Goal: Transaction & Acquisition: Purchase product/service

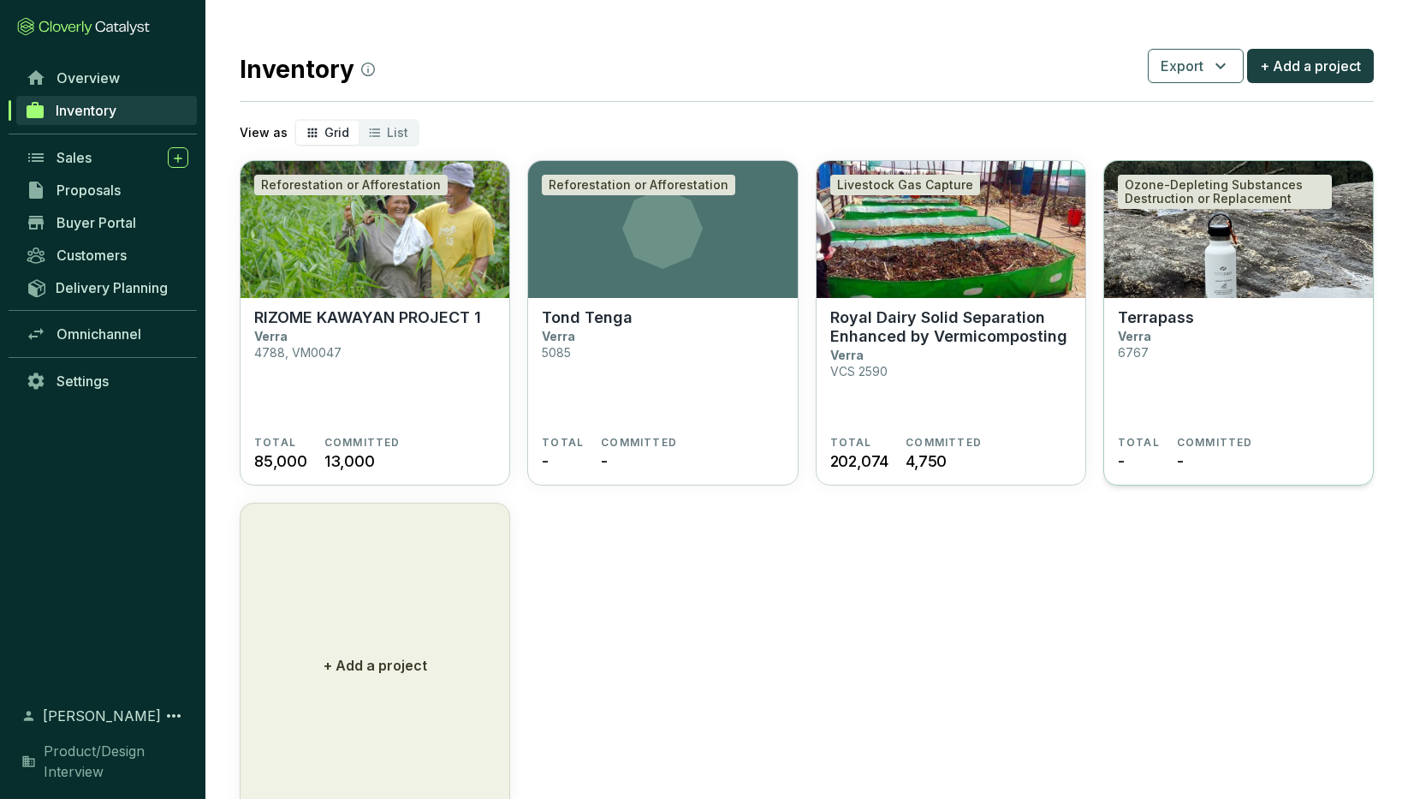
click at [1178, 343] on section "Terrapass Verra 6767" at bounding box center [1238, 372] width 241 height 128
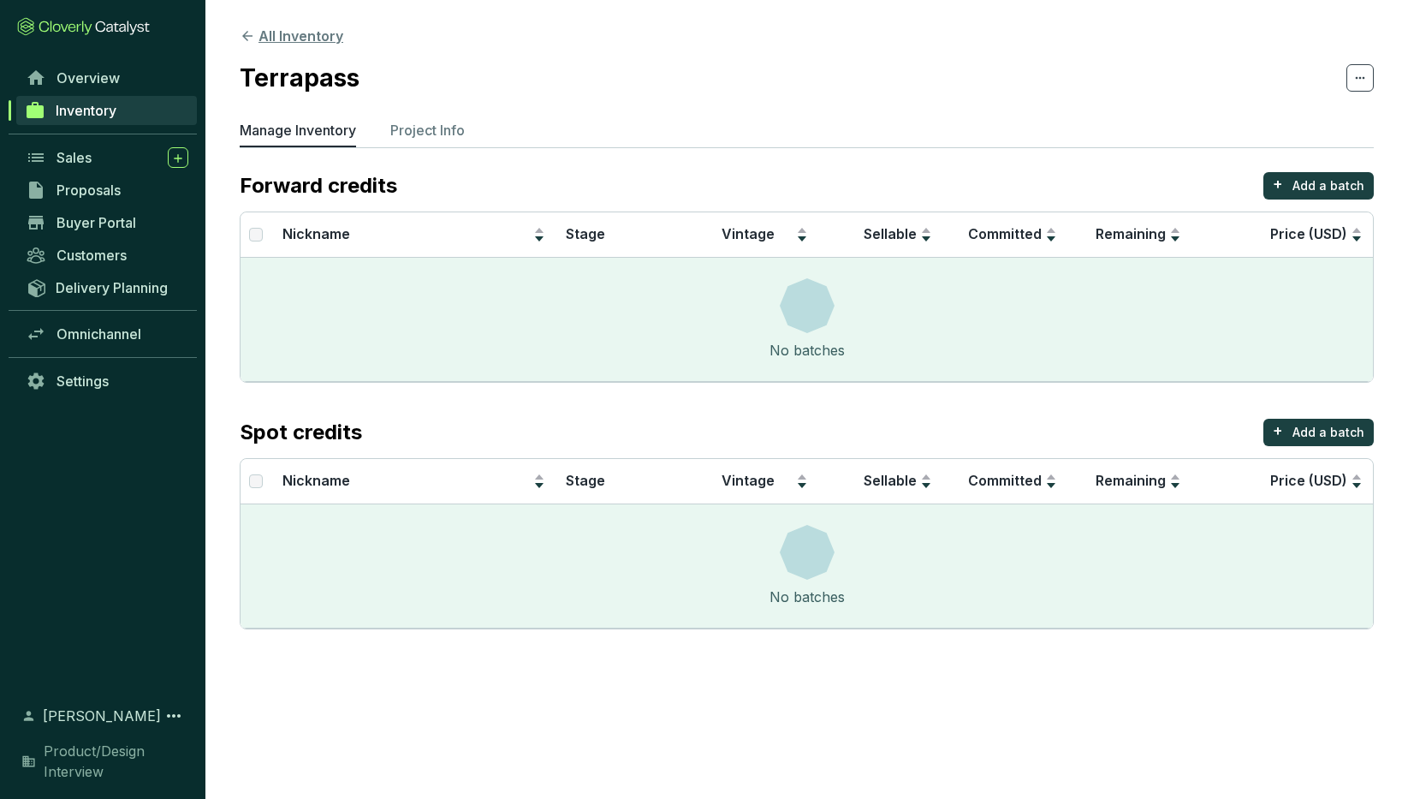
click at [250, 32] on icon at bounding box center [247, 35] width 15 height 15
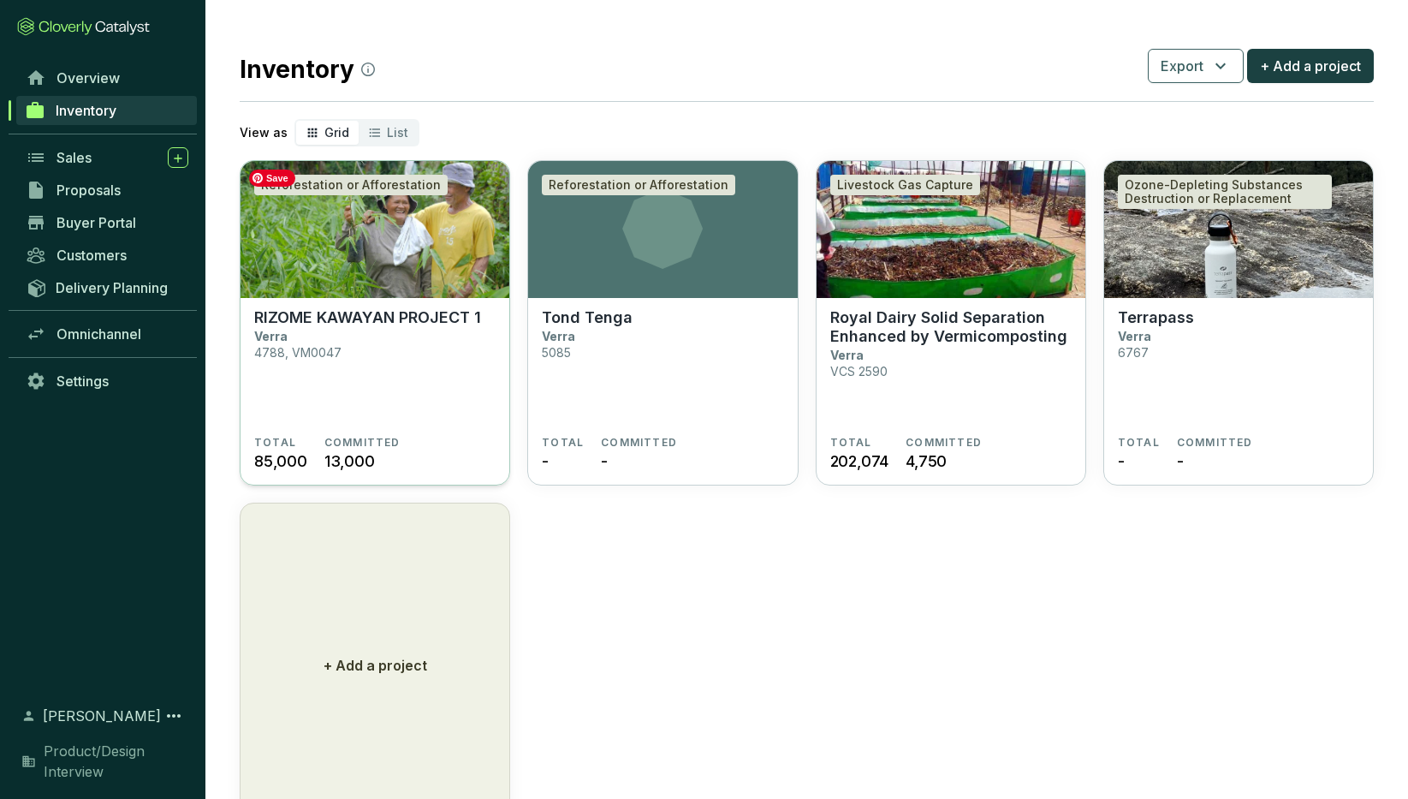
click at [371, 257] on img at bounding box center [375, 229] width 269 height 137
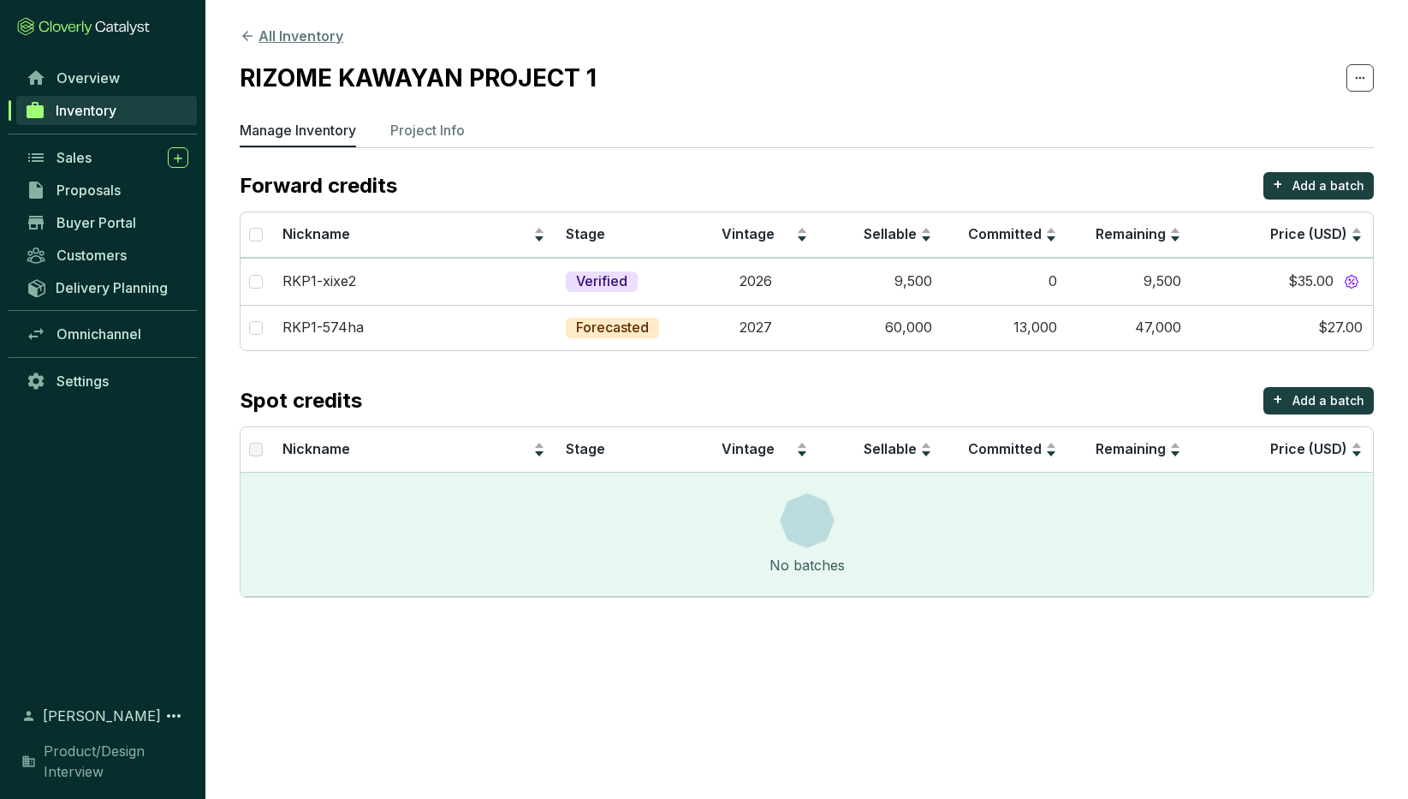
click at [251, 32] on icon at bounding box center [247, 35] width 15 height 15
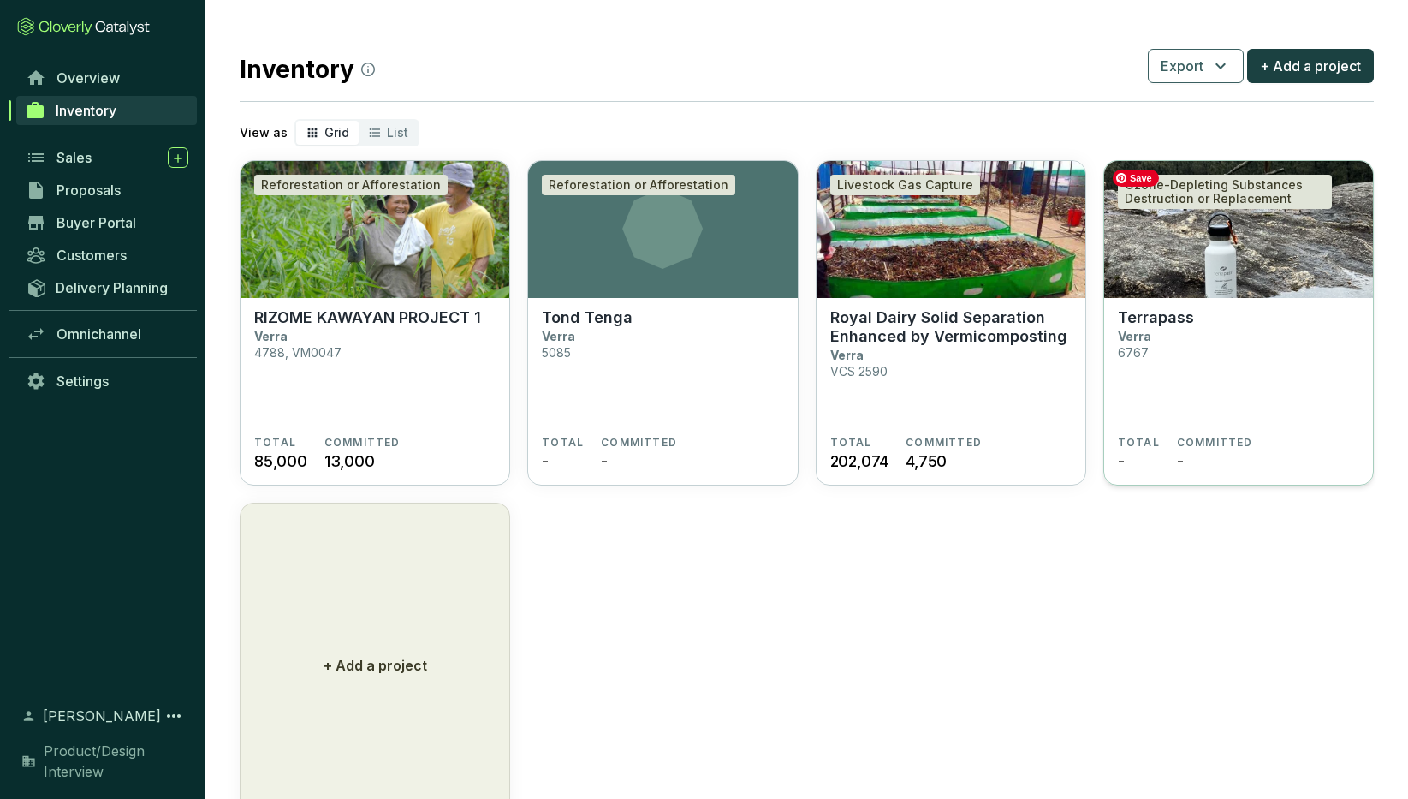
click at [1171, 287] on img at bounding box center [1238, 229] width 269 height 137
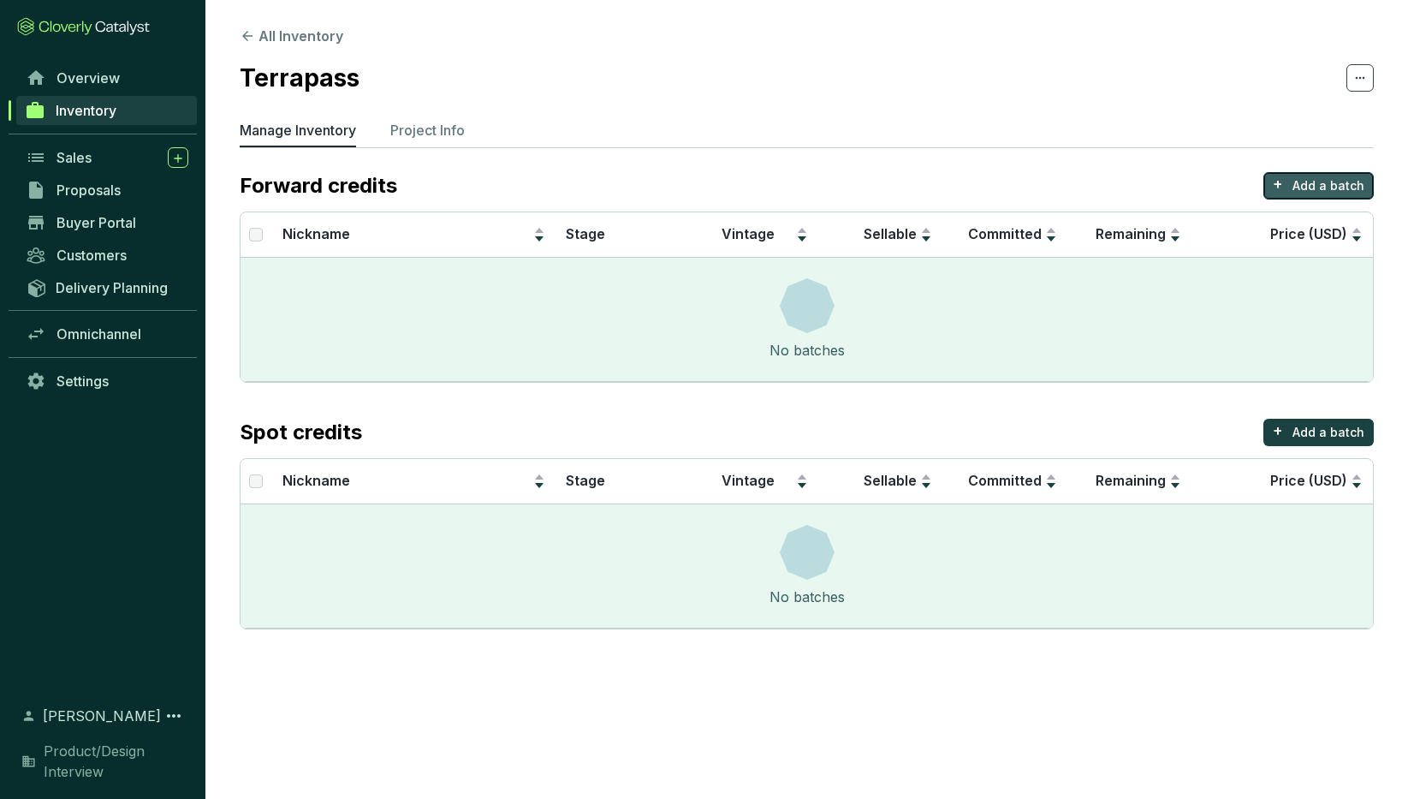
click at [1319, 177] on p "Add a batch" at bounding box center [1329, 185] width 72 height 17
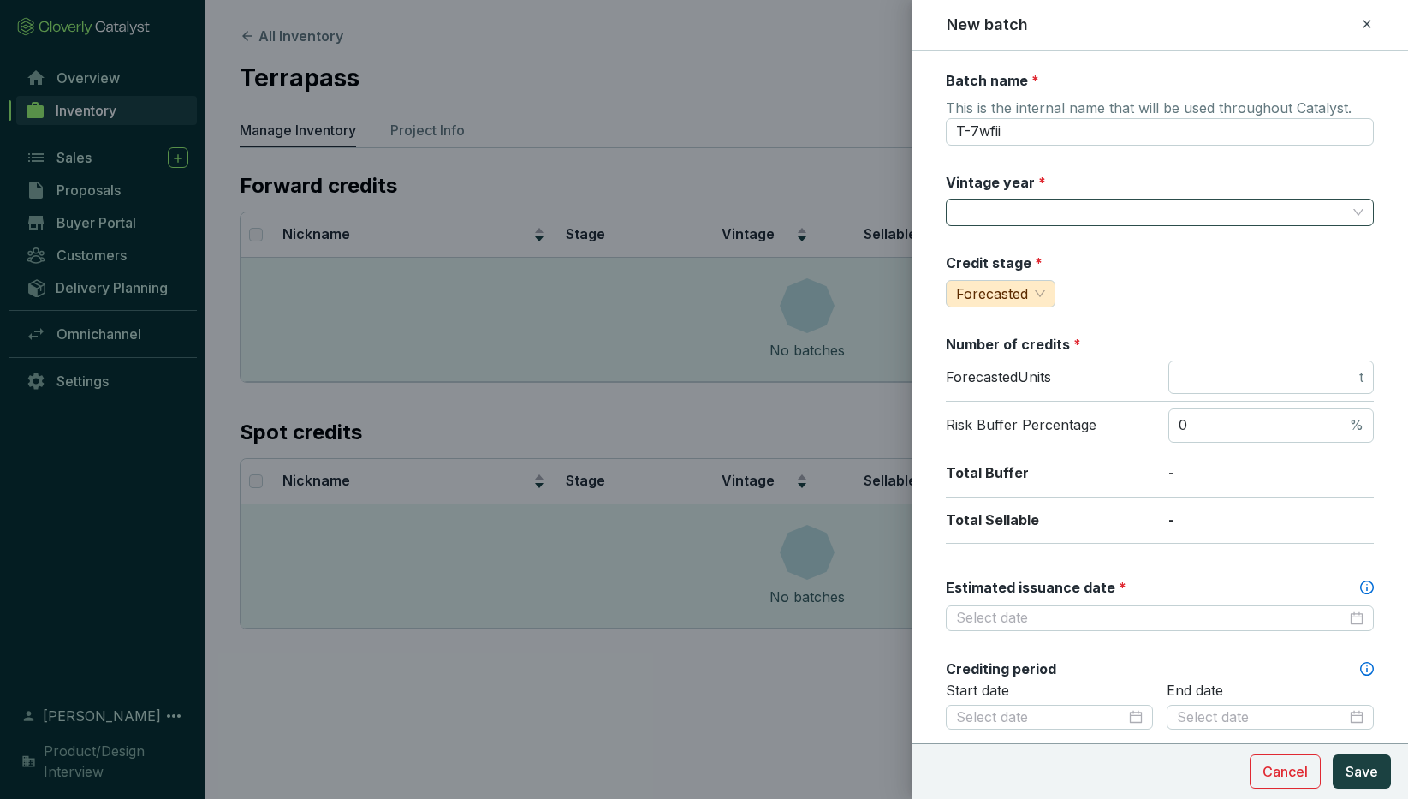
click at [997, 209] on input "Vintage year *" at bounding box center [1151, 212] width 390 height 26
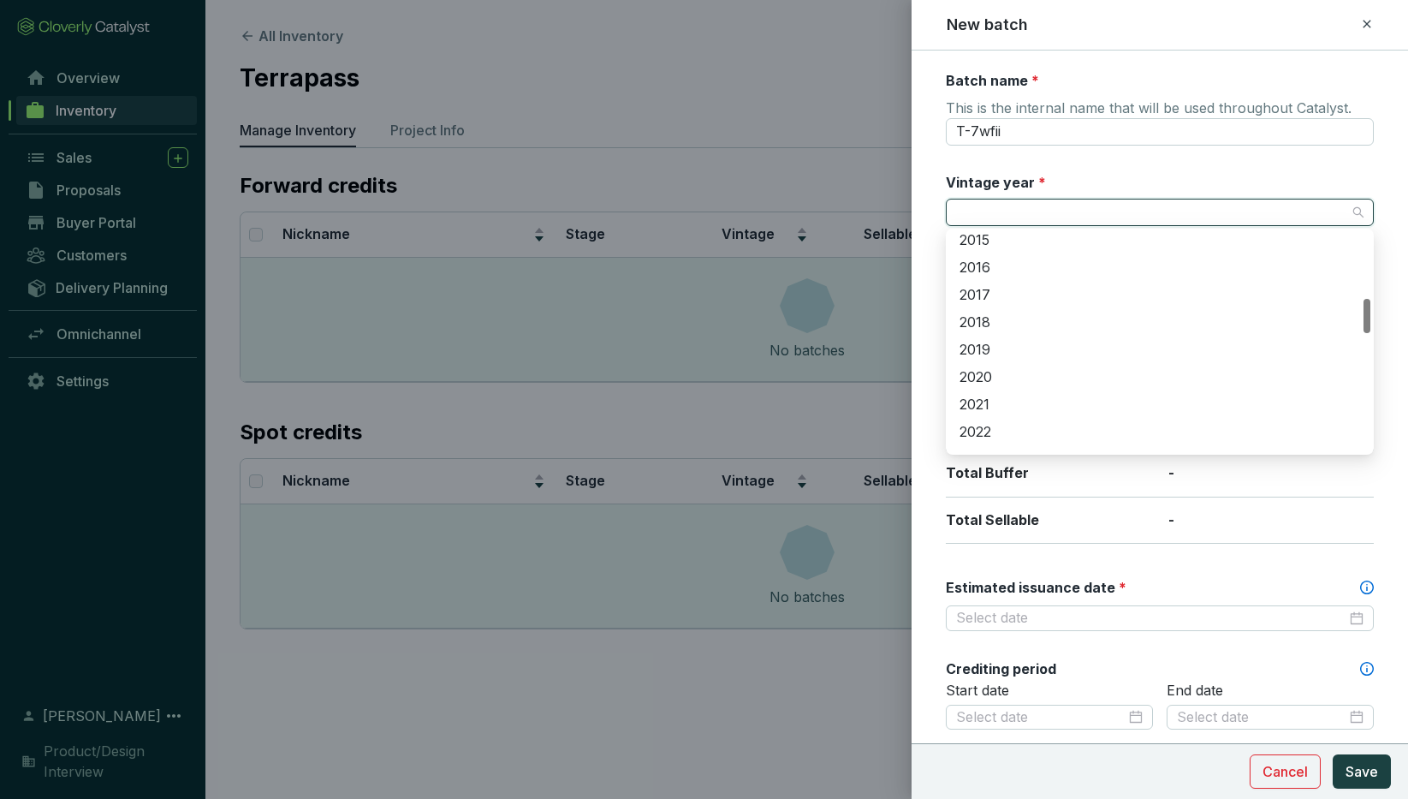
scroll to position [423, 0]
click at [1007, 368] on div "2020" at bounding box center [1160, 370] width 401 height 19
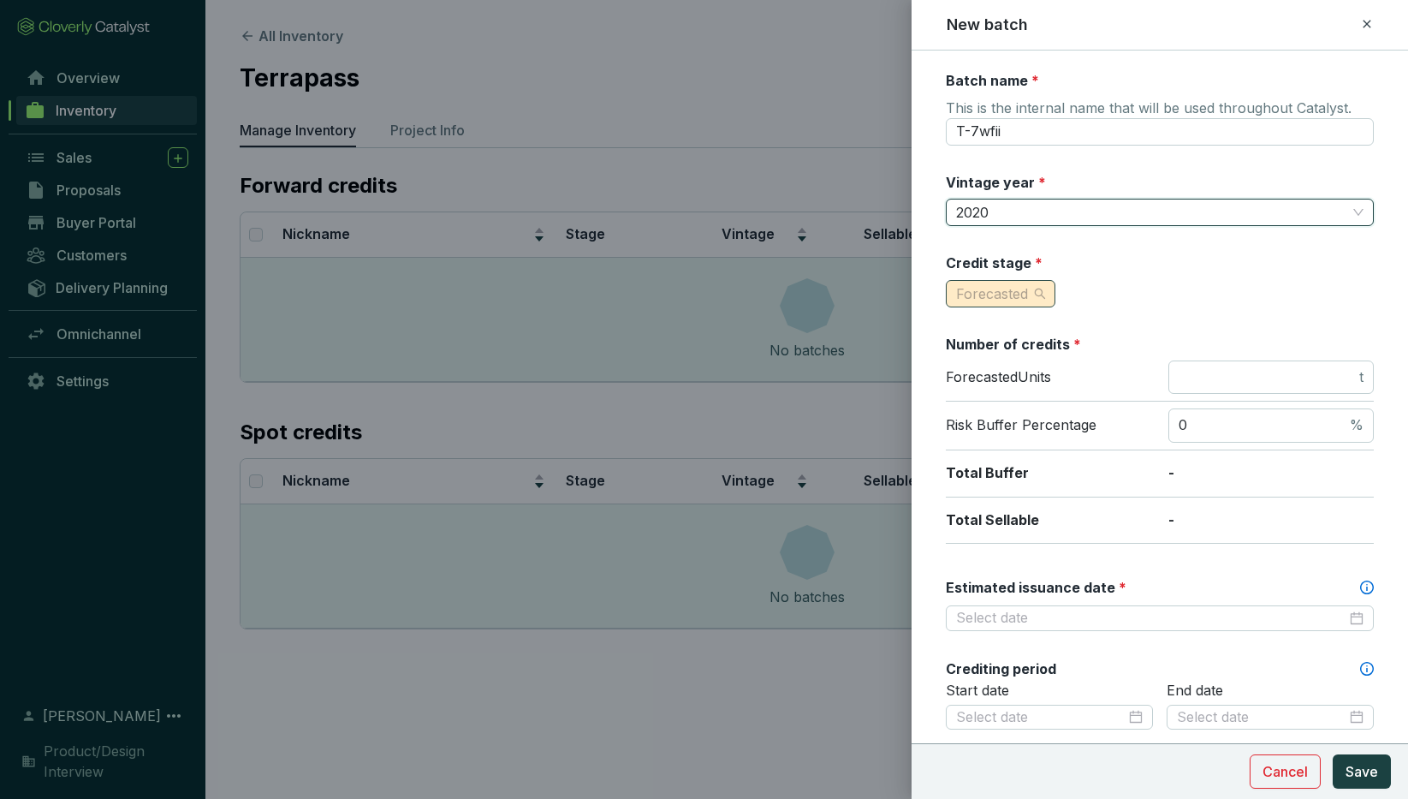
click at [1045, 289] on div "Forecasted" at bounding box center [1001, 293] width 110 height 27
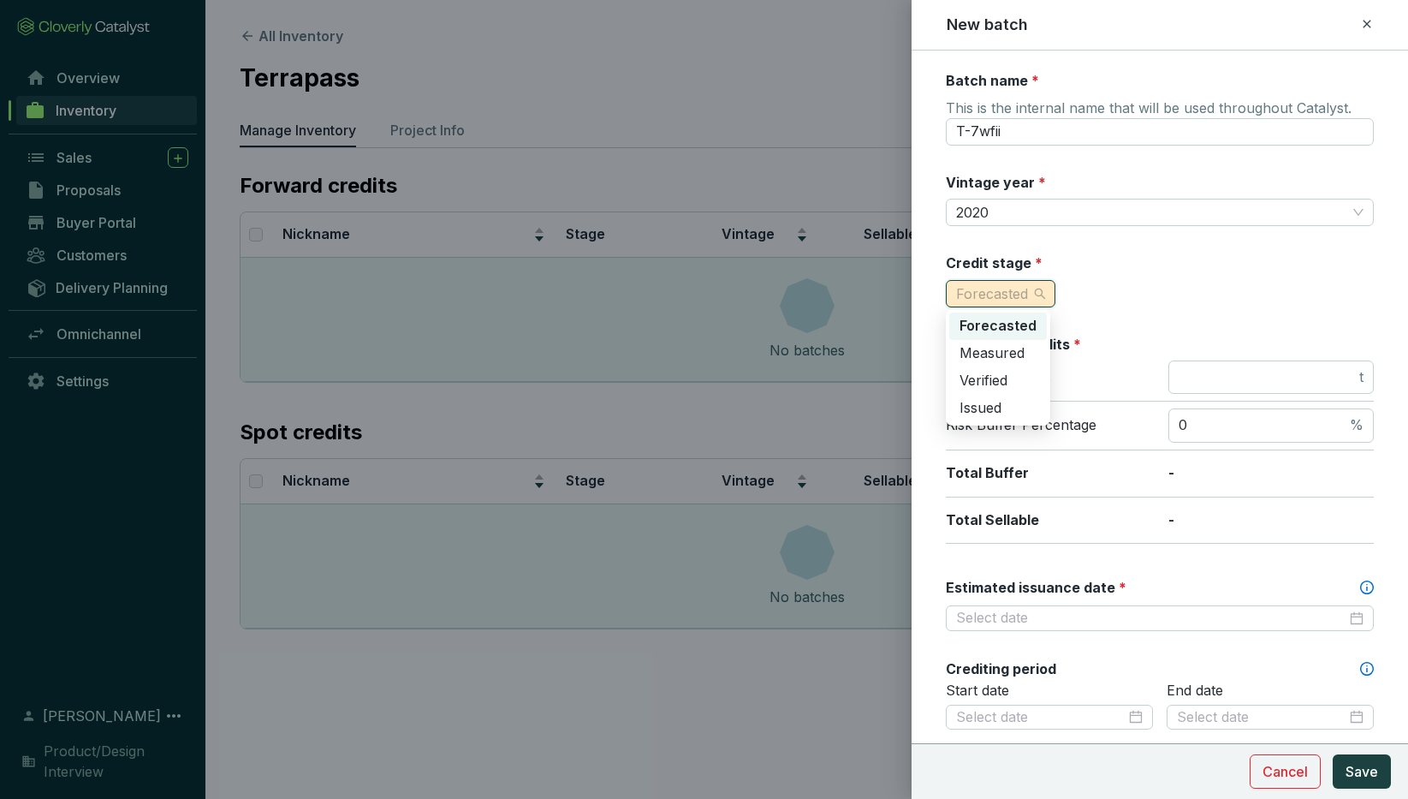
click at [1086, 288] on div "Credit stage * Forecasted" at bounding box center [1160, 280] width 428 height 54
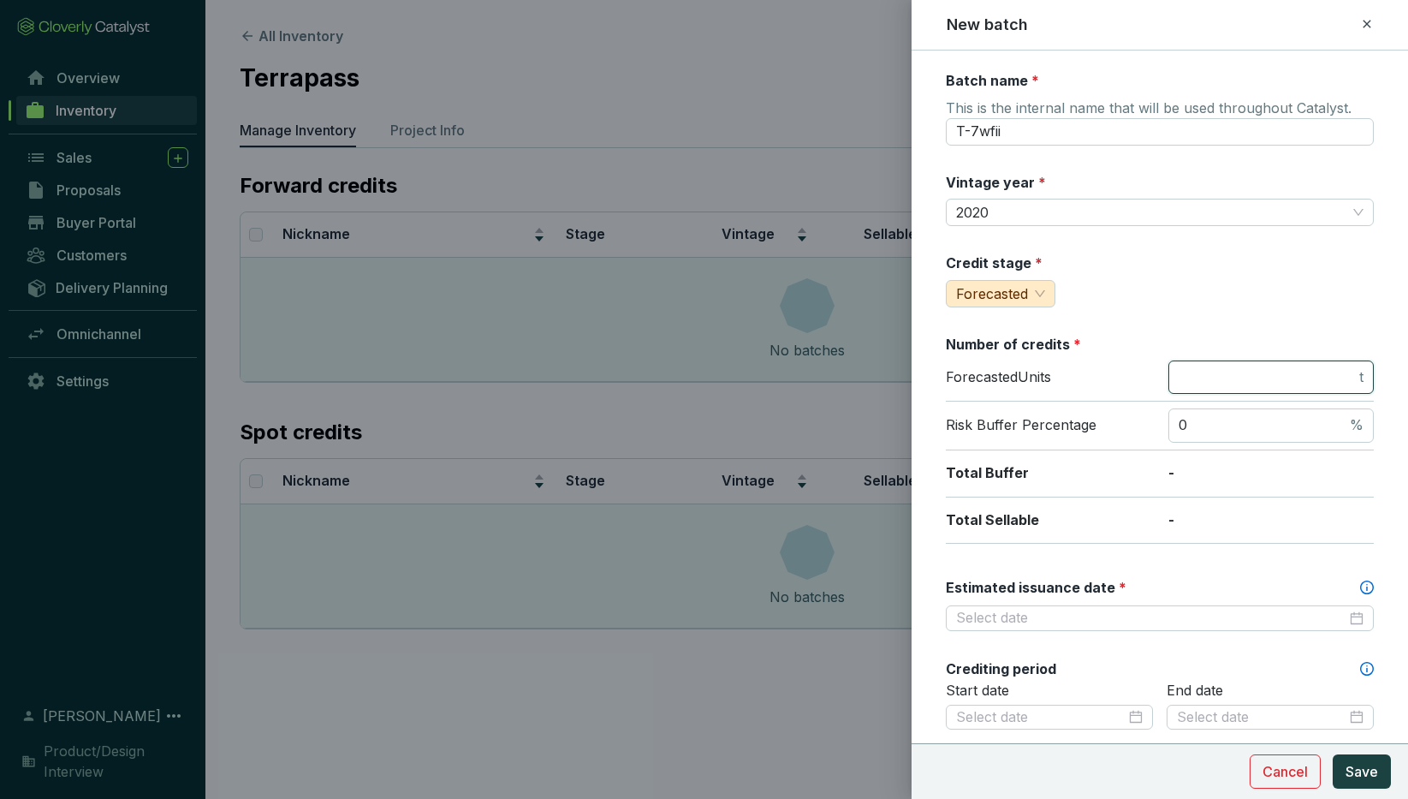
click at [1203, 373] on input "number" at bounding box center [1267, 377] width 177 height 19
type input "1500"
click at [1192, 423] on input "0" at bounding box center [1263, 425] width 168 height 19
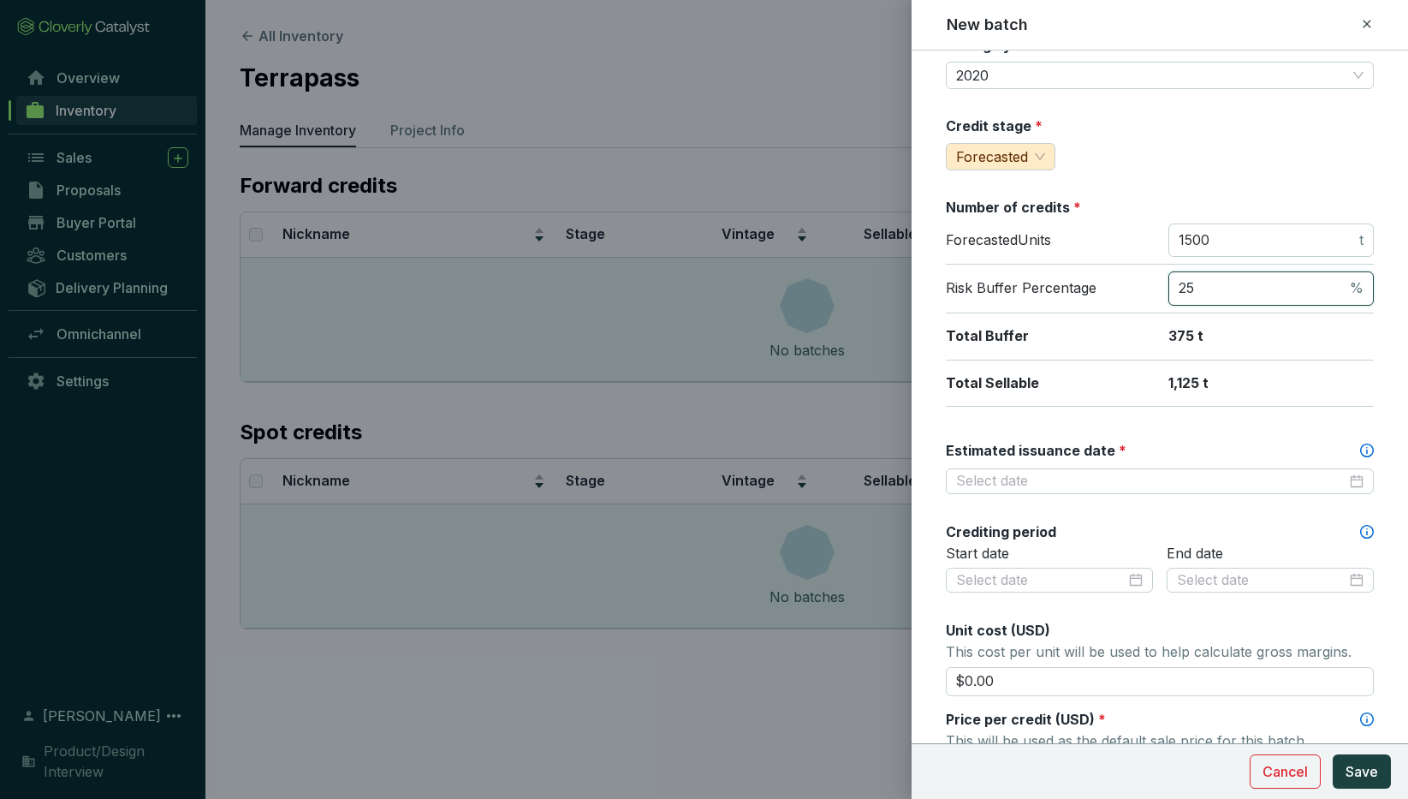
scroll to position [142, 0]
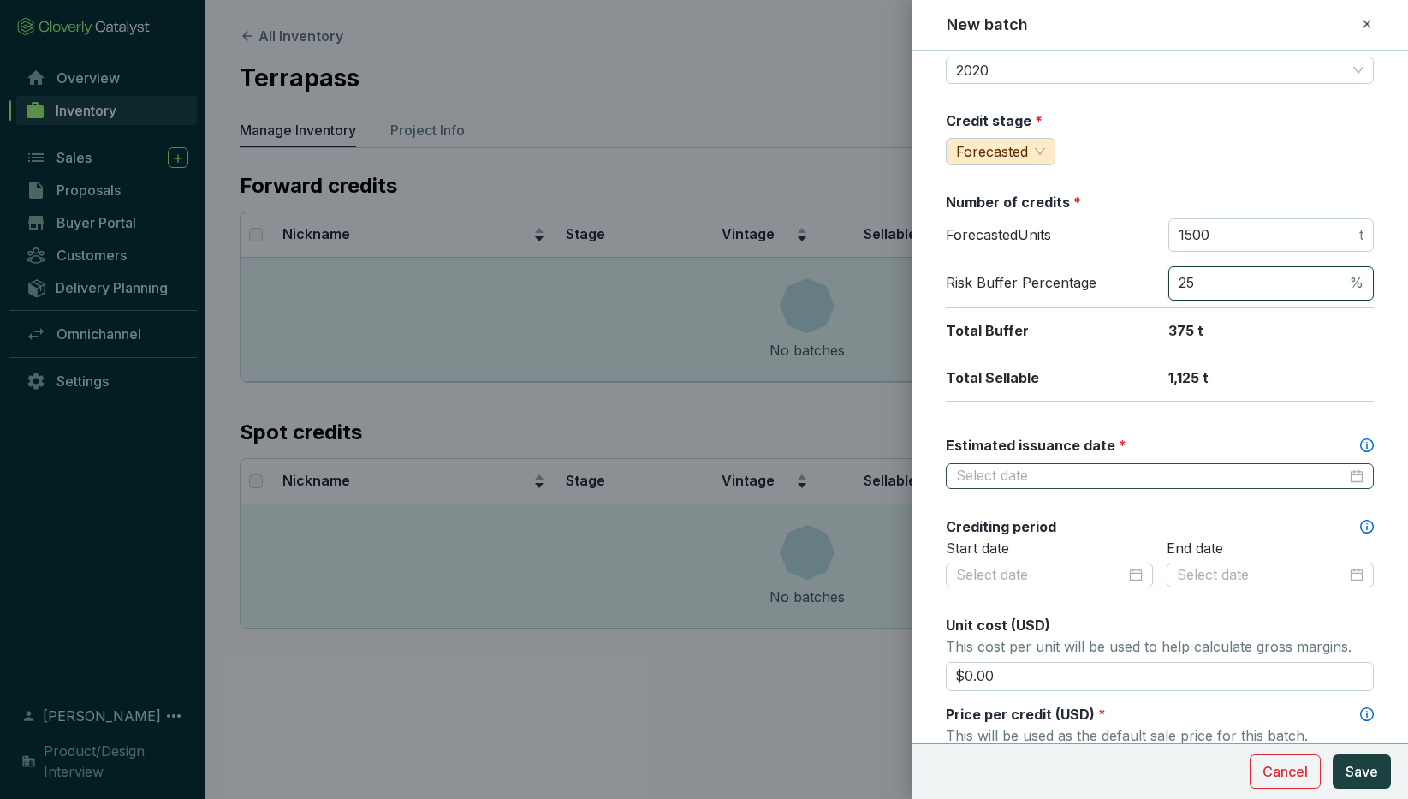
type input "25"
click at [1033, 471] on input "Estimated issuance date *" at bounding box center [1151, 476] width 390 height 19
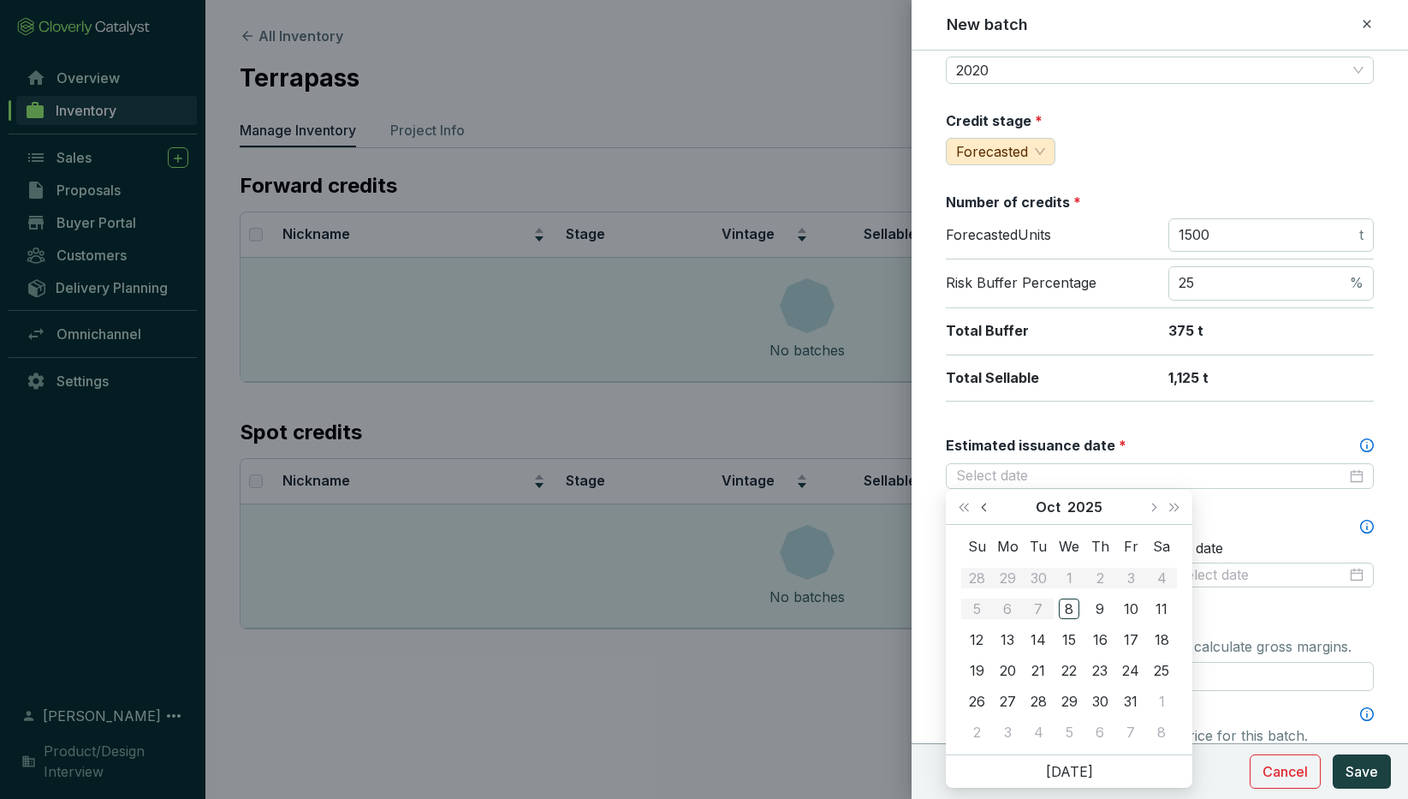
click at [986, 505] on span "Previous month (PageUp)" at bounding box center [985, 507] width 9 height 9
click at [1062, 504] on div "Sep 2025" at bounding box center [1070, 507] width 146 height 34
click at [965, 508] on span "Last year (Control + left)" at bounding box center [964, 507] width 9 height 9
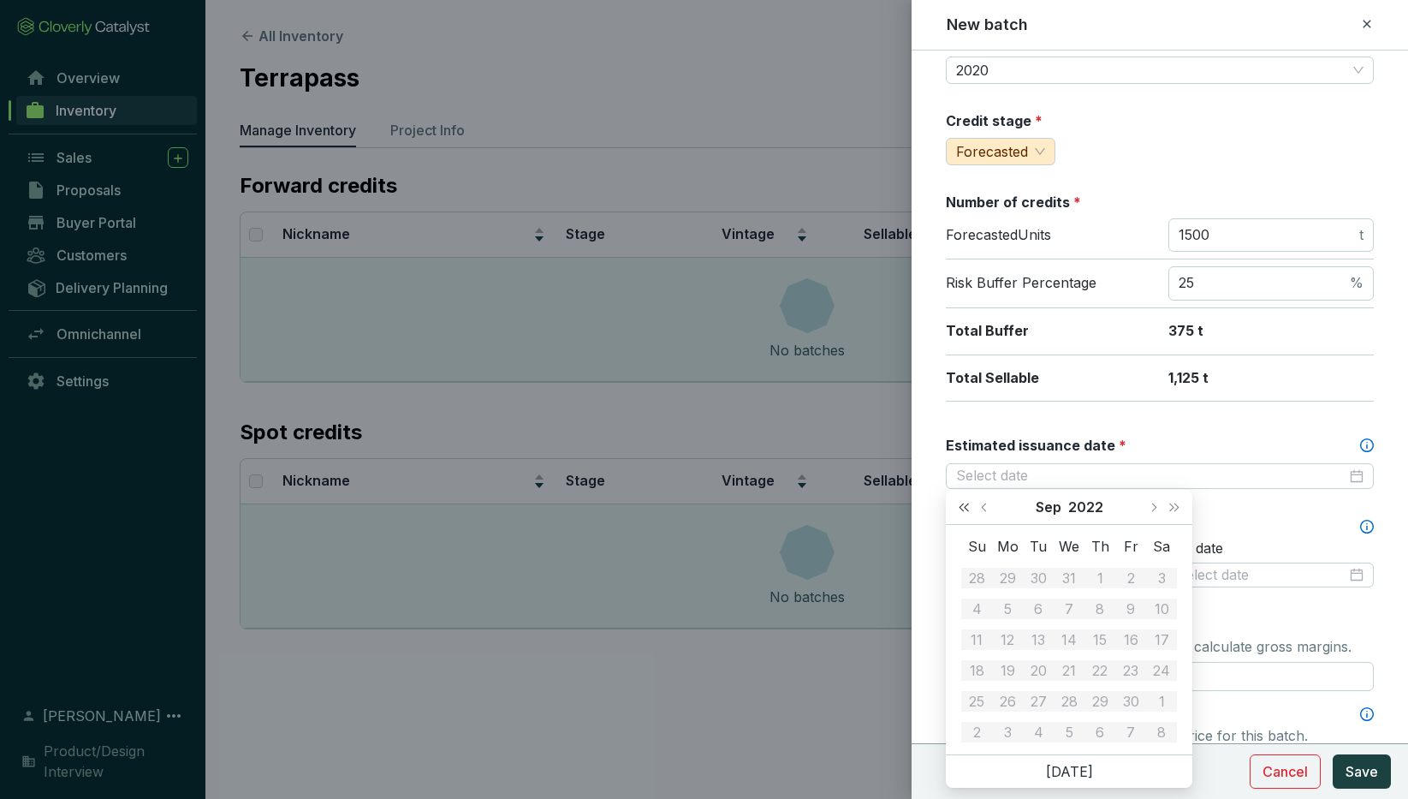
click at [965, 508] on span "Last year (Control + left)" at bounding box center [964, 507] width 9 height 9
click at [1152, 504] on span "Next month (PageDown)" at bounding box center [1153, 507] width 9 height 9
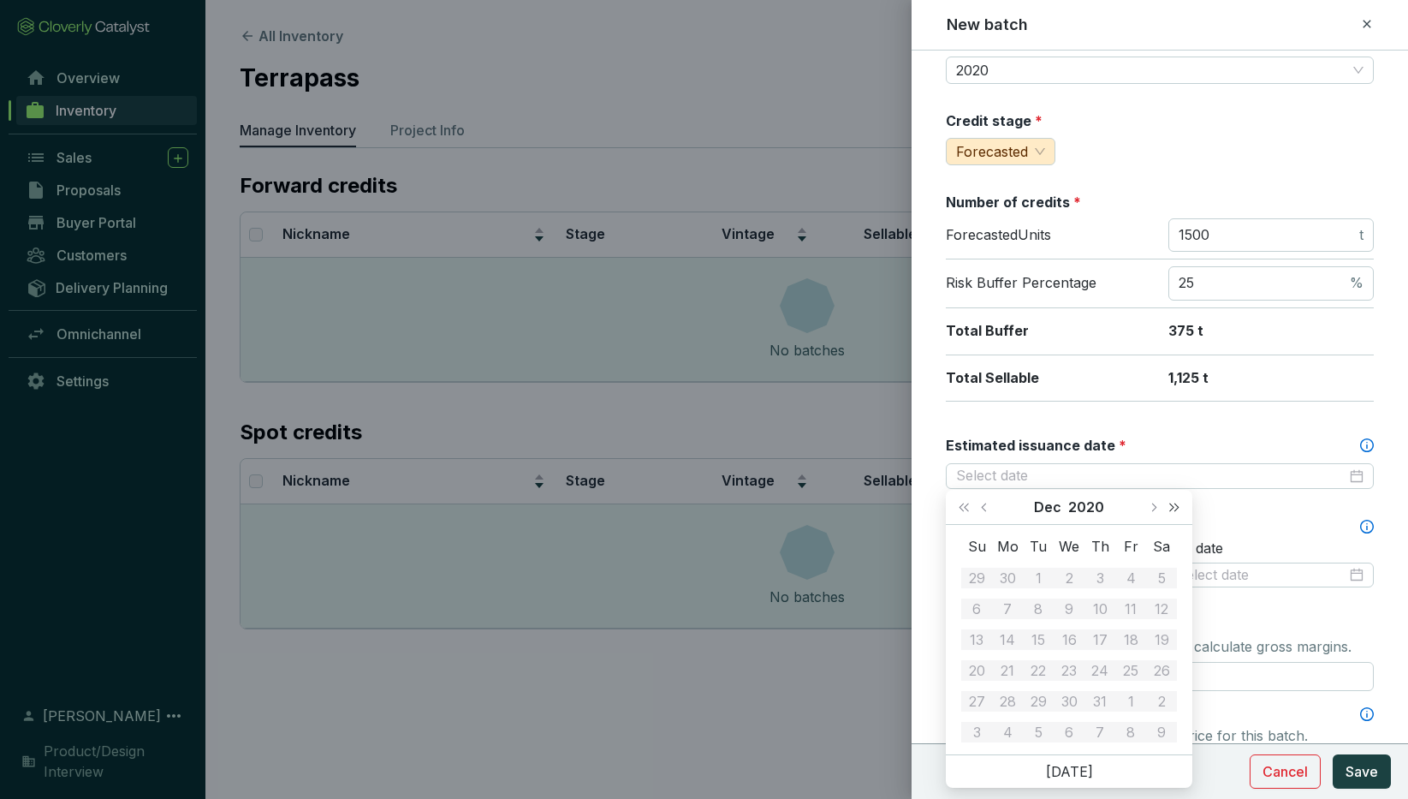
click at [1176, 509] on button "Next year (Control + right)" at bounding box center [1174, 507] width 22 height 34
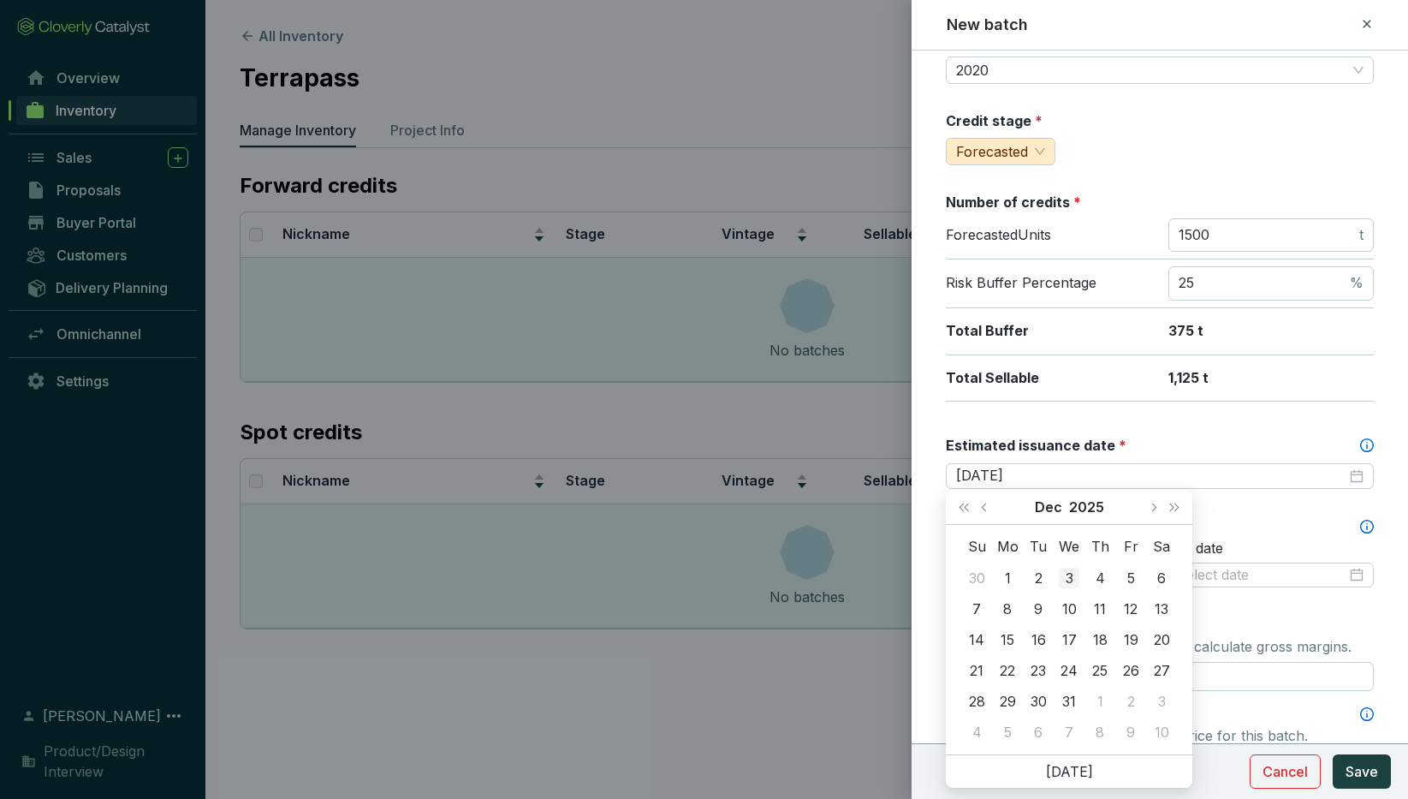
type input "2025-12-03"
click at [984, 508] on span "Previous month (PageUp)" at bounding box center [985, 507] width 9 height 9
type input "[DATE]"
click at [1070, 641] on div "15" at bounding box center [1069, 639] width 21 height 21
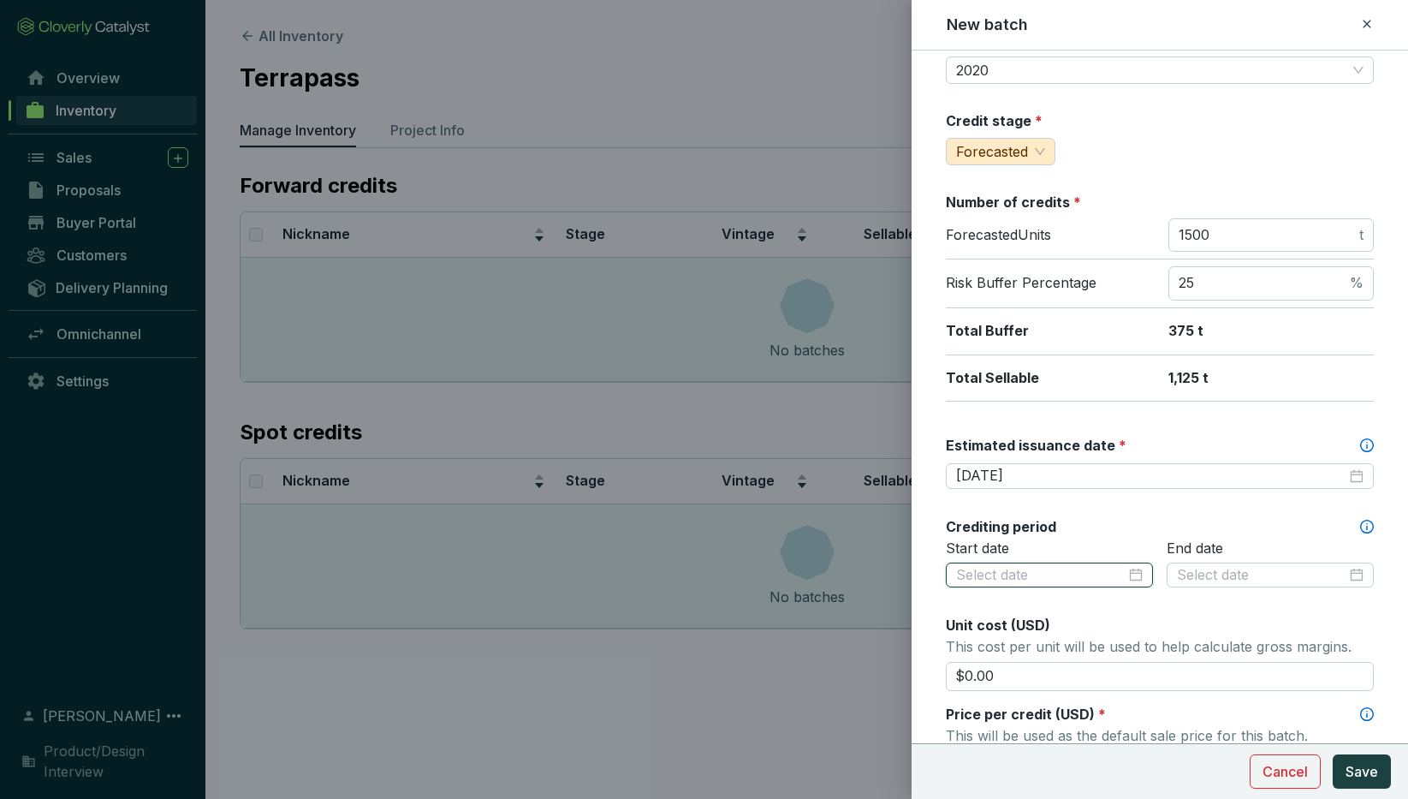
click at [1041, 566] on input at bounding box center [1041, 575] width 170 height 19
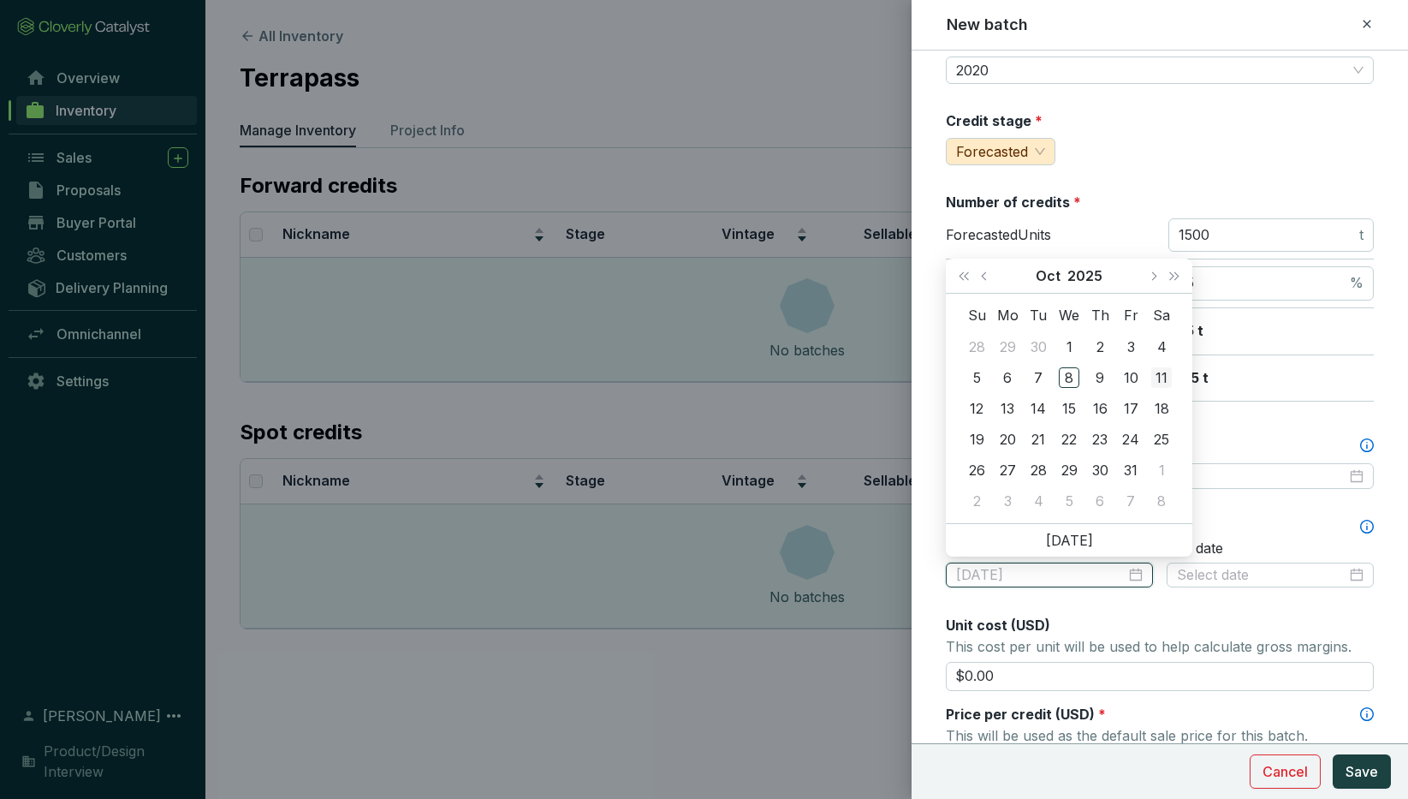
type input "2025-10-11"
click at [1240, 427] on div "Batch name * This is the internal name that will be used throughout Catalyst. T…" at bounding box center [1160, 534] width 428 height 1211
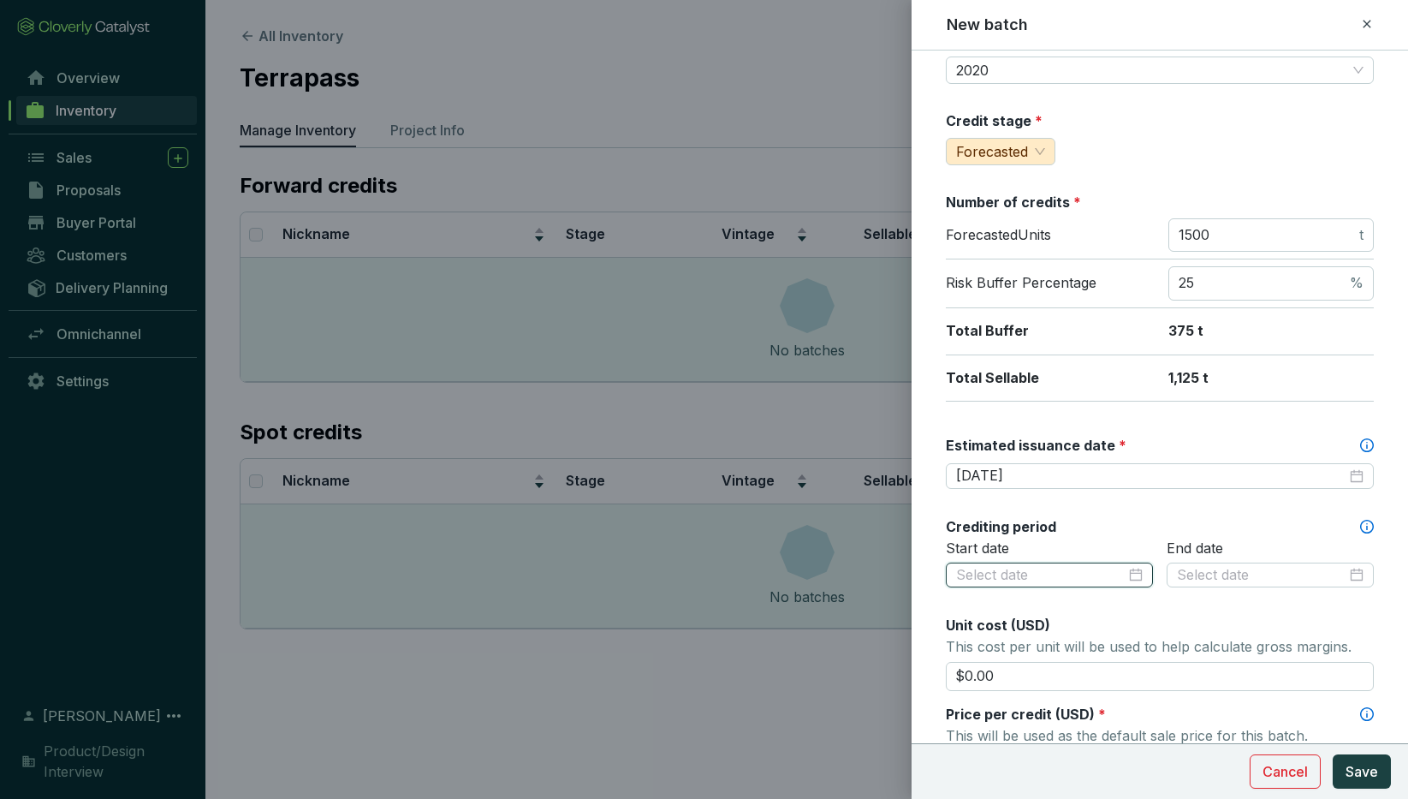
click at [1026, 569] on input at bounding box center [1041, 575] width 170 height 19
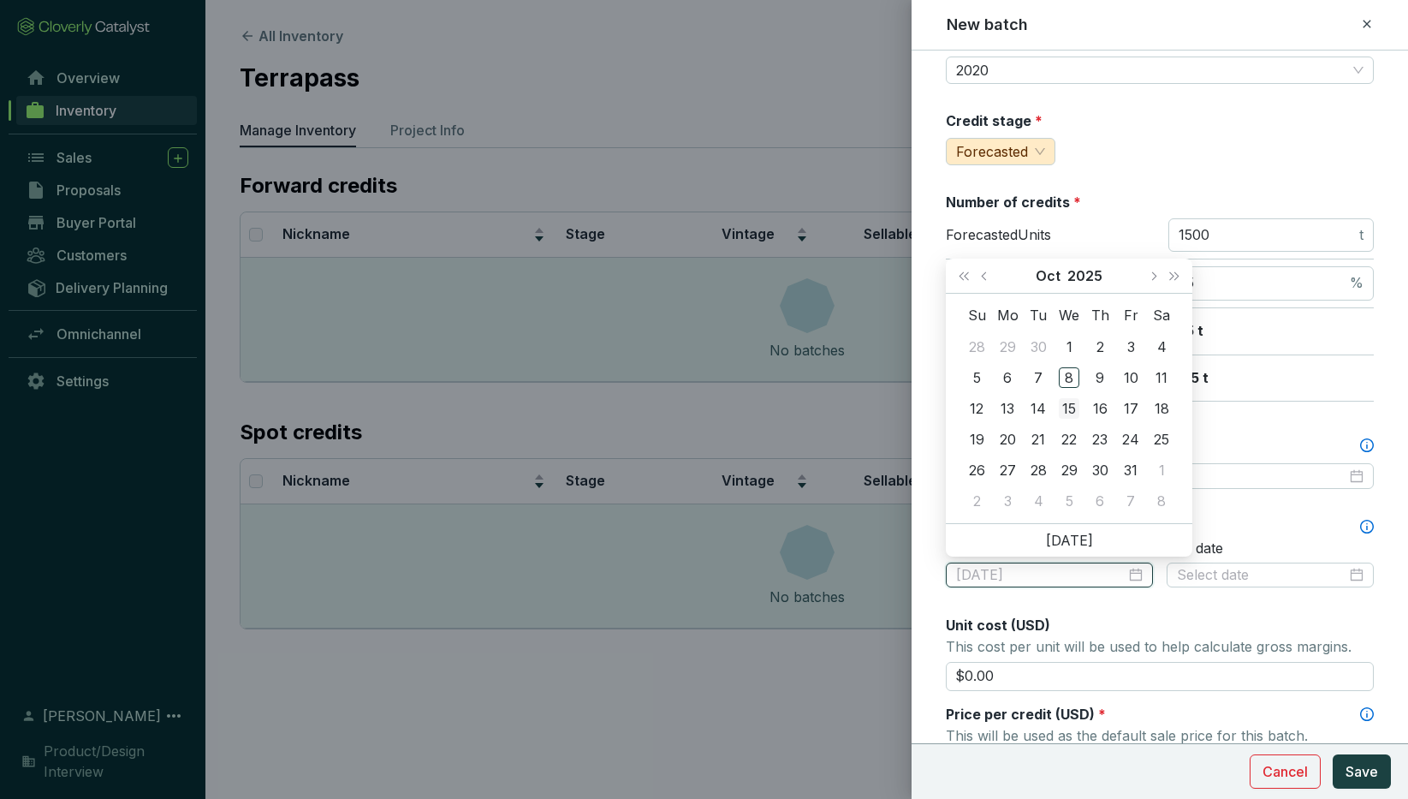
type input "[DATE]"
click at [1071, 397] on td "15" at bounding box center [1069, 408] width 31 height 31
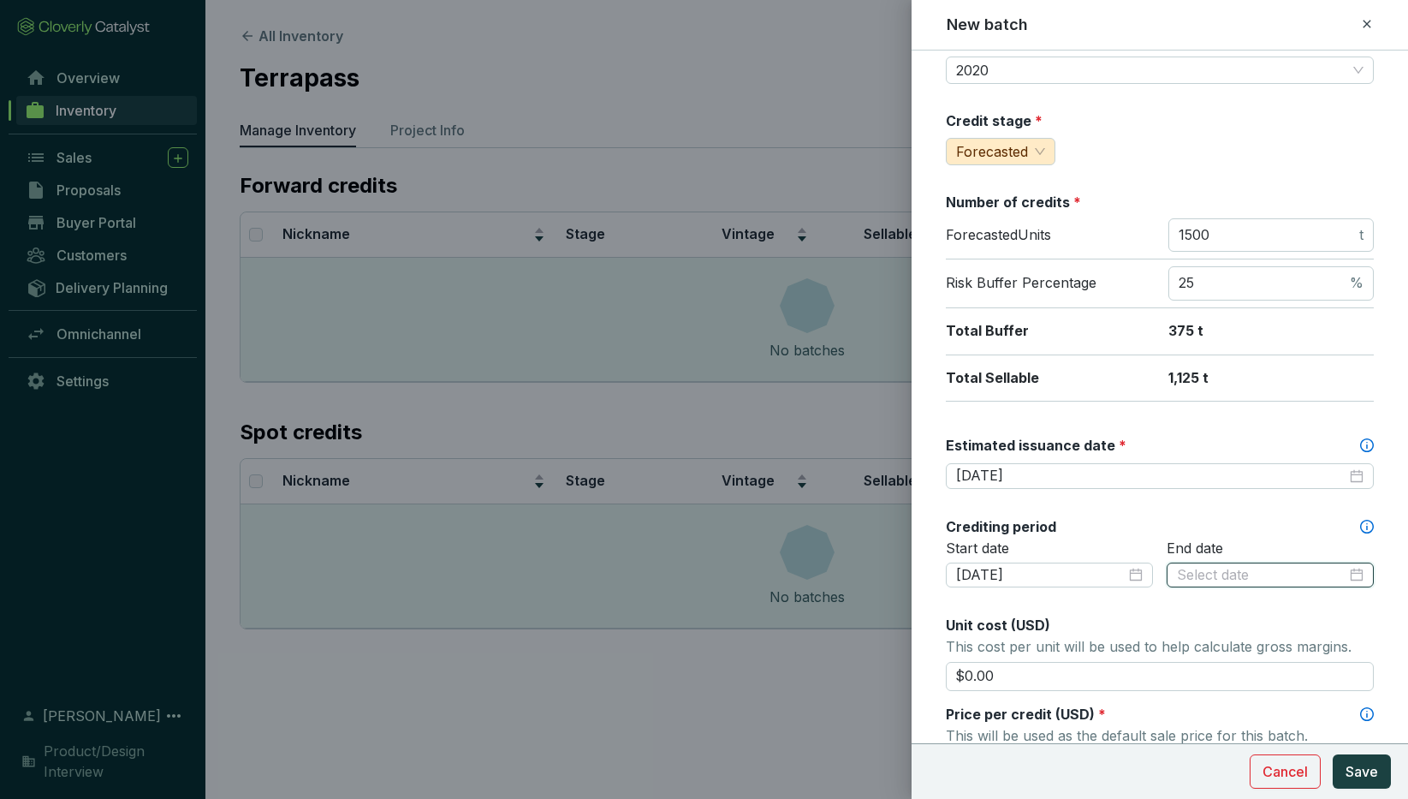
click at [1292, 570] on input at bounding box center [1262, 575] width 170 height 19
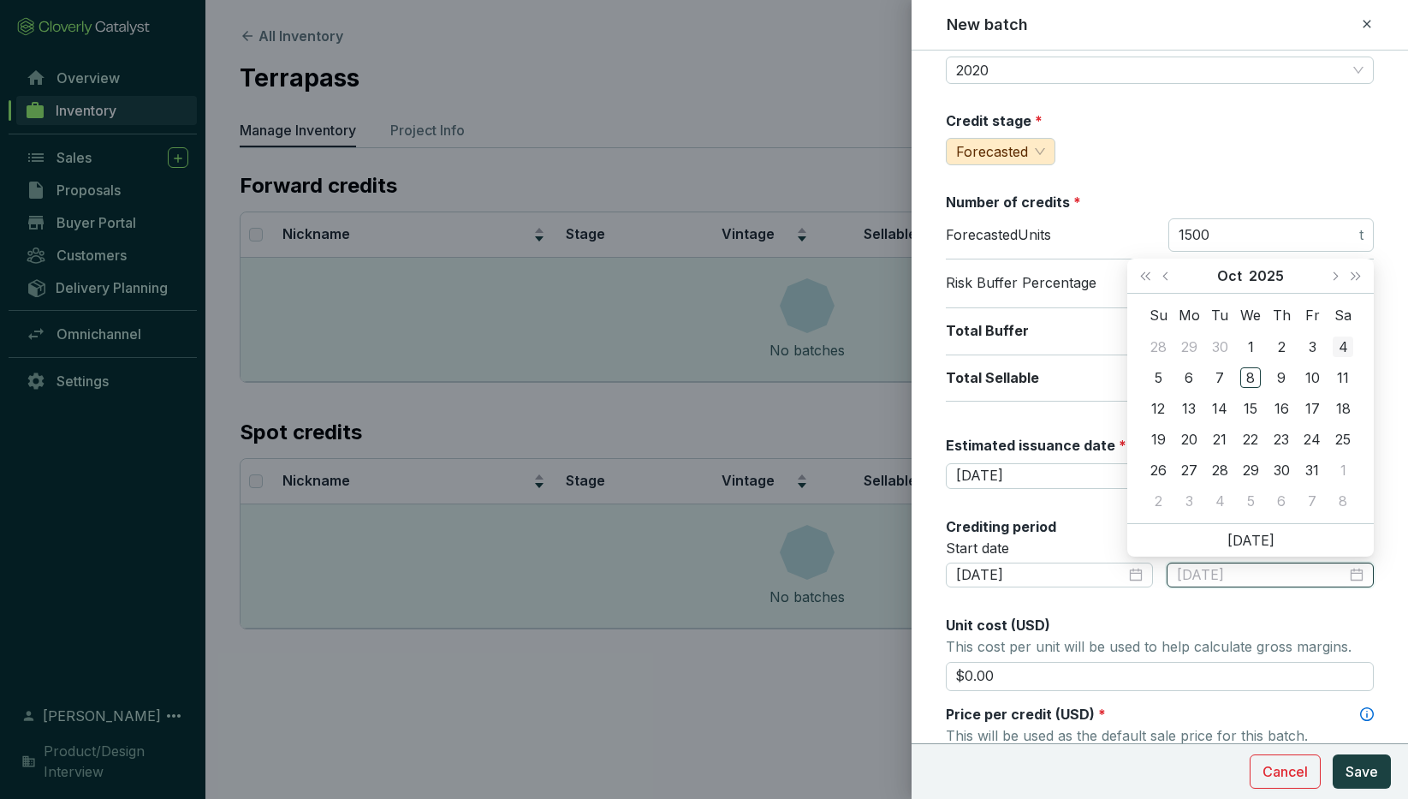
type input "2025-10-04"
click at [1334, 275] on span "Next month (PageDown)" at bounding box center [1334, 275] width 9 height 9
type input "[DATE]"
click at [1252, 467] on div "31" at bounding box center [1251, 470] width 21 height 21
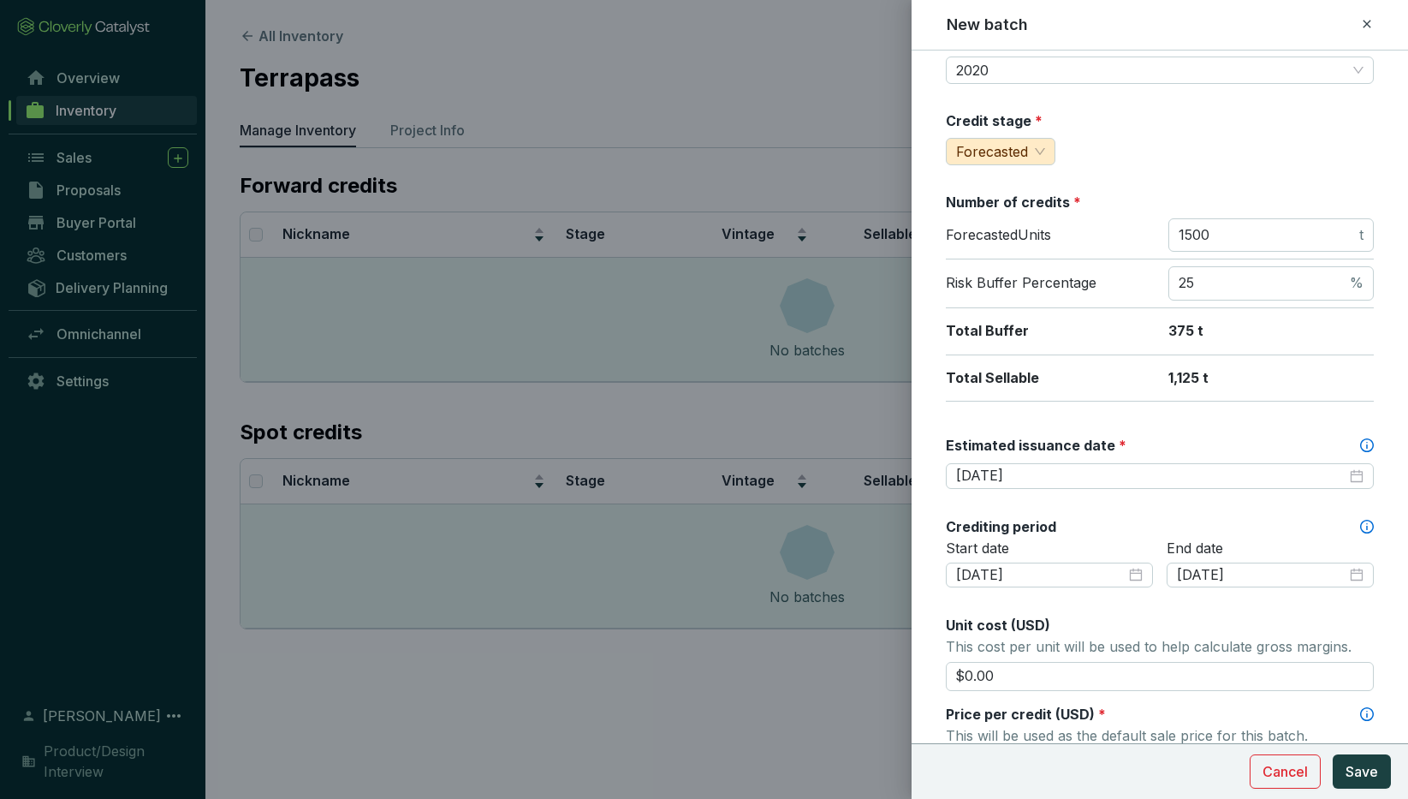
scroll to position [225, 0]
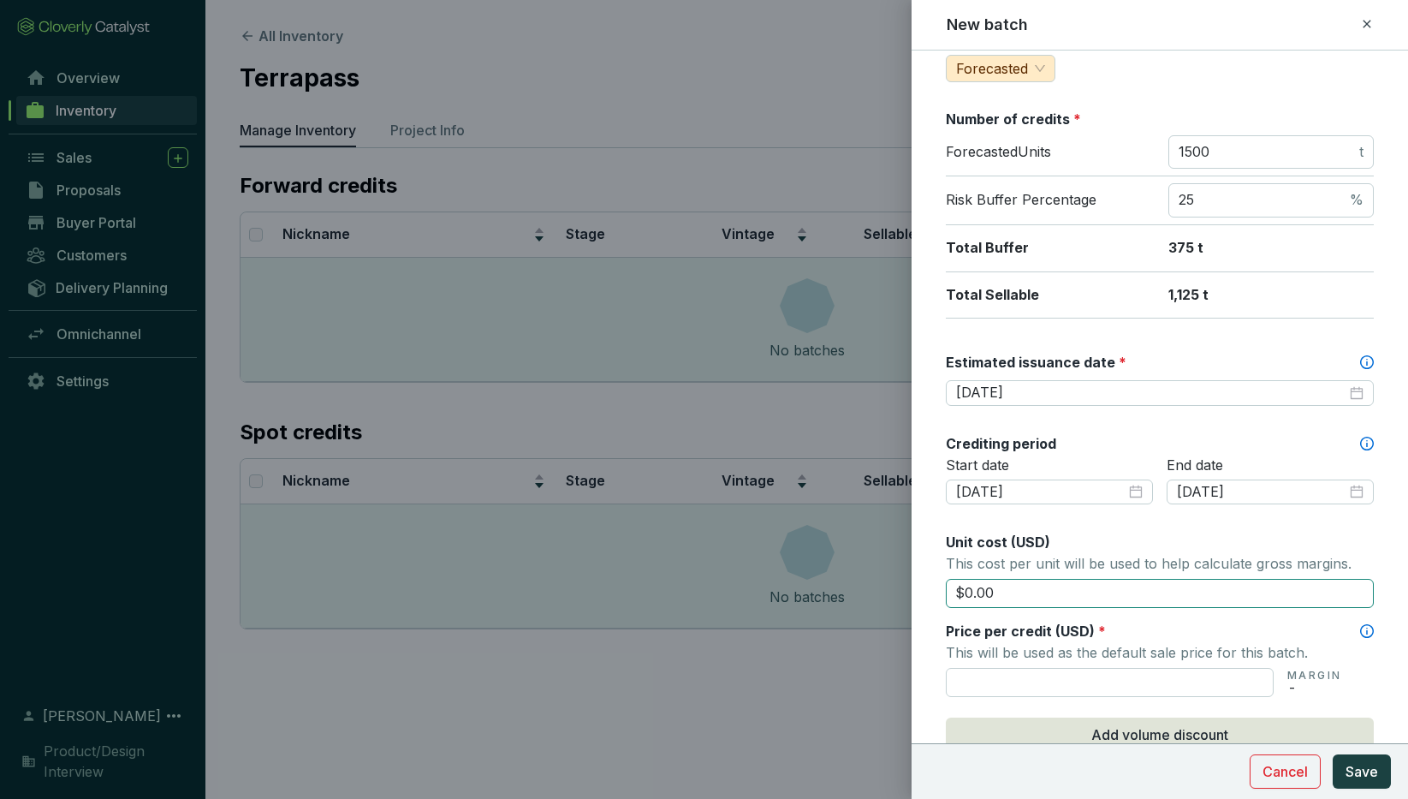
click at [974, 592] on input "$0.00" at bounding box center [1160, 593] width 428 height 29
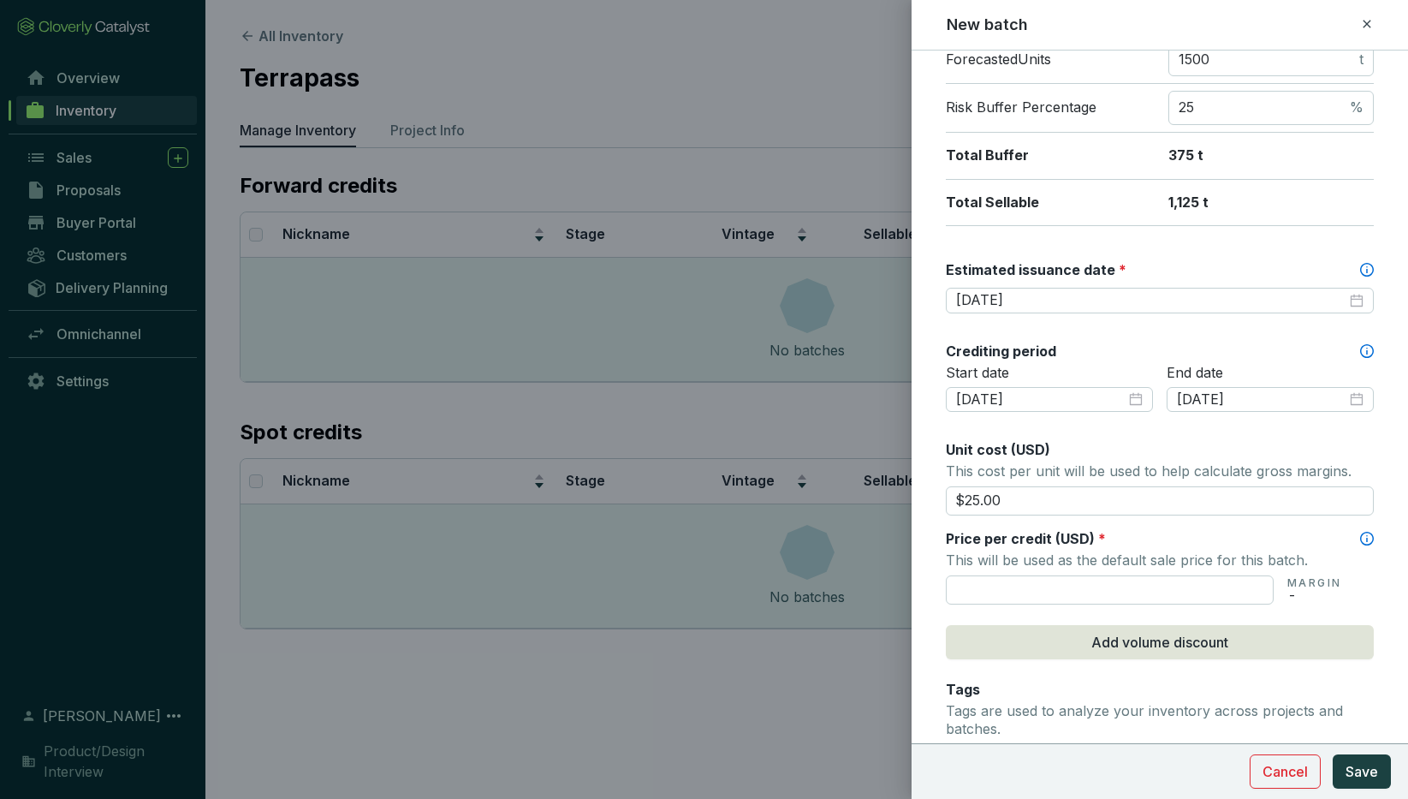
scroll to position [318, 0]
type input "$25.00"
click at [985, 585] on input "text" at bounding box center [1110, 588] width 328 height 29
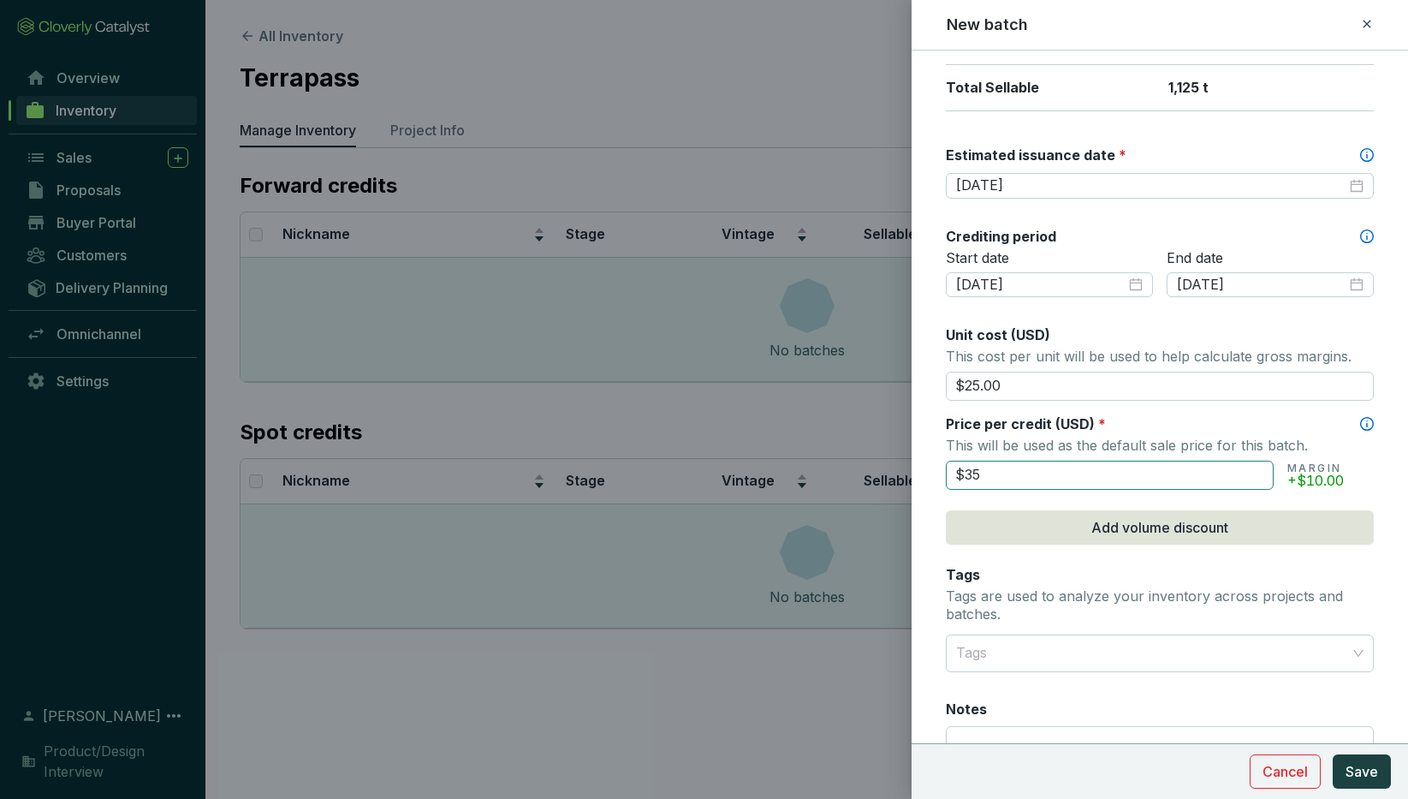
scroll to position [543, 0]
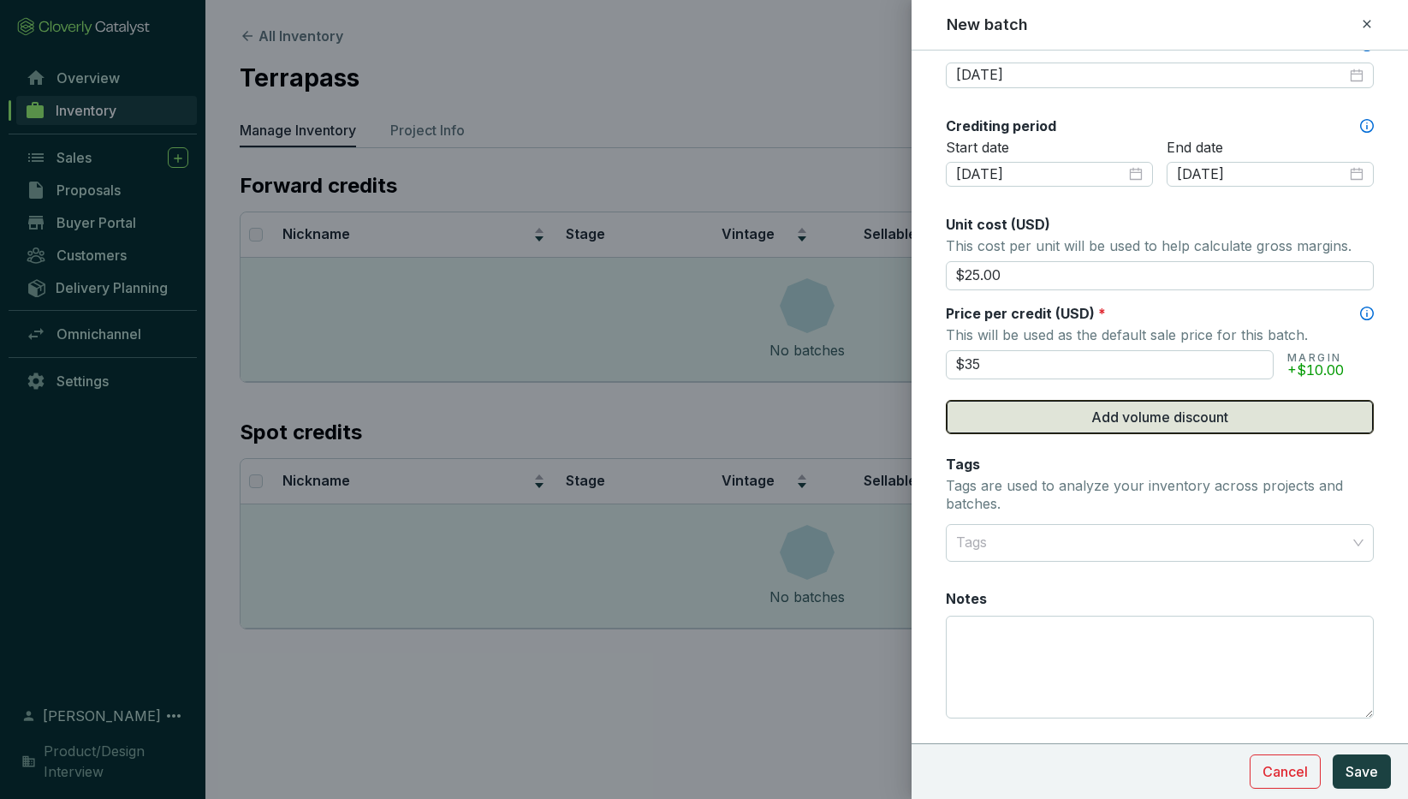
type input "$35.00"
click at [1173, 414] on span "Add volume discount" at bounding box center [1160, 417] width 137 height 21
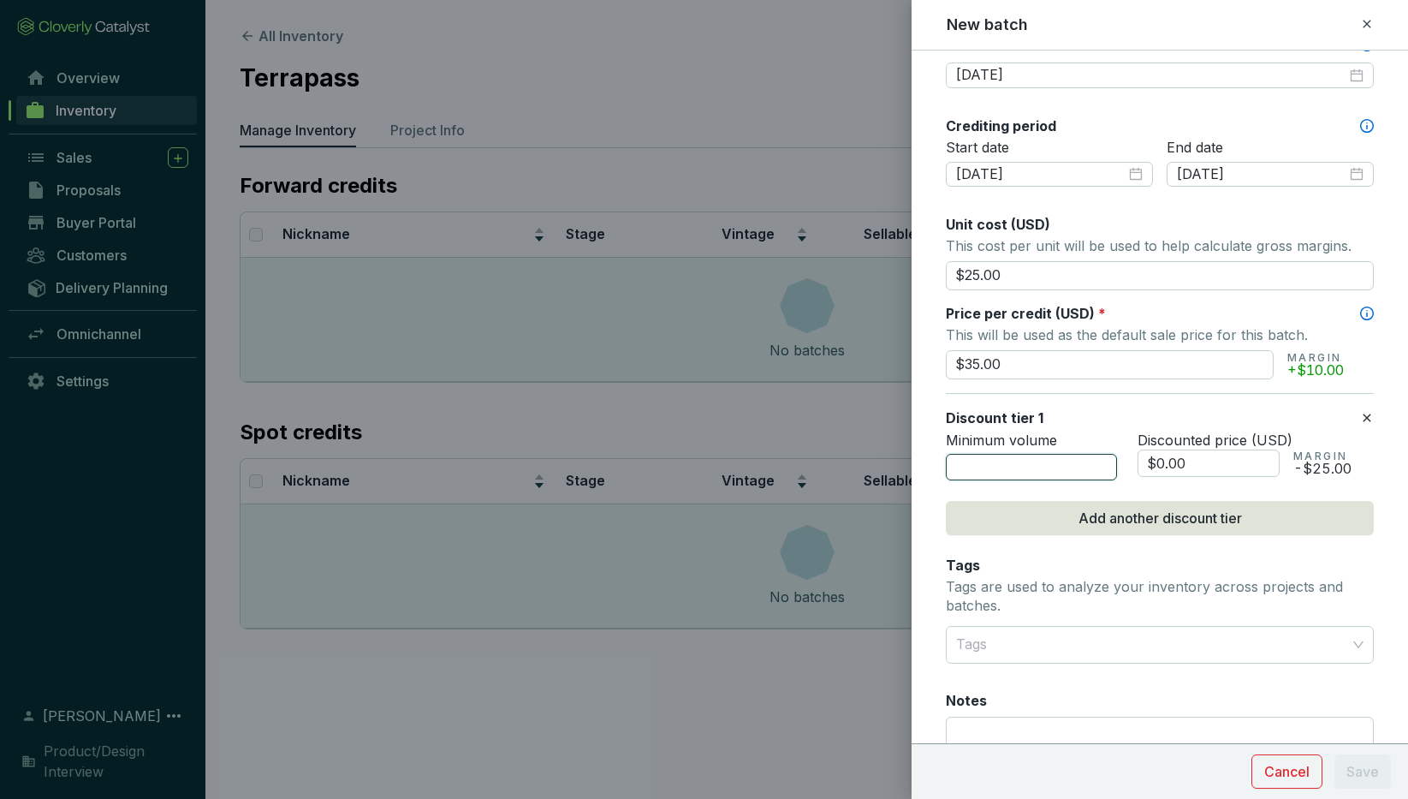
click at [1017, 465] on input "number" at bounding box center [1031, 467] width 171 height 27
type input "2"
type input "5"
type input "6"
type input "36"
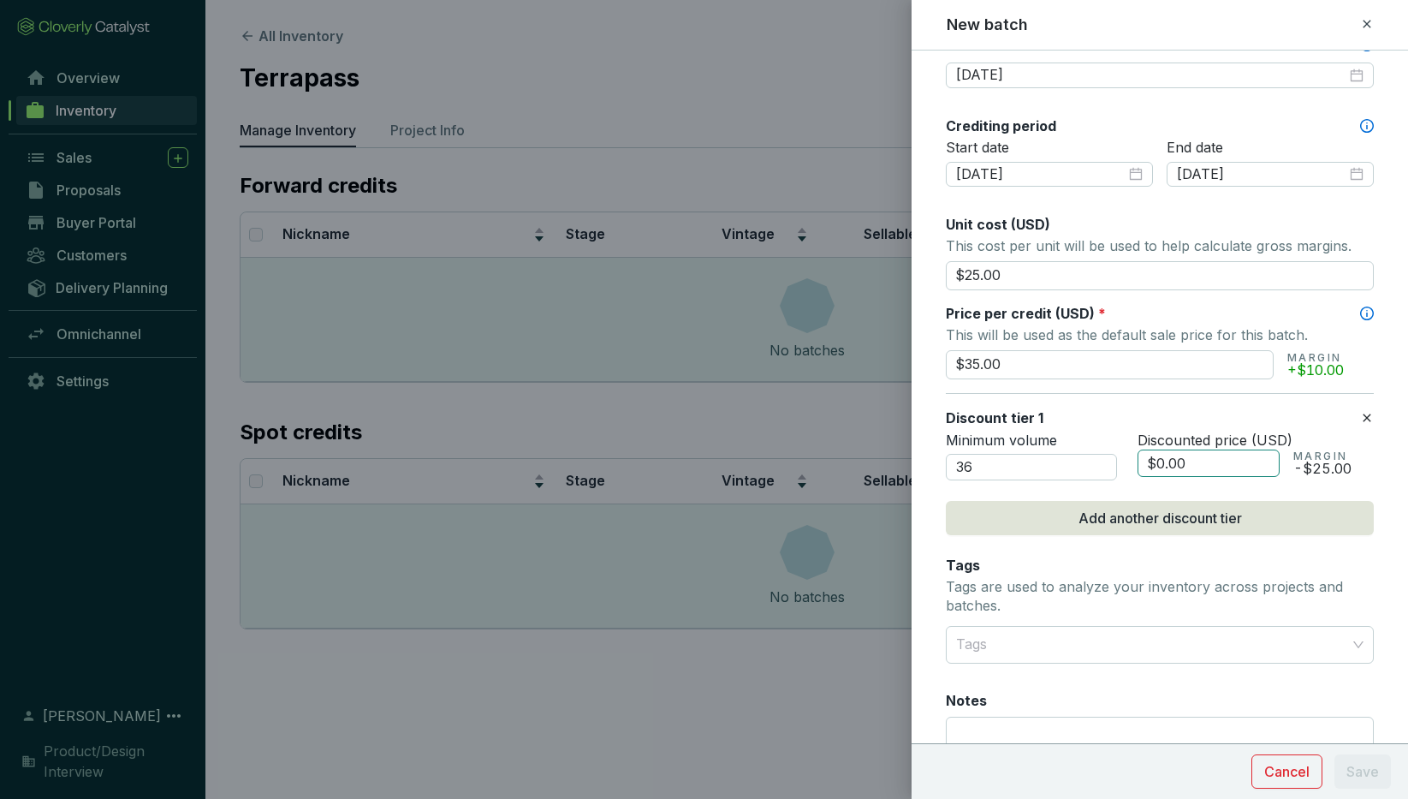
click at [1163, 463] on input "$0.00" at bounding box center [1209, 462] width 142 height 27
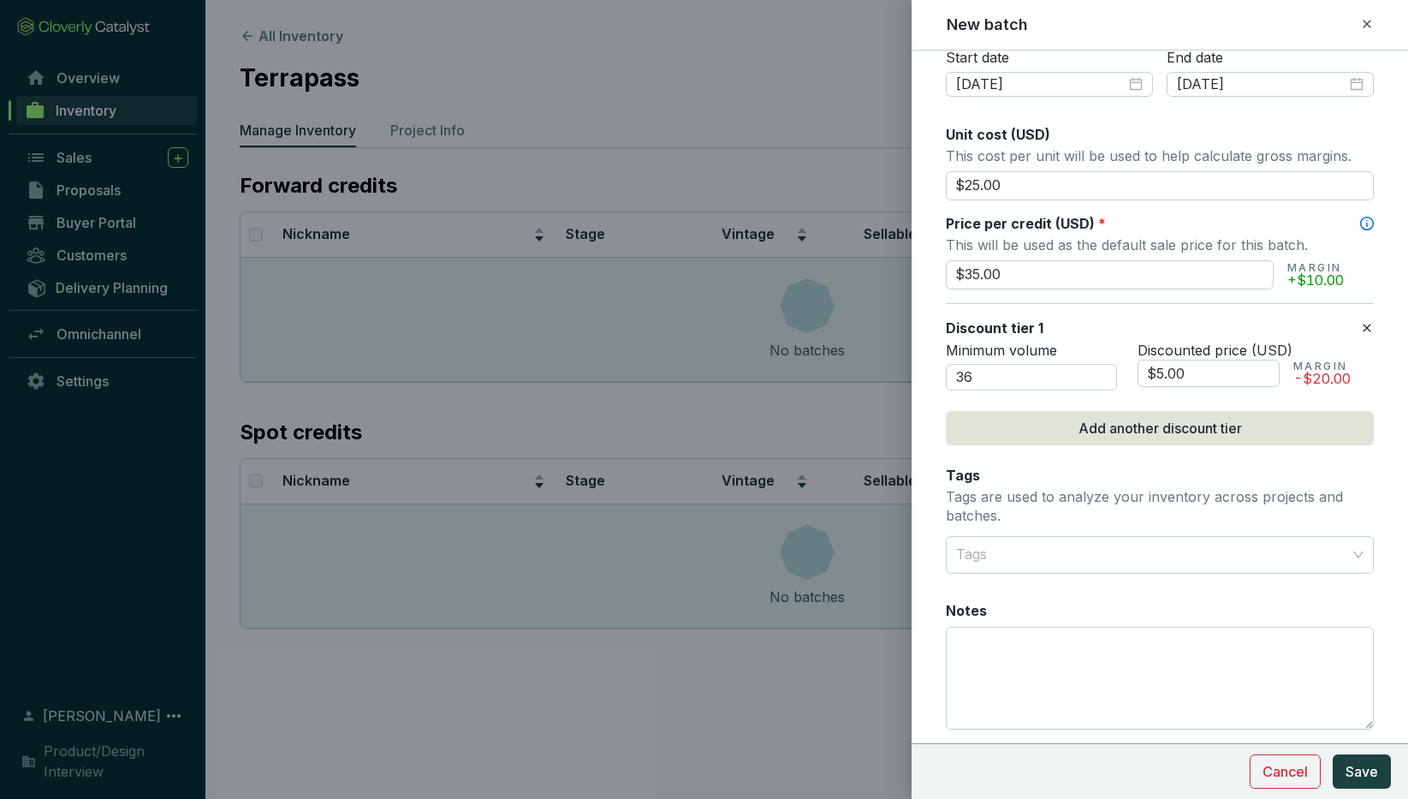
scroll to position [635, 0]
click at [1024, 549] on div at bounding box center [1150, 552] width 402 height 34
type input "$5.00"
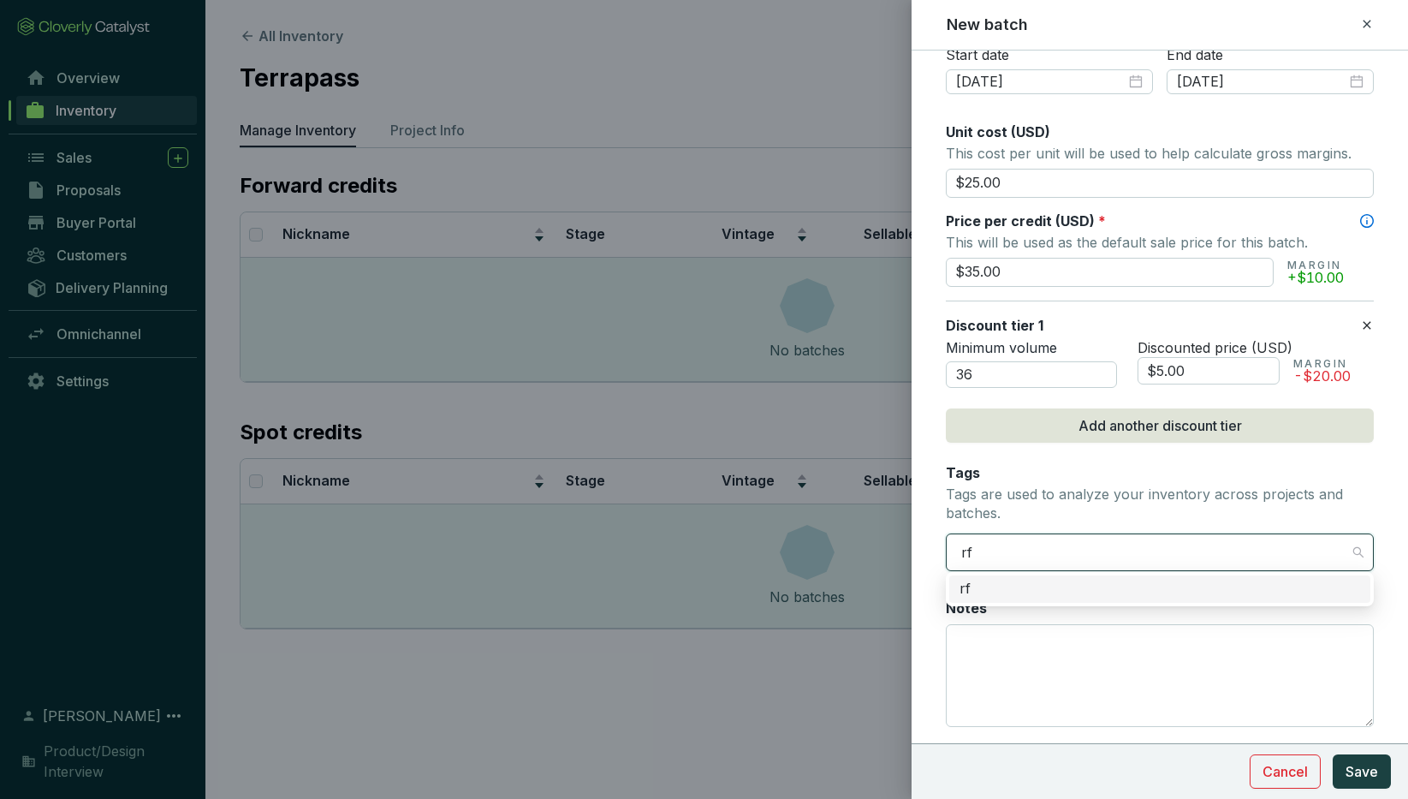
type input "r"
click at [1005, 597] on div "ex-ante" at bounding box center [1160, 589] width 401 height 19
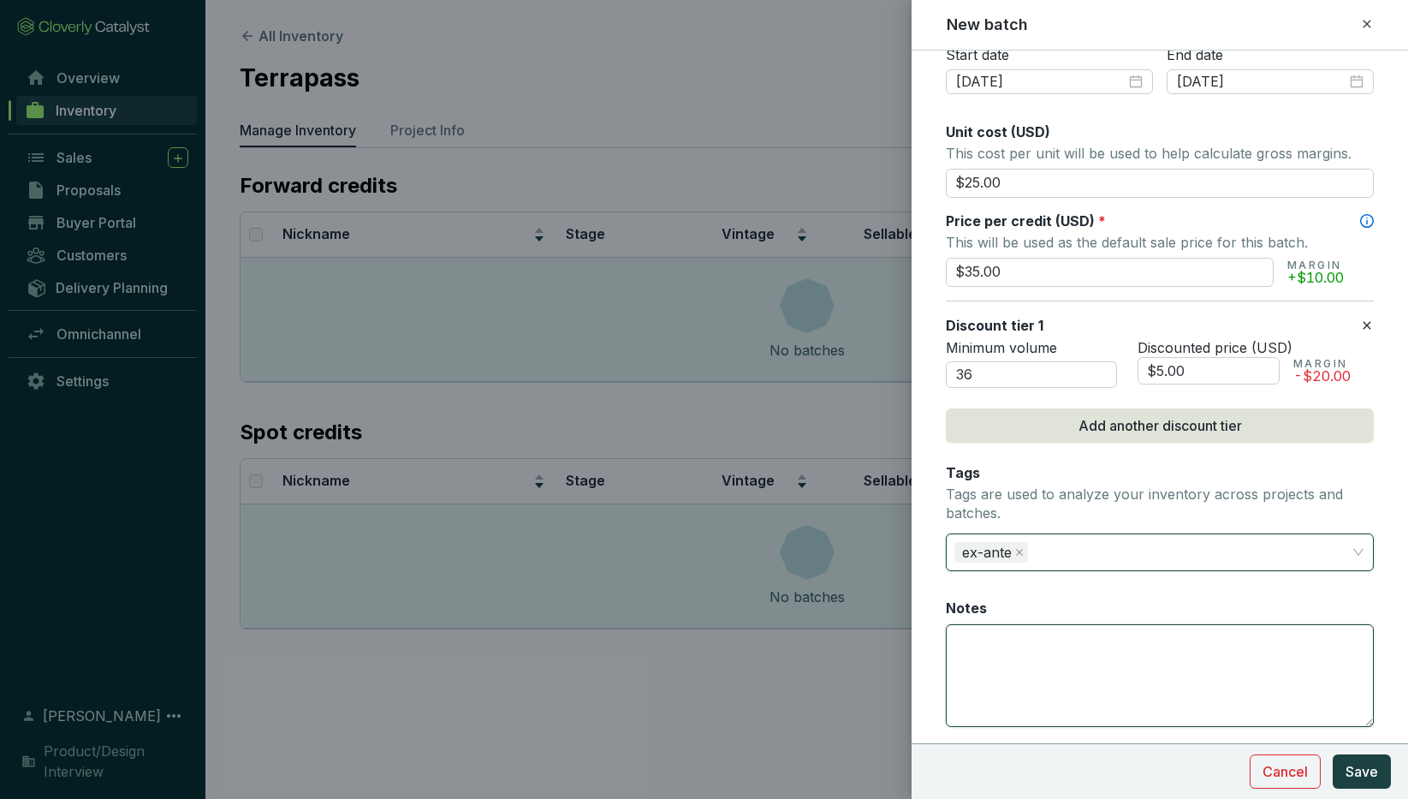
click at [1027, 631] on textarea "Notes" at bounding box center [1160, 675] width 426 height 101
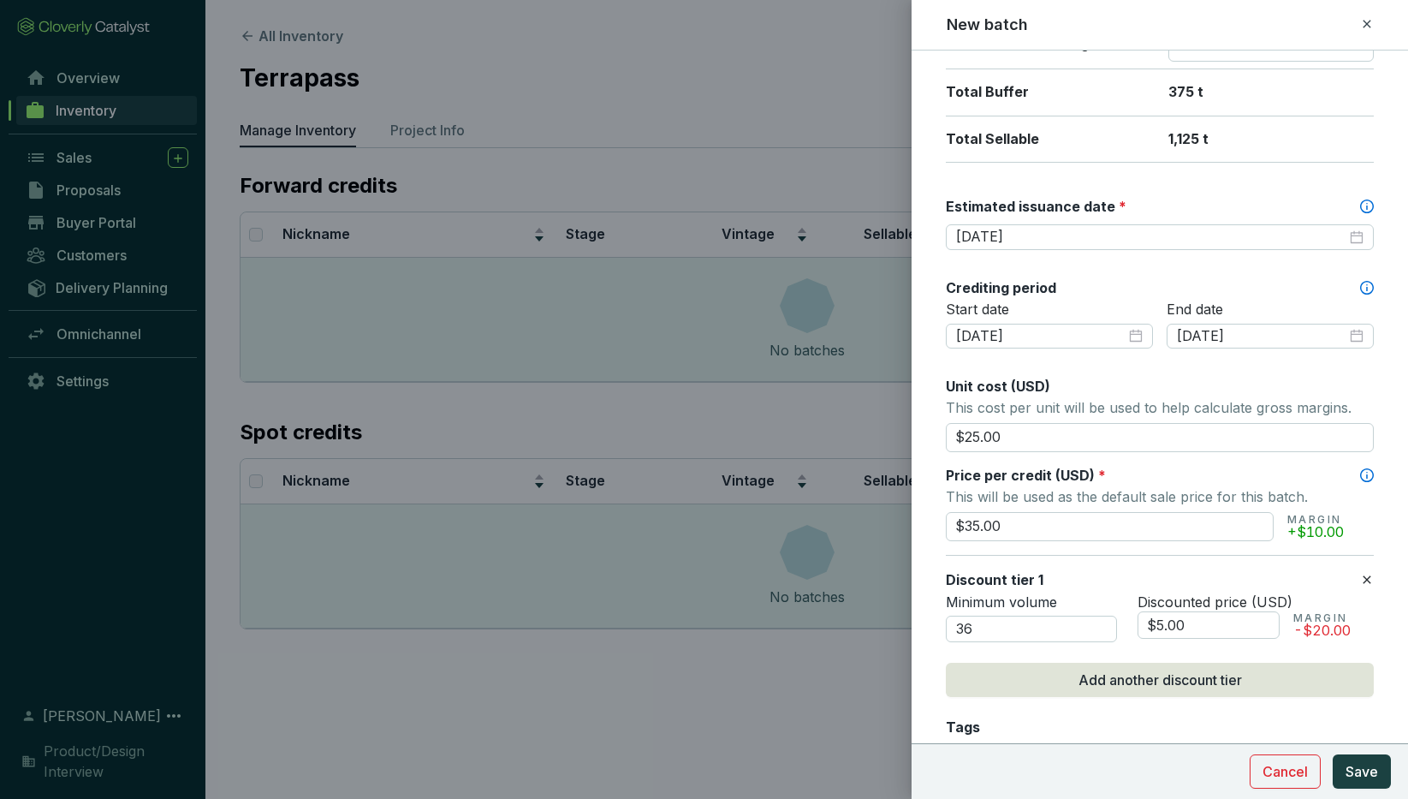
scroll to position [482, 0]
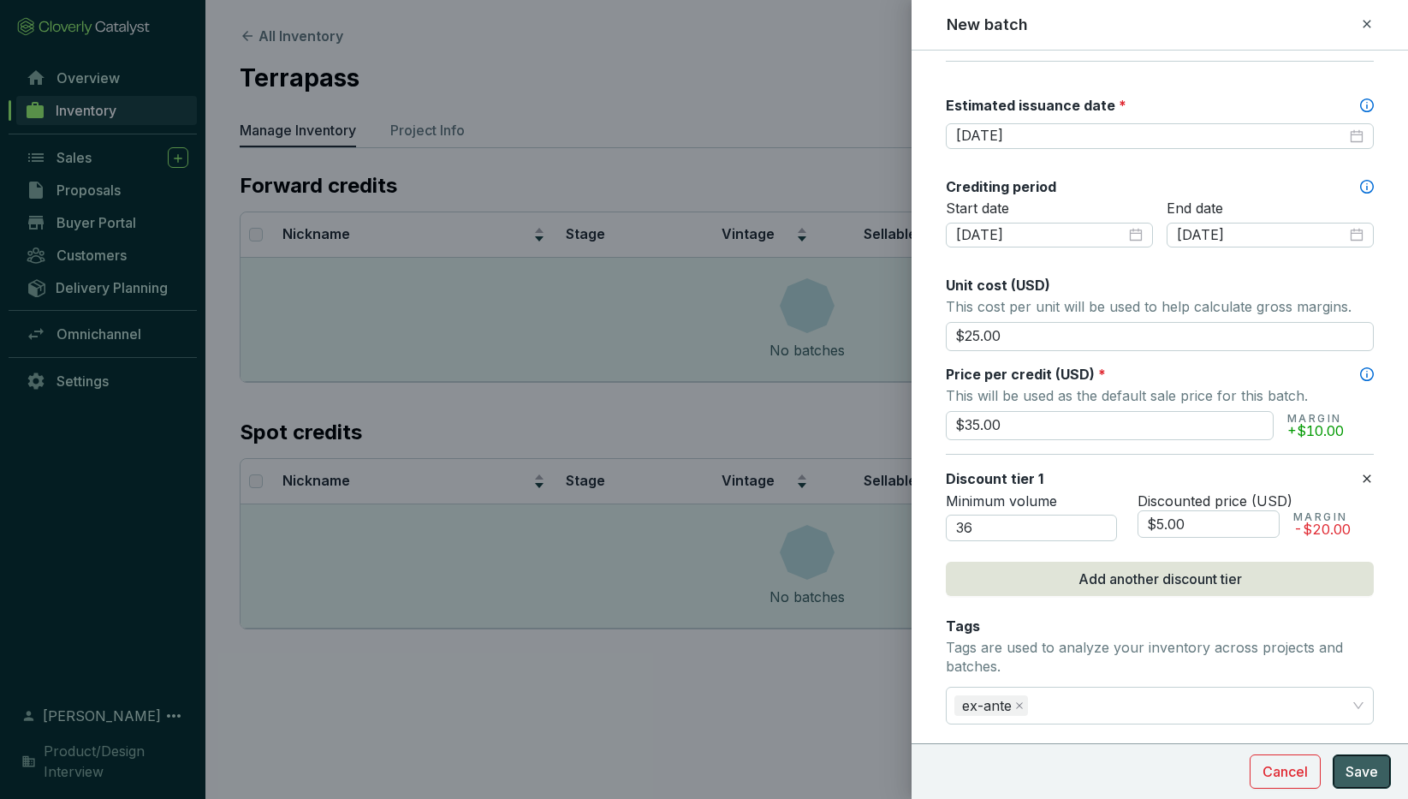
type textarea "This is a note"
click at [1359, 773] on span "Save" at bounding box center [1362, 771] width 33 height 21
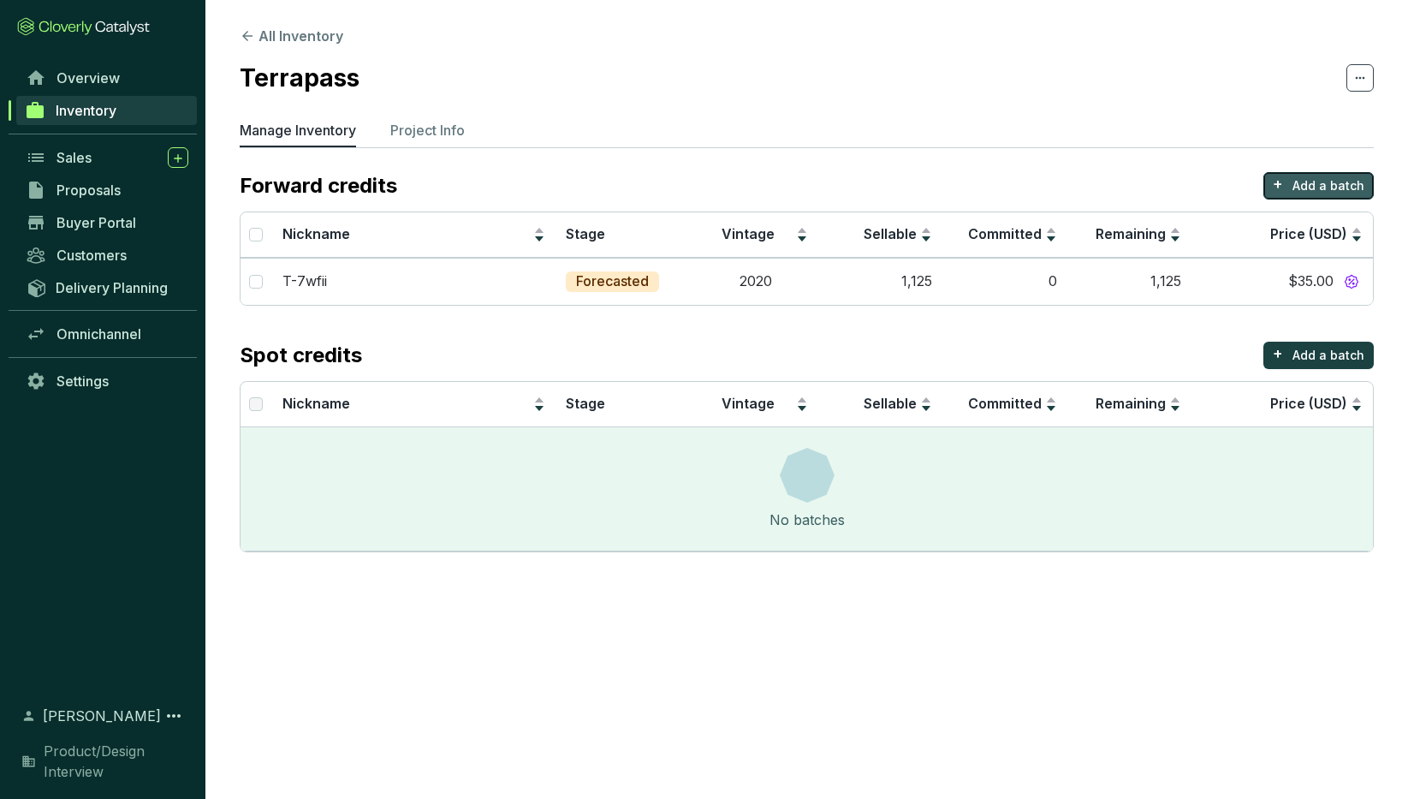
click at [1313, 185] on p "Add a batch" at bounding box center [1329, 185] width 72 height 17
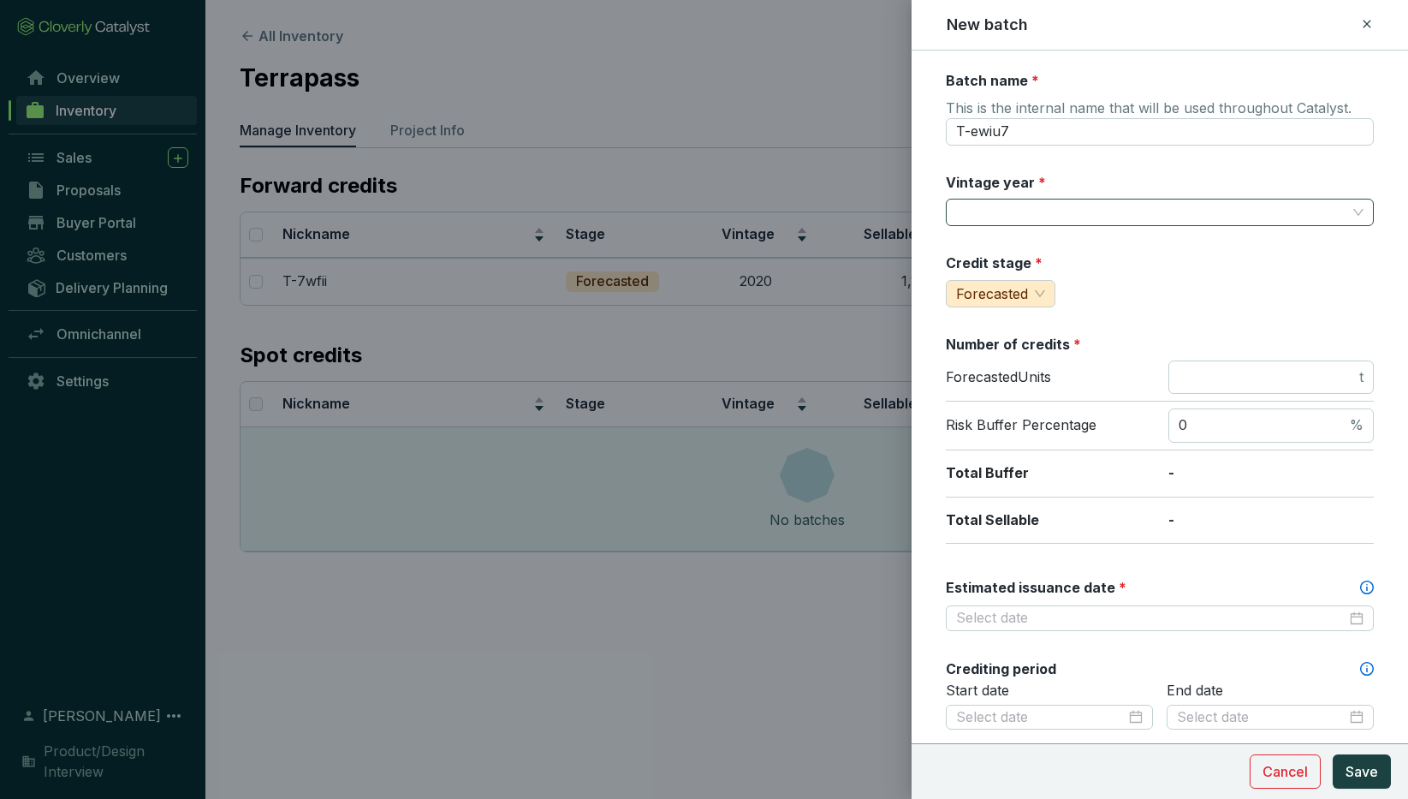
click at [1063, 213] on input "Vintage year *" at bounding box center [1151, 212] width 390 height 26
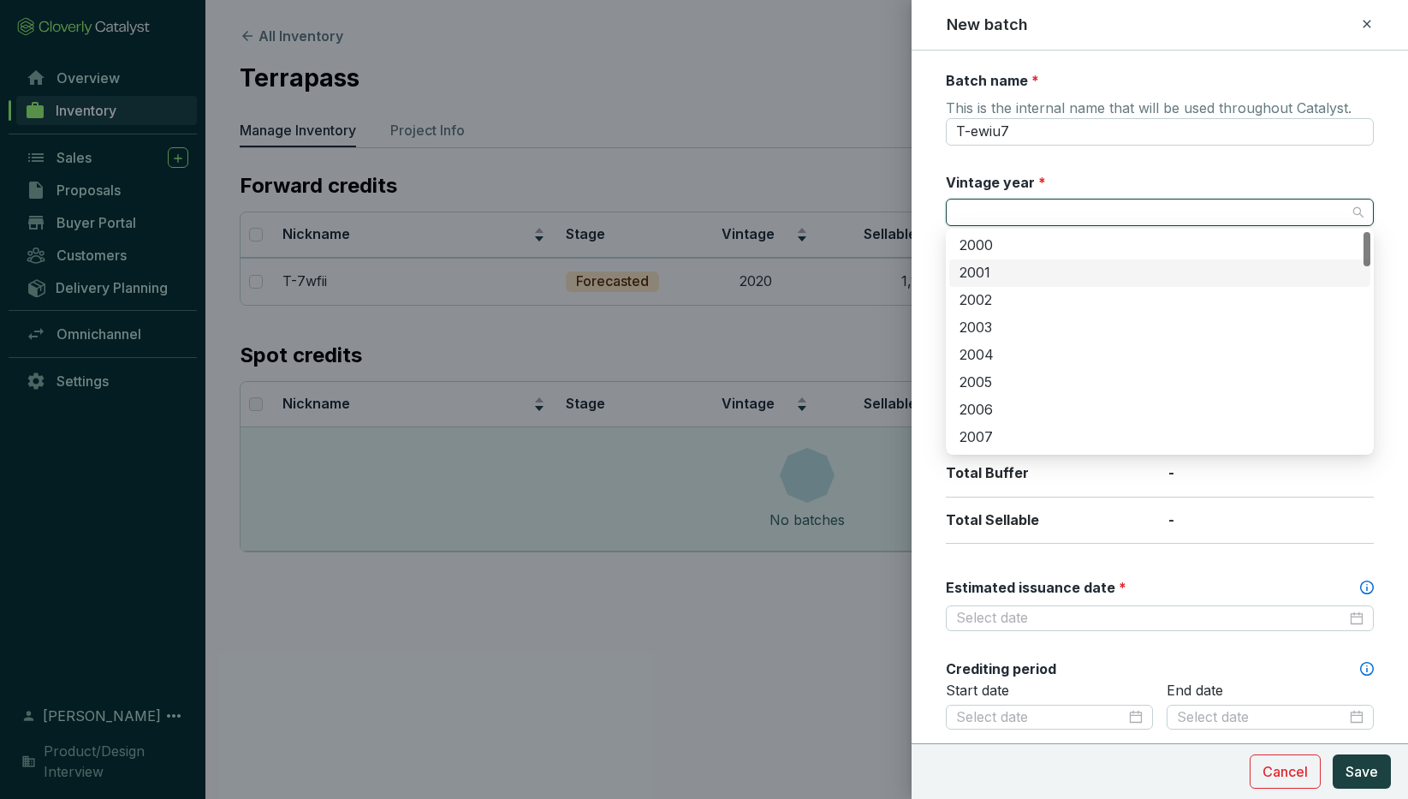
click at [1028, 273] on div "2001" at bounding box center [1160, 273] width 401 height 19
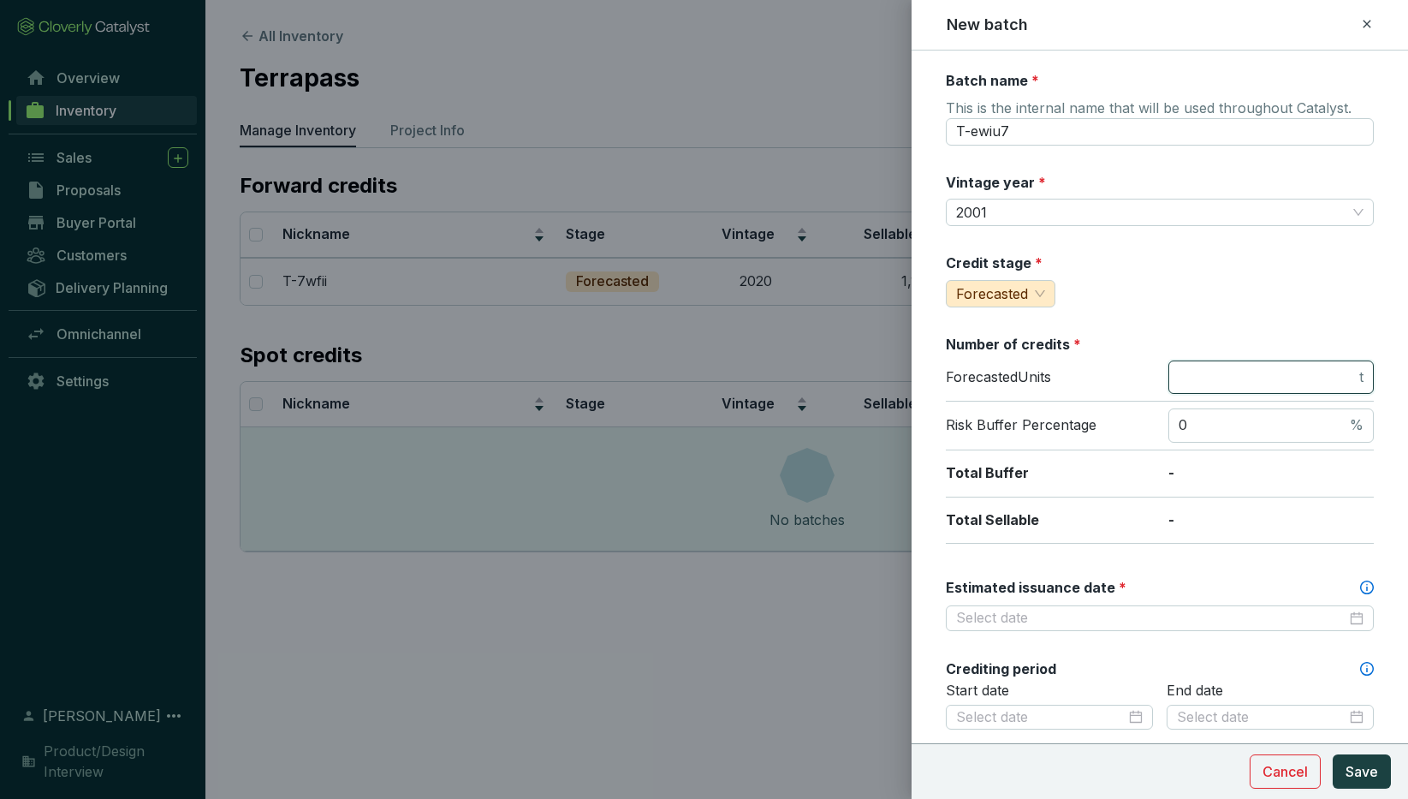
click at [1205, 374] on input "number" at bounding box center [1267, 377] width 177 height 19
type input "600"
click at [1186, 423] on input "0" at bounding box center [1263, 425] width 168 height 19
type input "010"
click at [1117, 613] on input "Estimated issuance date *" at bounding box center [1151, 618] width 390 height 19
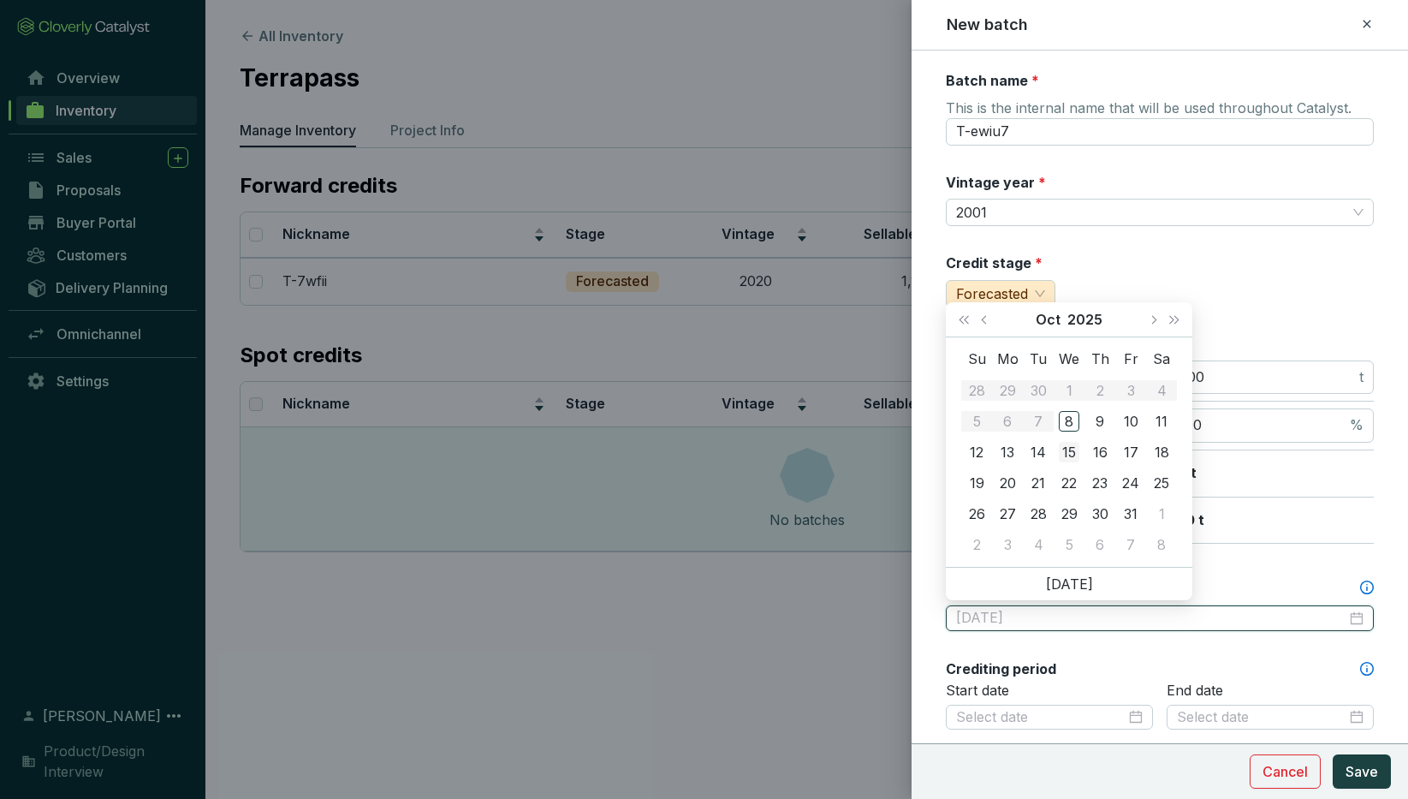
type input "[DATE]"
click at [1070, 449] on div "15" at bounding box center [1069, 452] width 21 height 21
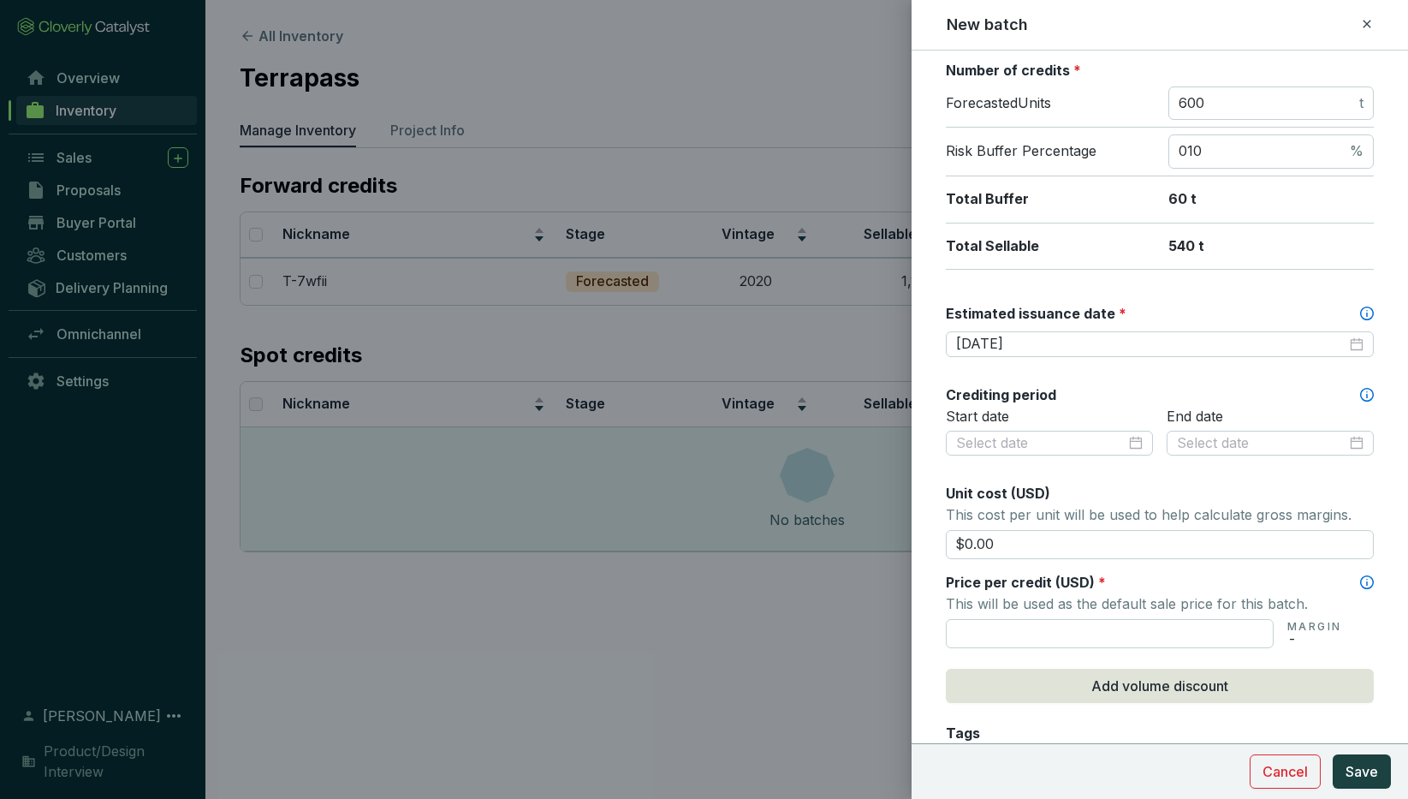
scroll to position [289, 0]
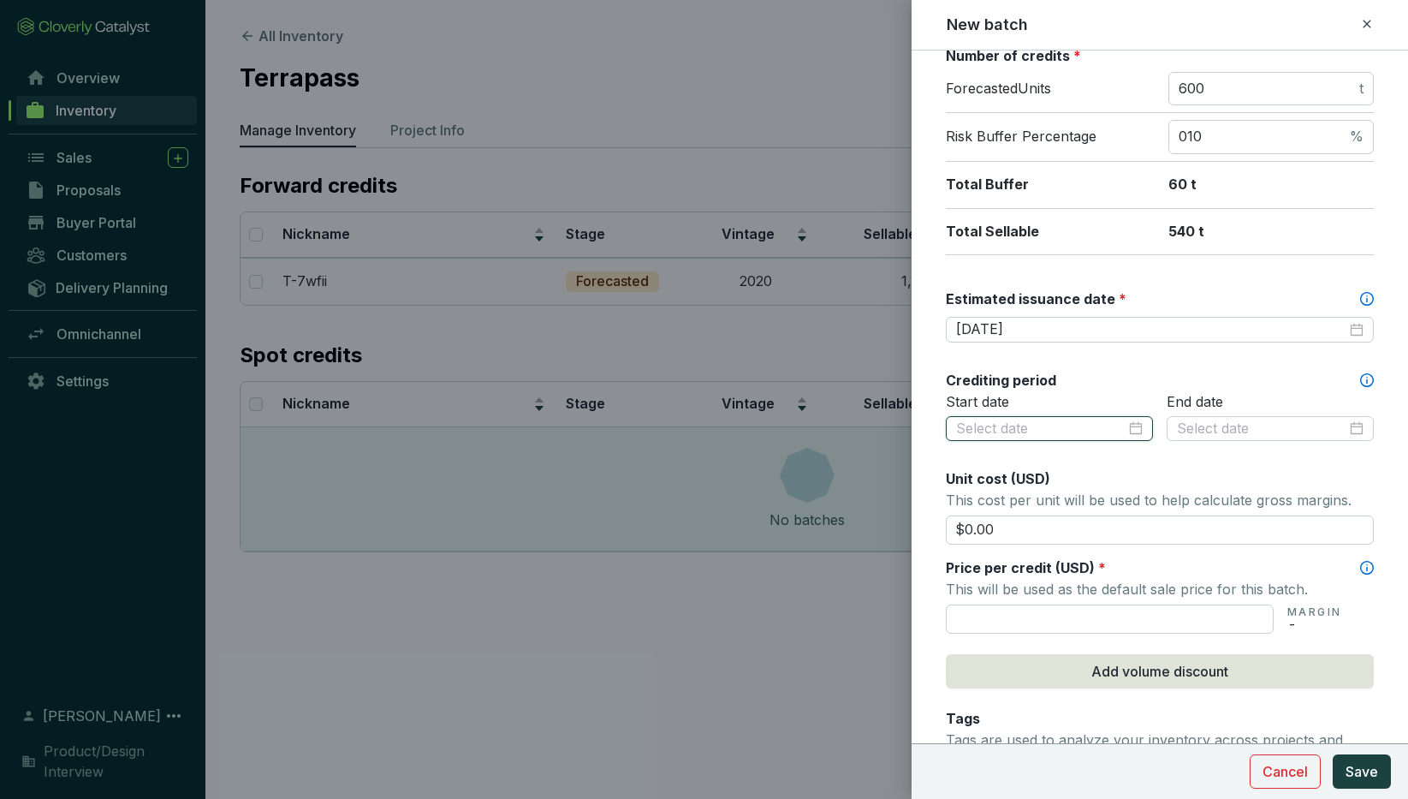
click at [1027, 425] on input at bounding box center [1041, 429] width 170 height 19
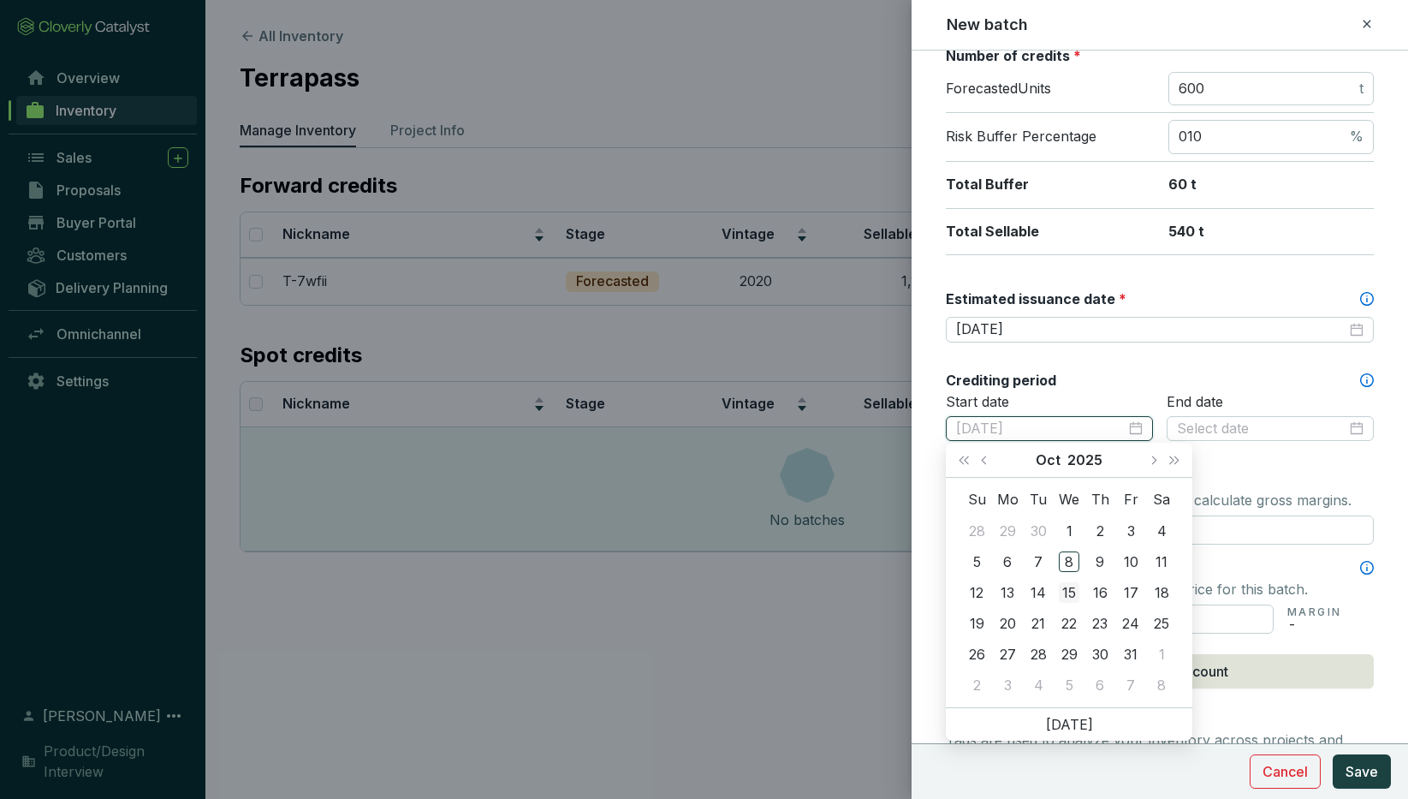
type input "[DATE]"
click at [1073, 596] on div "15" at bounding box center [1069, 592] width 21 height 21
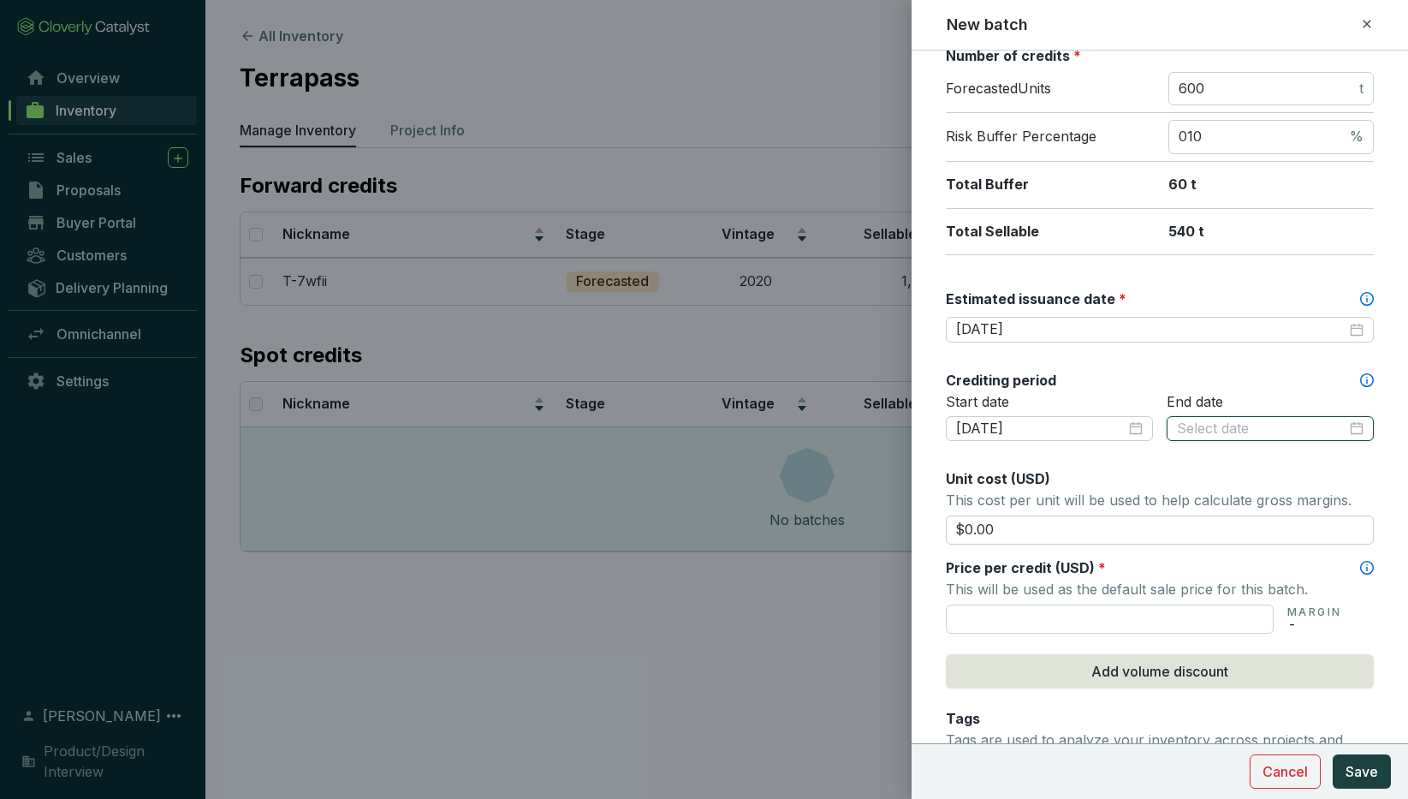
click at [1209, 421] on input at bounding box center [1262, 429] width 170 height 19
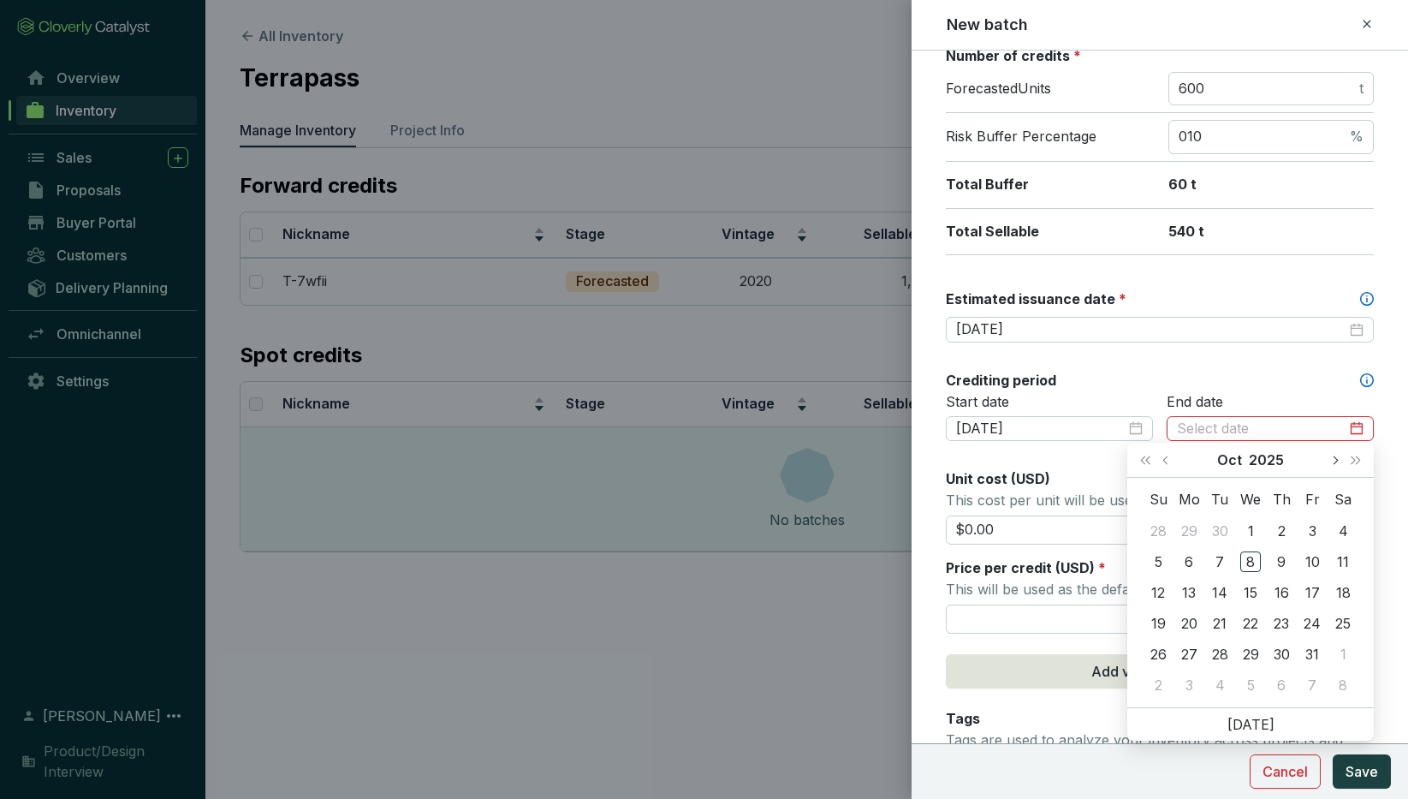
click at [1336, 461] on button "Next month (PageDown)" at bounding box center [1335, 460] width 22 height 34
type input "[DATE]"
click at [1252, 655] on div "31" at bounding box center [1251, 654] width 21 height 21
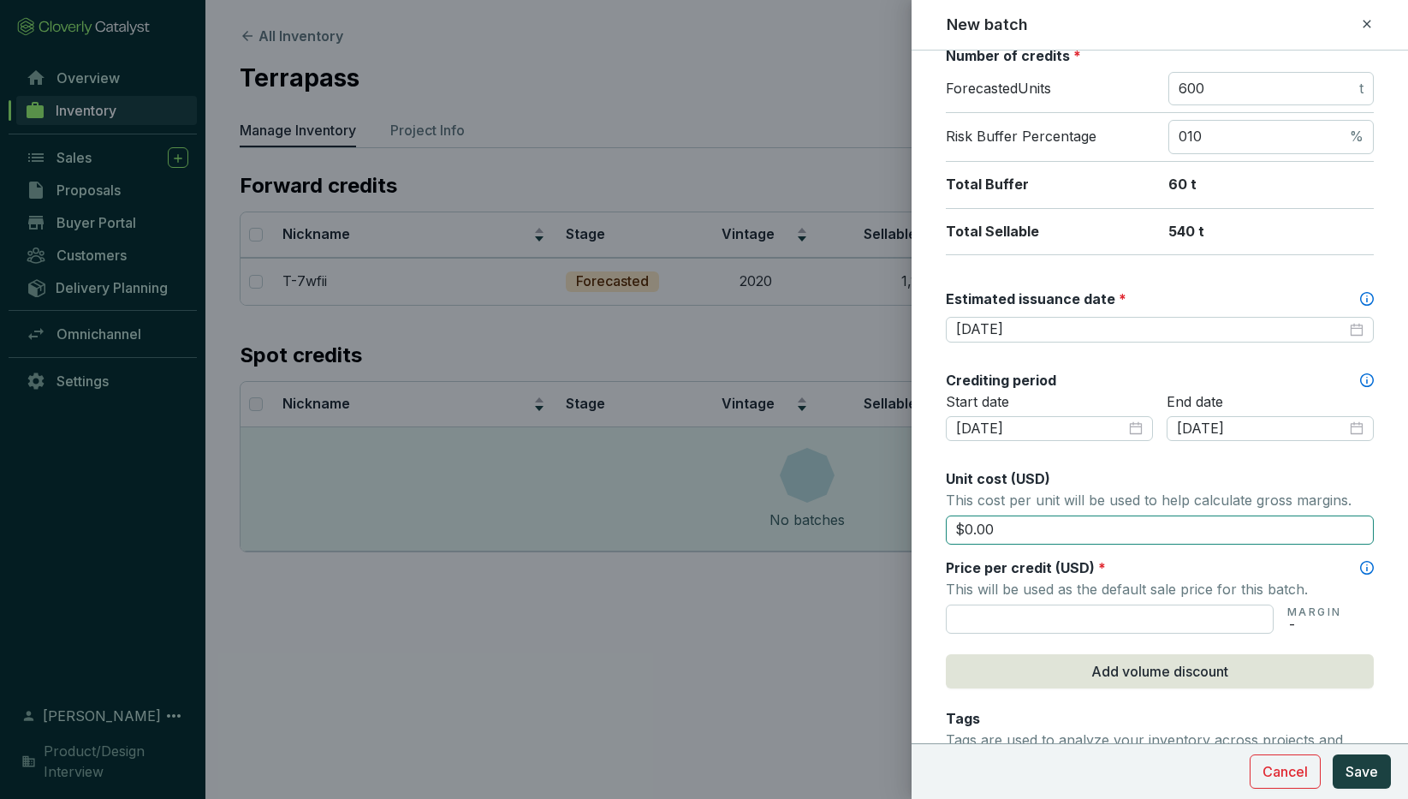
click at [973, 529] on input "$0.00" at bounding box center [1160, 529] width 428 height 29
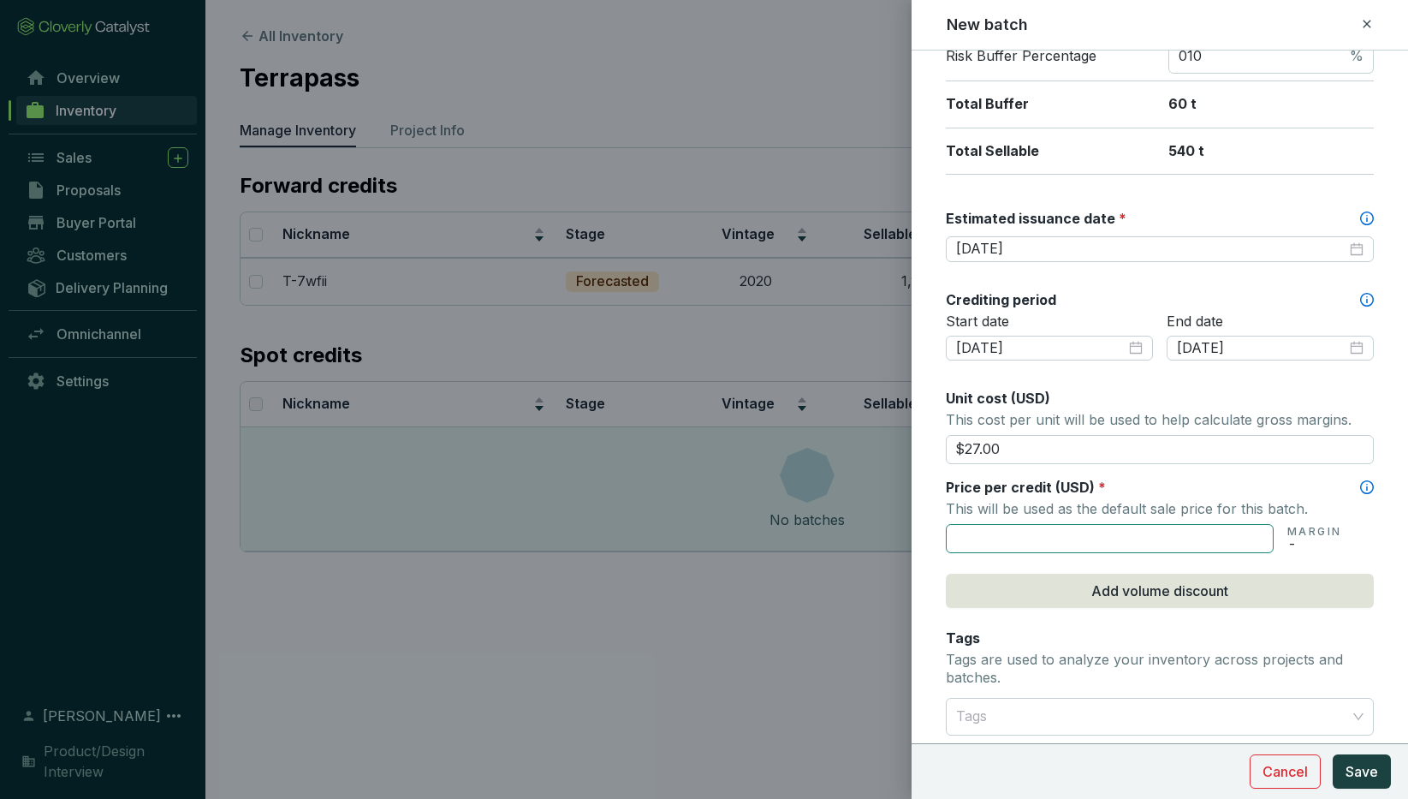
scroll to position [381, 0]
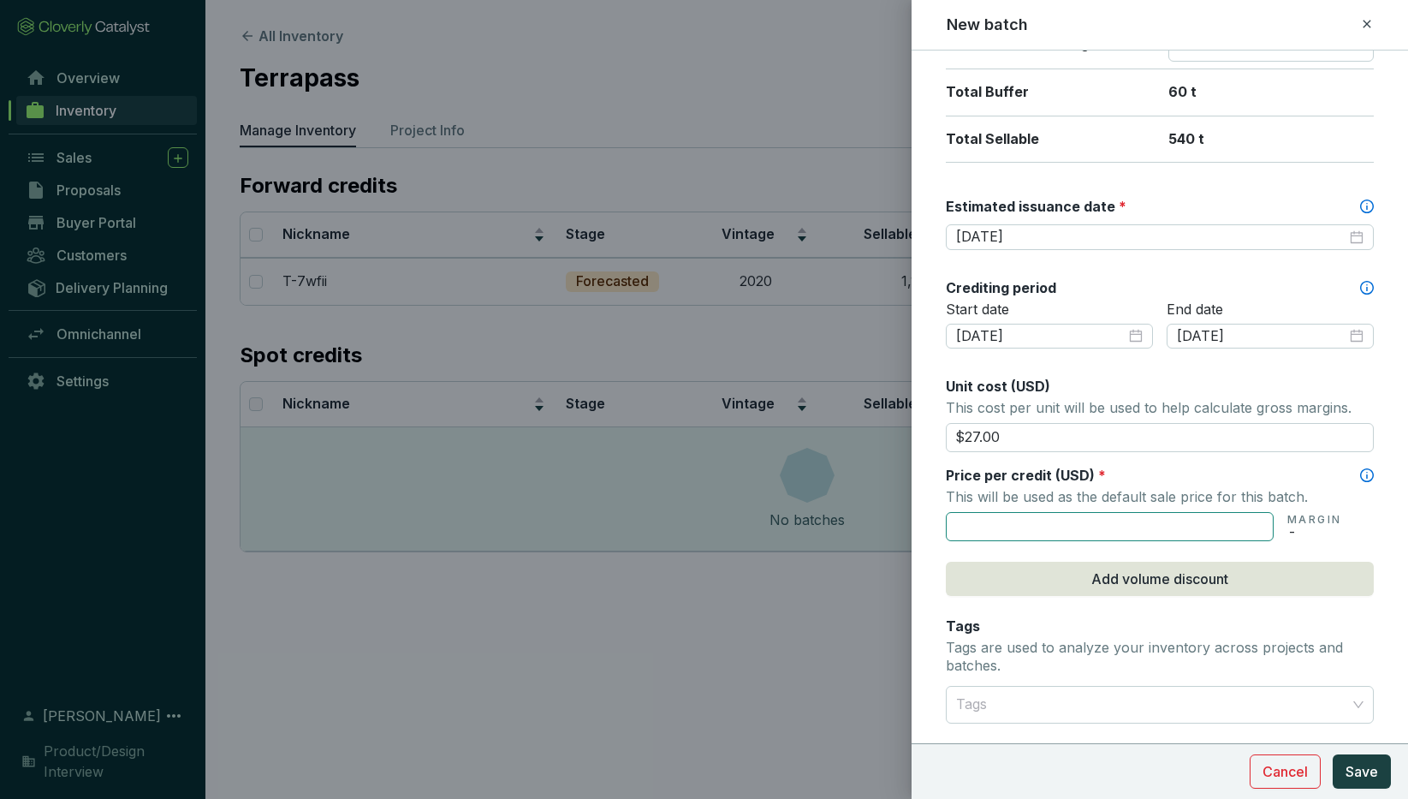
type input "$27.00"
click at [1027, 526] on input "text" at bounding box center [1110, 526] width 328 height 29
type input "$27.00"
click at [1089, 550] on div "Batch name * This is the internal name that will be used throughout Catalyst. T…" at bounding box center [1160, 295] width 428 height 1211
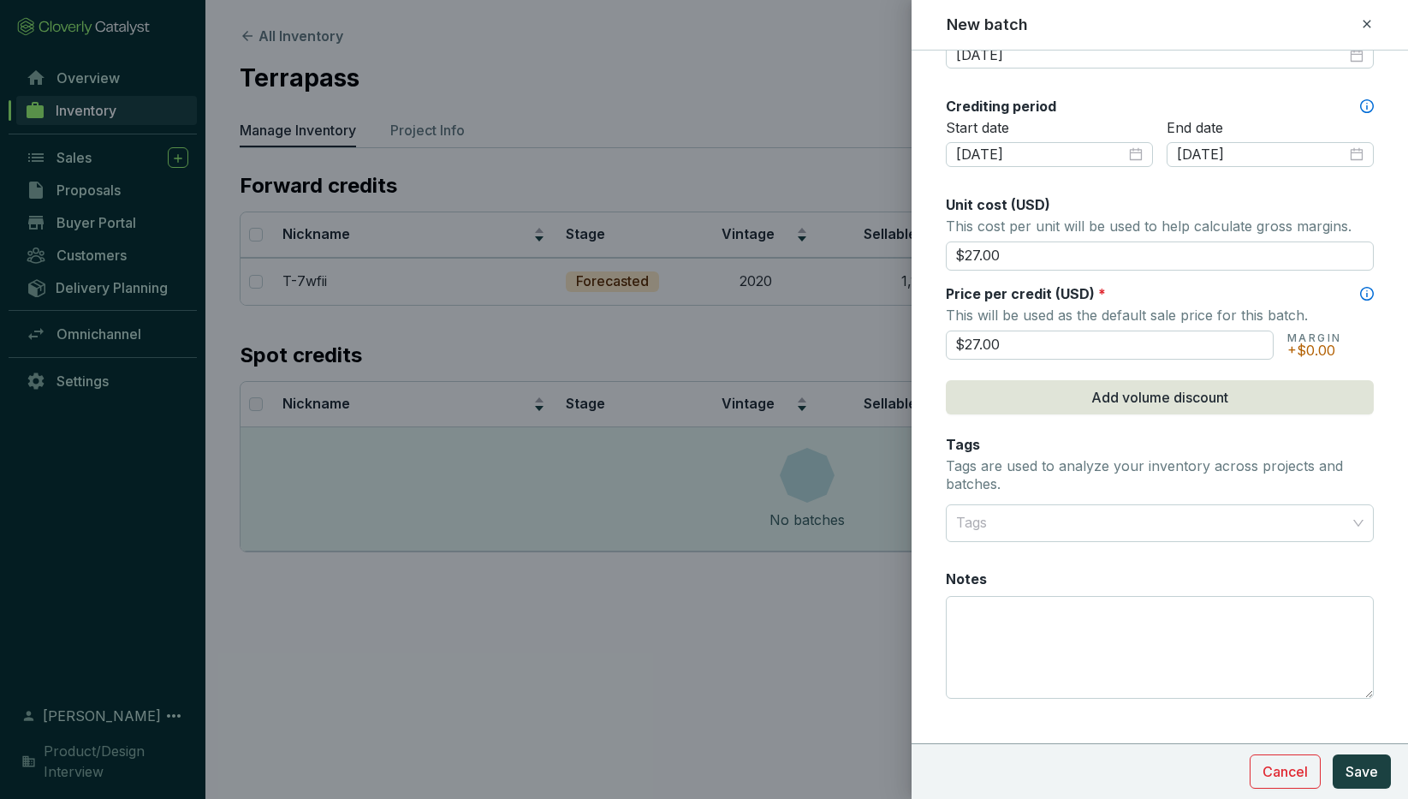
scroll to position [582, 0]
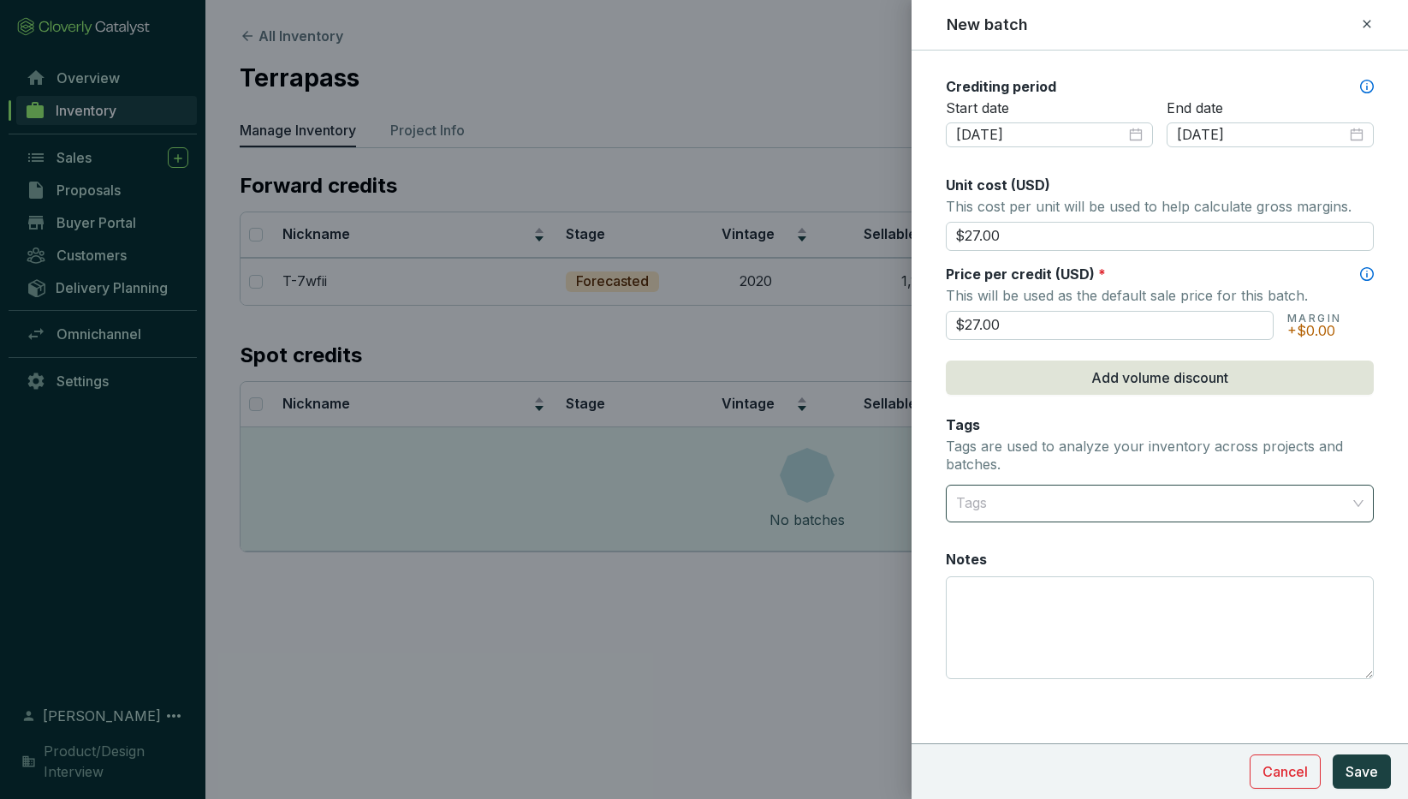
click at [1045, 499] on div at bounding box center [1150, 503] width 402 height 34
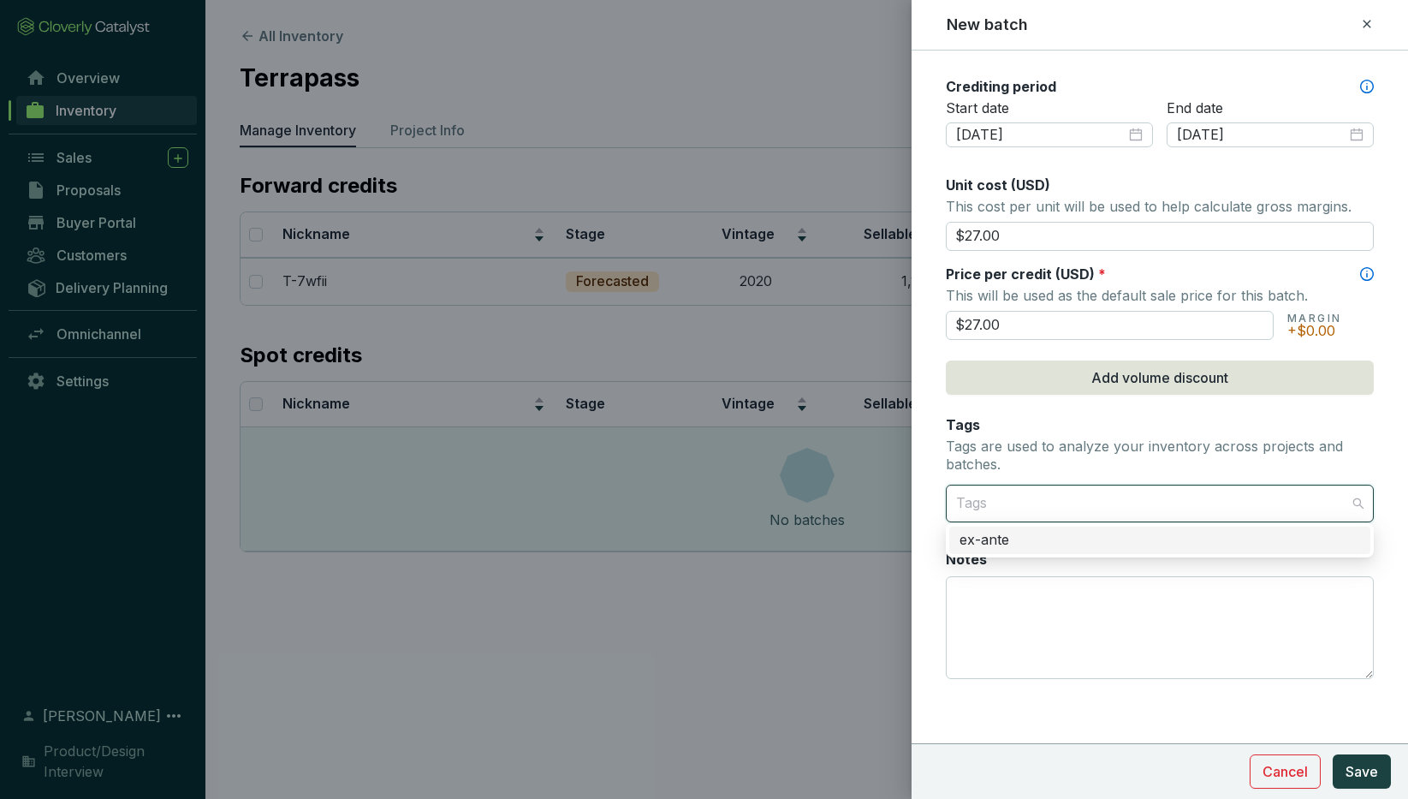
click at [1012, 542] on div "ex-ante" at bounding box center [1160, 540] width 401 height 19
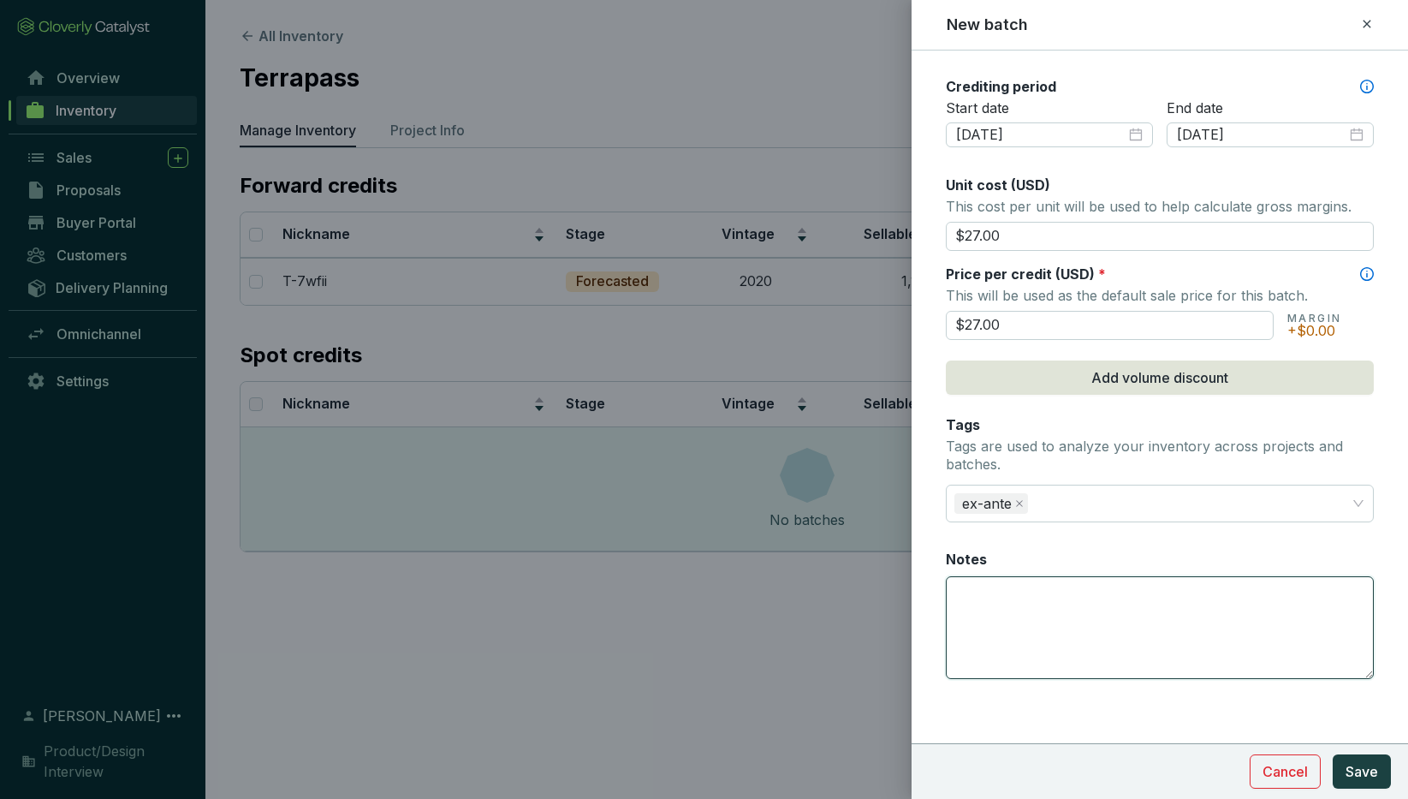
click at [989, 586] on textarea "Notes" at bounding box center [1160, 627] width 426 height 101
type textarea "This is a note"
click at [1365, 771] on span "Save" at bounding box center [1362, 771] width 33 height 21
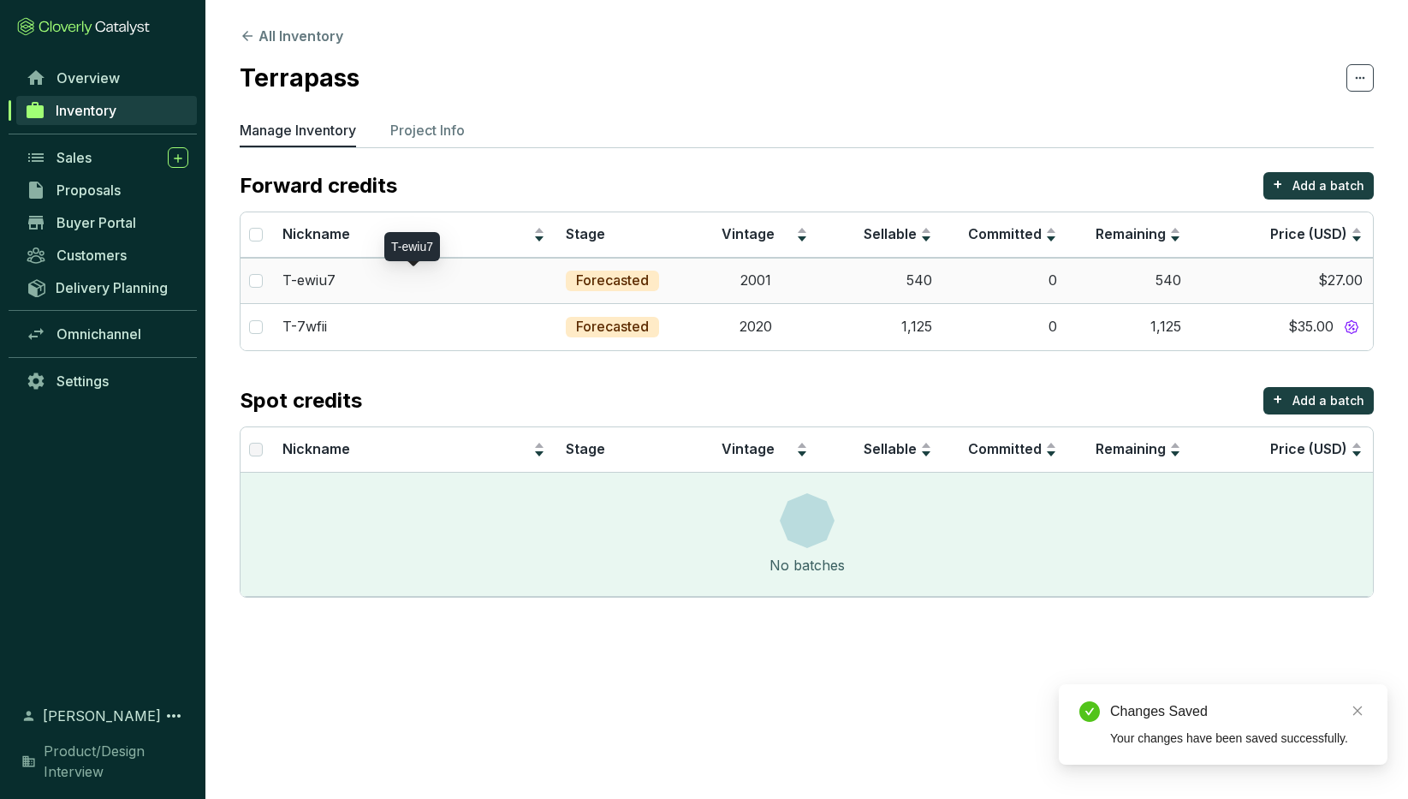
click at [514, 280] on div "T-ewiu7" at bounding box center [414, 280] width 263 height 19
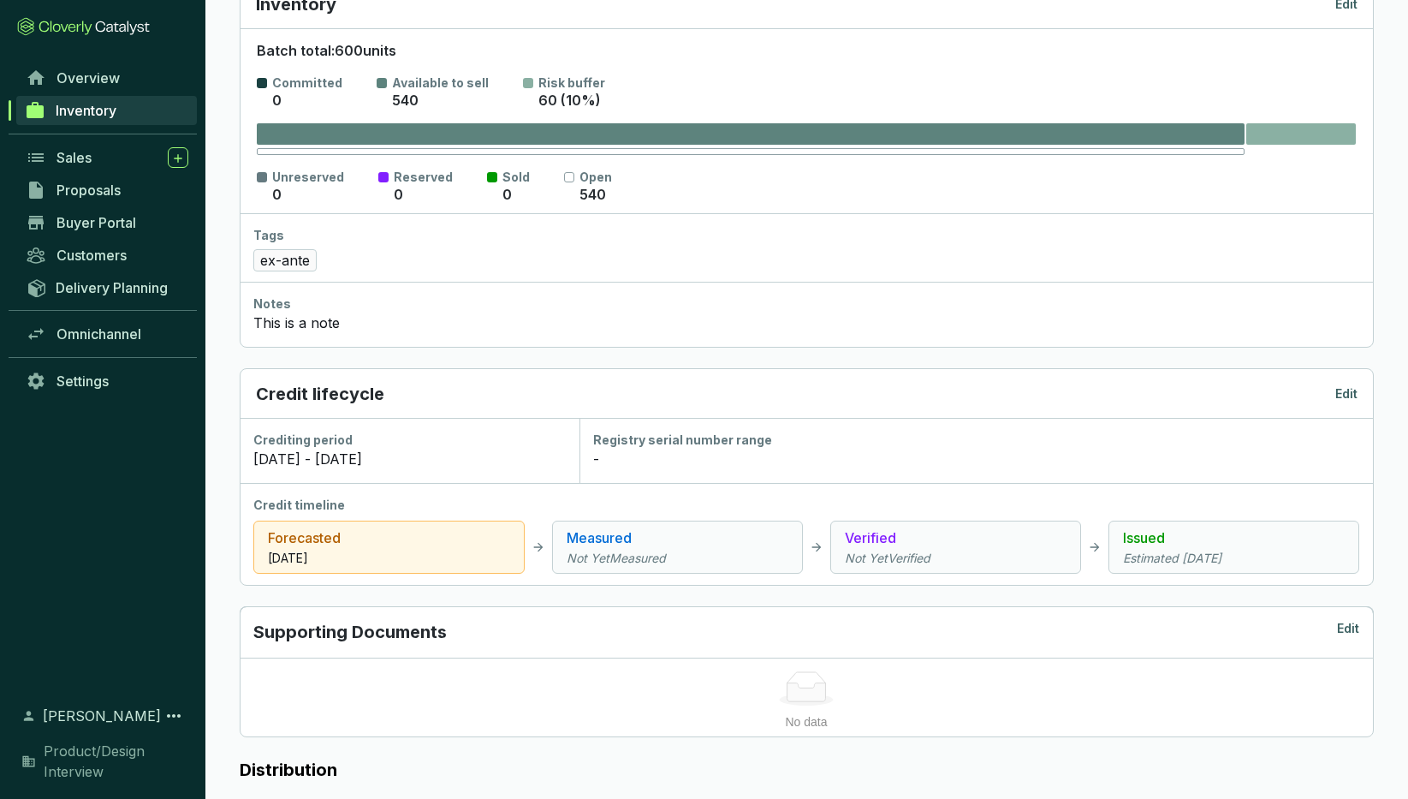
scroll to position [323, 0]
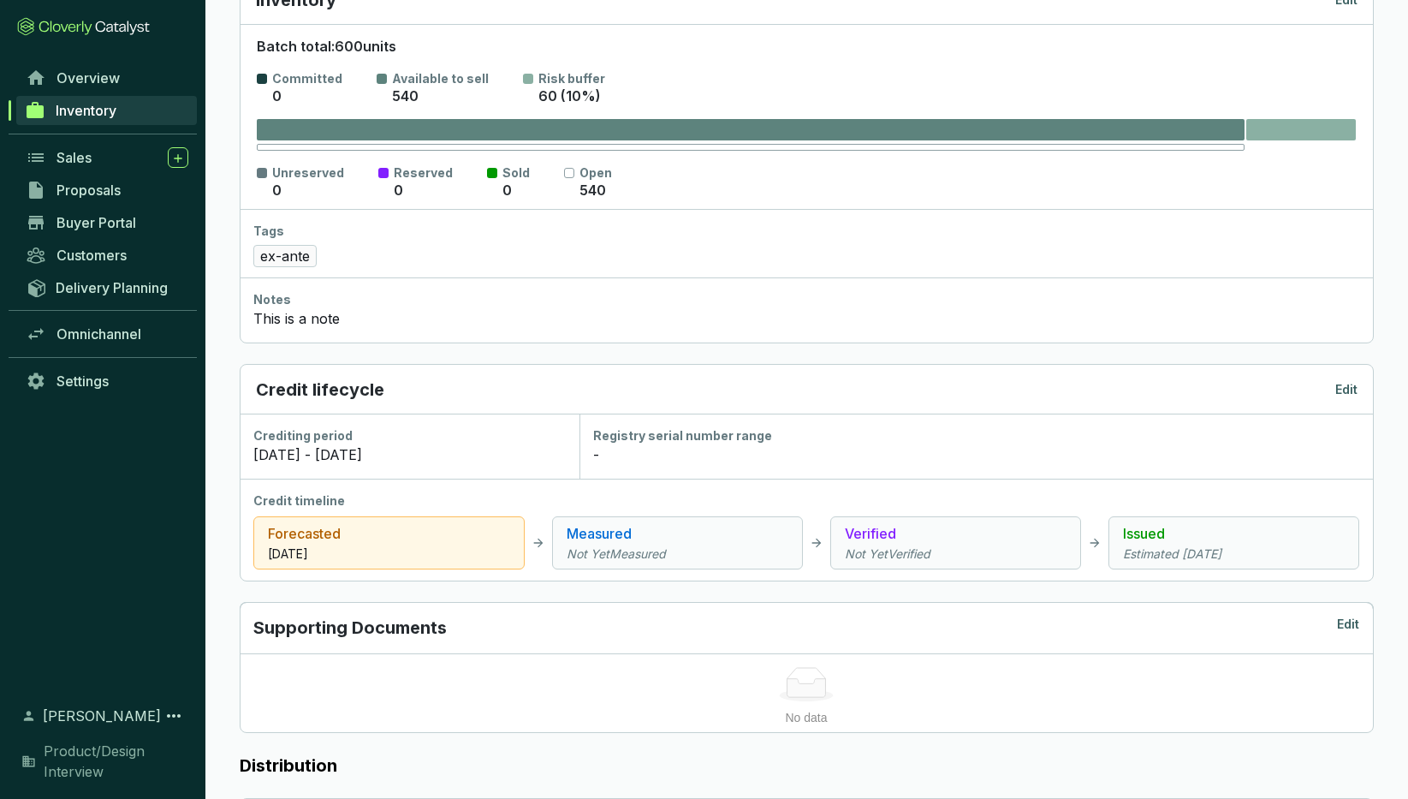
click at [392, 544] on div "Forecasted Oct 08 2025" at bounding box center [388, 542] width 271 height 53
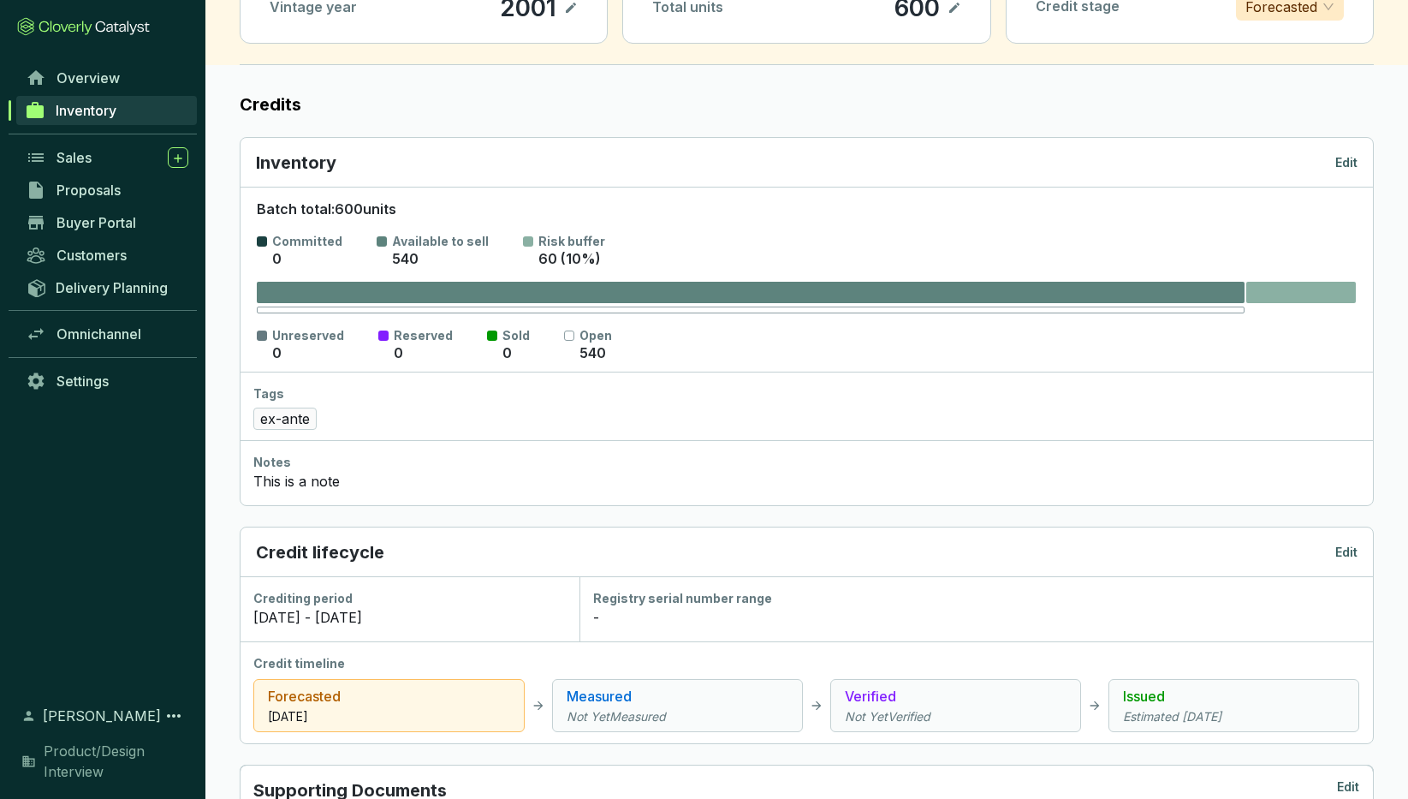
scroll to position [0, 0]
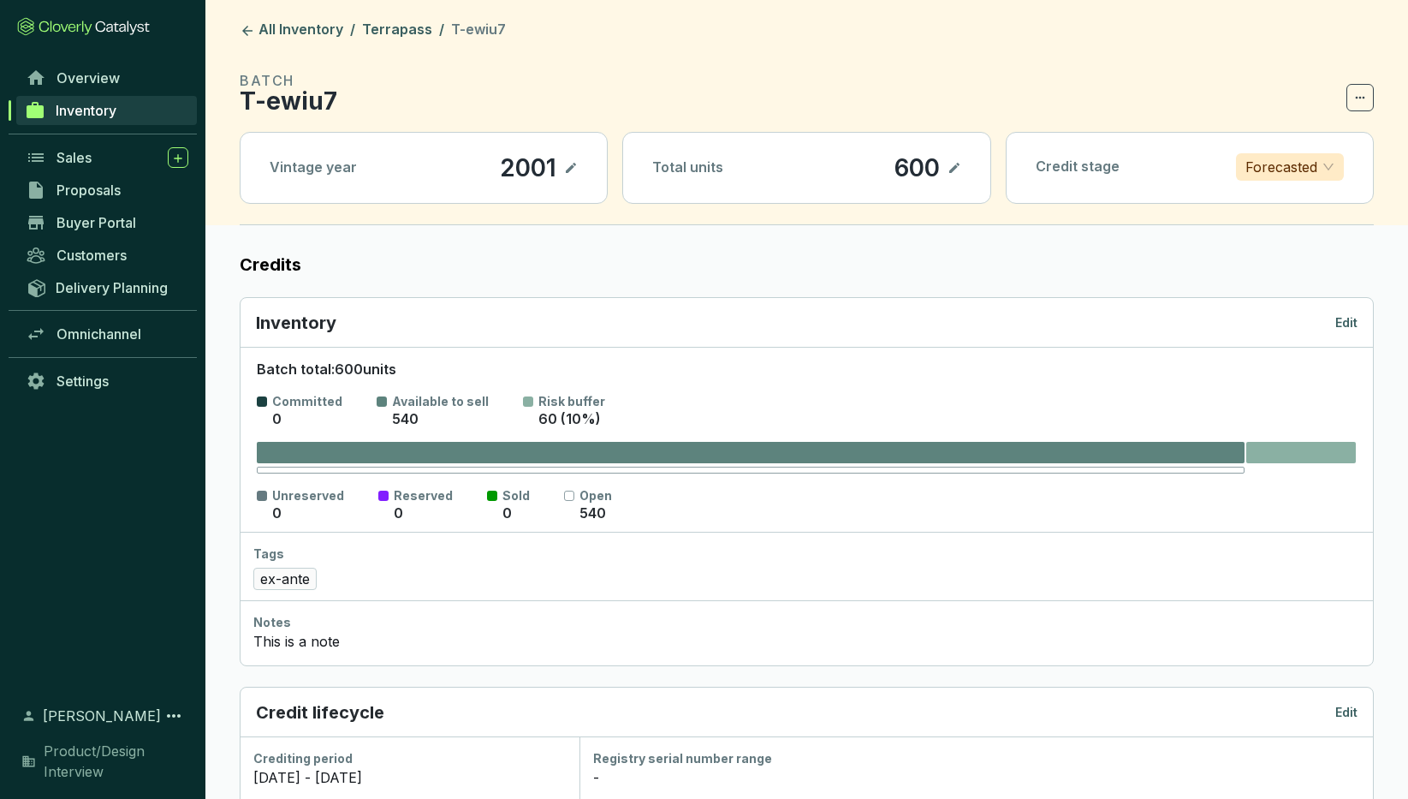
click at [1348, 317] on p "Edit" at bounding box center [1347, 322] width 22 height 17
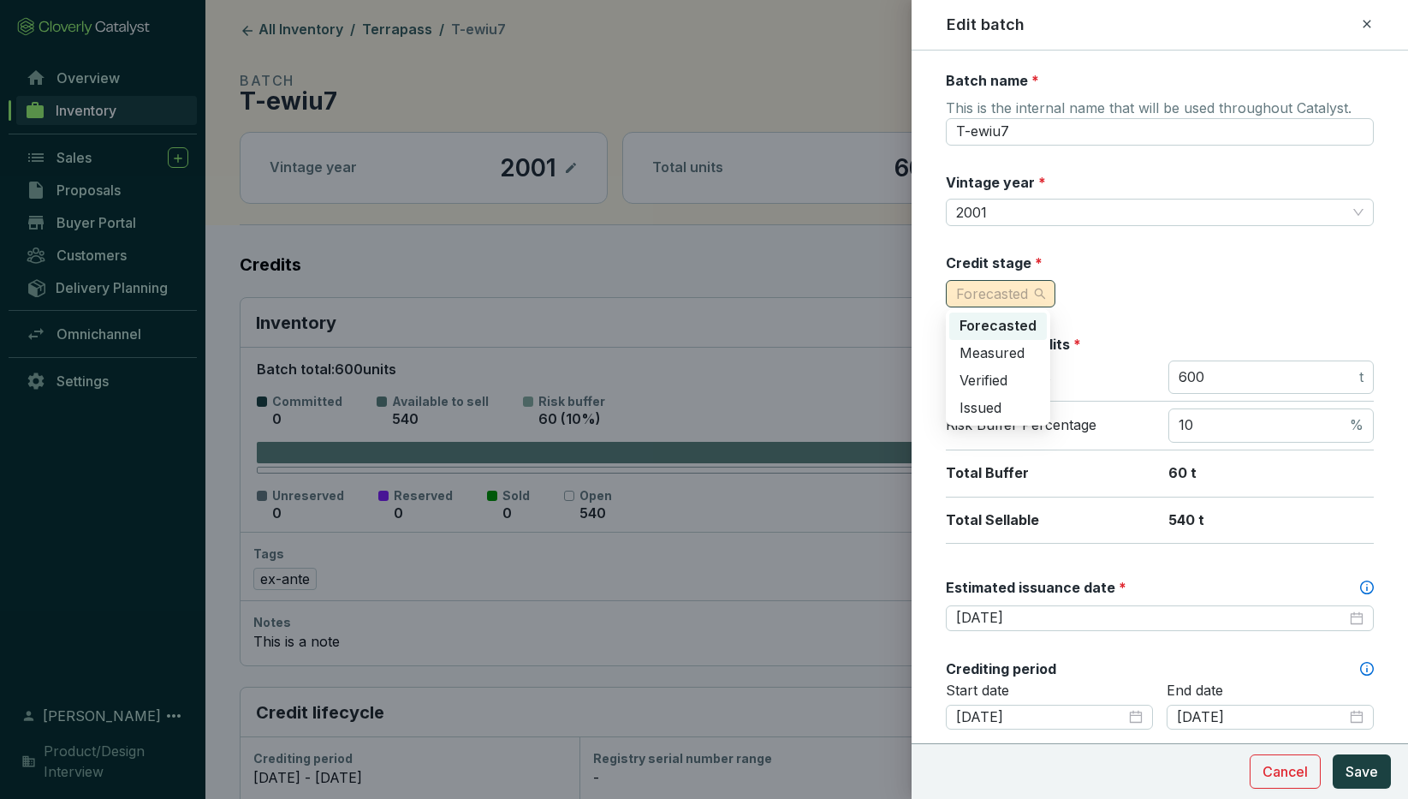
click at [1044, 289] on span "Forecasted" at bounding box center [1000, 294] width 89 height 26
click at [1004, 382] on span "Verified" at bounding box center [984, 380] width 48 height 17
click at [1015, 287] on span "Verified" at bounding box center [988, 294] width 65 height 26
click at [1008, 347] on span "Measured" at bounding box center [992, 352] width 65 height 17
click at [1033, 291] on span "Measured" at bounding box center [997, 294] width 82 height 26
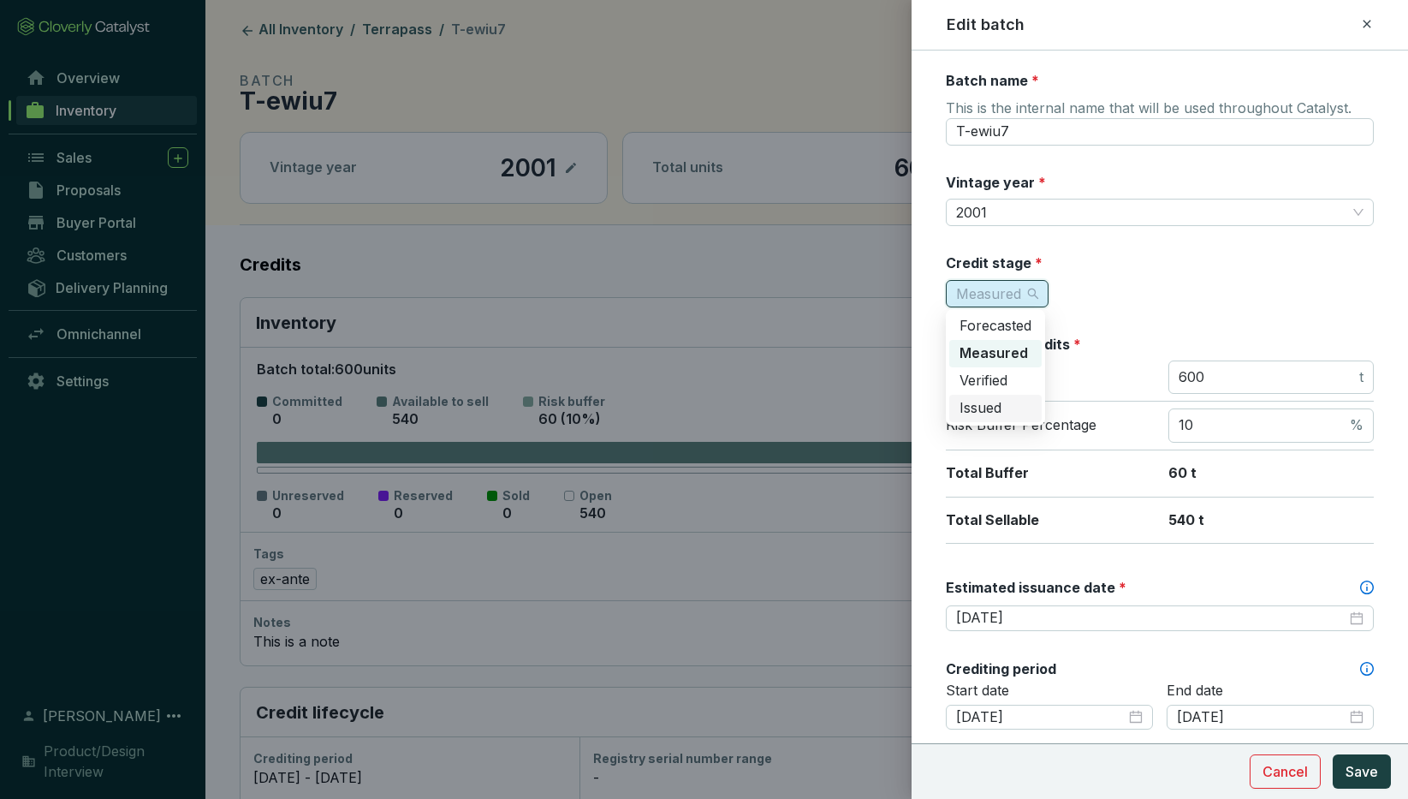
click at [1006, 407] on div "Issued" at bounding box center [996, 408] width 72 height 19
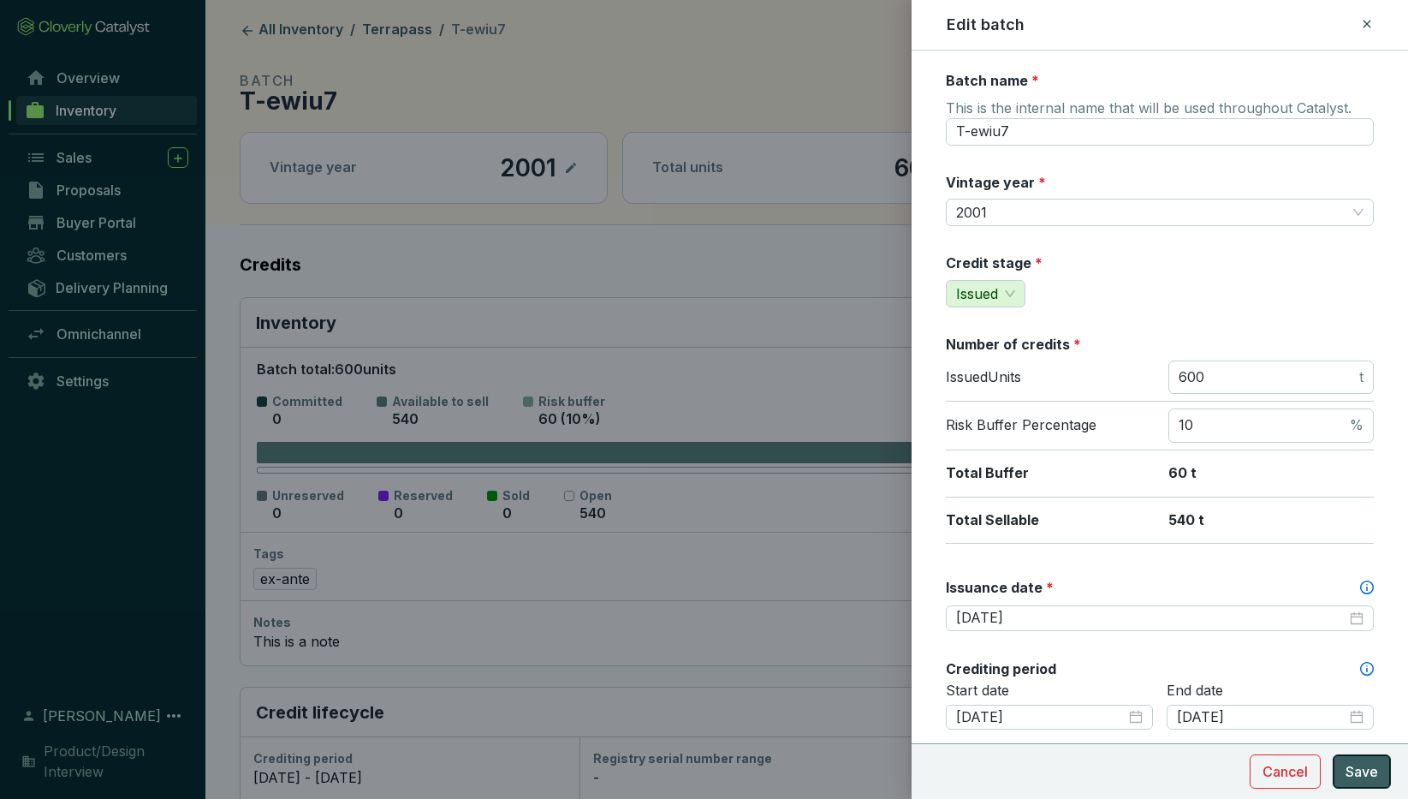
click at [1365, 771] on span "Save" at bounding box center [1362, 771] width 33 height 21
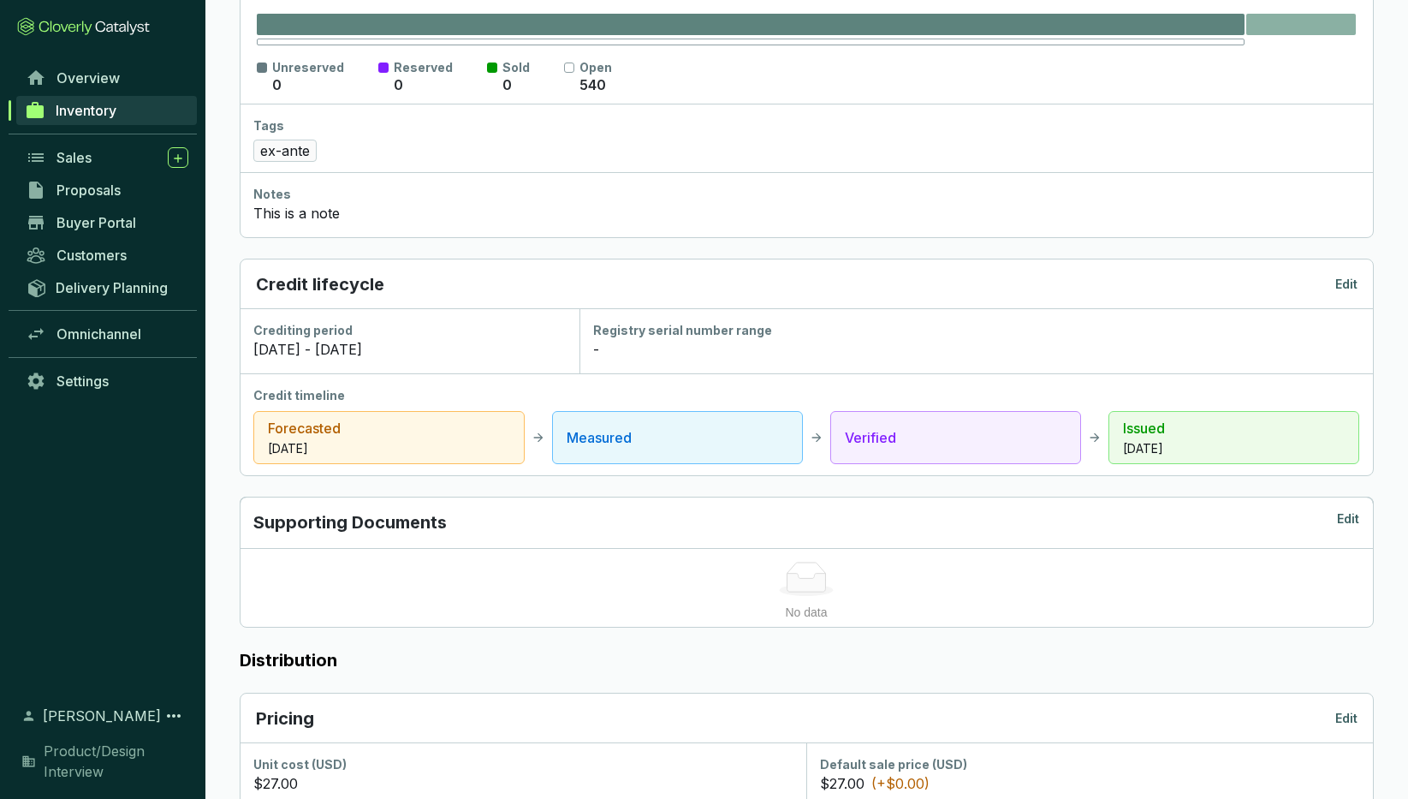
scroll to position [419, 0]
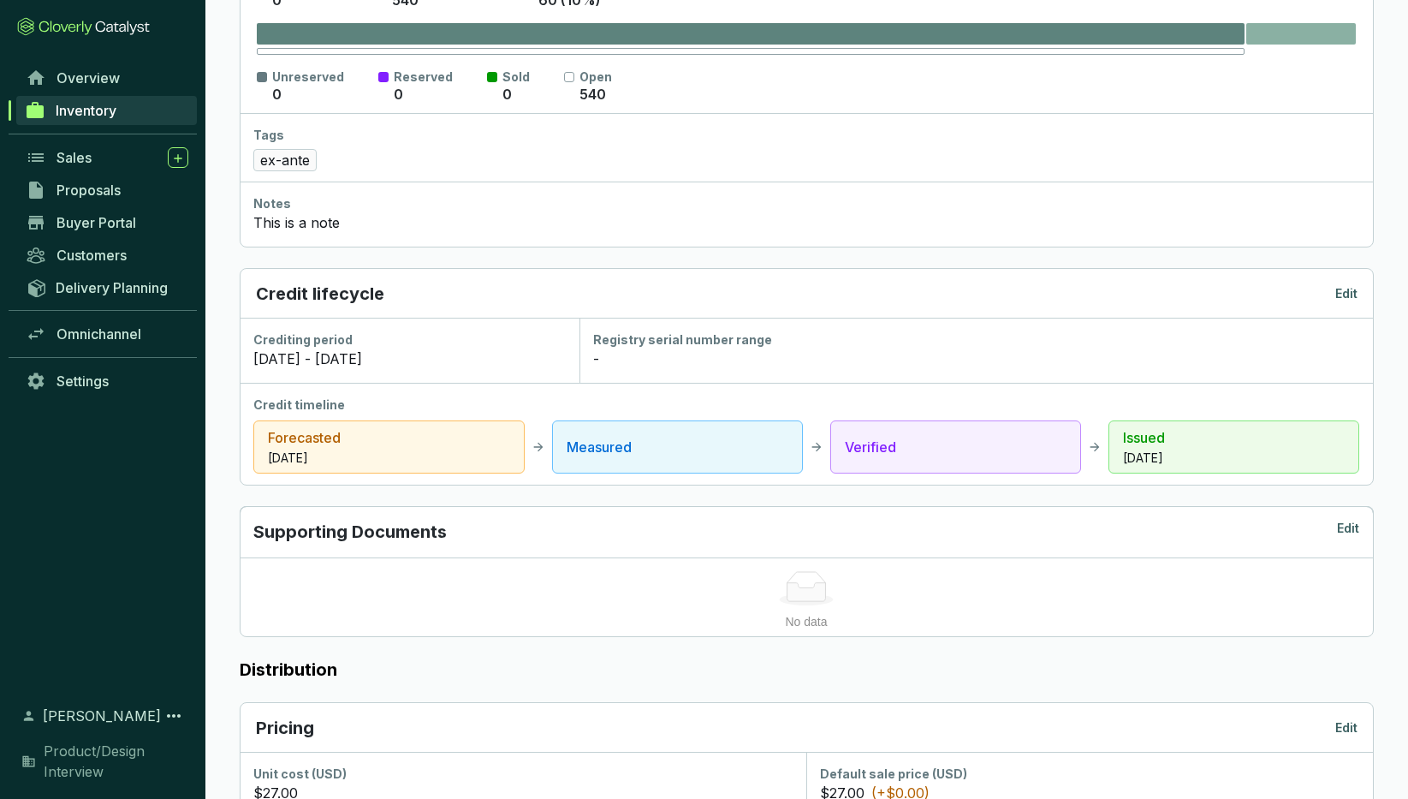
click at [1341, 290] on p "Edit" at bounding box center [1347, 293] width 22 height 17
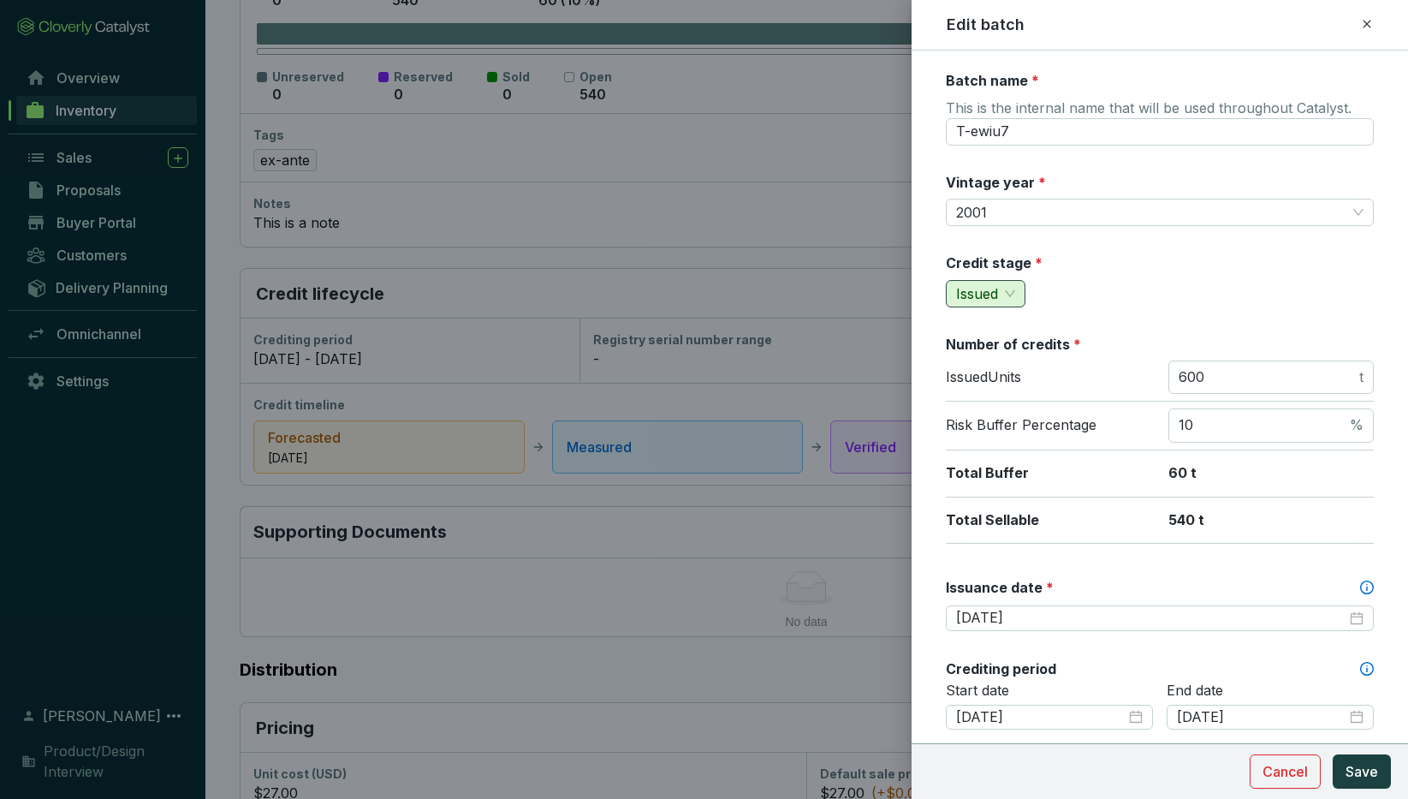
click at [1015, 290] on span "Issued" at bounding box center [985, 294] width 59 height 26
click at [1005, 349] on span "Measured" at bounding box center [992, 352] width 65 height 17
click at [1361, 771] on span "Save" at bounding box center [1362, 771] width 33 height 21
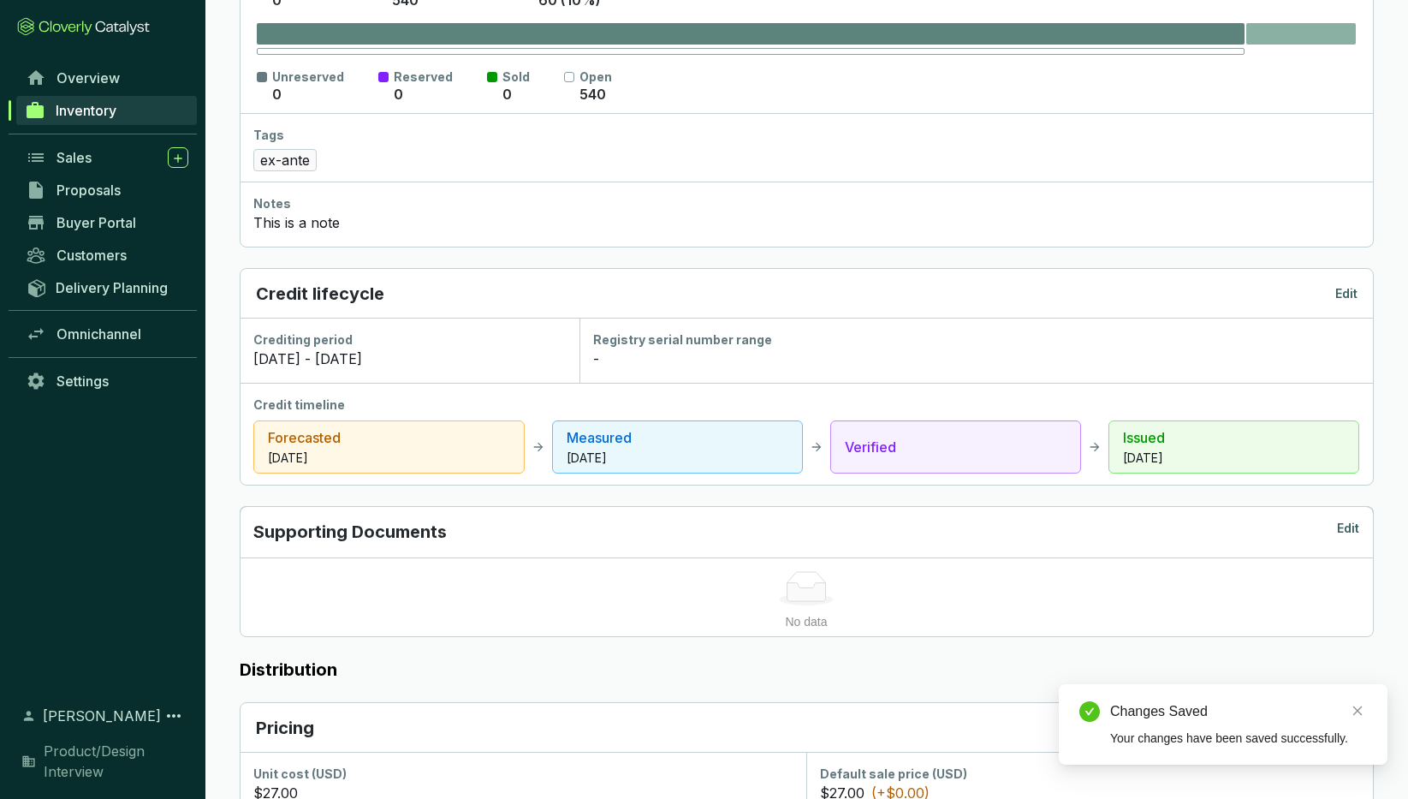
click at [1346, 291] on p "Edit" at bounding box center [1347, 293] width 22 height 17
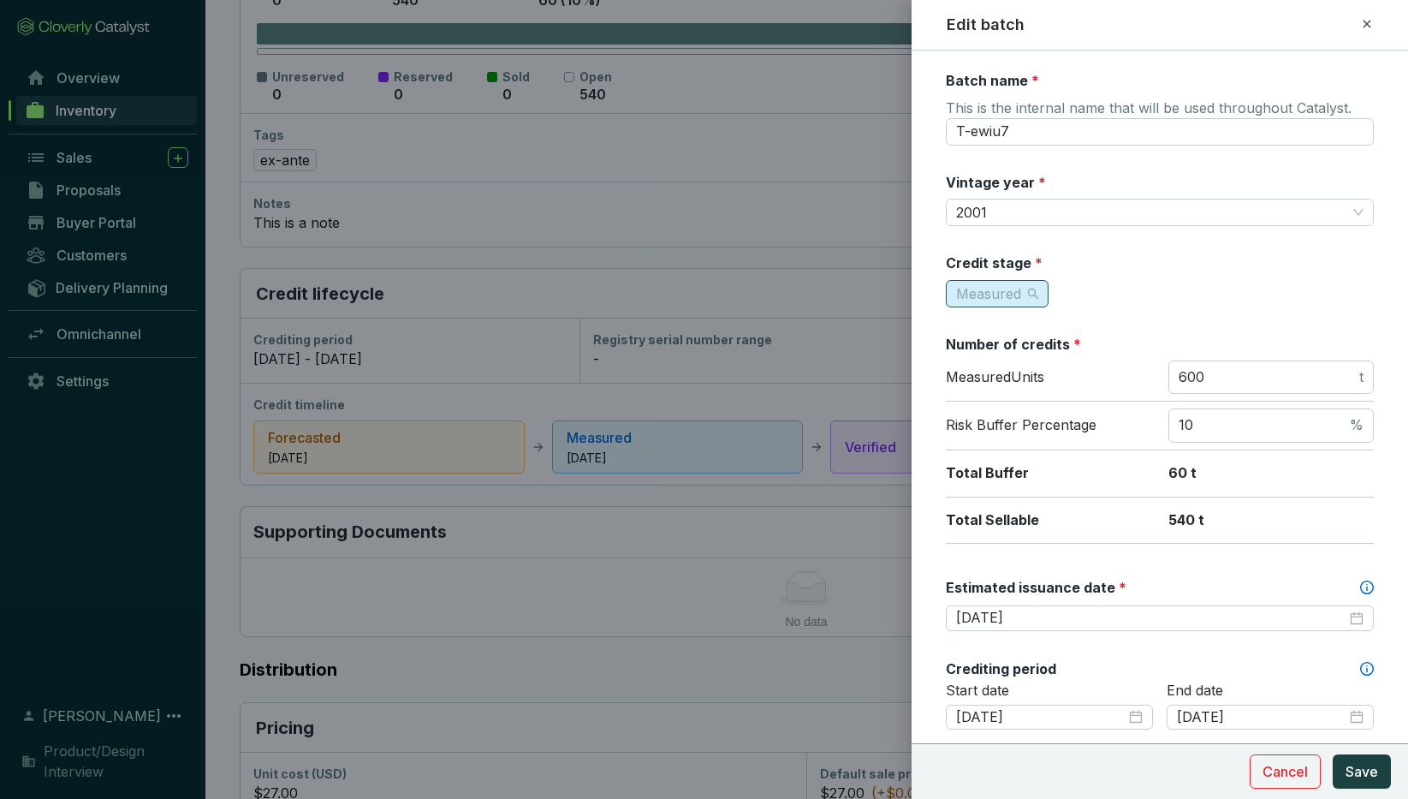
click at [1031, 286] on span "Measured" at bounding box center [997, 294] width 82 height 26
click at [1008, 380] on span "Verified" at bounding box center [984, 380] width 48 height 17
click at [1360, 769] on span "Save" at bounding box center [1362, 771] width 33 height 21
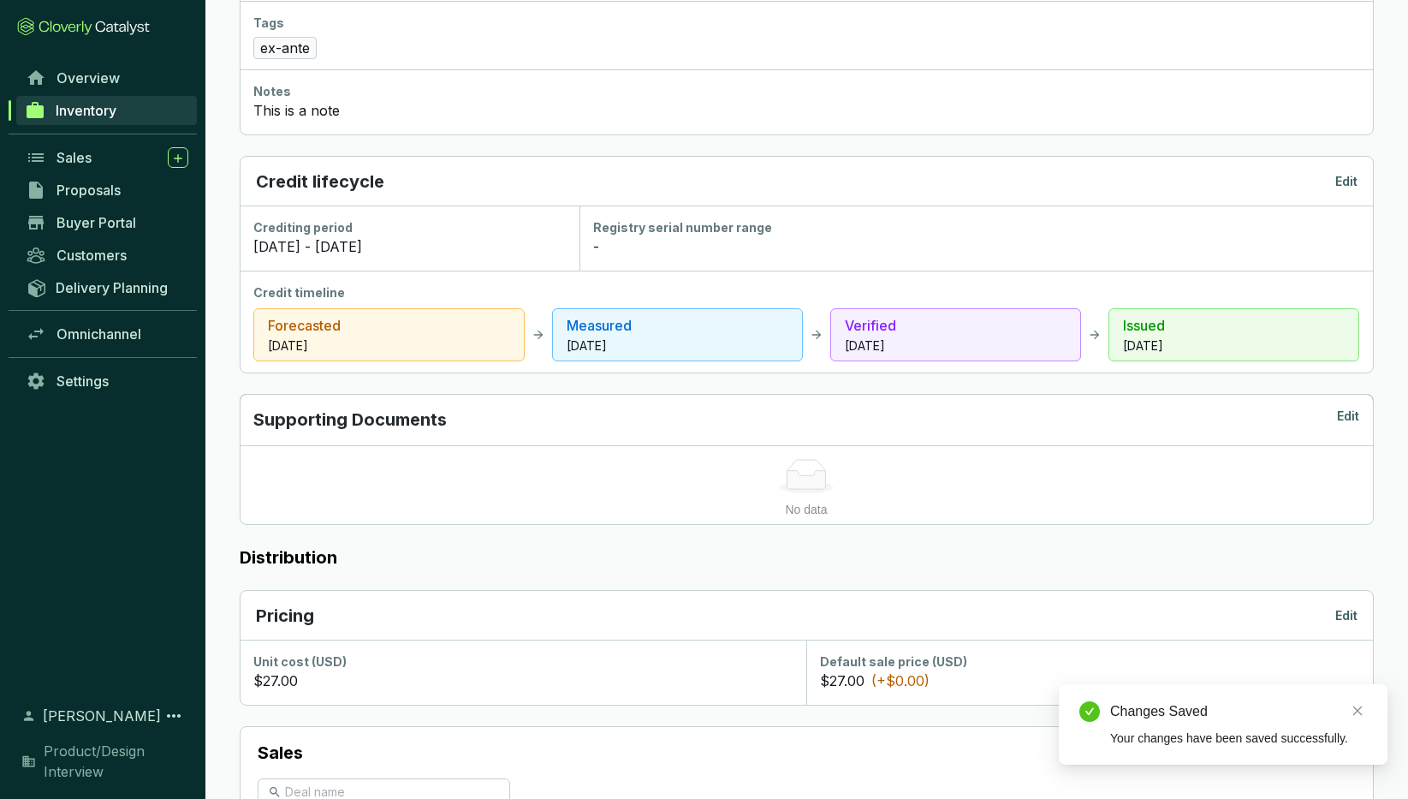
scroll to position [568, 0]
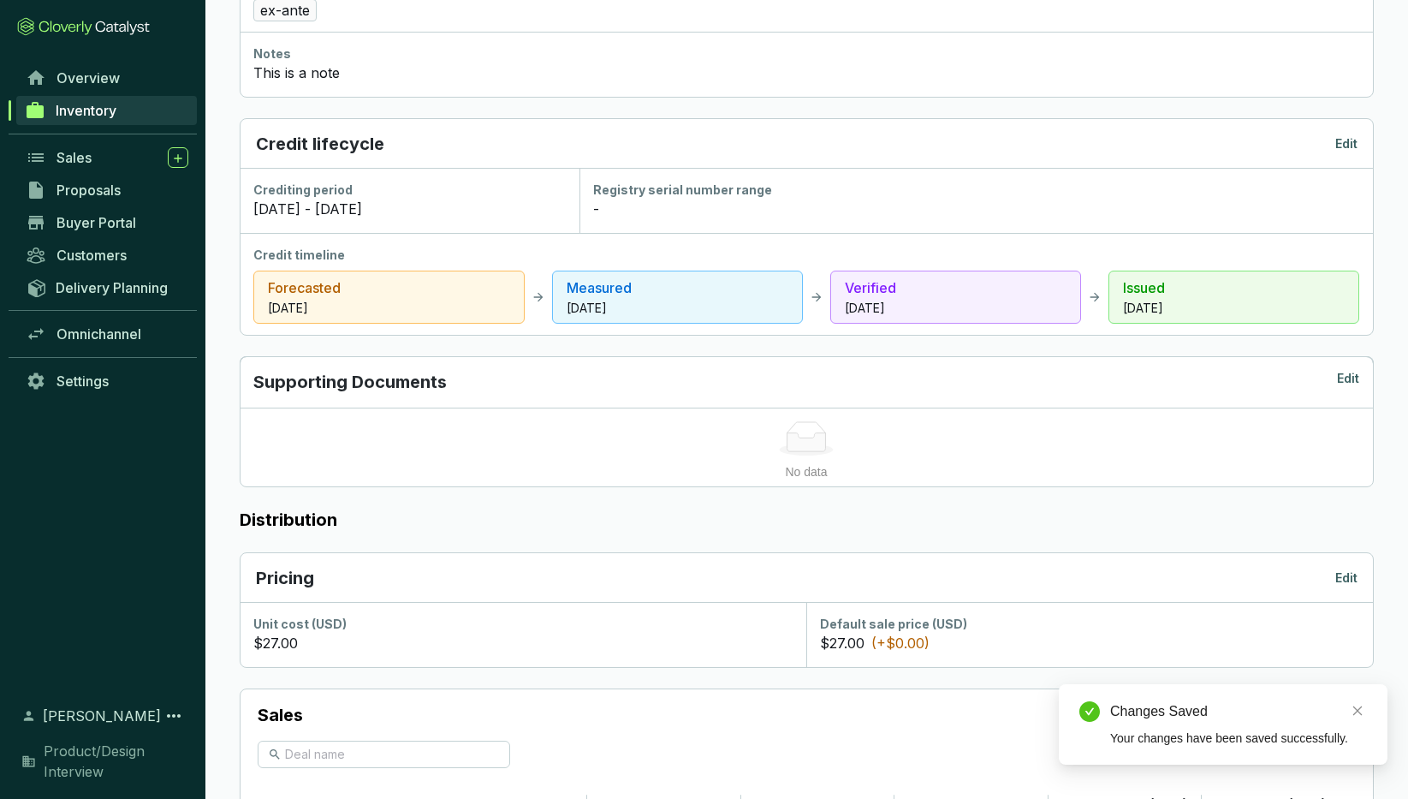
click at [1350, 379] on p "Edit" at bounding box center [1348, 382] width 22 height 24
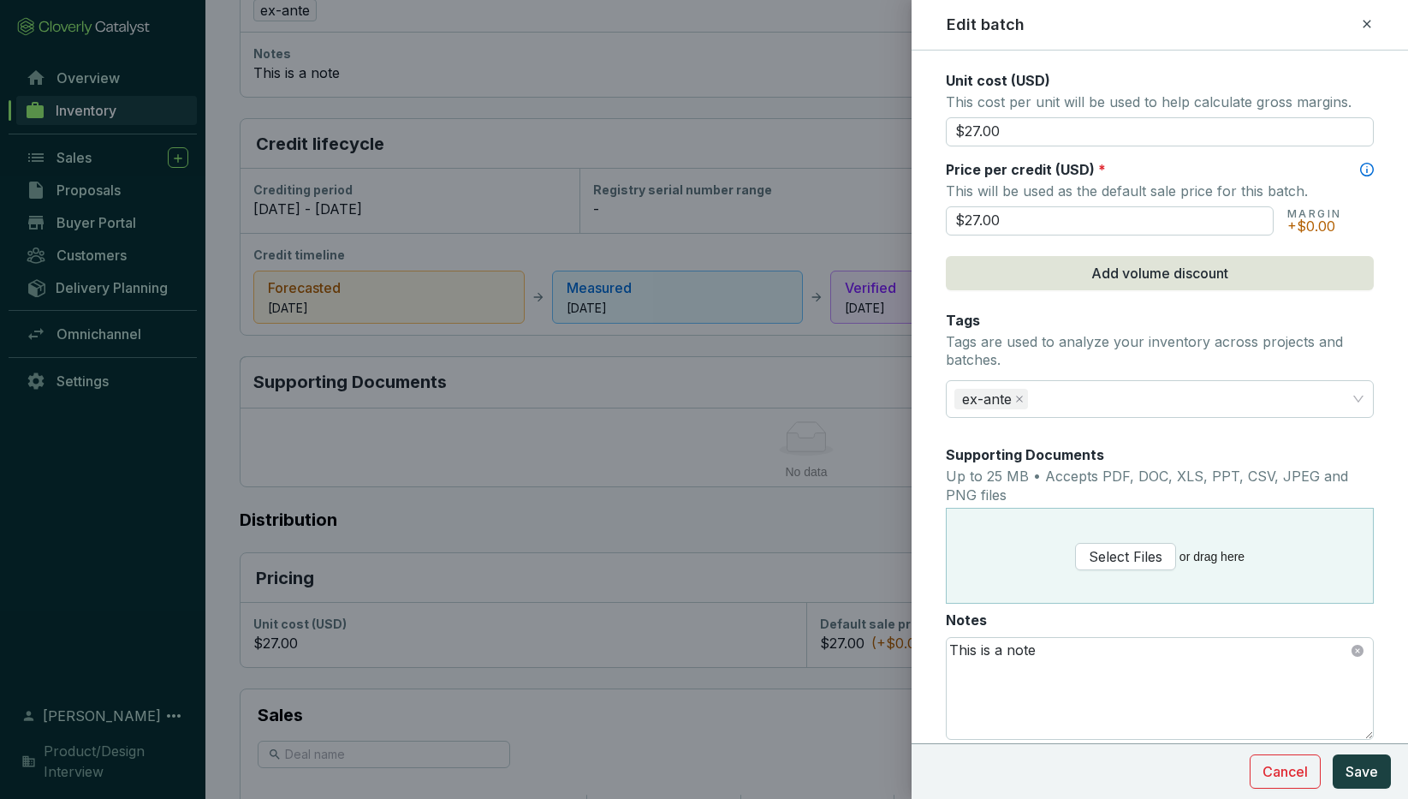
scroll to position [748, 0]
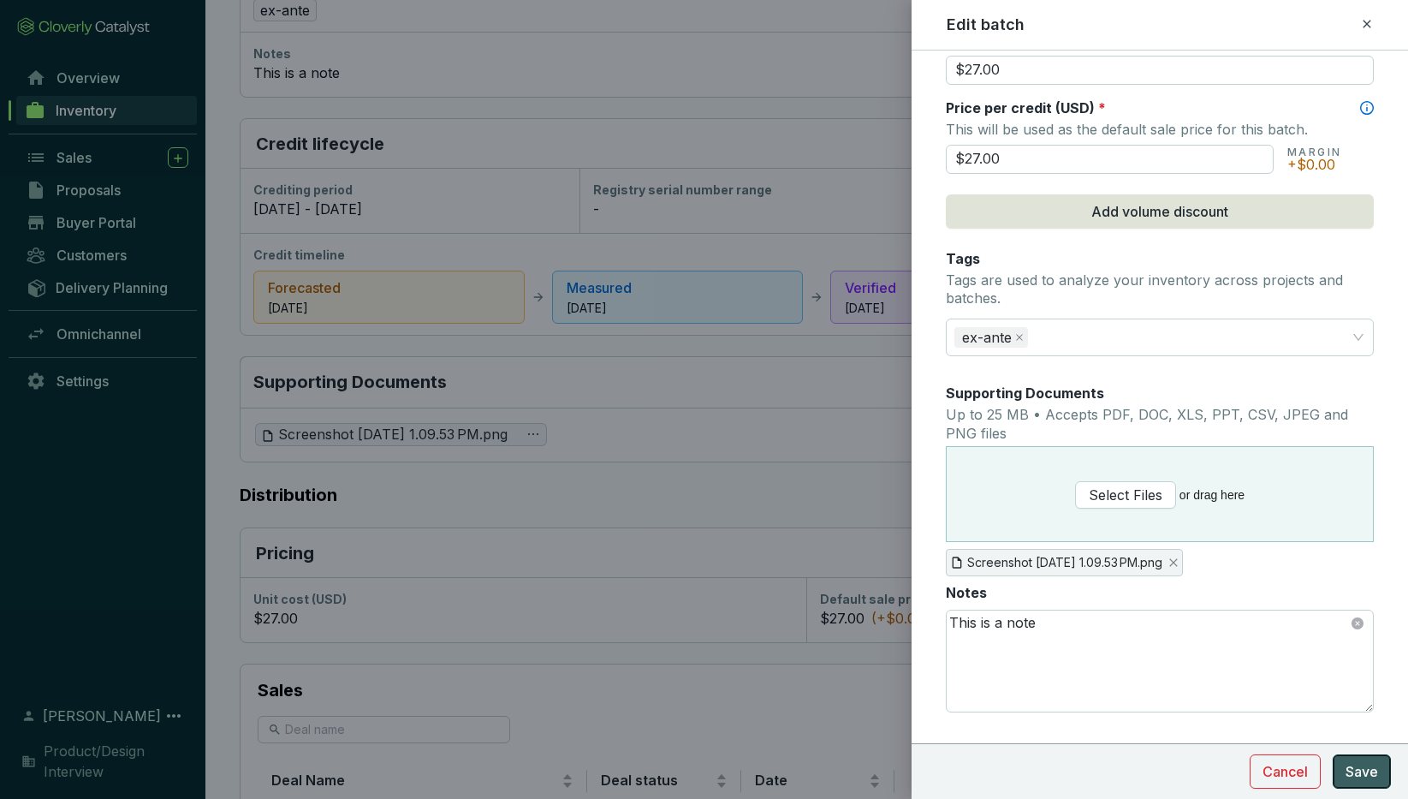
click at [1366, 767] on span "Save" at bounding box center [1362, 771] width 33 height 21
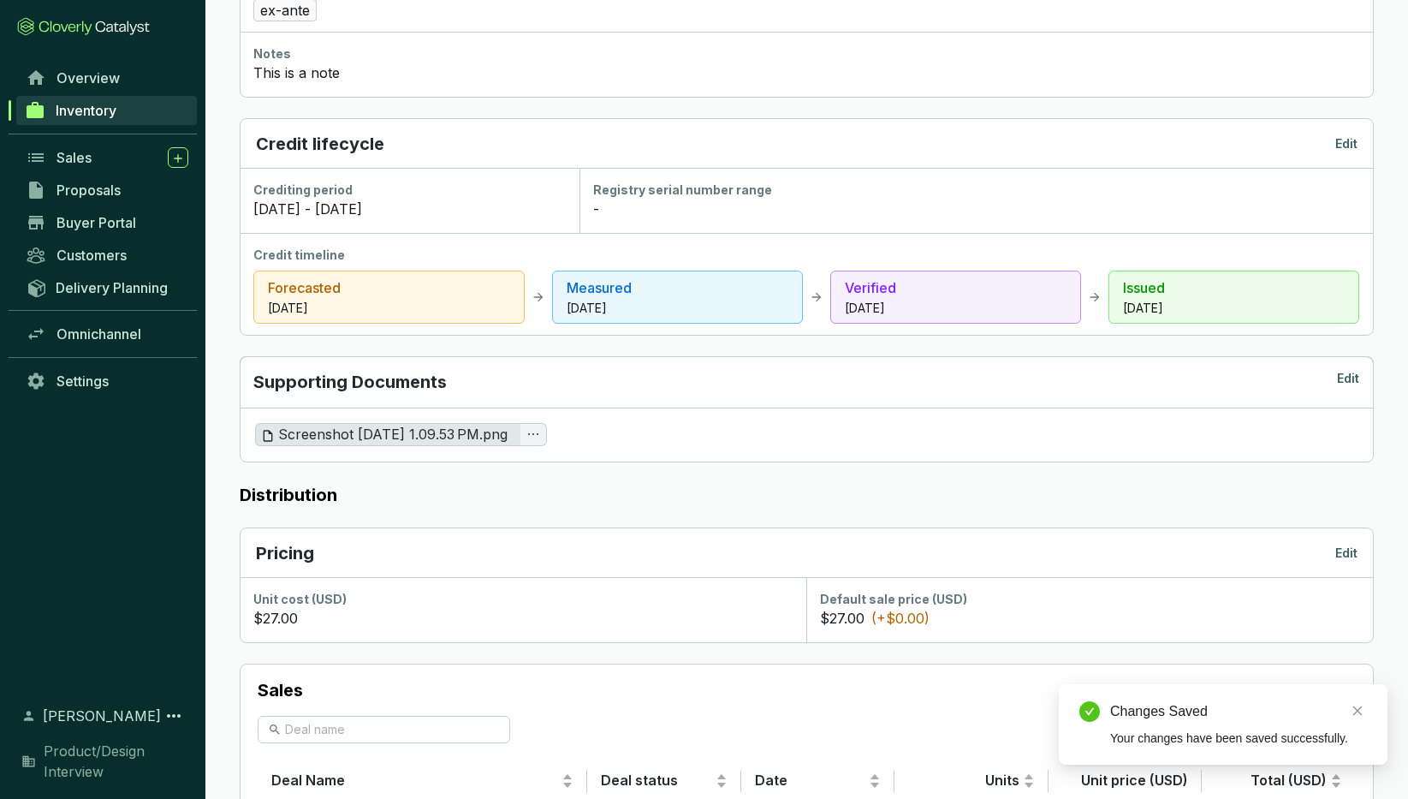
click at [434, 437] on span "Screenshot [DATE] 1.09.53 PM.png" at bounding box center [384, 434] width 247 height 21
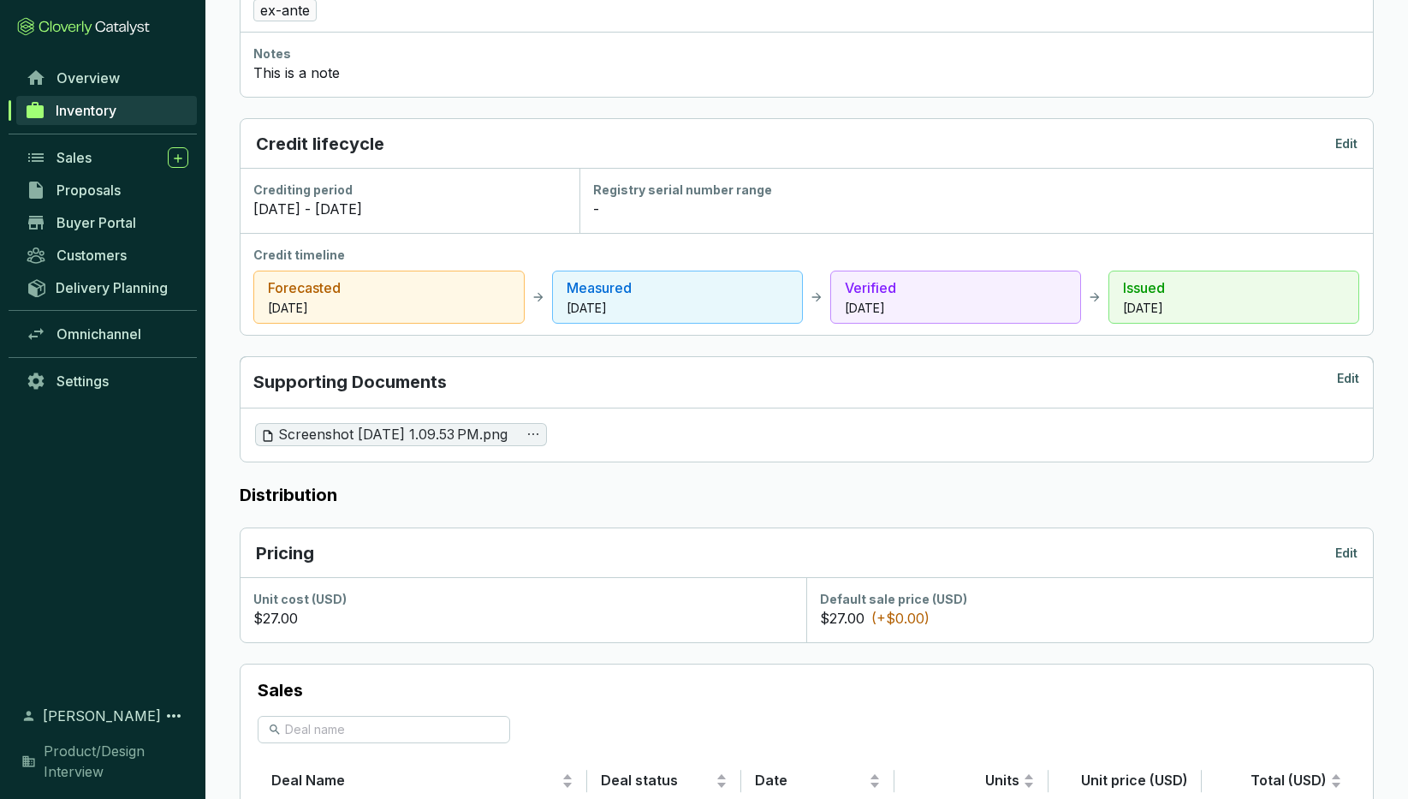
click at [948, 111] on section "Credits Inventory Edit Batch total: 600 units Committed 0 Available to sell 540…" at bounding box center [807, 350] width 1134 height 1332
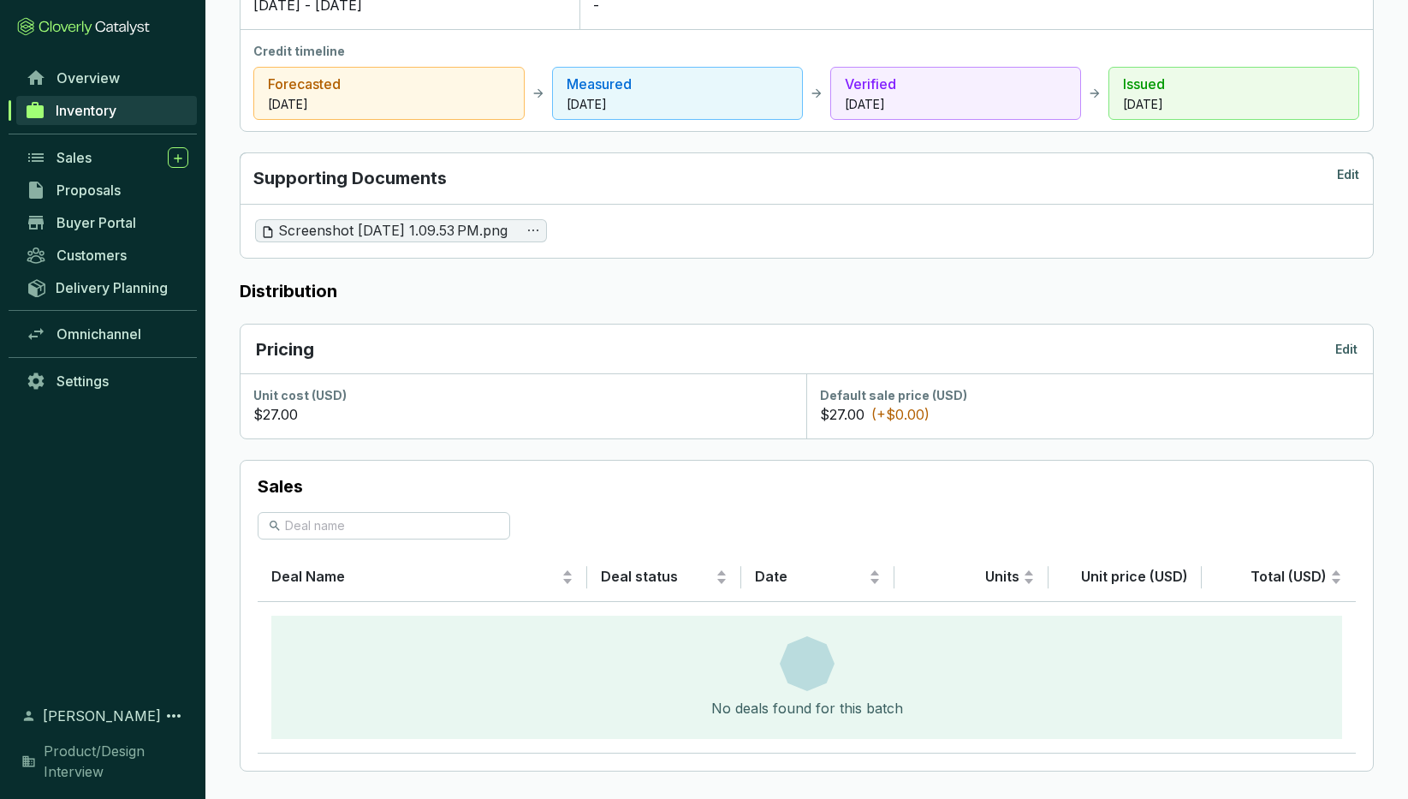
scroll to position [785, 0]
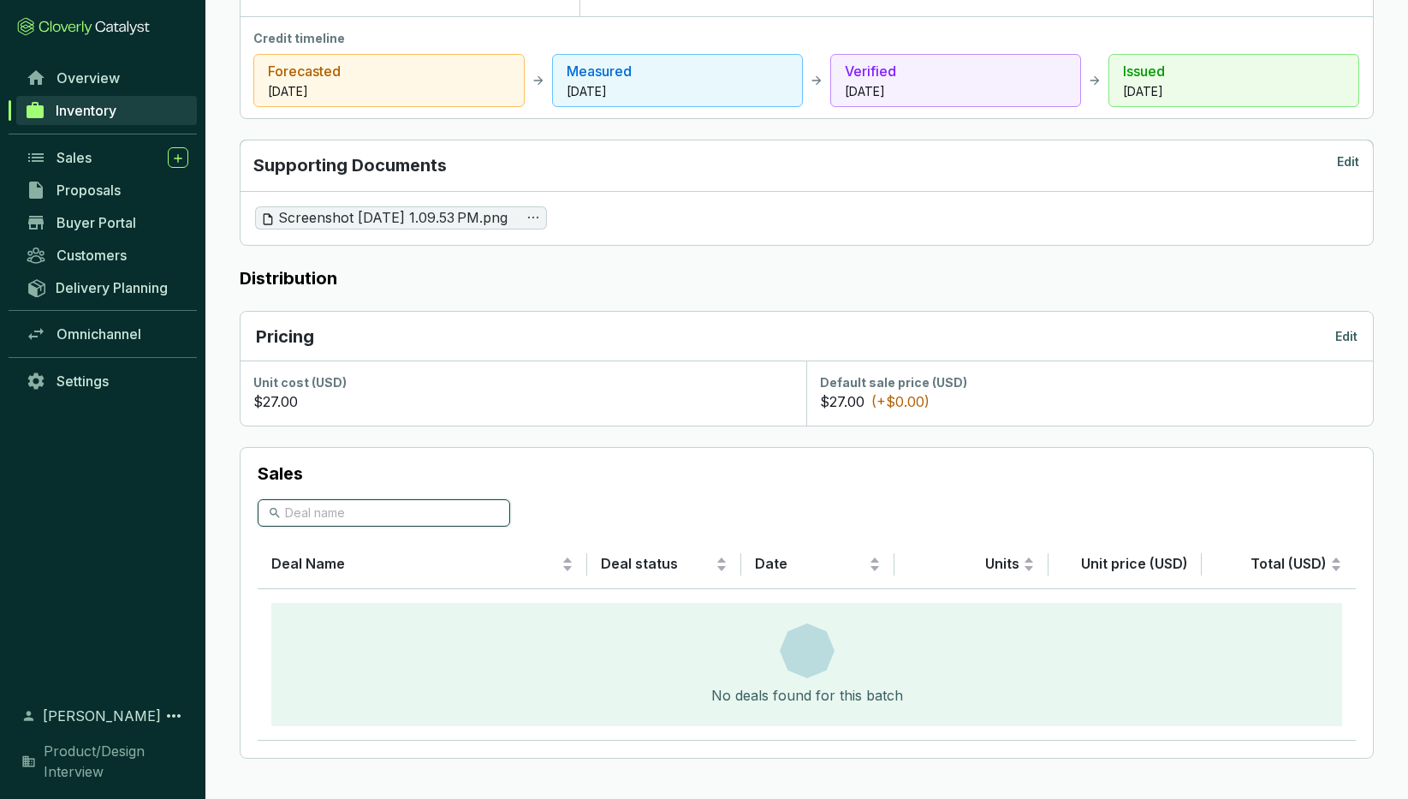
click at [312, 513] on input "search" at bounding box center [384, 512] width 199 height 19
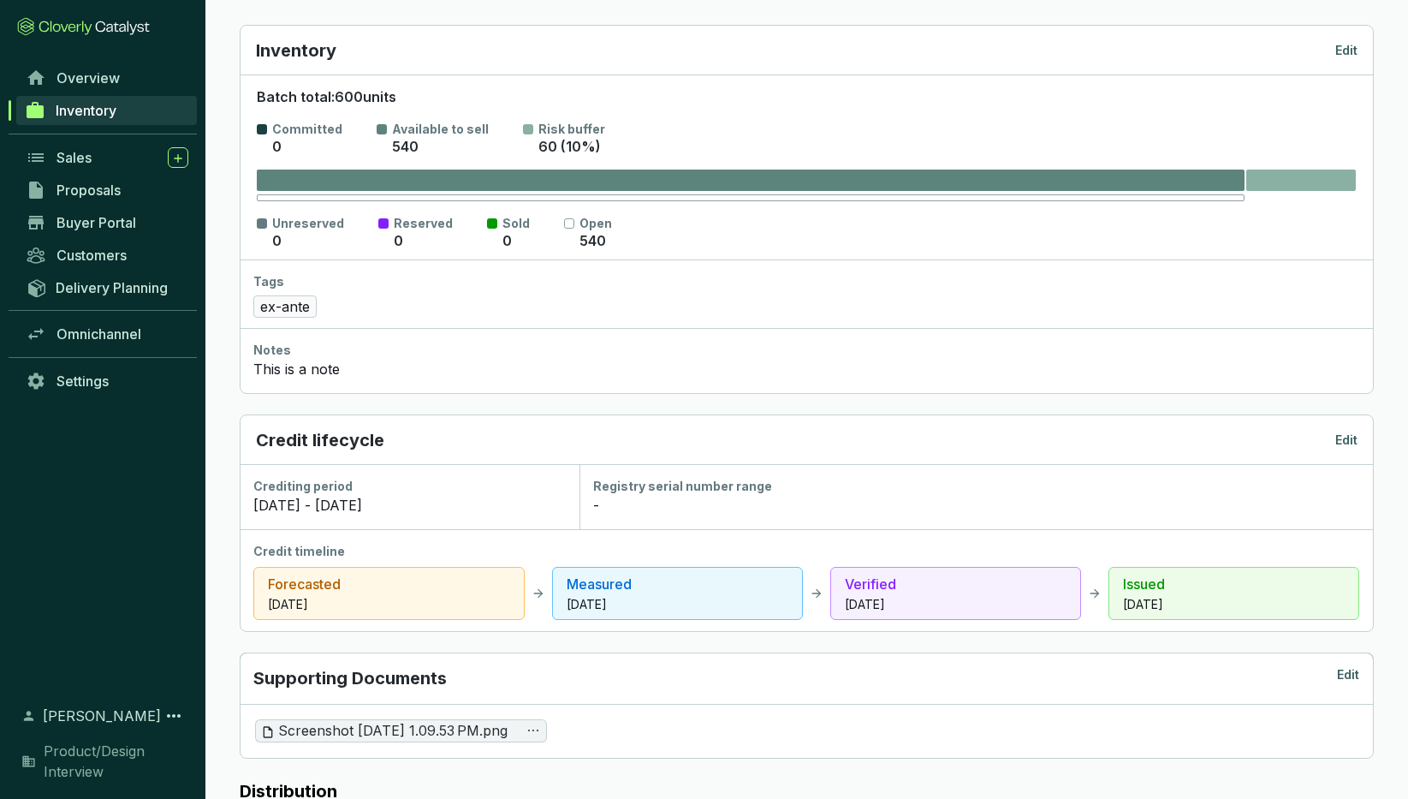
scroll to position [0, 0]
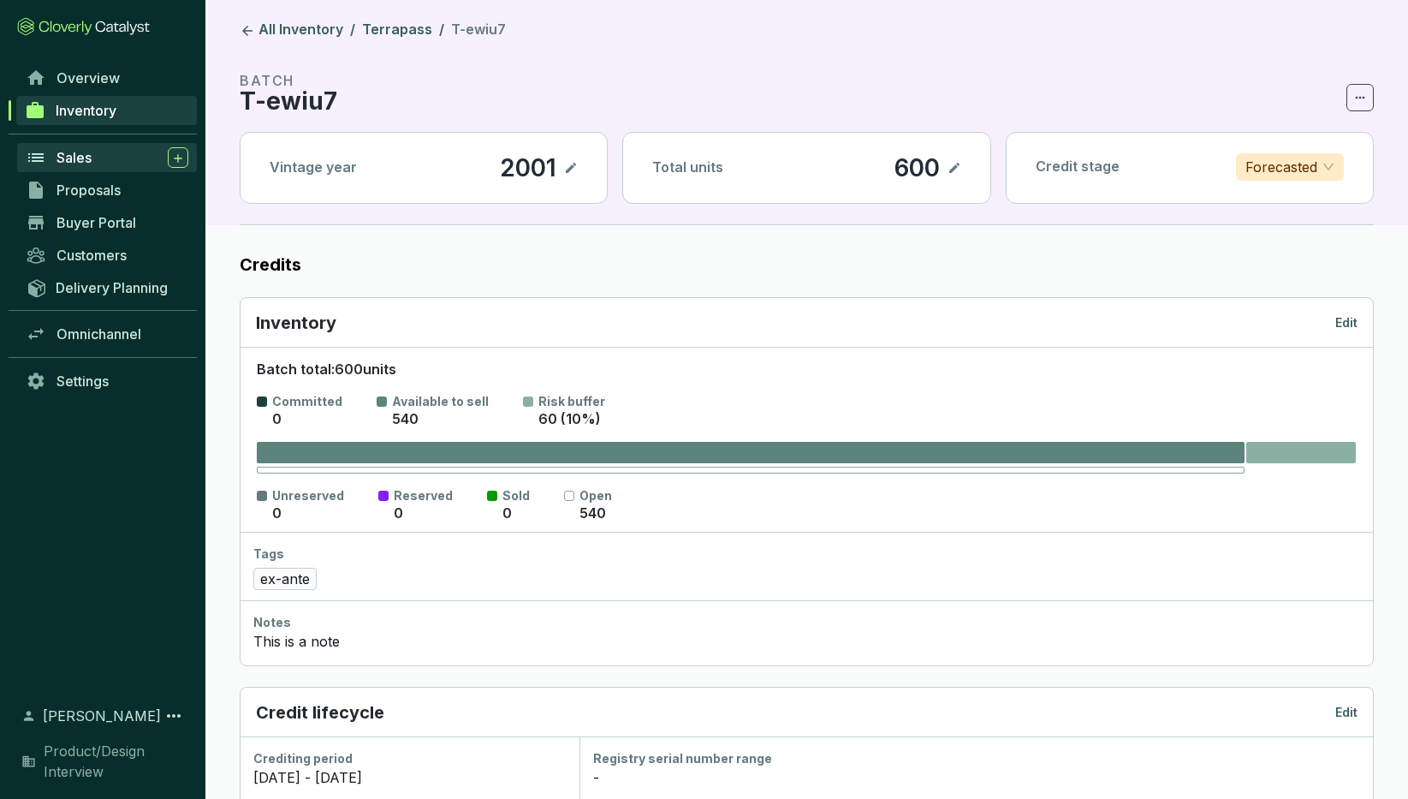
click at [71, 152] on span "Sales" at bounding box center [74, 157] width 35 height 17
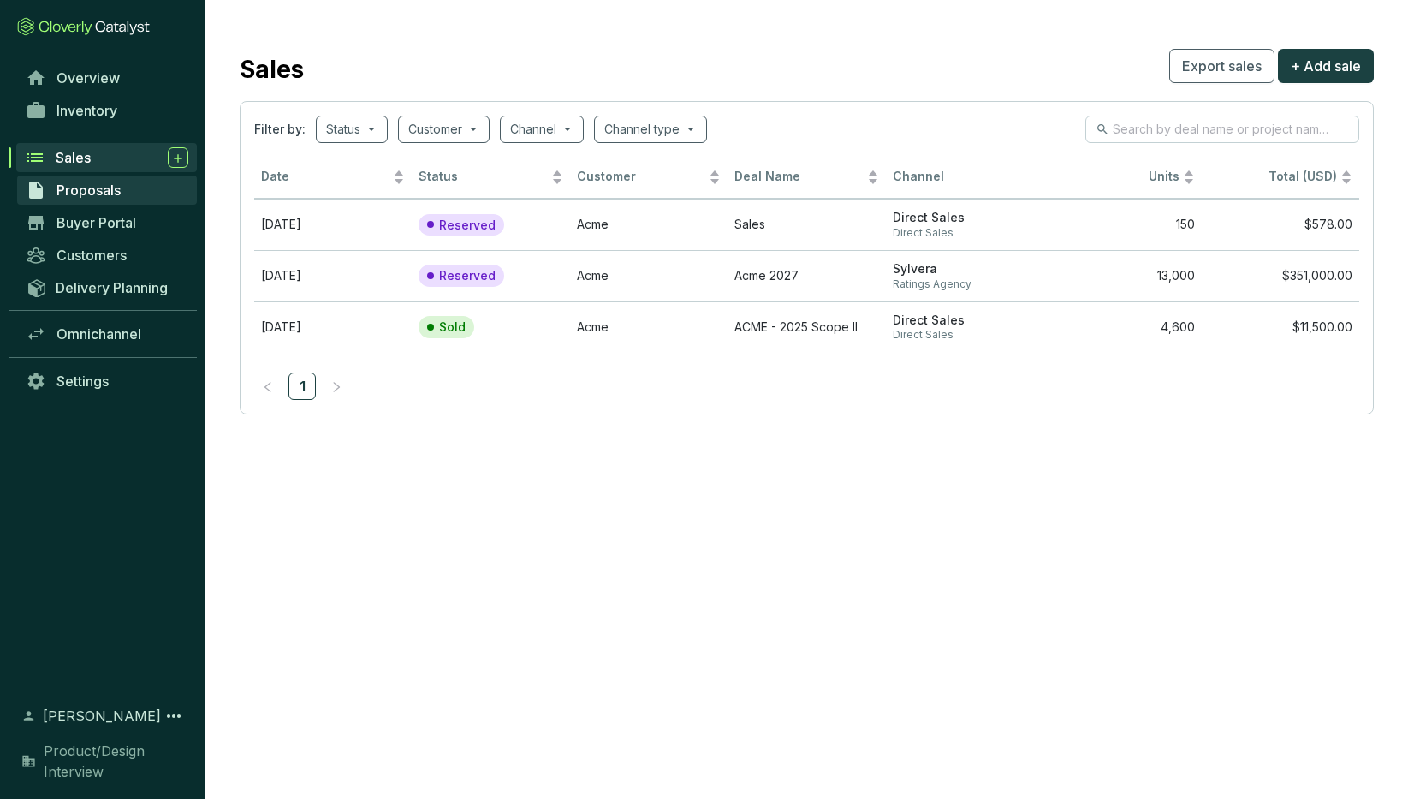
click at [82, 187] on span "Proposals" at bounding box center [89, 190] width 64 height 17
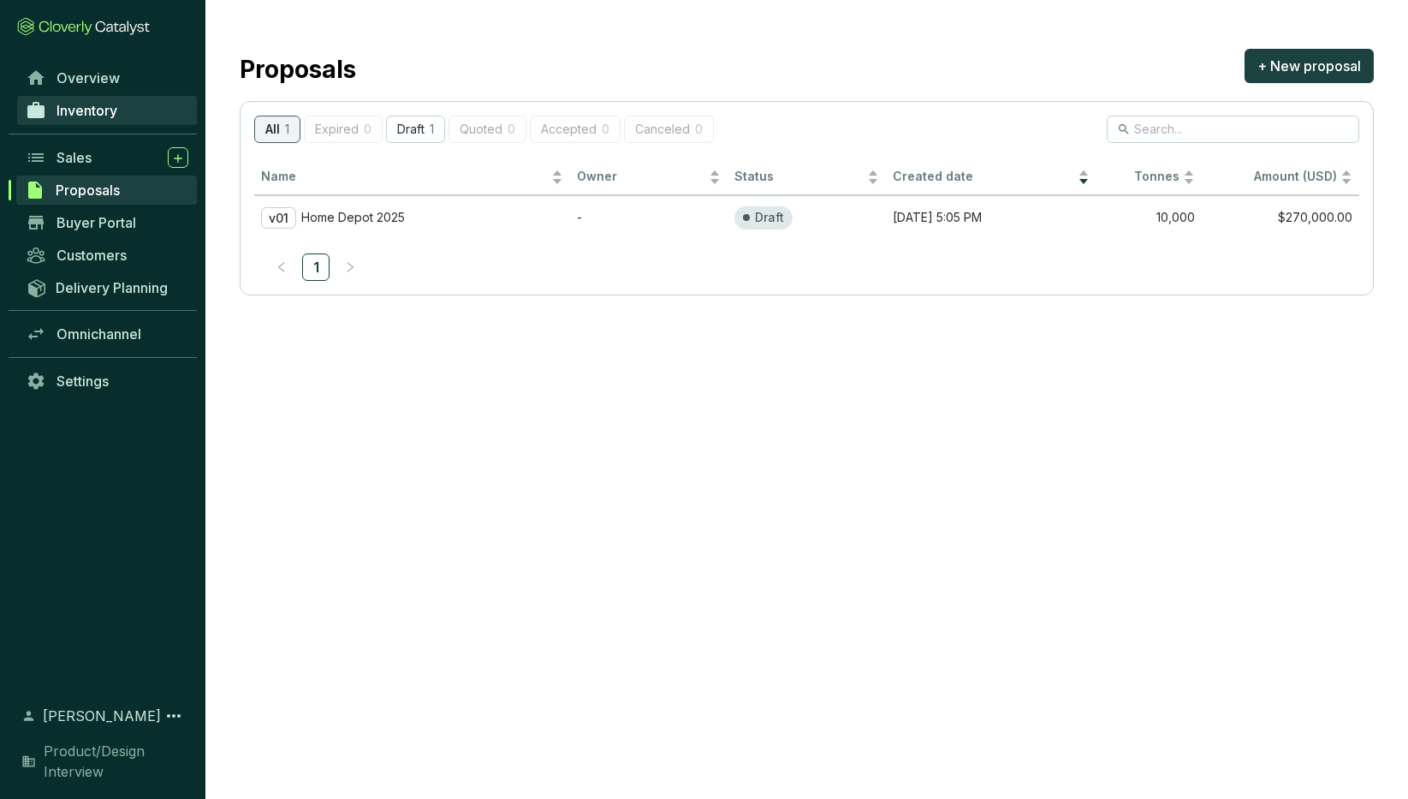
click at [86, 110] on span "Inventory" at bounding box center [87, 110] width 61 height 17
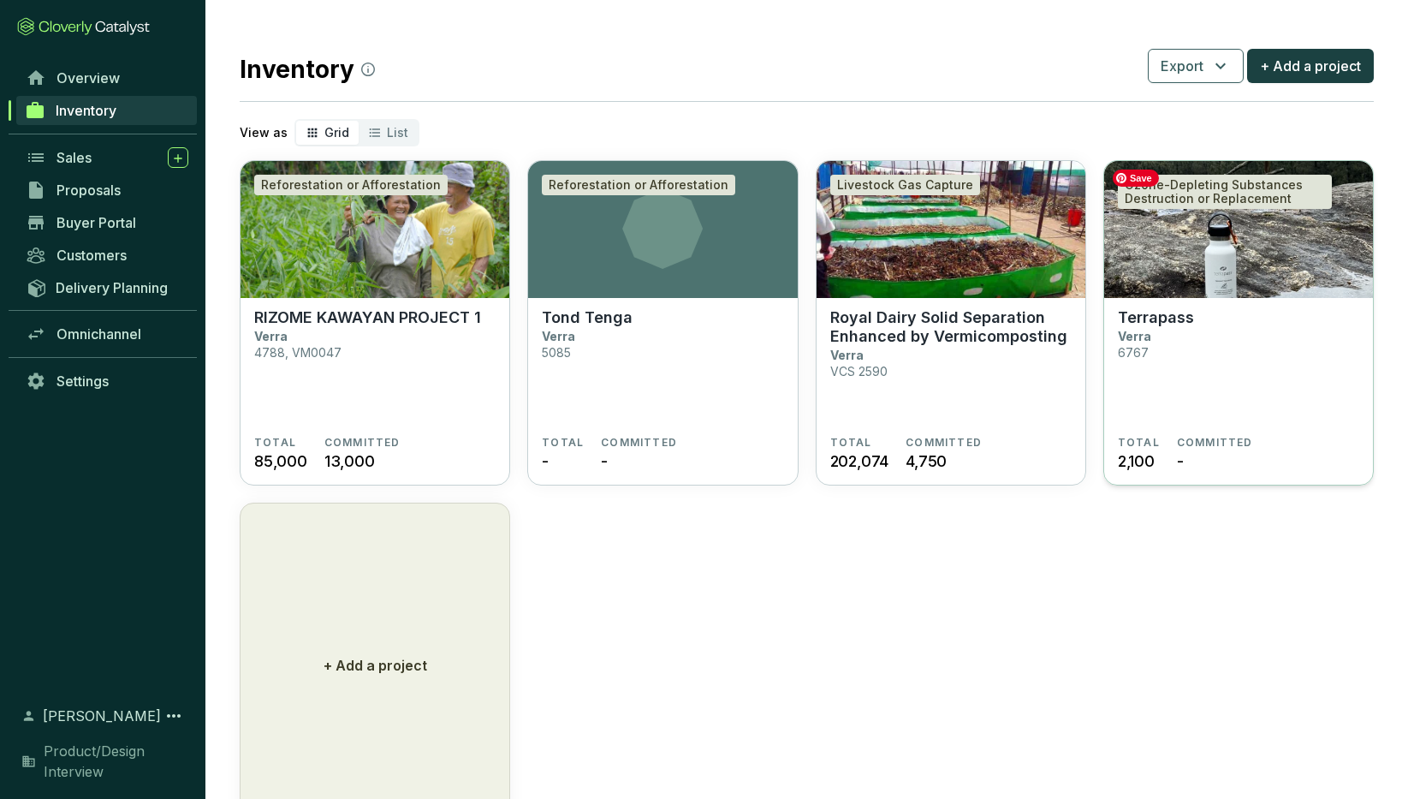
click at [1183, 269] on img at bounding box center [1238, 229] width 269 height 137
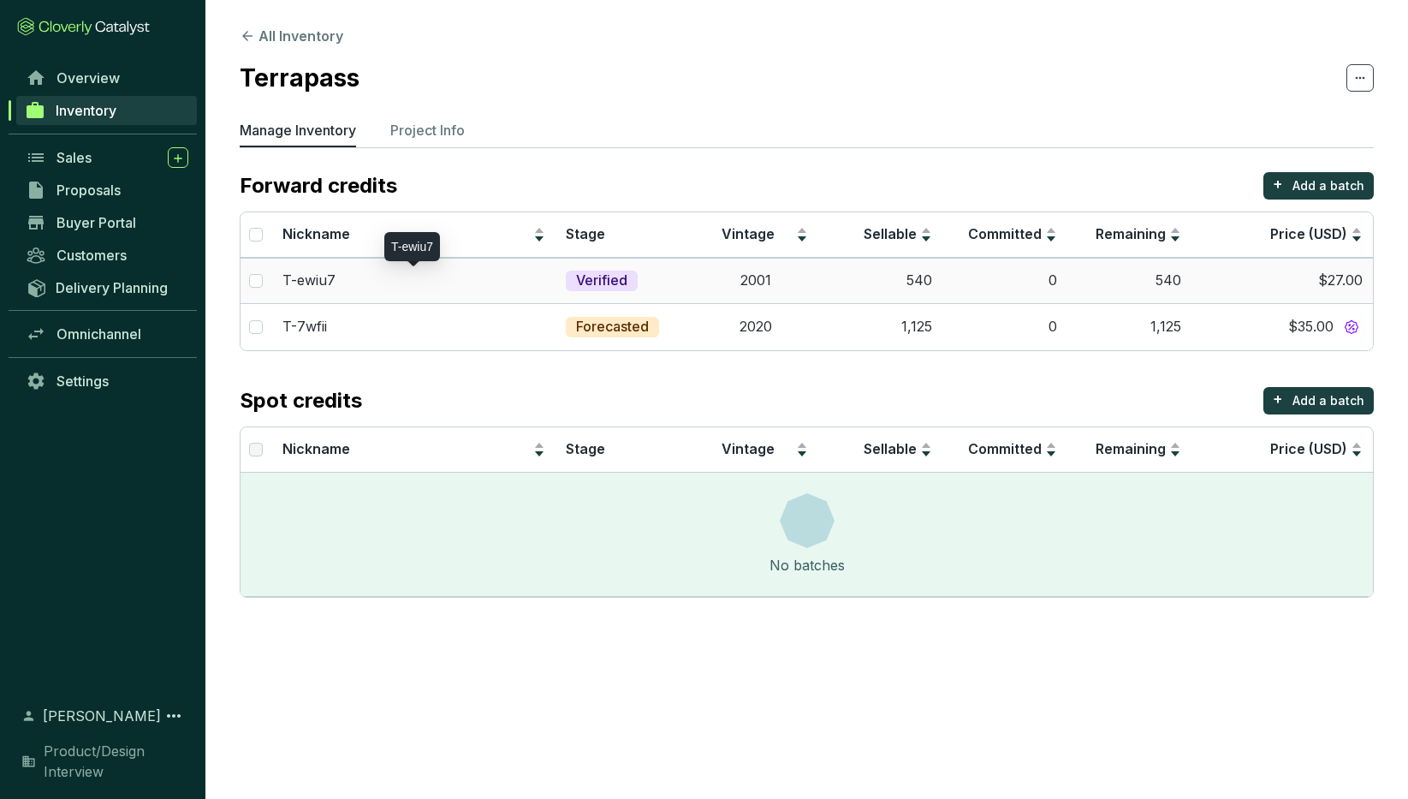
click at [390, 284] on div "T-ewiu7" at bounding box center [414, 280] width 263 height 19
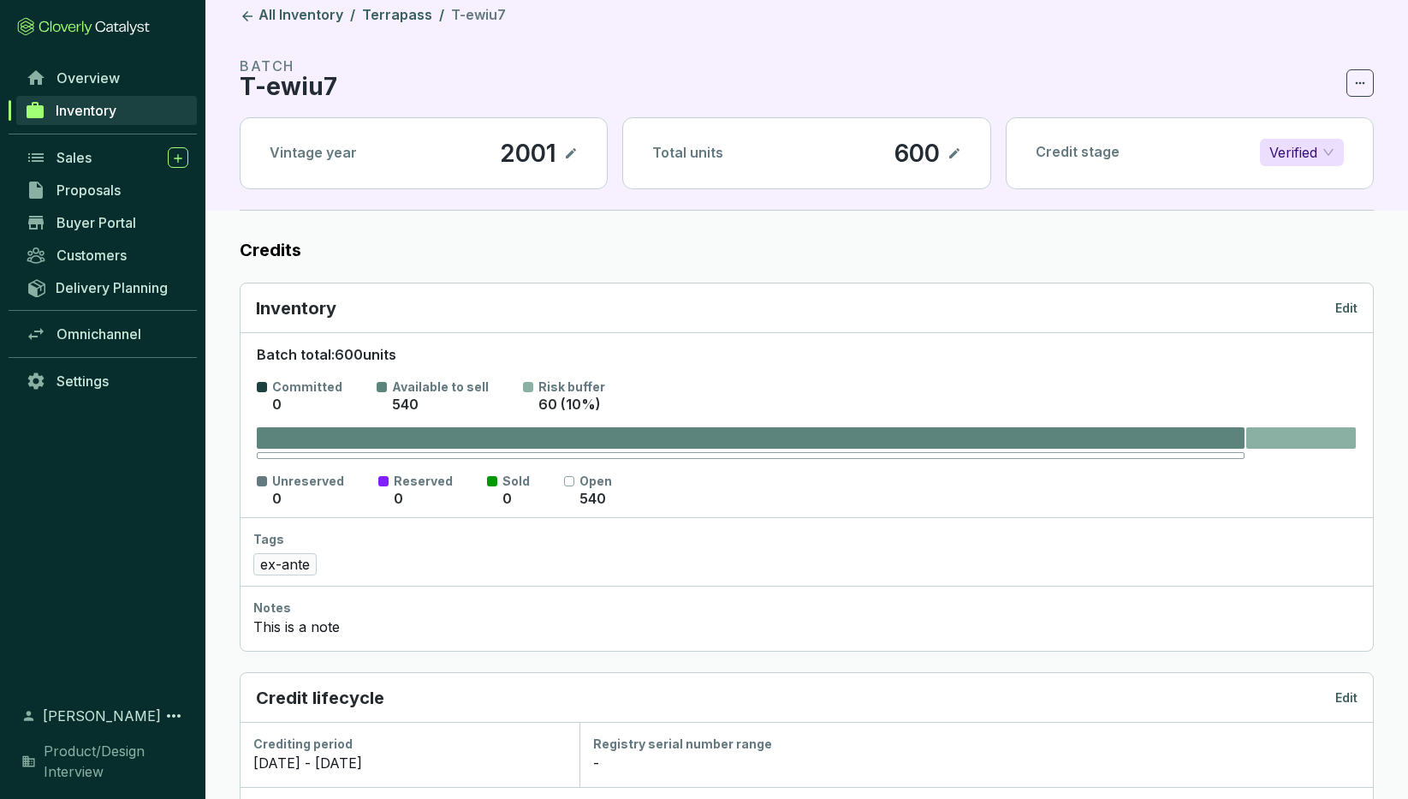
scroll to position [11, 0]
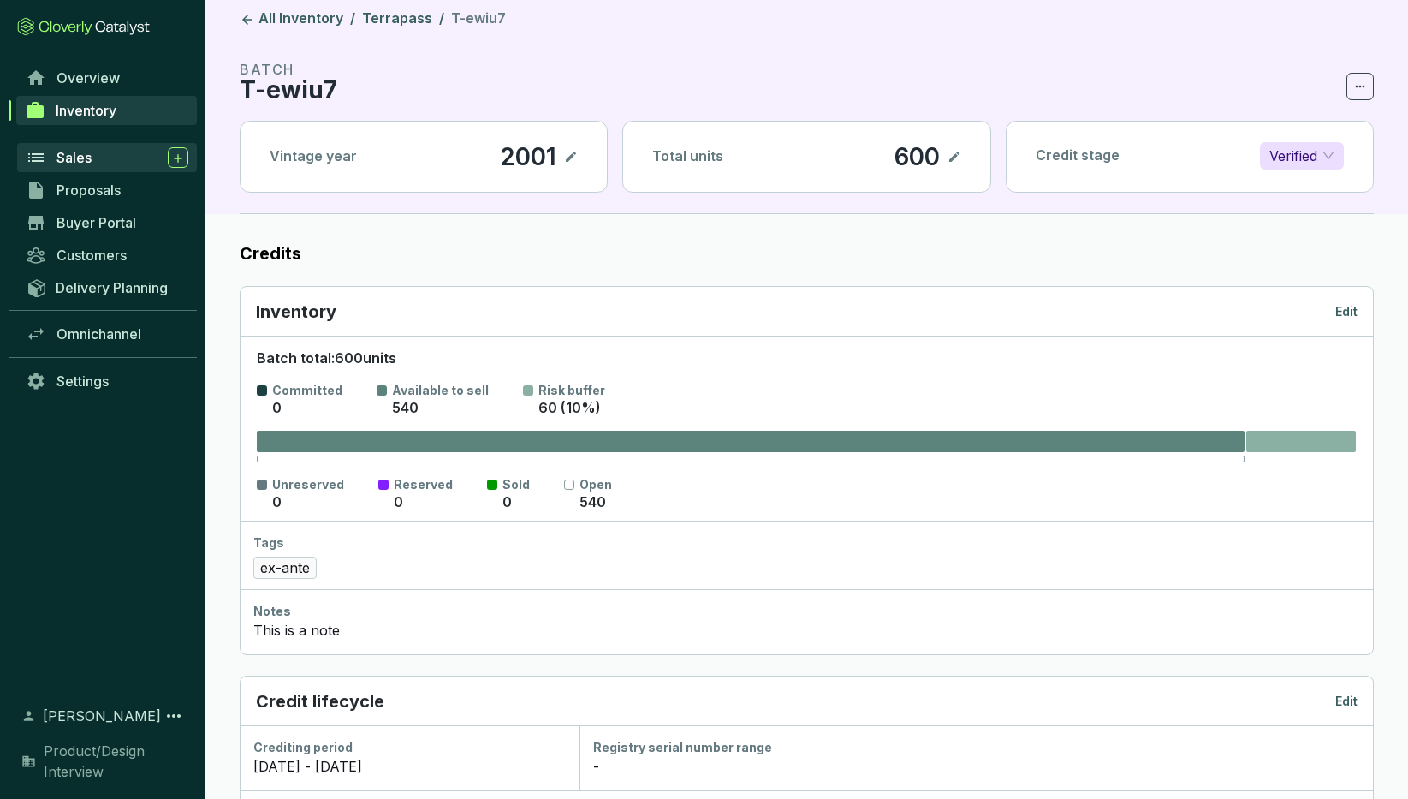
click at [93, 160] on div "Sales" at bounding box center [123, 157] width 132 height 21
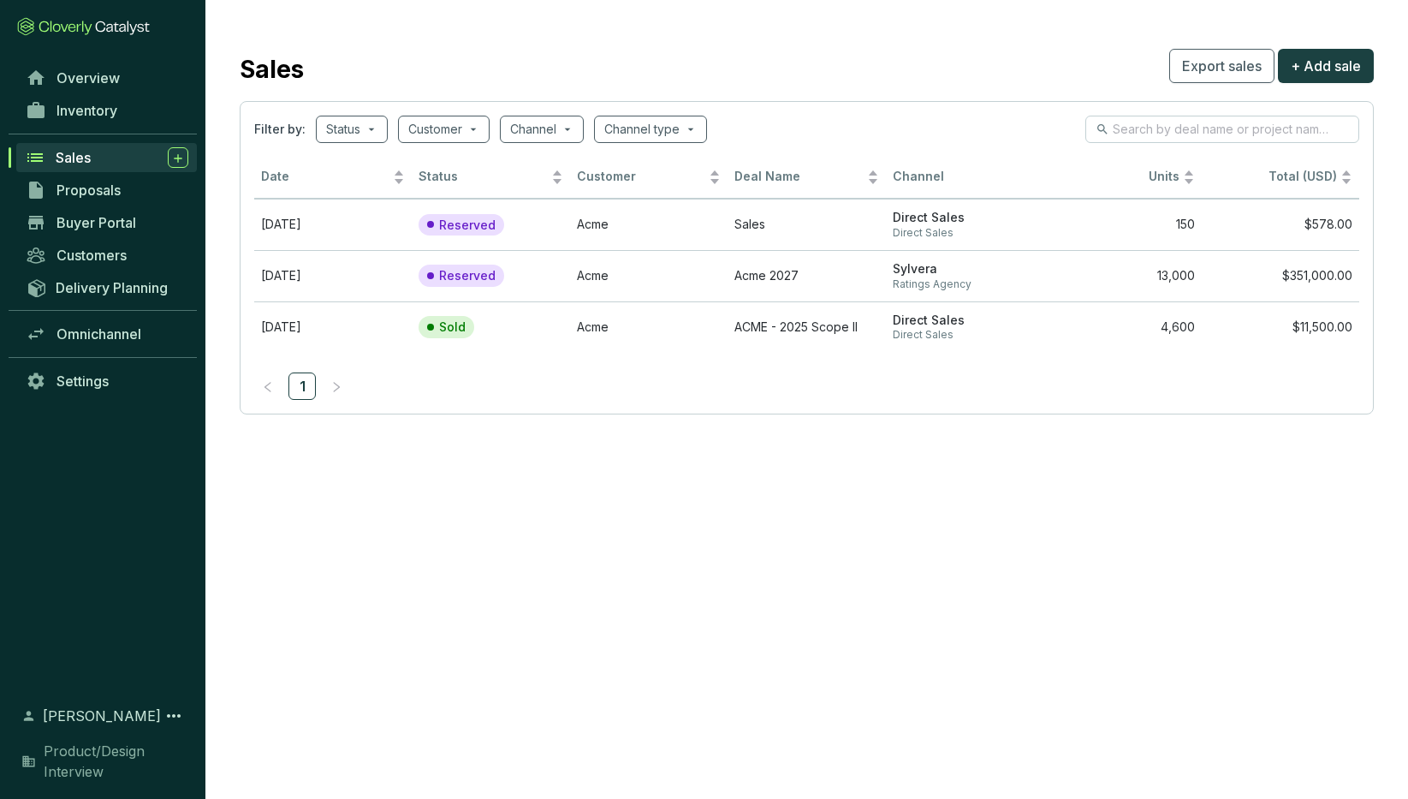
click at [1324, 27] on section "Sales Export sales + Add sale Filter by: Status Customer Channel Channel type D…" at bounding box center [806, 229] width 1203 height 459
click at [1330, 74] on span "+ Add sale" at bounding box center [1326, 66] width 70 height 21
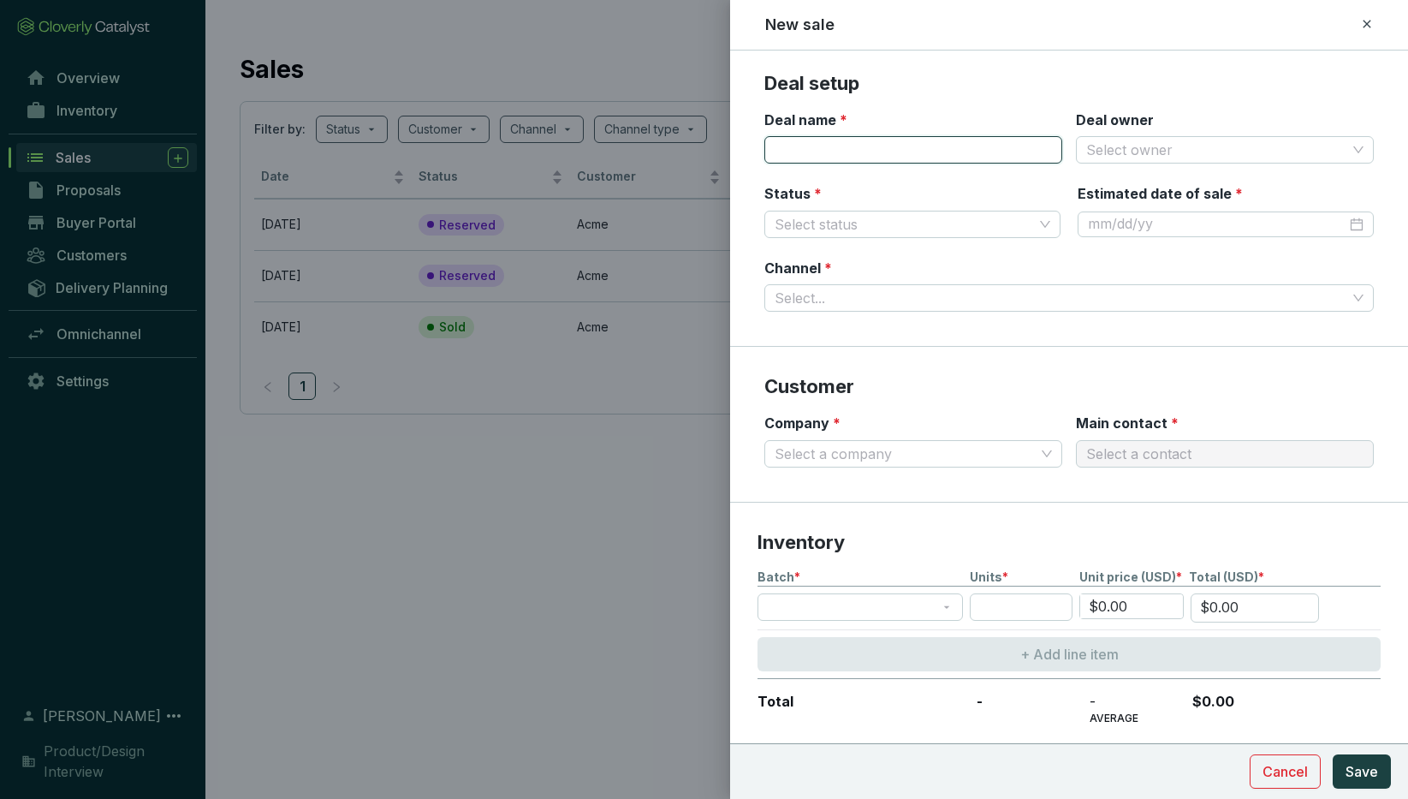
click at [841, 143] on input "Deal name *" at bounding box center [914, 149] width 298 height 27
click at [817, 147] on input "Deal name *" at bounding box center [914, 149] width 298 height 27
type input "T"
type input "ABC"
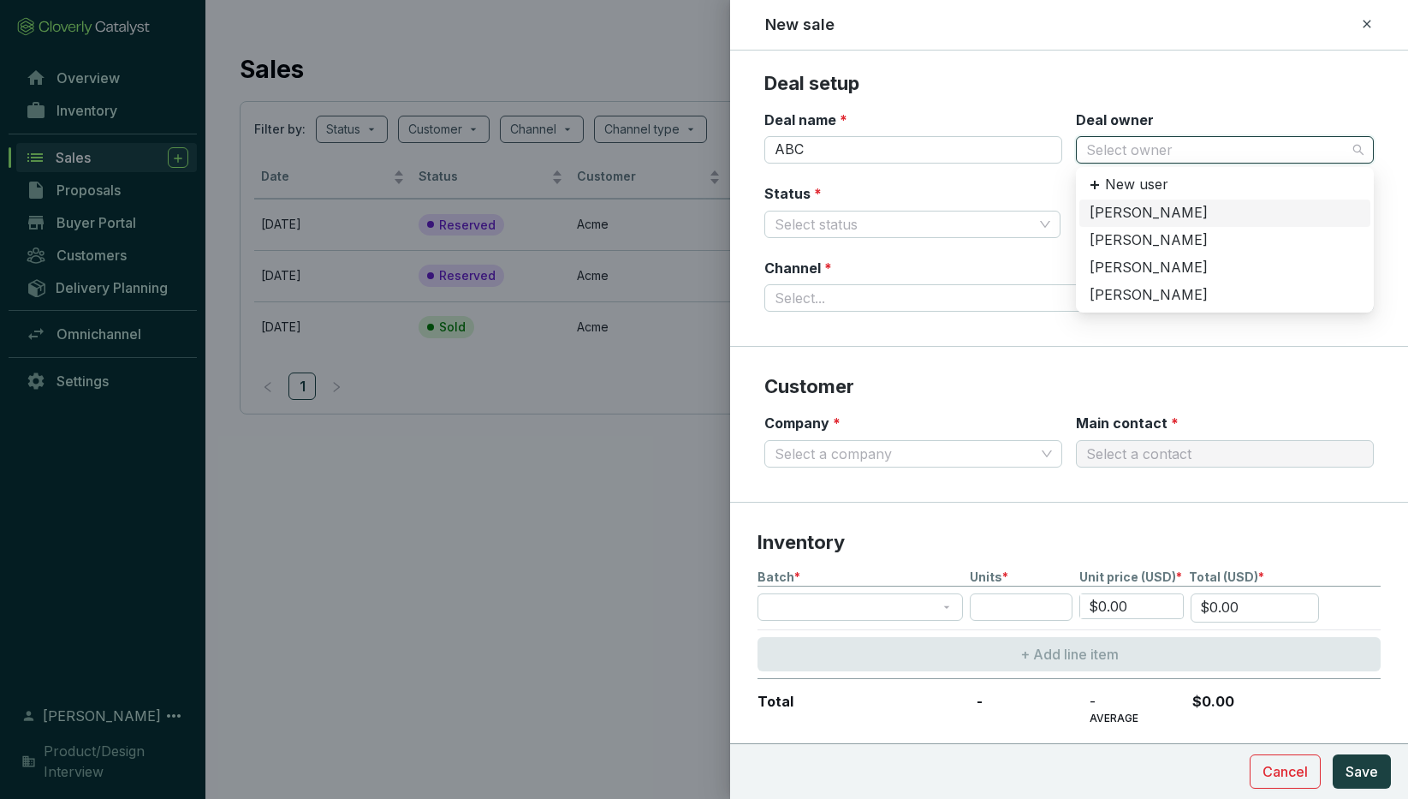
click at [1144, 145] on input "Deal owner" at bounding box center [1216, 150] width 260 height 26
click at [1149, 237] on div "[PERSON_NAME]" at bounding box center [1225, 240] width 271 height 19
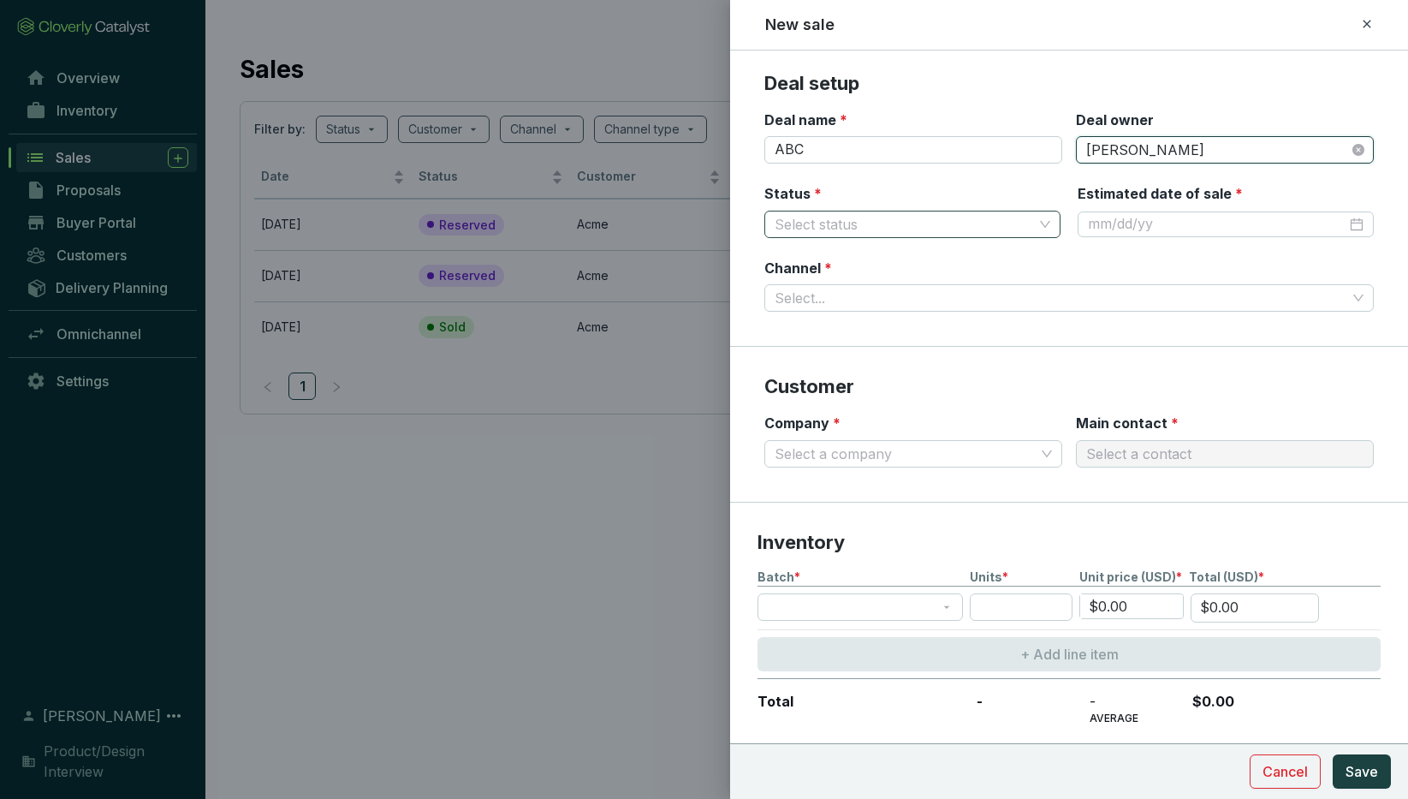
click at [858, 215] on input "Status *" at bounding box center [904, 224] width 259 height 26
click at [840, 285] on div "Sold" at bounding box center [912, 285] width 269 height 19
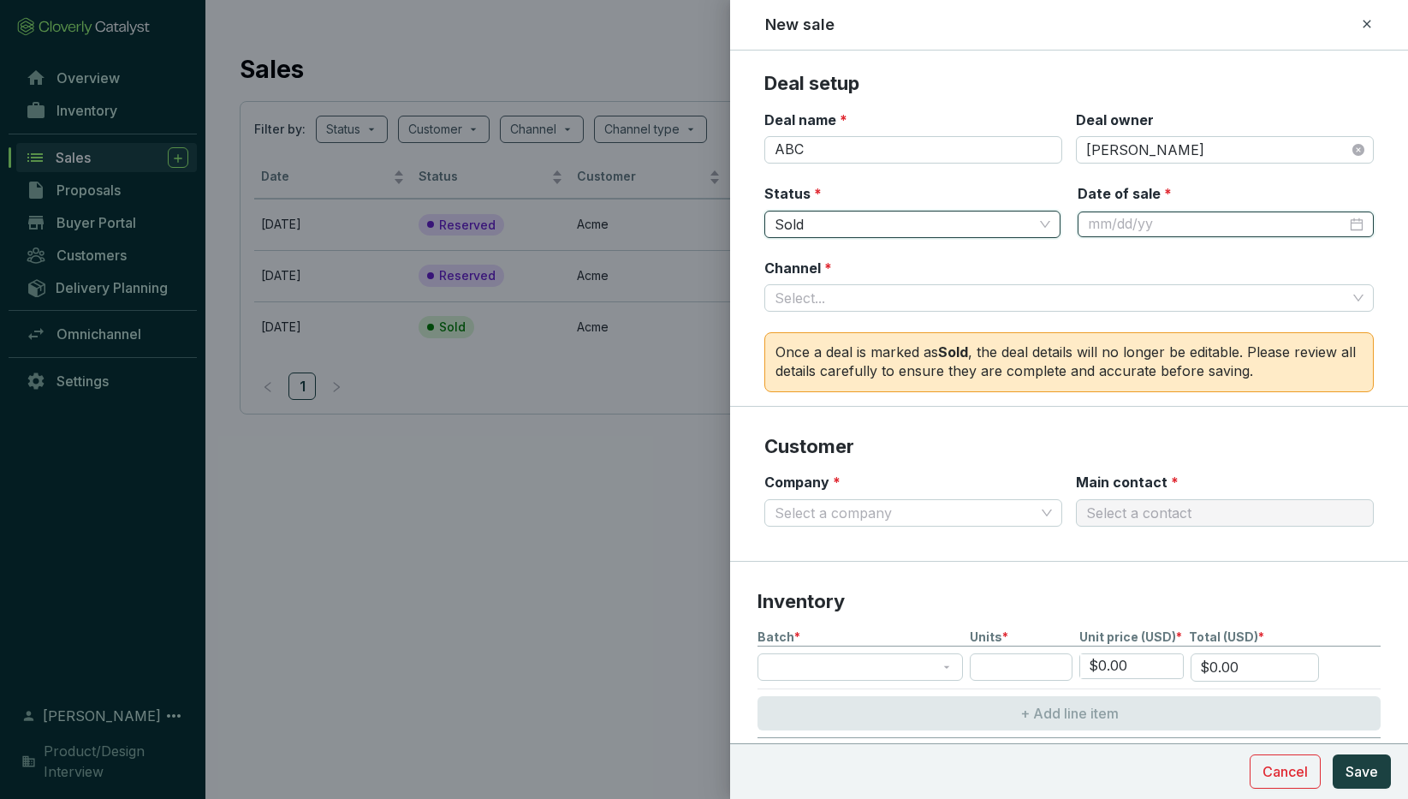
click at [1143, 222] on input "Date of sale *" at bounding box center [1217, 224] width 259 height 19
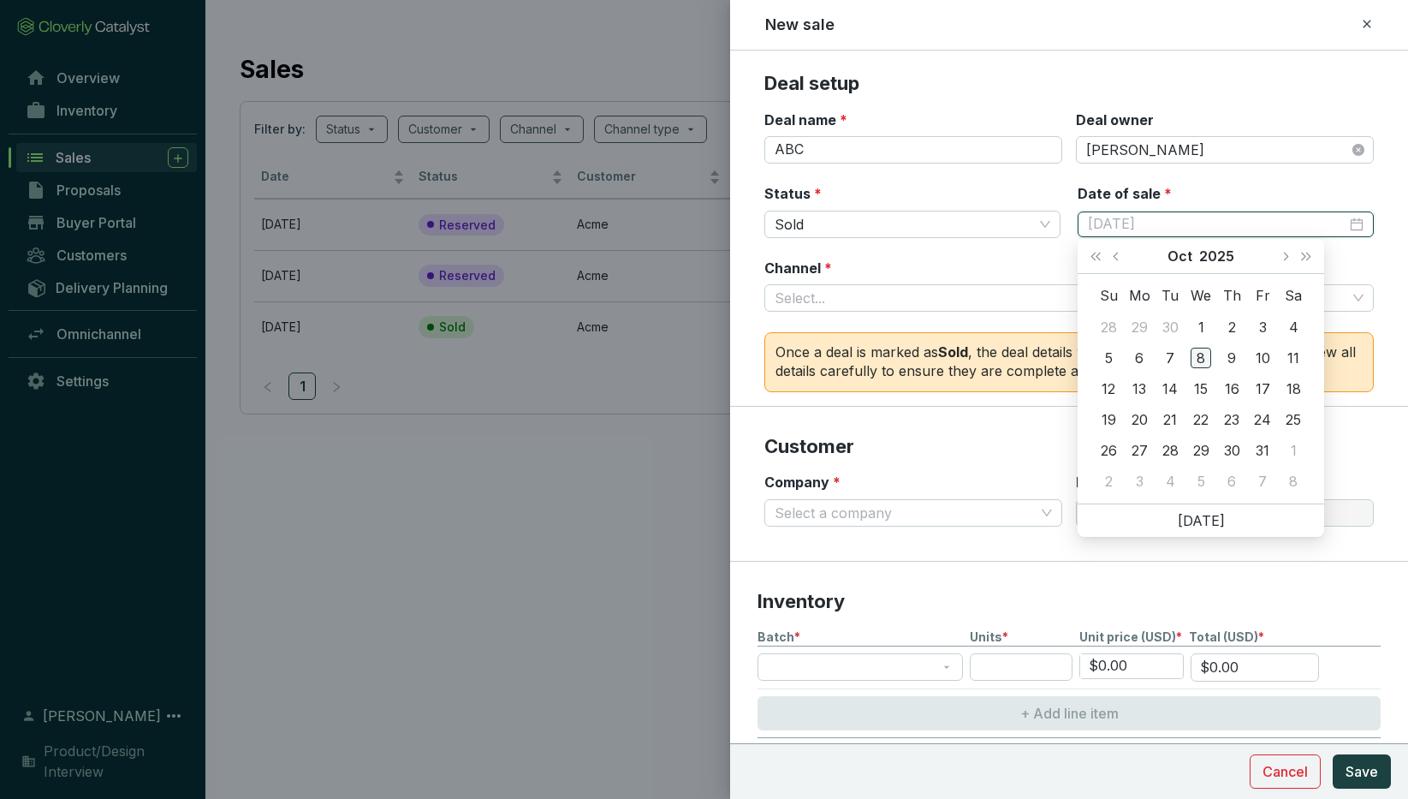
type input "[DATE]"
click at [1202, 353] on div "8" at bounding box center [1201, 358] width 21 height 21
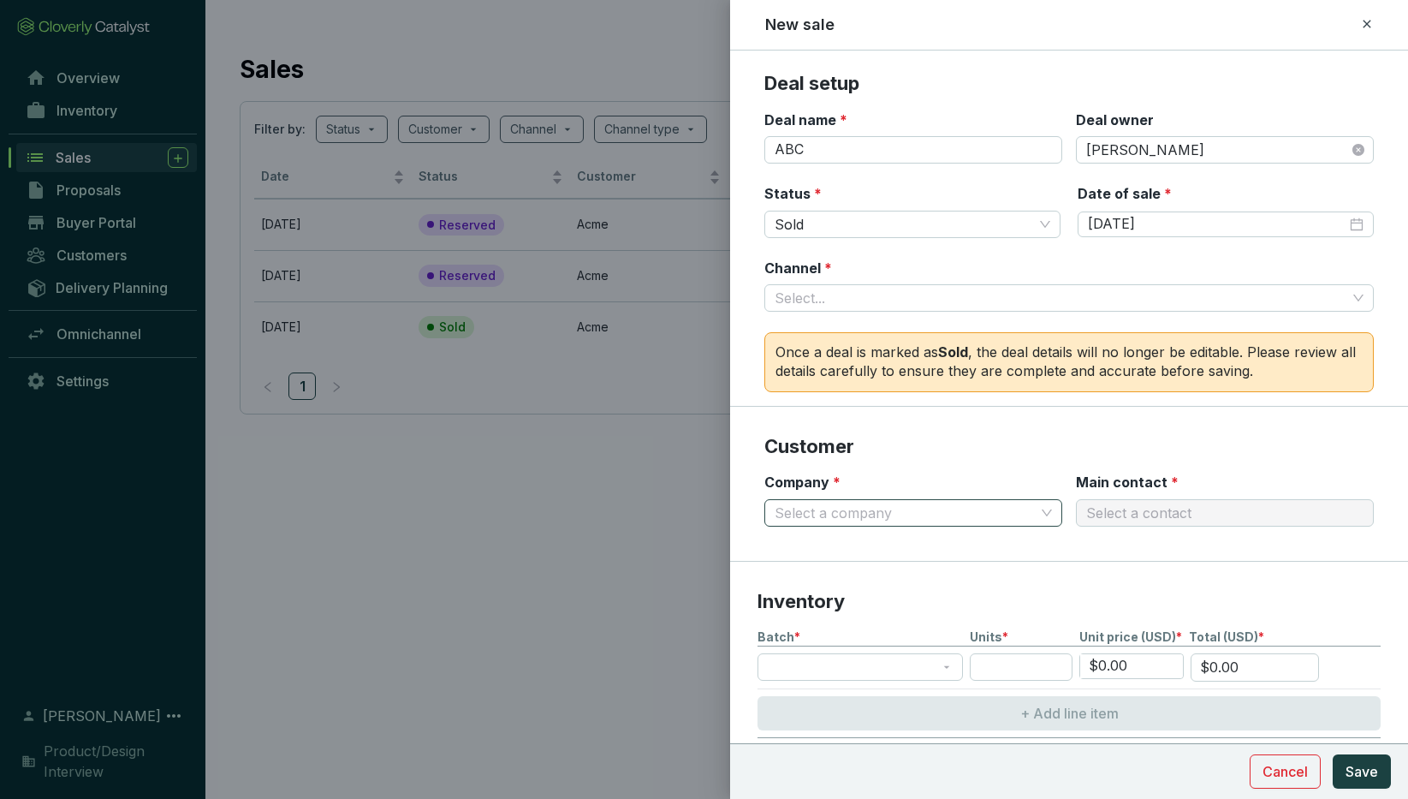
click at [848, 504] on input "Company *" at bounding box center [905, 513] width 260 height 26
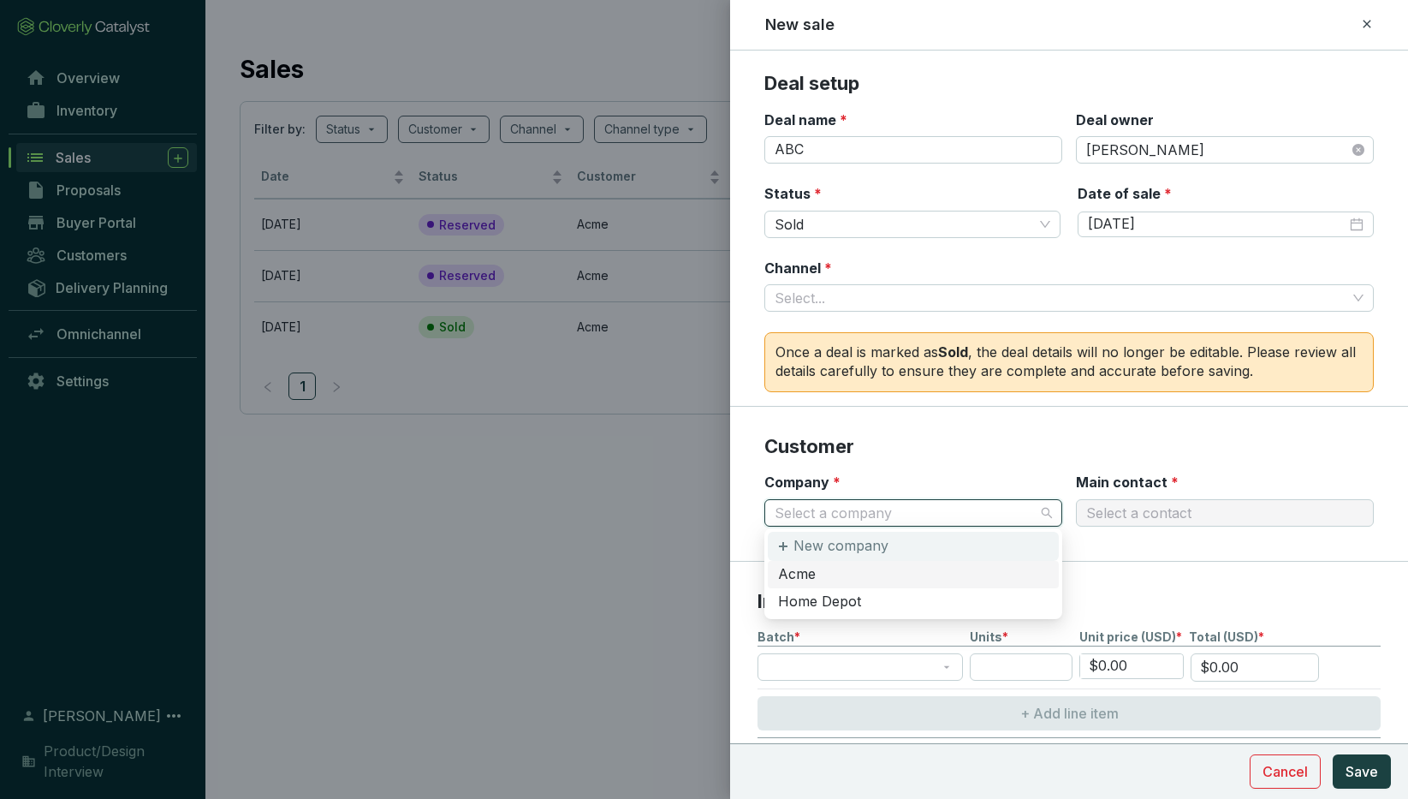
click at [812, 544] on p "New company" at bounding box center [841, 546] width 95 height 19
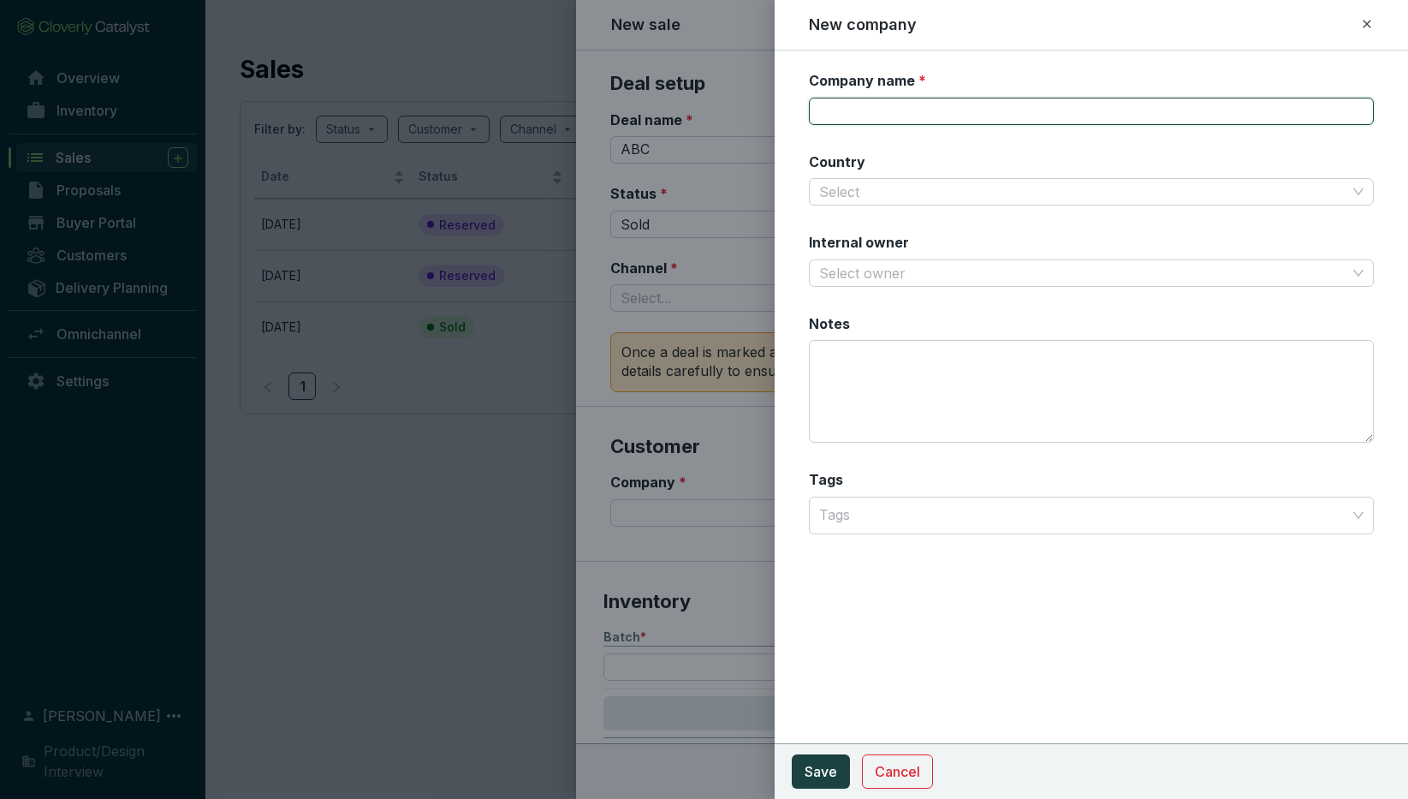
click at [838, 109] on input "Company name *" at bounding box center [1091, 111] width 565 height 27
type input "ABC Company"
click at [872, 188] on input "Country" at bounding box center [1082, 192] width 527 height 26
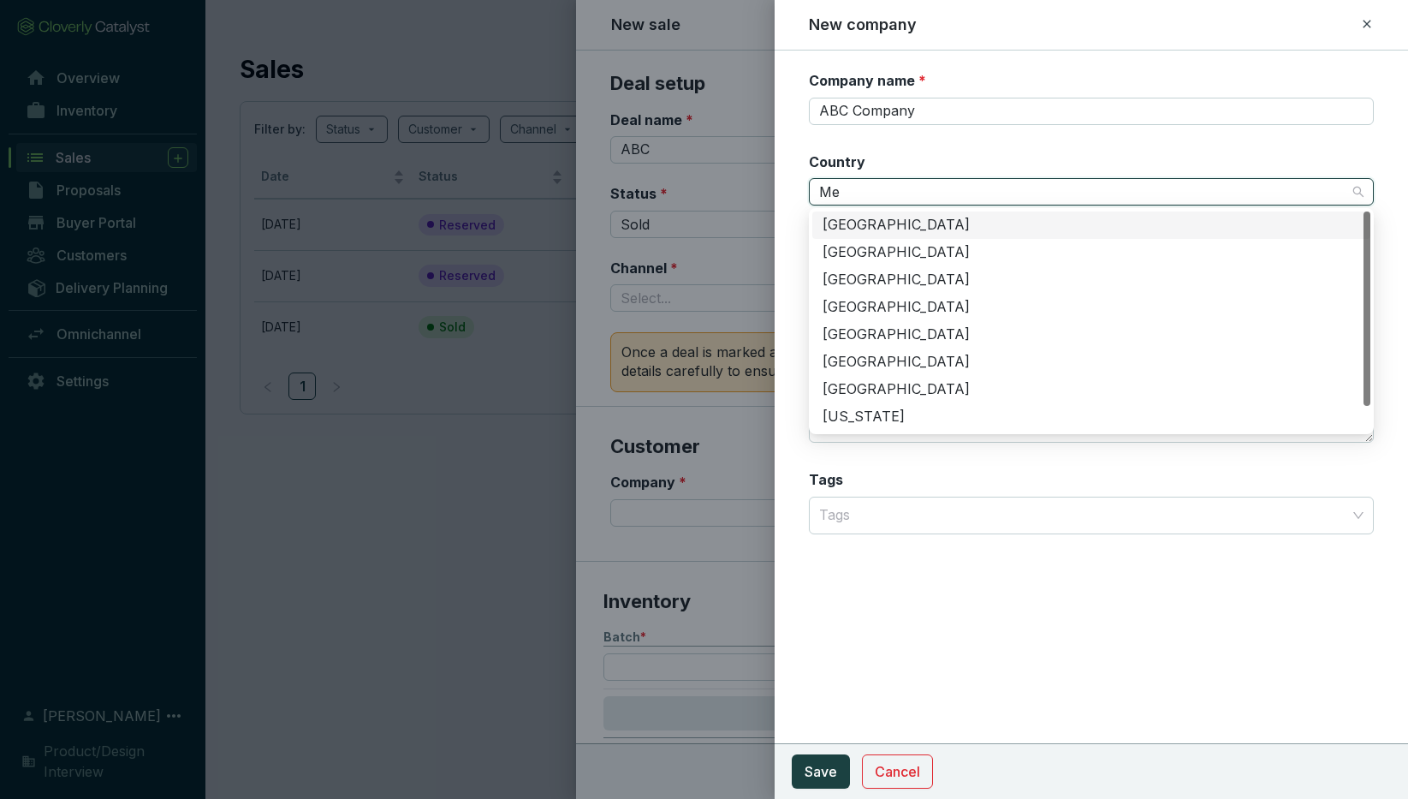
type input "Mex"
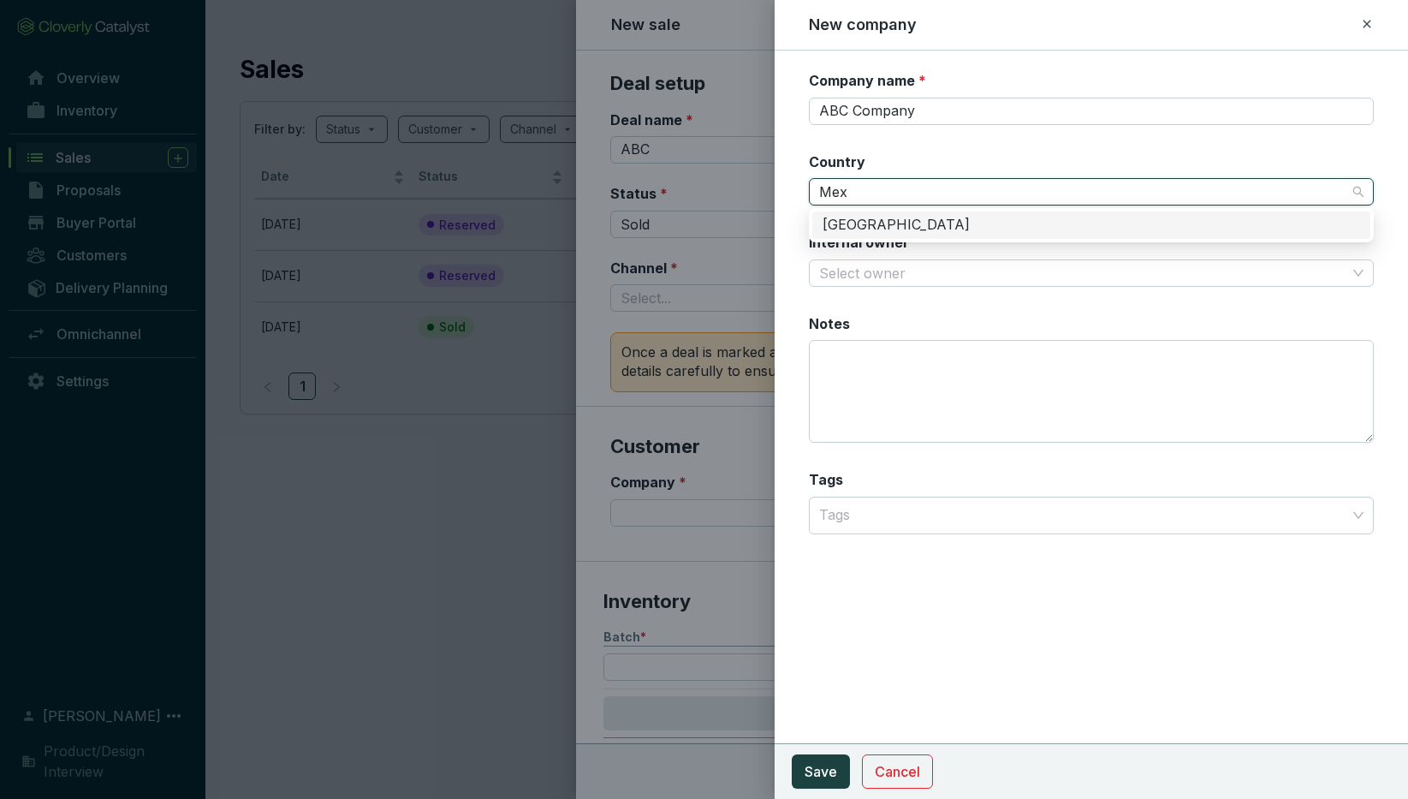
click at [866, 221] on div "[GEOGRAPHIC_DATA]" at bounding box center [1092, 225] width 538 height 19
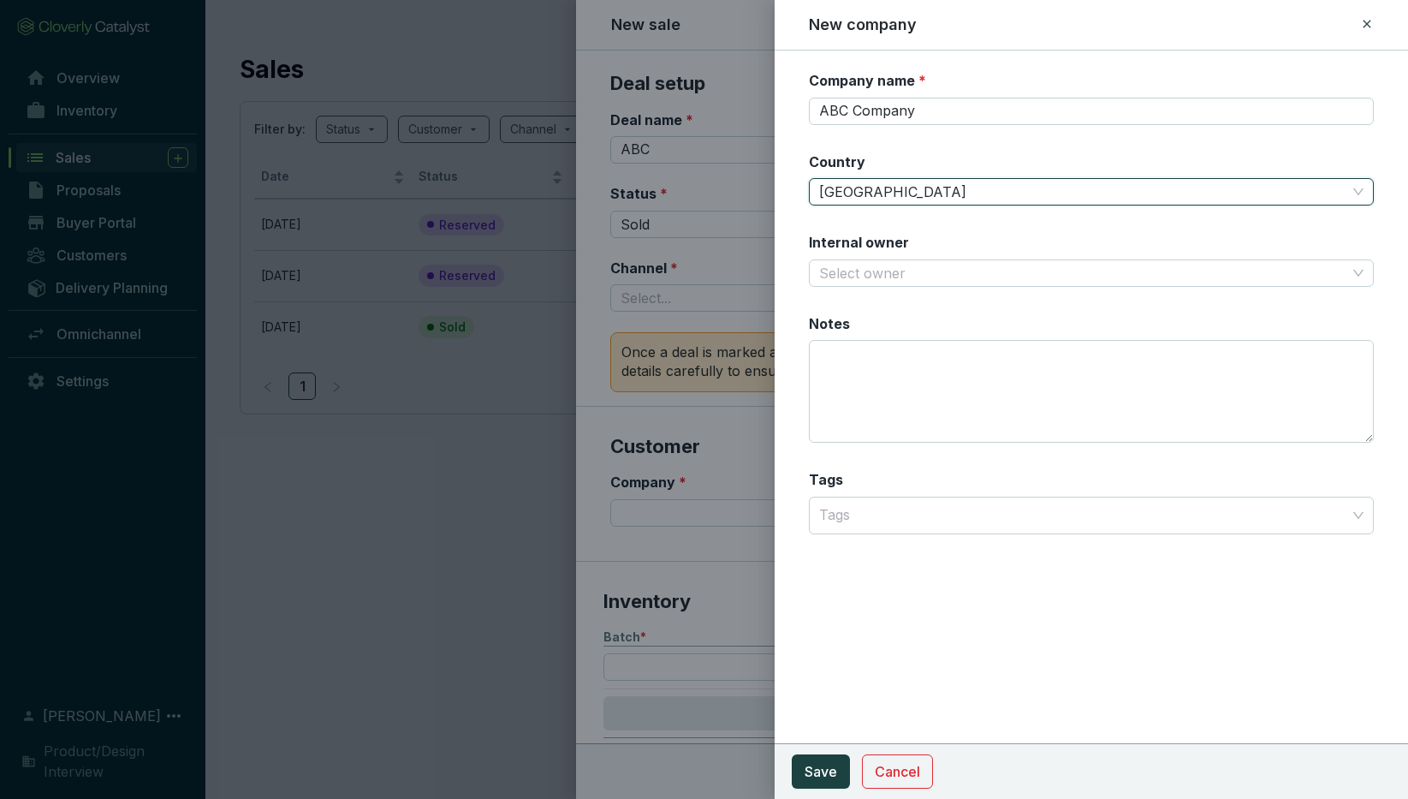
scroll to position [2767, 0]
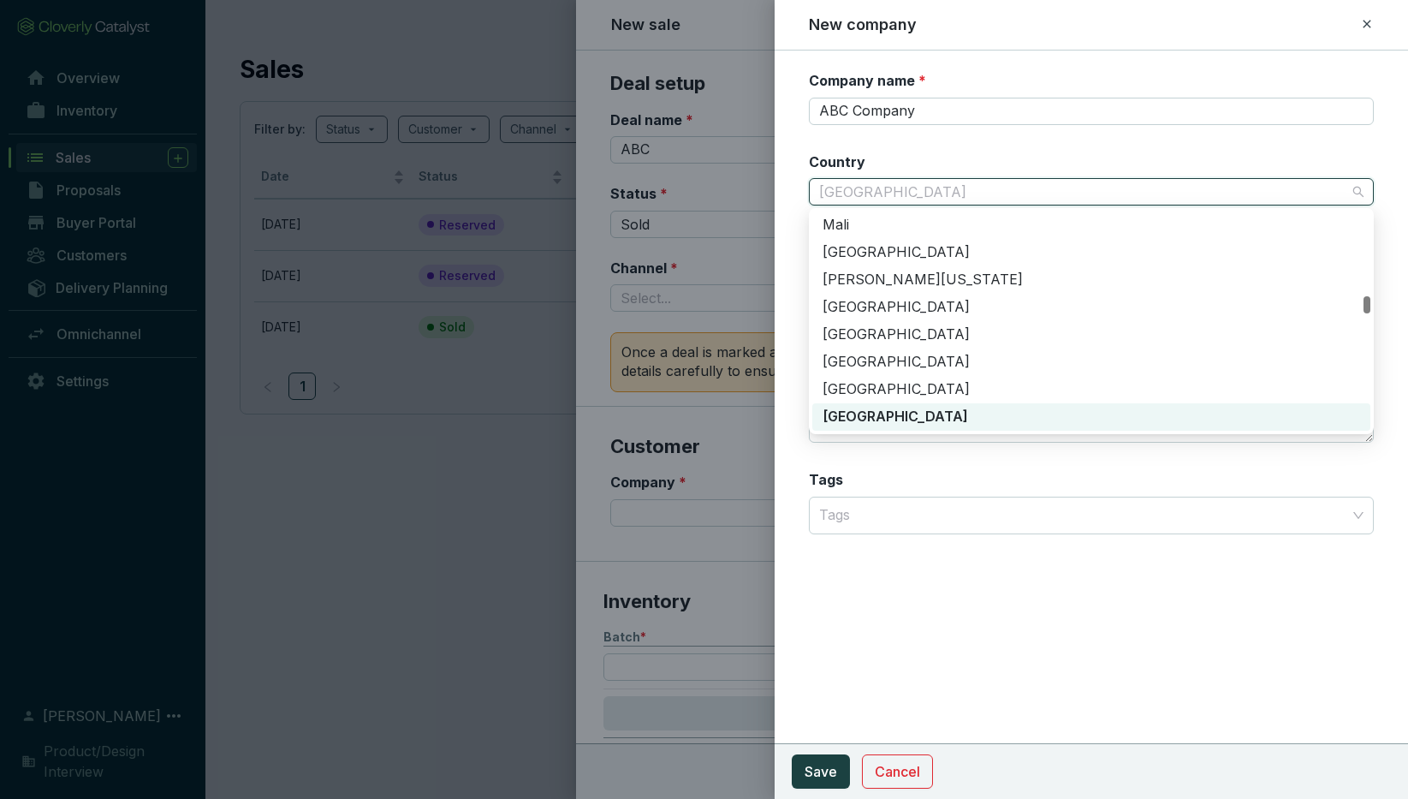
drag, startPoint x: 878, startPoint y: 191, endPoint x: 841, endPoint y: 188, distance: 36.9
click at [841, 189] on span "[GEOGRAPHIC_DATA]" at bounding box center [1091, 192] width 545 height 26
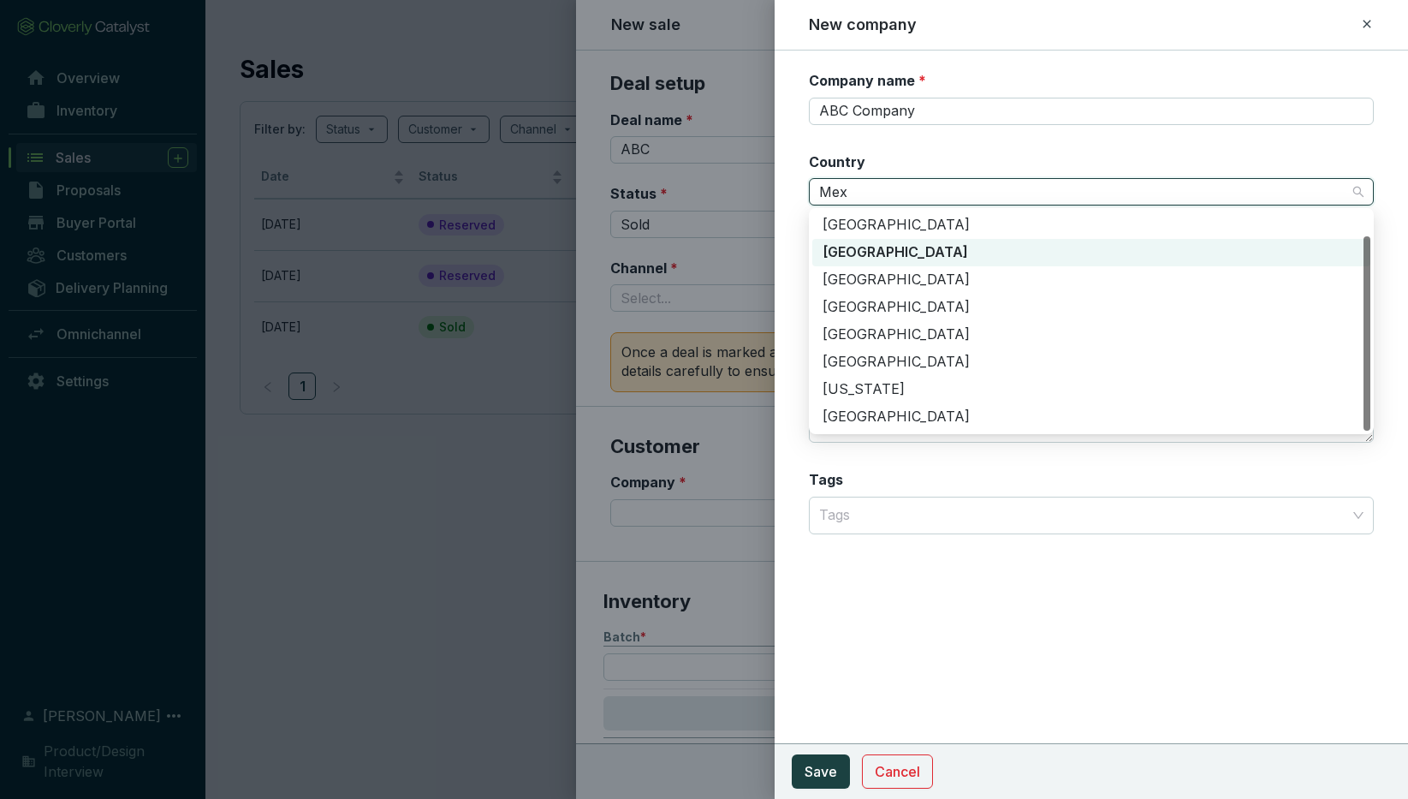
scroll to position [0, 0]
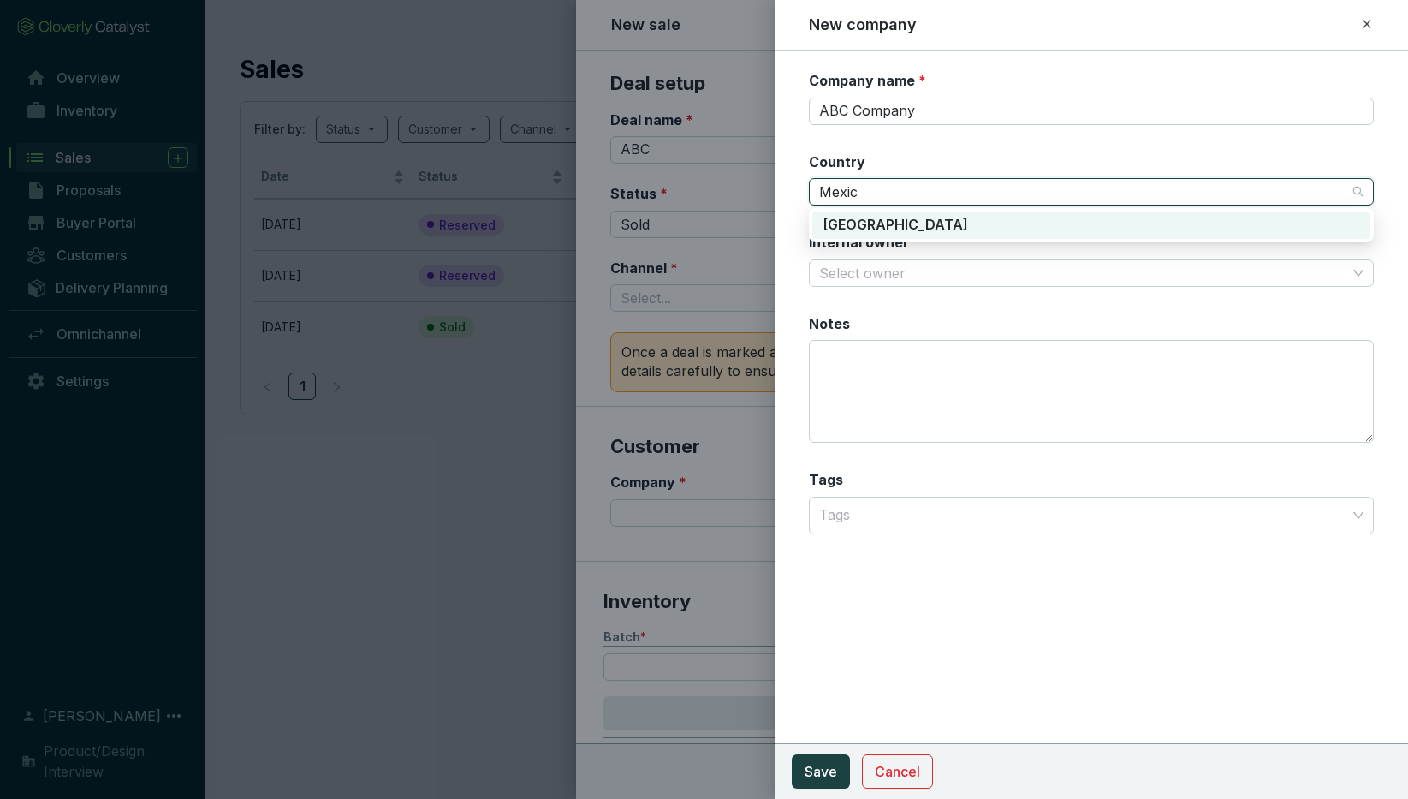
type input "[GEOGRAPHIC_DATA]"
click at [854, 234] on div "[GEOGRAPHIC_DATA]" at bounding box center [1091, 224] width 558 height 27
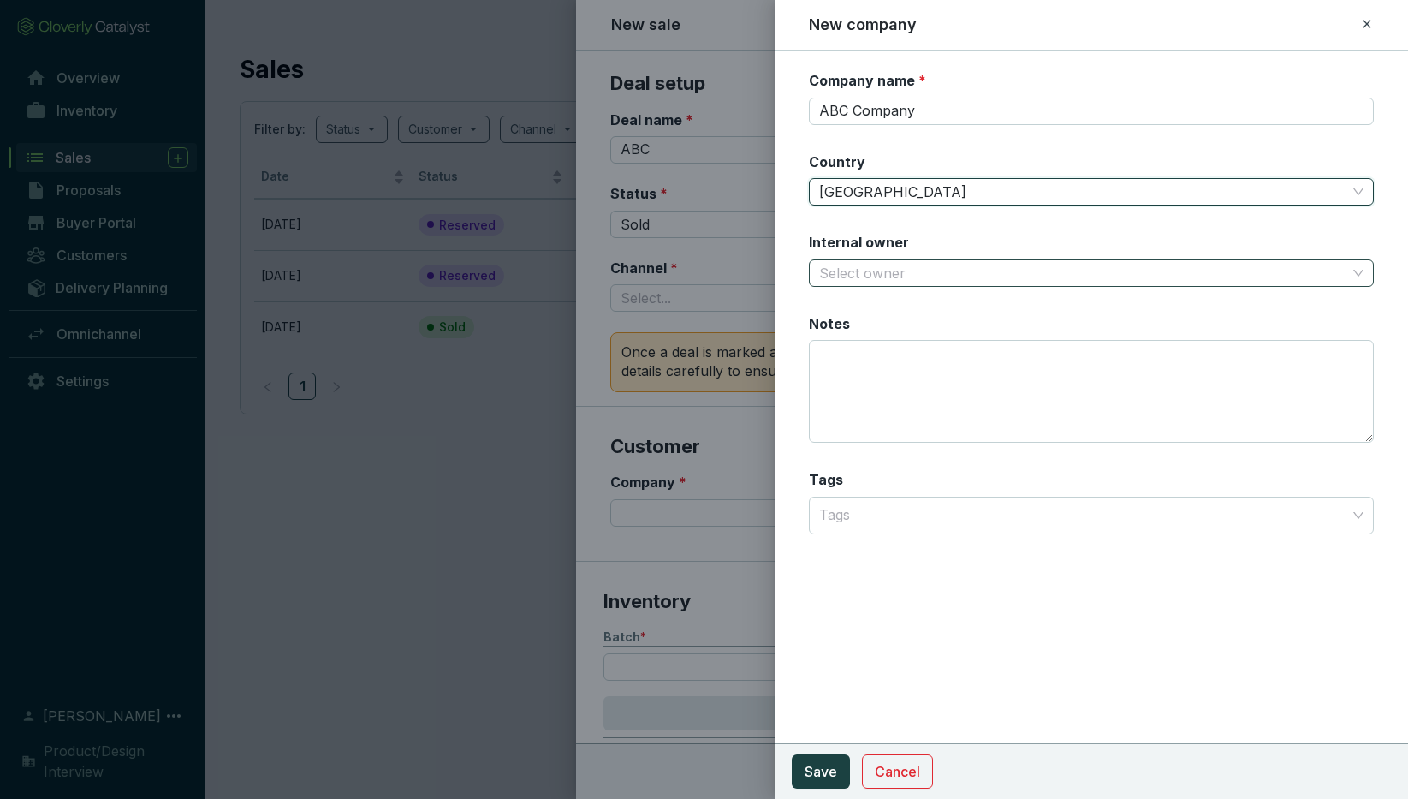
click at [863, 263] on input "Internal owner" at bounding box center [1082, 273] width 527 height 26
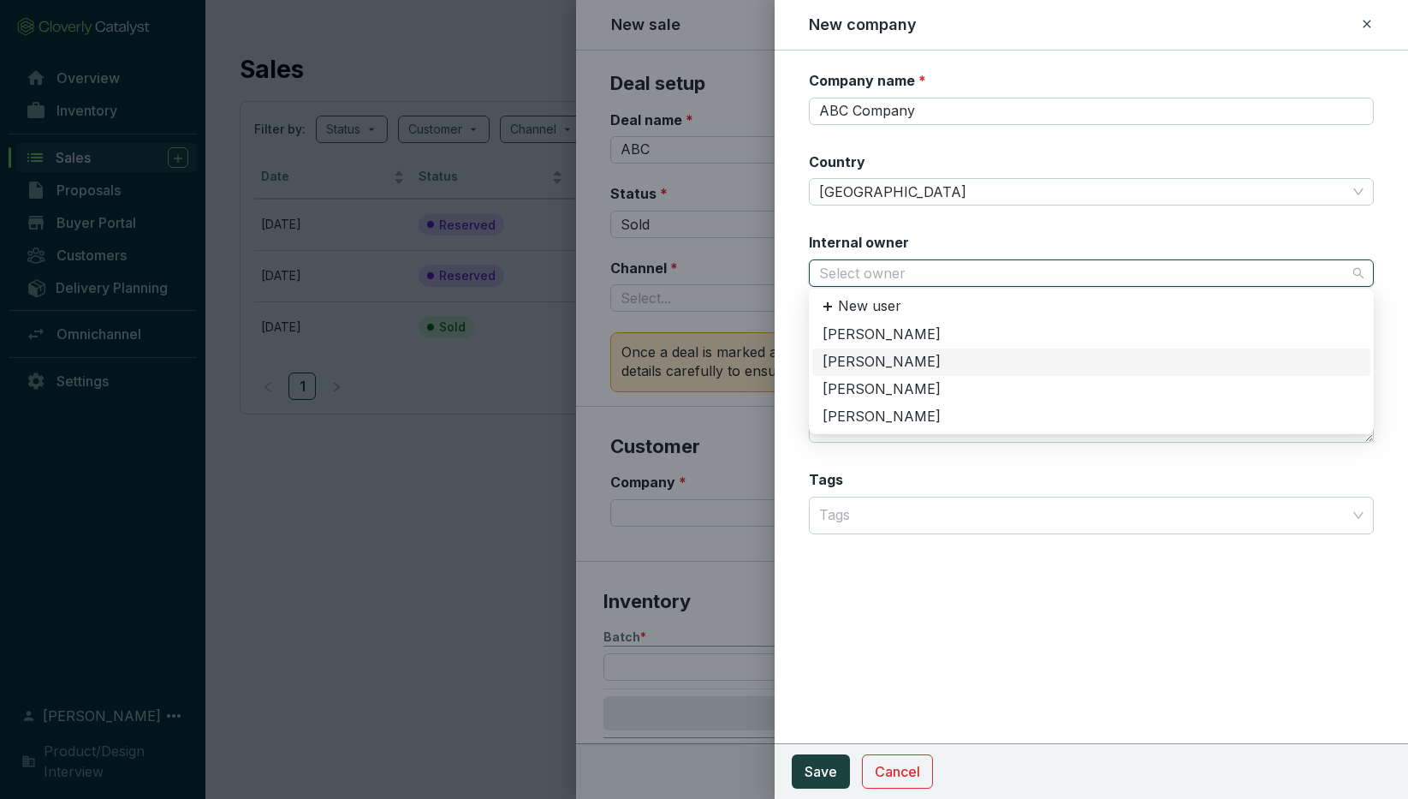
click at [866, 364] on div "[PERSON_NAME]" at bounding box center [1092, 362] width 538 height 19
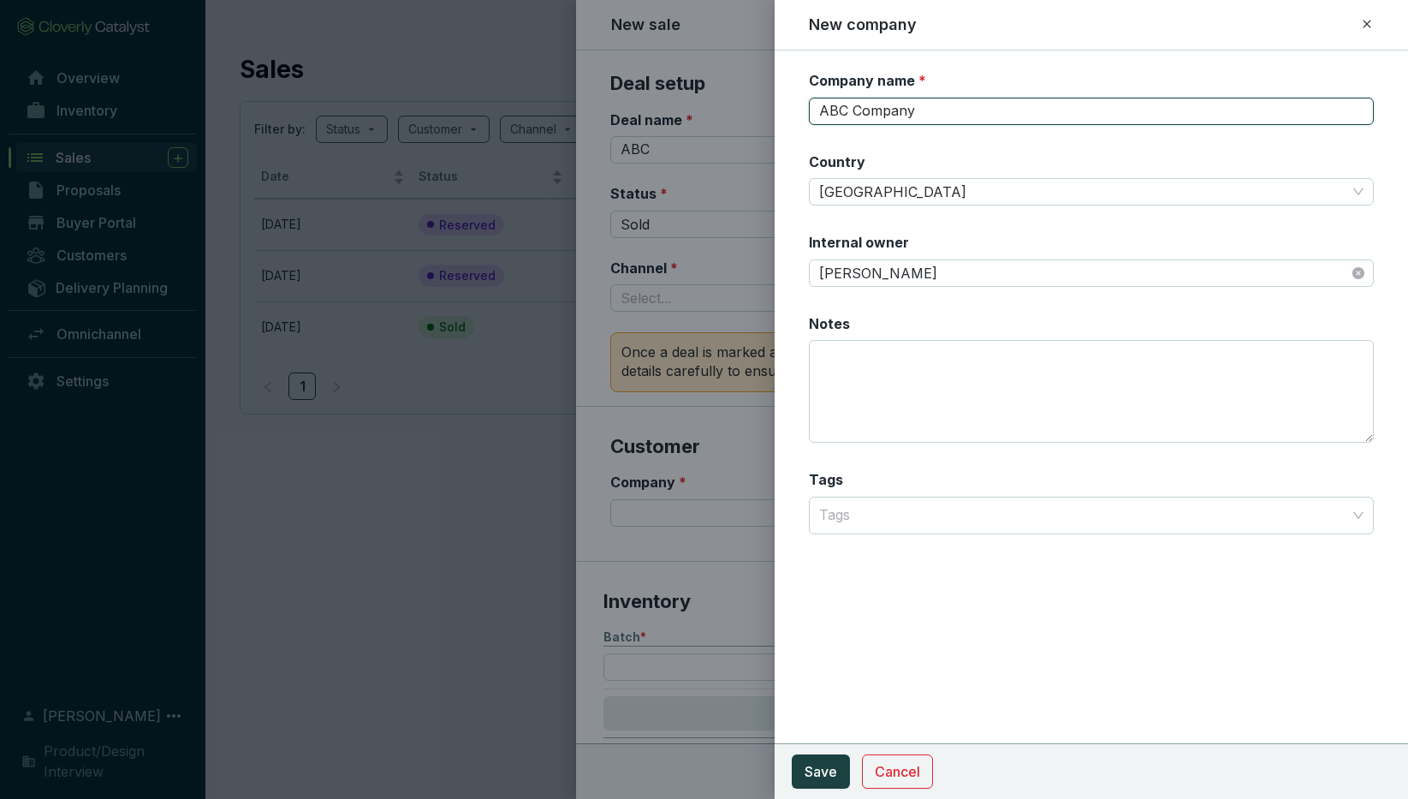
click at [880, 111] on input "ABC Company" at bounding box center [1091, 111] width 565 height 27
click at [822, 112] on input "ABC Compañía" at bounding box center [1091, 111] width 565 height 27
drag, startPoint x: 945, startPoint y: 110, endPoint x: 872, endPoint y: 115, distance: 72.9
click at [872, 115] on input "La ABC Compañía" at bounding box center [1091, 111] width 565 height 27
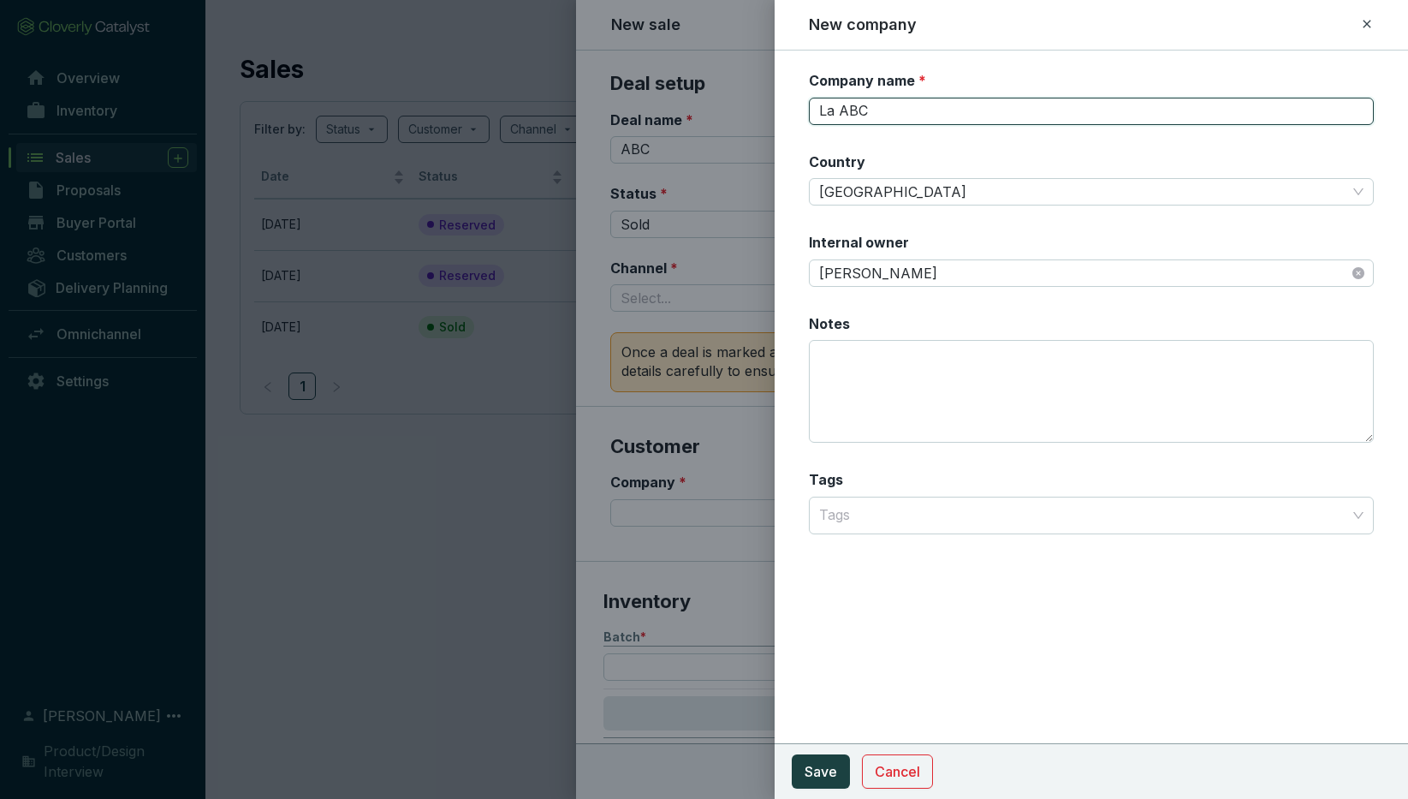
click at [838, 110] on input "La ABC" at bounding box center [1091, 111] width 565 height 27
paste input "Compañía"
type input "La Compañía ABC"
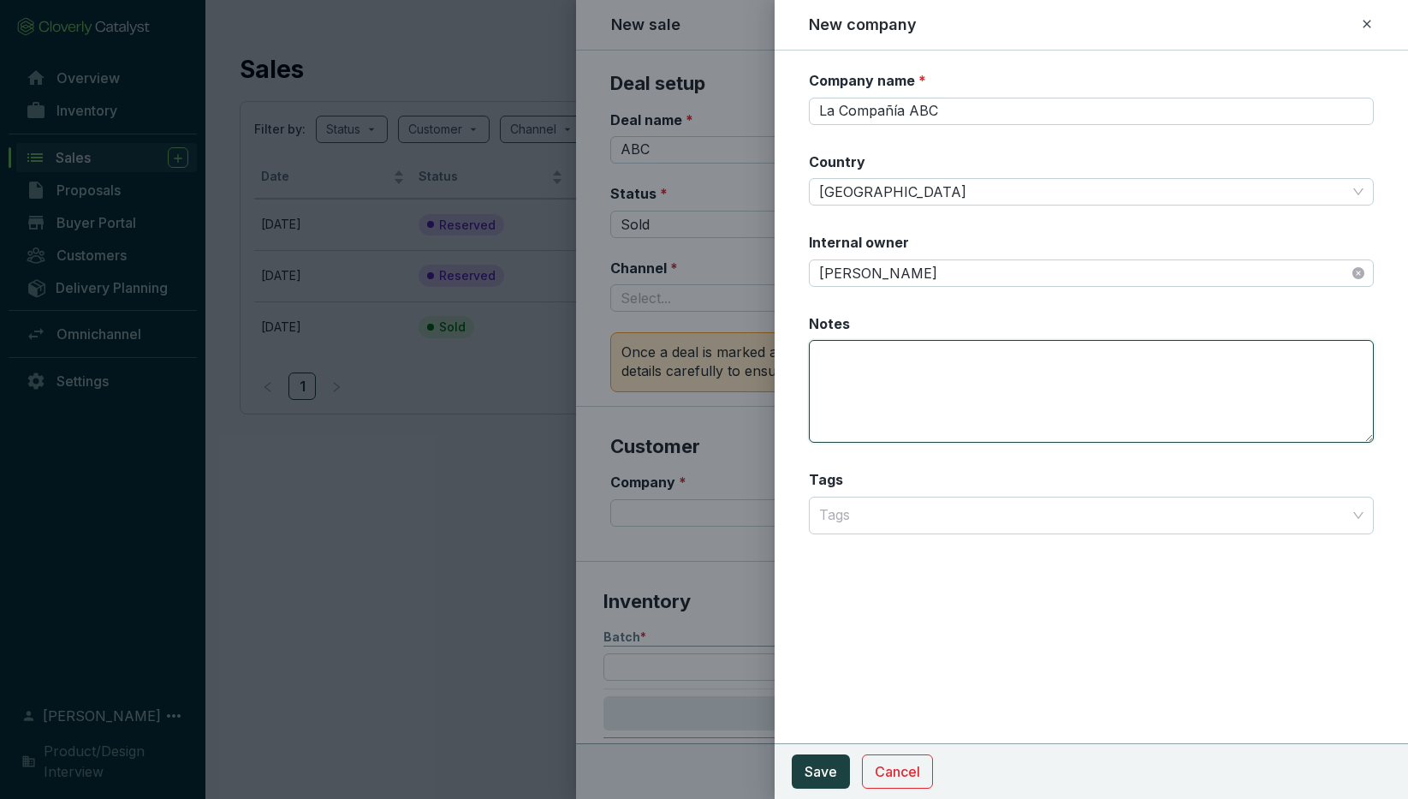
click at [845, 364] on textarea "Notes" at bounding box center [1091, 391] width 565 height 103
type textarea "S"
type textarea "e"
type textarea "This is a note"
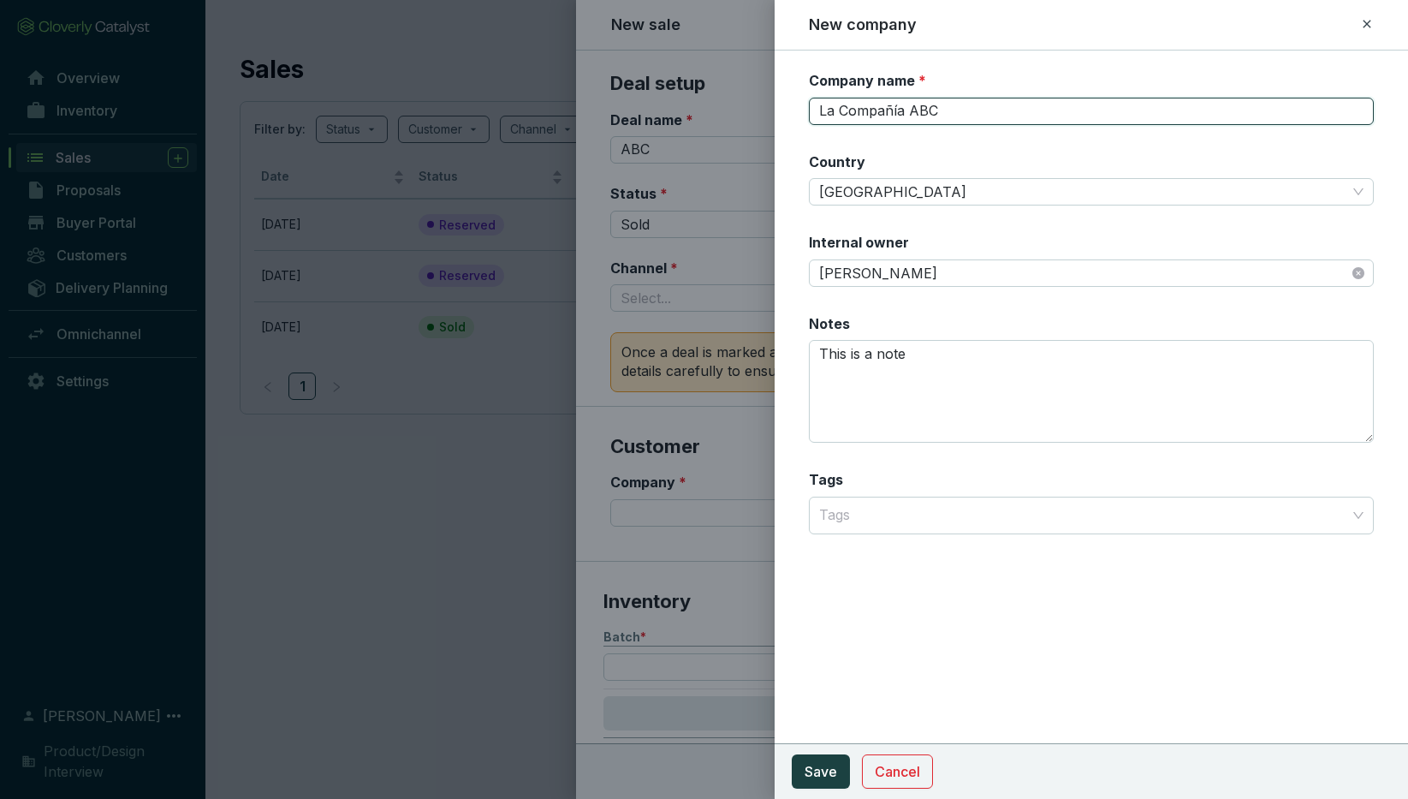
drag, startPoint x: 913, startPoint y: 111, endPoint x: 788, endPoint y: 114, distance: 125.0
click at [788, 115] on form "Company name * La Compañía ABC Country Mexico Internal owner Jim Halpert Notes …" at bounding box center [1092, 323] width 634 height 504
click at [860, 110] on input "ABC" at bounding box center [1091, 111] width 565 height 27
click at [849, 516] on div at bounding box center [1081, 515] width 539 height 34
type input "ABC Company LLC"
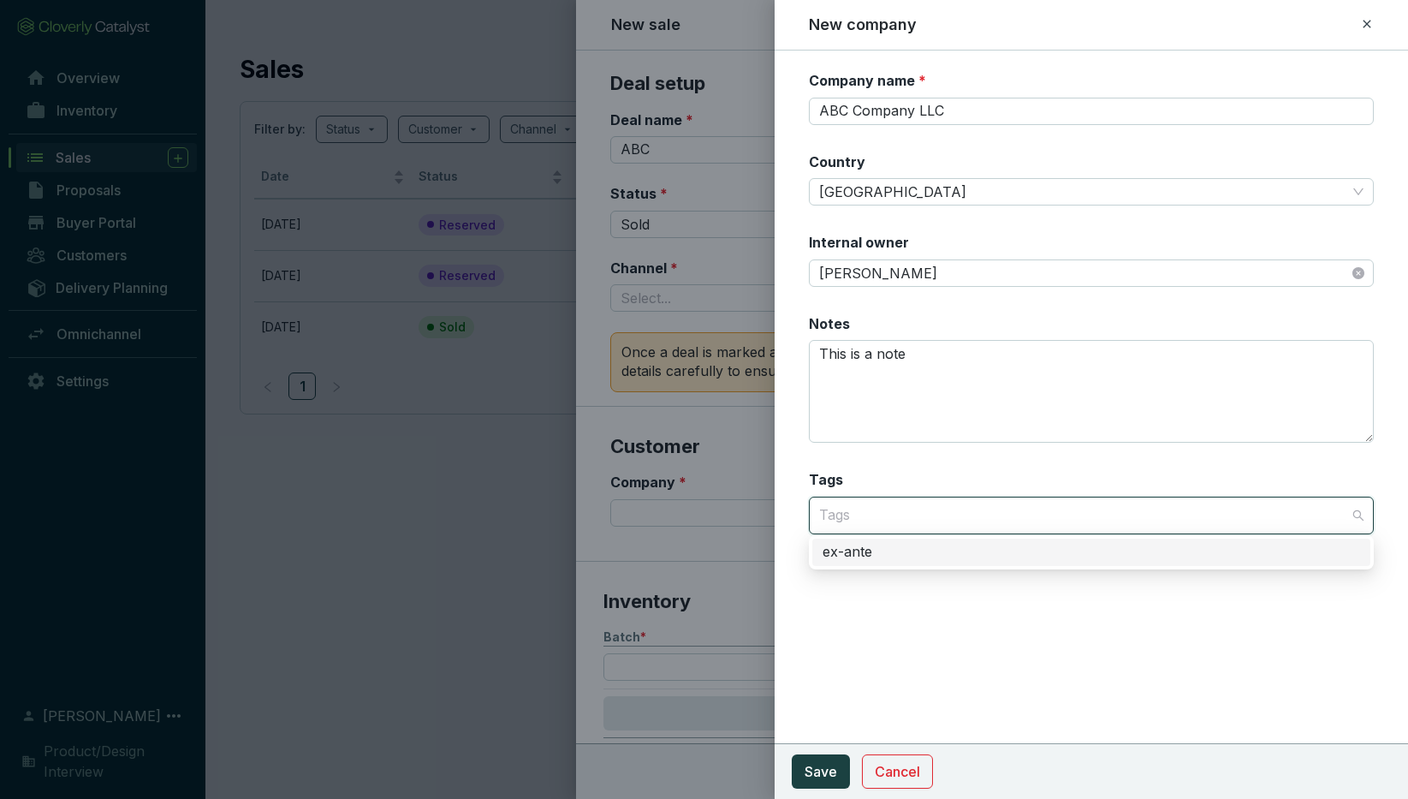
click at [858, 558] on div "ex-ante" at bounding box center [1092, 552] width 538 height 19
click at [893, 553] on div "ex-ante" at bounding box center [1085, 552] width 524 height 19
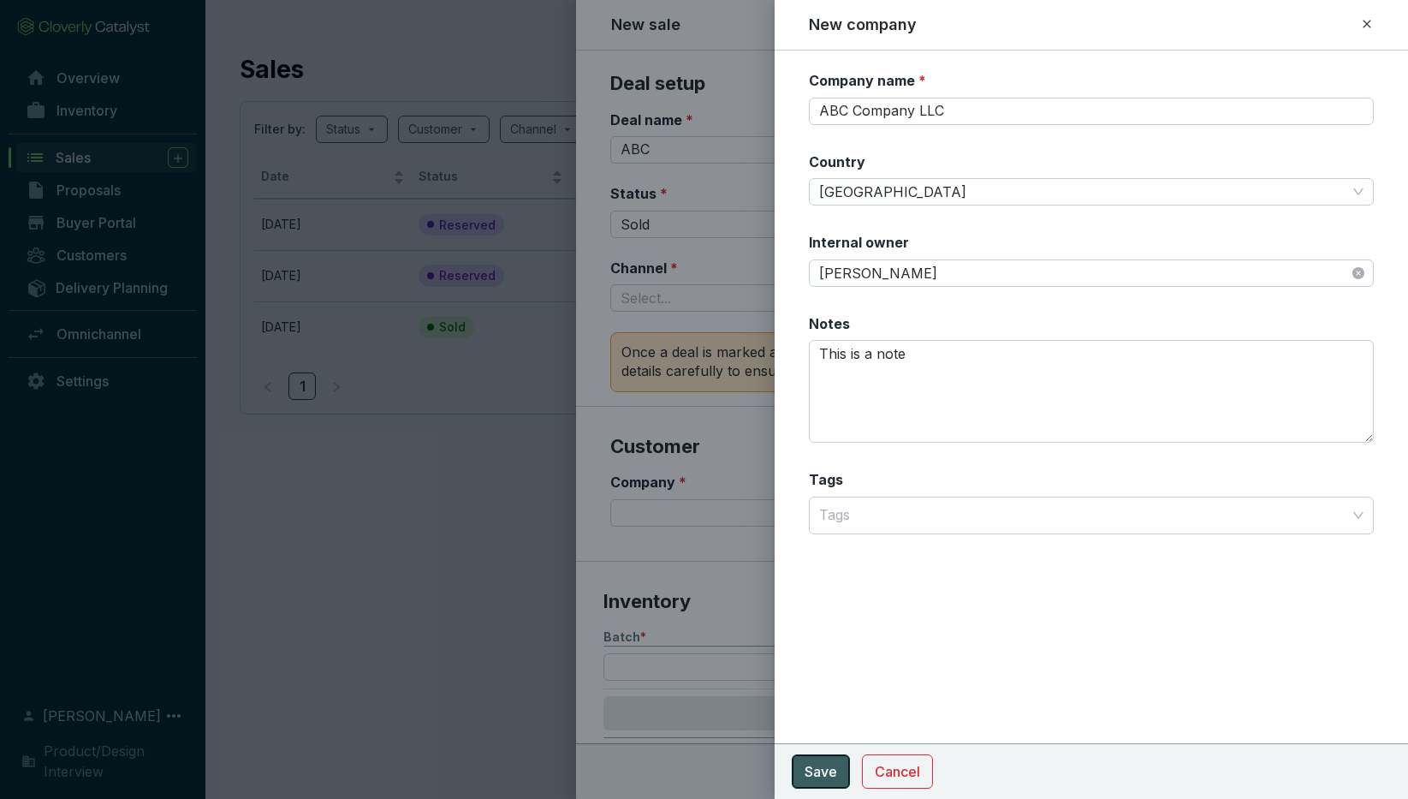
click at [819, 767] on span "Save" at bounding box center [821, 771] width 33 height 21
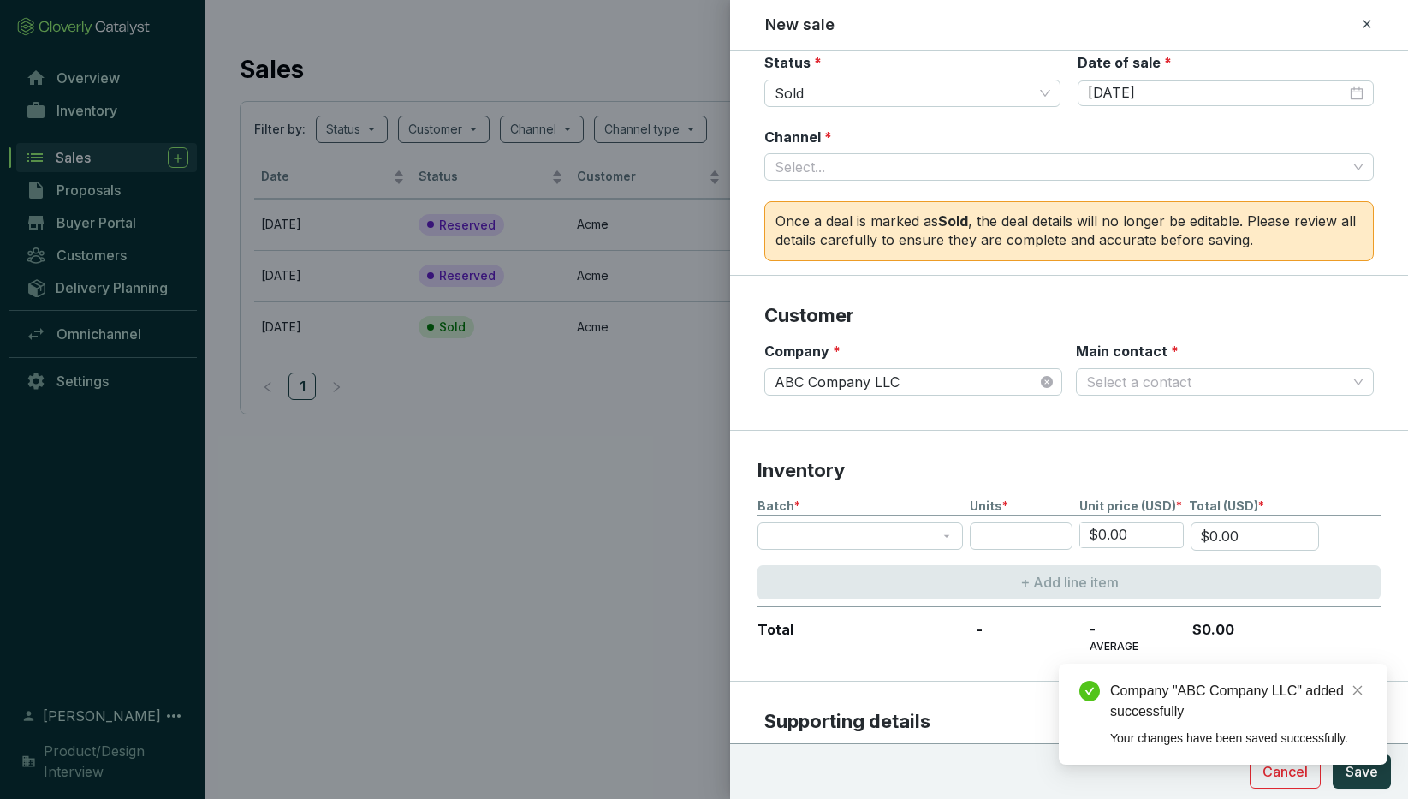
scroll to position [146, 0]
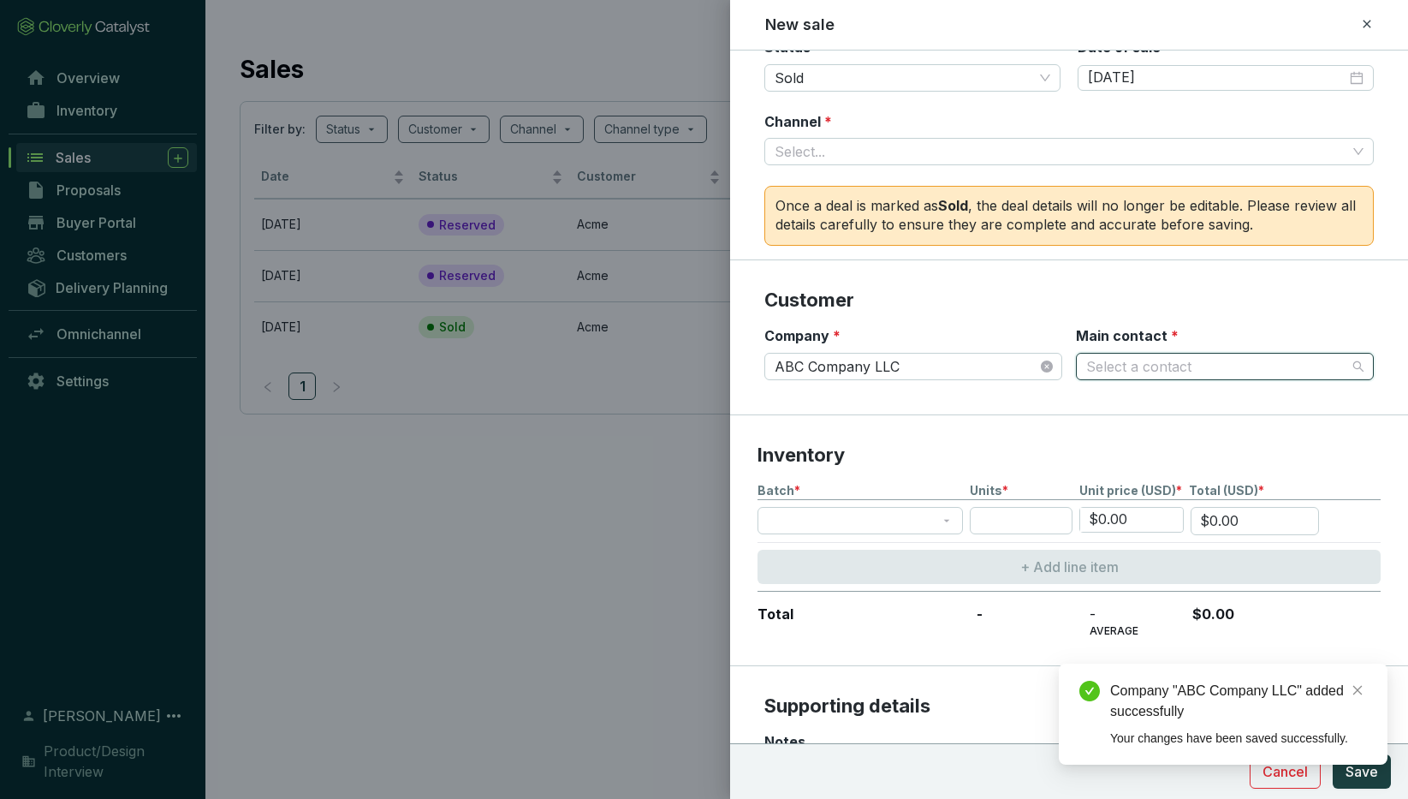
click at [1129, 359] on input "Main contact *" at bounding box center [1216, 367] width 260 height 26
click at [1130, 407] on p "New contact" at bounding box center [1150, 403] width 83 height 19
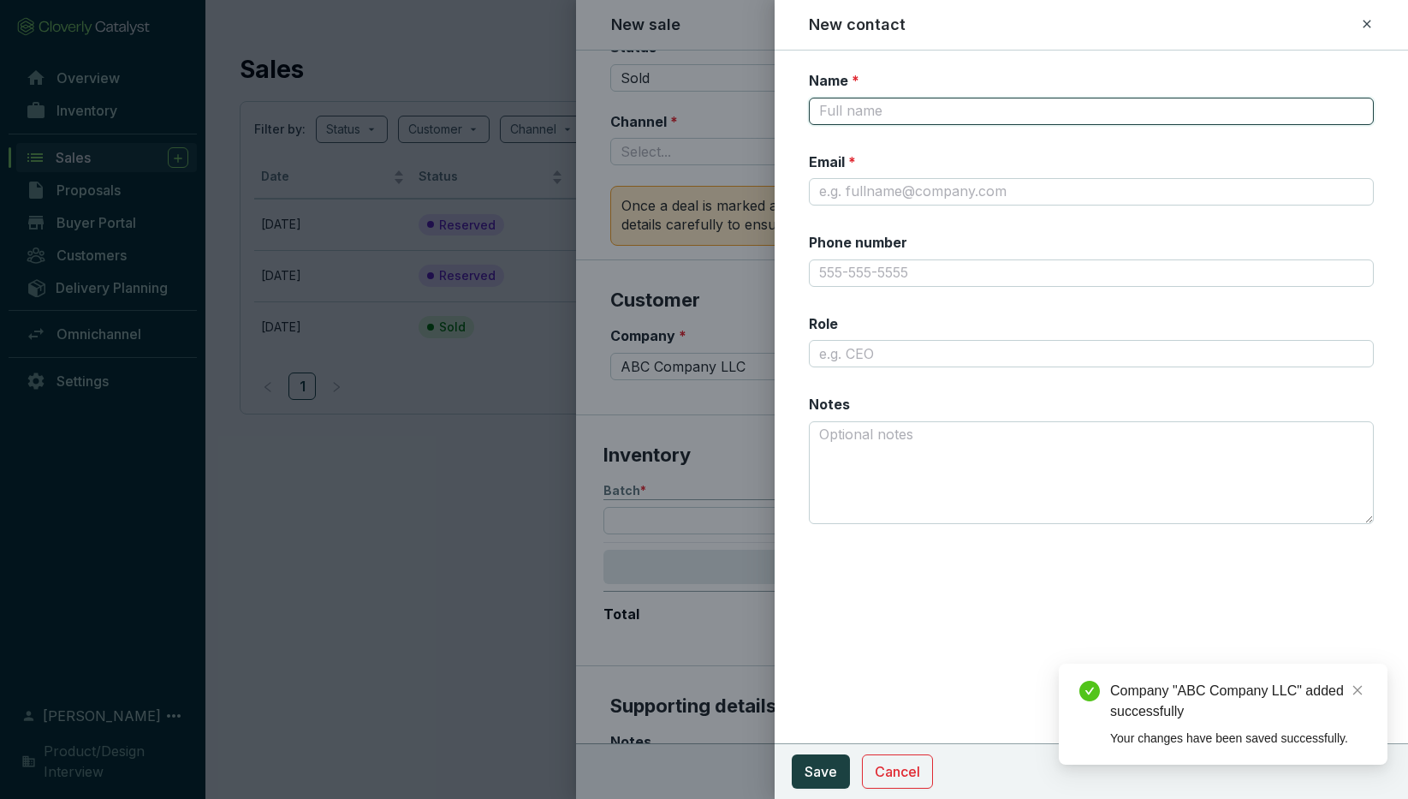
click at [832, 106] on input "Name *" at bounding box center [1091, 111] width 565 height 27
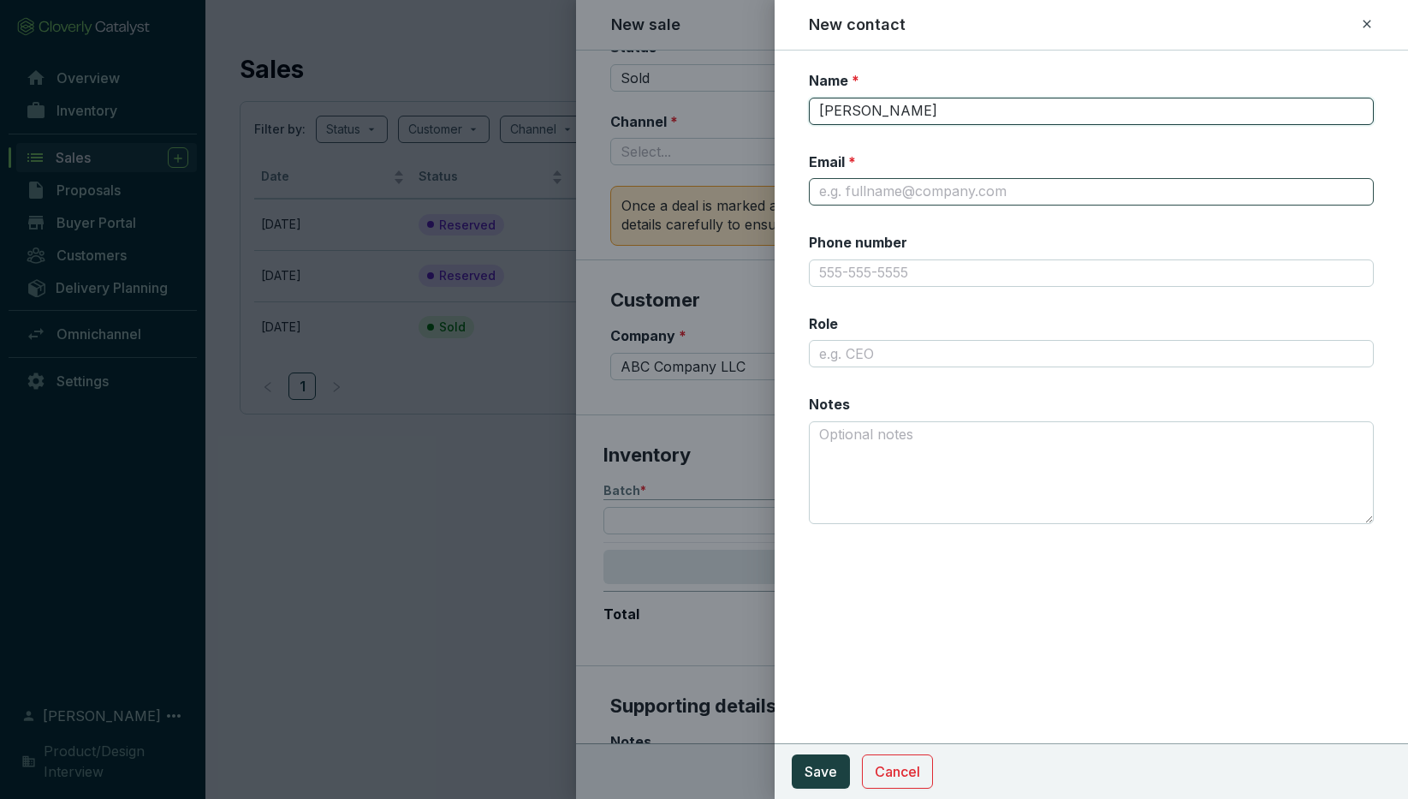
type input "Sebastián Cárdenas Muñoz"
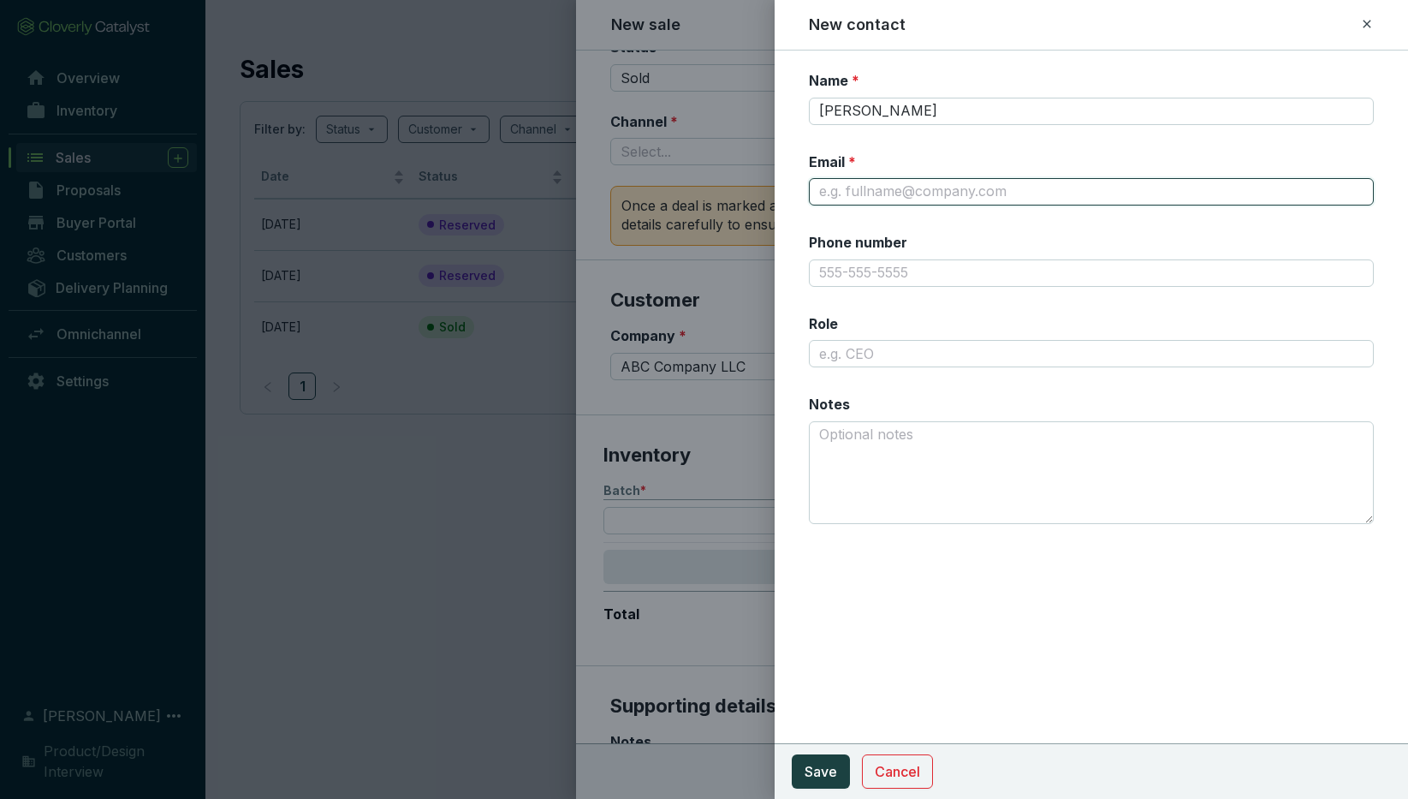
click at [854, 191] on input "Email *" at bounding box center [1091, 191] width 565 height 27
type input "scardenas@abc.com.mx"
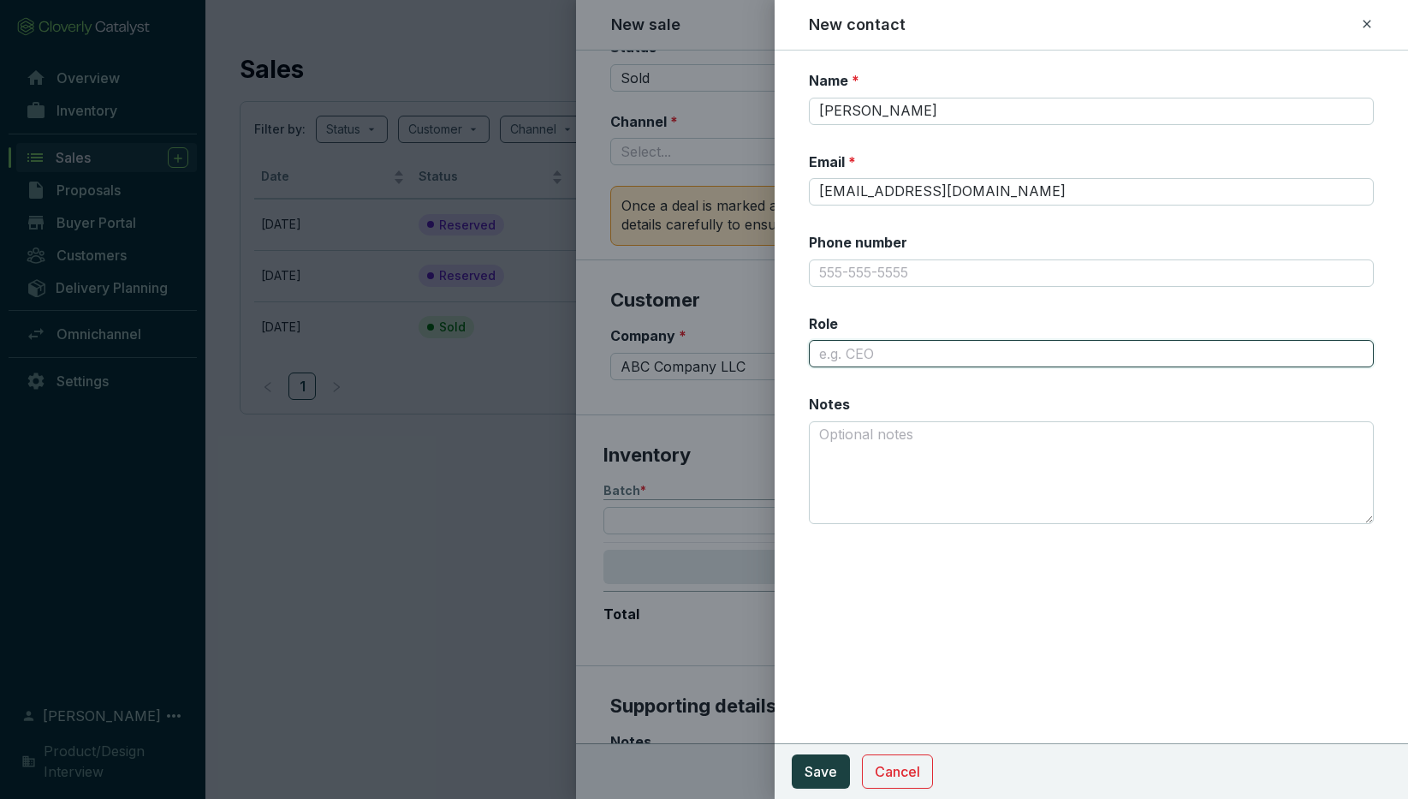
click at [884, 349] on input "Role" at bounding box center [1091, 353] width 565 height 27
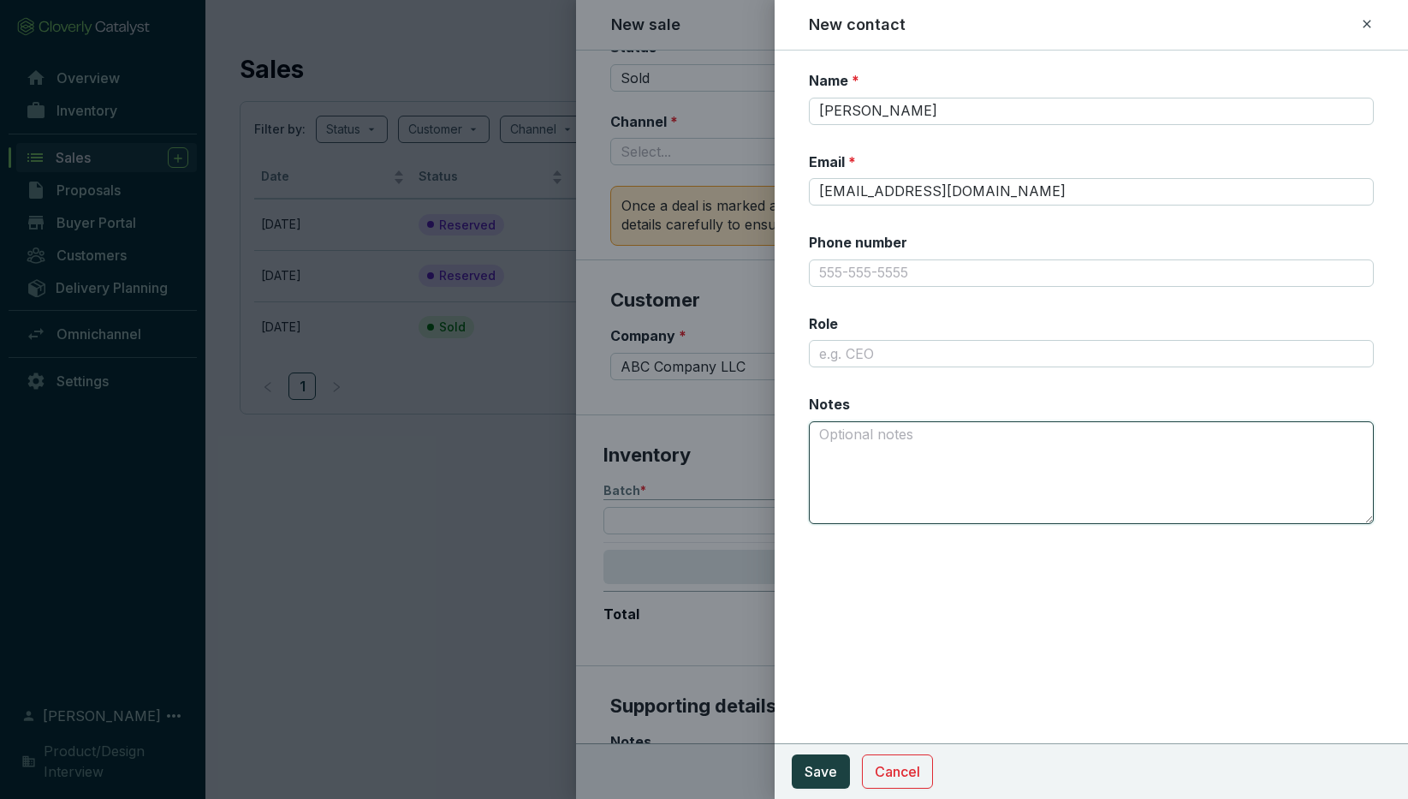
click at [877, 444] on textarea "Notes" at bounding box center [1091, 472] width 565 height 103
type textarea "This is a note"
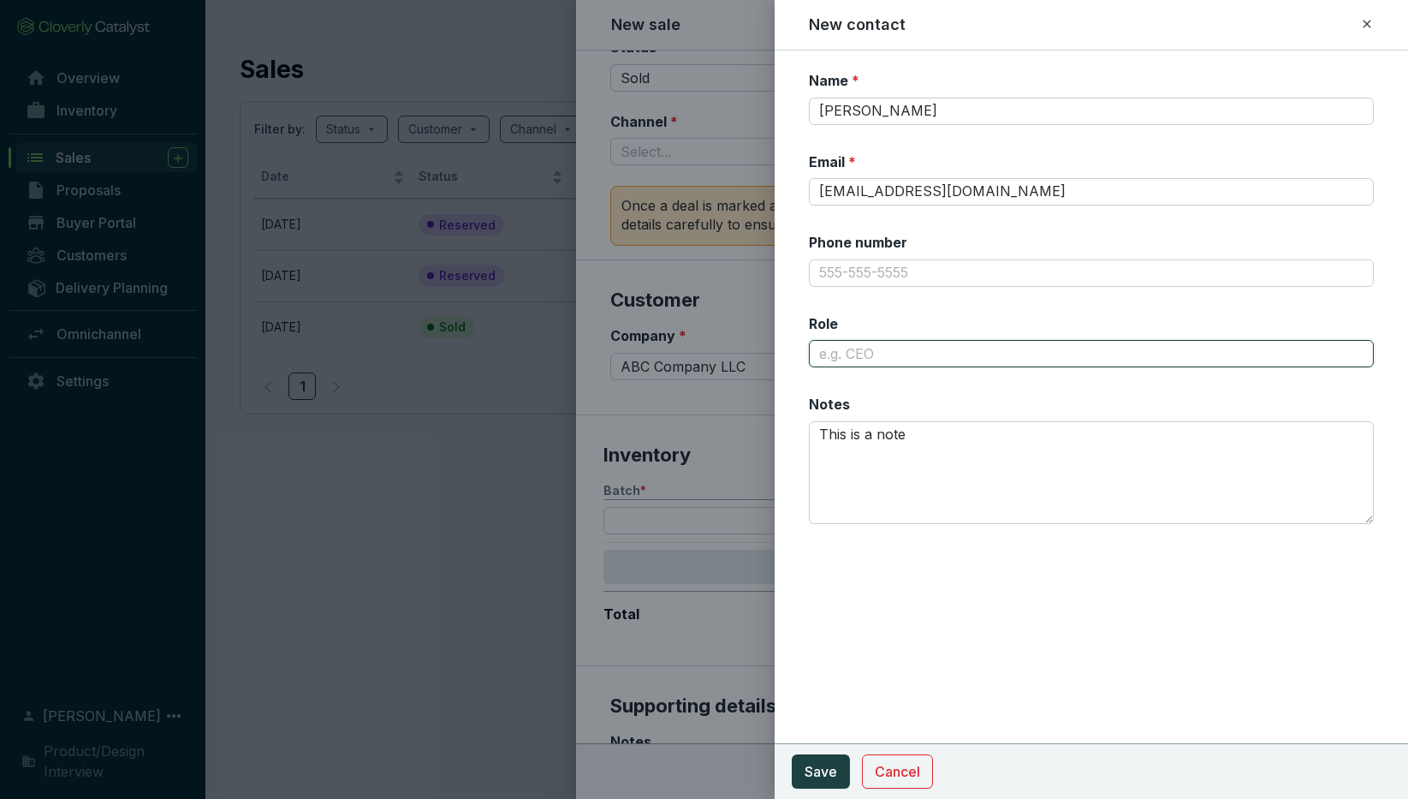
click at [837, 353] on input "Role" at bounding box center [1091, 353] width 565 height 27
type input "Project Manager"
click at [819, 771] on span "Save" at bounding box center [821, 771] width 33 height 21
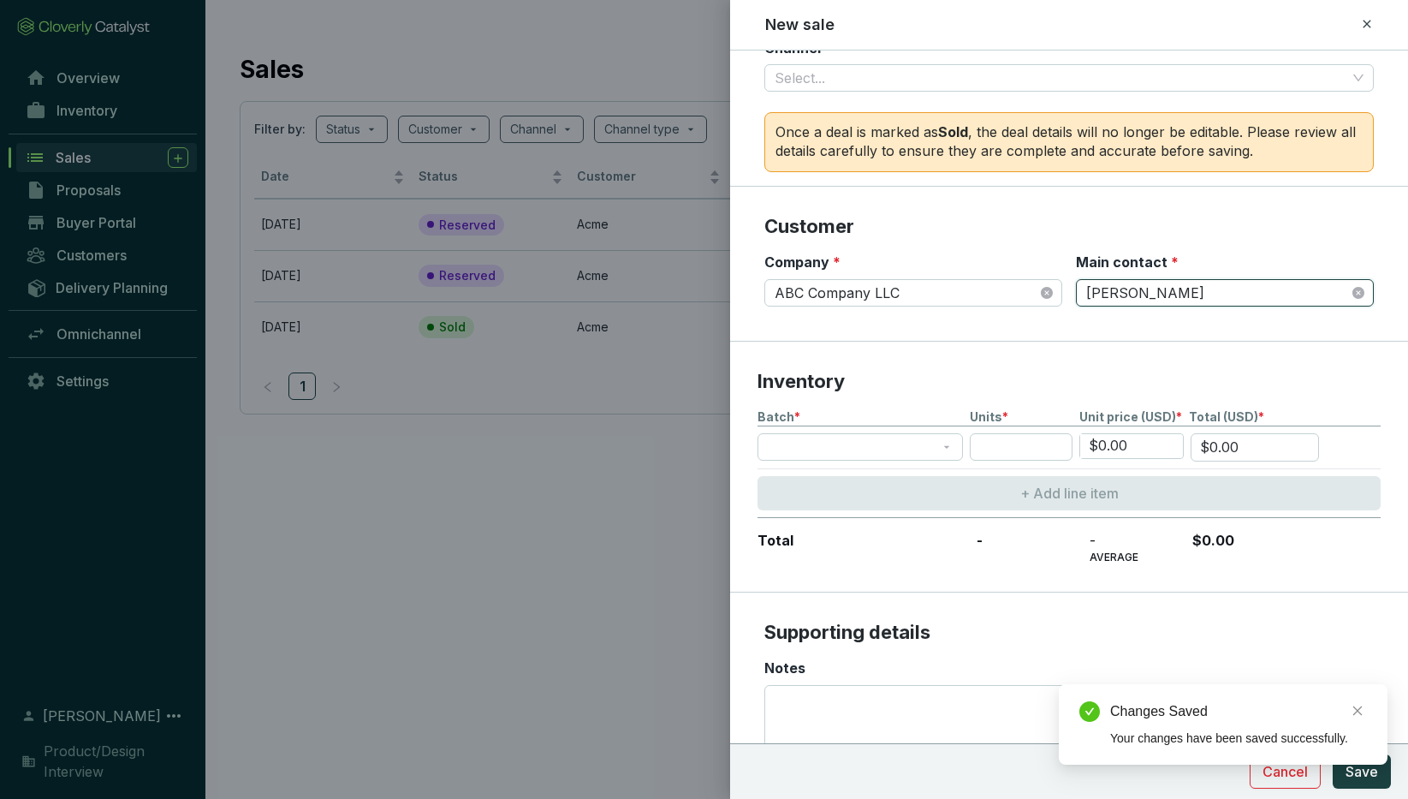
scroll to position [228, 0]
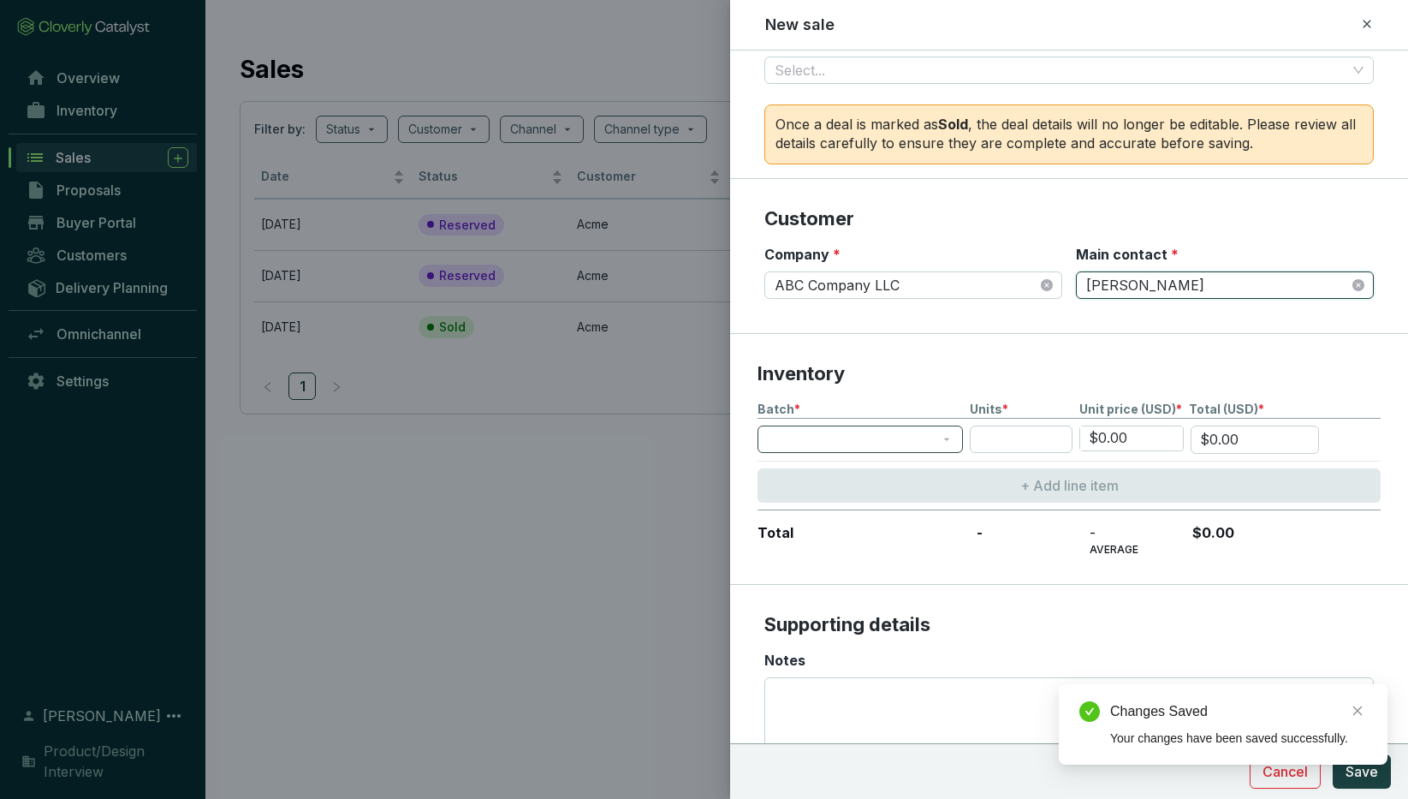
click at [807, 432] on span at bounding box center [860, 439] width 185 height 26
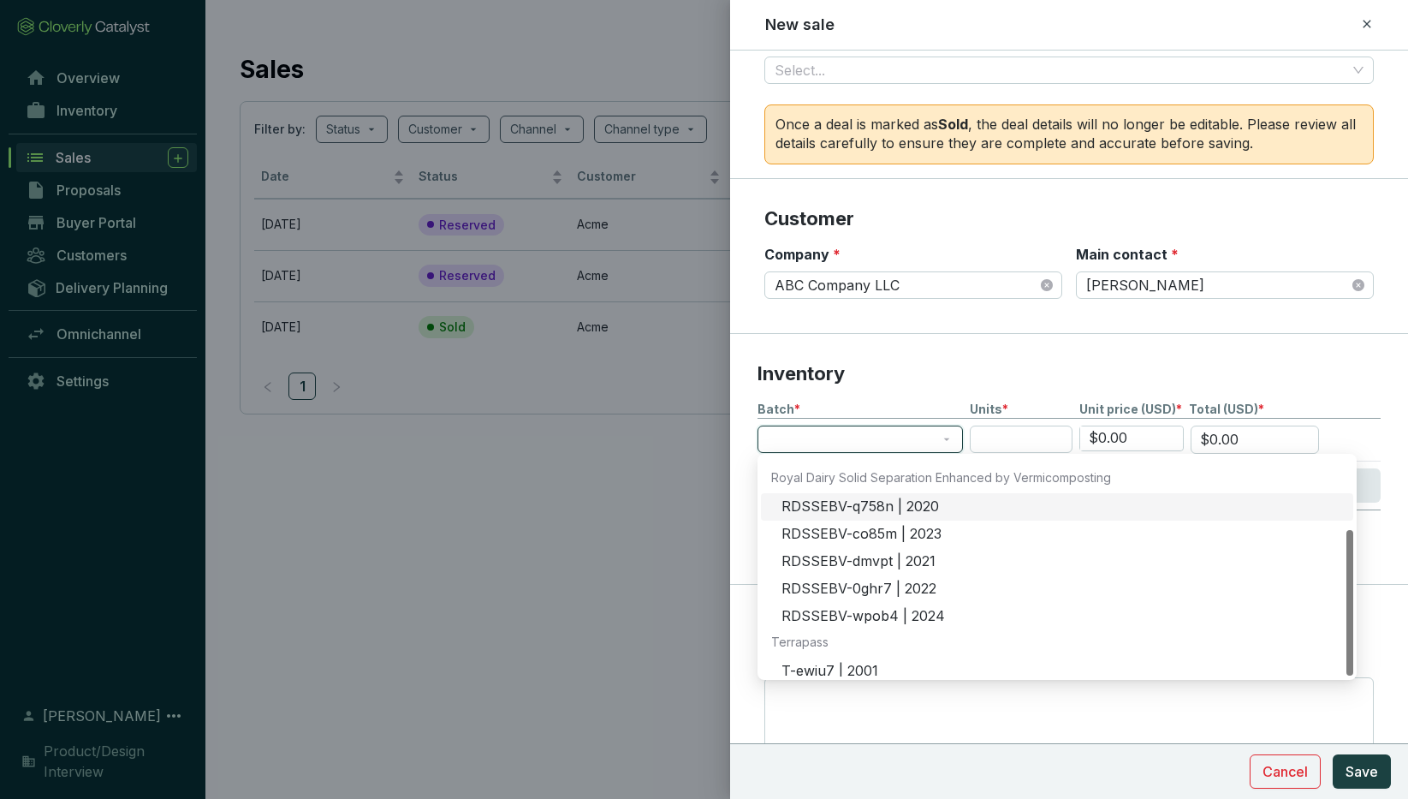
scroll to position [110, 0]
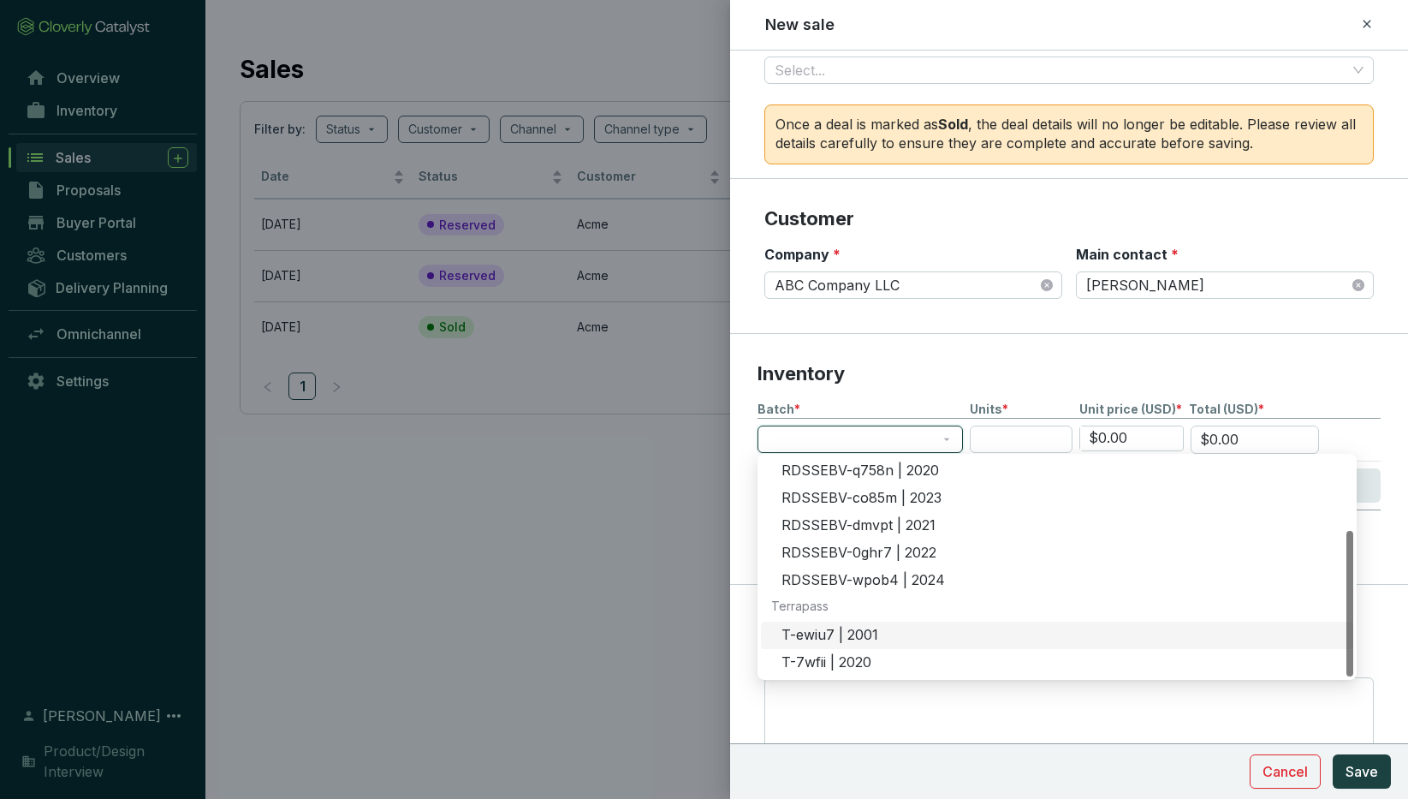
click at [827, 635] on div "T-ewiu7 | 2001" at bounding box center [1063, 635] width 562 height 19
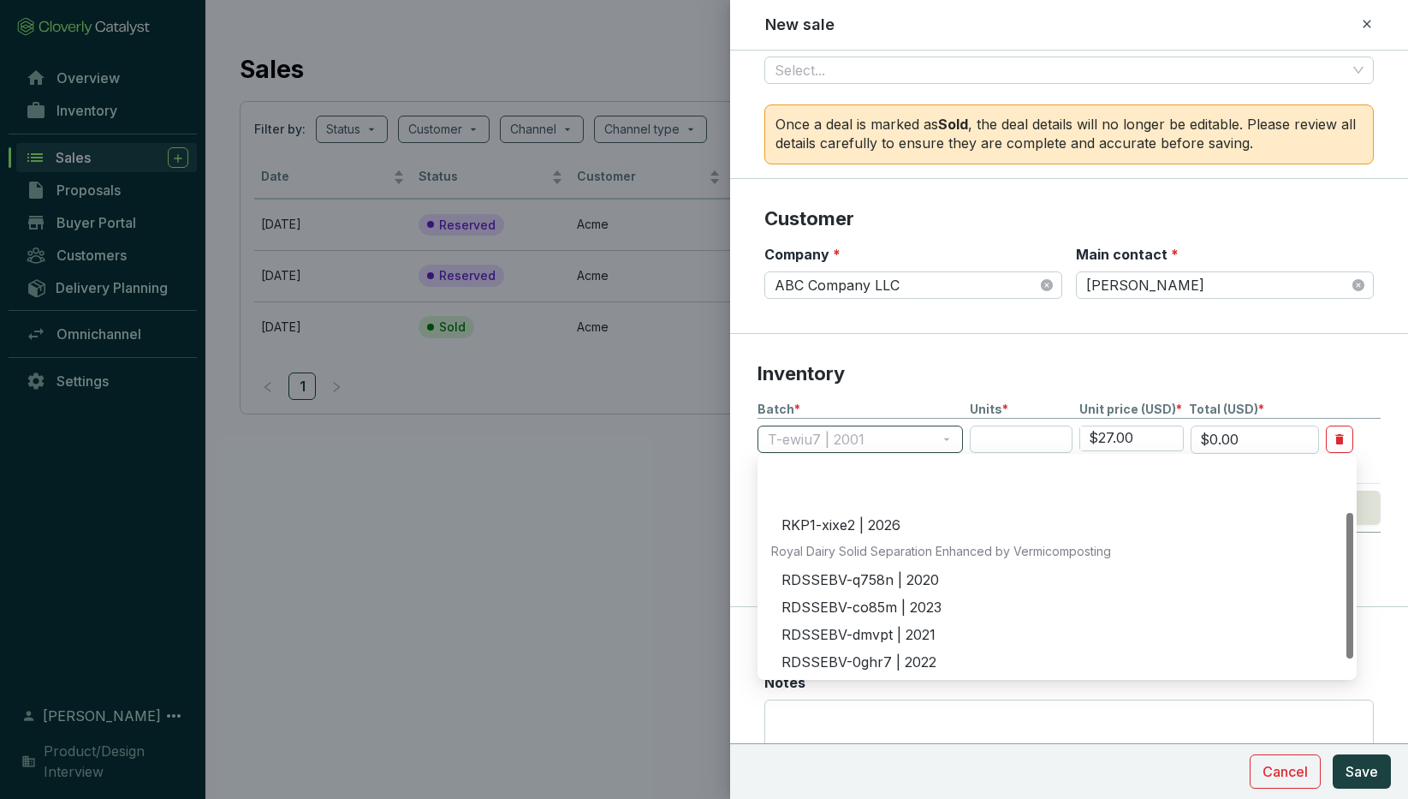
click at [908, 443] on span "T-ewiu7 | 2001" at bounding box center [860, 439] width 185 height 26
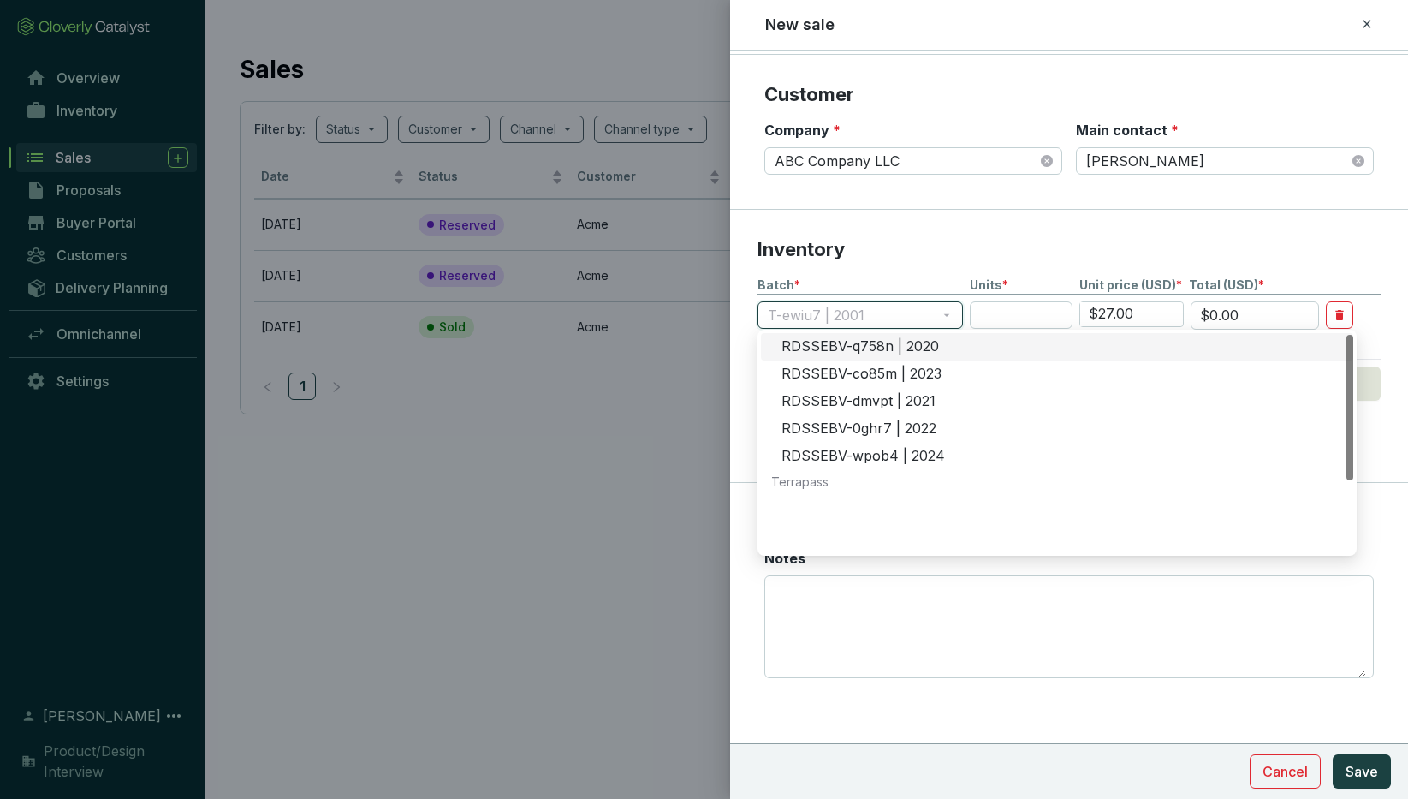
scroll to position [0, 0]
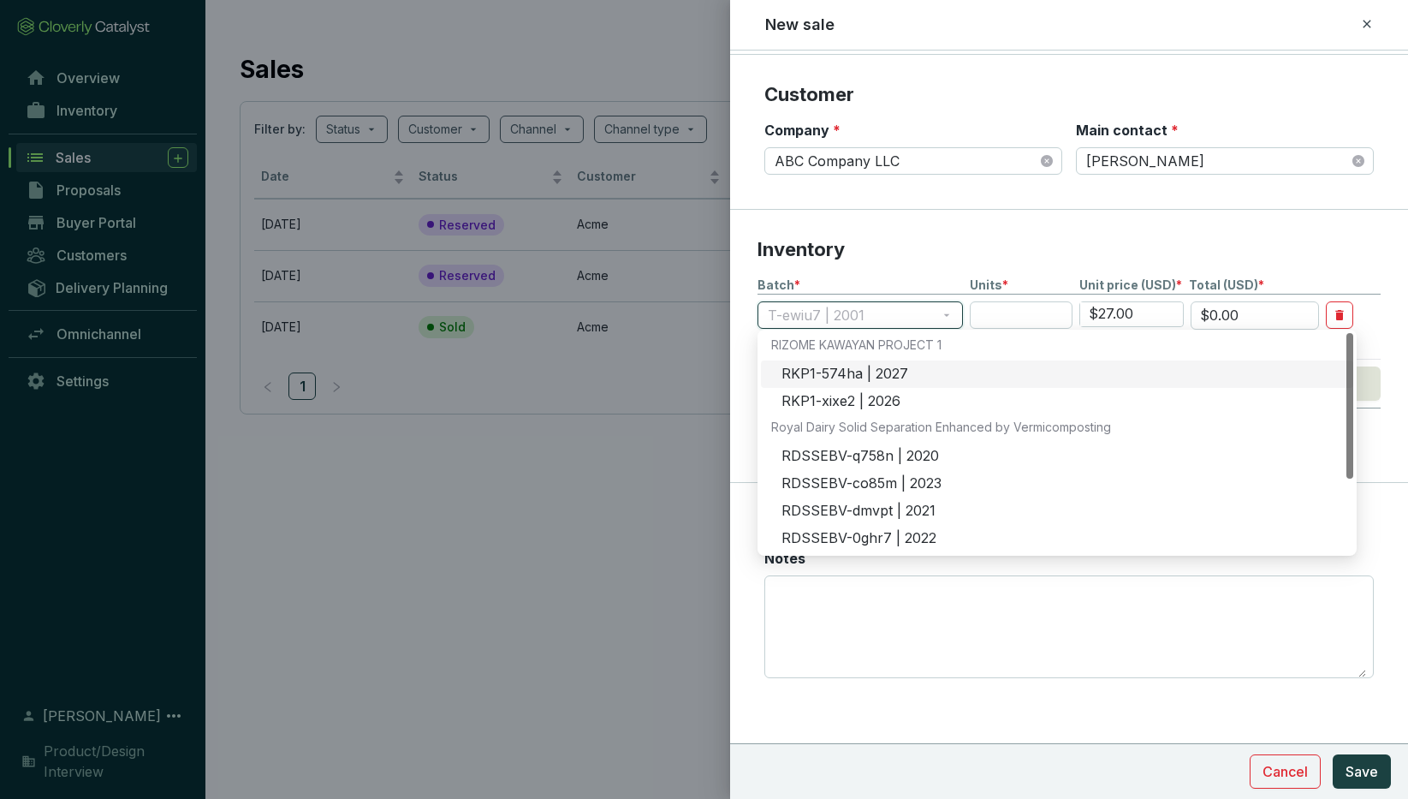
click at [887, 316] on span "T-ewiu7 | 2001" at bounding box center [860, 315] width 185 height 26
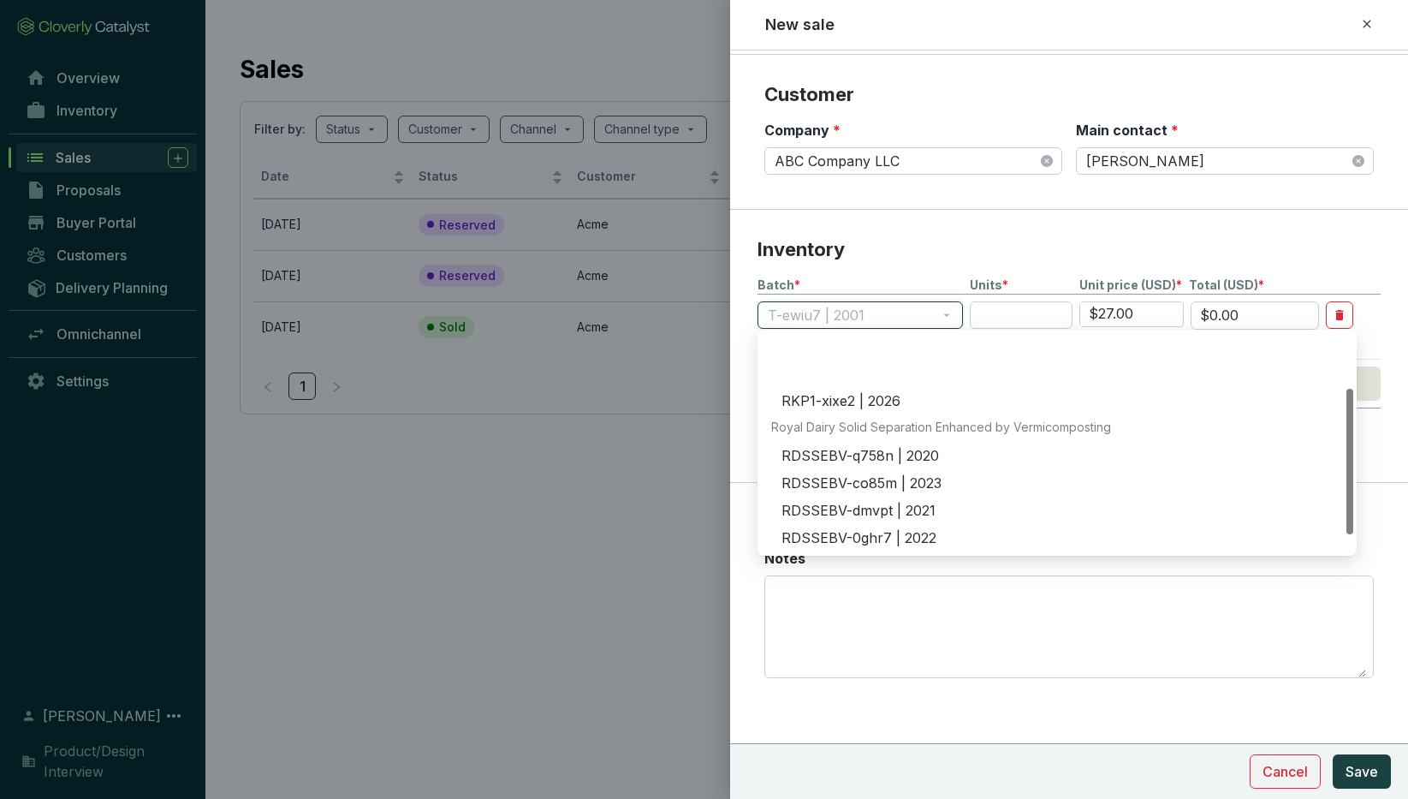
scroll to position [82, 0]
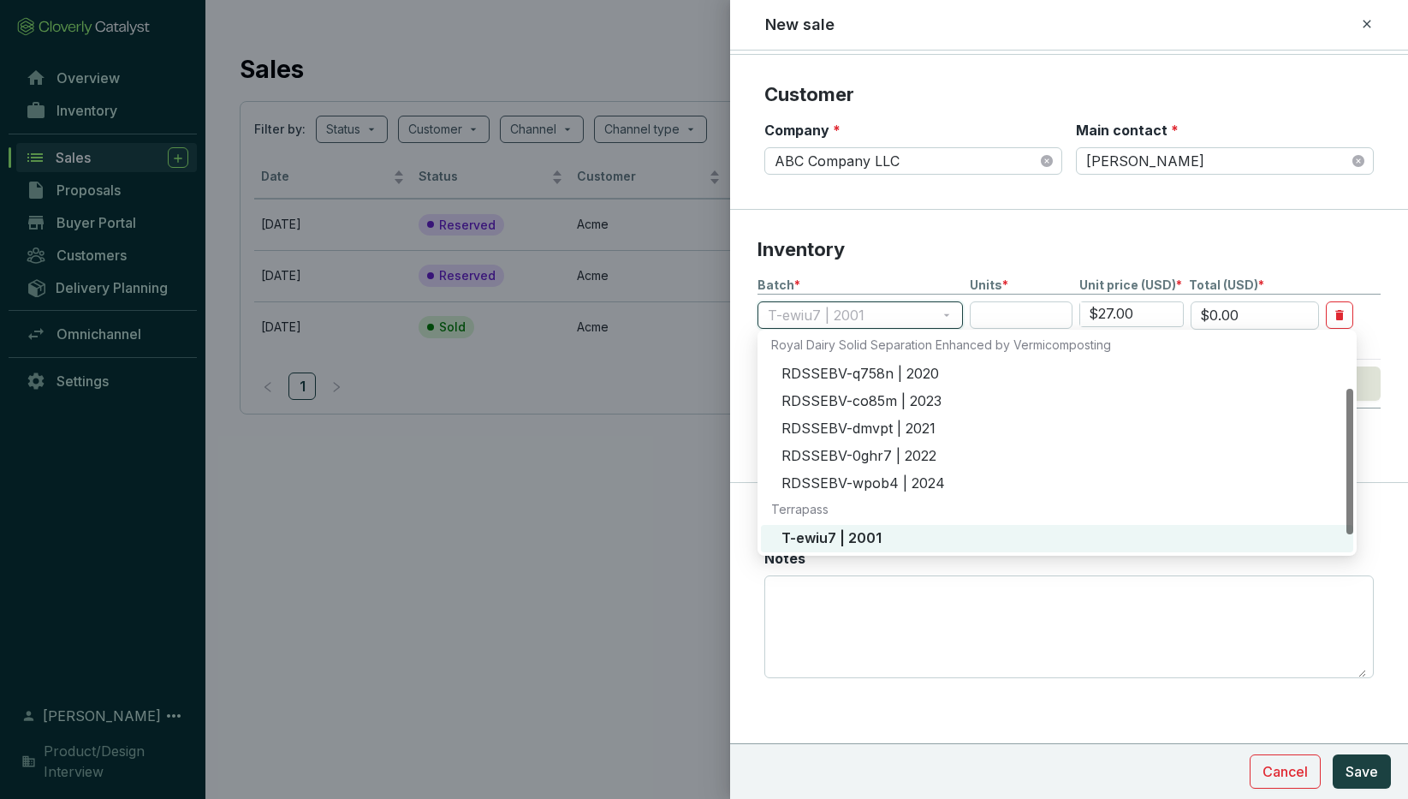
drag, startPoint x: 876, startPoint y: 312, endPoint x: 752, endPoint y: 313, distance: 124.1
click at [752, 313] on section "Inventory Batch * Units * Unit price (USD) * Total (USD) * T-ewiu7 | 2001 $27.0…" at bounding box center [1069, 346] width 678 height 273
click at [749, 402] on section "Inventory Batch * Units * Unit price (USD) * Total (USD) * T-ewiu7 | 2001 $27.0…" at bounding box center [1069, 346] width 678 height 273
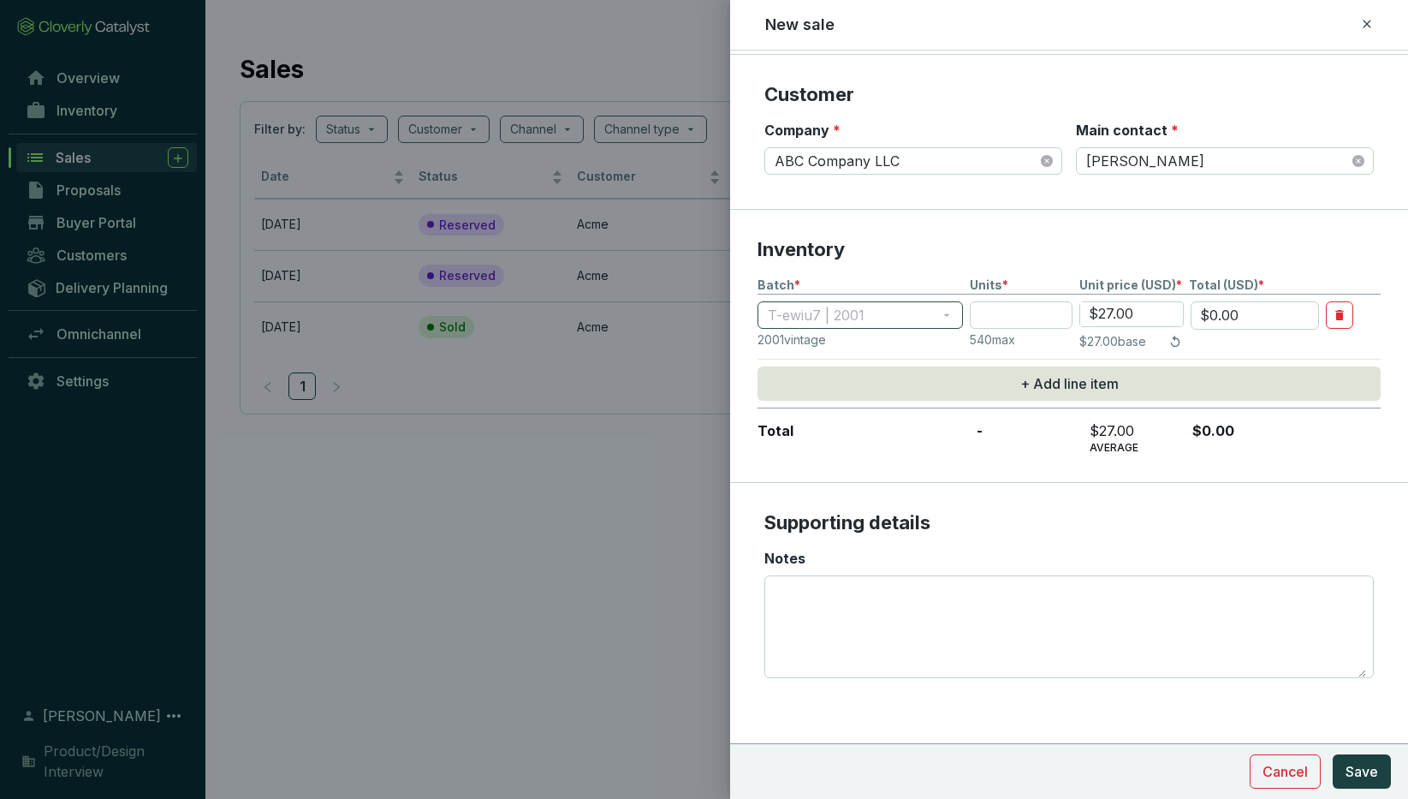
click at [818, 309] on span "T-ewiu7 | 2001" at bounding box center [860, 315] width 185 height 26
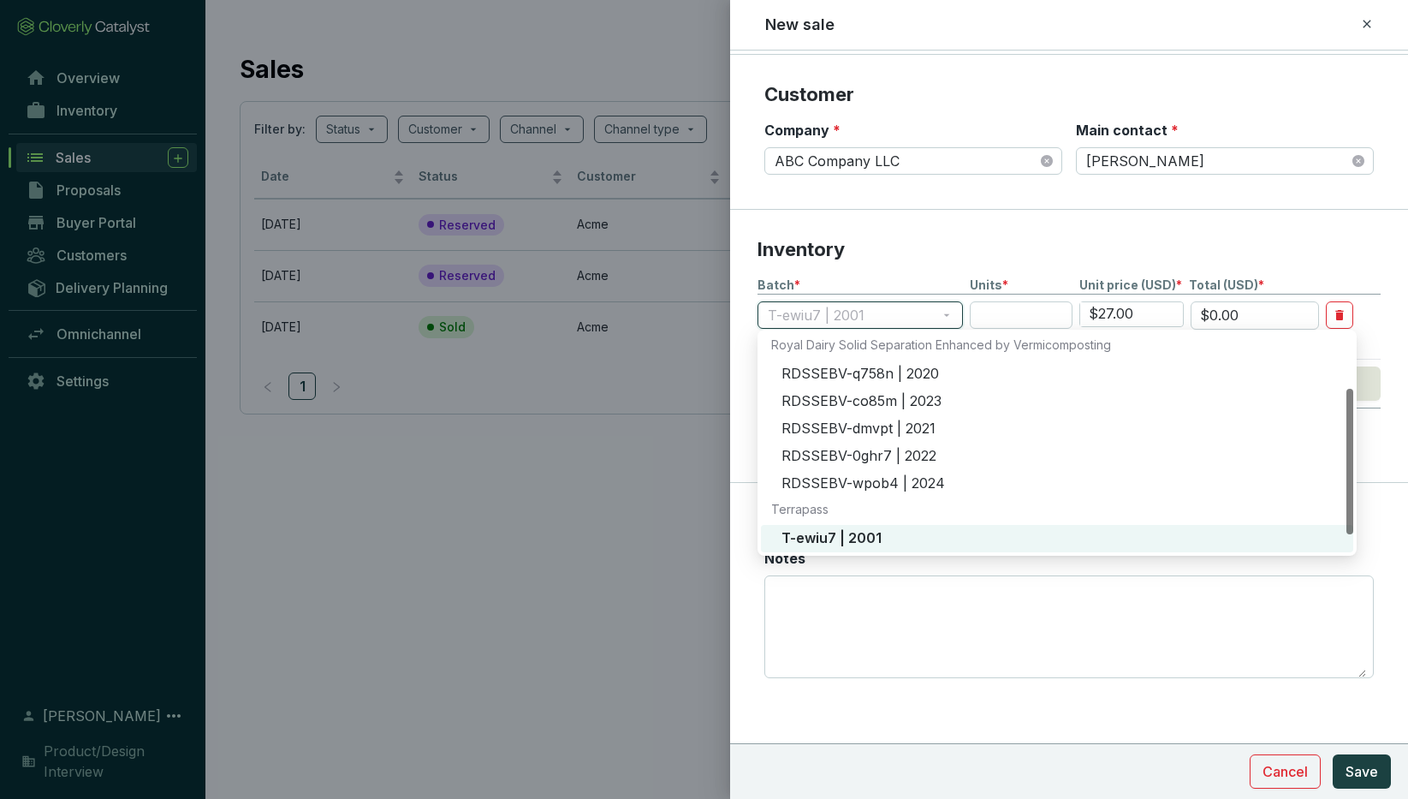
click at [864, 313] on span "T-ewiu7 | 2001" at bounding box center [860, 315] width 185 height 26
click at [878, 311] on span "T-ewiu7 | 2001" at bounding box center [860, 315] width 185 height 26
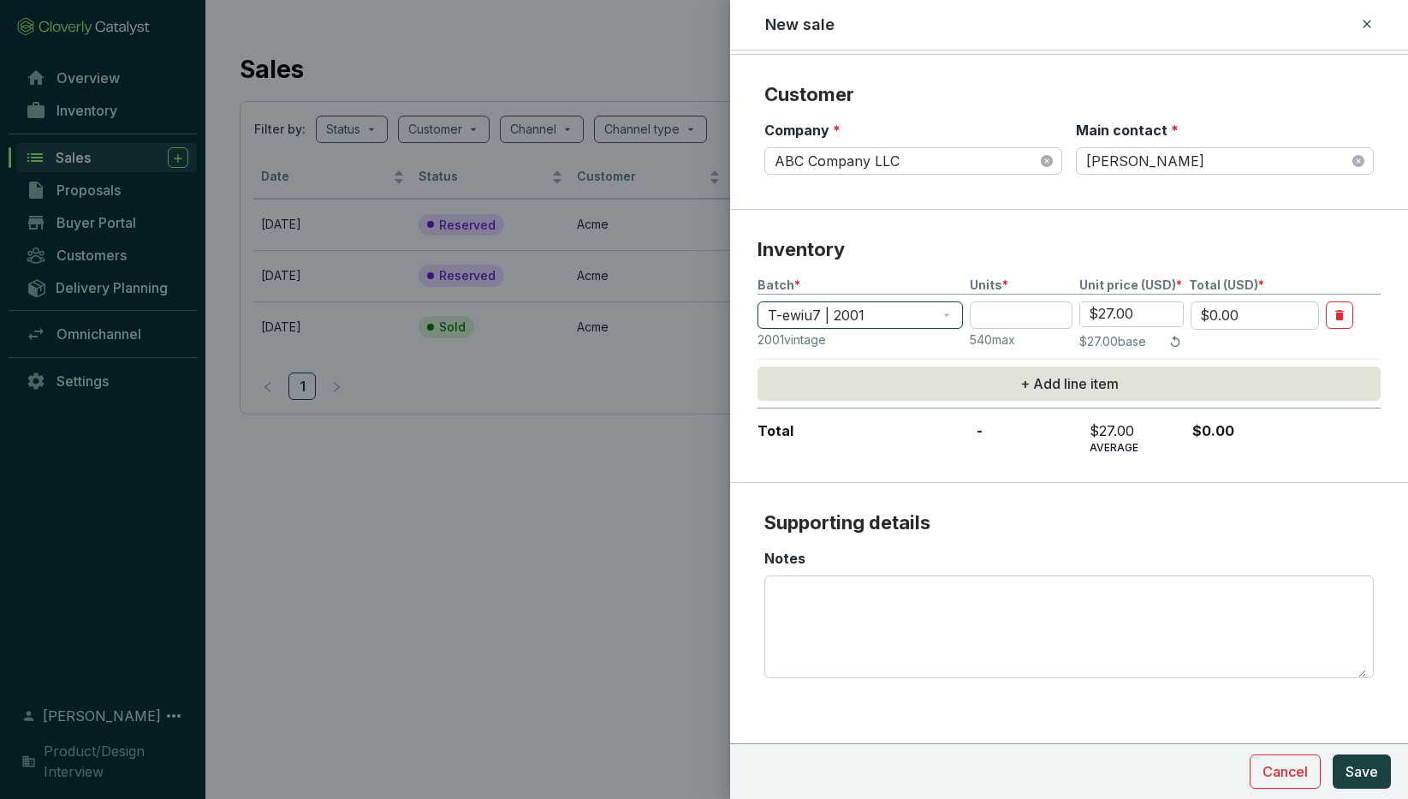
click at [879, 311] on span "T-ewiu7 | 2001" at bounding box center [860, 315] width 185 height 26
click at [879, 313] on span "T-ewiu7 | 2001" at bounding box center [860, 315] width 185 height 26
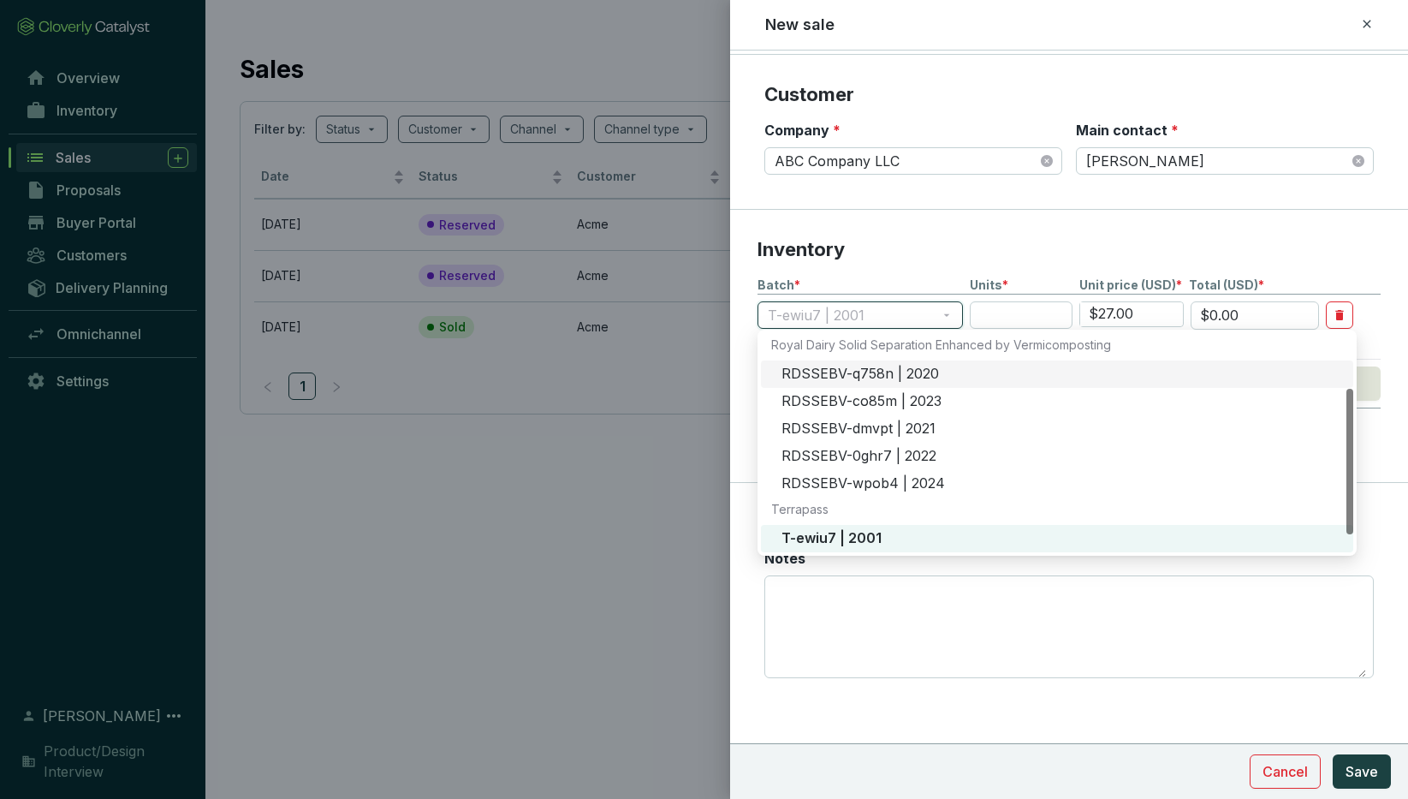
click at [831, 372] on div "RDSSEBV-q758n | 2020" at bounding box center [1063, 374] width 562 height 19
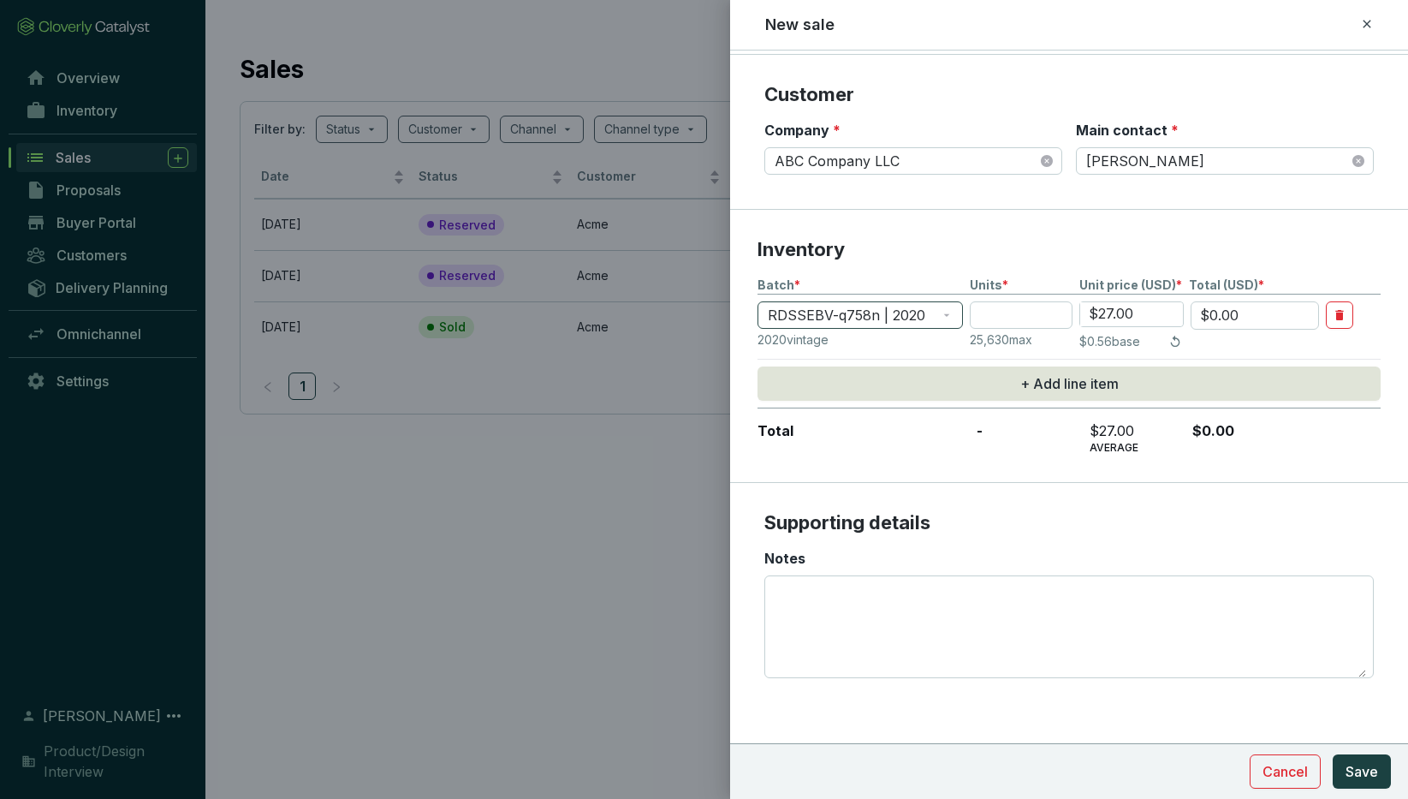
click at [862, 316] on span "RDSSEBV-q758n | 2020" at bounding box center [860, 315] width 185 height 26
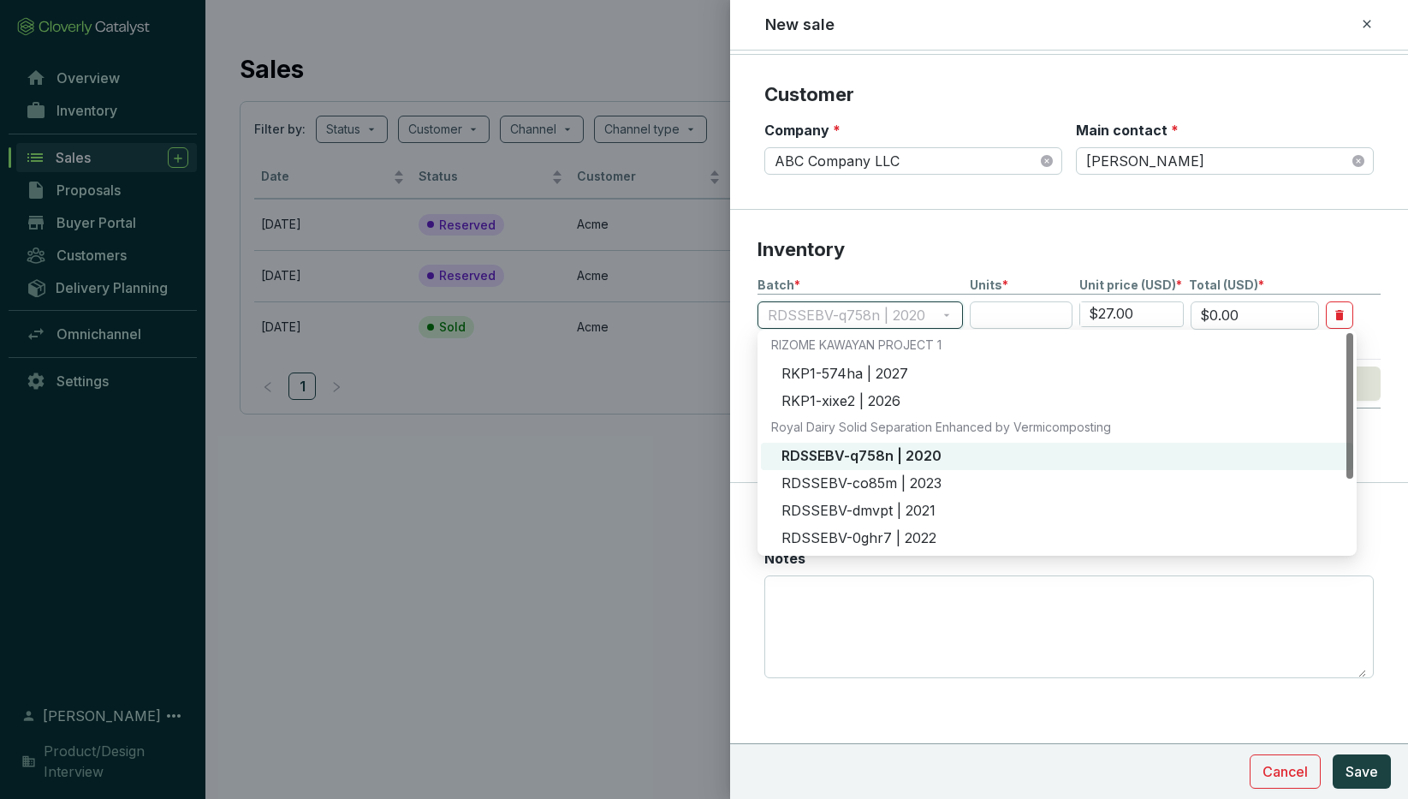
click at [925, 308] on span "RDSSEBV-q758n | 2020" at bounding box center [860, 315] width 185 height 26
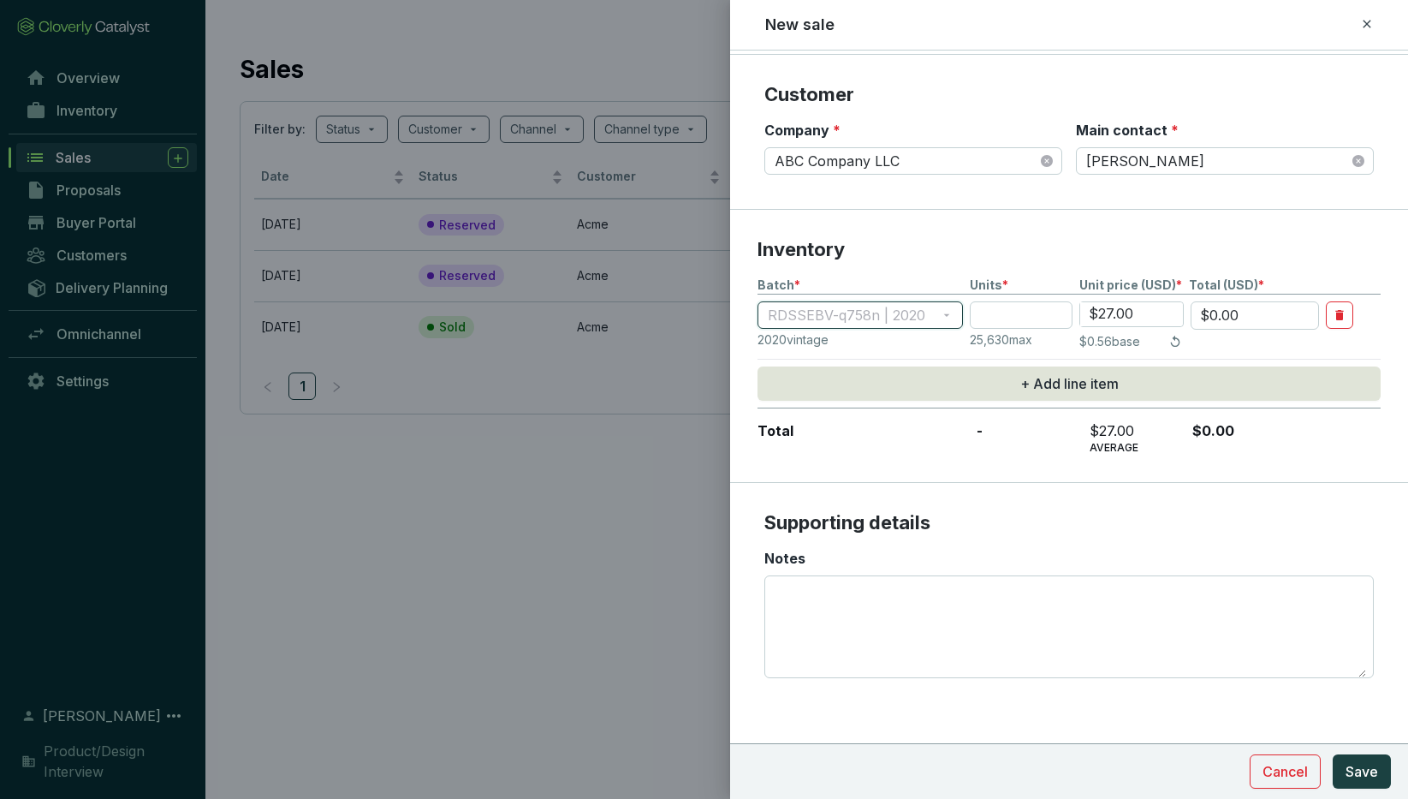
click at [929, 310] on span "RDSSEBV-q758n | 2020" at bounding box center [860, 315] width 185 height 26
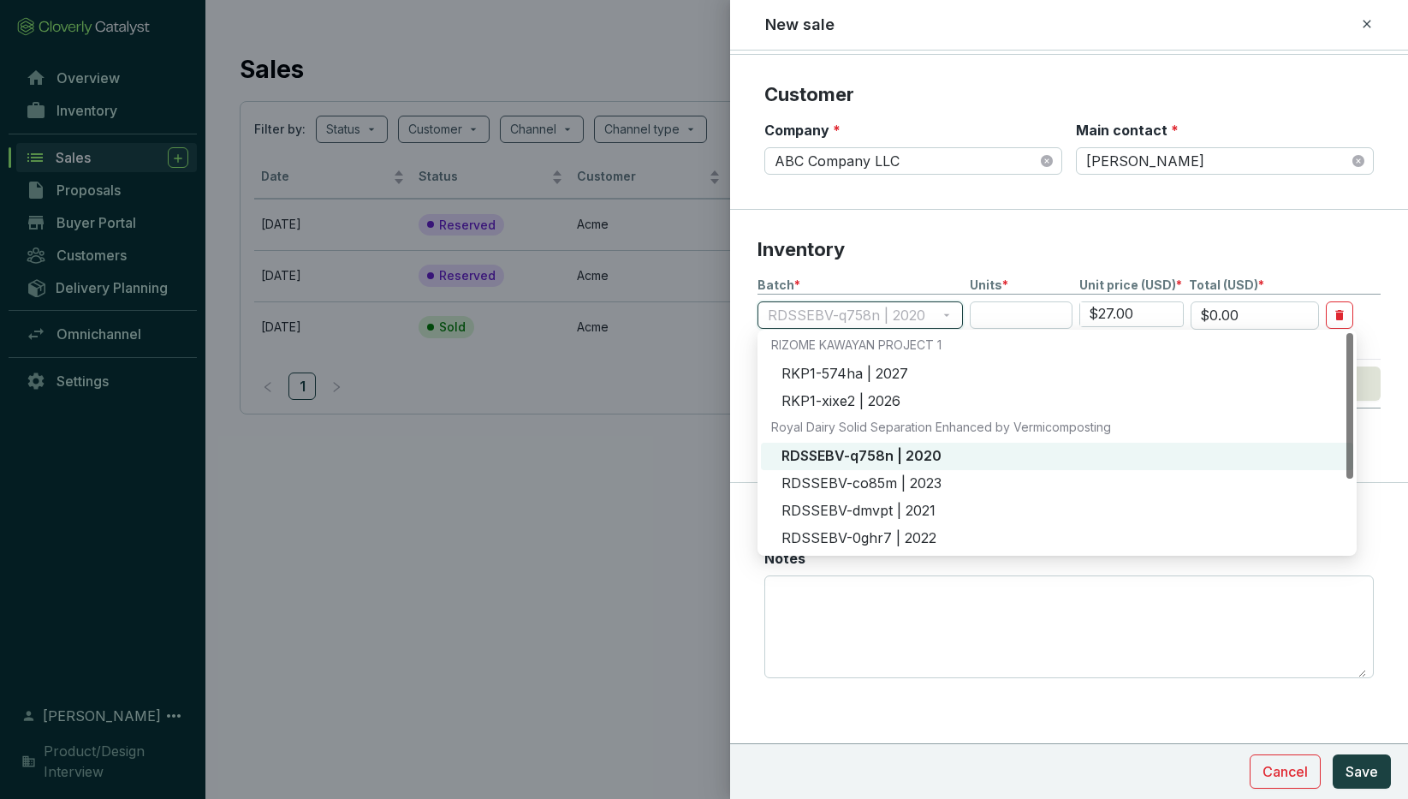
click at [747, 338] on section "Inventory Batch * Units * Unit price (USD) * Total (USD) * RDSSEBV-q758n | 2020…" at bounding box center [1069, 346] width 678 height 273
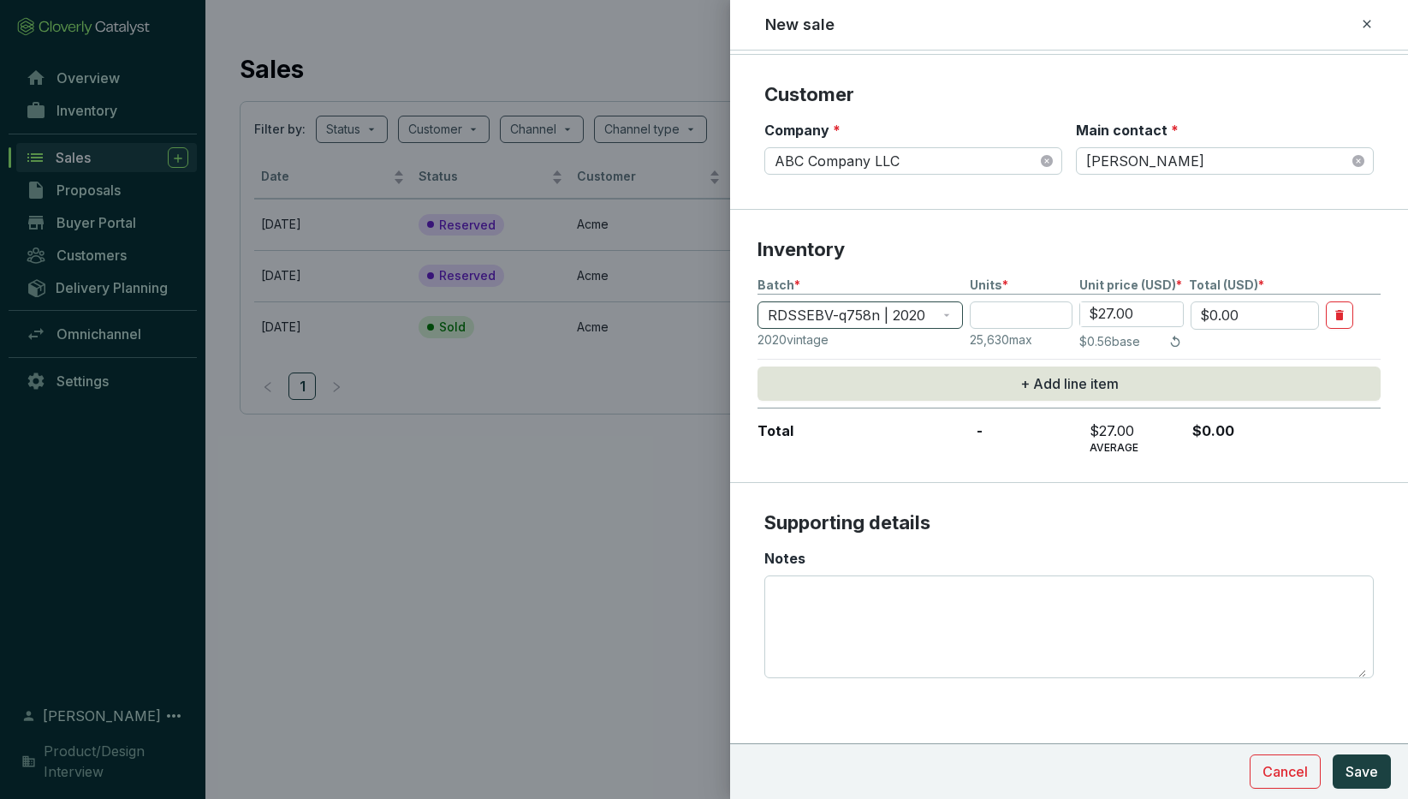
click at [801, 316] on span "RDSSEBV-q758n | 2020" at bounding box center [860, 315] width 185 height 26
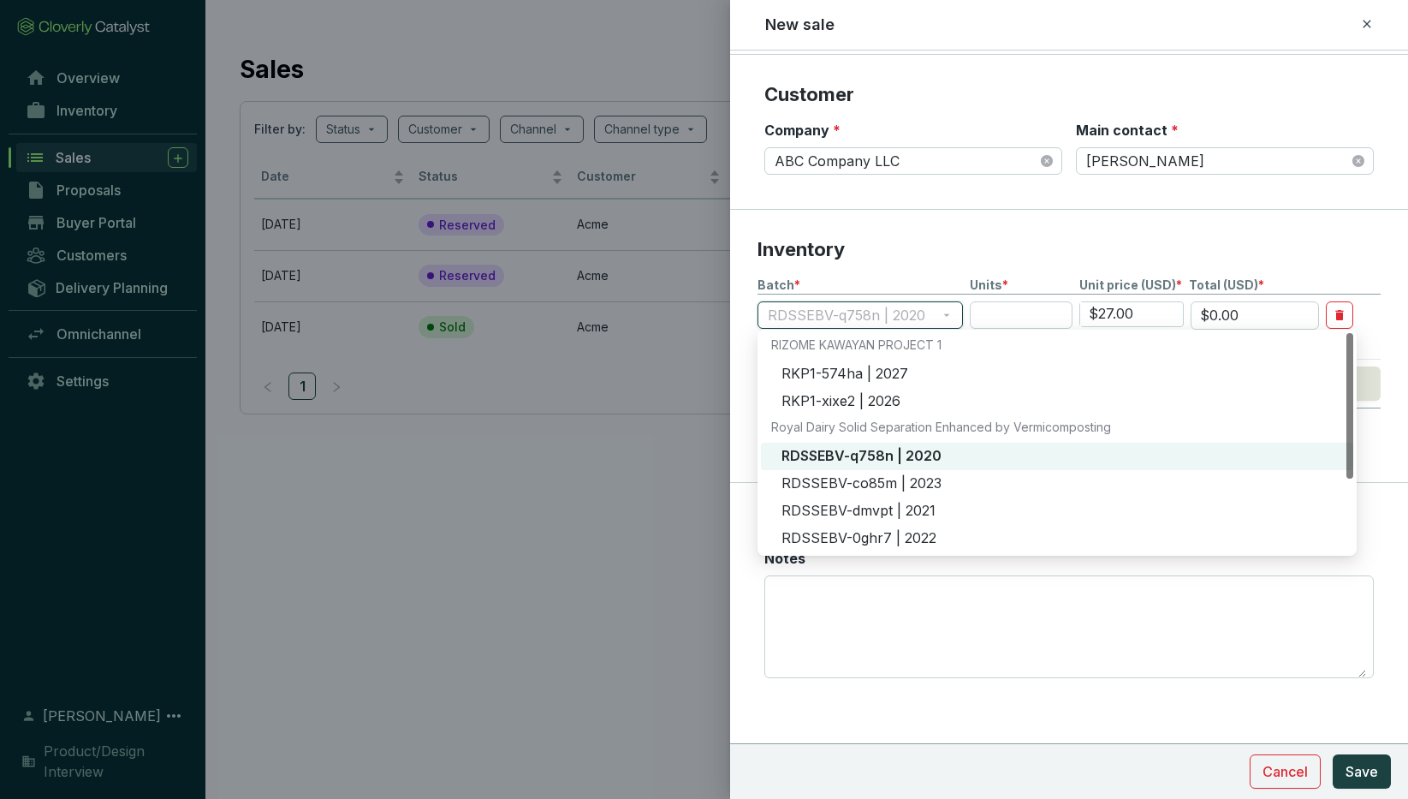
type input "T"
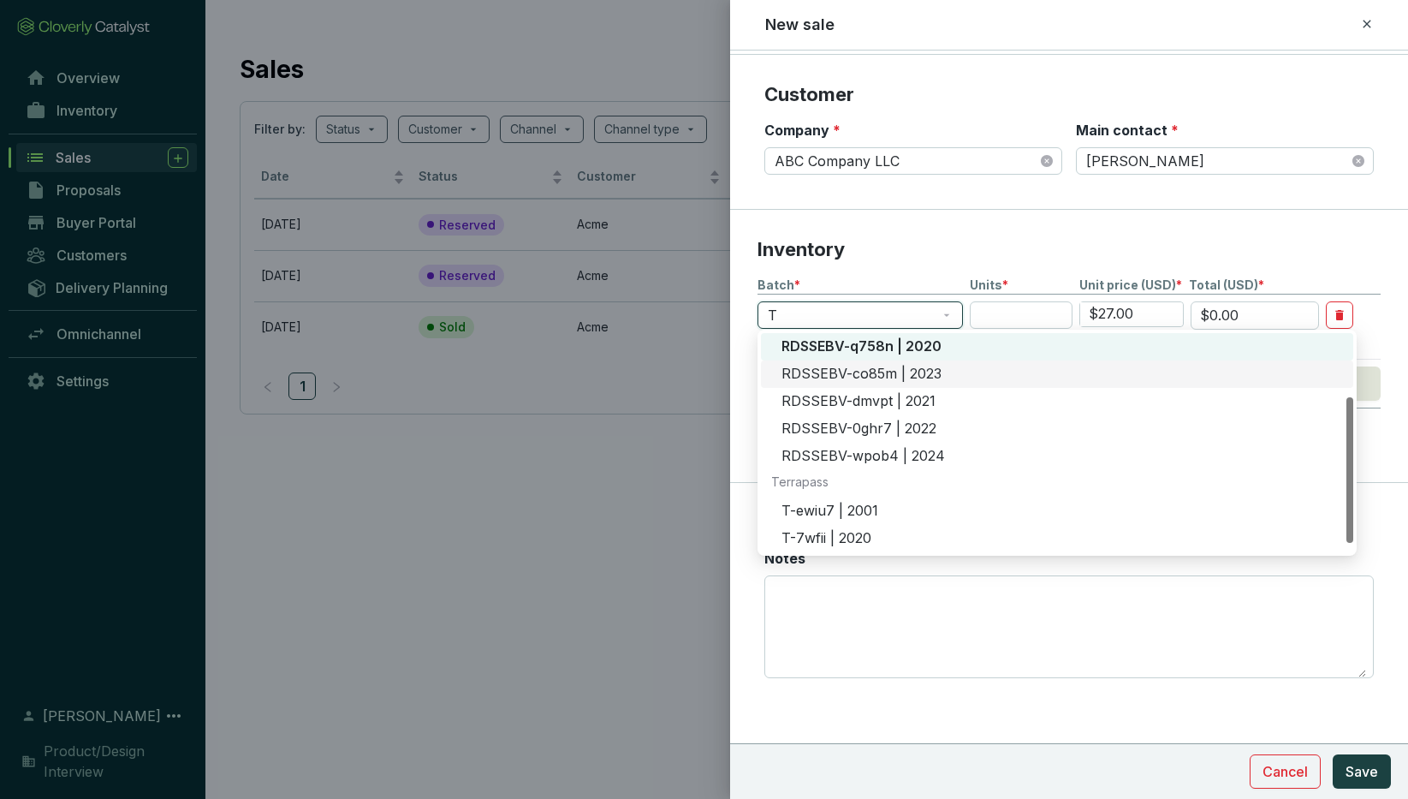
scroll to position [0, 0]
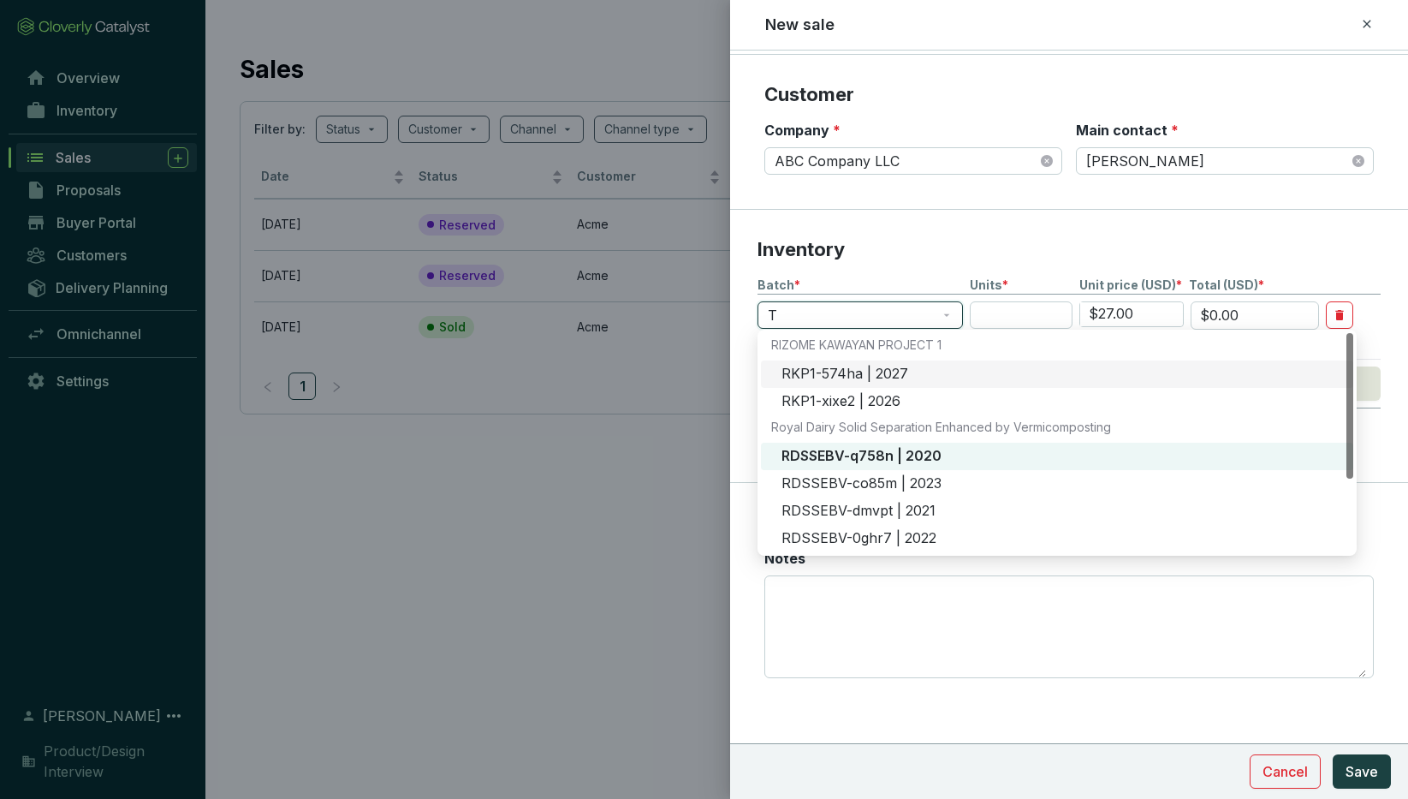
click at [795, 313] on input "T" at bounding box center [852, 315] width 168 height 26
type input "T"
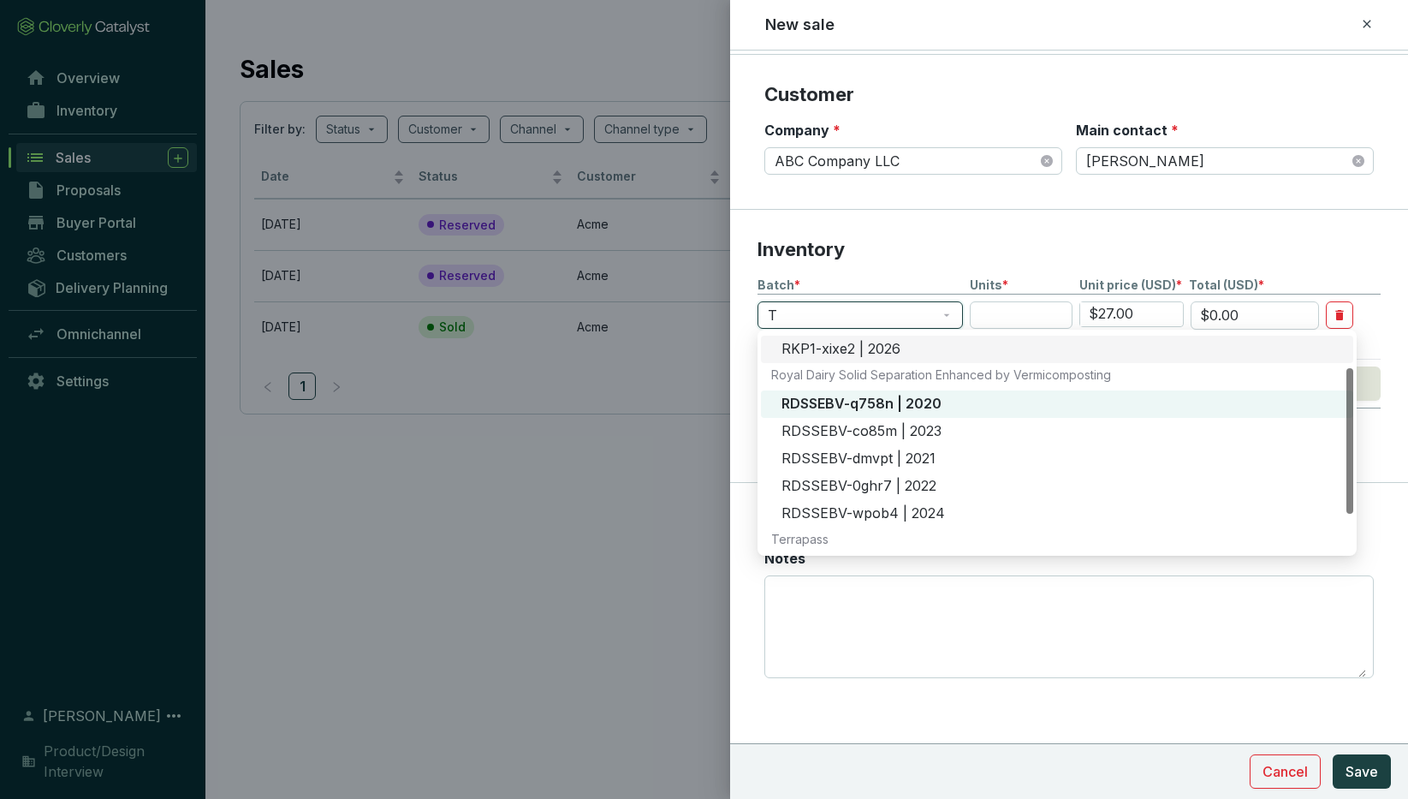
scroll to position [110, 0]
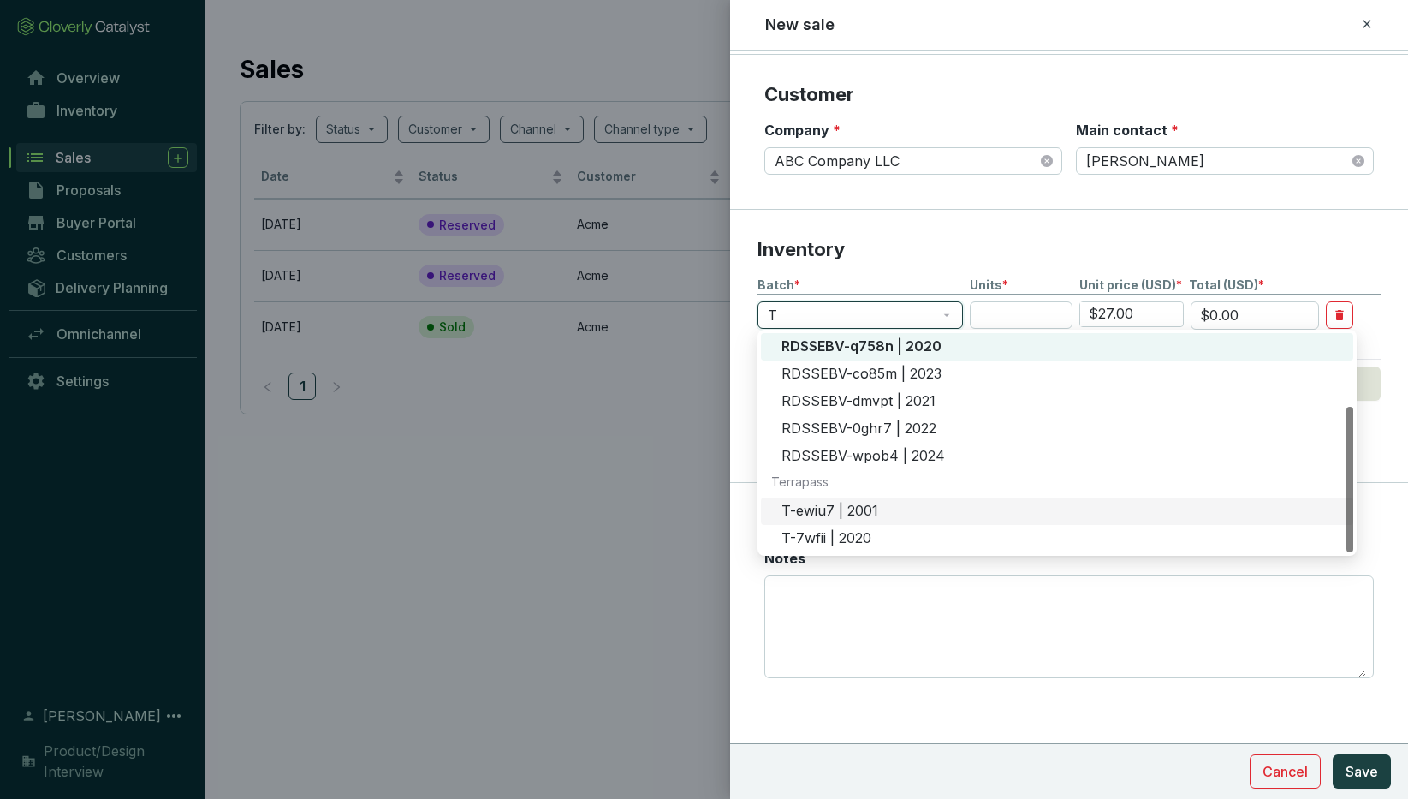
click at [810, 515] on div "T-ewiu7 | 2001" at bounding box center [1063, 511] width 562 height 19
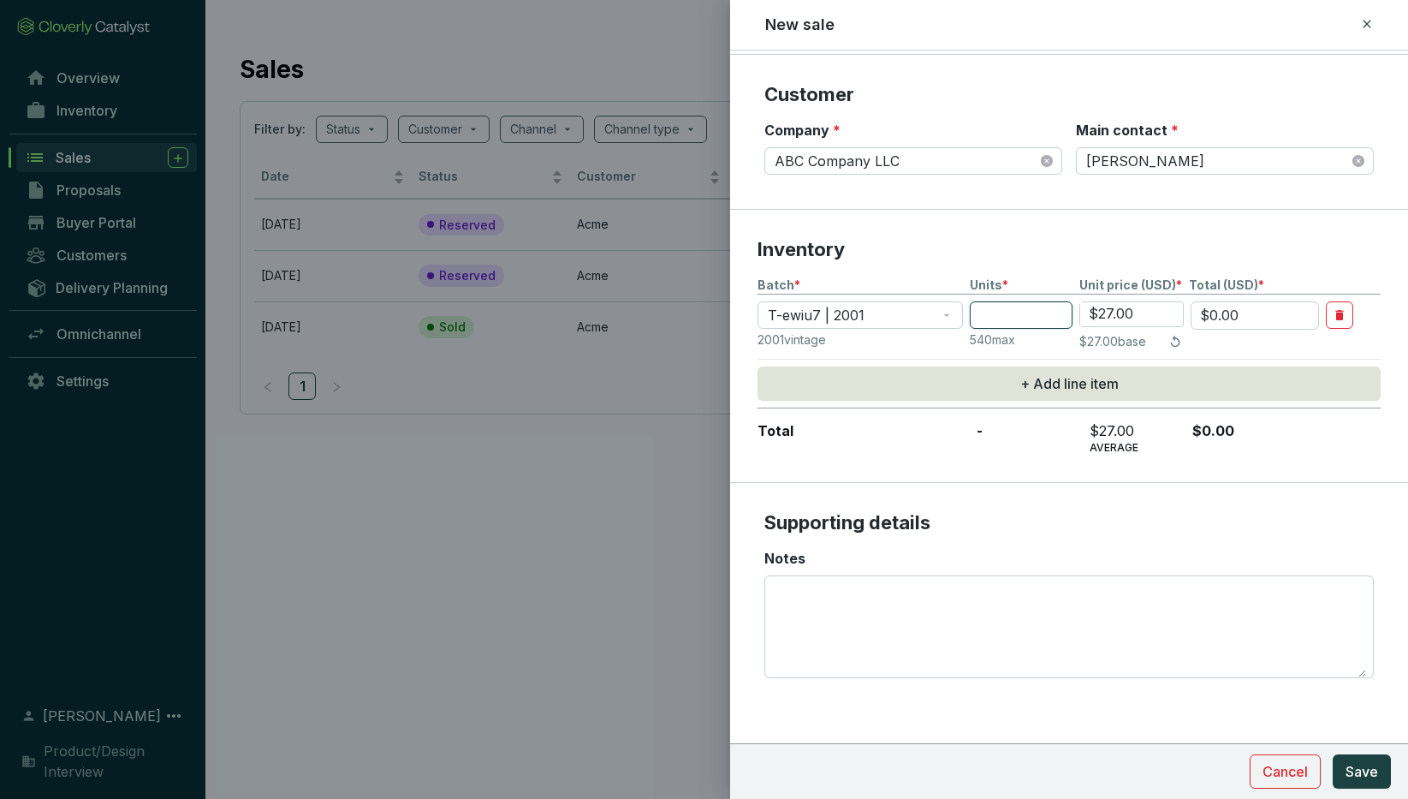
click at [1006, 309] on input "number" at bounding box center [1021, 314] width 103 height 27
type input "1"
type input "$27.00"
type input "10"
type input "$270.00"
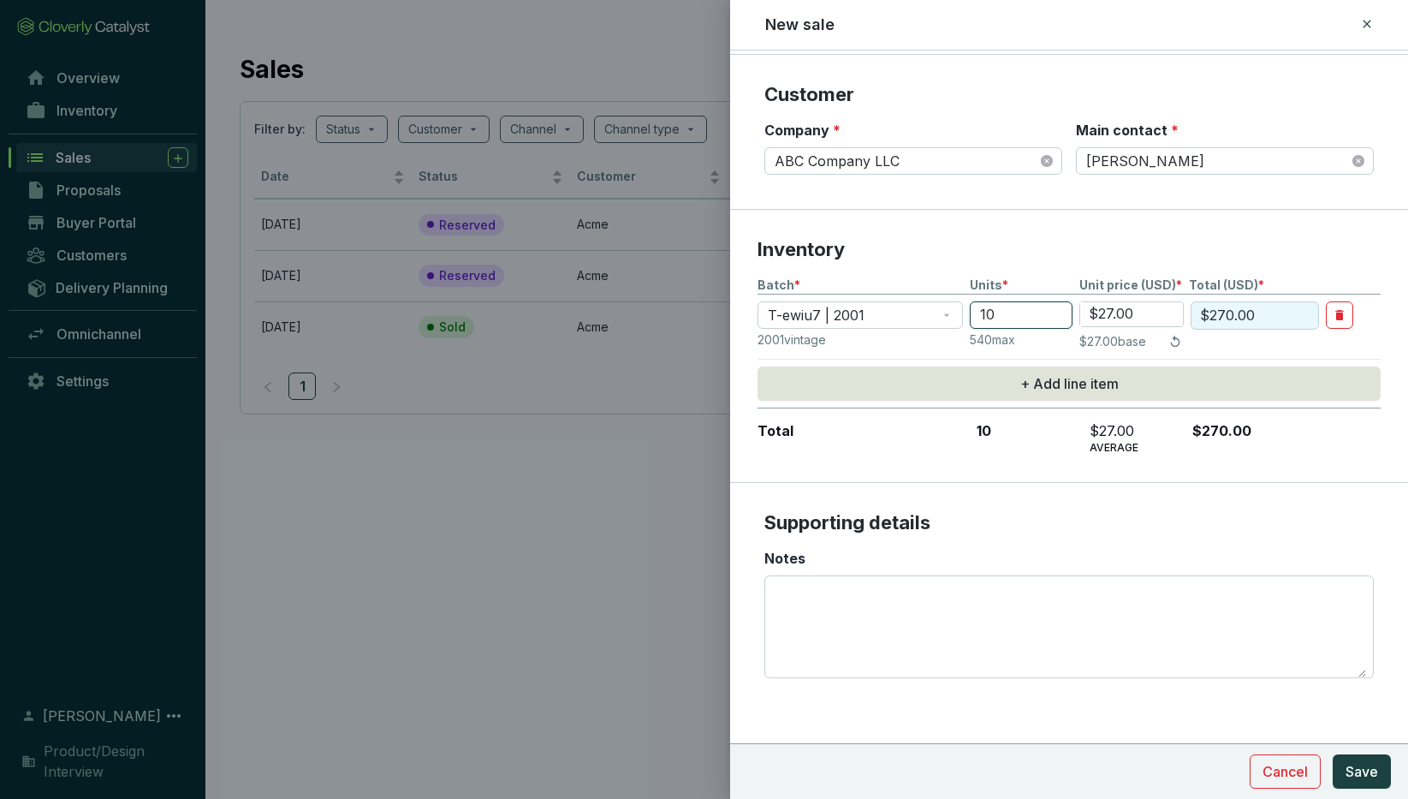
type input "100"
type input "$2,700.00"
type input "1000"
type input "$27,000.00"
type input "100"
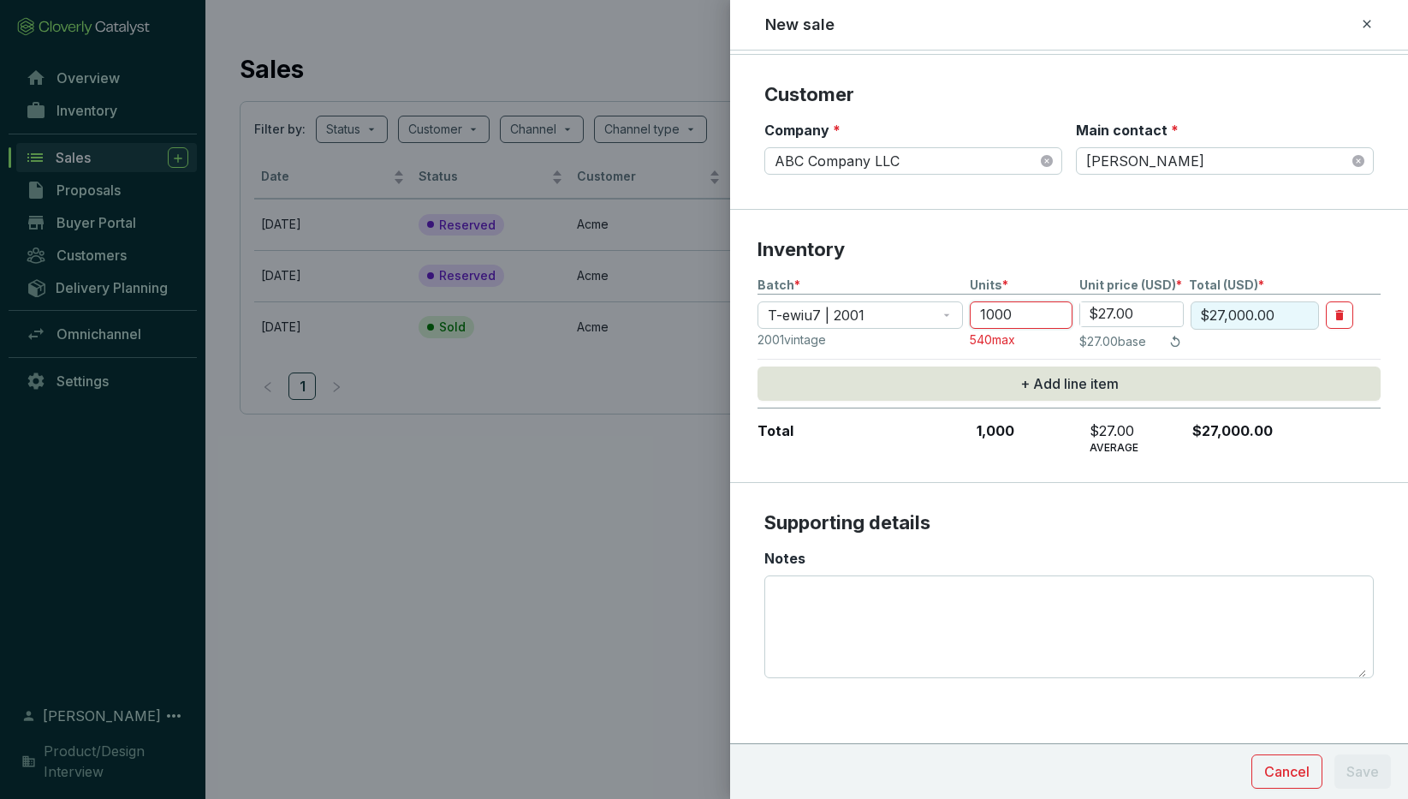
type input "$2,700.00"
type input "10"
type input "$270.00"
type input "1"
type input "$27.00"
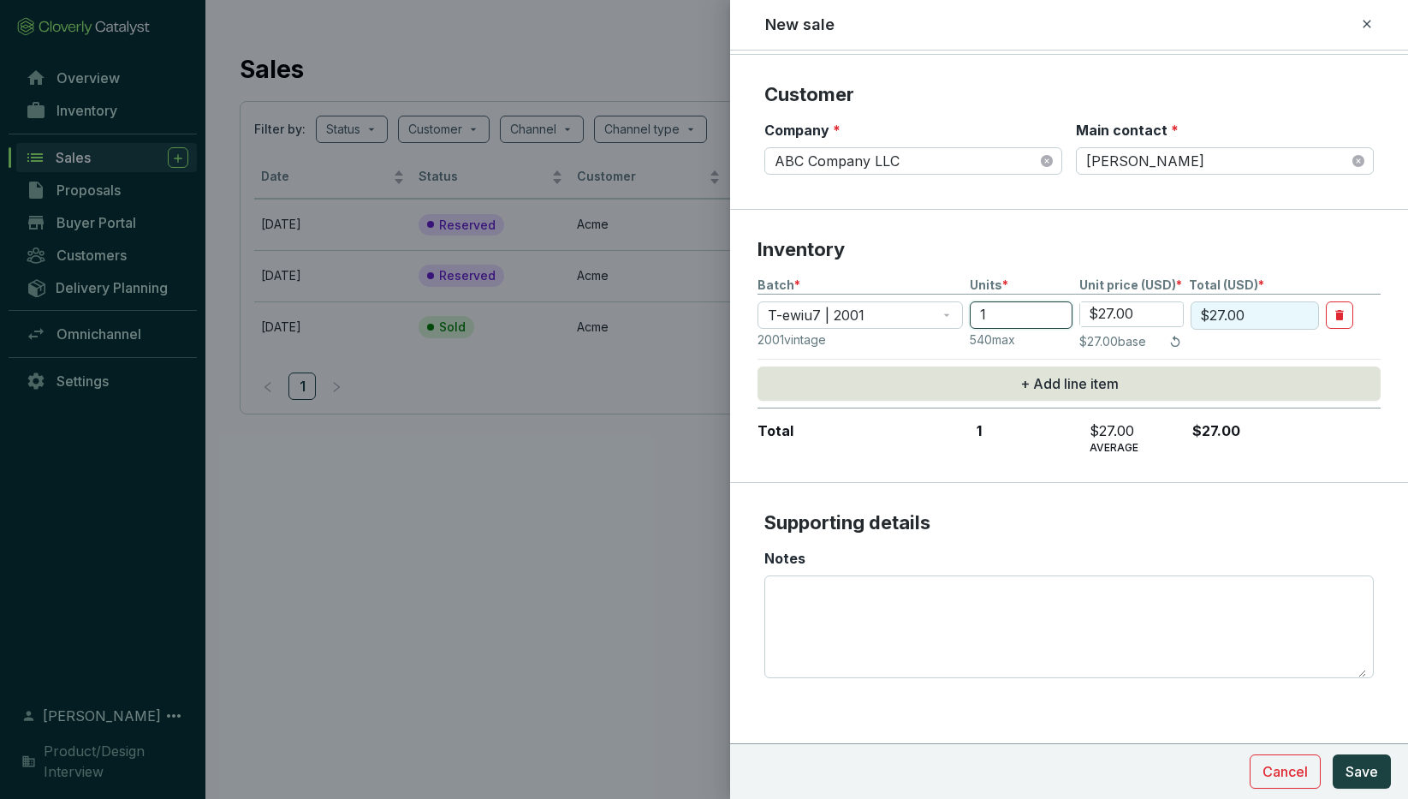
type input "$0.00"
type input "2"
type input "$54.00"
type input "25"
type input "$675.00"
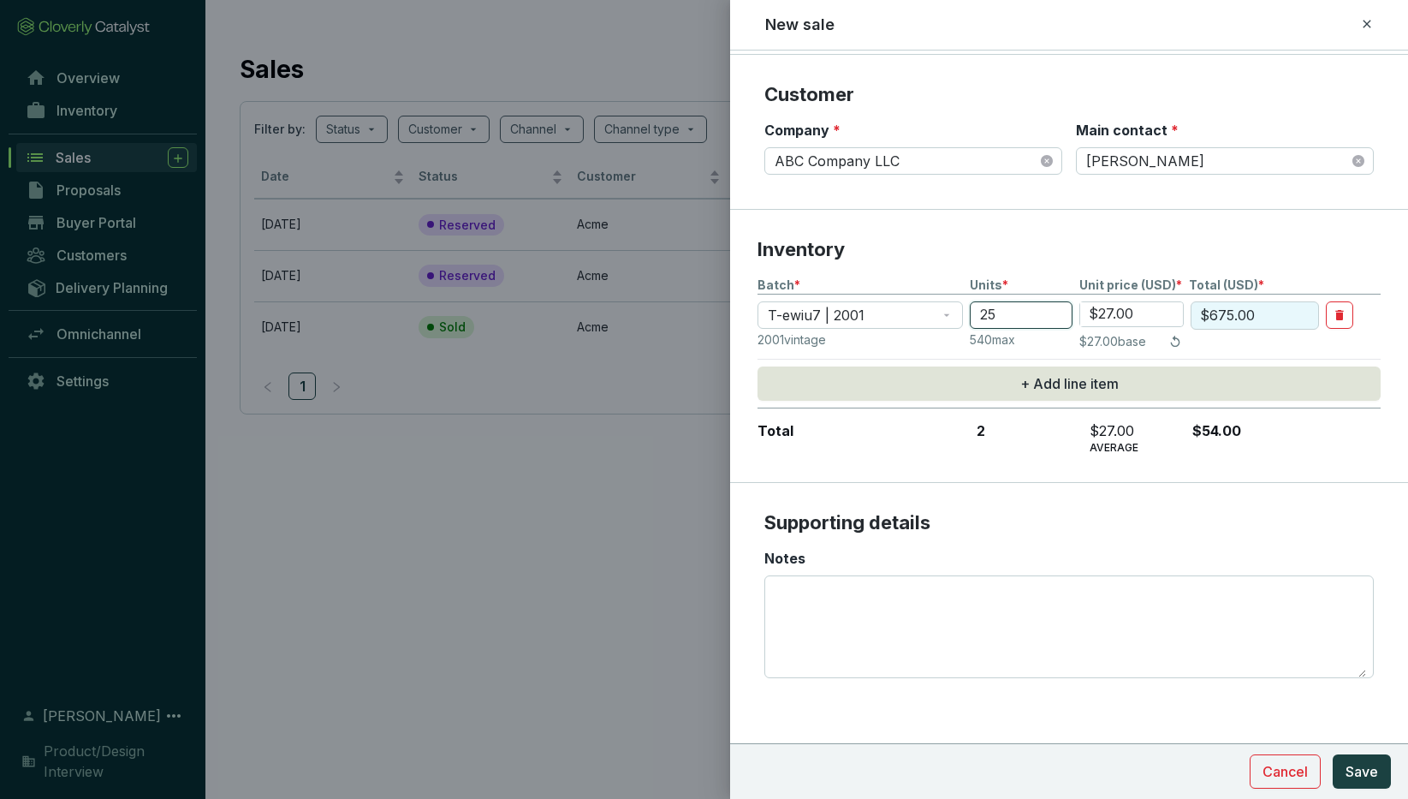
type input "250"
type input "$6,750.00"
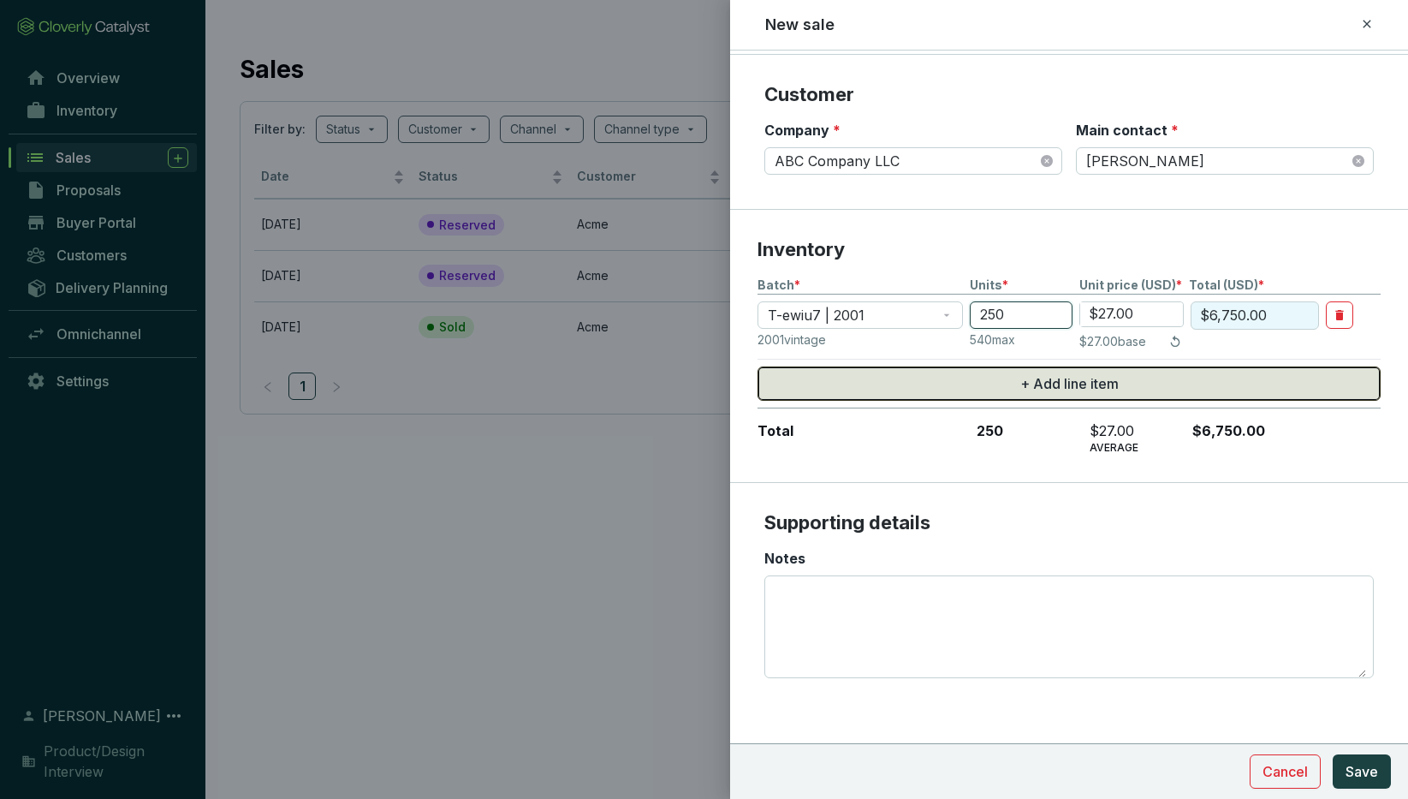
type input "250"
click at [1051, 383] on span "+ Add line item" at bounding box center [1070, 383] width 98 height 21
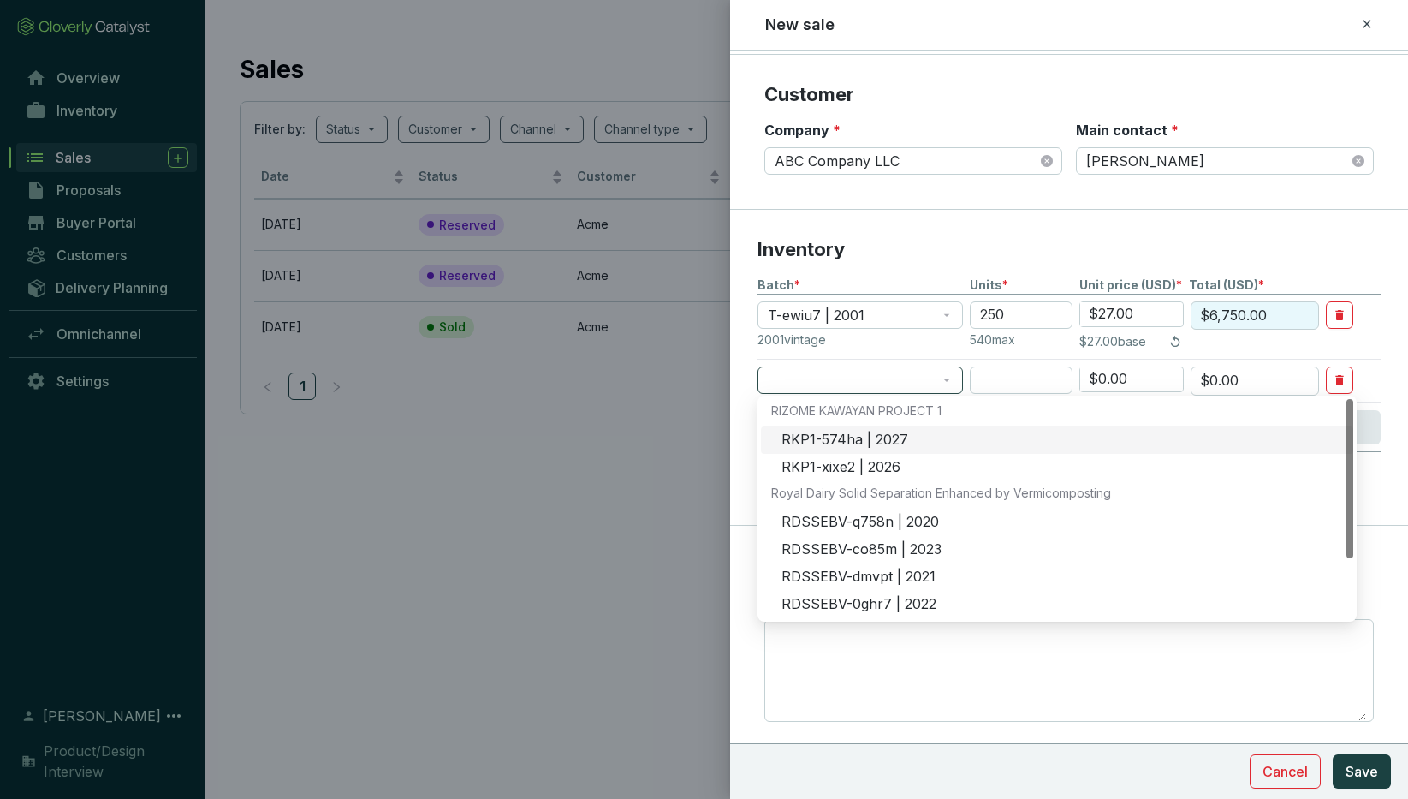
click at [813, 382] on span at bounding box center [860, 380] width 185 height 26
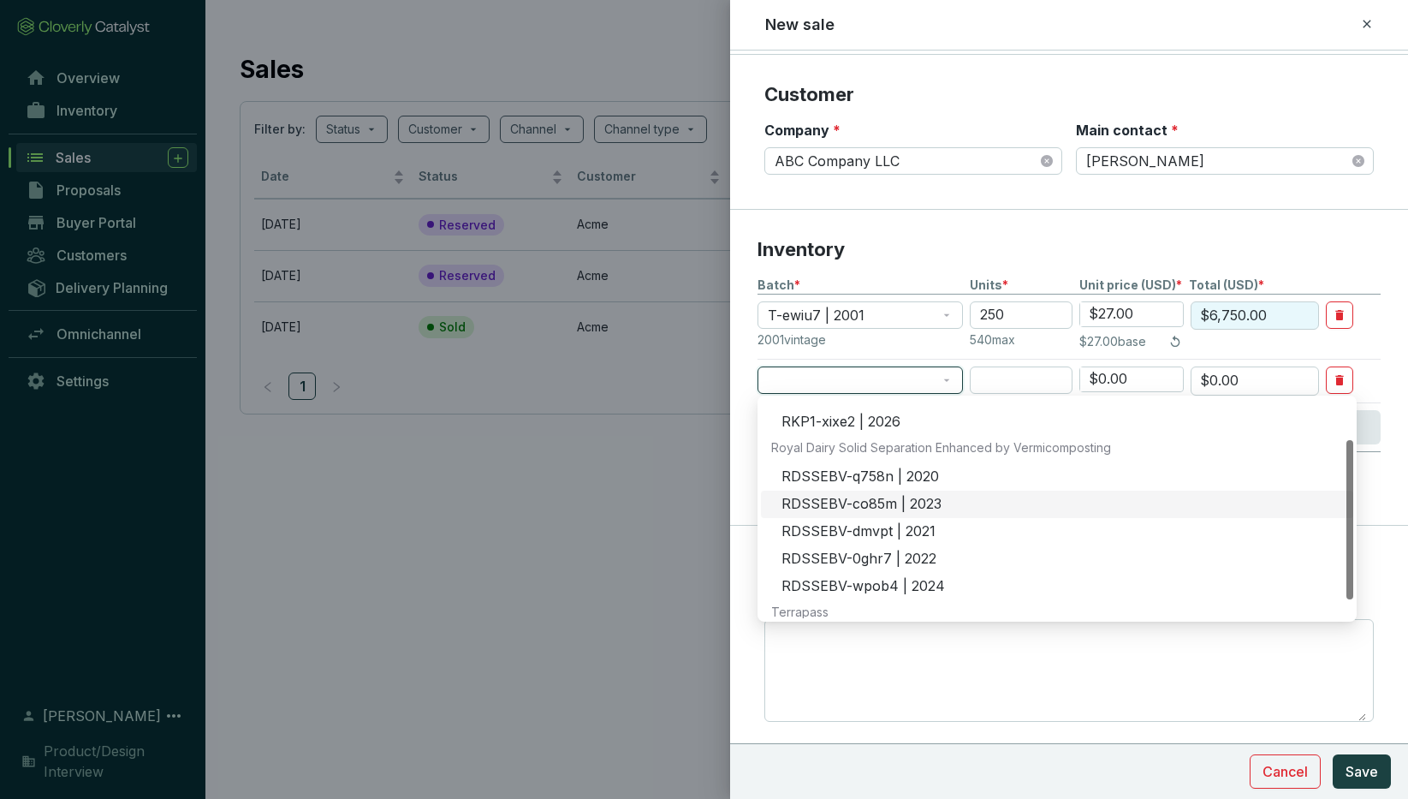
scroll to position [82, 0]
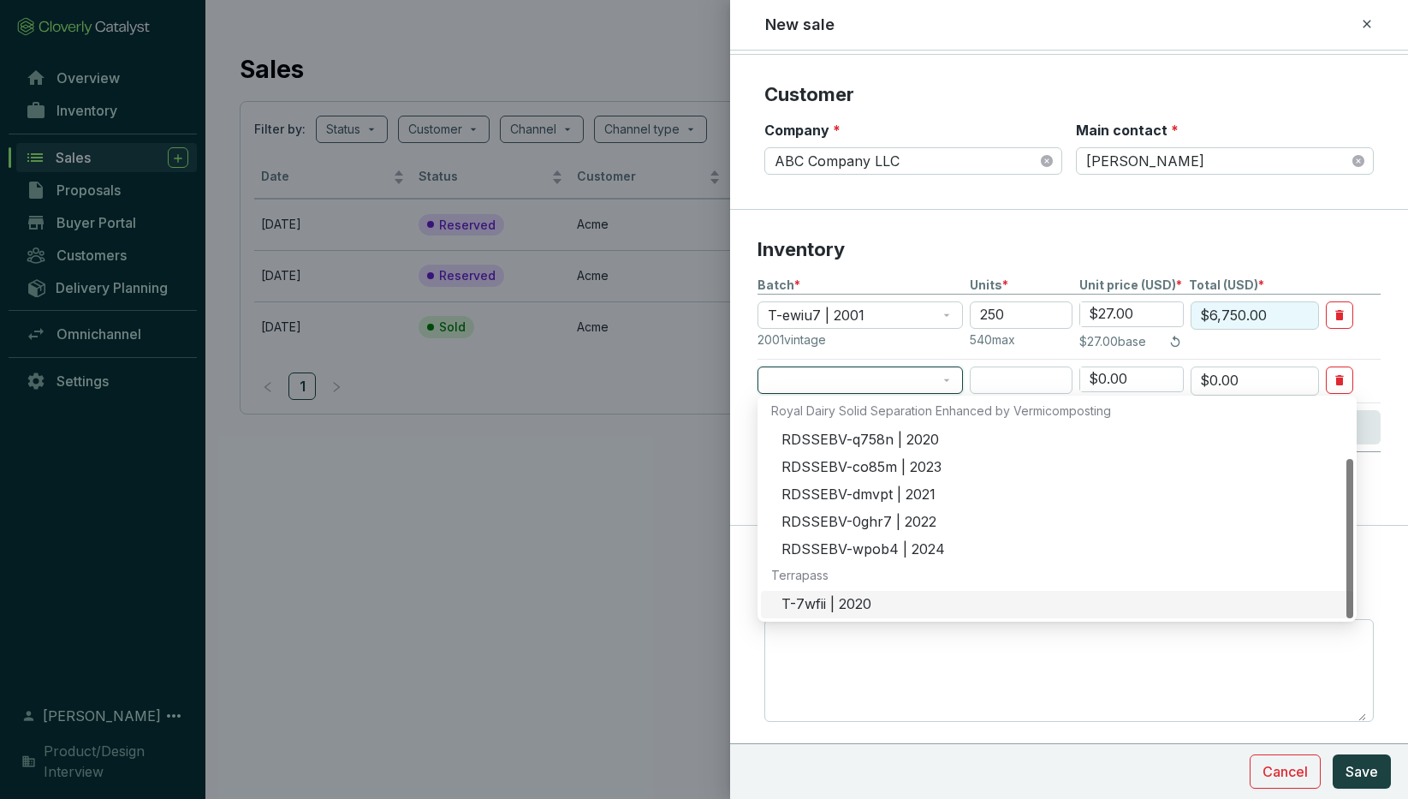
click at [833, 607] on div "T-7wfii | 2020" at bounding box center [1063, 604] width 562 height 19
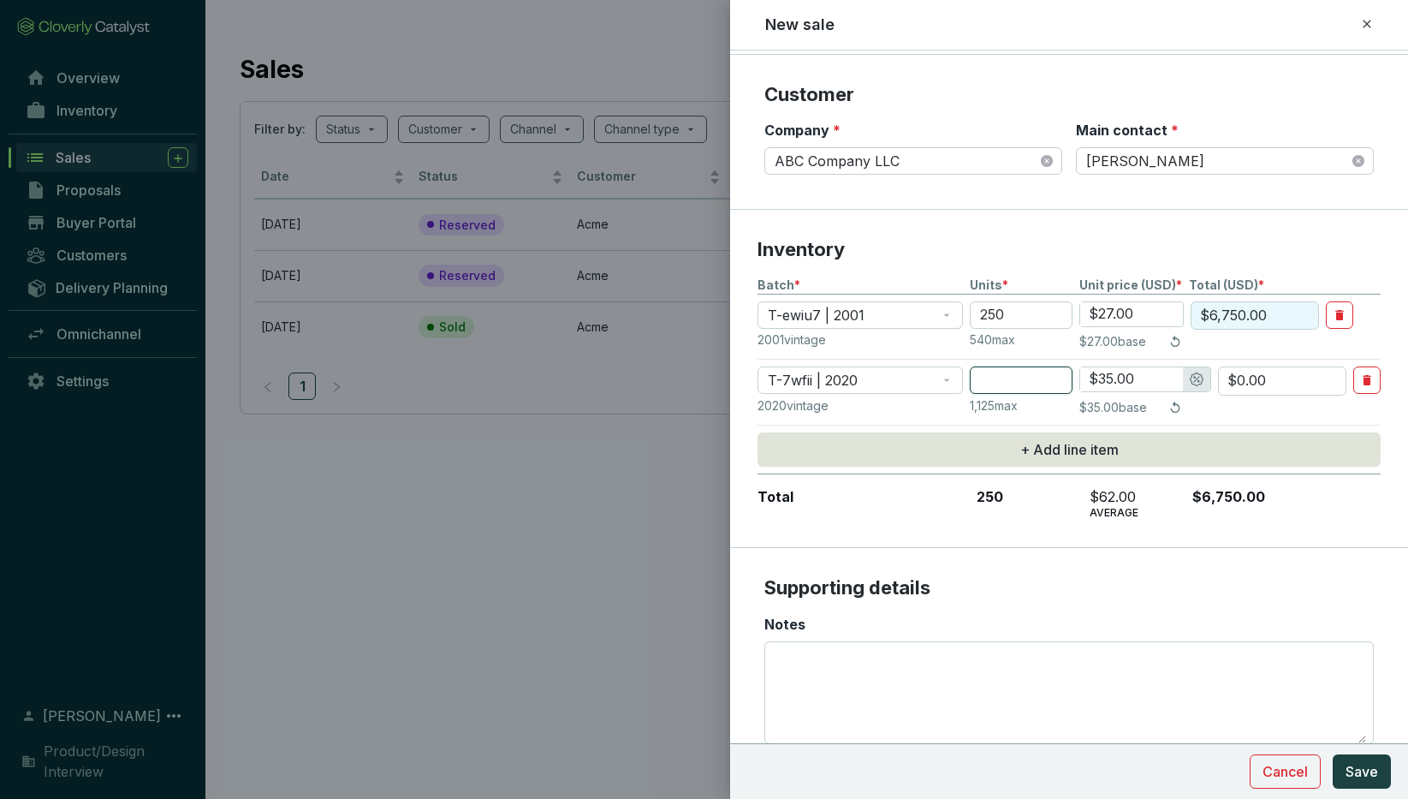
click at [1003, 380] on input "number" at bounding box center [1021, 379] width 103 height 27
type input "2"
type input "$70.00"
type input "25"
type input "$875.00"
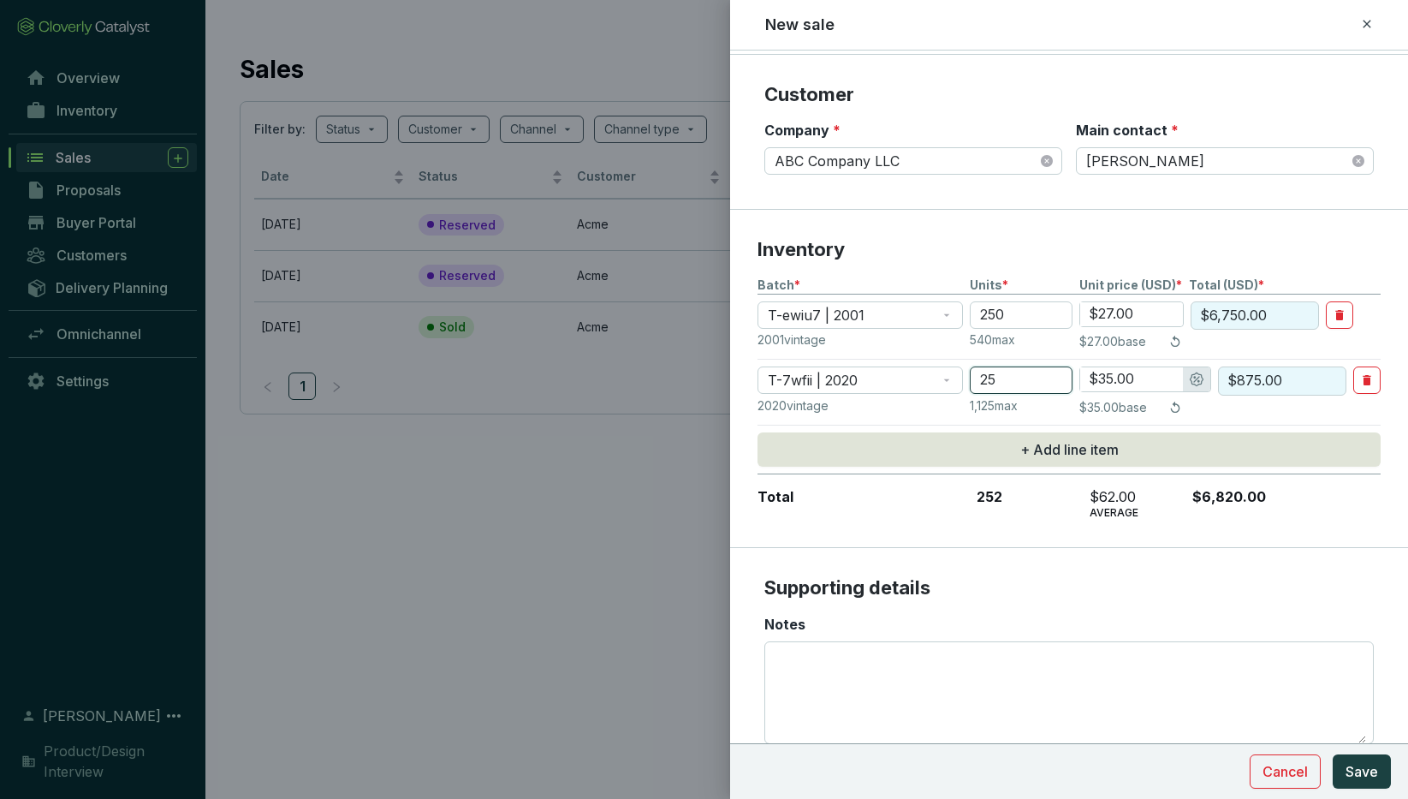
type input "250"
type input "$5.00"
type input "$1,250.00"
type input "250"
drag, startPoint x: 997, startPoint y: 312, endPoint x: 967, endPoint y: 312, distance: 30.0
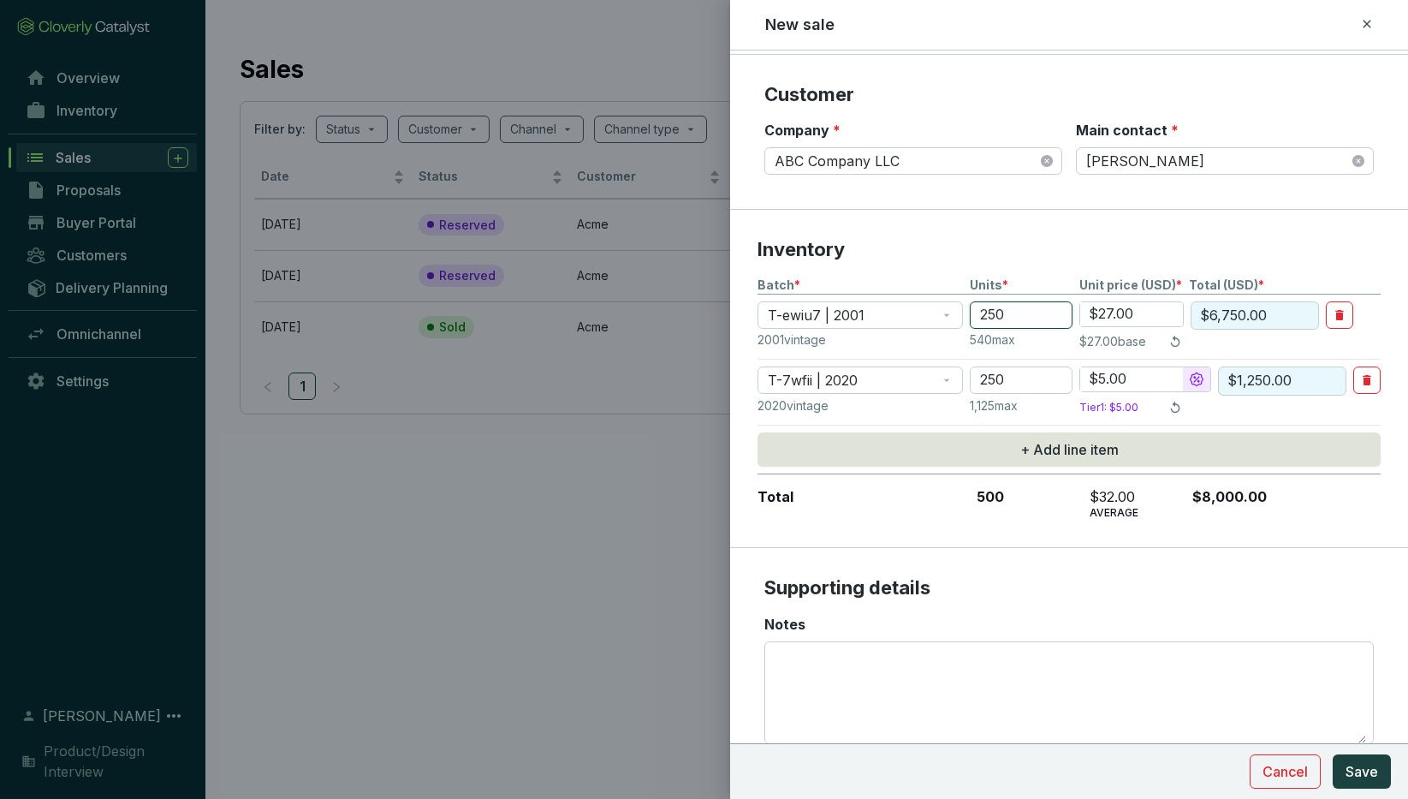
click at [967, 313] on section "T-ewiu7 | 2001 250 $27.00 $6,750.00" at bounding box center [1069, 315] width 623 height 29
type input "10"
type input "$270.00"
type input "100"
type input "$2,700.00"
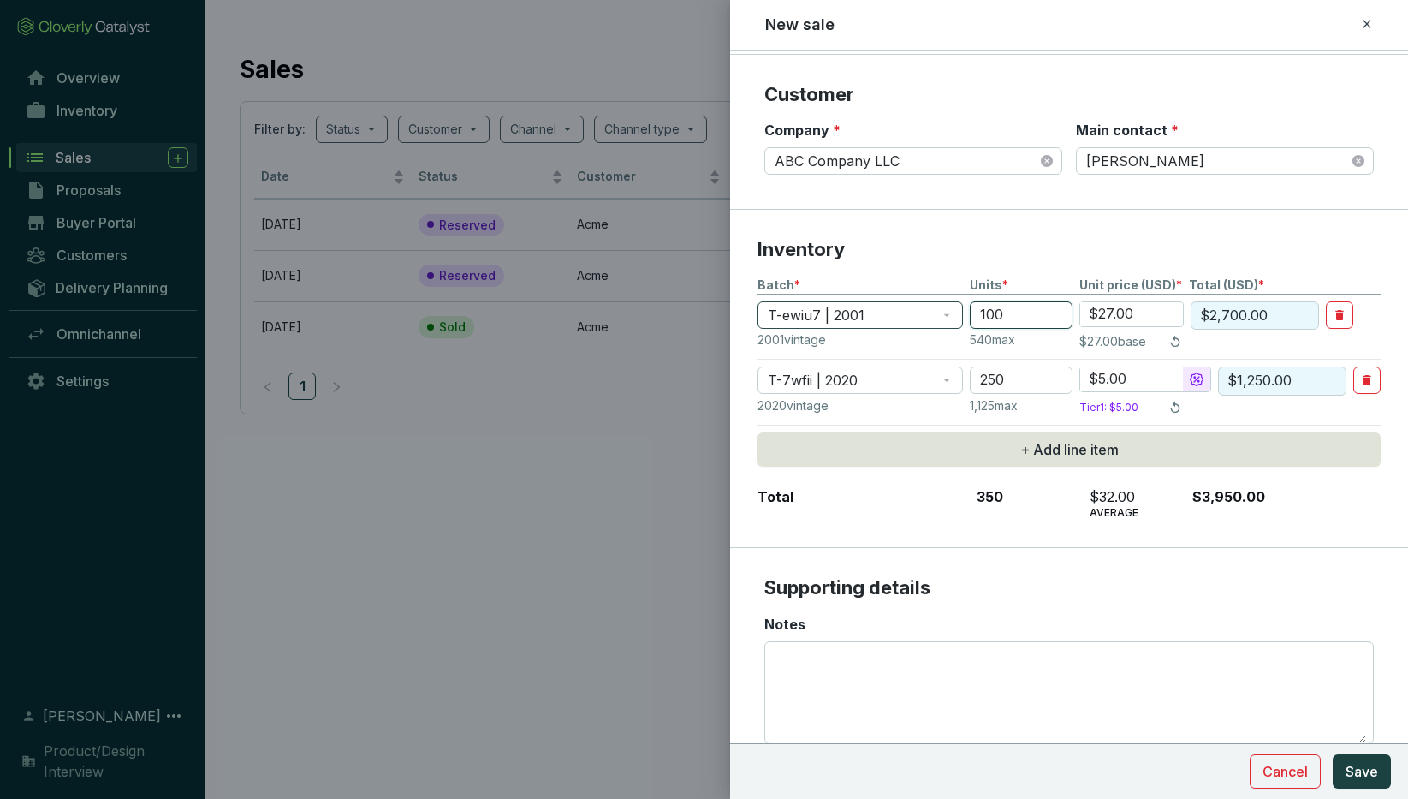
drag, startPoint x: 994, startPoint y: 313, endPoint x: 960, endPoint y: 312, distance: 34.3
click at [960, 312] on section "T-ewiu7 | 2001 100 $27.00 $2,700.00" at bounding box center [1069, 315] width 623 height 29
type input "70"
type input "$1,890.00"
drag, startPoint x: 989, startPoint y: 311, endPoint x: 969, endPoint y: 309, distance: 19.8
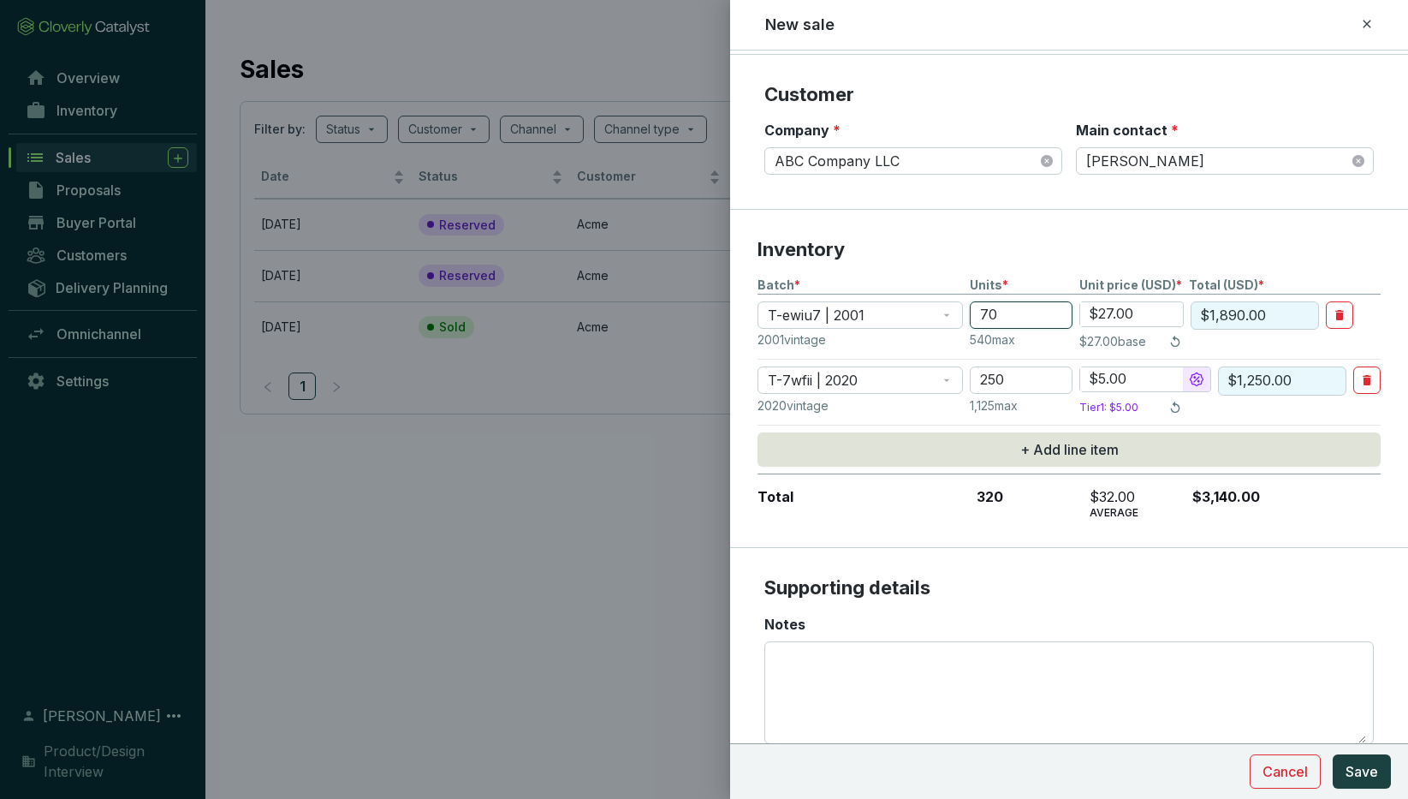
click at [969, 311] on section "T-ewiu7 | 2001 70 $27.00 $1,890.00" at bounding box center [1069, 315] width 623 height 29
type input "60"
type input "$1,620.00"
drag, startPoint x: 991, startPoint y: 315, endPoint x: 971, endPoint y: 308, distance: 20.8
click at [971, 315] on input "60" at bounding box center [1021, 314] width 103 height 27
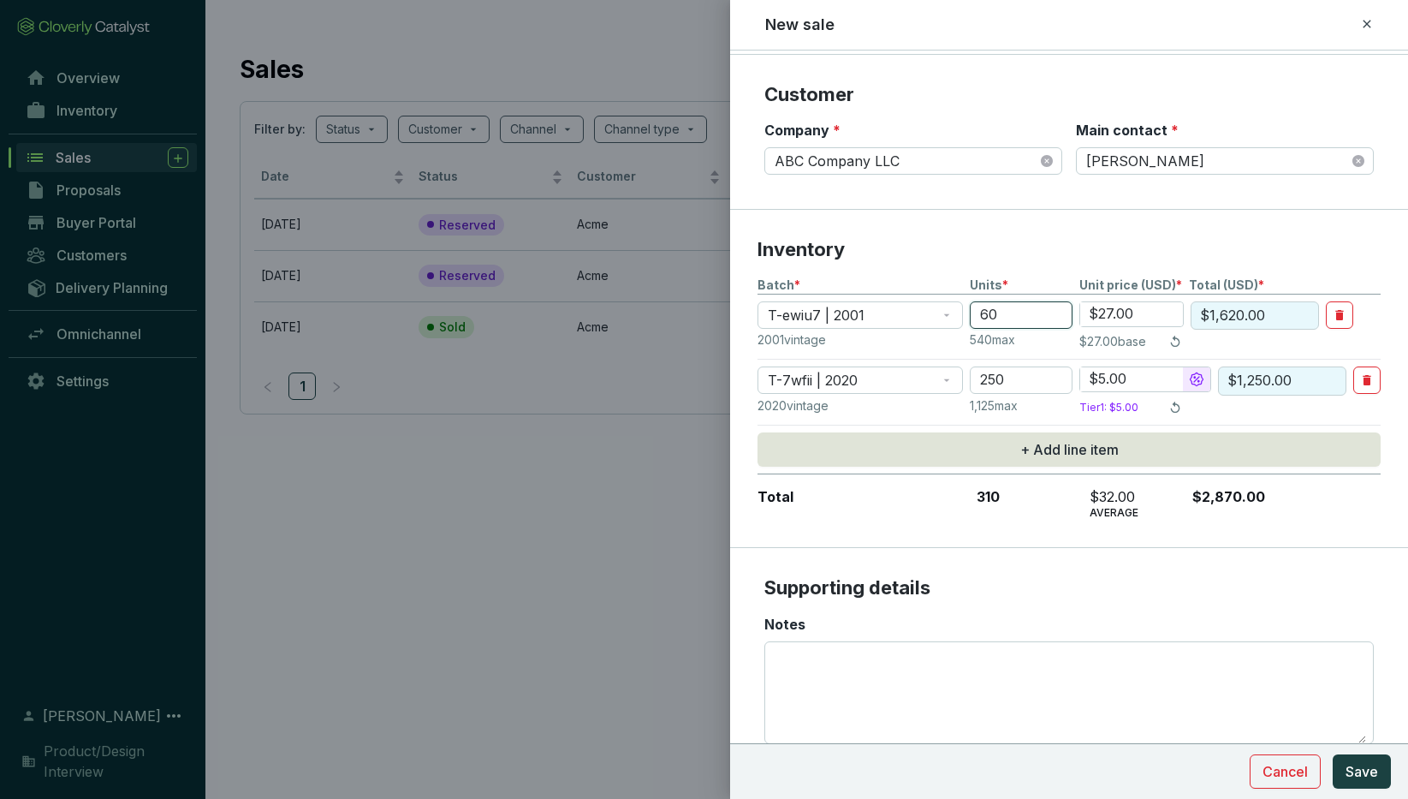
type input "50"
type input "$1,350.00"
drag, startPoint x: 1001, startPoint y: 312, endPoint x: 968, endPoint y: 303, distance: 33.6
click at [969, 306] on section "T-ewiu7 | 2001 50 $27.00 $1,350.00" at bounding box center [1069, 315] width 623 height 29
type input "4"
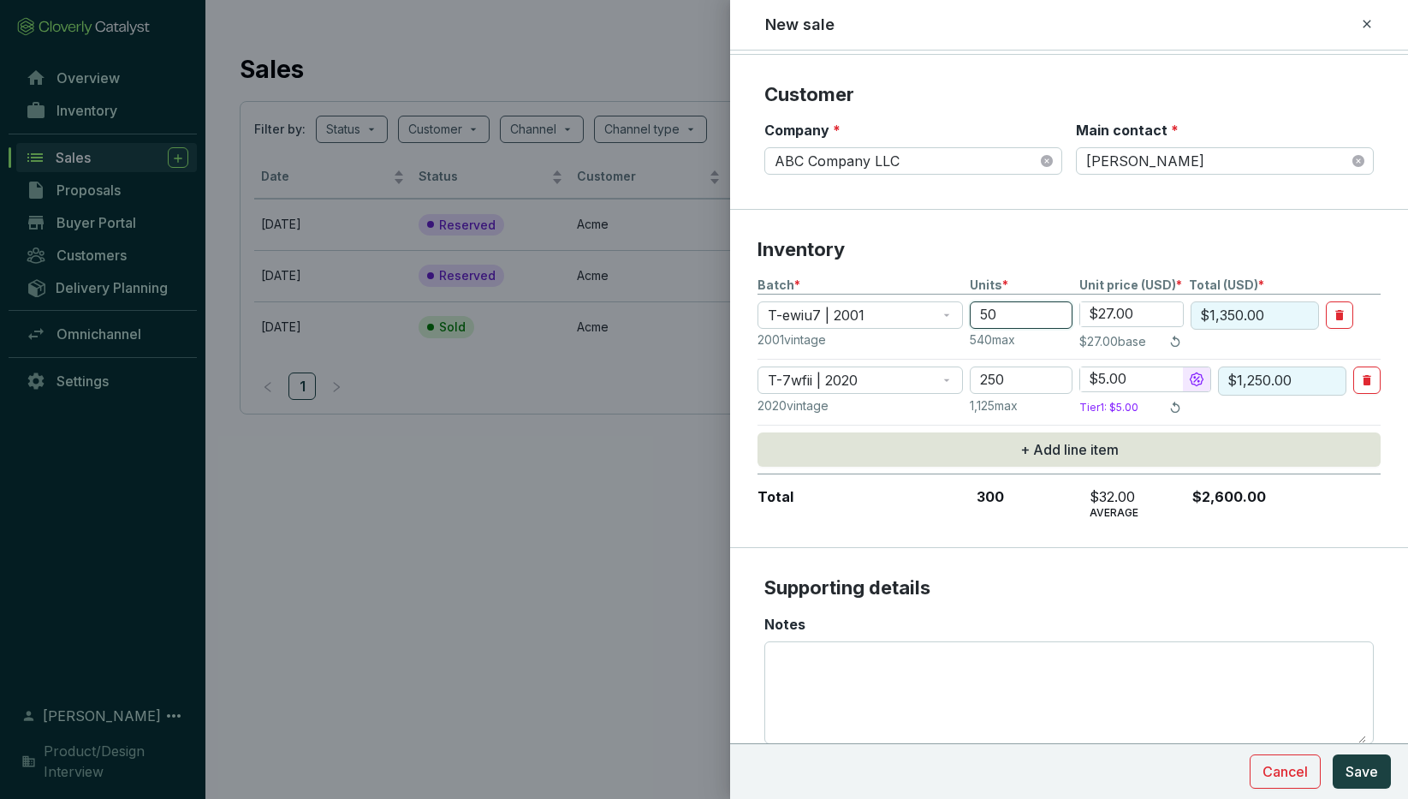
type input "$108.00"
type input "40"
type input "$1,080.00"
type input "4"
type input "$108.00"
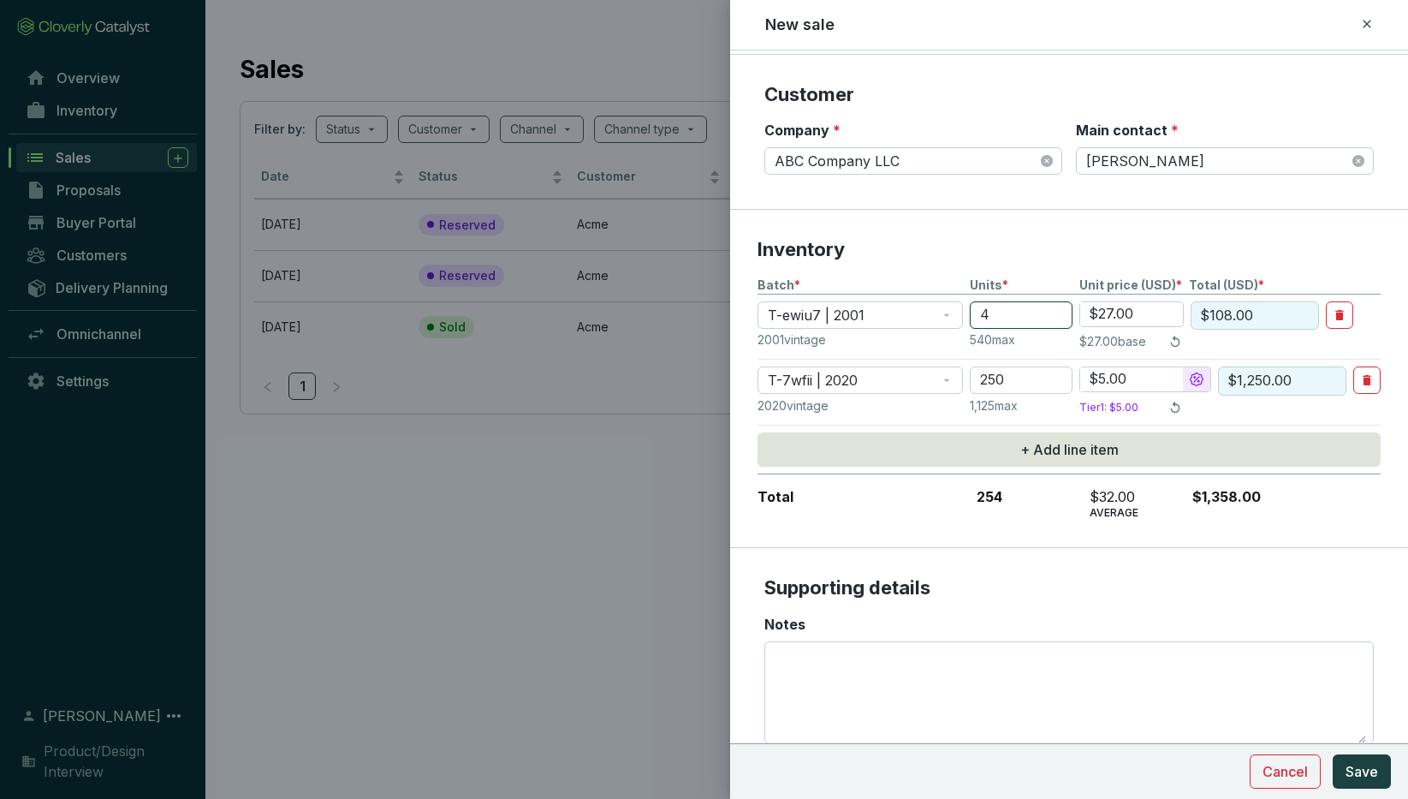
type input "45"
type input "$1,215.00"
type input "4"
type input "$108.00"
type input "46"
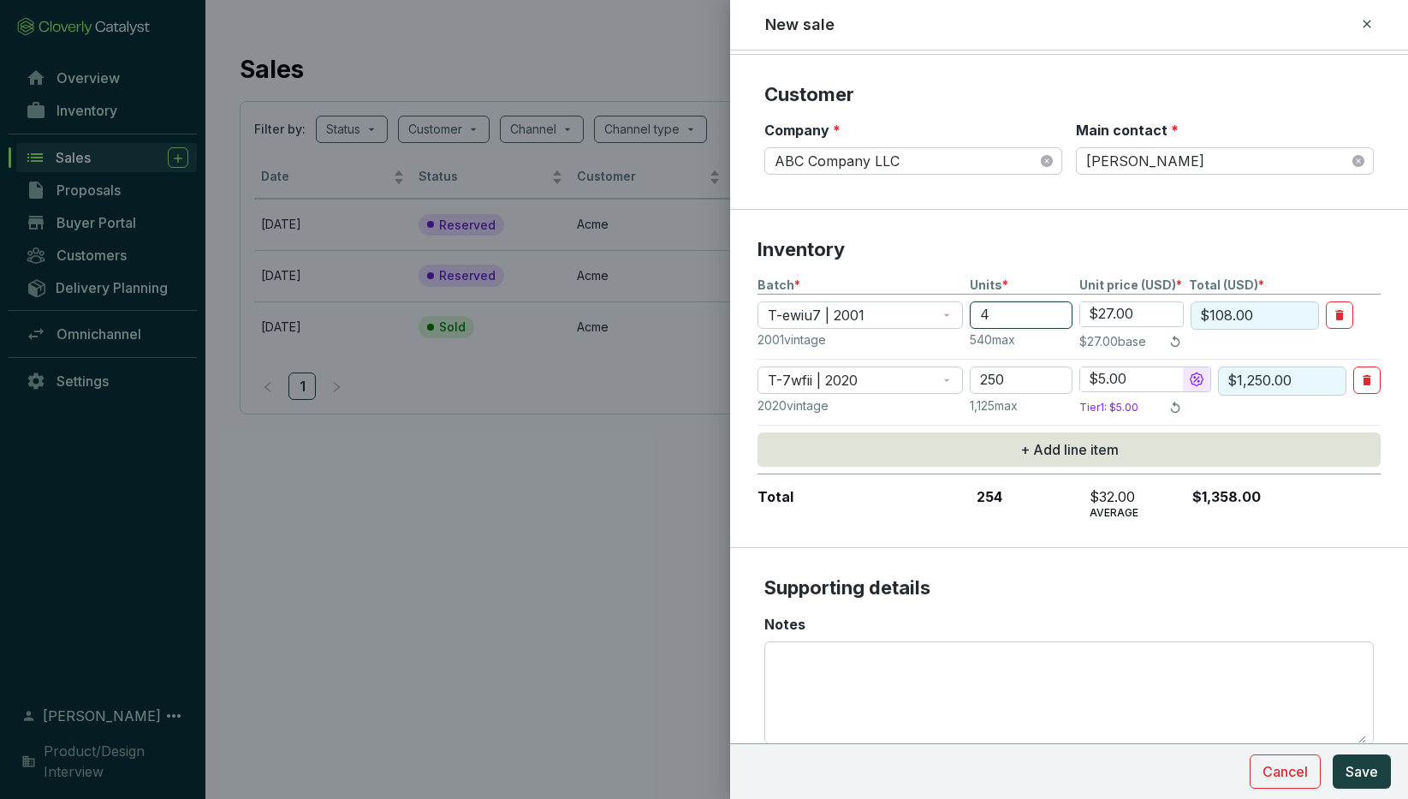
type input "$1,242.00"
type input "4"
type input "$108.00"
type input "47"
type input "$1,269.00"
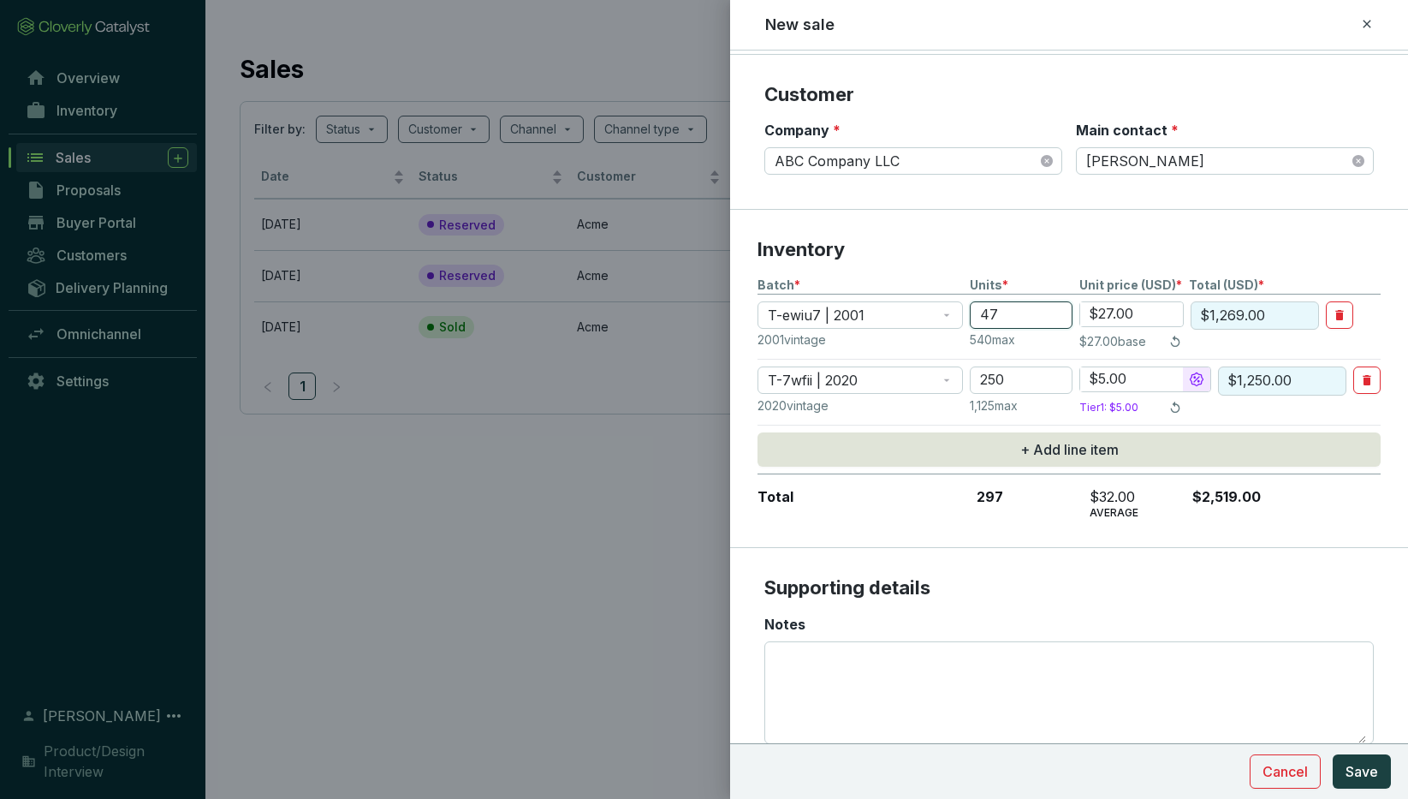
type input "4"
type input "$108.00"
type input "46"
type input "$1,242.00"
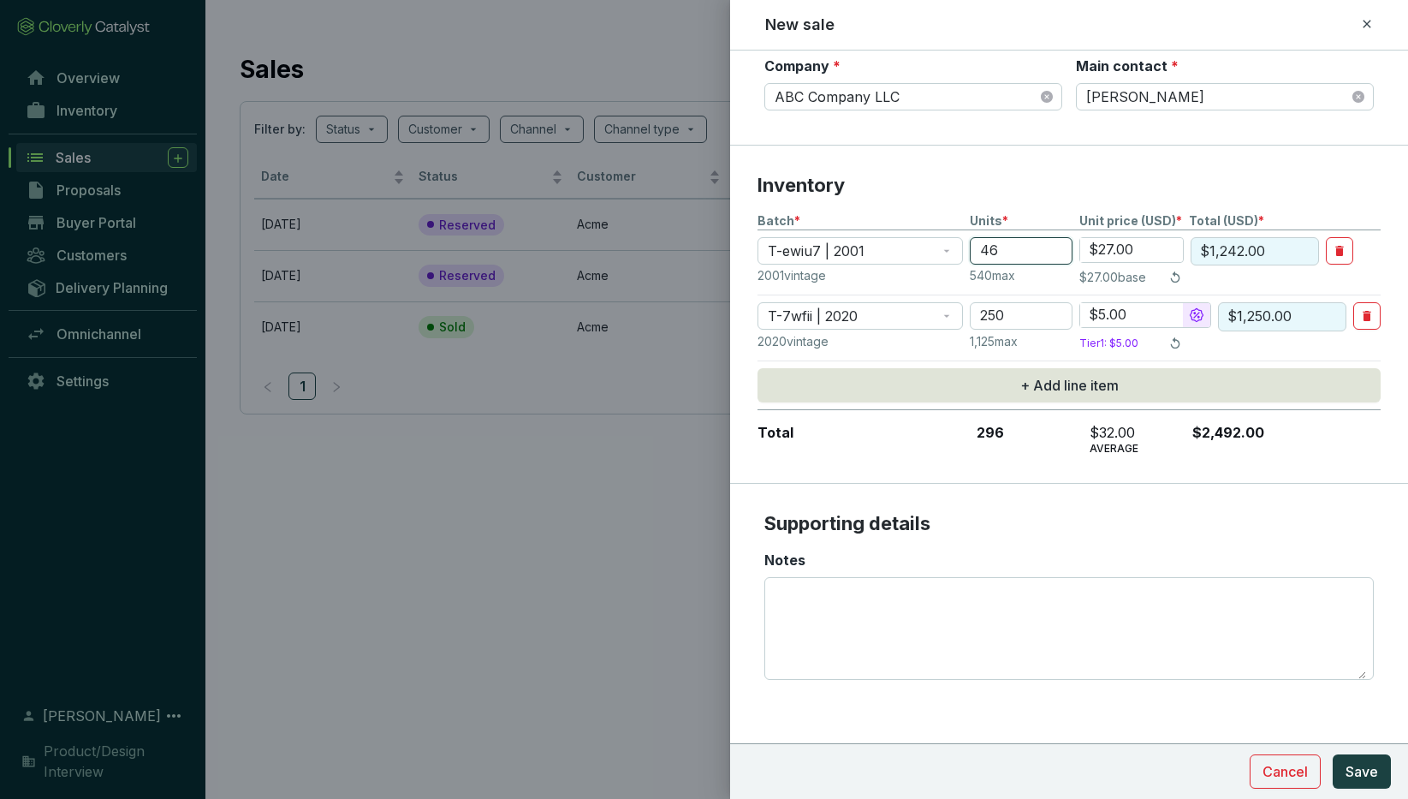
scroll to position [418, 0]
type input "46"
click at [794, 593] on textarea "Notes" at bounding box center [1069, 626] width 594 height 101
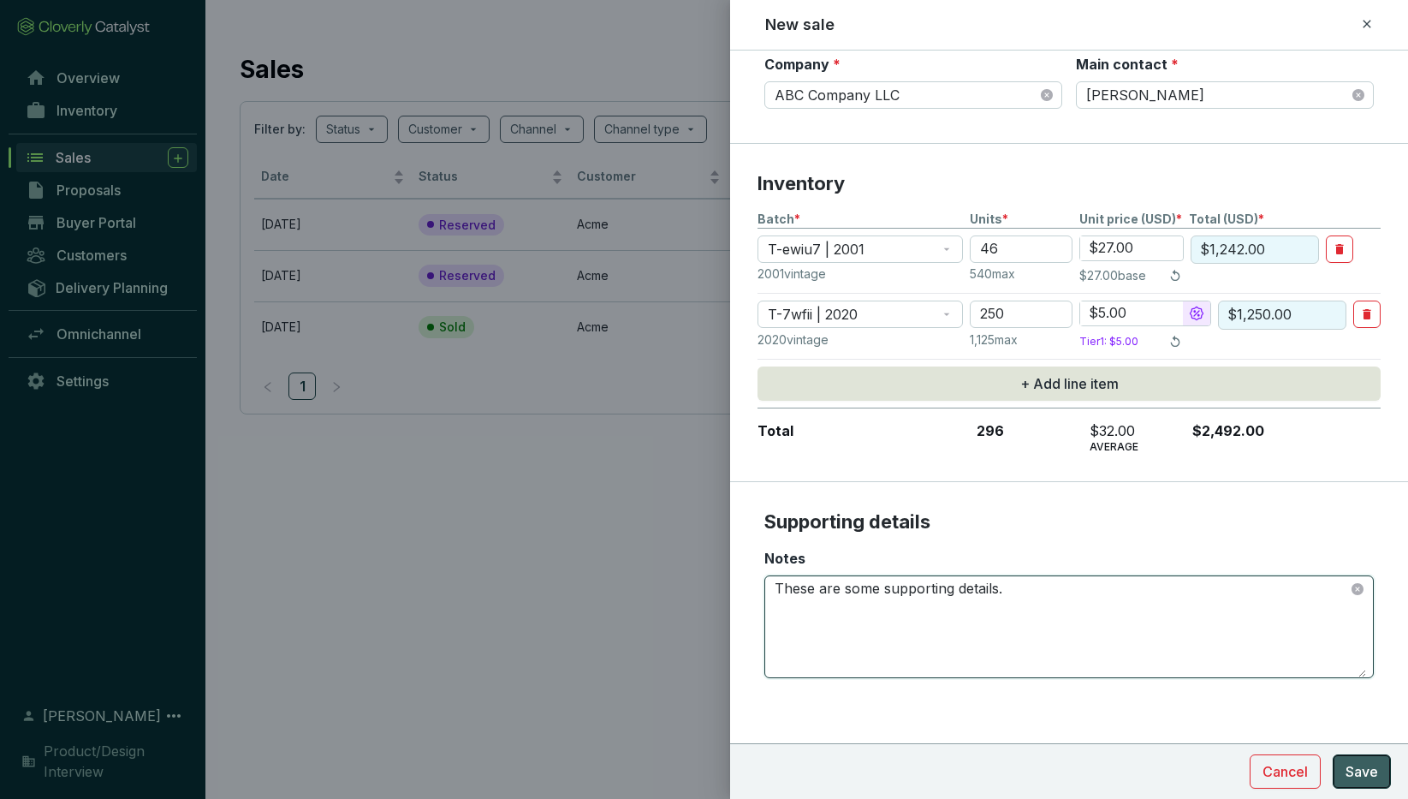
type textarea "These are some supporting details."
click at [1352, 771] on span "Save" at bounding box center [1362, 771] width 33 height 21
click at [1365, 772] on span "Save" at bounding box center [1362, 771] width 33 height 21
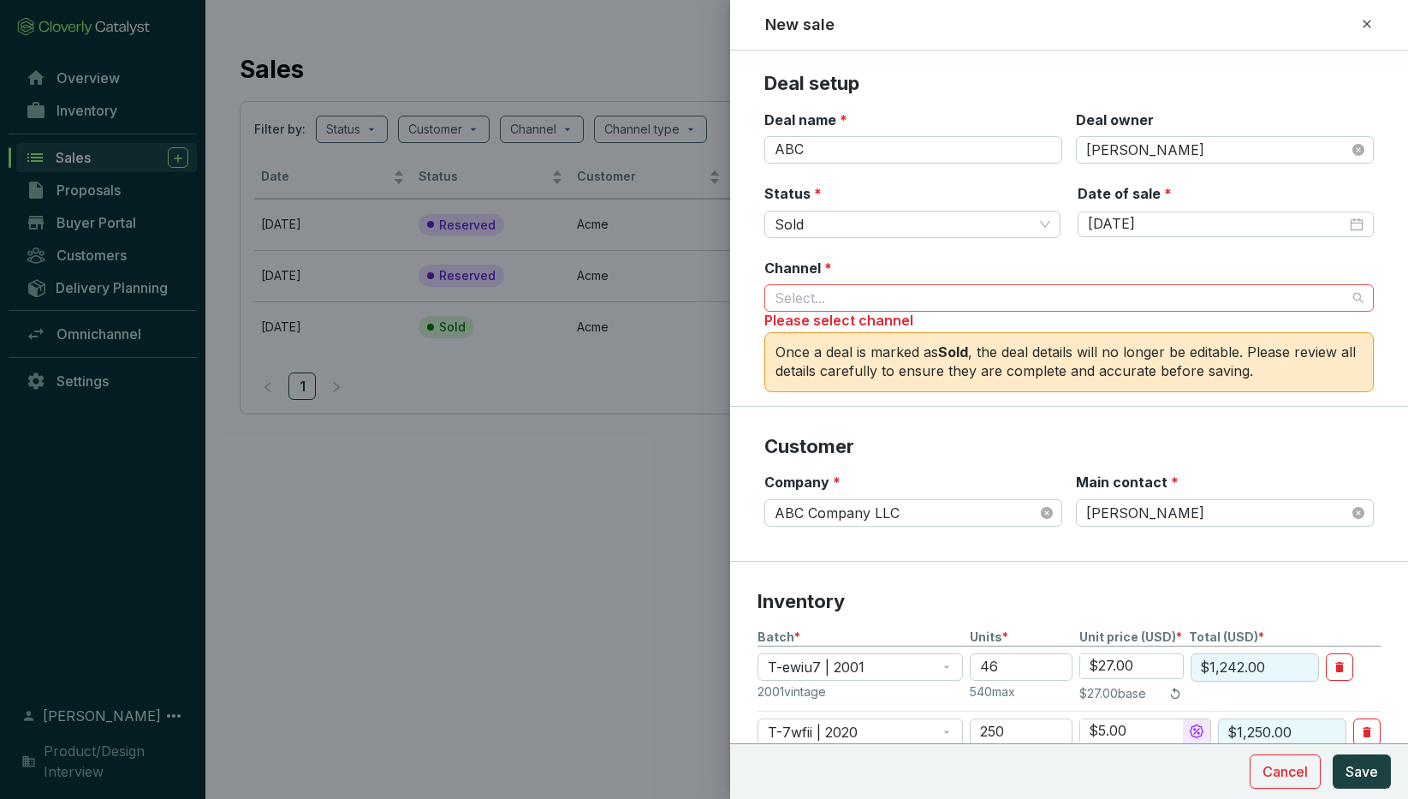
click at [854, 294] on input "Channel *" at bounding box center [1061, 298] width 572 height 26
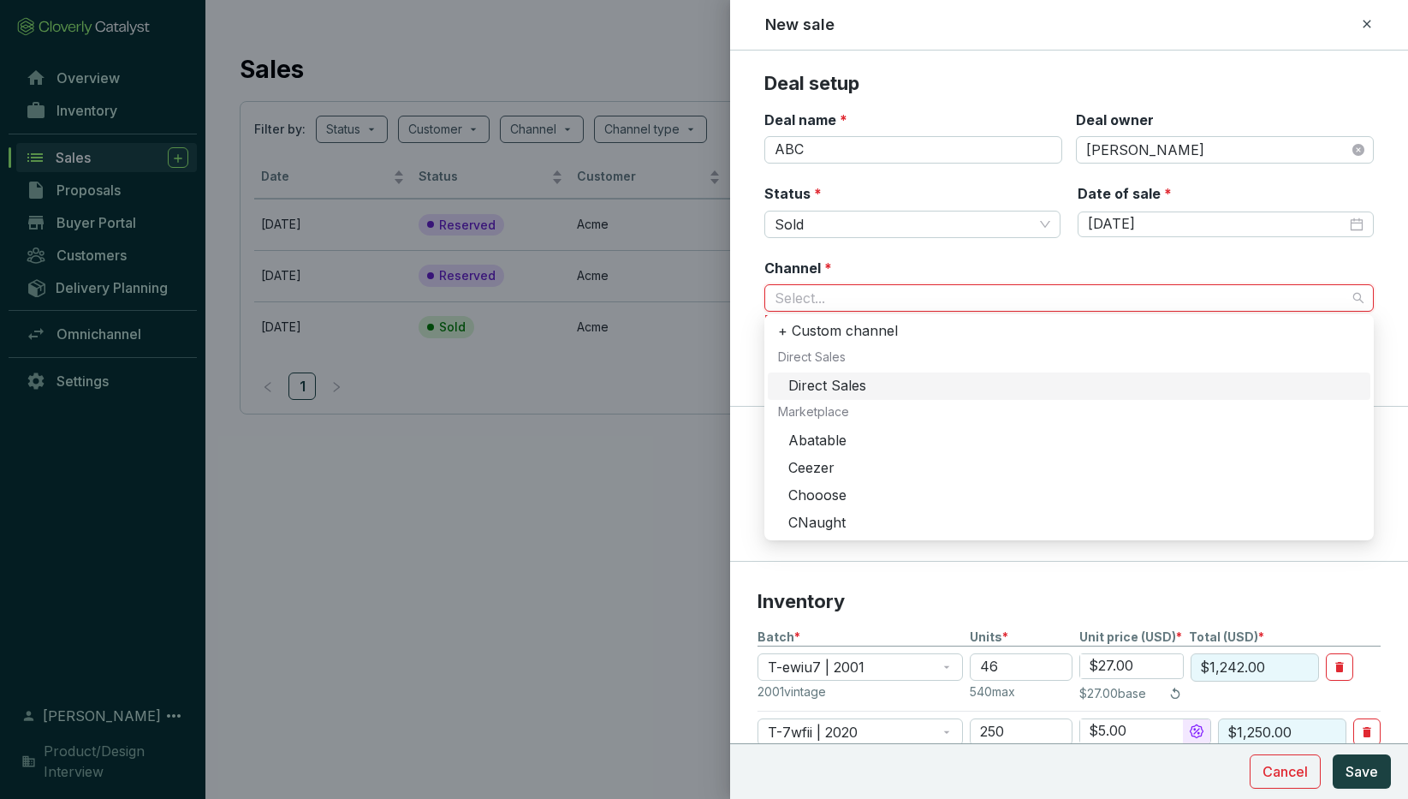
click at [857, 383] on div "Direct Sales" at bounding box center [1075, 386] width 572 height 19
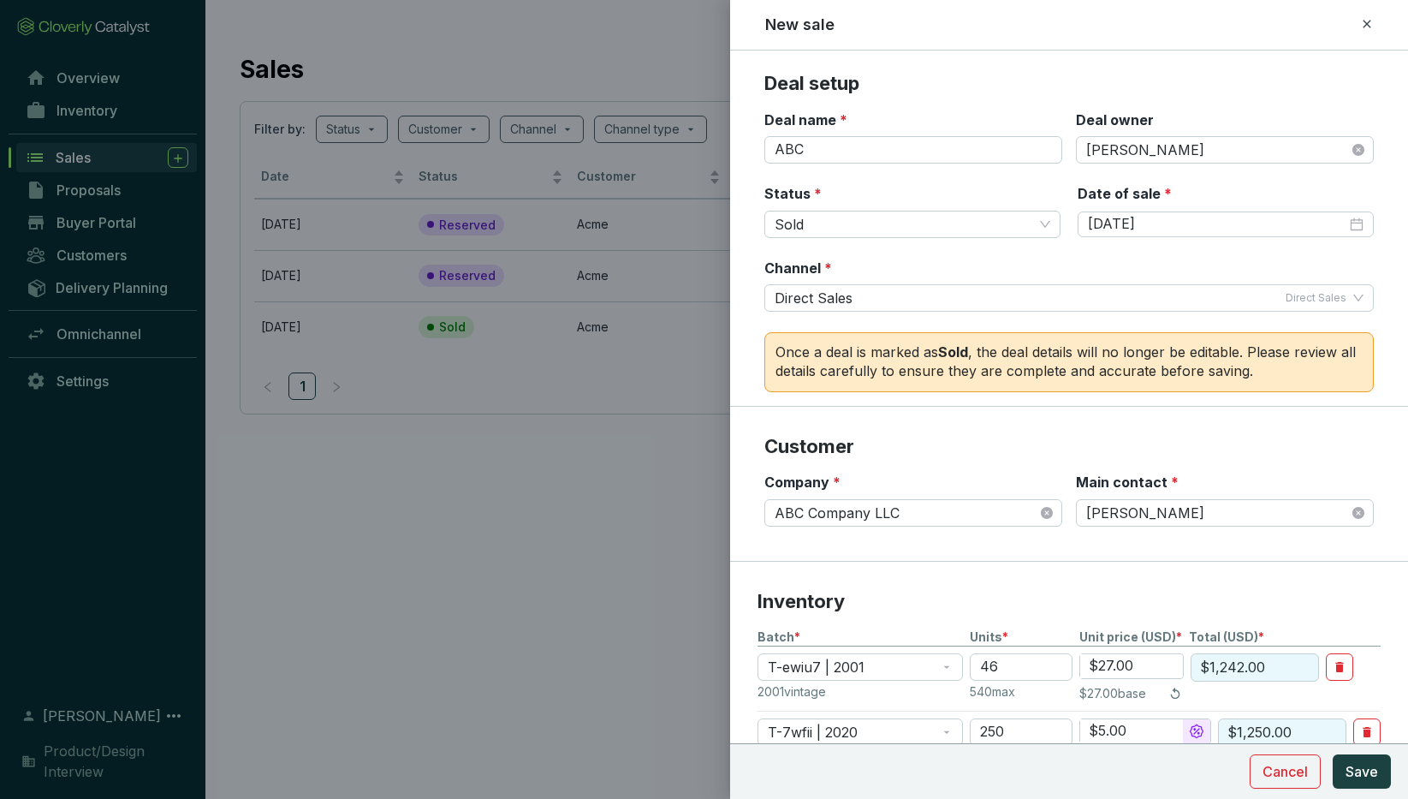
click at [756, 354] on section "Deal setup Deal name * ABC Deal owner Jim Halpert Status * Sold Date of sale * …" at bounding box center [1069, 239] width 678 height 336
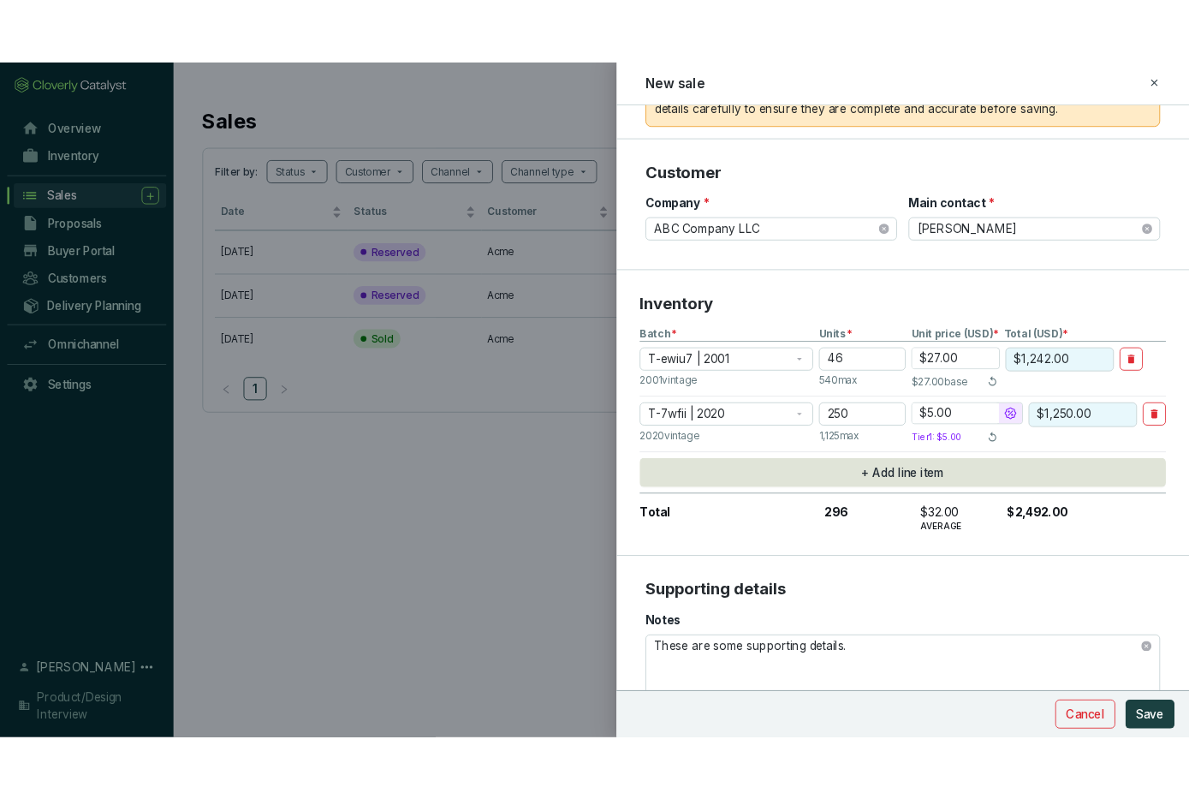
scroll to position [418, 0]
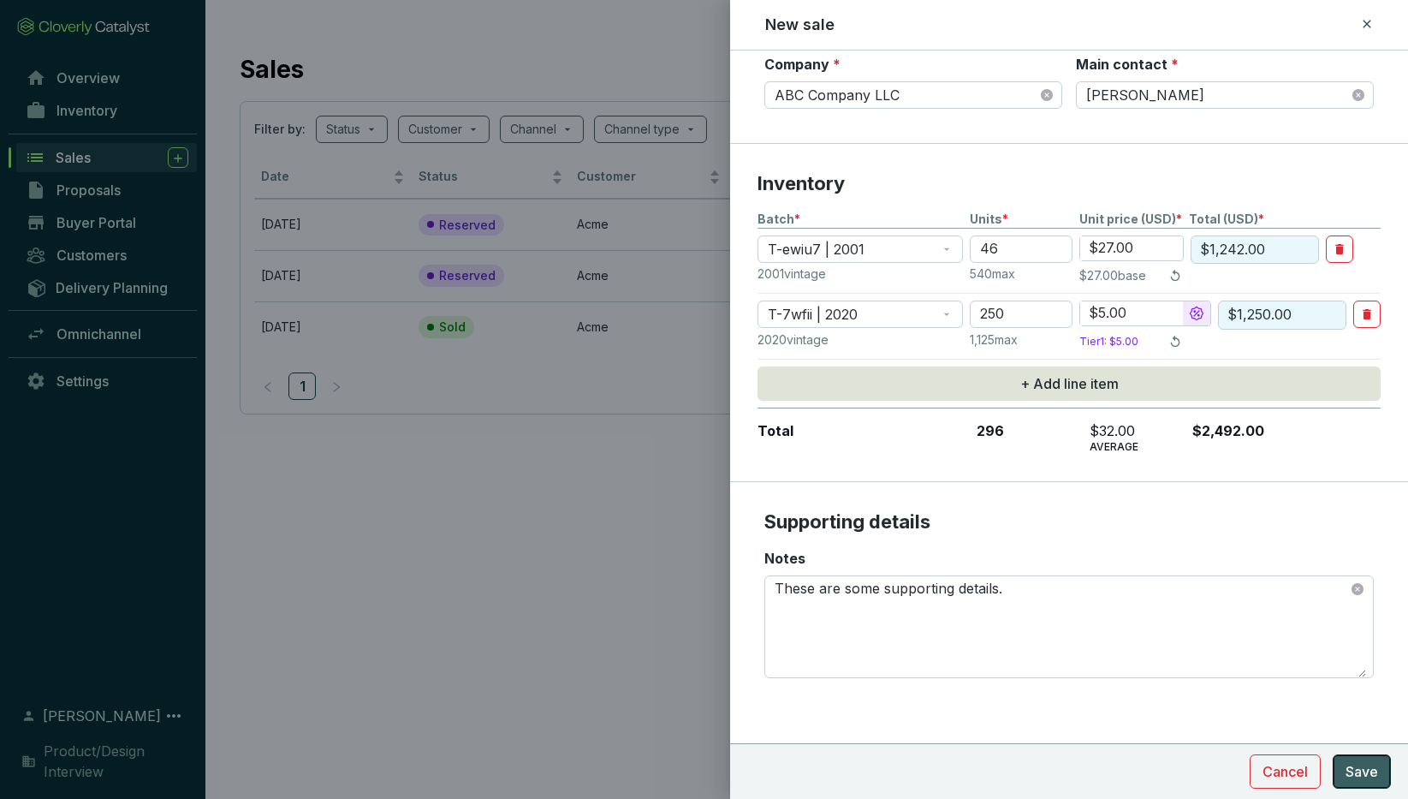
click at [1354, 767] on span "Save" at bounding box center [1362, 771] width 33 height 21
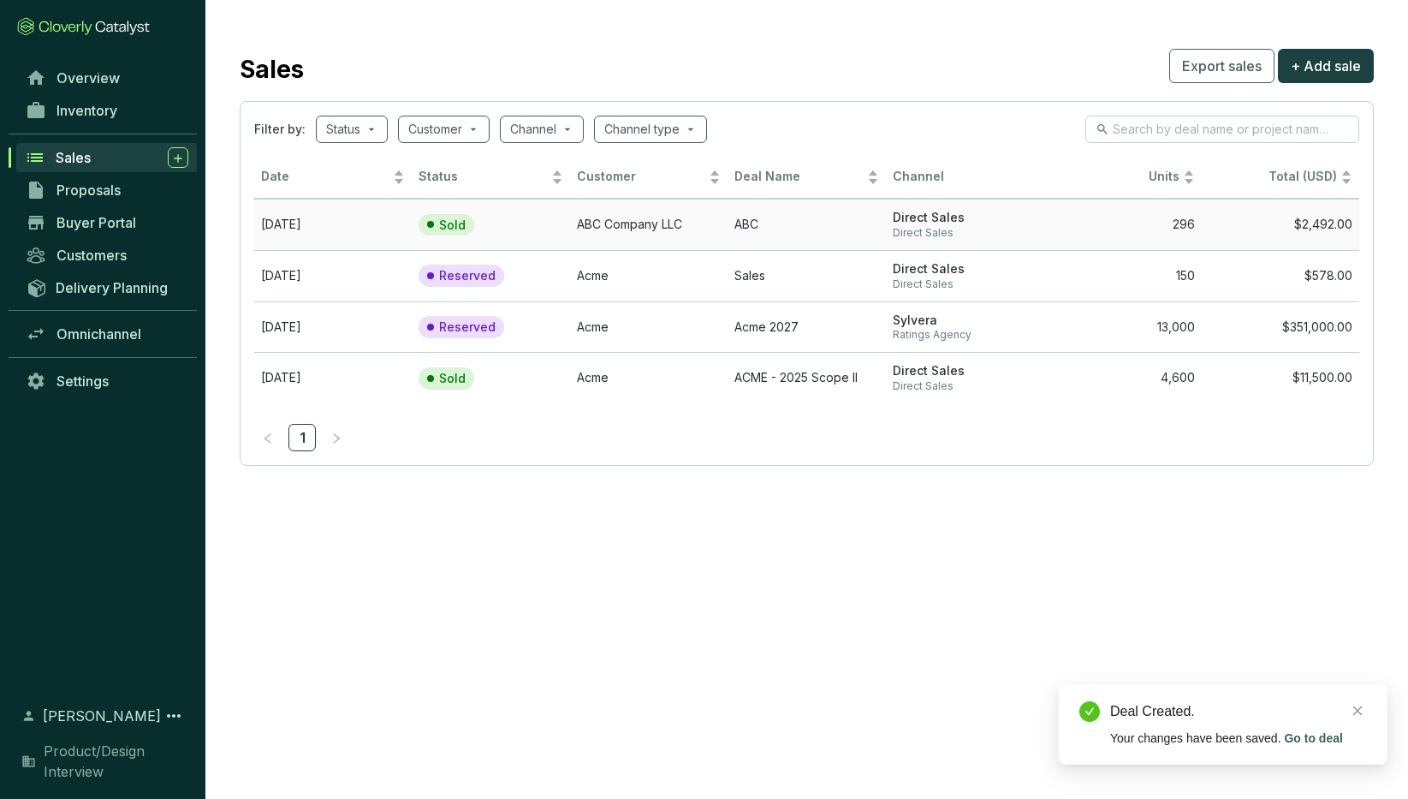
click at [671, 225] on td "ABC Company LLC" at bounding box center [649, 224] width 158 height 51
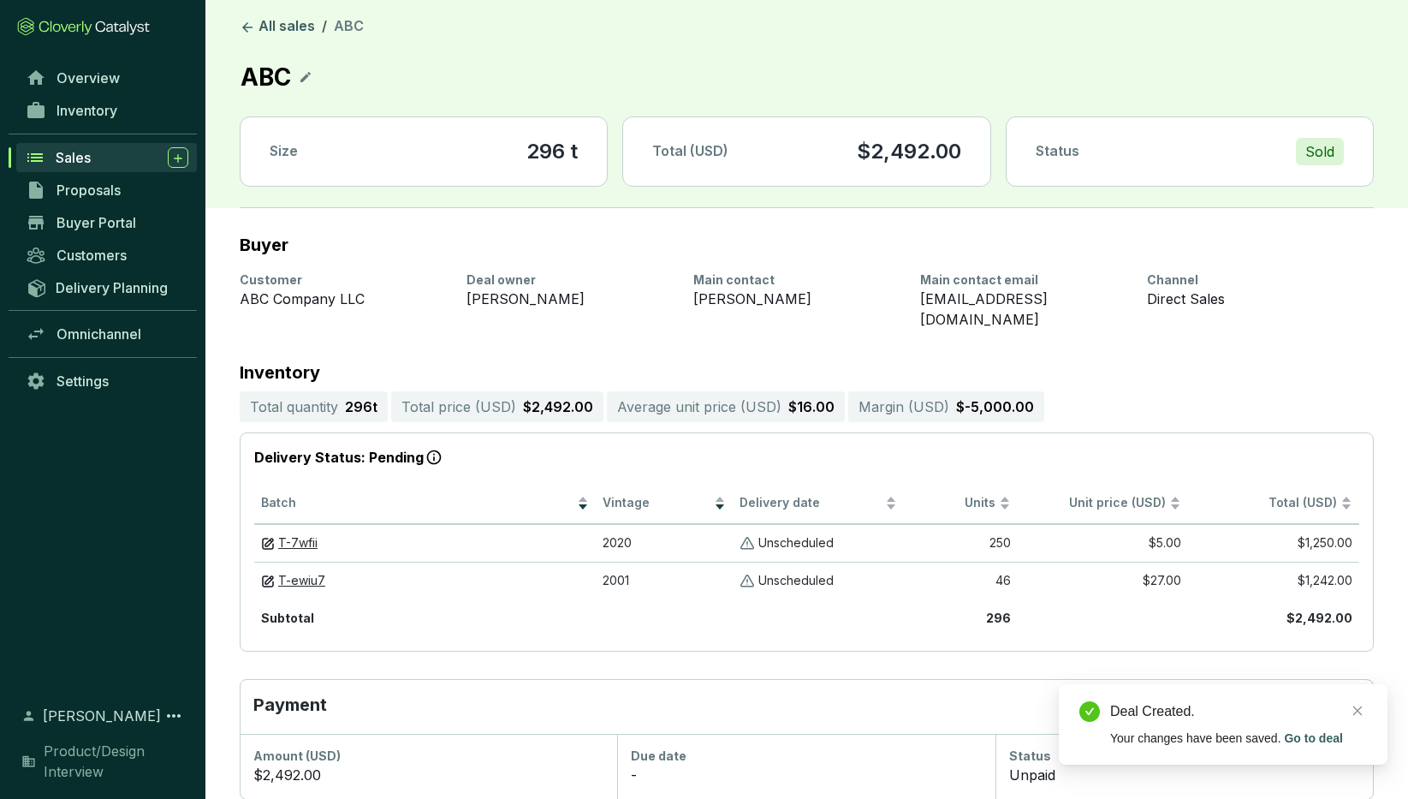
click at [307, 76] on icon at bounding box center [306, 77] width 10 height 10
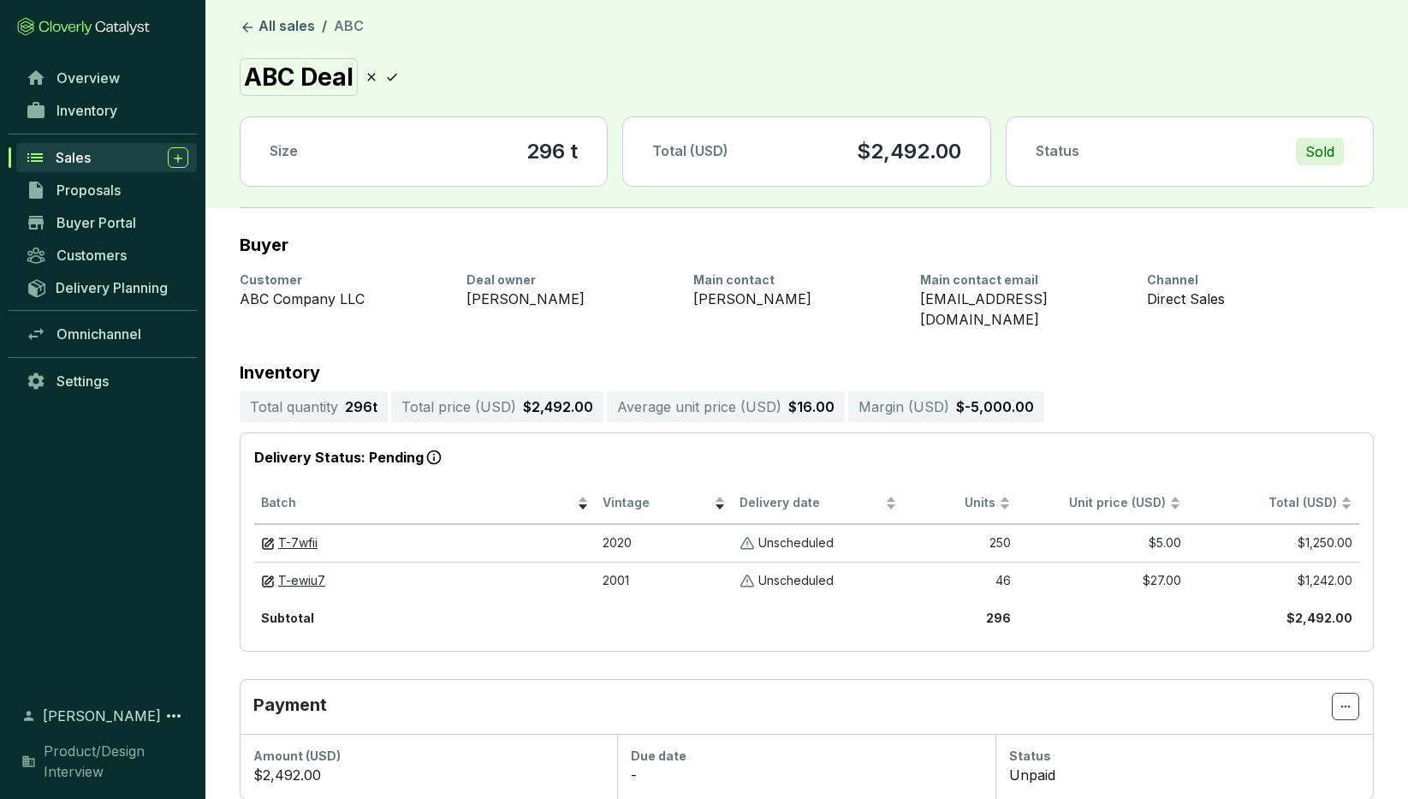
click at [393, 73] on icon at bounding box center [392, 77] width 14 height 21
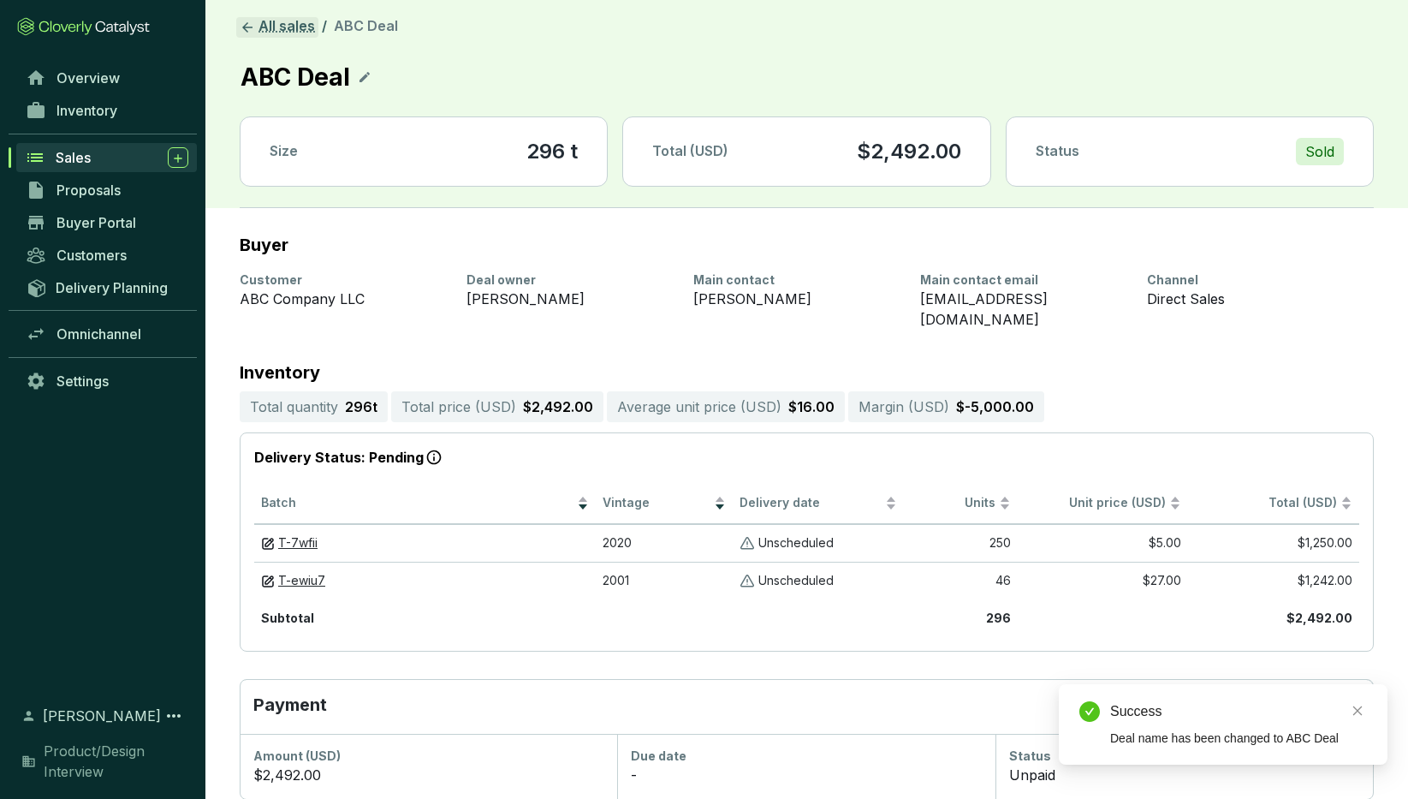
click at [268, 27] on link "All sales" at bounding box center [277, 27] width 82 height 21
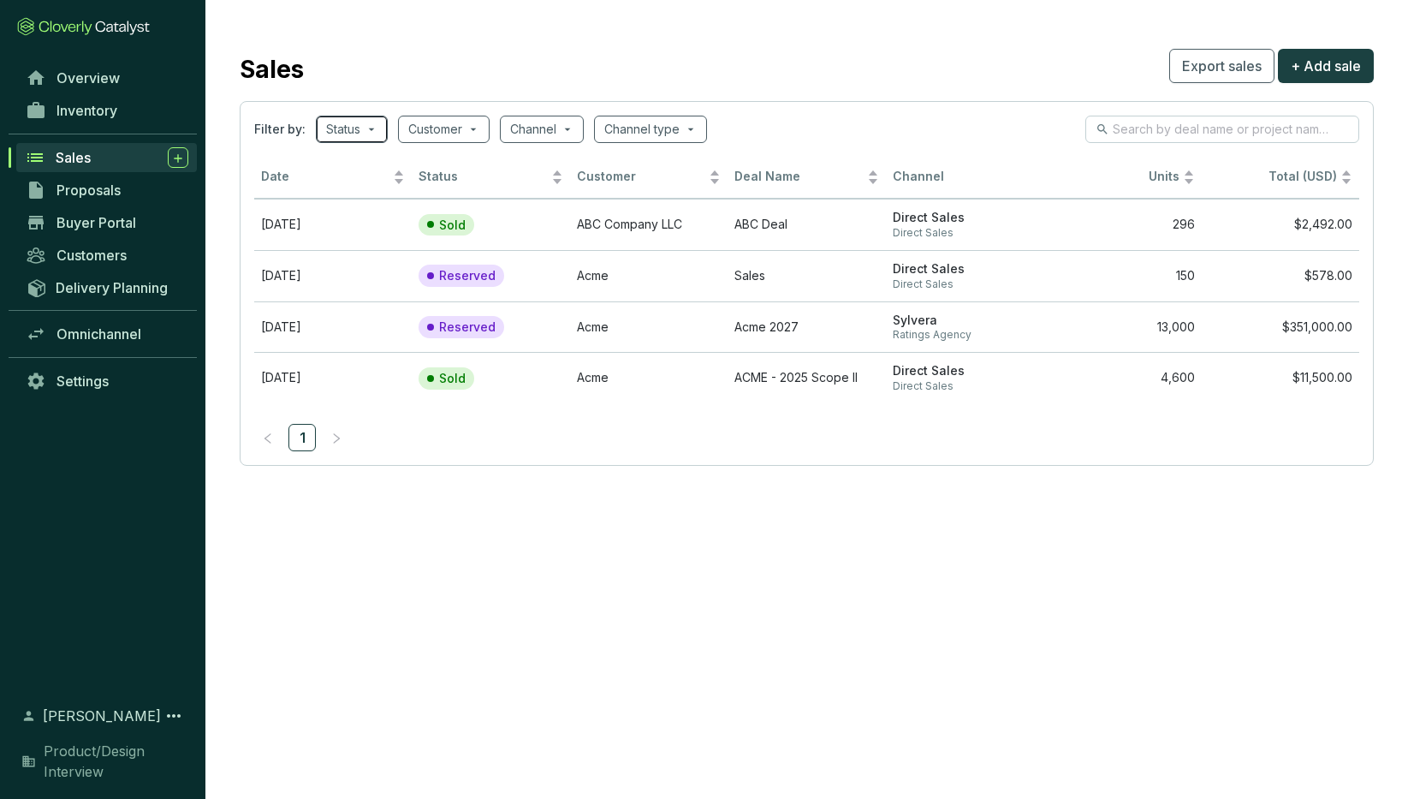
click at [378, 130] on div "Status" at bounding box center [352, 129] width 72 height 27
click at [346, 220] on input "Sold" at bounding box center [343, 219] width 14 height 14
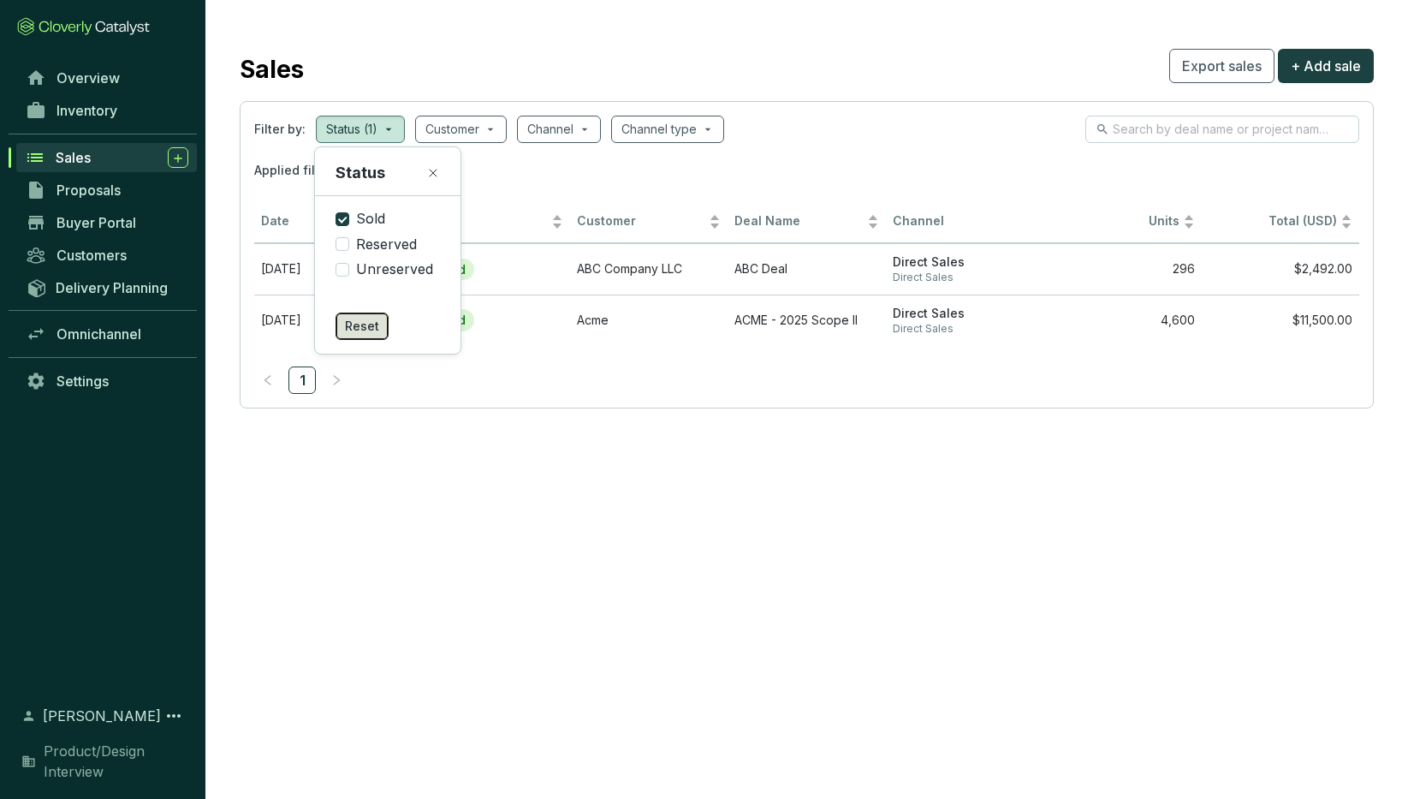
click at [357, 323] on span "Reset" at bounding box center [362, 326] width 34 height 17
checkbox input "false"
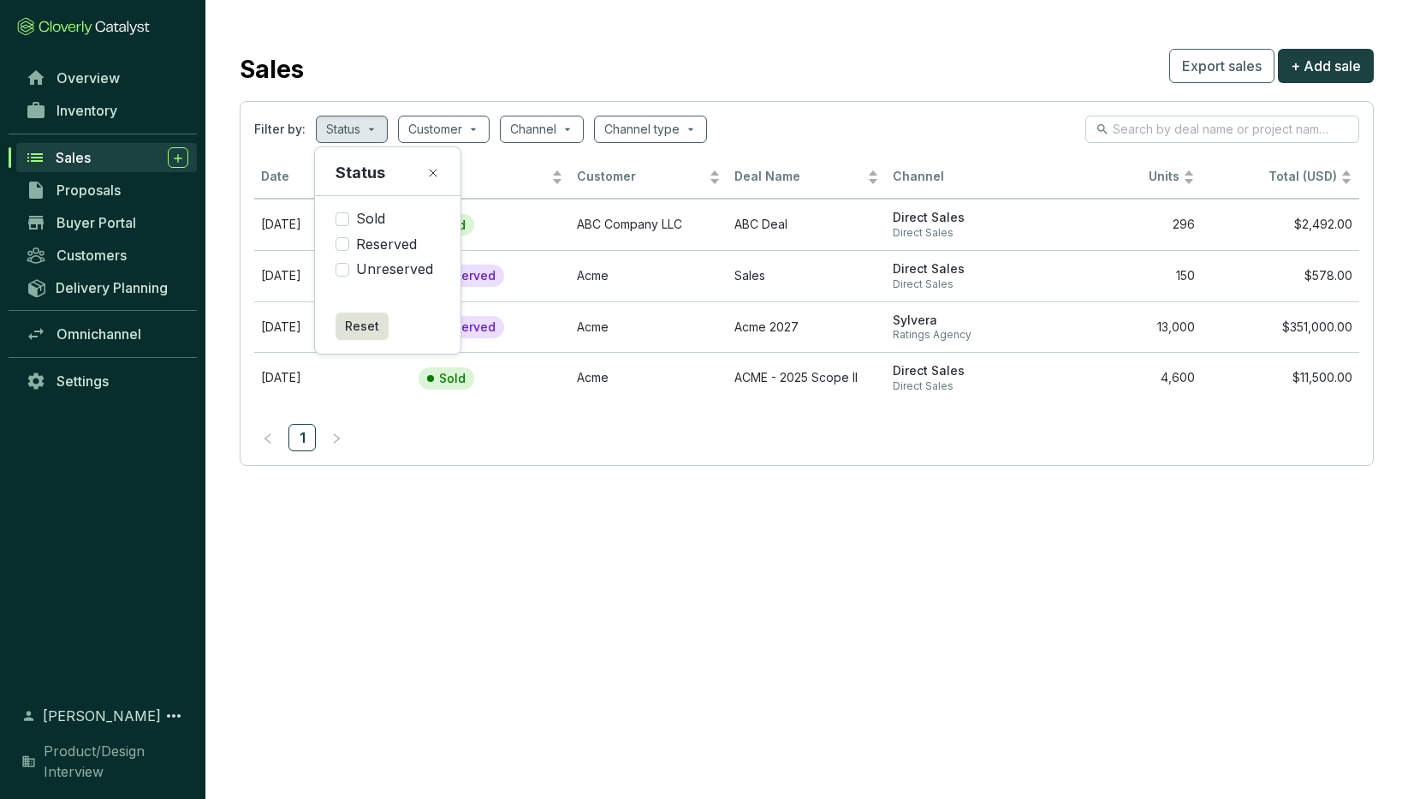
click at [431, 570] on section "Sales Export sales + Add sale Filter by: Status Customer Channel Channel type D…" at bounding box center [704, 399] width 1408 height 799
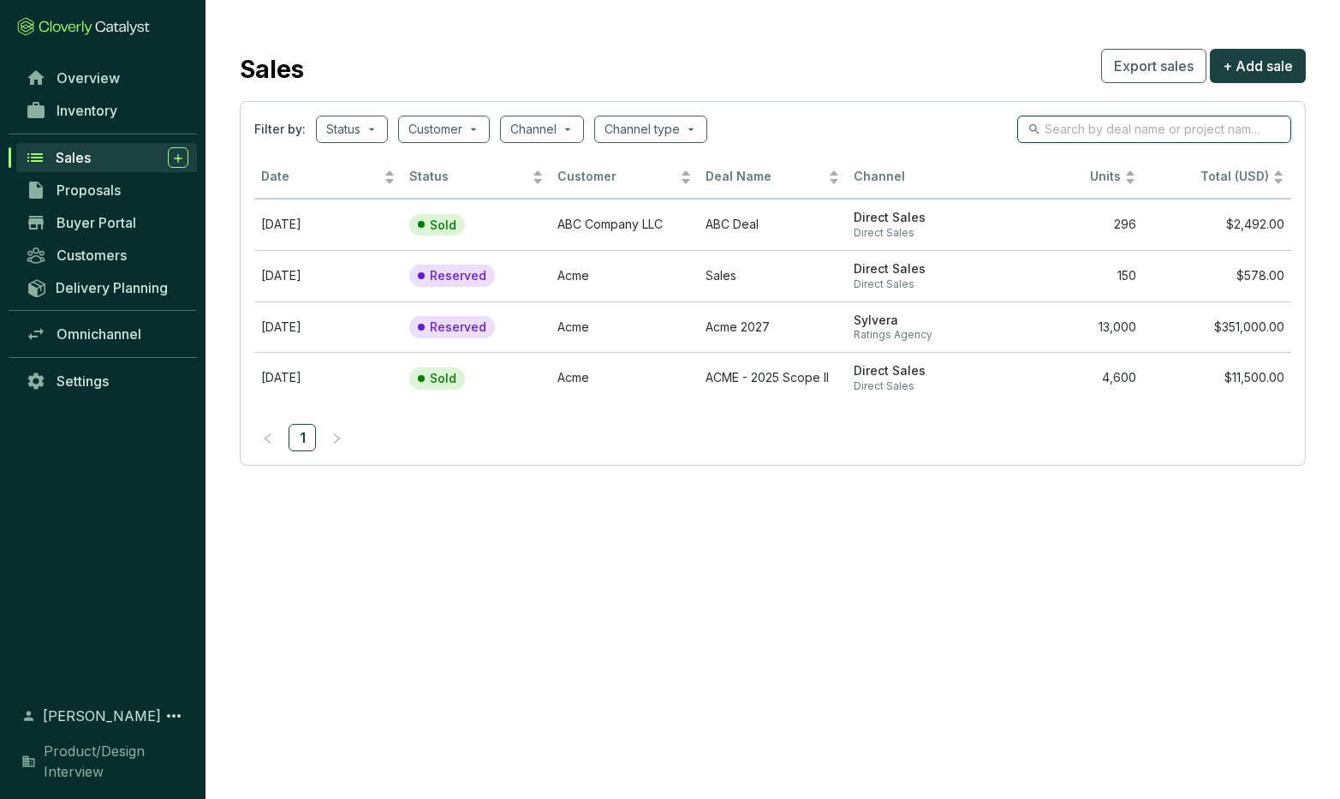
click at [1065, 125] on input "search" at bounding box center [1154, 129] width 221 height 19
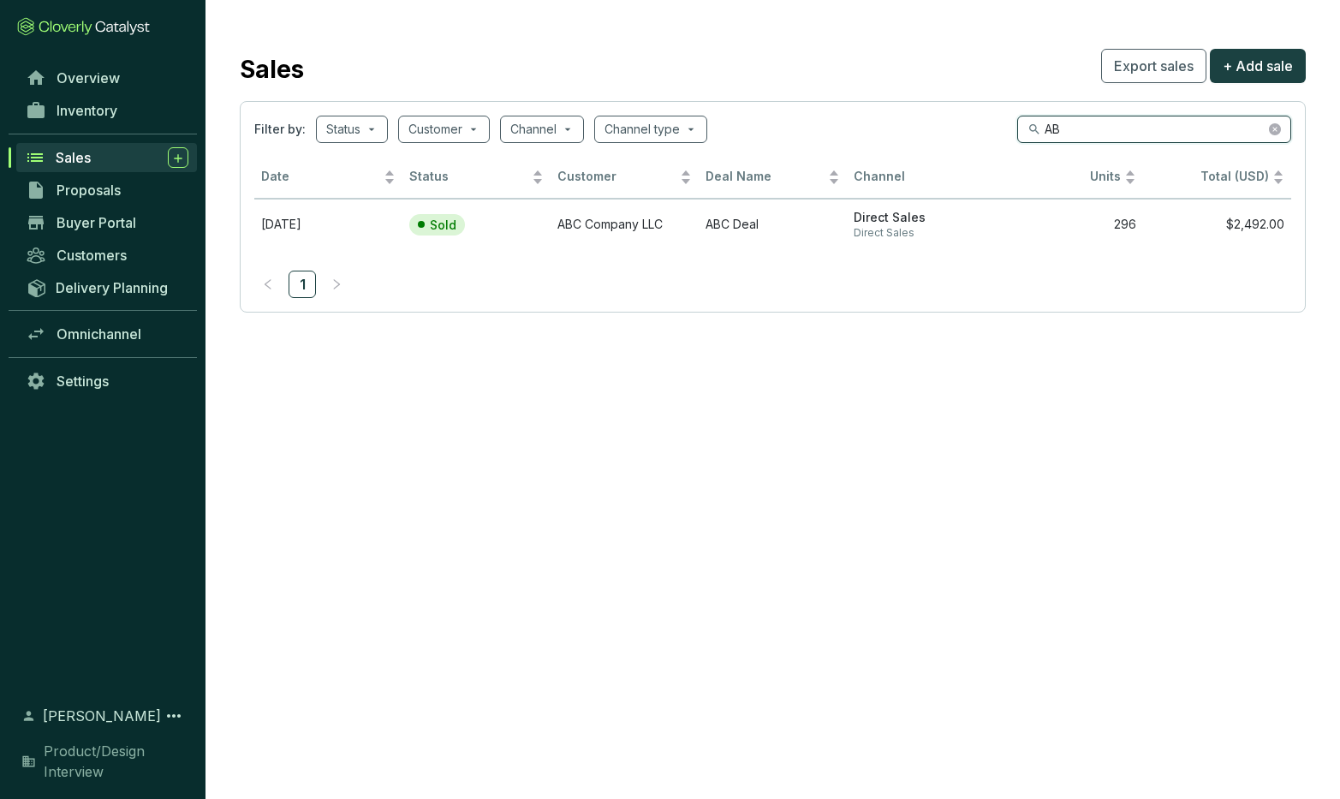
type input "A"
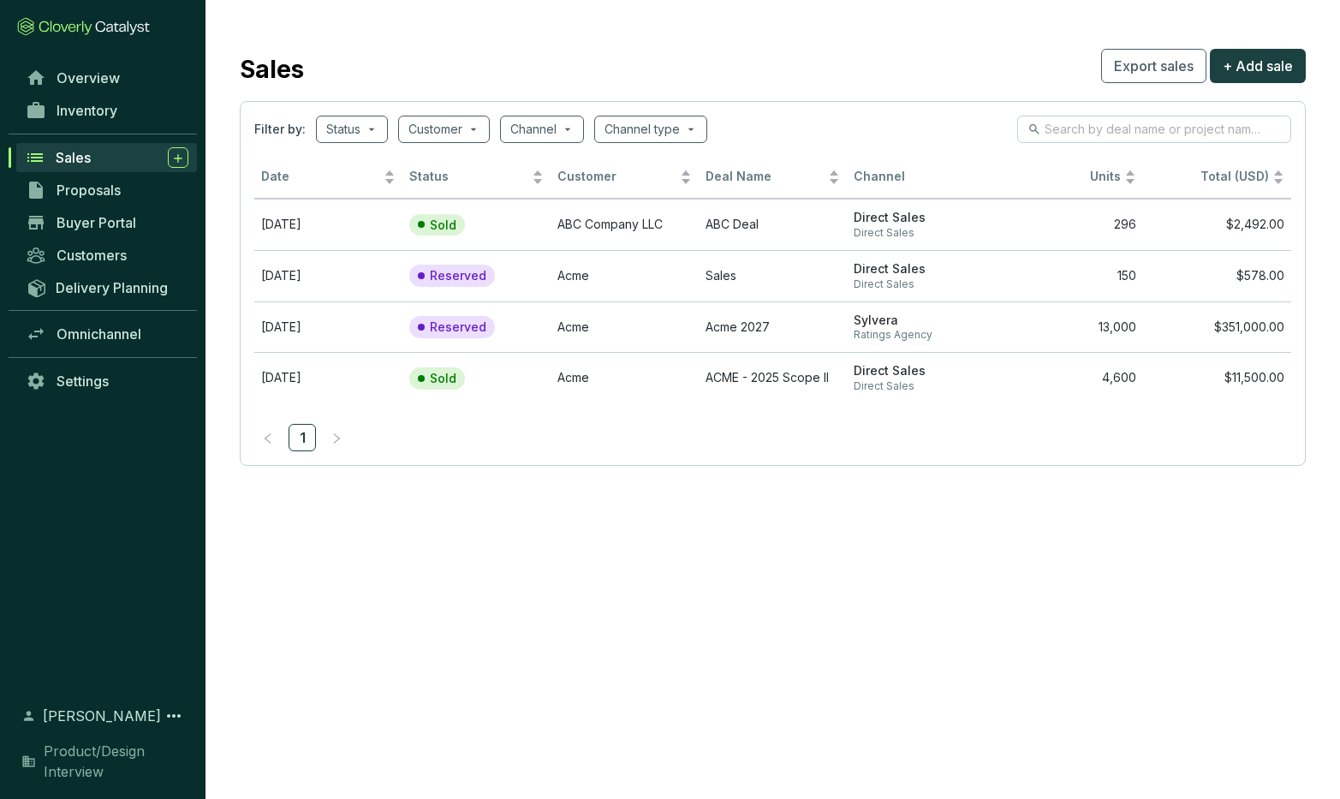
click at [852, 605] on section "Sales Export sales + Add sale Filter by: Status Customer Channel Channel type D…" at bounding box center [670, 399] width 1340 height 799
click at [697, 126] on span at bounding box center [650, 129] width 92 height 26
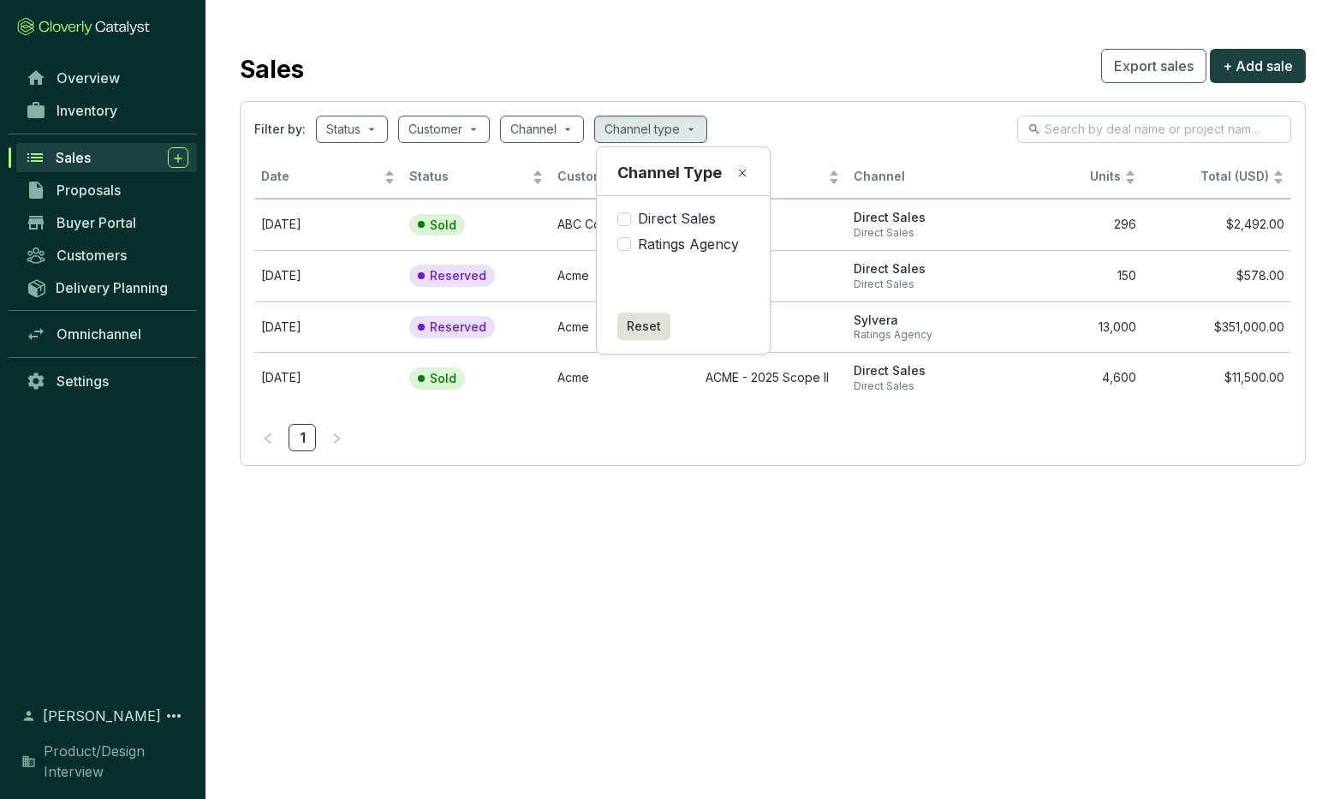
click at [688, 76] on div "Sales Export sales + Add sale" at bounding box center [773, 66] width 1066 height 43
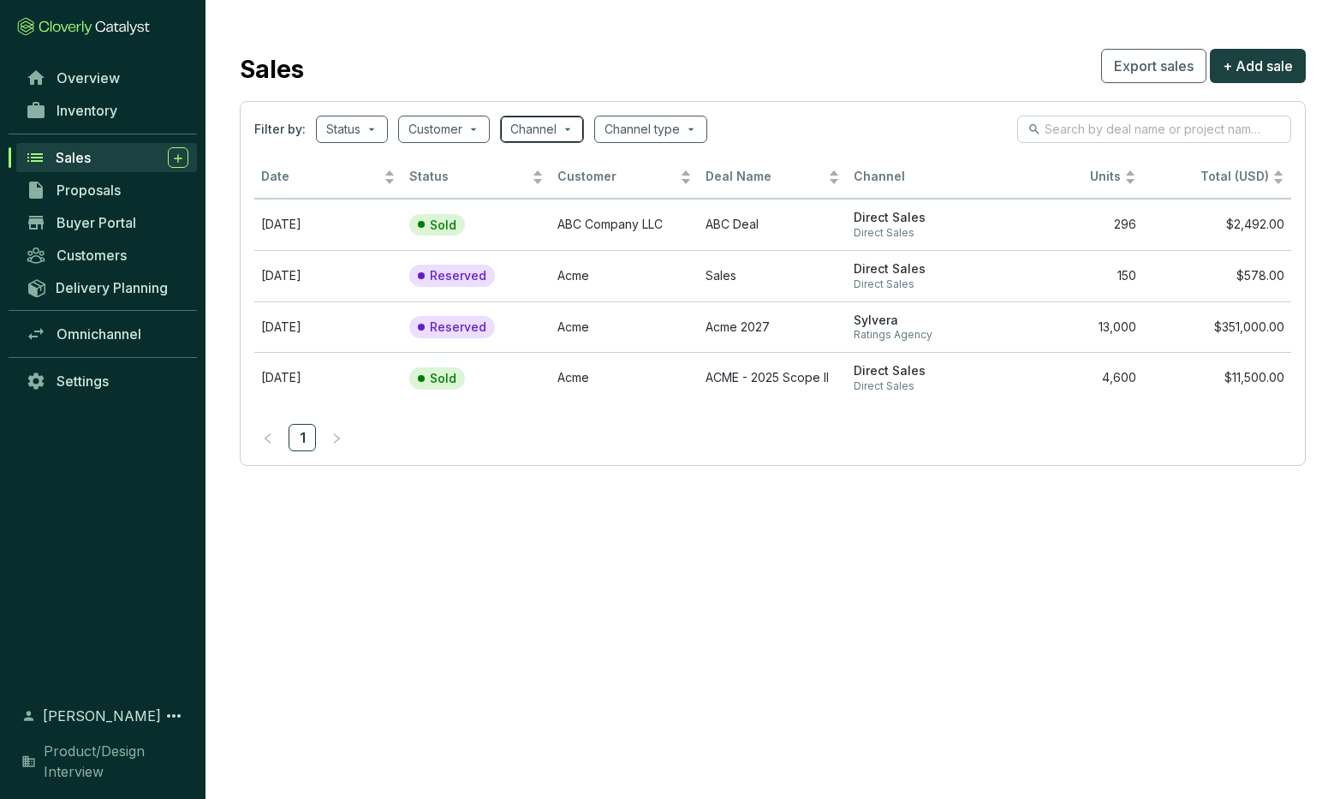
click at [576, 128] on div "Channel" at bounding box center [542, 129] width 84 height 27
click at [474, 90] on section "Sales Export sales + Add sale Filter by: Status Customer Channel Channel type D…" at bounding box center [772, 255] width 1134 height 510
click at [476, 129] on span at bounding box center [443, 129] width 71 height 26
click at [471, 78] on div "Sales Export sales + Add sale" at bounding box center [773, 66] width 1066 height 43
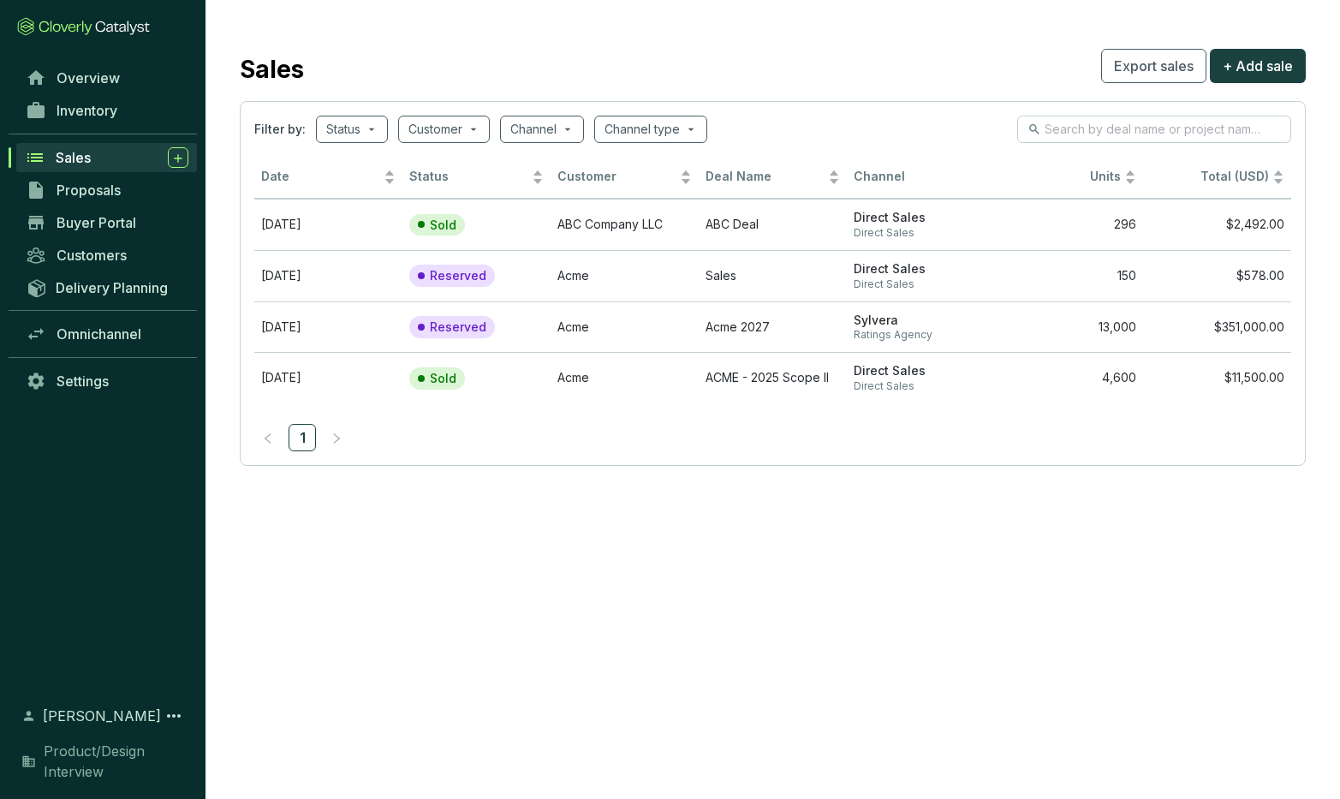
click at [528, 578] on section "Sales Export sales + Add sale Filter by: Status Customer Channel Channel type D…" at bounding box center [670, 399] width 1340 height 799
click at [90, 188] on span "Proposals" at bounding box center [89, 190] width 64 height 17
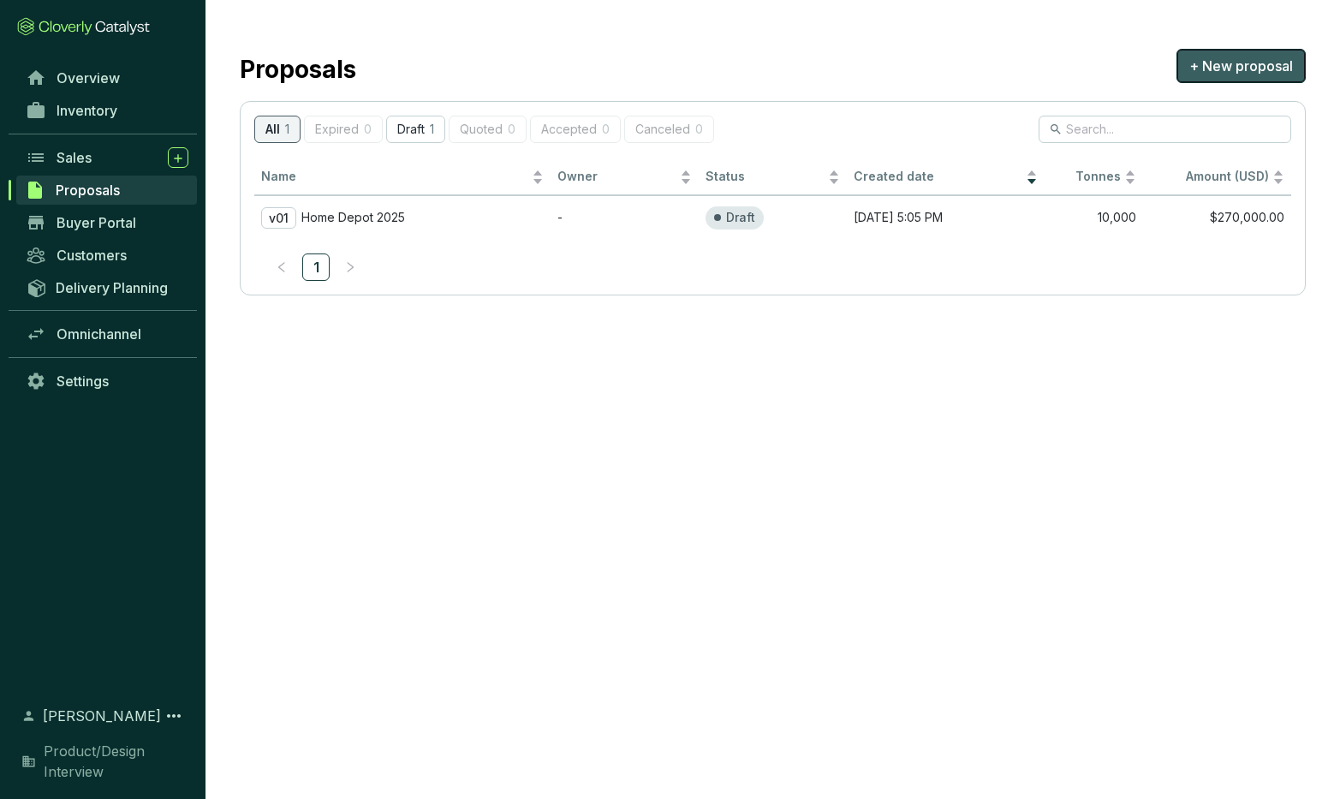
click at [1223, 66] on span "+ New proposal" at bounding box center [1241, 66] width 104 height 21
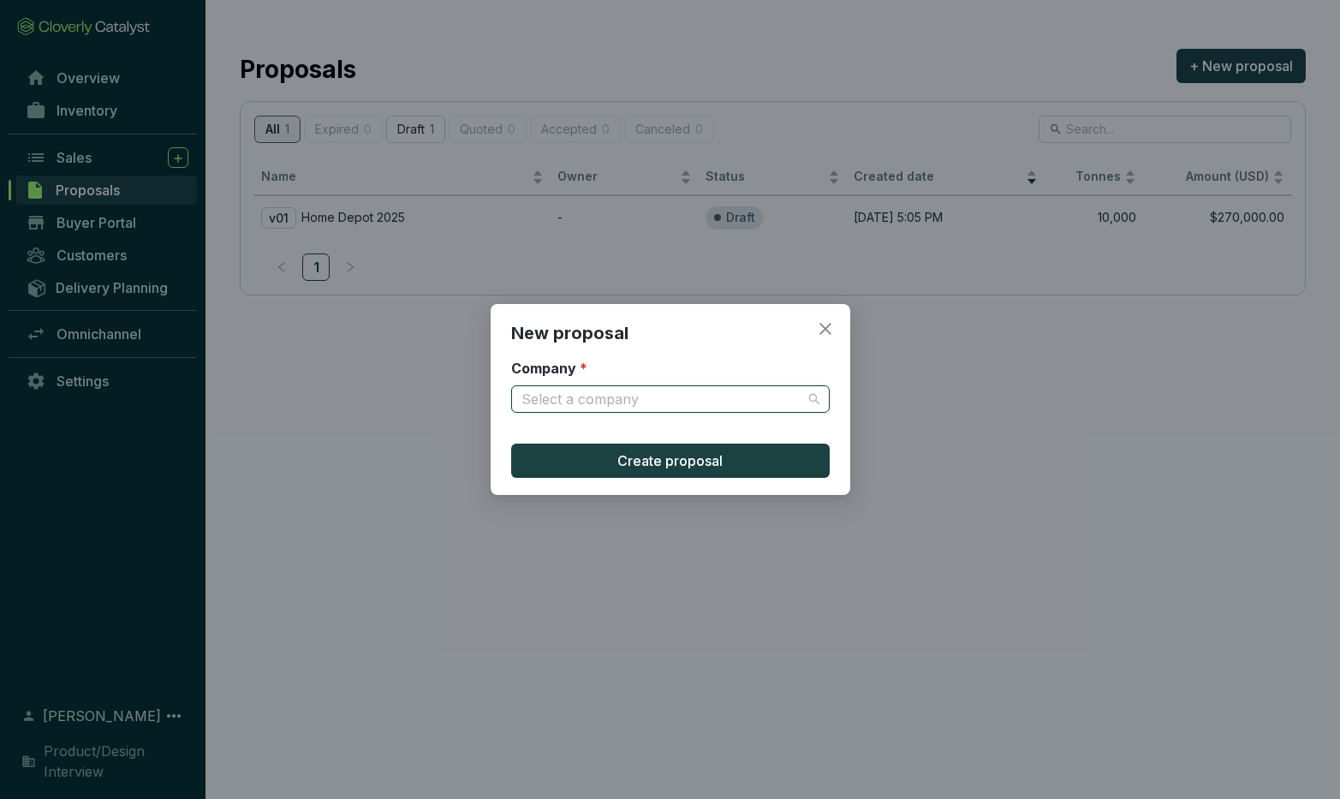
click at [554, 398] on input "Company *" at bounding box center [661, 399] width 281 height 26
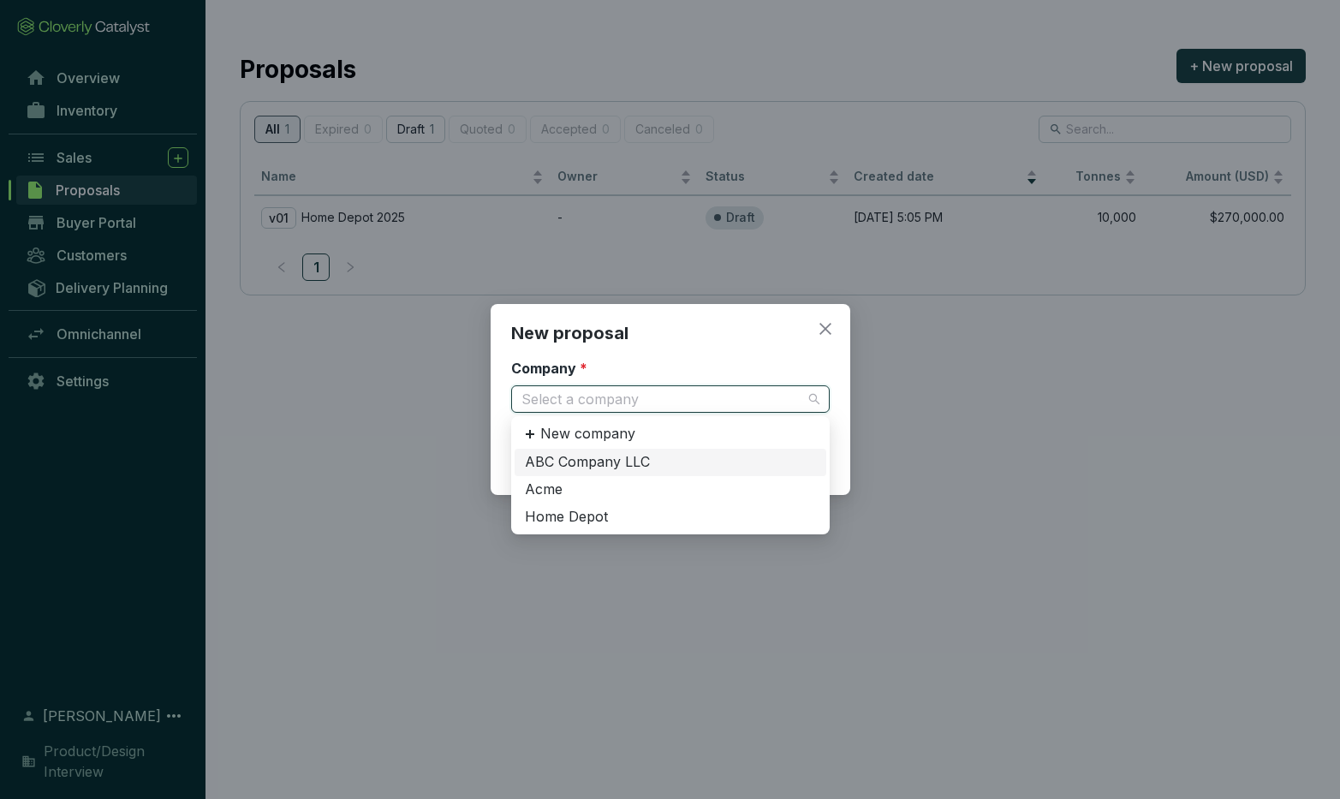
click at [569, 462] on div "ABC Company LLC" at bounding box center [670, 462] width 291 height 19
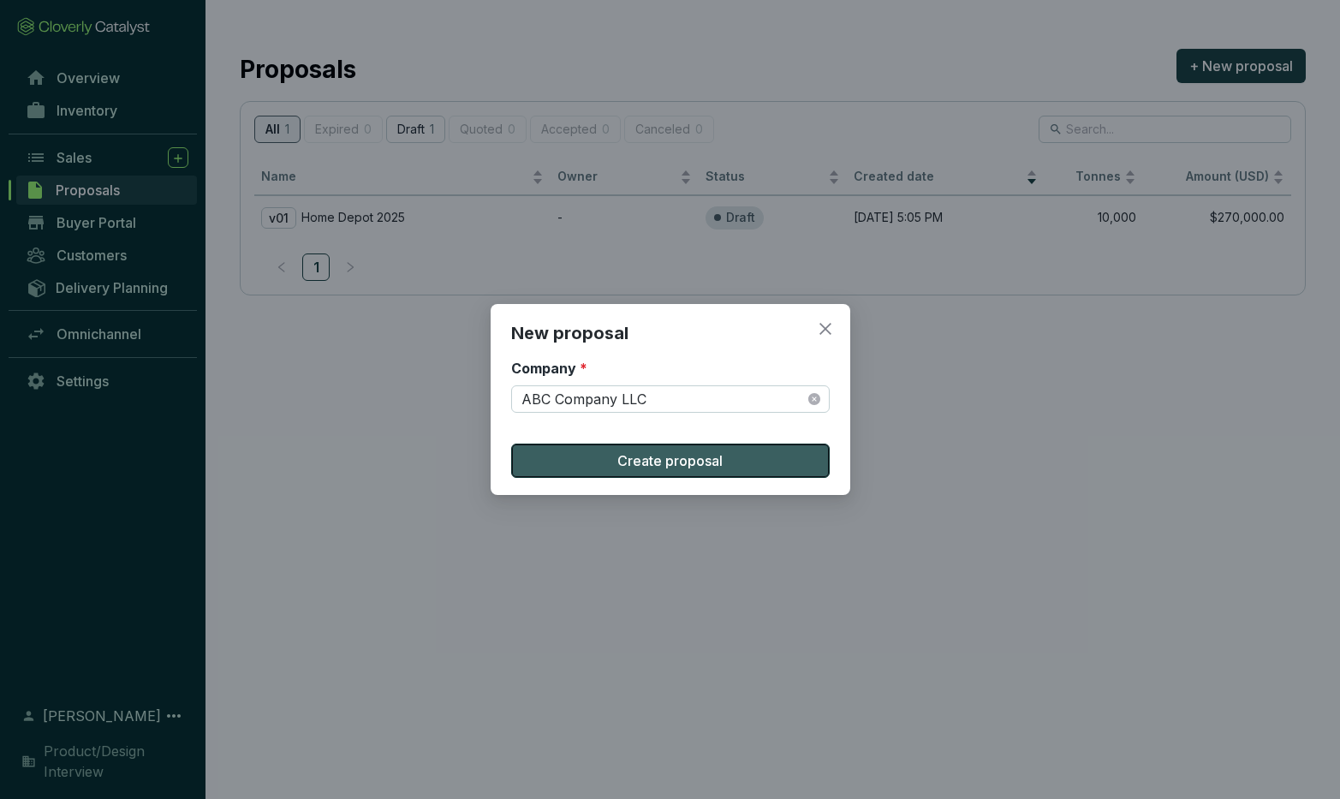
click at [602, 463] on button "Create proposal" at bounding box center [670, 460] width 318 height 34
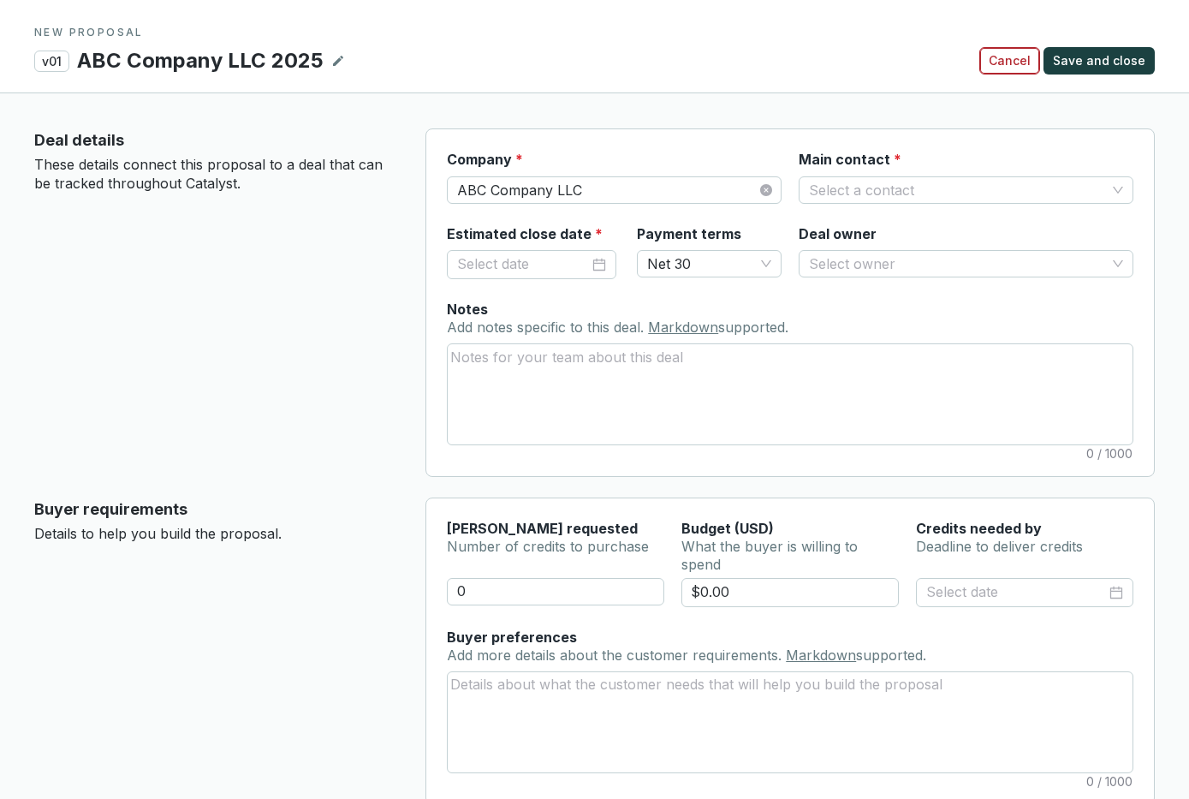
click at [1023, 61] on span "Cancel" at bounding box center [1010, 60] width 42 height 17
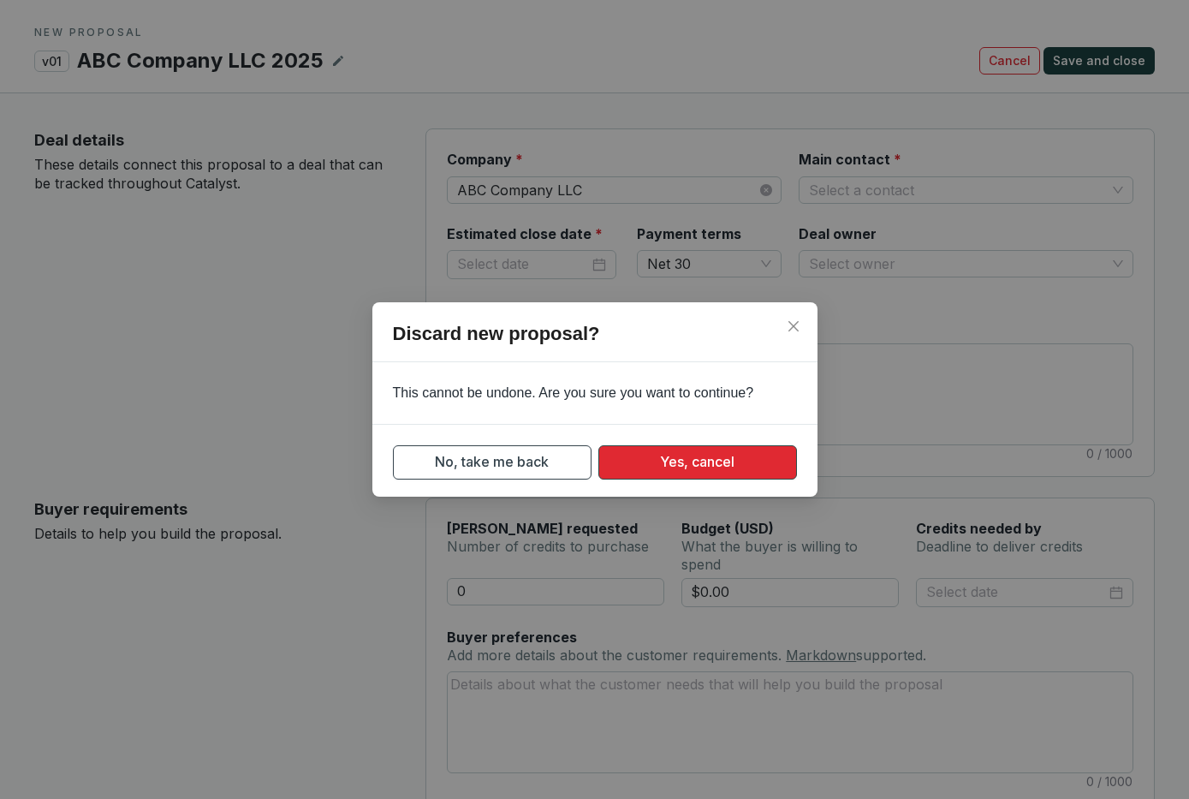
click at [658, 464] on button "Yes, cancel" at bounding box center [697, 462] width 199 height 34
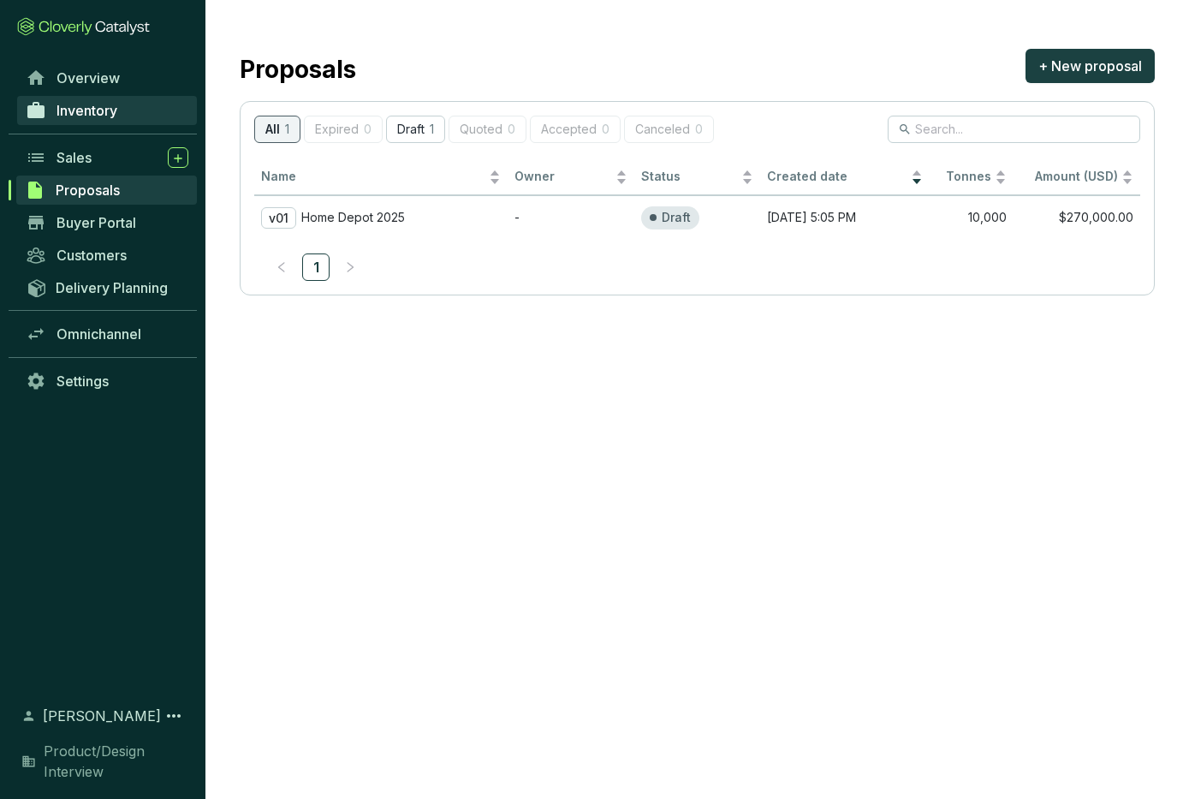
click at [68, 102] on span "Inventory" at bounding box center [87, 110] width 61 height 17
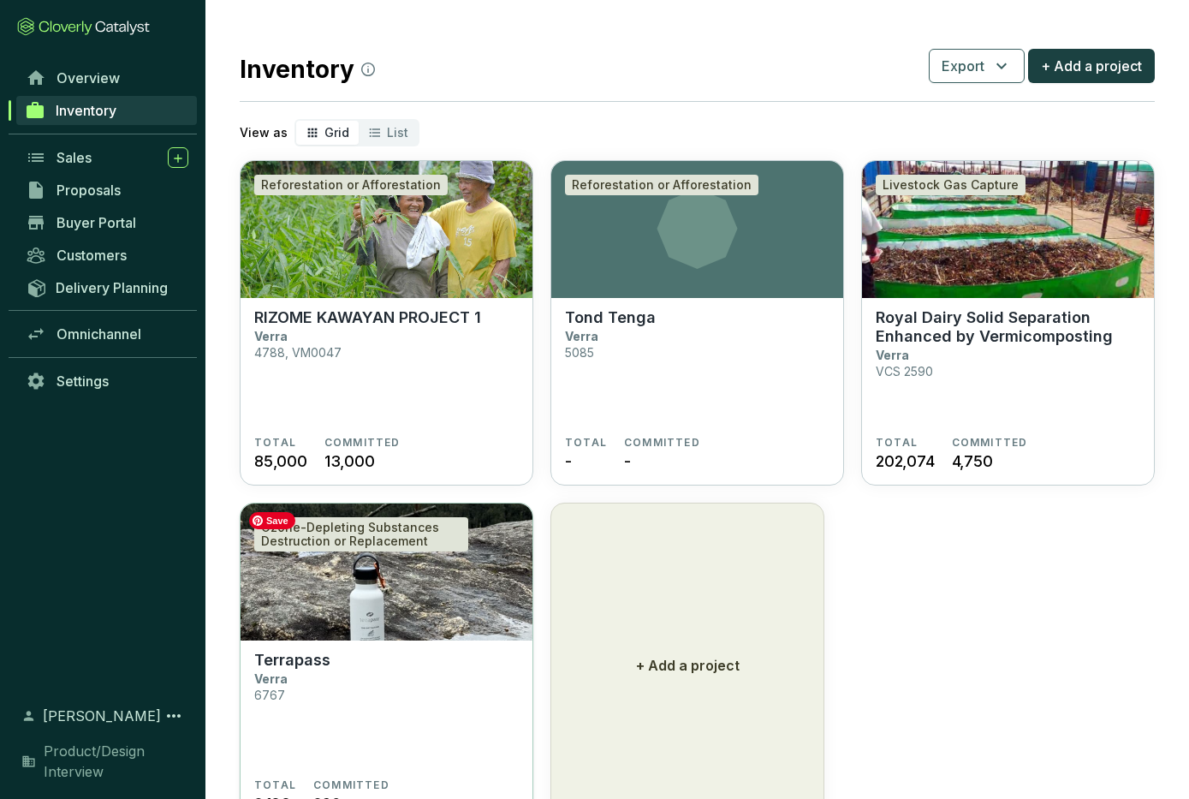
click at [443, 565] on img at bounding box center [387, 571] width 292 height 137
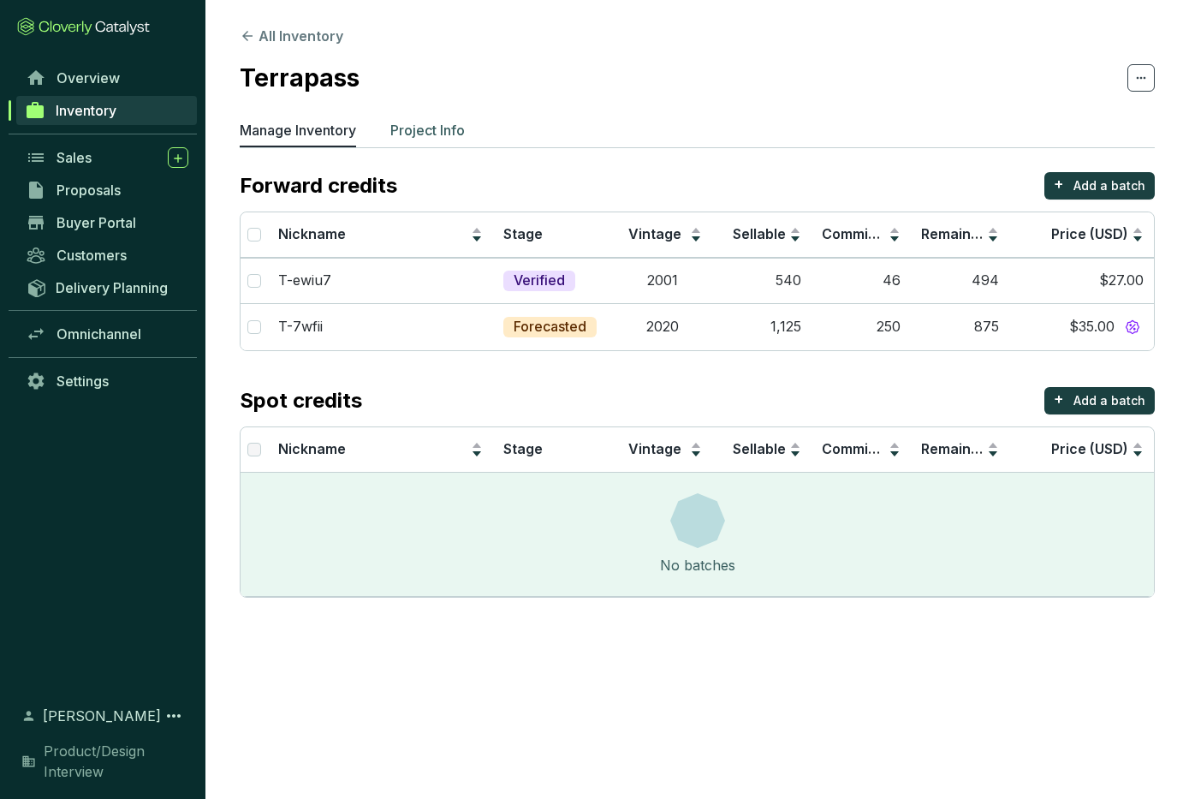
click at [429, 125] on p "Project Info" at bounding box center [427, 130] width 74 height 21
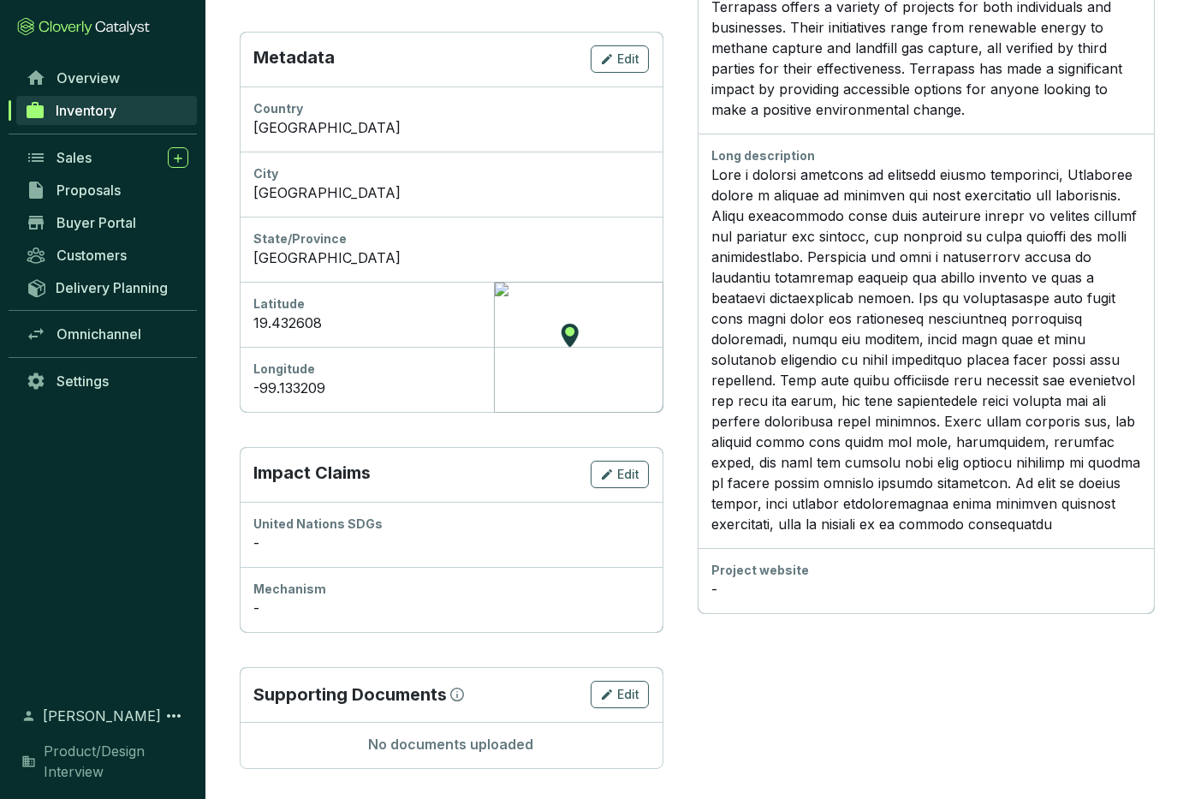
scroll to position [604, 0]
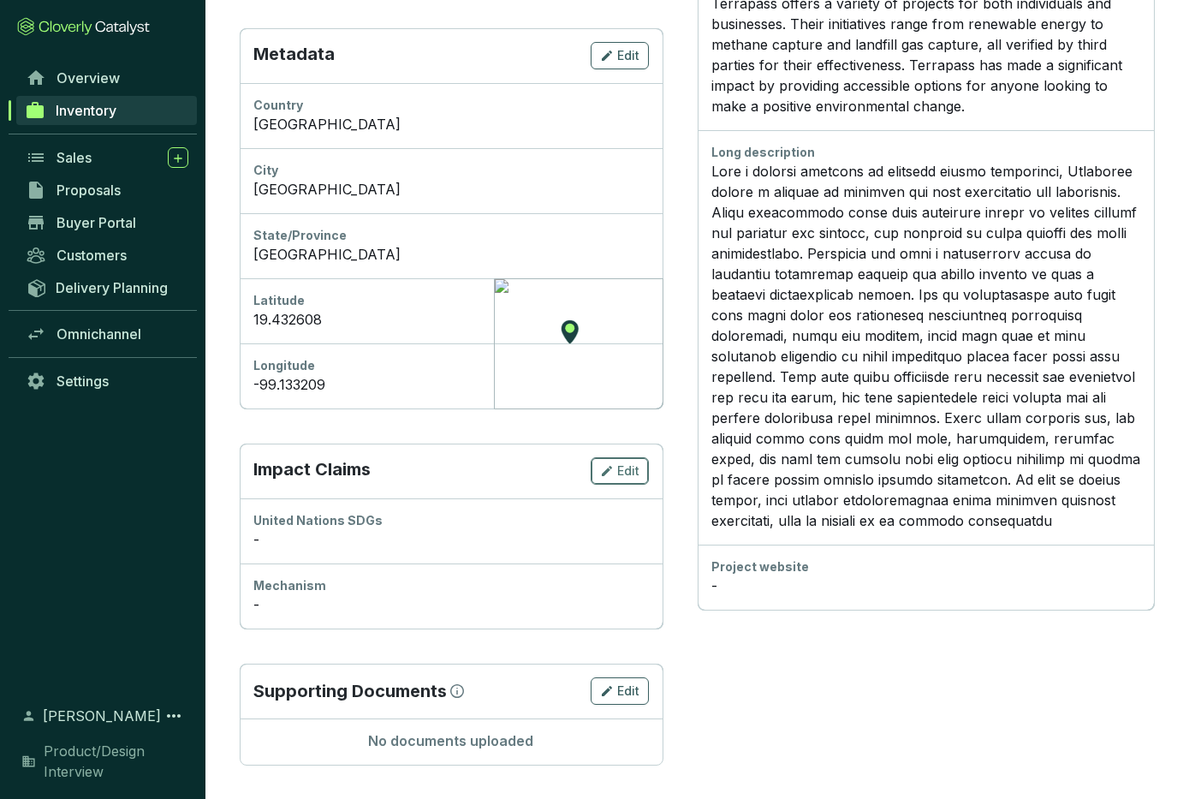
click at [624, 468] on span "Edit" at bounding box center [628, 470] width 22 height 17
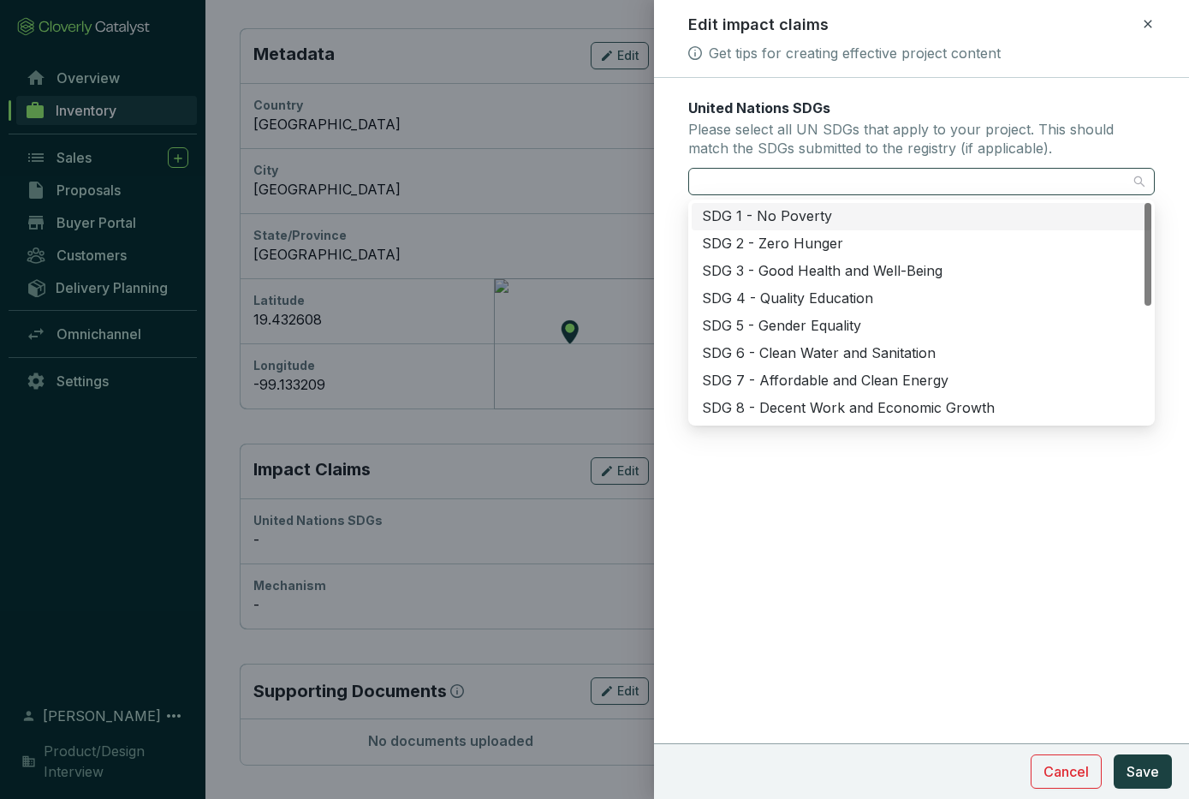
click at [788, 190] on div at bounding box center [912, 182] width 440 height 24
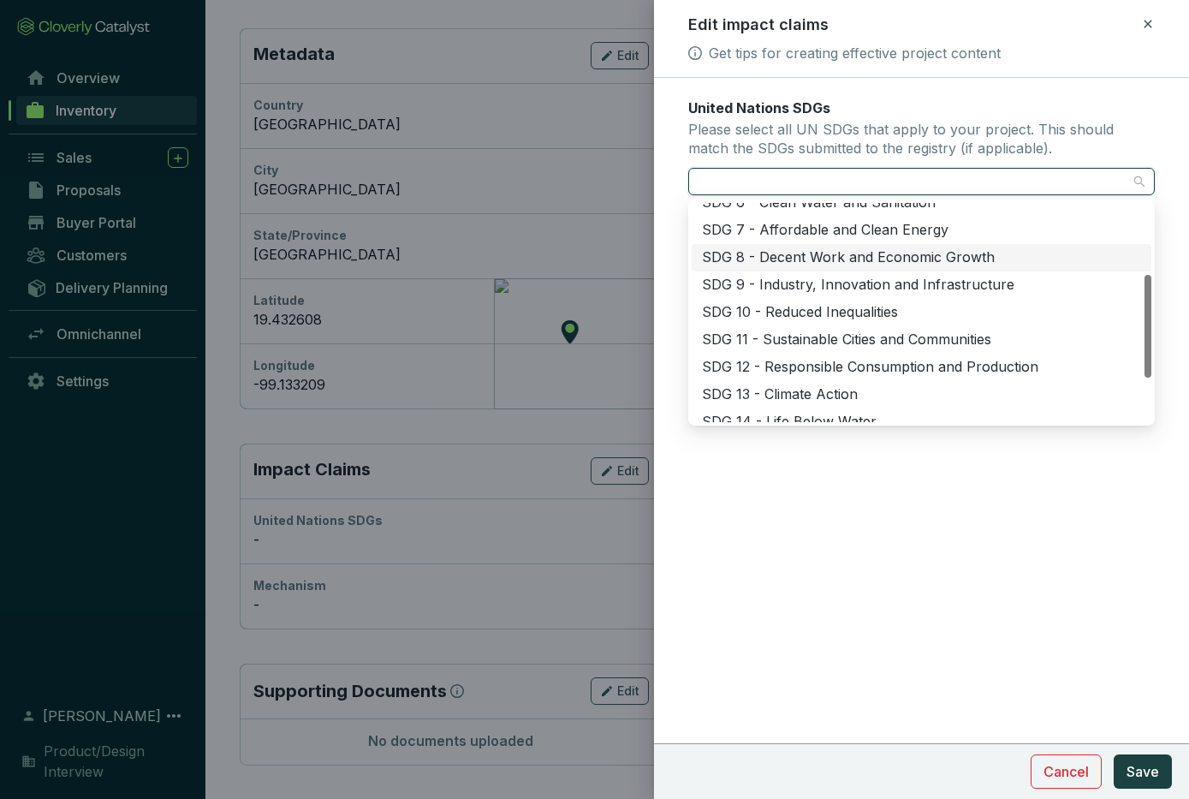
scroll to position [158, 0]
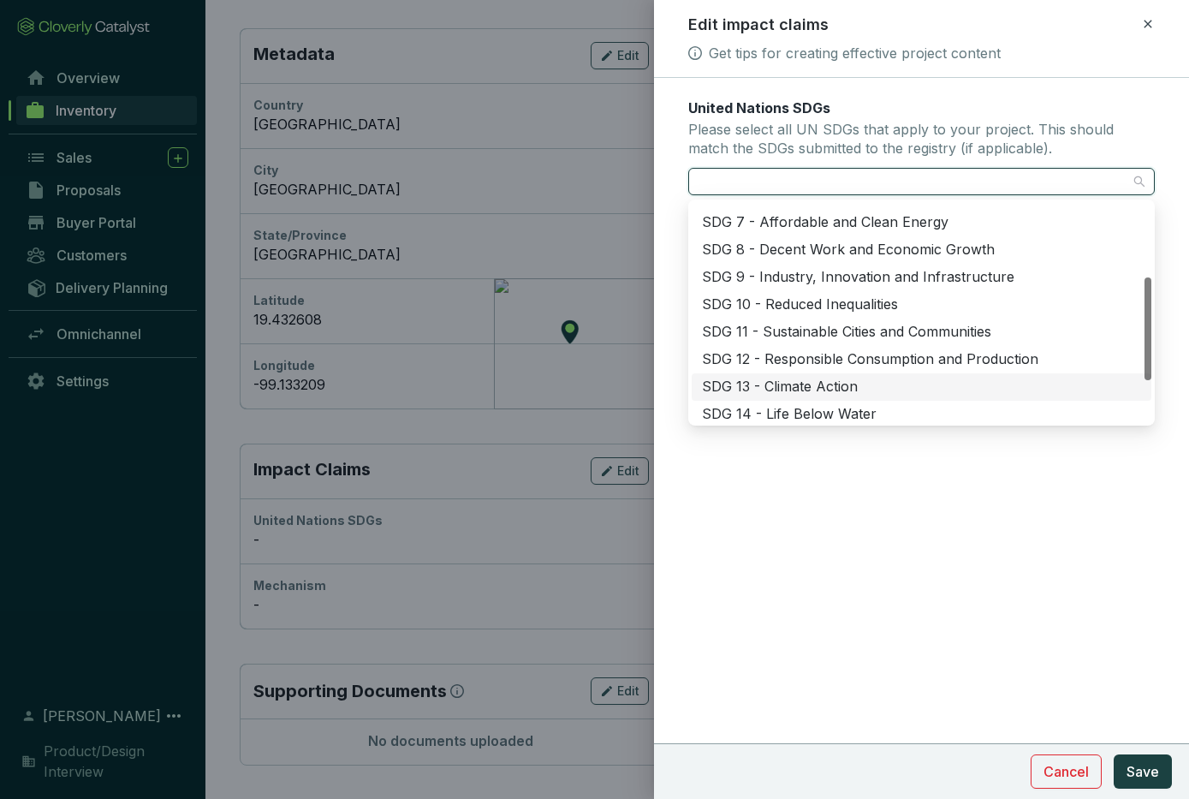
click at [770, 384] on div "SDG 13 - Climate Action" at bounding box center [921, 387] width 439 height 19
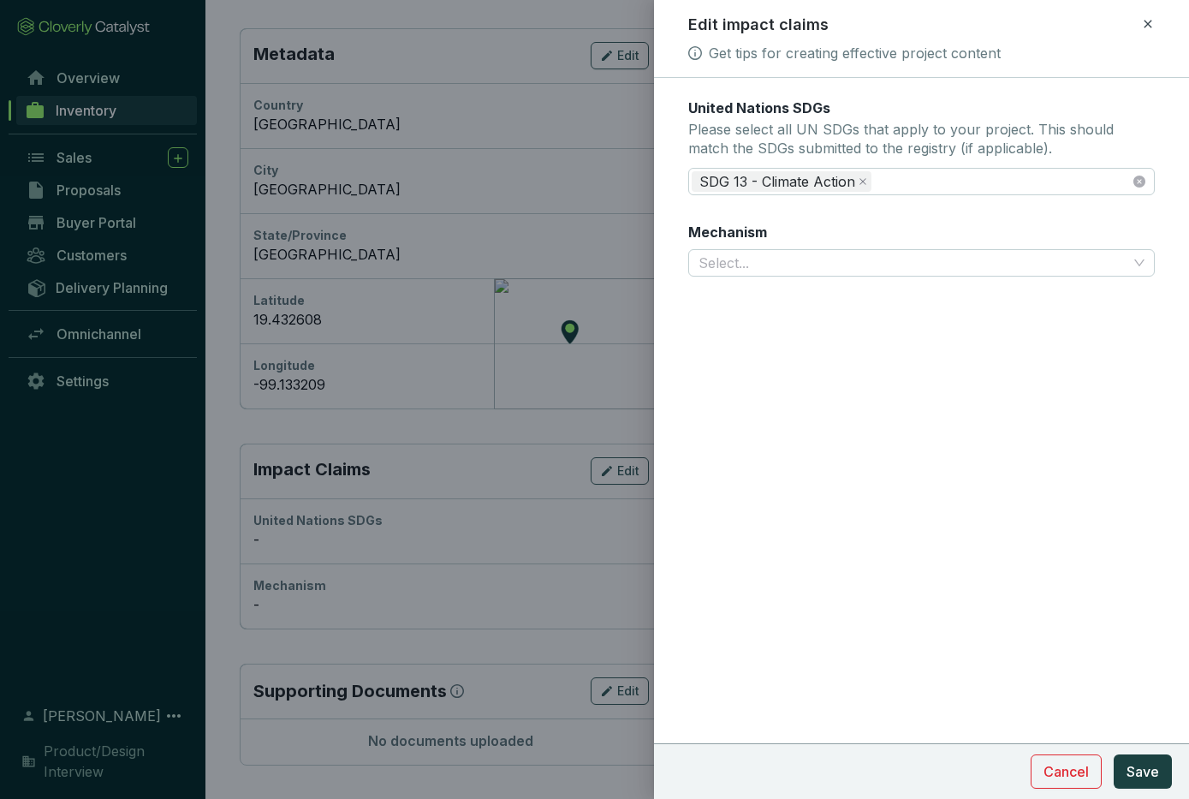
click at [748, 505] on div "United Nations SDGs Please select all UN SDGs that apply to your project. This …" at bounding box center [921, 438] width 535 height 721
click at [746, 253] on input "Mechanism" at bounding box center [913, 263] width 429 height 26
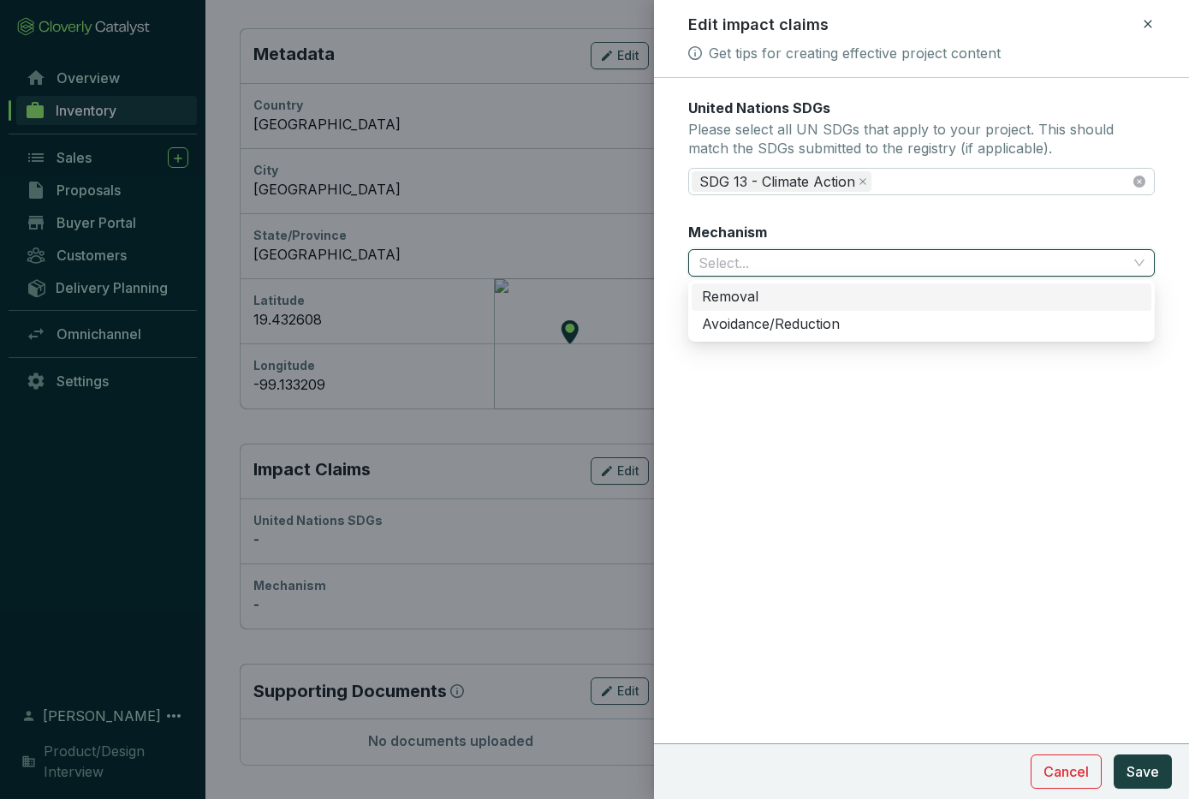
click at [767, 298] on div "Removal" at bounding box center [921, 297] width 439 height 19
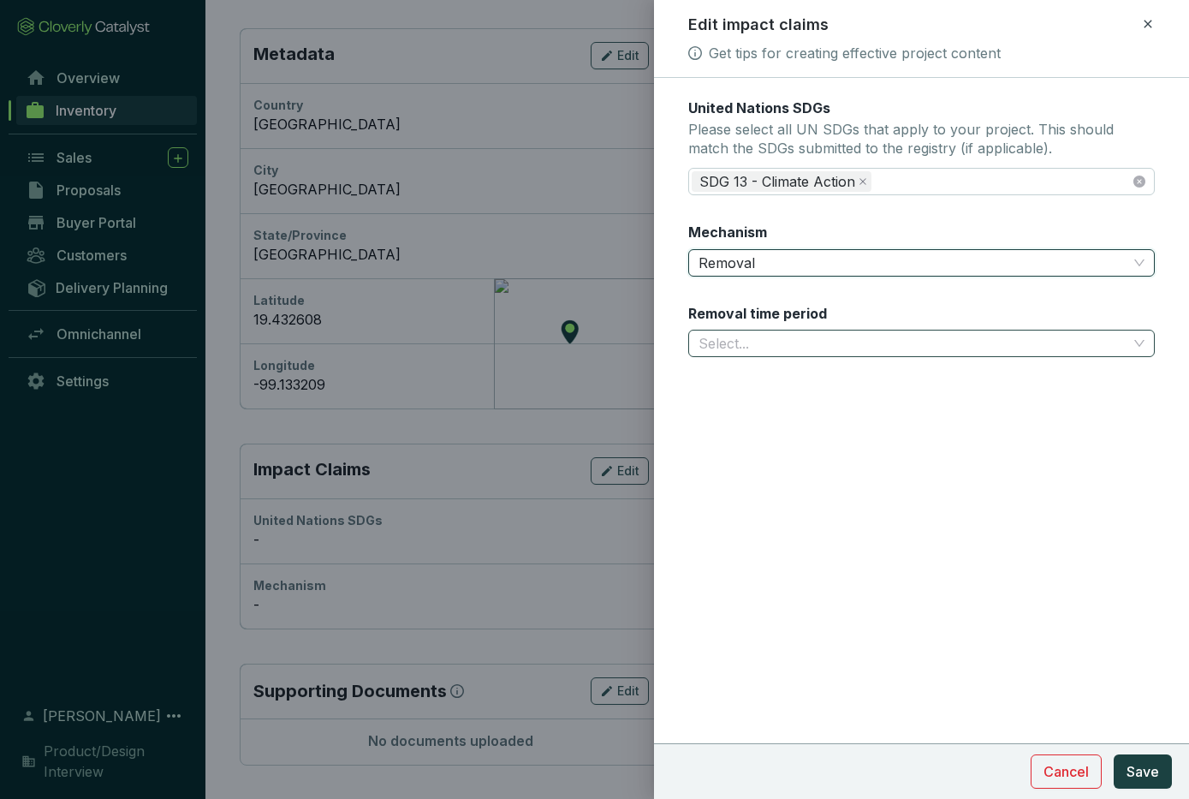
click at [783, 336] on input "Removal time period" at bounding box center [913, 343] width 429 height 26
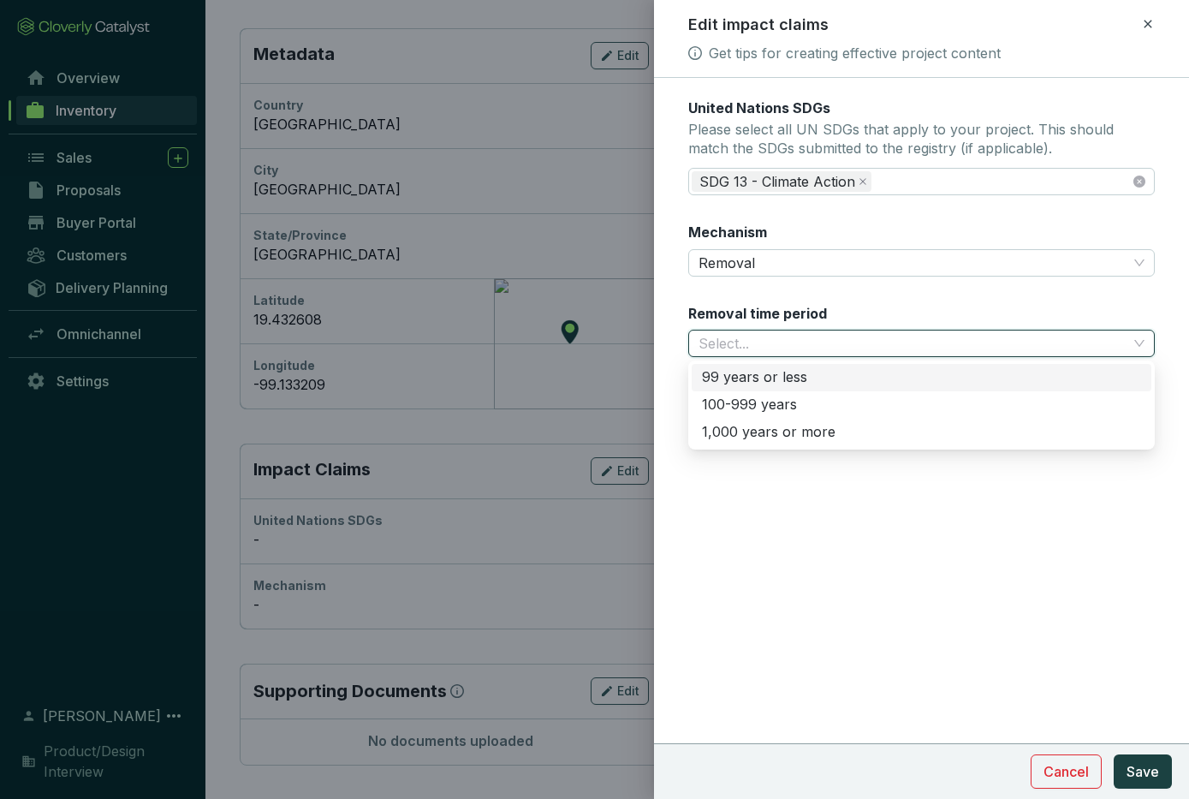
click at [797, 376] on div "99 years or less" at bounding box center [921, 377] width 439 height 19
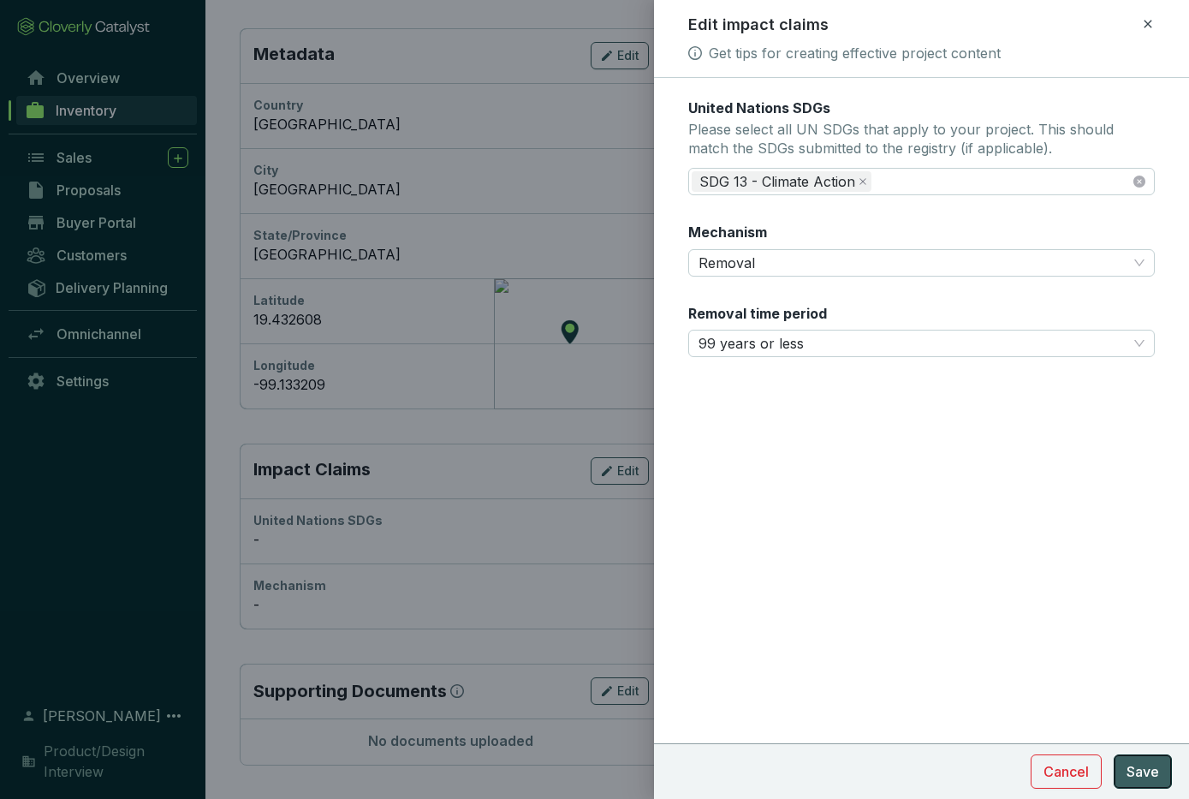
click at [1140, 774] on span "Save" at bounding box center [1143, 771] width 33 height 21
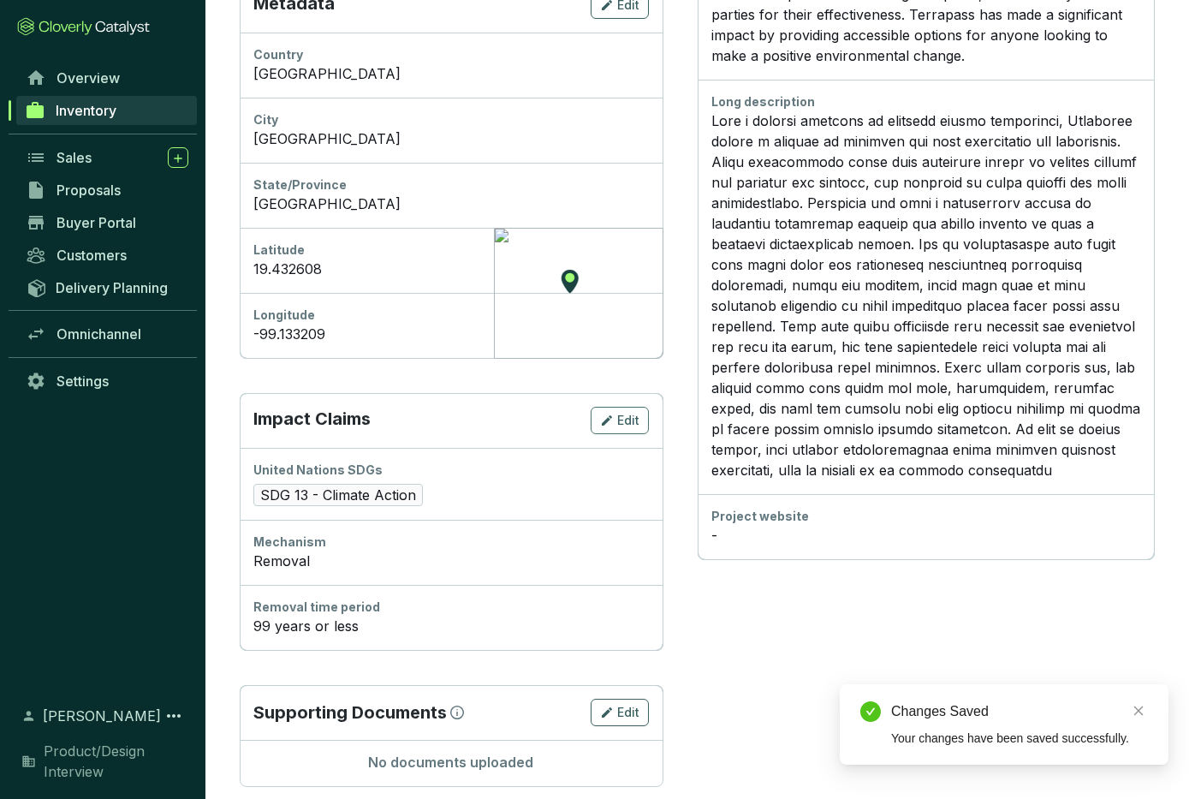
scroll to position [676, 0]
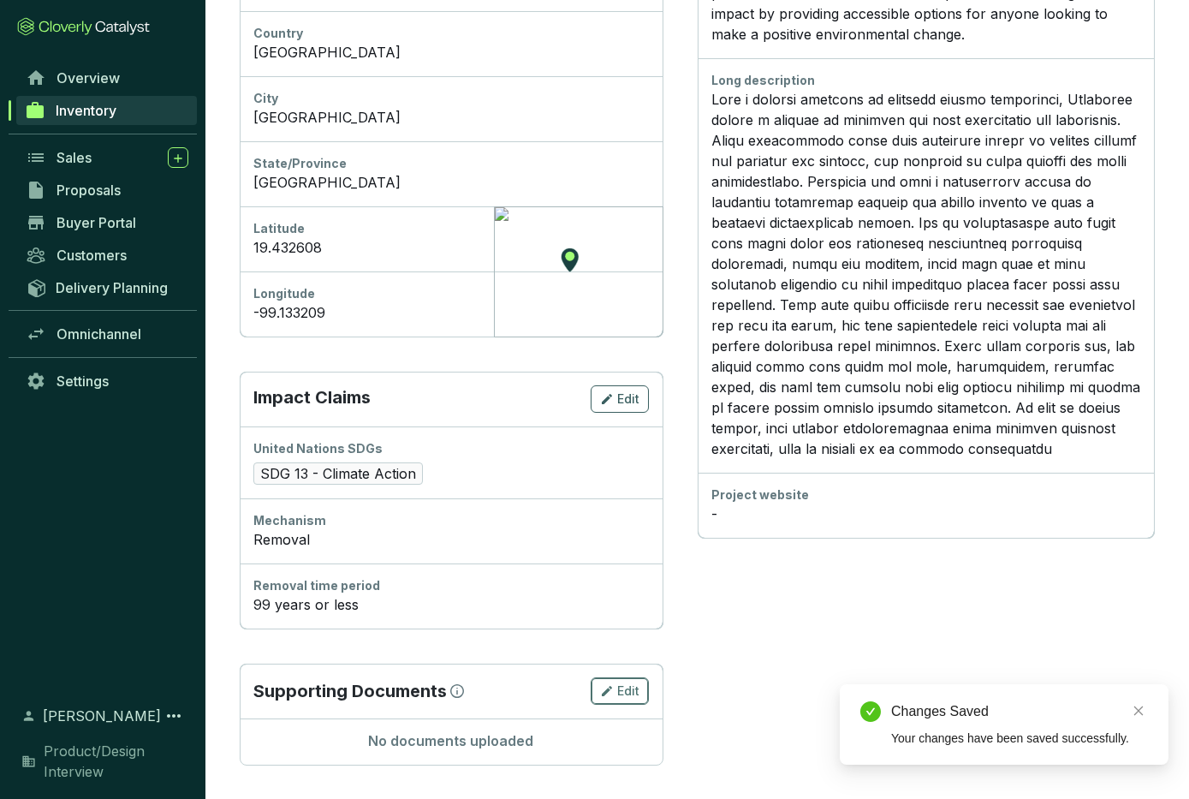
click at [616, 691] on div "Edit" at bounding box center [619, 691] width 39 height 21
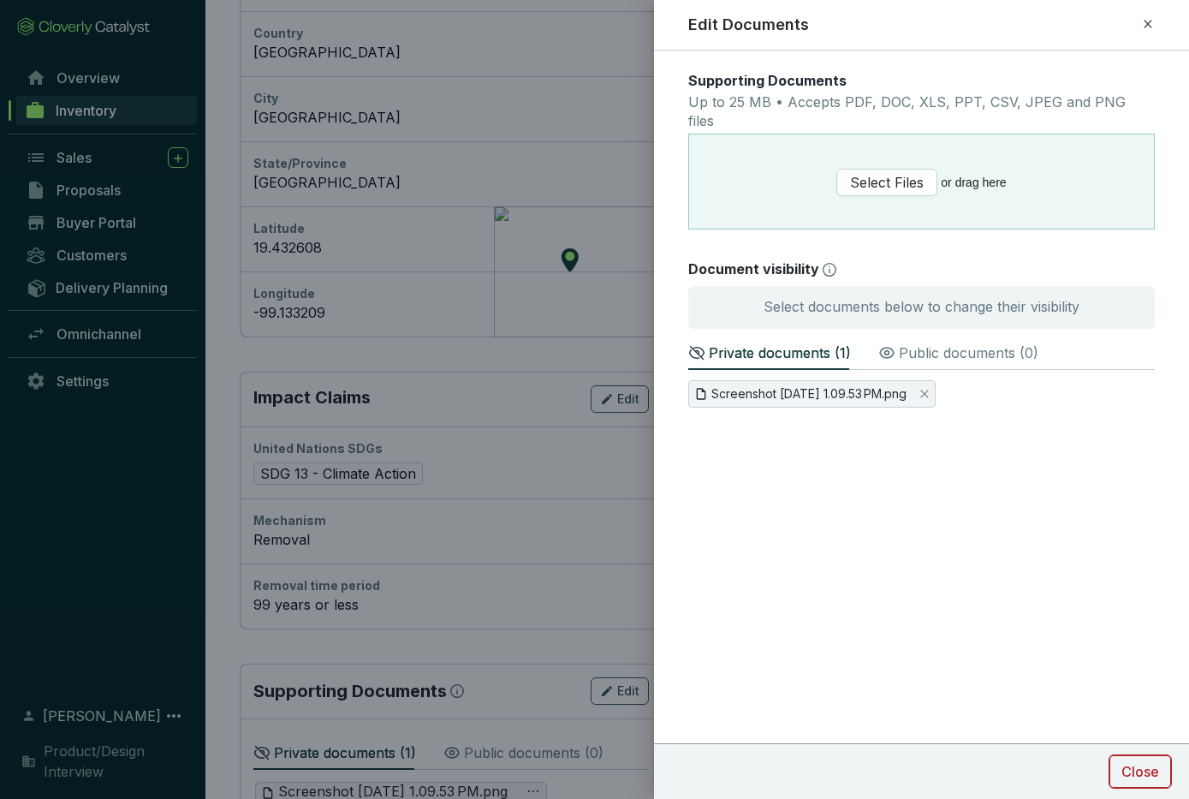
click at [1140, 771] on span "Close" at bounding box center [1141, 771] width 38 height 21
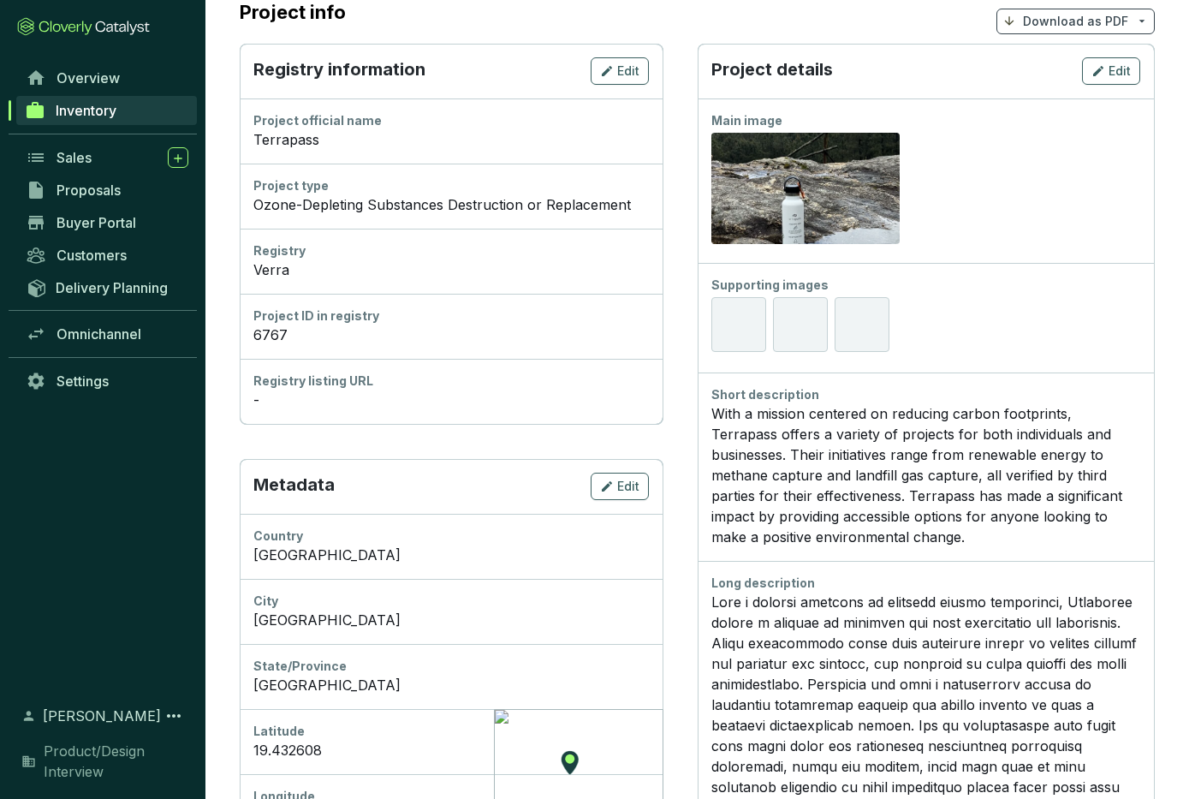
scroll to position [0, 0]
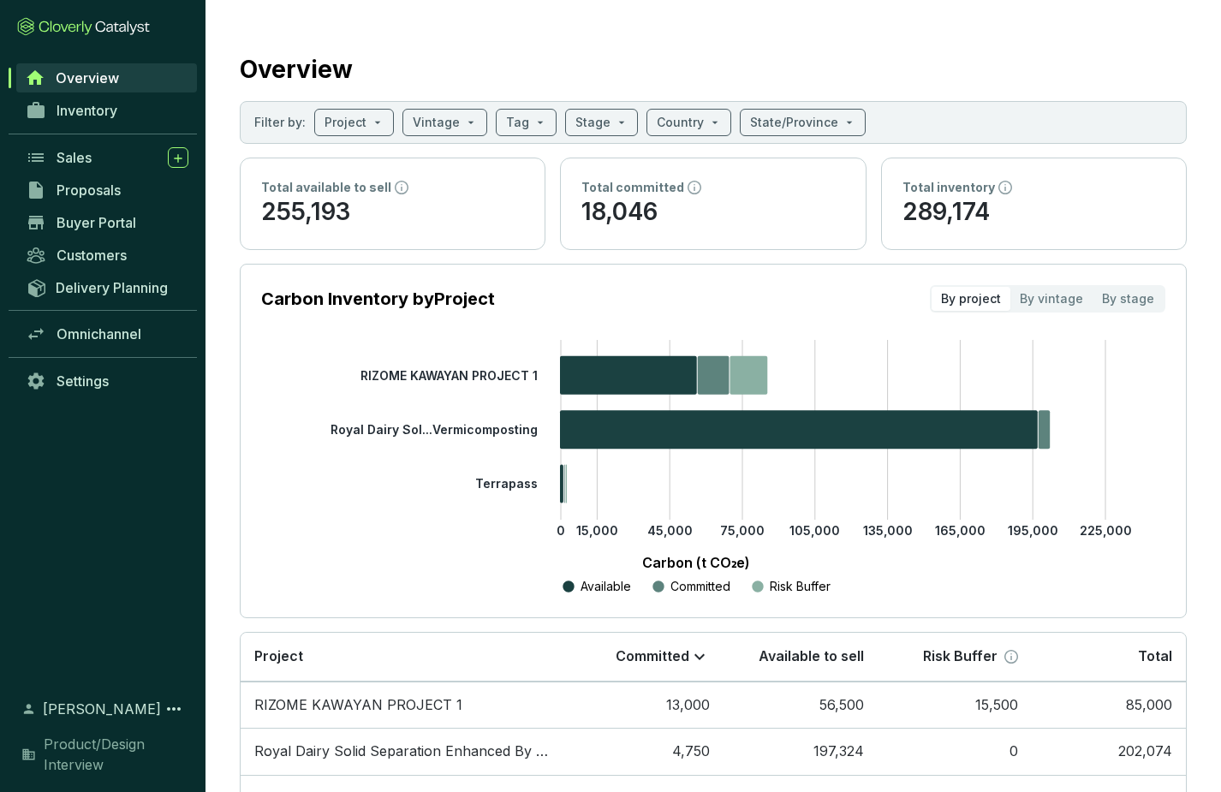
click at [281, 487] on icon "0 15,000 45,000 75,000 105,000 135,000 165,000 195,000 225,000 RIZOME KAWAYAN P…" at bounding box center [696, 468] width 904 height 257
click at [88, 157] on span "Sales" at bounding box center [74, 157] width 35 height 17
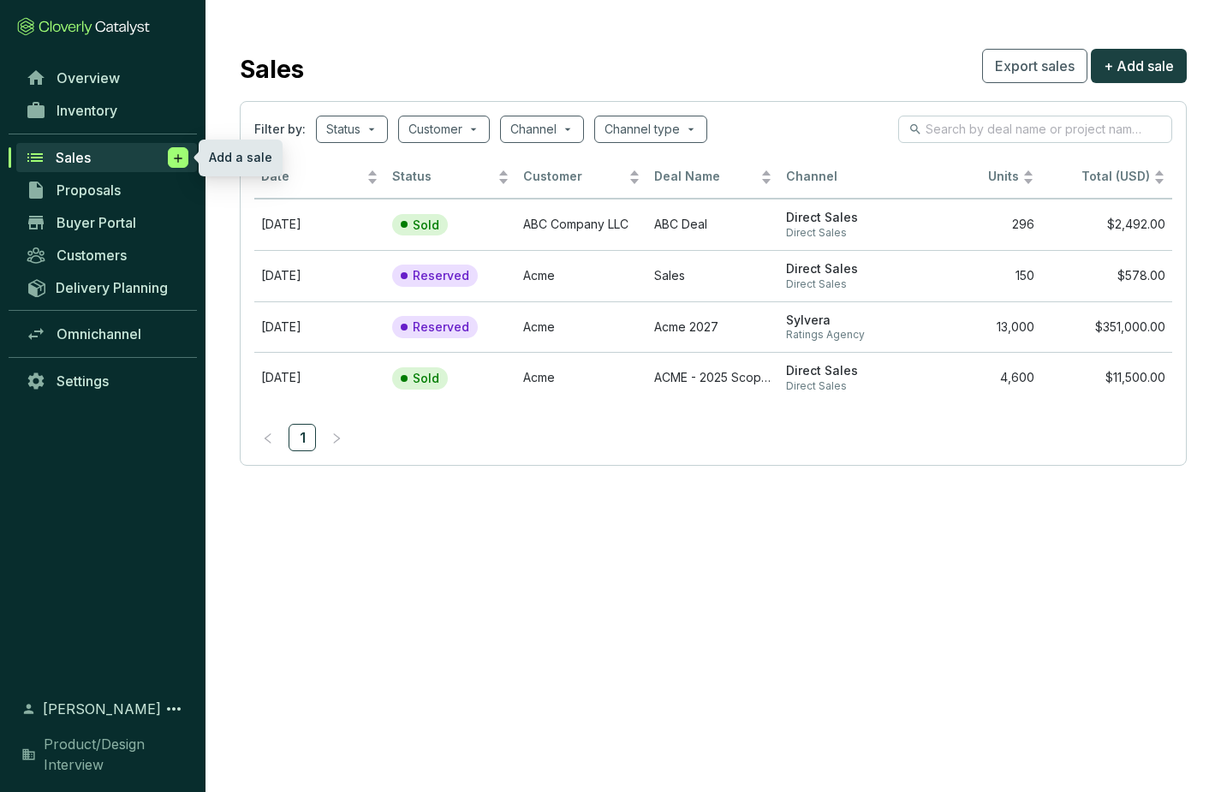
click at [180, 156] on icon at bounding box center [178, 158] width 14 height 17
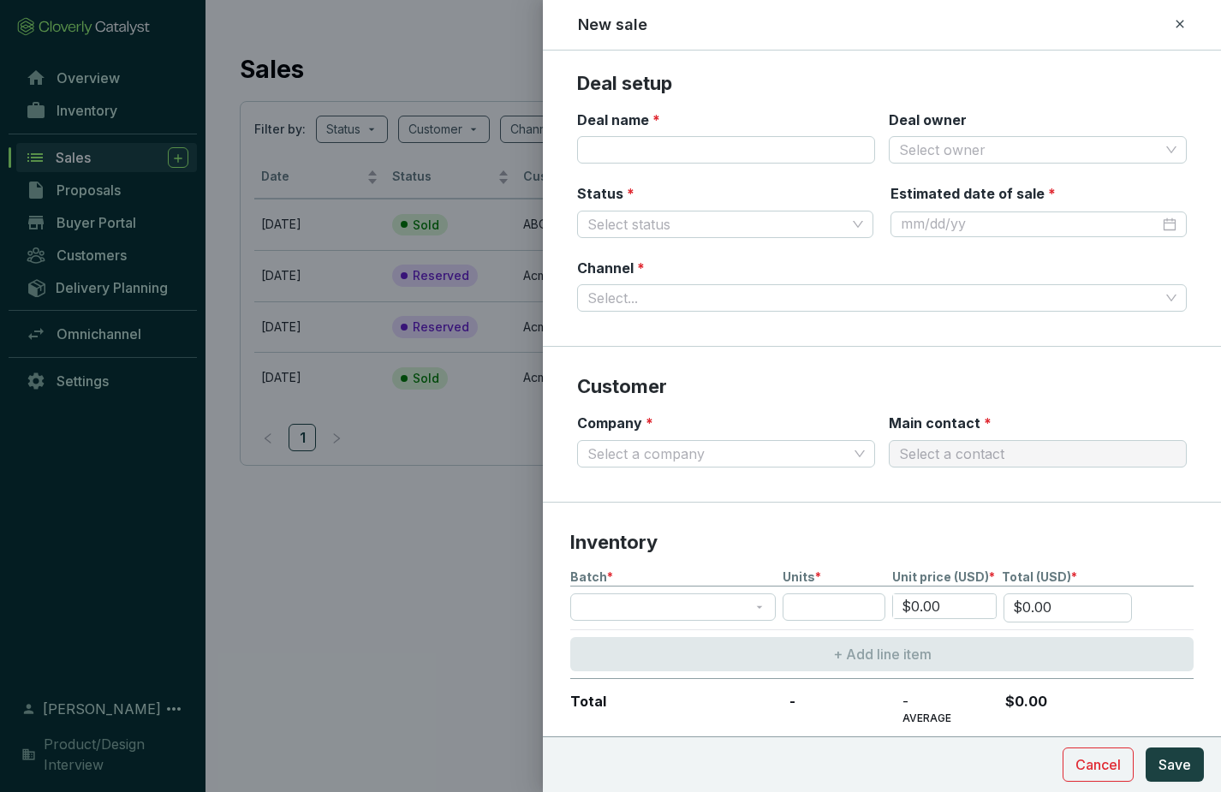
click at [1184, 22] on icon at bounding box center [1180, 24] width 14 height 21
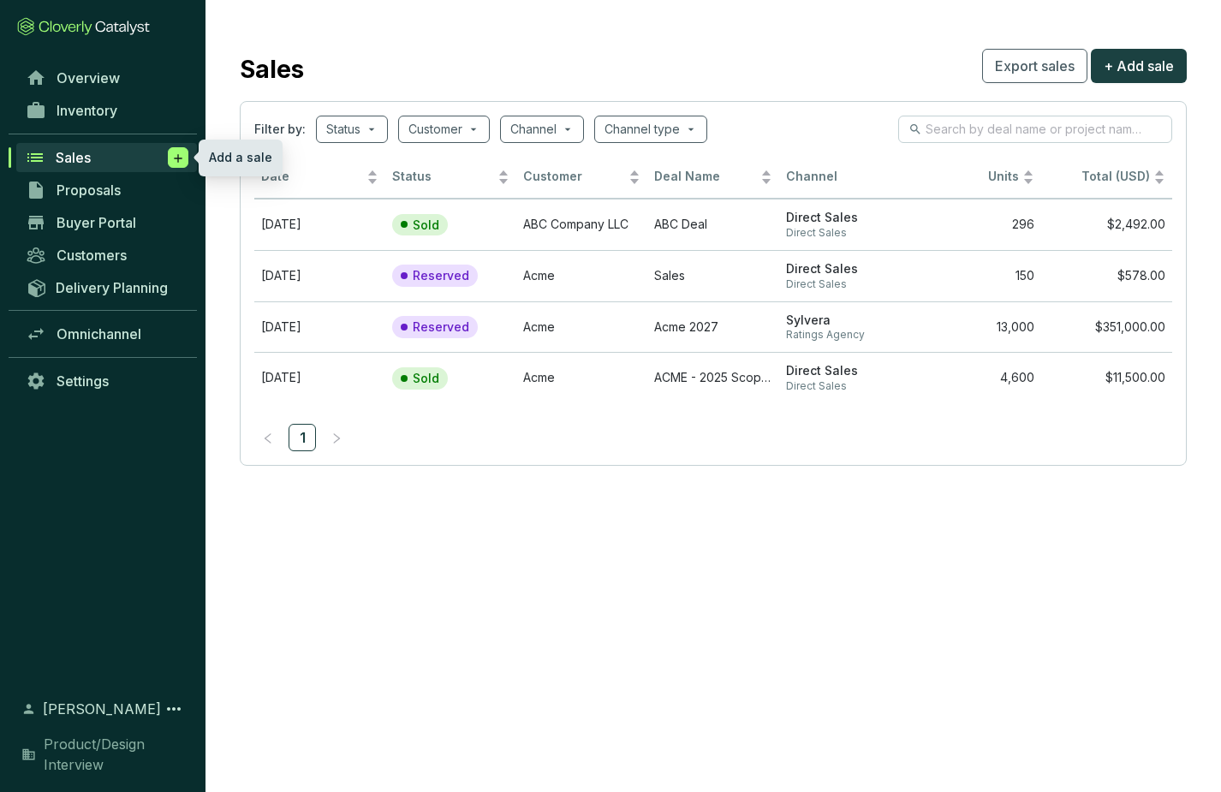
click at [181, 158] on icon at bounding box center [178, 158] width 14 height 17
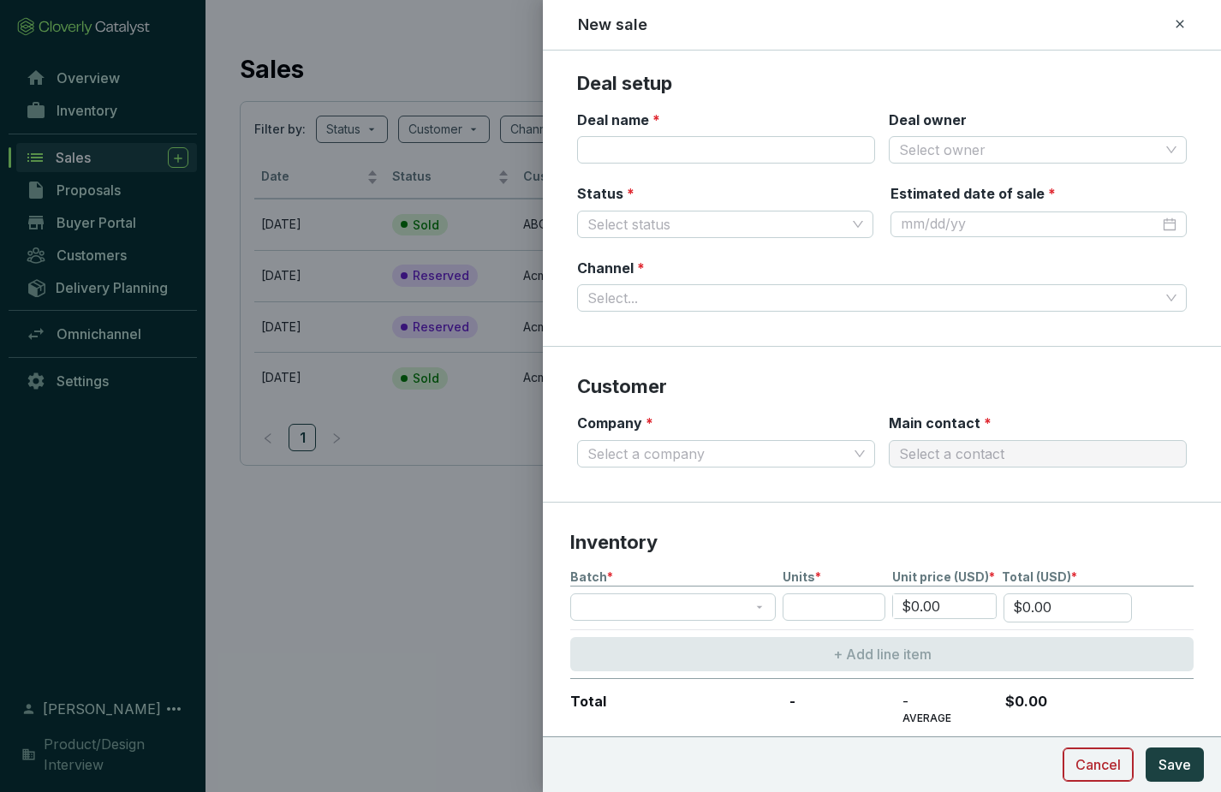
click at [1099, 766] on span "Cancel" at bounding box center [1097, 764] width 45 height 21
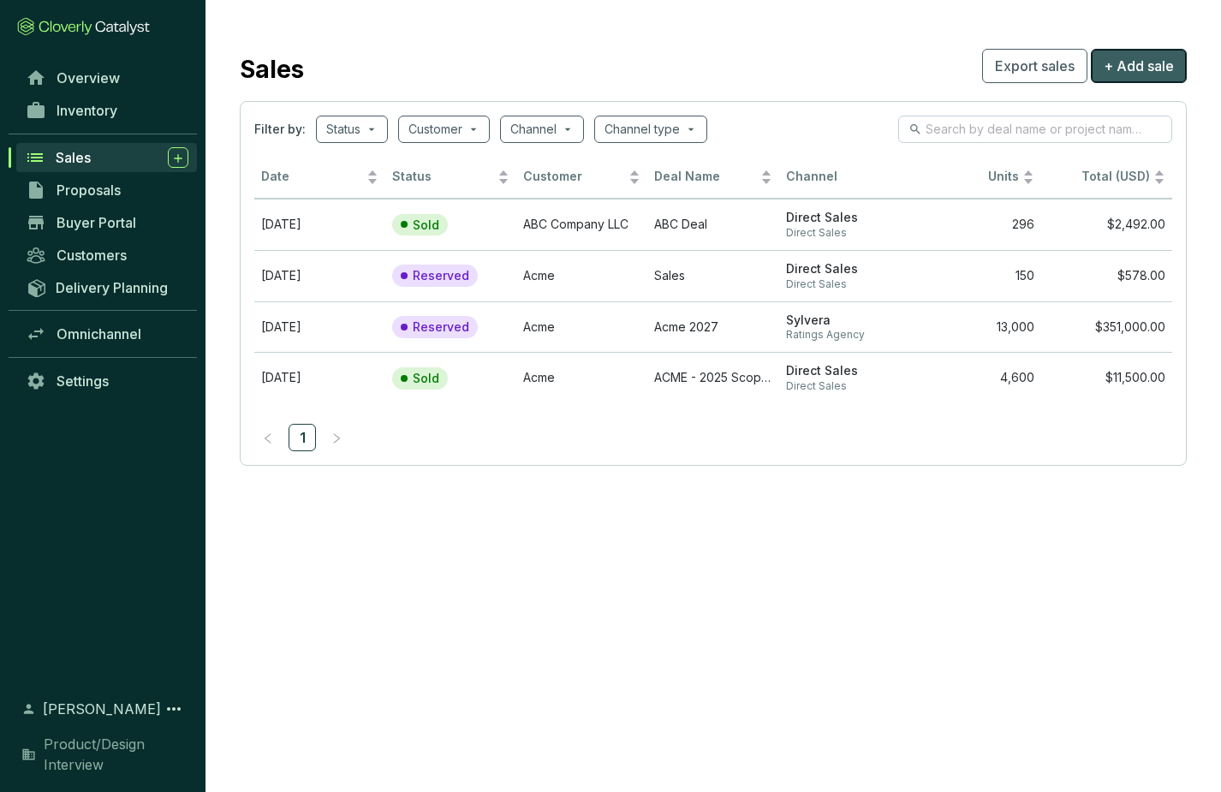
click at [1141, 65] on span "+ Add sale" at bounding box center [1139, 66] width 70 height 21
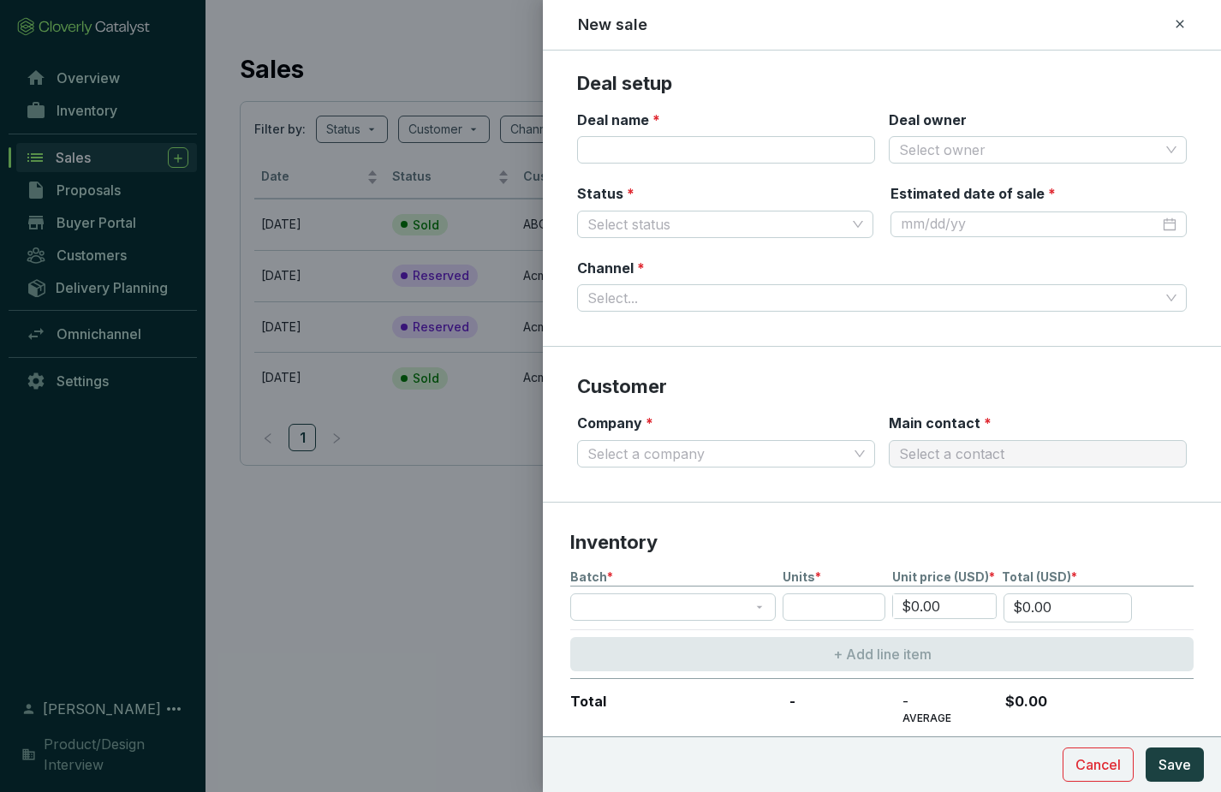
click at [1180, 22] on icon at bounding box center [1179, 24] width 8 height 8
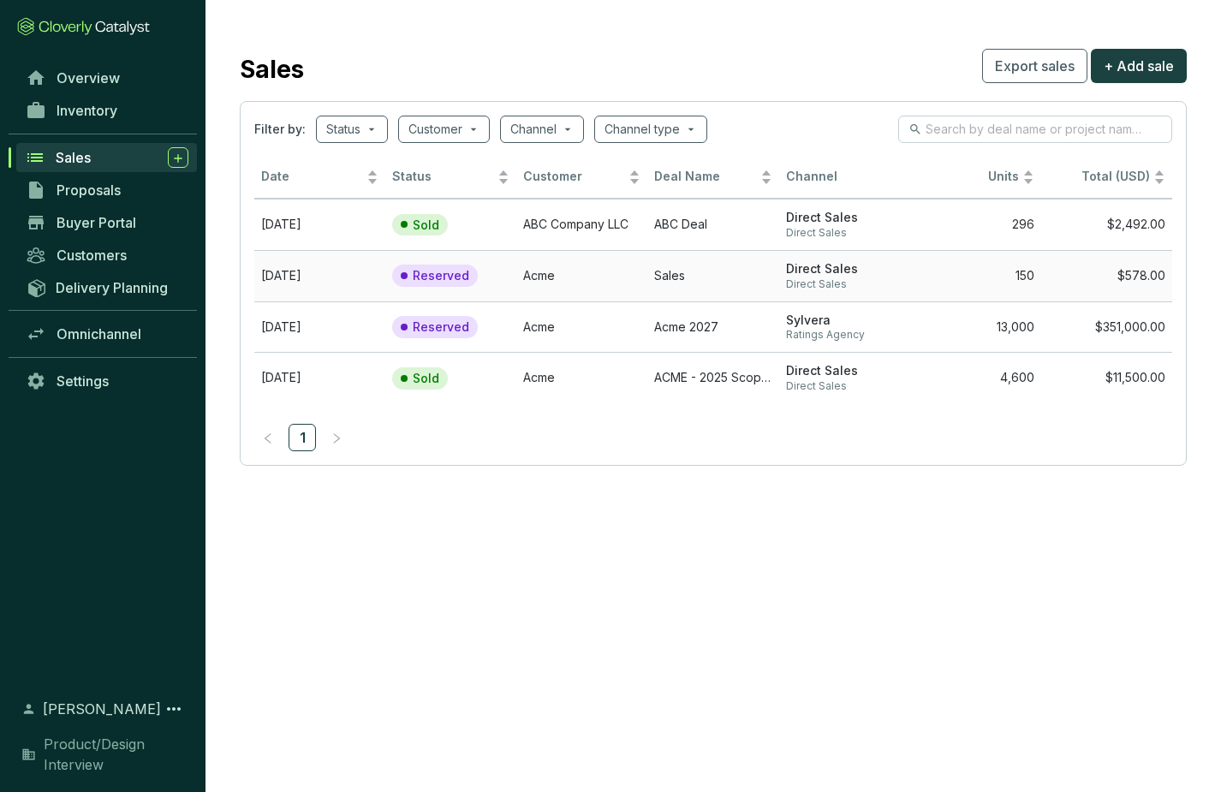
click at [438, 273] on p "Reserved" at bounding box center [441, 275] width 57 height 15
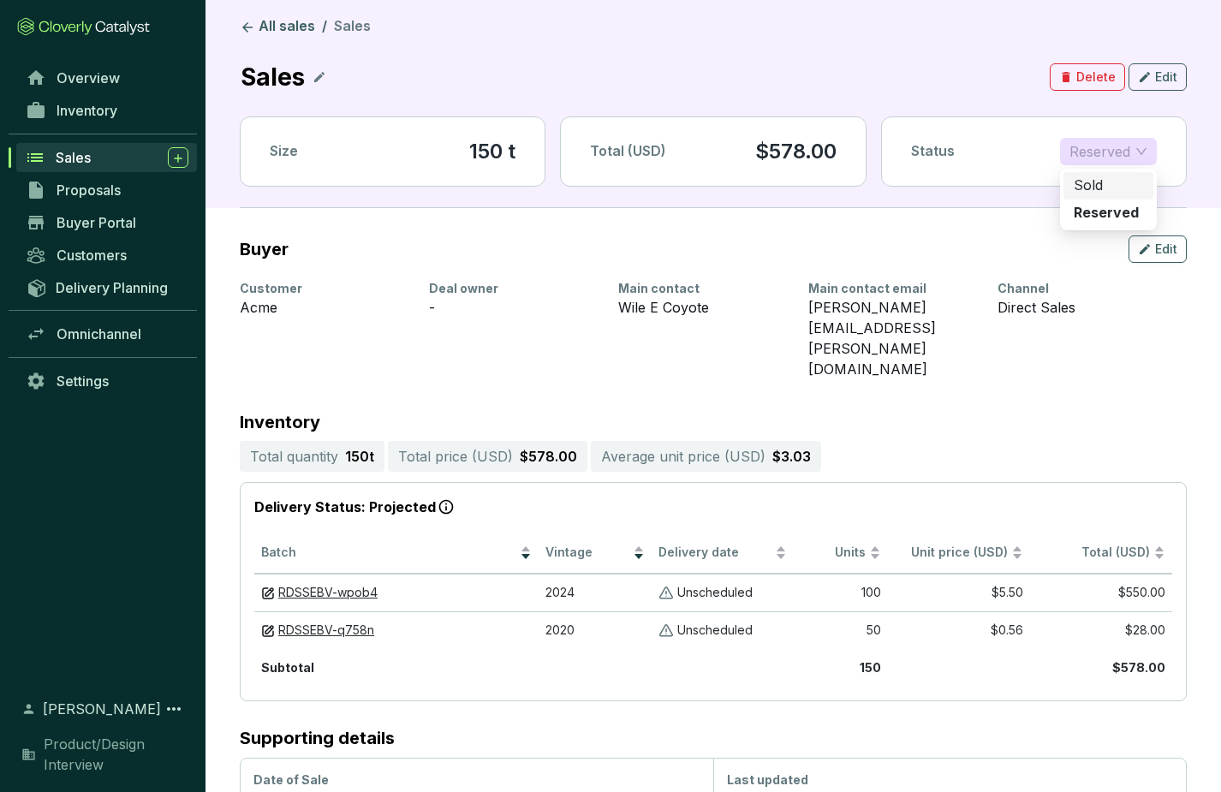
click at [1145, 153] on span "Reserved" at bounding box center [1108, 152] width 78 height 26
click at [1187, 143] on header "All sales / Sales Sales Delete Edit Size 150 t Total (USD) $578.00 Status Reser…" at bounding box center [712, 104] width 1015 height 208
click at [1163, 244] on span "Edit" at bounding box center [1166, 249] width 22 height 17
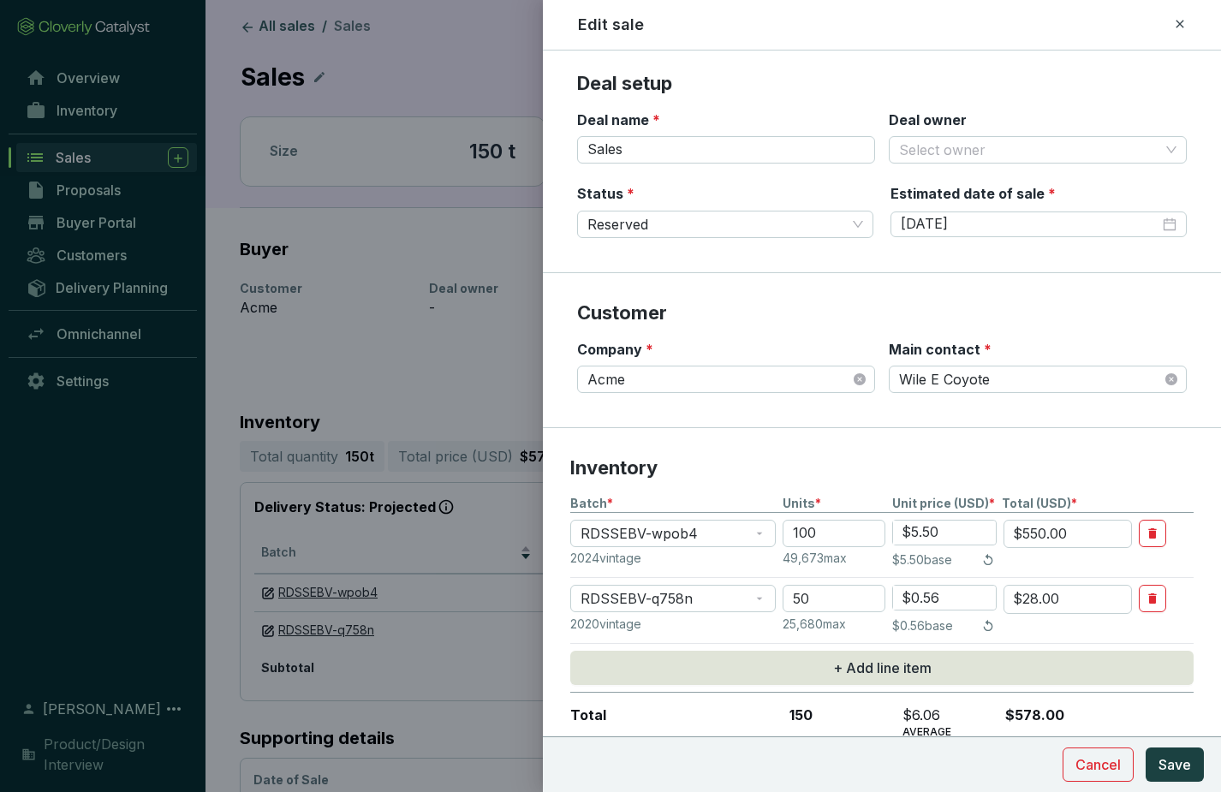
click at [1187, 21] on div "Edit sale" at bounding box center [881, 25] width 637 height 22
click at [1180, 20] on icon at bounding box center [1180, 24] width 14 height 21
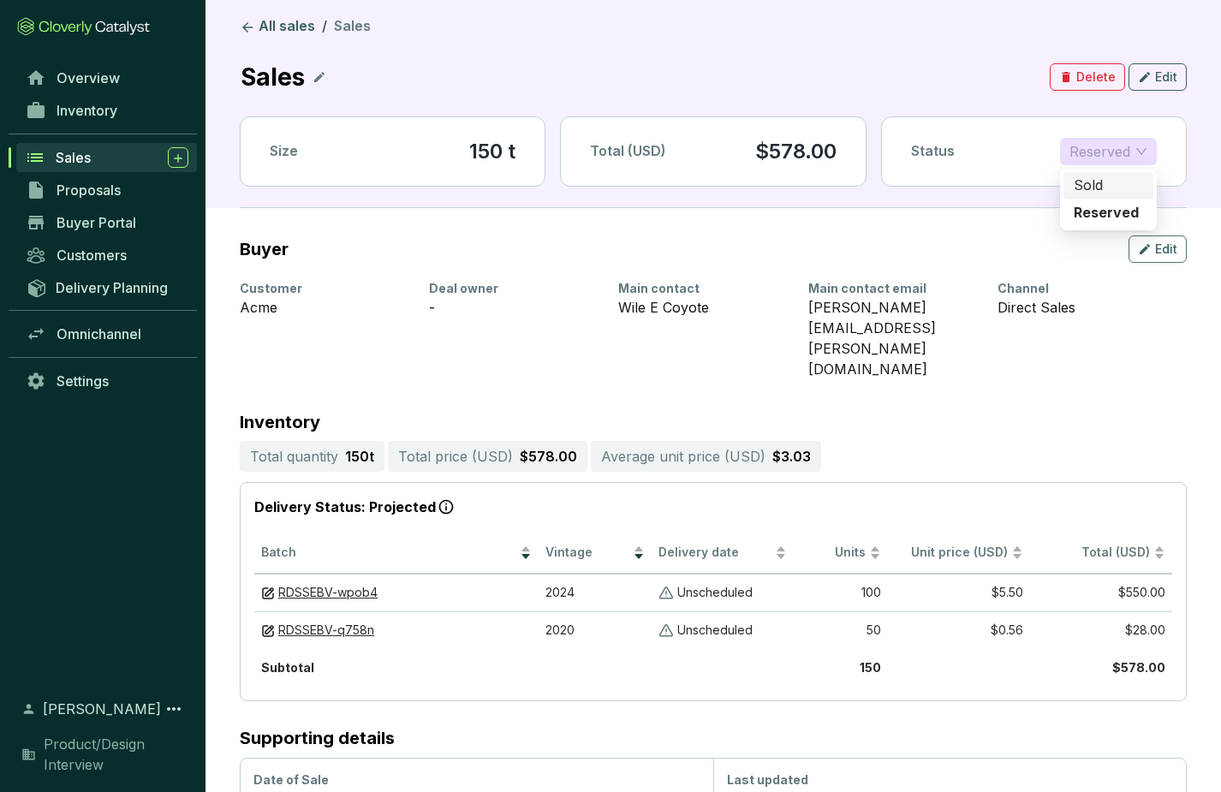
click at [1133, 152] on span "Reserved" at bounding box center [1108, 152] width 78 height 26
click at [1101, 183] on p "Sold" at bounding box center [1088, 185] width 29 height 19
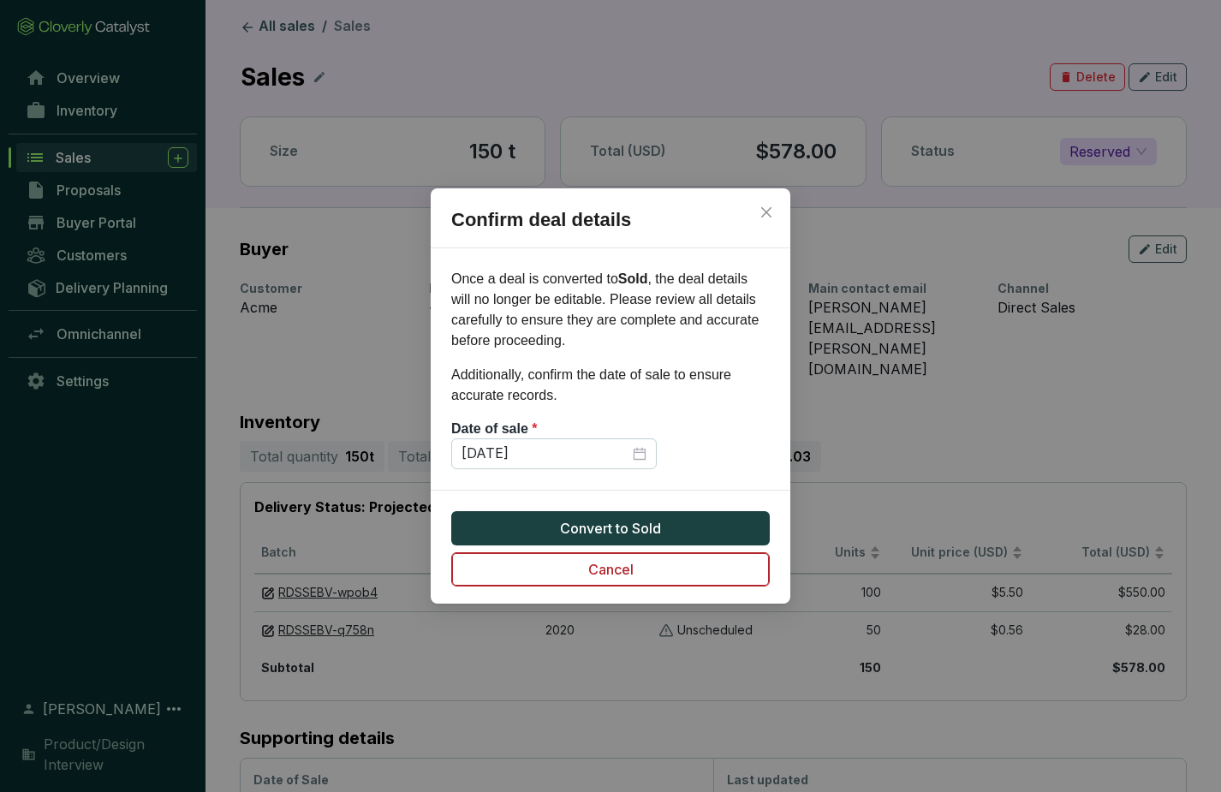
click at [626, 571] on span "Cancel" at bounding box center [610, 569] width 45 height 21
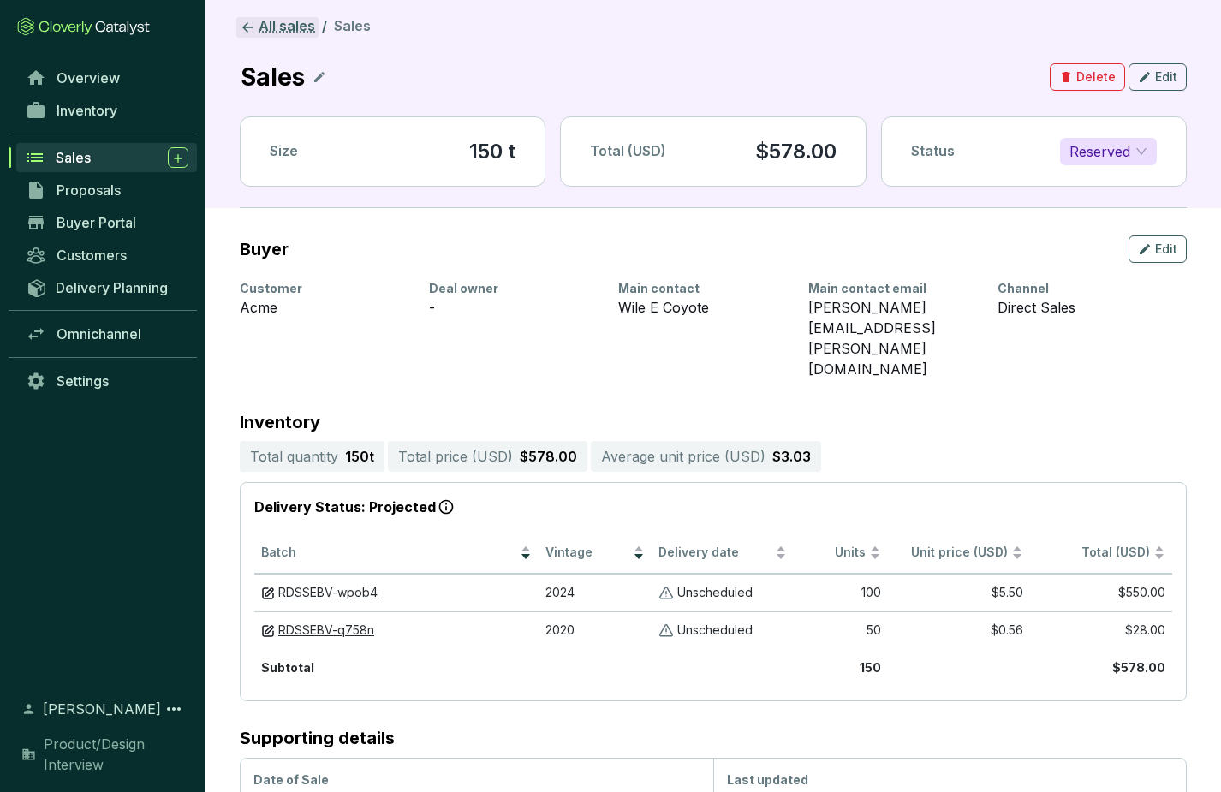
click at [251, 27] on icon at bounding box center [247, 27] width 10 height 10
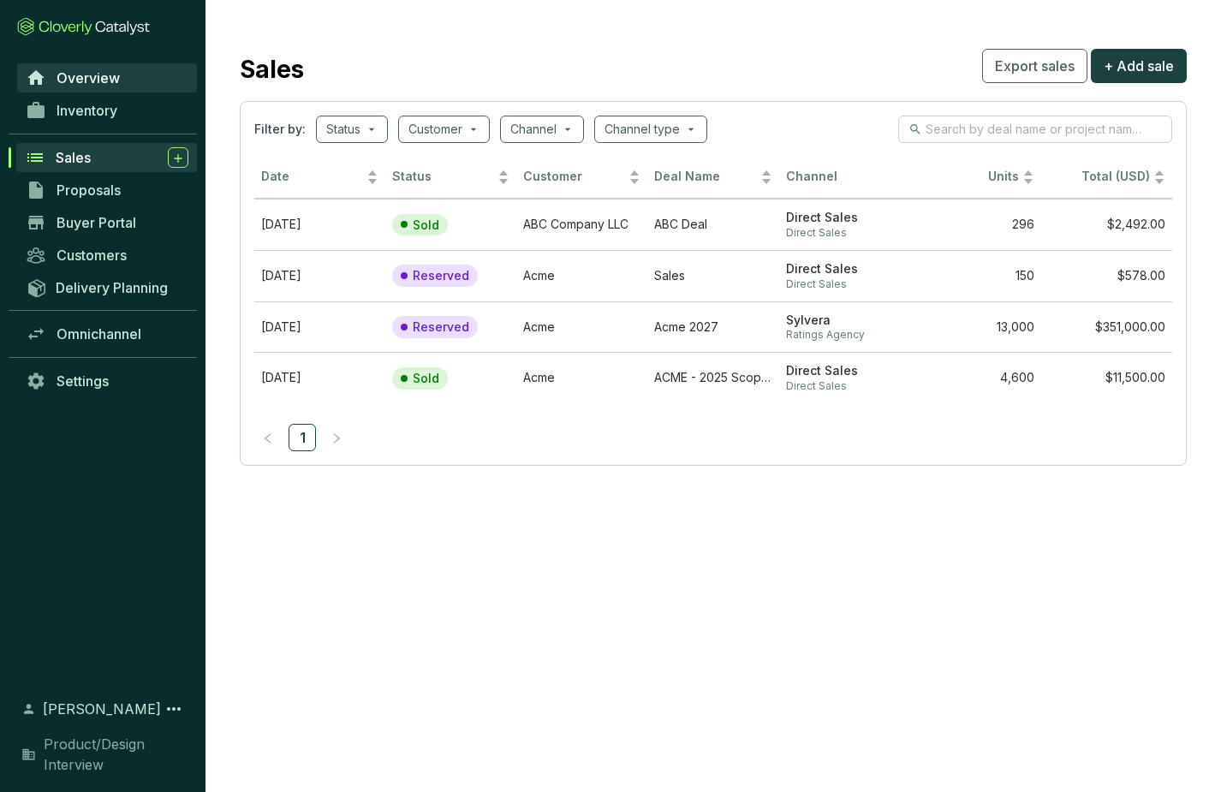
click at [82, 76] on span "Overview" at bounding box center [88, 77] width 63 height 17
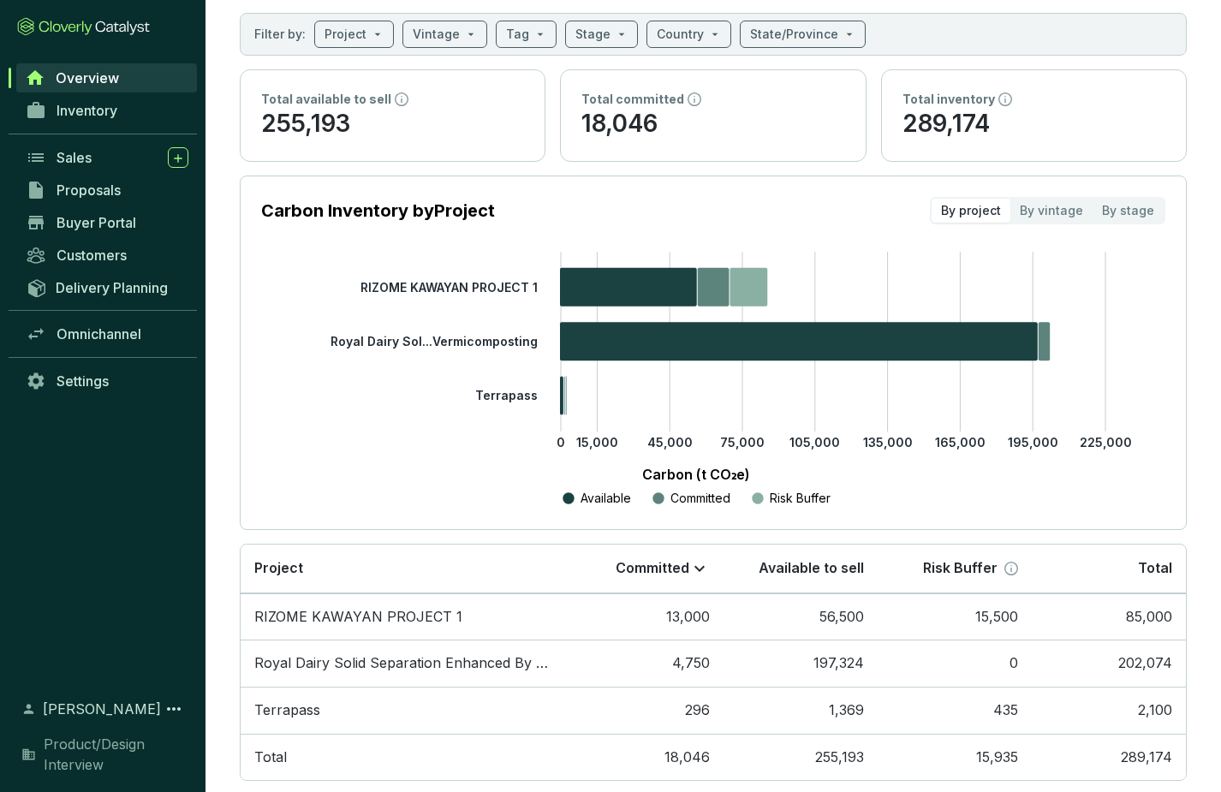
scroll to position [121, 0]
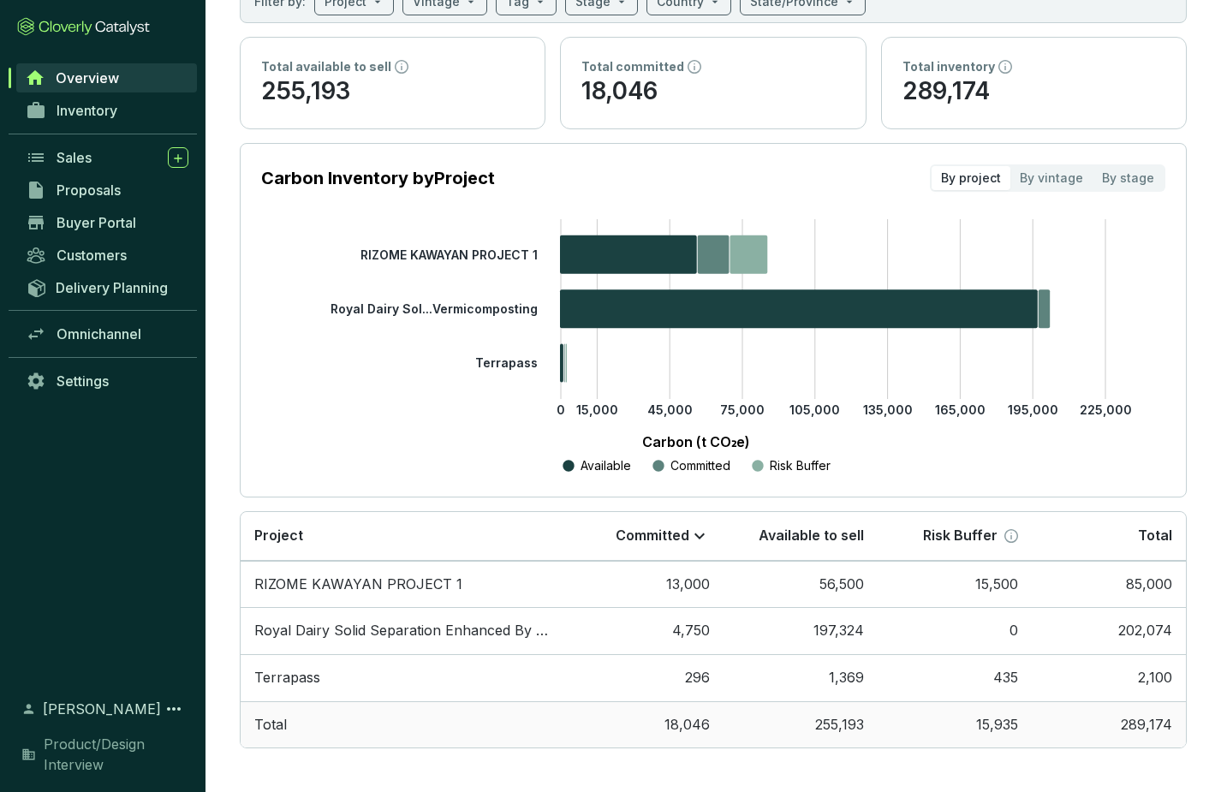
click at [271, 723] on td "Total" at bounding box center [405, 724] width 329 height 47
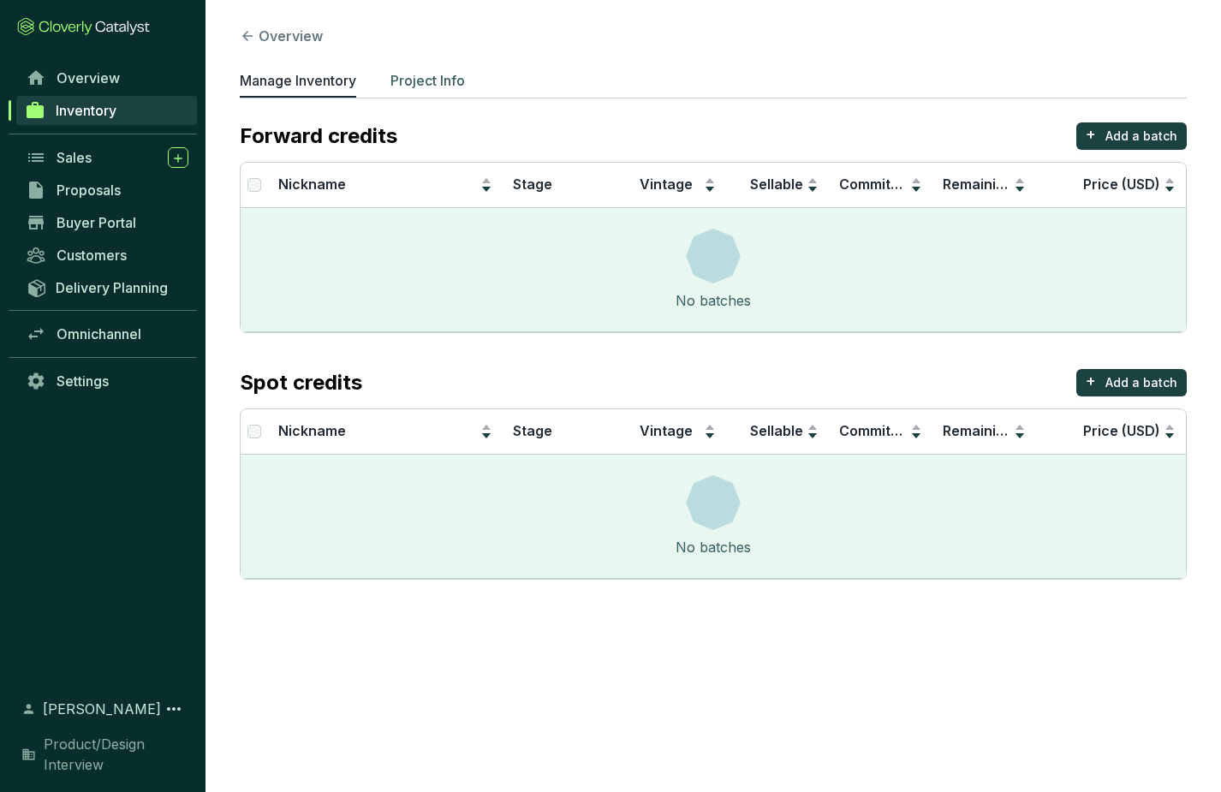
click at [435, 81] on p "Project Info" at bounding box center [427, 80] width 74 height 21
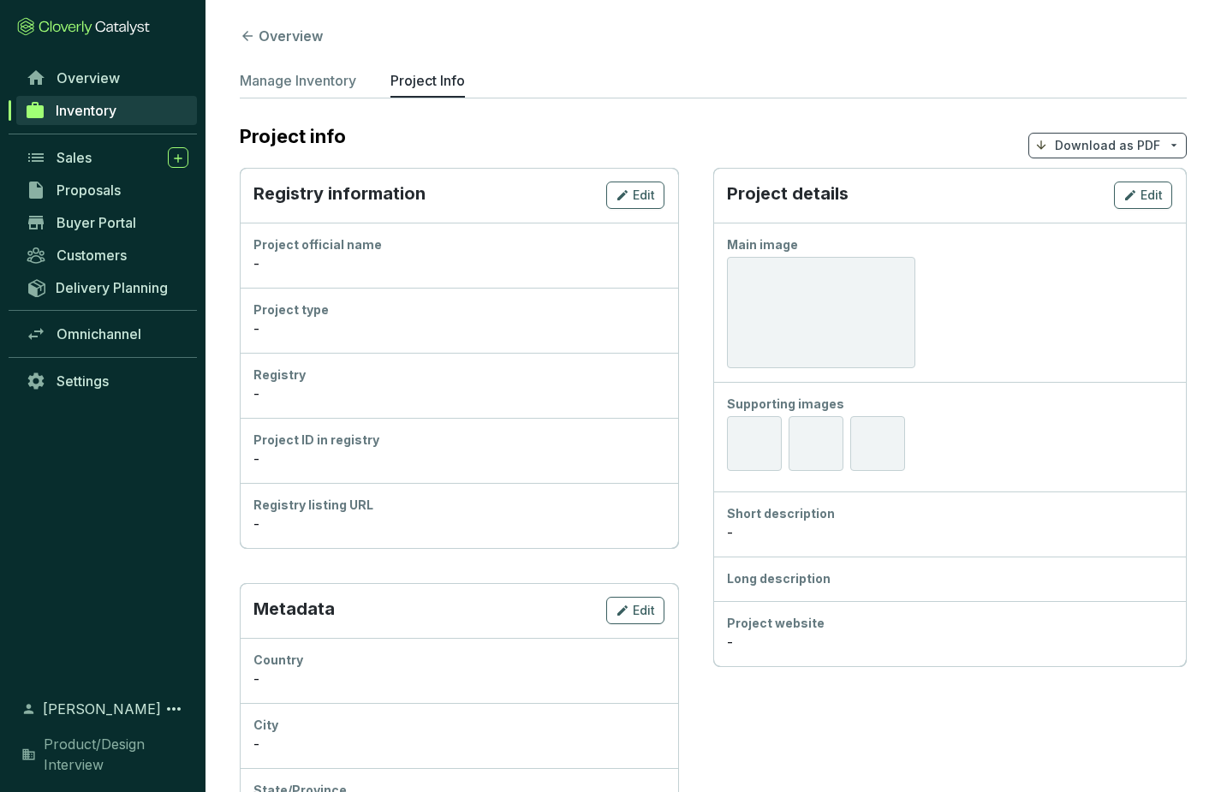
click at [471, 141] on section "Project info Download as PDF" at bounding box center [713, 144] width 947 height 45
click at [283, 27] on button "Overview" at bounding box center [281, 36] width 83 height 21
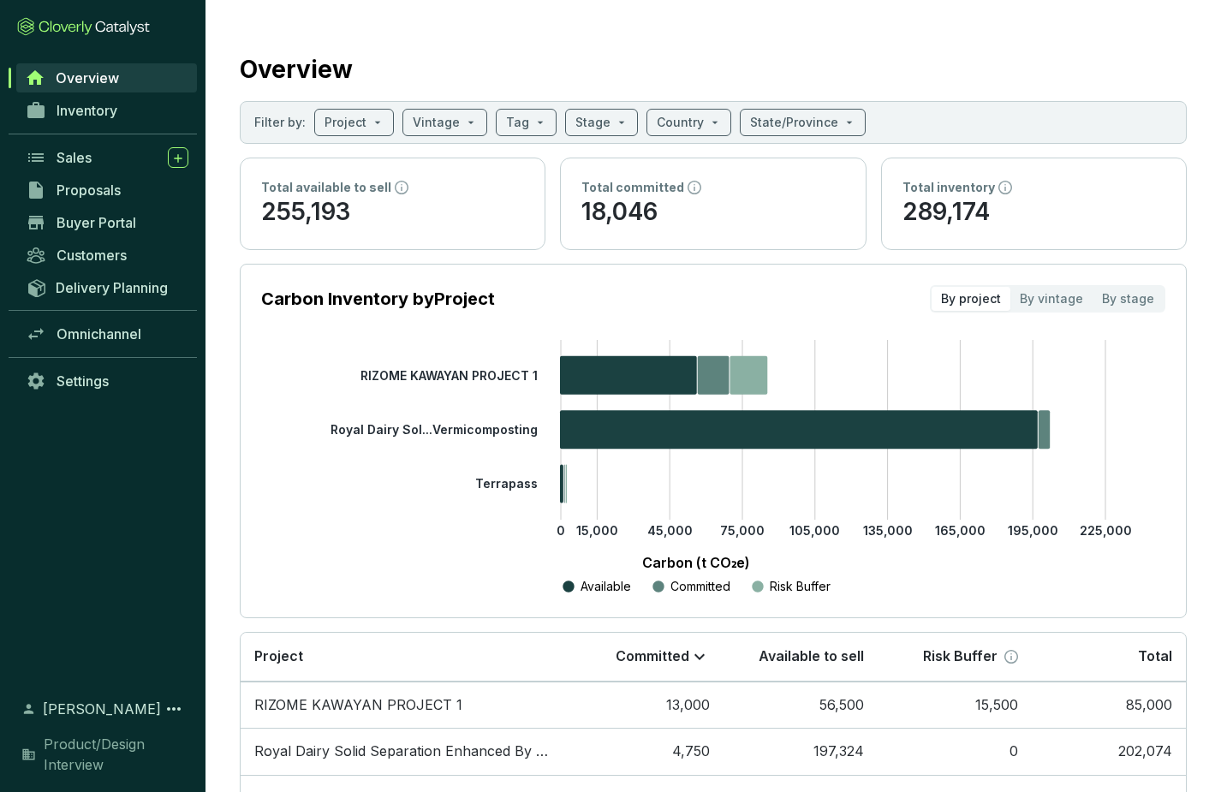
scroll to position [121, 0]
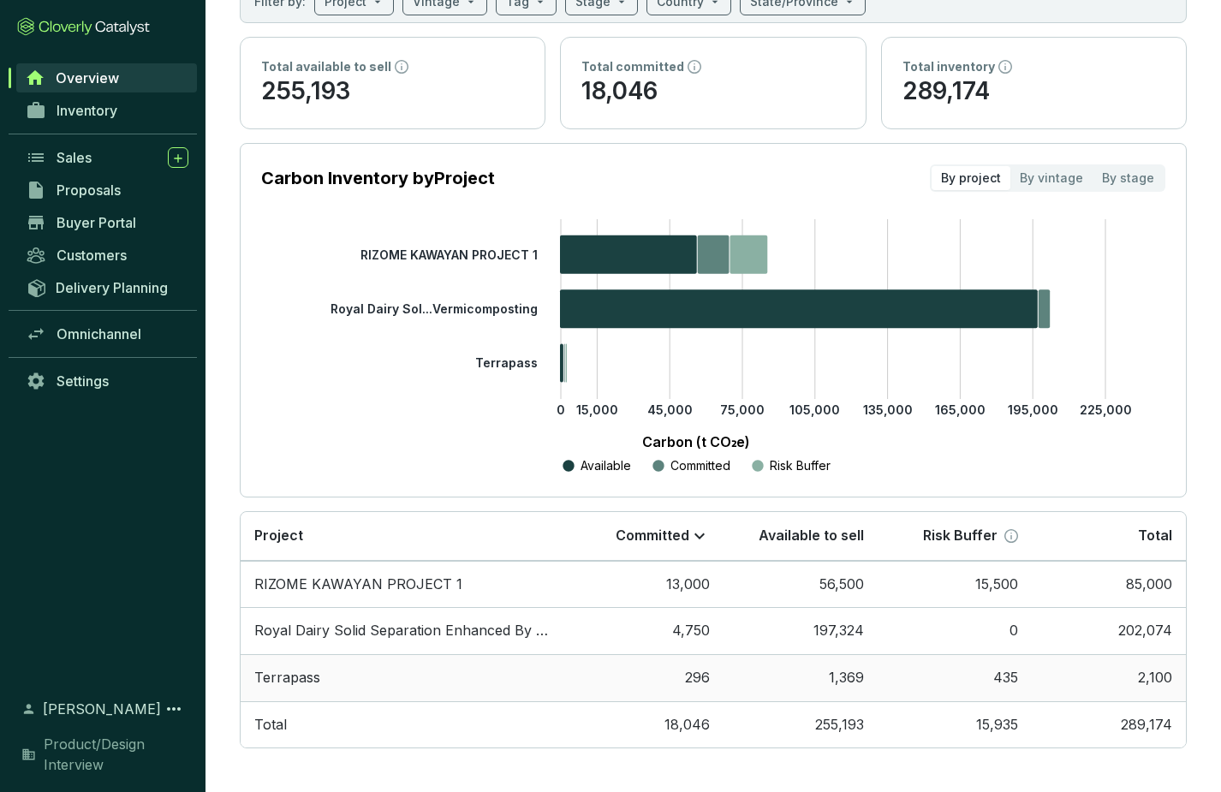
click at [295, 683] on td "Terrapass" at bounding box center [405, 677] width 329 height 47
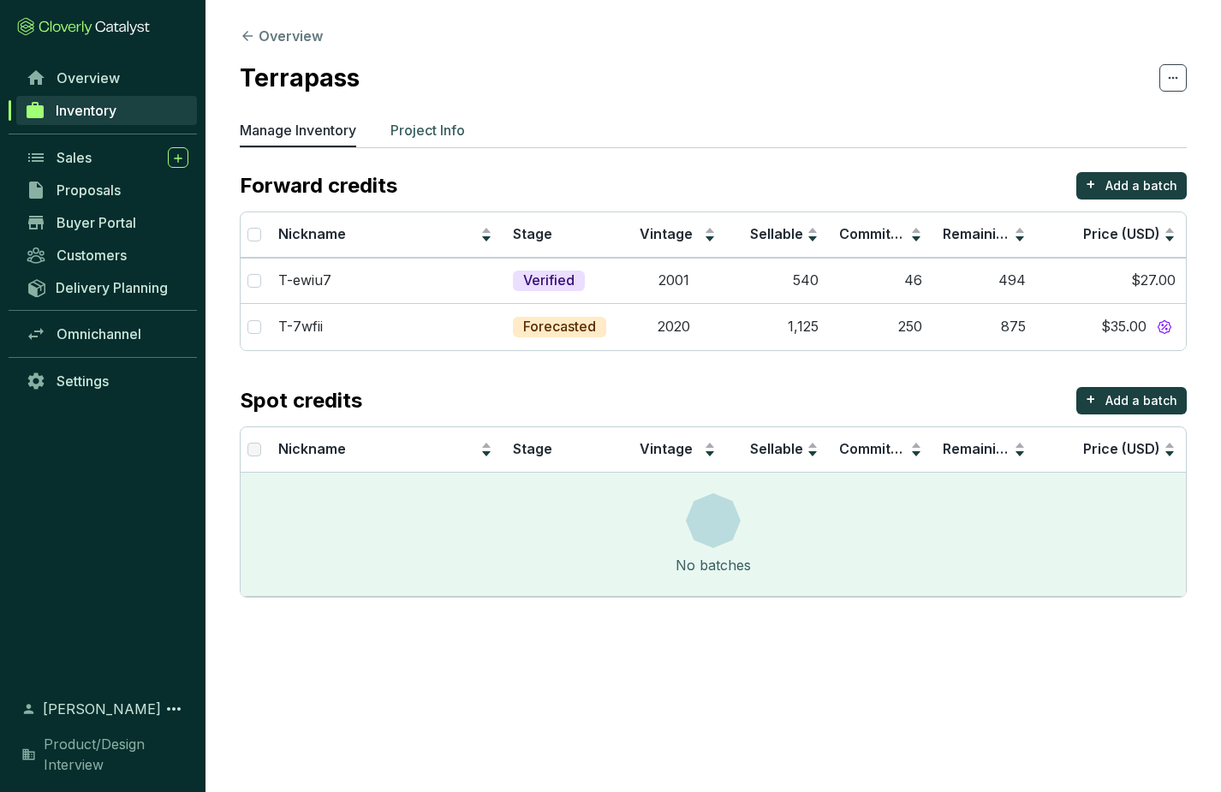
click at [436, 131] on p "Project Info" at bounding box center [427, 130] width 74 height 21
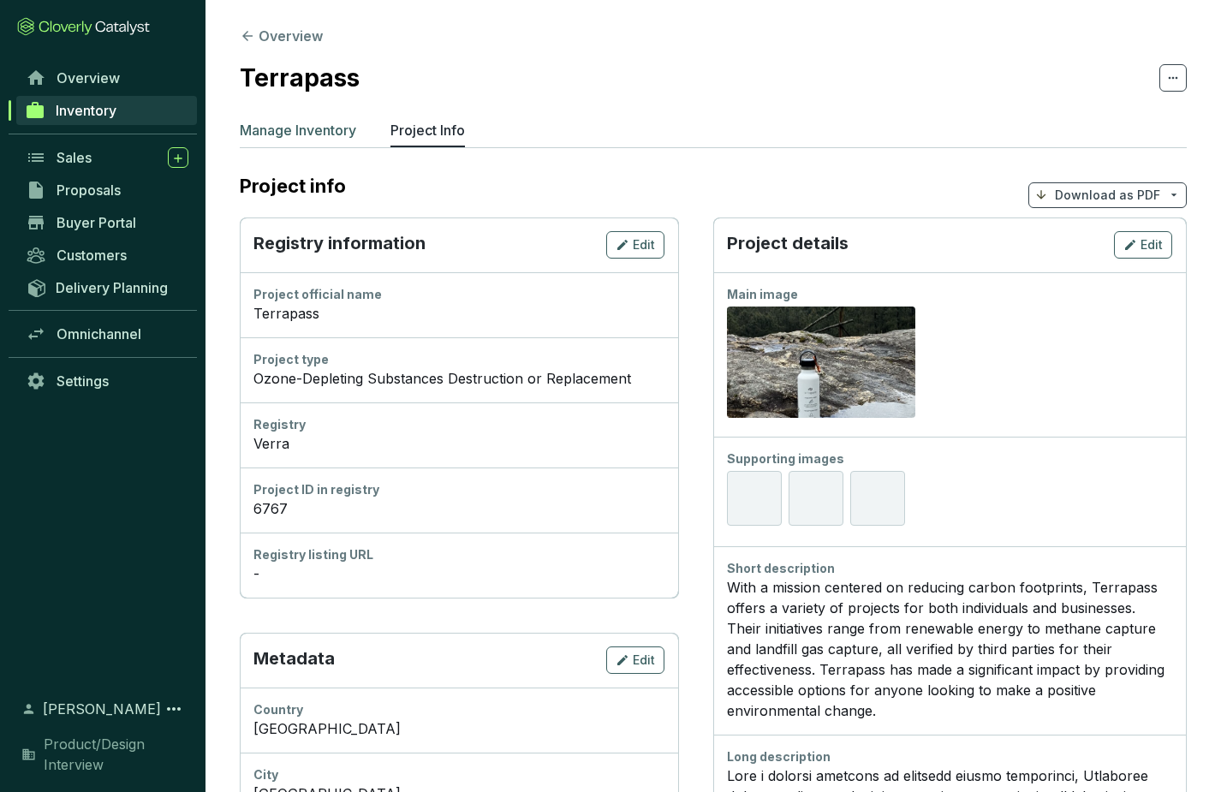
click at [296, 125] on p "Manage Inventory" at bounding box center [298, 130] width 116 height 21
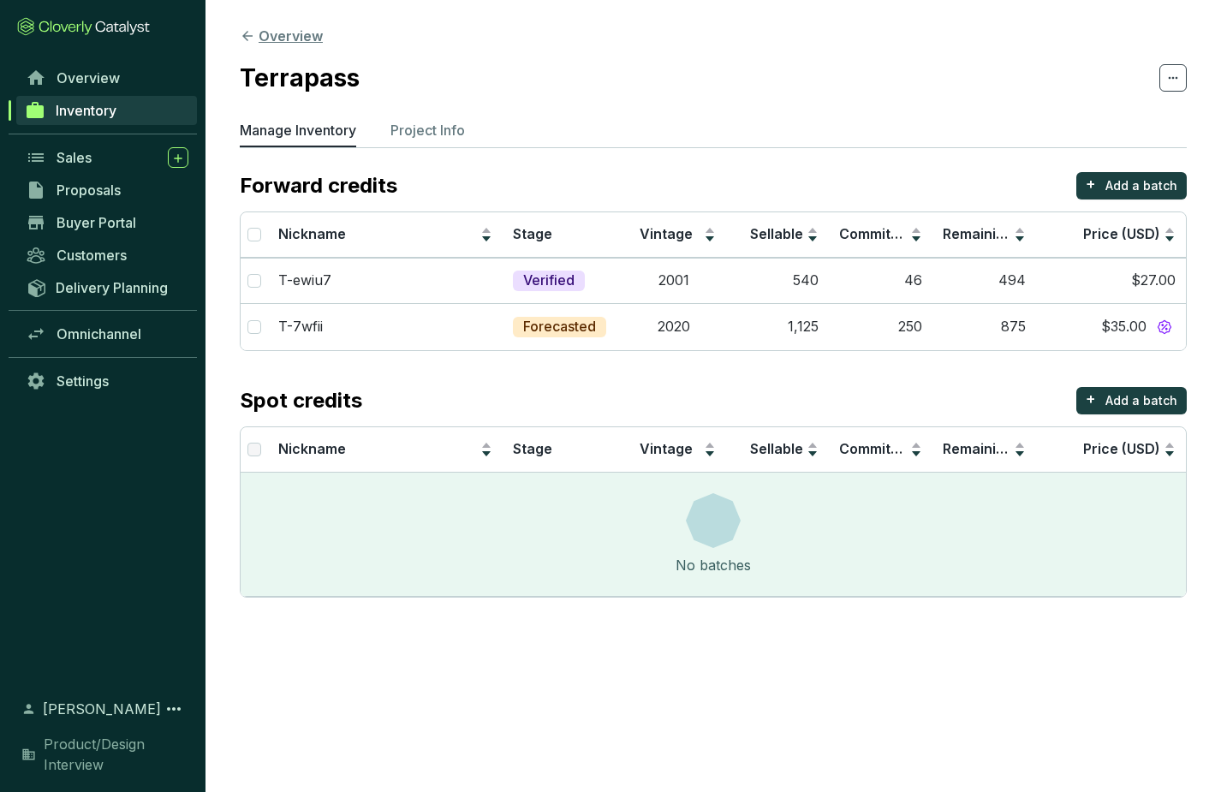
click at [247, 31] on icon at bounding box center [247, 36] width 10 height 10
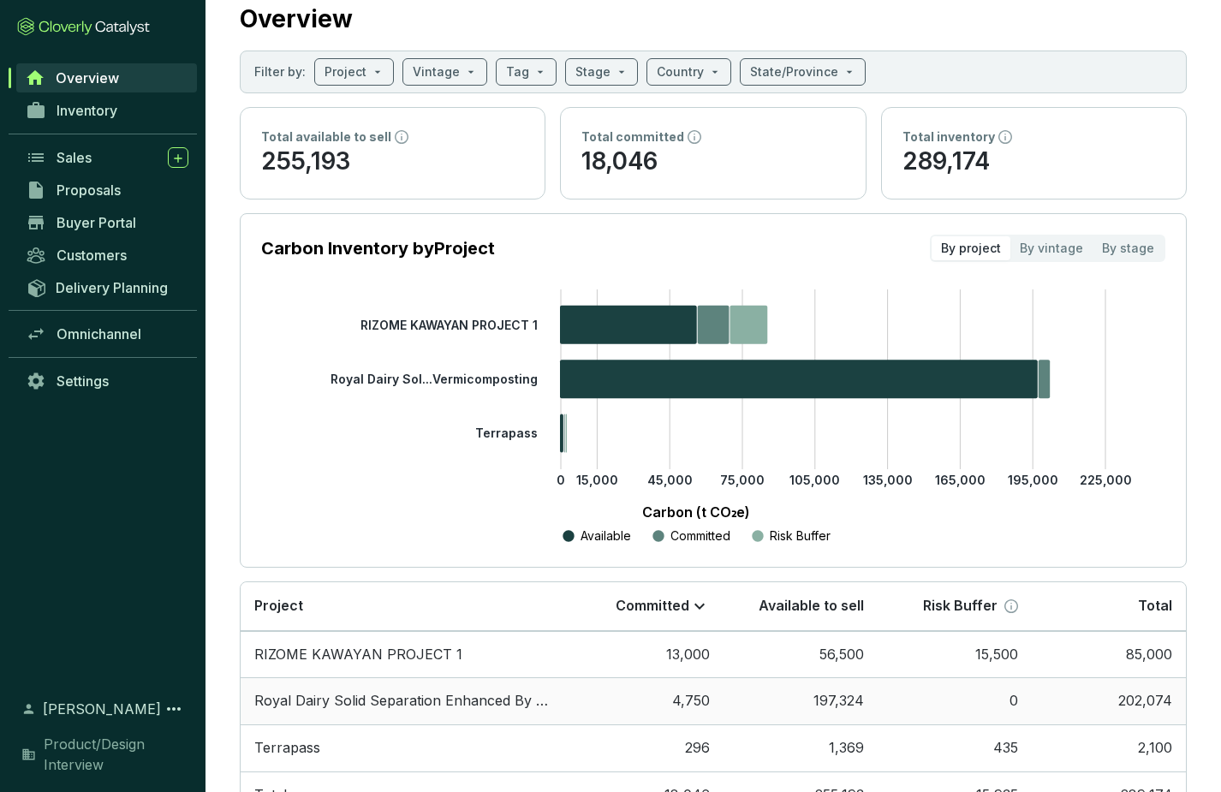
scroll to position [121, 0]
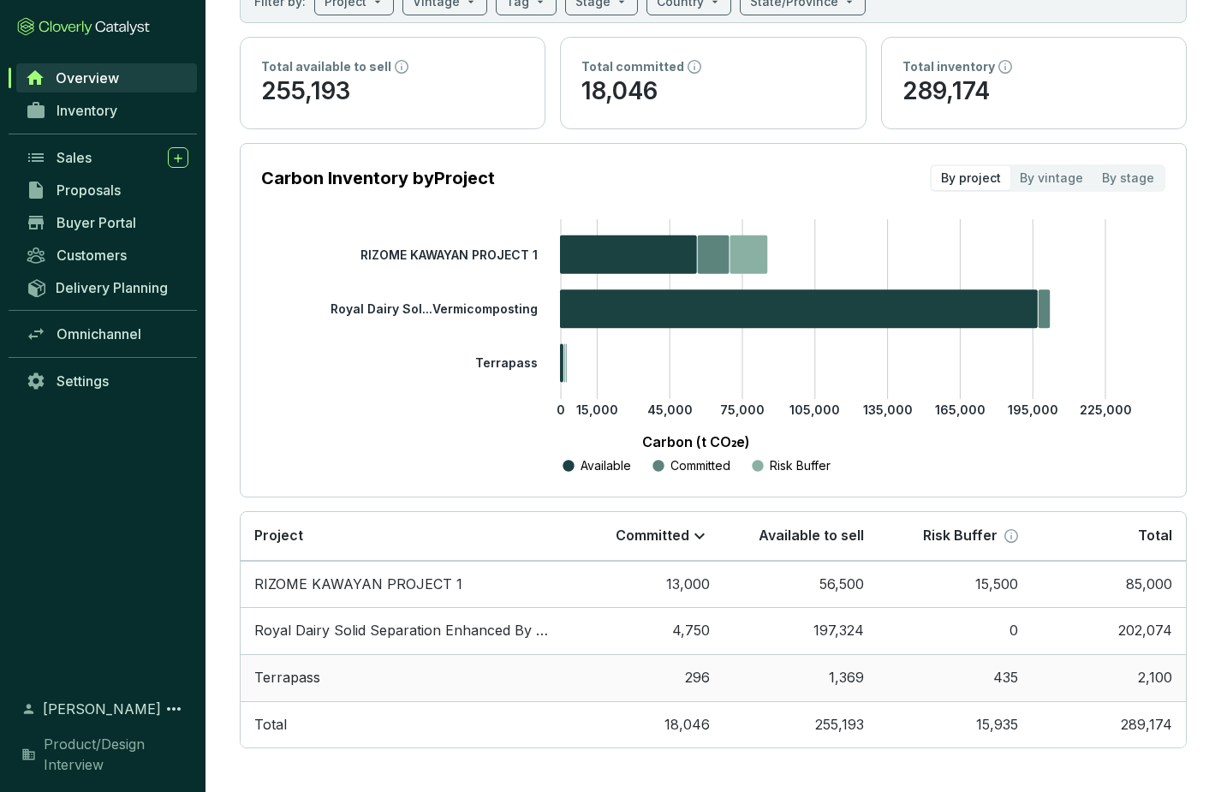
click at [336, 679] on td "Terrapass" at bounding box center [405, 677] width 329 height 47
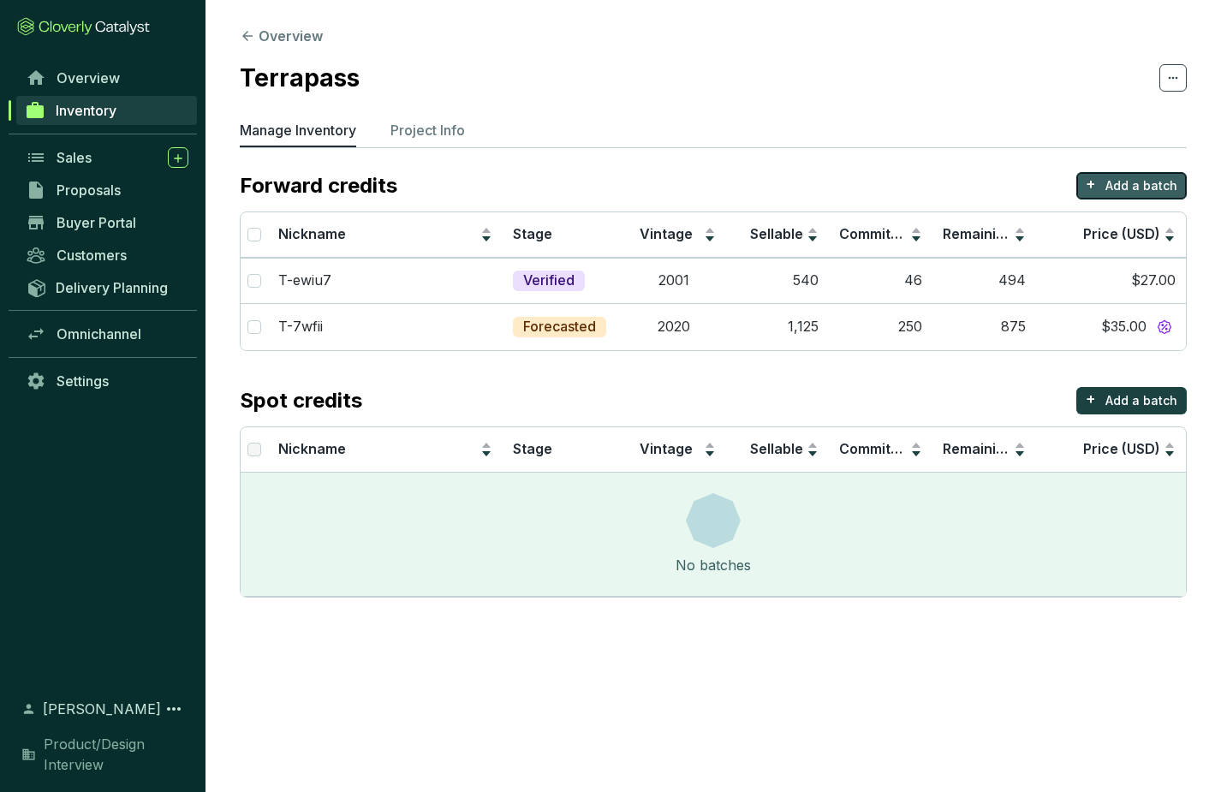
click at [1132, 182] on p "Add a batch" at bounding box center [1141, 185] width 72 height 17
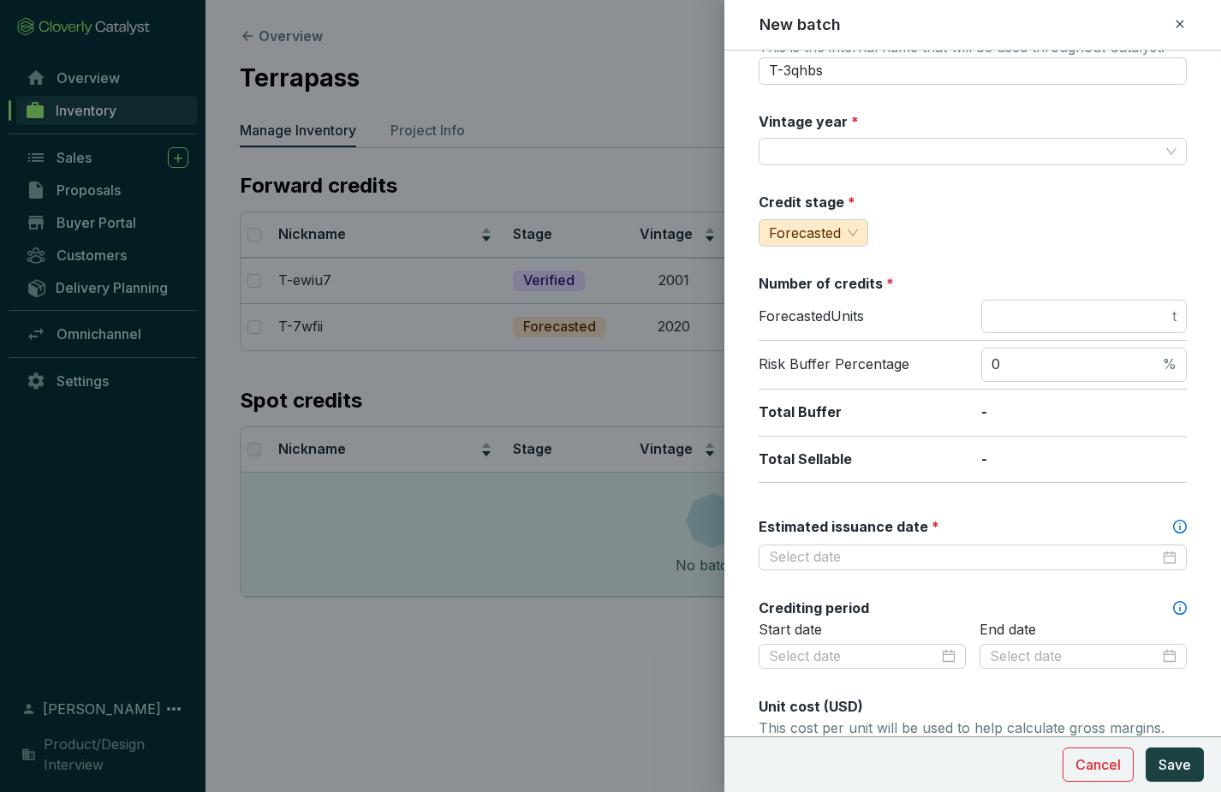
scroll to position [43, 0]
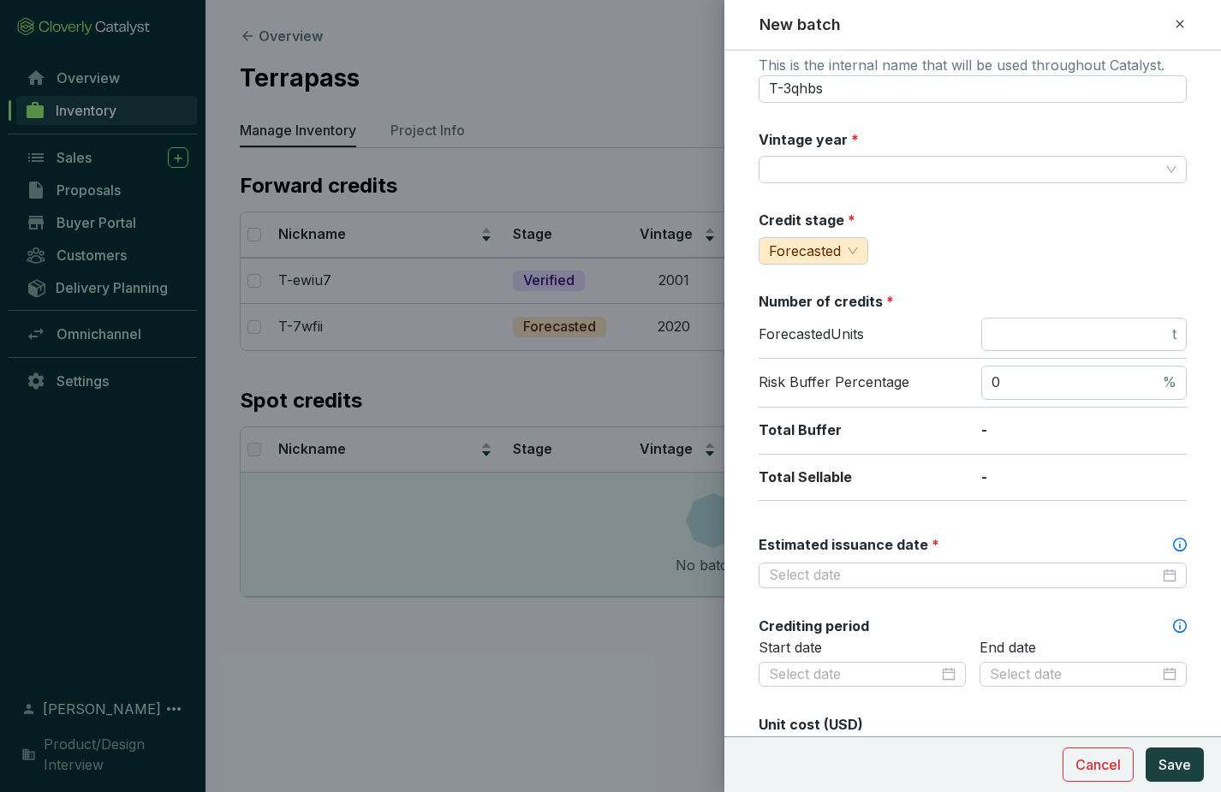
click at [1182, 26] on icon at bounding box center [1180, 24] width 14 height 21
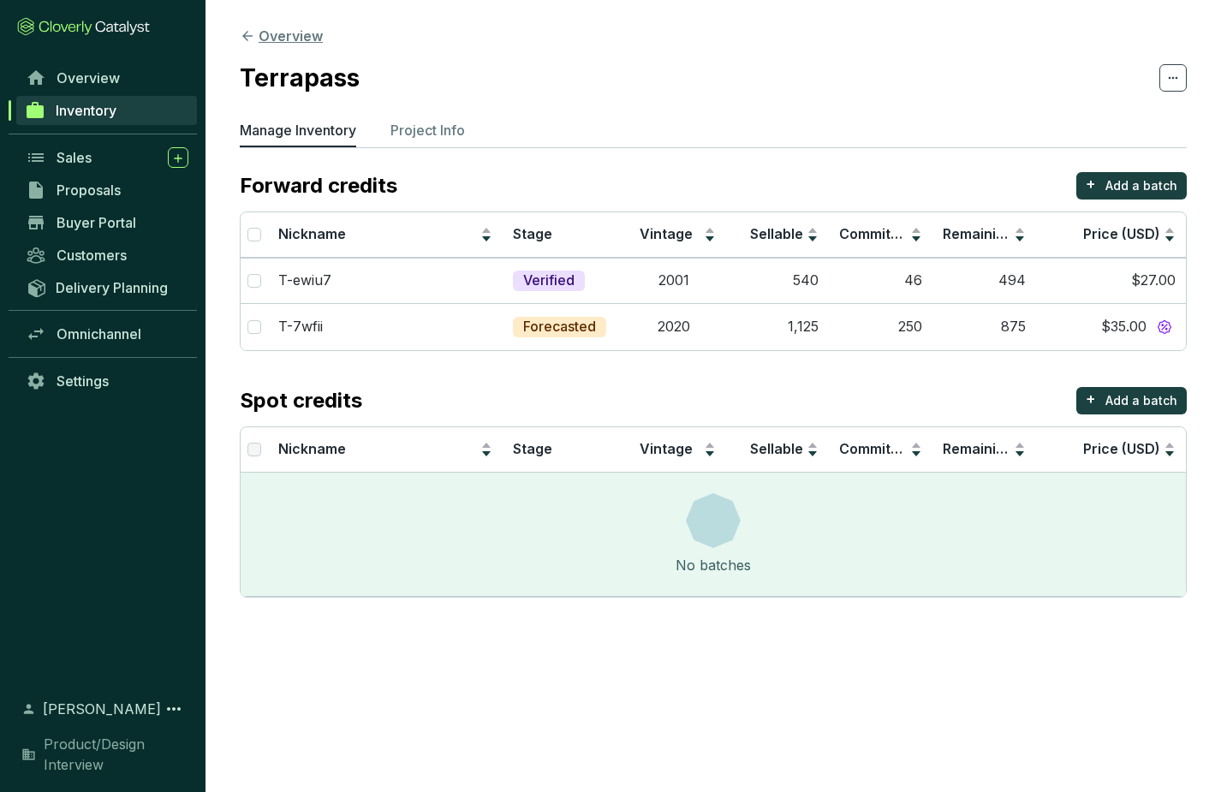
click at [247, 32] on icon at bounding box center [247, 36] width 10 height 10
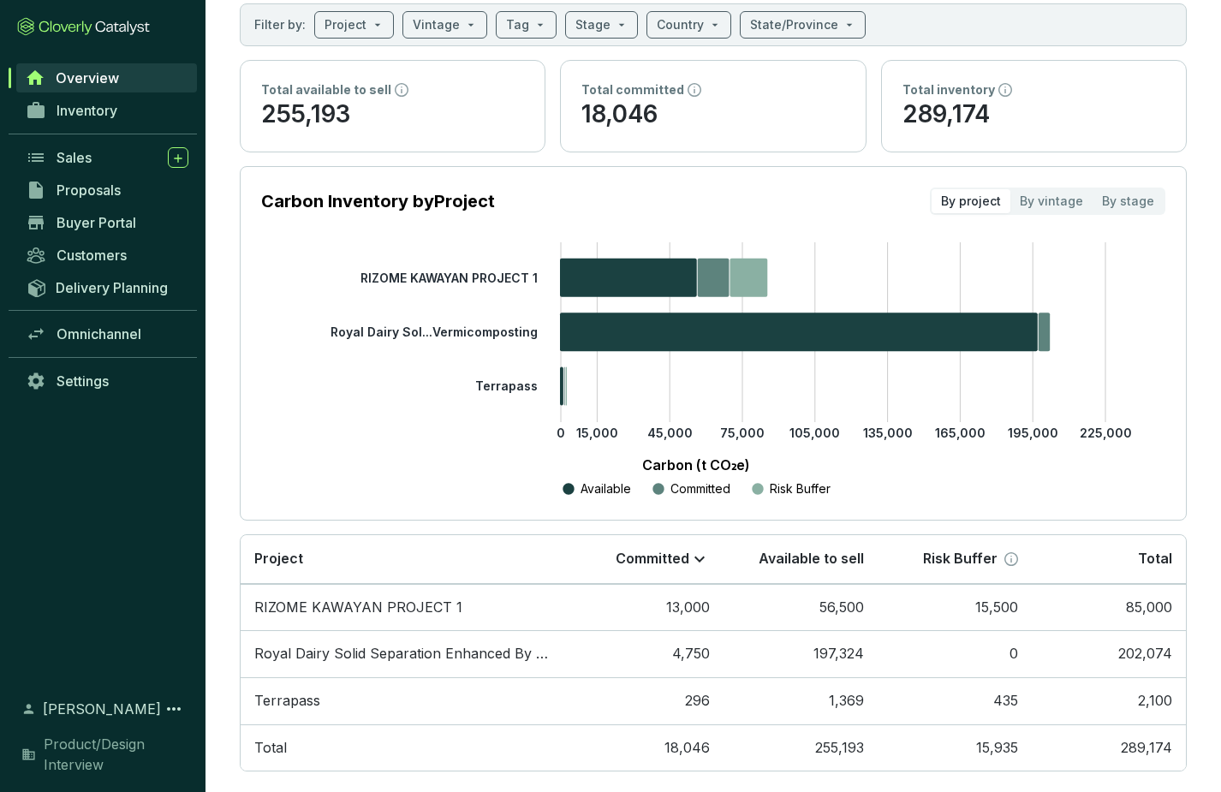
scroll to position [121, 0]
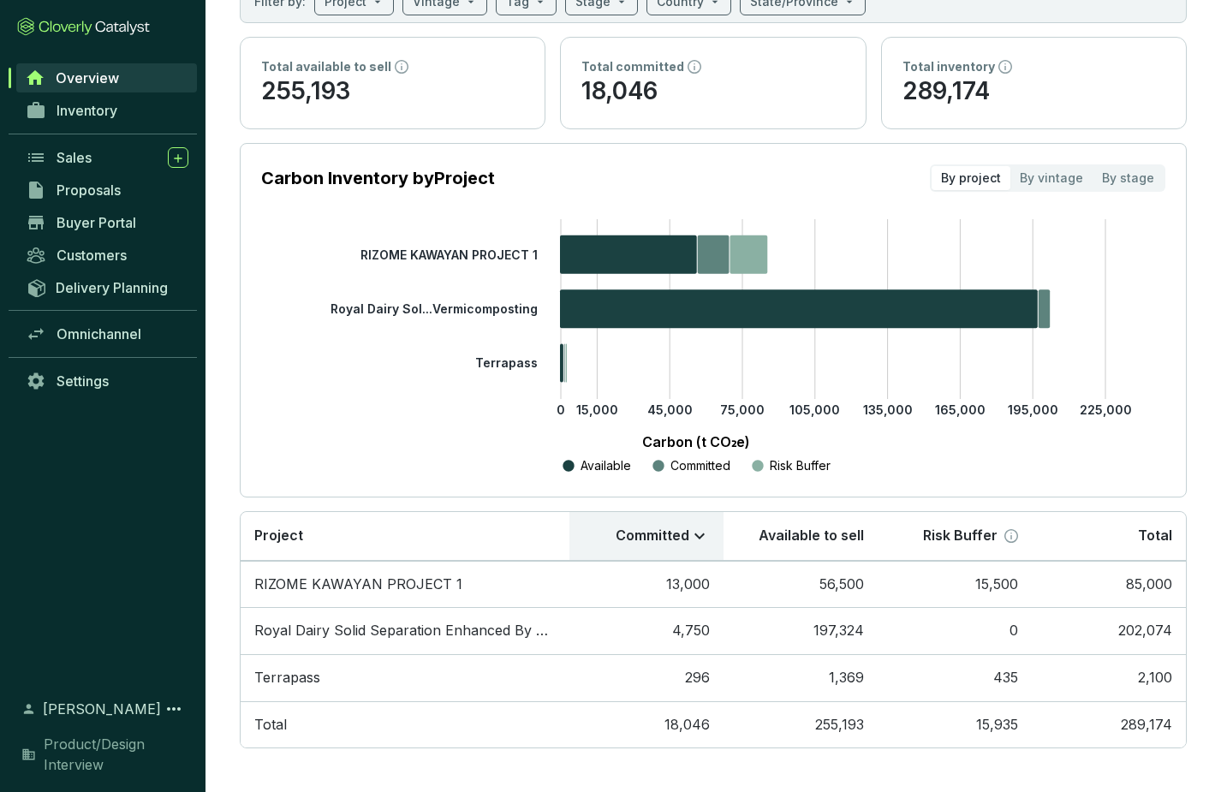
click at [670, 538] on p "Committed" at bounding box center [653, 536] width 74 height 19
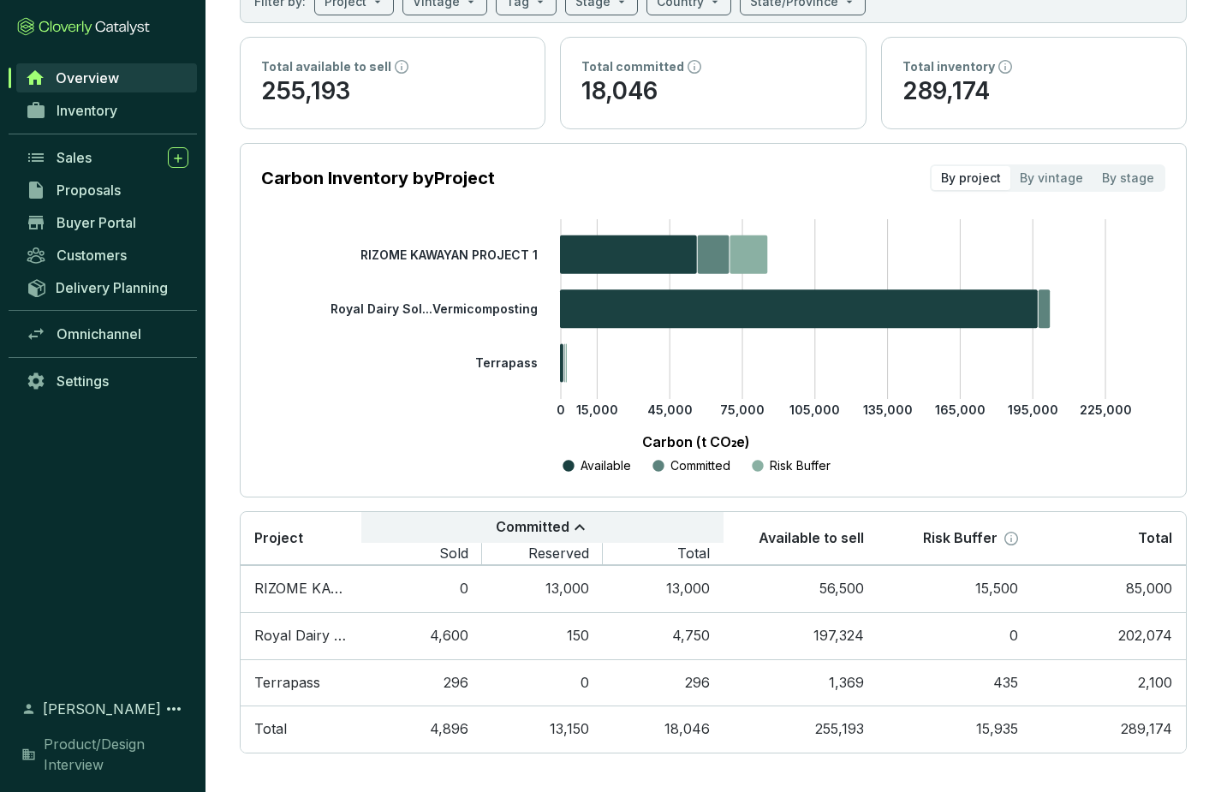
click at [518, 526] on p "Committed" at bounding box center [533, 527] width 74 height 19
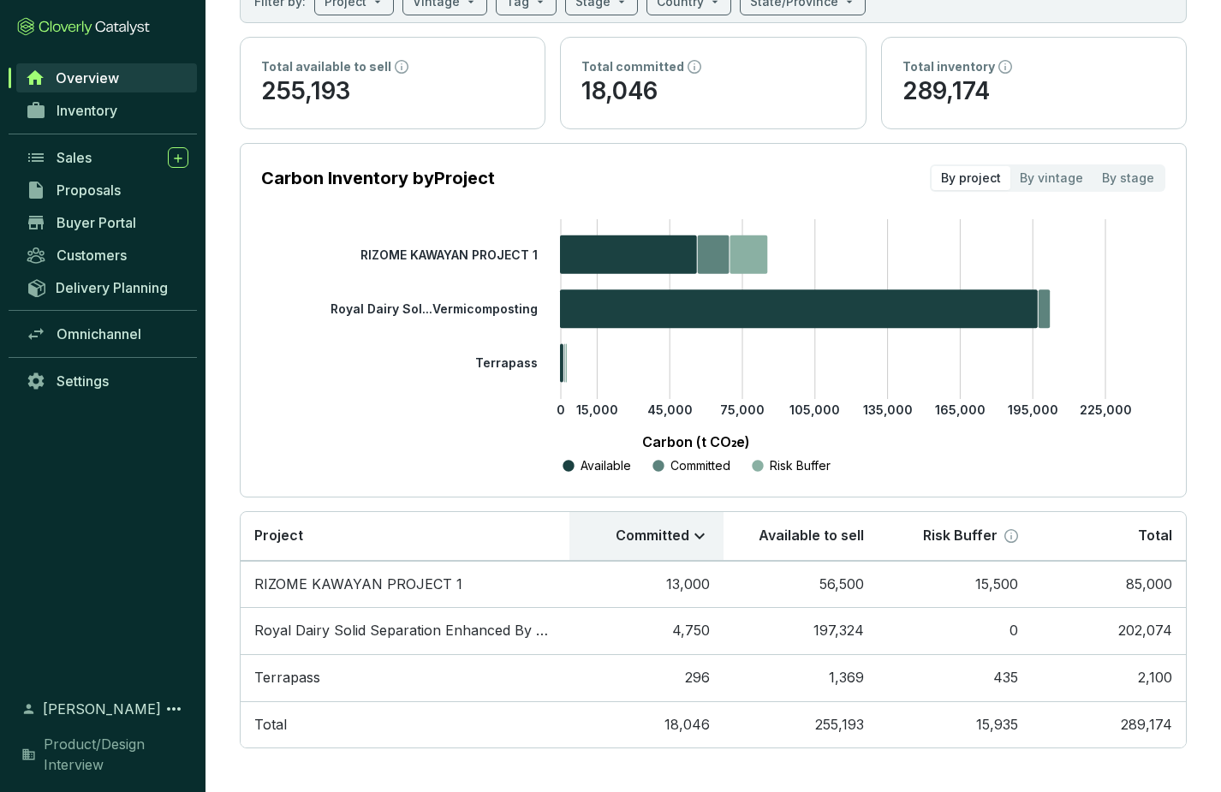
click at [639, 533] on p "Committed" at bounding box center [653, 536] width 74 height 19
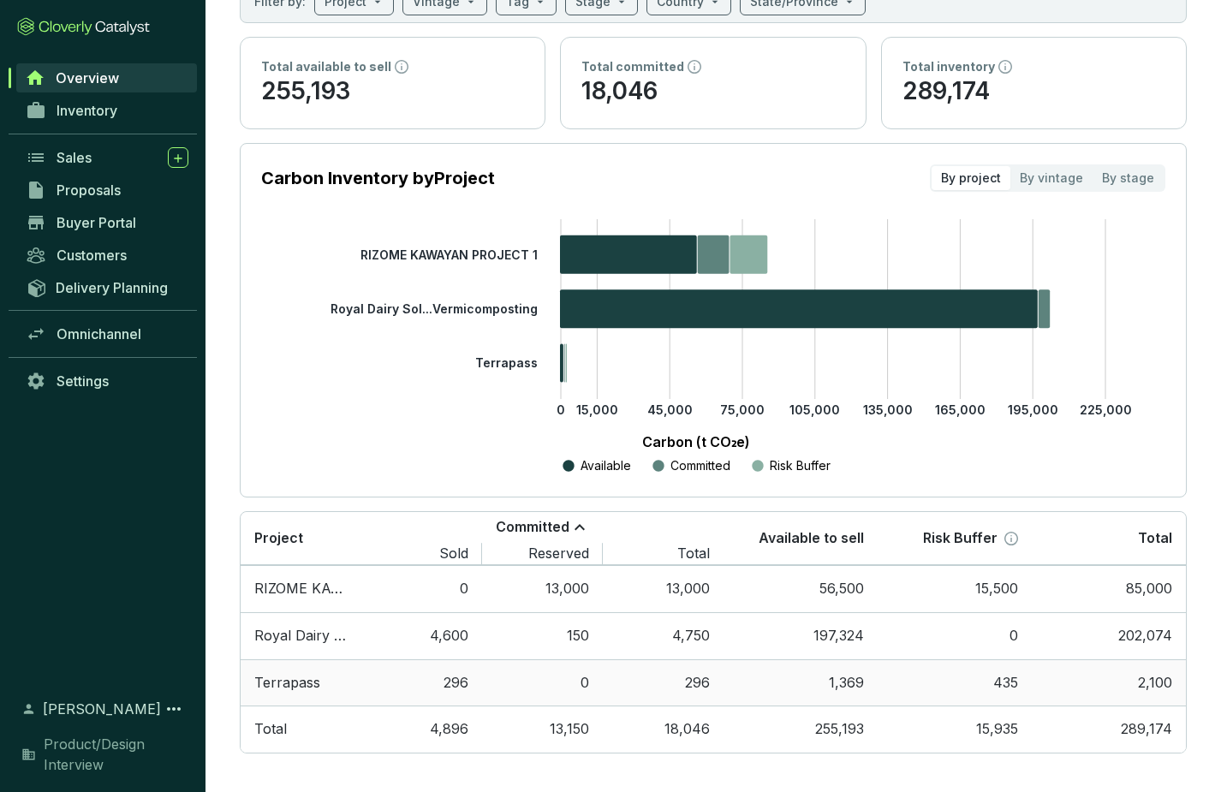
click at [285, 675] on td "Terrapass" at bounding box center [301, 682] width 121 height 47
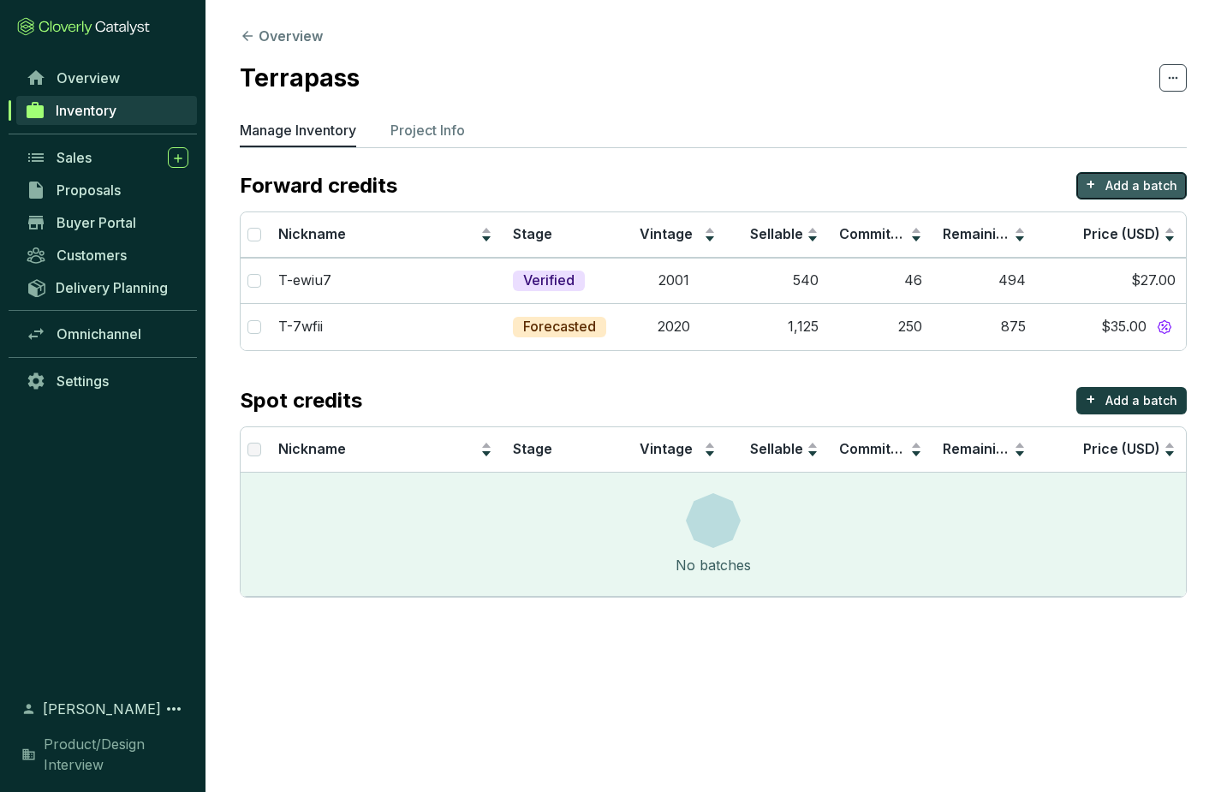
click at [1128, 182] on p "Add a batch" at bounding box center [1141, 185] width 72 height 17
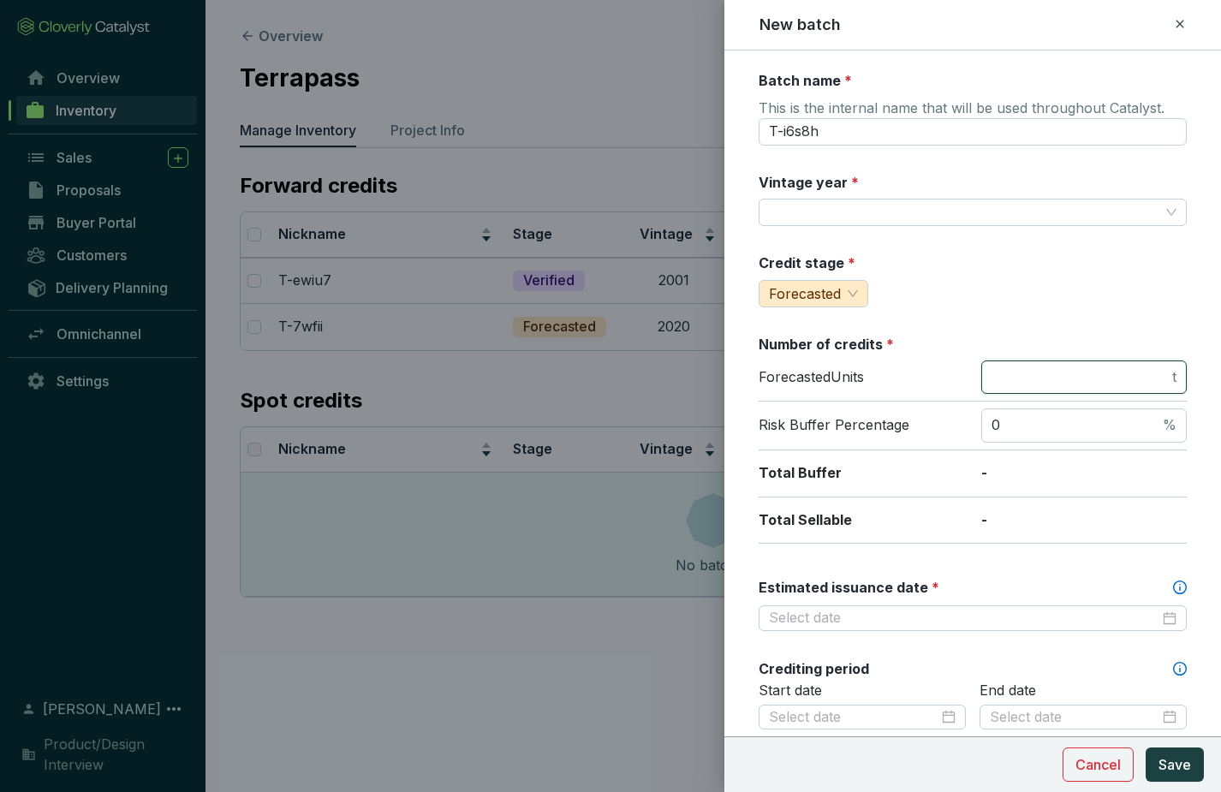
click at [1009, 373] on input "number" at bounding box center [1079, 377] width 177 height 19
type input "135000"
click at [1016, 431] on input "0" at bounding box center [1075, 425] width 168 height 19
drag, startPoint x: 1024, startPoint y: 423, endPoint x: 962, endPoint y: 423, distance: 61.6
click at [962, 423] on div "Risk Buffer Percentage 010 %" at bounding box center [973, 426] width 428 height 49
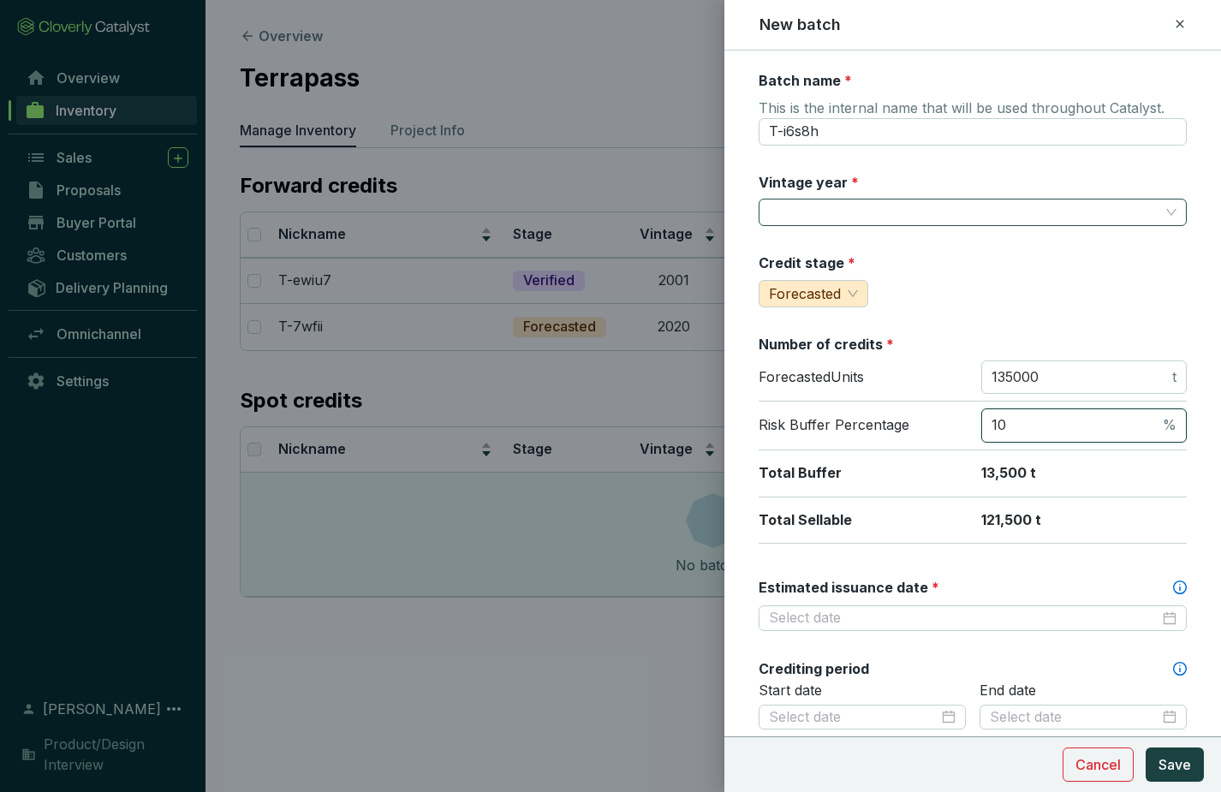
type input "10"
click at [857, 204] on input "Vintage year *" at bounding box center [964, 212] width 390 height 26
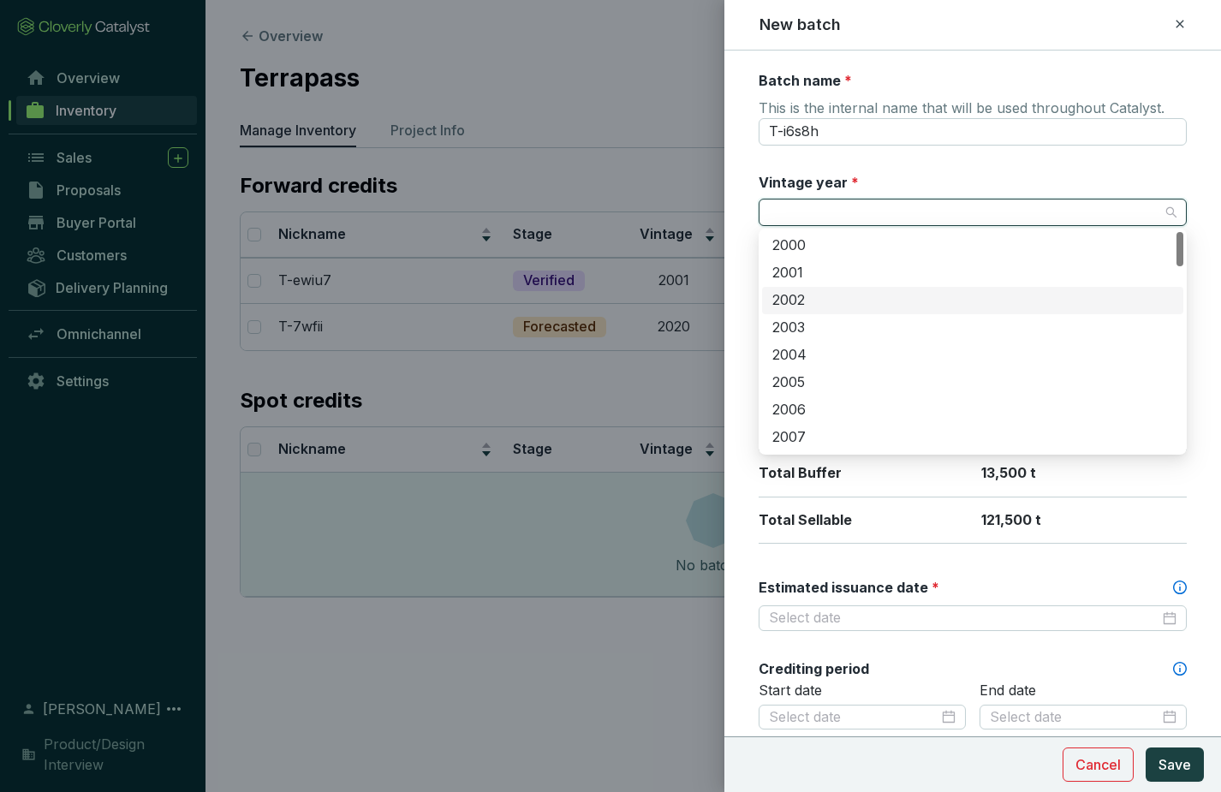
click at [848, 305] on div "2002" at bounding box center [972, 300] width 401 height 19
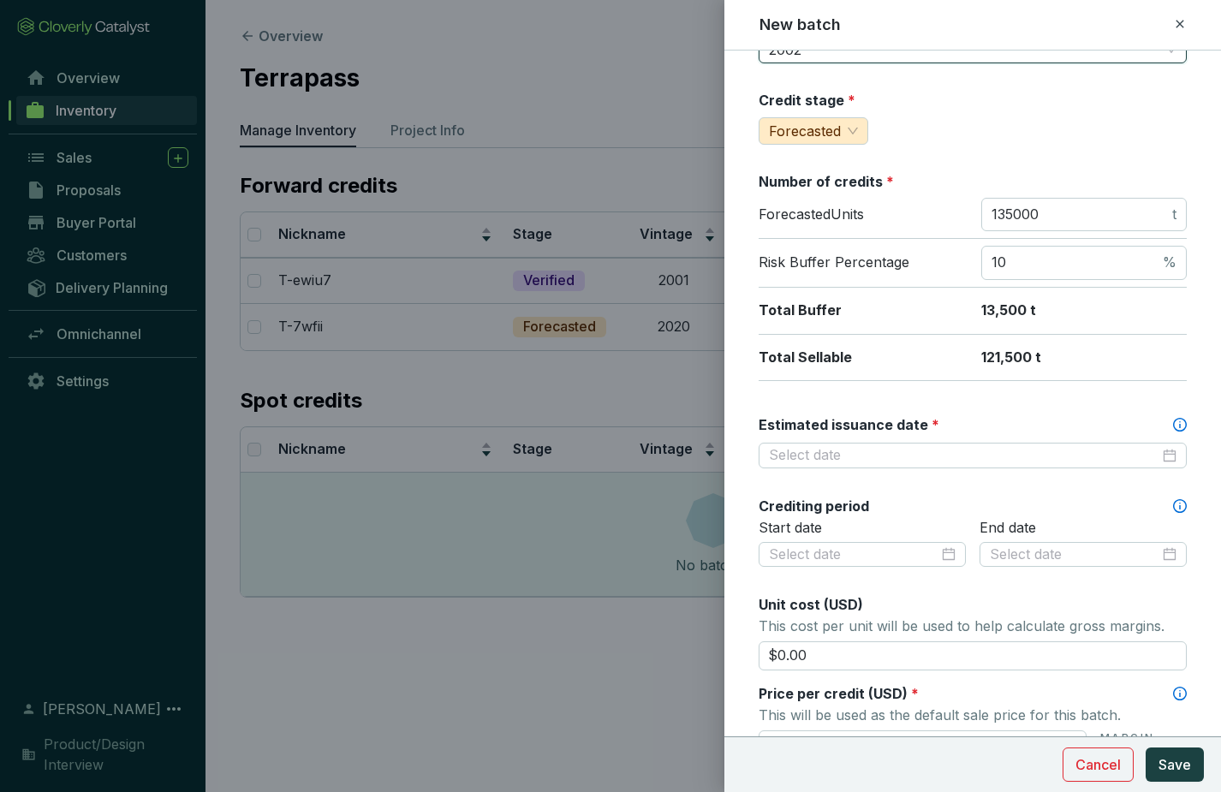
scroll to position [191, 0]
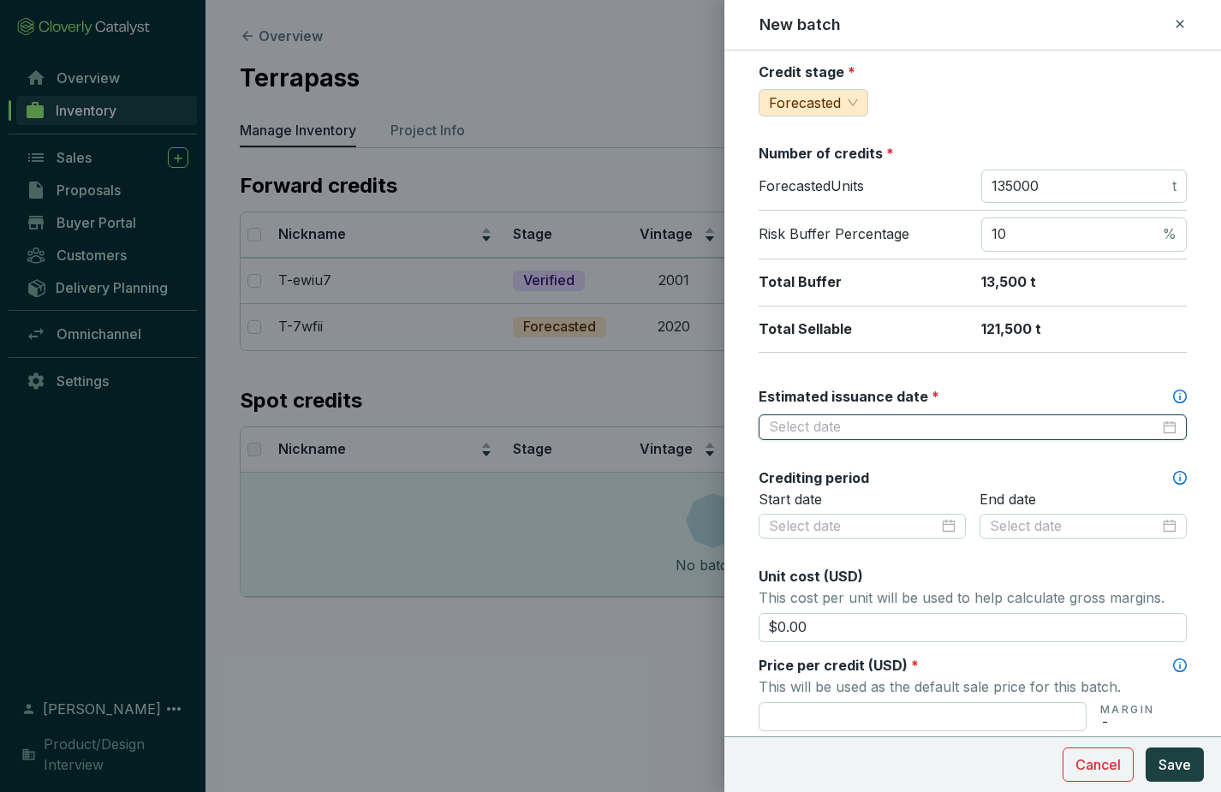
click at [825, 427] on input "Estimated issuance date *" at bounding box center [964, 427] width 390 height 19
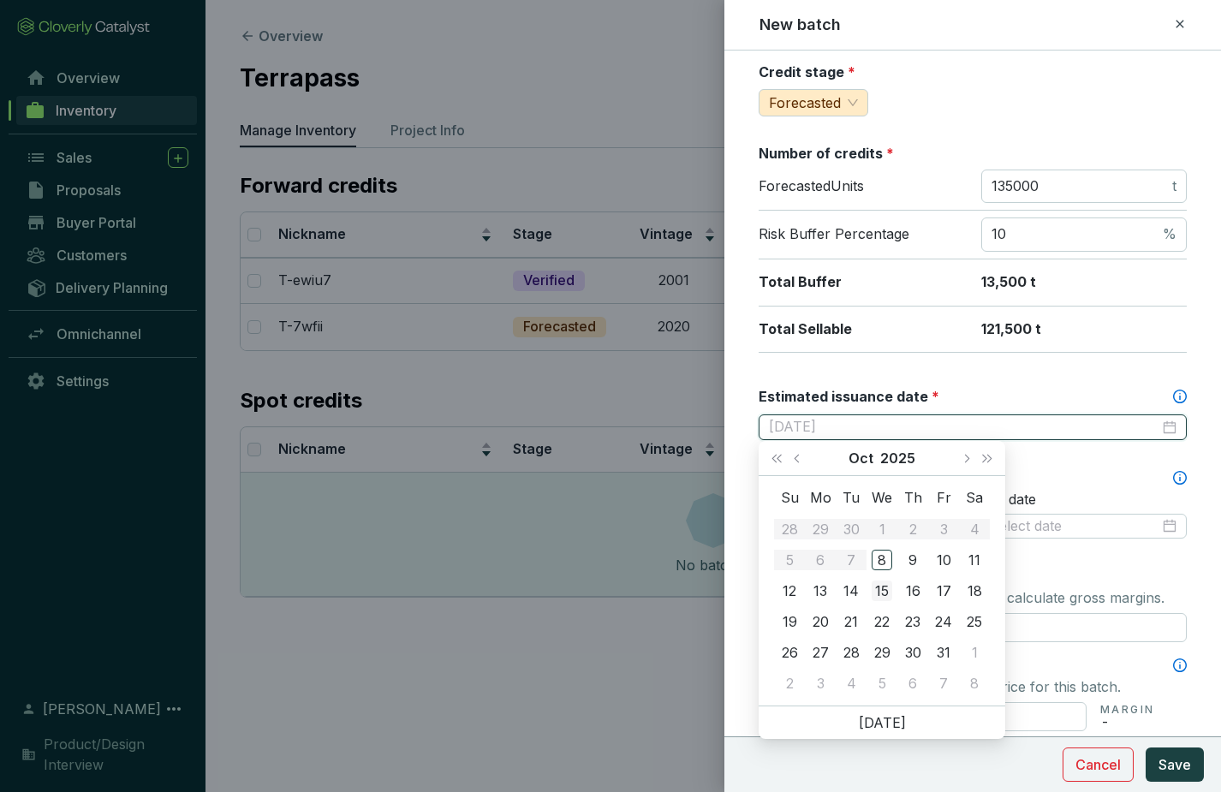
type input "[DATE]"
click at [880, 592] on div "15" at bounding box center [882, 590] width 21 height 21
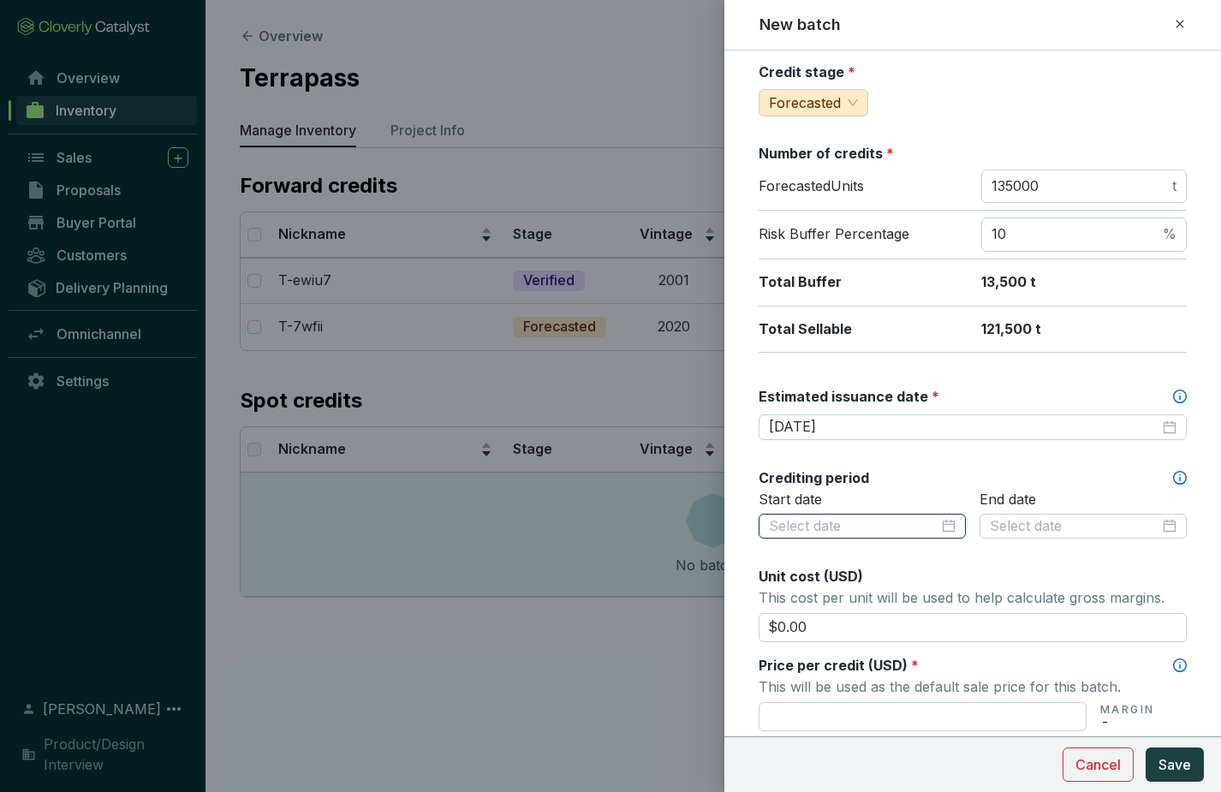
click at [833, 523] on input at bounding box center [854, 526] width 170 height 19
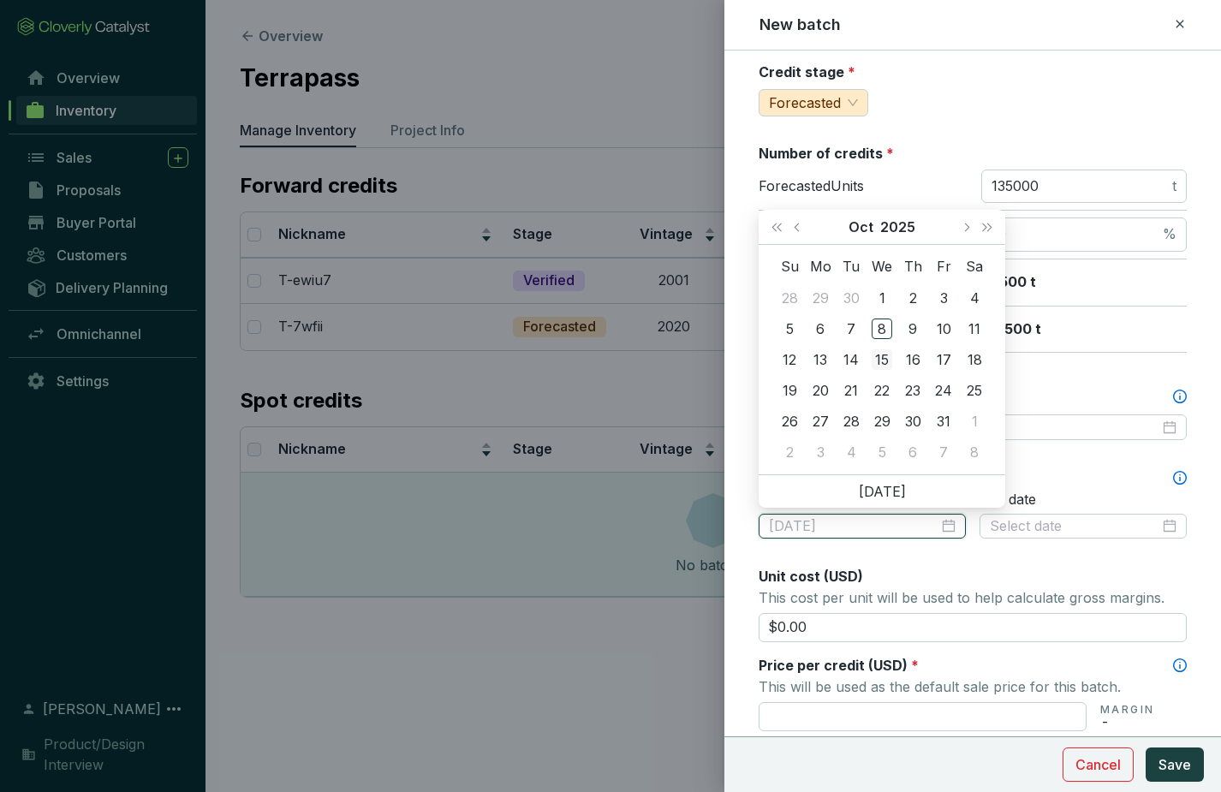
type input "[DATE]"
click at [881, 355] on div "15" at bounding box center [882, 359] width 21 height 21
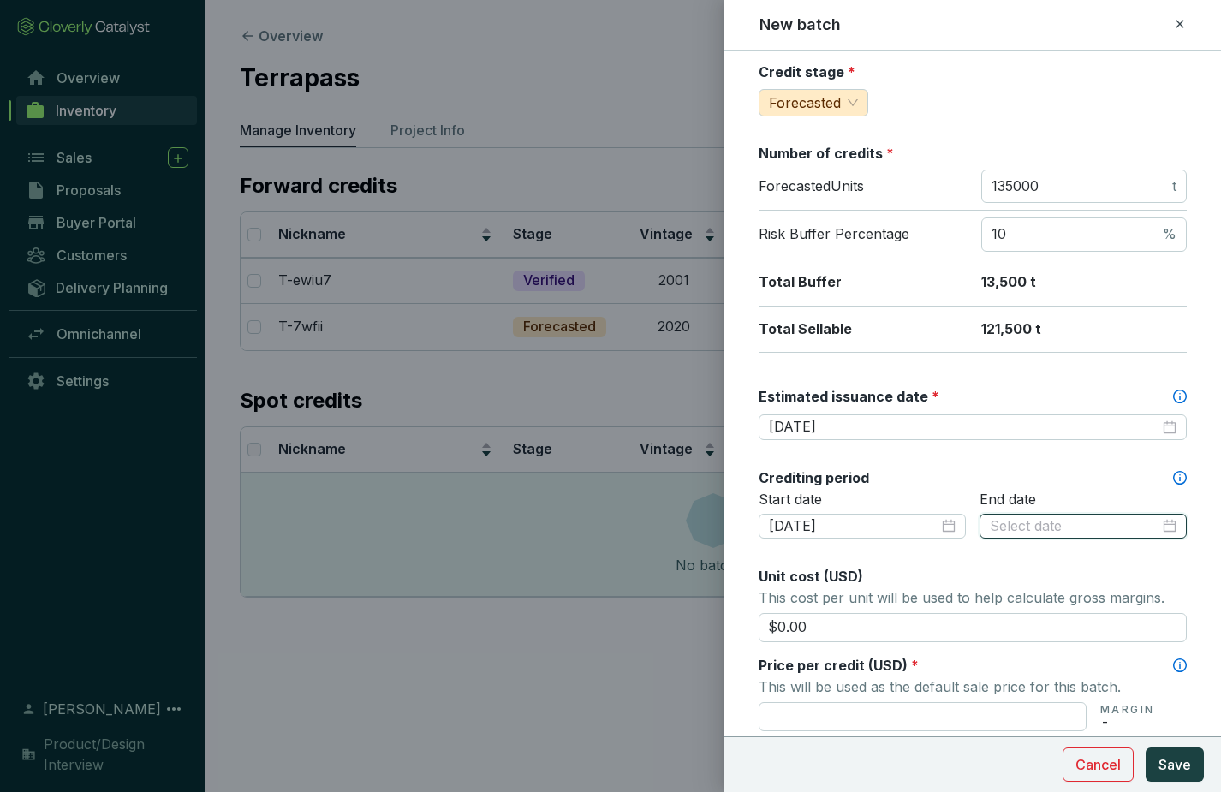
click at [1014, 525] on input at bounding box center [1075, 526] width 170 height 19
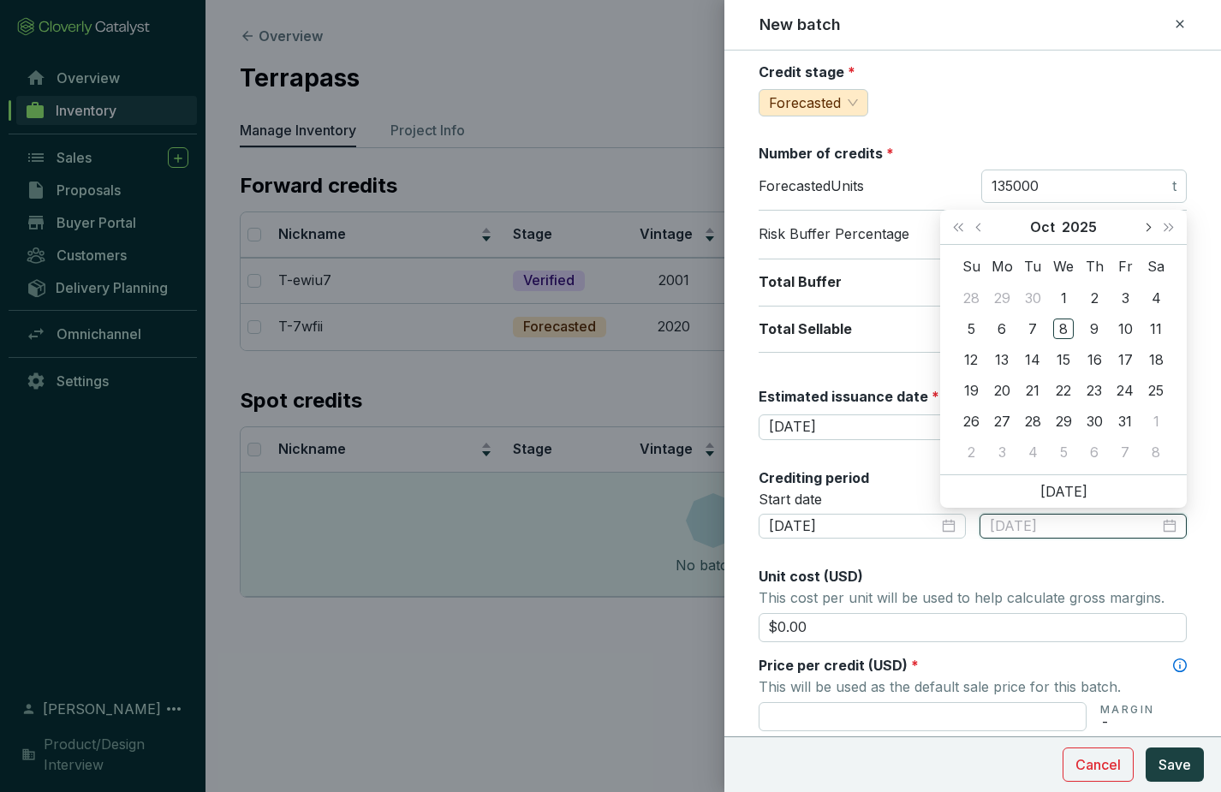
type input "2025-10-03"
click at [1147, 219] on button "Next month (PageDown)" at bounding box center [1147, 227] width 22 height 34
type input "[DATE]"
click at [1062, 420] on div "31" at bounding box center [1063, 421] width 21 height 21
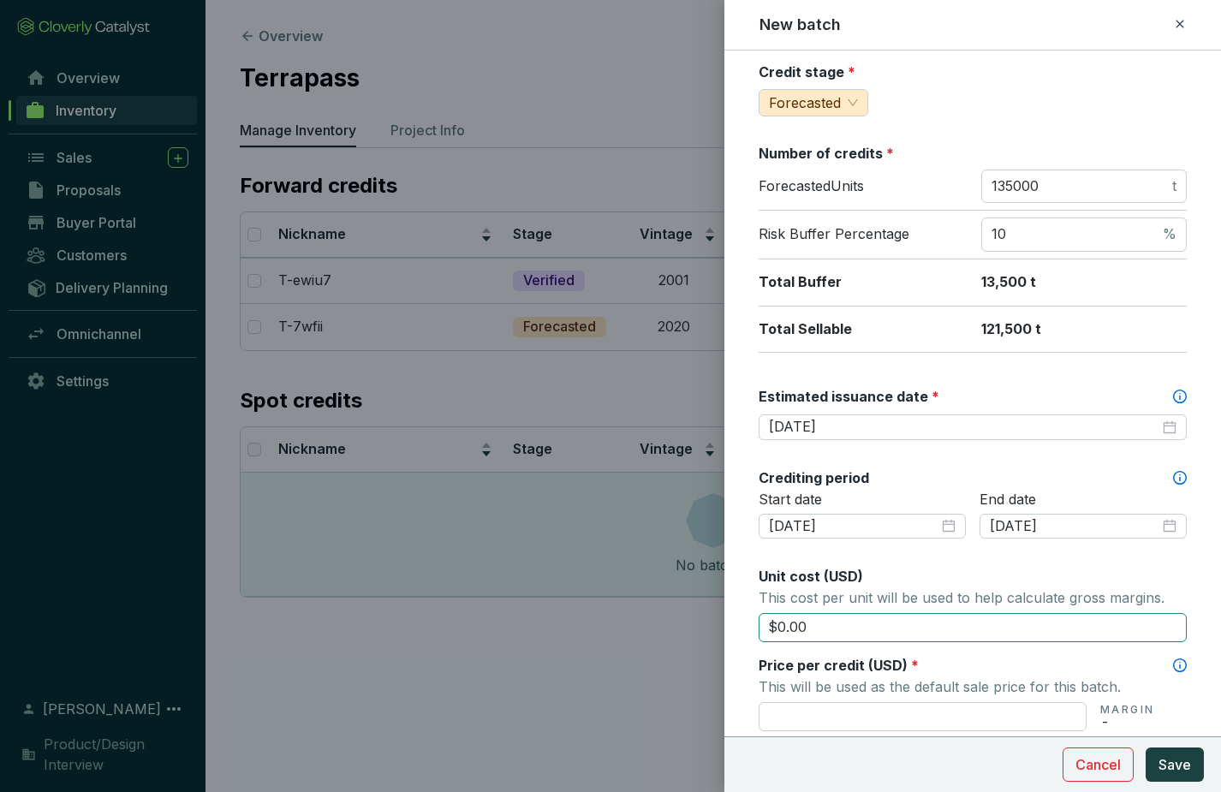
click at [782, 627] on input "$0.00" at bounding box center [973, 627] width 428 height 29
type input "$25.00"
drag, startPoint x: 818, startPoint y: 628, endPoint x: 747, endPoint y: 628, distance: 71.9
click at [747, 628] on form "Batch name * This is the internal name that will be used throughout Catalyst. T…" at bounding box center [972, 526] width 497 height 1293
click at [741, 622] on form "Batch name * This is the internal name that will be used throughout Catalyst. T…" at bounding box center [972, 526] width 497 height 1293
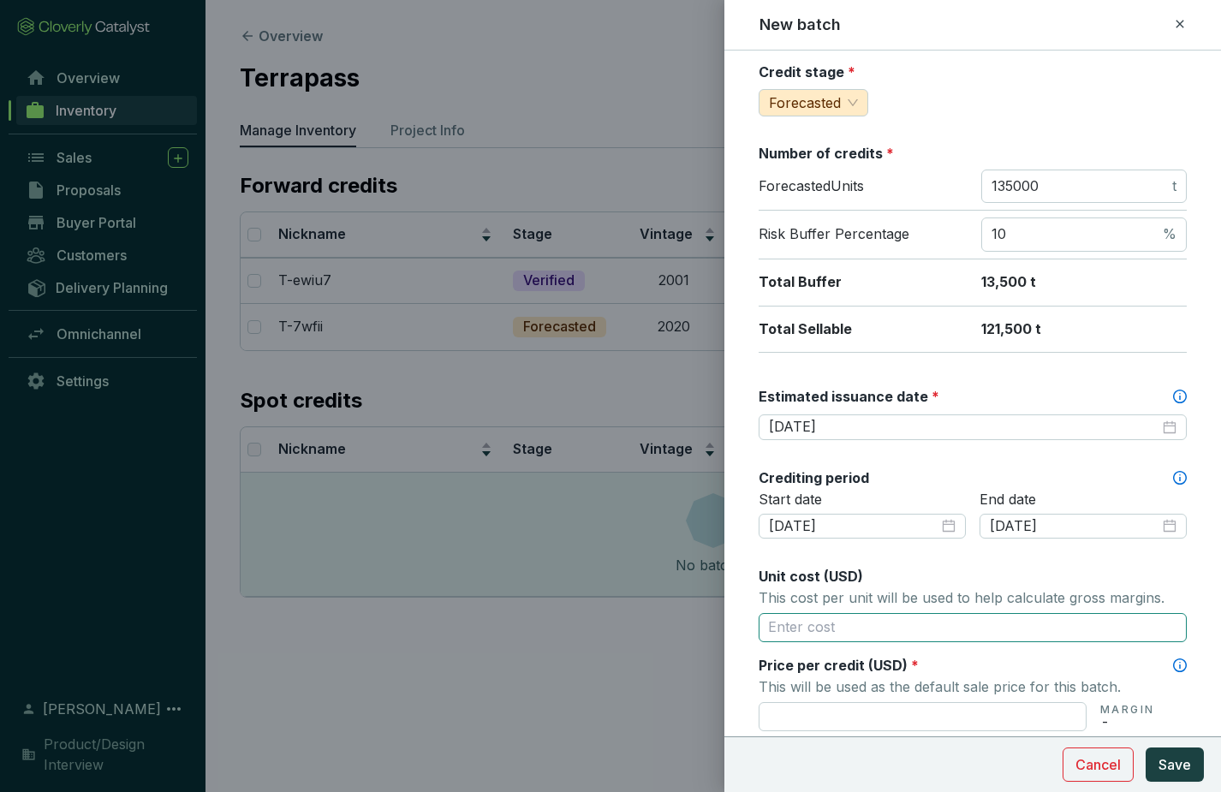
click at [783, 619] on input "text" at bounding box center [973, 627] width 428 height 29
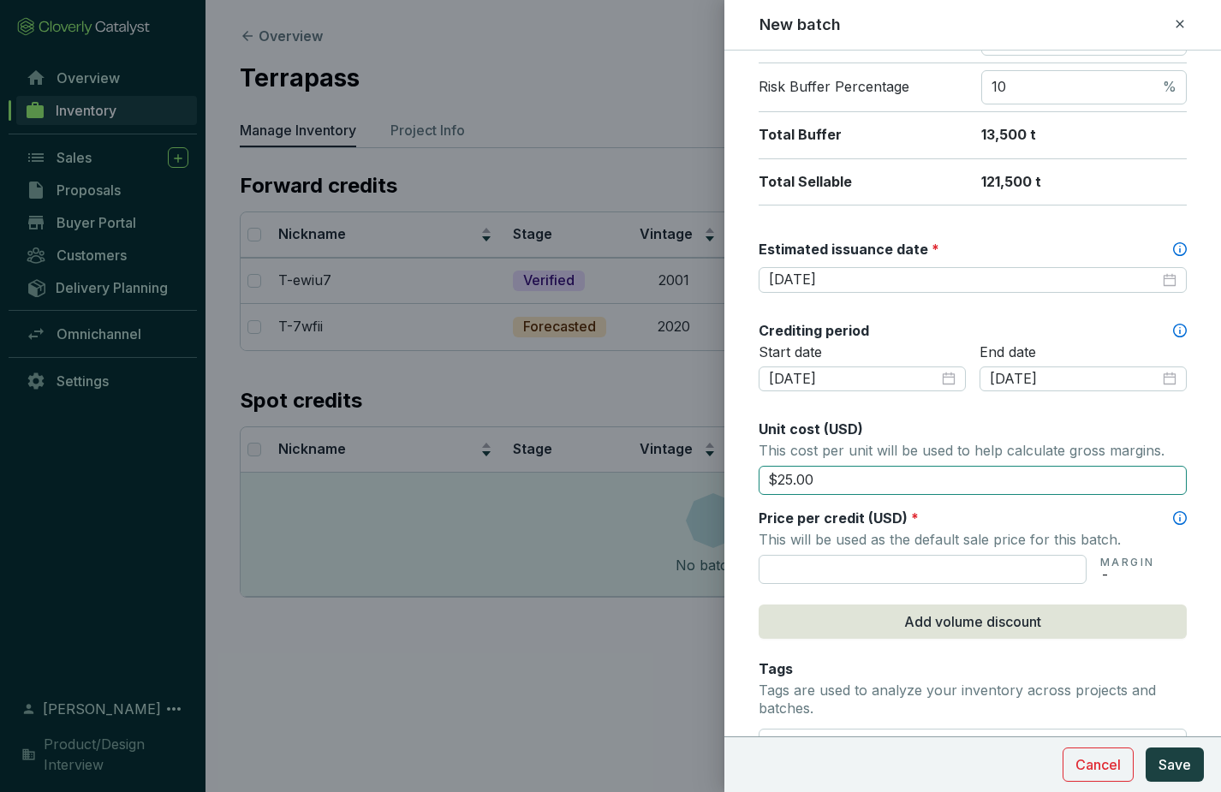
scroll to position [381, 0]
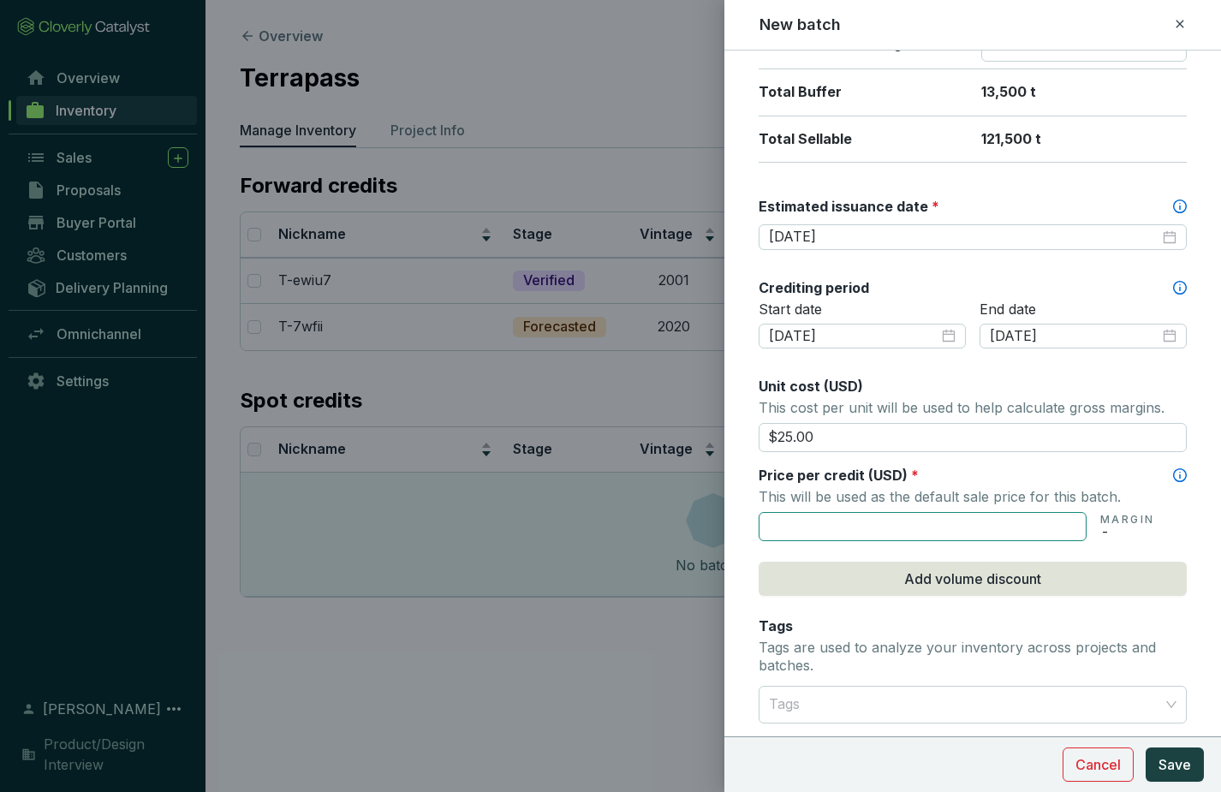
type input "$25.00"
click at [799, 523] on input "text" at bounding box center [923, 526] width 328 height 29
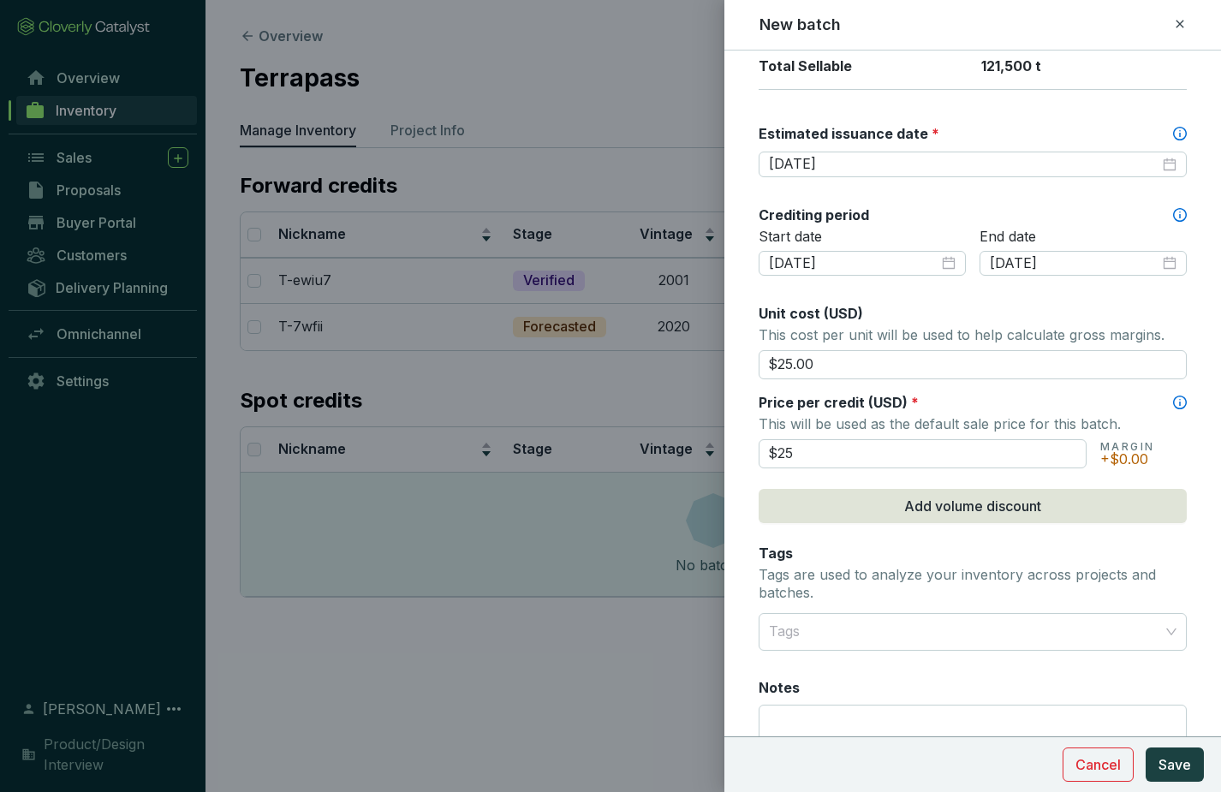
scroll to position [471, 0]
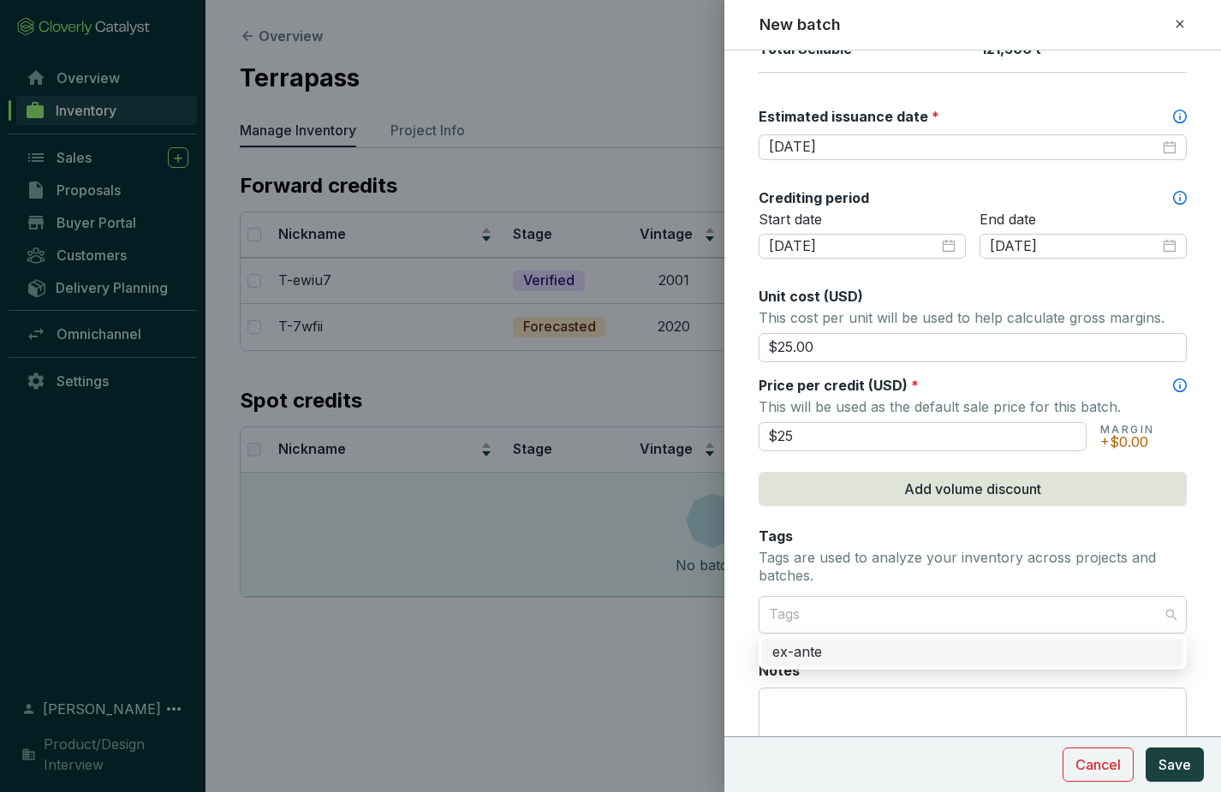
click at [847, 615] on div at bounding box center [963, 615] width 402 height 34
type input "$25.00"
click at [841, 658] on div "ex-ante" at bounding box center [972, 652] width 401 height 19
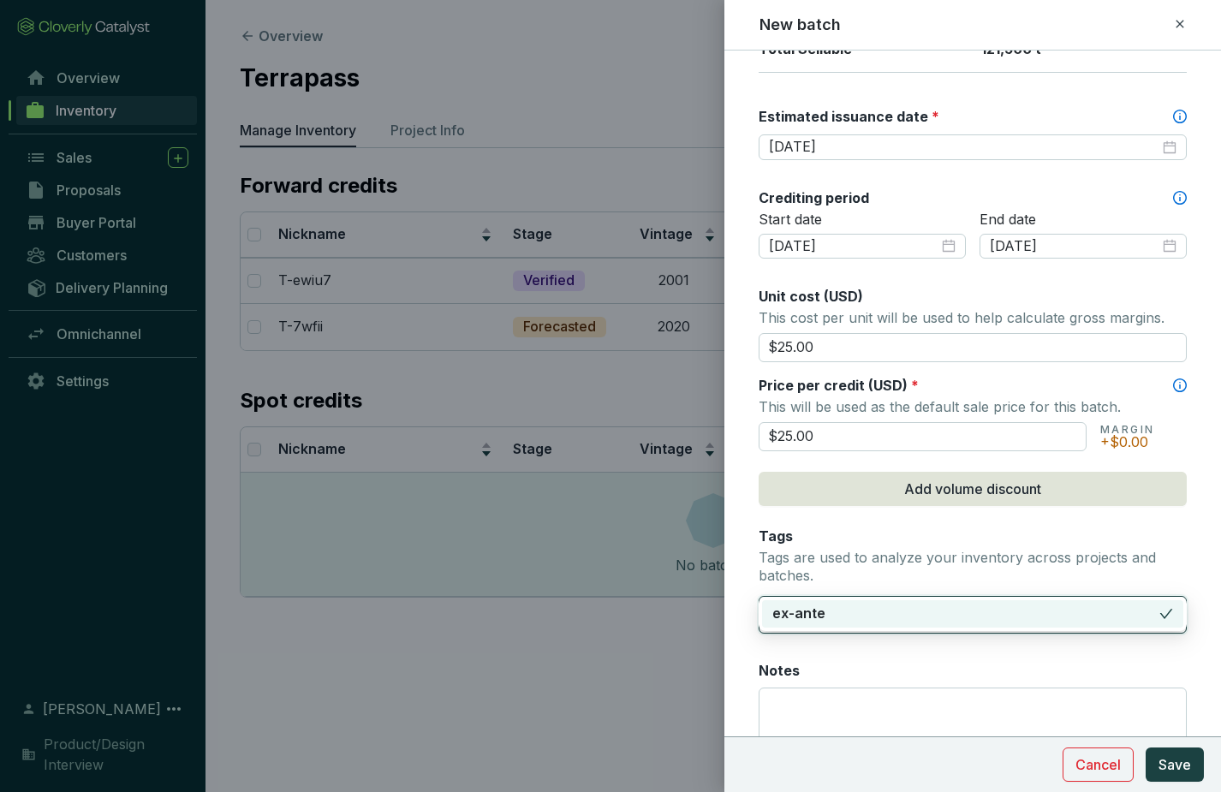
scroll to position [589, 0]
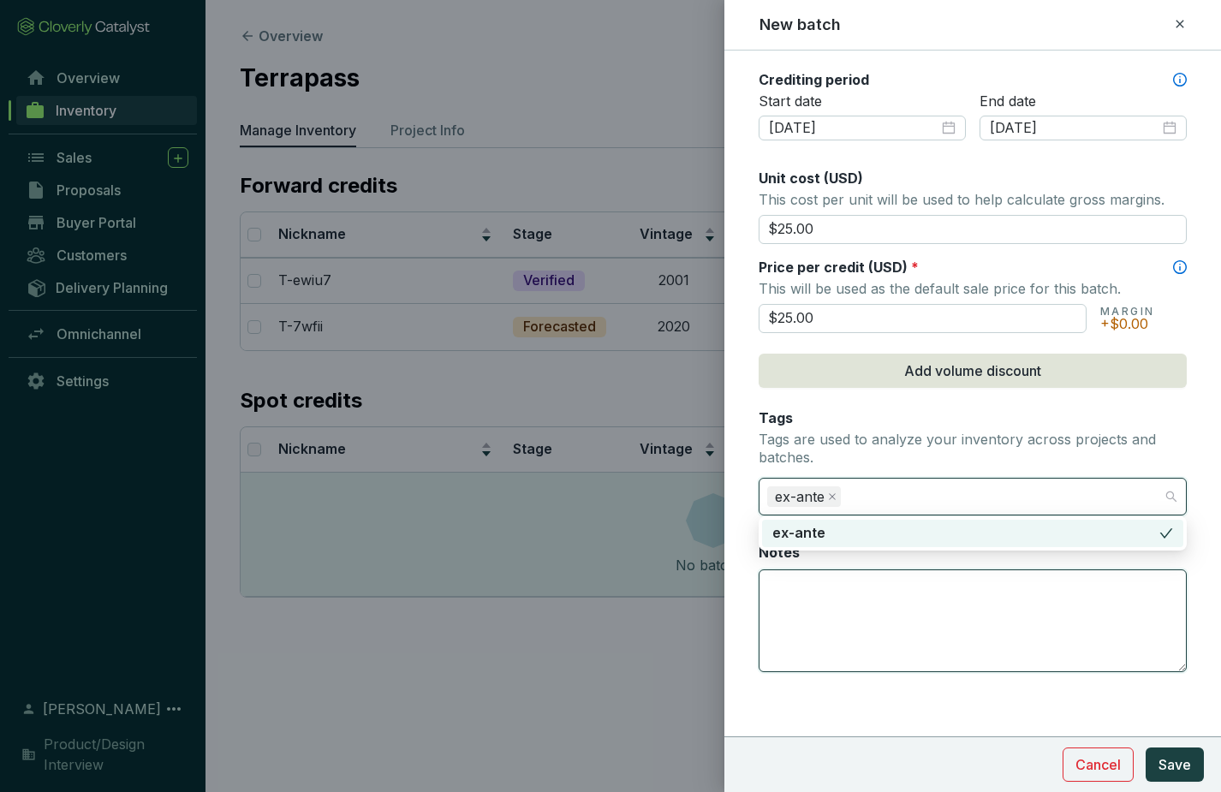
click at [785, 580] on textarea "Notes" at bounding box center [972, 620] width 426 height 101
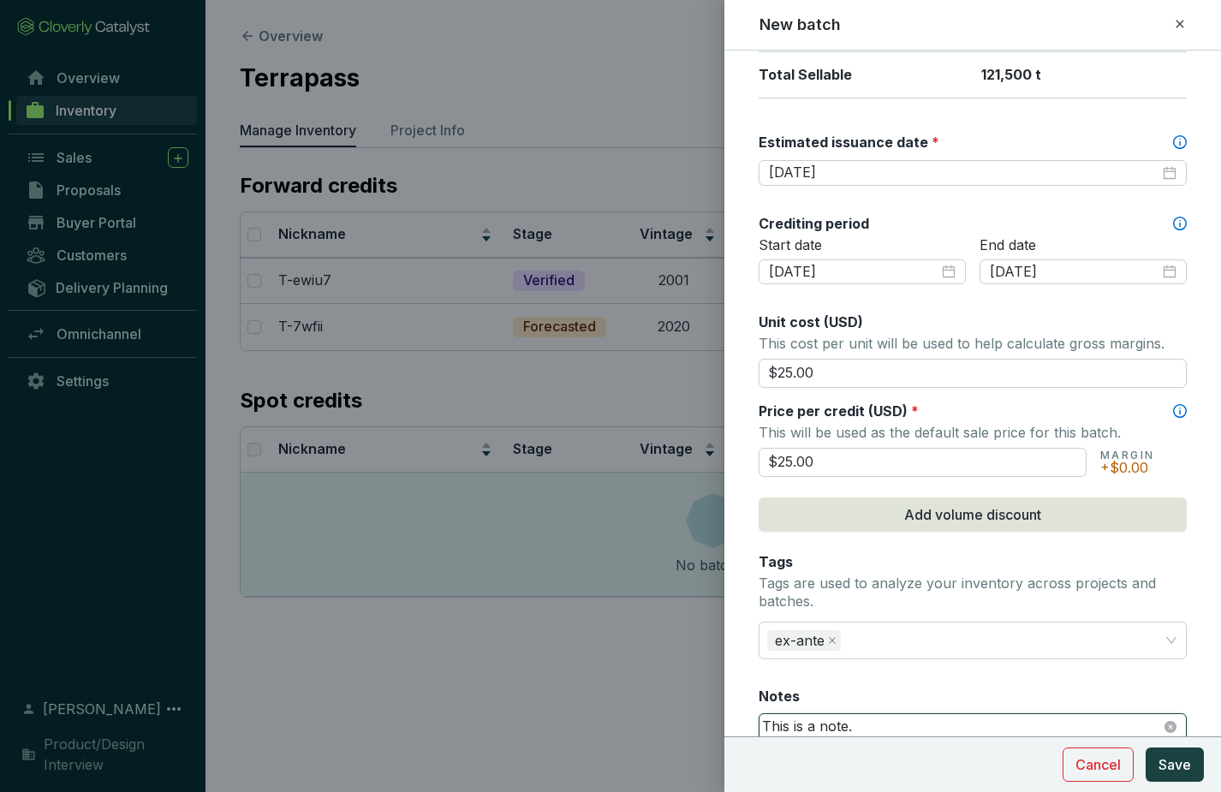
scroll to position [449, 0]
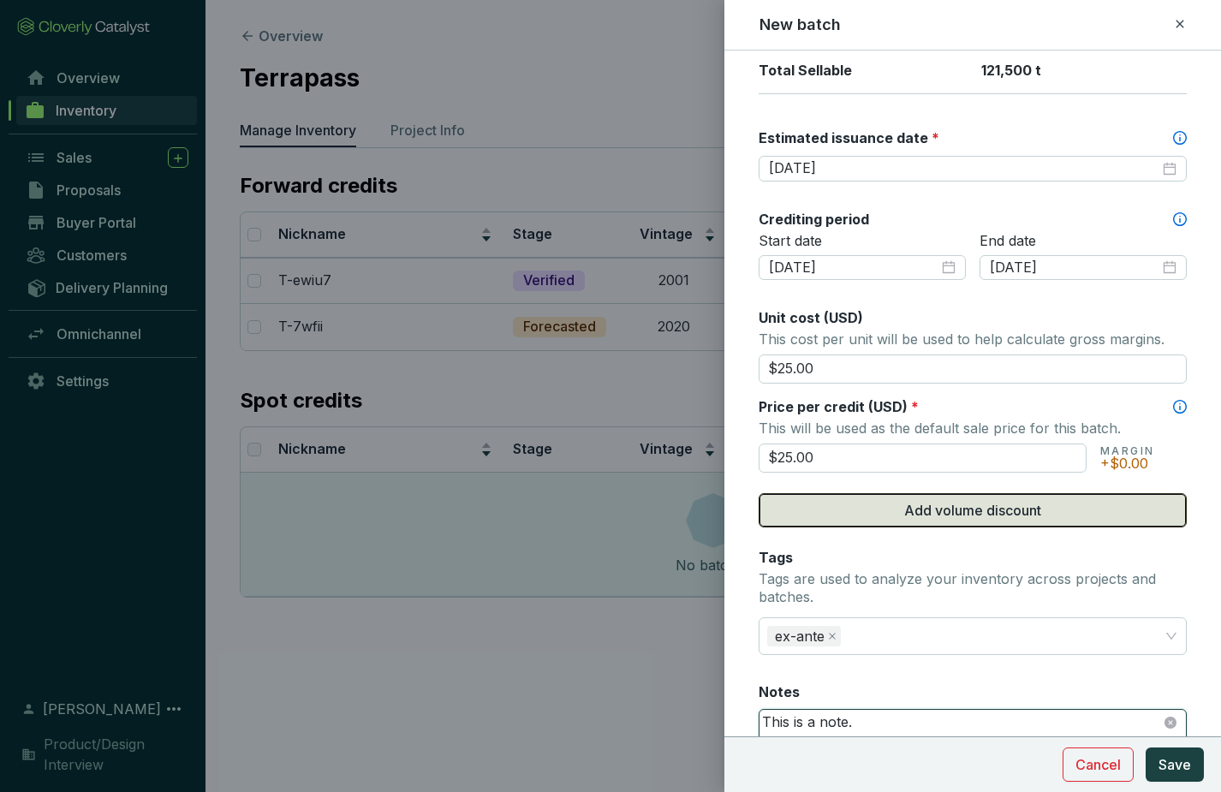
type textarea "This is a note."
click at [960, 512] on span "Add volume discount" at bounding box center [972, 510] width 137 height 21
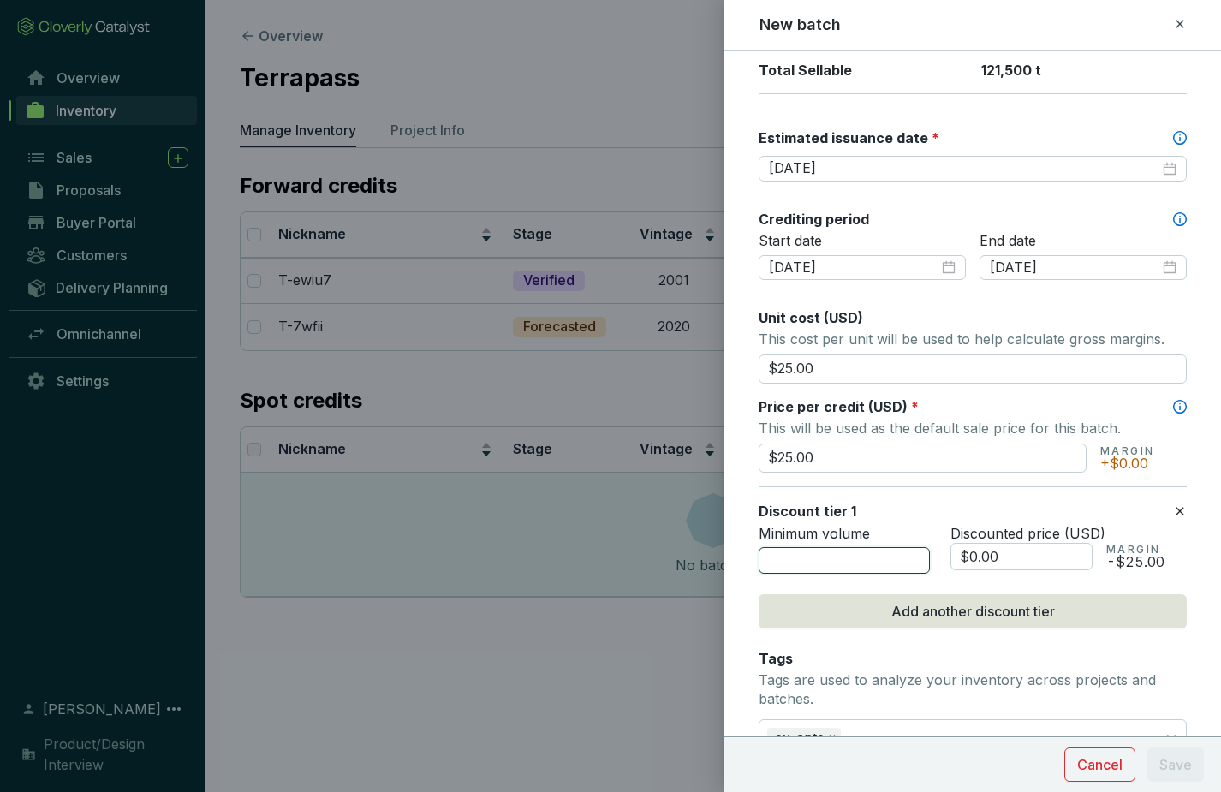
click at [842, 556] on input "number" at bounding box center [844, 560] width 171 height 27
type input "60"
click at [969, 556] on input "$0.00" at bounding box center [1021, 556] width 142 height 27
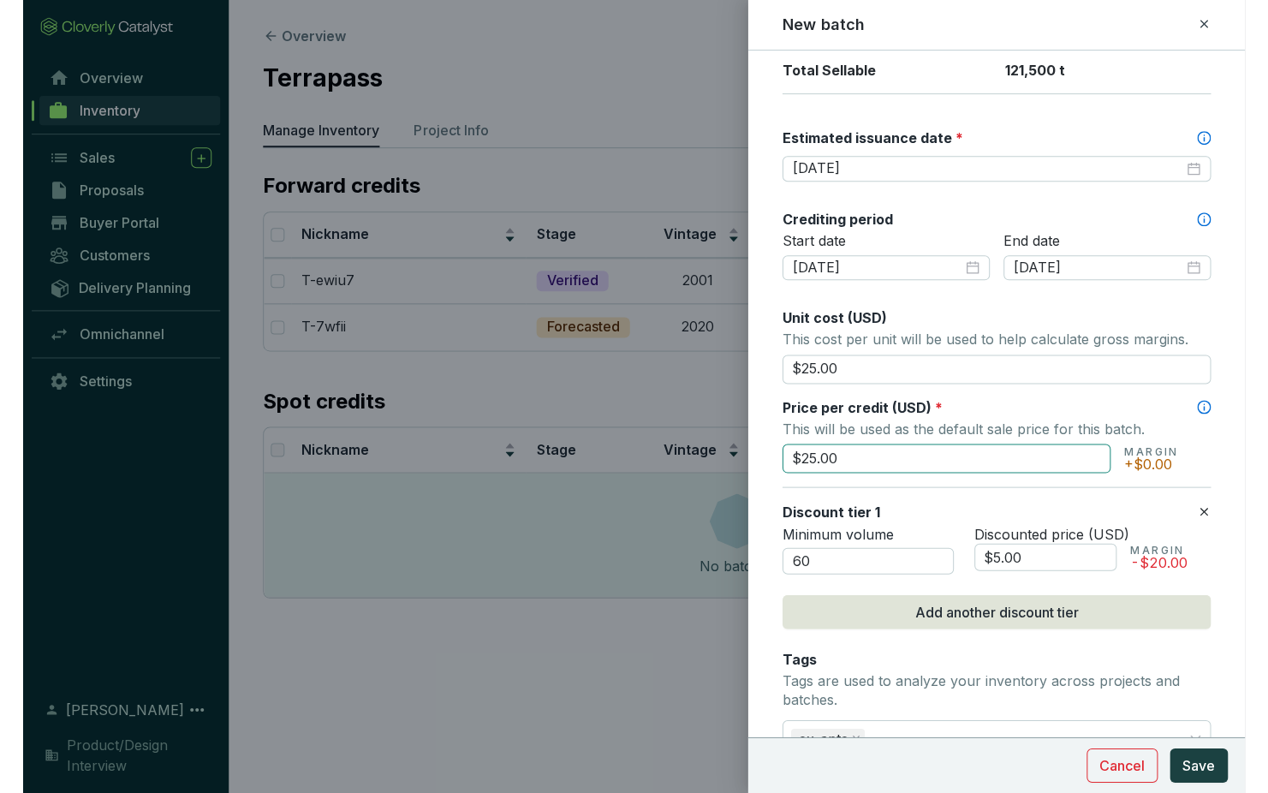
scroll to position [0, 0]
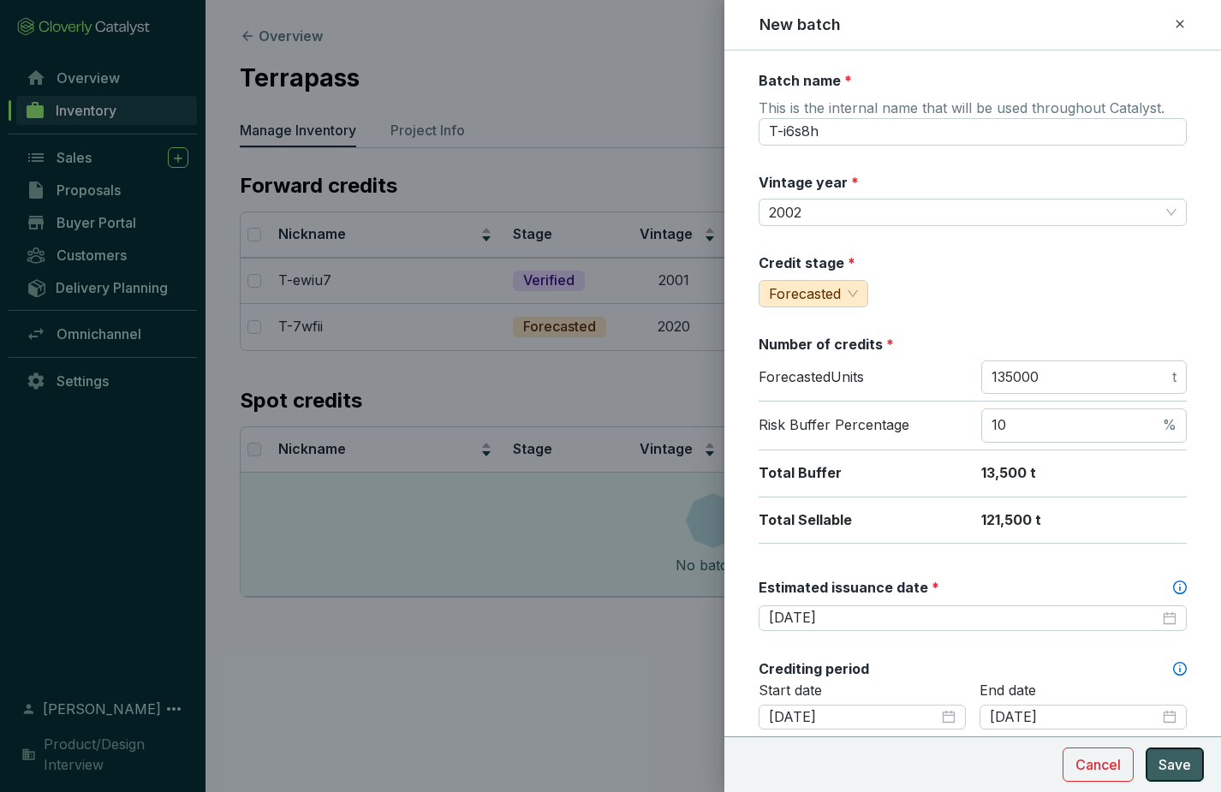
type input "$5.00"
click at [1169, 762] on span "Save" at bounding box center [1174, 764] width 33 height 21
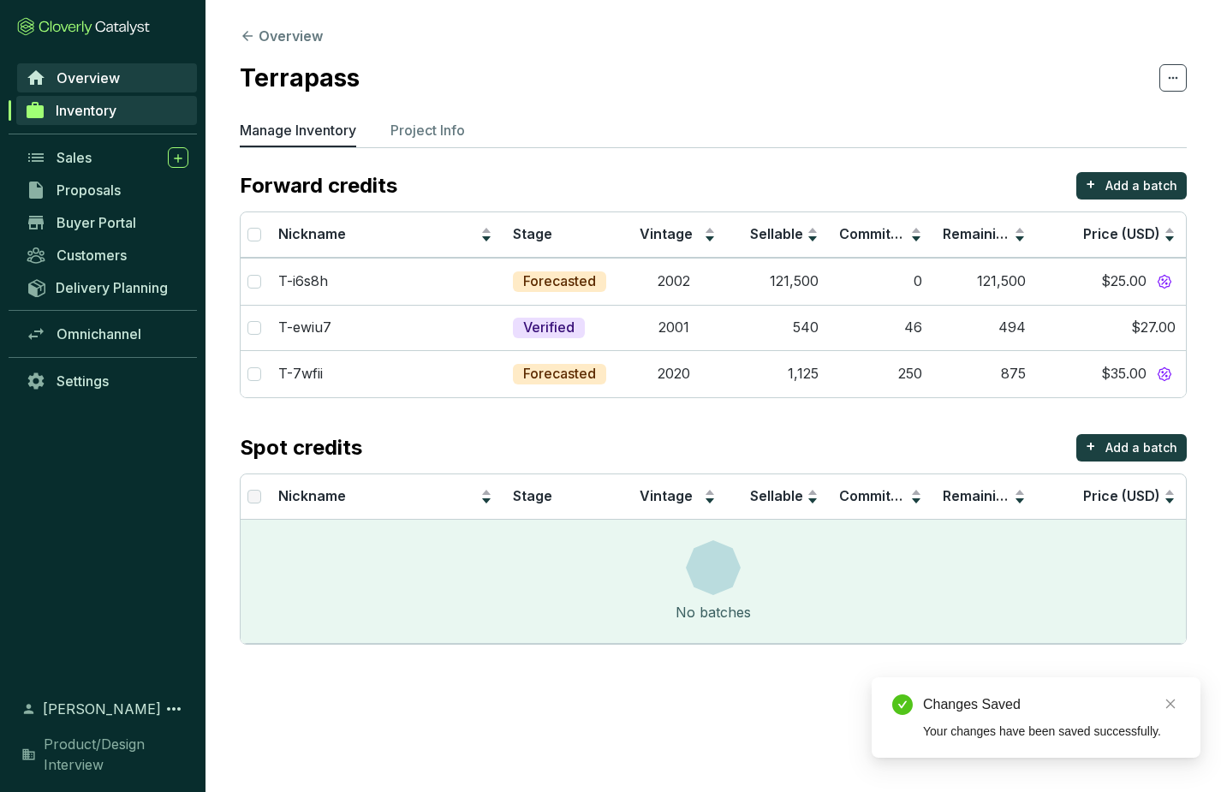
click at [97, 78] on span "Overview" at bounding box center [88, 77] width 63 height 17
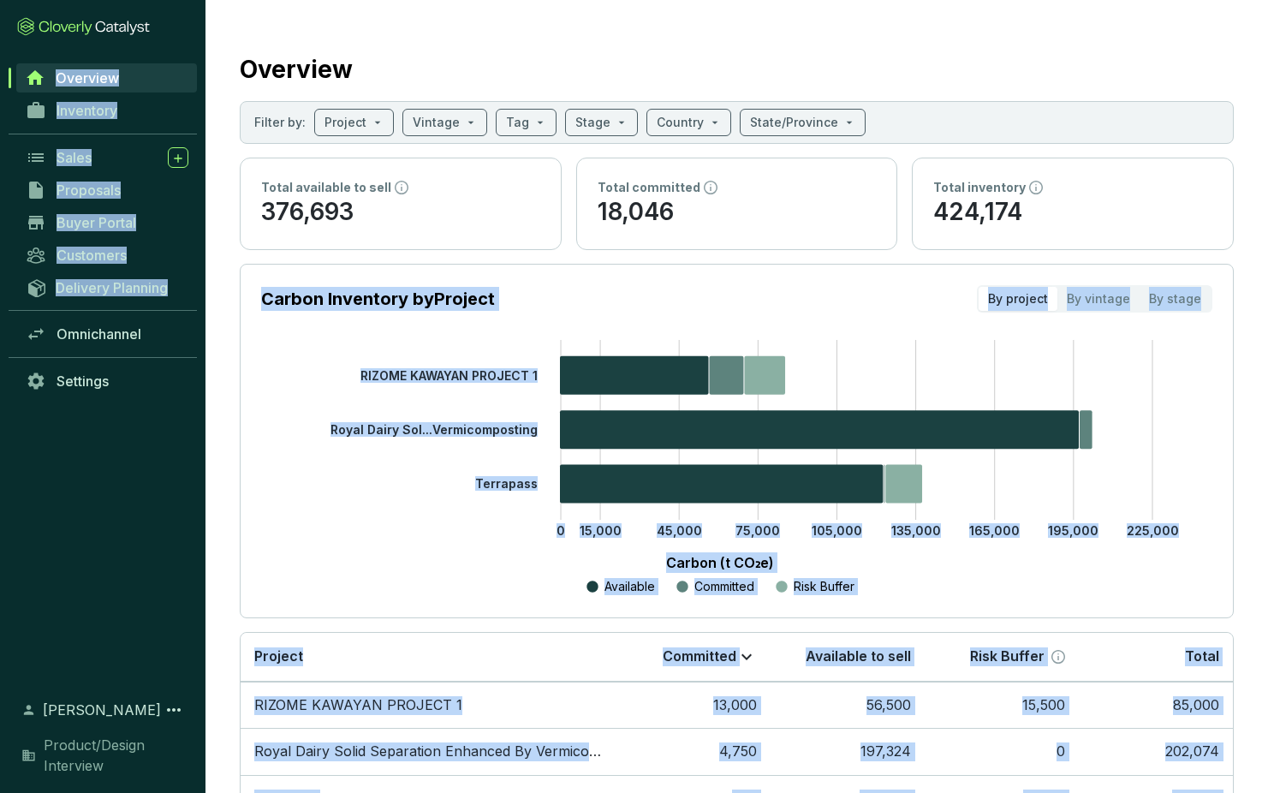
drag, startPoint x: 204, startPoint y: 285, endPoint x: 231, endPoint y: 285, distance: 27.4
click at [231, 285] on section "Overview Filter by: Project Vintage Tag Stage Country State/Province Total avai…" at bounding box center [634, 457] width 1268 height 914
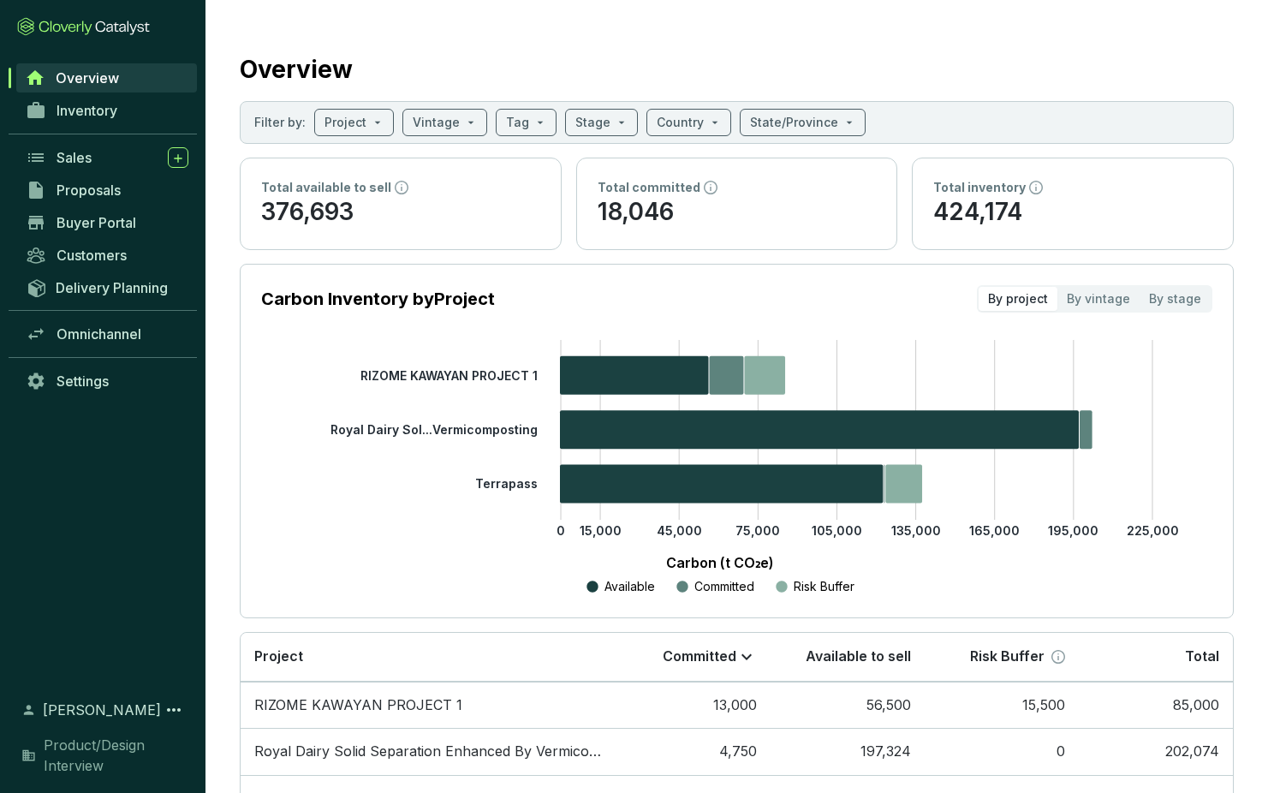
click at [224, 271] on section "Overview Filter by: Project Vintage Tag Stage Country State/Province Total avai…" at bounding box center [736, 457] width 1062 height 914
click at [821, 121] on input "search" at bounding box center [794, 123] width 88 height 26
click at [814, 54] on div "Overview" at bounding box center [737, 66] width 994 height 43
click at [736, 208] on p "18,046" at bounding box center [737, 212] width 279 height 33
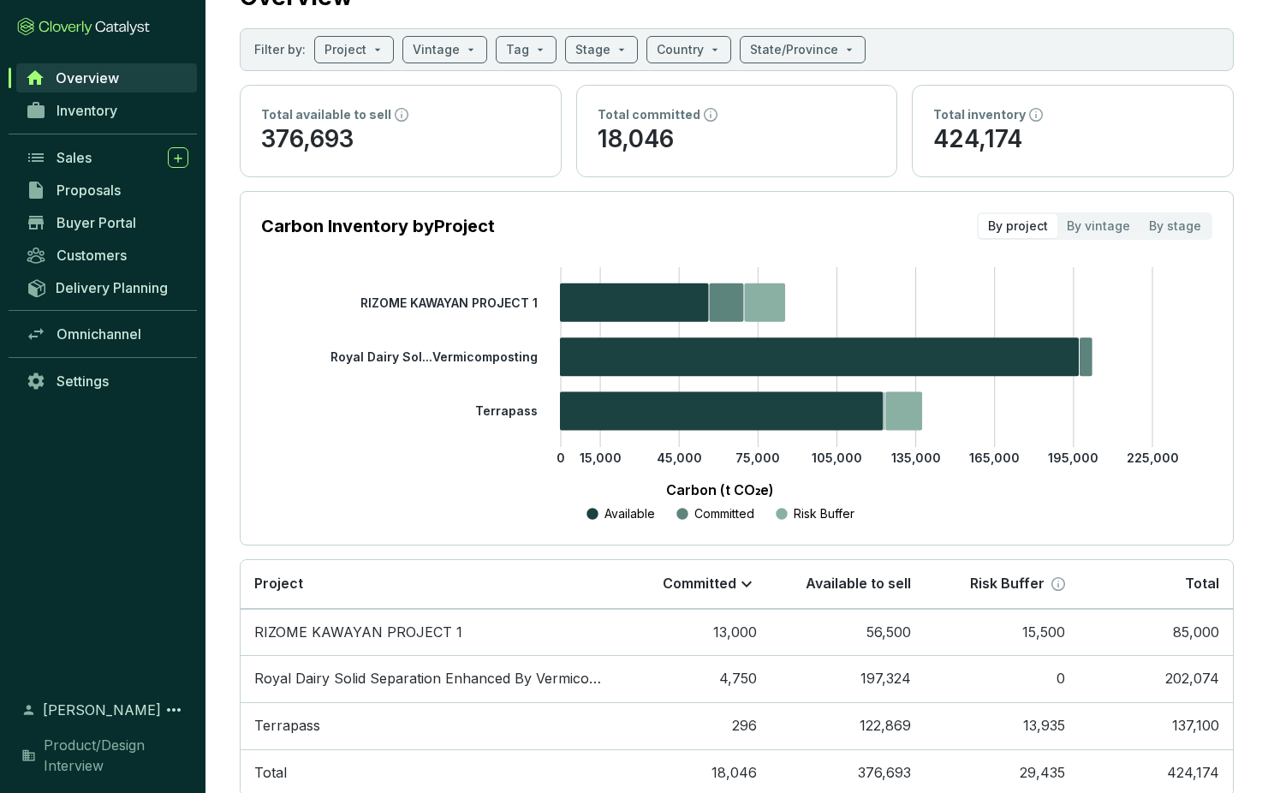
scroll to position [74, 0]
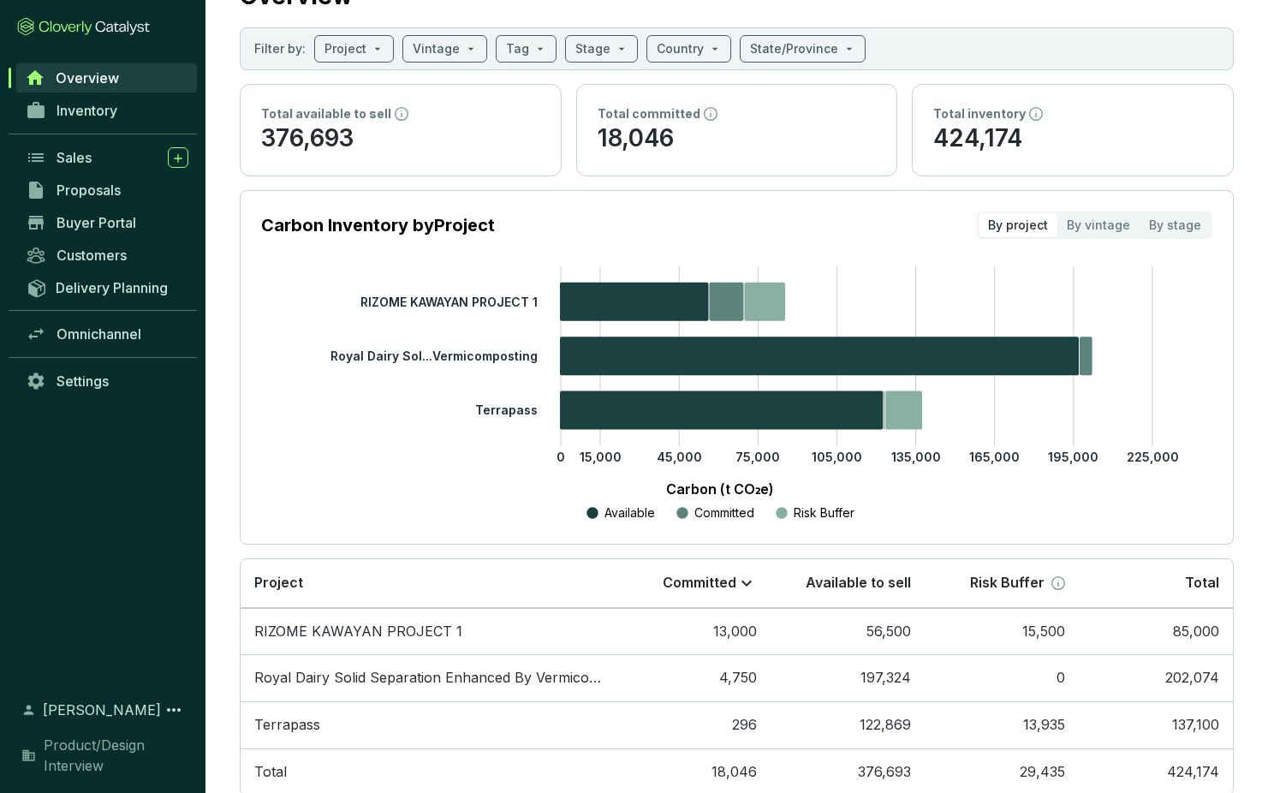
click at [461, 386] on icon "0 15,000 45,000 75,000 105,000 135,000 165,000 195,000 225,000 RIZOME KAWAYAN P…" at bounding box center [719, 394] width 951 height 257
click at [966, 233] on section "Carbon Inventory by Project By project By vintage By stage" at bounding box center [736, 224] width 951 height 27
click at [1089, 223] on div "By vintage" at bounding box center [1098, 225] width 82 height 24
click at [1057, 213] on input "By vintage" at bounding box center [1057, 213] width 0 height 0
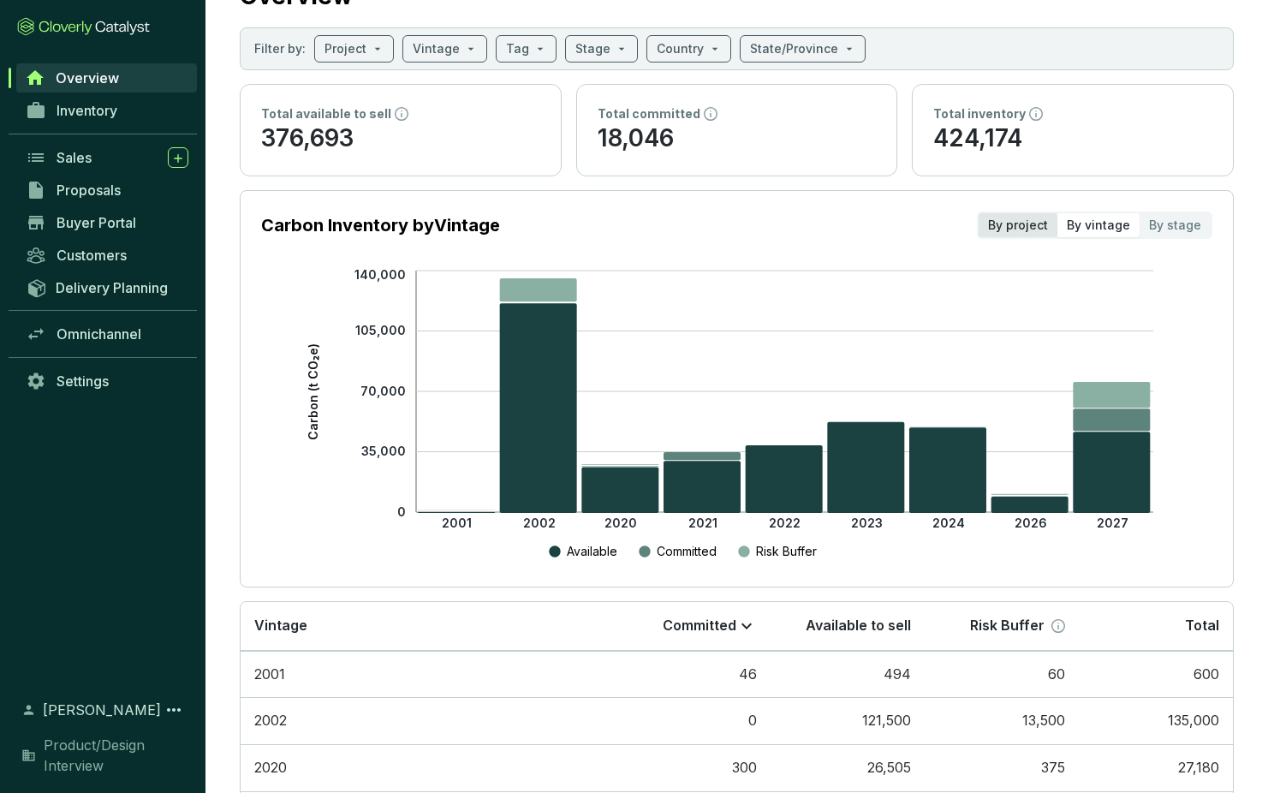
click at [1013, 227] on div "By project" at bounding box center [1018, 225] width 79 height 24
click at [979, 213] on input "By project" at bounding box center [979, 213] width 0 height 0
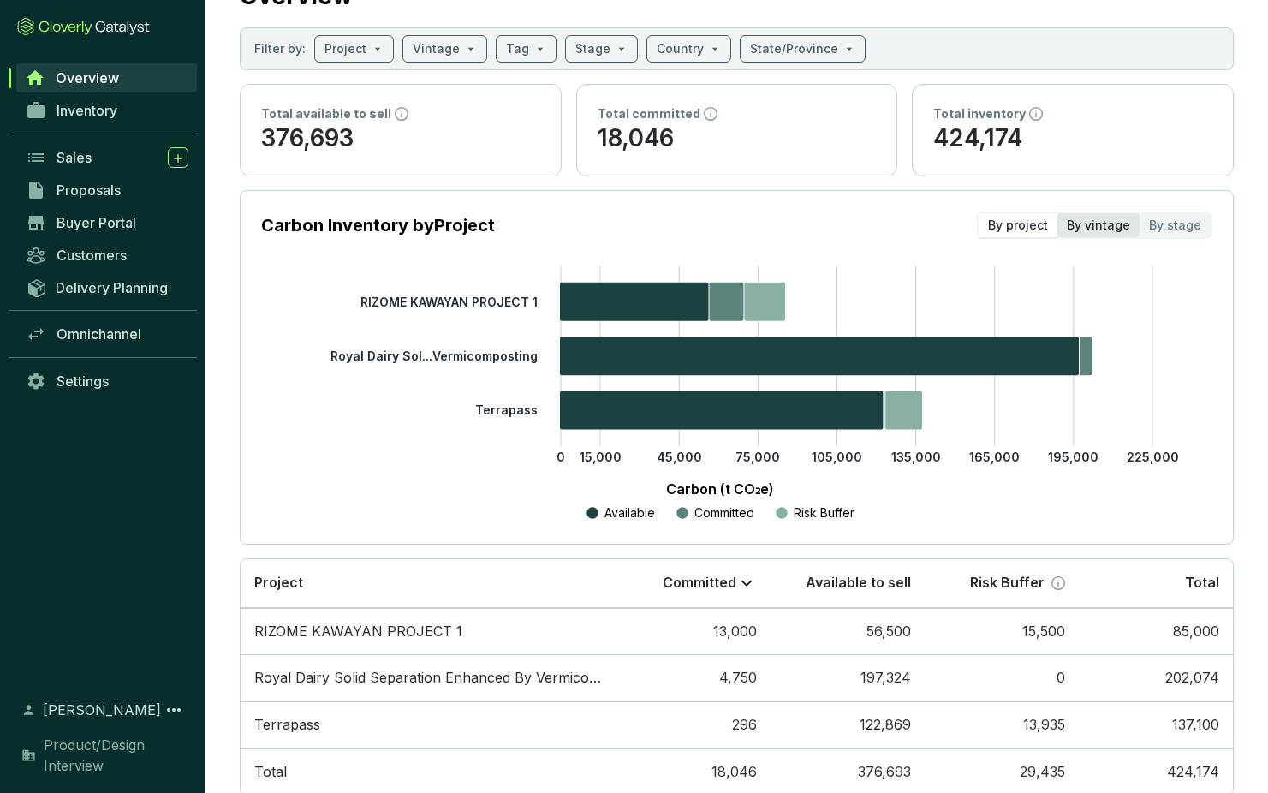
click at [1114, 222] on div "By vintage" at bounding box center [1098, 225] width 82 height 24
click at [1057, 213] on input "By vintage" at bounding box center [1057, 213] width 0 height 0
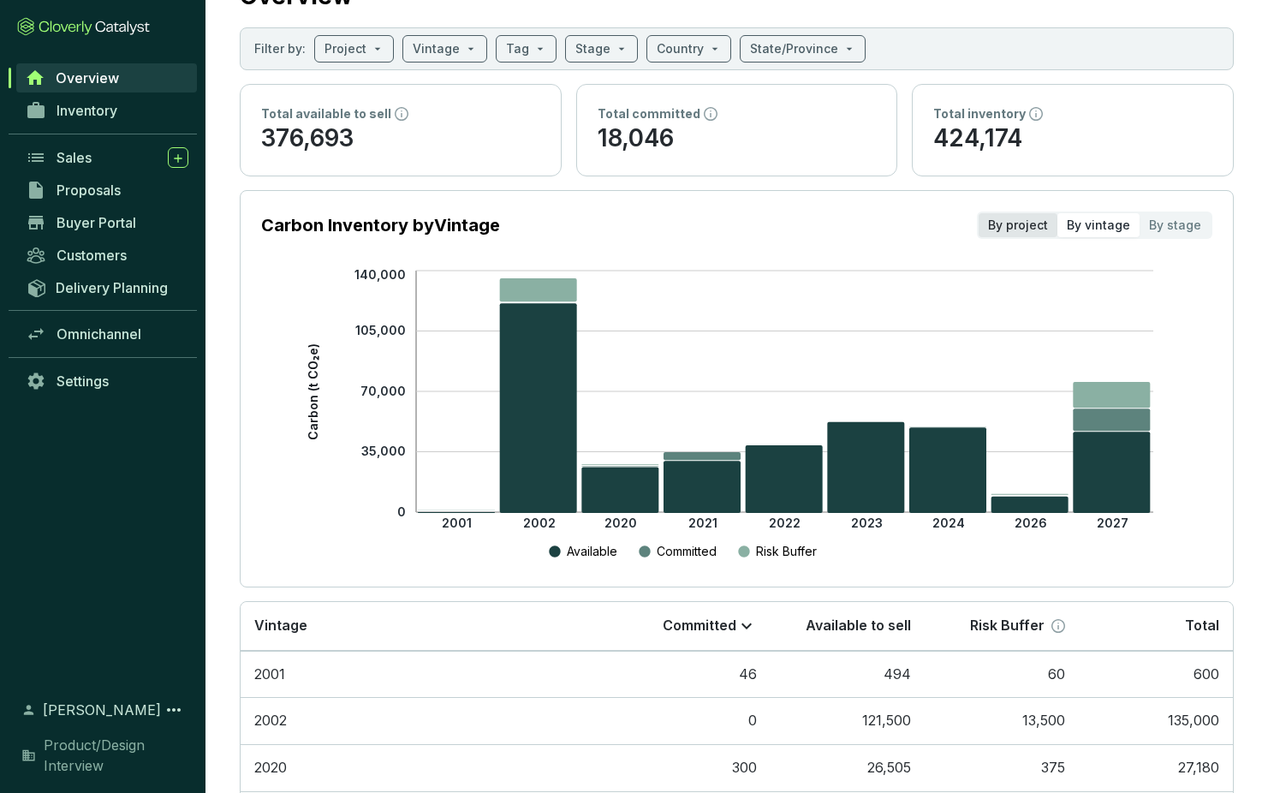
click at [1014, 230] on div "By project" at bounding box center [1018, 225] width 79 height 24
click at [979, 213] on input "By project" at bounding box center [979, 213] width 0 height 0
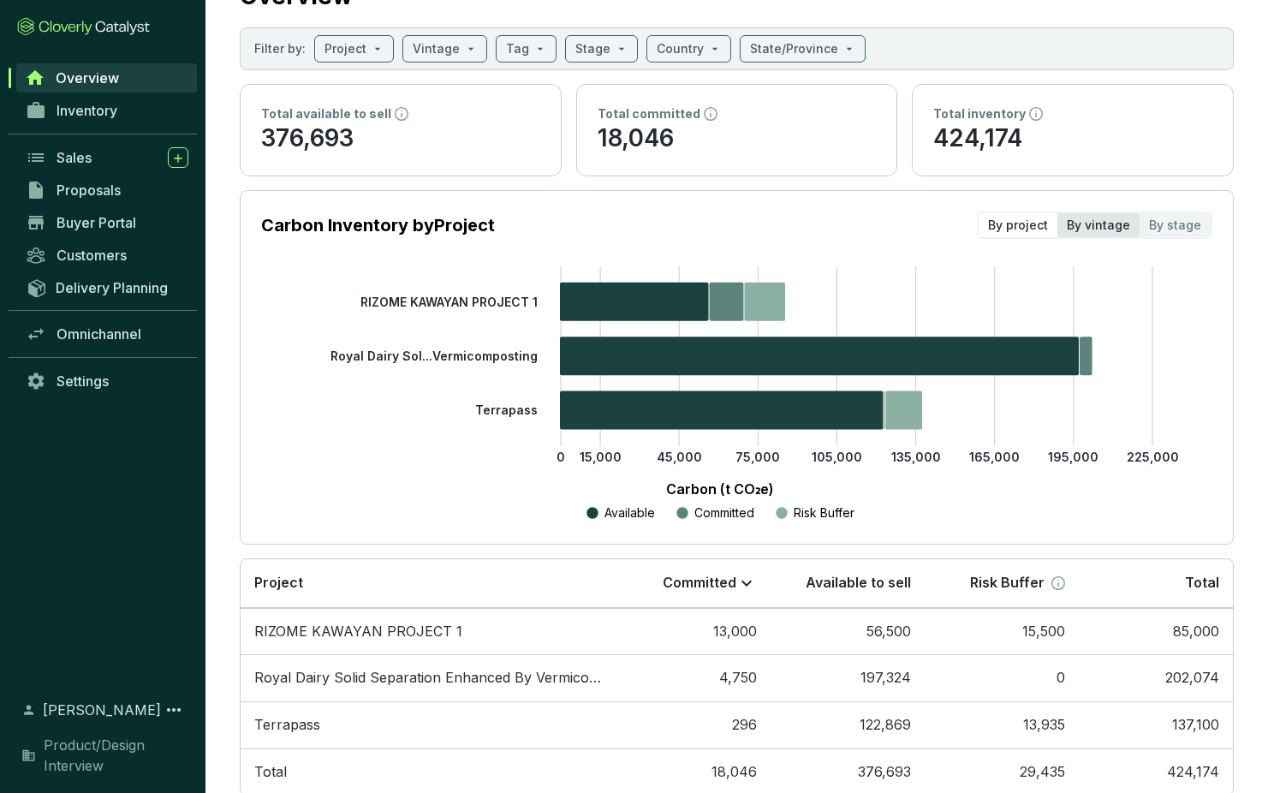
click at [1106, 226] on div "By vintage" at bounding box center [1098, 225] width 82 height 24
click at [1057, 213] on input "By vintage" at bounding box center [1057, 213] width 0 height 0
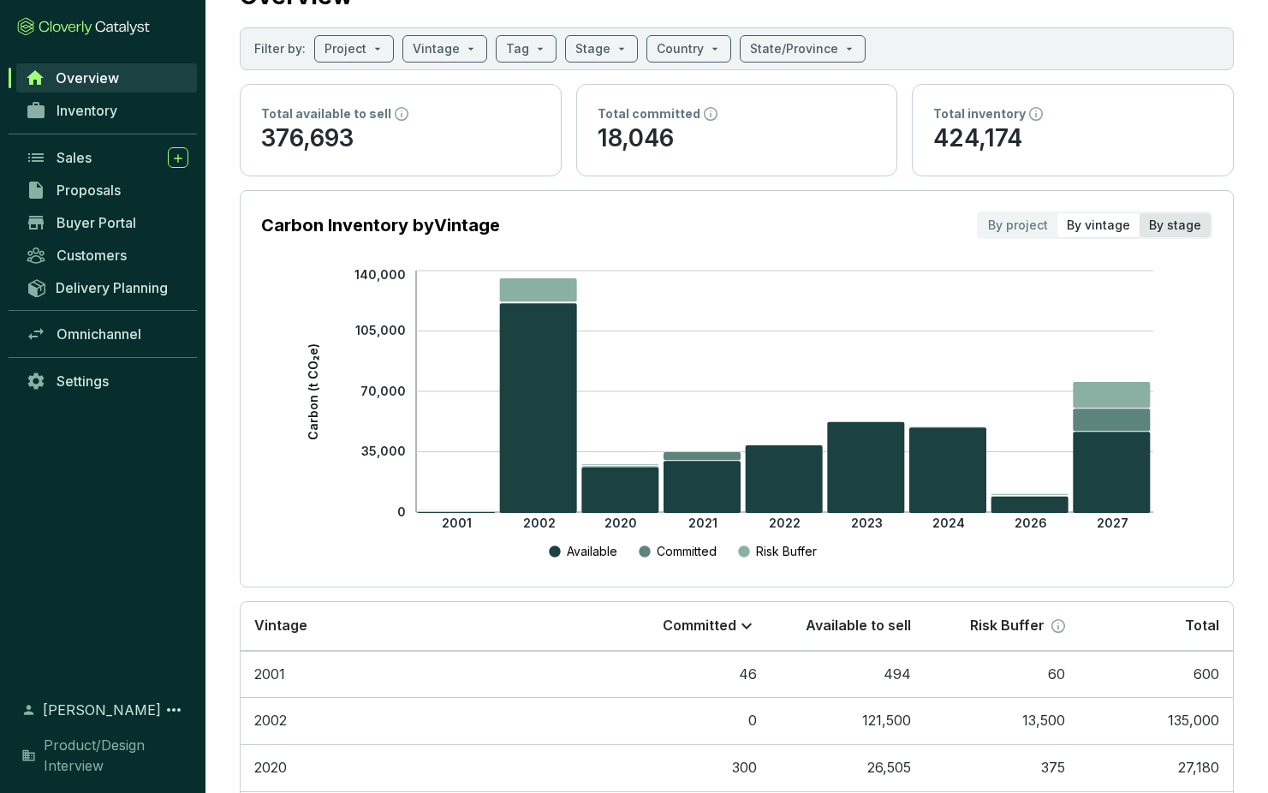
click at [1184, 225] on div "By stage" at bounding box center [1175, 225] width 71 height 24
click at [1140, 213] on input "By stage" at bounding box center [1140, 213] width 0 height 0
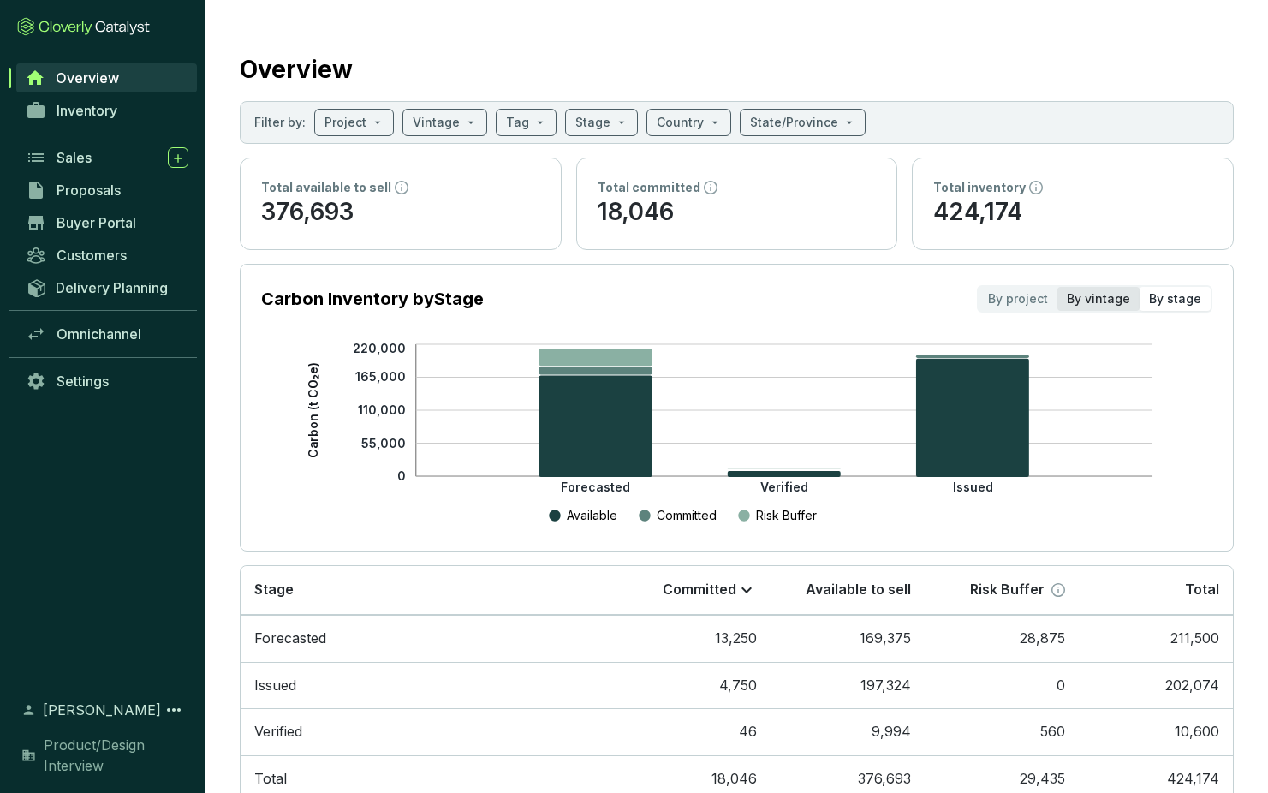
click at [1103, 296] on div "By vintage" at bounding box center [1098, 299] width 82 height 24
click at [1057, 287] on input "By vintage" at bounding box center [1057, 287] width 0 height 0
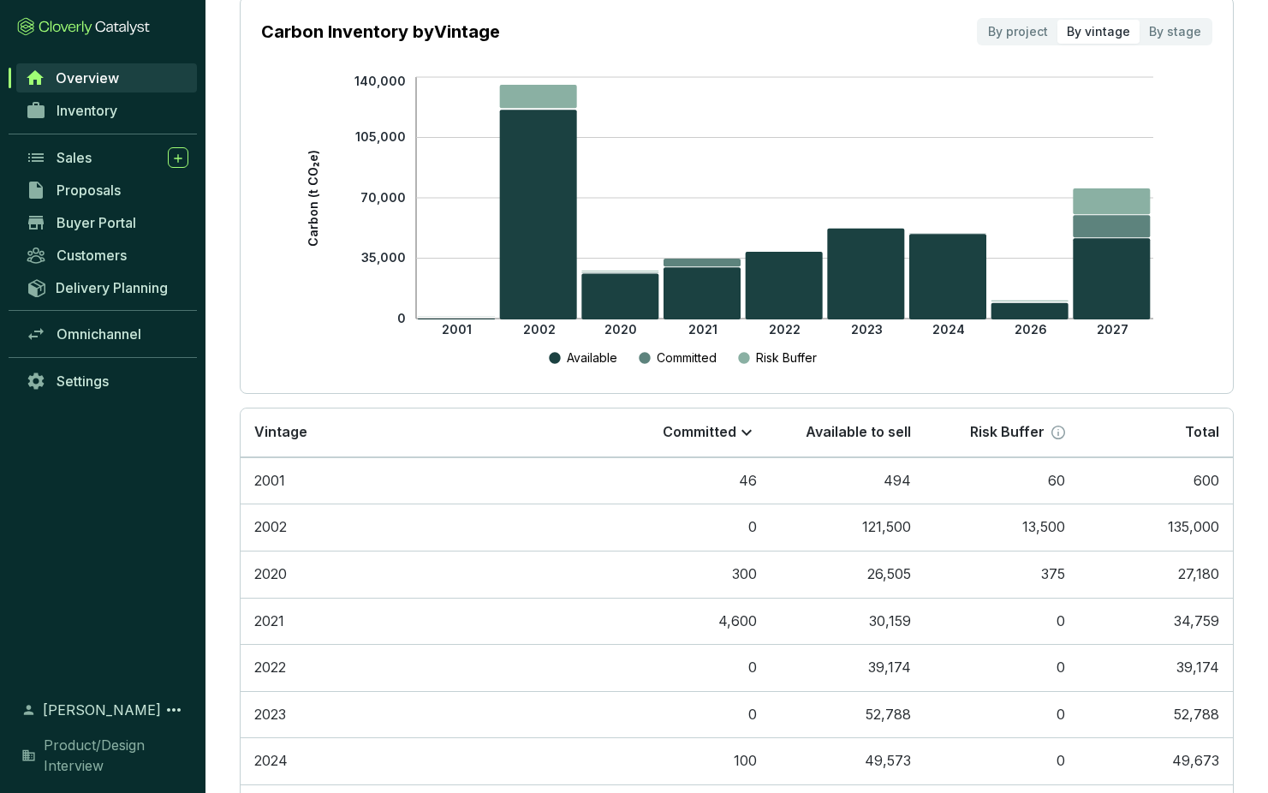
scroll to position [443, 0]
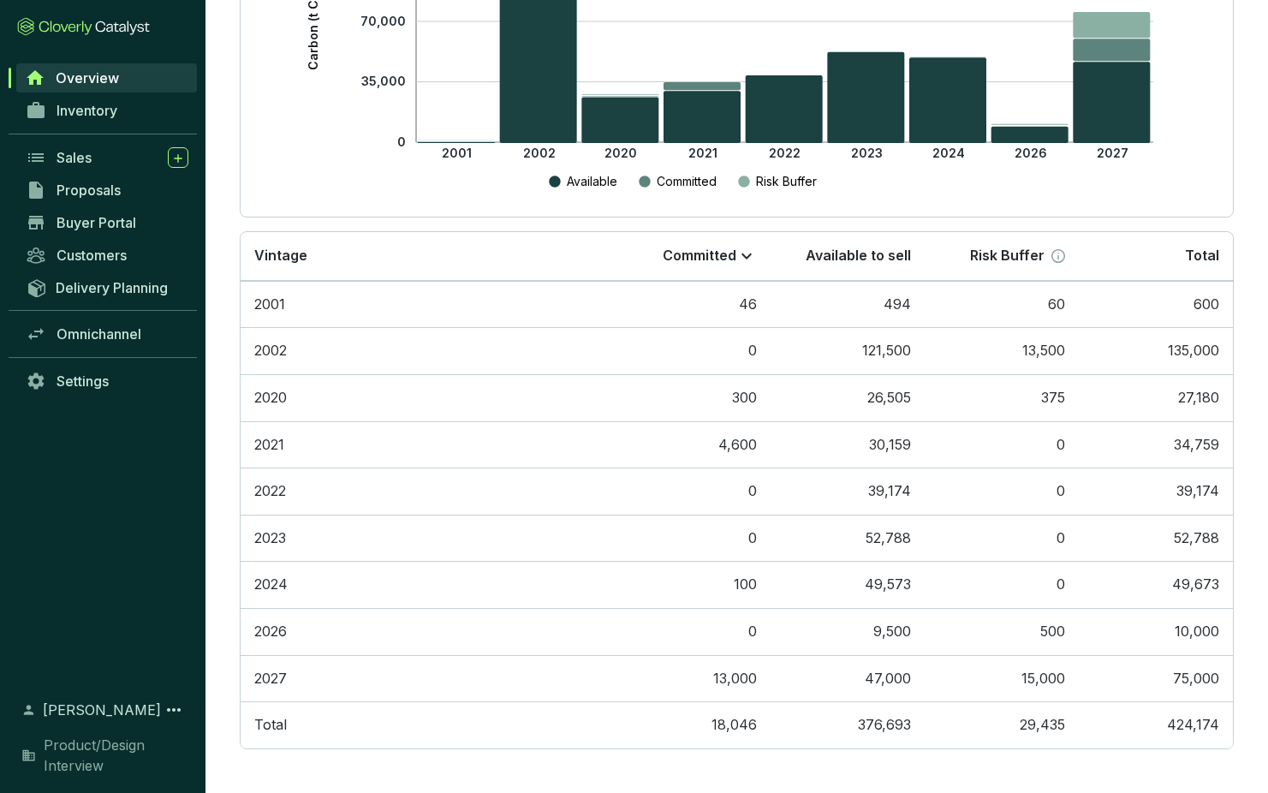
click at [399, 294] on table "Vintage Committed Available to sell Risk Buffer Total 2001 46 494 60 600 2002 0…" at bounding box center [737, 490] width 992 height 516
click at [749, 312] on table "Vintage Committed Available to sell Risk Buffer Total 2001 46 494 60 600 2002 0…" at bounding box center [737, 490] width 992 height 516
click at [904, 309] on table "Vintage Committed Available to sell Risk Buffer Total 2001 46 494 60 600 2002 0…" at bounding box center [737, 490] width 992 height 516
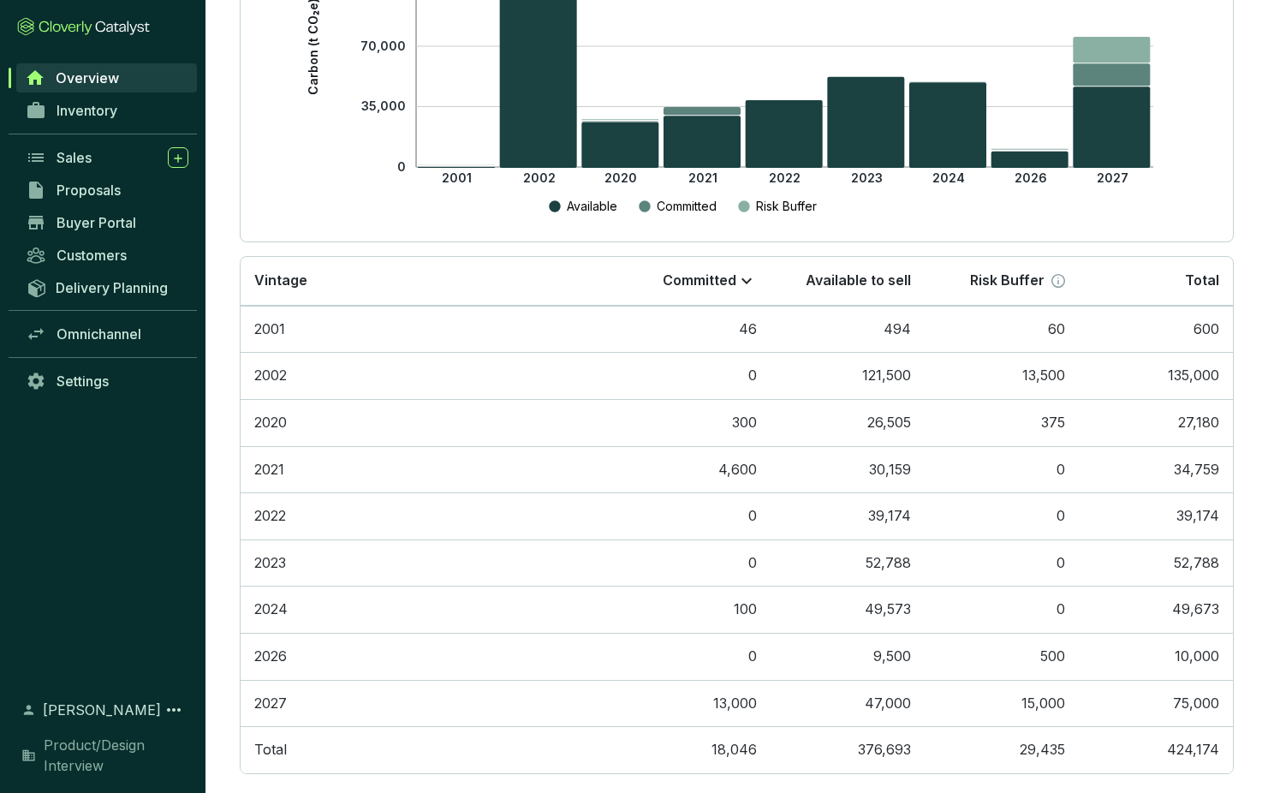
scroll to position [417, 0]
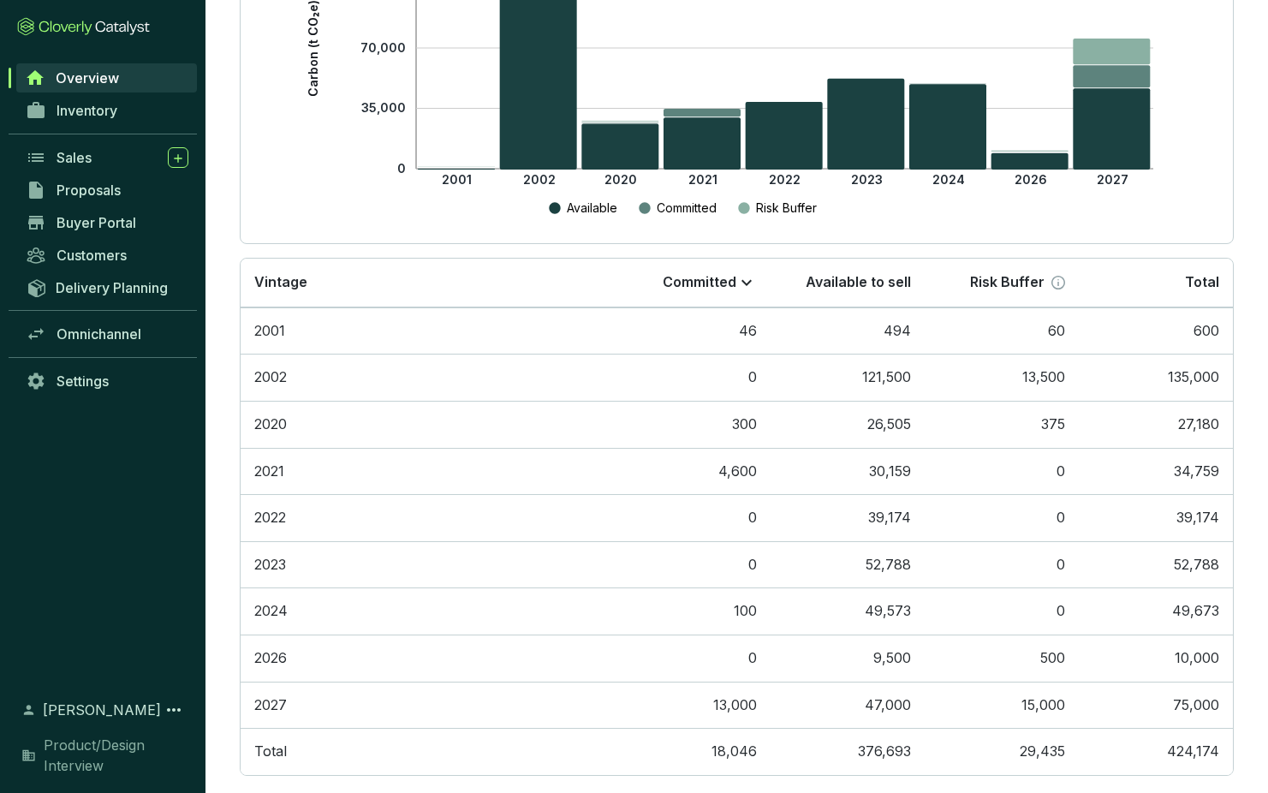
click at [913, 509] on table "Vintage Committed Available to sell Risk Buffer Total 2001 46 494 60 600 2002 0…" at bounding box center [737, 517] width 992 height 516
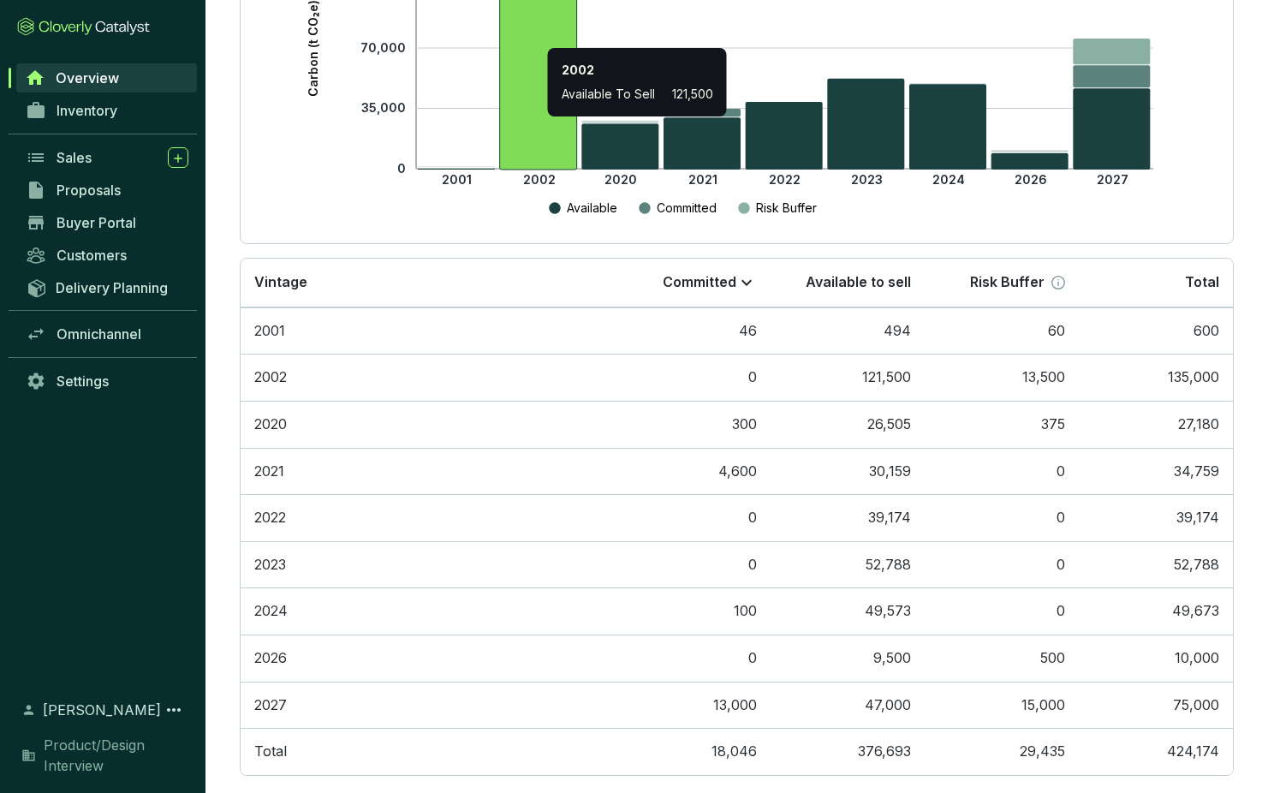
click at [529, 125] on icon at bounding box center [538, 65] width 77 height 210
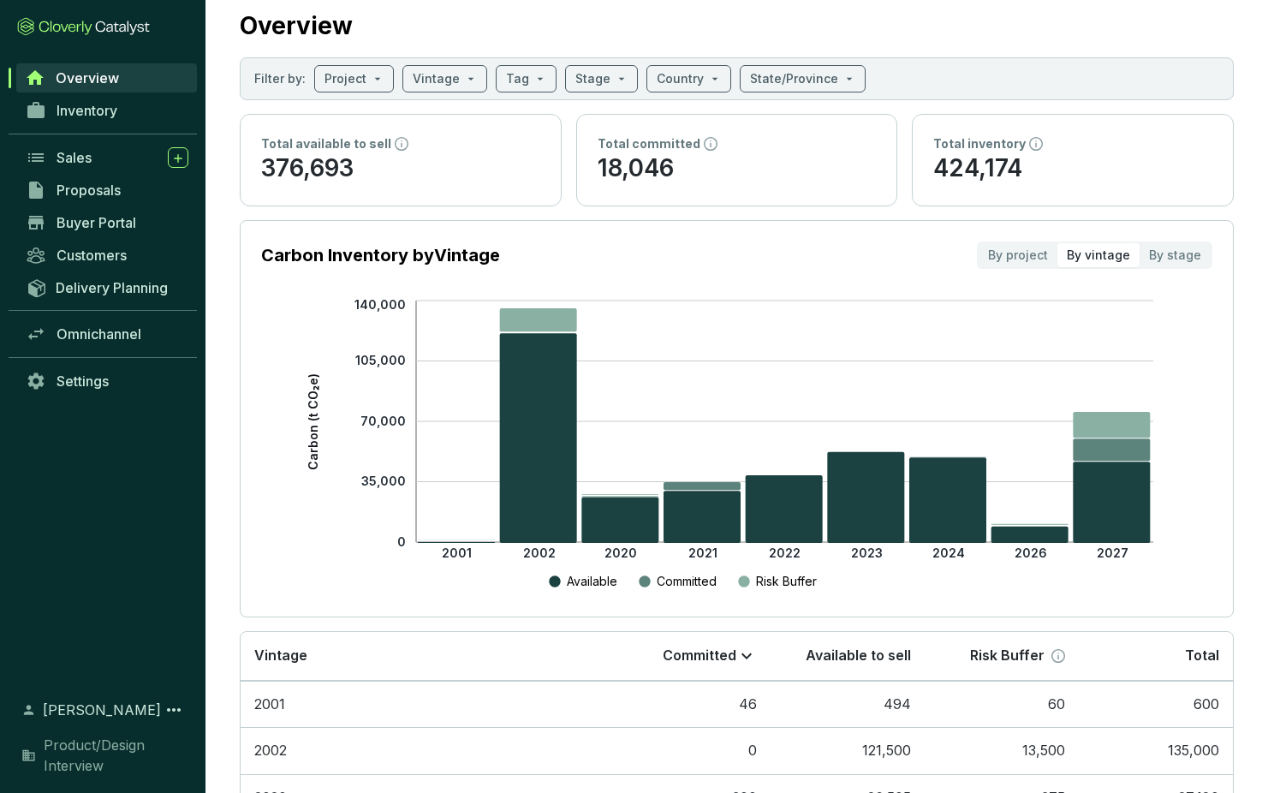
scroll to position [0, 0]
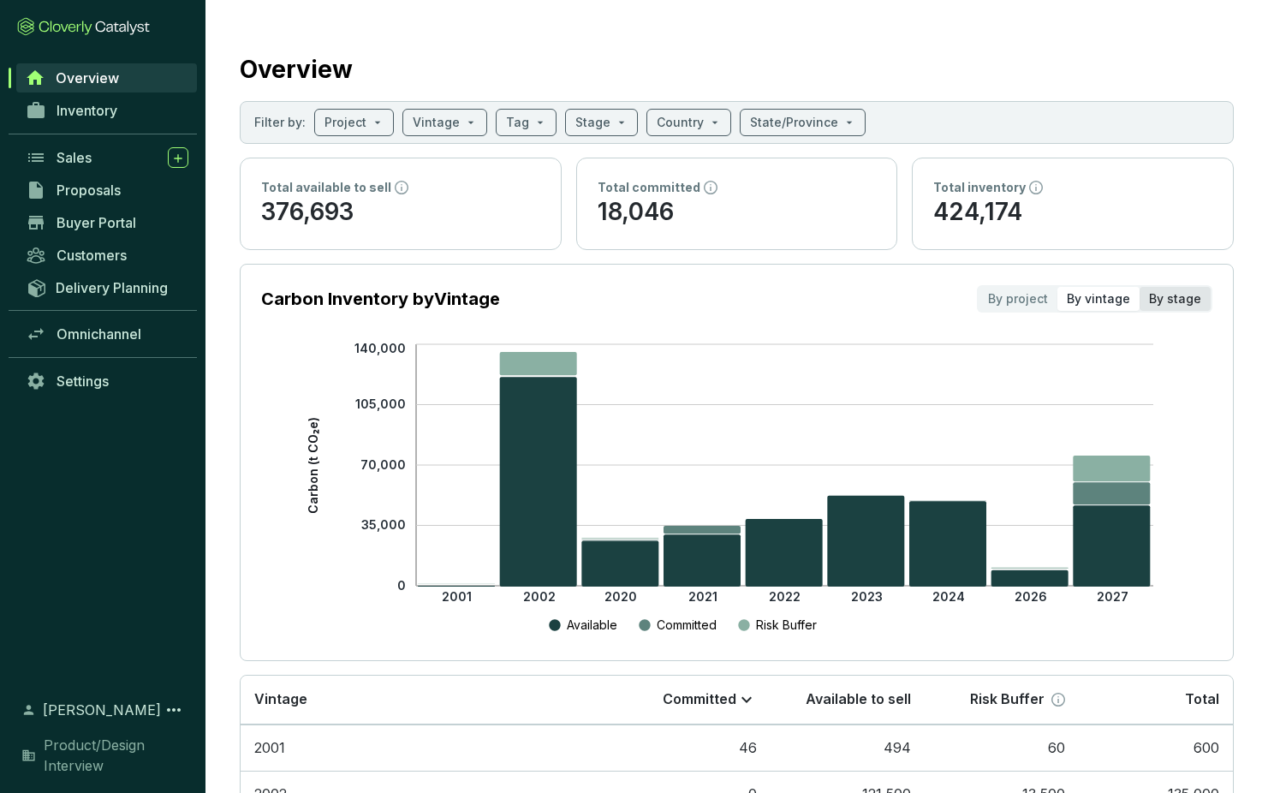
click at [1185, 304] on div "By stage" at bounding box center [1175, 299] width 71 height 24
click at [1140, 287] on input "By stage" at bounding box center [1140, 287] width 0 height 0
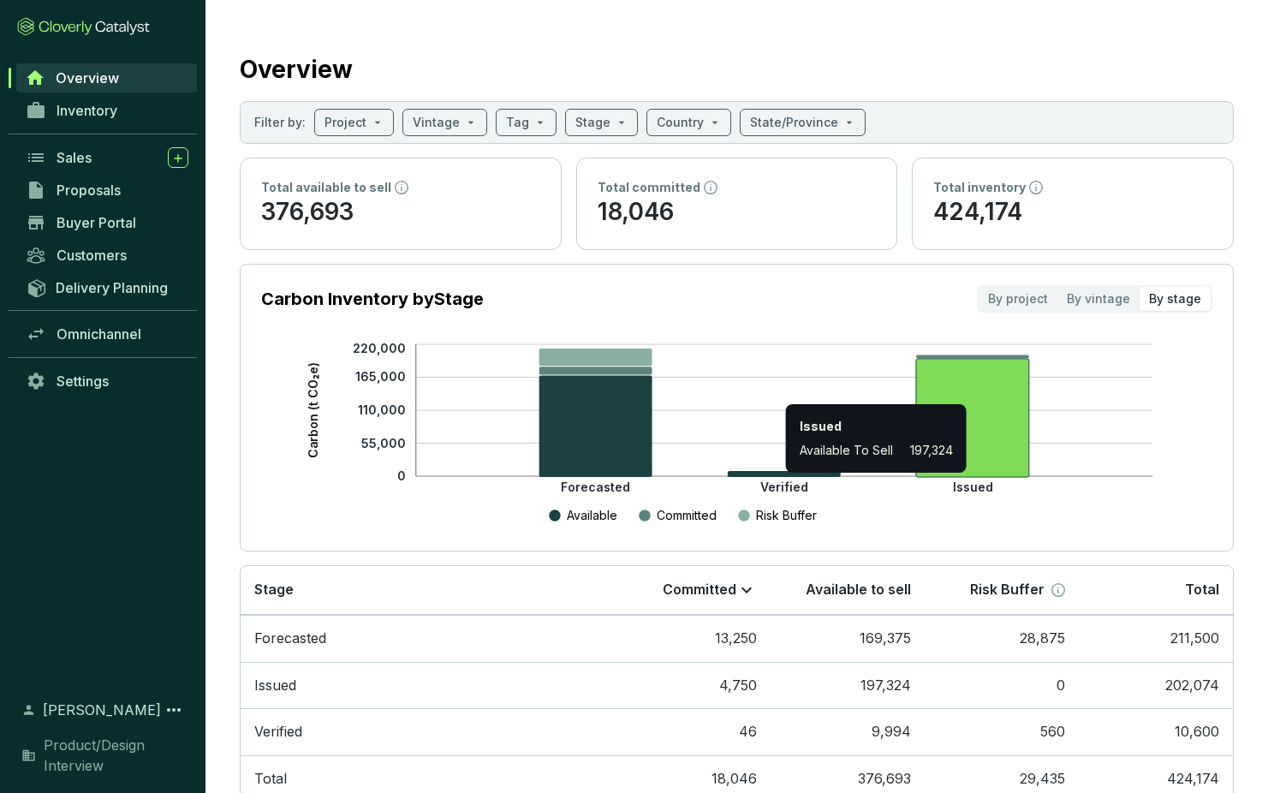
scroll to position [54, 0]
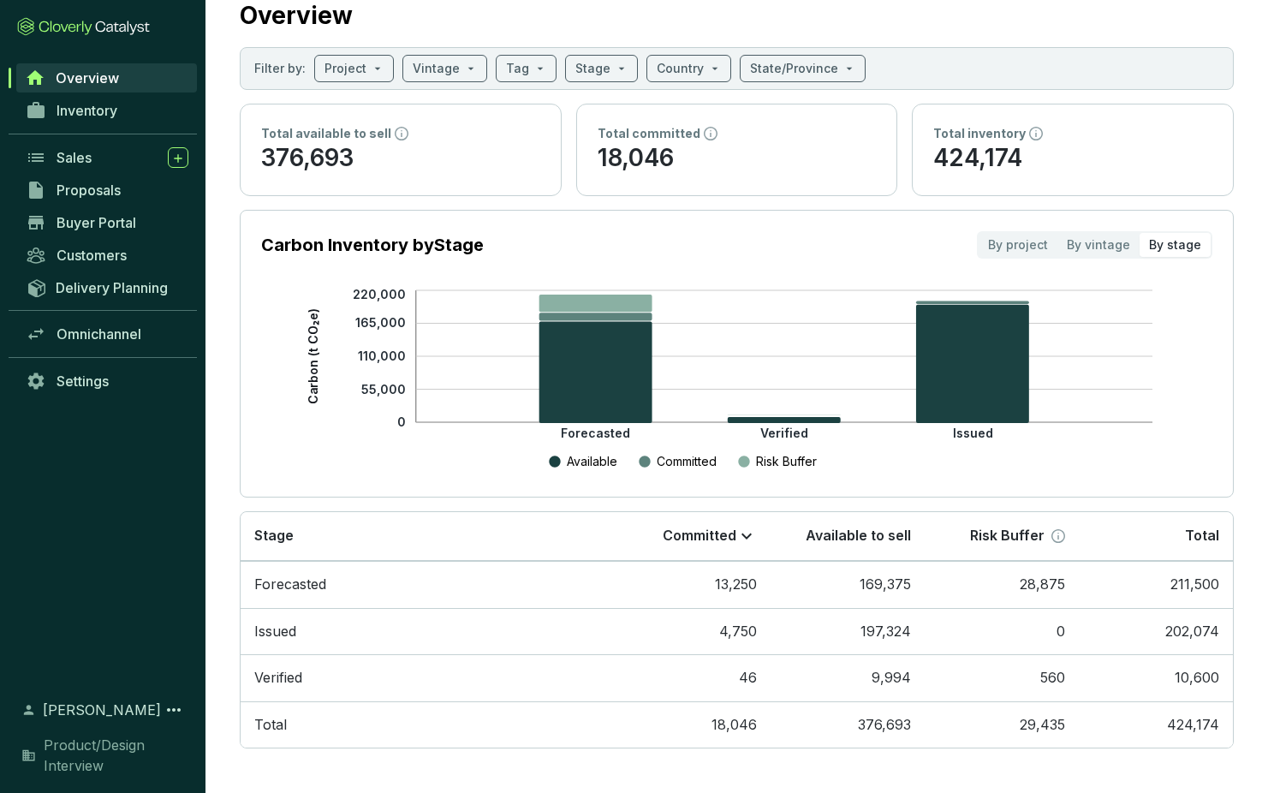
click at [381, 586] on table "Stage Committed Available to sell Risk Buffer Total Forecasted 13,250 169,375 2…" at bounding box center [737, 629] width 992 height 235
click at [312, 590] on table "Stage Committed Available to sell Risk Buffer Total Forecasted 13,250 169,375 2…" at bounding box center [737, 629] width 992 height 235
click at [832, 586] on table "Stage Committed Available to sell Risk Buffer Total Forecasted 13,250 169,375 2…" at bounding box center [737, 629] width 992 height 235
click at [906, 577] on table "Stage Committed Available to sell Risk Buffer Total Forecasted 13,250 169,375 2…" at bounding box center [737, 629] width 992 height 235
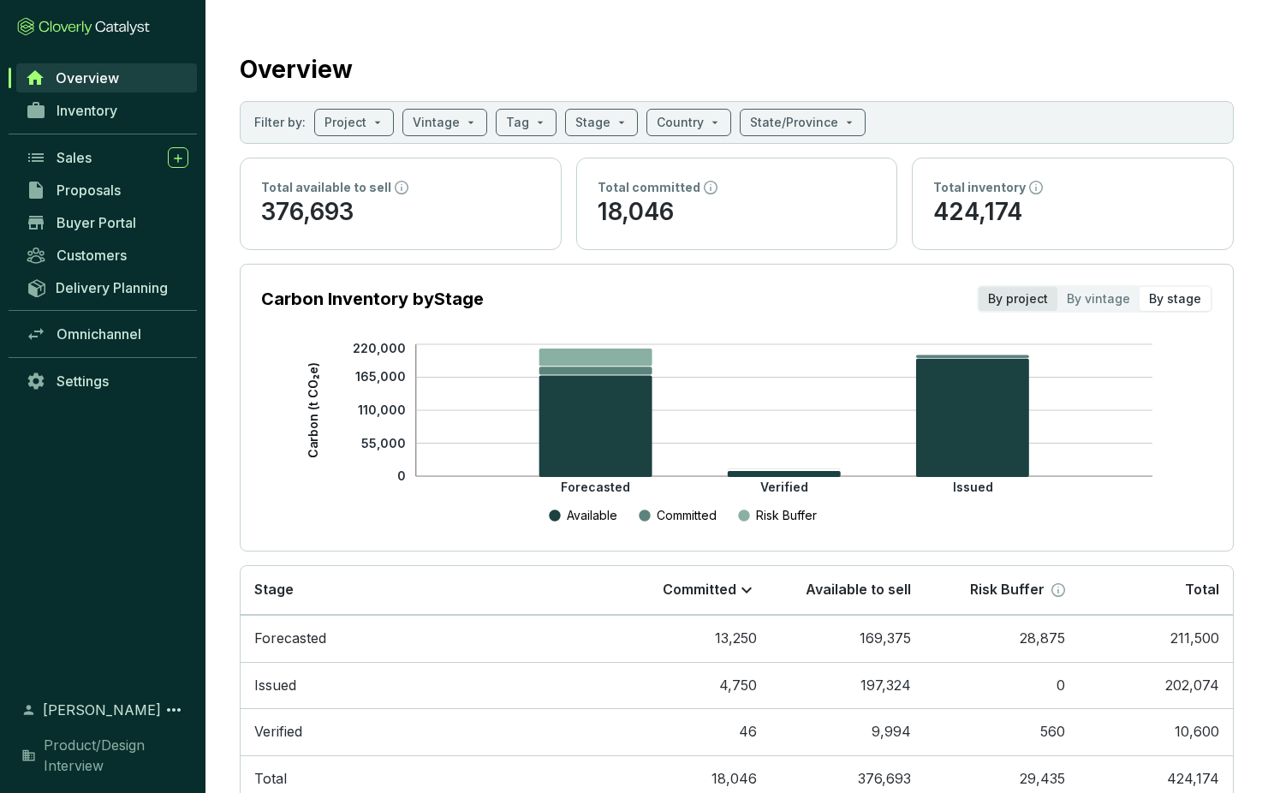
click at [1021, 298] on div "By project" at bounding box center [1018, 299] width 79 height 24
click at [979, 287] on input "By project" at bounding box center [979, 287] width 0 height 0
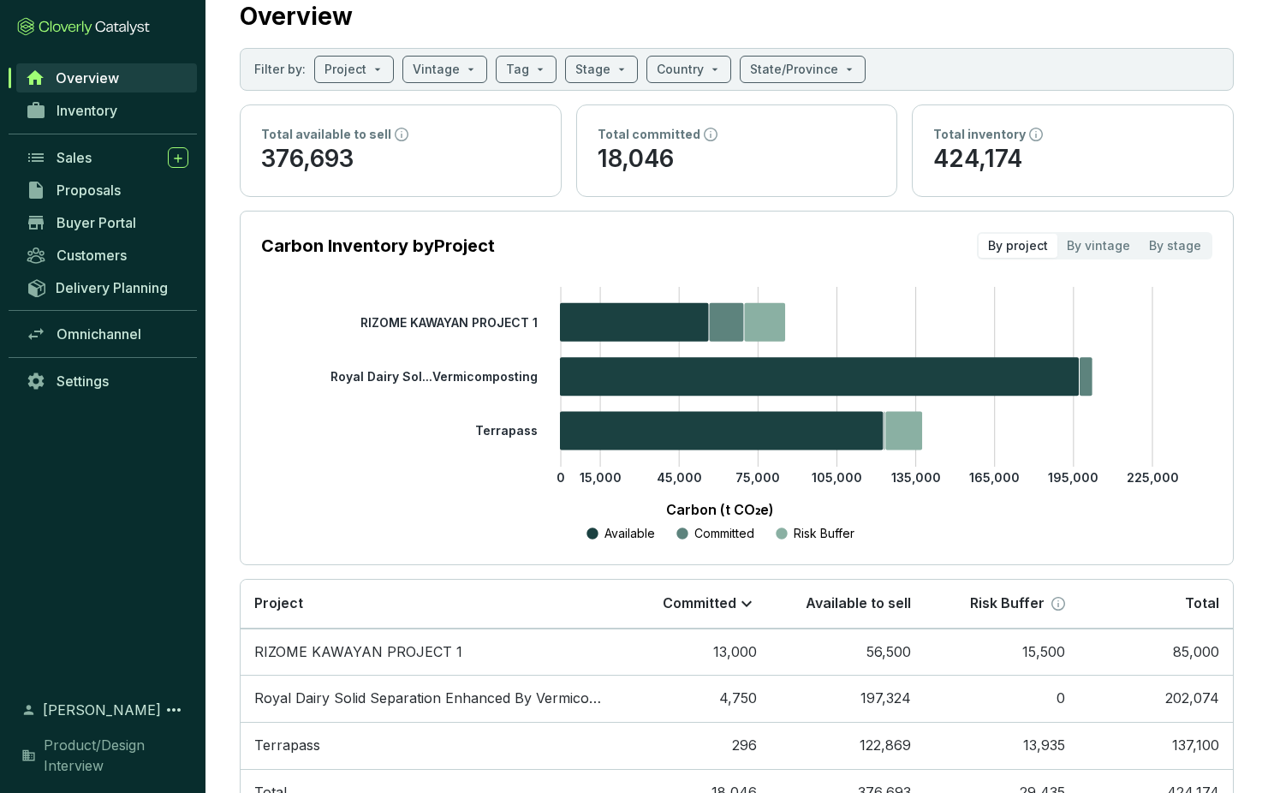
scroll to position [120, 0]
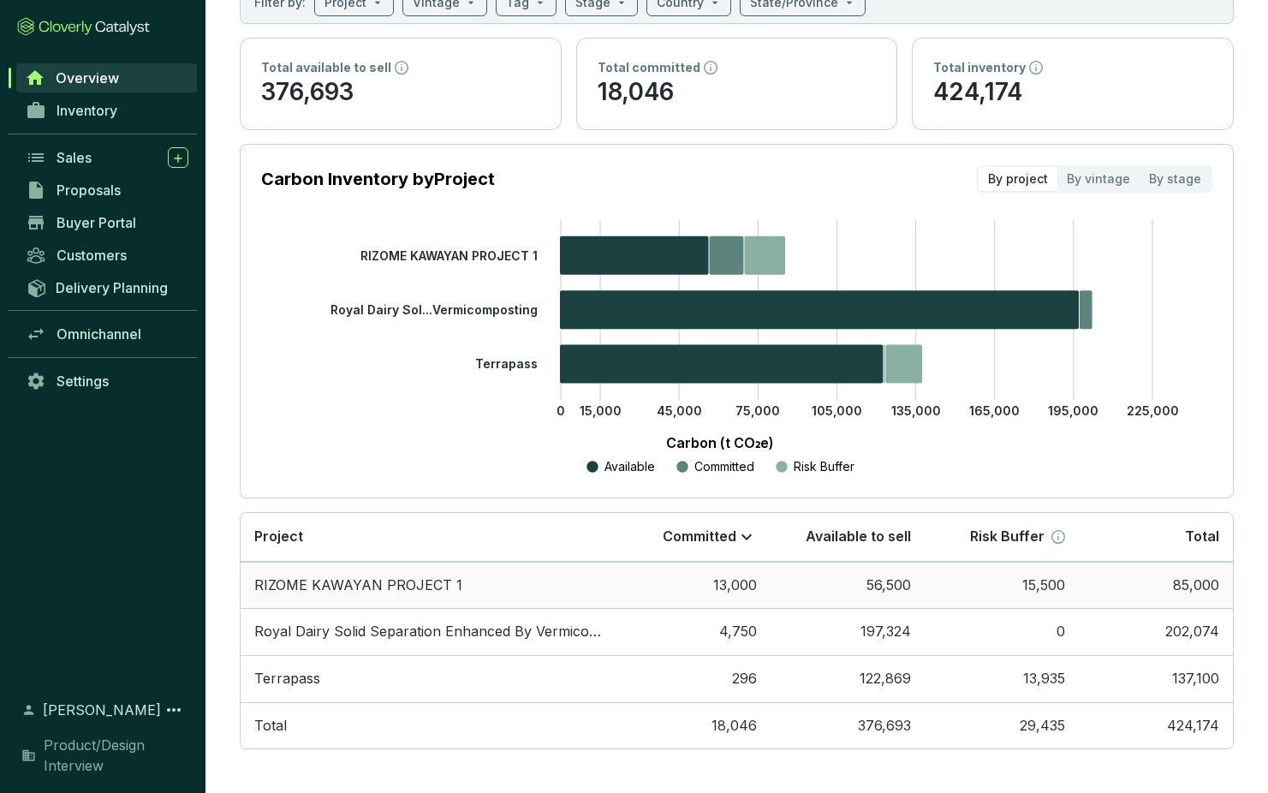
click at [360, 589] on td "RIZOME KAWAYAN PROJECT 1" at bounding box center [429, 585] width 376 height 47
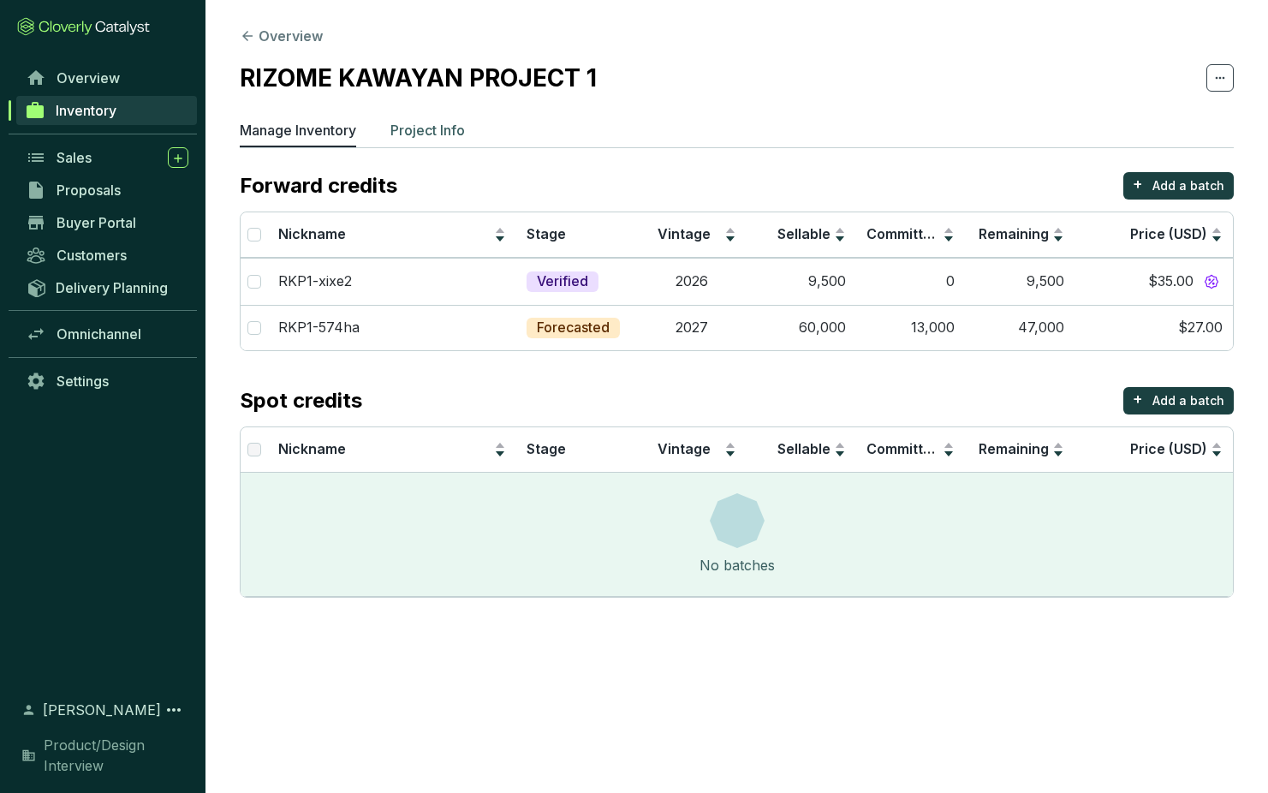
click at [434, 124] on p "Project Info" at bounding box center [427, 130] width 74 height 21
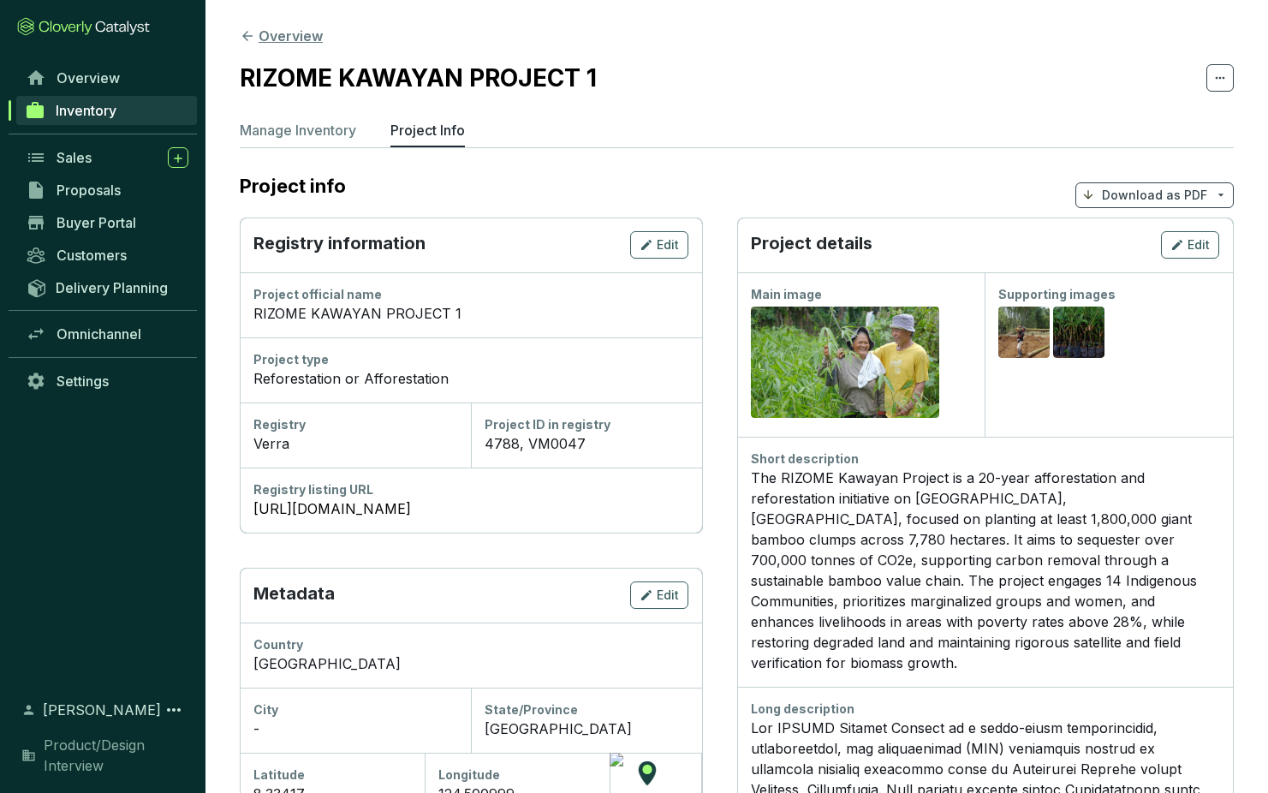
click at [248, 34] on icon at bounding box center [247, 35] width 15 height 15
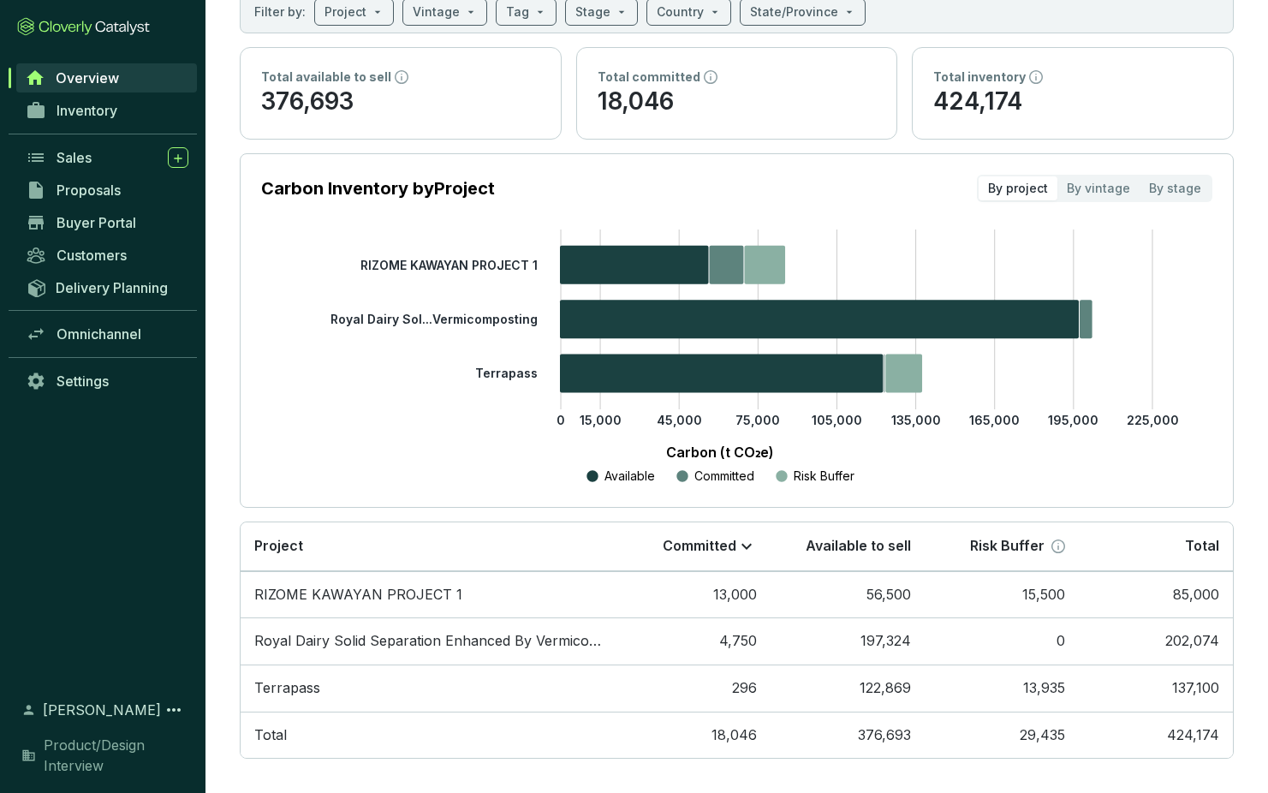
scroll to position [120, 0]
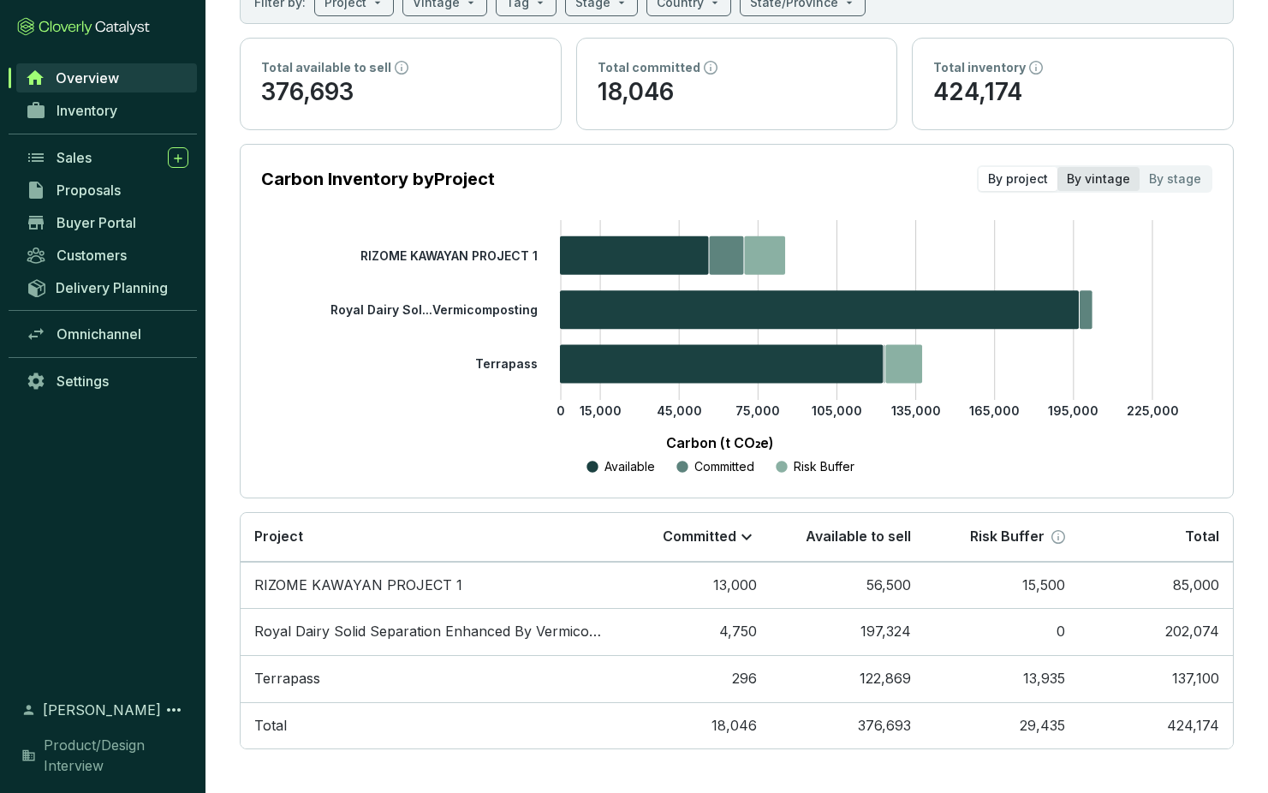
click at [1092, 176] on div "By vintage" at bounding box center [1098, 179] width 82 height 24
click at [1057, 167] on input "By vintage" at bounding box center [1057, 167] width 0 height 0
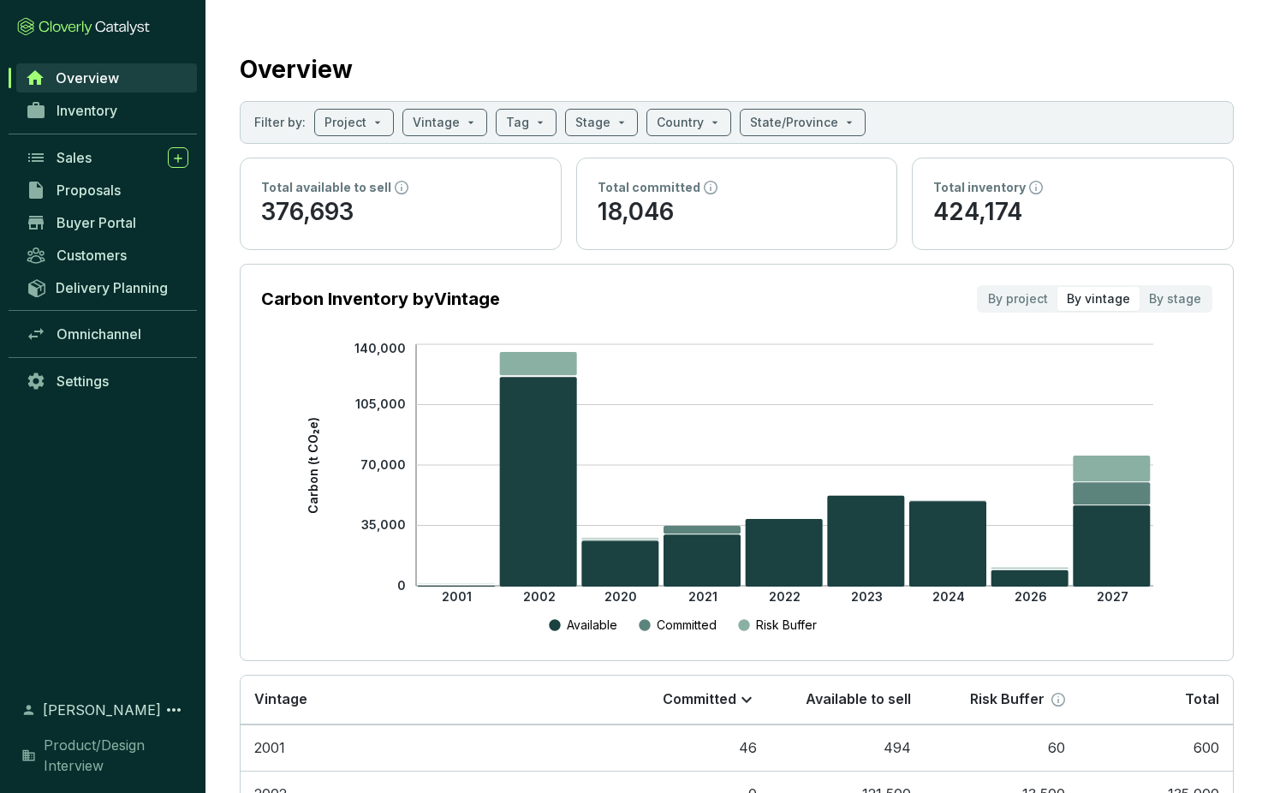
scroll to position [0, 0]
click at [104, 336] on span "Omnichannel" at bounding box center [99, 333] width 85 height 17
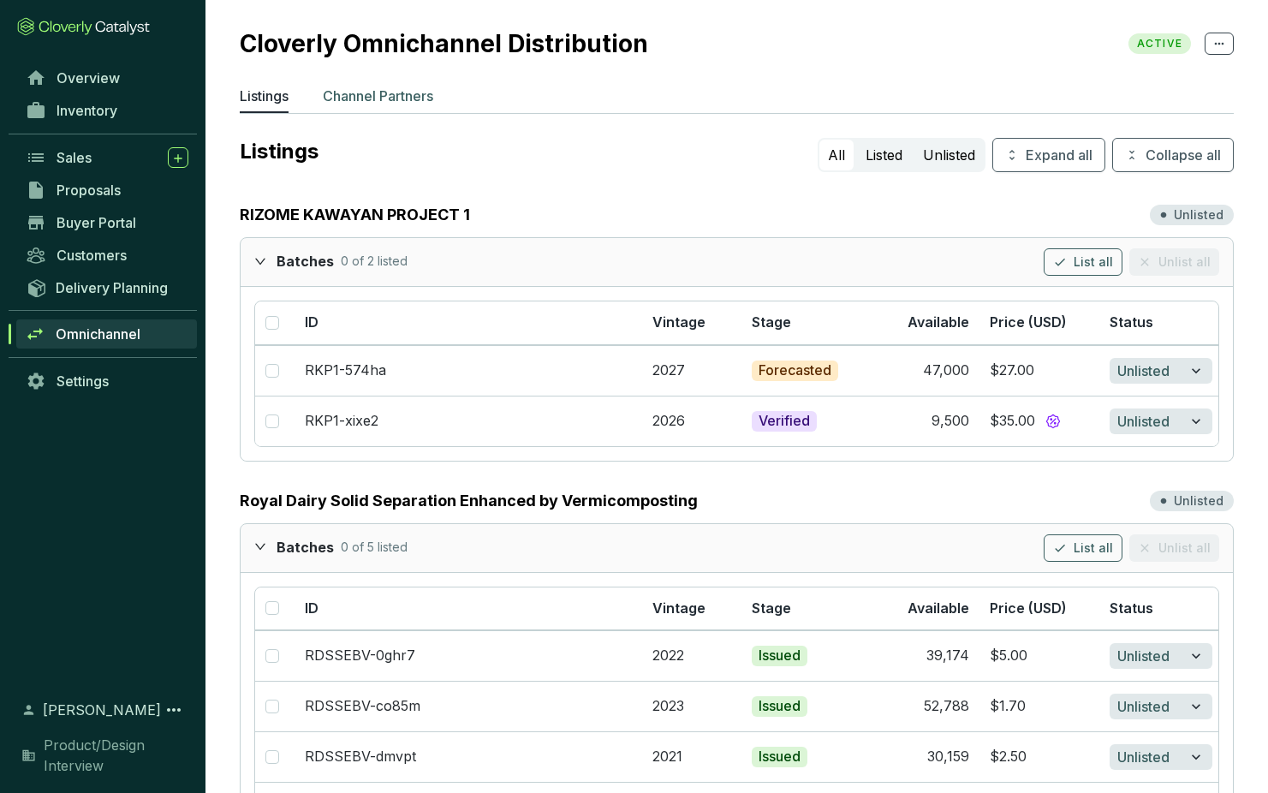
click at [369, 88] on p "Channel Partners" at bounding box center [378, 96] width 110 height 21
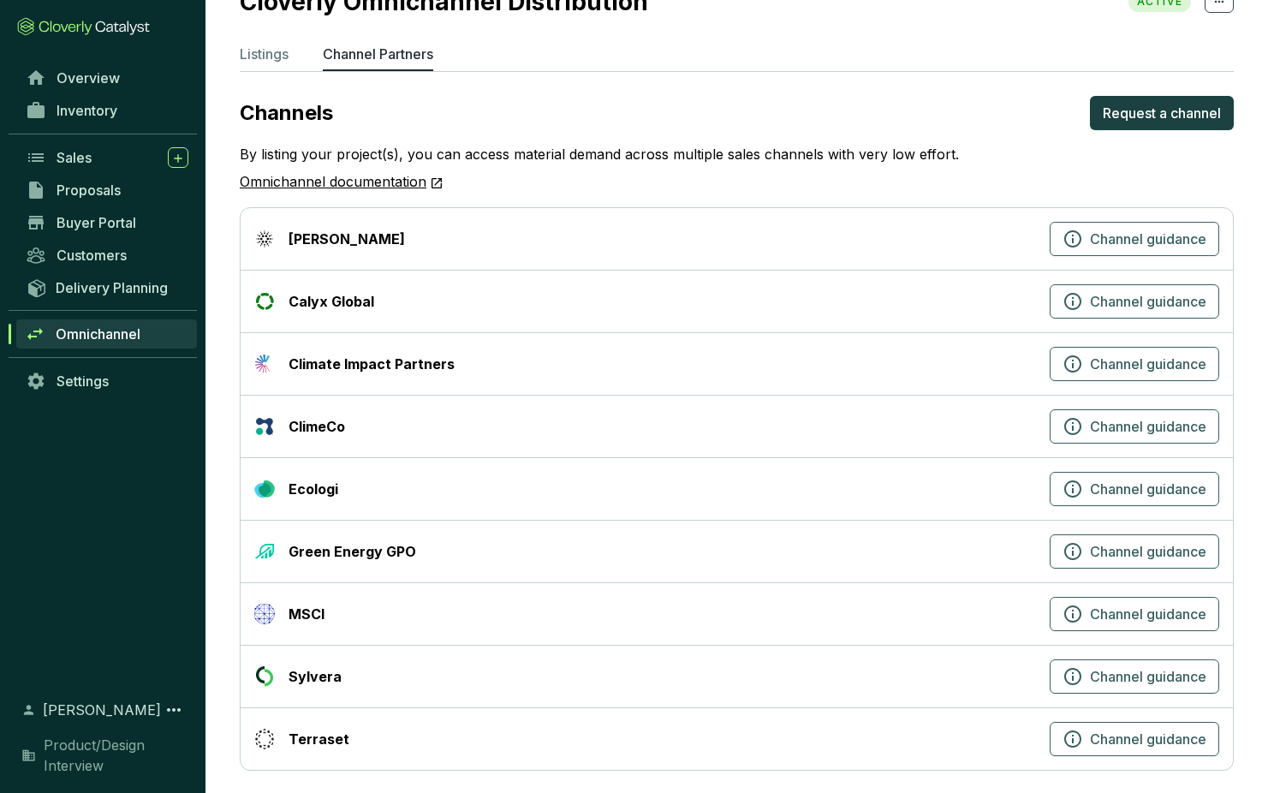
scroll to position [49, 0]
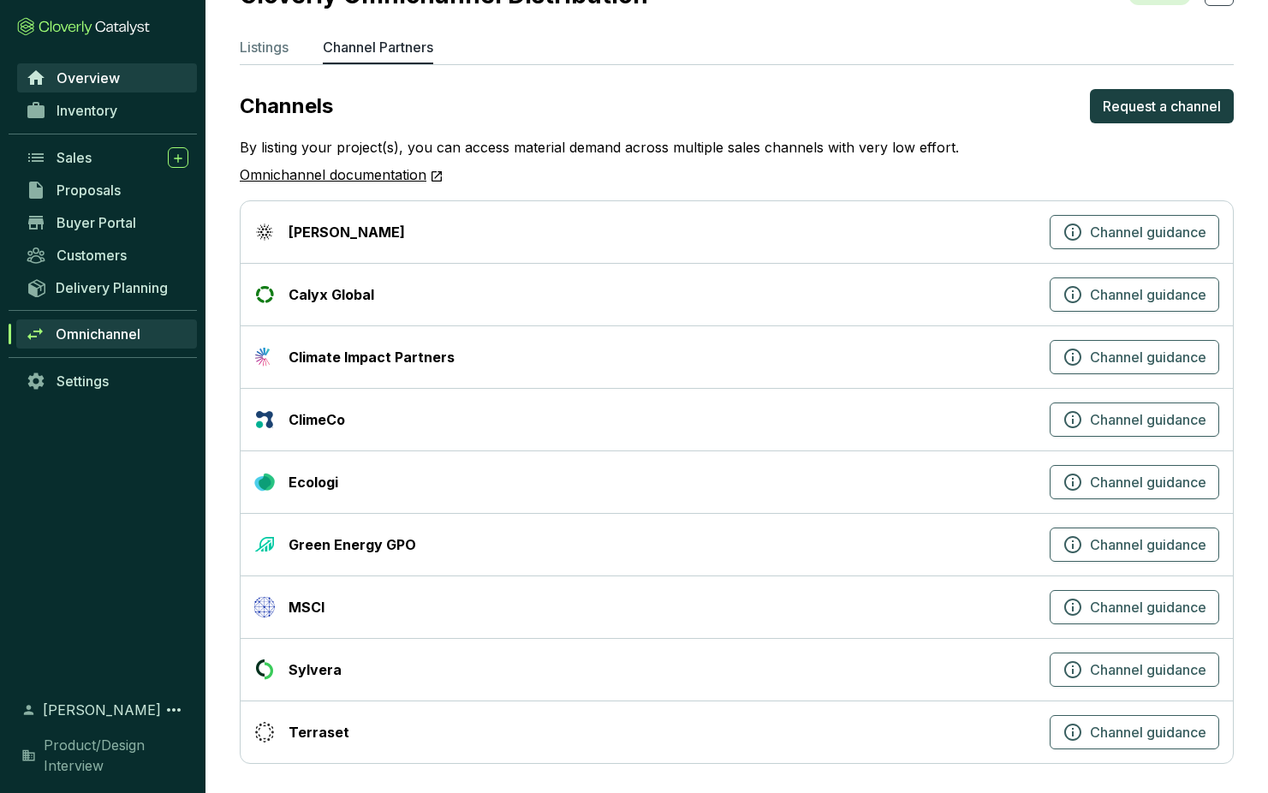
click at [86, 77] on span "Overview" at bounding box center [88, 77] width 63 height 17
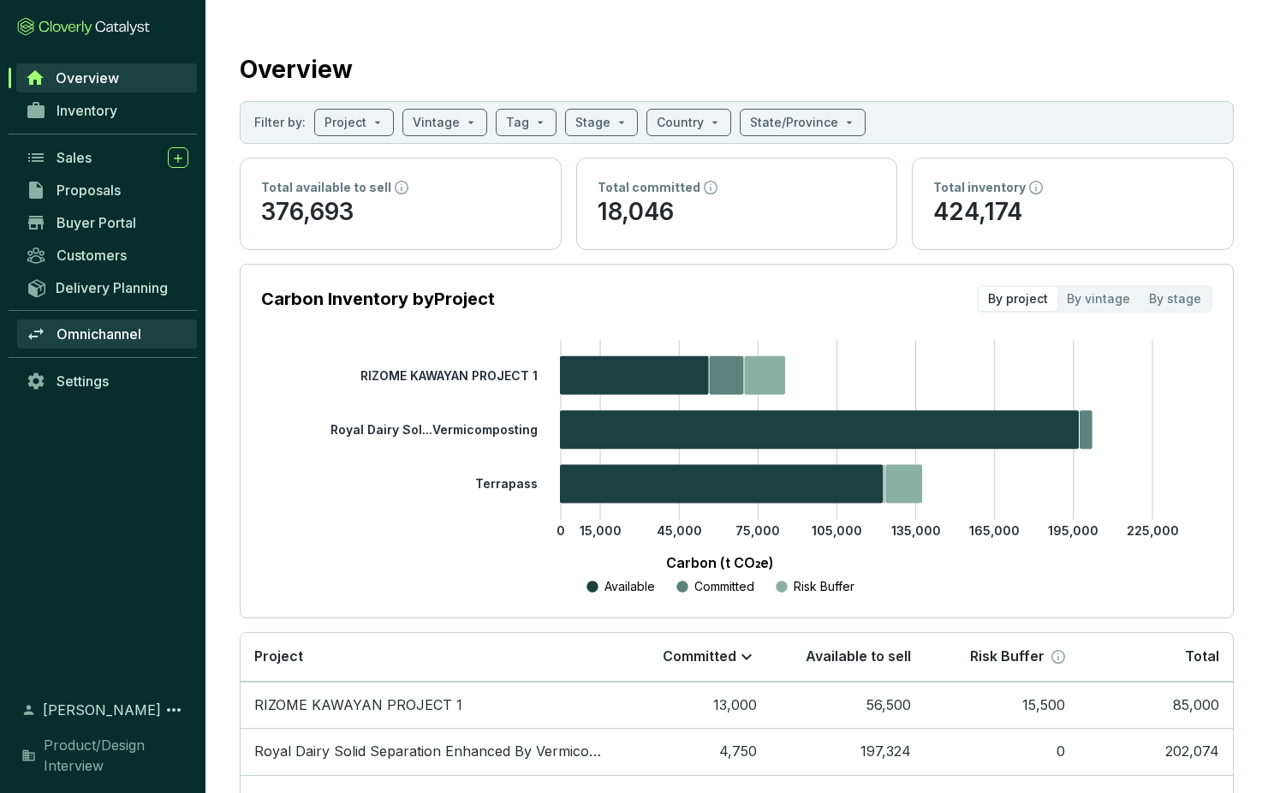
click at [96, 326] on span "Omnichannel" at bounding box center [99, 333] width 85 height 17
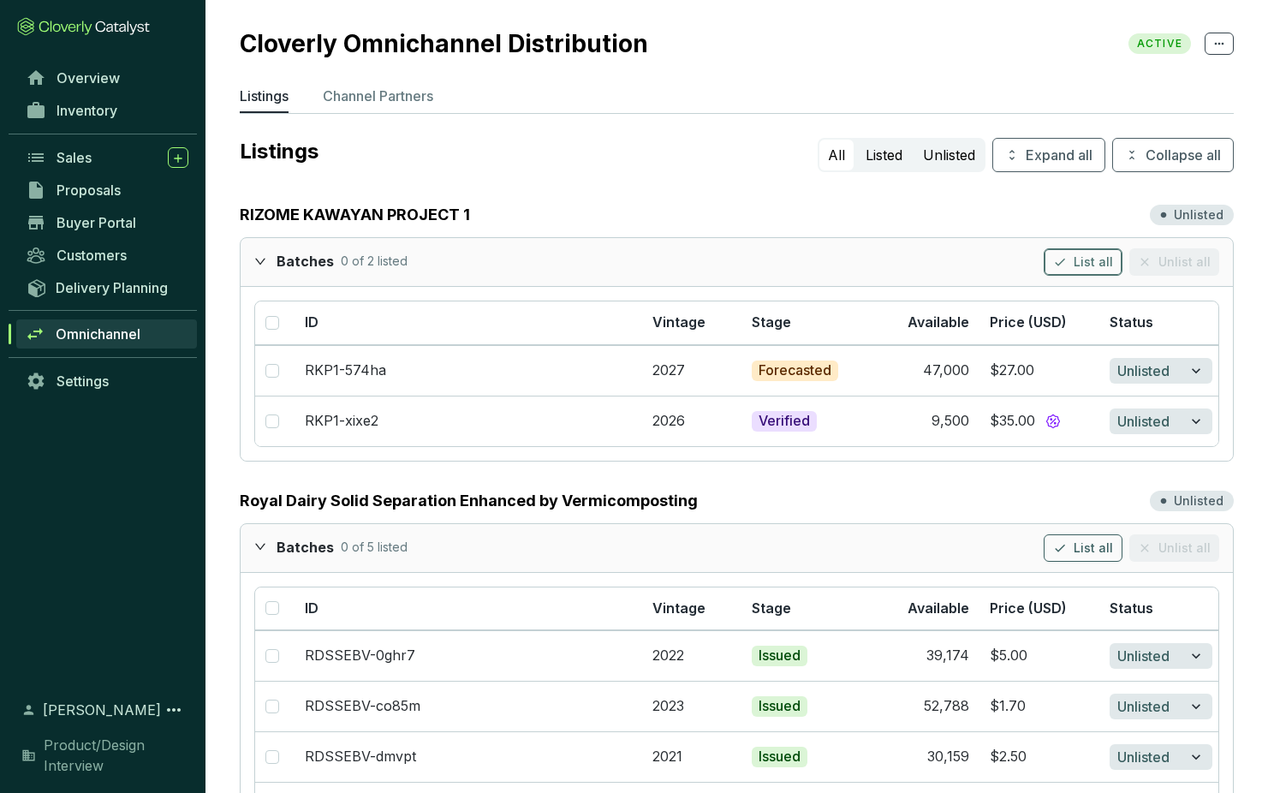
click at [1093, 262] on span "List all" at bounding box center [1093, 261] width 39 height 17
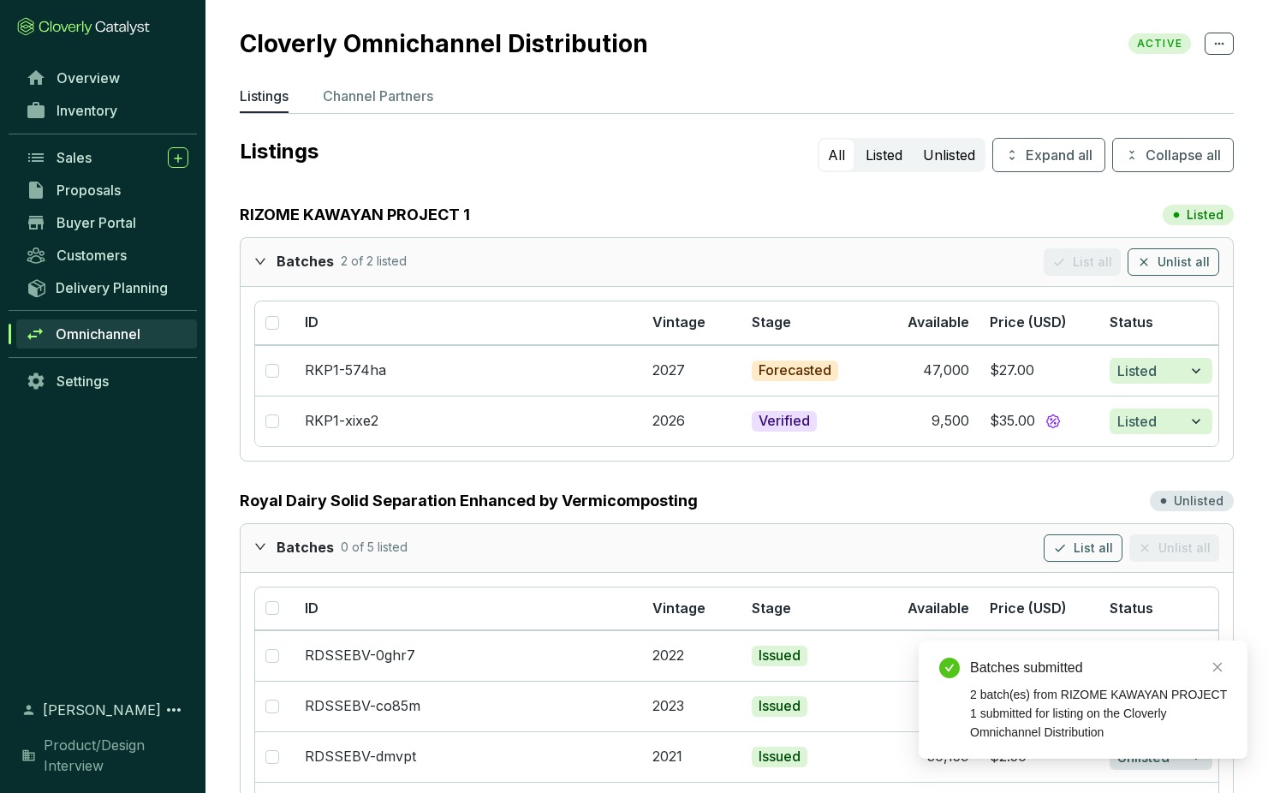
click at [1047, 218] on div "RIZOME KAWAYAN PROJECT 1 Listed" at bounding box center [737, 215] width 994 height 24
click at [1146, 263] on icon "button" at bounding box center [1144, 262] width 8 height 8
click at [1215, 664] on icon "close" at bounding box center [1217, 667] width 12 height 12
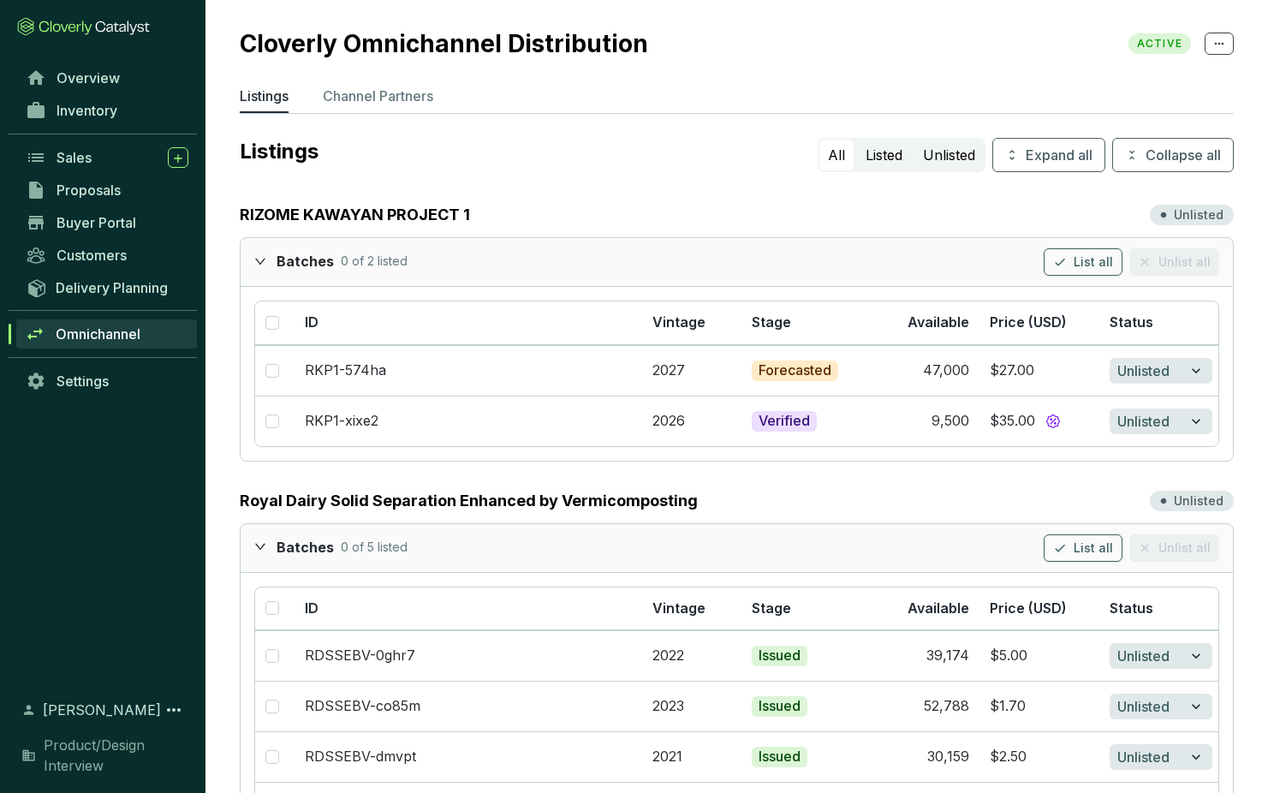
click at [664, 180] on section "Cloverly Omnichannel Distribution ACTIVE Listings Channel Partners Listings All…" at bounding box center [736, 634] width 1062 height 1269
click at [371, 97] on p "Channel Partners" at bounding box center [378, 96] width 110 height 21
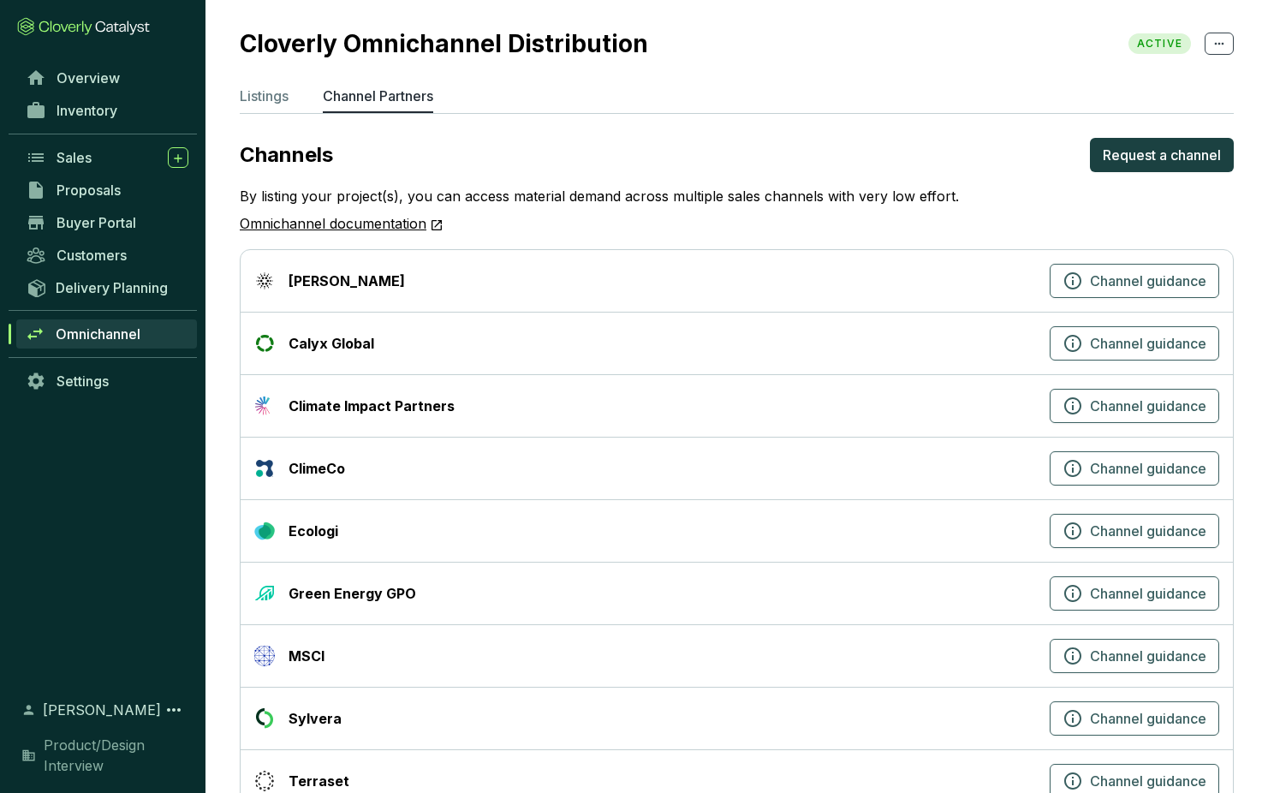
click at [302, 223] on link "Omnichannel documentation" at bounding box center [342, 224] width 204 height 22
click at [1012, 277] on div "Ahya" at bounding box center [648, 281] width 789 height 21
click at [1071, 280] on icon "button" at bounding box center [1072, 280] width 17 height 17
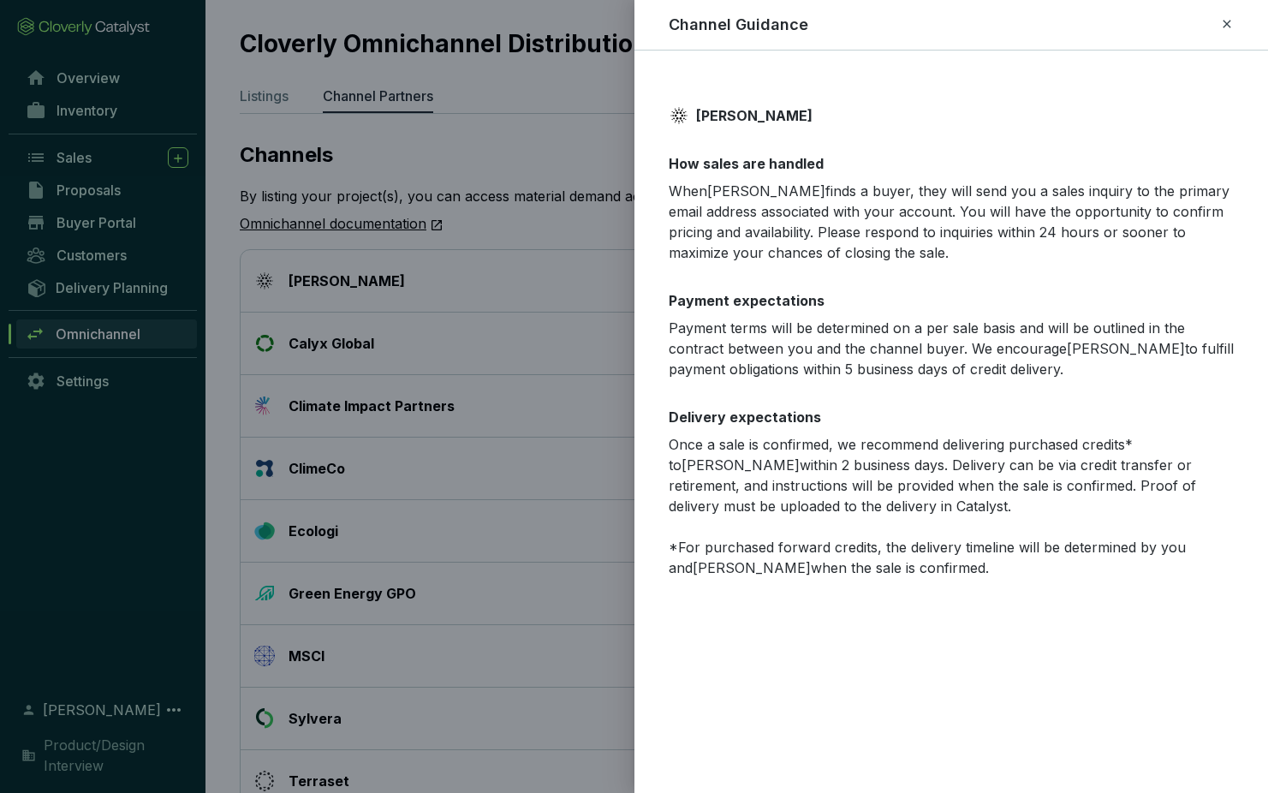
click at [568, 127] on div at bounding box center [634, 396] width 1268 height 793
click at [586, 114] on div at bounding box center [634, 396] width 1268 height 793
click at [601, 100] on div at bounding box center [634, 396] width 1268 height 793
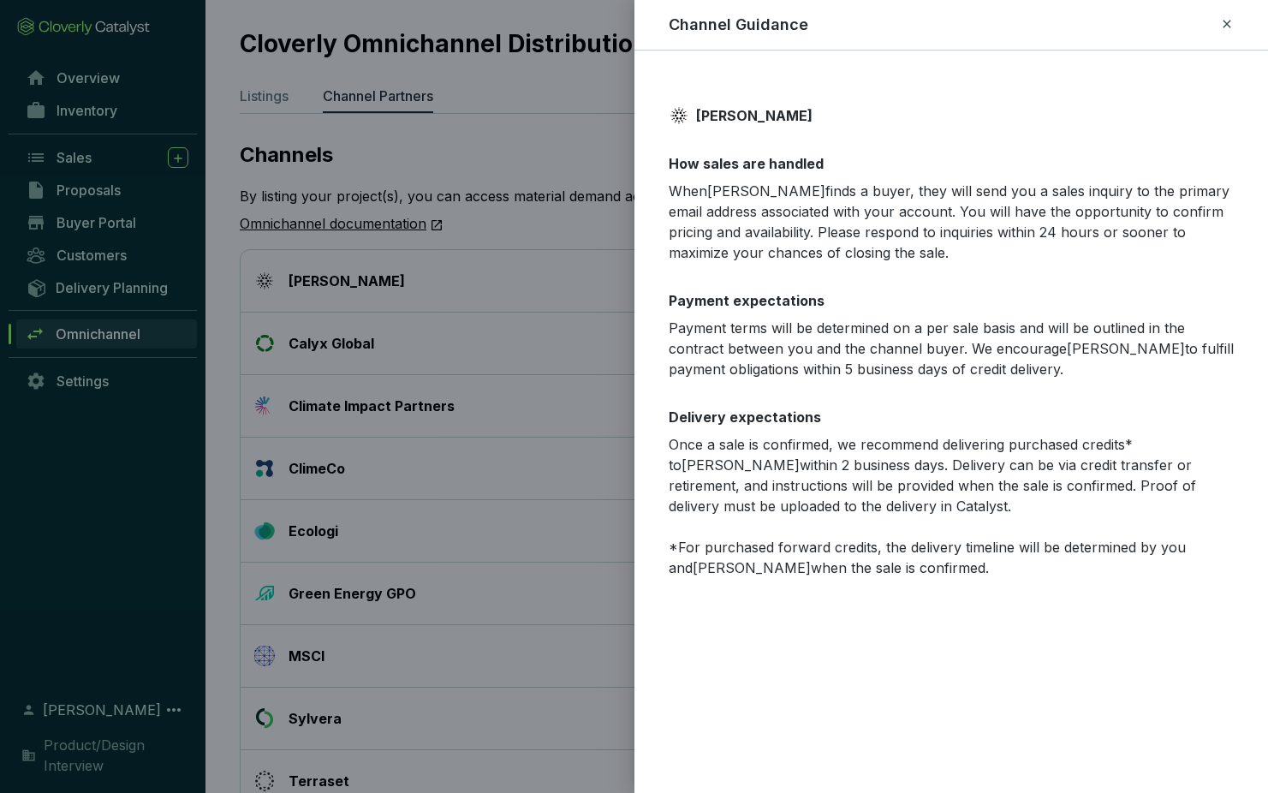
click at [1215, 20] on icon at bounding box center [1227, 24] width 14 height 21
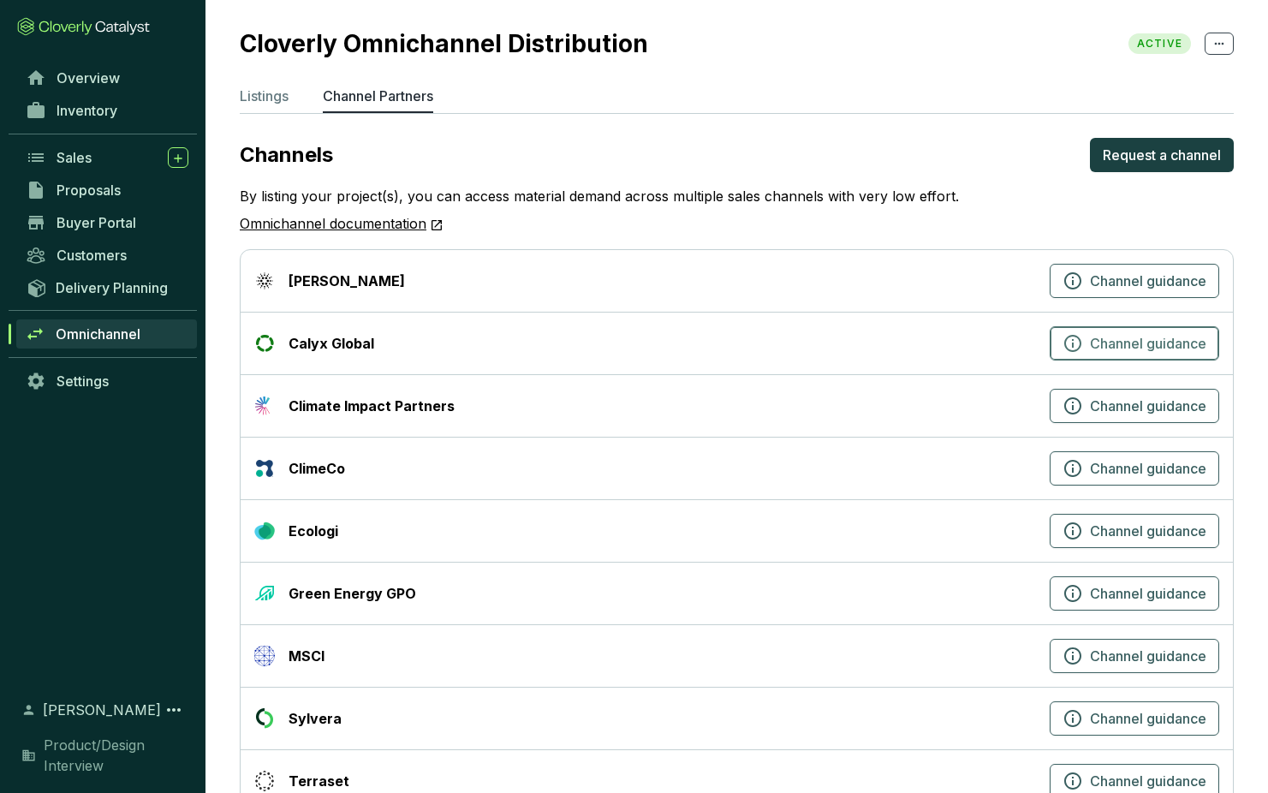
click at [1071, 340] on icon "button" at bounding box center [1072, 343] width 21 height 21
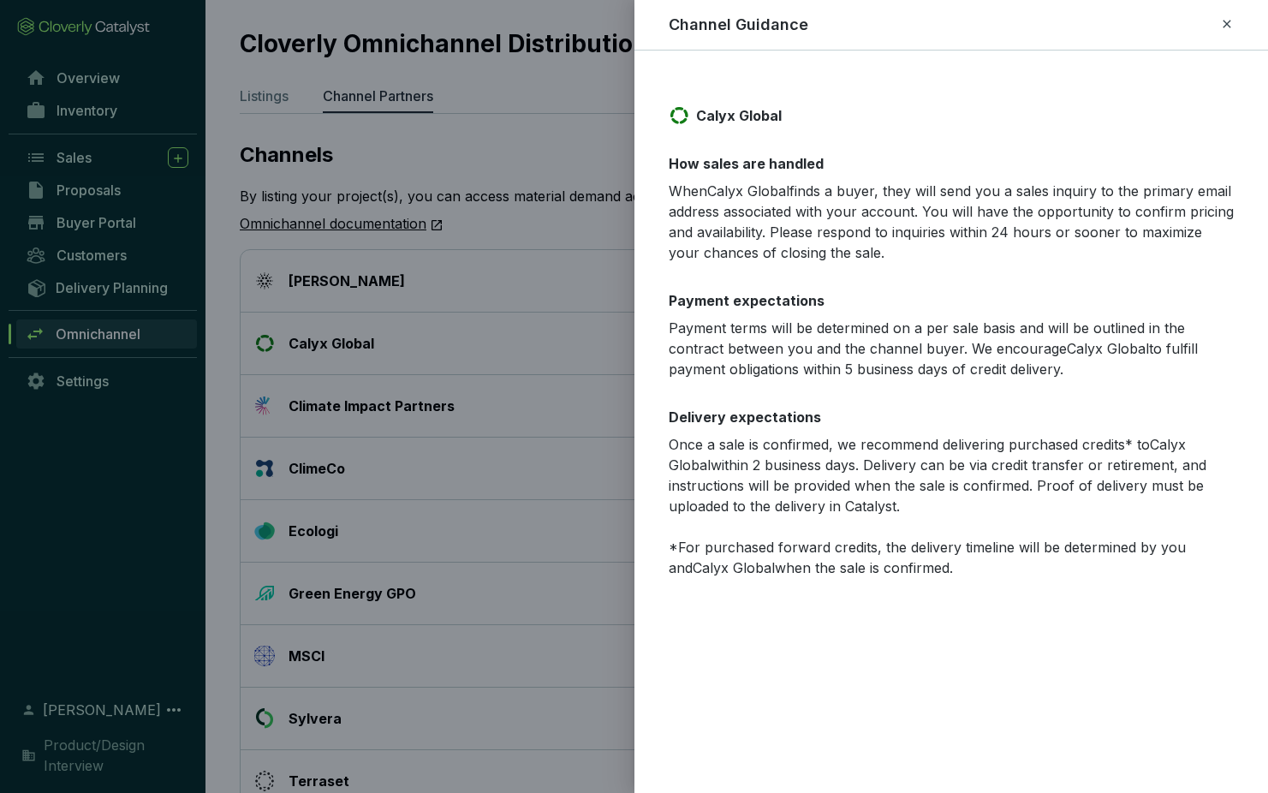
click at [1215, 23] on icon at bounding box center [1227, 24] width 14 height 21
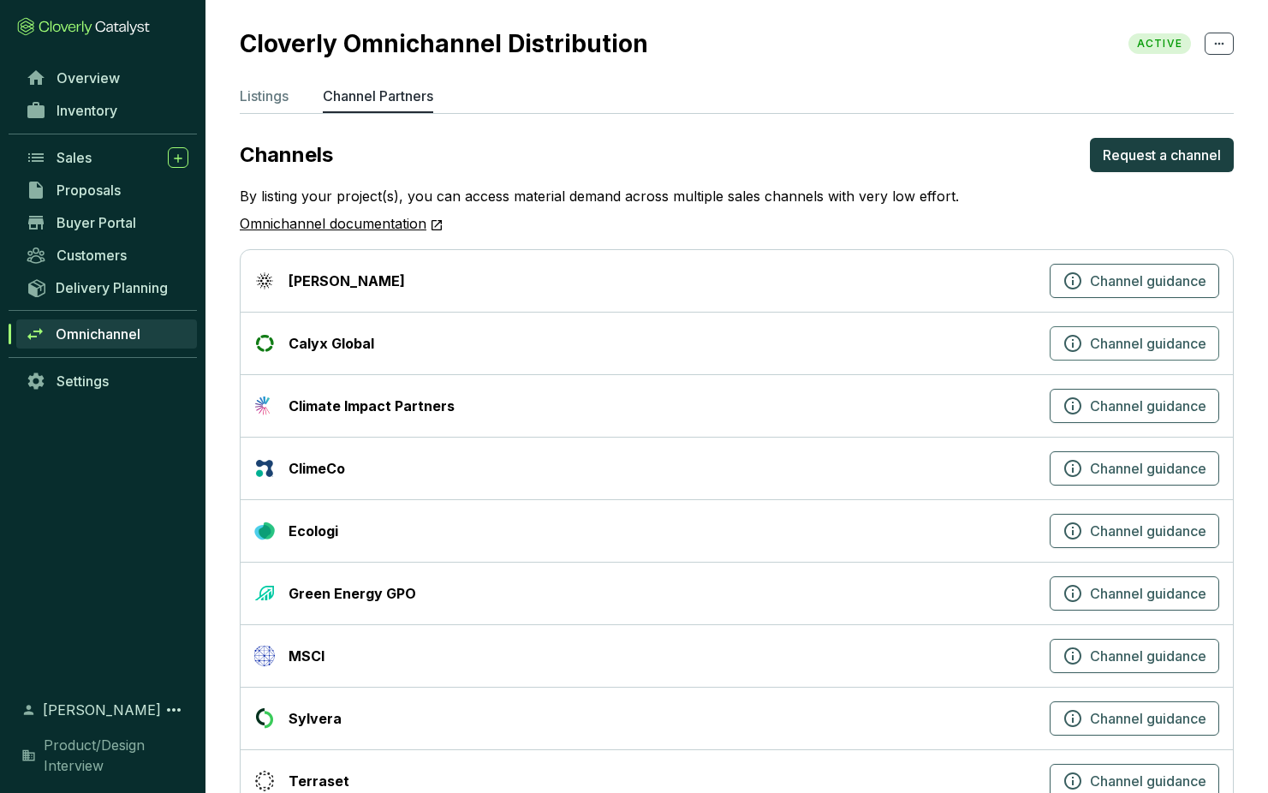
scroll to position [53, 0]
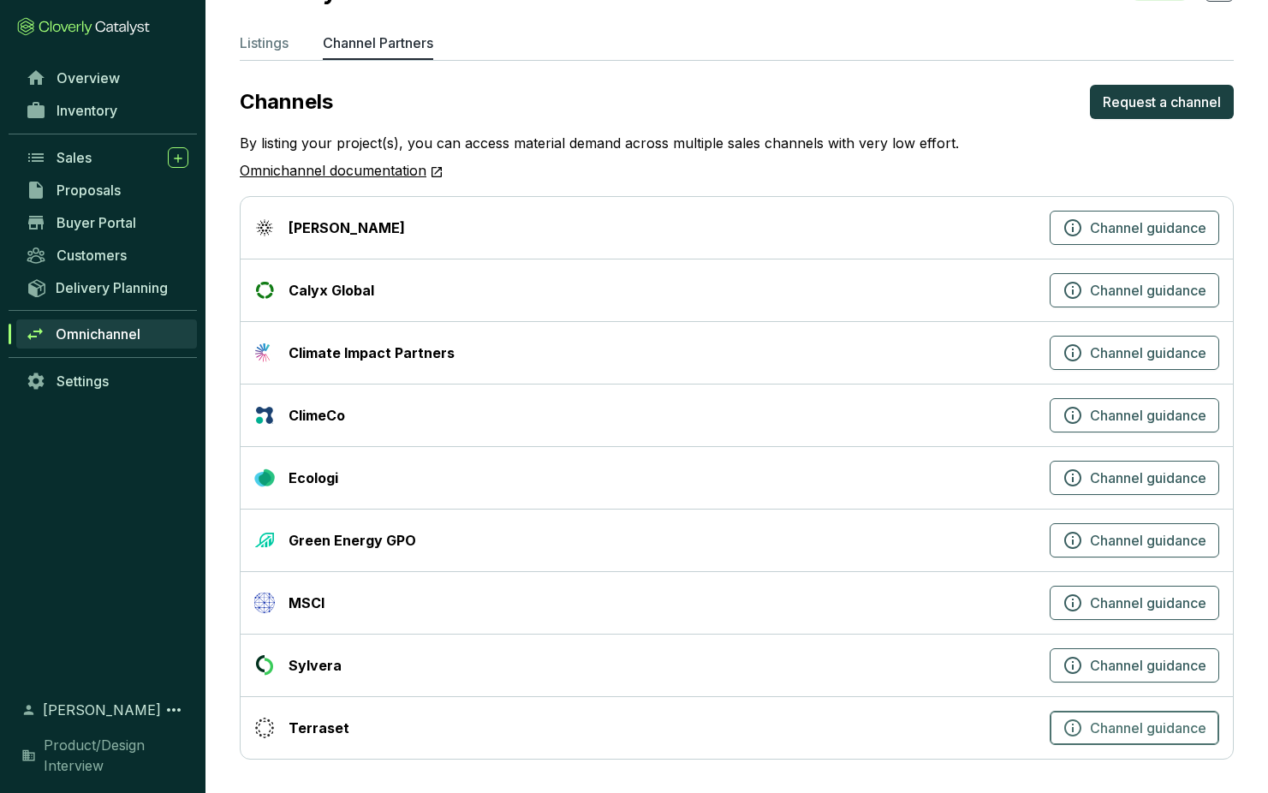
click at [1070, 725] on icon "button" at bounding box center [1072, 727] width 21 height 21
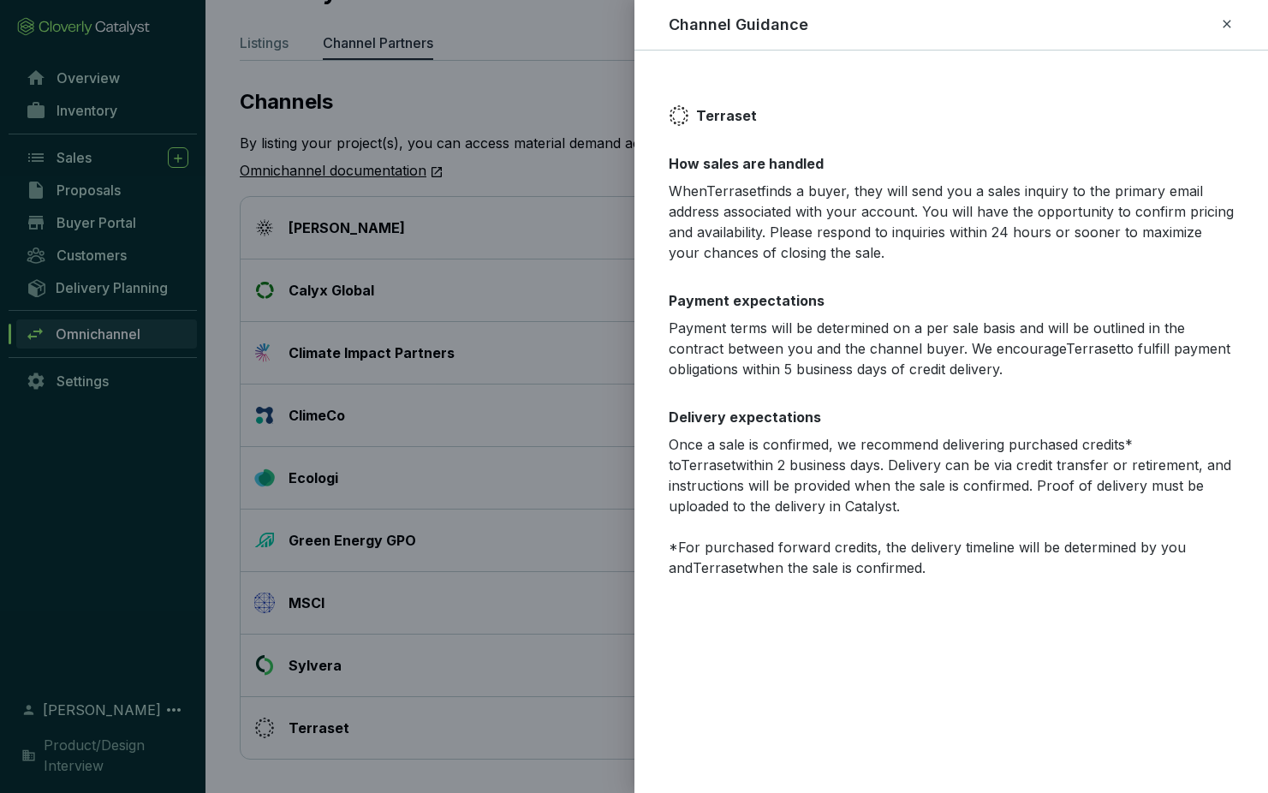
click at [1215, 24] on icon at bounding box center [1227, 24] width 14 height 21
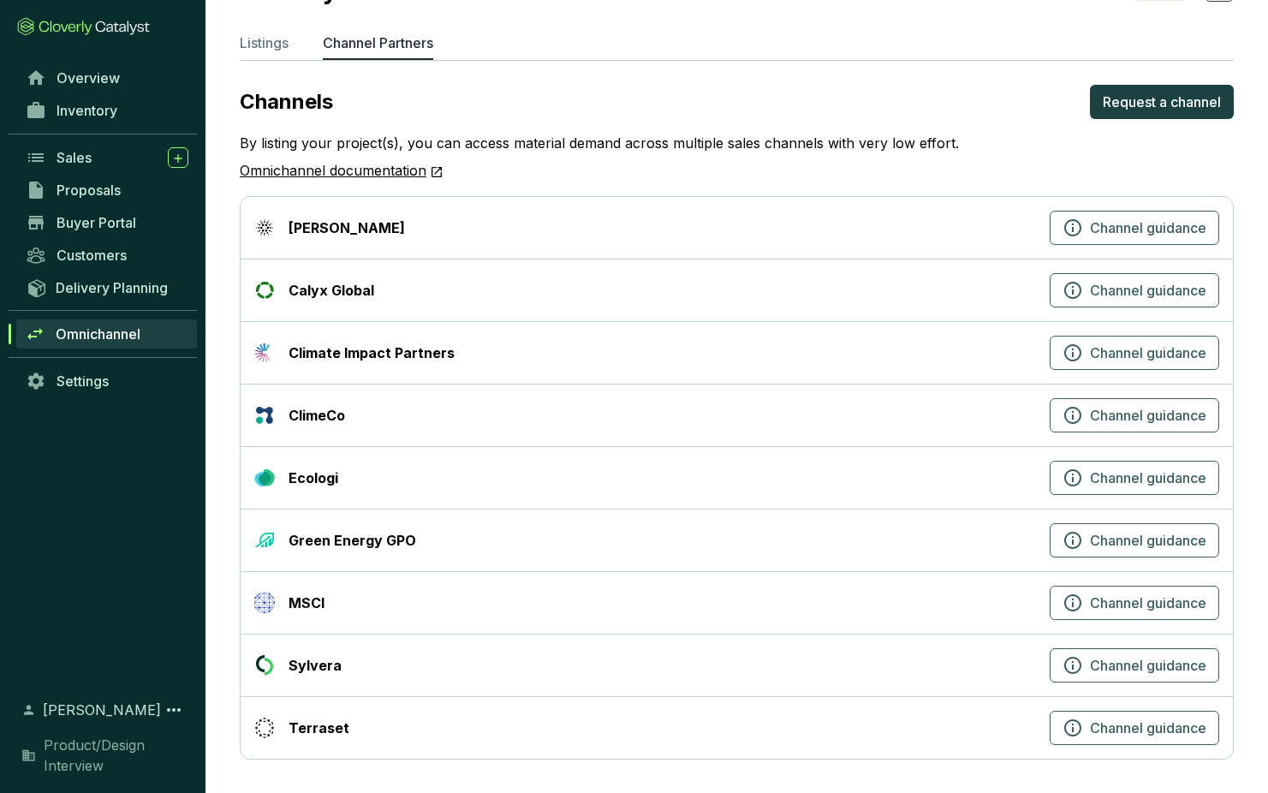
click at [328, 235] on div "Ahya" at bounding box center [648, 227] width 789 height 21
click at [352, 220] on div "Ahya" at bounding box center [648, 227] width 789 height 21
click at [322, 720] on div "Terraset" at bounding box center [319, 727] width 61 height 21
click at [686, 735] on div "Terraset" at bounding box center [648, 727] width 789 height 21
click at [1068, 728] on icon "button" at bounding box center [1072, 727] width 21 height 21
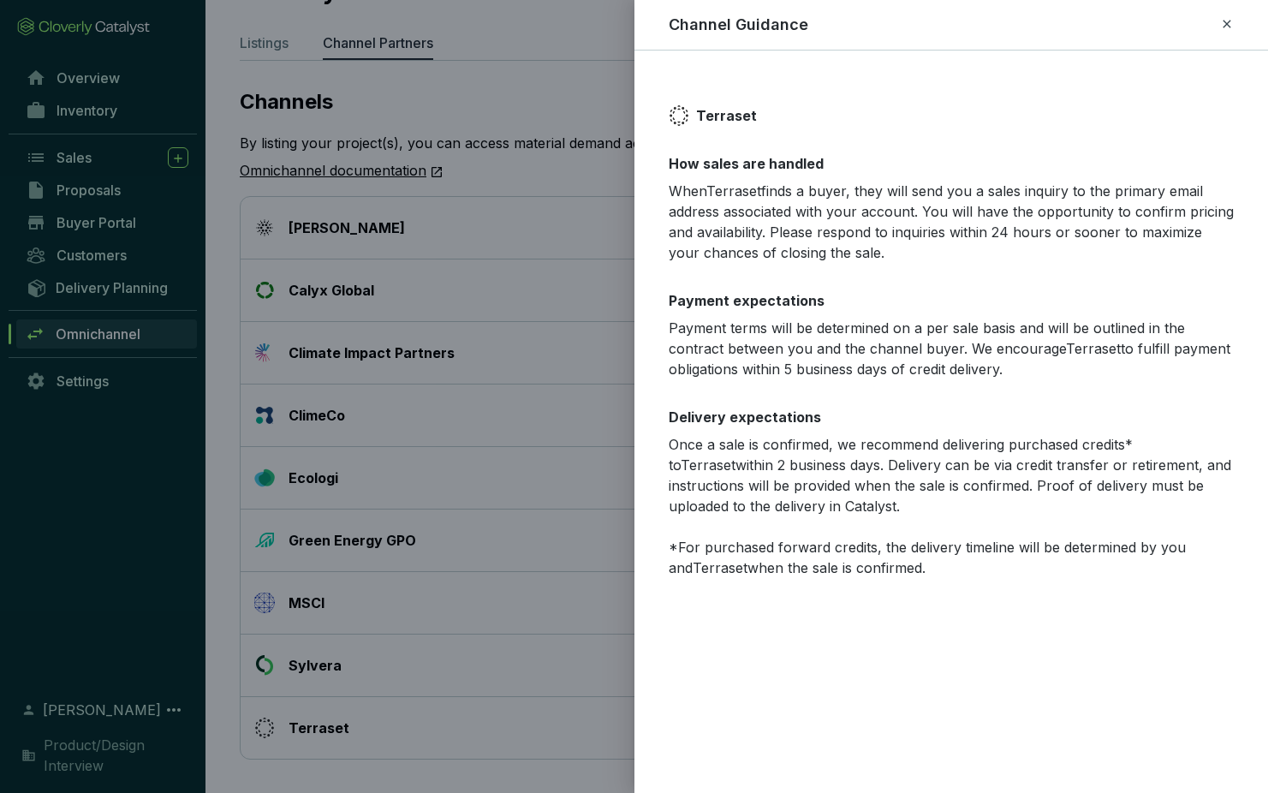
click at [1215, 22] on icon at bounding box center [1227, 24] width 8 height 8
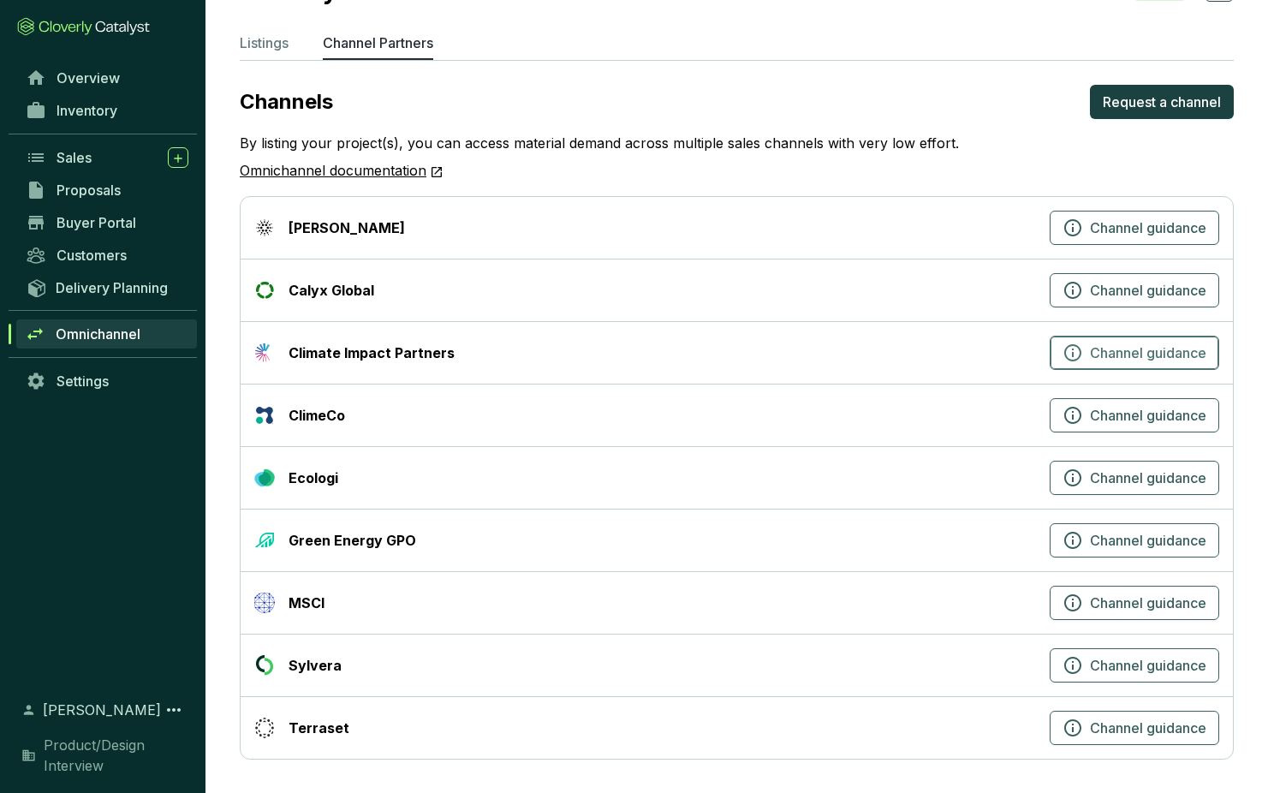
click at [1067, 354] on icon "button" at bounding box center [1072, 352] width 21 height 21
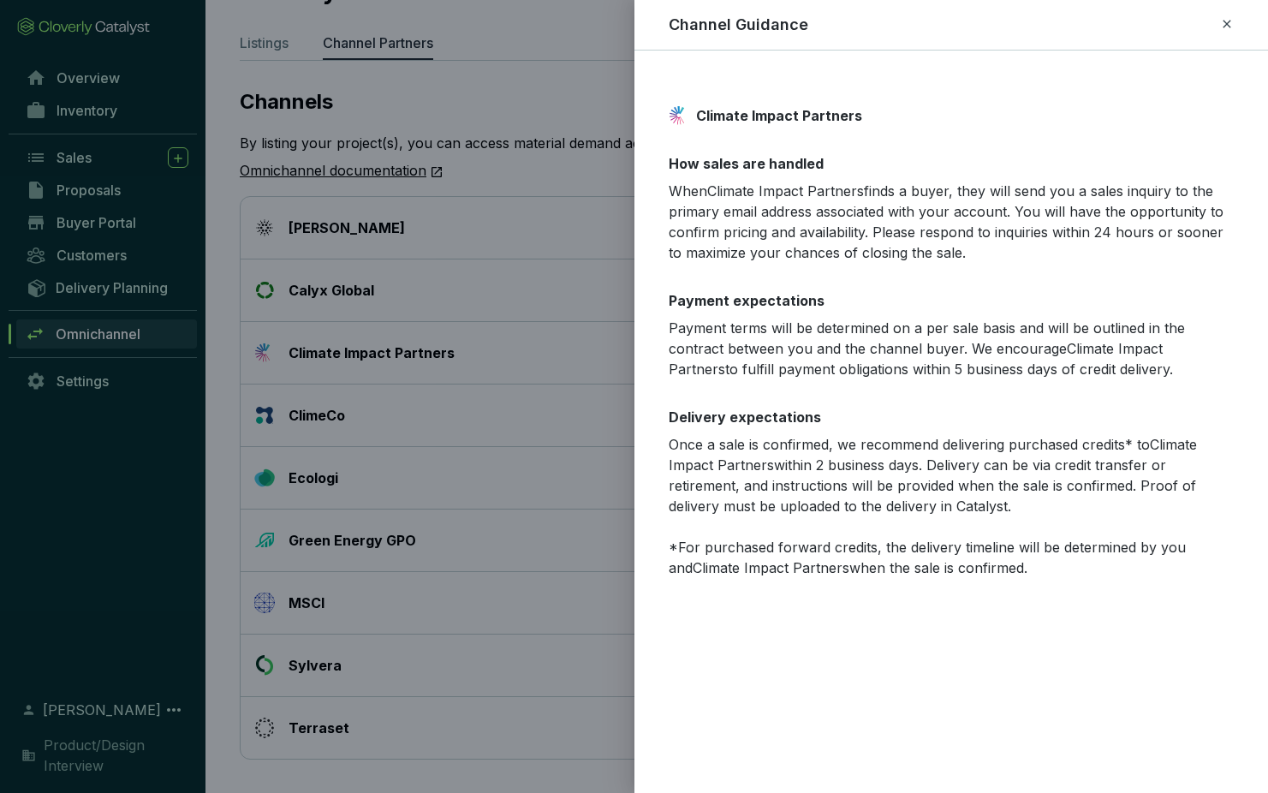
click at [1215, 21] on icon at bounding box center [1227, 24] width 14 height 21
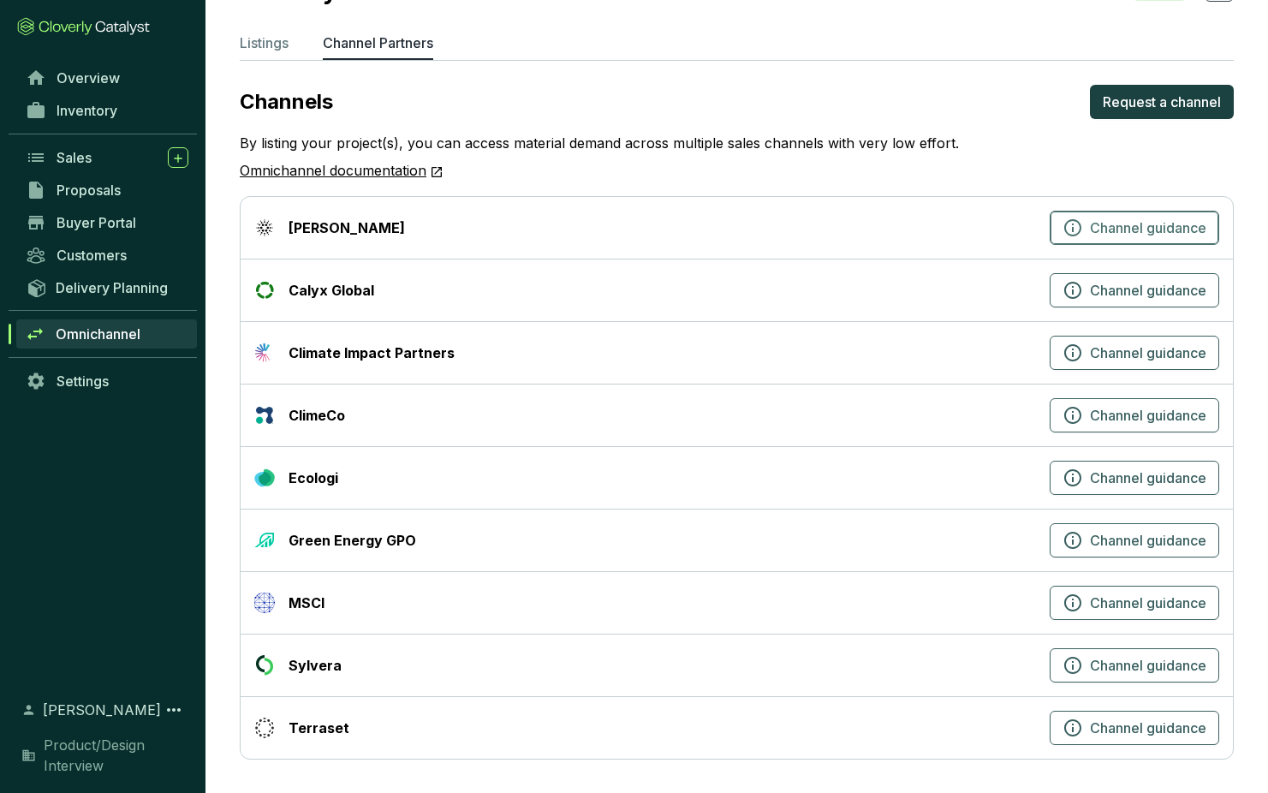
click at [1068, 223] on icon "button" at bounding box center [1072, 227] width 21 height 21
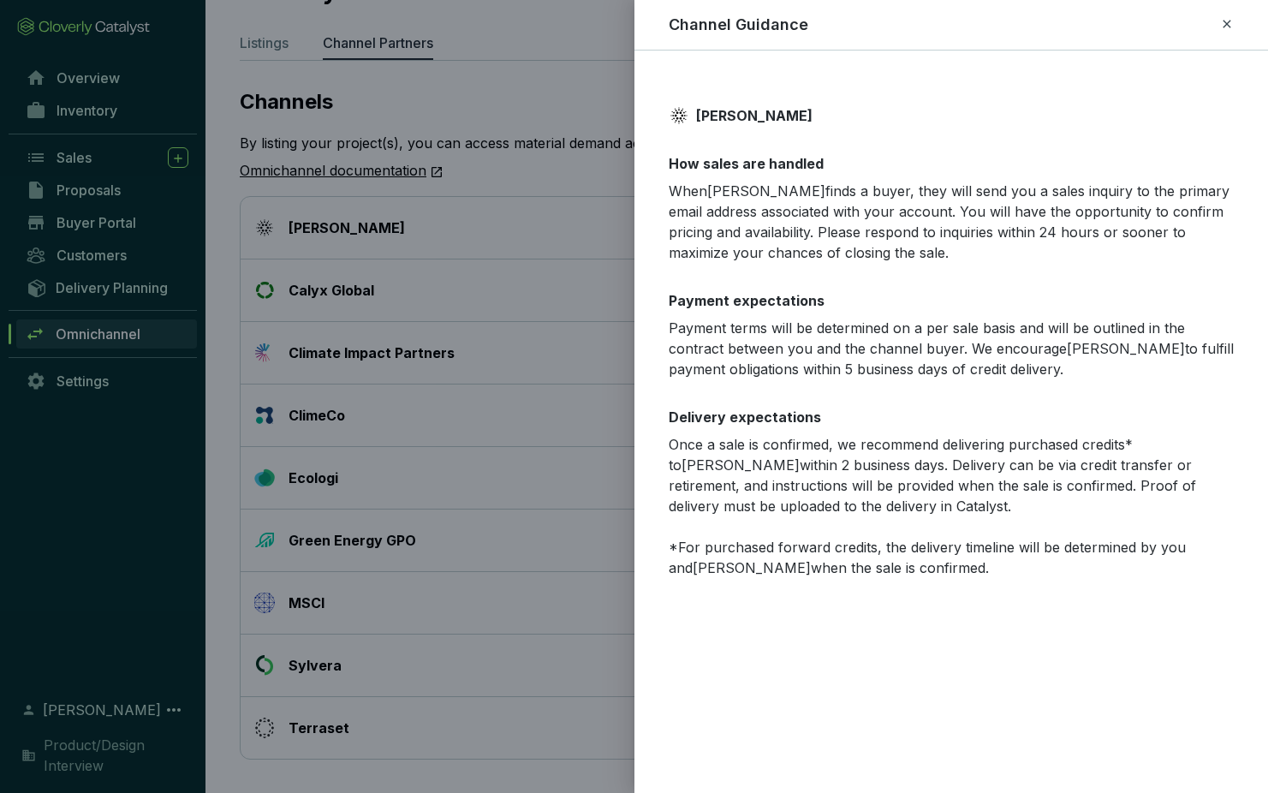
click at [1215, 17] on icon at bounding box center [1227, 24] width 14 height 21
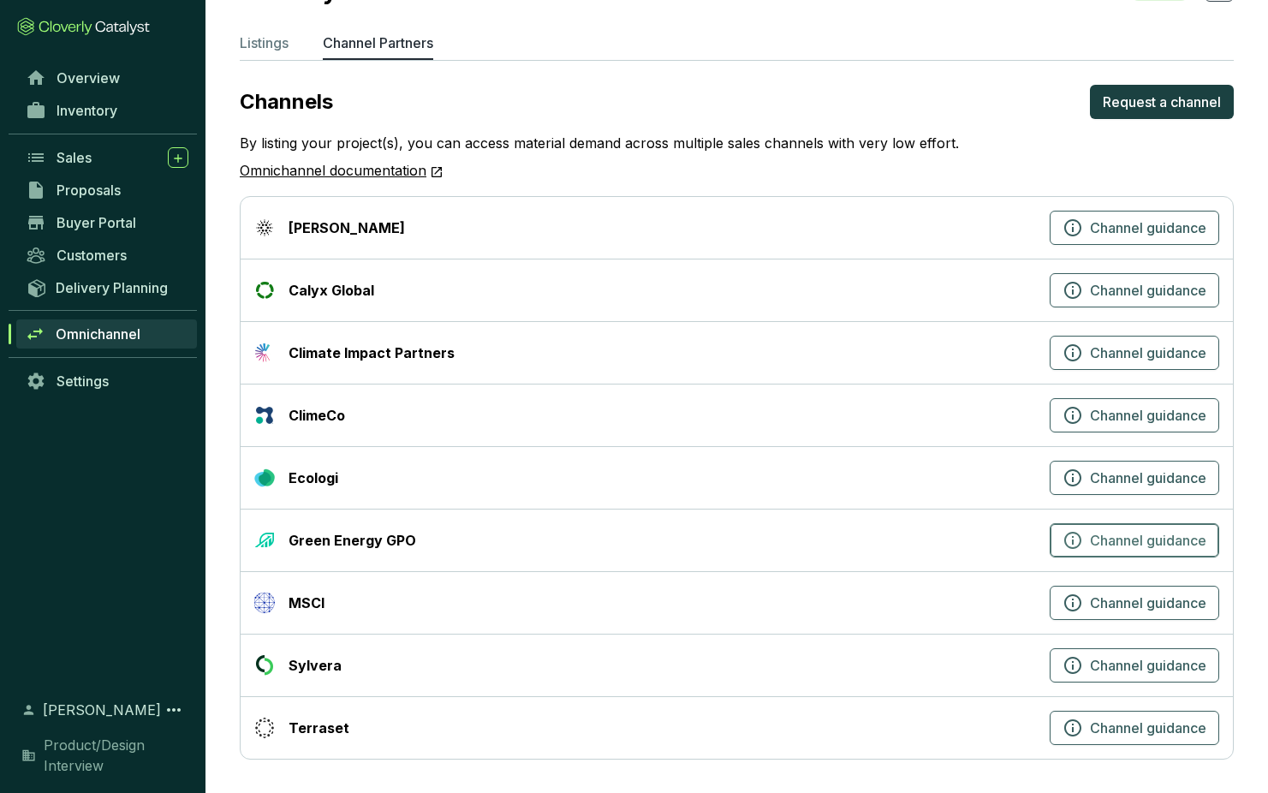
click at [1074, 531] on icon "button" at bounding box center [1072, 540] width 21 height 21
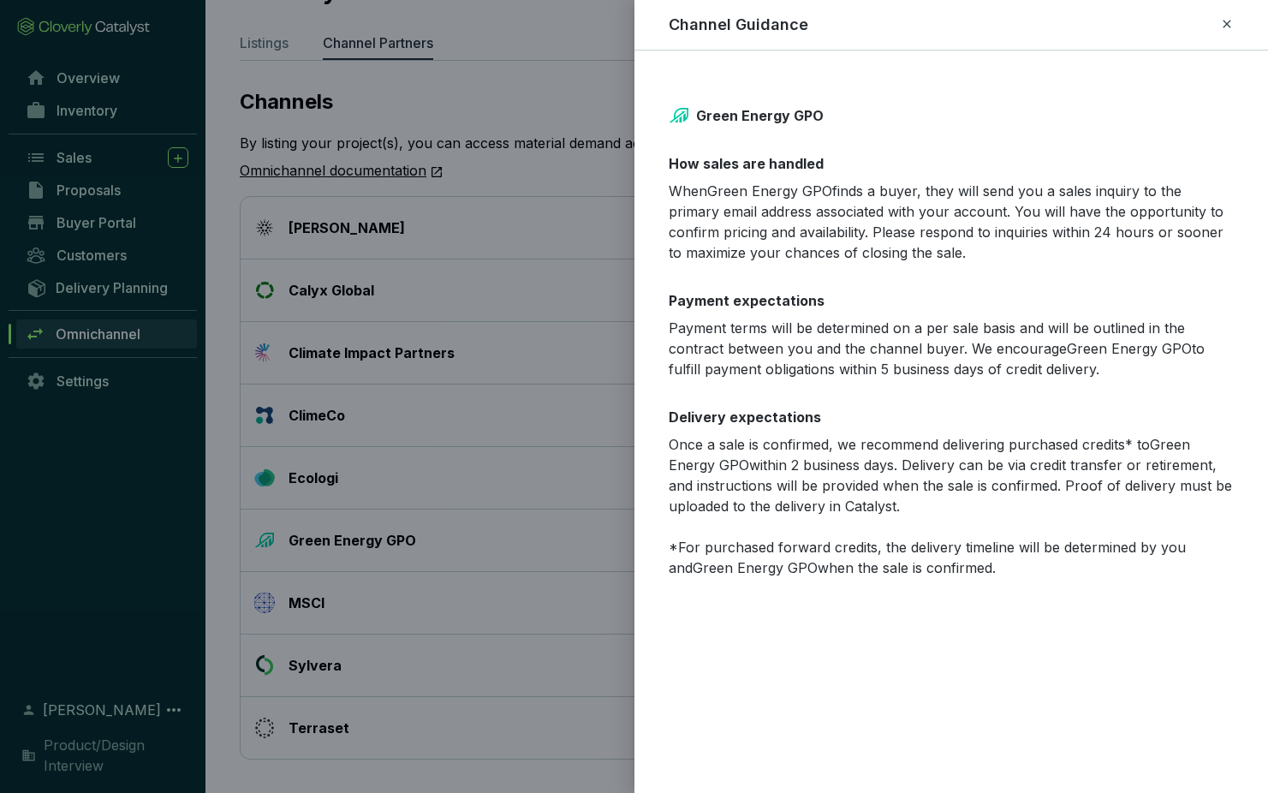
click at [1215, 21] on icon at bounding box center [1227, 24] width 8 height 8
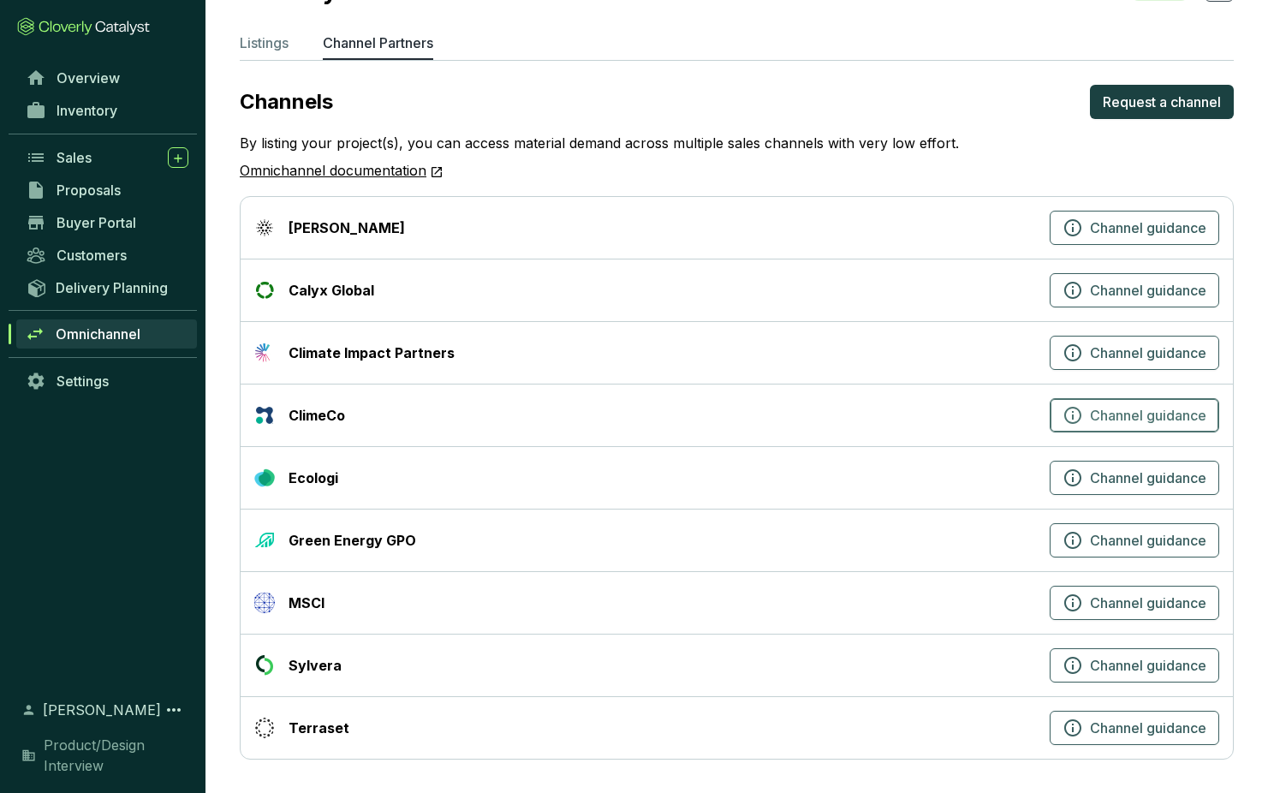
click at [1068, 414] on icon "button" at bounding box center [1072, 415] width 21 height 21
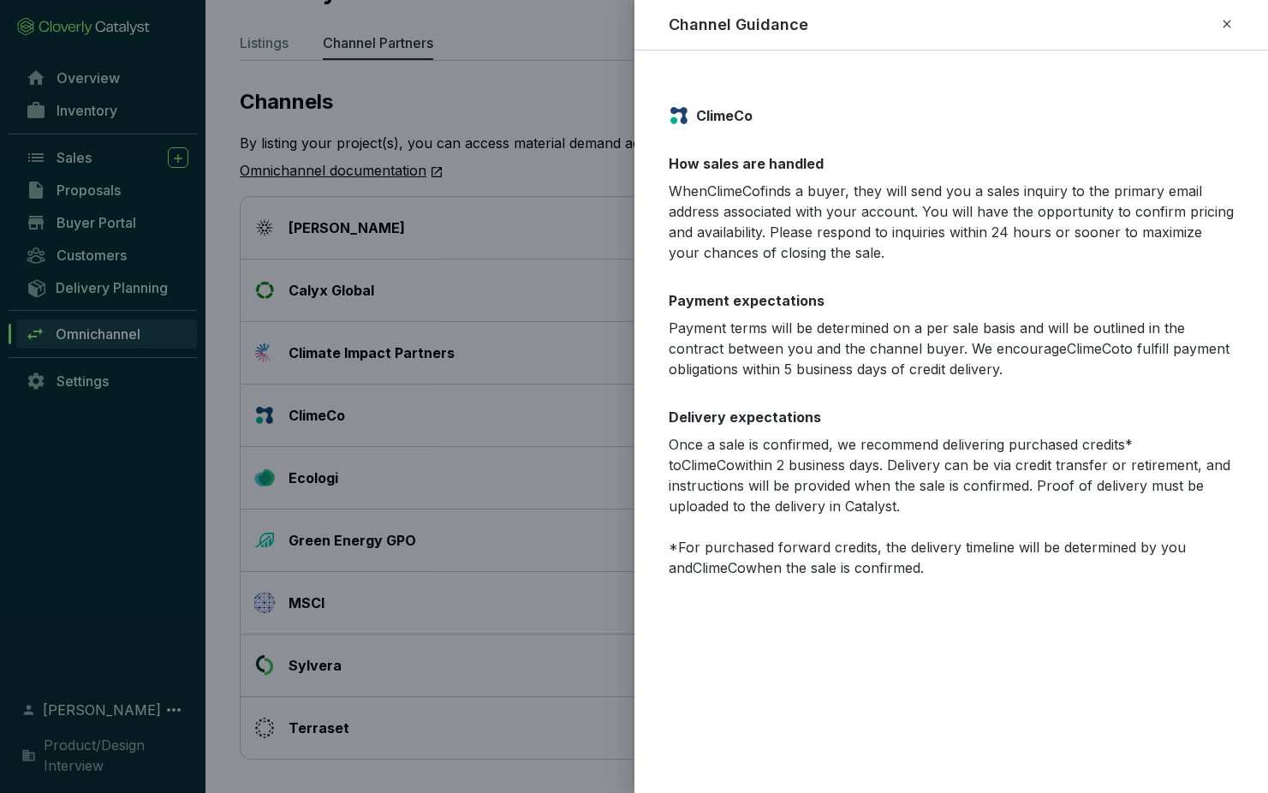
click at [1215, 16] on icon at bounding box center [1227, 24] width 14 height 21
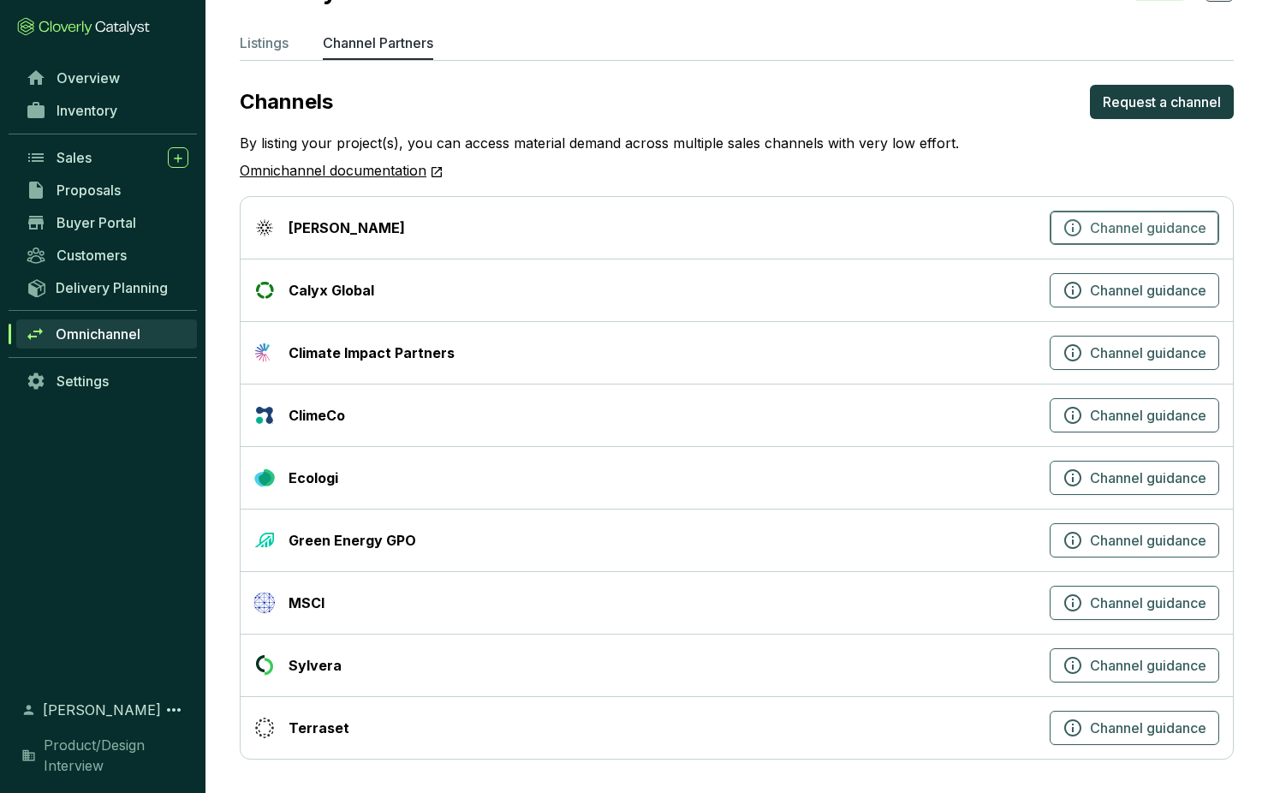
click at [1068, 224] on icon "button" at bounding box center [1072, 227] width 21 height 21
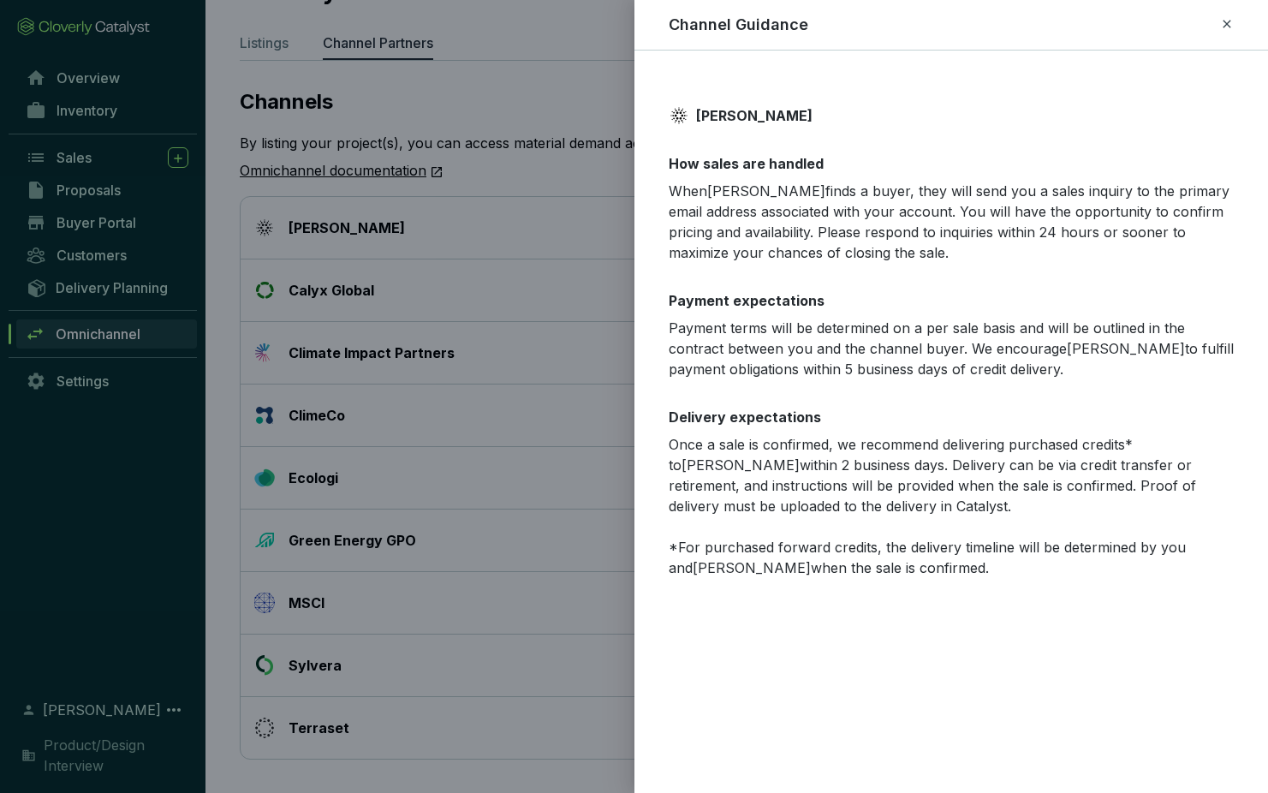
click at [1215, 20] on icon at bounding box center [1227, 24] width 14 height 21
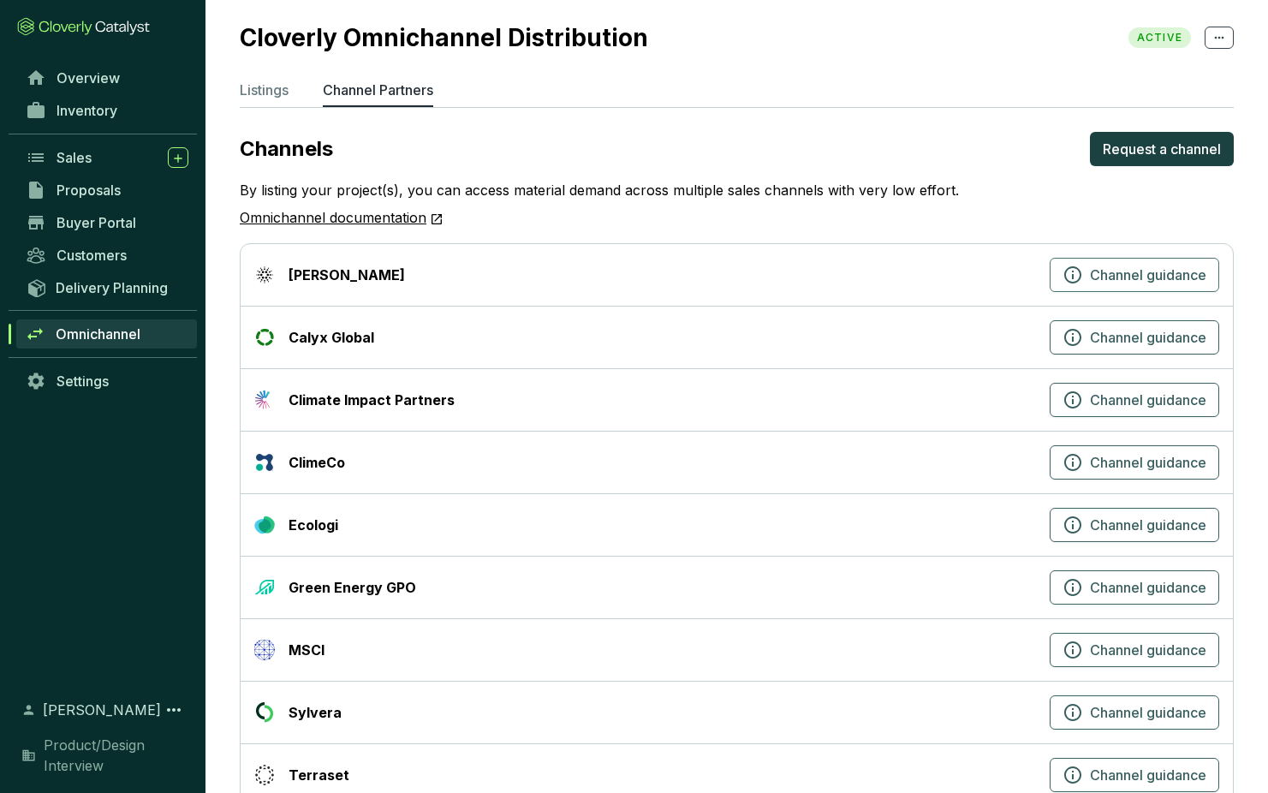
scroll to position [0, 0]
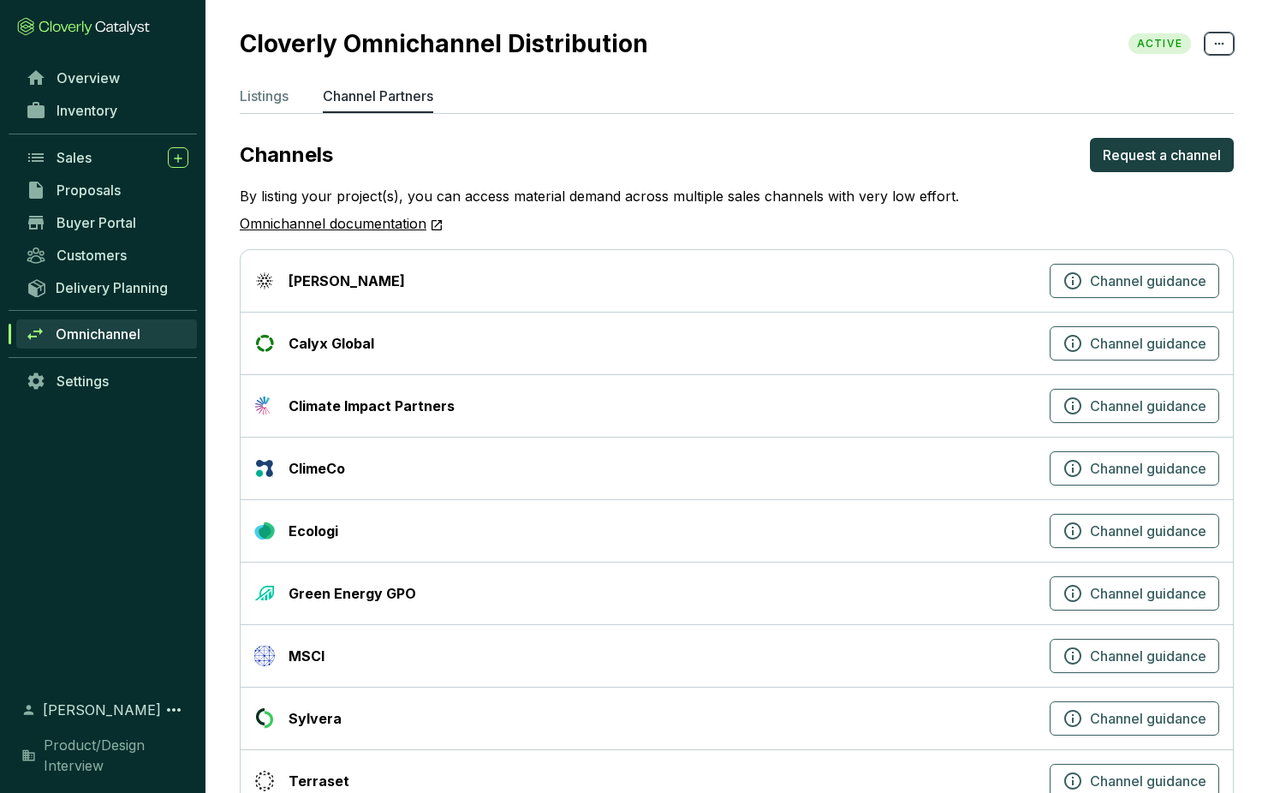
click at [1214, 41] on icon at bounding box center [1219, 43] width 14 height 21
click at [973, 36] on div "Cloverly Omnichannel Distribution ACTIVE" at bounding box center [737, 44] width 994 height 36
click at [257, 96] on p "Listings" at bounding box center [264, 96] width 49 height 21
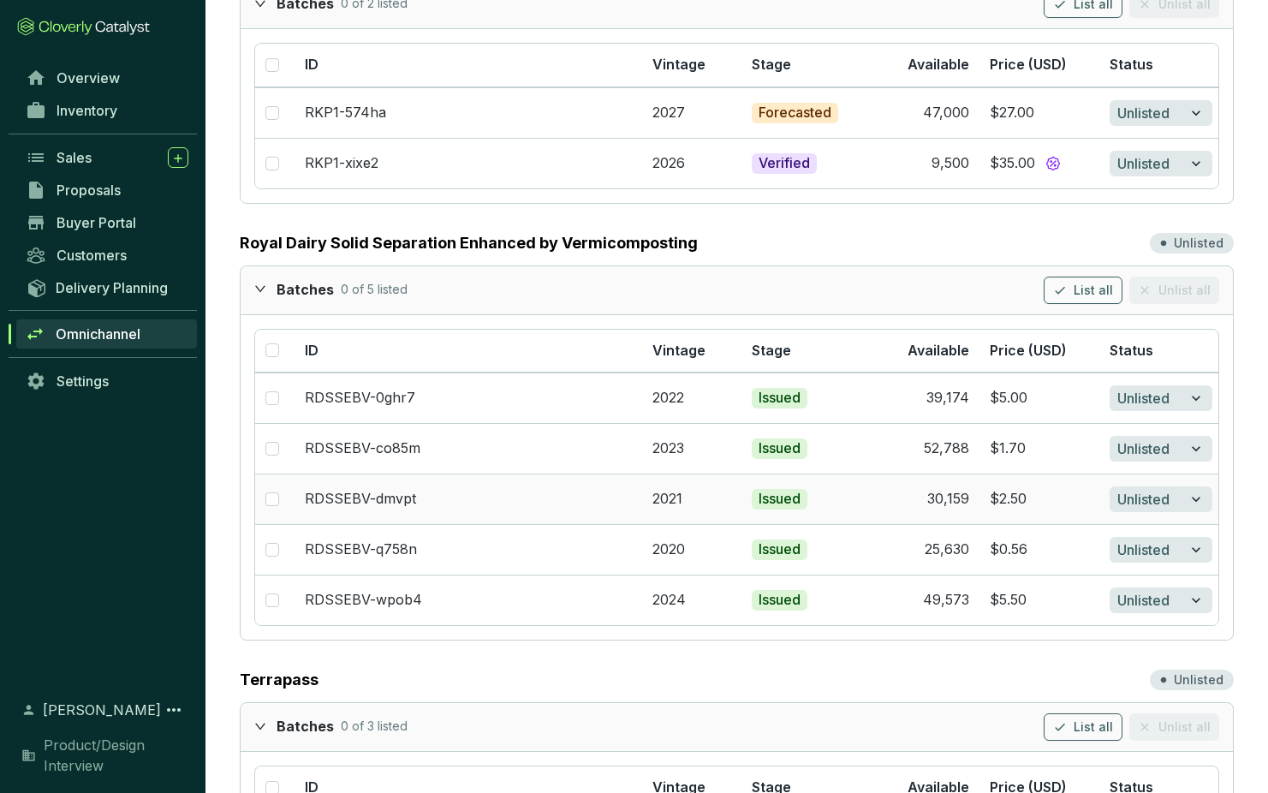
scroll to position [264, 0]
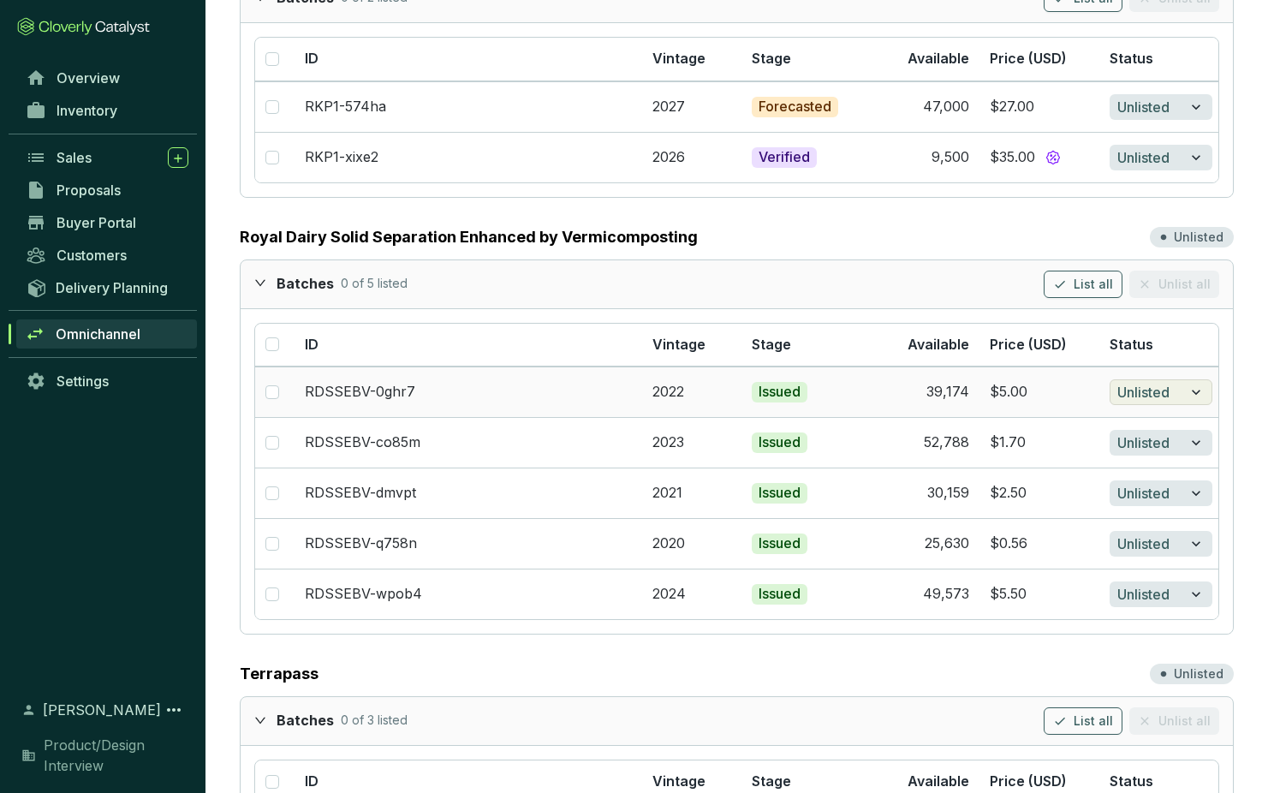
click at [1203, 388] on icon "button" at bounding box center [1195, 392] width 17 height 21
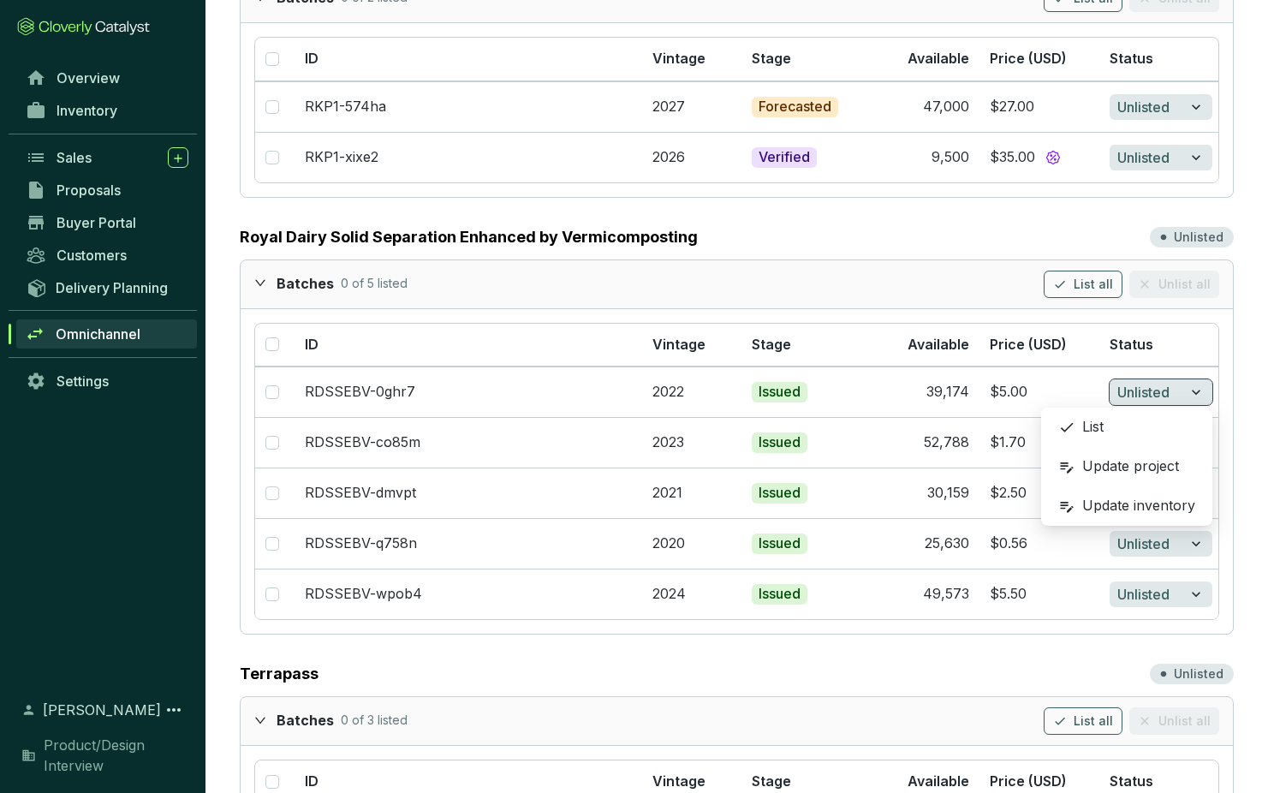
click at [801, 300] on div "Batches 0 of 5 listed List all Unlist all" at bounding box center [737, 284] width 992 height 48
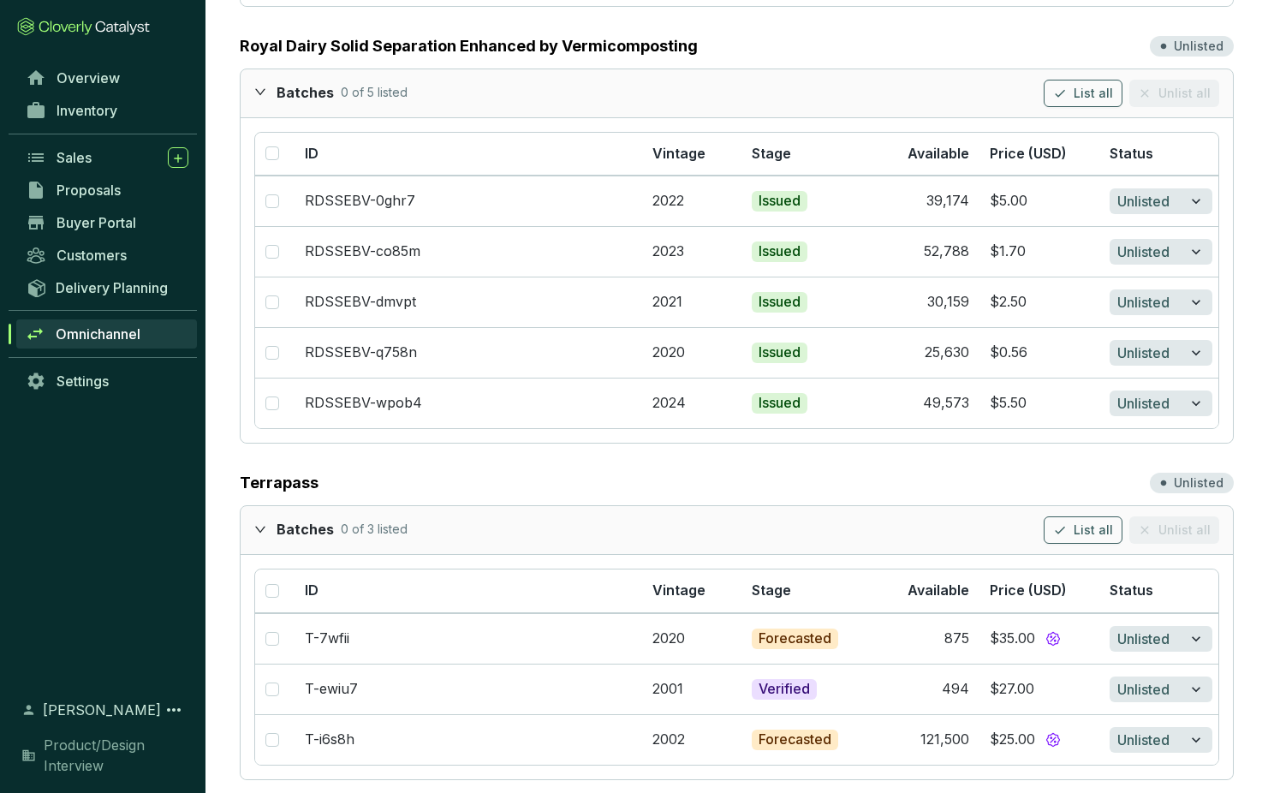
scroll to position [474, 0]
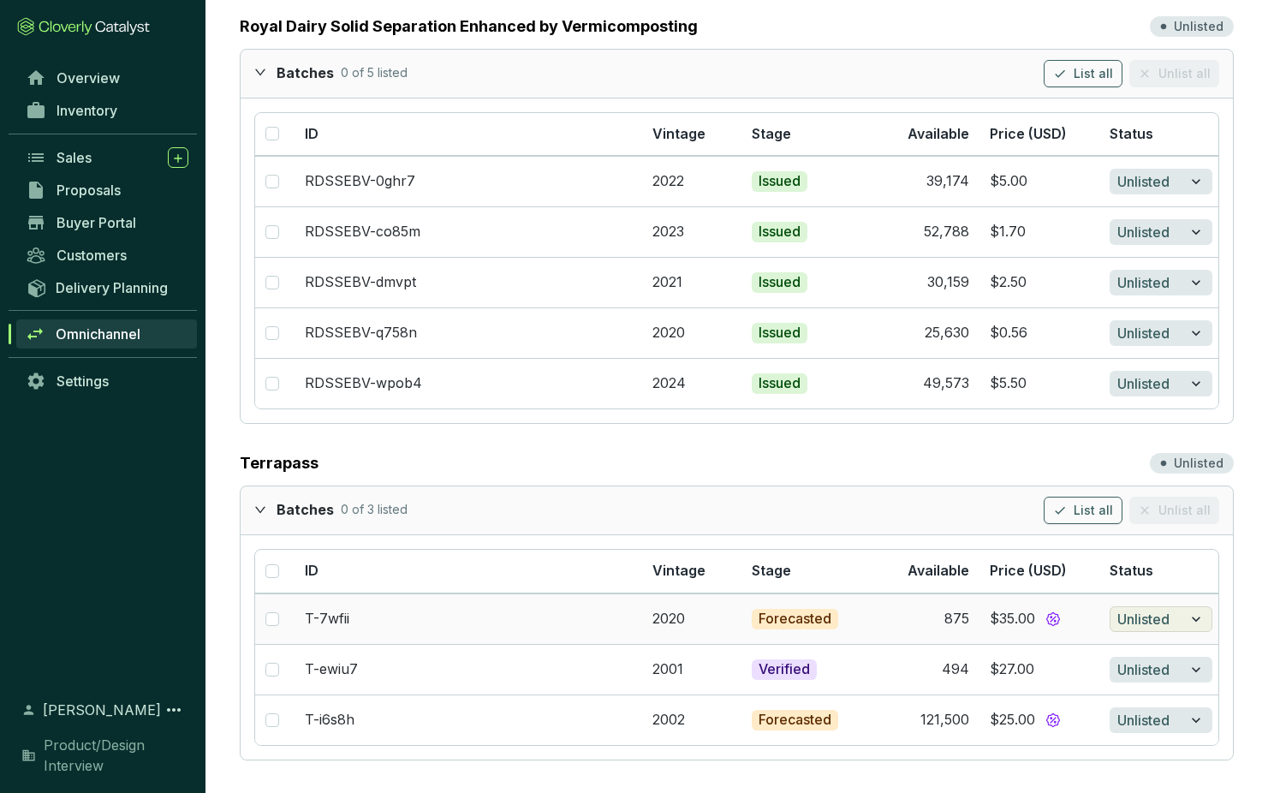
click at [1159, 622] on span "Unlisted" at bounding box center [1143, 619] width 52 height 21
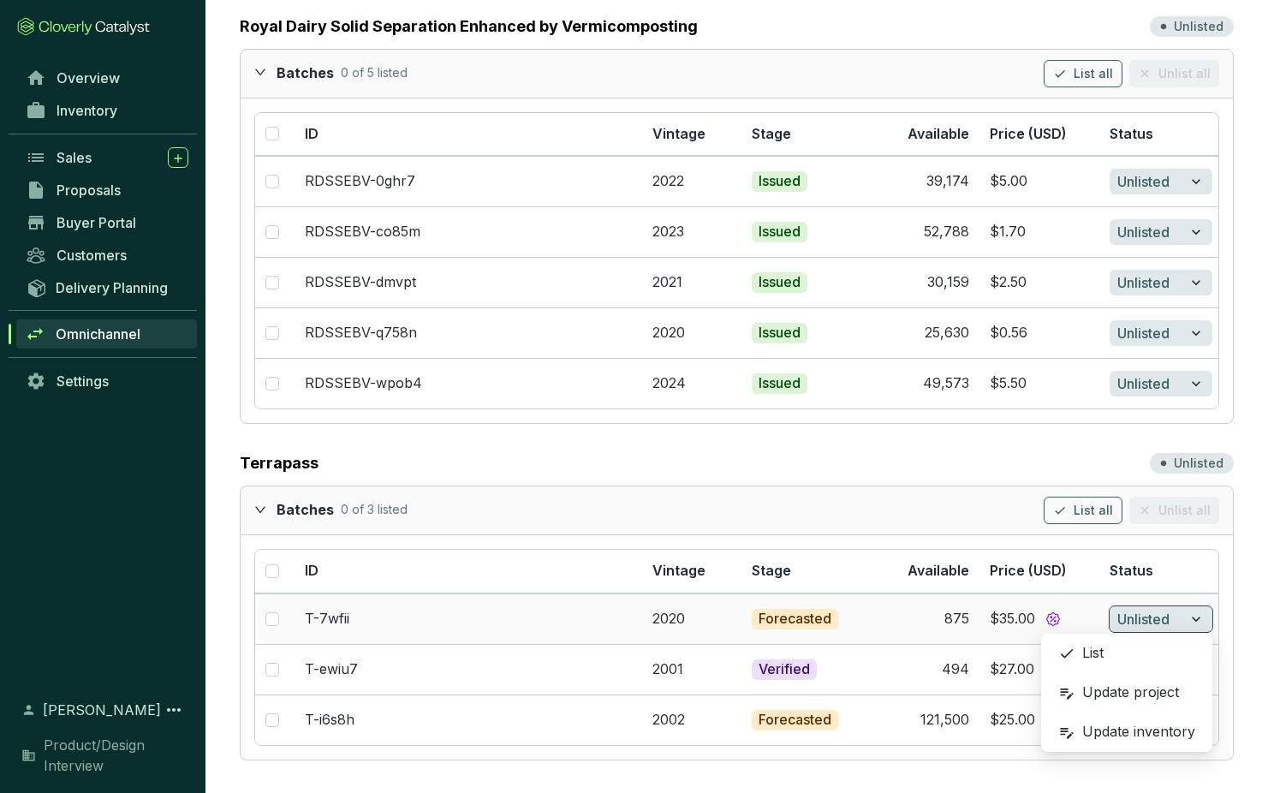
click at [1116, 694] on div "Update project" at bounding box center [1127, 692] width 154 height 34
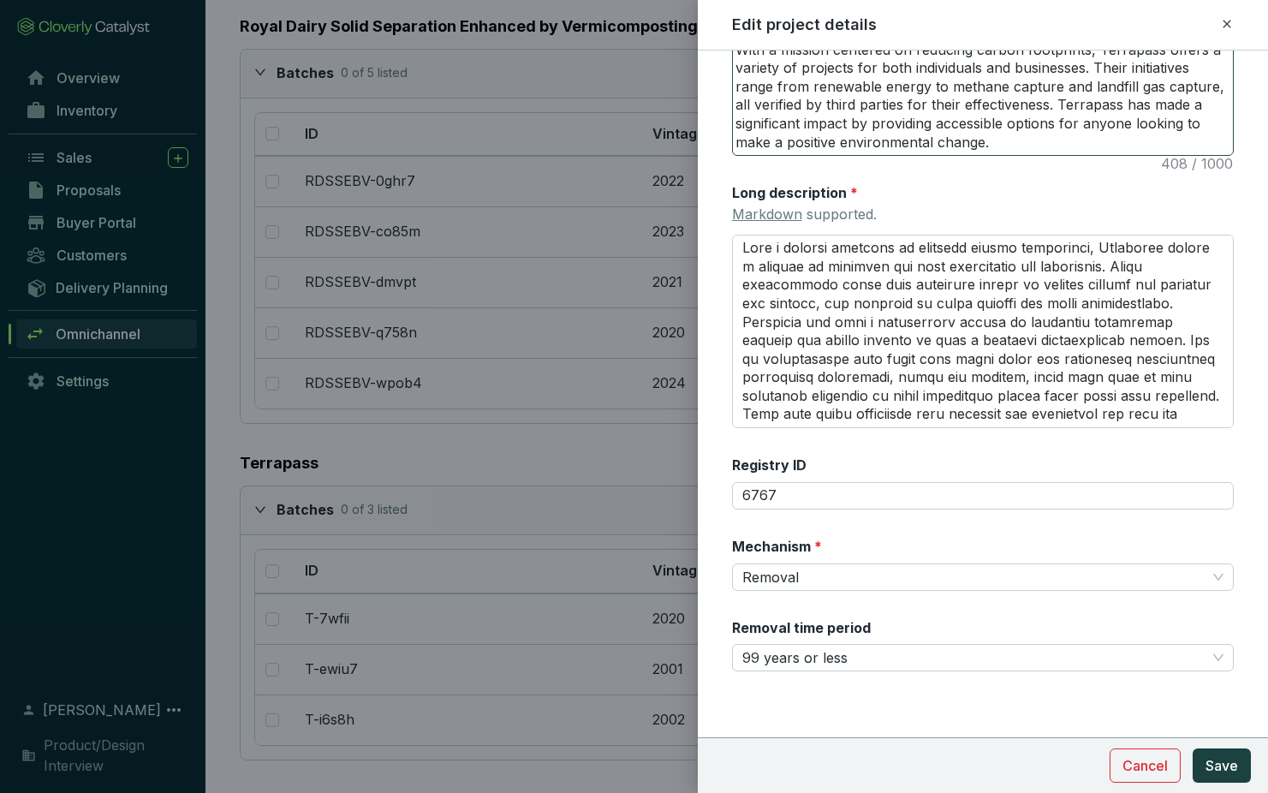
scroll to position [0, 0]
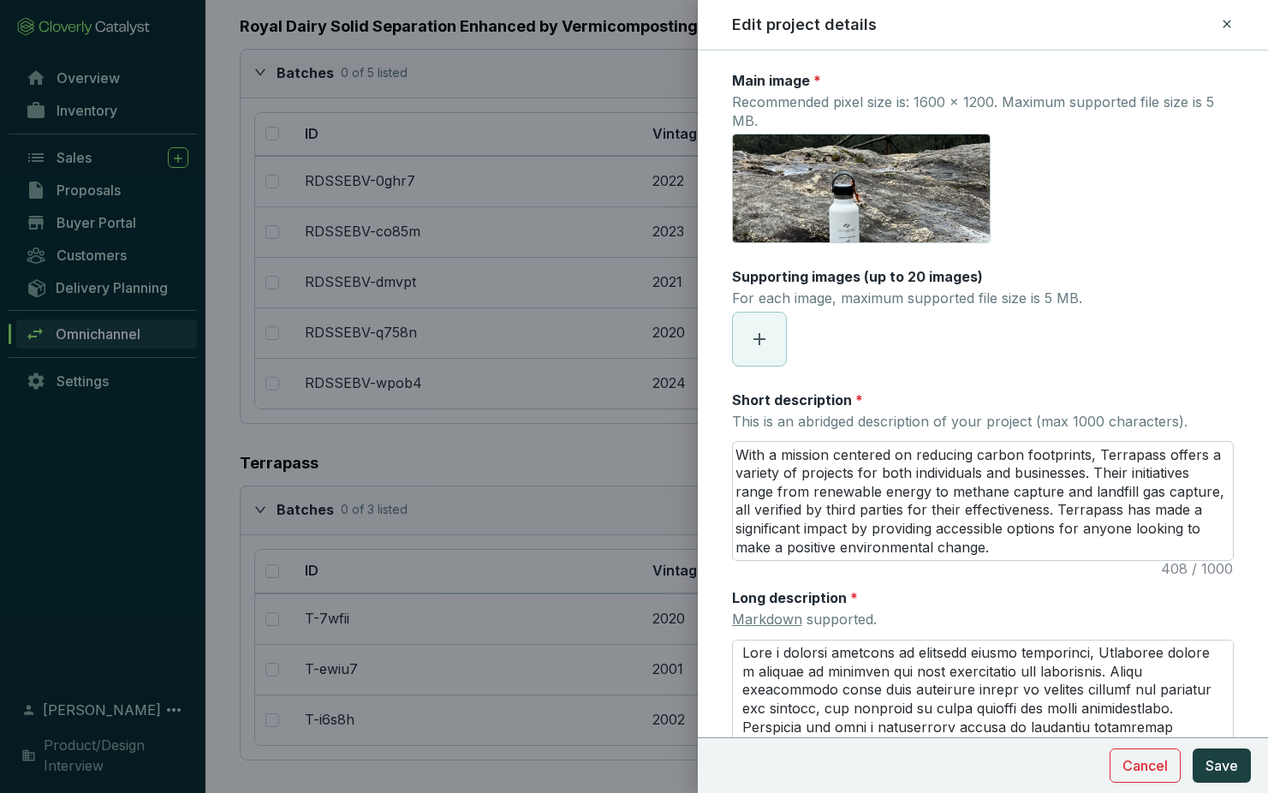
click at [1215, 20] on icon at bounding box center [1227, 24] width 14 height 21
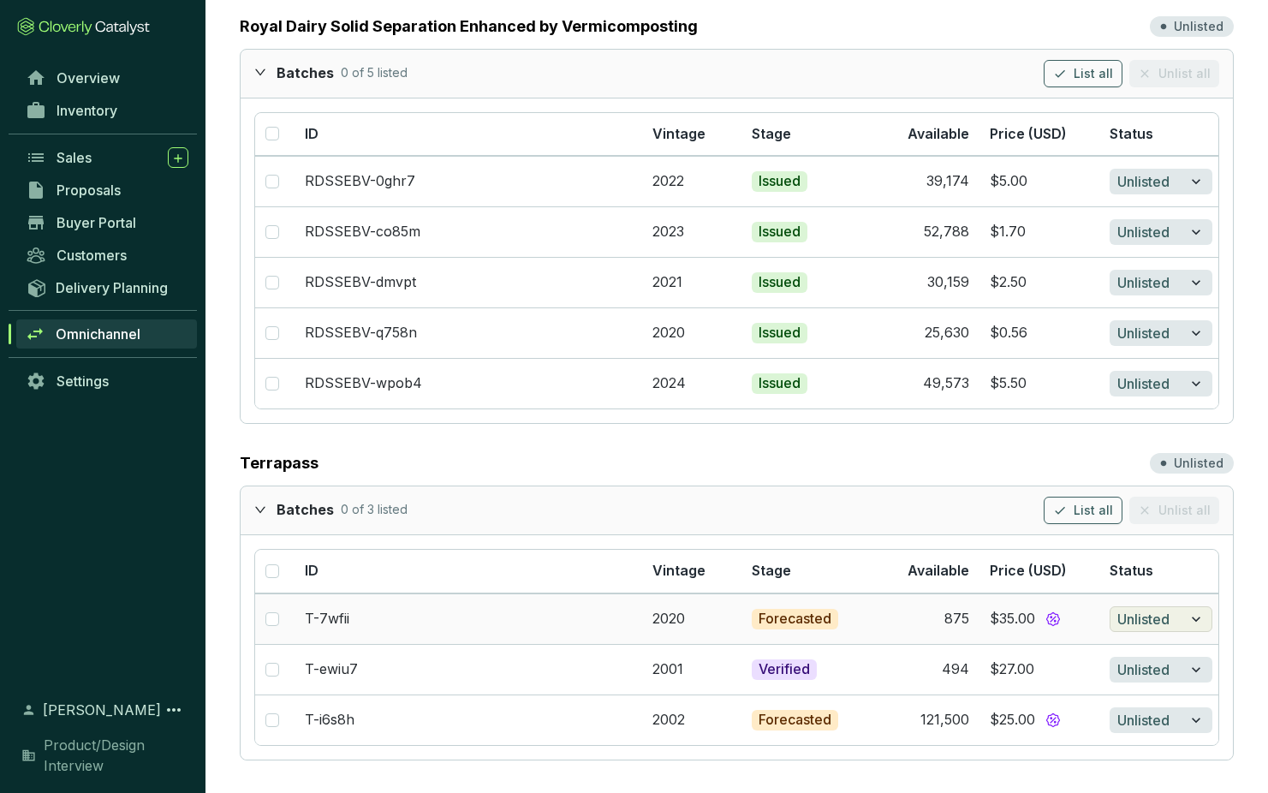
click at [1198, 615] on icon "button" at bounding box center [1195, 619] width 17 height 21
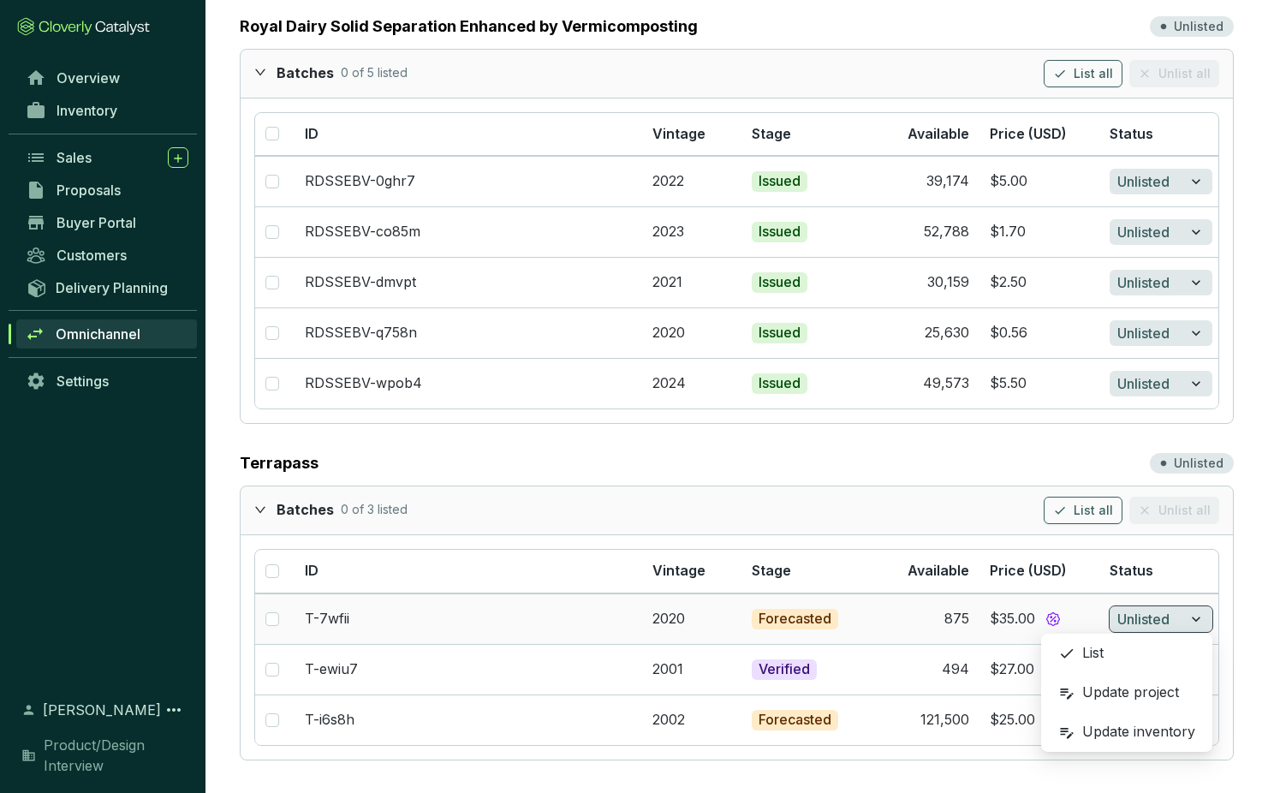
click at [1104, 731] on div "Update inventory" at bounding box center [1127, 732] width 154 height 34
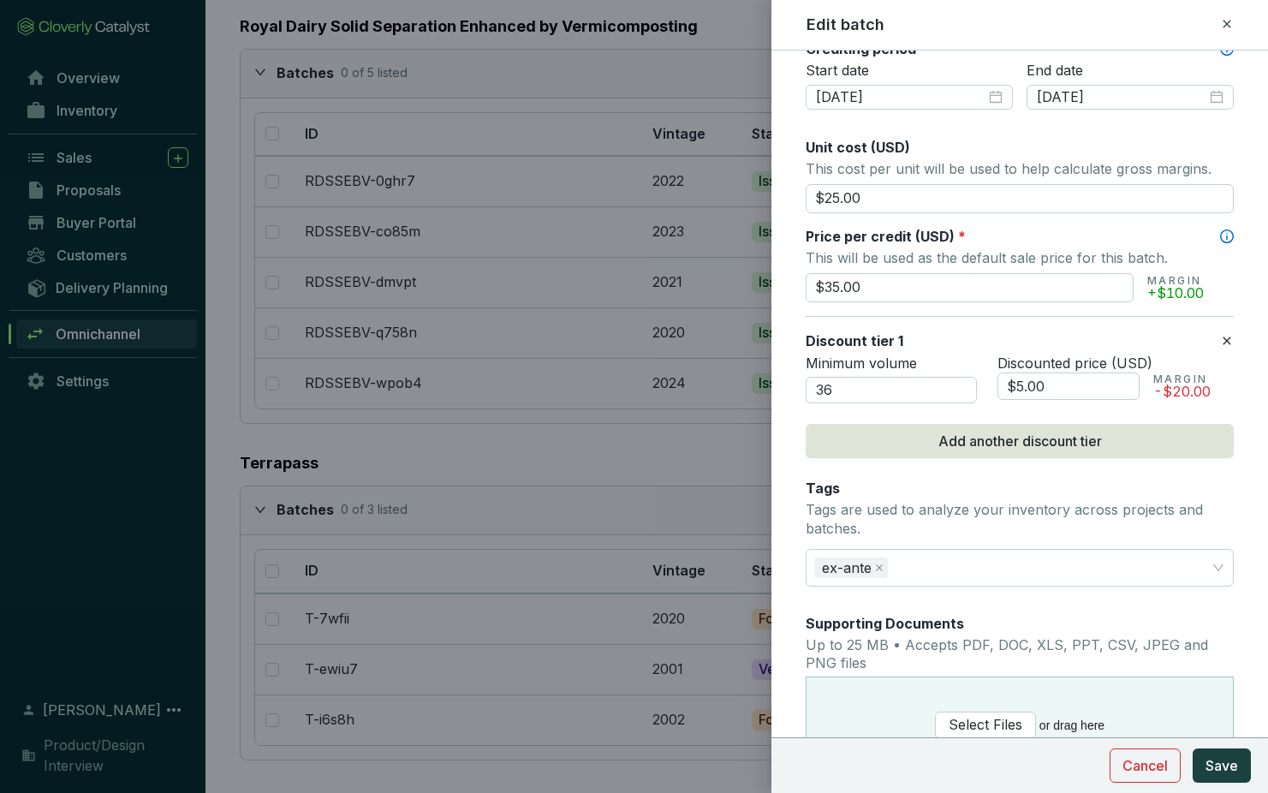
scroll to position [855, 0]
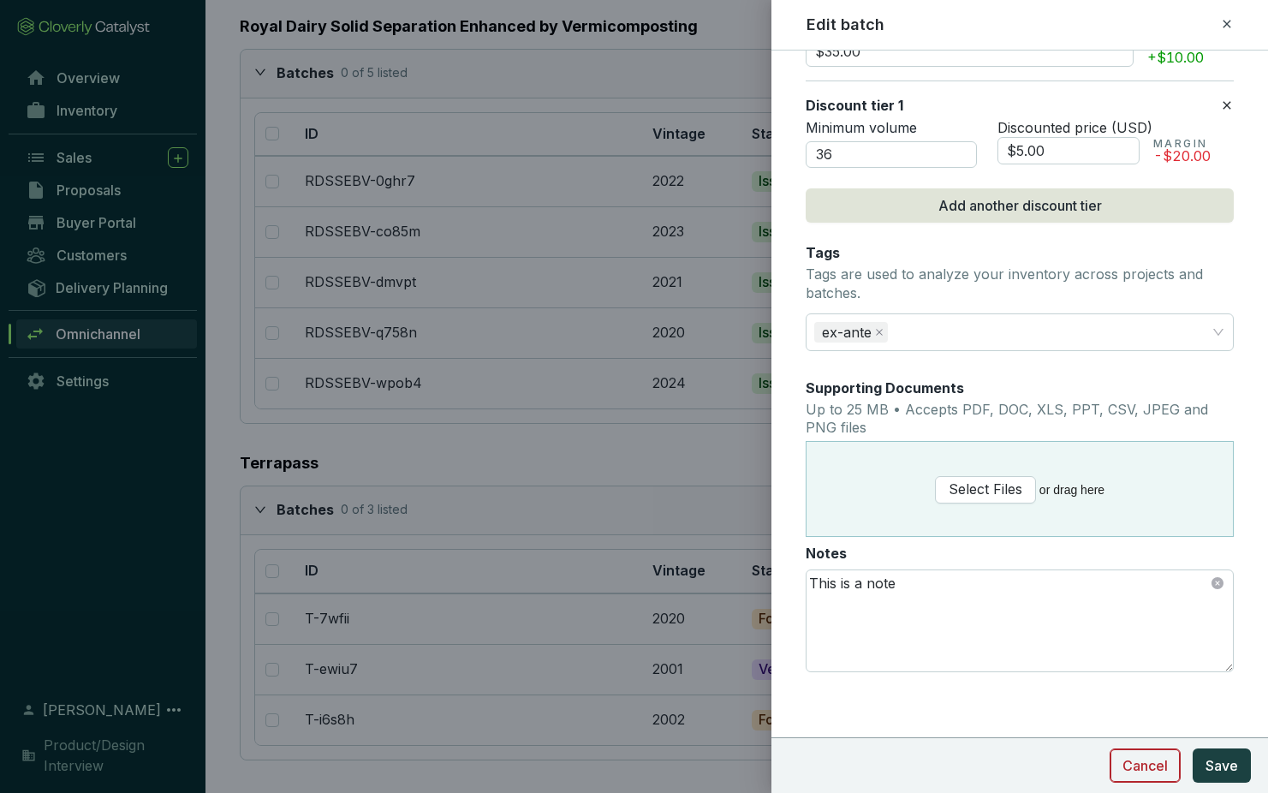
click at [1143, 766] on span "Cancel" at bounding box center [1144, 765] width 45 height 21
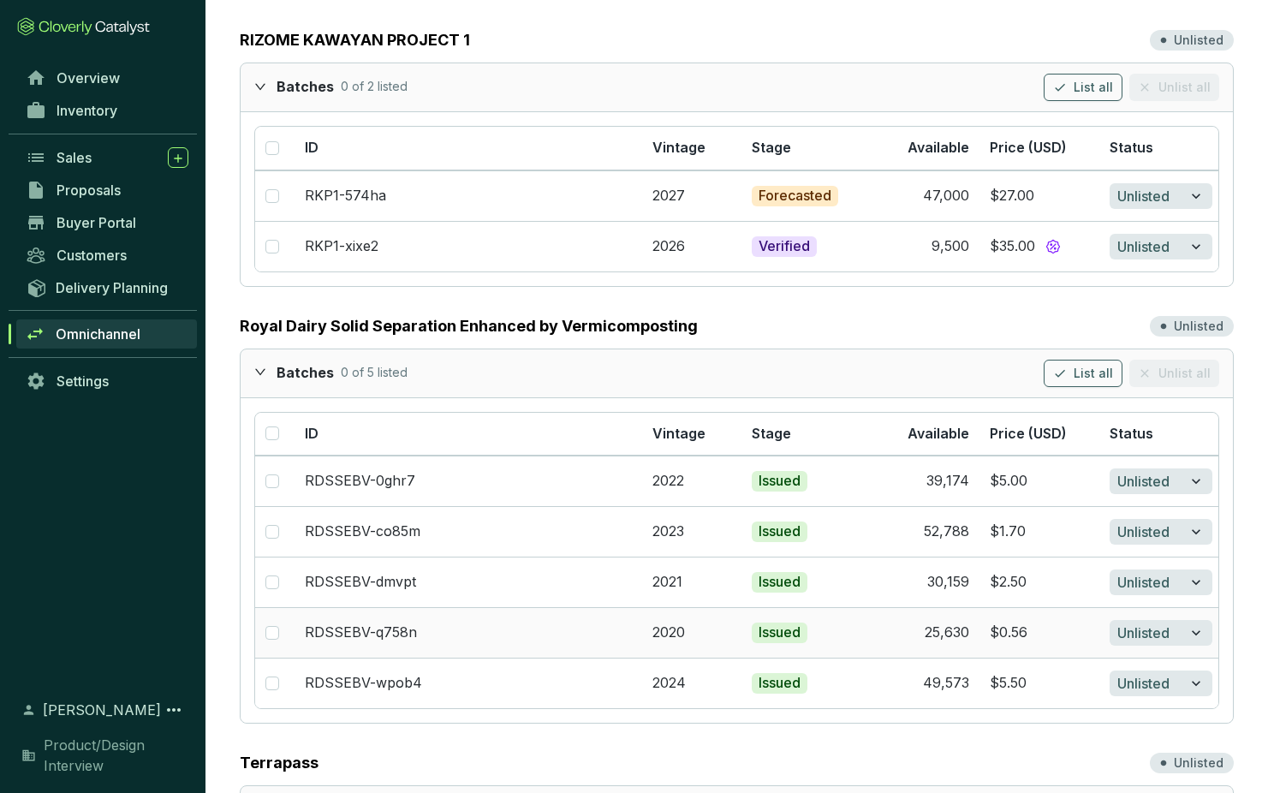
scroll to position [0, 0]
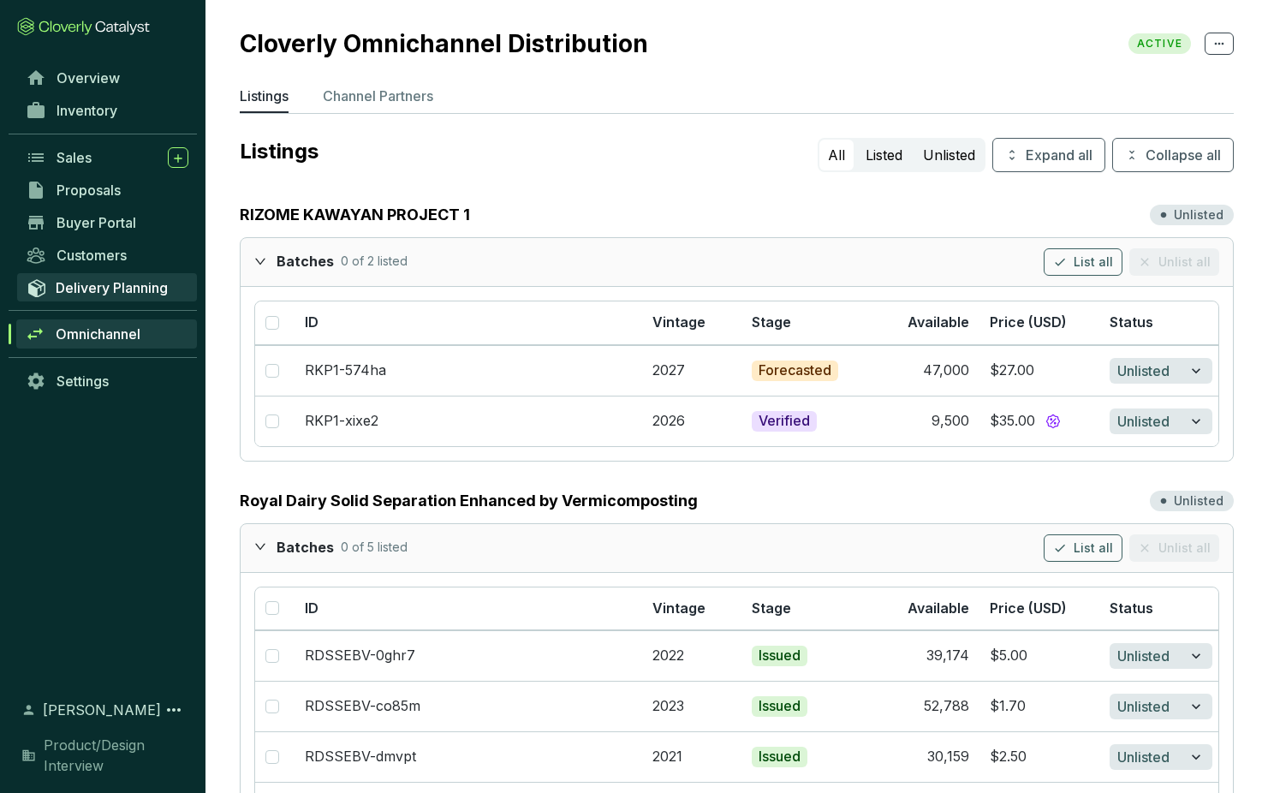
click at [91, 286] on span "Delivery Planning" at bounding box center [112, 287] width 112 height 17
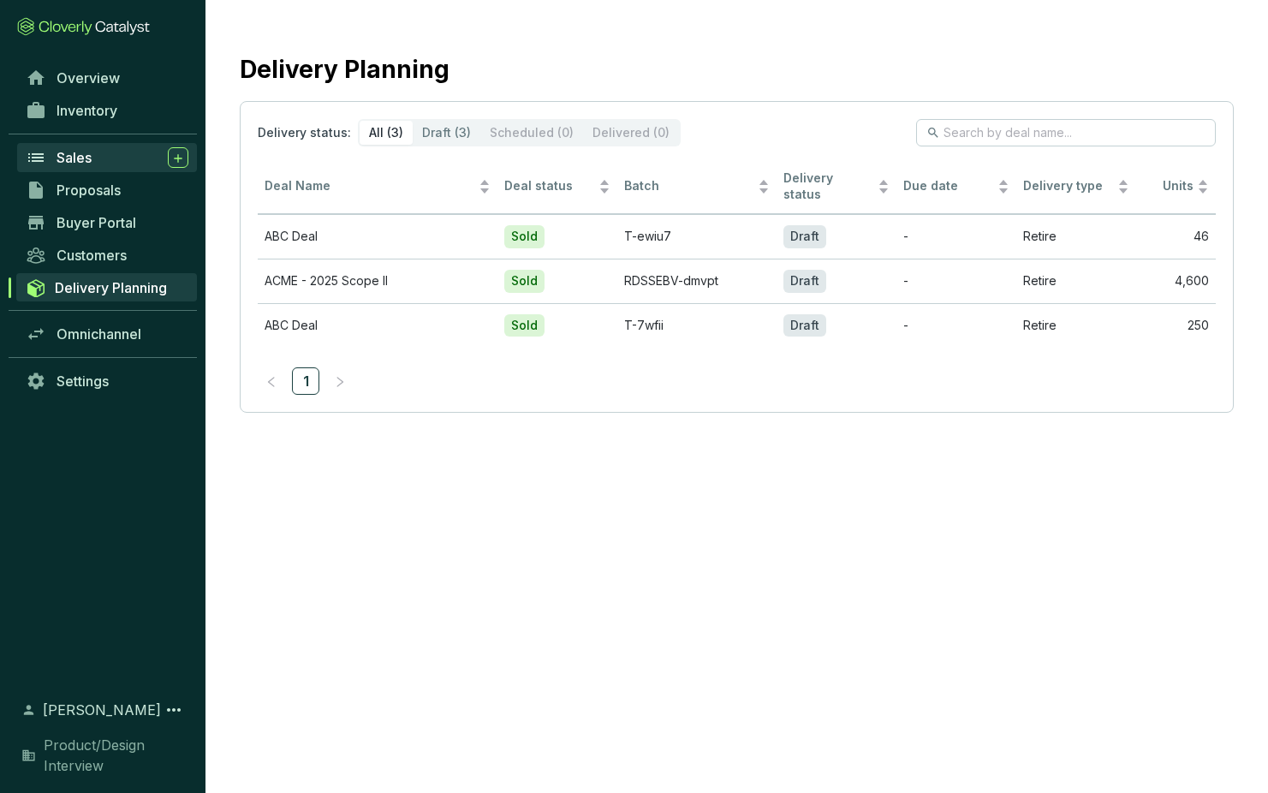
click at [86, 152] on span "Sales" at bounding box center [74, 157] width 35 height 17
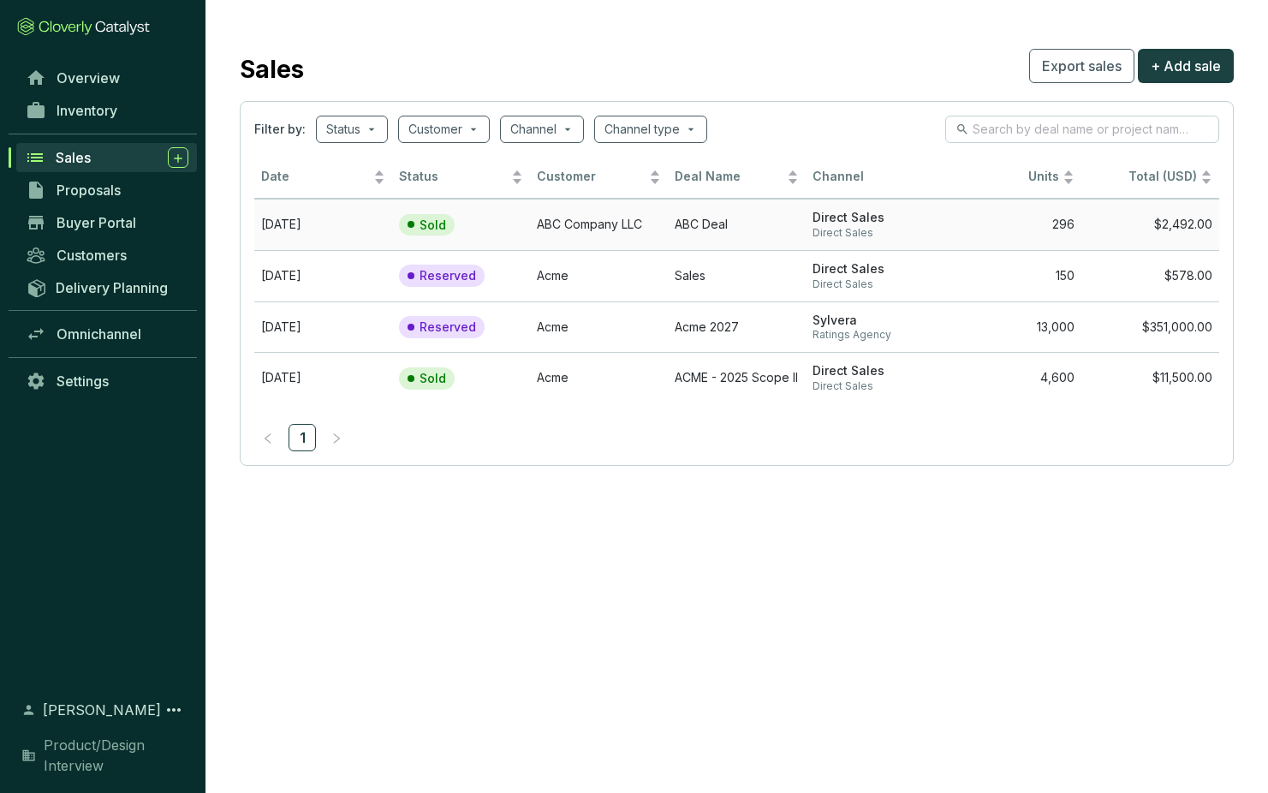
click at [283, 223] on td "Oct 08 2025" at bounding box center [323, 224] width 138 height 51
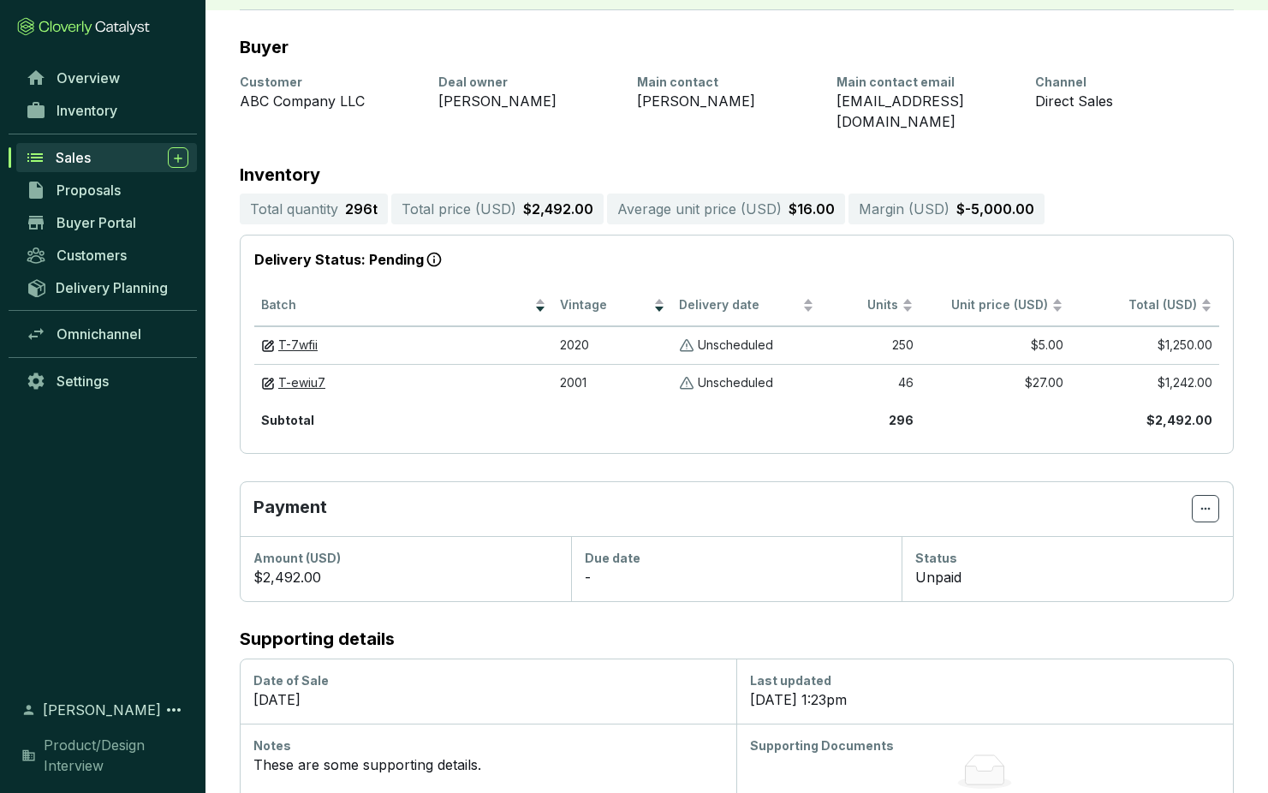
scroll to position [224, 0]
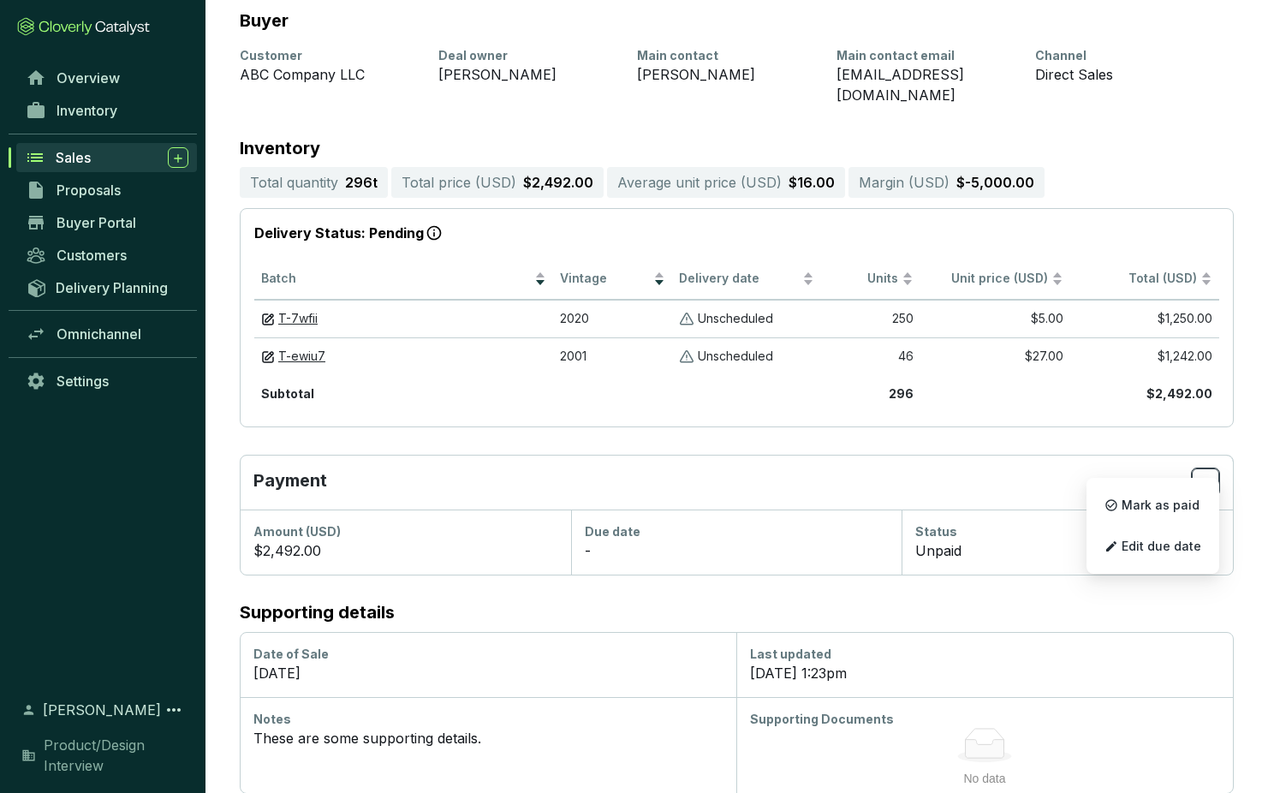
click at [1203, 472] on icon at bounding box center [1206, 482] width 14 height 21
click at [1163, 506] on span "Mark as paid" at bounding box center [1161, 505] width 78 height 14
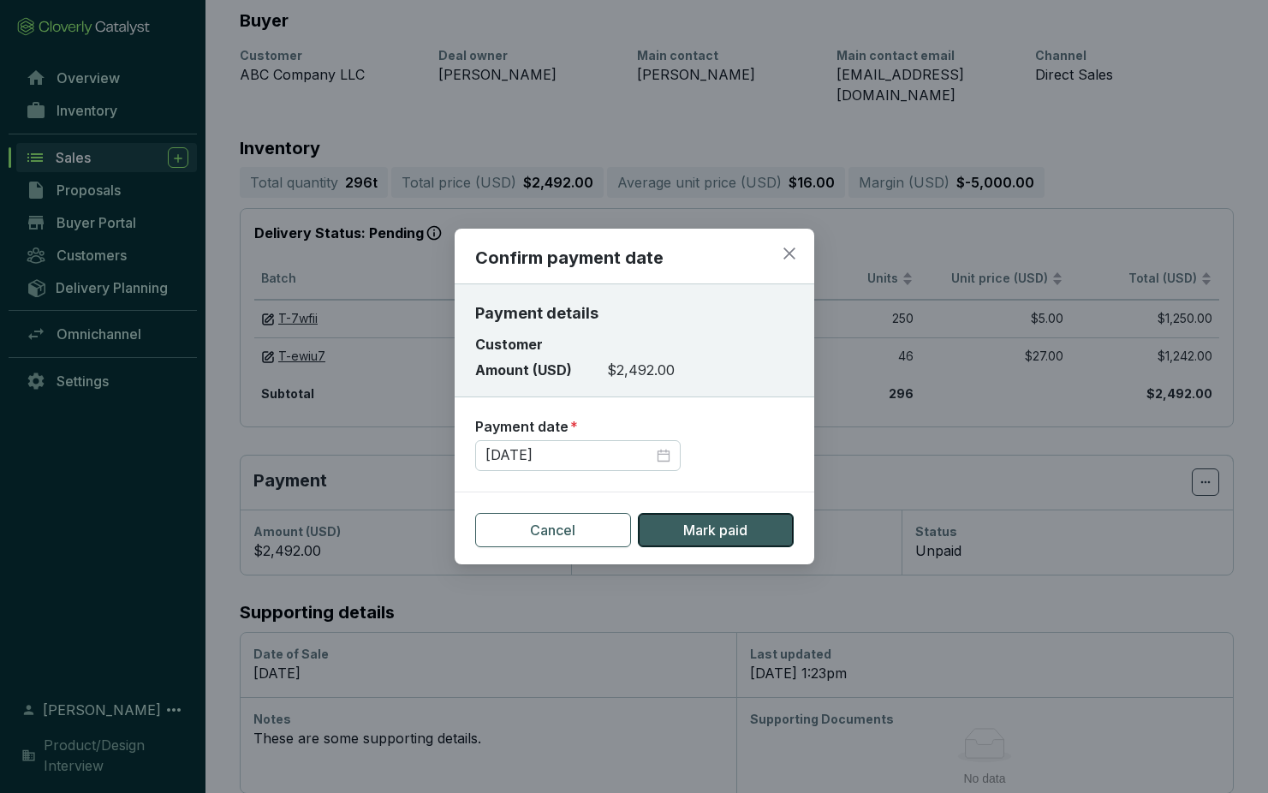
click at [706, 533] on span "Mark paid" at bounding box center [715, 530] width 64 height 21
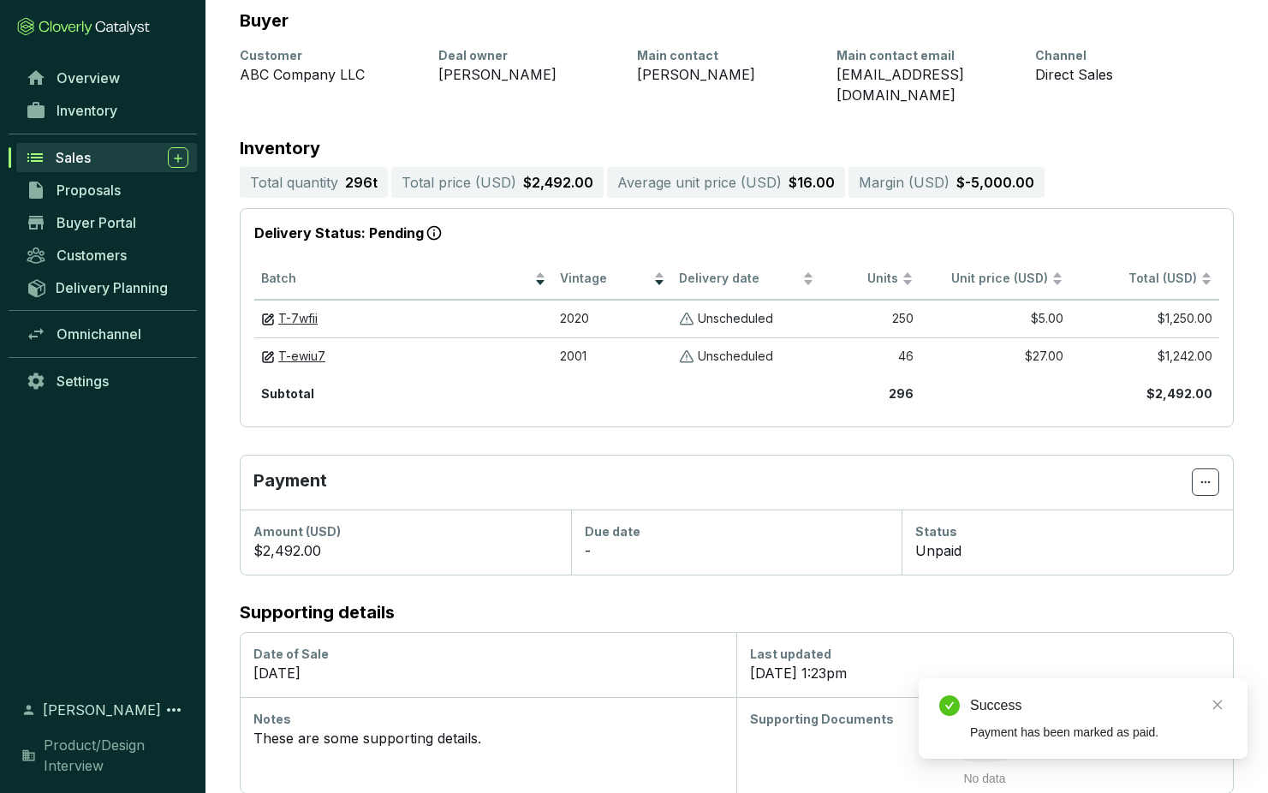
scroll to position [221, 0]
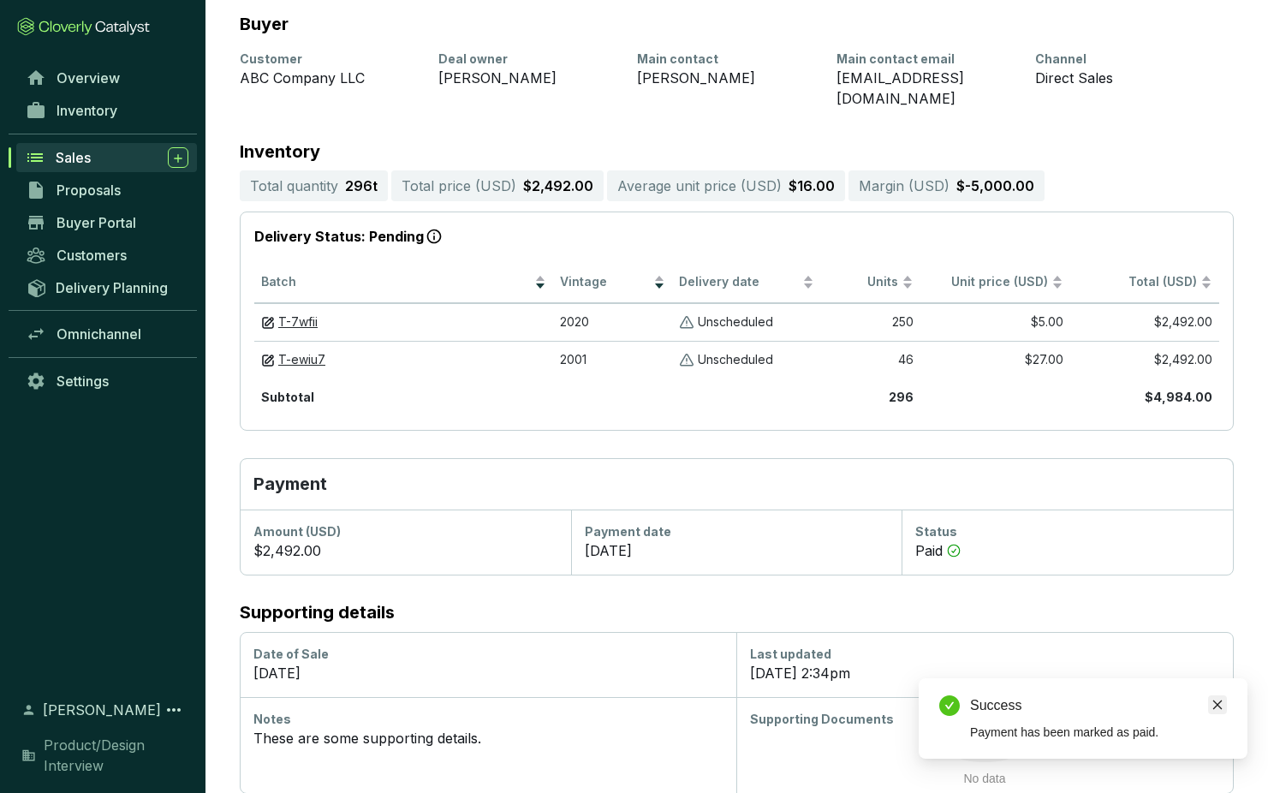
click at [1215, 705] on icon "close" at bounding box center [1217, 705] width 12 height 12
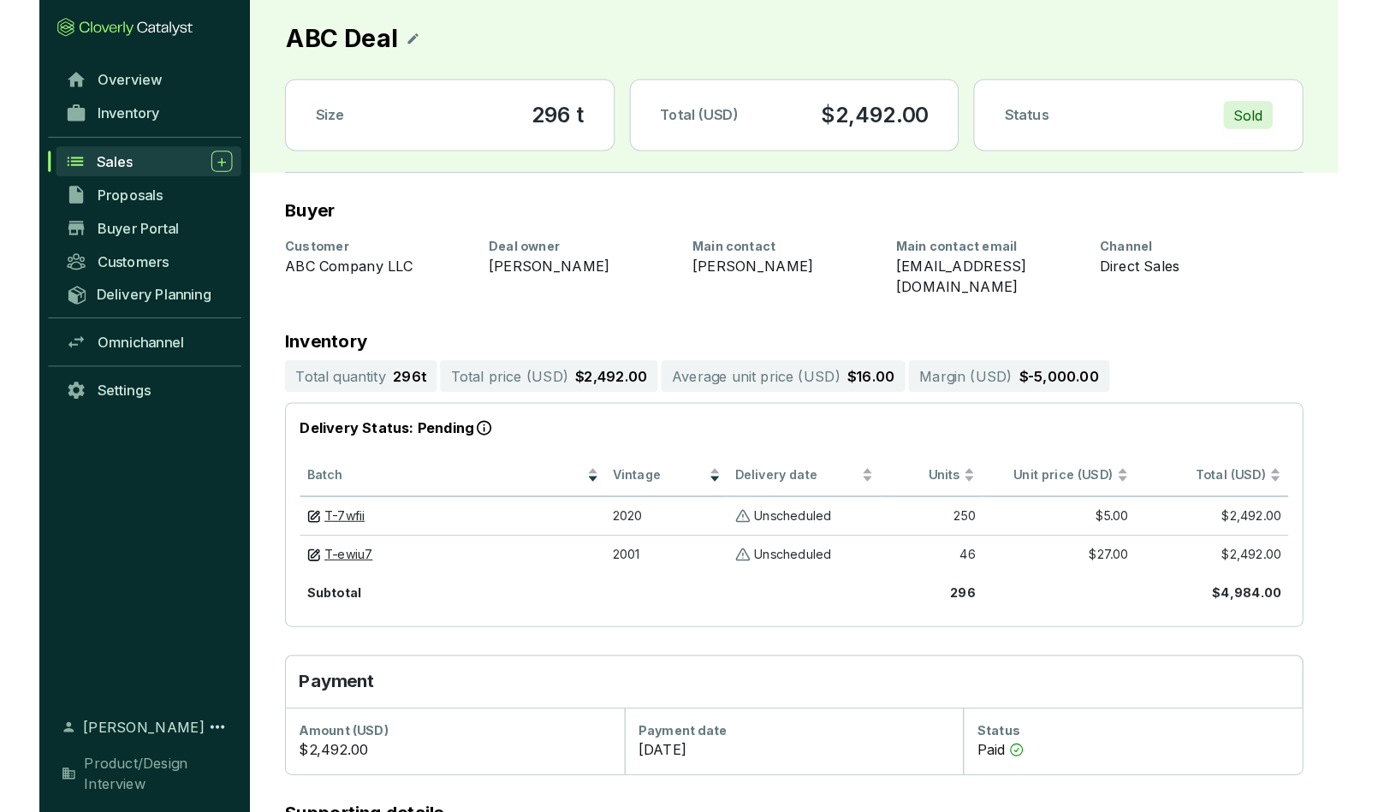
scroll to position [0, 0]
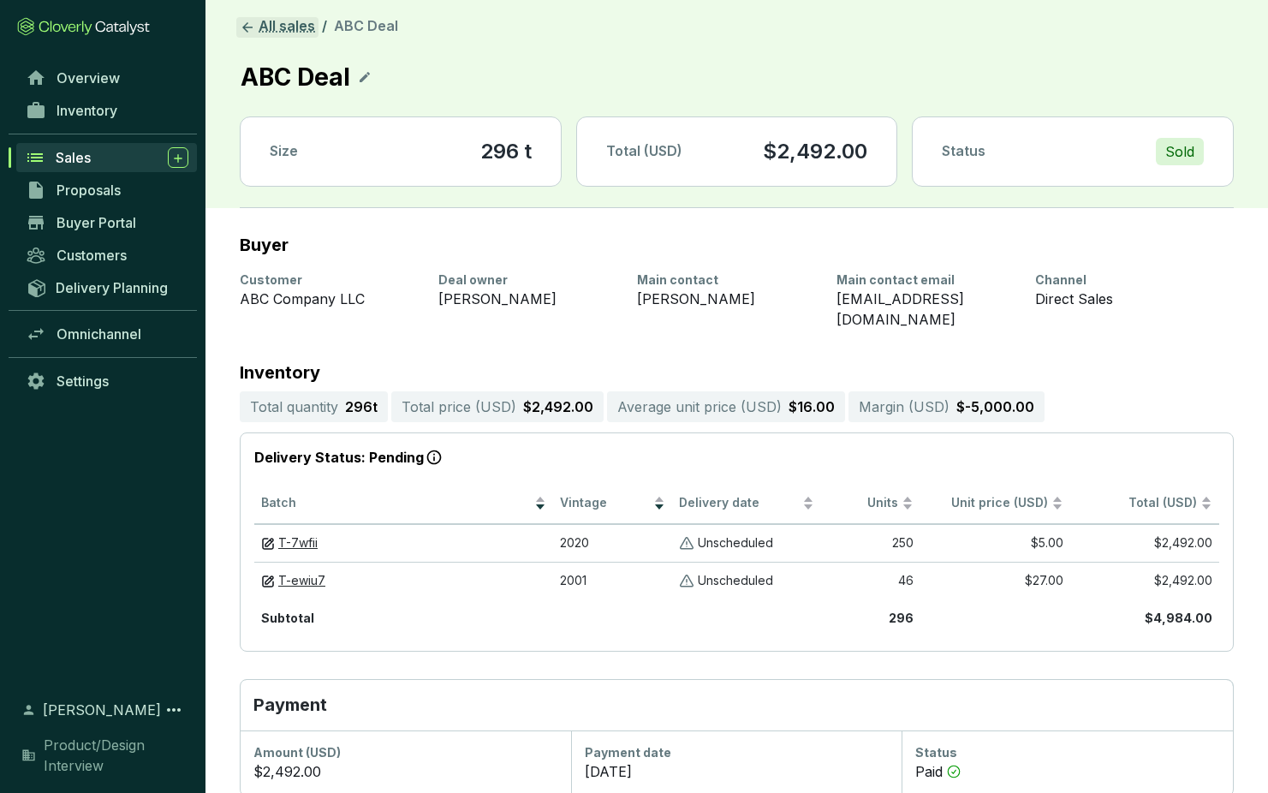
click at [245, 26] on icon at bounding box center [247, 27] width 15 height 15
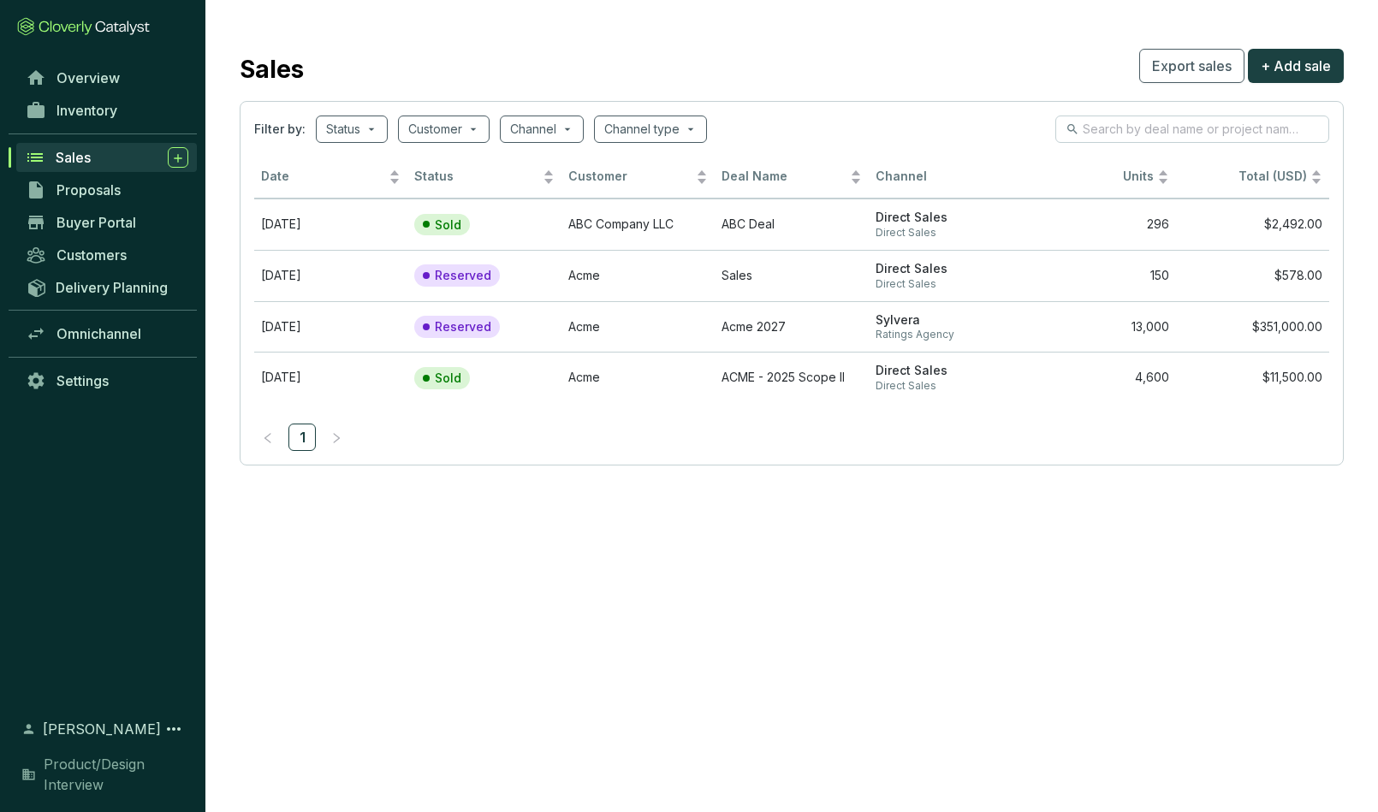
click at [841, 575] on section "Sales Export sales + Add sale Filter by: Status Customer Channel Channel type D…" at bounding box center [689, 406] width 1378 height 812
click at [328, 222] on td "Oct 08 2025" at bounding box center [330, 224] width 153 height 51
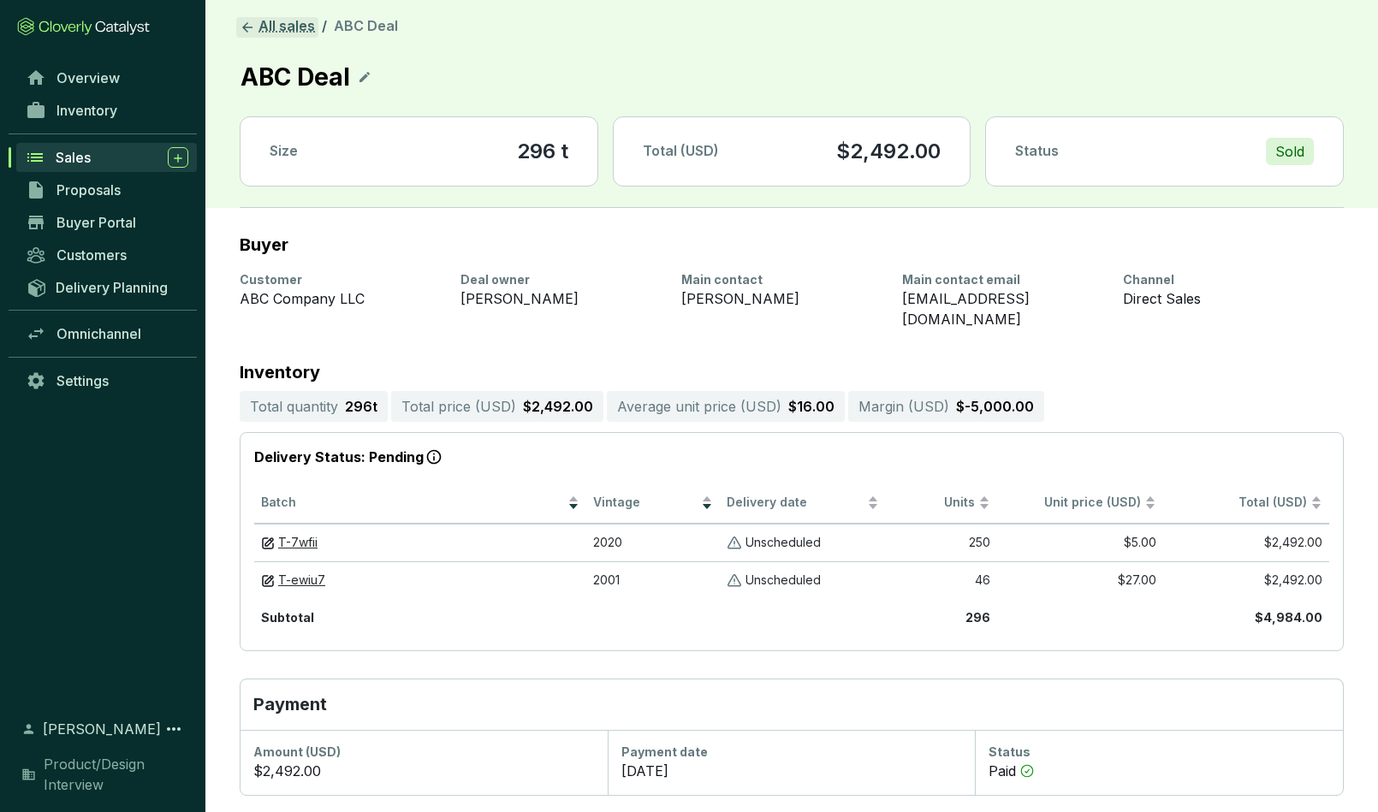
click at [244, 24] on icon at bounding box center [247, 27] width 15 height 15
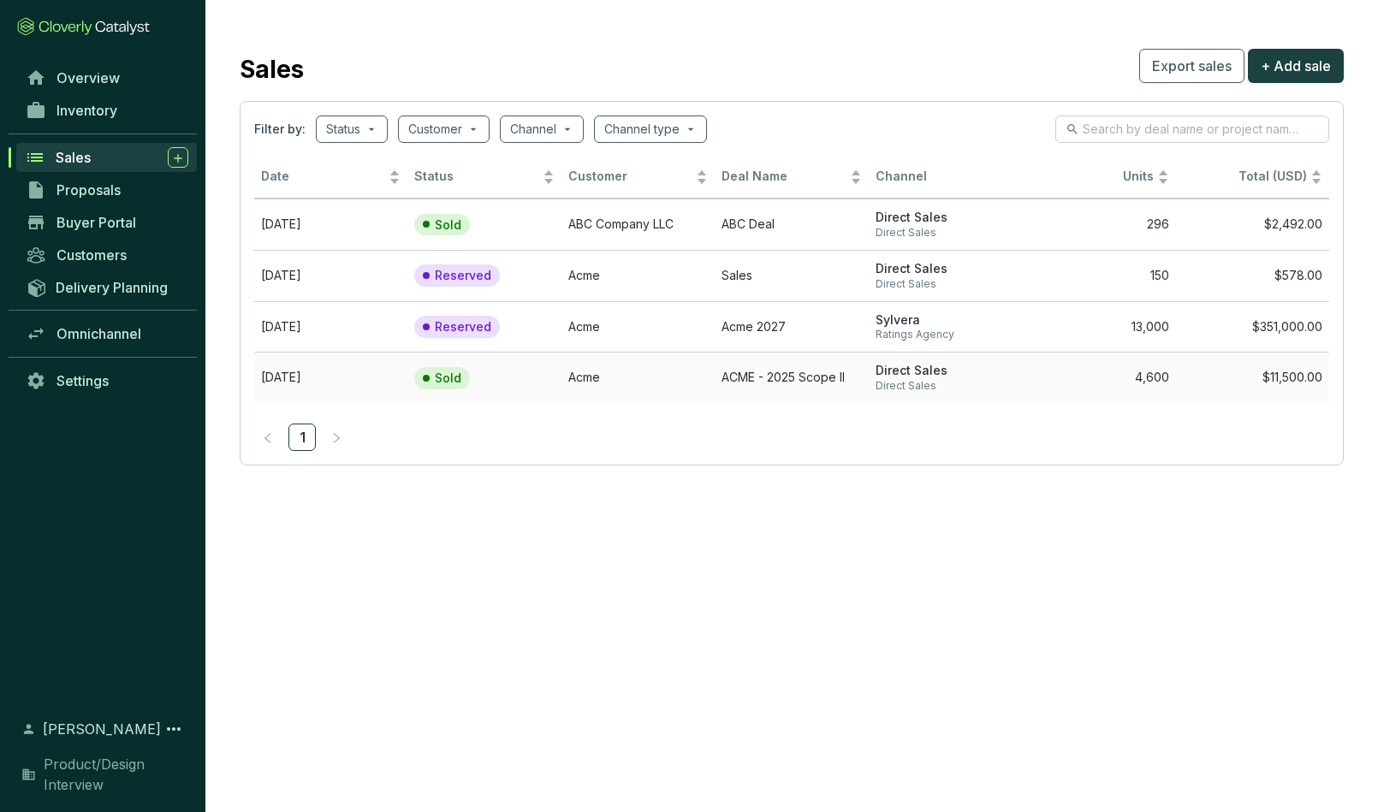
click at [499, 382] on section "Sold" at bounding box center [466, 378] width 104 height 22
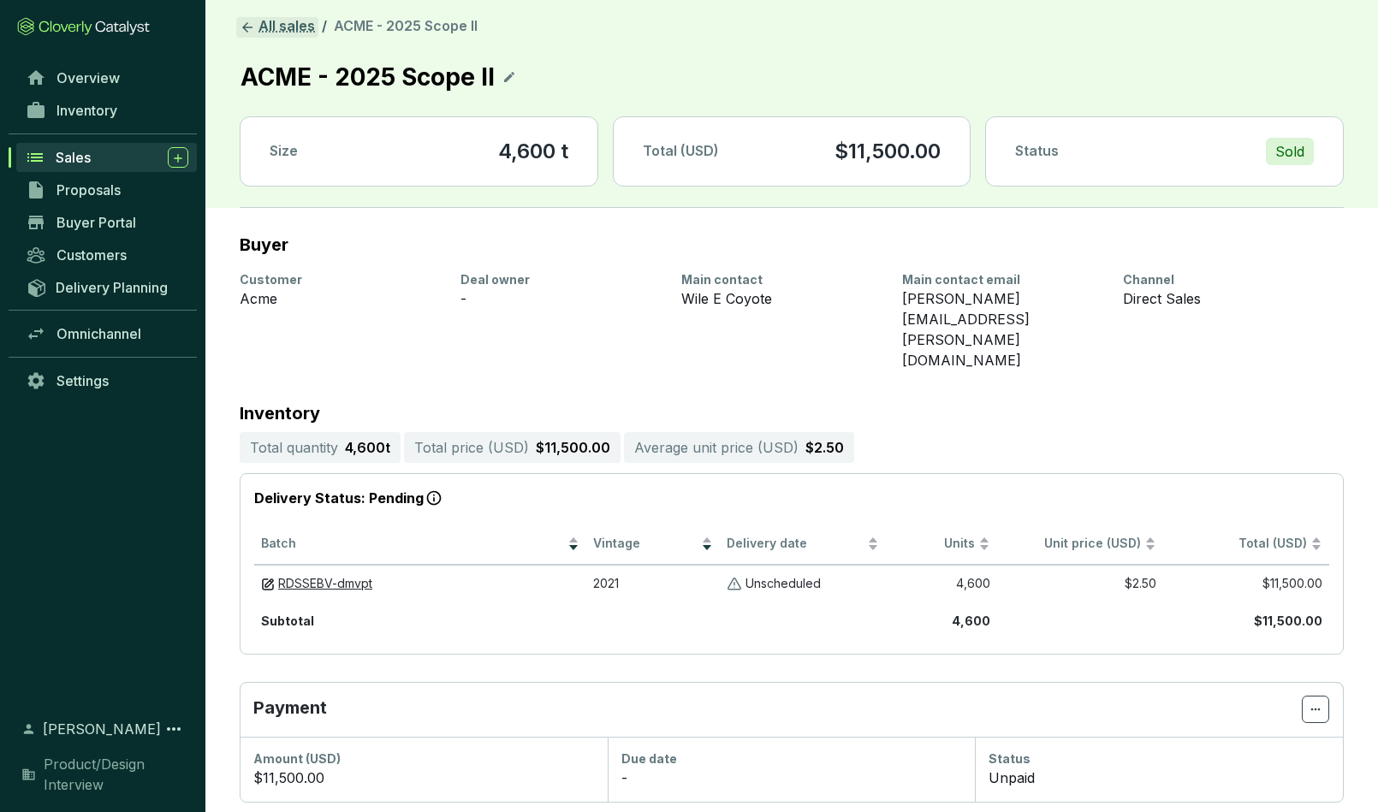
click at [245, 24] on icon at bounding box center [247, 27] width 15 height 15
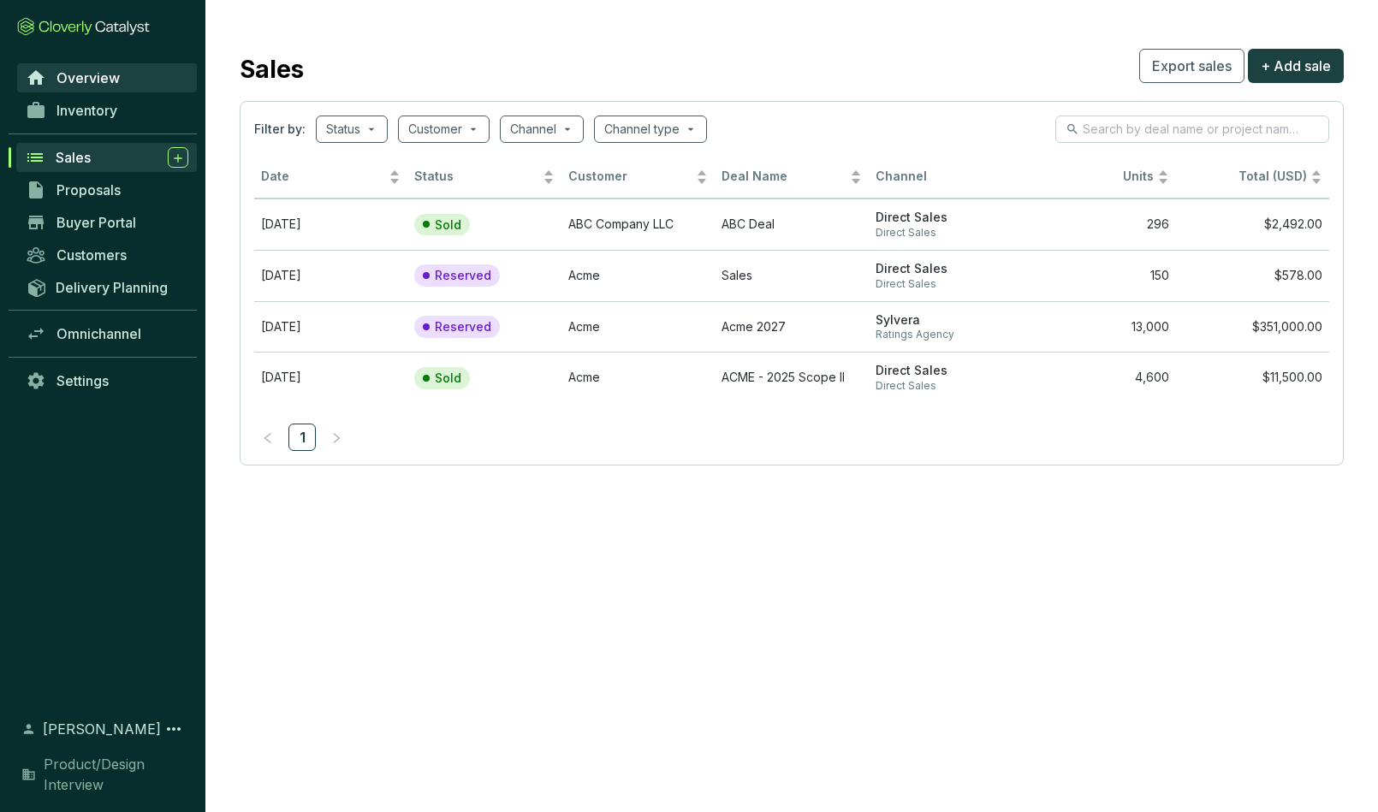
click at [85, 74] on span "Overview" at bounding box center [88, 77] width 63 height 17
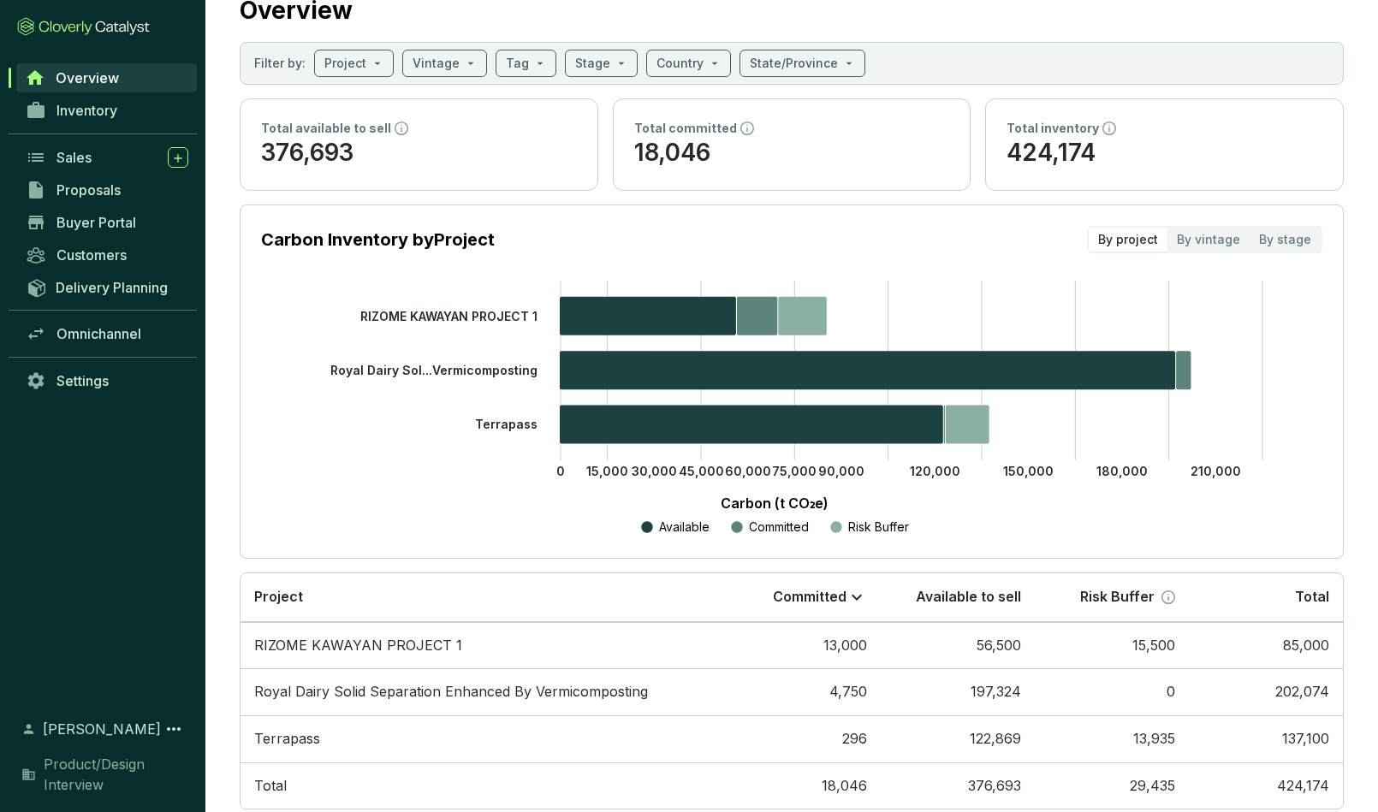
scroll to position [100, 0]
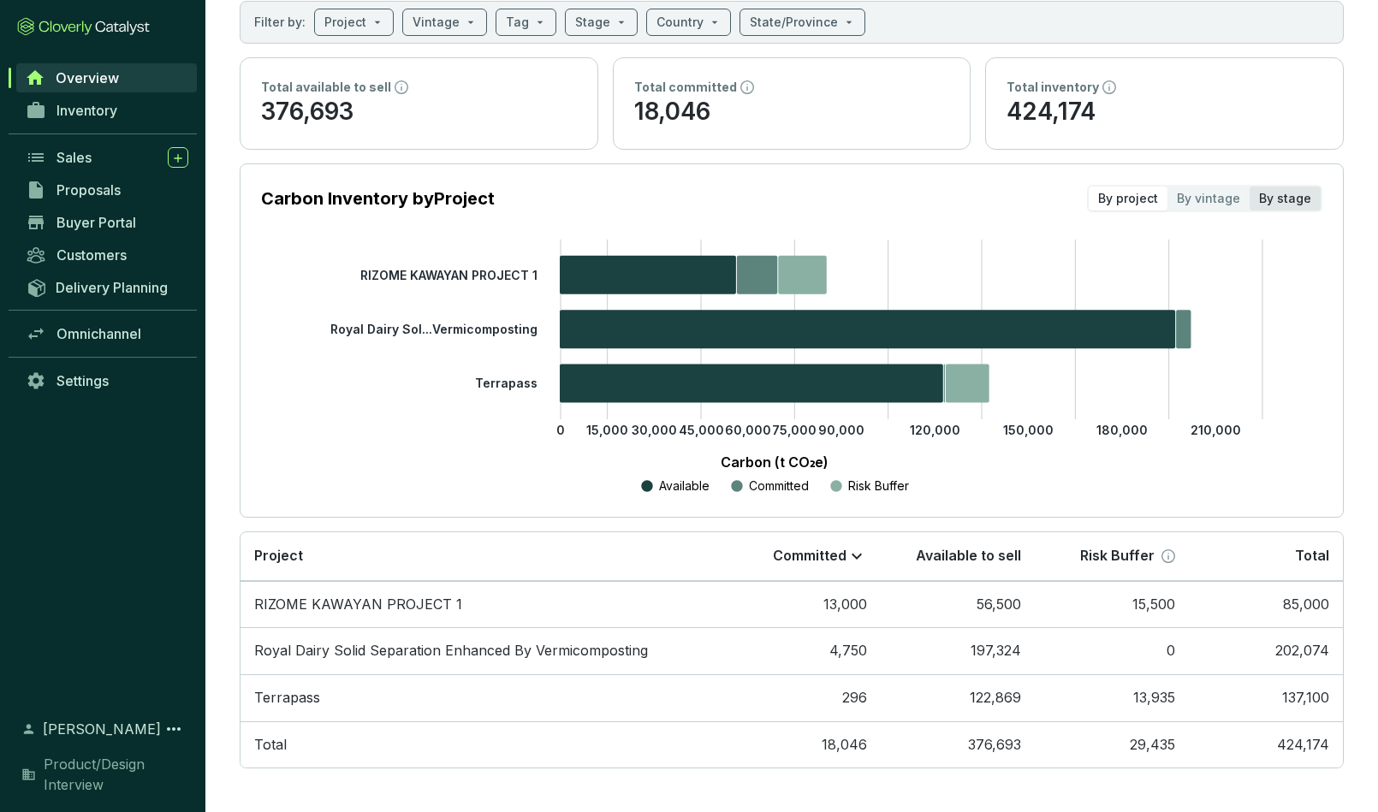
click at [1215, 199] on div "By stage" at bounding box center [1285, 199] width 71 height 24
click at [1215, 187] on input "By stage" at bounding box center [1250, 187] width 0 height 0
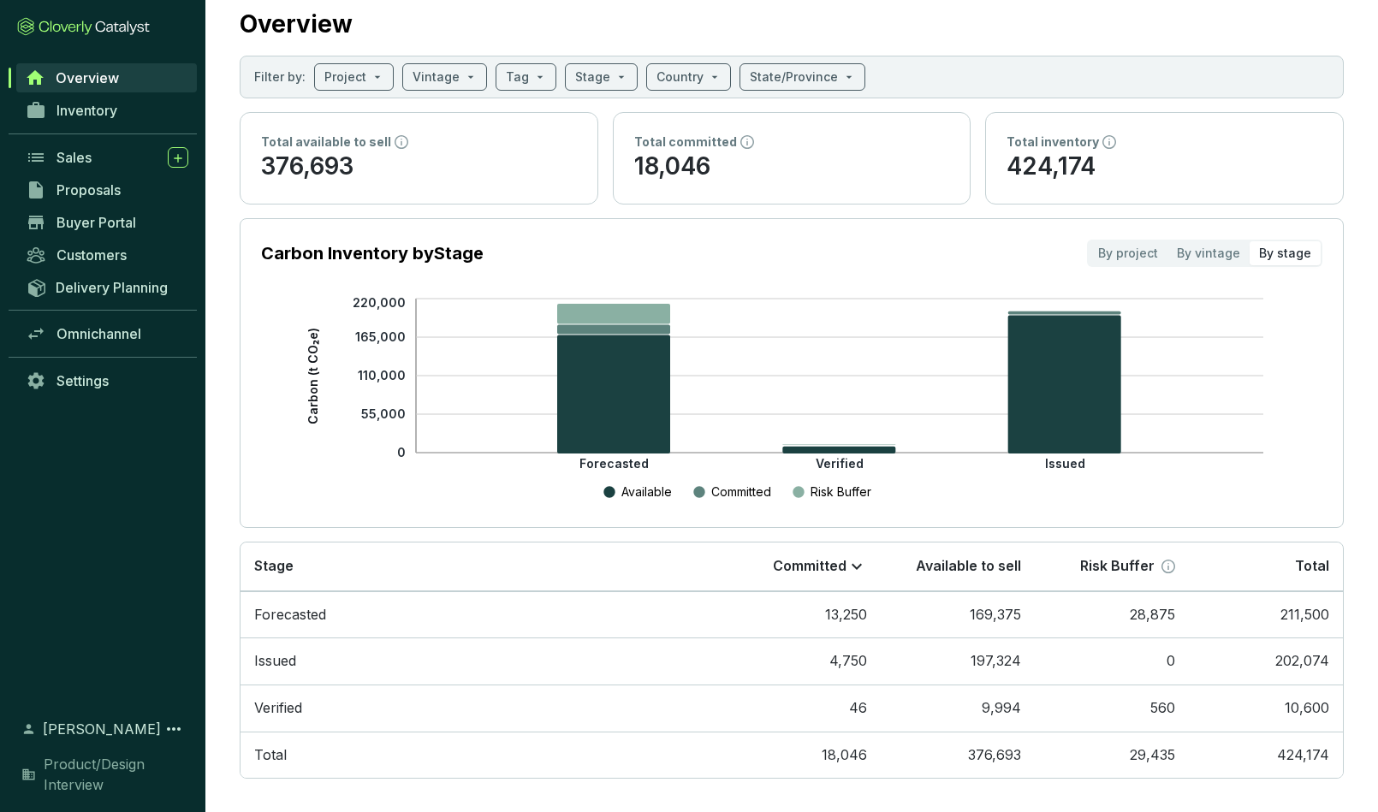
scroll to position [56, 0]
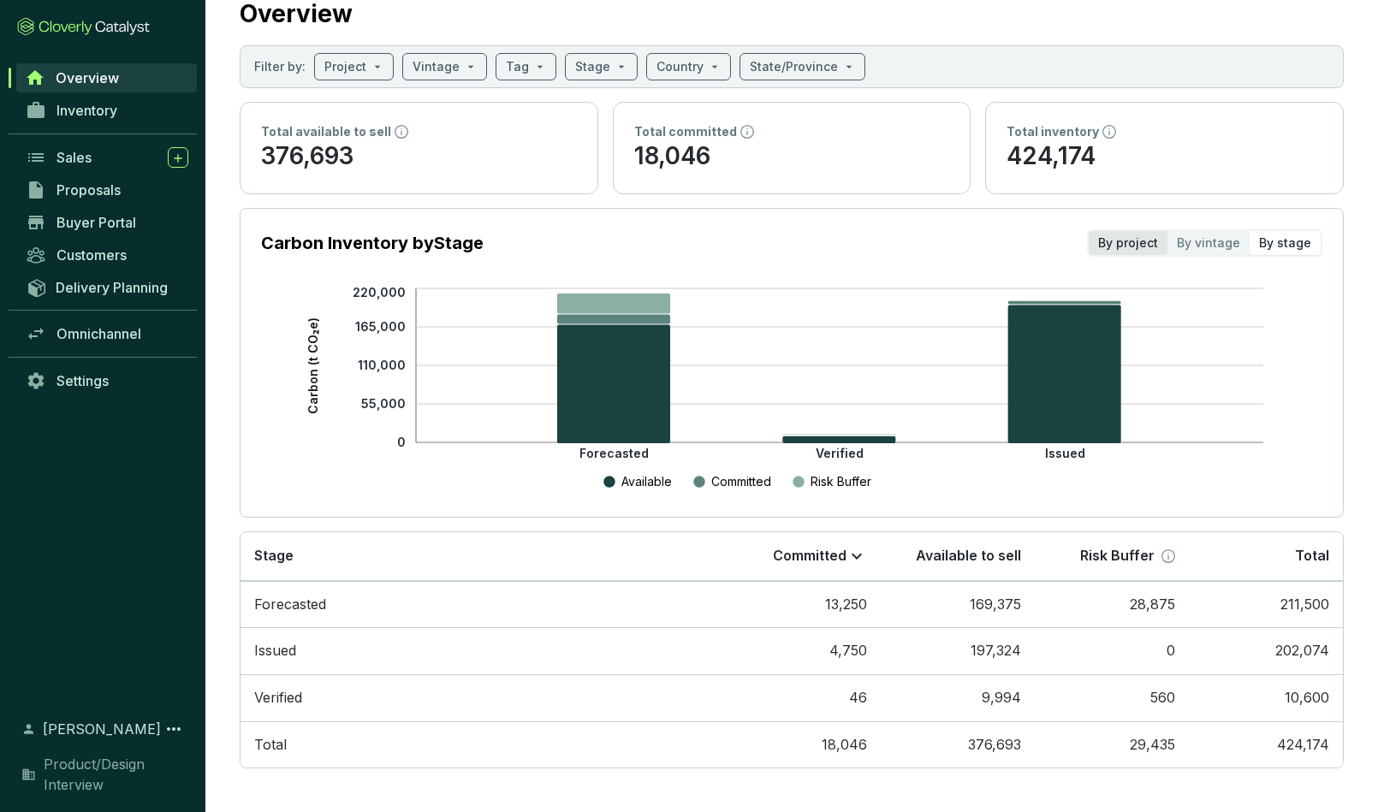
click at [1125, 242] on div "By project" at bounding box center [1128, 243] width 79 height 24
click at [1089, 231] on input "By project" at bounding box center [1089, 231] width 0 height 0
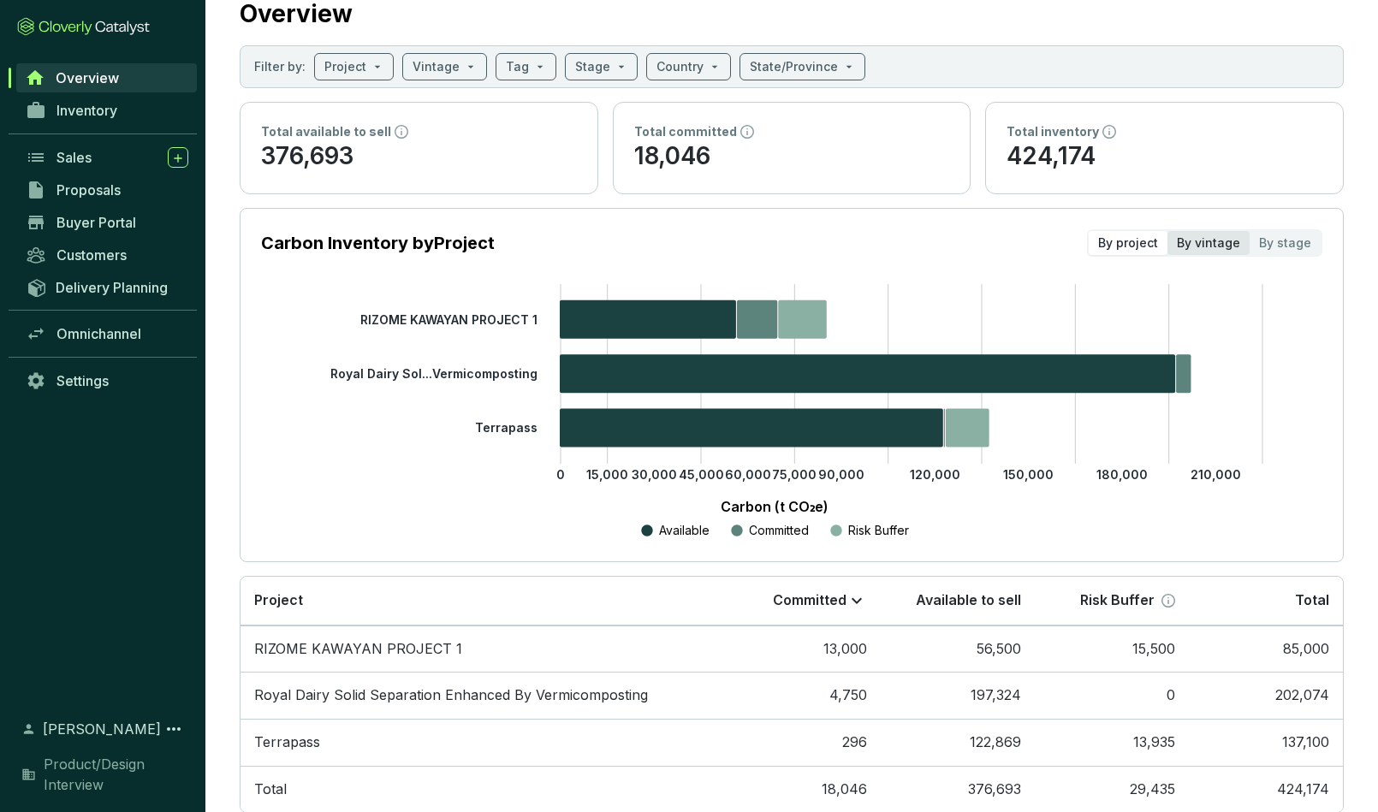
click at [1208, 241] on div "By vintage" at bounding box center [1209, 243] width 82 height 24
click at [1168, 231] on input "By vintage" at bounding box center [1168, 231] width 0 height 0
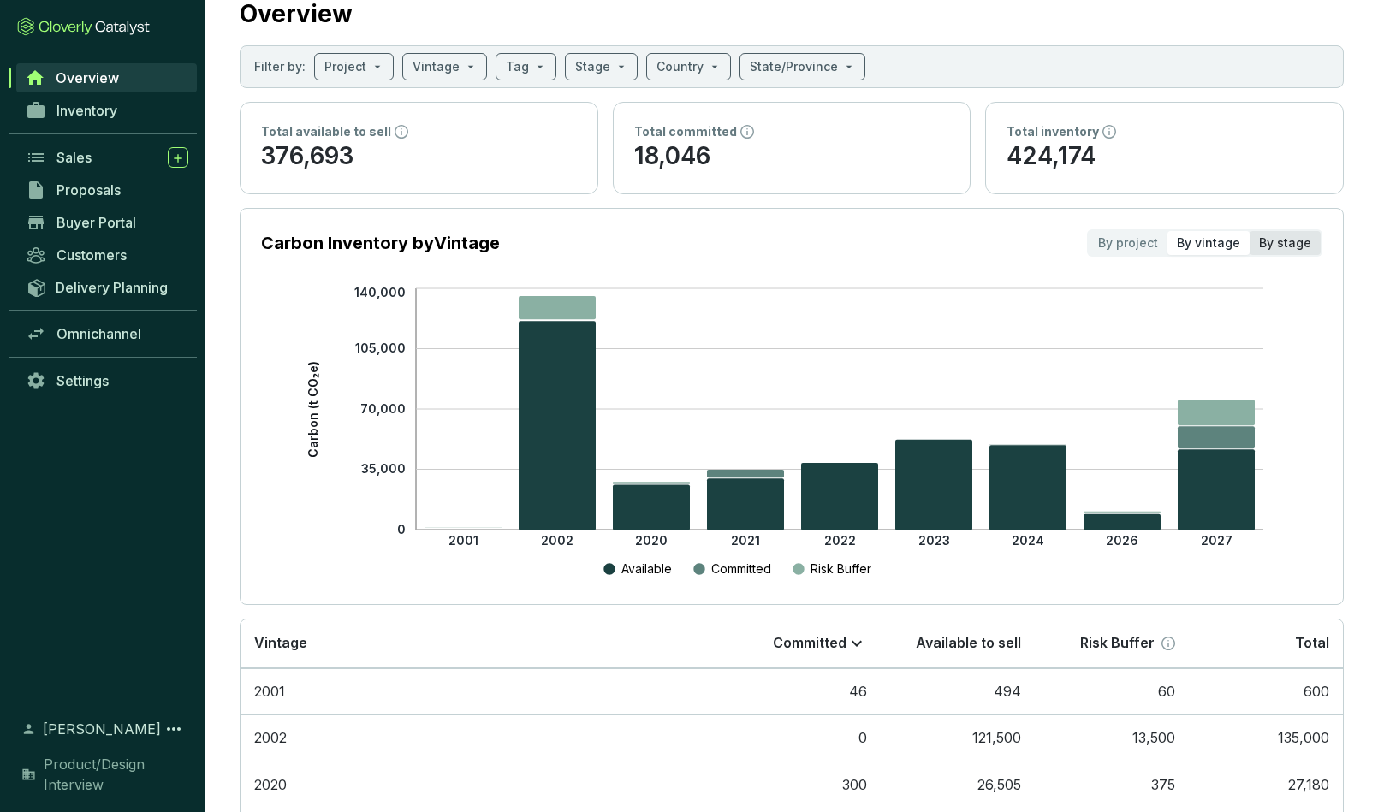
click at [1215, 241] on div "By stage" at bounding box center [1285, 243] width 71 height 24
click at [1215, 231] on input "By stage" at bounding box center [1250, 231] width 0 height 0
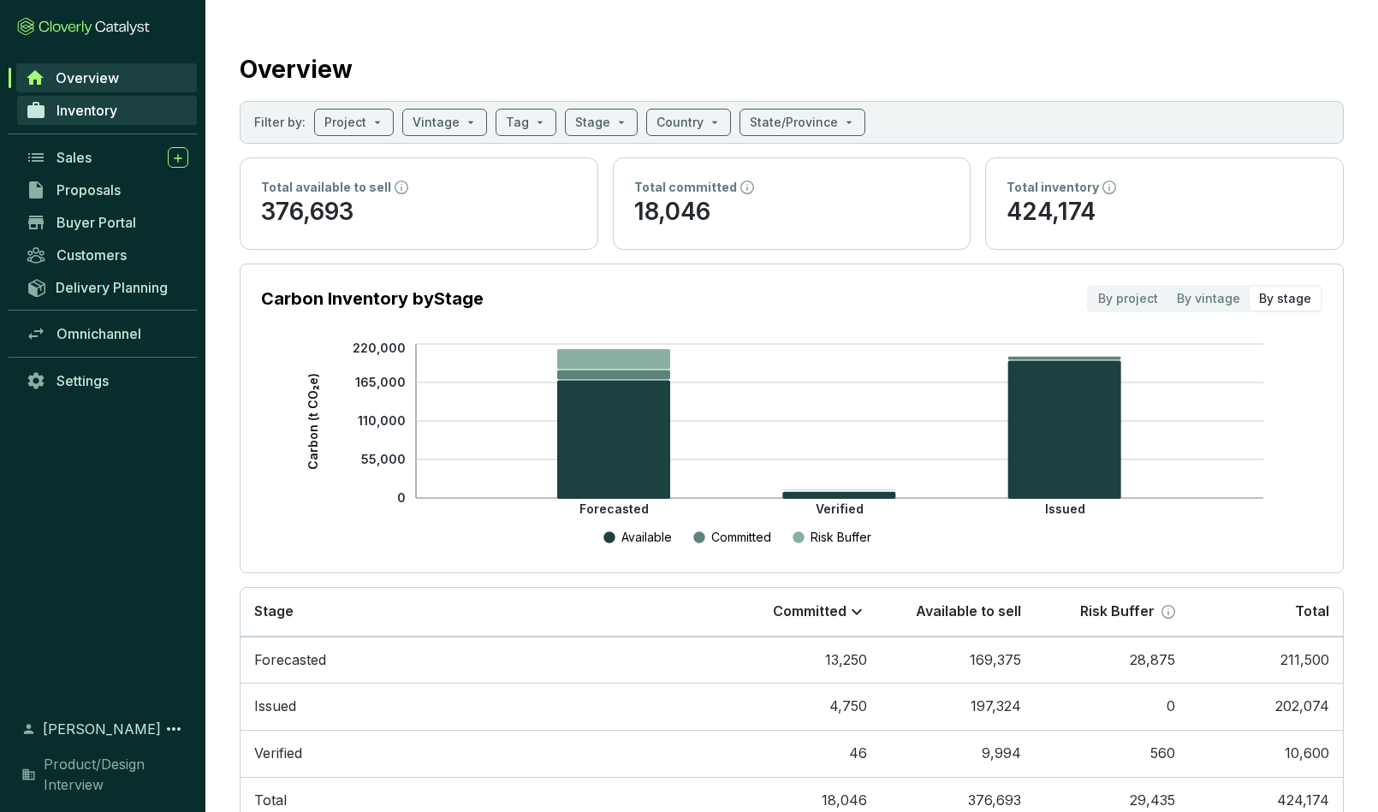
click at [82, 108] on span "Inventory" at bounding box center [87, 110] width 61 height 17
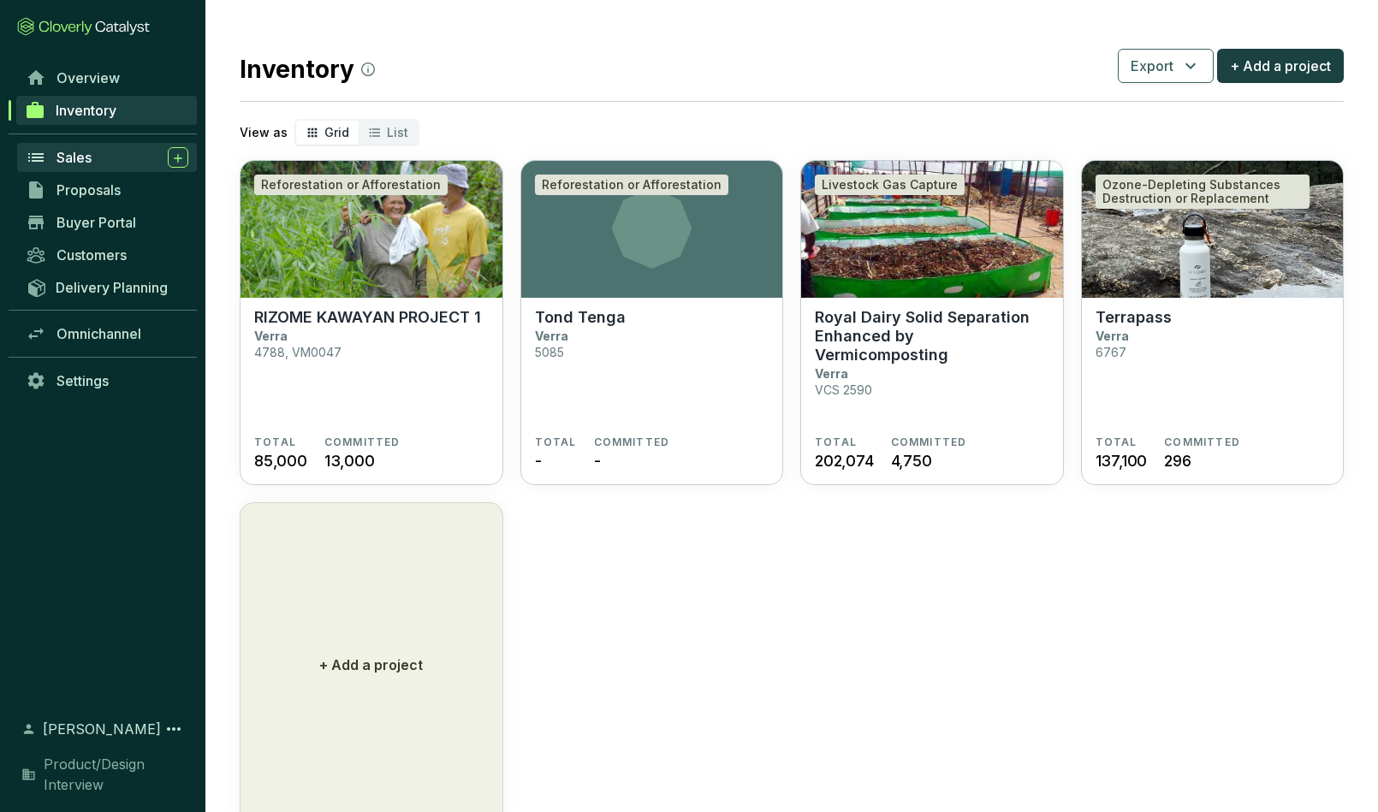
click at [88, 157] on span "Sales" at bounding box center [74, 157] width 35 height 17
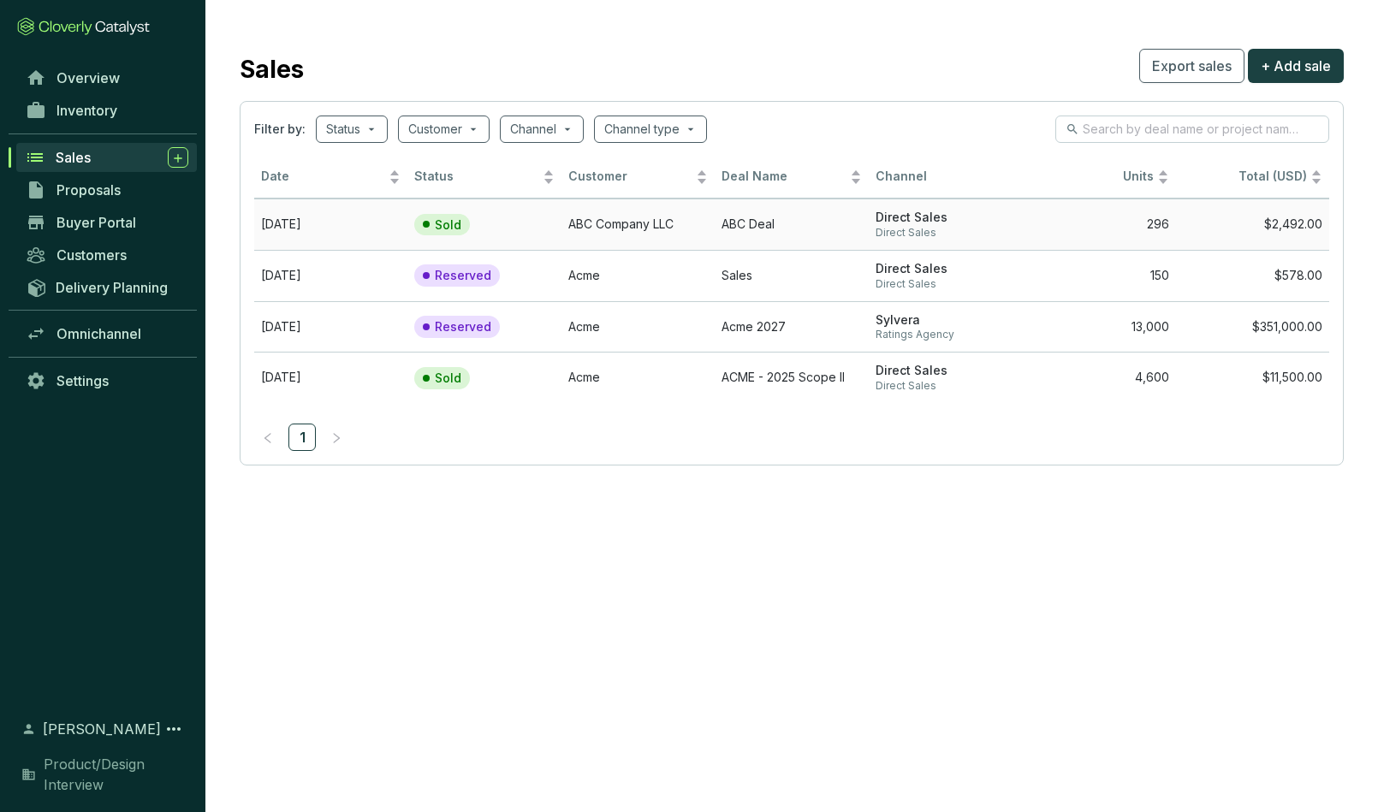
click at [491, 228] on section "Sold" at bounding box center [466, 225] width 104 height 22
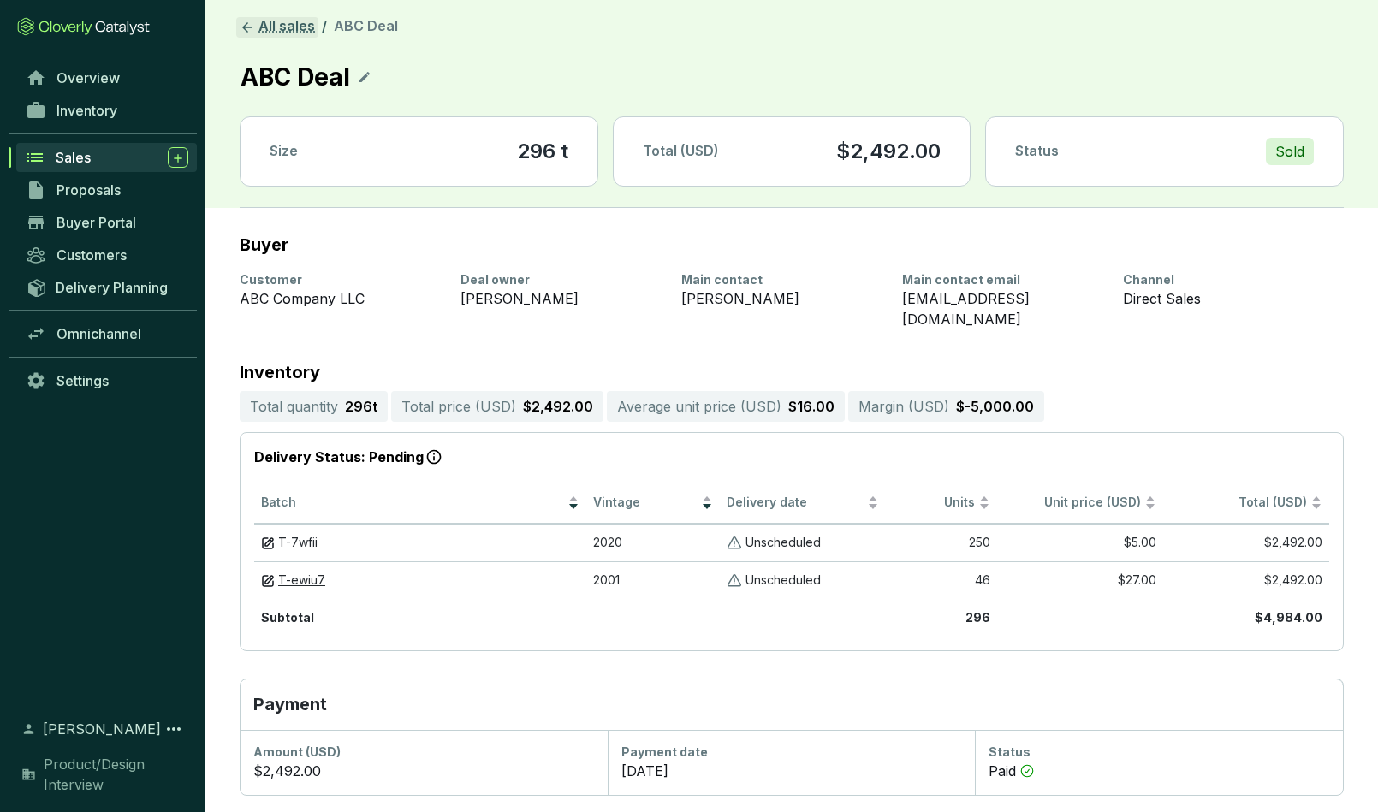
click at [244, 29] on icon at bounding box center [247, 27] width 15 height 15
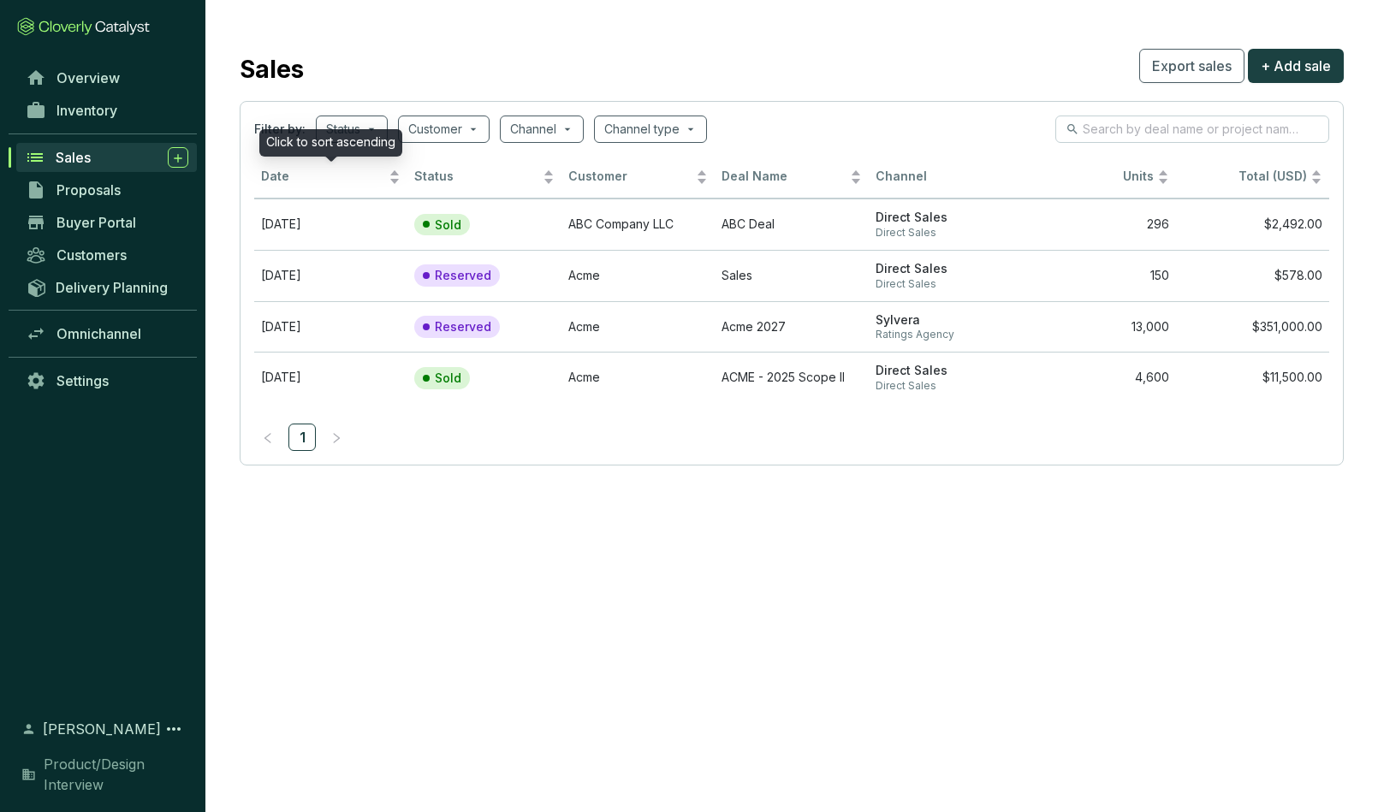
click at [374, 131] on div "Click to sort ascending" at bounding box center [330, 142] width 143 height 27
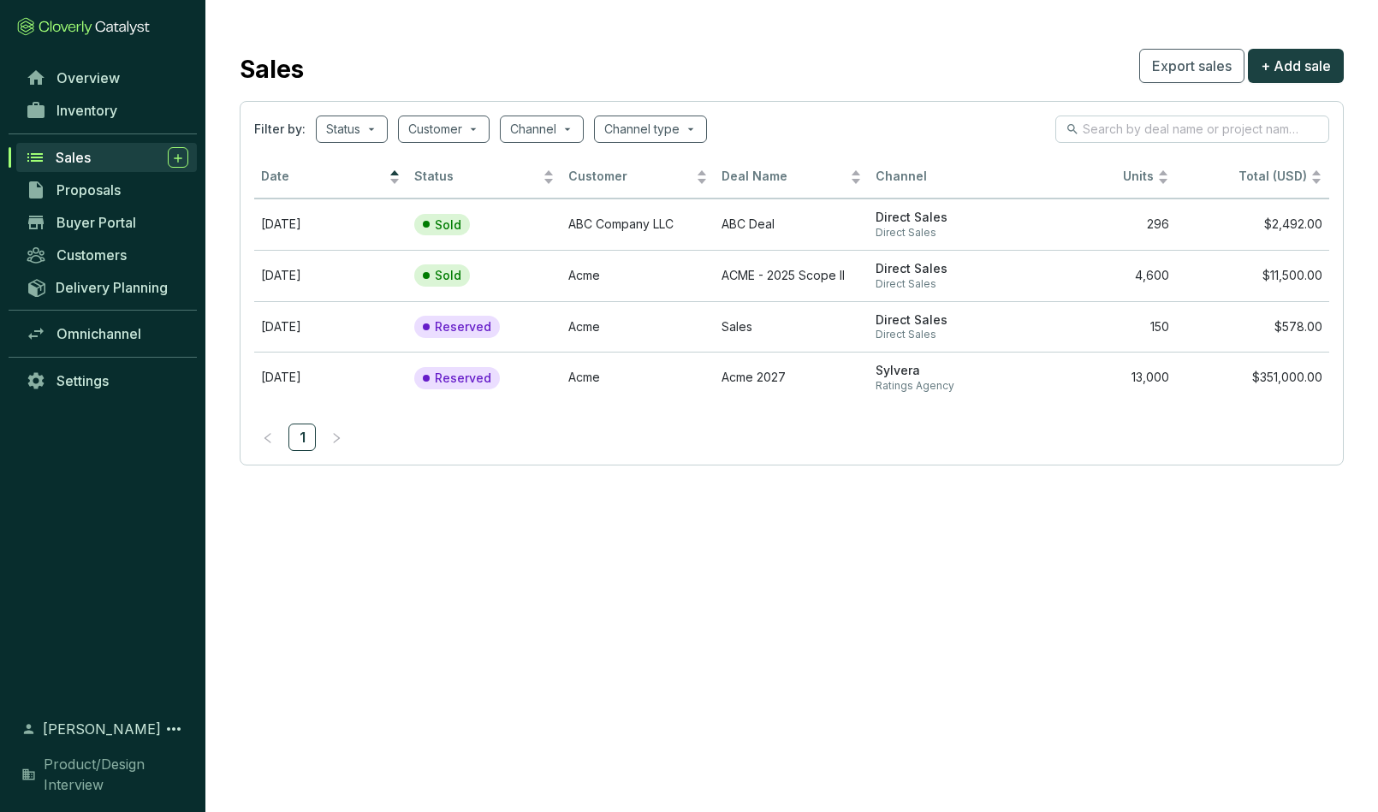
click at [322, 51] on div "Sales Export sales + Add sale" at bounding box center [792, 66] width 1104 height 43
click at [374, 128] on span at bounding box center [351, 129] width 51 height 26
click at [427, 82] on div "Sales Export sales + Add sale" at bounding box center [792, 66] width 1104 height 43
click at [480, 129] on div "Customer" at bounding box center [444, 129] width 92 height 27
click at [480, 67] on div "Sales Export sales + Add sale" at bounding box center [792, 66] width 1104 height 43
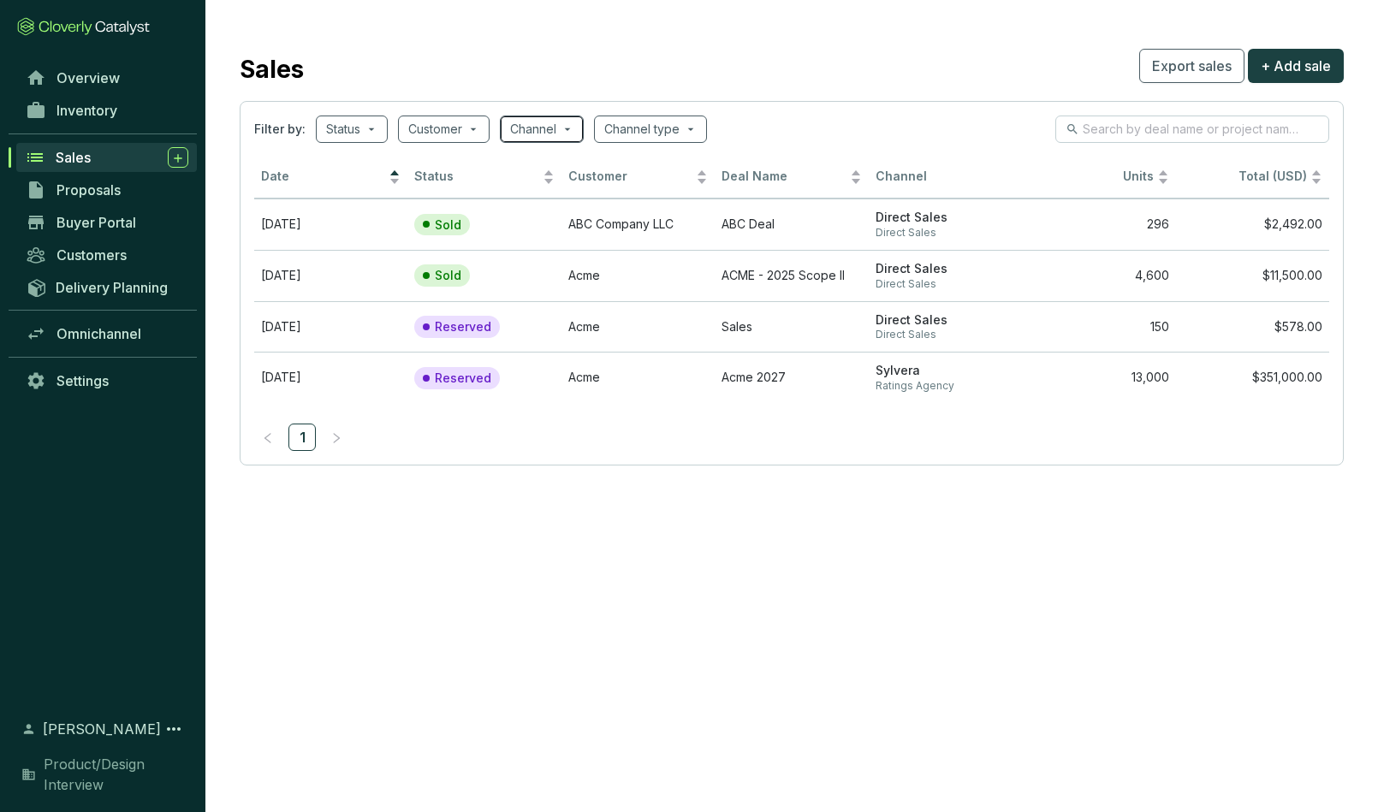
click at [571, 129] on span at bounding box center [541, 129] width 63 height 26
click at [554, 66] on div "Sales Export sales + Add sale" at bounding box center [792, 66] width 1104 height 43
click at [694, 127] on span at bounding box center [650, 129] width 92 height 26
click at [707, 78] on div "Sales Export sales + Add sale" at bounding box center [792, 66] width 1104 height 43
click at [1181, 65] on span "Export sales" at bounding box center [1192, 66] width 80 height 21
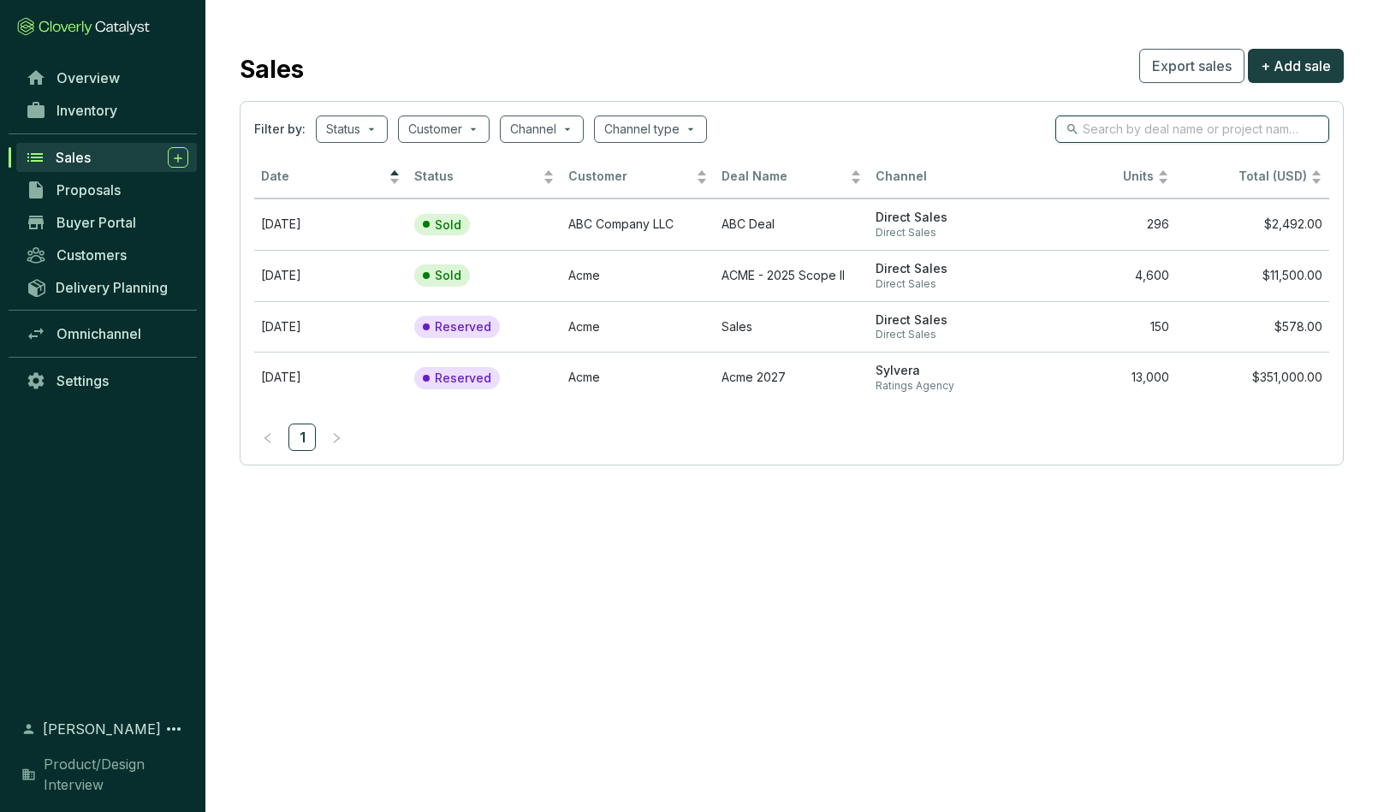
click at [1149, 127] on input "search" at bounding box center [1193, 129] width 221 height 19
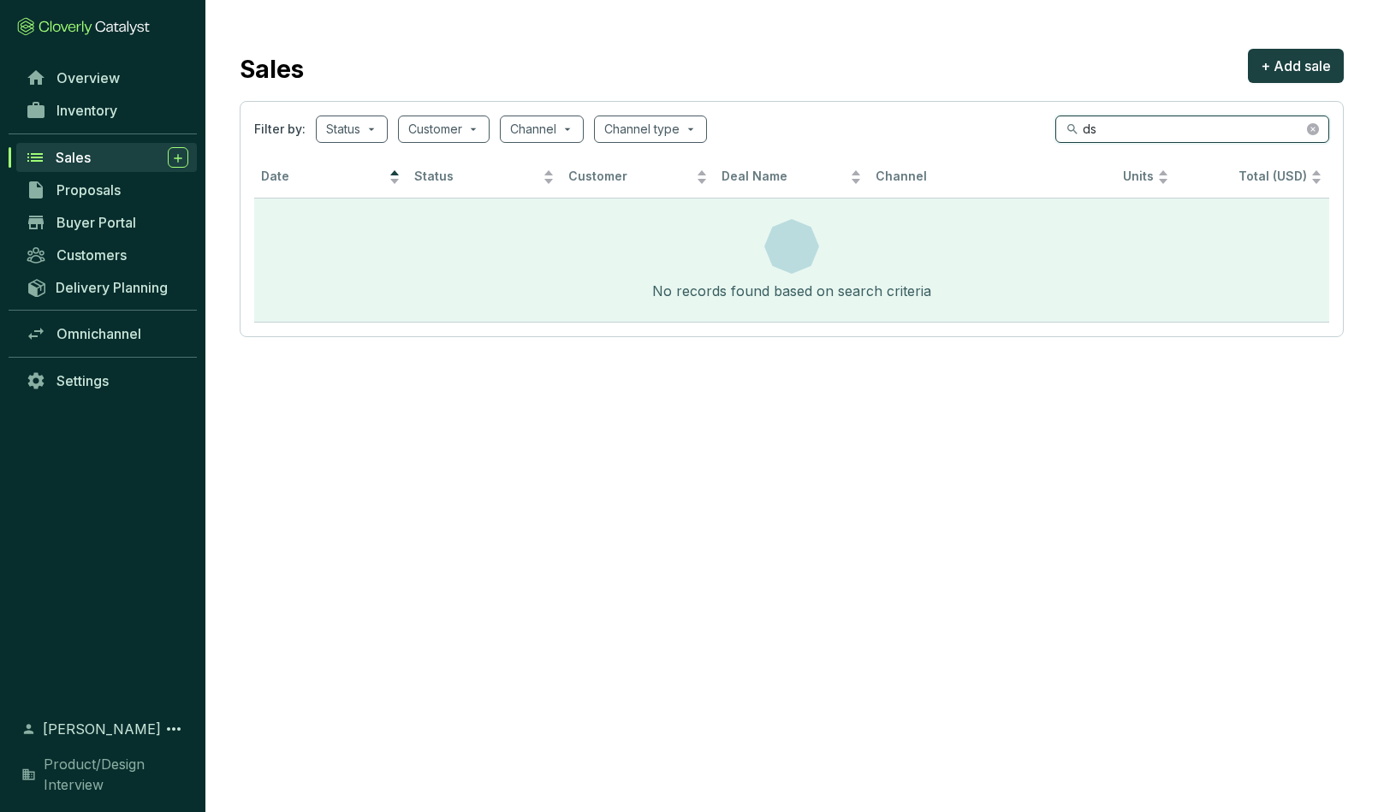
type input "d"
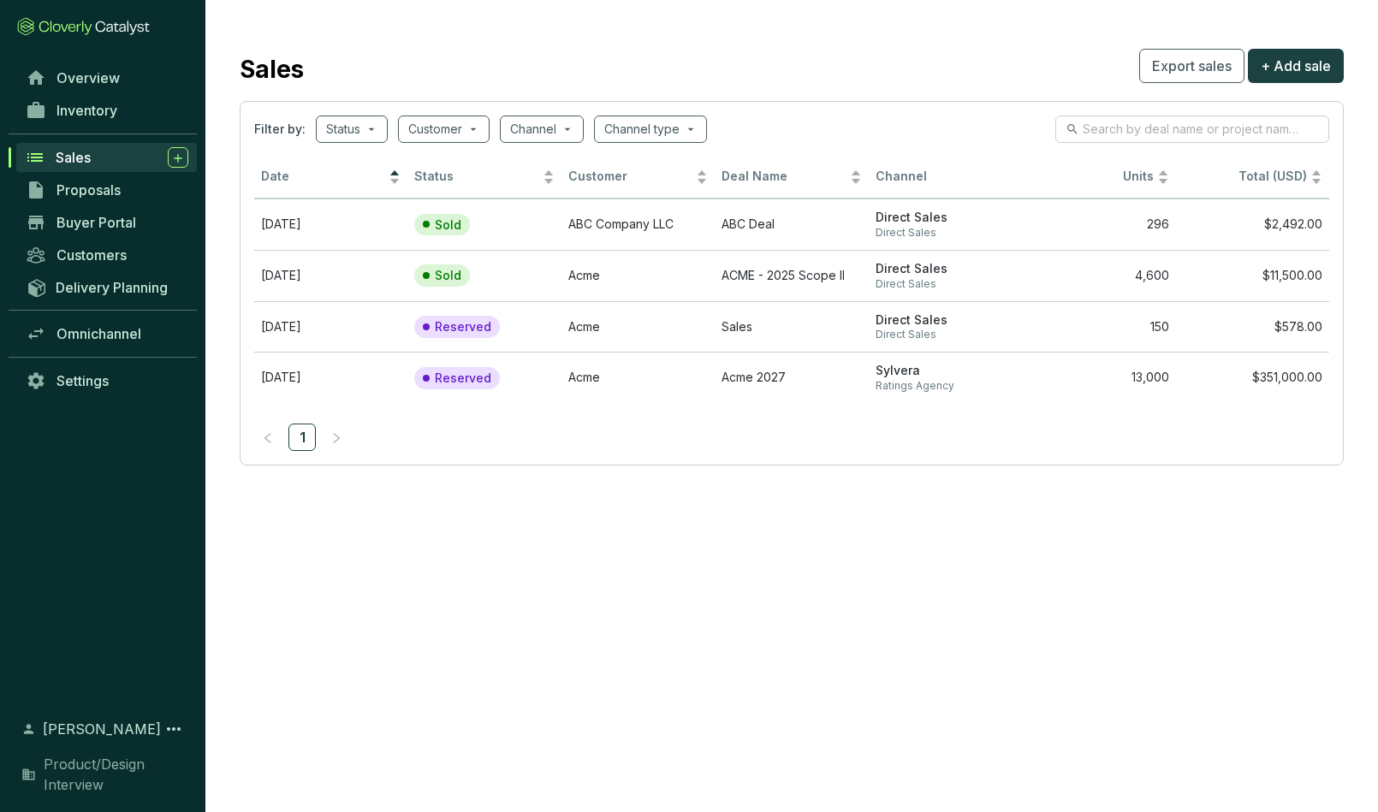
click at [643, 18] on section "Sales Export sales + Add sale Filter by: Status Customer Channel Channel type D…" at bounding box center [791, 255] width 1173 height 510
click at [81, 191] on span "Proposals" at bounding box center [89, 190] width 64 height 17
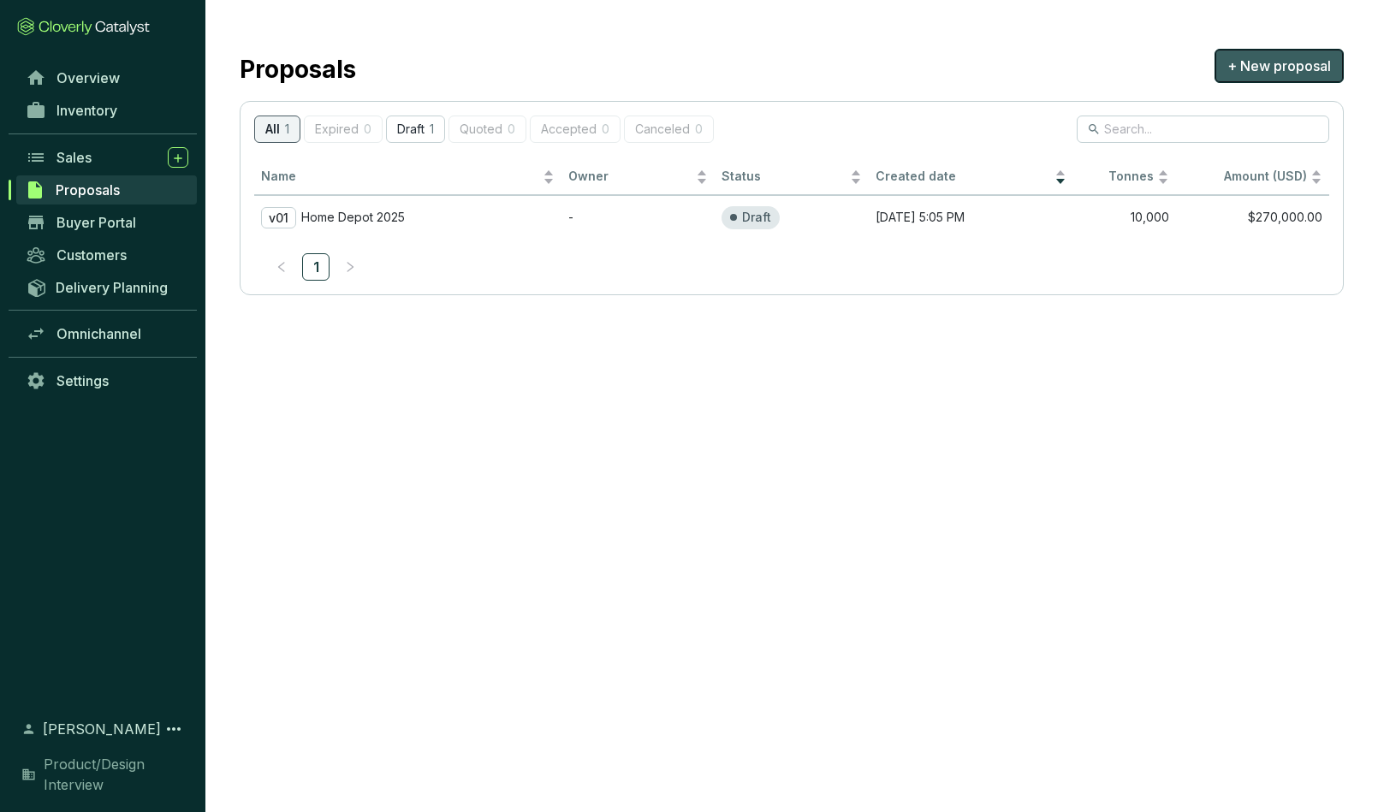
click at [1215, 62] on span "+ New proposal" at bounding box center [1280, 66] width 104 height 21
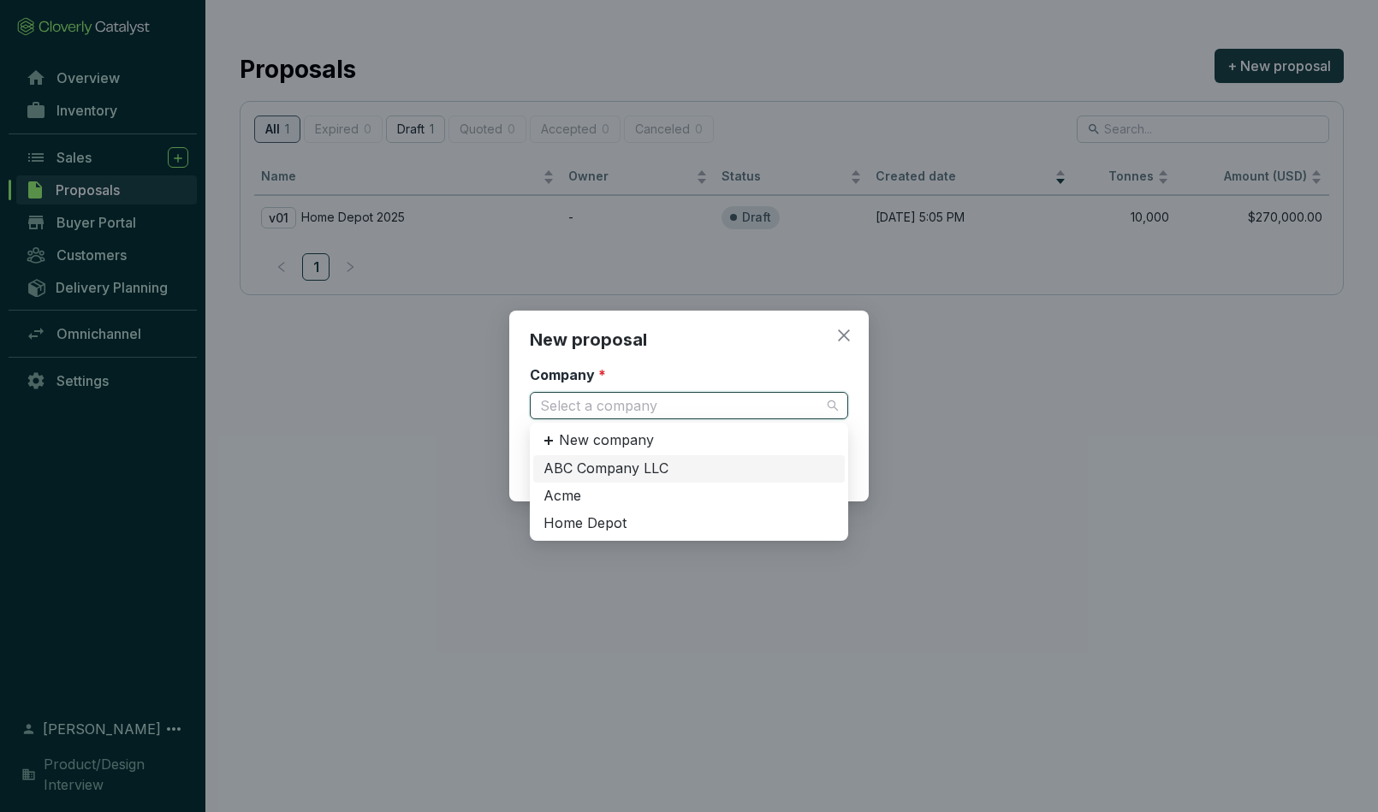
click at [627, 398] on input "Company *" at bounding box center [680, 406] width 281 height 26
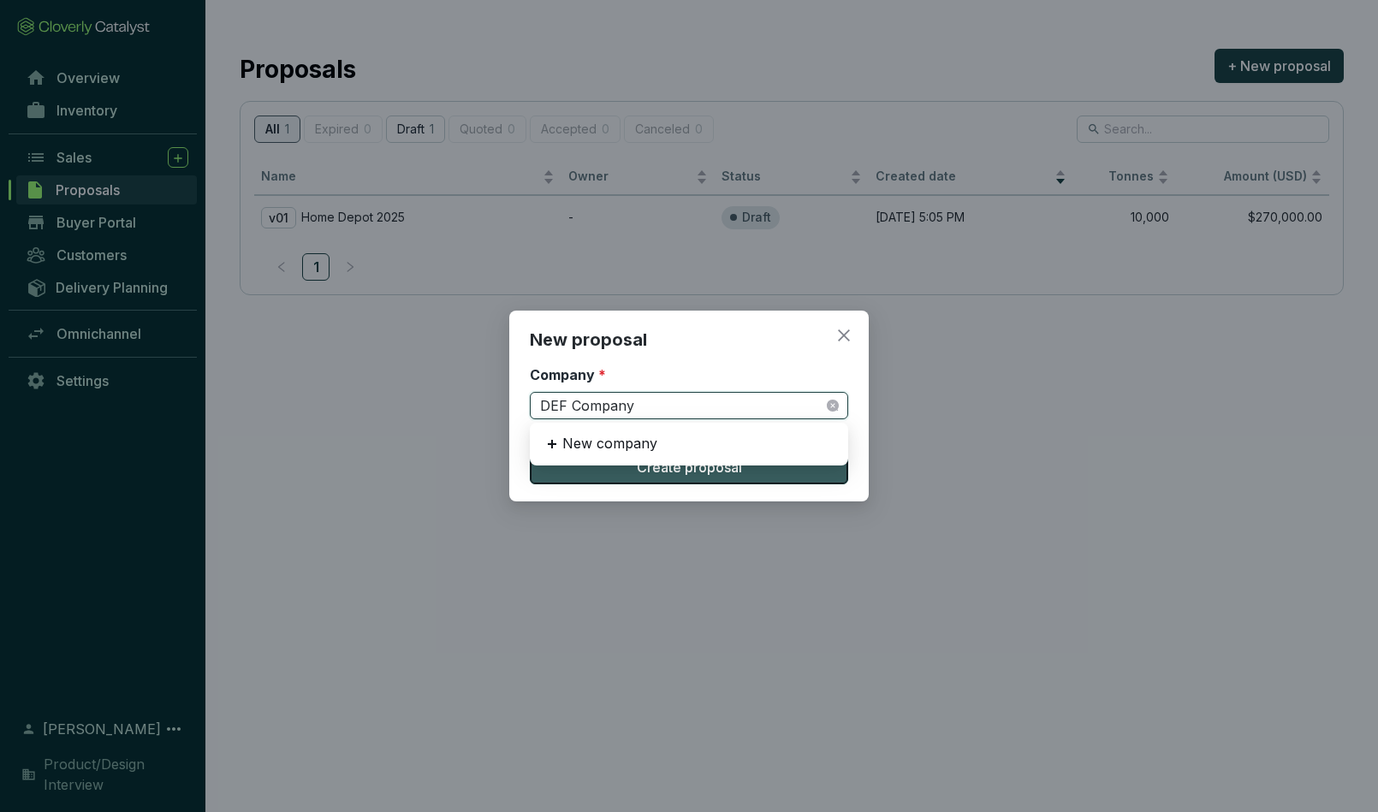
type input "DEF Company"
click at [615, 475] on button "Create proposal" at bounding box center [689, 467] width 318 height 34
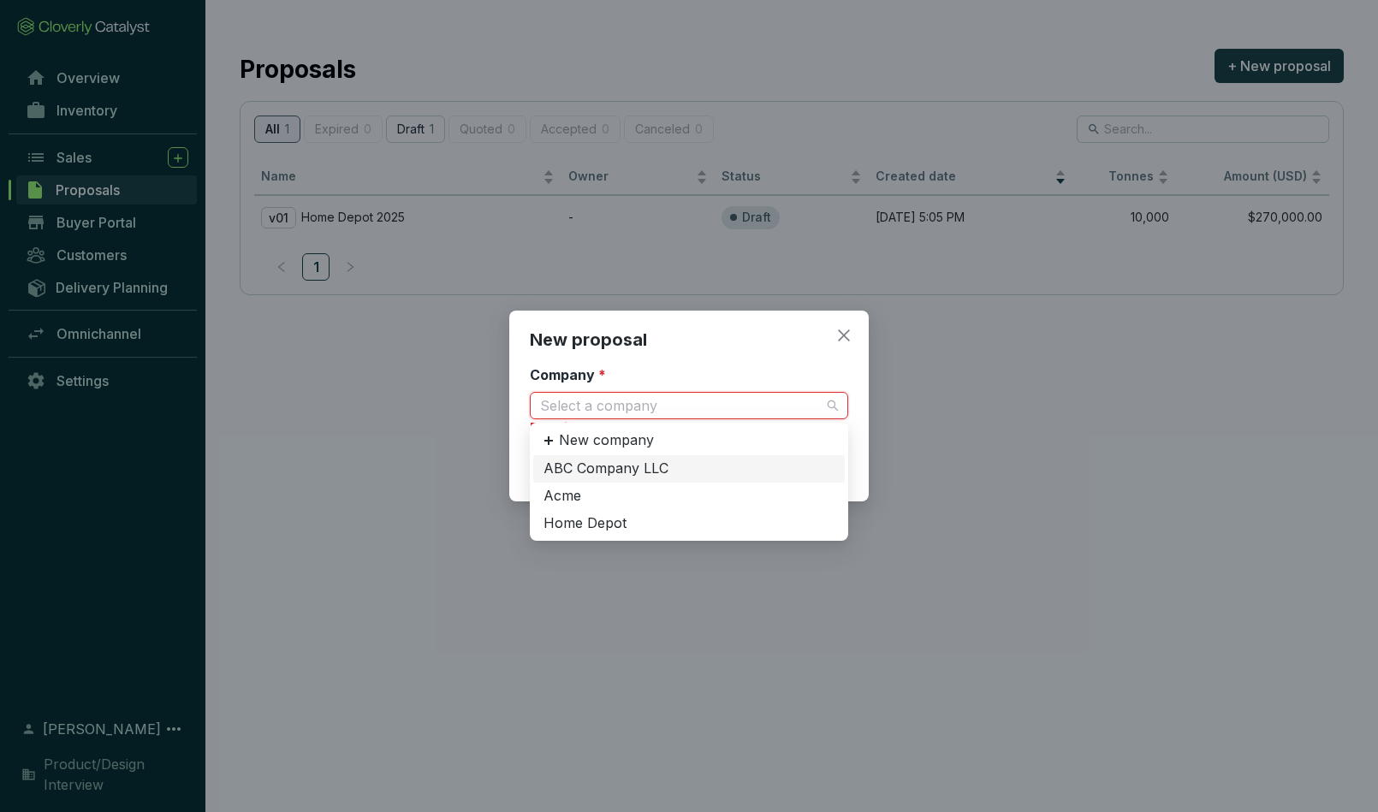
click at [597, 405] on input "Company *" at bounding box center [680, 406] width 281 height 26
click at [604, 439] on p "New company" at bounding box center [606, 440] width 95 height 19
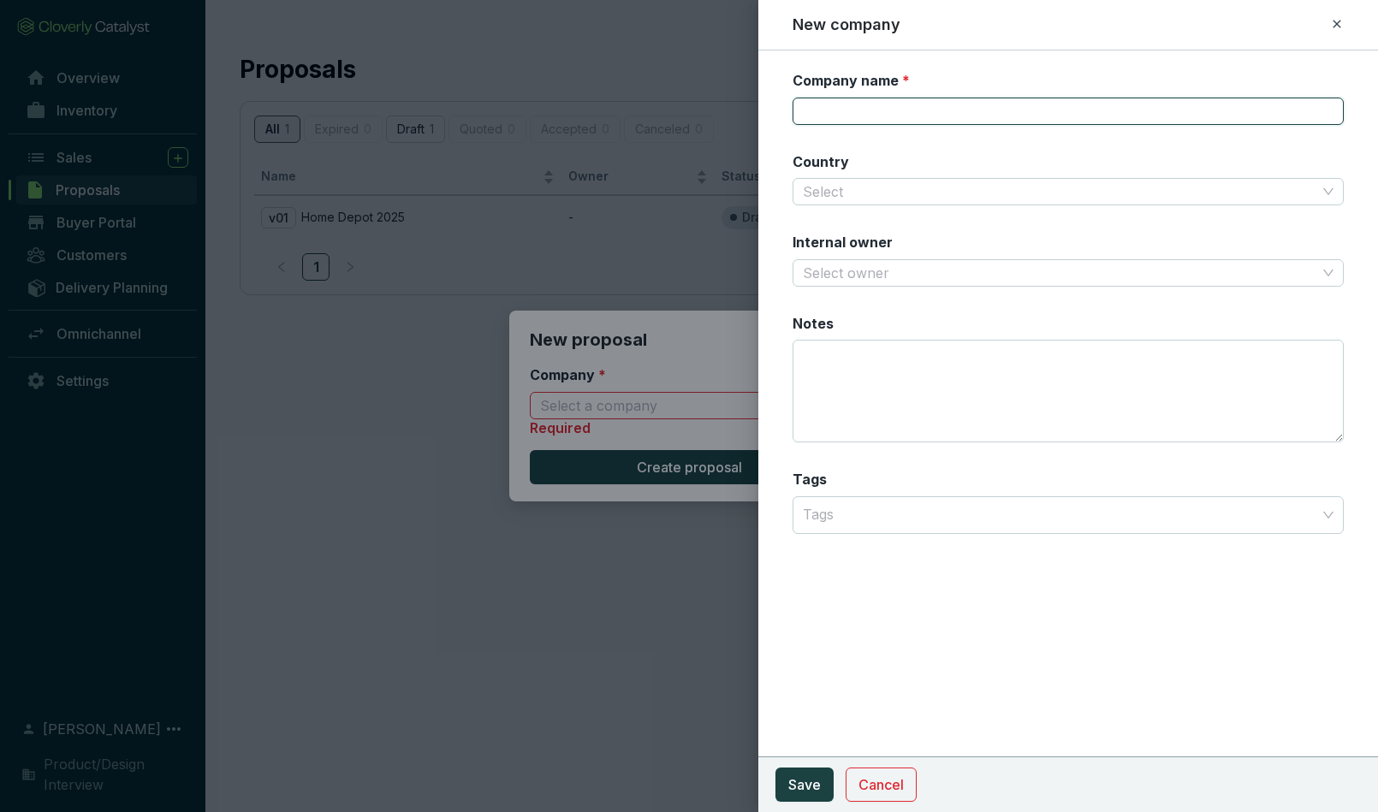
click at [835, 111] on input "Company name *" at bounding box center [1069, 111] width 552 height 27
type input "DEF Company"
click at [773, 116] on form "Company name * DEF Company Country Select Internal owner Select owner Notes Tag…" at bounding box center [1069, 323] width 621 height 504
click at [836, 192] on input "Country" at bounding box center [1060, 192] width 515 height 26
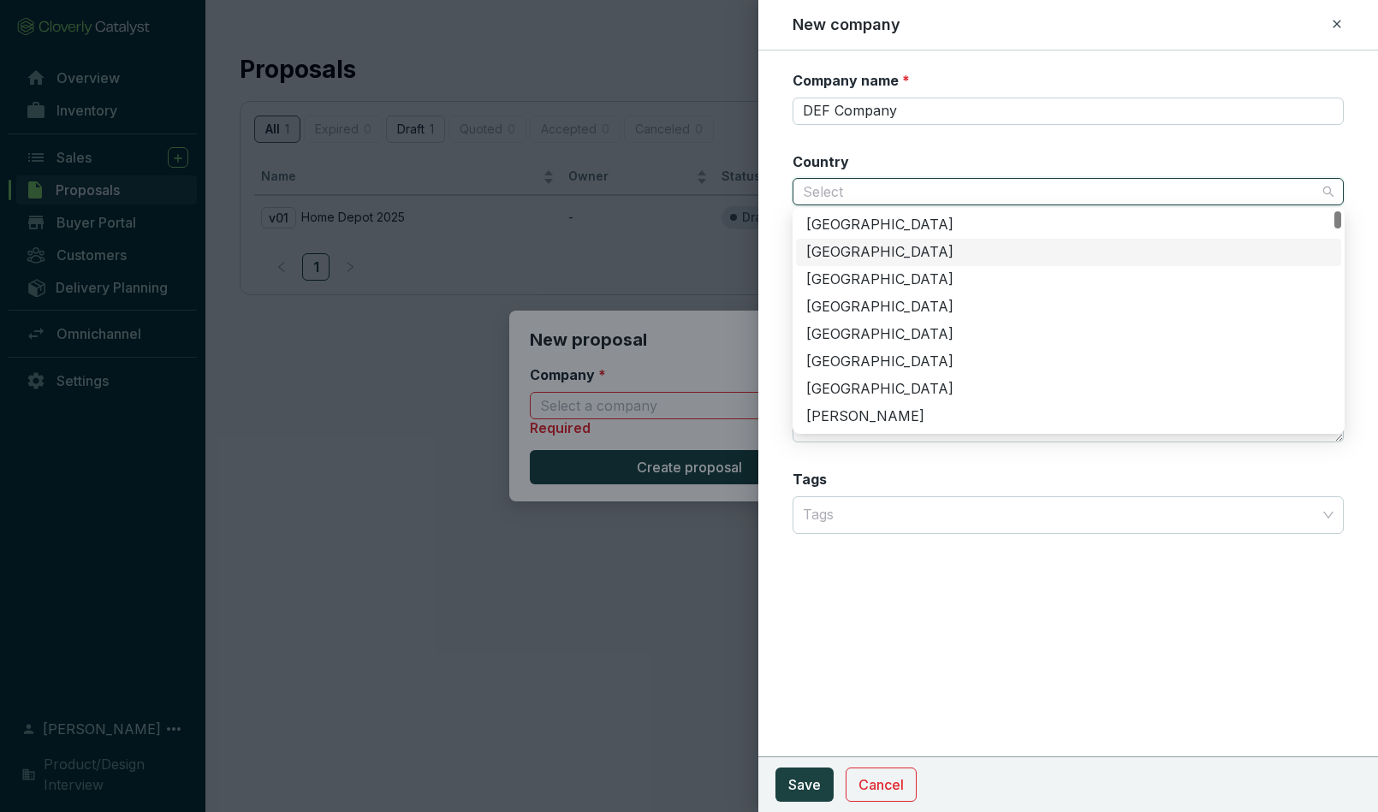
click at [840, 256] on div "Canada" at bounding box center [1068, 252] width 525 height 19
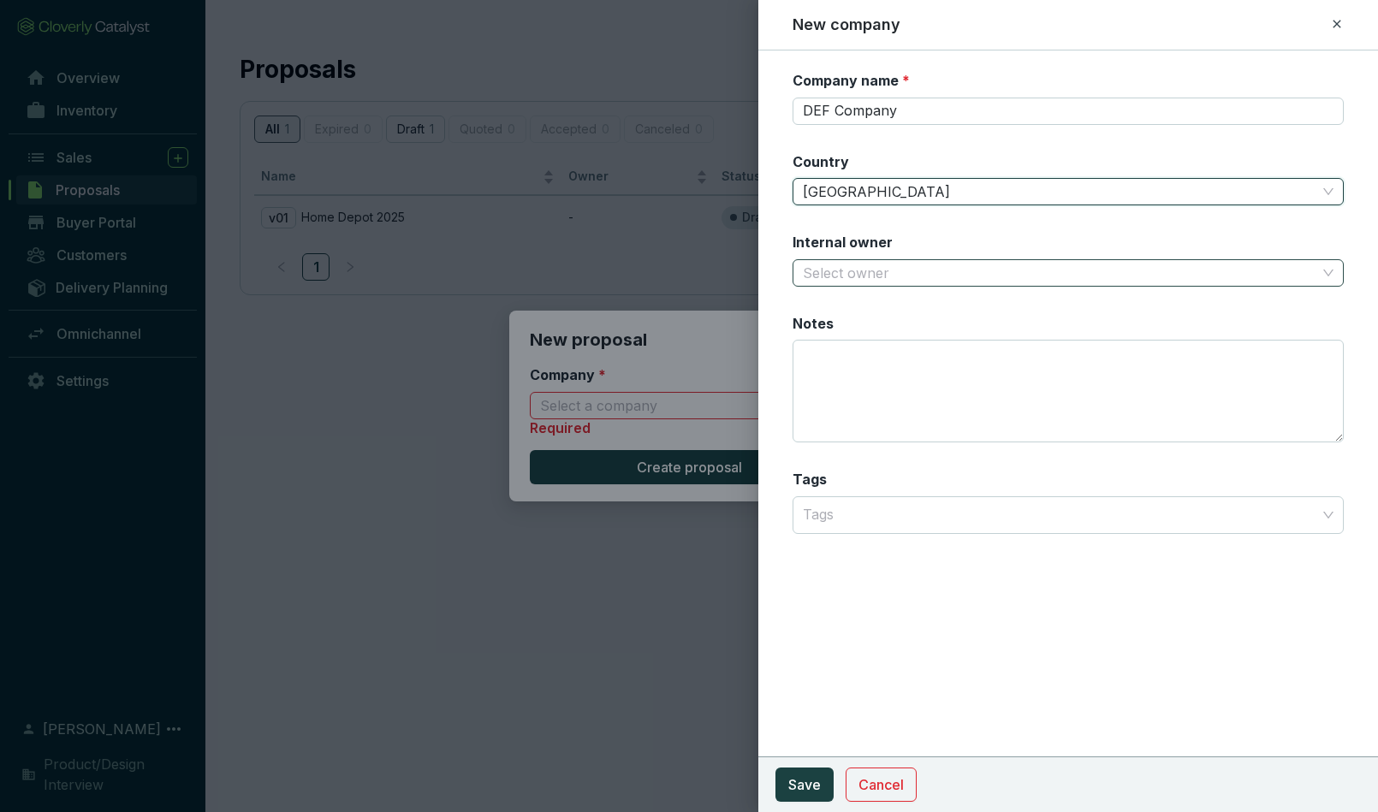
click at [854, 269] on input "Internal owner" at bounding box center [1060, 273] width 515 height 26
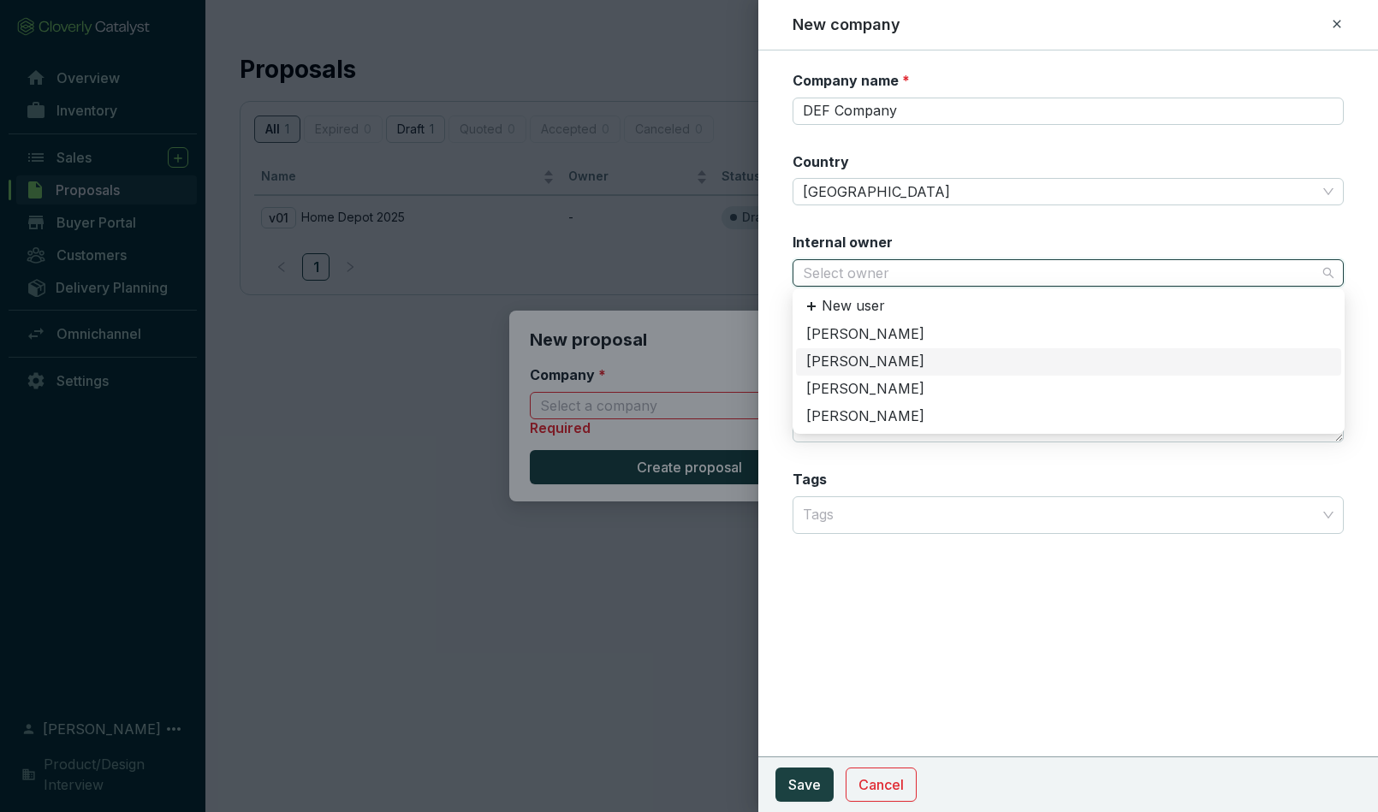
click at [848, 365] on div "[PERSON_NAME]" at bounding box center [1068, 362] width 525 height 19
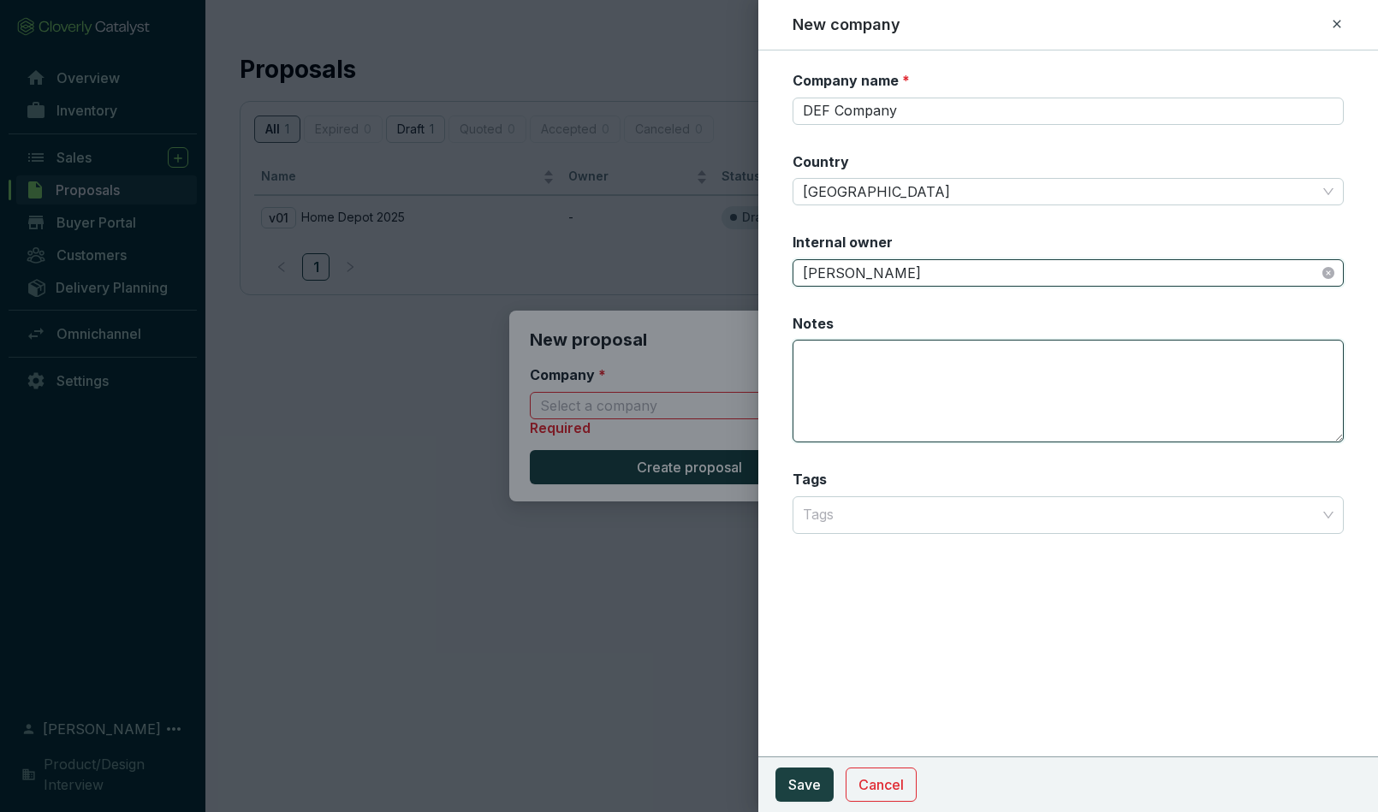
click at [842, 360] on textarea "Notes" at bounding box center [1069, 391] width 552 height 103
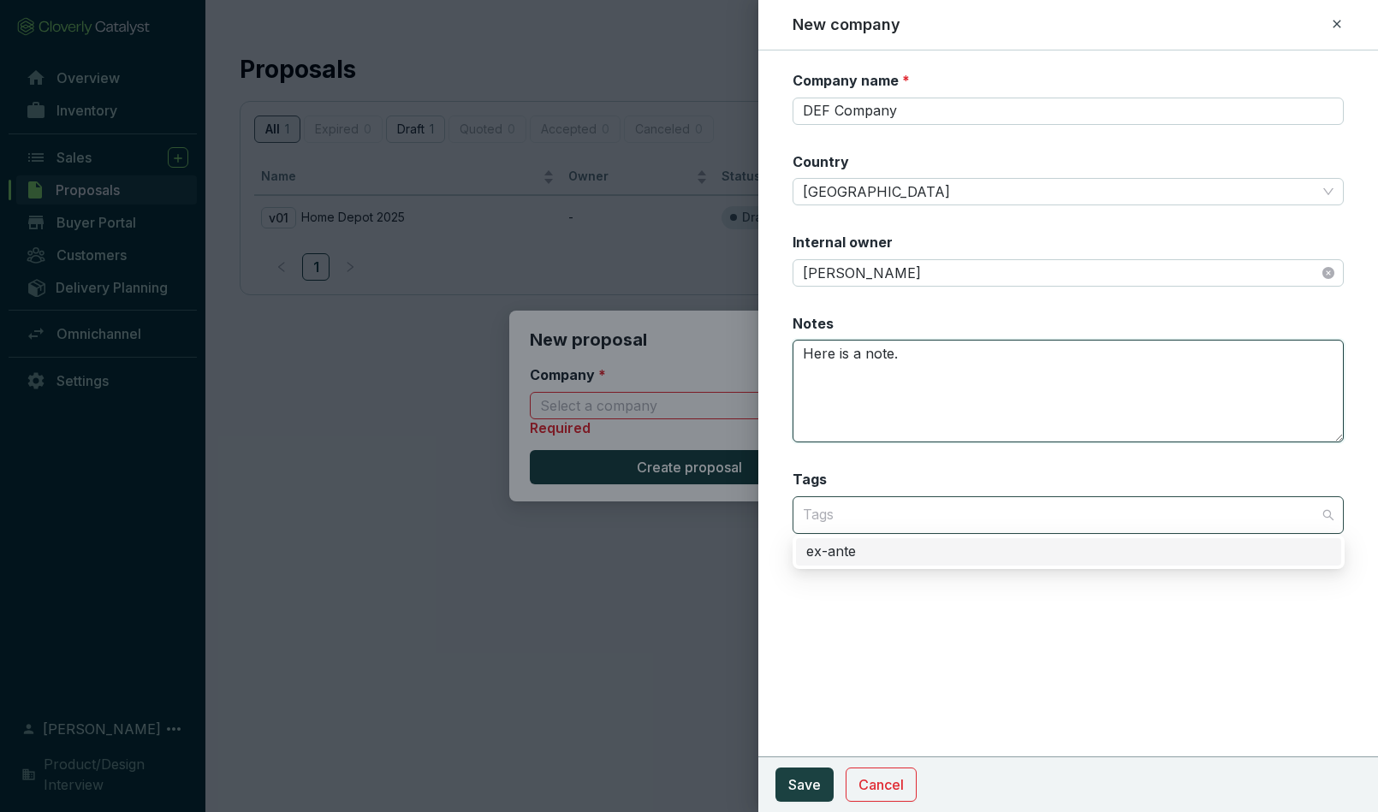
click at [896, 513] on div at bounding box center [1059, 515] width 526 height 34
type textarea "Here is a note."
click at [849, 559] on div "ex-ante" at bounding box center [1068, 552] width 525 height 19
click at [930, 475] on div "Tags ex-ante" at bounding box center [1069, 502] width 552 height 64
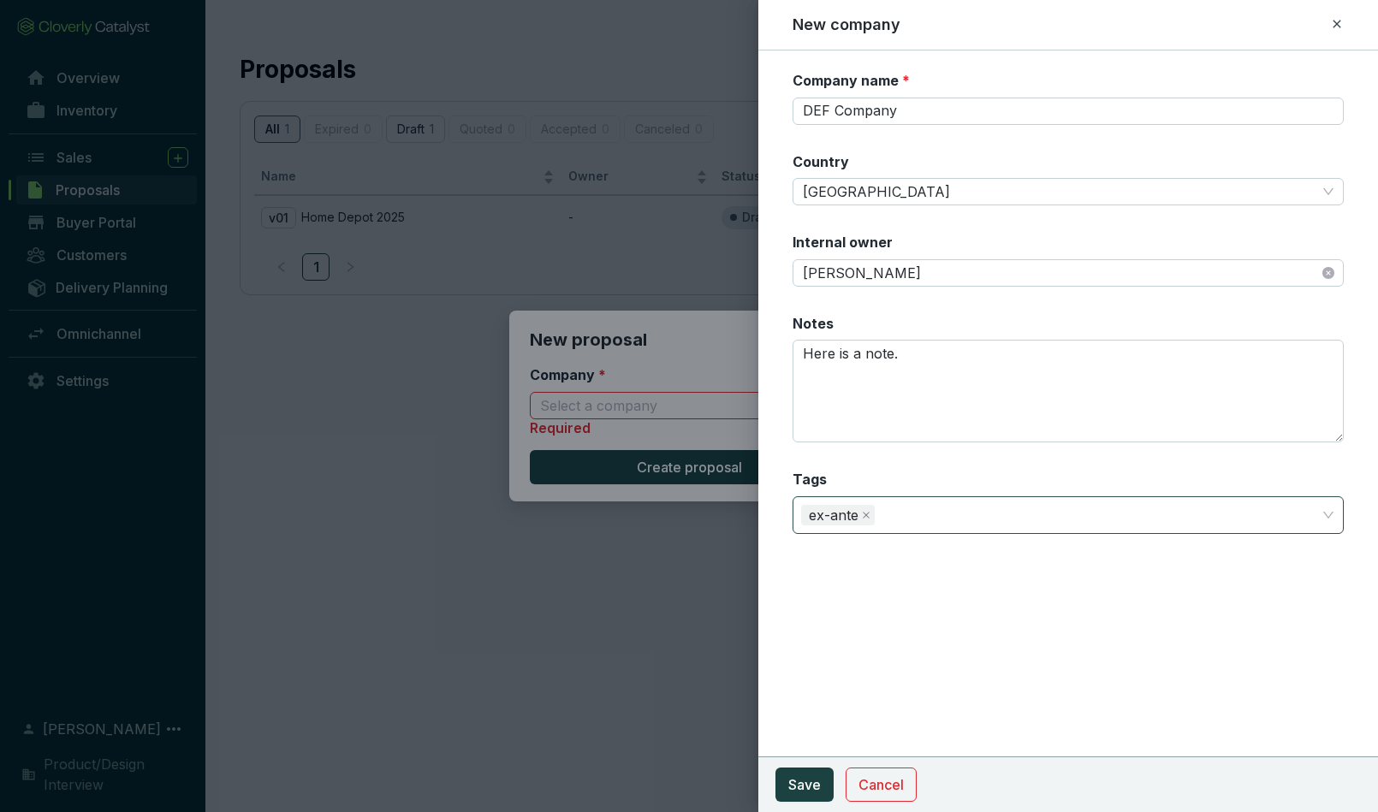
click at [897, 512] on div "ex-ante" at bounding box center [1059, 515] width 526 height 34
drag, startPoint x: 898, startPoint y: 510, endPoint x: 773, endPoint y: 508, distance: 125.0
click at [773, 508] on form "Company name * DEF Company Country Canada Internal owner Jim Halpert Notes Here…" at bounding box center [1069, 323] width 621 height 504
click at [866, 512] on icon "close" at bounding box center [866, 515] width 9 height 9
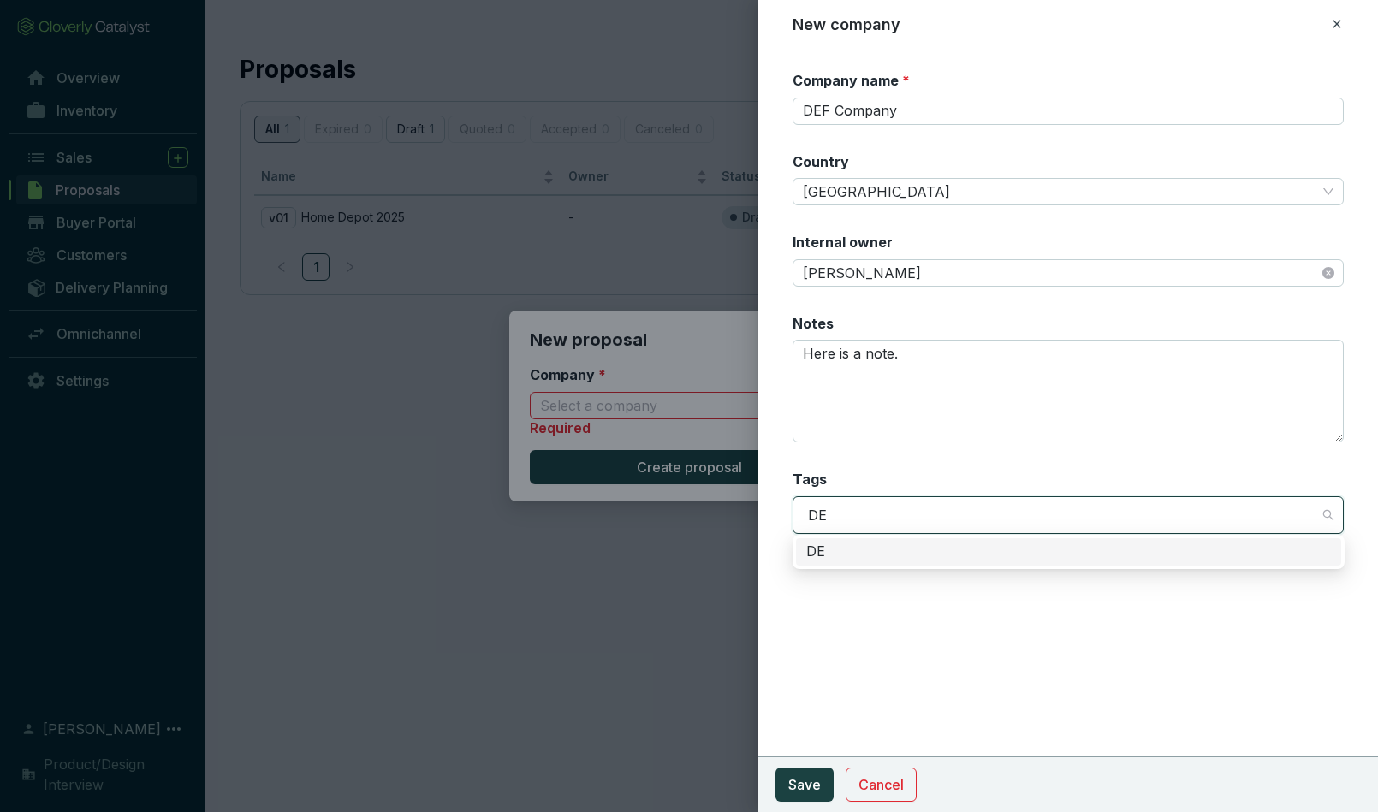
type input "DEF"
click at [818, 553] on div "DEF" at bounding box center [1068, 552] width 525 height 19
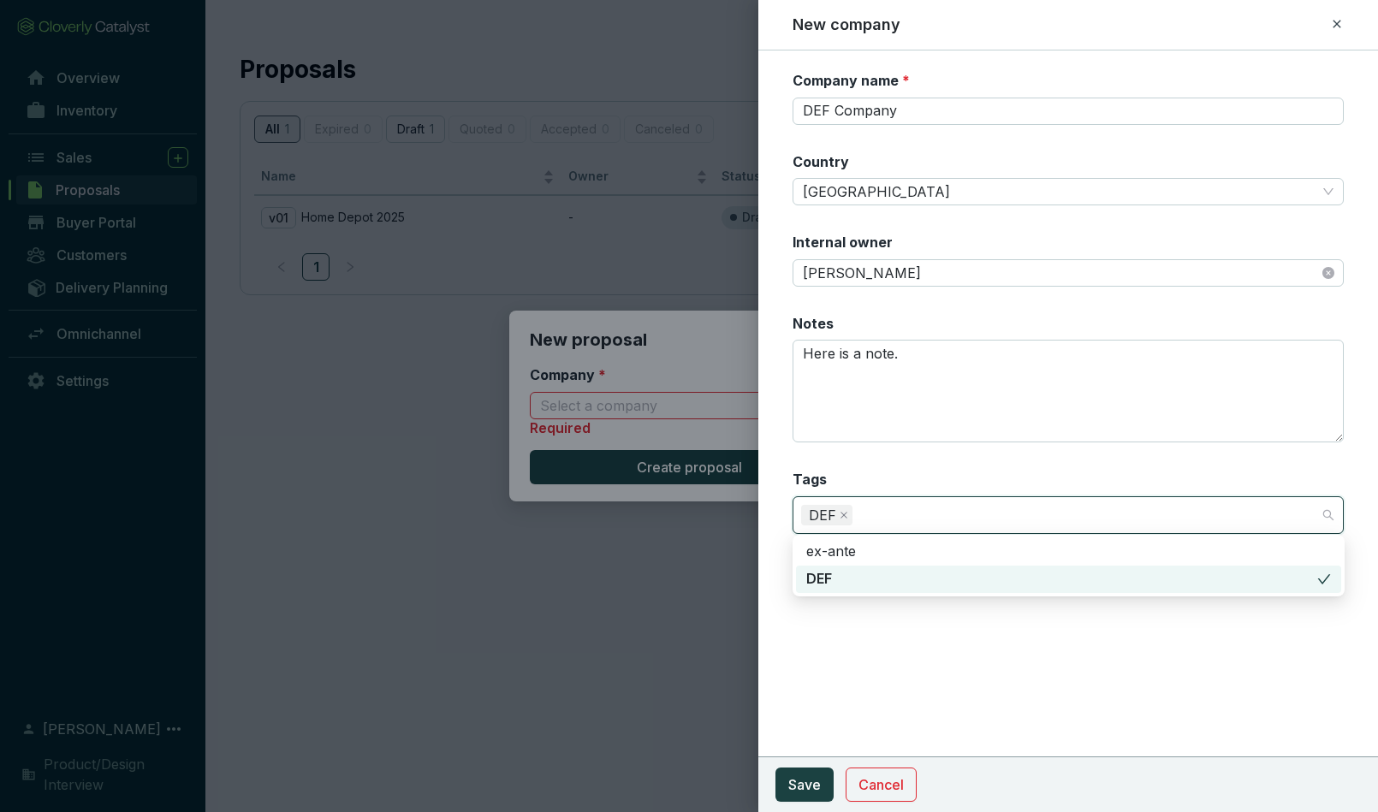
click at [870, 618] on div "Company name * DEF Company Country Canada Internal owner Jim Halpert Notes Here…" at bounding box center [1069, 432] width 621 height 762
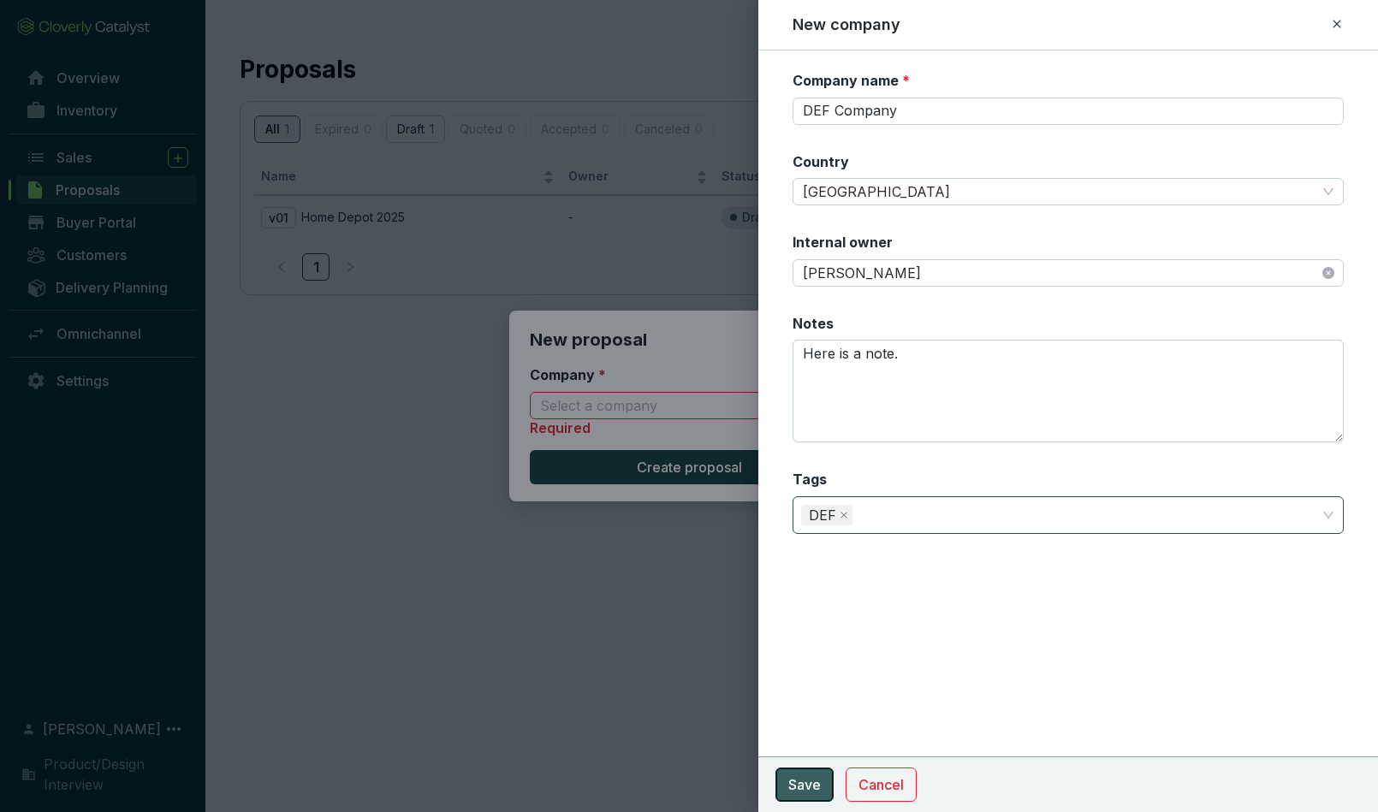
click at [800, 784] on span "Save" at bounding box center [805, 785] width 33 height 21
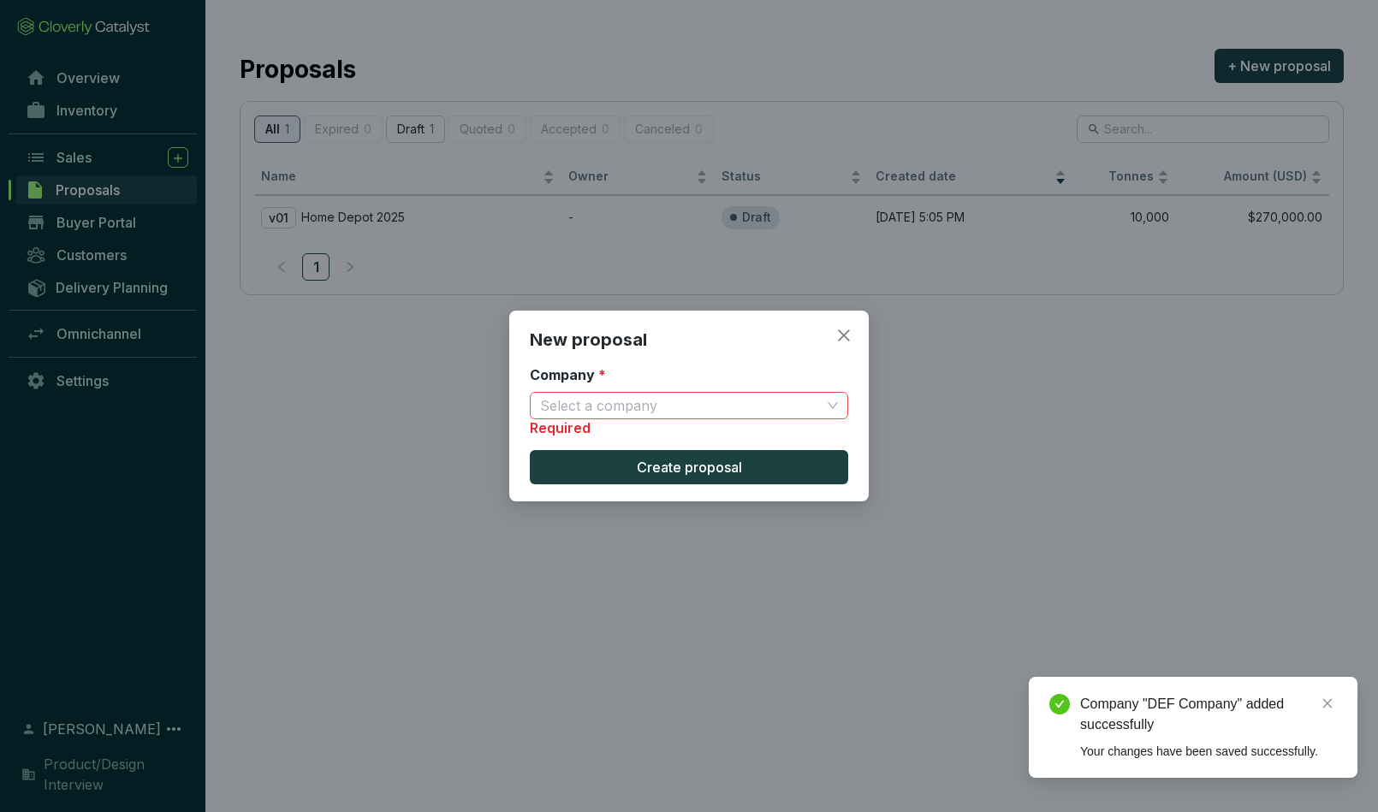
click at [597, 397] on input "Company *" at bounding box center [680, 406] width 281 height 26
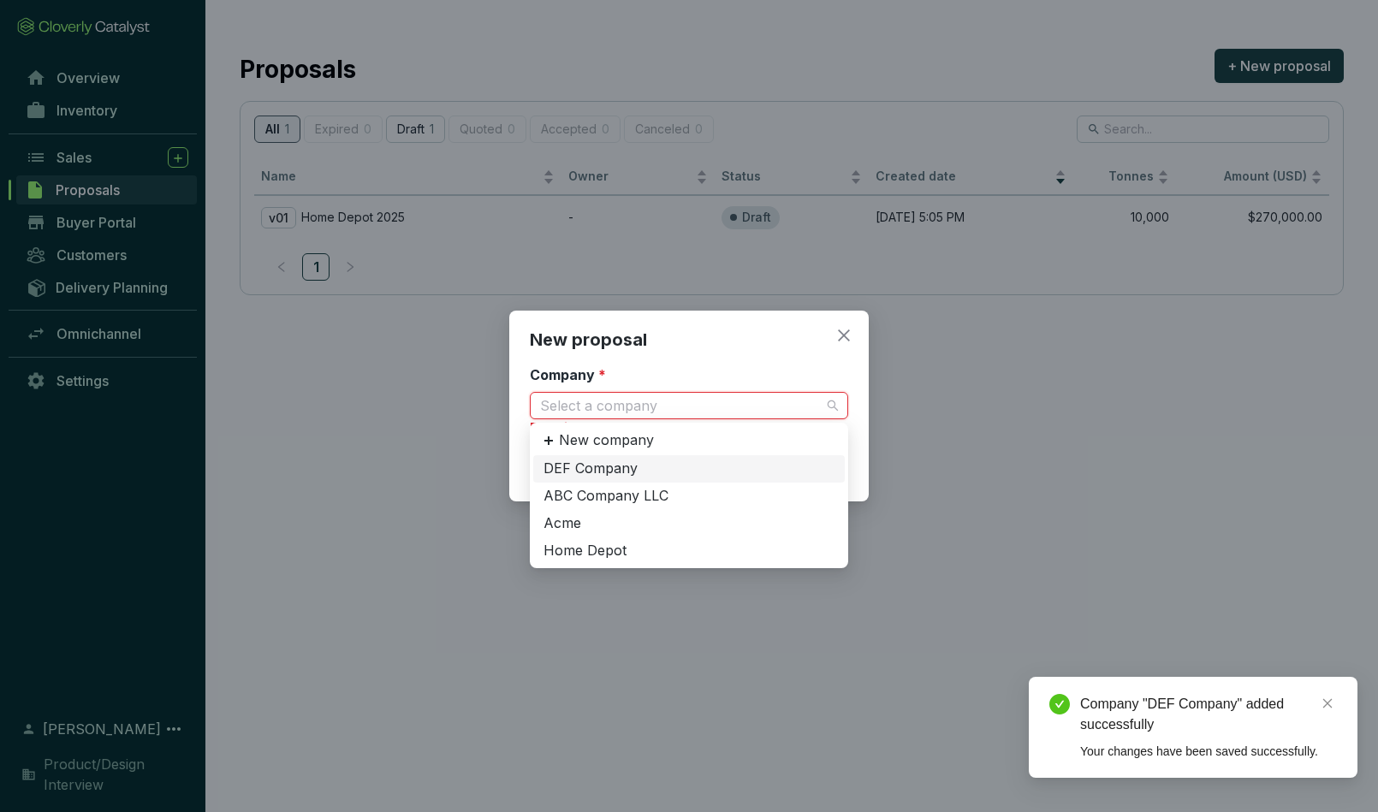
click at [594, 467] on div "DEF Company" at bounding box center [689, 469] width 291 height 19
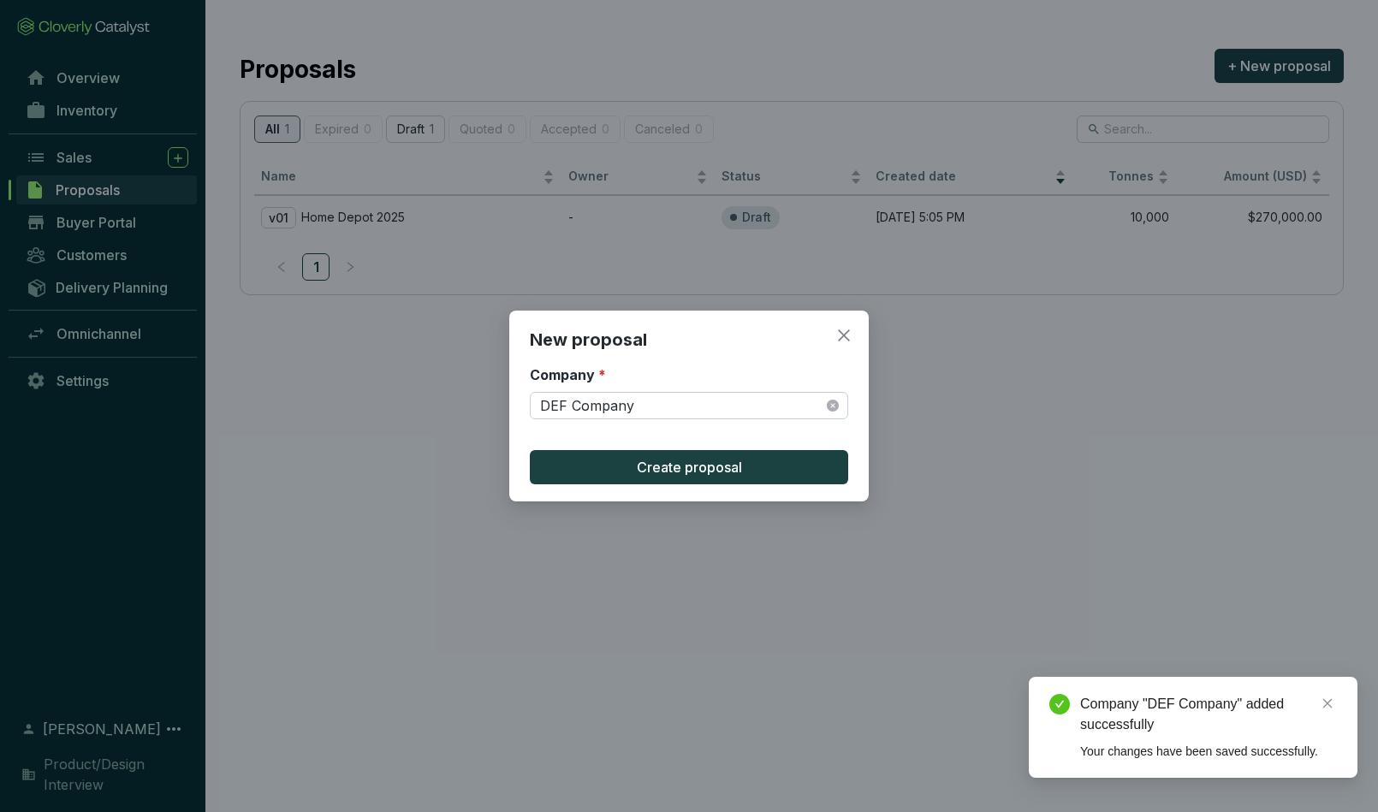
click at [521, 421] on div "New proposal Company * DEF Company Create proposal" at bounding box center [689, 406] width 360 height 191
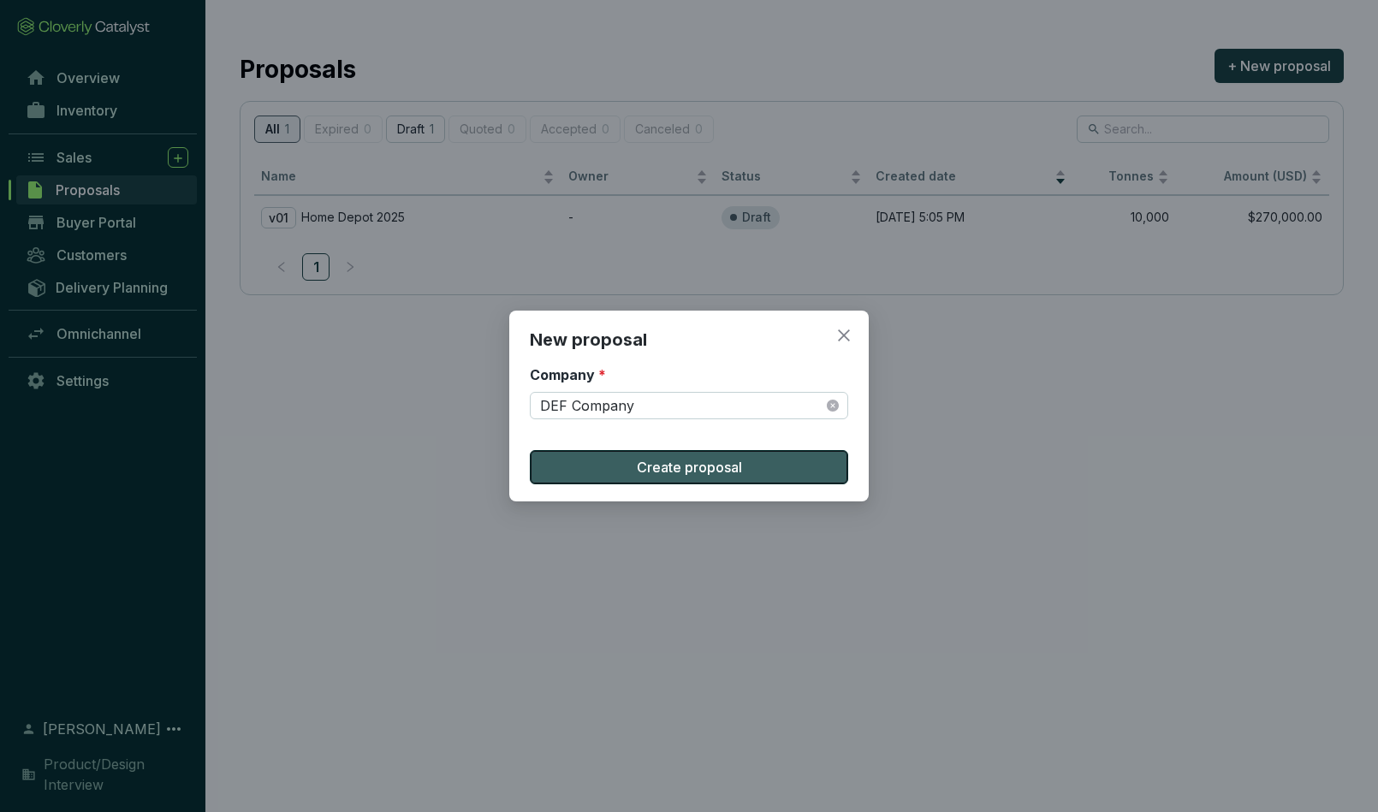
click at [665, 468] on span "Create proposal" at bounding box center [689, 467] width 105 height 21
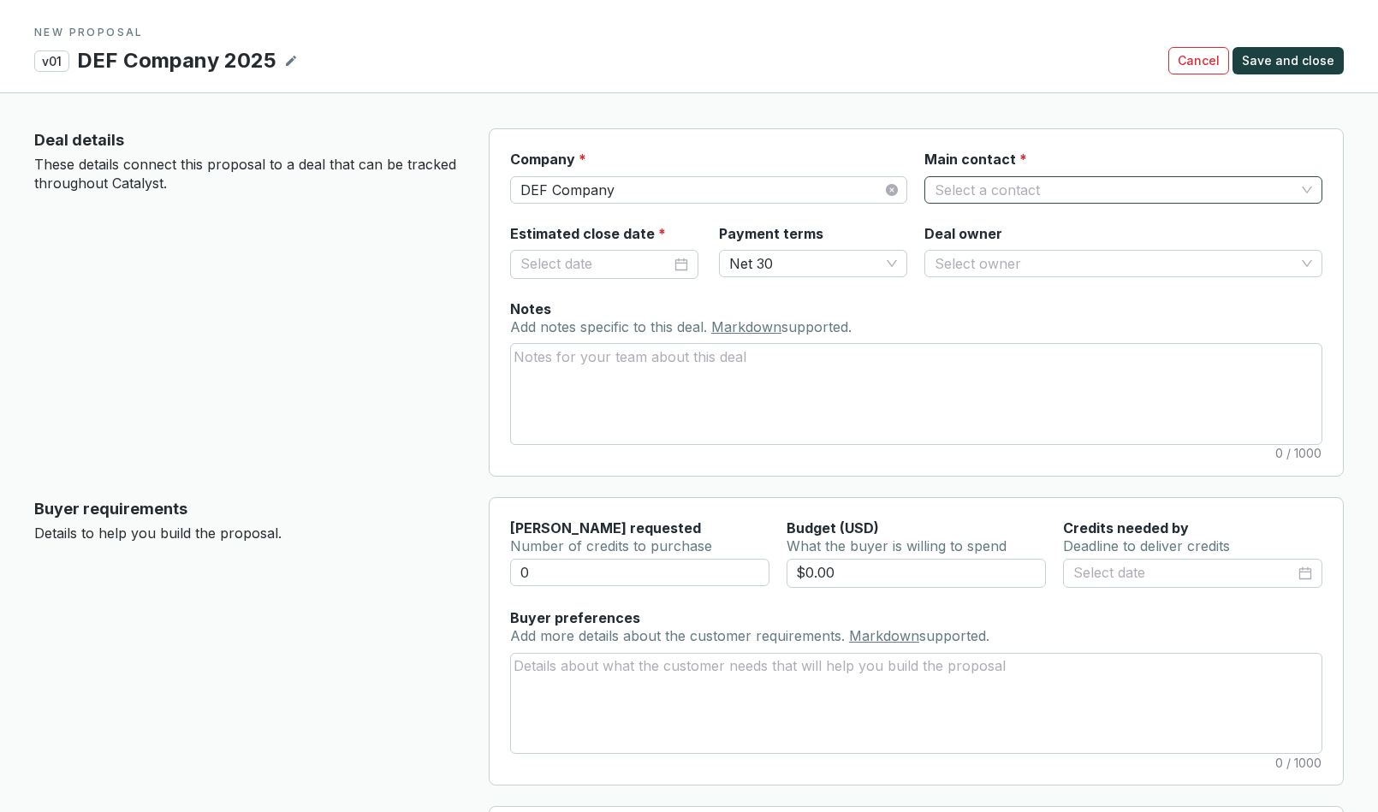
click at [983, 188] on input "Main contact *" at bounding box center [1115, 190] width 360 height 26
click at [896, 137] on section "Company * DEF Company Main contact * Select a contact Estimated close date * Pa…" at bounding box center [916, 302] width 855 height 348
click at [977, 180] on input "Main contact *" at bounding box center [1115, 190] width 360 height 26
click at [997, 233] on p "New contact" at bounding box center [998, 227] width 83 height 19
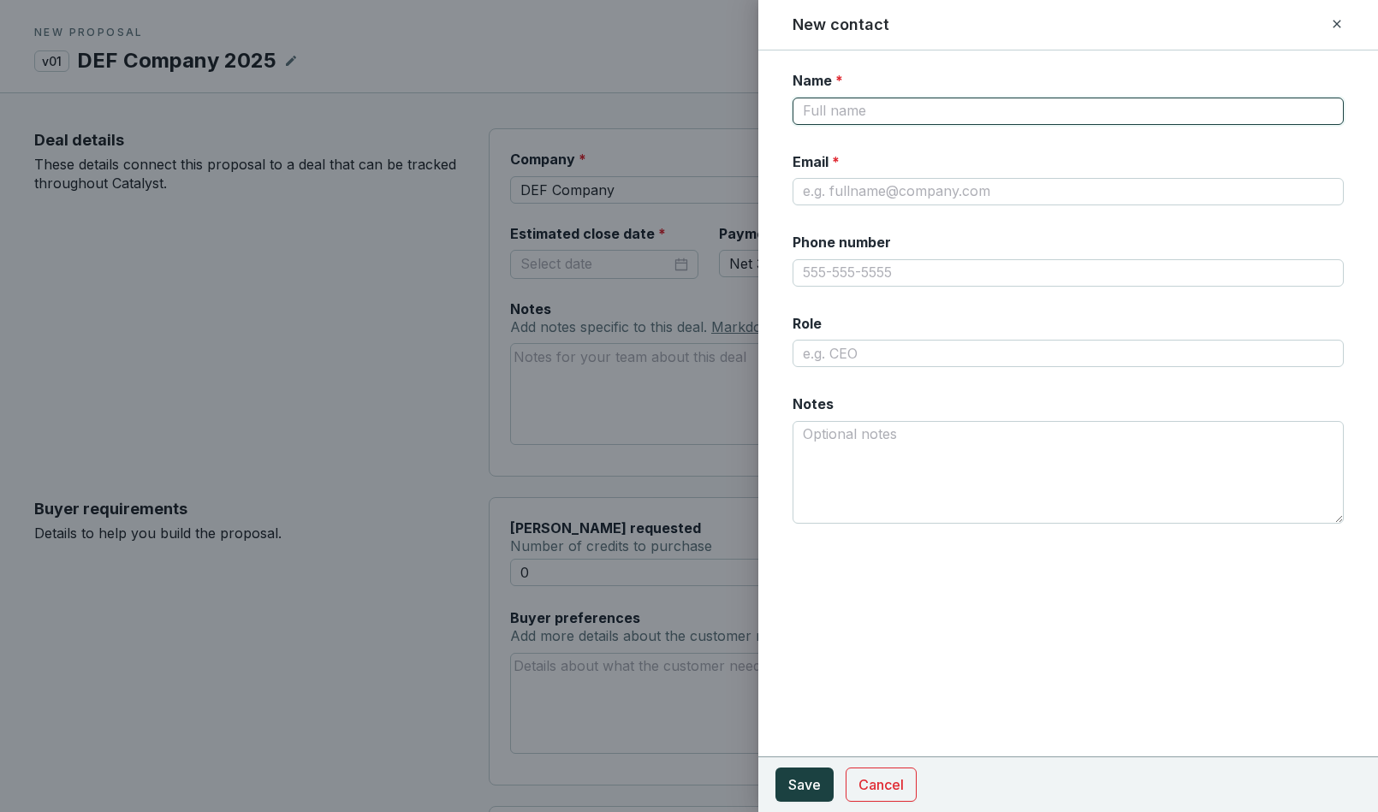
click at [854, 109] on input "Name *" at bounding box center [1069, 111] width 552 height 27
type input "DEF Company"
click at [773, 96] on form "Name * DEF Company Email * Phone number Role Notes Cancel Save" at bounding box center [1069, 318] width 621 height 494
click at [830, 193] on input "Email *" at bounding box center [1069, 191] width 552 height 27
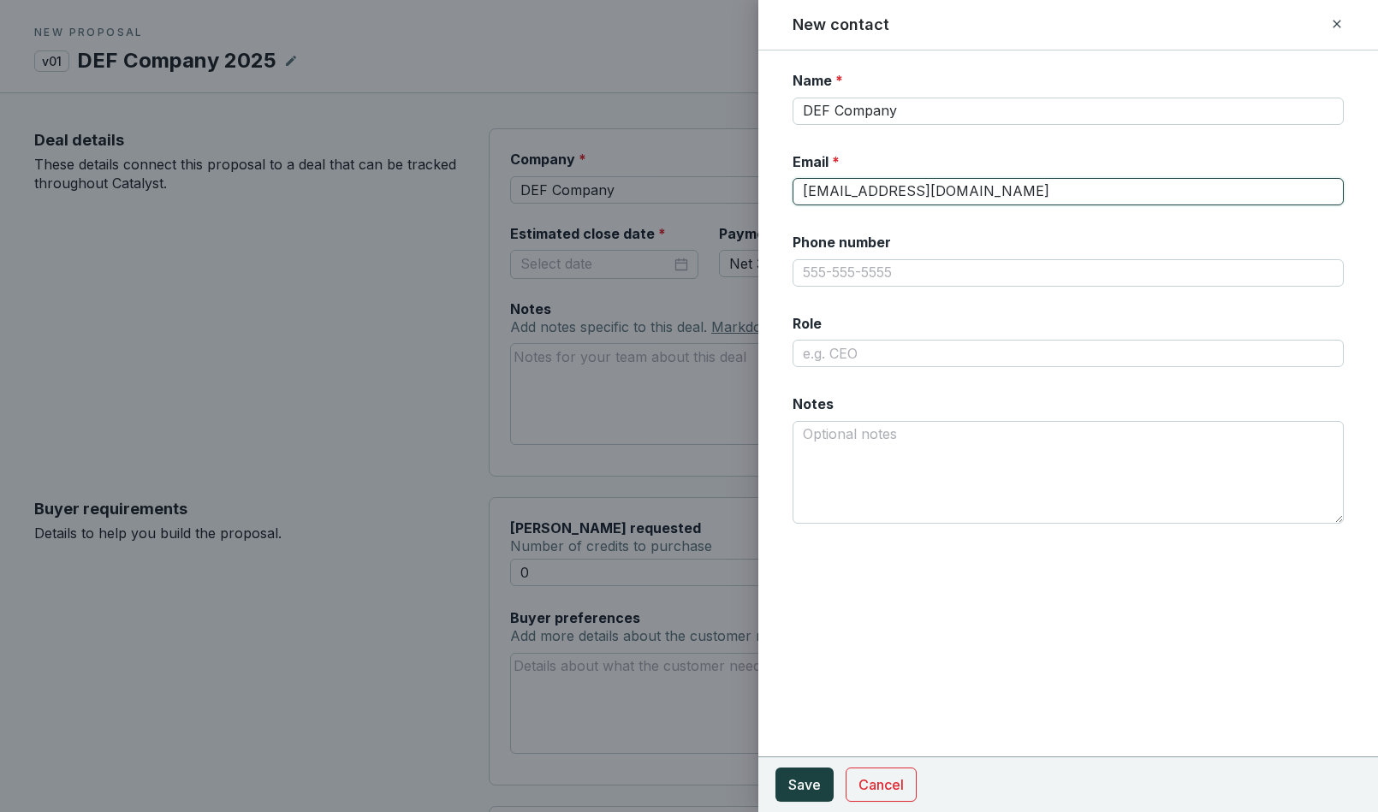
type input "[EMAIL_ADDRESS][DOMAIN_NAME]"
click at [779, 188] on form "Name * DEF Company Email * def@defcompany.com Phone number Role Notes Cancel Sa…" at bounding box center [1069, 318] width 621 height 494
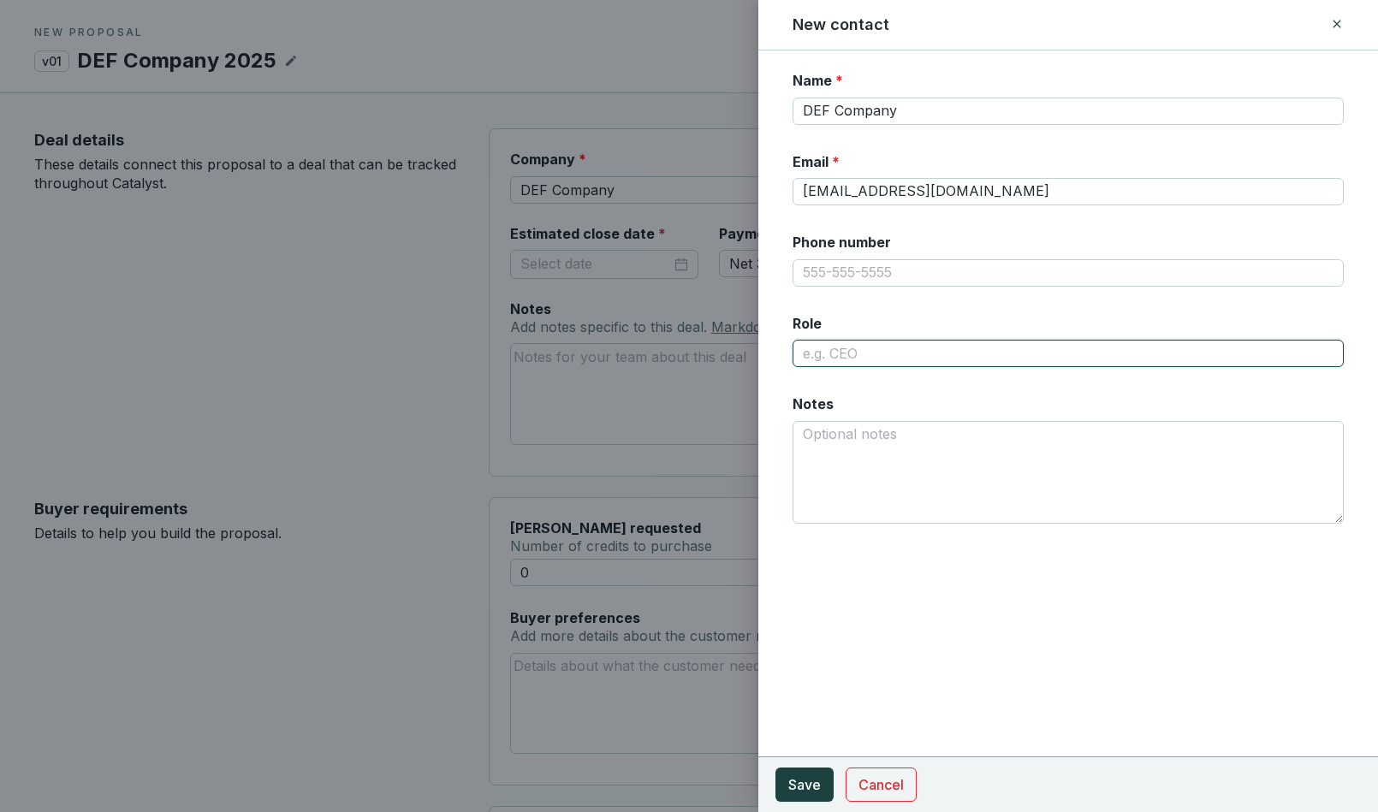
click at [835, 353] on input "Role" at bounding box center [1069, 353] width 552 height 27
click at [876, 354] on input "Project Maanger" at bounding box center [1069, 353] width 552 height 27
click at [873, 354] on input "Project Maanger" at bounding box center [1069, 353] width 552 height 27
click at [803, 349] on input "Project Manager" at bounding box center [1069, 353] width 552 height 27
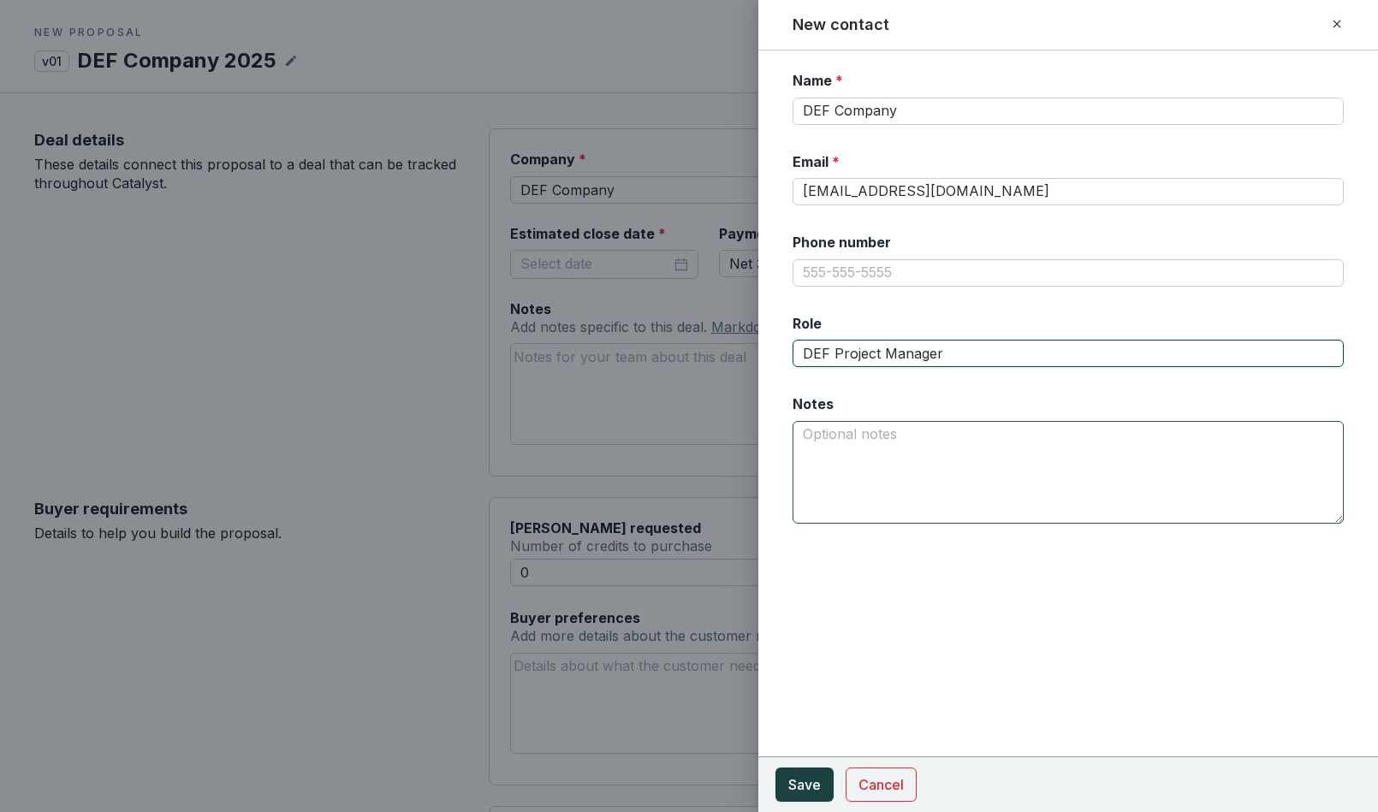
type input "DEF Project Manager"
click at [810, 443] on textarea "Notes Add notes specific to this deal. Markdown supported." at bounding box center [1069, 472] width 552 height 103
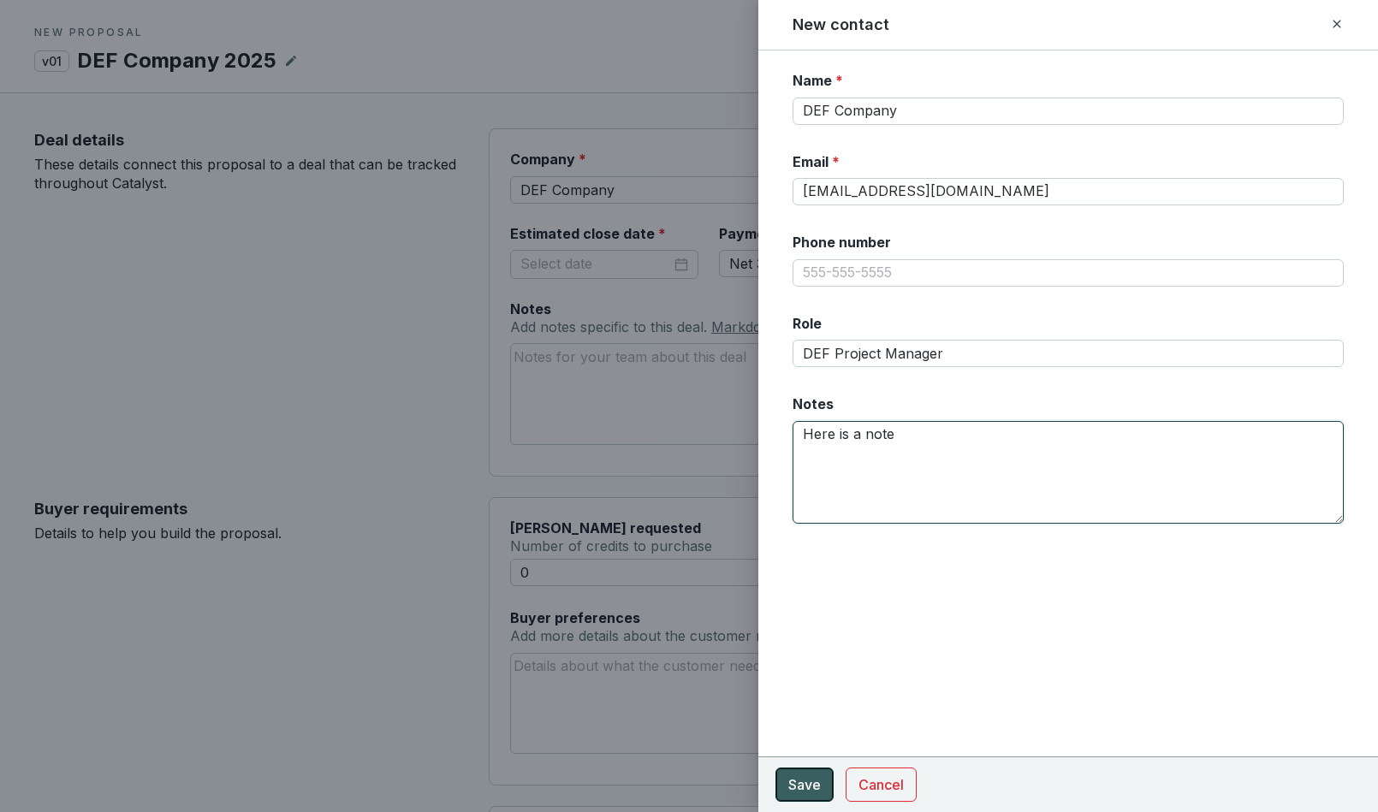
type textarea "Here is a note"
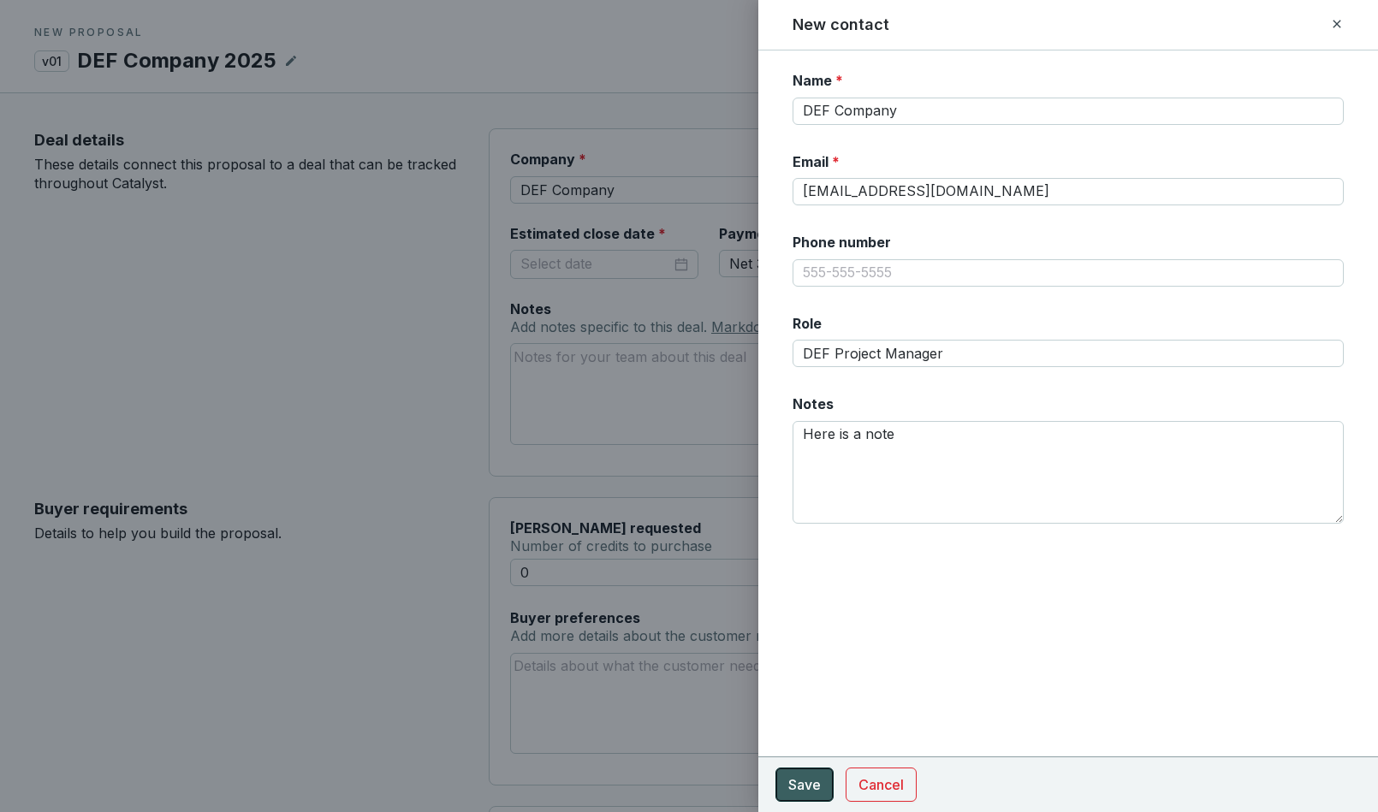
click at [801, 785] on span "Save" at bounding box center [805, 785] width 33 height 21
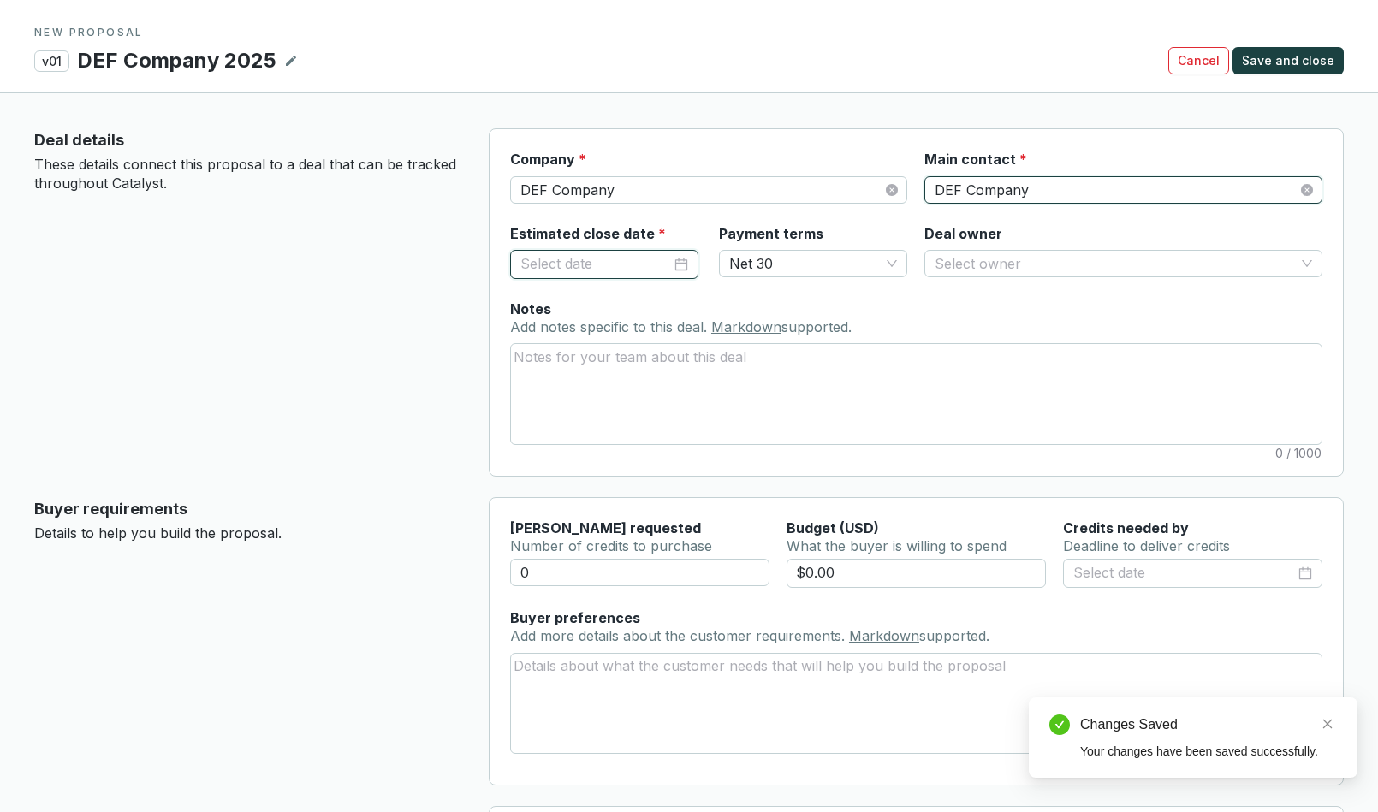
click at [617, 259] on input "Estimated close date *" at bounding box center [596, 264] width 151 height 22
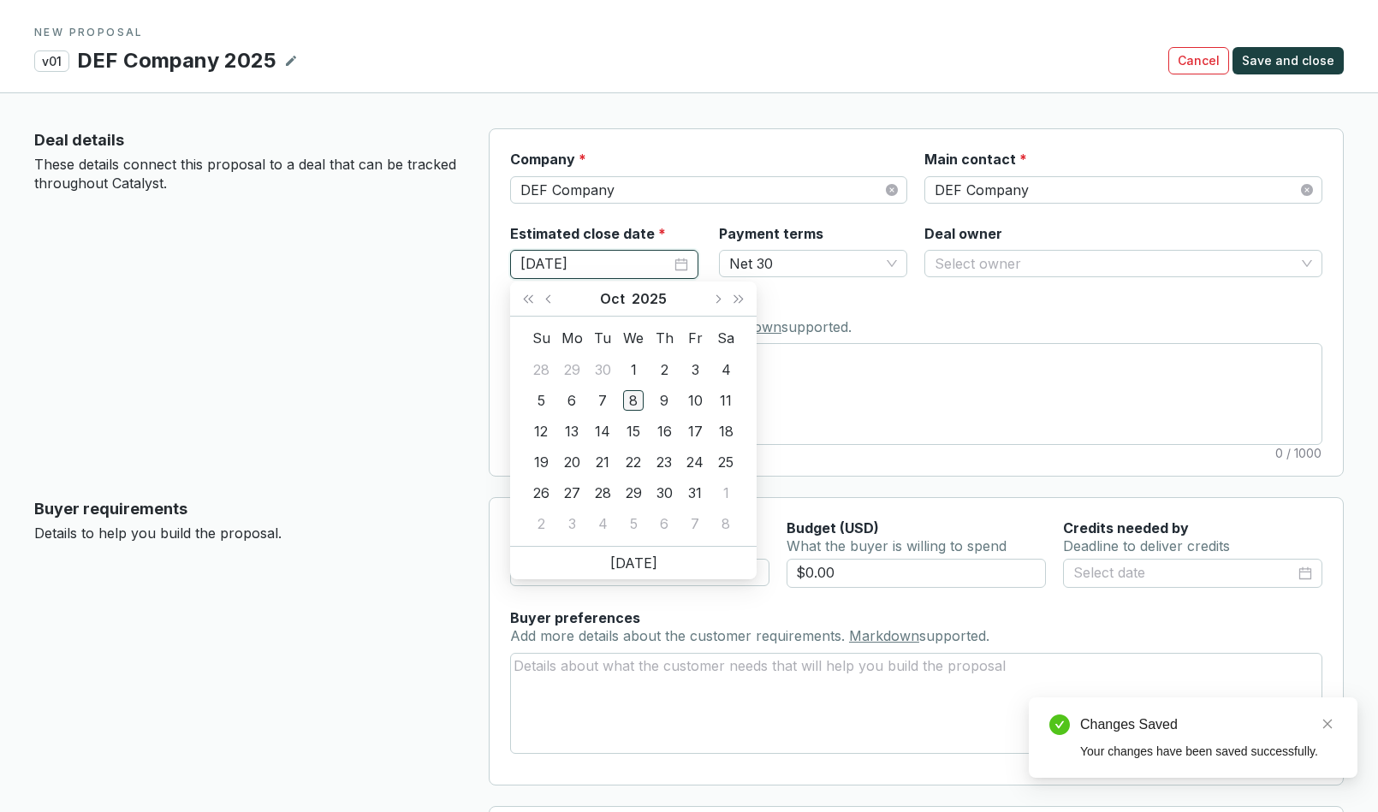
type input "10/08/2025"
click at [632, 401] on div "8" at bounding box center [633, 400] width 21 height 21
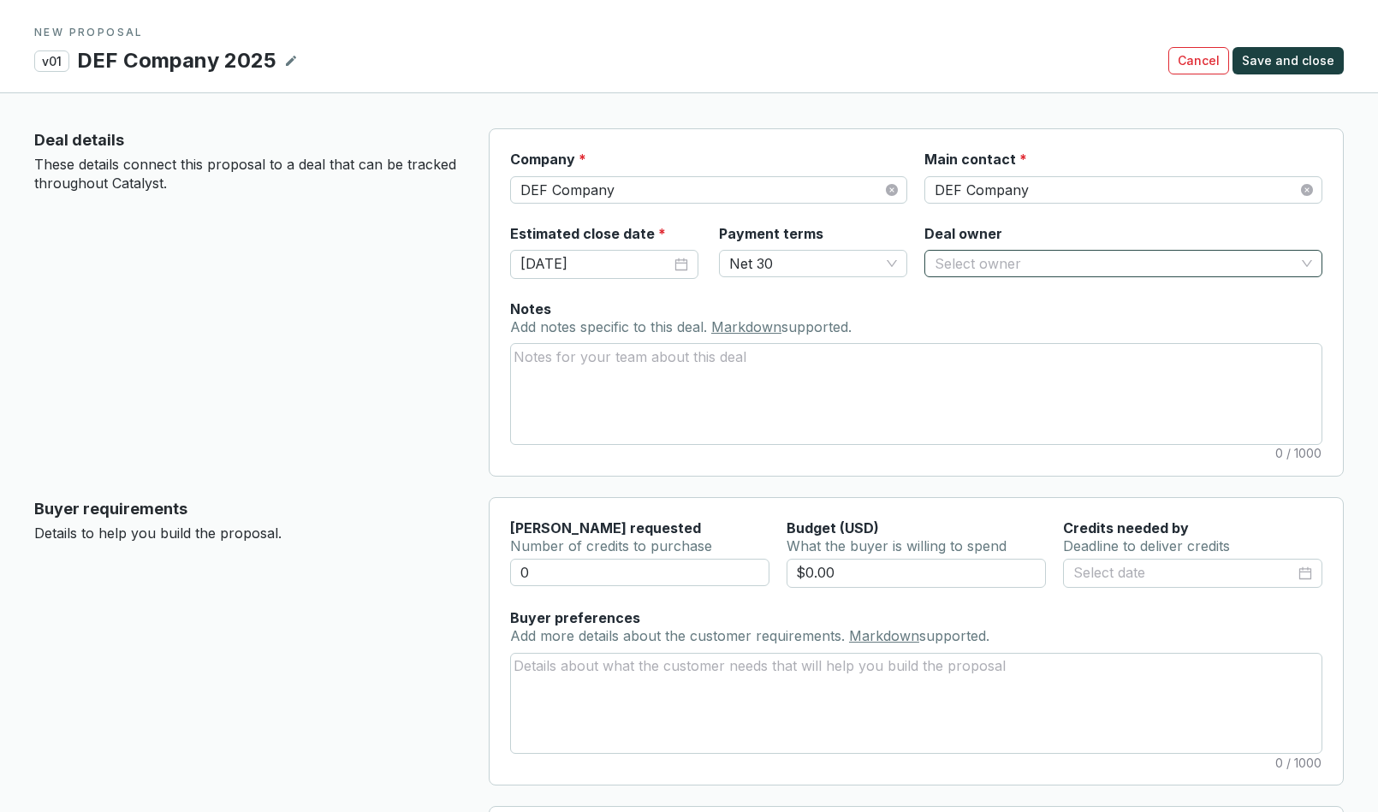
click at [960, 258] on input "Deal owner" at bounding box center [1115, 264] width 360 height 26
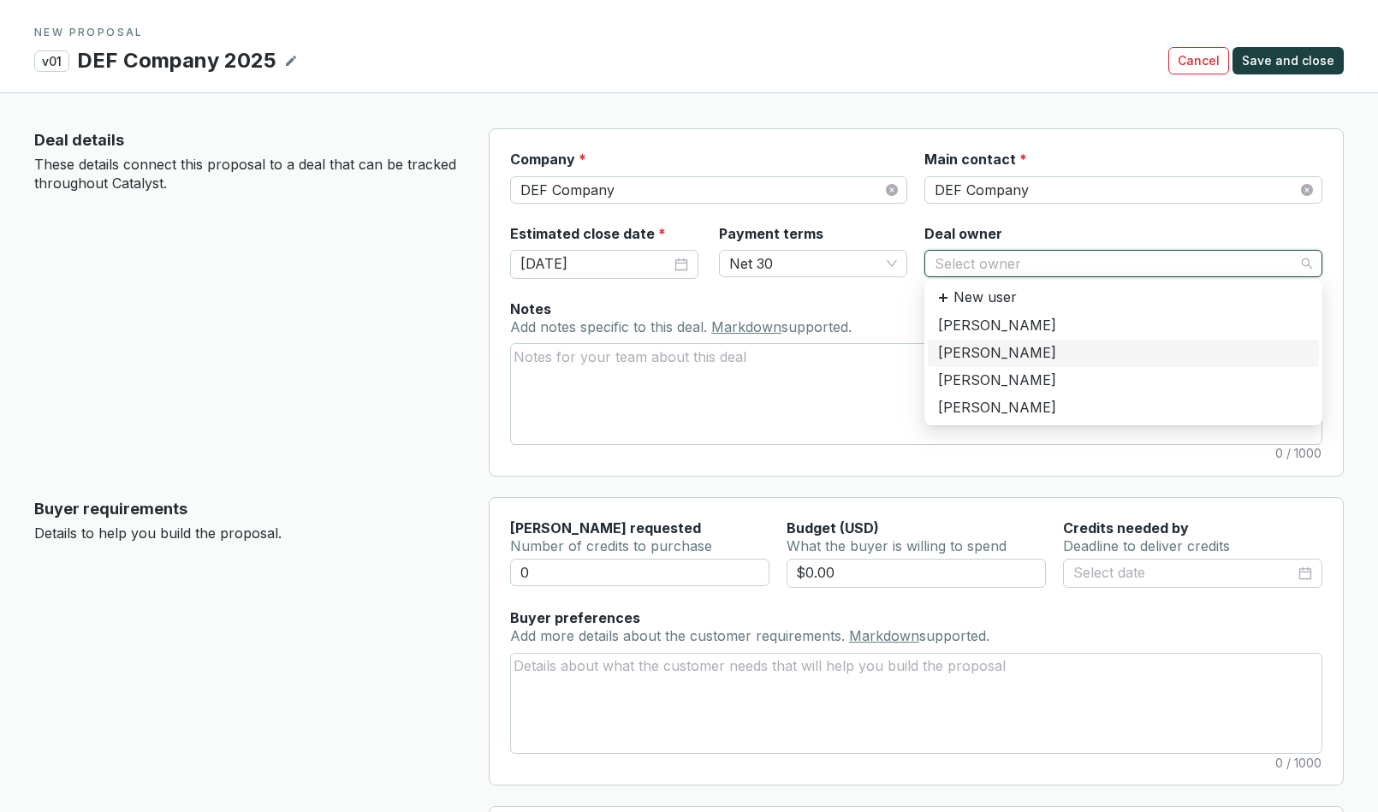
click at [977, 356] on div "[PERSON_NAME]" at bounding box center [1123, 353] width 371 height 19
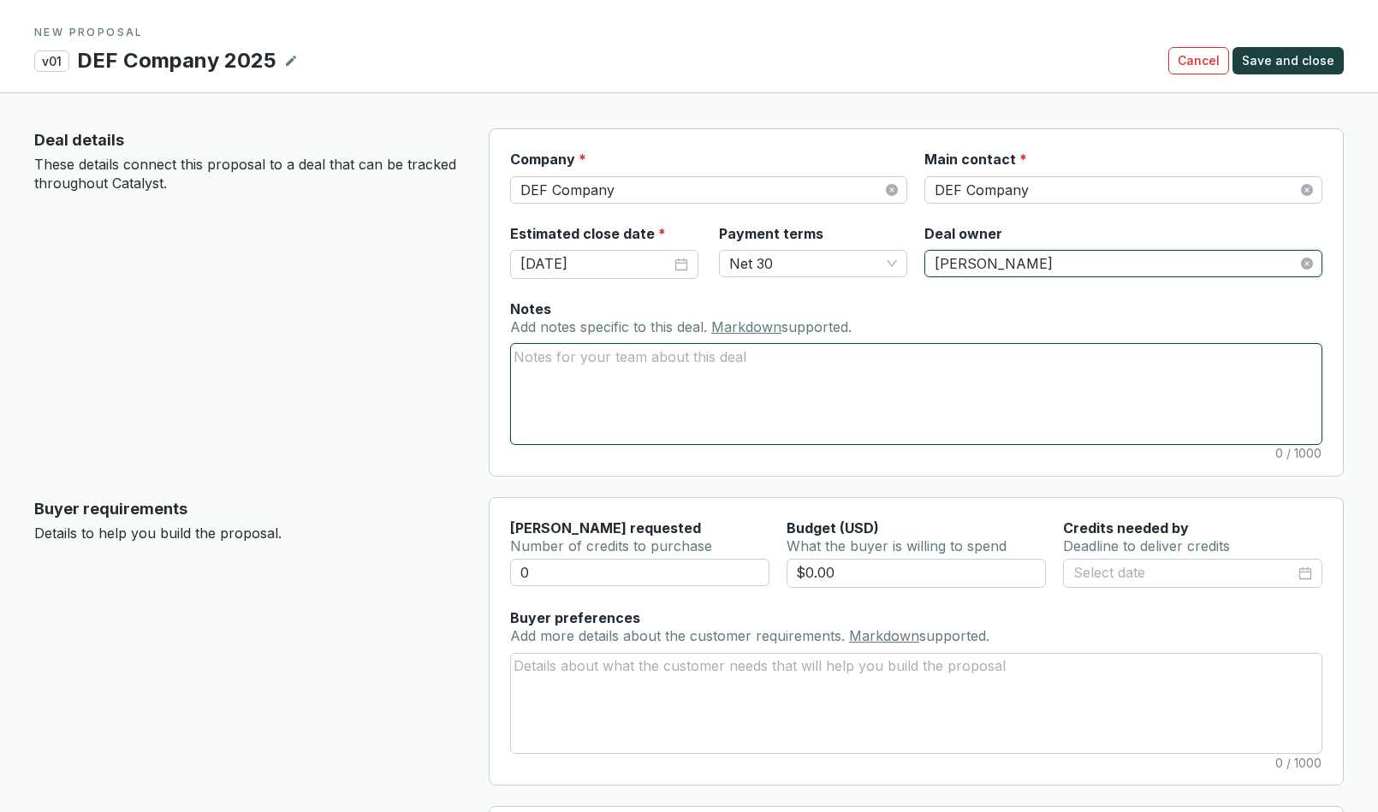
click at [596, 370] on textarea "Notes Add notes specific to this deal. Markdown supported." at bounding box center [916, 393] width 811 height 99
type textarea "H"
type textarea "He"
type textarea "Her"
type textarea "Here"
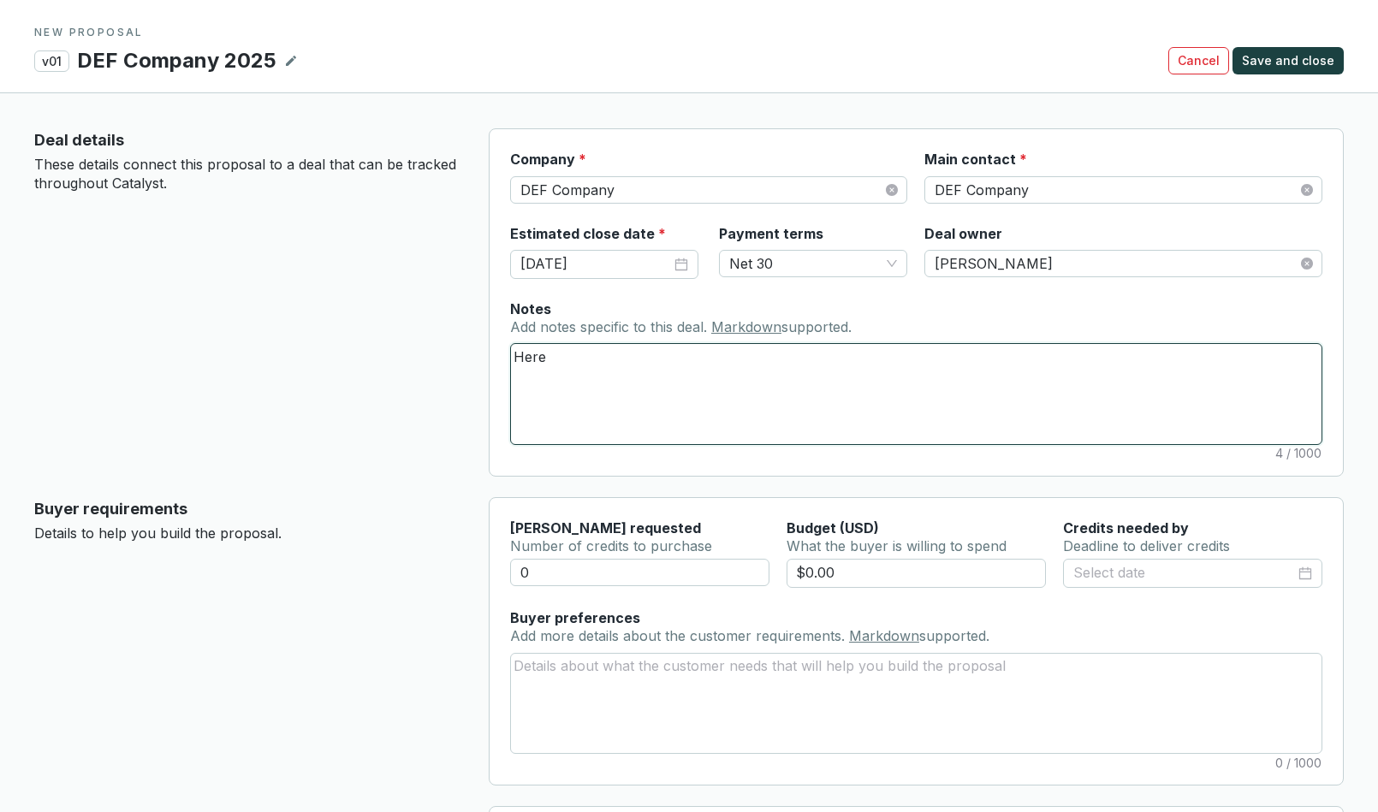
type textarea "Here"
type textarea "Here i"
type textarea "Here is"
type textarea "Here is a"
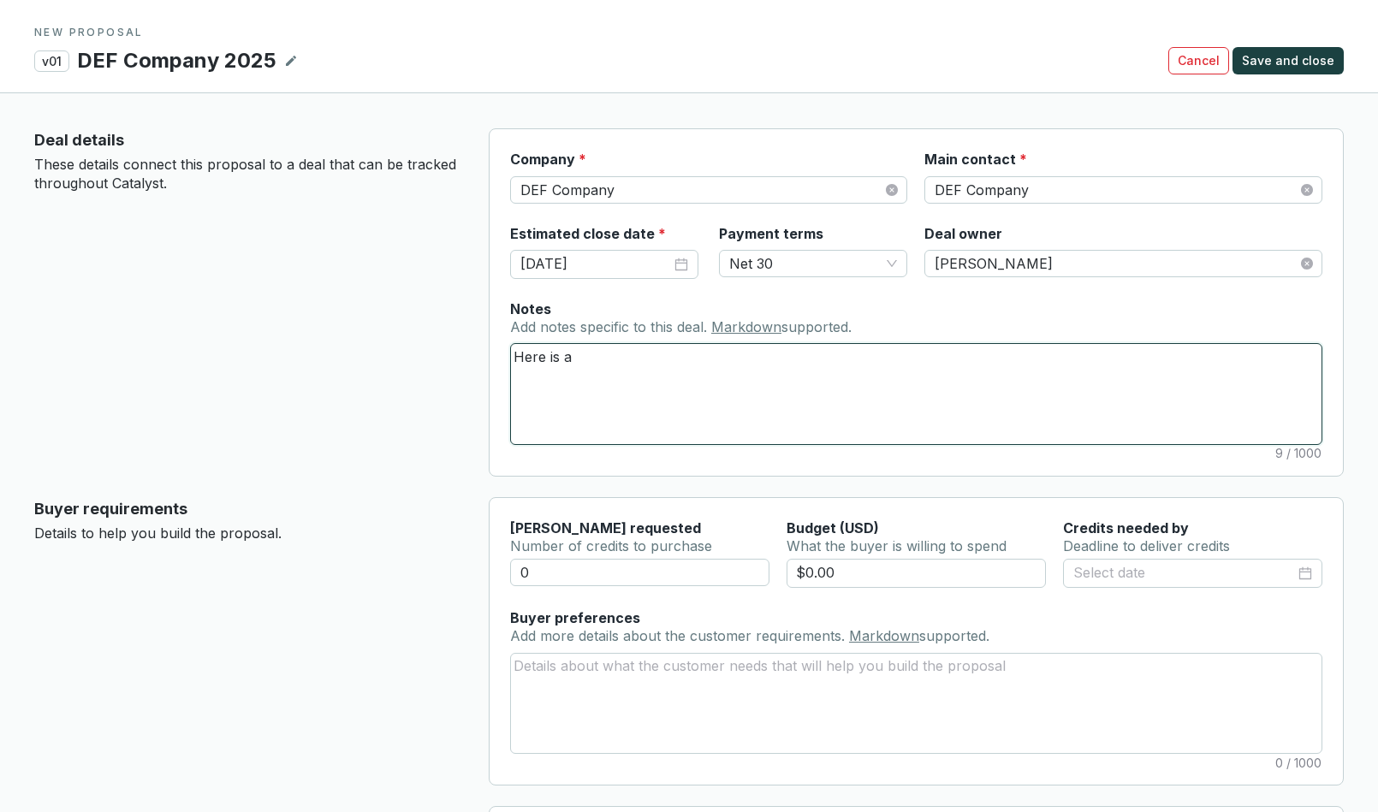
type textarea "Here is a"
type textarea "Here is a n"
type textarea "Here is a no"
type textarea "Here is a not"
type textarea "Here is a note"
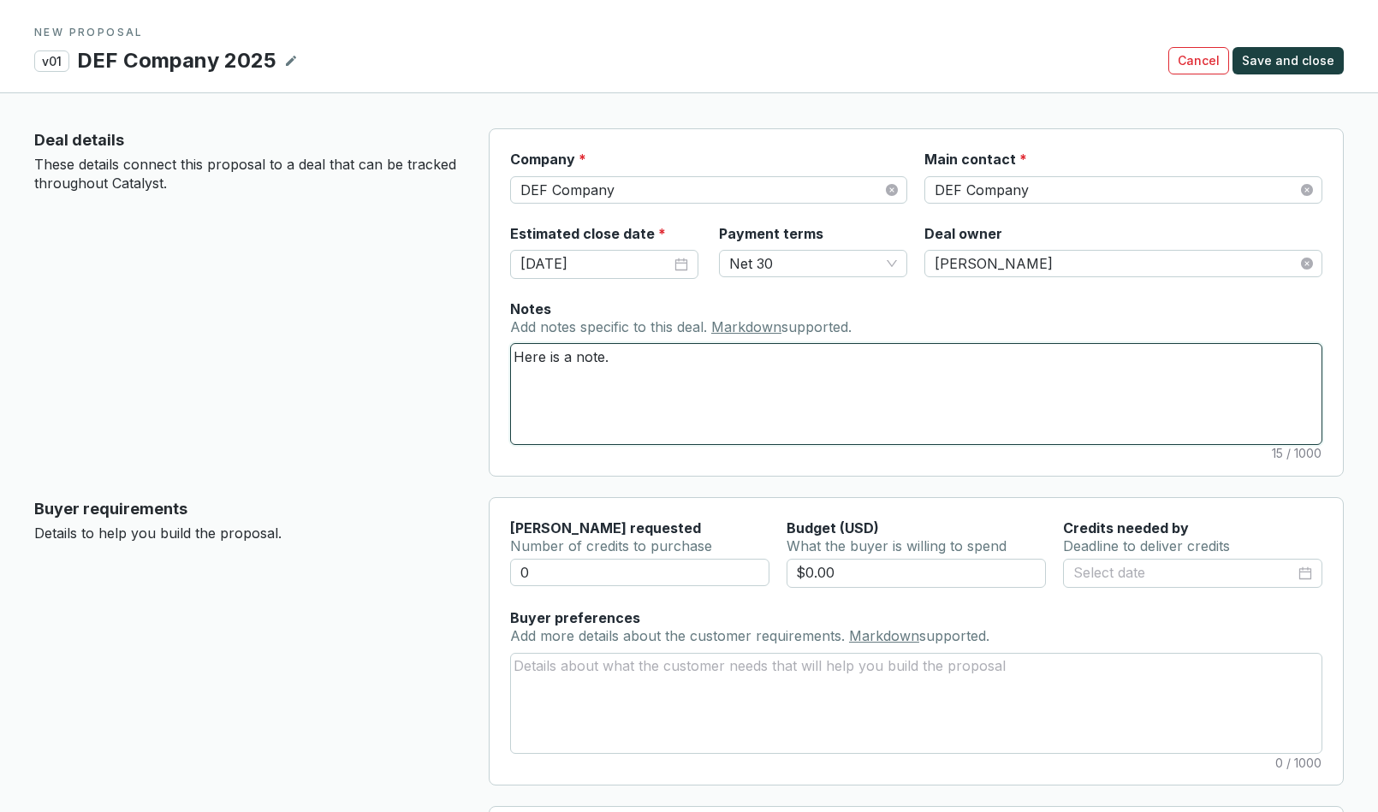
type textarea "Here is a note."
paste textarea "At vero eos et accusamus et iusto odio dignissimos ducimus qui blanditiis praes…"
type textarea "Here is a note. At vero eos et accusamus et iusto odio dignissimos ducimus qui …"
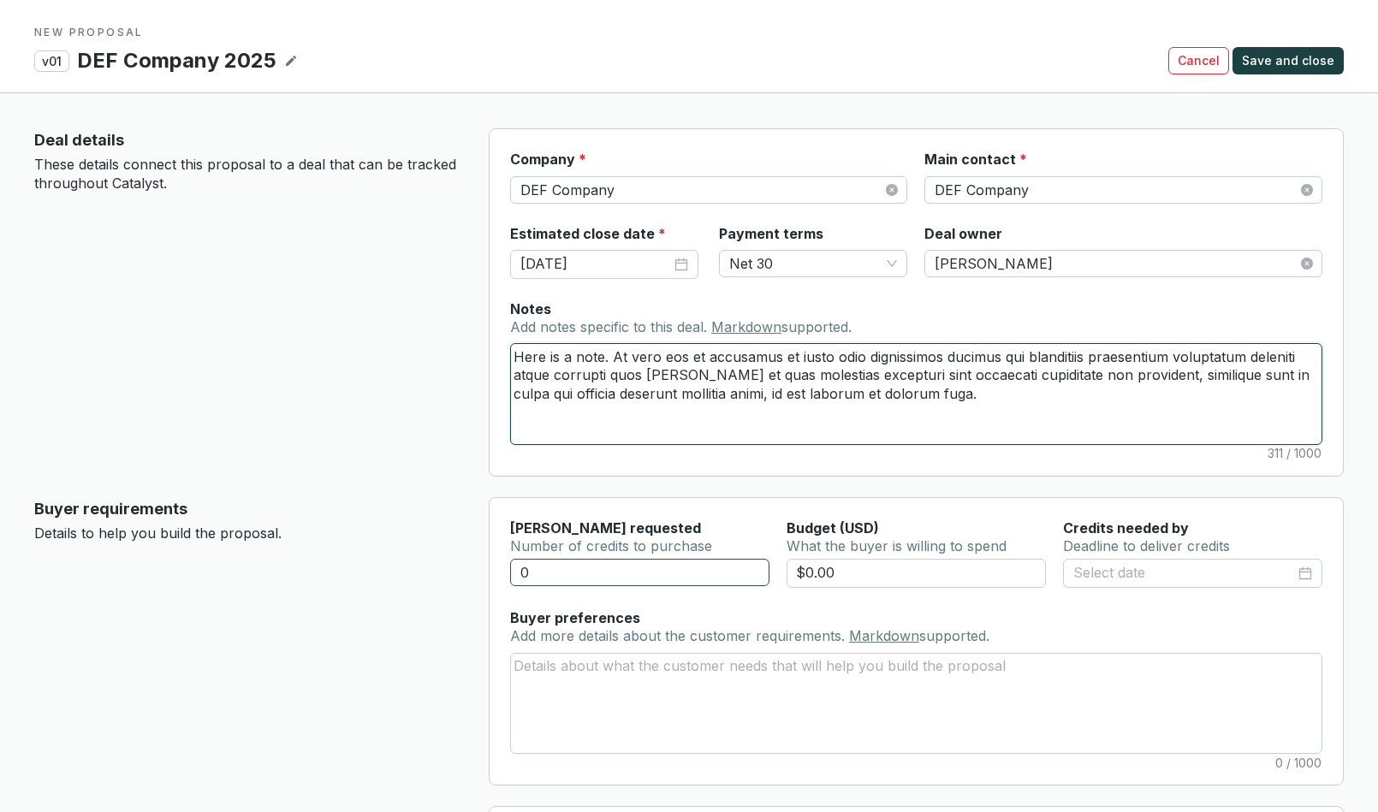
type textarea "Here is a note. At vero eos et accusamus et iusto odio dignissimos ducimus qui …"
click at [578, 578] on input "0" at bounding box center [639, 572] width 259 height 27
type input "150"
click at [836, 562] on input "$0.00" at bounding box center [917, 573] width 260 height 29
click at [845, 576] on input "$0.00" at bounding box center [917, 573] width 260 height 29
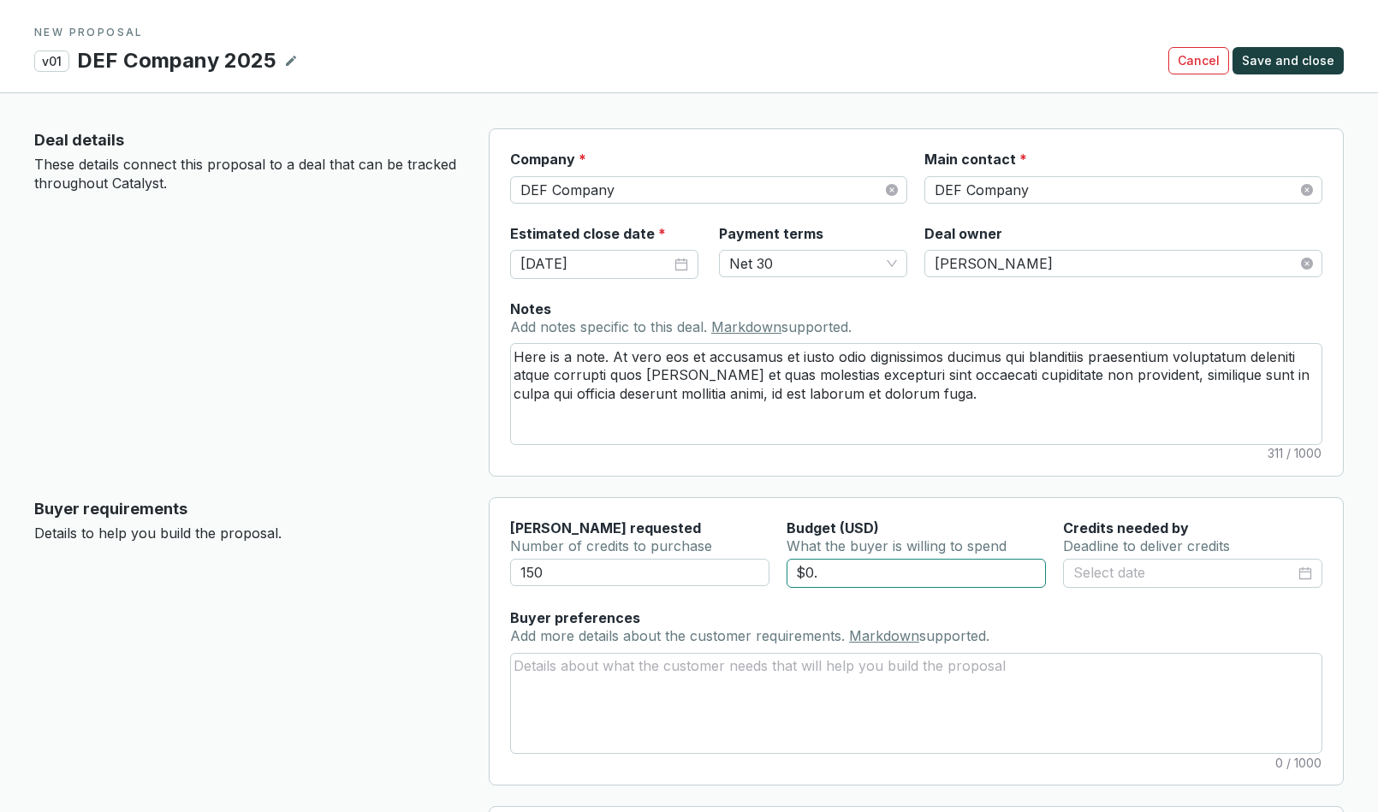
type input "$0"
type input "$1,000.00"
click at [1094, 571] on input at bounding box center [1185, 573] width 222 height 22
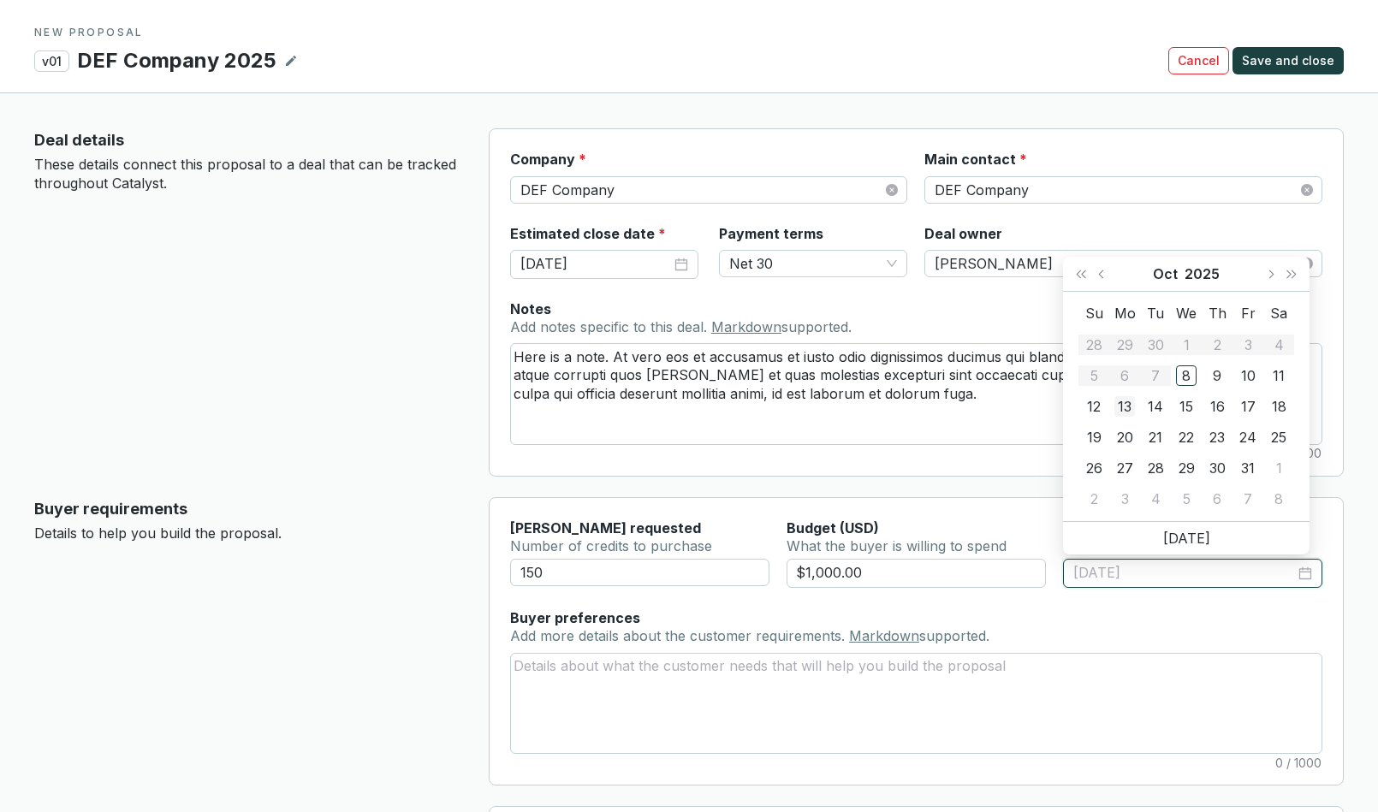
type input "10/13/2025"
type input "10/08/2025"
click at [1186, 372] on div "8" at bounding box center [1186, 376] width 21 height 21
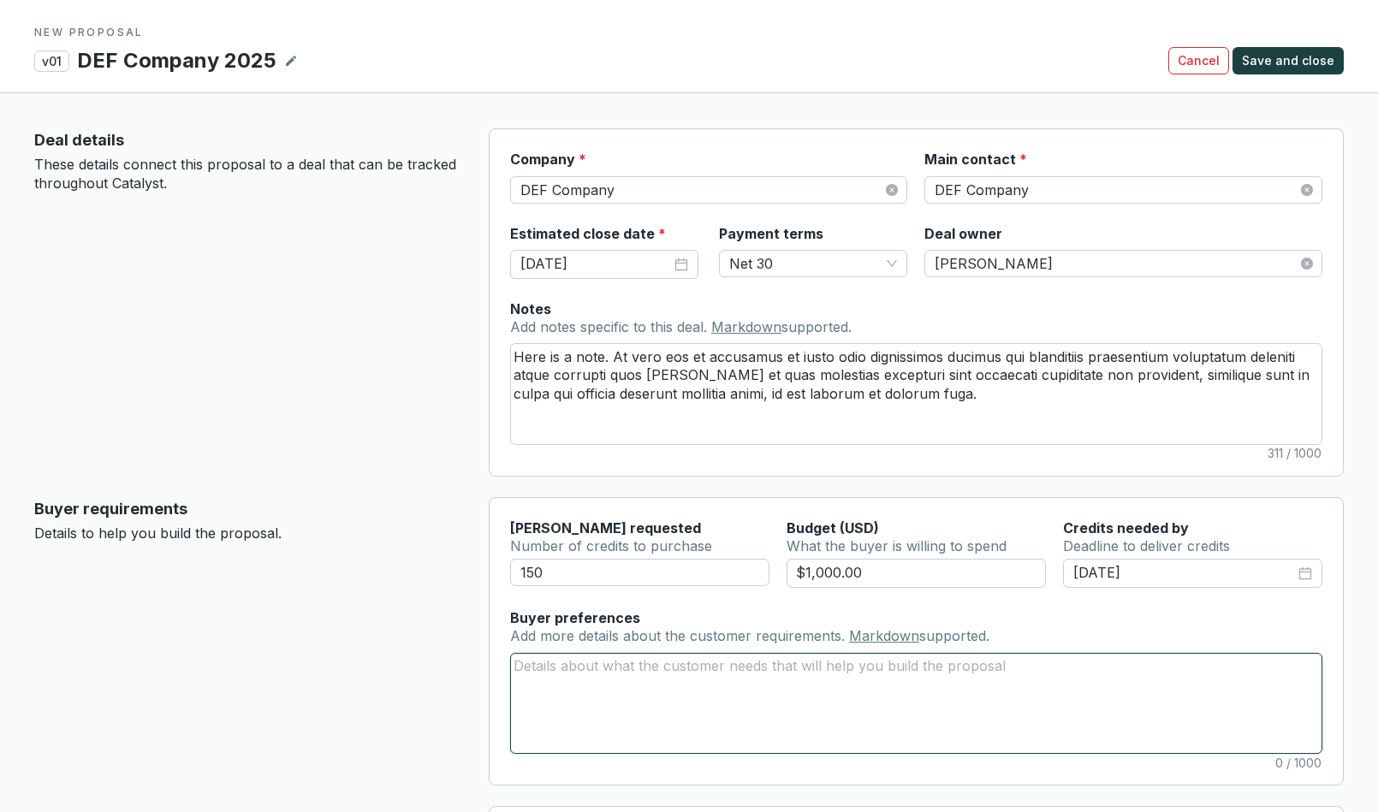
click at [567, 689] on textarea "Buyer preferences Add more details about the customer requirements. Markdown su…" at bounding box center [916, 703] width 811 height 99
drag, startPoint x: 613, startPoint y: 357, endPoint x: 974, endPoint y: 379, distance: 362.0
click at [974, 379] on textarea "Here is a note. At vero eos et accusamus et iusto odio dignissimos ducimus qui …" at bounding box center [916, 393] width 811 height 99
click at [943, 406] on textarea "Here is a note. At vero eos et accusamus et iusto odio dignissimos ducimus qui …" at bounding box center [916, 393] width 811 height 99
drag, startPoint x: 919, startPoint y: 398, endPoint x: 616, endPoint y: 357, distance: 305.8
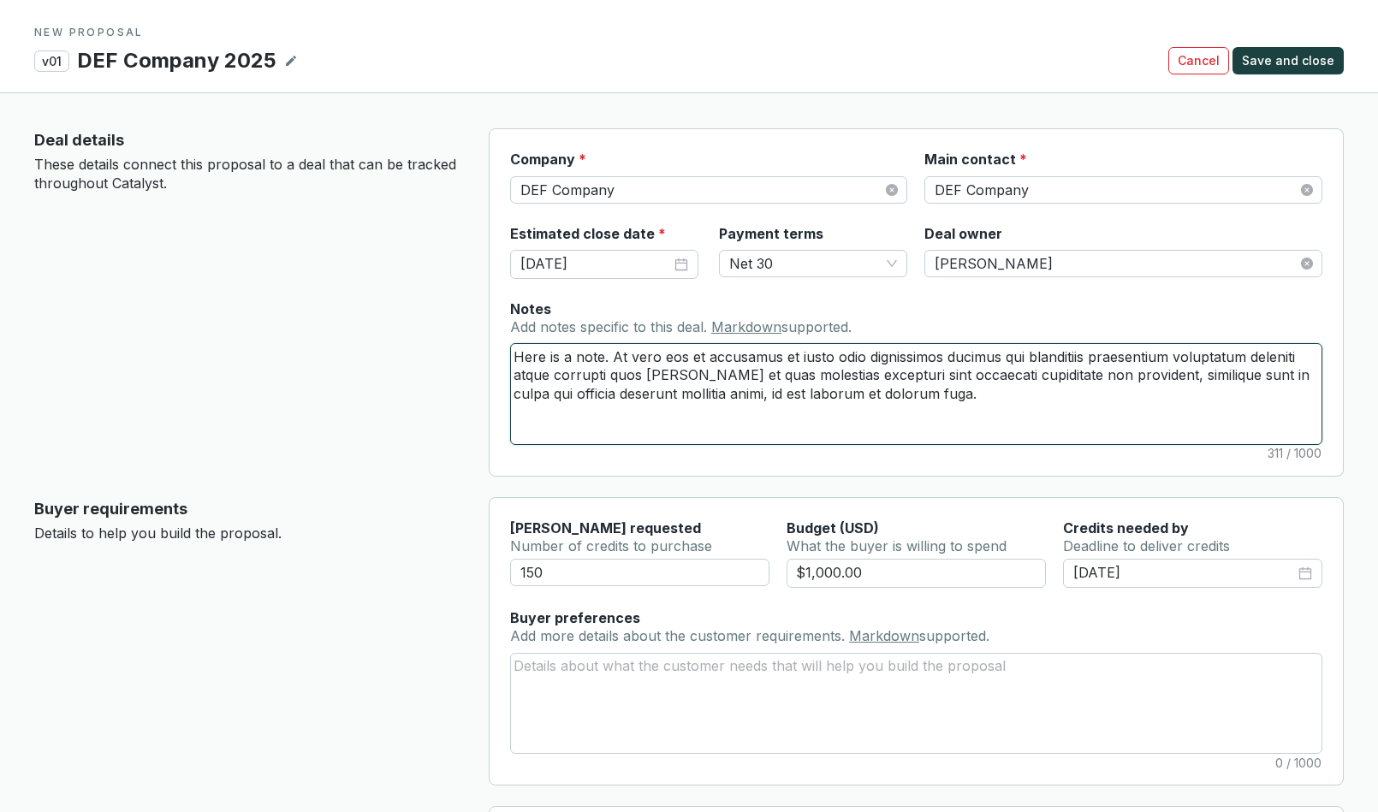
click at [616, 357] on textarea "Here is a note. At vero eos et accusamus et iusto odio dignissimos ducimus qui …" at bounding box center [916, 393] width 811 height 99
click at [562, 681] on textarea "Buyer preferences Add more details about the customer requirements. Markdown su…" at bounding box center [916, 703] width 811 height 99
type textarea "H"
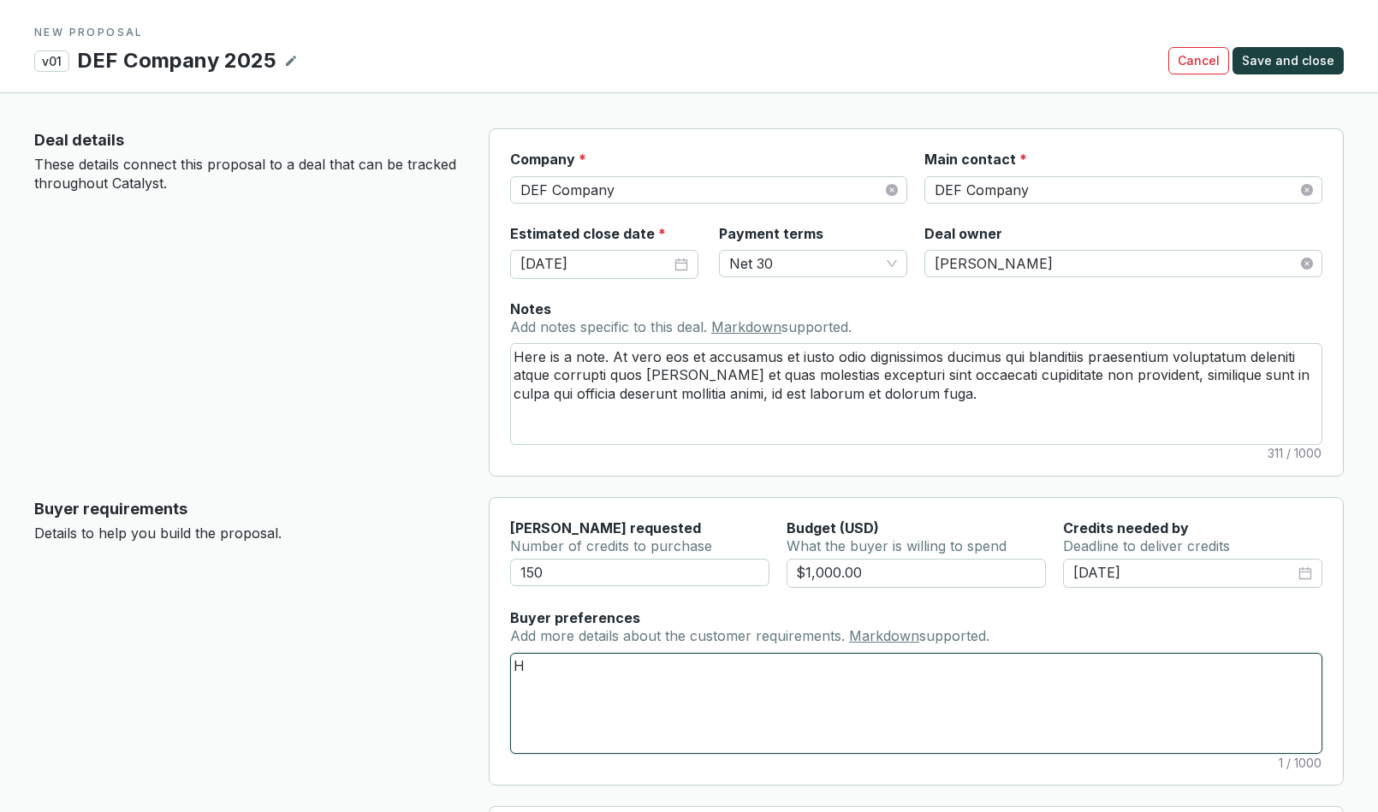
type textarea "He"
type textarea "Her"
type textarea "Here"
type textarea "Here i"
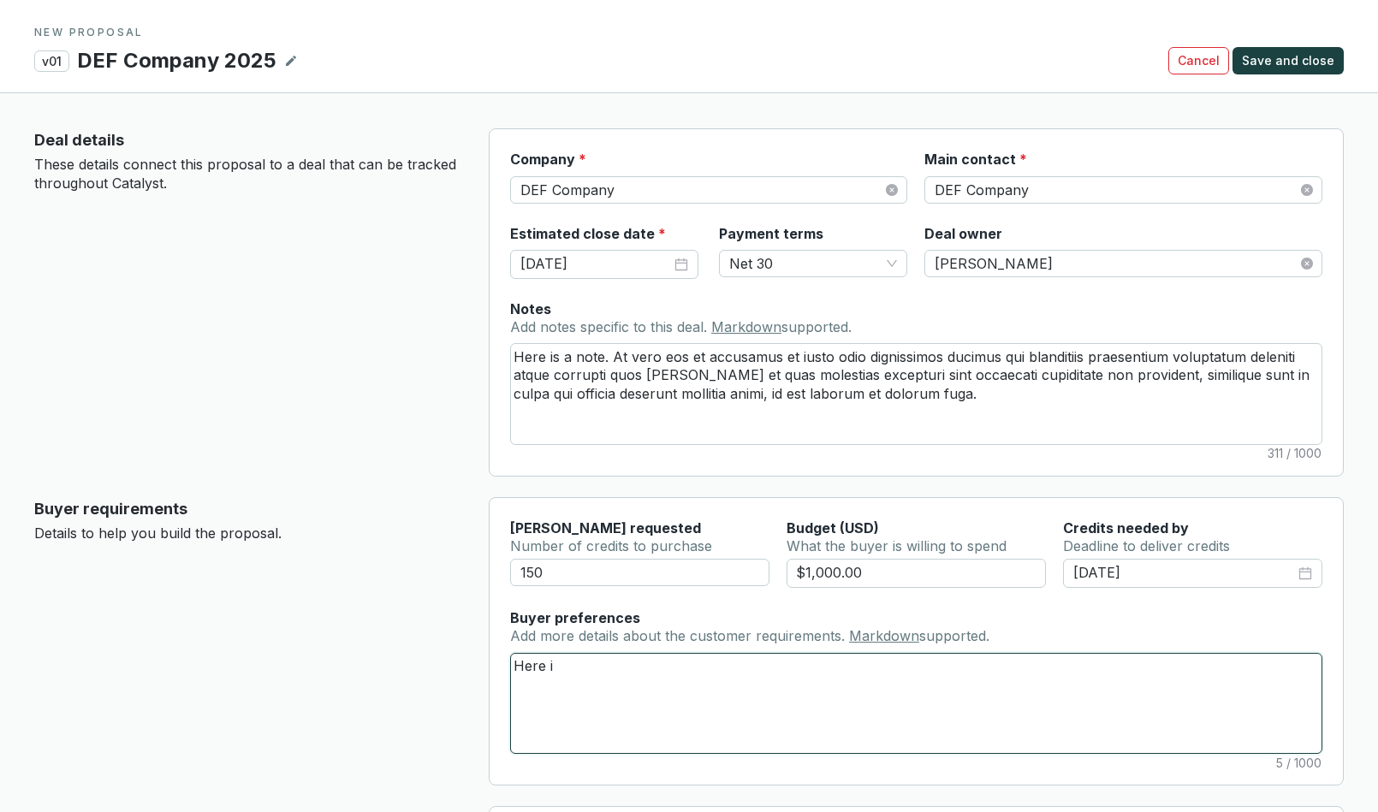
type textarea "Here is"
type textarea "Here is m"
type textarea "Here is my"
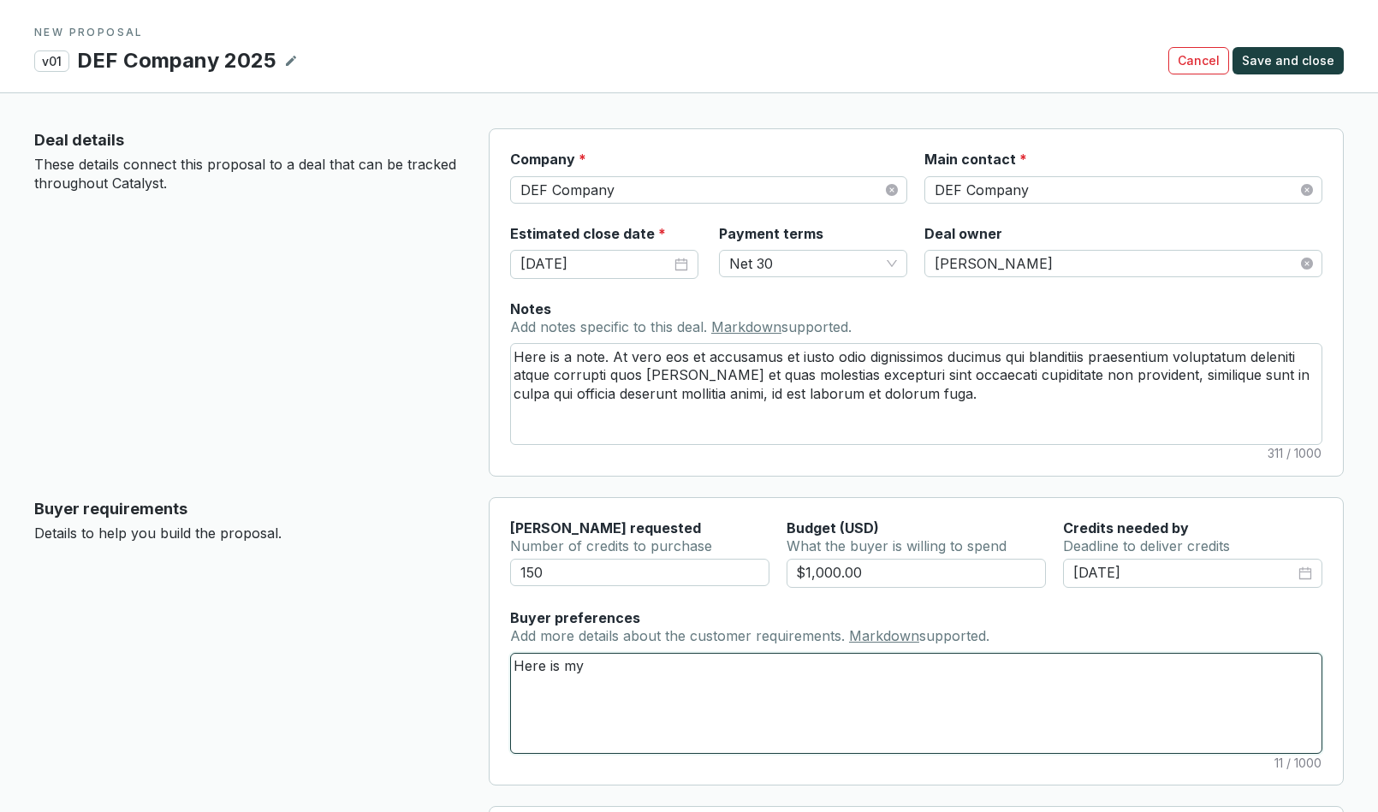
type textarea "Here is my l"
type textarea "Here is my li"
type textarea "Here is my lis"
type textarea "Here is my list"
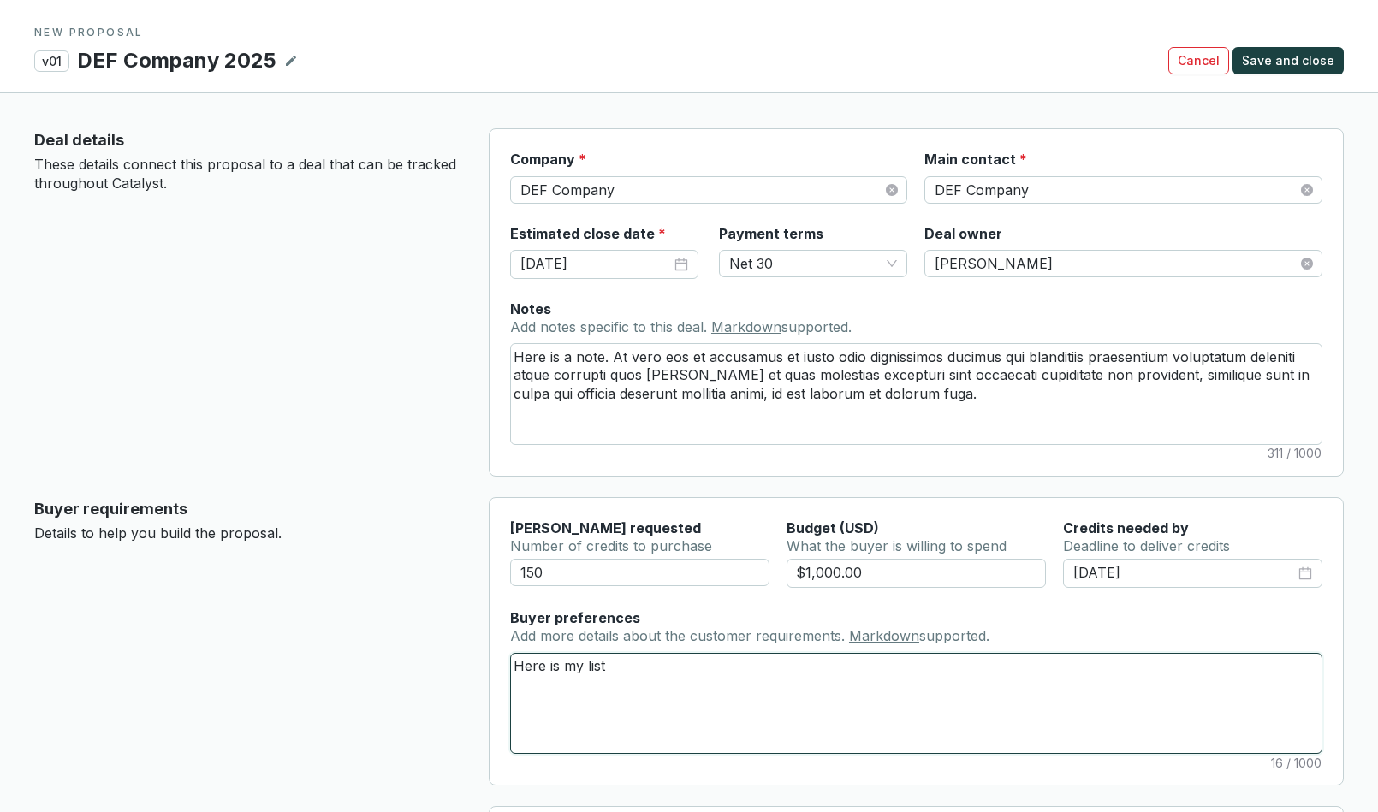
type textarea "Here is my list o"
type textarea "Here is my list of"
type textarea "Here is my list of p"
type textarea "Here is my list of pr"
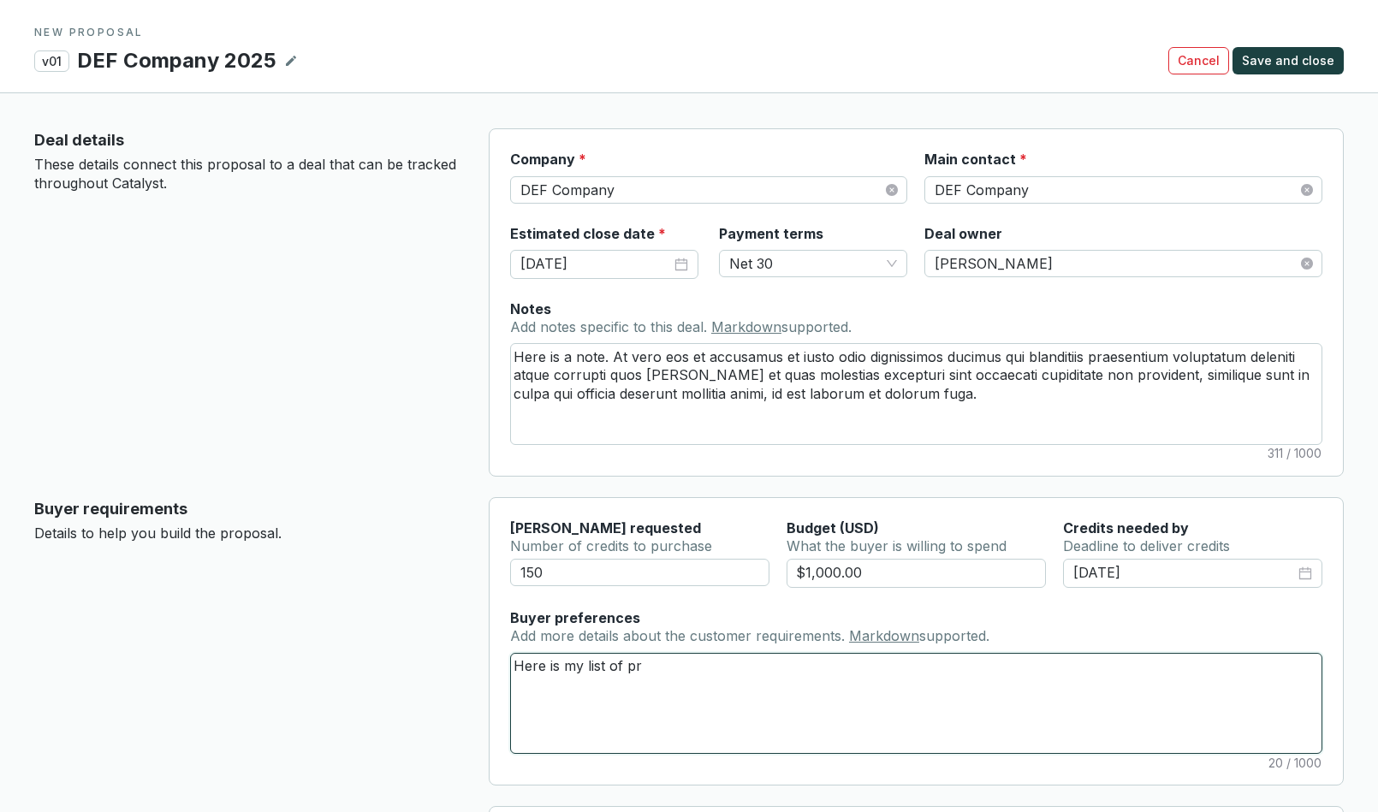
type textarea "Here is my list of pre"
type textarea "Here is my list of pref"
type textarea "Here is my list of prefer"
type textarea "Here is my list of prefere"
type textarea "Here is my list of preferenc"
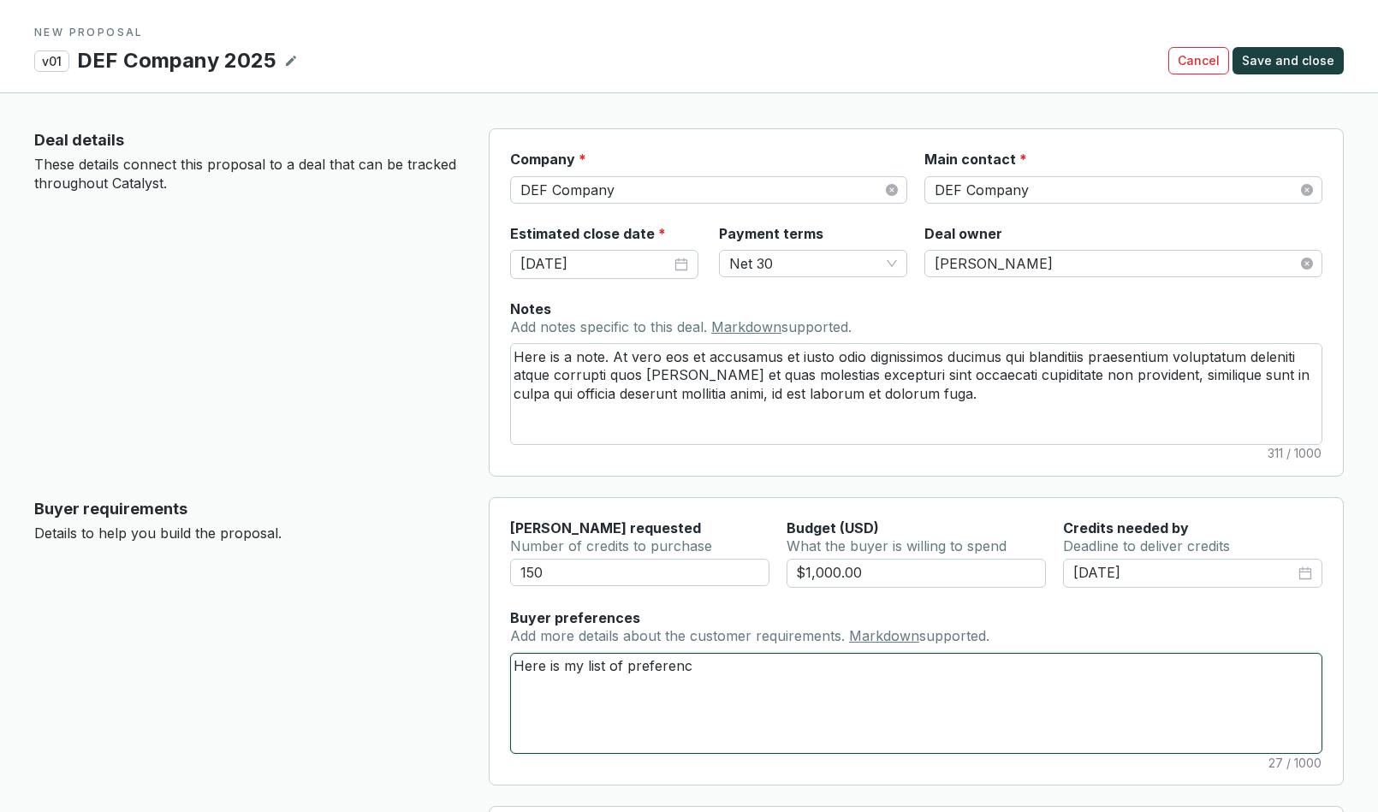
type textarea "Here is my list of preference"
type textarea "Here is my list of preferences"
type textarea "Here is my list of preferences."
paste textarea "At vero eos et accusamus et iusto odio dignissimos ducimus qui blanditiis praes…"
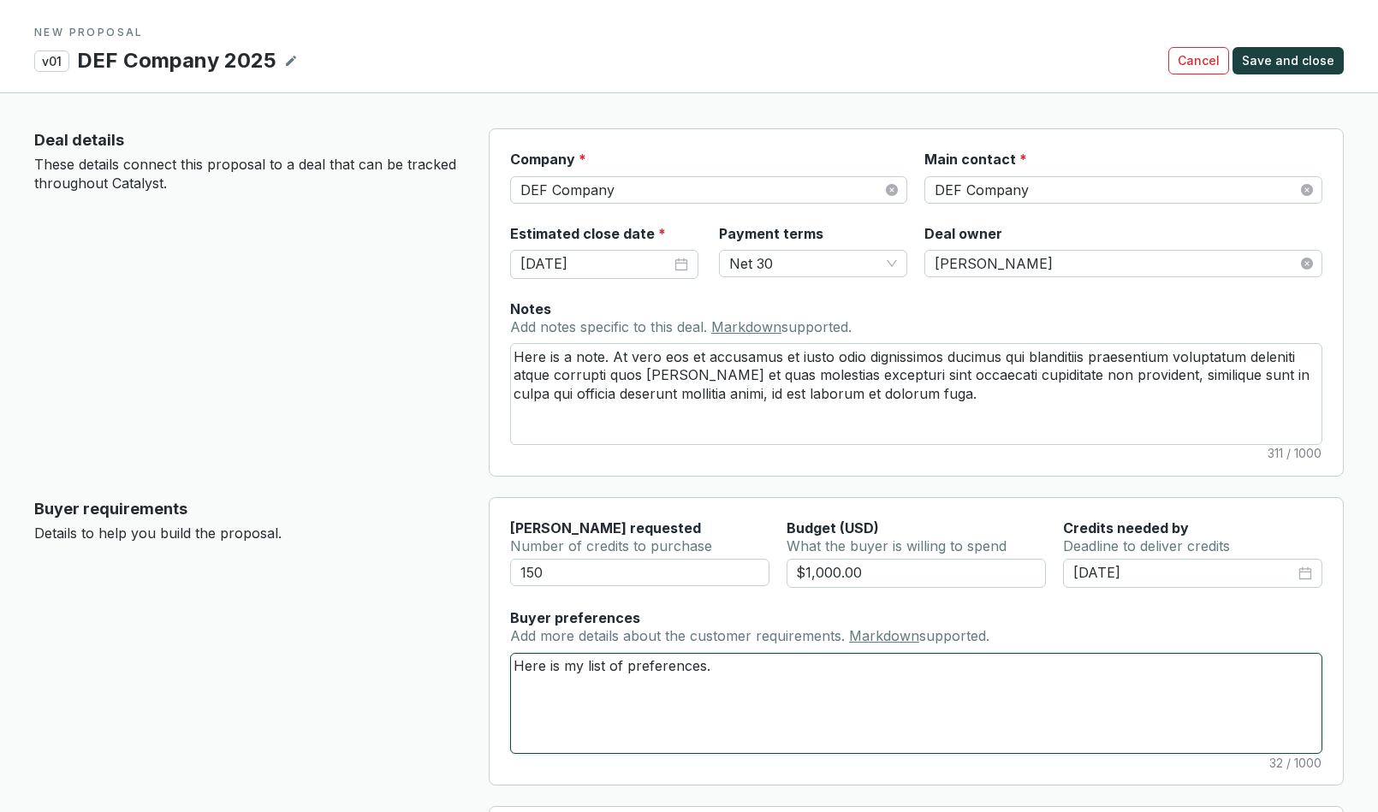
type textarea "Here is my list of preferences. At vero eos et accusamus et iusto odio dignissi…"
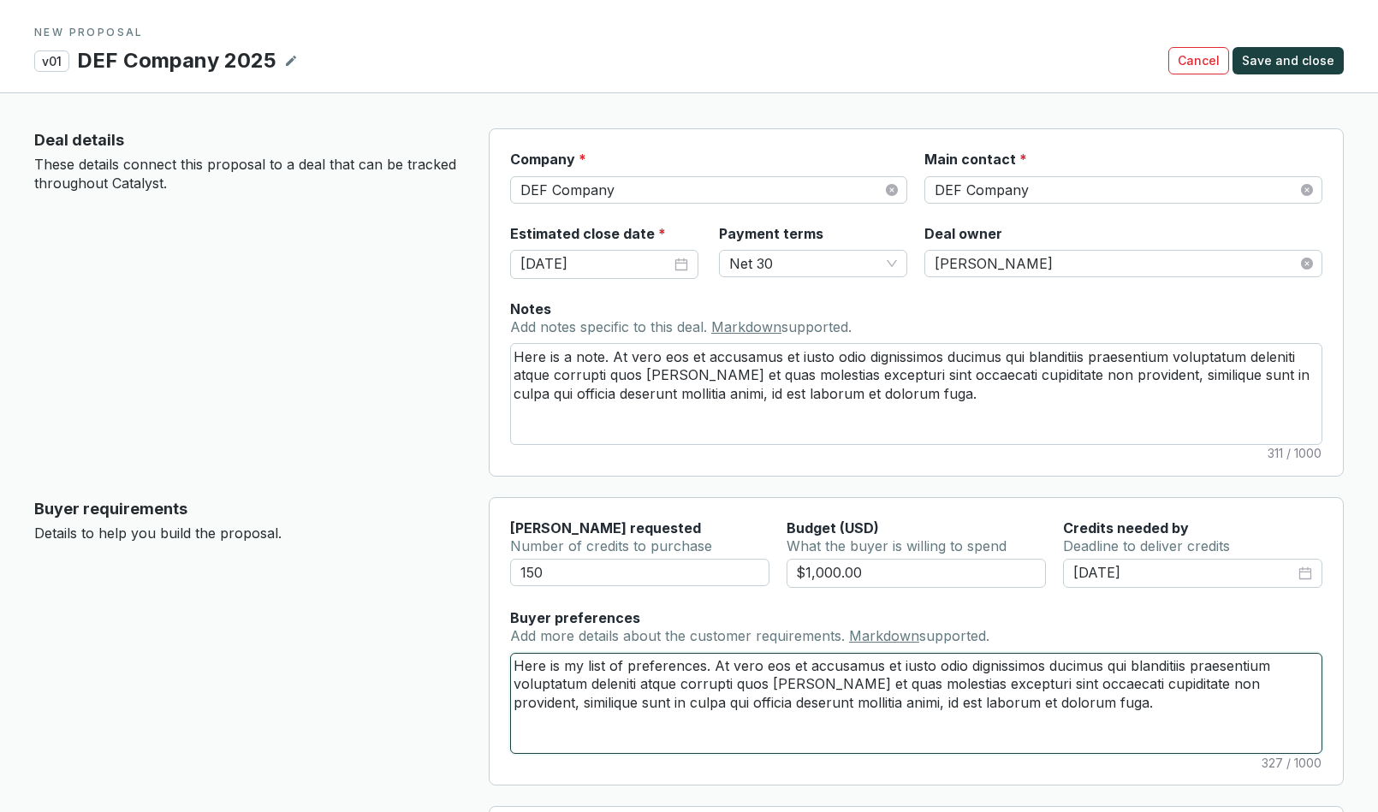
click at [711, 668] on textarea "Here is my list of preferences. At vero eos et accusamus et iusto odio dignissi…" at bounding box center [916, 703] width 811 height 99
click at [670, 674] on textarea "Here is my list of preferences. At vero eos et accusamus et iusto odio dignissi…" at bounding box center [916, 703] width 811 height 99
type textarea "Here is my list of. At vero eos et accusamus et iusto odio dignissimos ducimus …"
type textarea "Here is my list o. At vero eos et accusamus et iusto odio dignissimos ducimus q…"
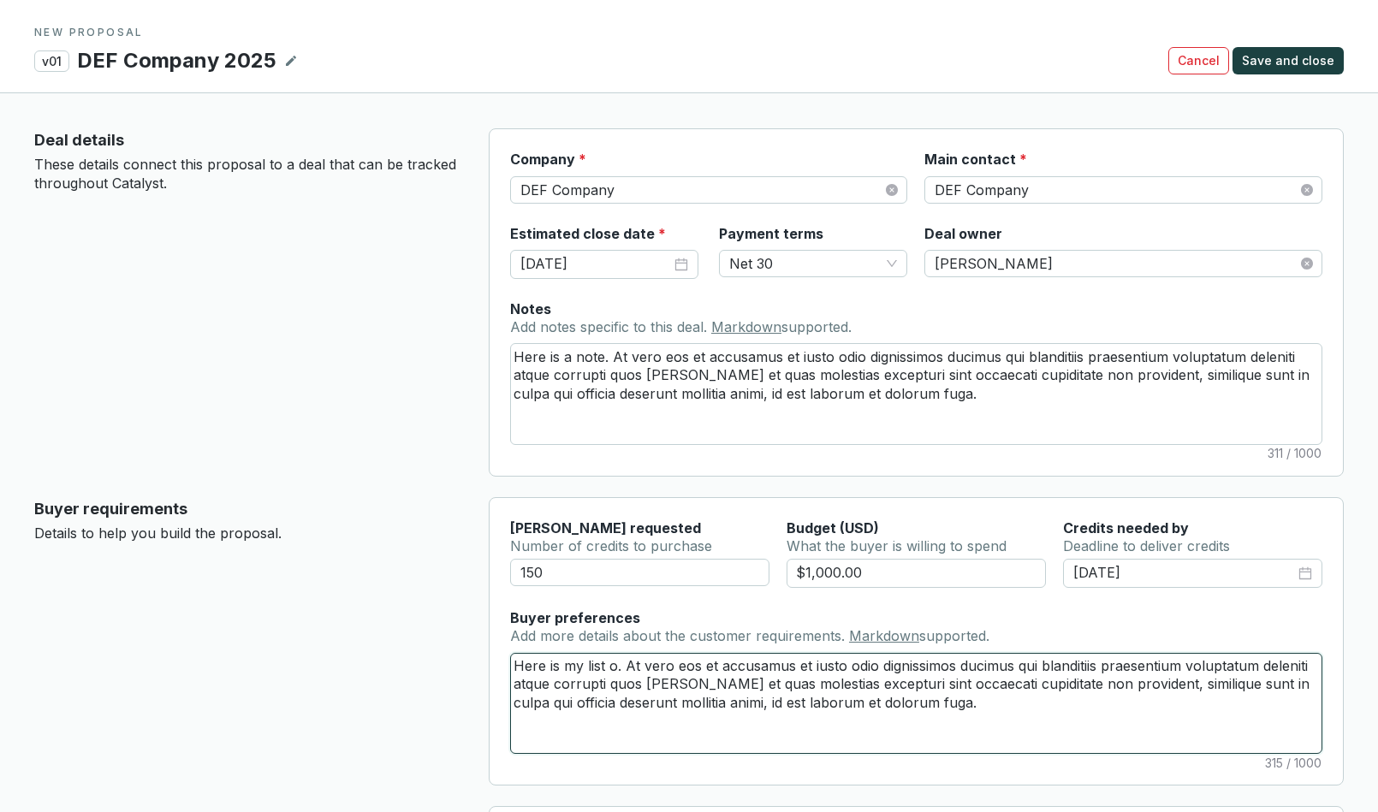
type textarea "Here is my list . At vero eos et accusamus et iusto odio dignissimos ducimus qu…"
type textarea "Here is my list. At vero eos et accusamus et iusto odio dignissimos ducimus qui…"
type textarea "Here is my lis. At vero eos et accusamus et iusto odio dignissimos ducimus qui …"
type textarea "Here is my li. At vero eos et accusamus et iusto odio dignissimos ducimus qui b…"
type textarea "Here is my l. At vero eos et accusamus et iusto odio dignissimos ducimus qui bl…"
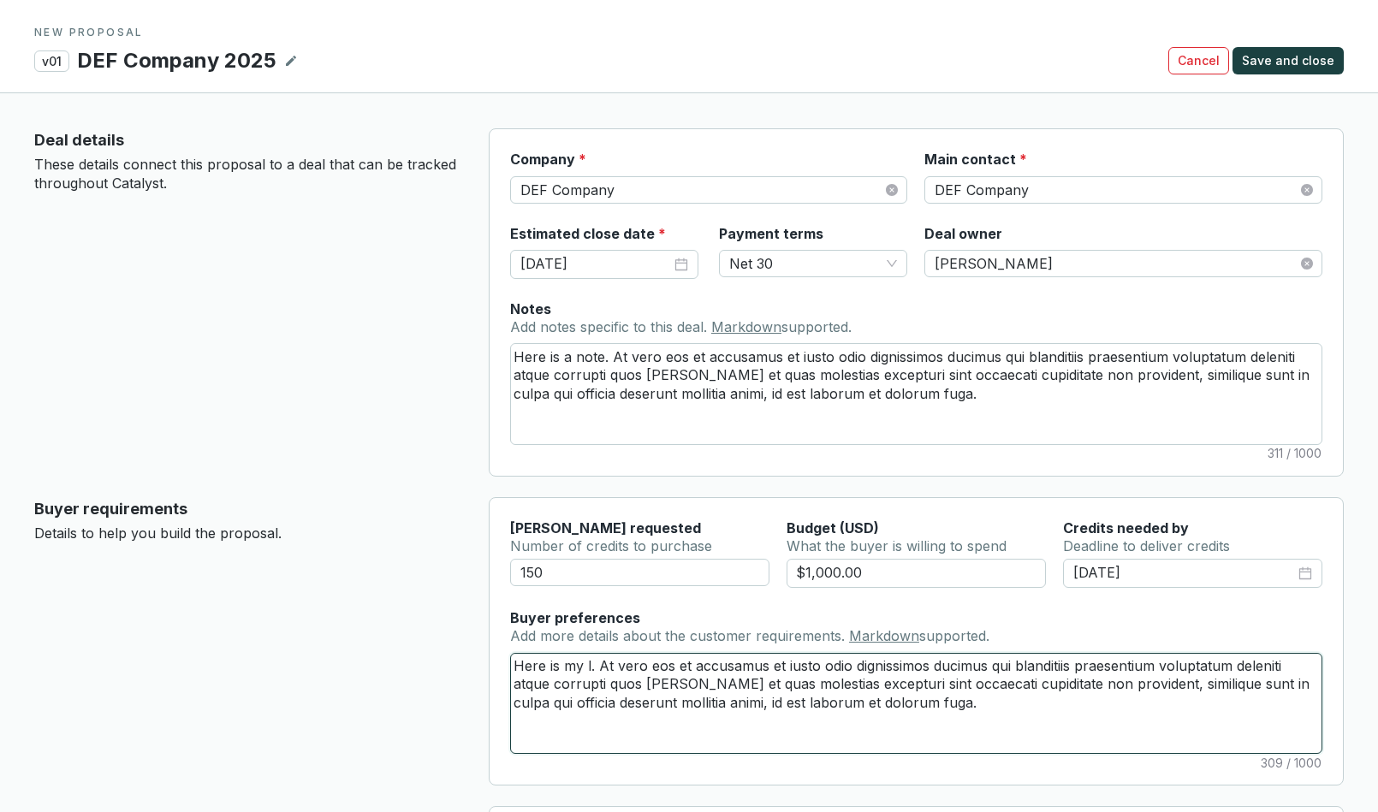
type textarea "Here is my . At vero eos et accusamus et iusto odio dignissimos ducimus qui bla…"
type textarea "Here is my r. At vero eos et accusamus et iusto odio dignissimos ducimus qui bl…"
type textarea "Here is my re. At vero eos et accusamus et iusto odio dignissimos ducimus qui b…"
type textarea "Here is my req. At vero eos et accusamus et iusto odio dignissimos ducimus qui …"
type textarea "Here is my requ. At vero eos et accusamus et iusto odio dignissimos ducimus qui…"
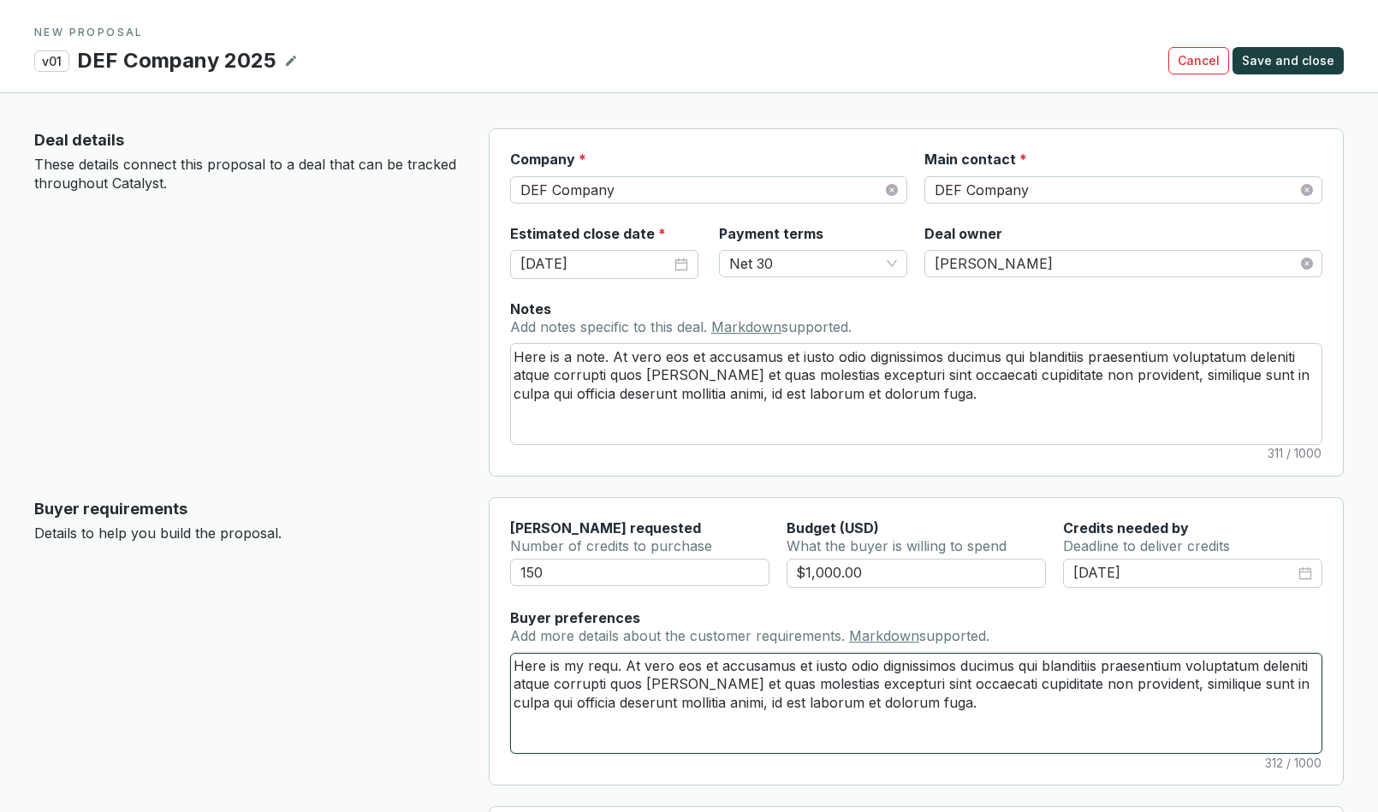
type textarea "Here is my requi. At vero eos et accusamus et iusto odio dignissimos ducimus qu…"
type textarea "Here is my requir. At vero eos et accusamus et iusto odio dignissimos ducimus q…"
type textarea "Here is my require. At vero eos et accusamus et iusto odio dignissimos ducimus …"
type textarea "Here is my requirem. At vero eos et accusamus et iusto odio dignissimos ducimus…"
type textarea "Here is my requireme. At vero eos et accusamus et iusto odio dignissimos ducimu…"
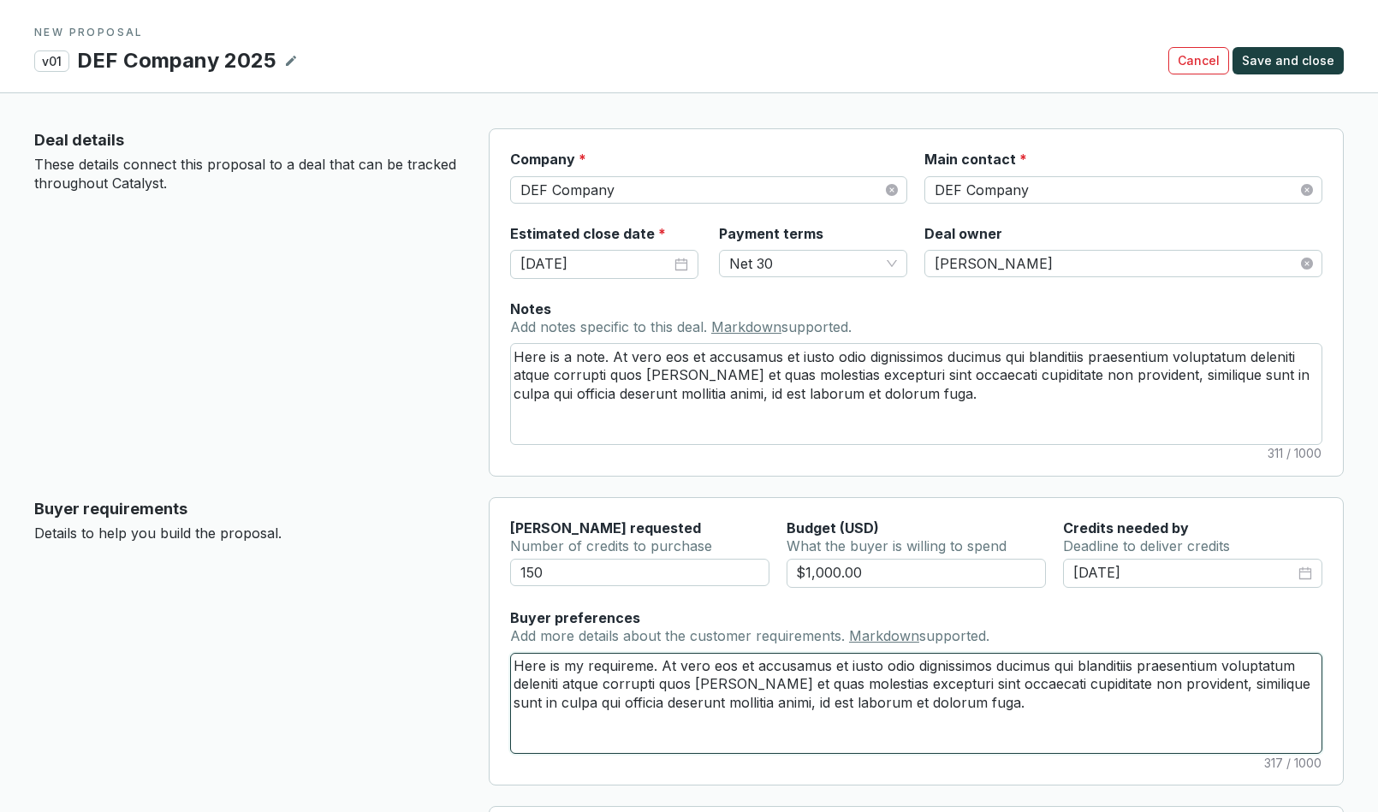
type textarea "Here is my requiremen. At vero eos et accusamus et iusto odio dignissimos ducim…"
type textarea "Here is my requirement. At vero eos et accusamus et iusto odio dignissimos duci…"
type textarea "Here is my requirements. At vero eos et accusamus et iusto odio dignissimos duc…"
type textarea "Here is my requirements At vero eos et accusamus et iusto odio dignissimos duci…"
type textarea "Here is my requirements: At vero eos et accusamus et iusto odio dignissimos duc…"
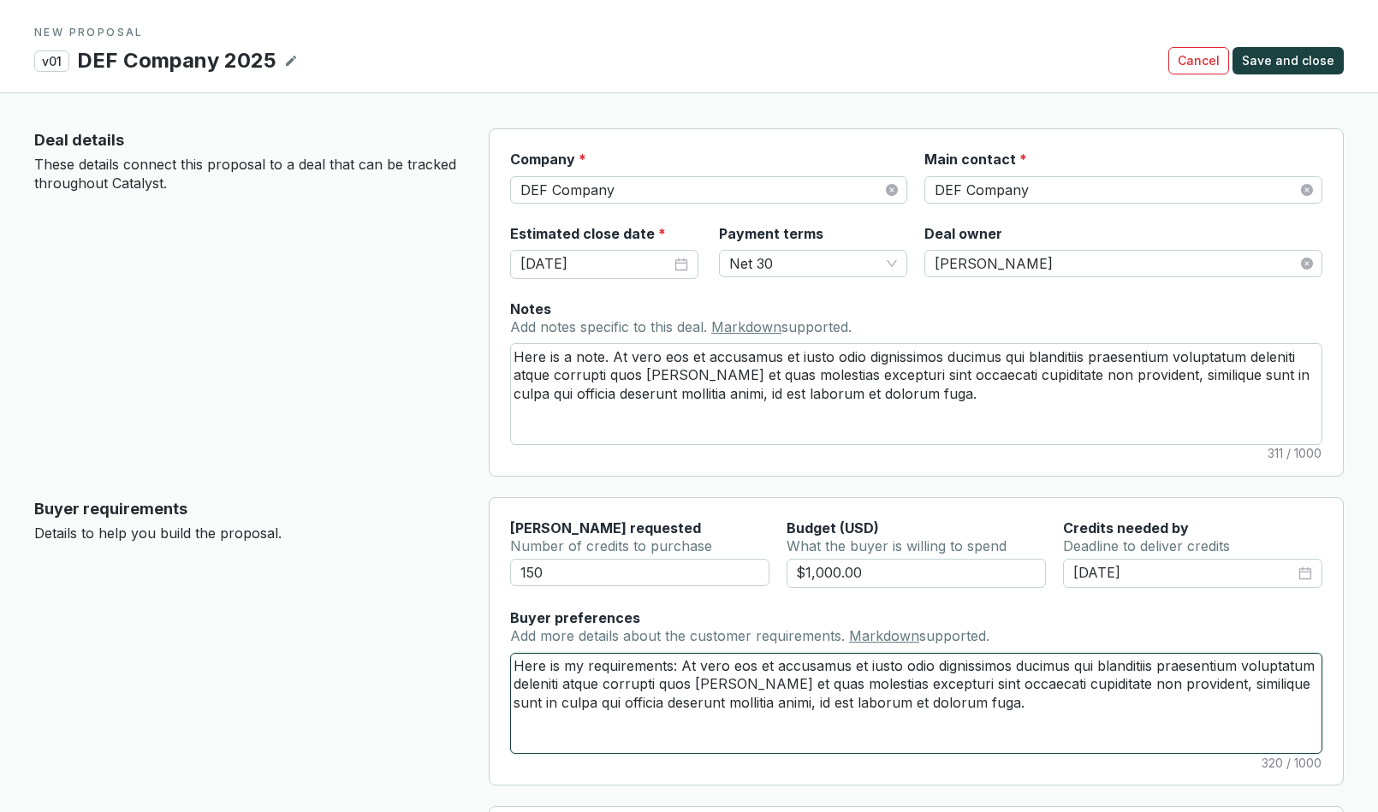
type textarea "Here is my requirements: At vero eos et accusamus et iusto odio dignissimos duc…"
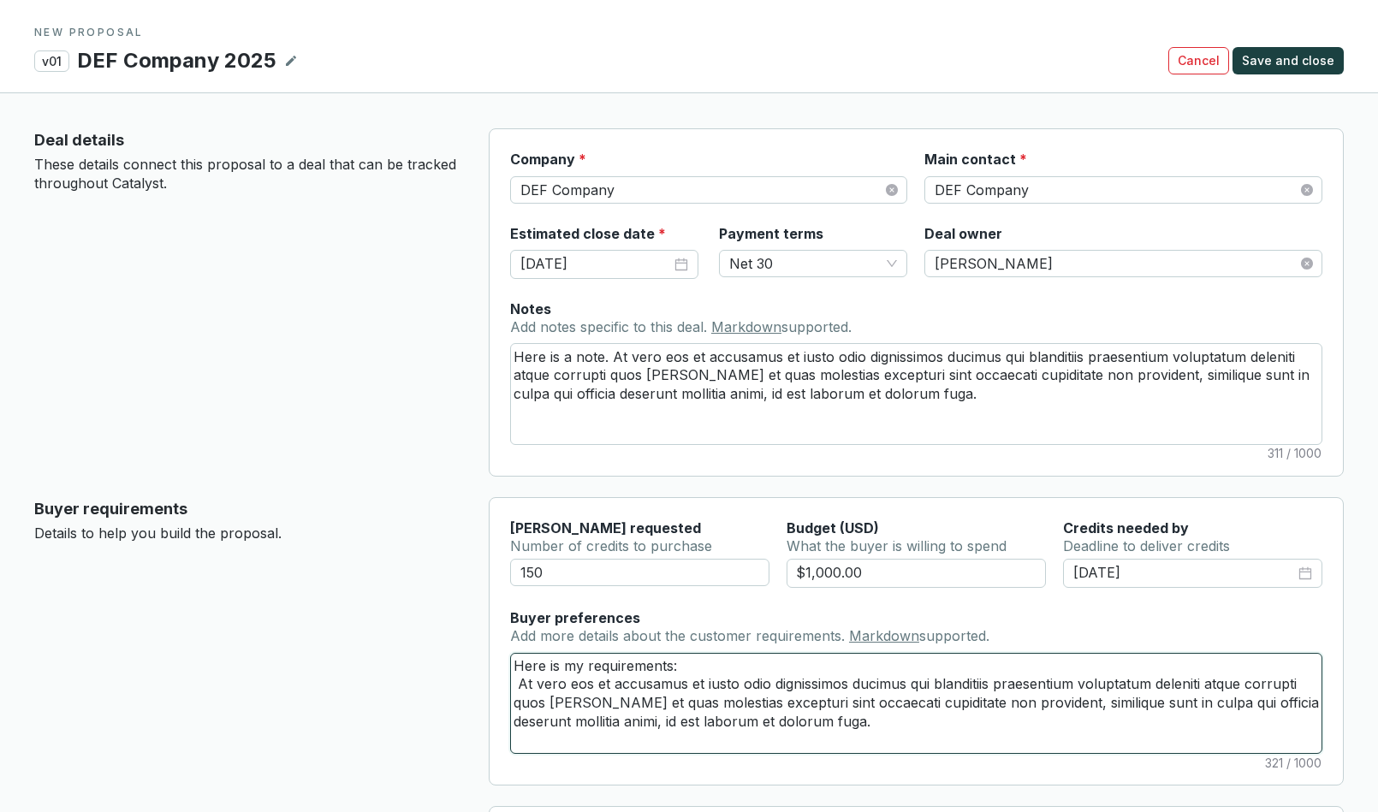
type textarea "Here are my requirements: At vero eos et accusamus et iusto odio dignissimos du…"
click at [519, 685] on textarea "Here are my requirements: At vero eos et accusamus et iusto odio dignissimos du…" at bounding box center [916, 703] width 811 height 99
type textarea "Here are my requirements: At vero eos et accusamus et iusto odio dignissimos du…"
type textarea "Here are my requirements: 1At vero eos et accusamus et iusto odio dignissimos d…"
type textarea "Here are my requirements: 1.At vero eos et accusamus et iusto odio dignissimos …"
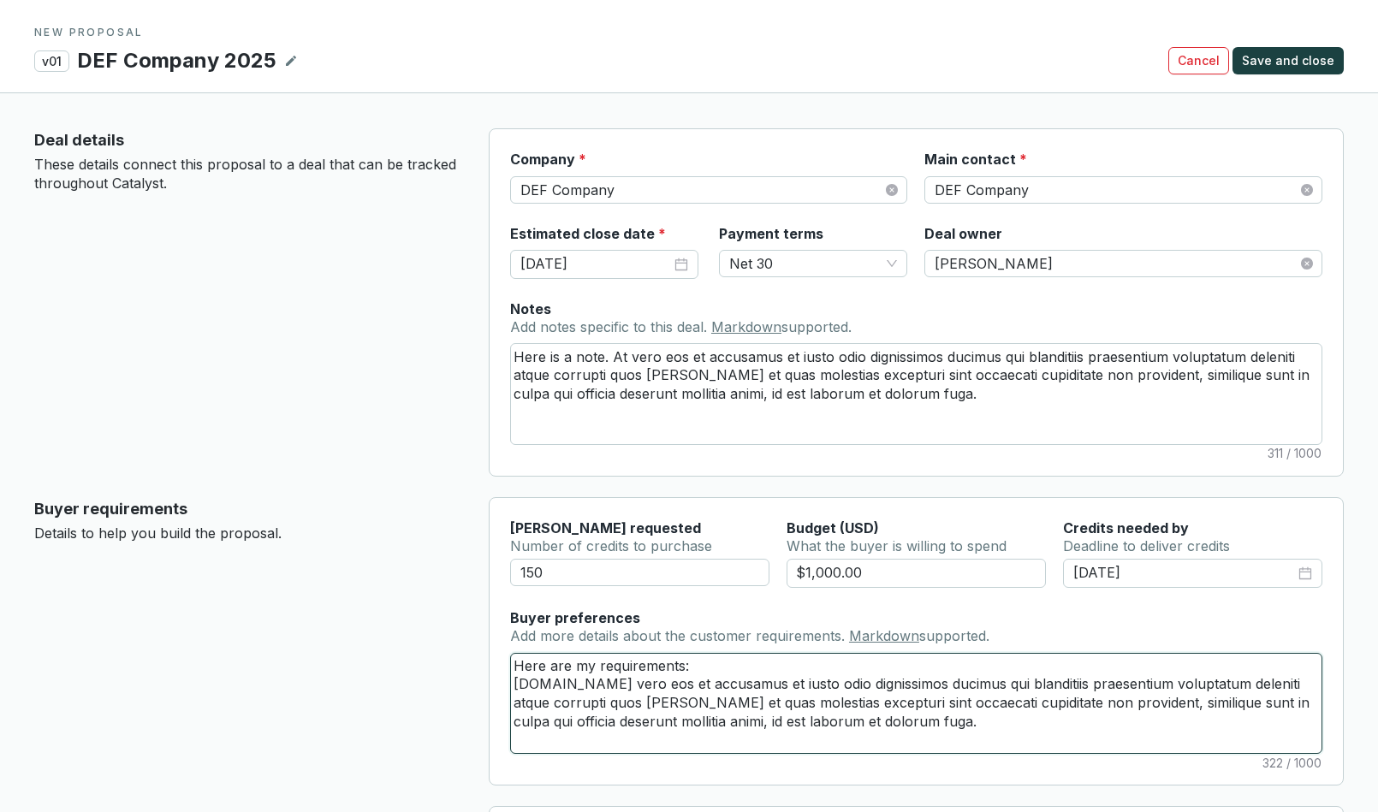
type textarea "Here are my requirements: 1. At vero eos et accusamus et iusto odio dignissimos…"
click at [861, 687] on textarea "Here are my requirements: 1. At vero eos et accusamus et iusto odio dignissimos…" at bounding box center [916, 703] width 811 height 99
type textarea "Here are my requirements: 1. At vero eos et accusamus et iusto odio dignissimos…"
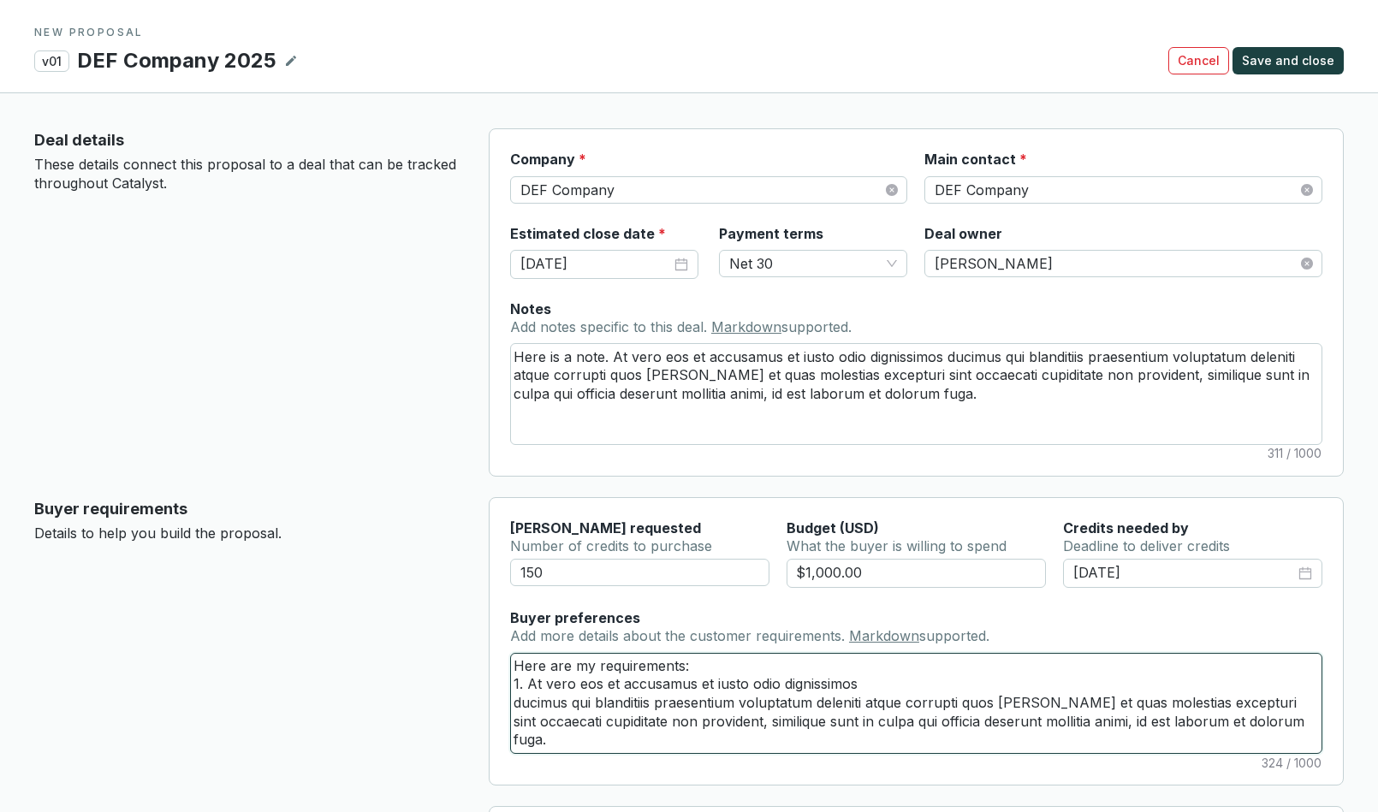
type textarea "Here are my requirements: 1. At vero eos et accusamus et iusto odio dignissimos…"
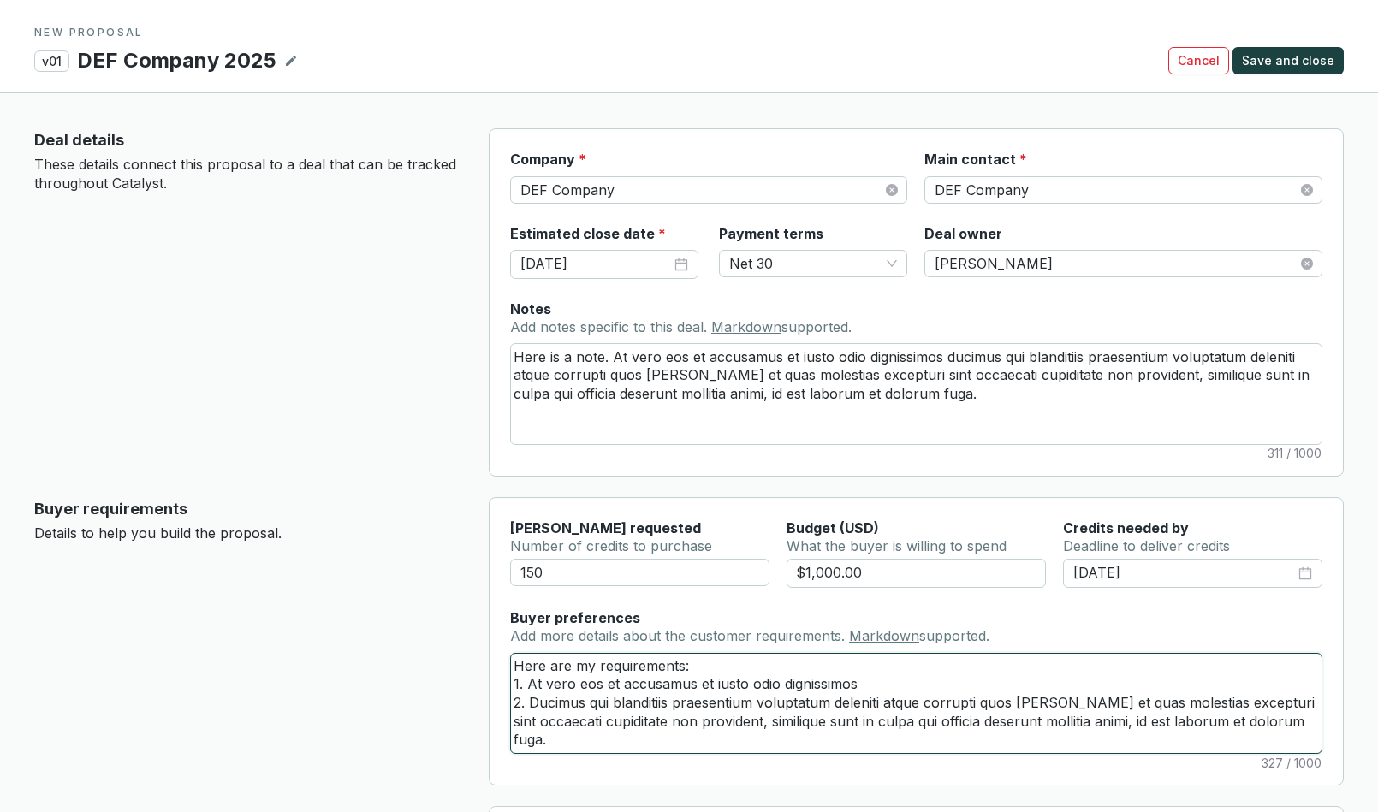
click at [928, 705] on textarea "Here are my requirements: 1. At vero eos et accusamus et iusto odio dignissimos…" at bounding box center [916, 703] width 811 height 99
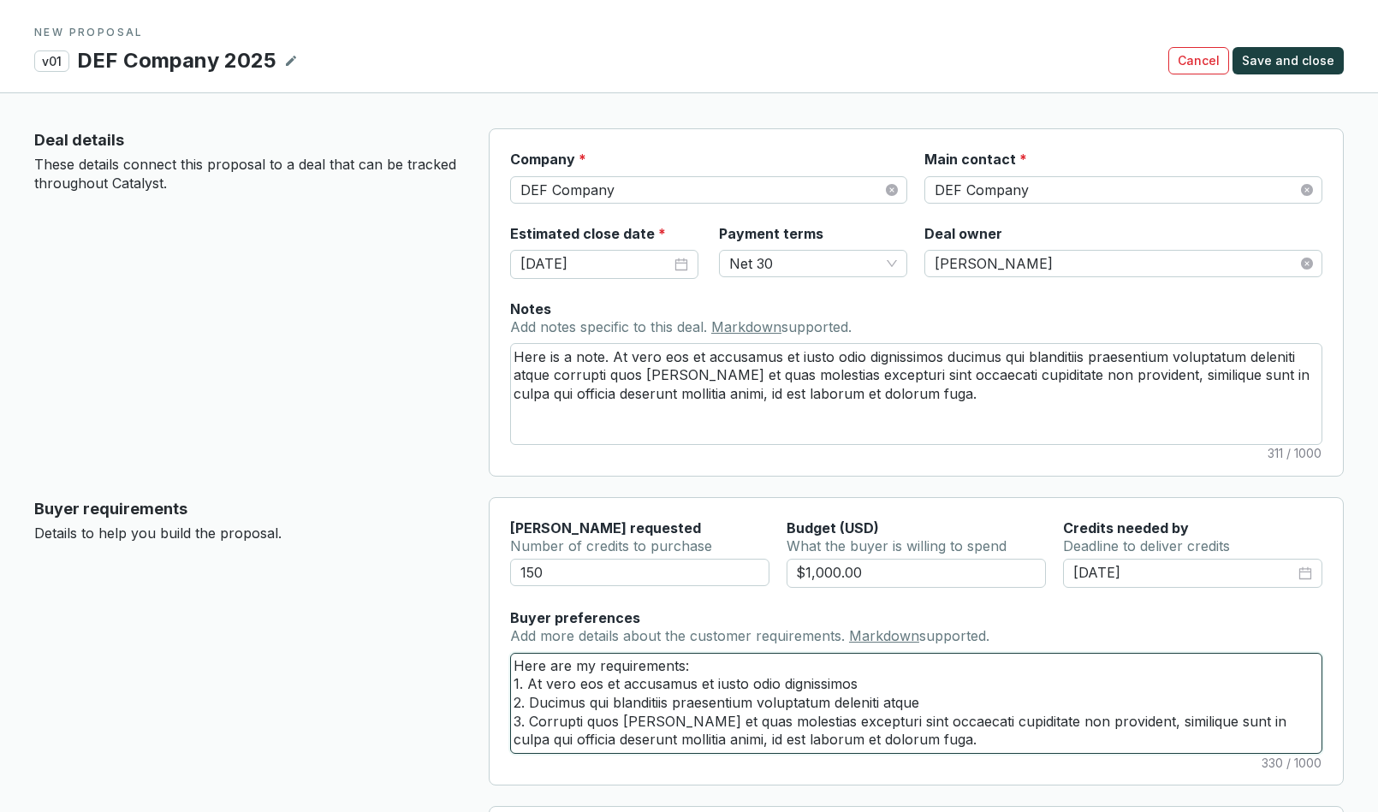
click at [792, 722] on textarea "Here are my requirements: 1. At vero eos et accusamus et iusto odio dignissimos…" at bounding box center [916, 703] width 811 height 99
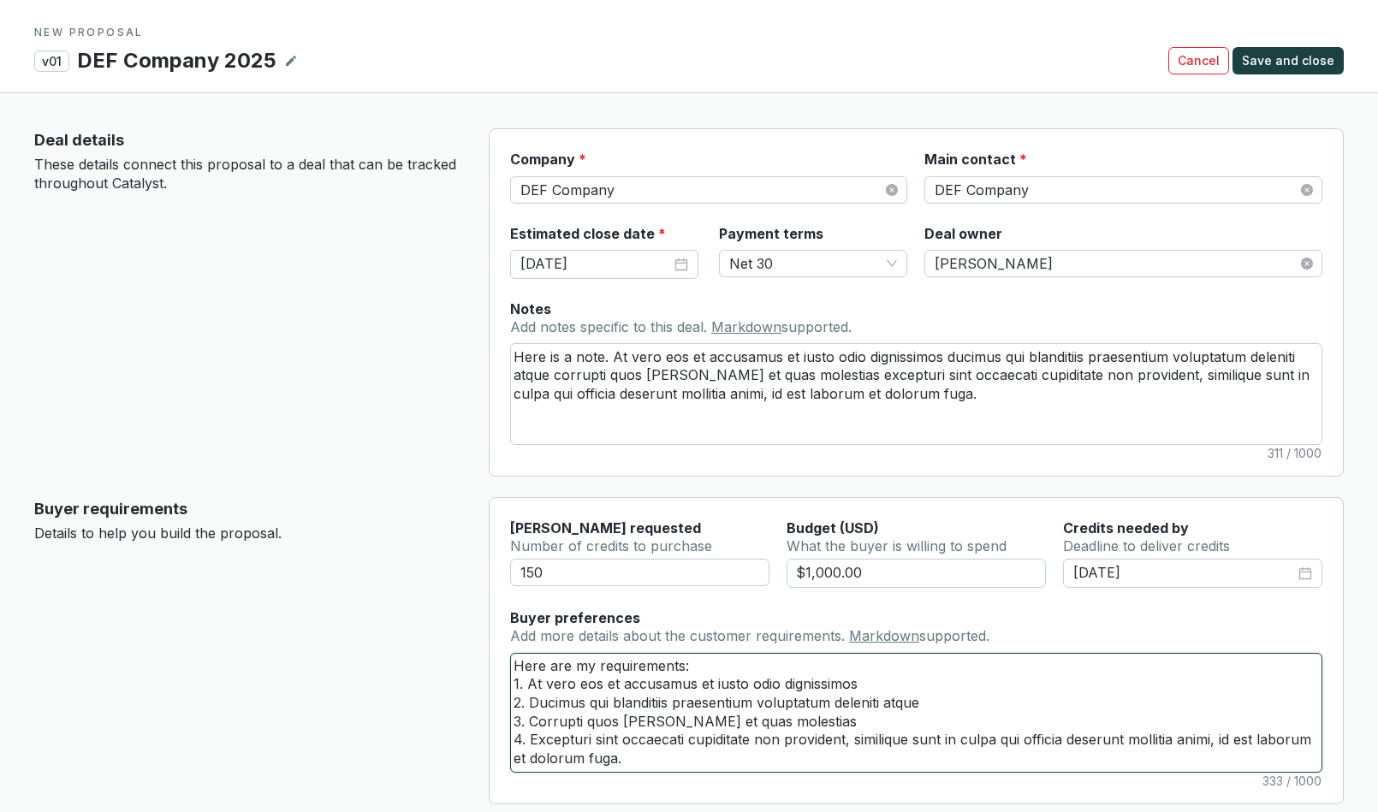
click at [1068, 742] on textarea "Here are my requirements: 1. At vero eos et accusamus et iusto odio dignissimos…" at bounding box center [916, 713] width 811 height 118
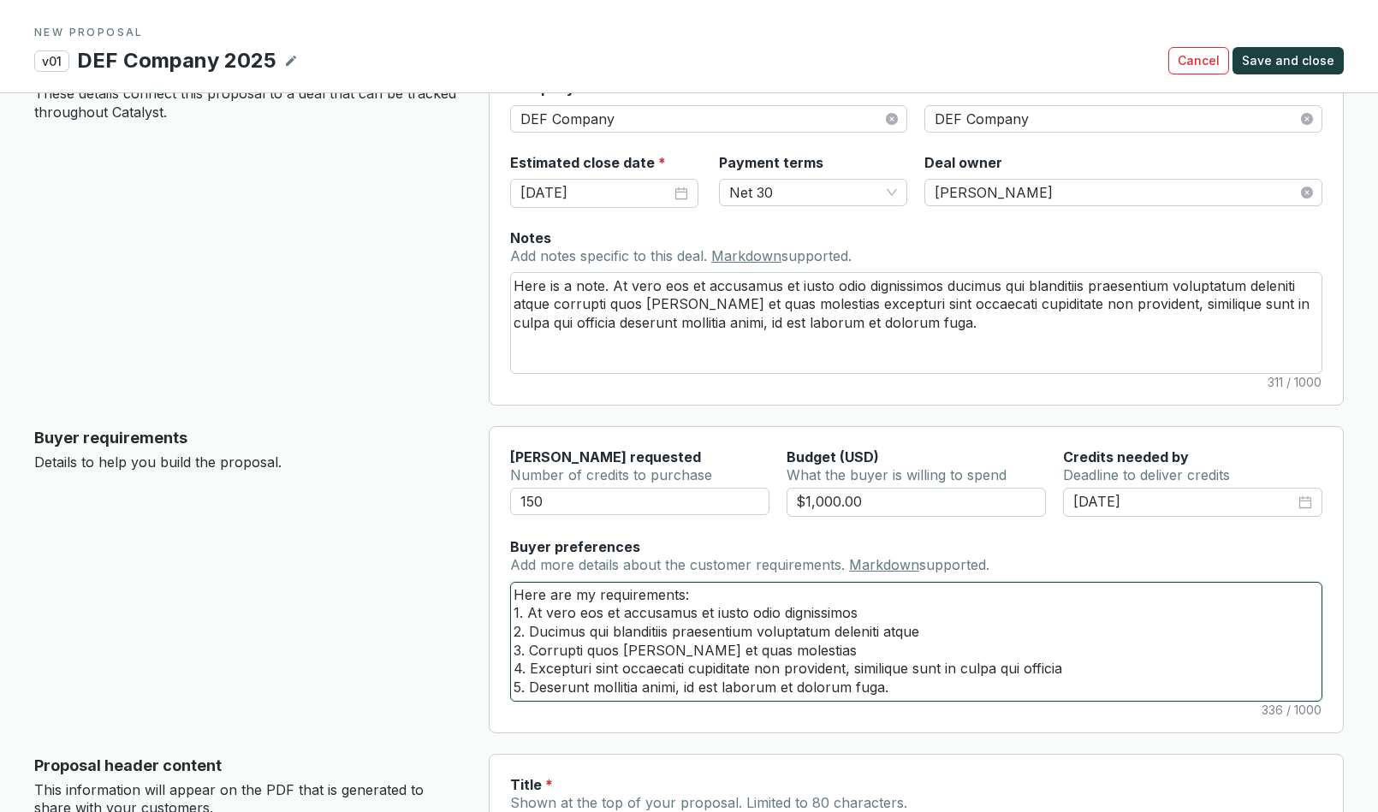
scroll to position [76, 0]
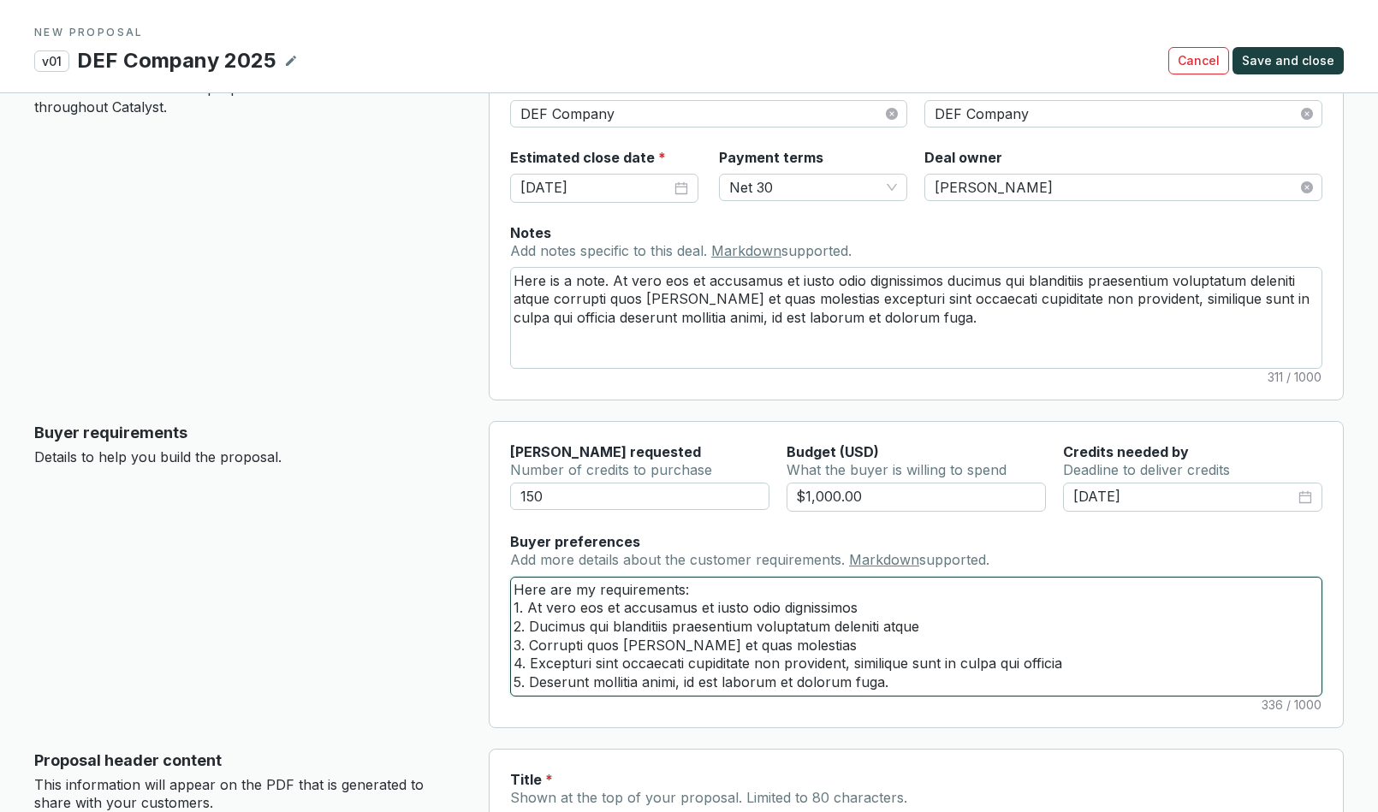
drag, startPoint x: 884, startPoint y: 676, endPoint x: 888, endPoint y: 694, distance: 18.3
click at [884, 676] on textarea "Here are my requirements: 1. At vero eos et accusamus et iusto odio dignissimos…" at bounding box center [916, 637] width 811 height 118
click at [900, 687] on textarea "Here are my requirements: 1. At vero eos et accusamus et iusto odio dignissimos…" at bounding box center [916, 637] width 811 height 118
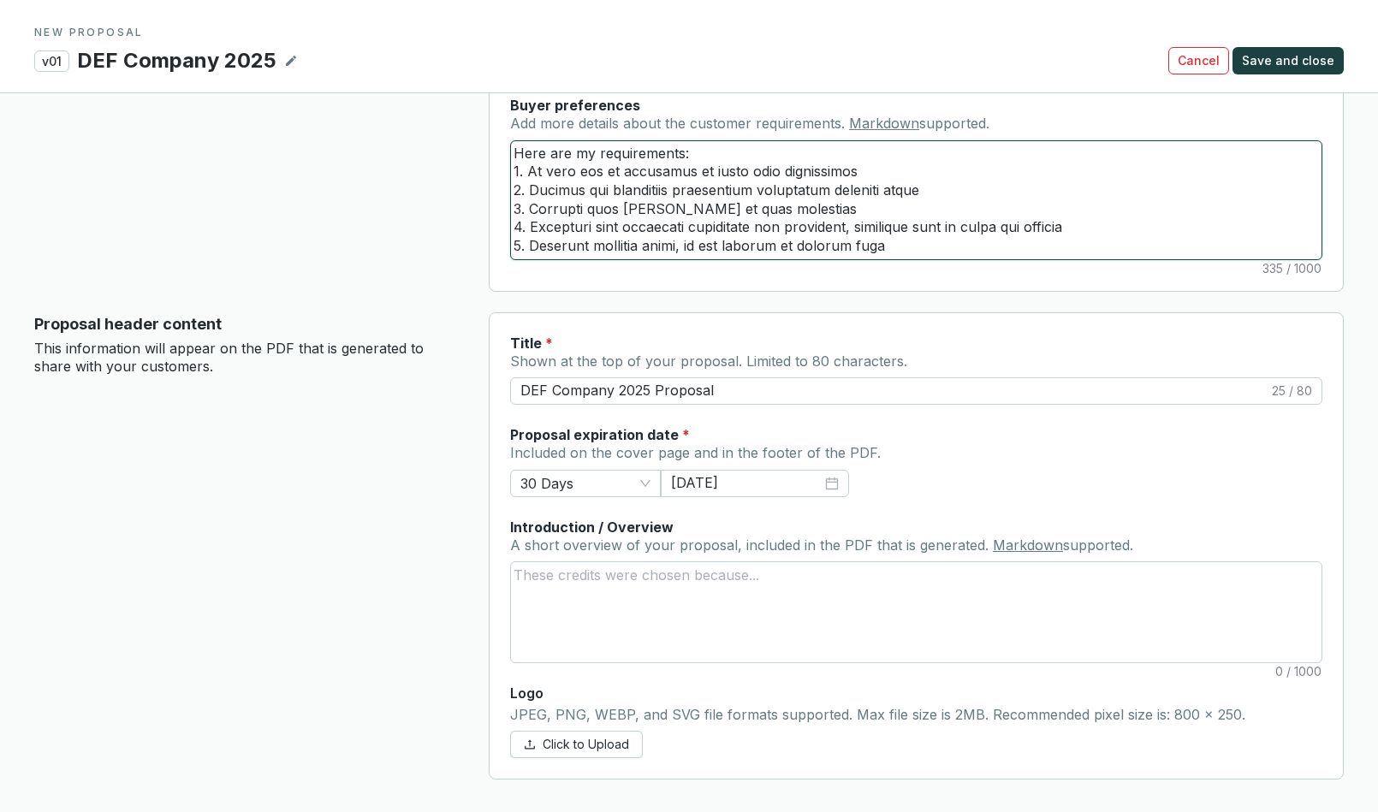
scroll to position [514, 0]
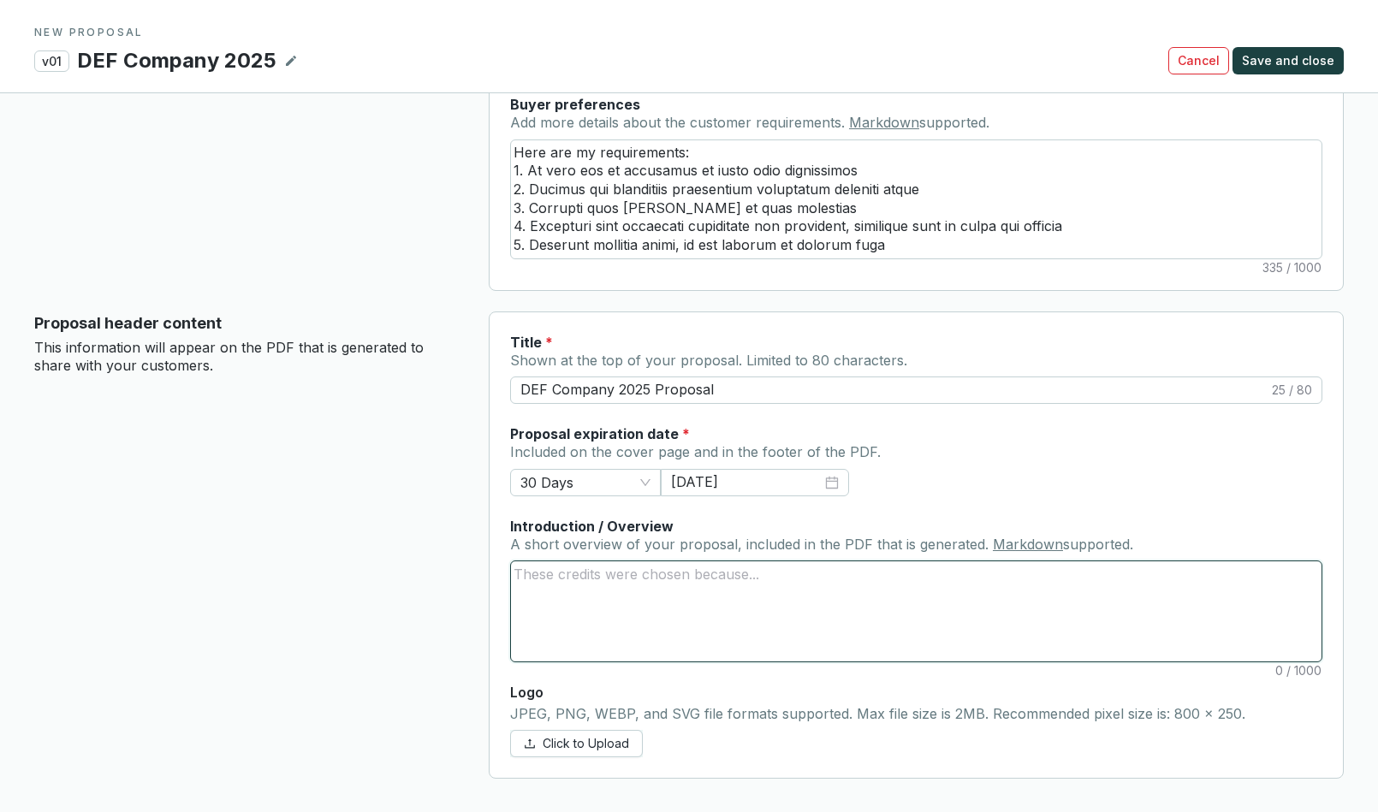
click at [560, 574] on textarea "Introduction / Overview A short overview of your proposal, included in the PDF …" at bounding box center [916, 611] width 811 height 99
paste textarea "At vero eos et accusamus et iusto odio dignissimos ducimus qui blanditiis praes…"
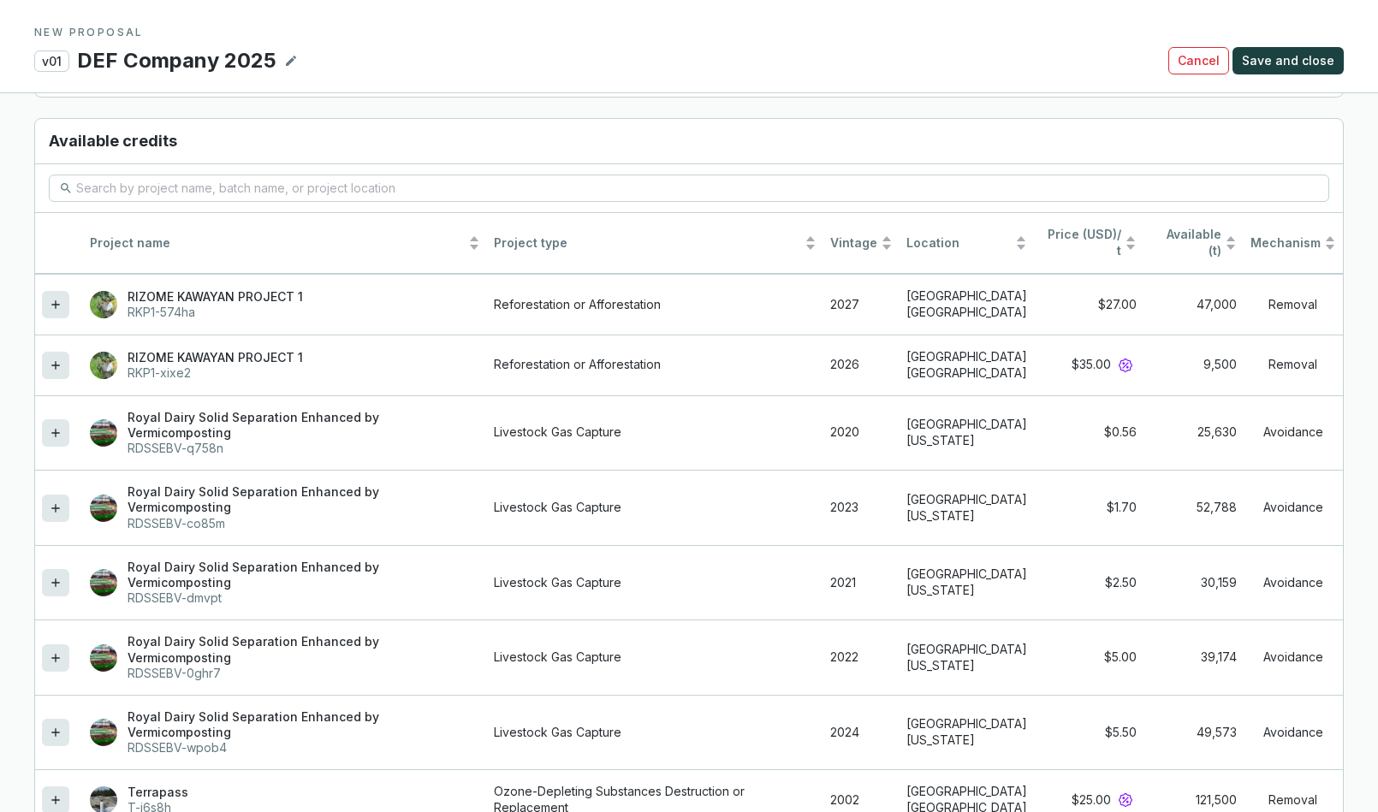
scroll to position [1497, 0]
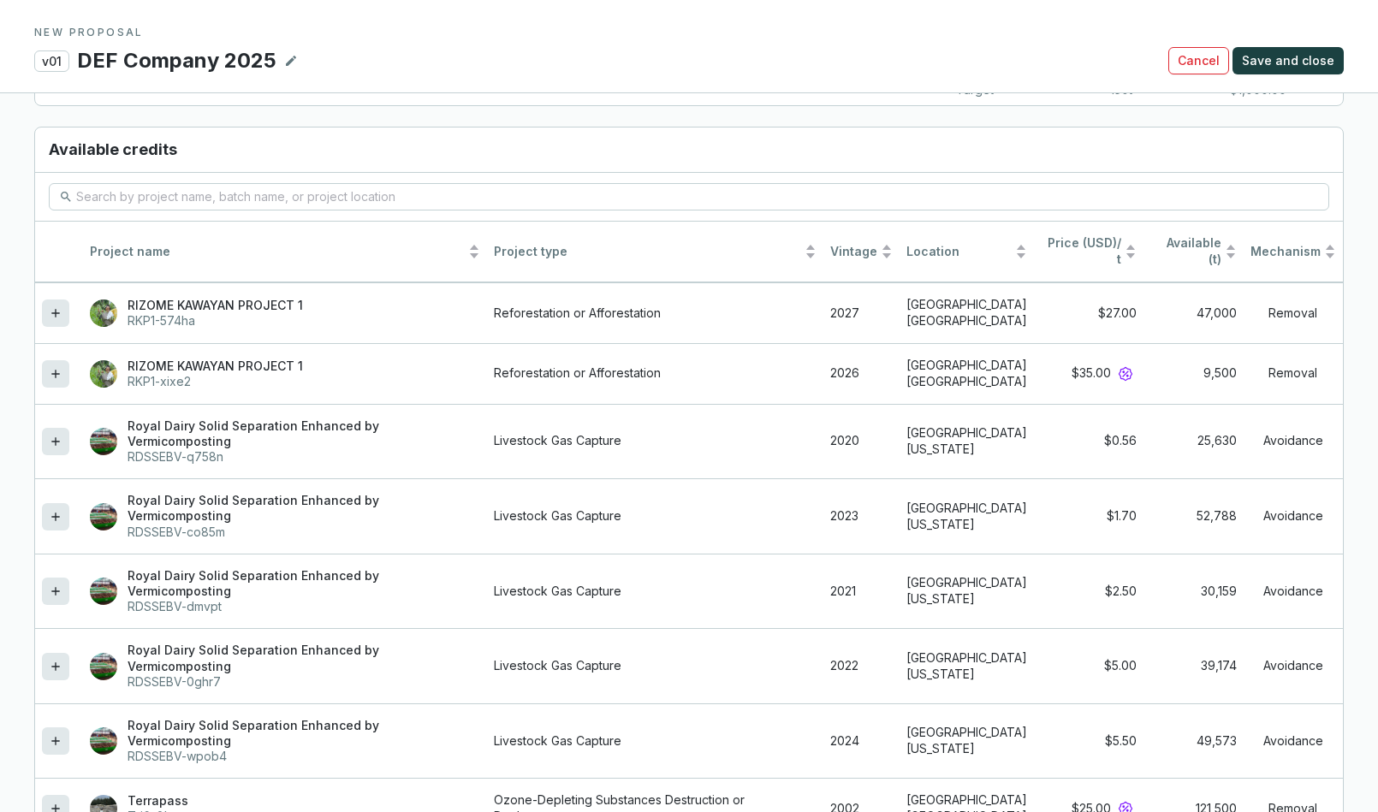
click at [21, 314] on section "Proposal composition No credits added Totals Average - - $0.00 Remaining 150 t …" at bounding box center [689, 433] width 1378 height 1221
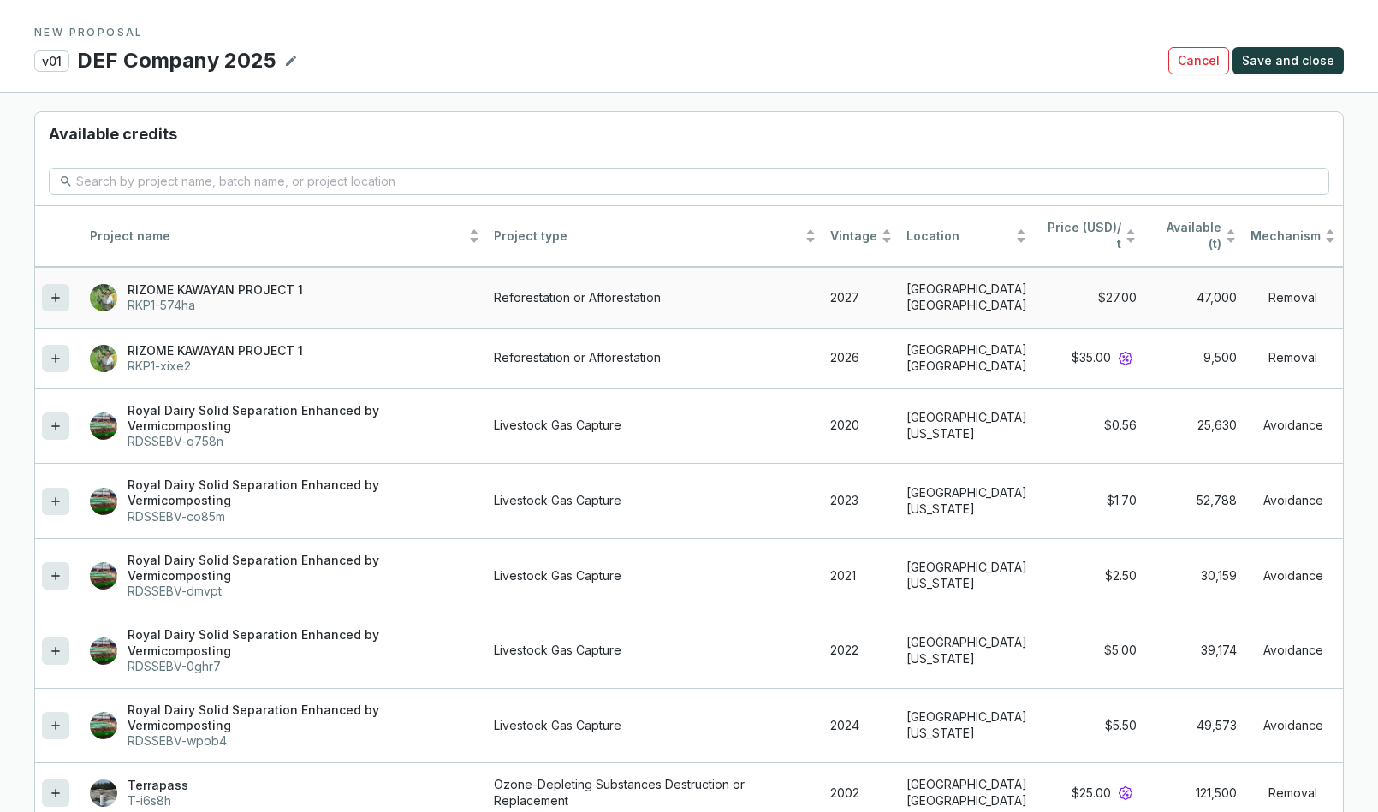
scroll to position [1540, 0]
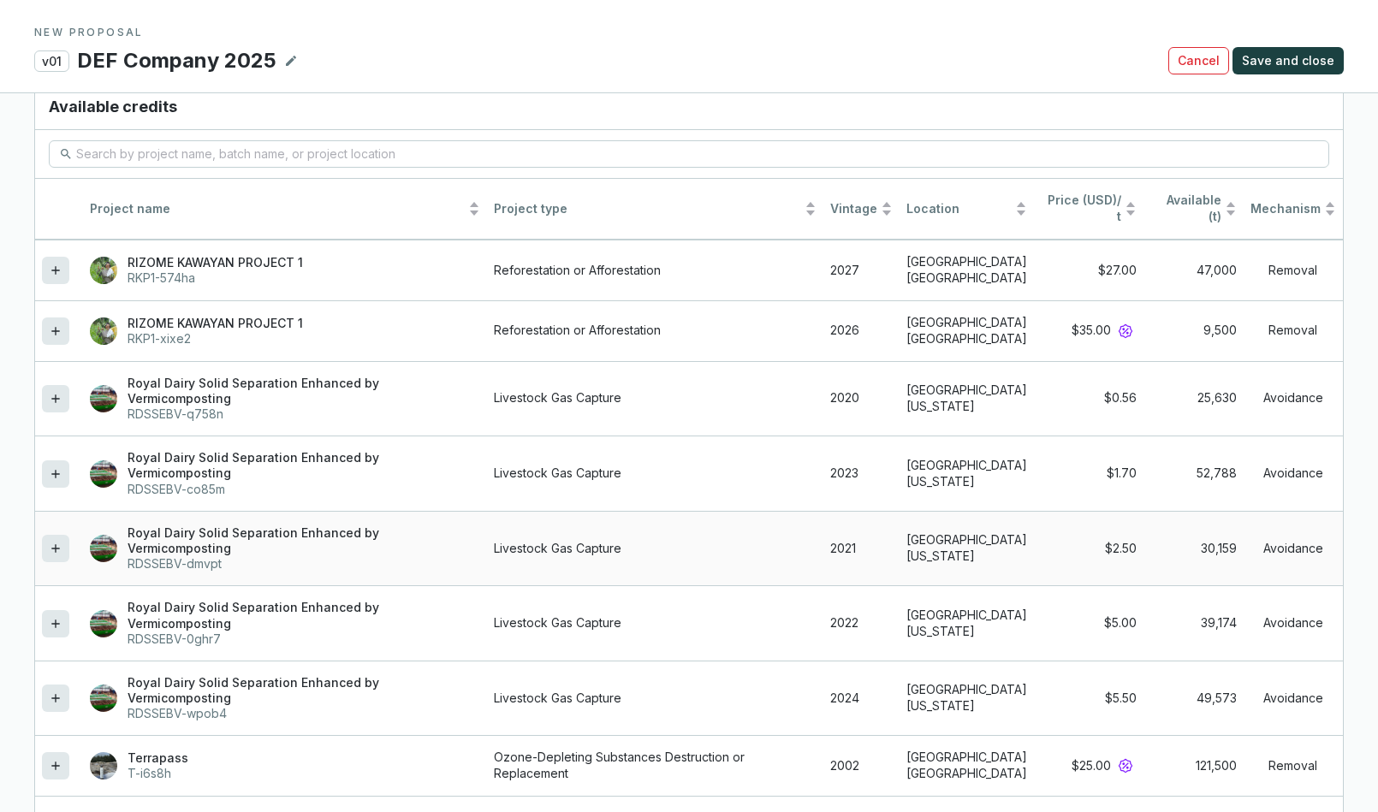
click at [56, 552] on icon at bounding box center [55, 549] width 8 height 8
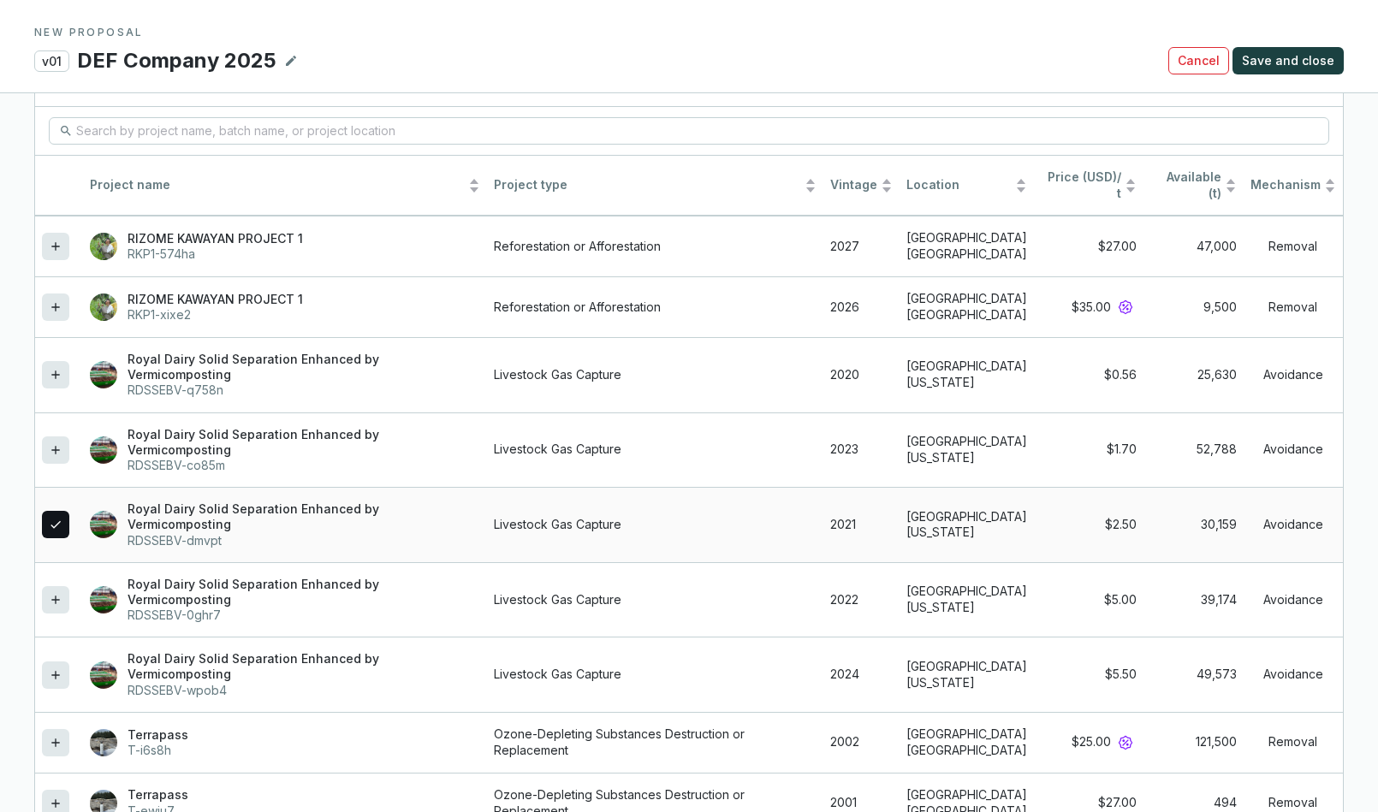
scroll to position [1516, 0]
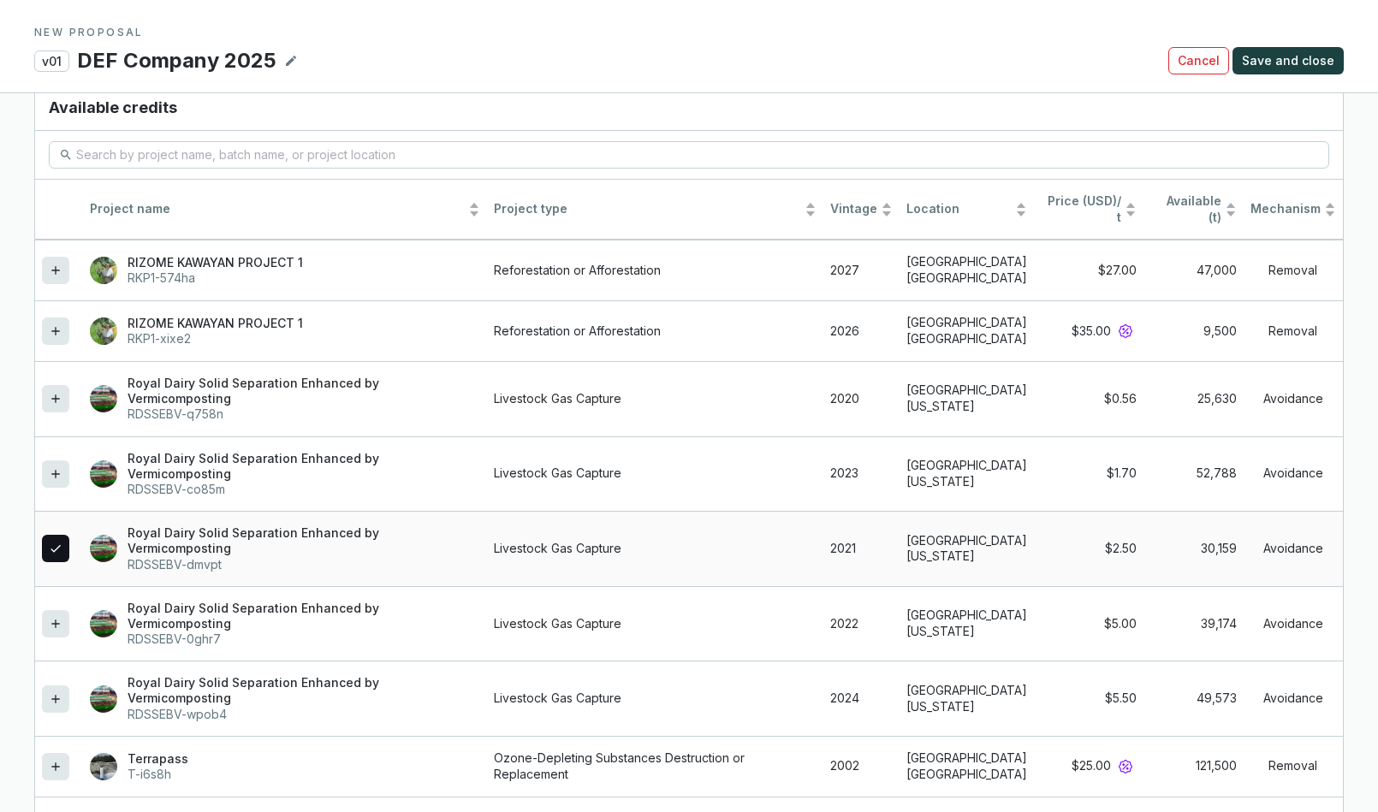
click at [56, 552] on icon at bounding box center [56, 549] width 10 height 8
click at [54, 545] on icon at bounding box center [56, 549] width 14 height 21
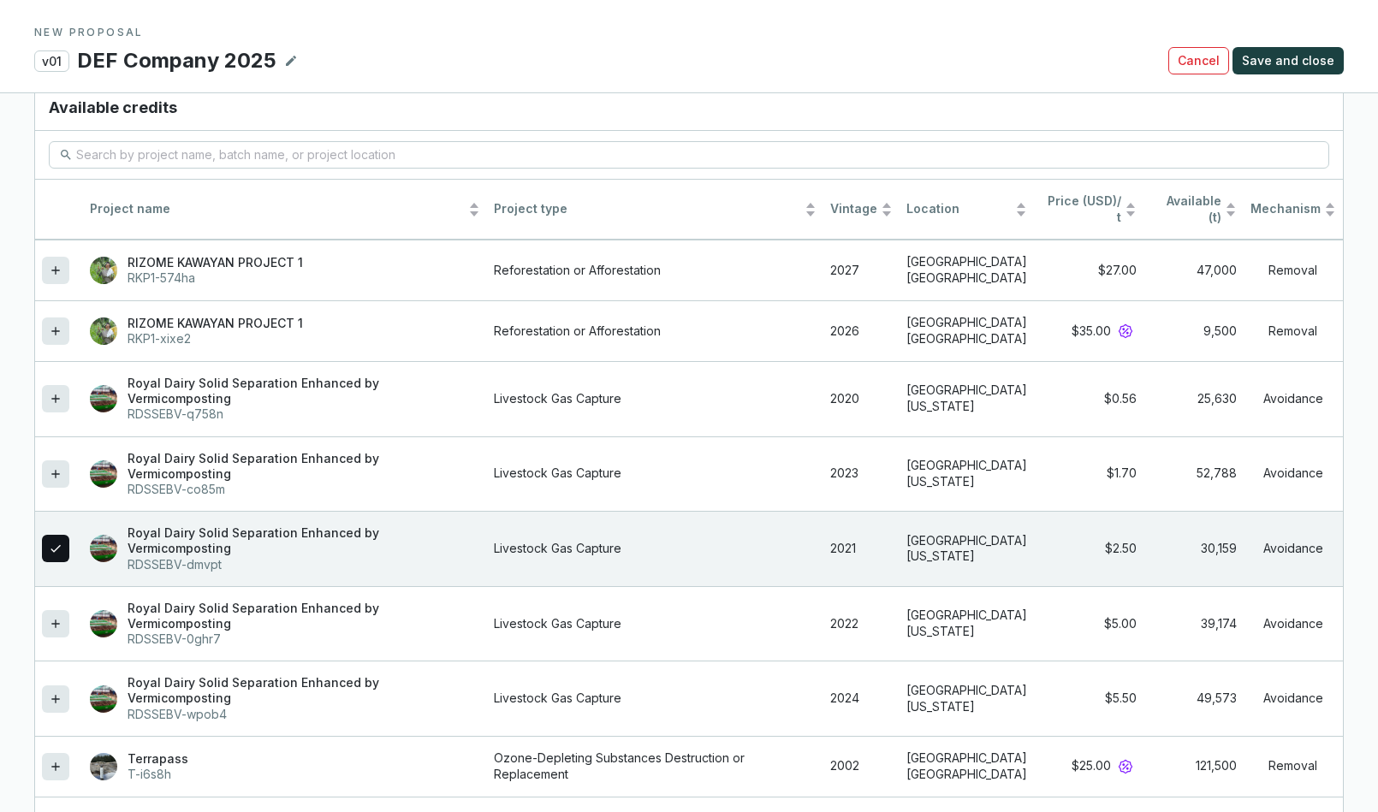
click at [17, 557] on section "Proposal composition Project name Project type Vintage Price (USD) / t Amount T…" at bounding box center [689, 402] width 1378 height 1197
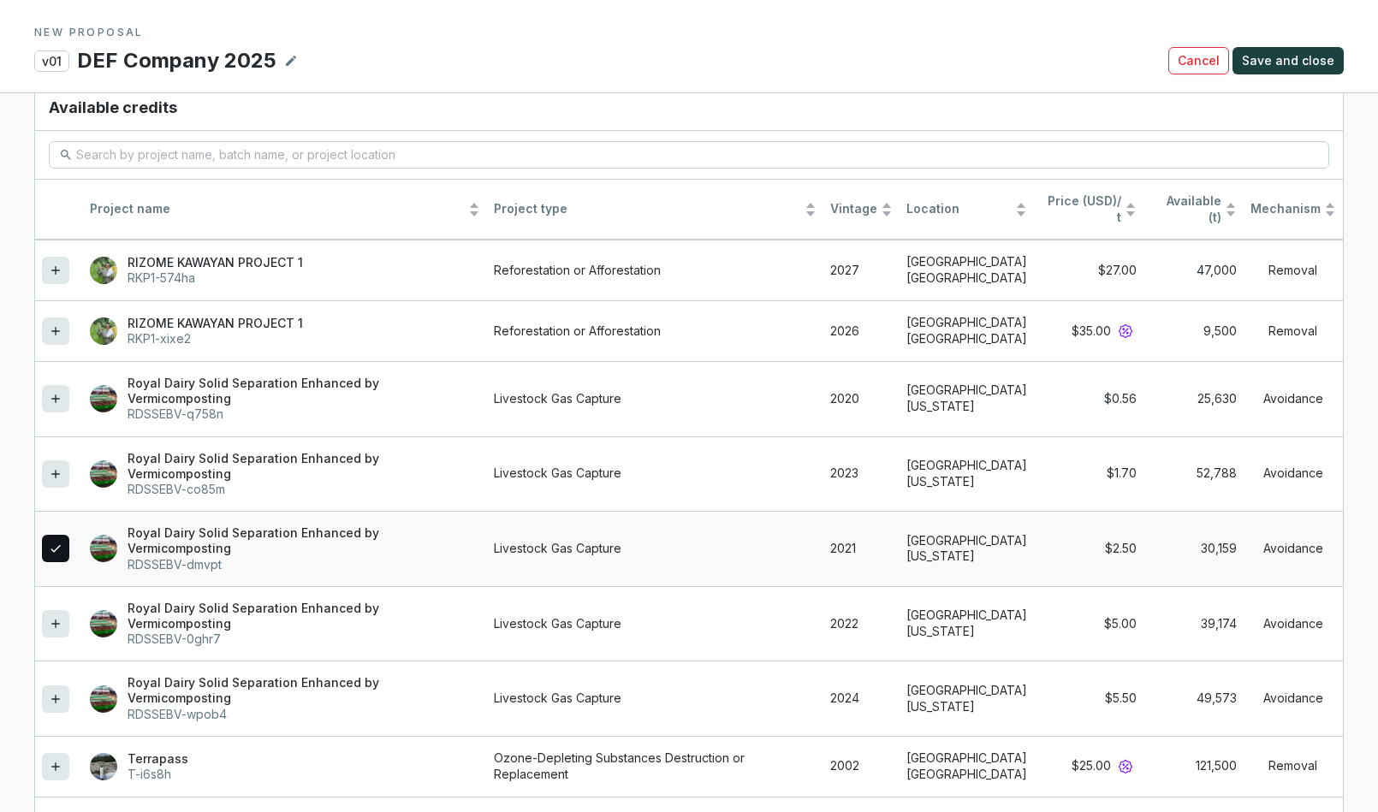
click at [51, 551] on icon at bounding box center [56, 549] width 14 height 21
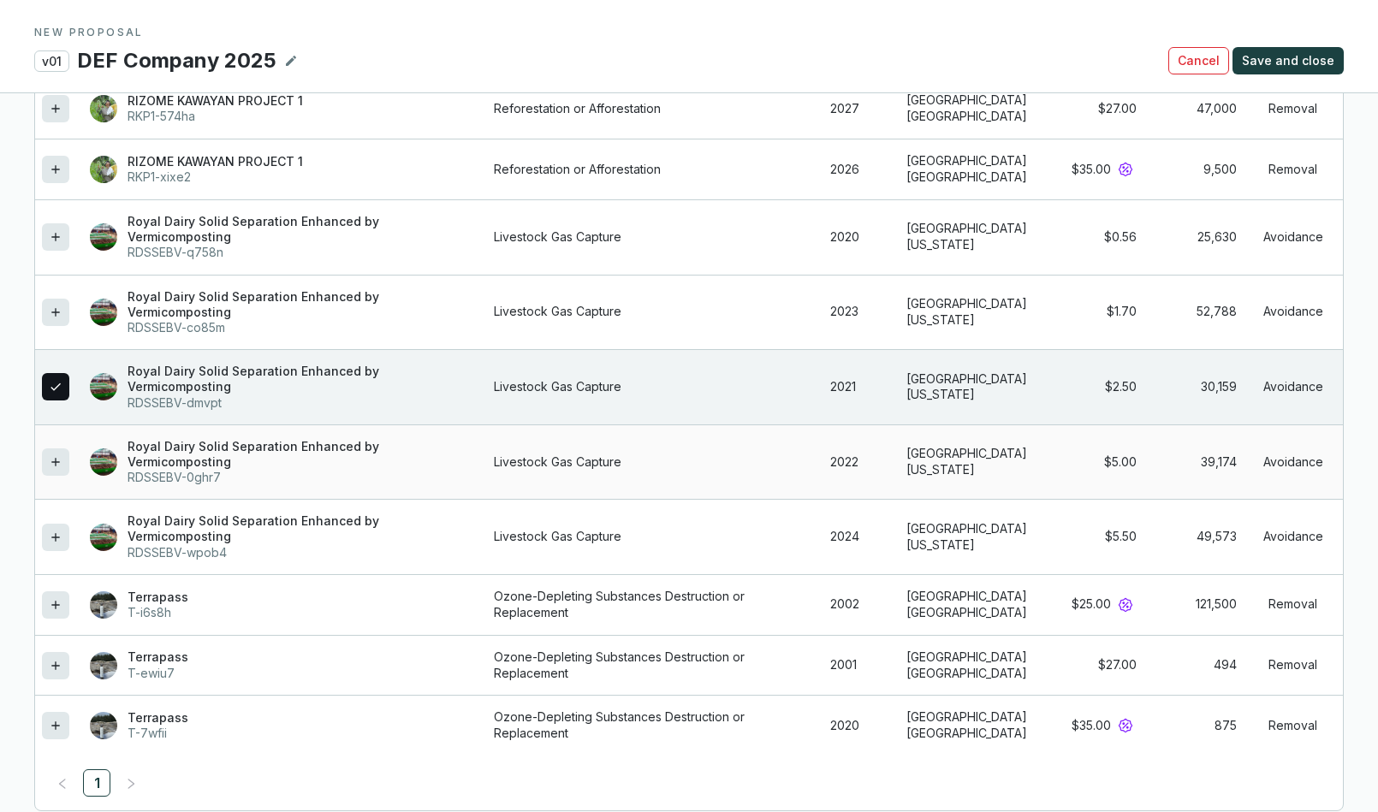
scroll to position [1706, 0]
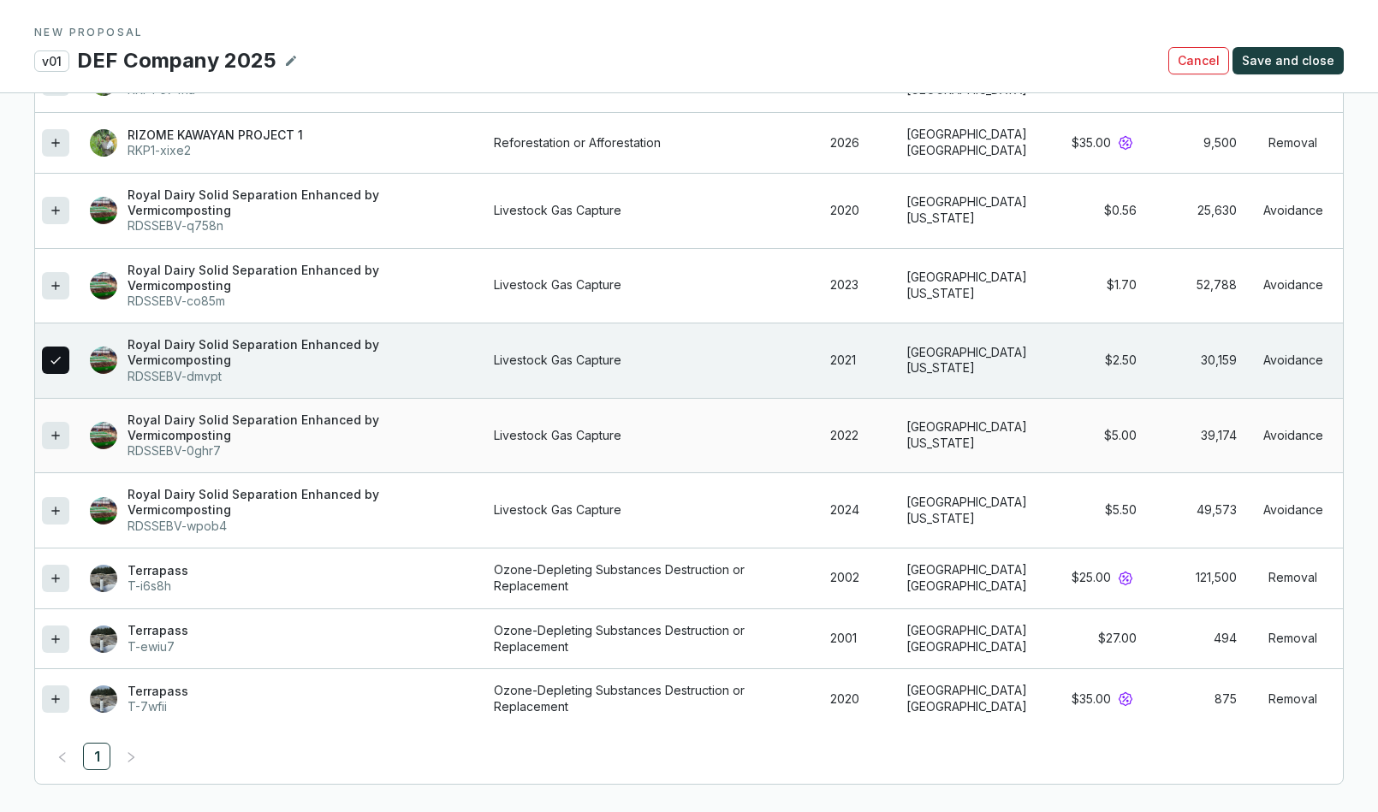
click at [54, 435] on icon at bounding box center [56, 436] width 14 height 21
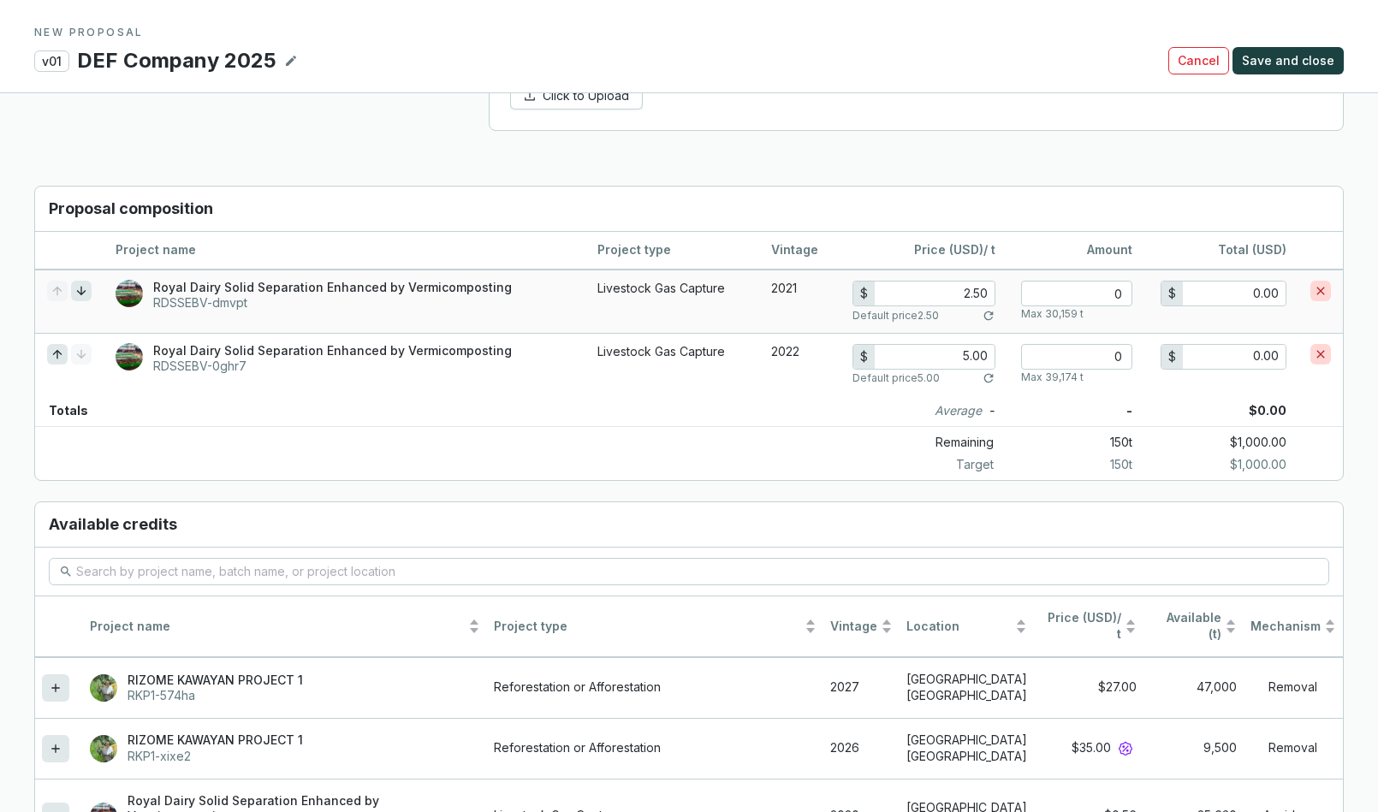
scroll to position [1175, 0]
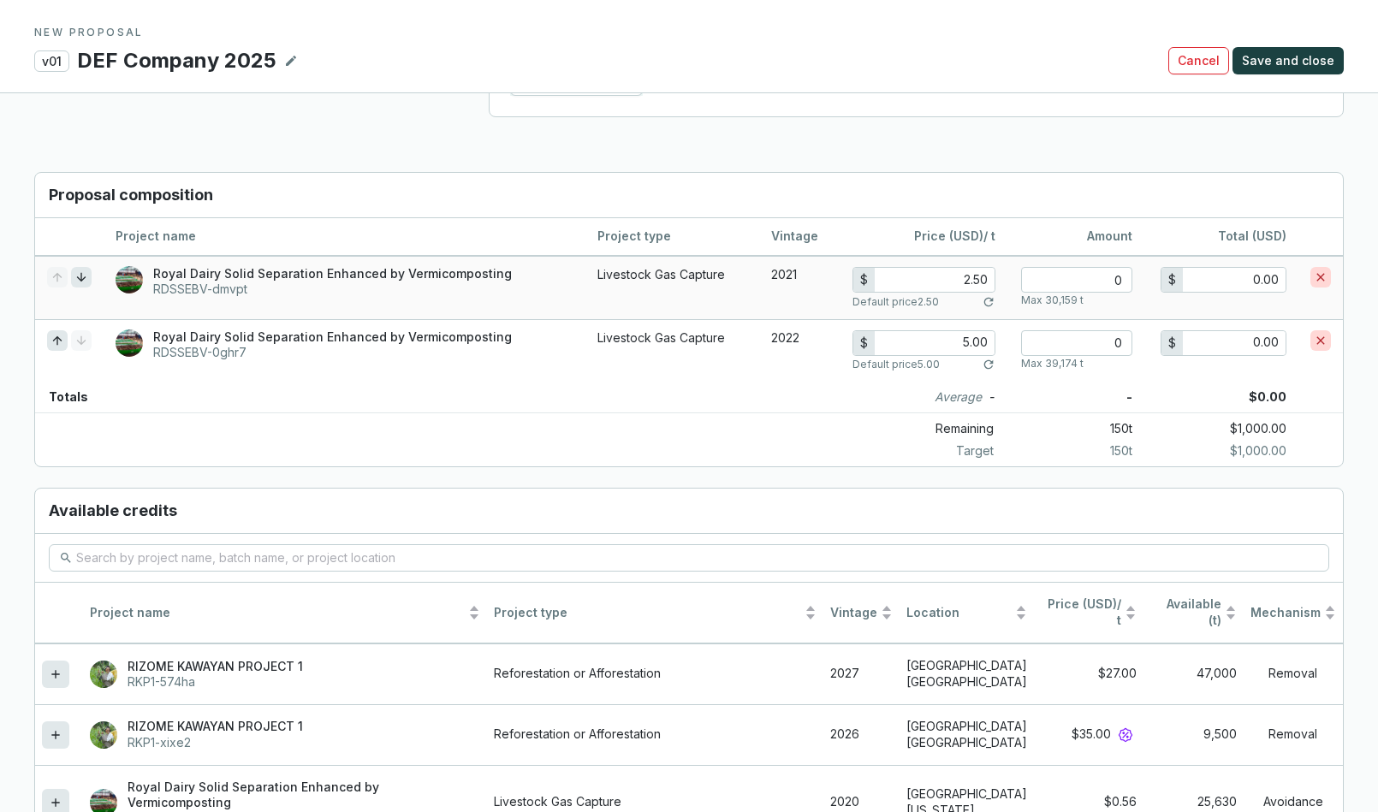
click at [1215, 279] on icon at bounding box center [1321, 277] width 14 height 21
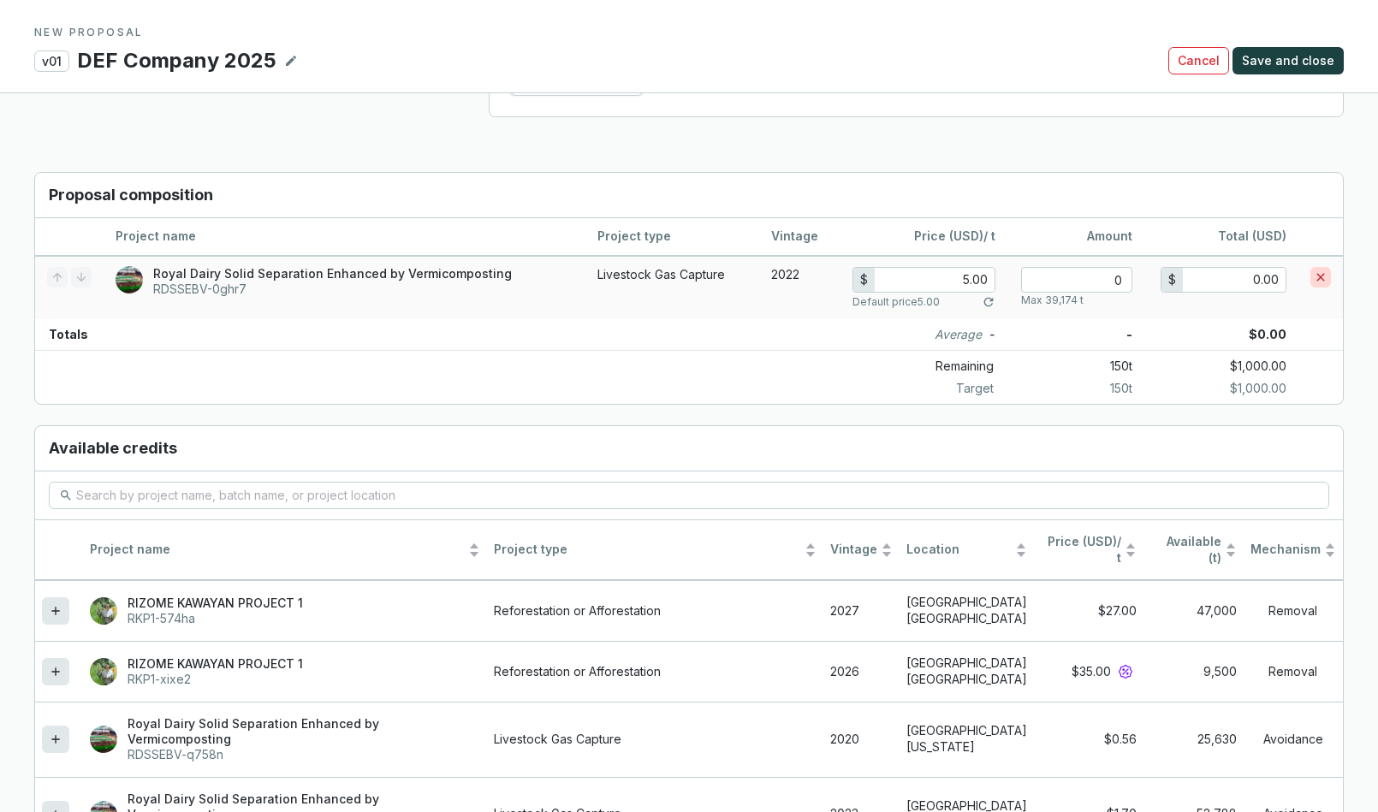
click at [1215, 274] on icon at bounding box center [1321, 278] width 8 height 8
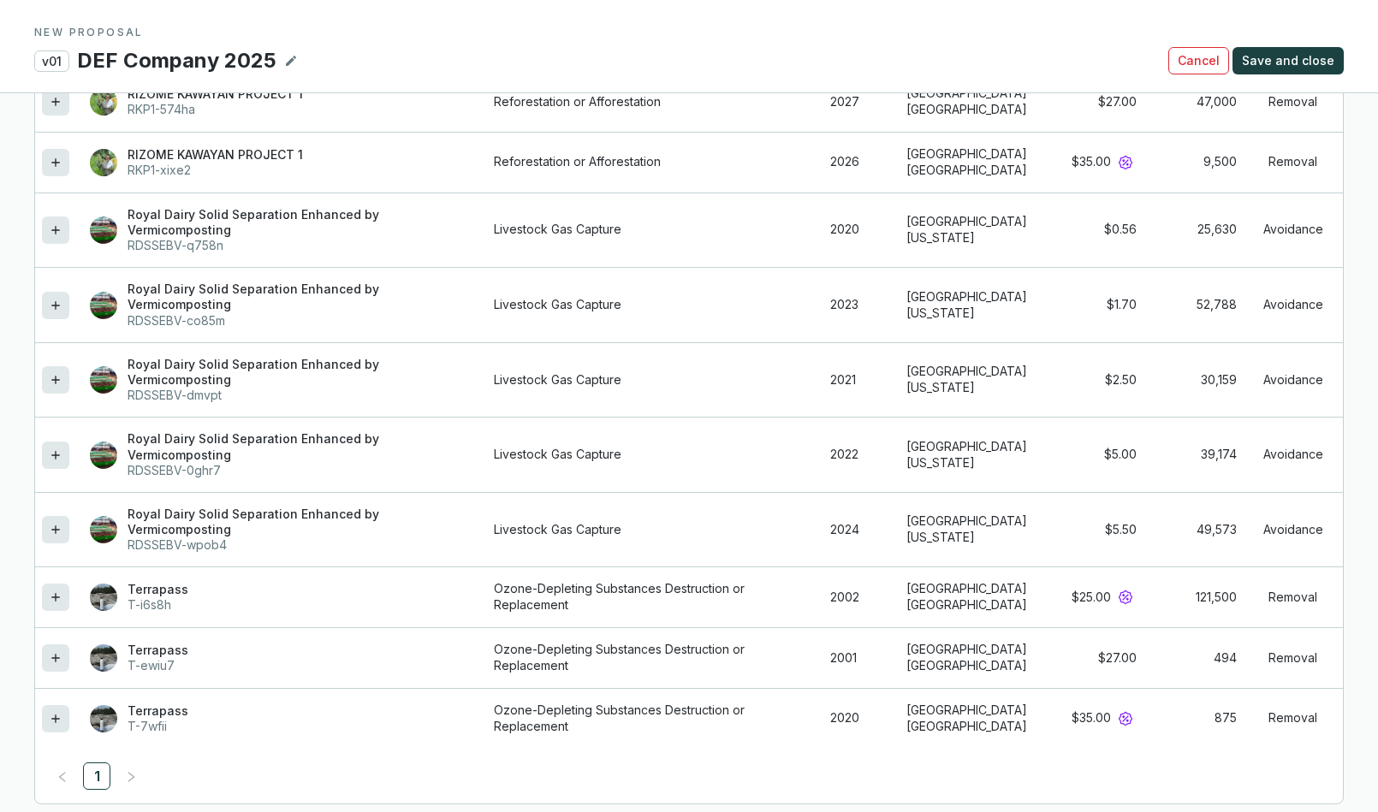
scroll to position [1736, 0]
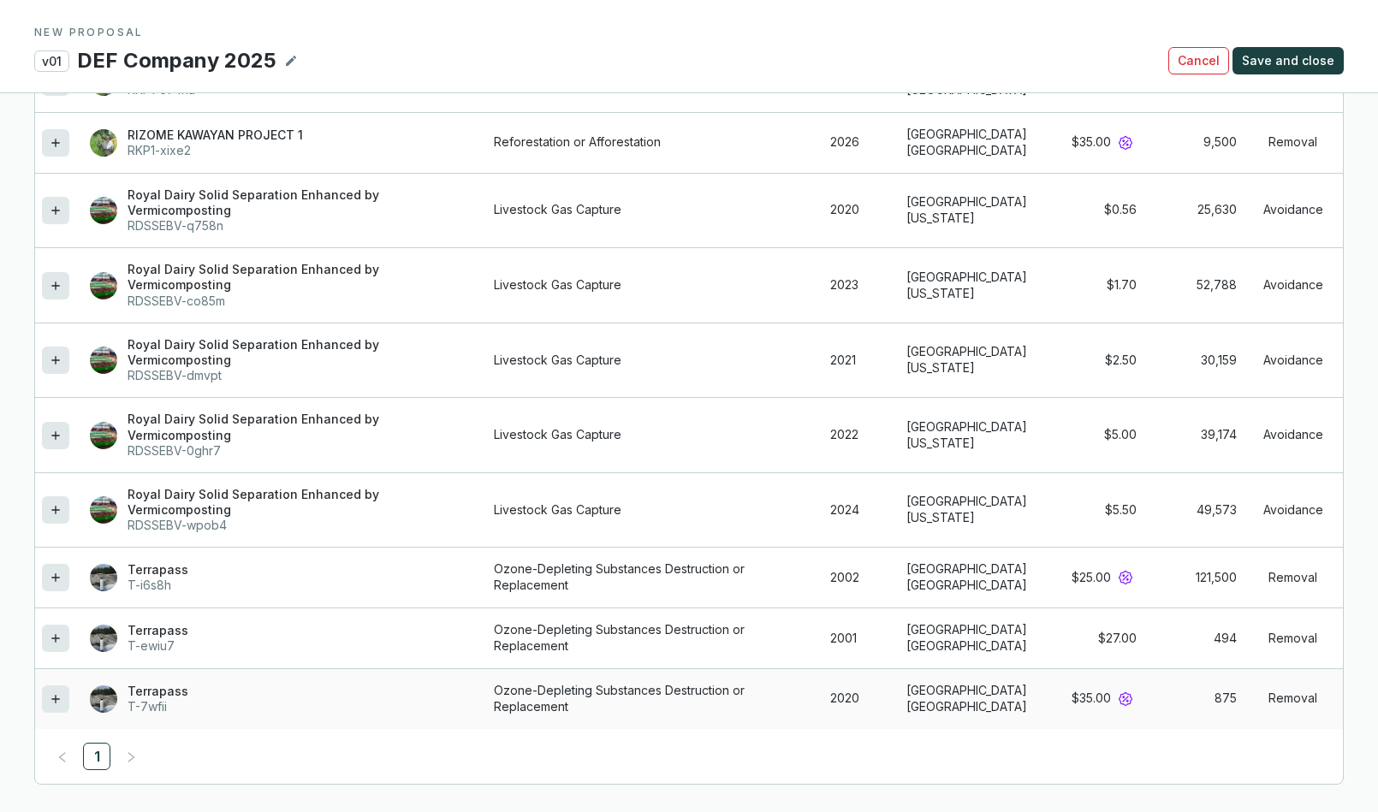
click at [55, 700] on icon at bounding box center [55, 699] width 8 height 8
click at [57, 643] on icon at bounding box center [56, 639] width 14 height 21
click at [59, 582] on icon at bounding box center [56, 578] width 14 height 21
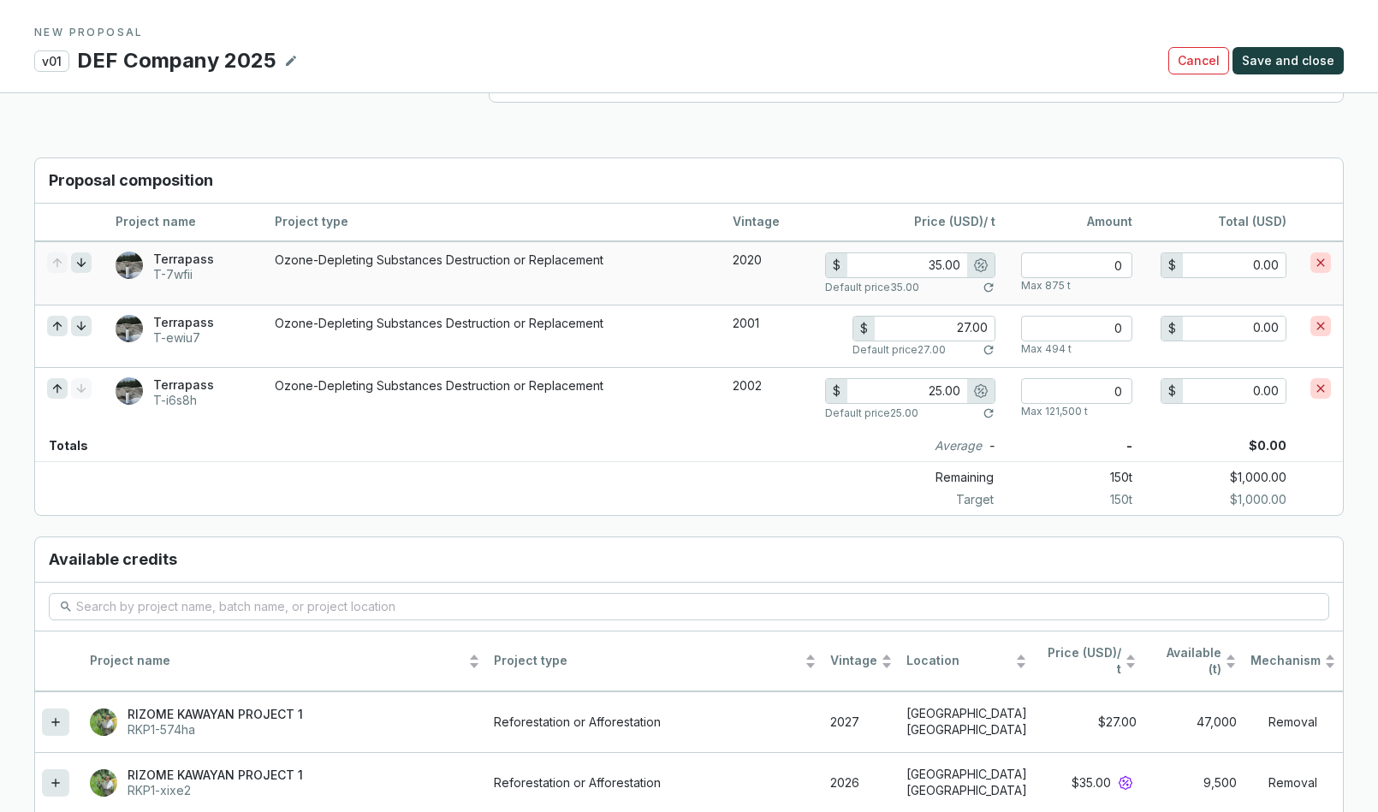
scroll to position [1191, 0]
click at [1100, 261] on input "number" at bounding box center [1076, 265] width 111 height 26
click at [1058, 211] on th "Amount" at bounding box center [1076, 222] width 137 height 38
click at [1030, 172] on h3 "Proposal composition" at bounding box center [689, 180] width 1308 height 45
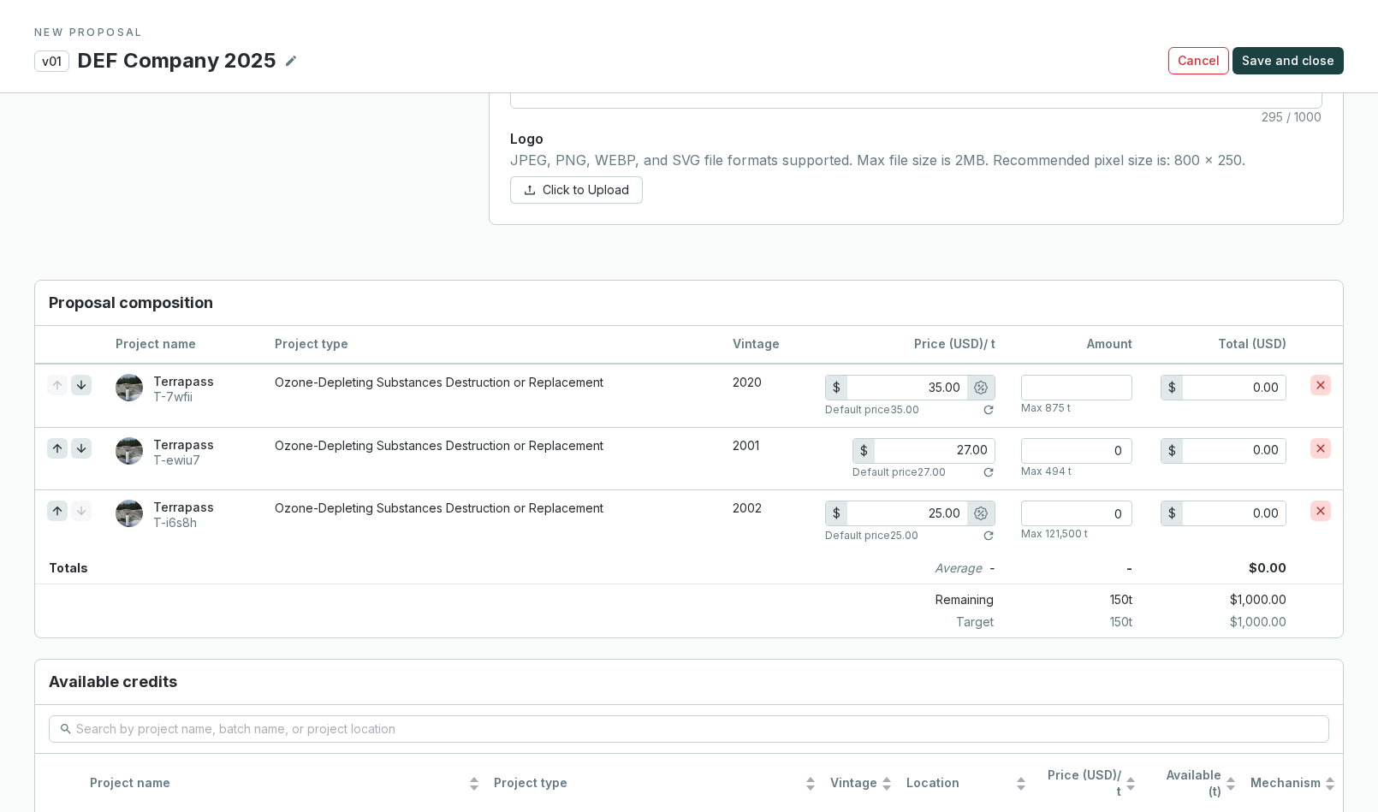
scroll to position [1062, 0]
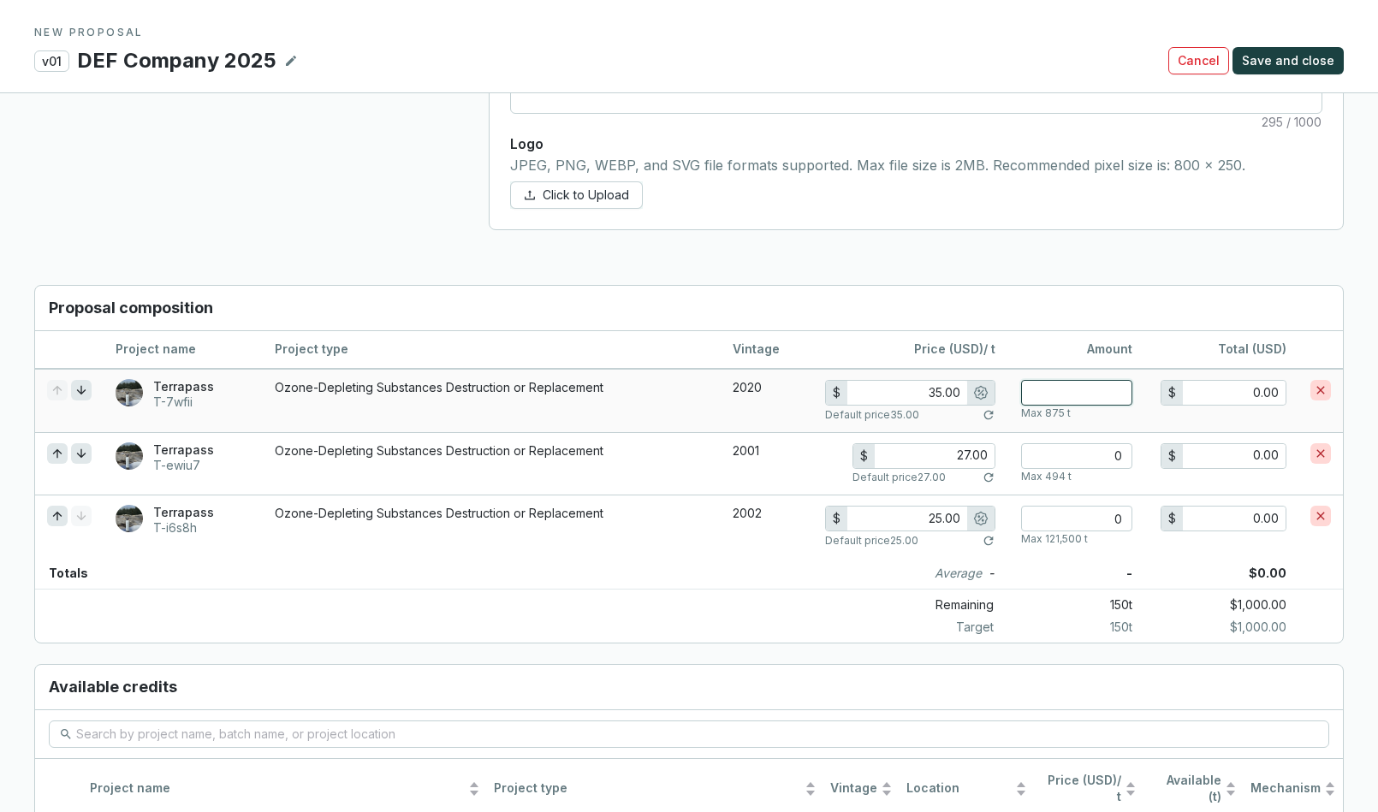
click at [1110, 396] on input "number" at bounding box center [1076, 393] width 111 height 26
click at [1104, 455] on input "number" at bounding box center [1076, 456] width 111 height 26
click at [1110, 516] on input "0" at bounding box center [1076, 519] width 111 height 26
drag, startPoint x: 1103, startPoint y: 521, endPoint x: 1141, endPoint y: 518, distance: 38.6
click at [1141, 518] on td "25 Max 121,500 t" at bounding box center [1076, 526] width 137 height 63
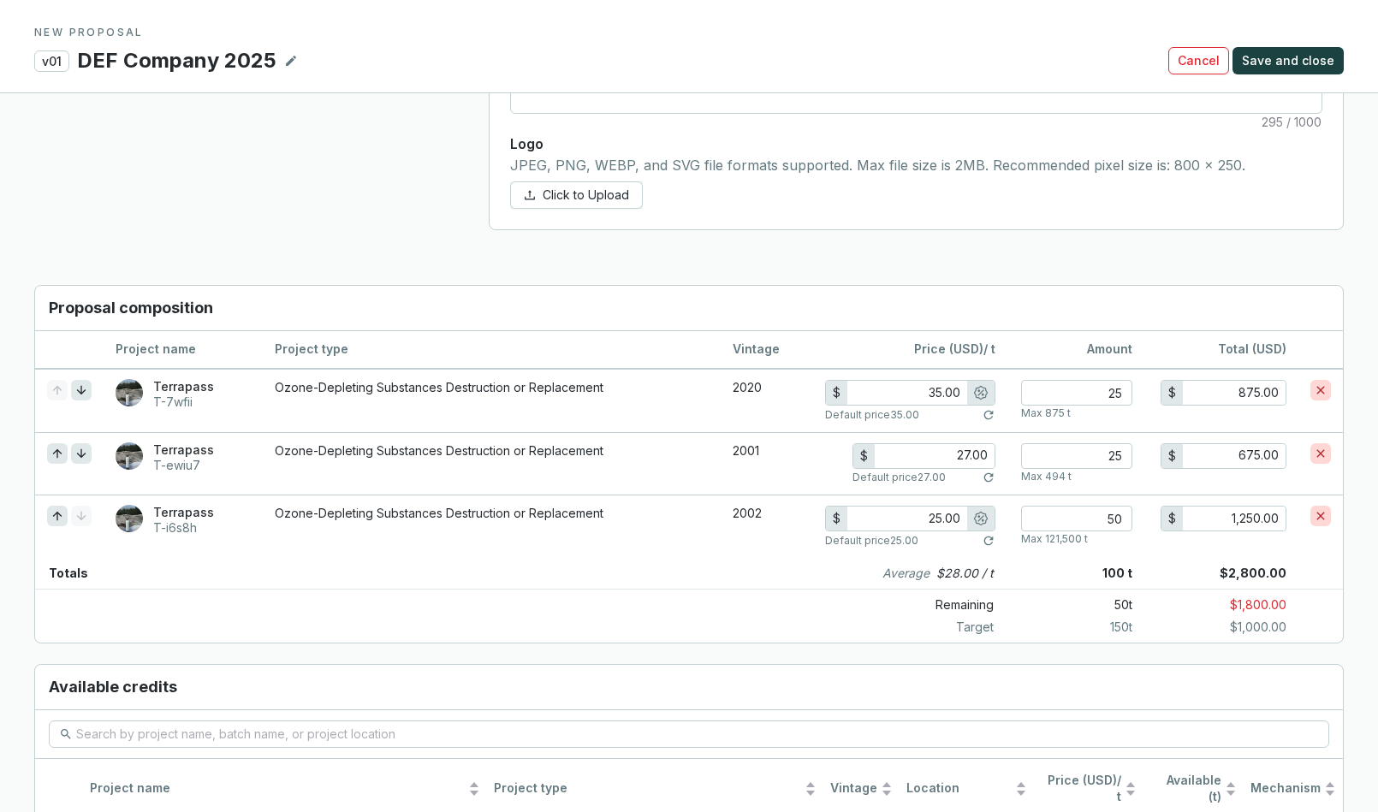
click at [1052, 317] on h3 "Proposal composition" at bounding box center [689, 308] width 1308 height 45
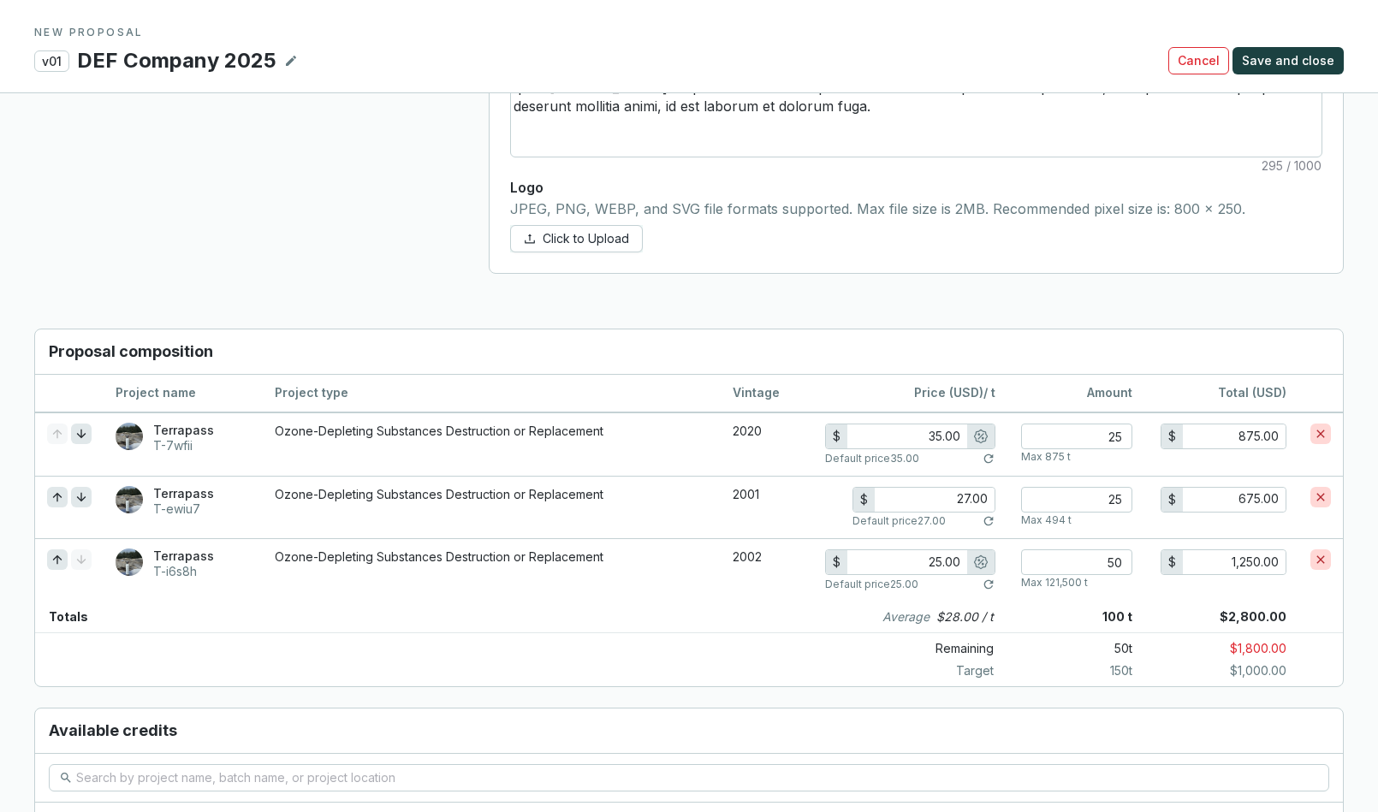
scroll to position [1029, 0]
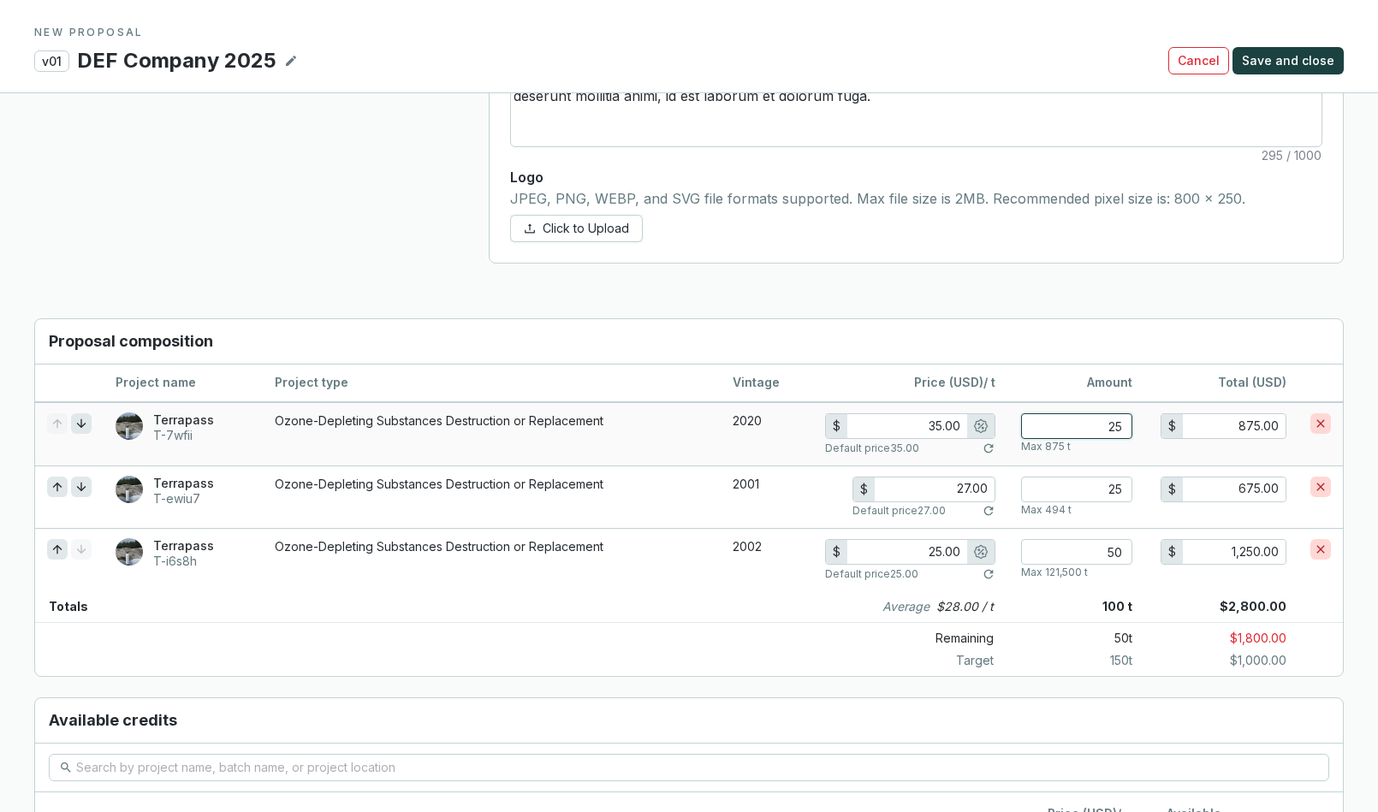
drag, startPoint x: 1086, startPoint y: 425, endPoint x: 1140, endPoint y: 425, distance: 53.9
click at [1140, 425] on td "25 Max 875 t" at bounding box center [1076, 433] width 137 height 63
drag, startPoint x: 1100, startPoint y: 483, endPoint x: 1141, endPoint y: 483, distance: 41.1
click at [1141, 483] on td "25 Max 494 t" at bounding box center [1076, 497] width 137 height 63
click at [1109, 491] on input "10" at bounding box center [1076, 490] width 111 height 26
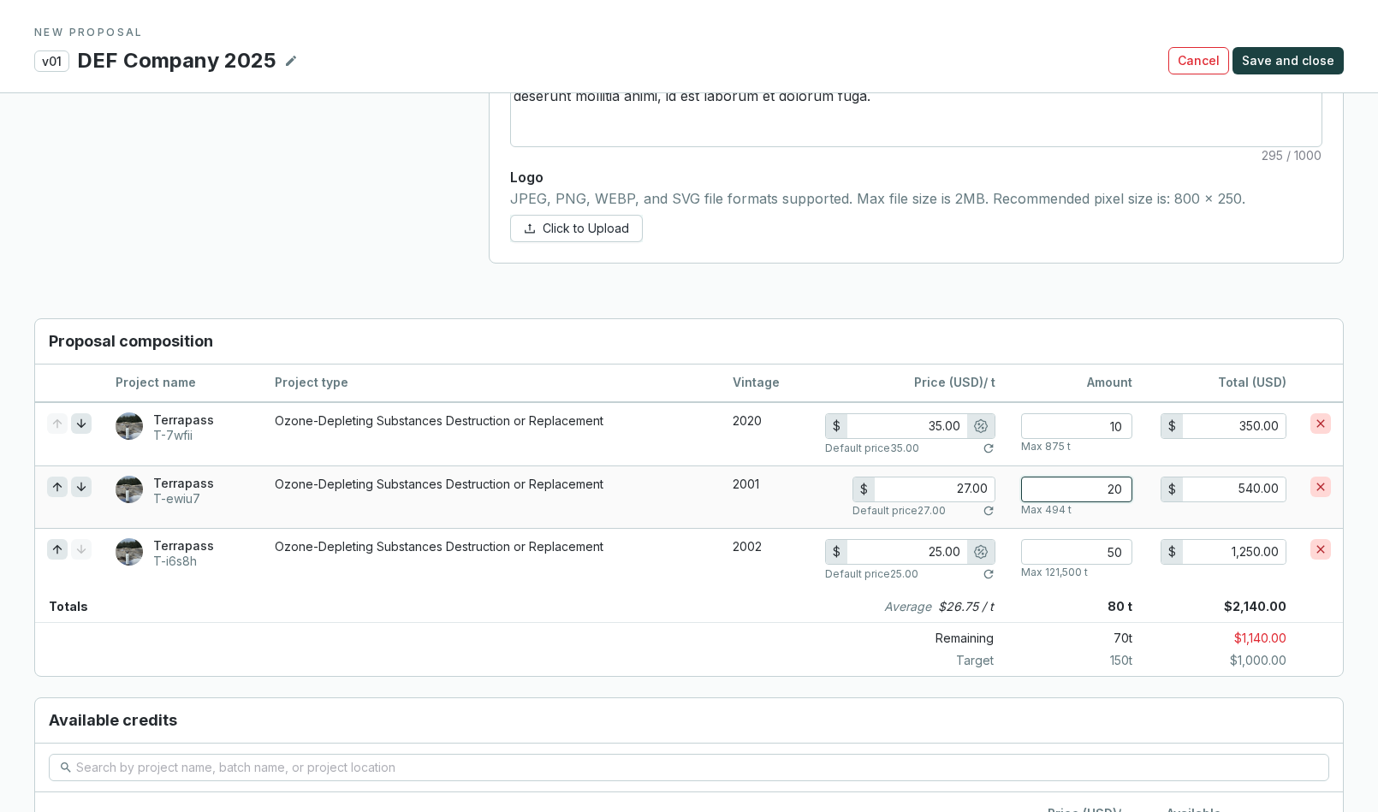
drag, startPoint x: 1106, startPoint y: 491, endPoint x: 1140, endPoint y: 481, distance: 34.9
click at [1140, 489] on td "20 Max 494 t" at bounding box center [1076, 497] width 137 height 63
click at [1122, 489] on input "15" at bounding box center [1076, 490] width 111 height 26
click at [930, 338] on h3 "Proposal composition" at bounding box center [689, 341] width 1308 height 45
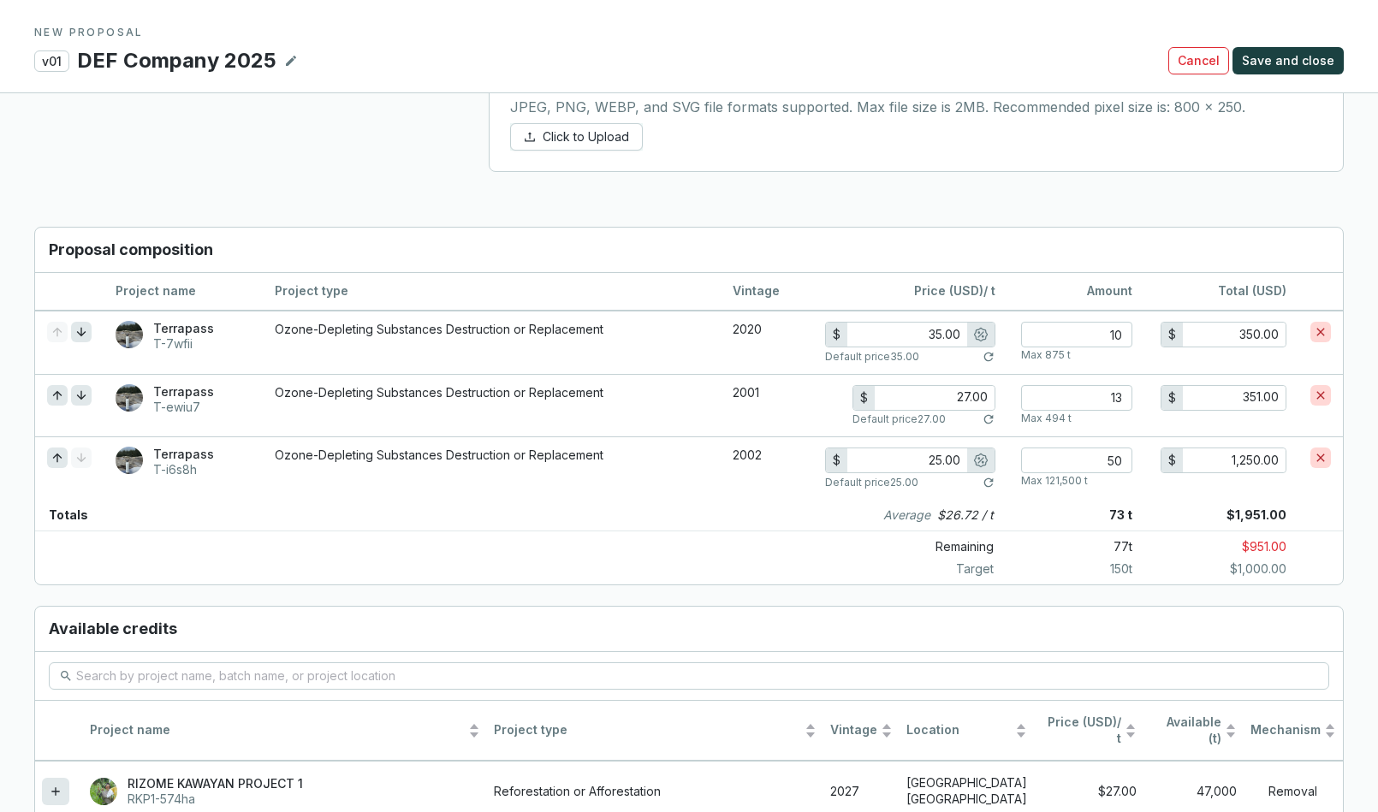
scroll to position [1114, 0]
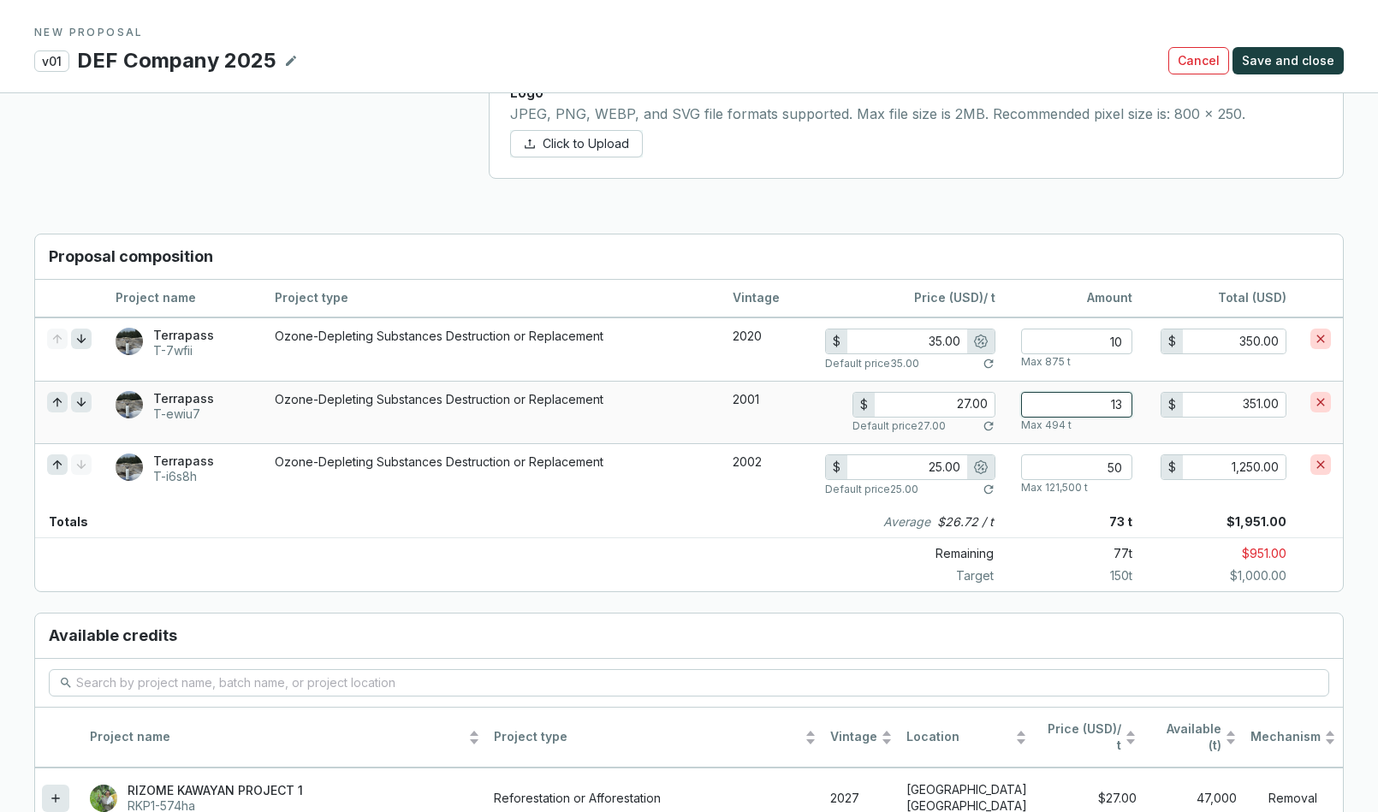
drag, startPoint x: 1101, startPoint y: 401, endPoint x: 1147, endPoint y: 400, distance: 46.2
click at [1147, 400] on tr "Terrapass T-ewiu7 Ozone-Depleting Substances Destruction or Replacement 2001 $ …" at bounding box center [689, 412] width 1308 height 63
drag, startPoint x: 1104, startPoint y: 466, endPoint x: 1140, endPoint y: 465, distance: 35.1
click at [1140, 465] on td "50 Max 121,500 t" at bounding box center [1076, 474] width 137 height 63
drag, startPoint x: 1116, startPoint y: 467, endPoint x: 1134, endPoint y: 467, distance: 17.1
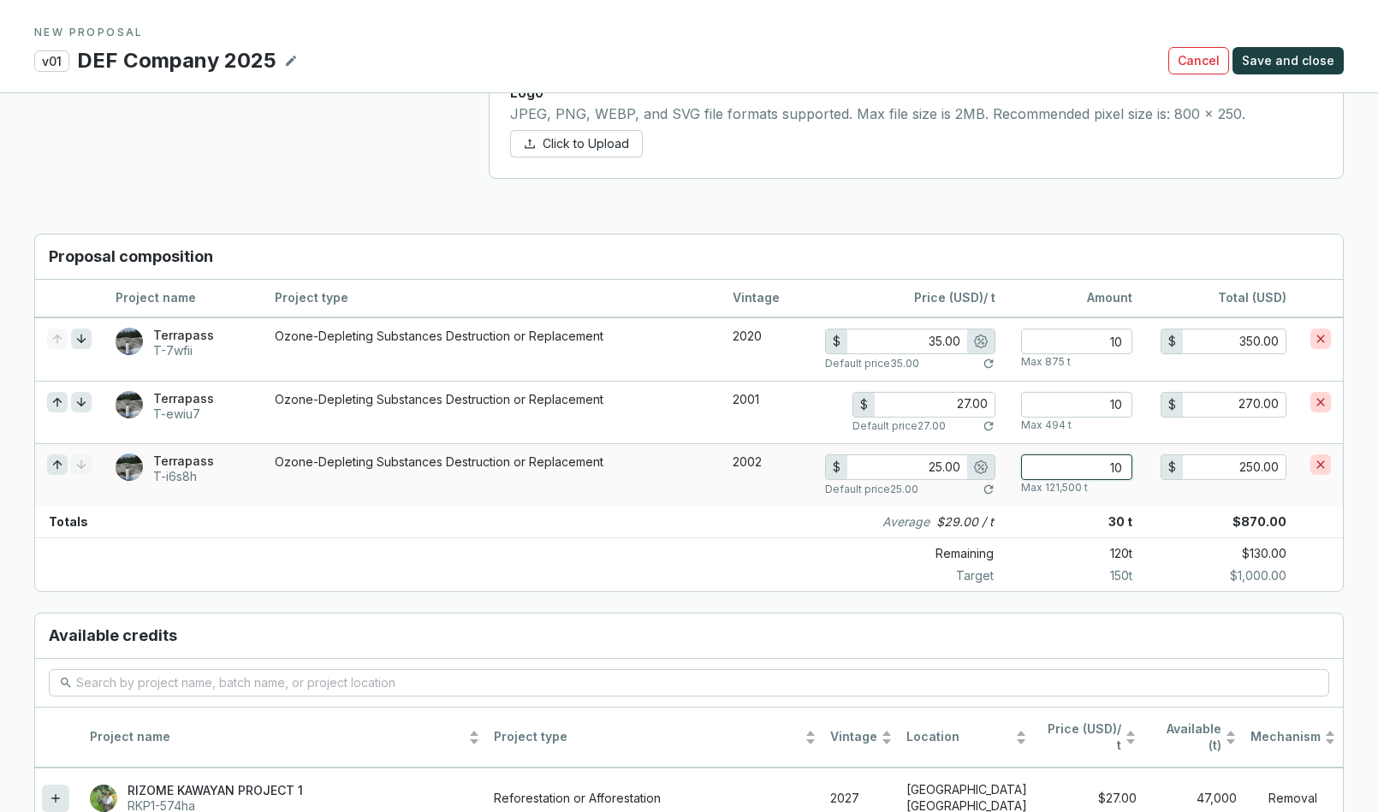
click at [1134, 467] on td "10 Max 121,500 t" at bounding box center [1076, 474] width 137 height 63
click at [966, 264] on h3 "Proposal composition" at bounding box center [689, 257] width 1308 height 45
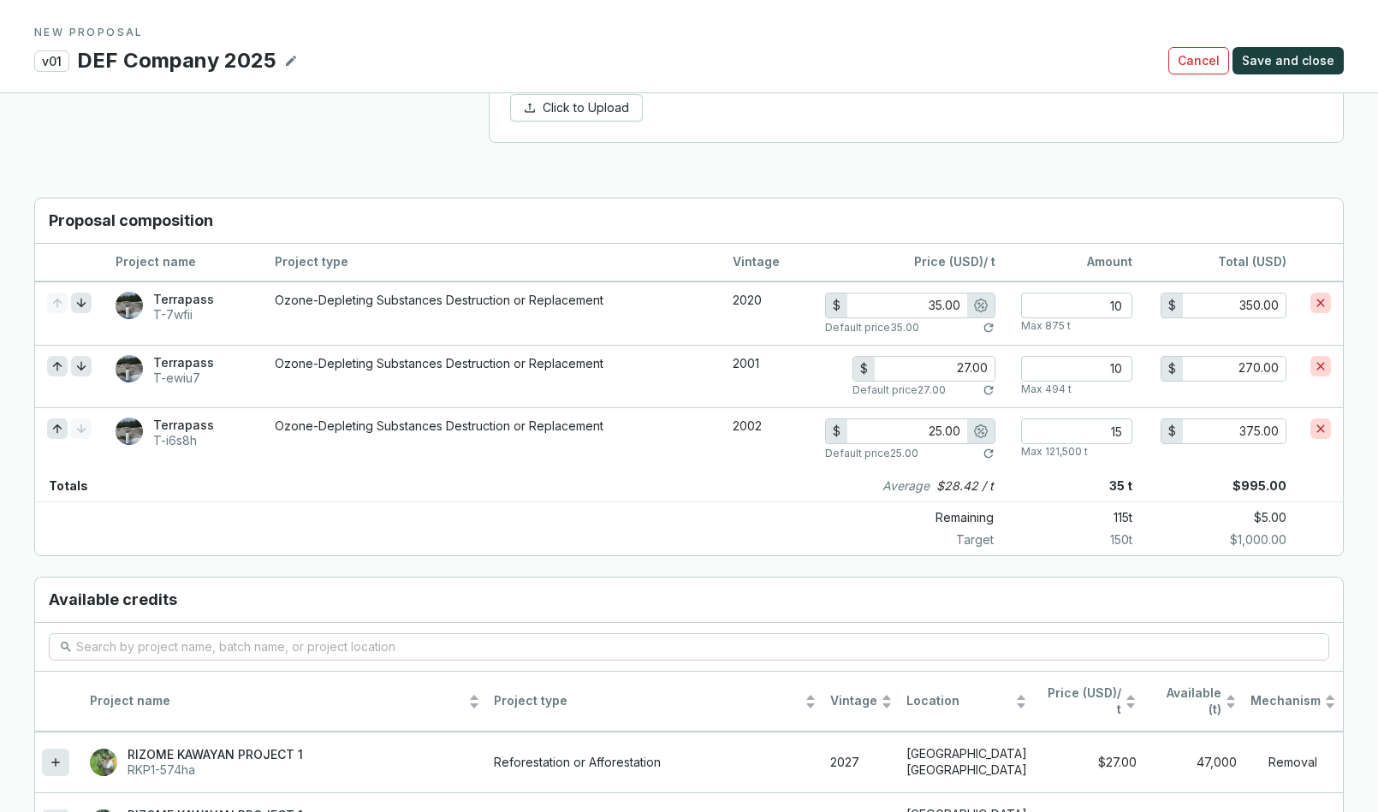
scroll to position [1155, 0]
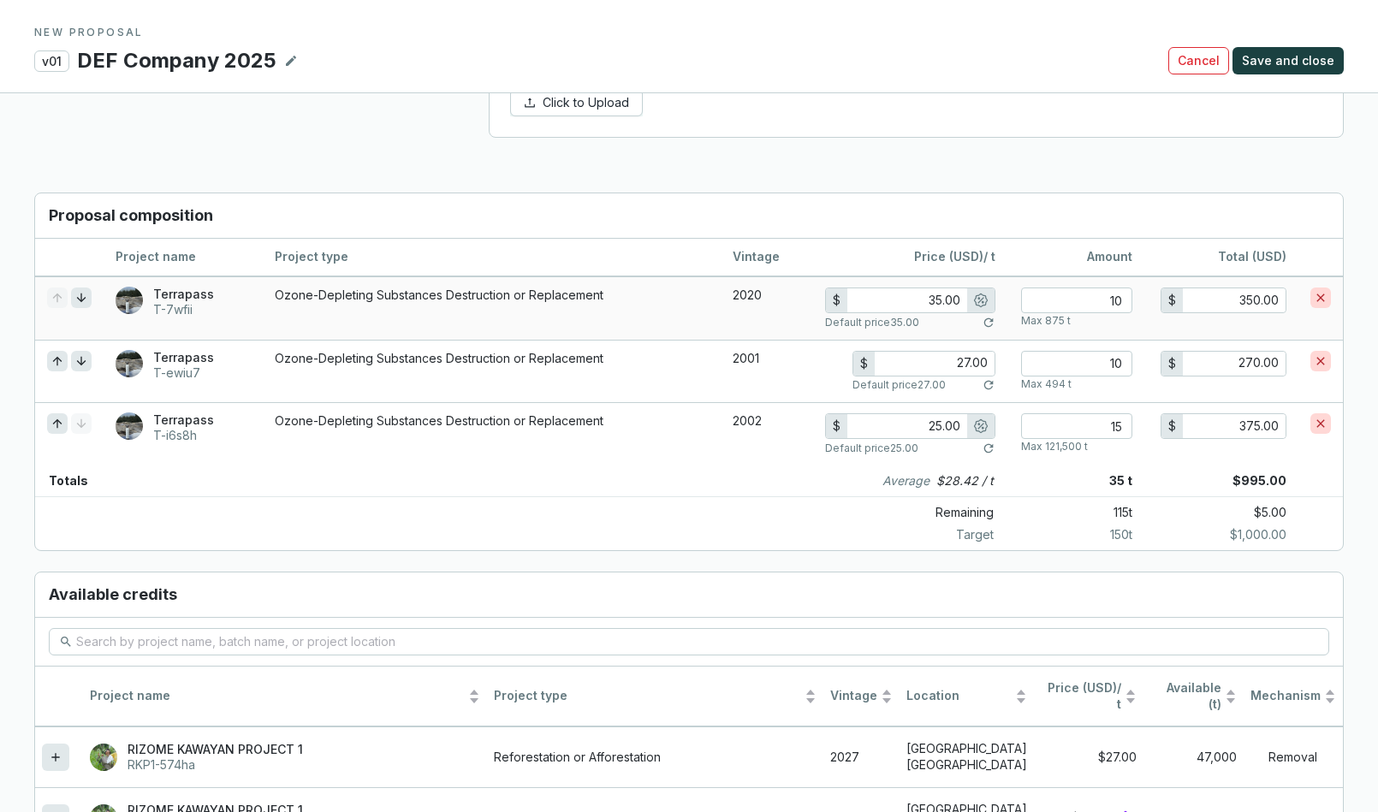
click at [82, 297] on icon at bounding box center [81, 298] width 14 height 21
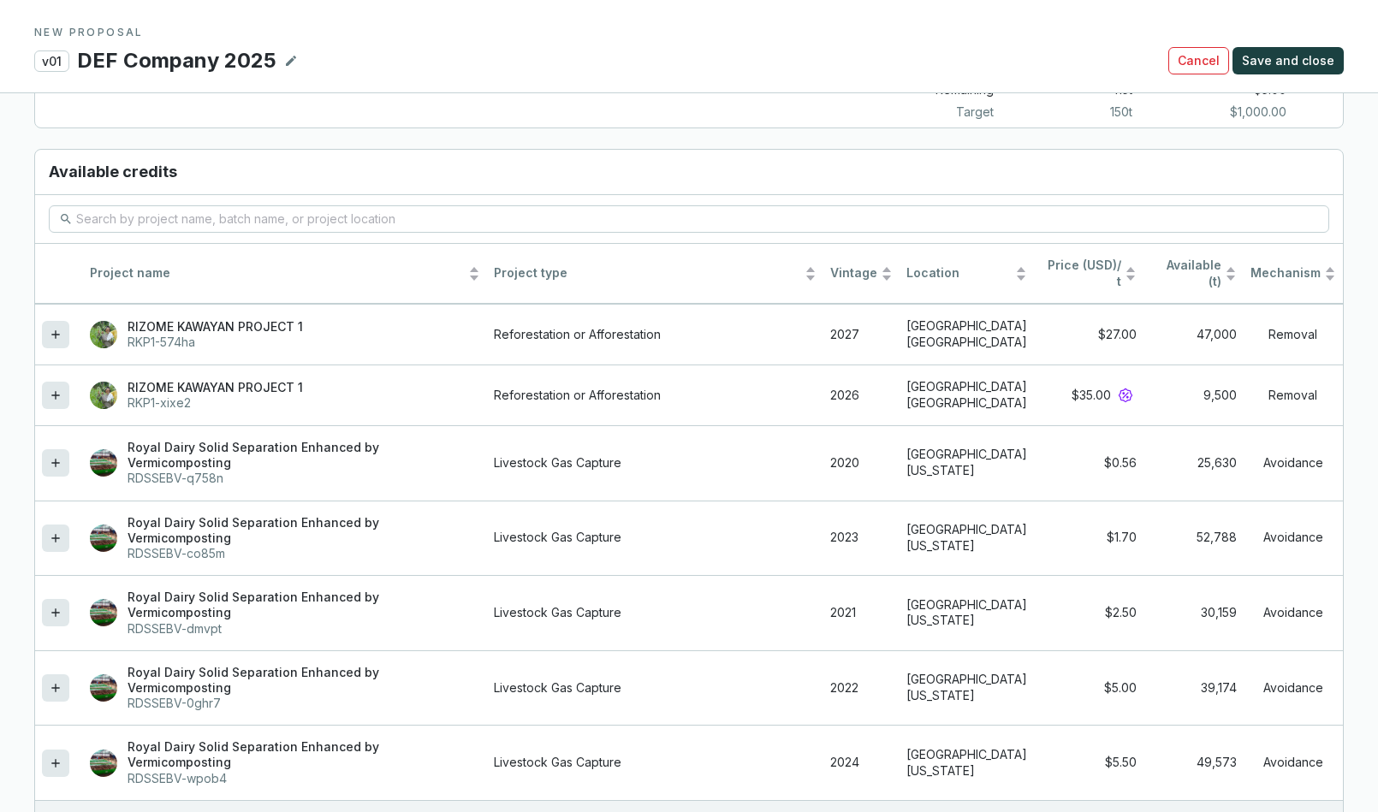
scroll to position [1838, 0]
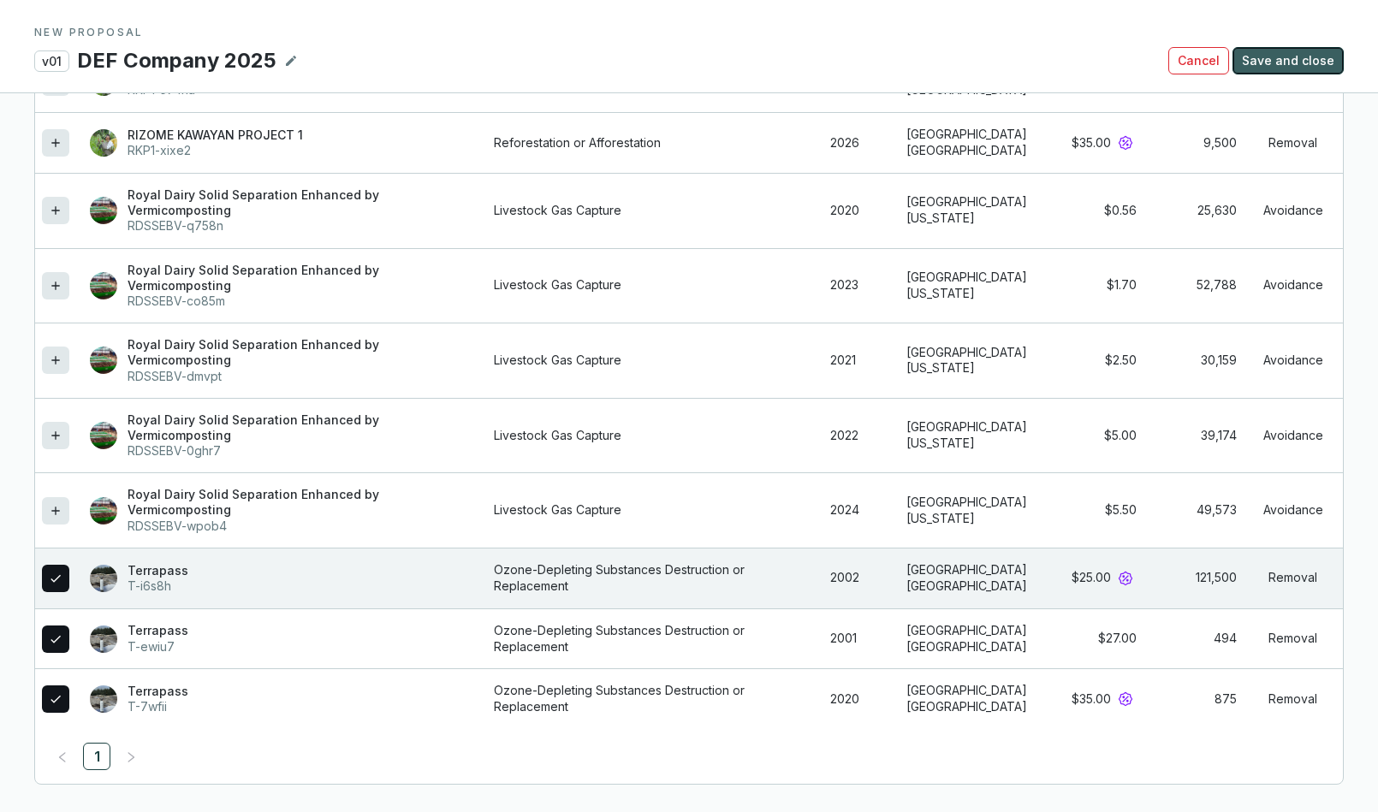
click at [1215, 62] on span "Save and close" at bounding box center [1288, 60] width 92 height 17
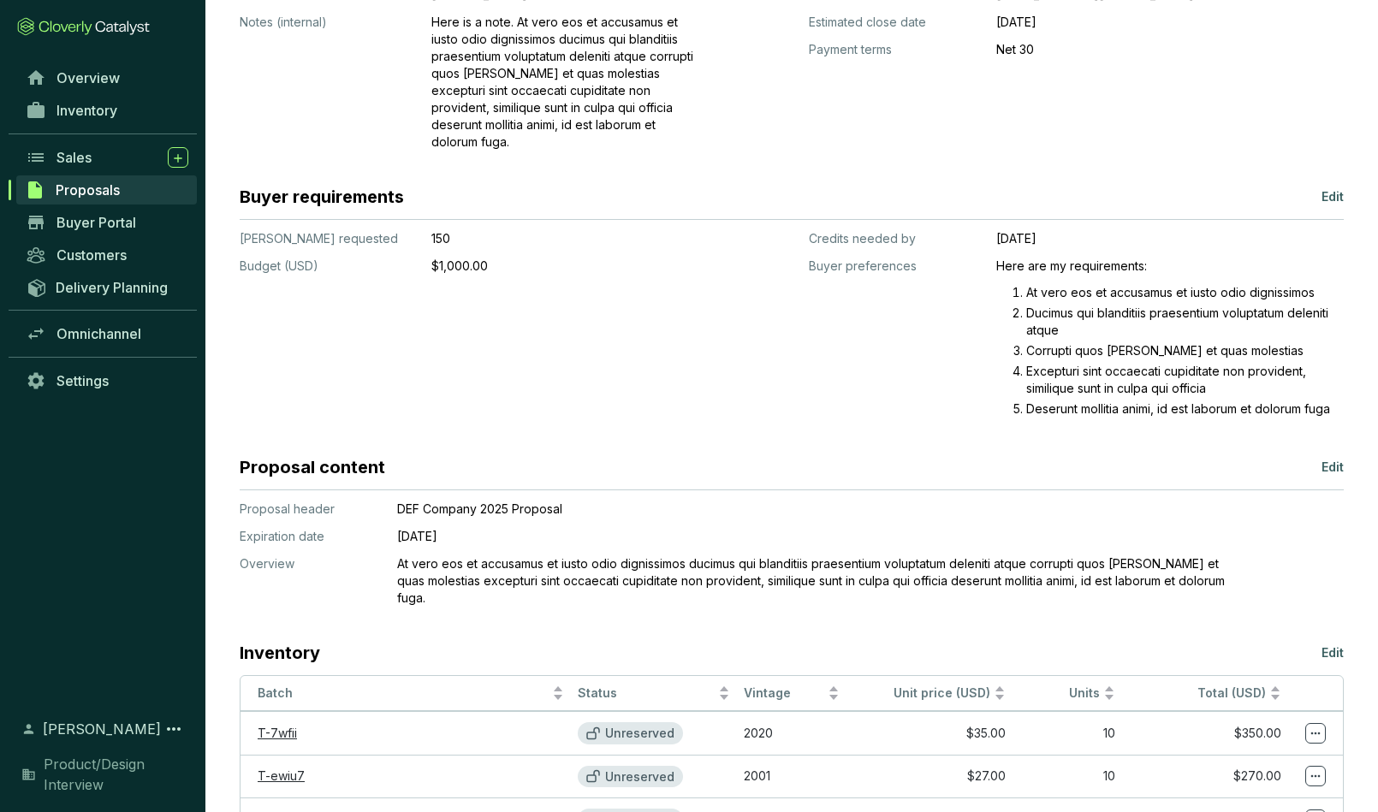
scroll to position [485, 0]
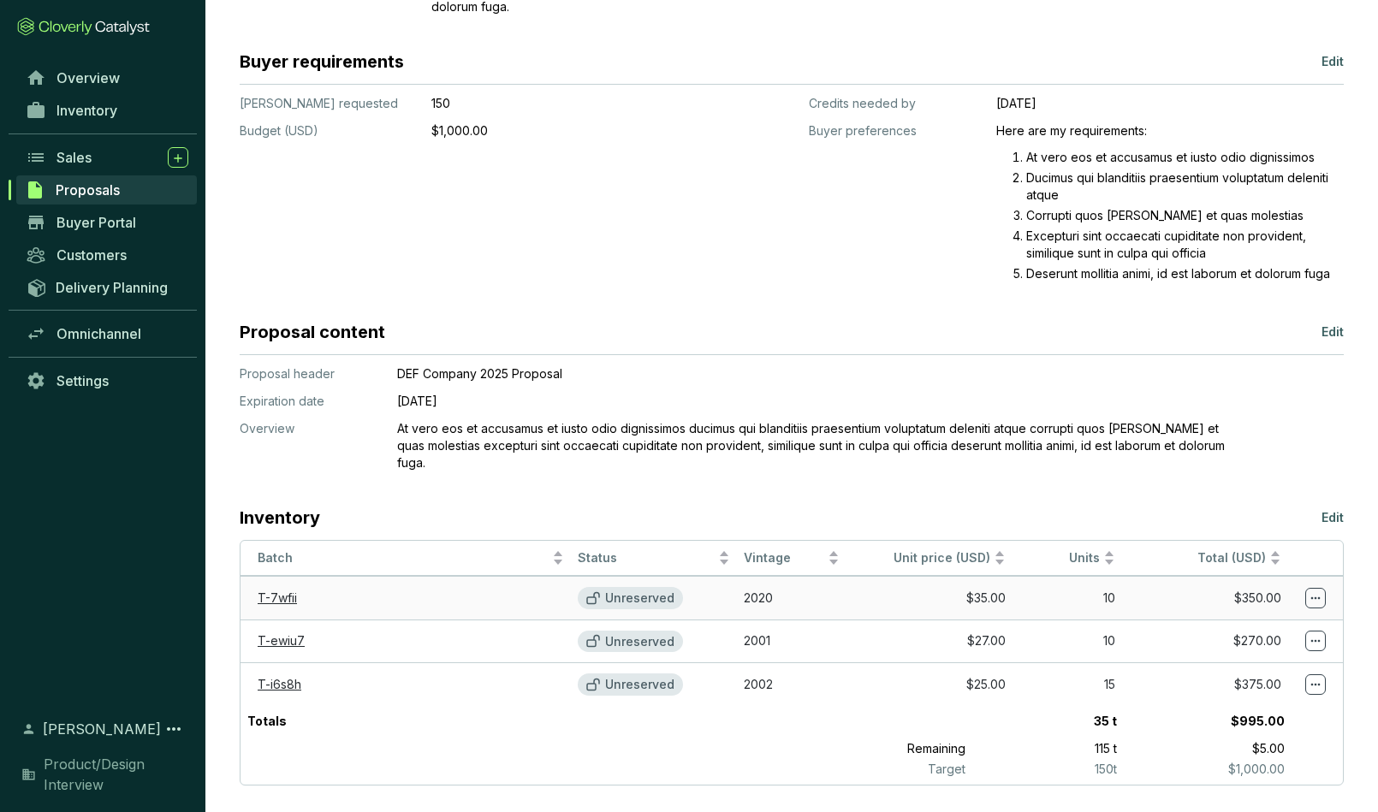
click at [598, 592] on icon at bounding box center [593, 599] width 14 height 14
click at [596, 592] on icon at bounding box center [593, 597] width 12 height 11
click at [629, 591] on p "Unreserved" at bounding box center [639, 598] width 69 height 15
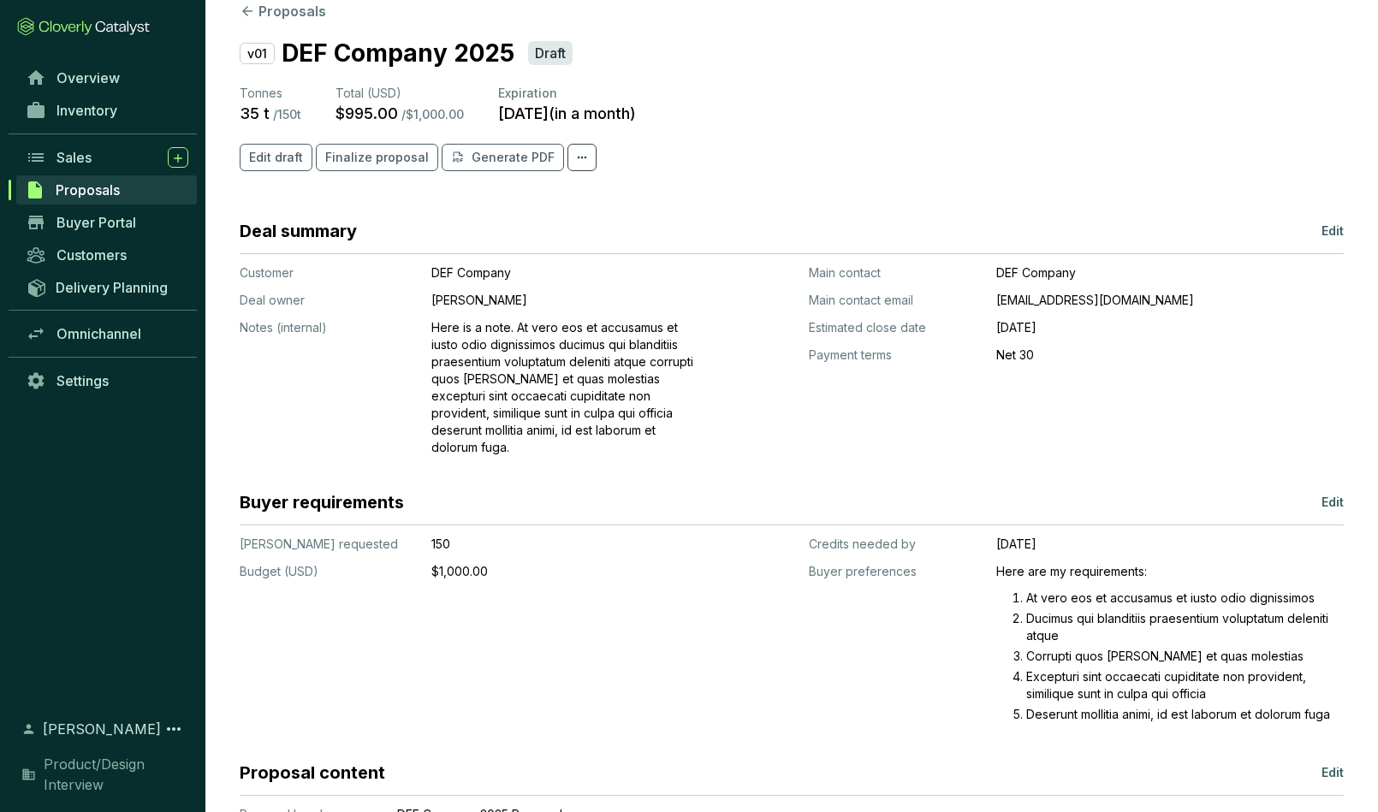
scroll to position [0, 0]
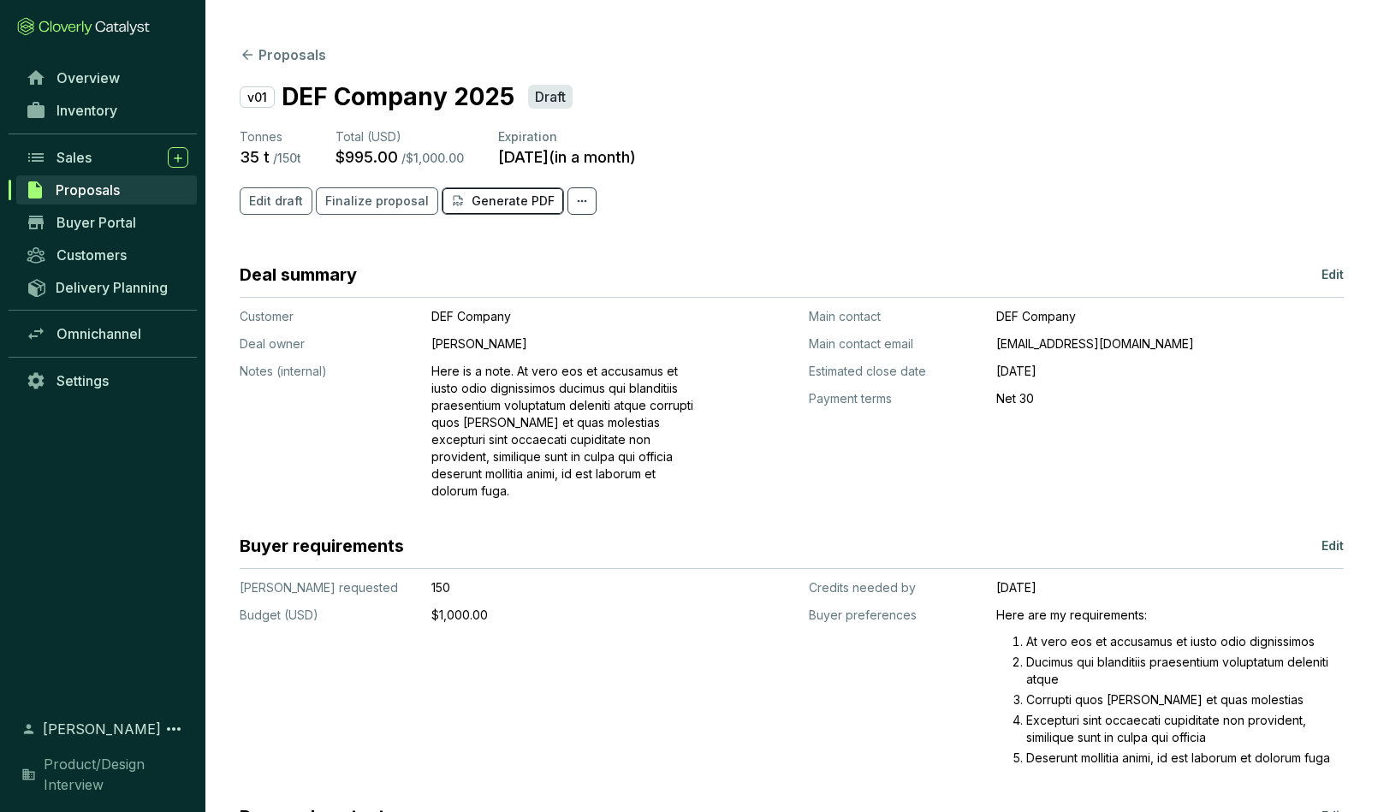
click at [514, 205] on p "Generate PDF" at bounding box center [513, 201] width 83 height 17
click at [575, 197] on icon at bounding box center [582, 201] width 14 height 21
click at [653, 201] on section "Edit draft Finalize proposal Generate PDF" at bounding box center [792, 200] width 1104 height 27
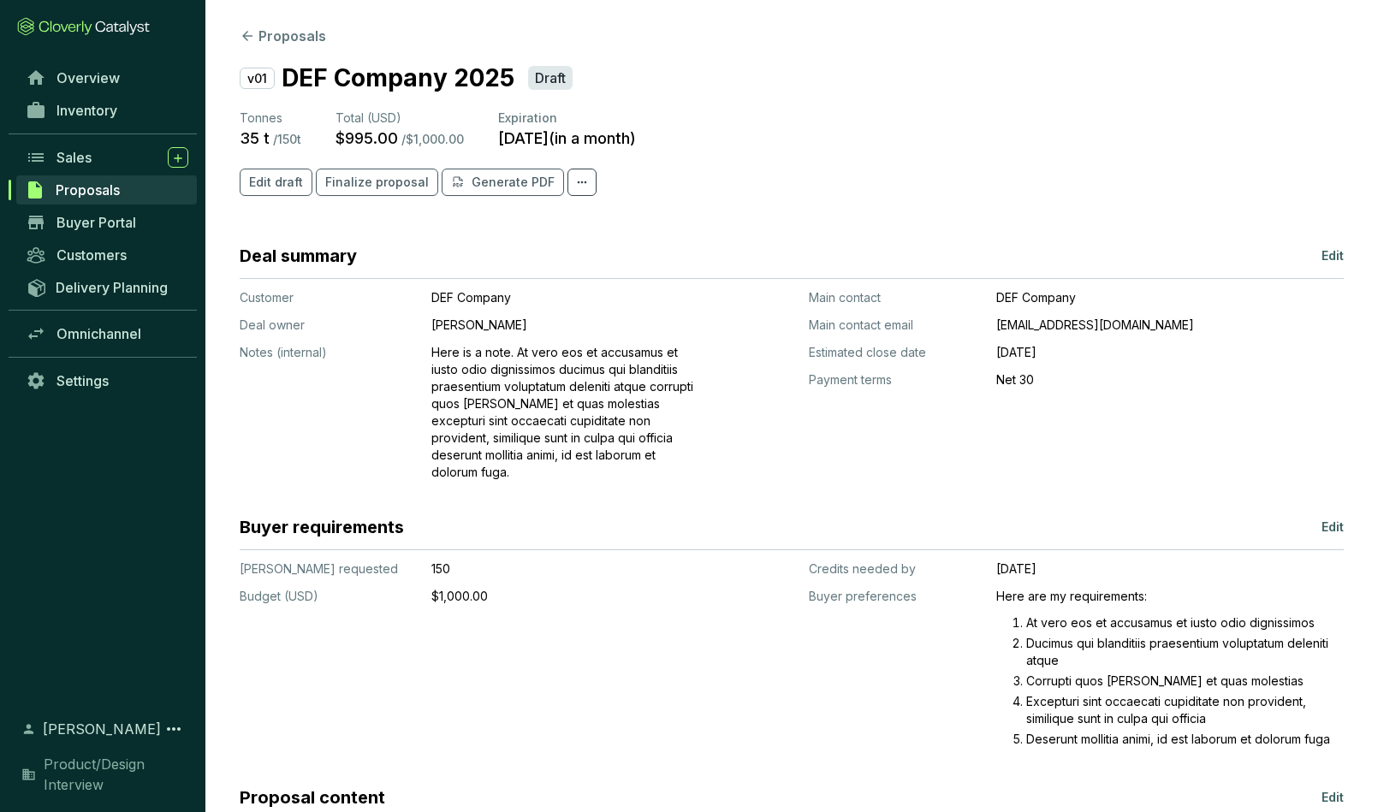
scroll to position [24, 0]
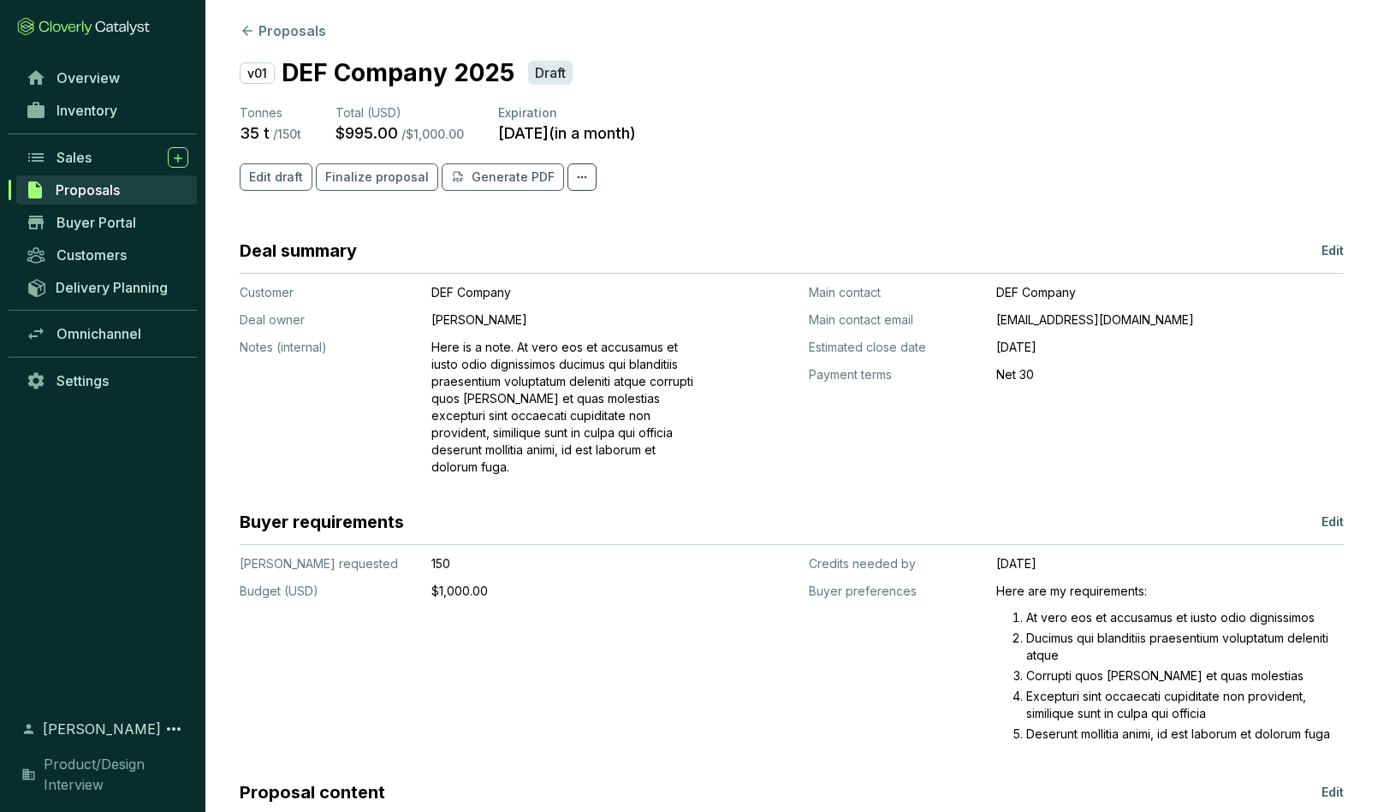
click at [260, 70] on p "v01" at bounding box center [257, 72] width 35 height 21
click at [255, 72] on p "v01" at bounding box center [257, 72] width 35 height 21
click at [370, 220] on section "Proposals v01 DEF Company 2025 Draft Tonnes 35 t / 150 t Total (USD) $995.00 / …" at bounding box center [791, 633] width 1173 height 1315
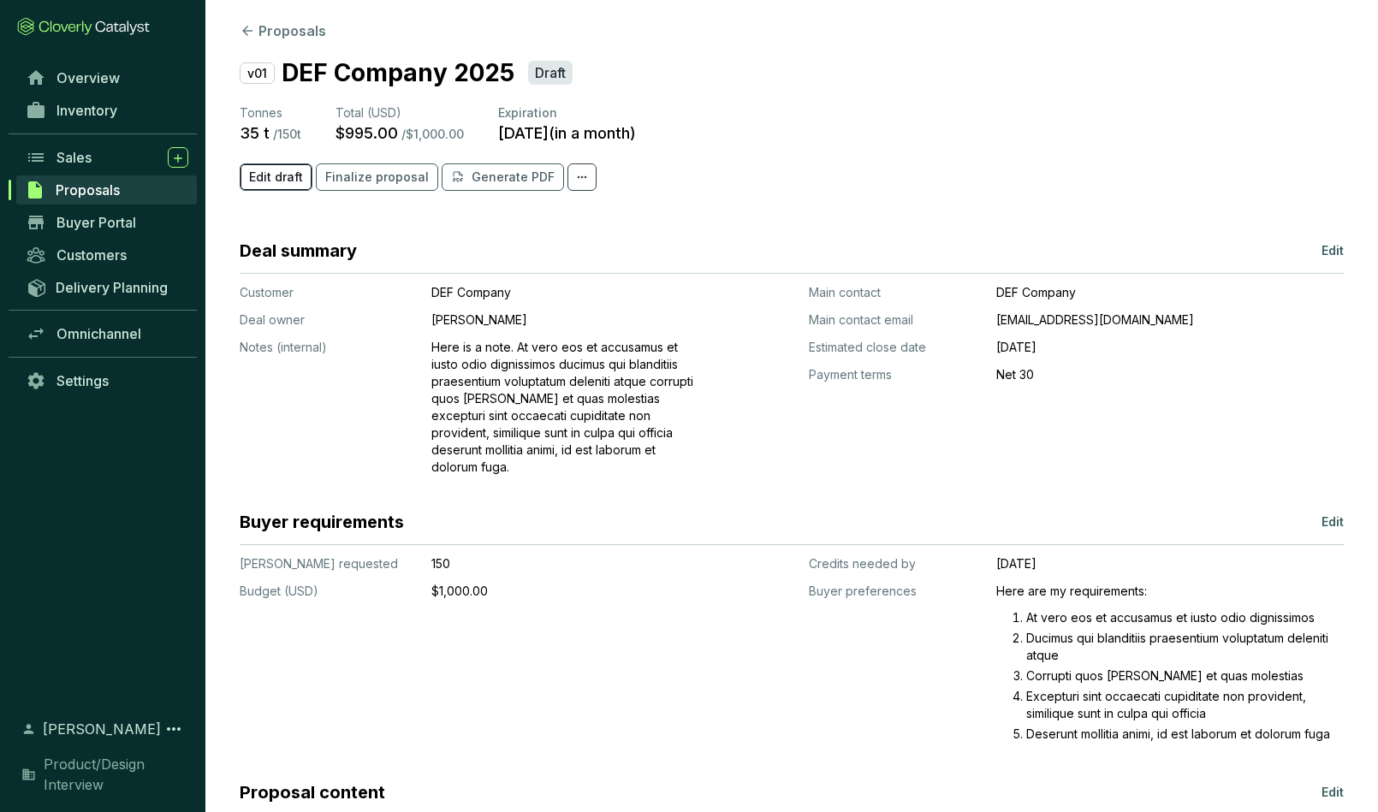
click at [277, 177] on span "Edit draft" at bounding box center [276, 177] width 54 height 17
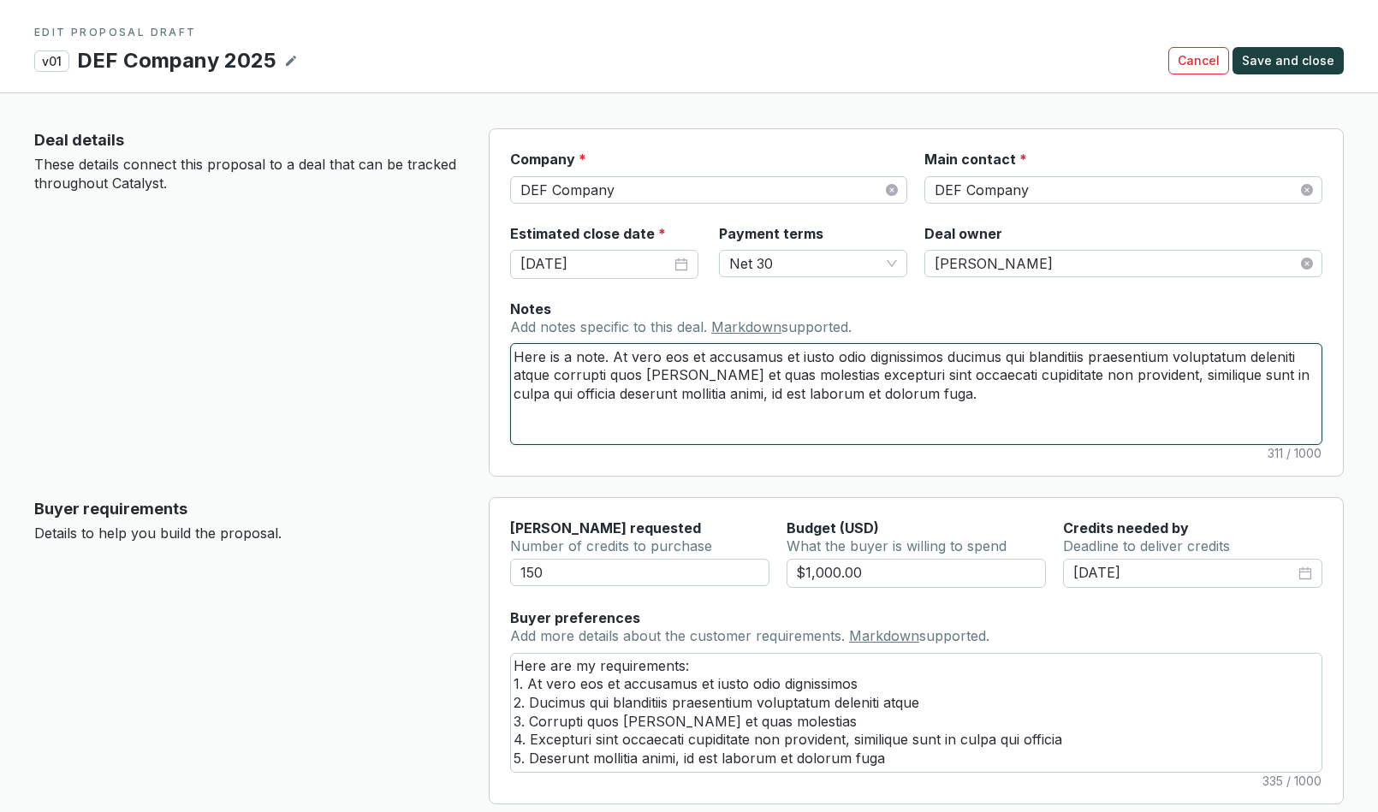
click at [933, 396] on textarea "Here is a note. At vero eos et accusamus et iusto odio dignissimos ducimus qui …" at bounding box center [916, 393] width 811 height 99
paste textarea "At vero eos et accusamus et iusto odio dignissimos ducimus qui blanditiis praes…"
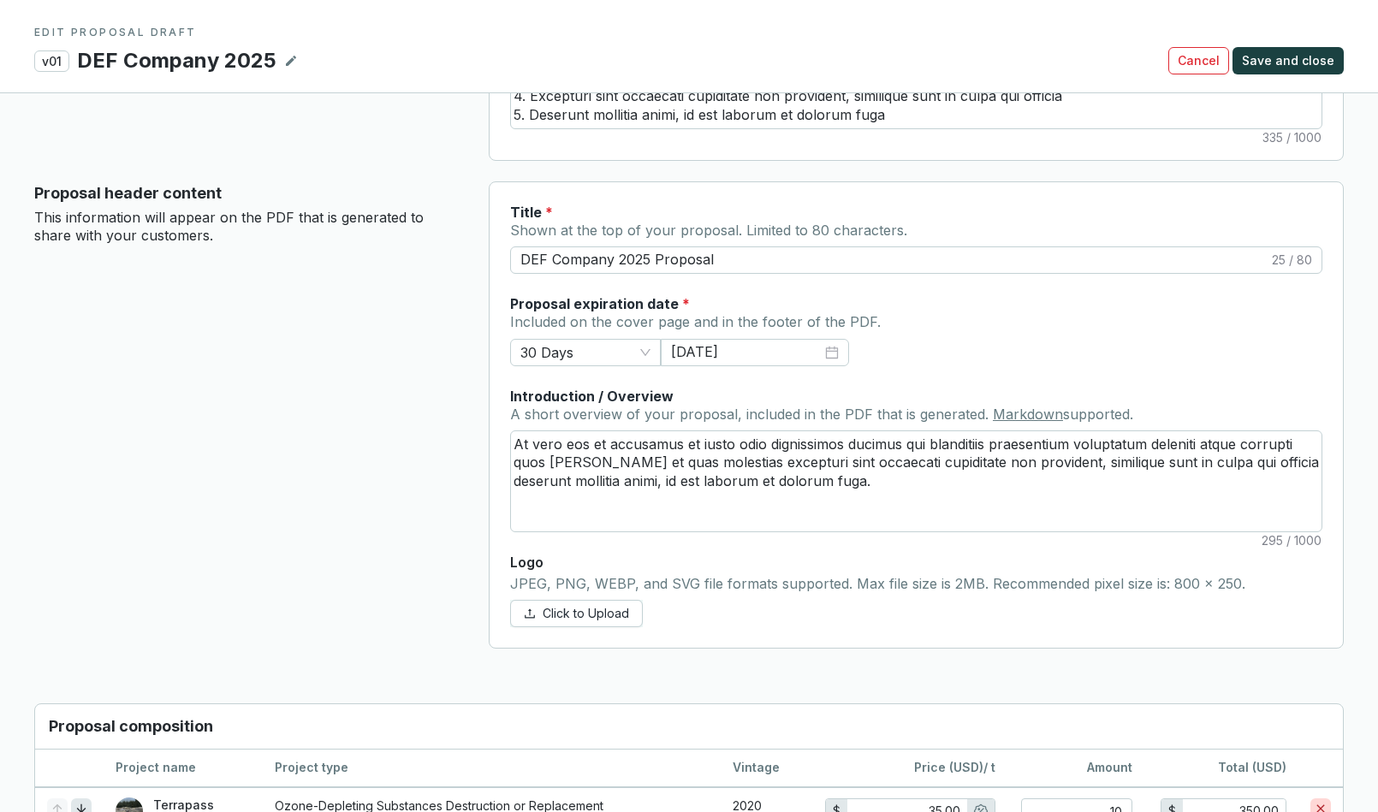
scroll to position [647, 0]
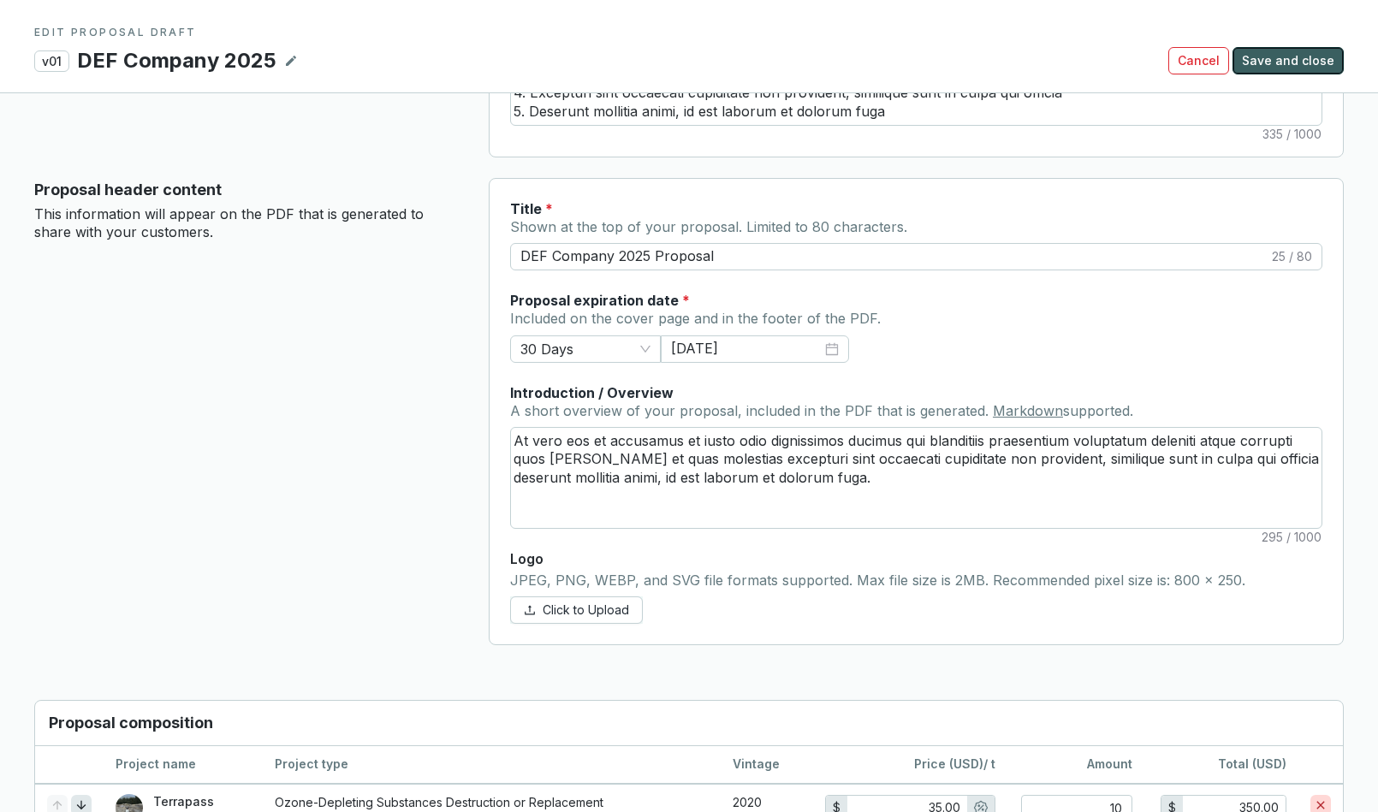
click at [1215, 62] on span "Save and close" at bounding box center [1288, 60] width 92 height 17
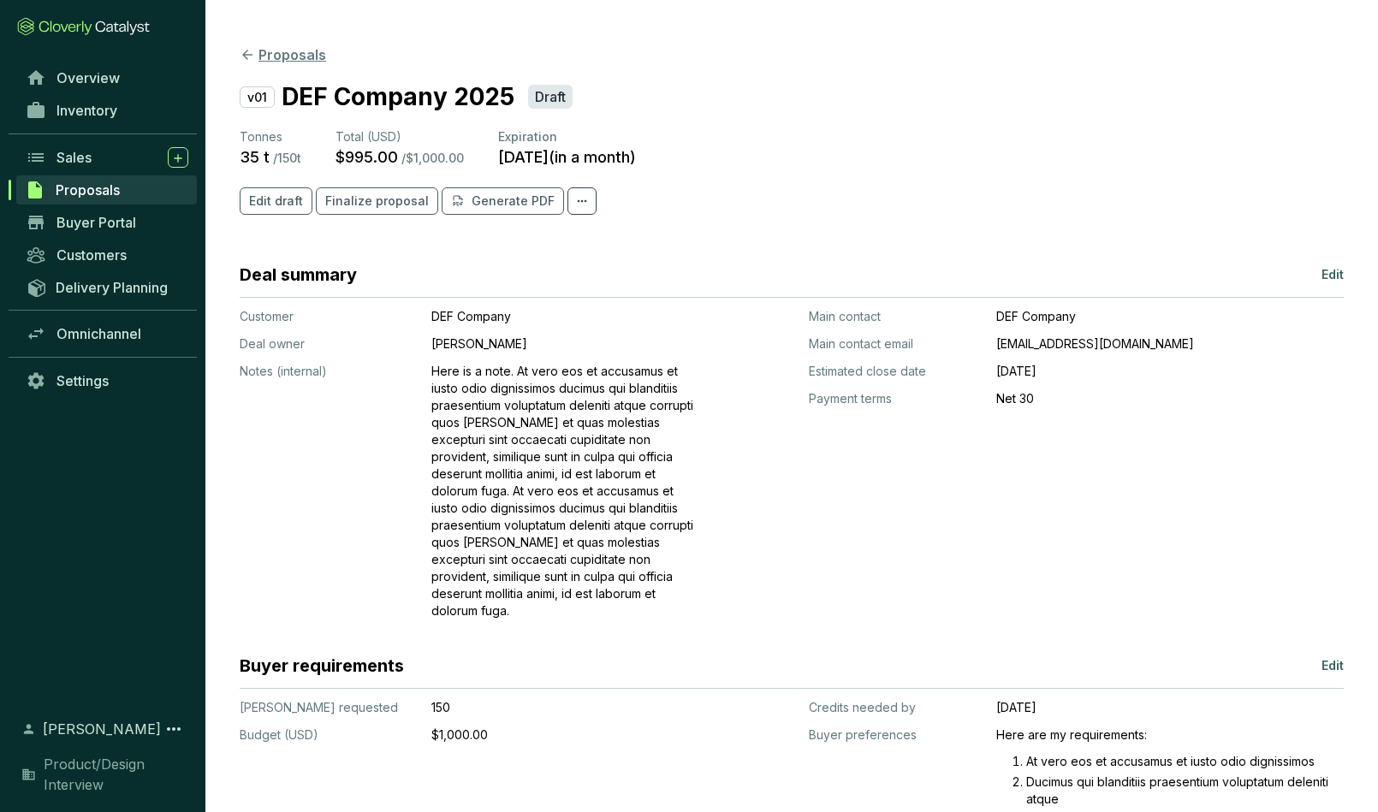
click at [279, 47] on button "Proposals" at bounding box center [283, 55] width 86 height 21
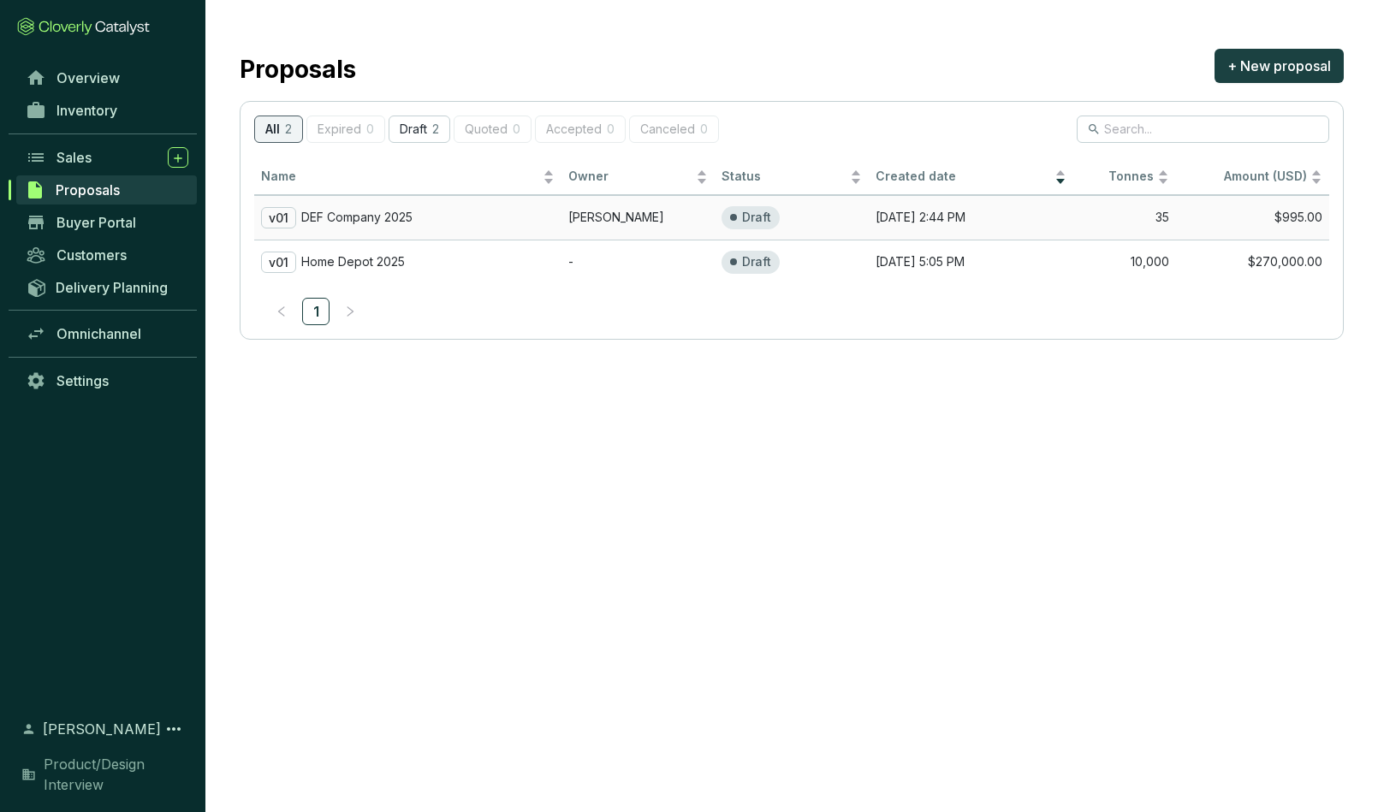
click at [350, 212] on p "DEF Company 2025" at bounding box center [356, 217] width 111 height 15
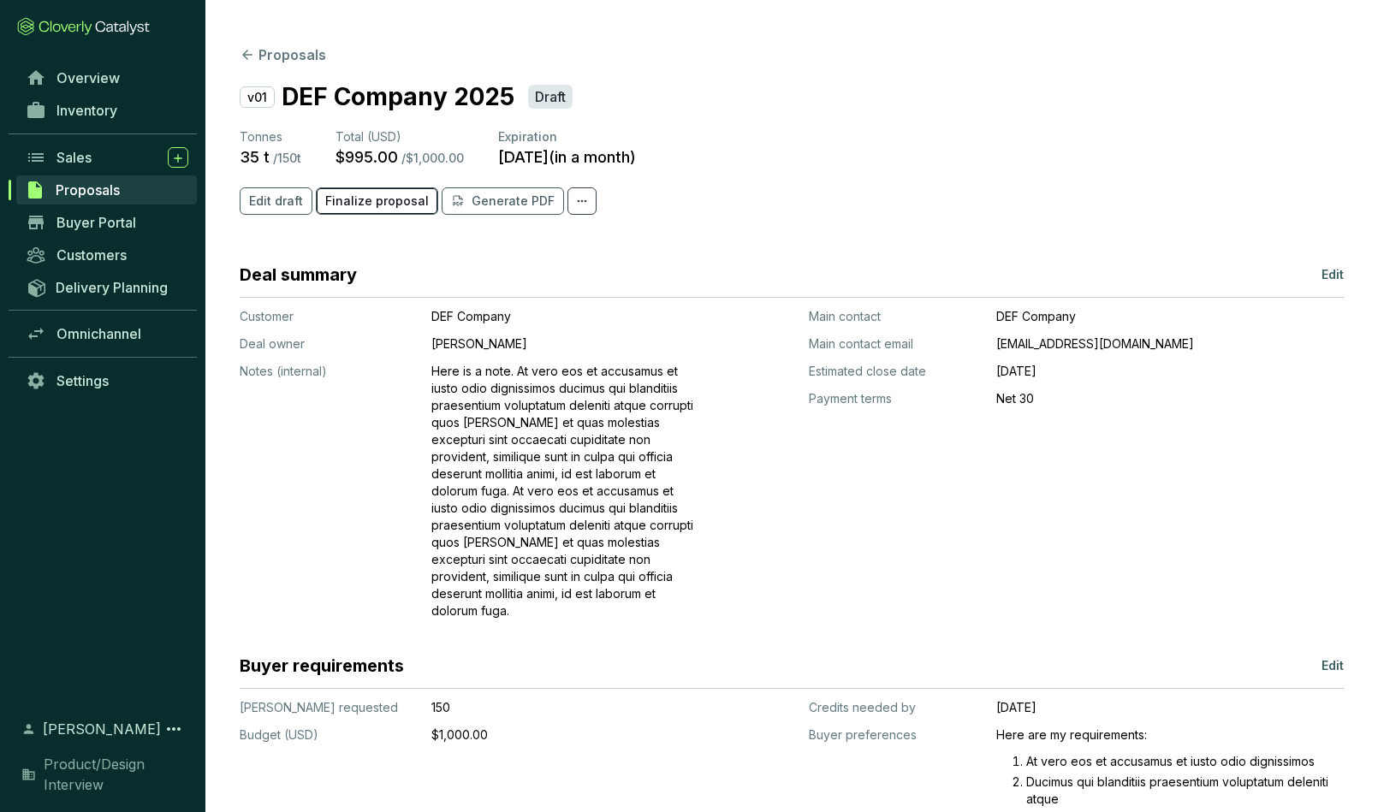
click at [371, 201] on span "Finalize proposal" at bounding box center [377, 201] width 104 height 17
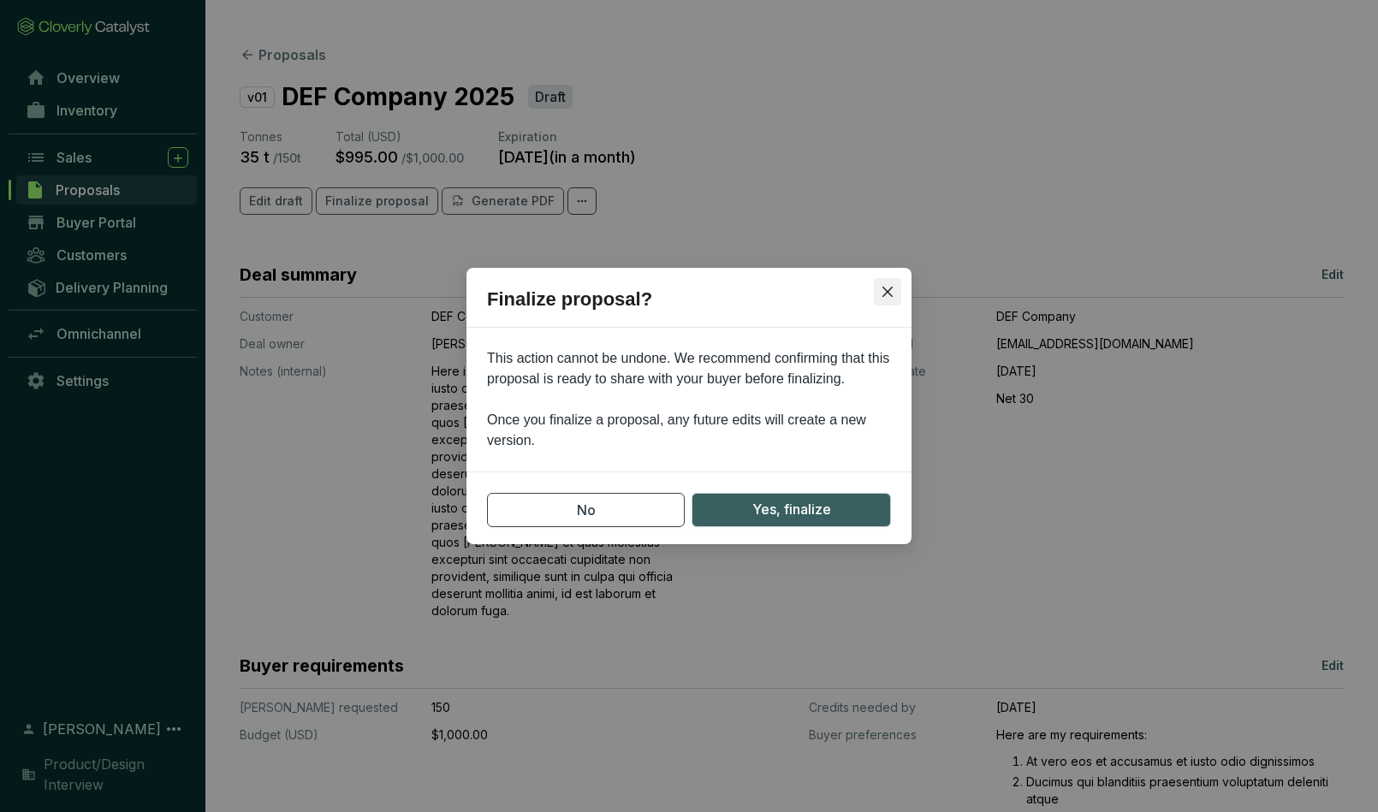
click at [890, 291] on icon "close" at bounding box center [888, 292] width 14 height 14
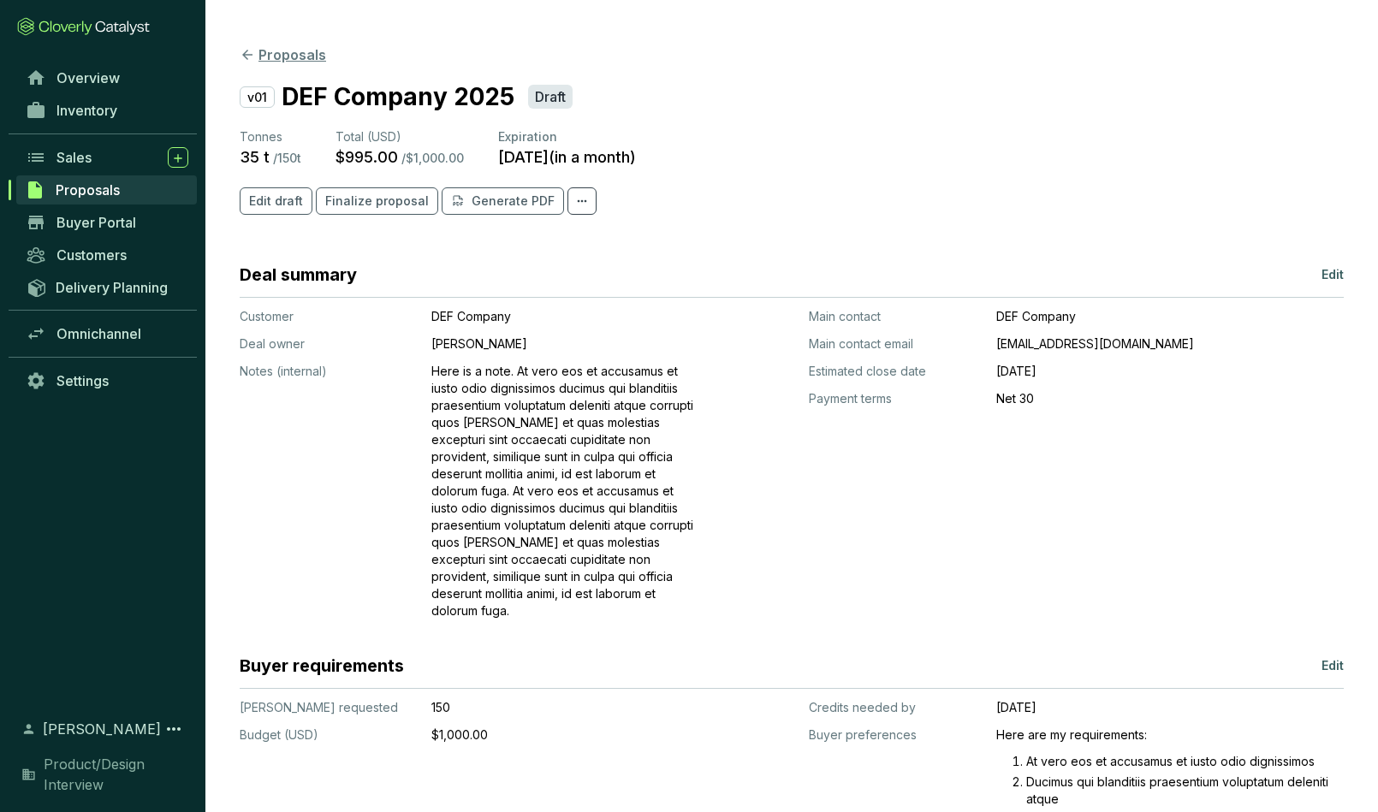
click at [265, 53] on button "Proposals" at bounding box center [283, 55] width 86 height 21
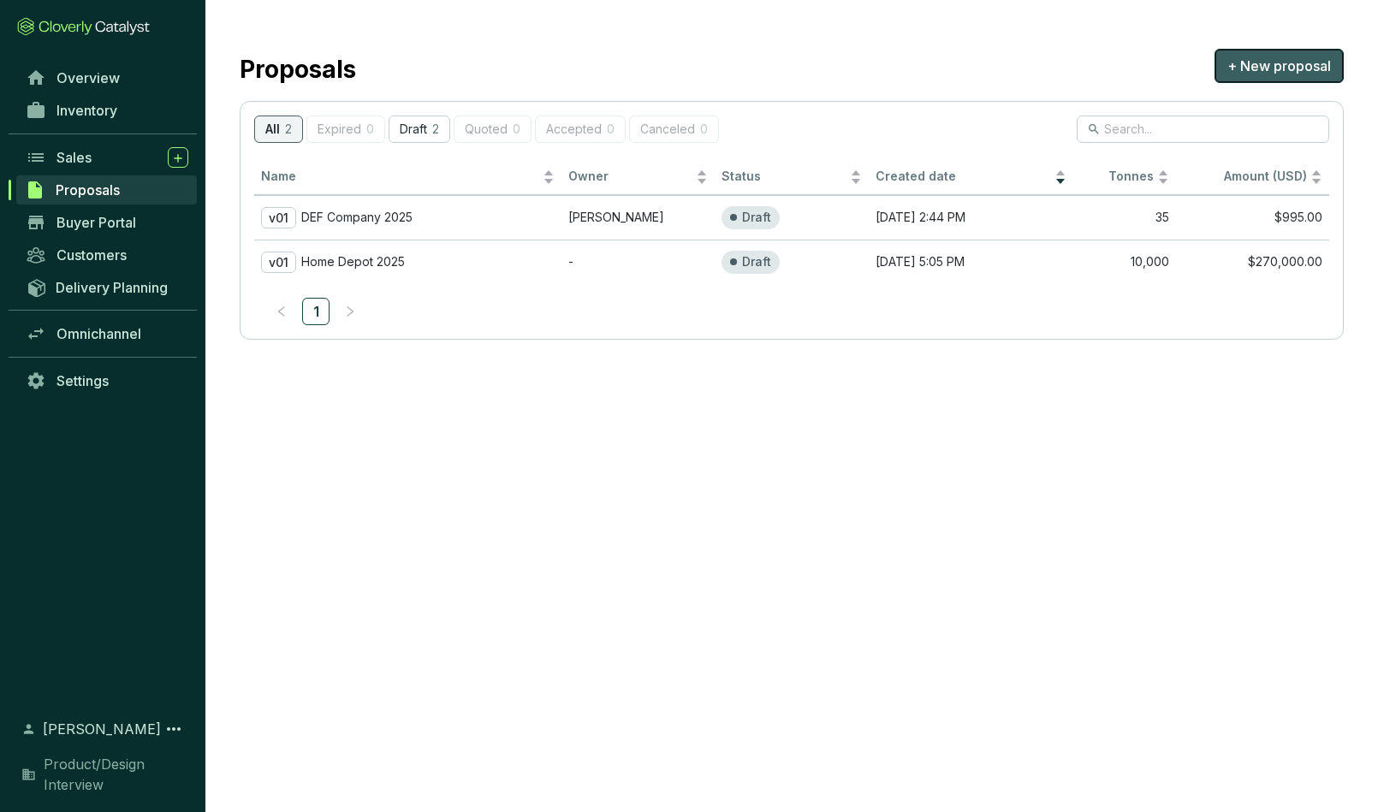
click at [1215, 69] on span "+ New proposal" at bounding box center [1280, 66] width 104 height 21
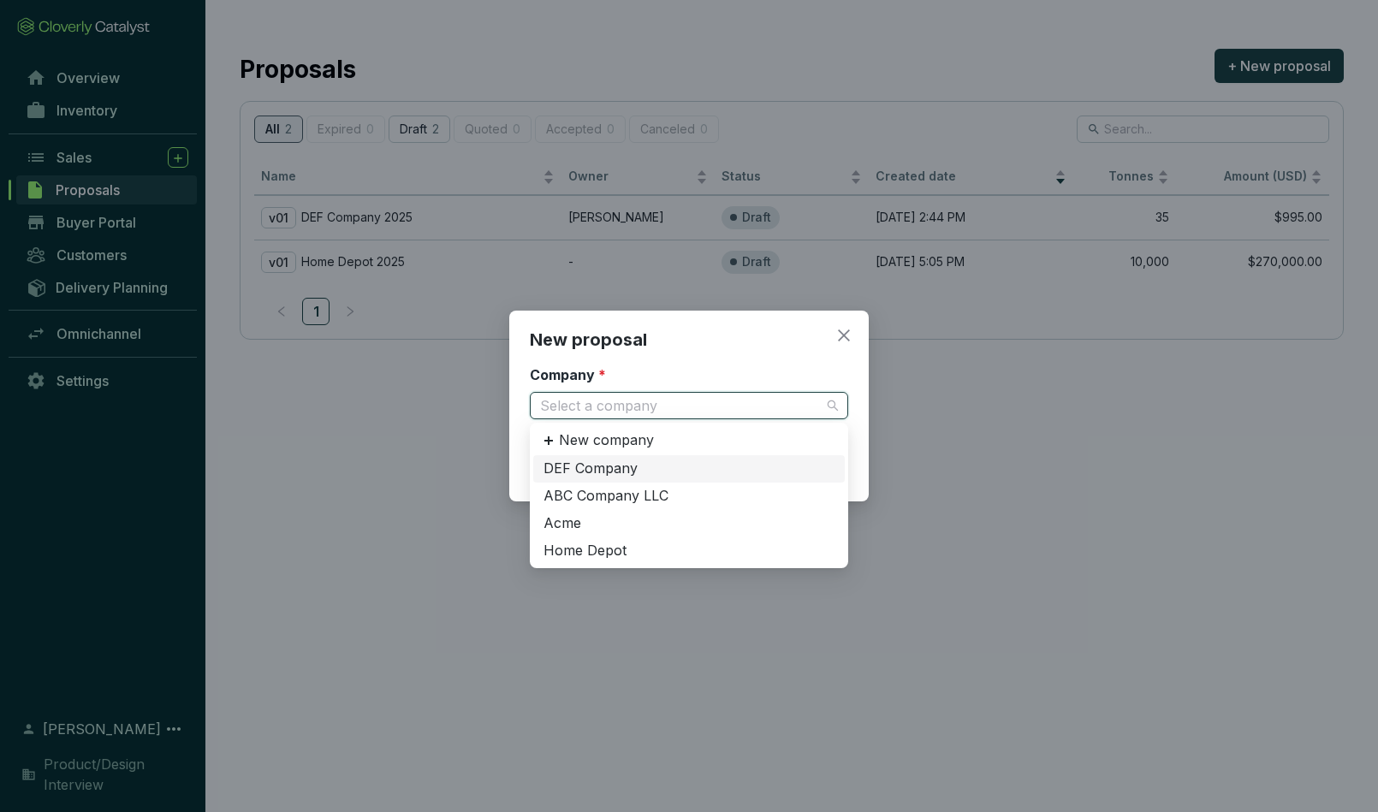
click at [675, 414] on input "Company *" at bounding box center [680, 406] width 281 height 26
click at [555, 402] on input "Company *" at bounding box center [680, 406] width 281 height 26
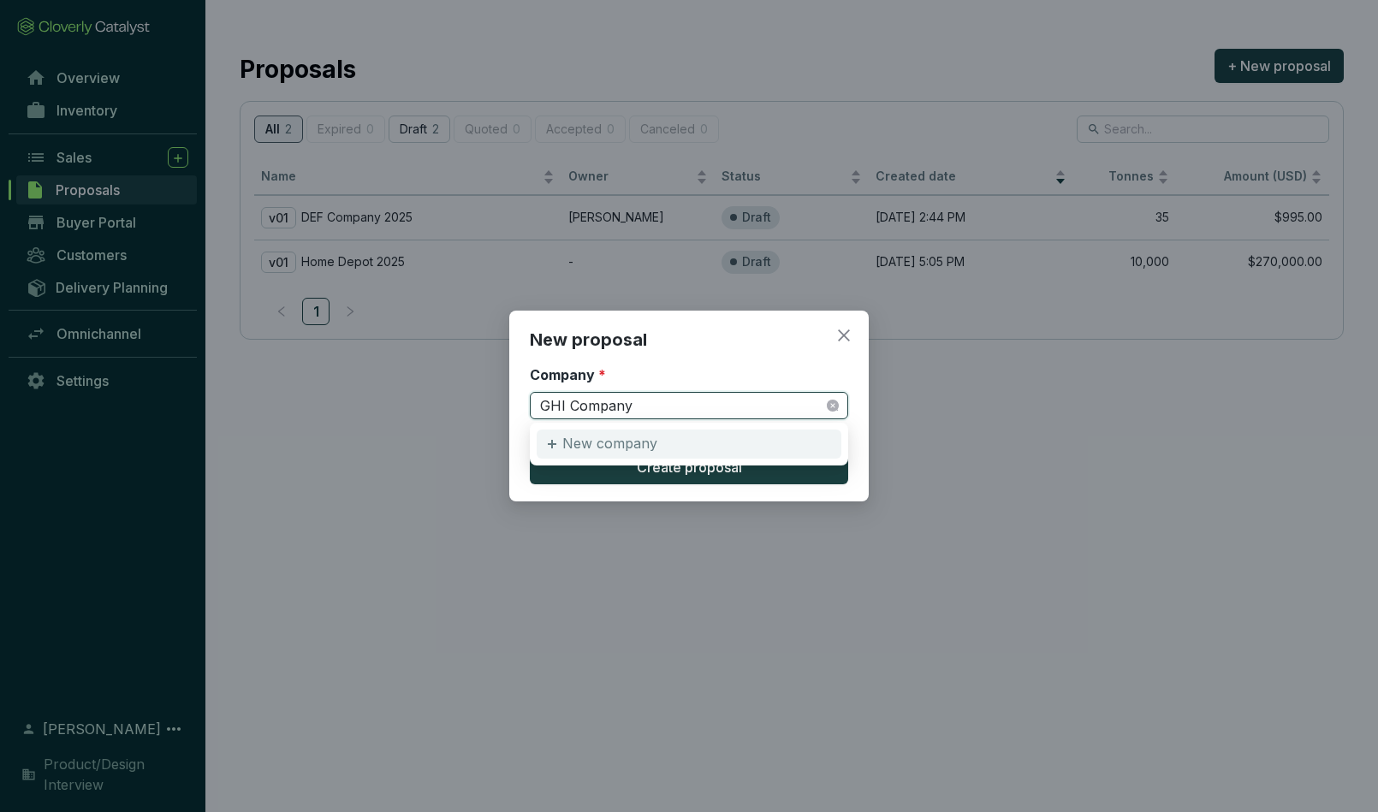
click at [588, 445] on p "New company" at bounding box center [609, 444] width 95 height 19
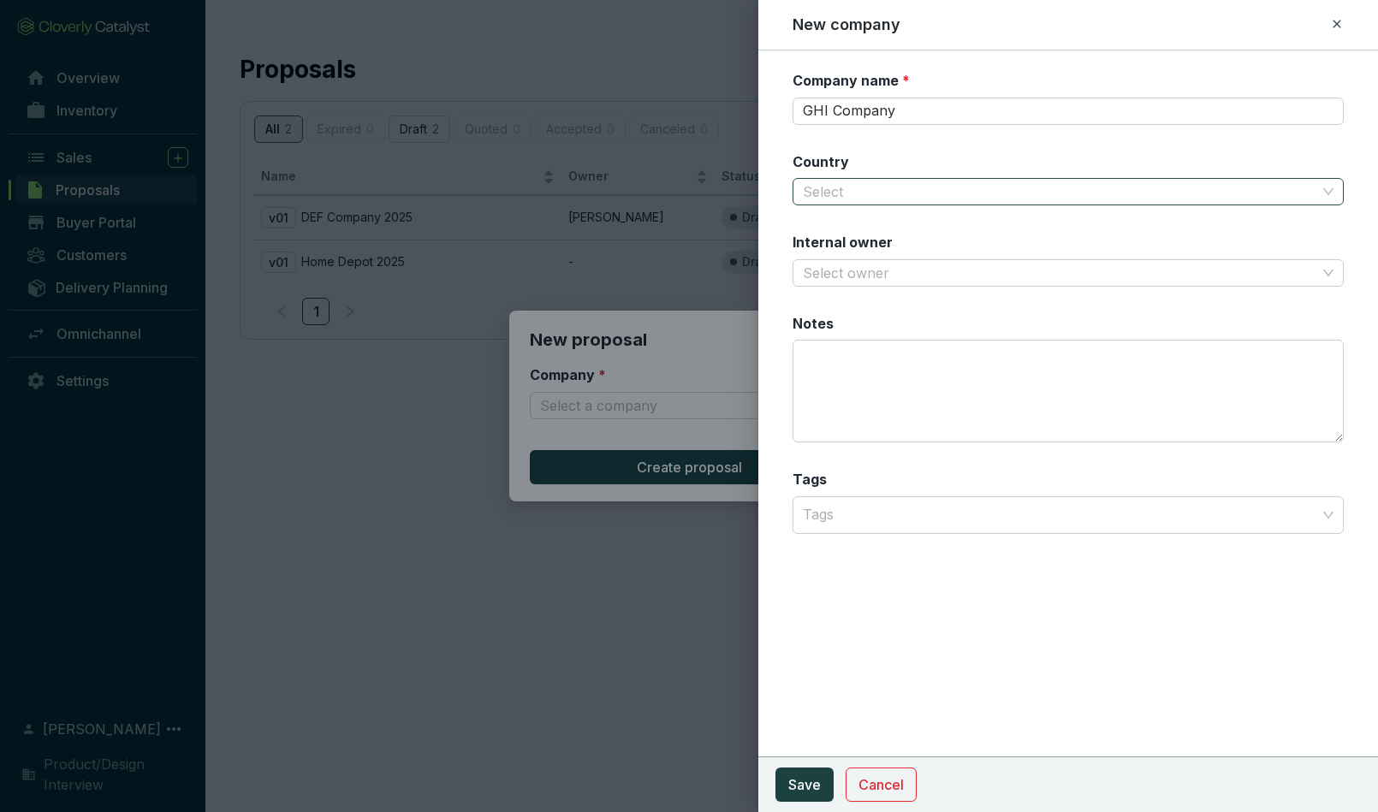
click at [842, 188] on input "Country" at bounding box center [1060, 192] width 515 height 26
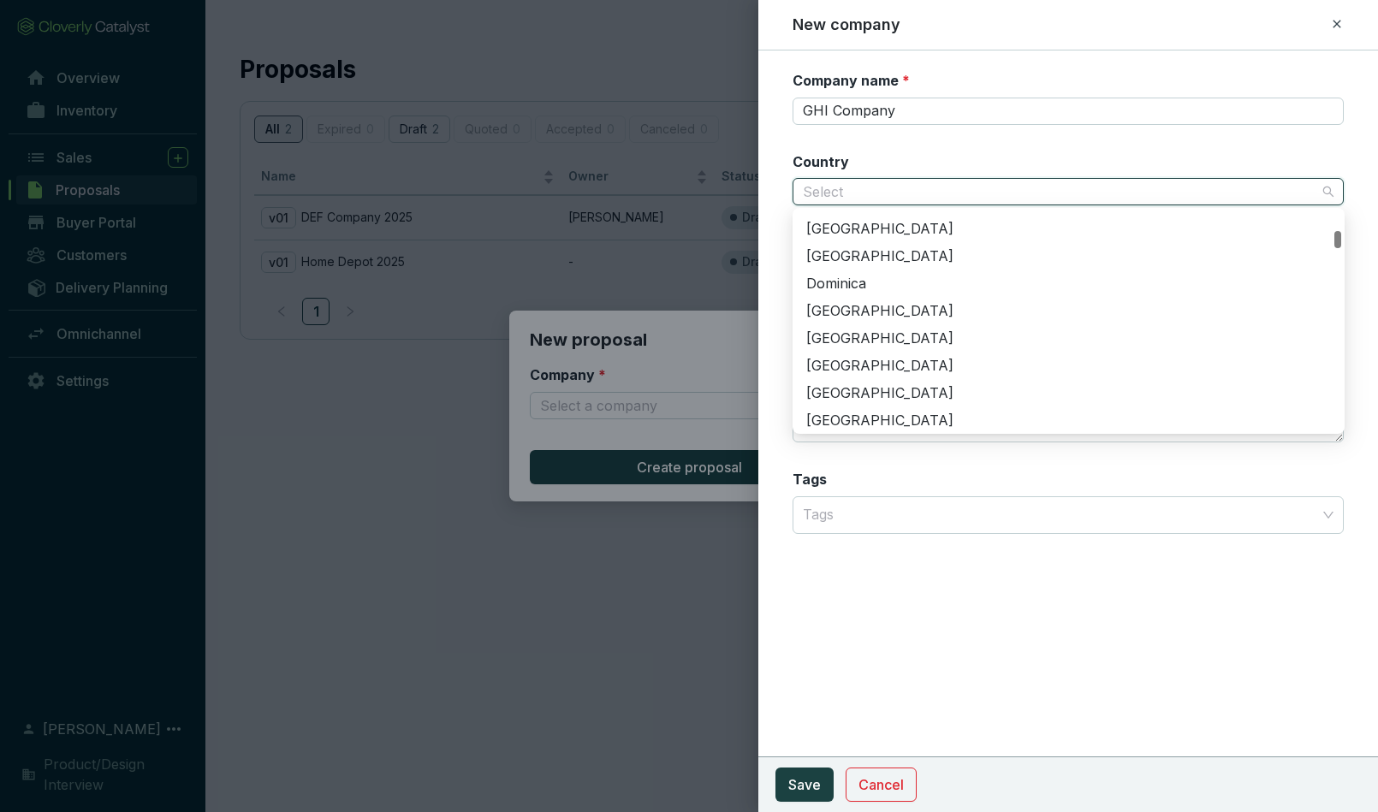
scroll to position [658, 0]
click at [856, 367] on div "Egypt" at bounding box center [1068, 362] width 525 height 19
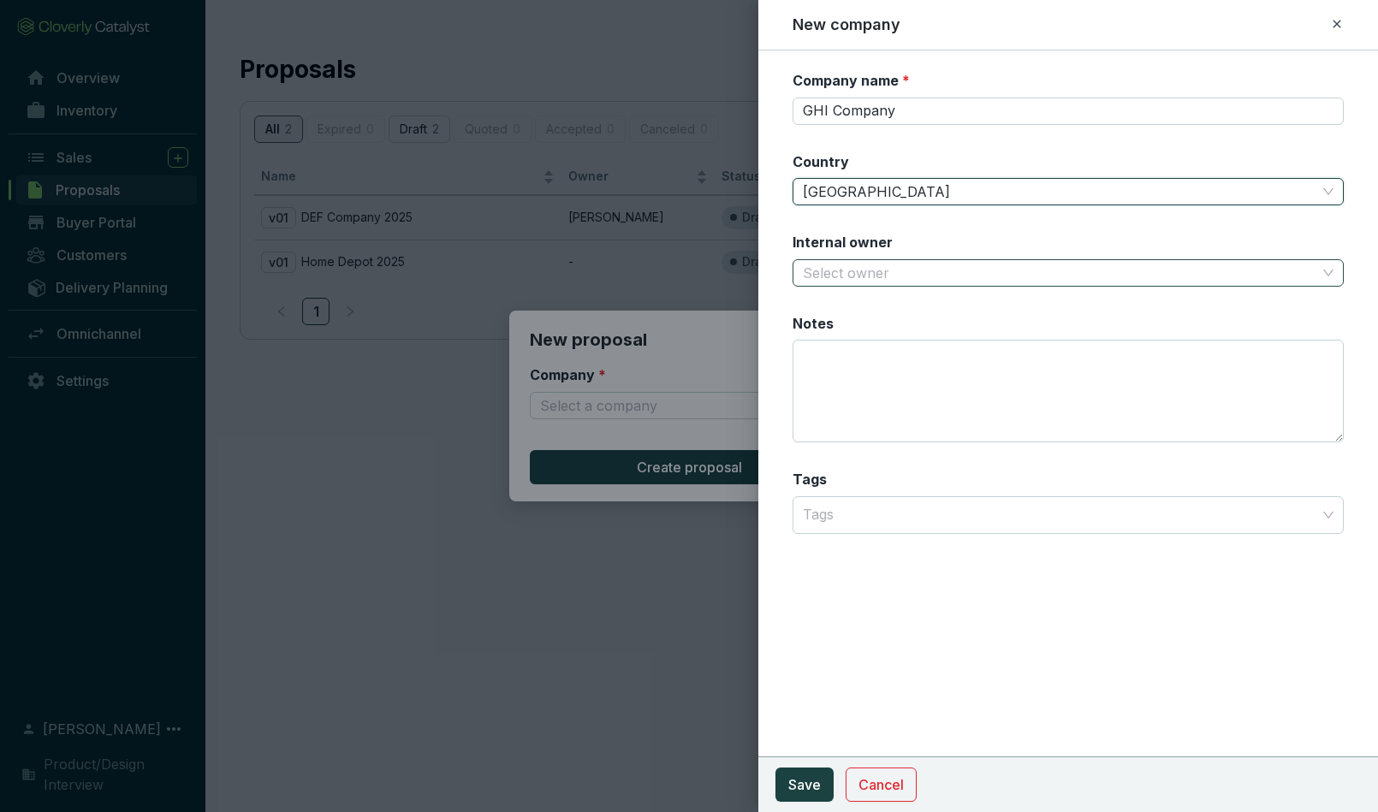
click at [854, 265] on input "Internal owner" at bounding box center [1060, 273] width 515 height 26
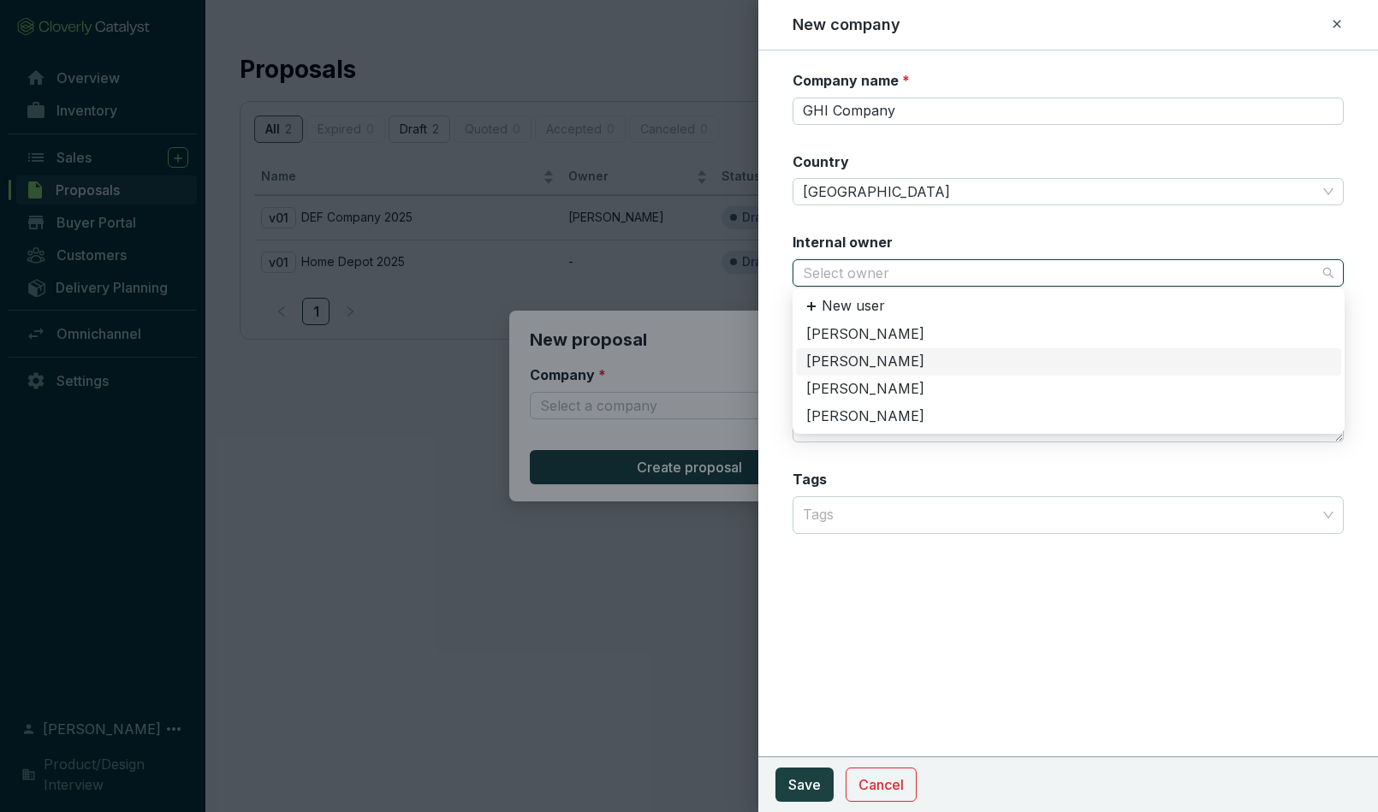
click at [854, 364] on div "[PERSON_NAME]" at bounding box center [1068, 362] width 525 height 19
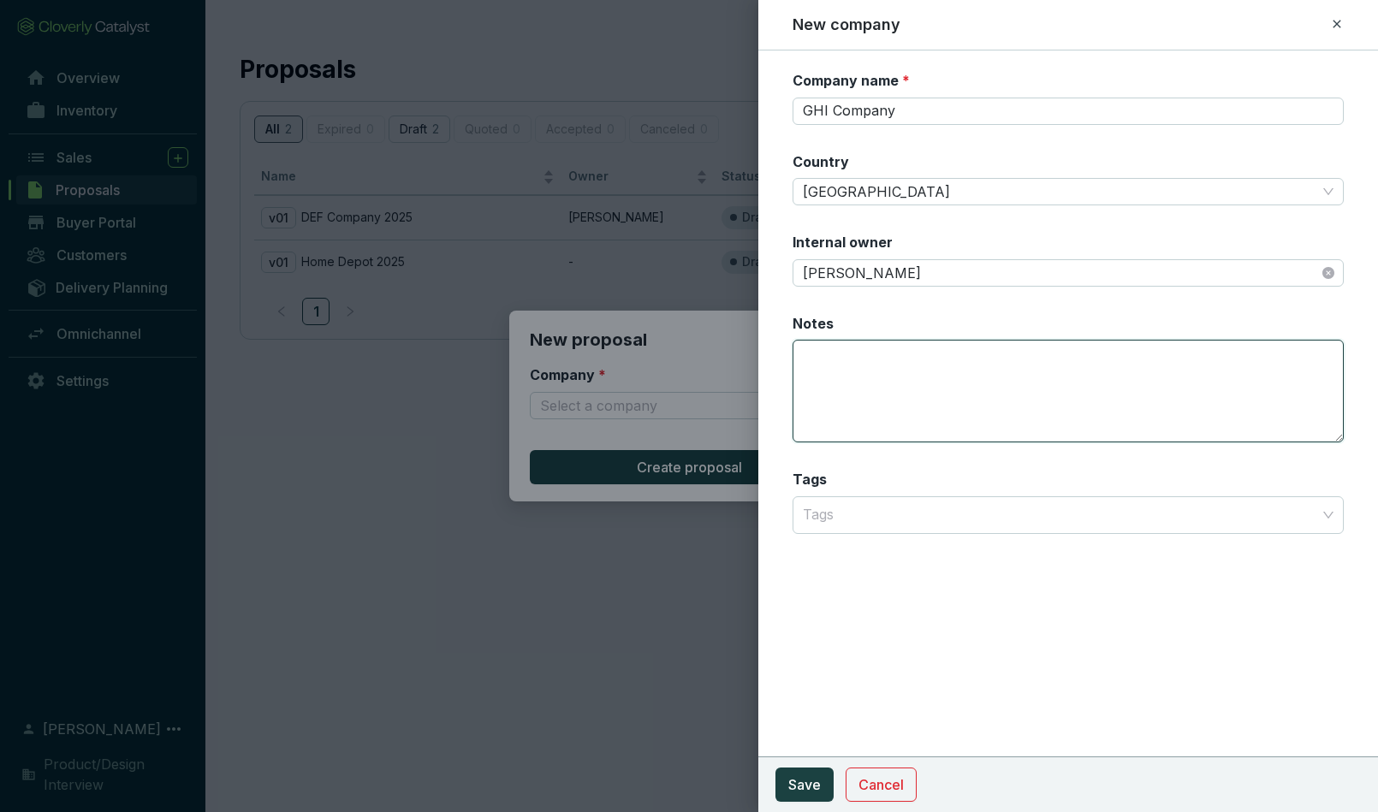
click at [870, 363] on textarea "Notes" at bounding box center [1069, 391] width 552 height 103
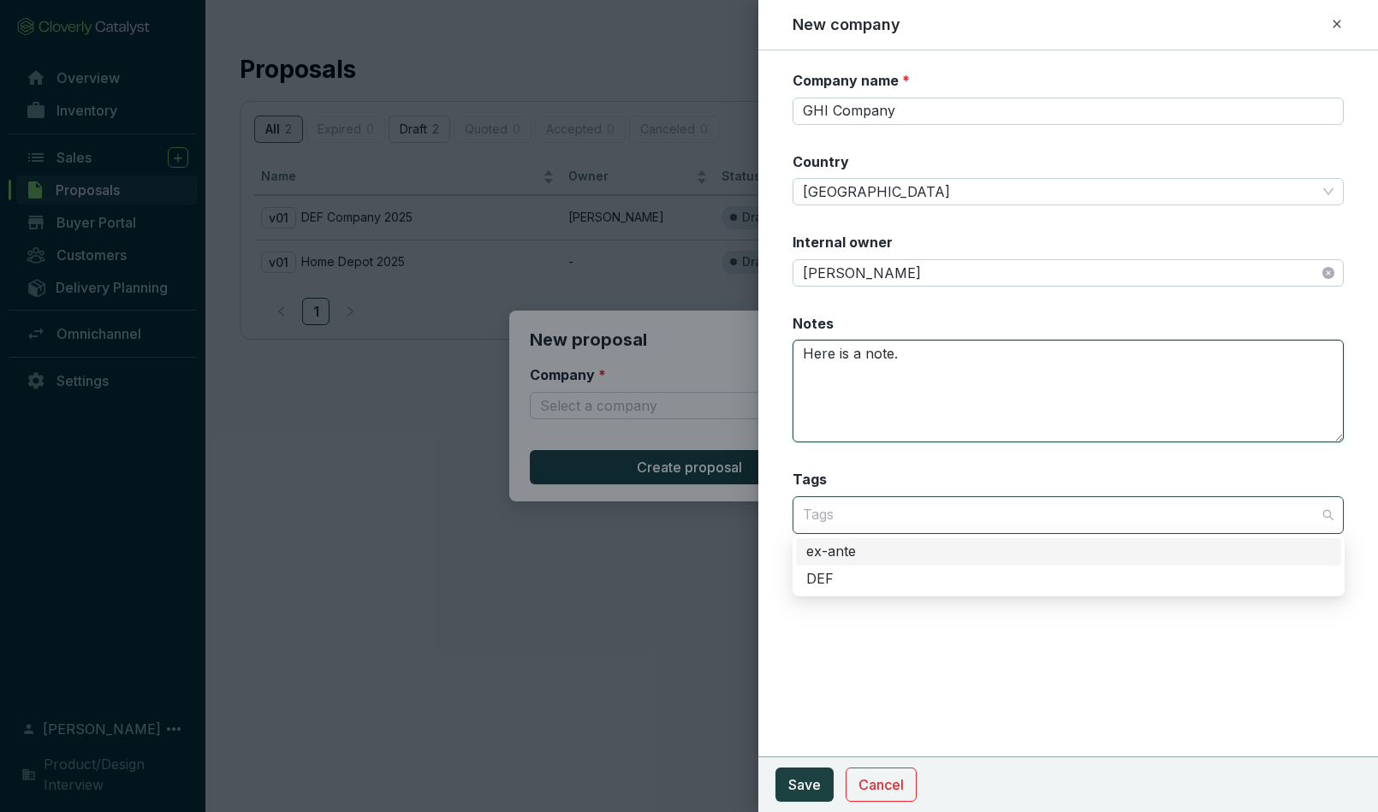
click at [865, 517] on div at bounding box center [1059, 515] width 526 height 34
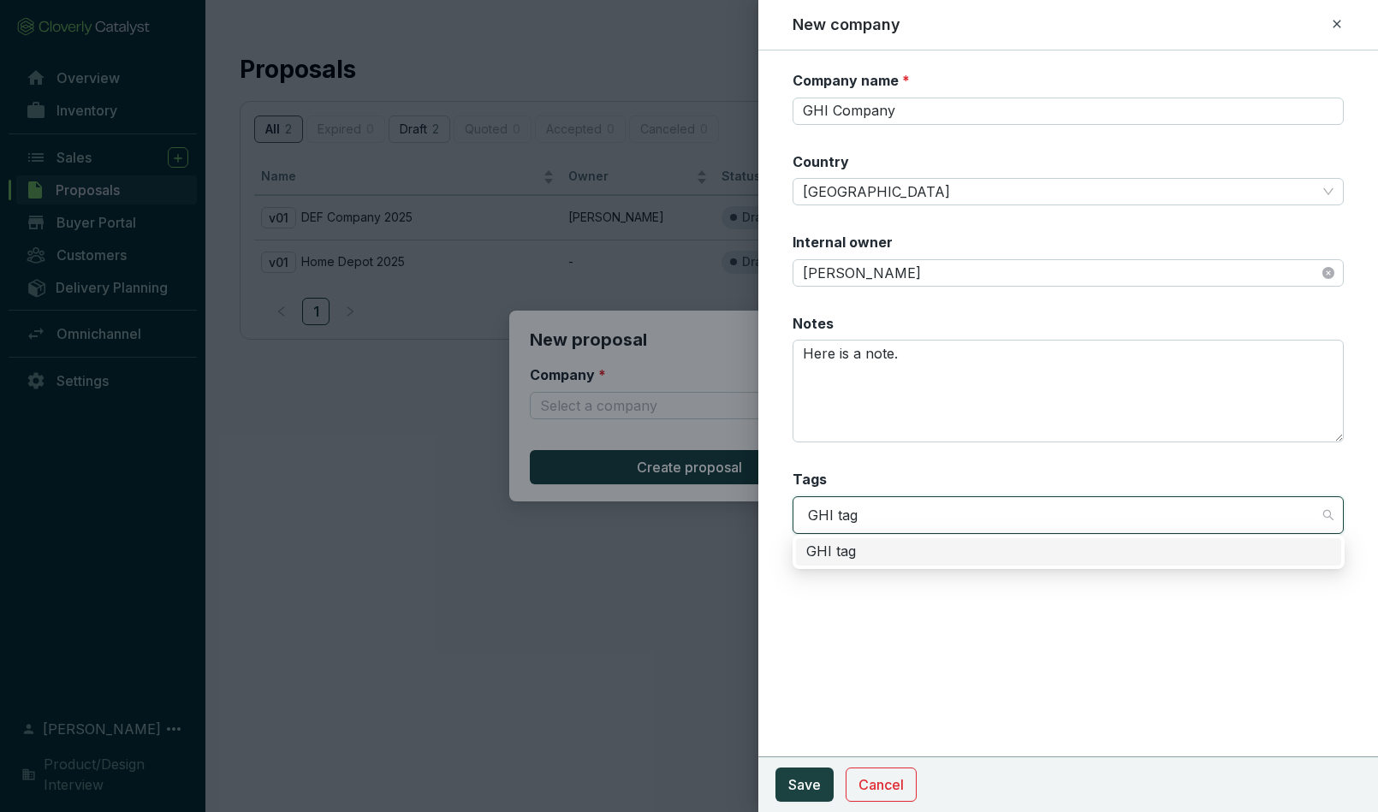
click at [831, 548] on div "GHI tag" at bounding box center [1068, 552] width 525 height 19
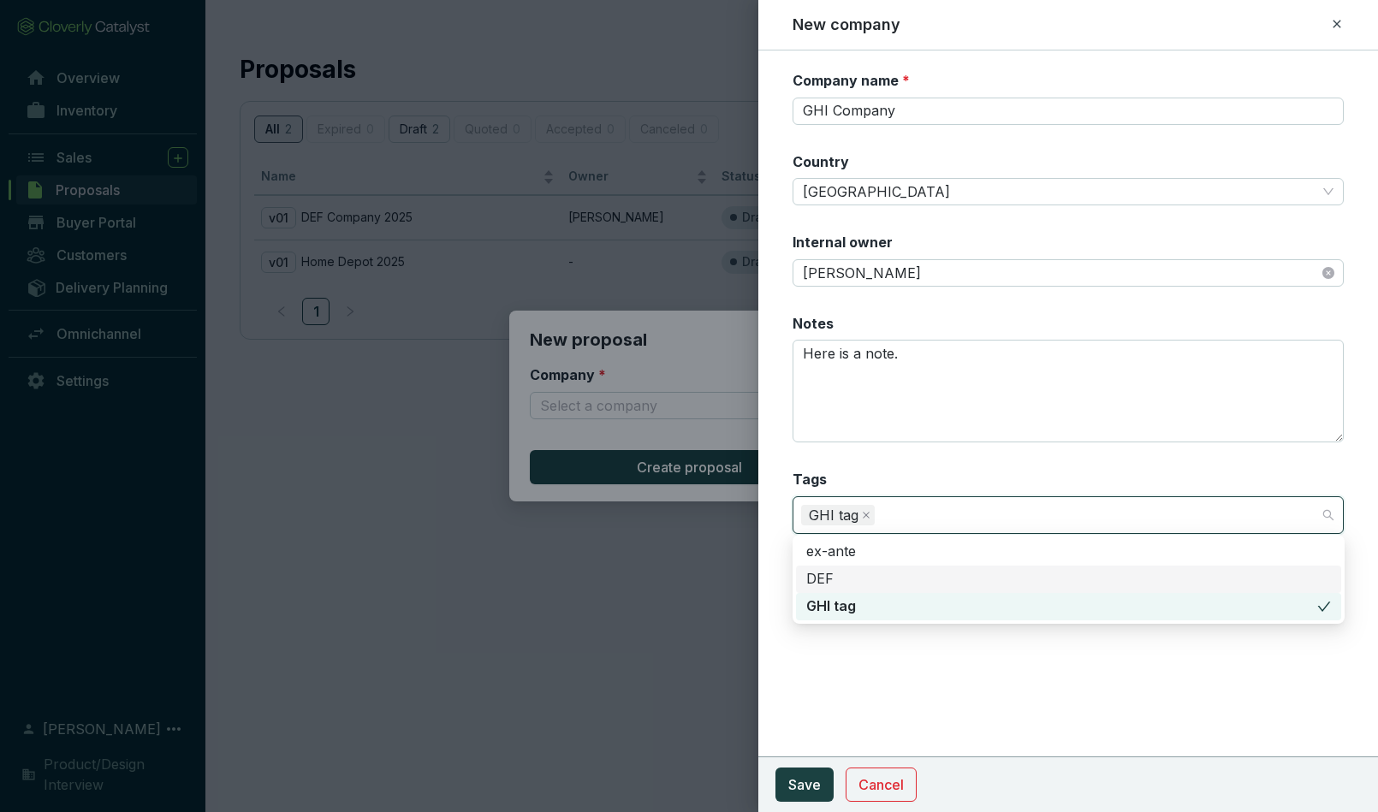
click at [836, 660] on div "Company name * GHI Company Country Egypt Internal owner Jim Halpert Notes Here …" at bounding box center [1069, 432] width 621 height 762
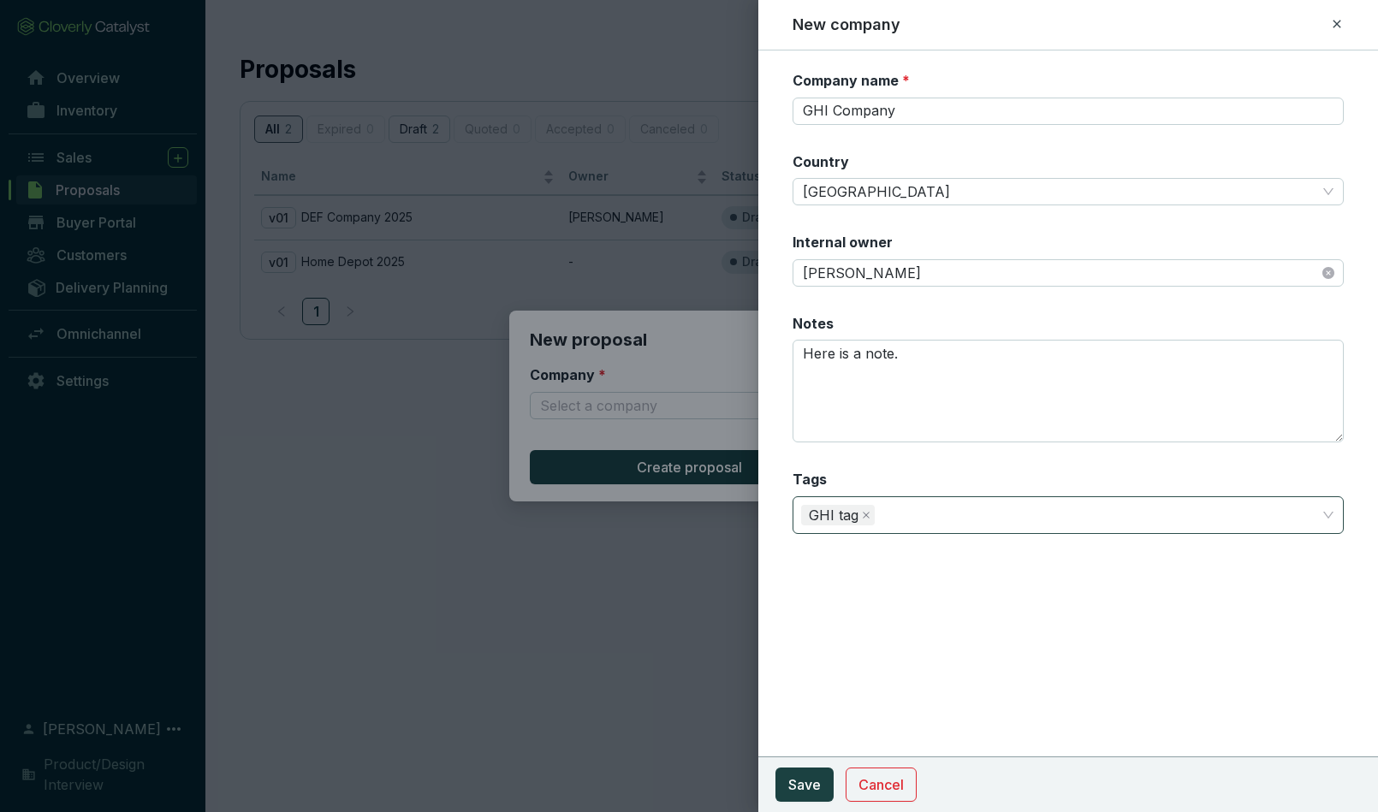
click at [896, 513] on div "GHI tag" at bounding box center [1059, 515] width 526 height 34
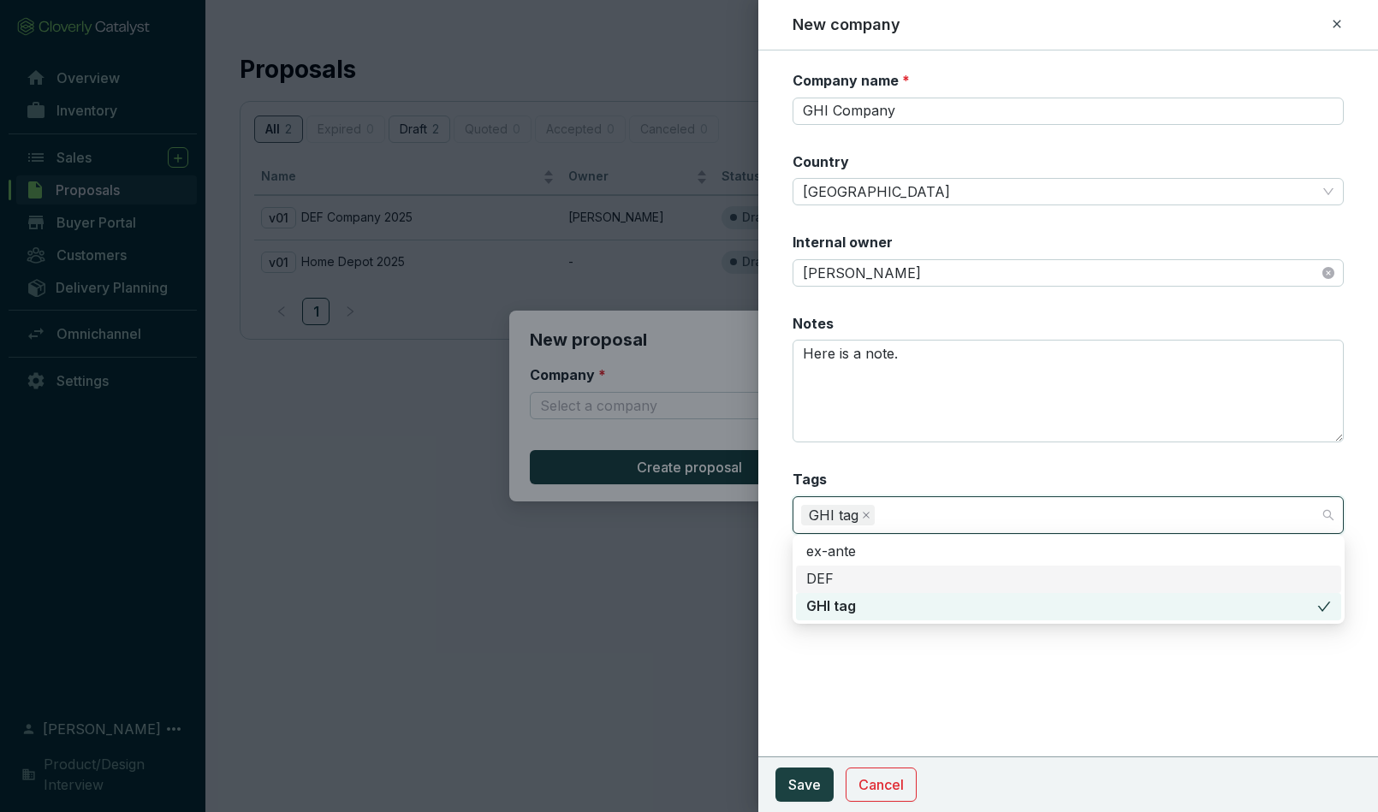
click at [882, 575] on div "DEF" at bounding box center [1068, 579] width 525 height 19
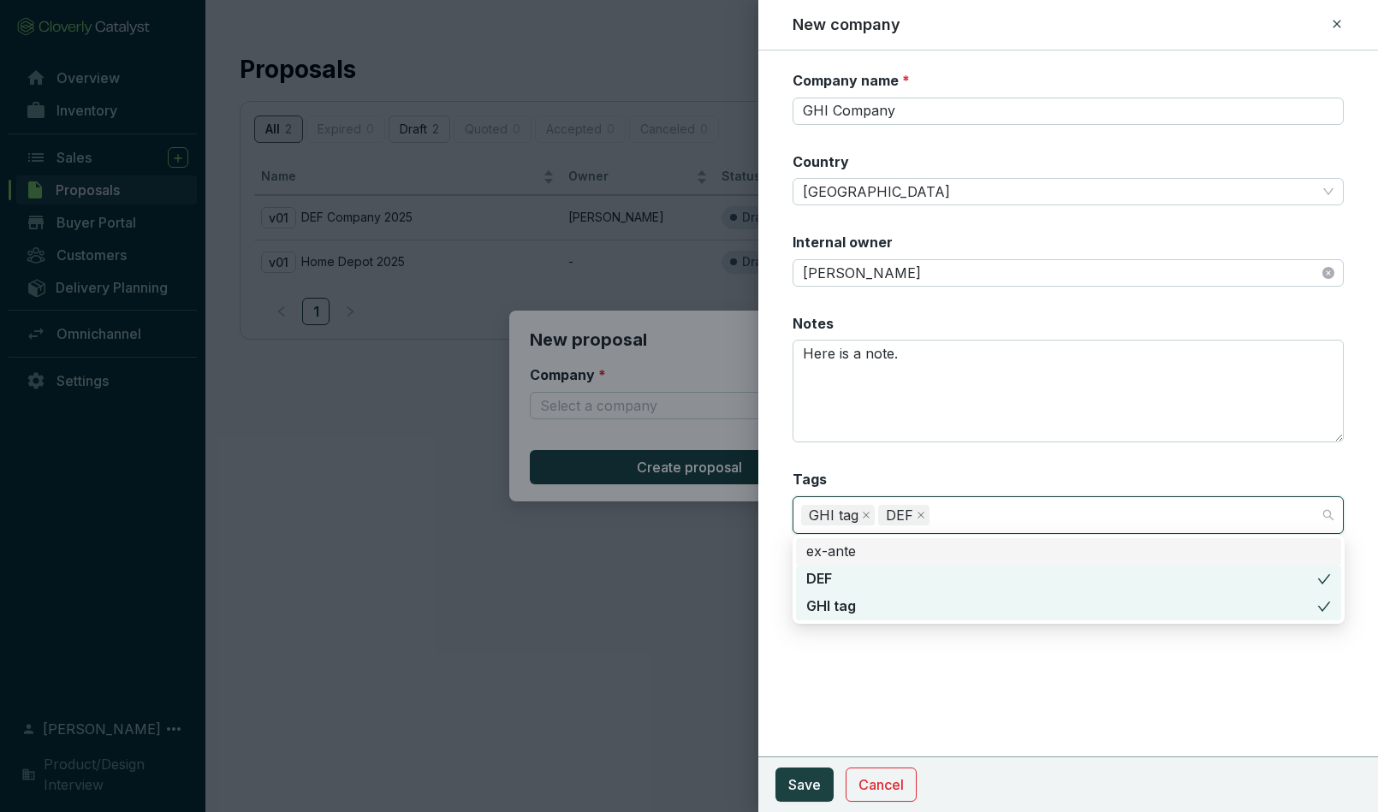
click at [860, 551] on div "ex-ante" at bounding box center [1068, 552] width 525 height 19
click at [863, 674] on div "Company name * GHI Company Country Egypt Internal owner Jim Halpert Notes Here …" at bounding box center [1069, 432] width 621 height 762
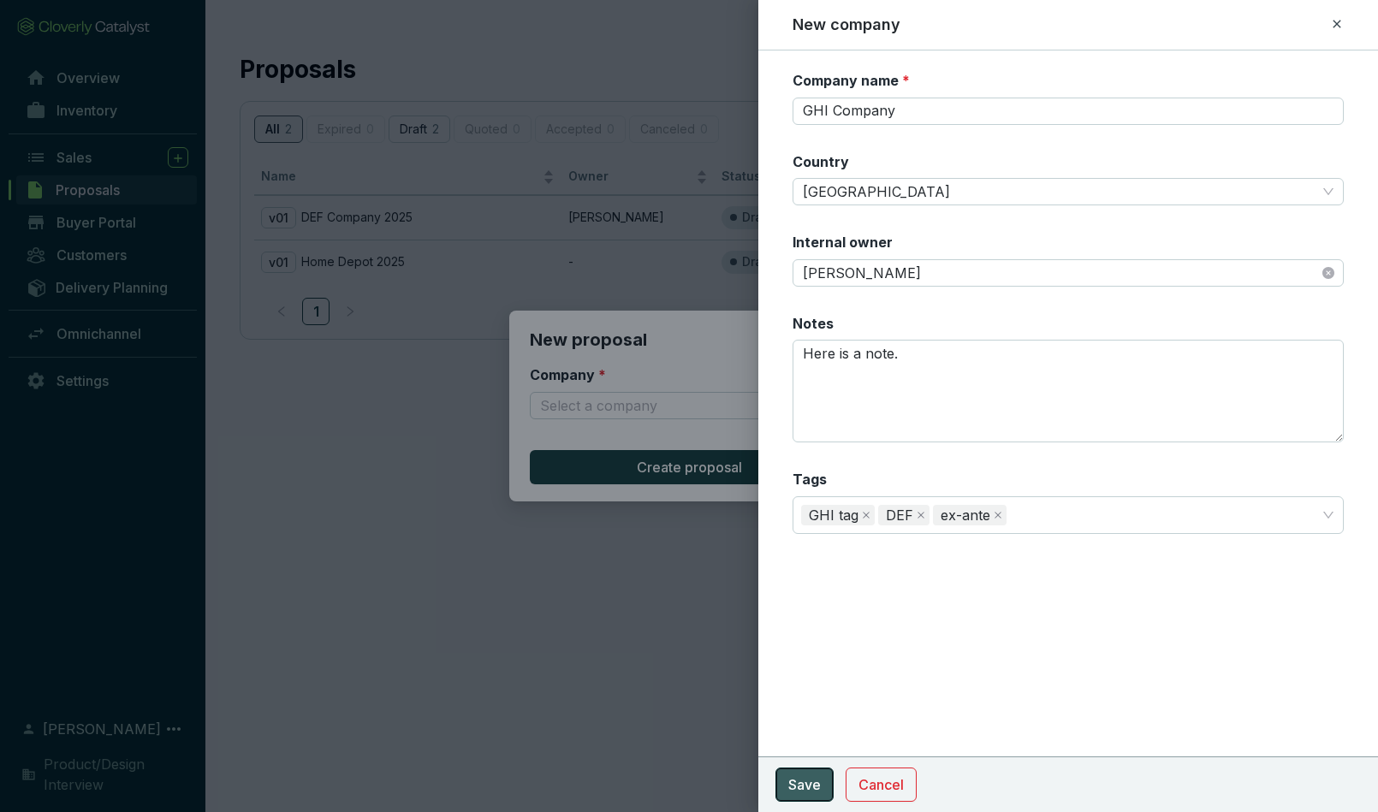
click at [797, 790] on span "Save" at bounding box center [805, 785] width 33 height 21
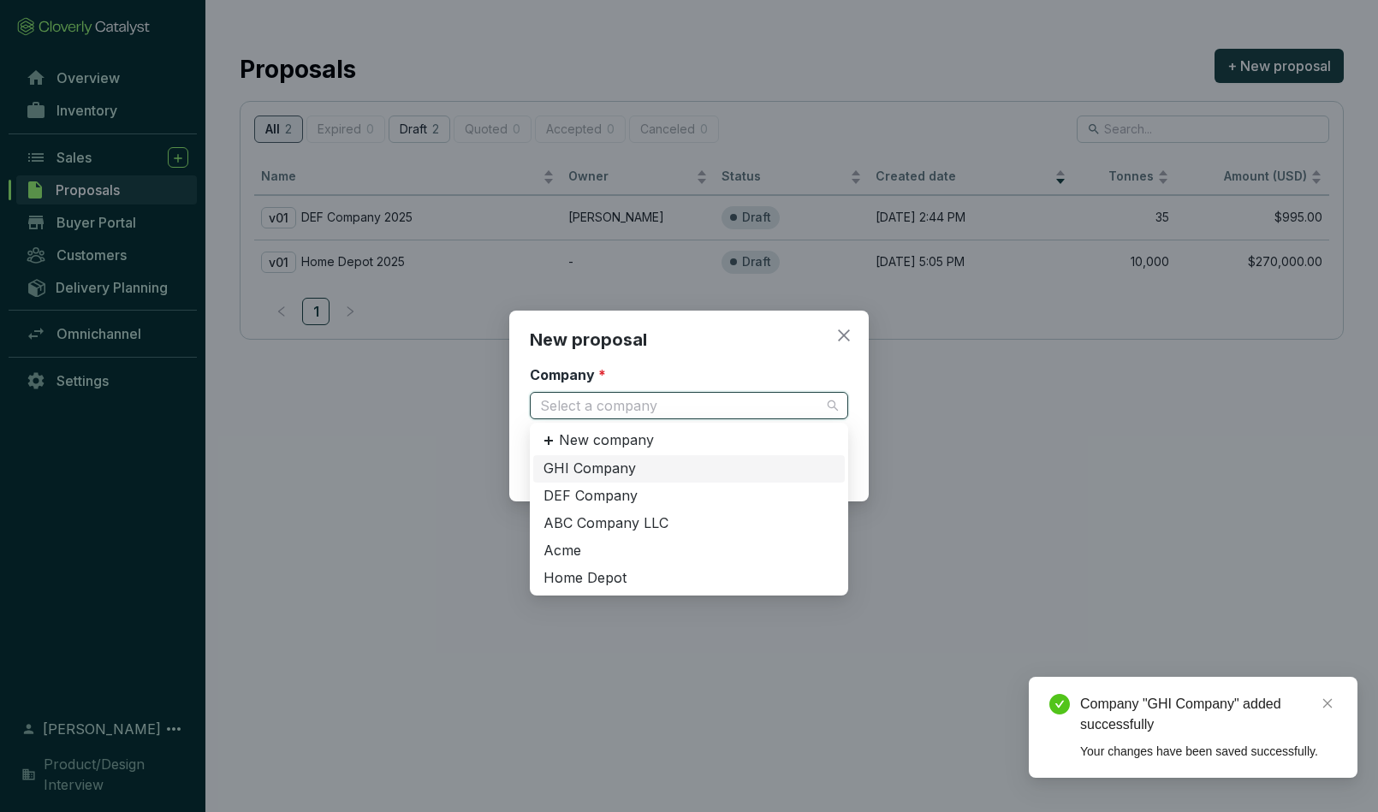
click at [598, 403] on input "Company *" at bounding box center [680, 406] width 281 height 26
click at [597, 469] on div "GHI Company" at bounding box center [689, 469] width 291 height 19
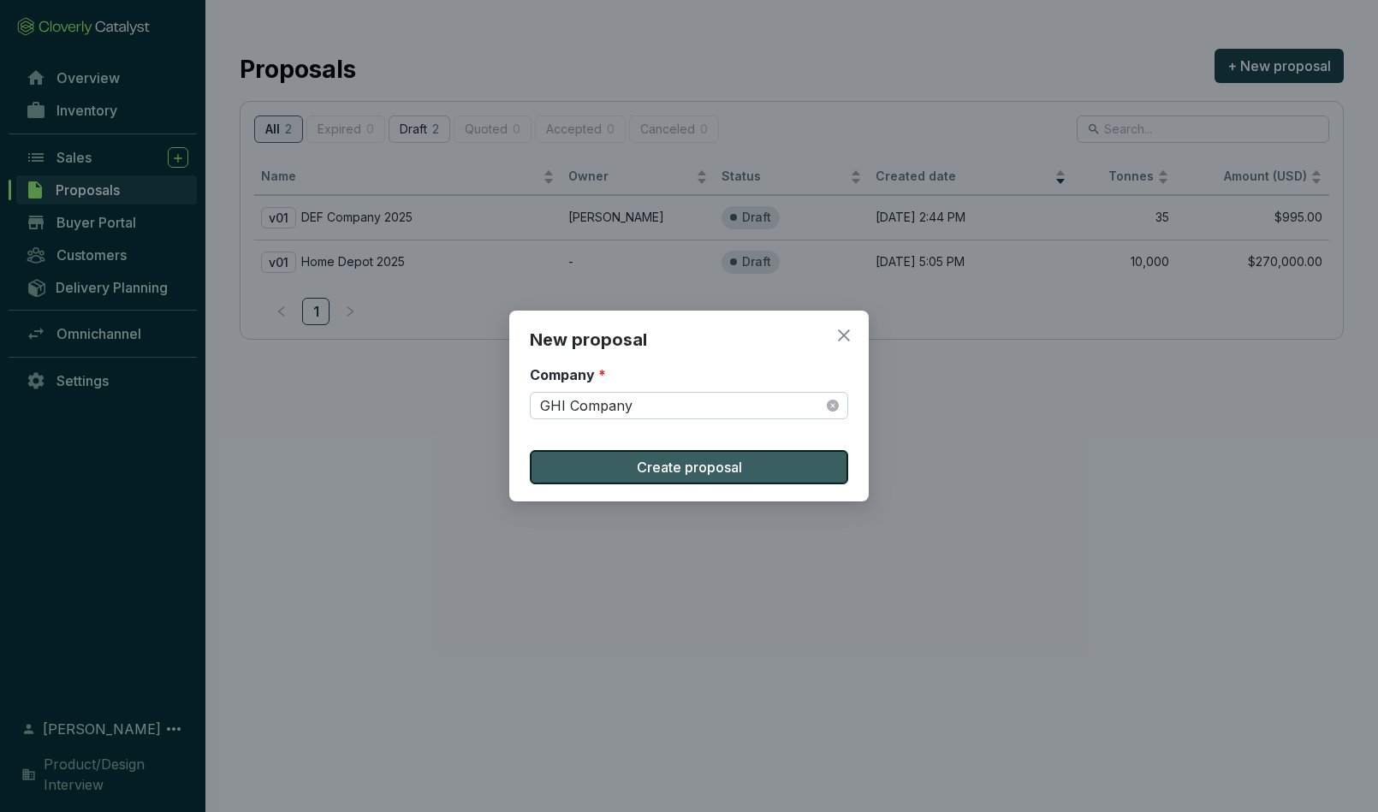
click at [640, 468] on span "Create proposal" at bounding box center [689, 467] width 105 height 21
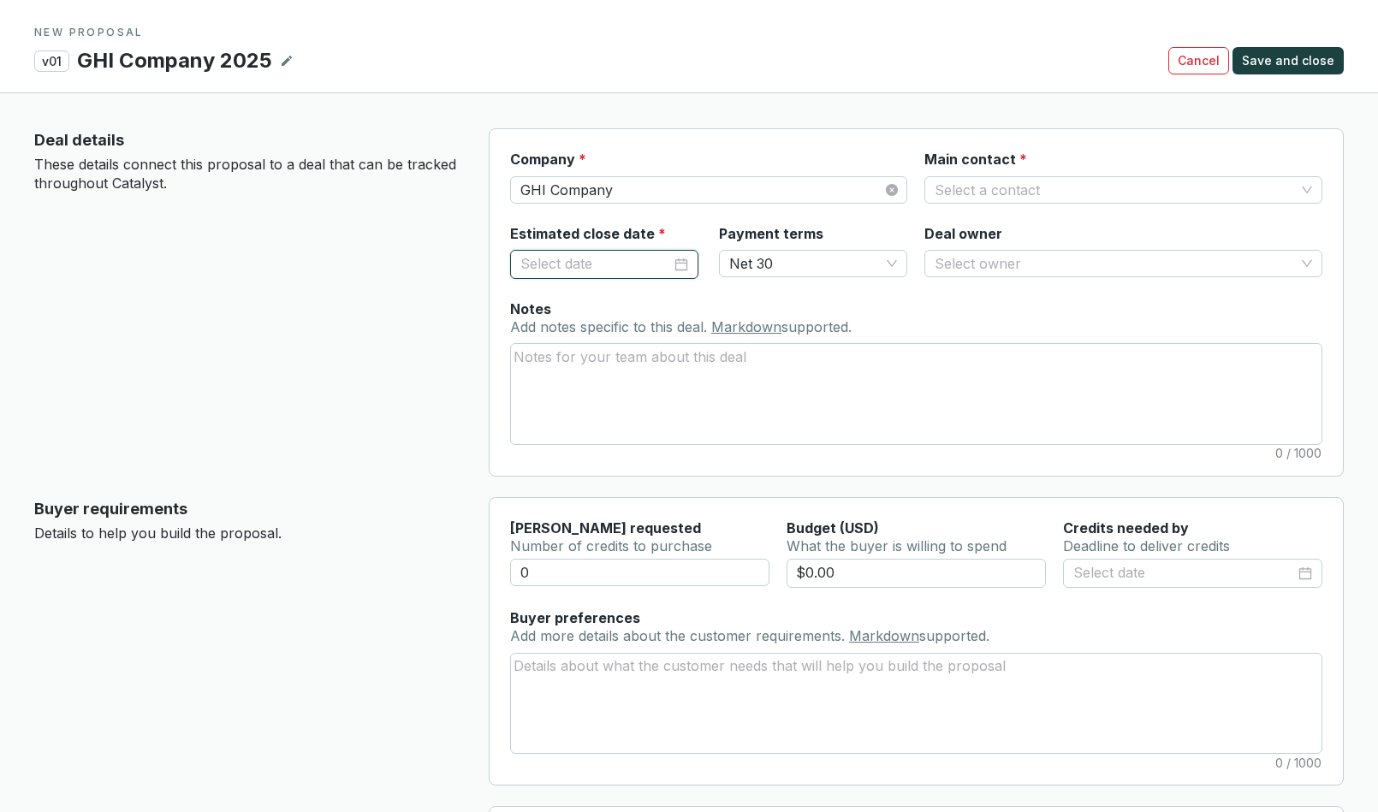
click at [592, 267] on input "Estimated close date *" at bounding box center [596, 264] width 151 height 22
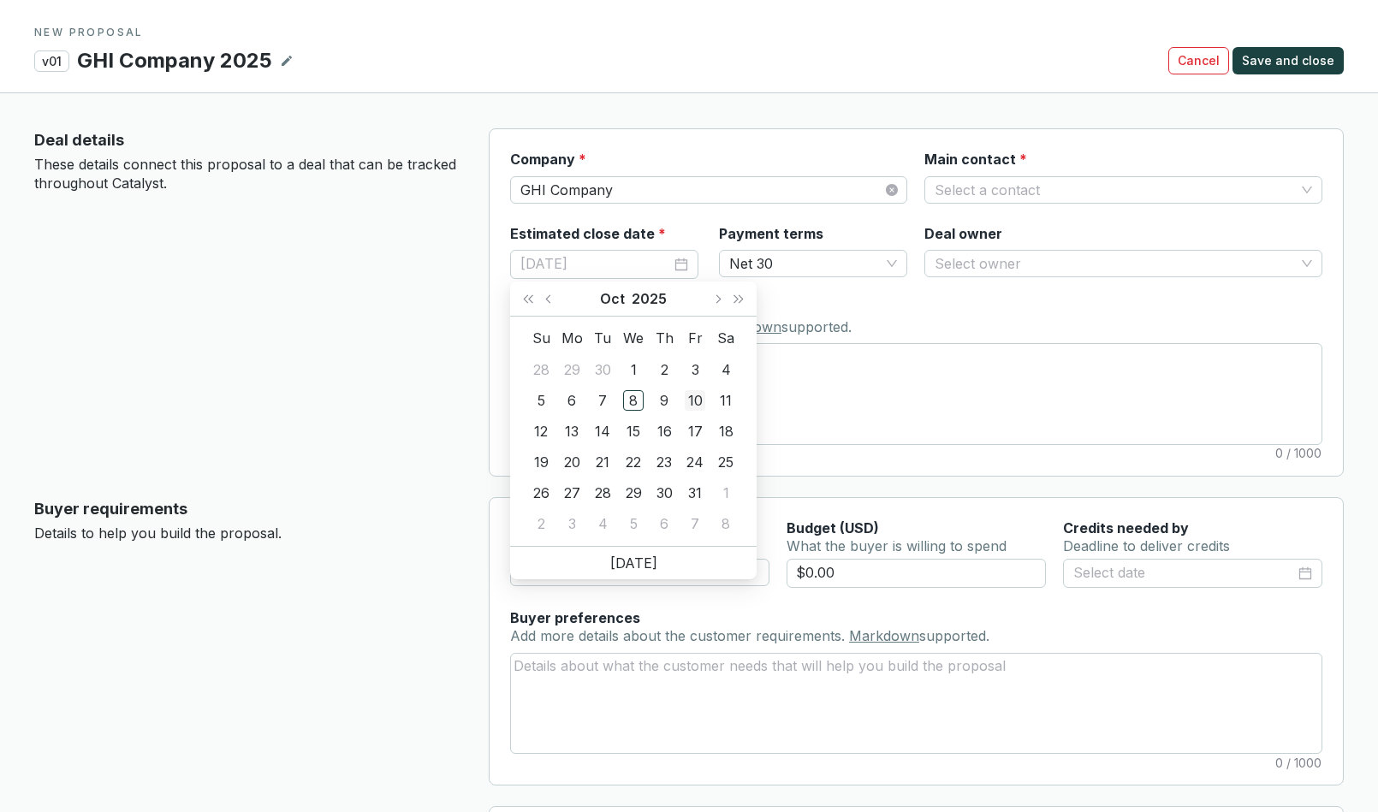
click at [634, 406] on div "8" at bounding box center [633, 400] width 21 height 21
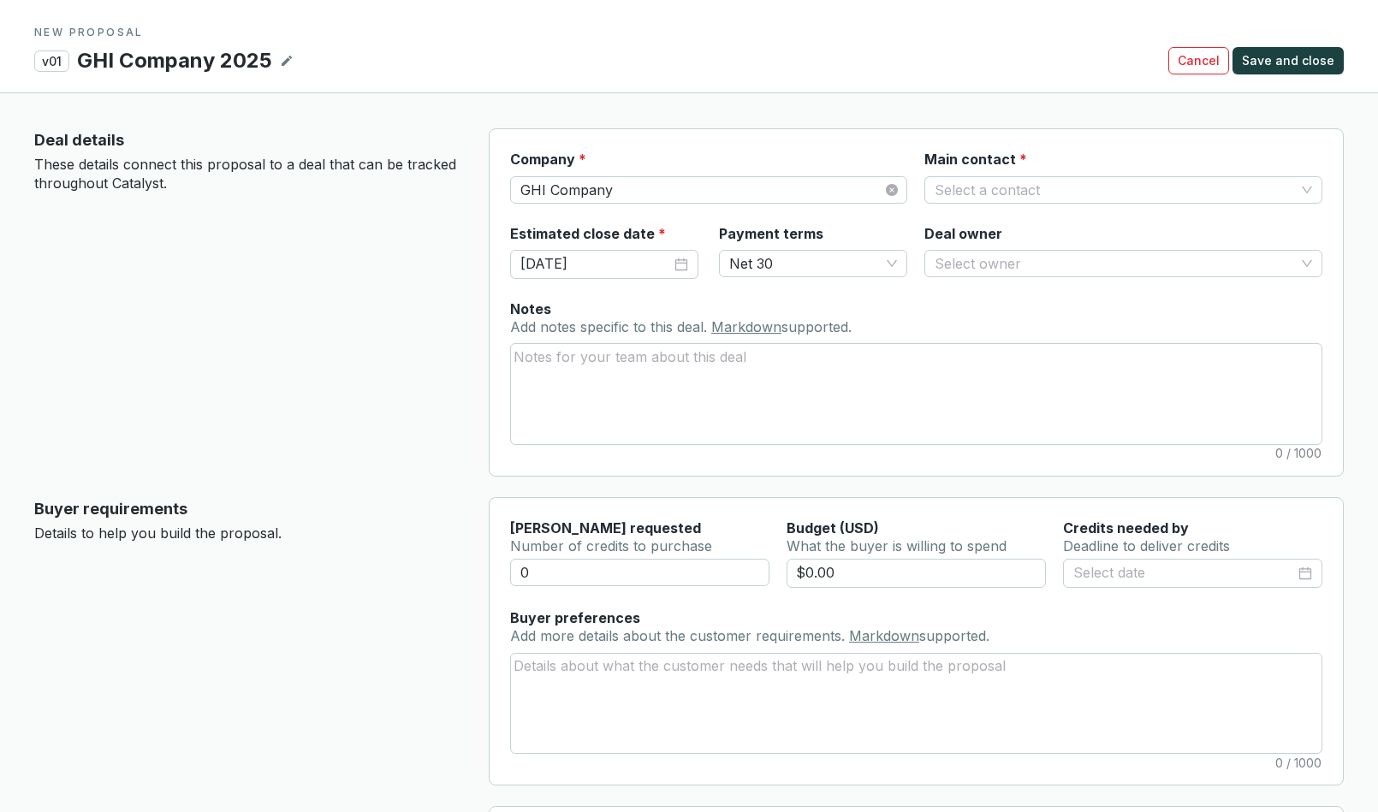
click at [1000, 173] on div "Main contact *" at bounding box center [976, 163] width 103 height 27
click at [1007, 187] on input "Main contact *" at bounding box center [1115, 190] width 360 height 26
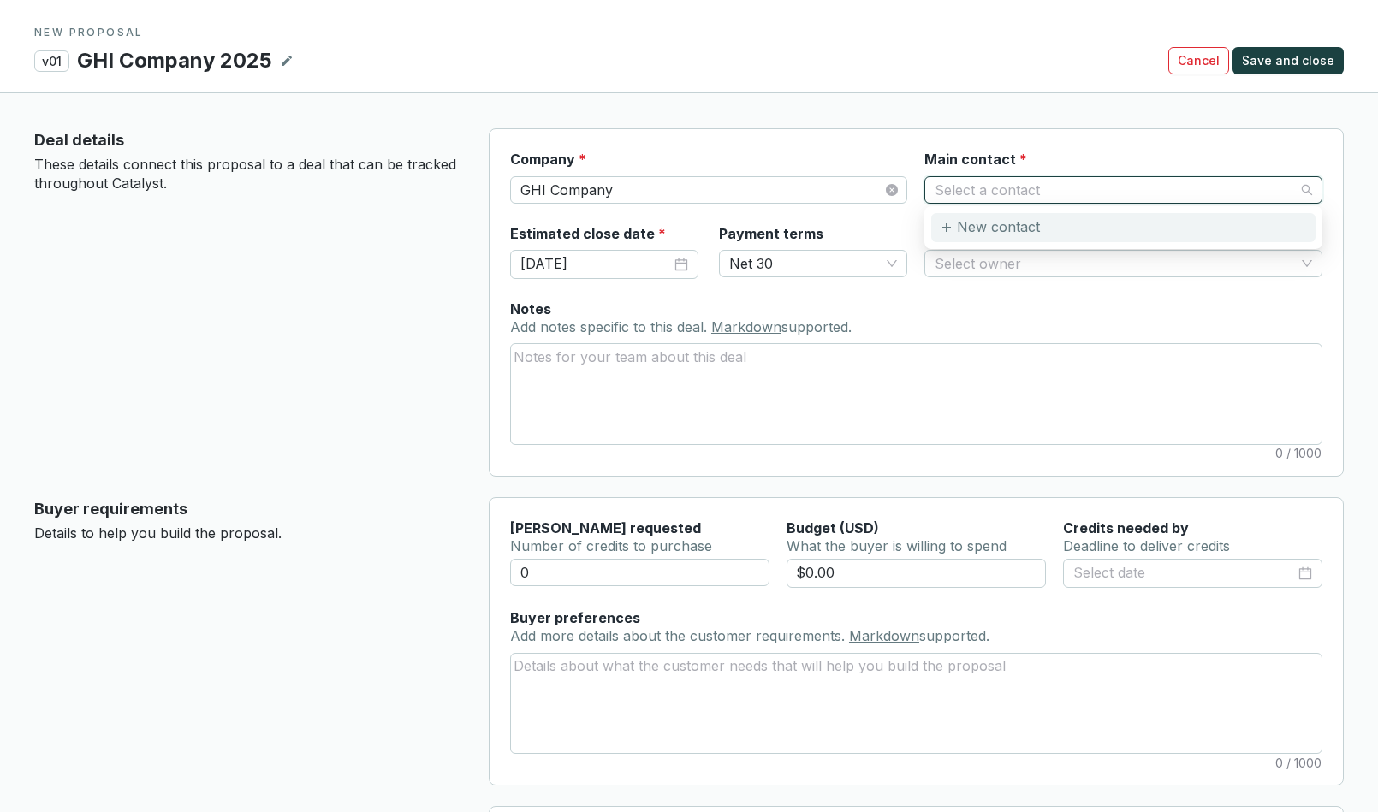
click at [1005, 229] on p "New contact" at bounding box center [998, 227] width 83 height 19
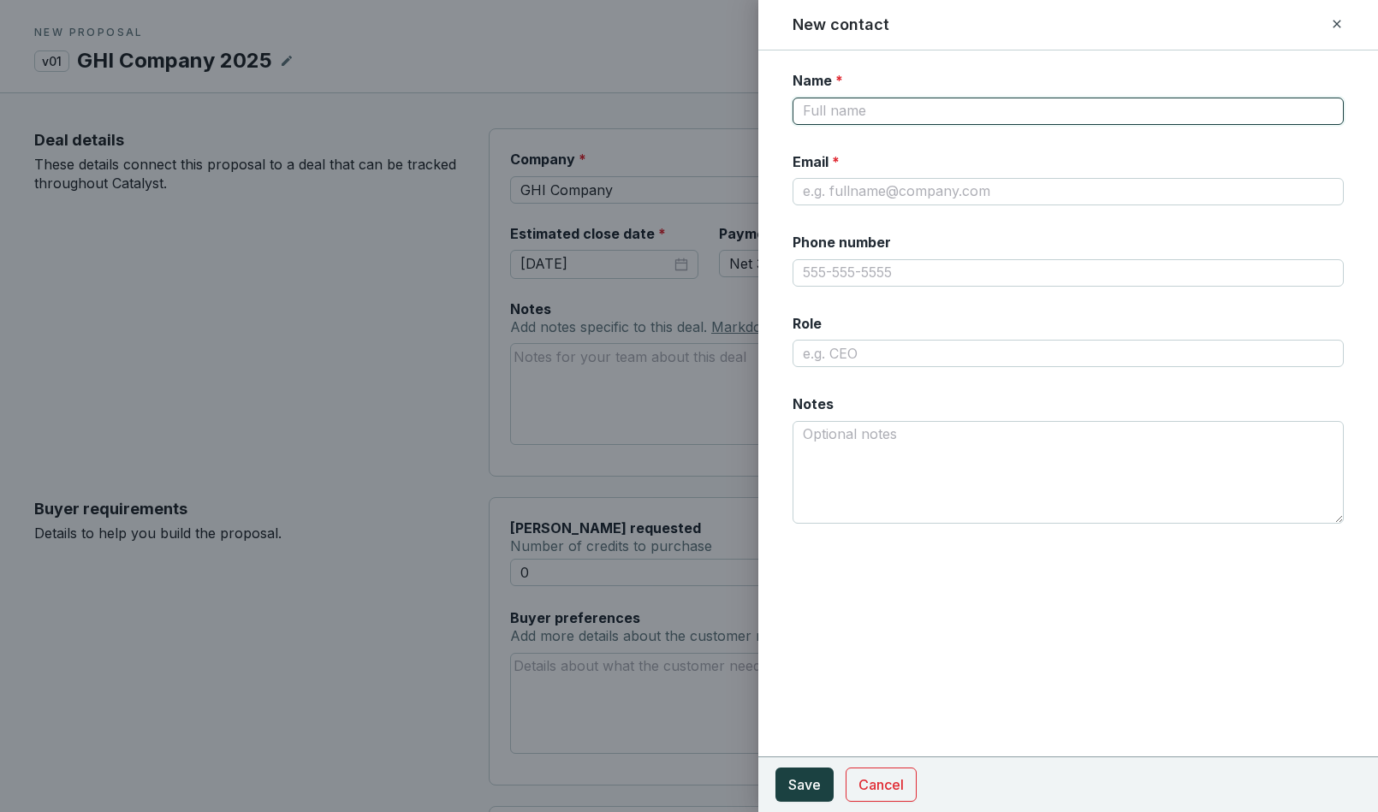
click at [871, 110] on input "Name *" at bounding box center [1069, 111] width 552 height 27
click at [787, 113] on form "Name * Jesse Morton Email * Phone number Role Notes Cancel Save" at bounding box center [1069, 318] width 621 height 494
click at [823, 196] on input "Email *" at bounding box center [1069, 191] width 552 height 27
click at [771, 228] on form "Name * Jesse Morton Email * jmorton@ghicompany.com Phone number Role Notes Canc…" at bounding box center [1069, 318] width 621 height 494
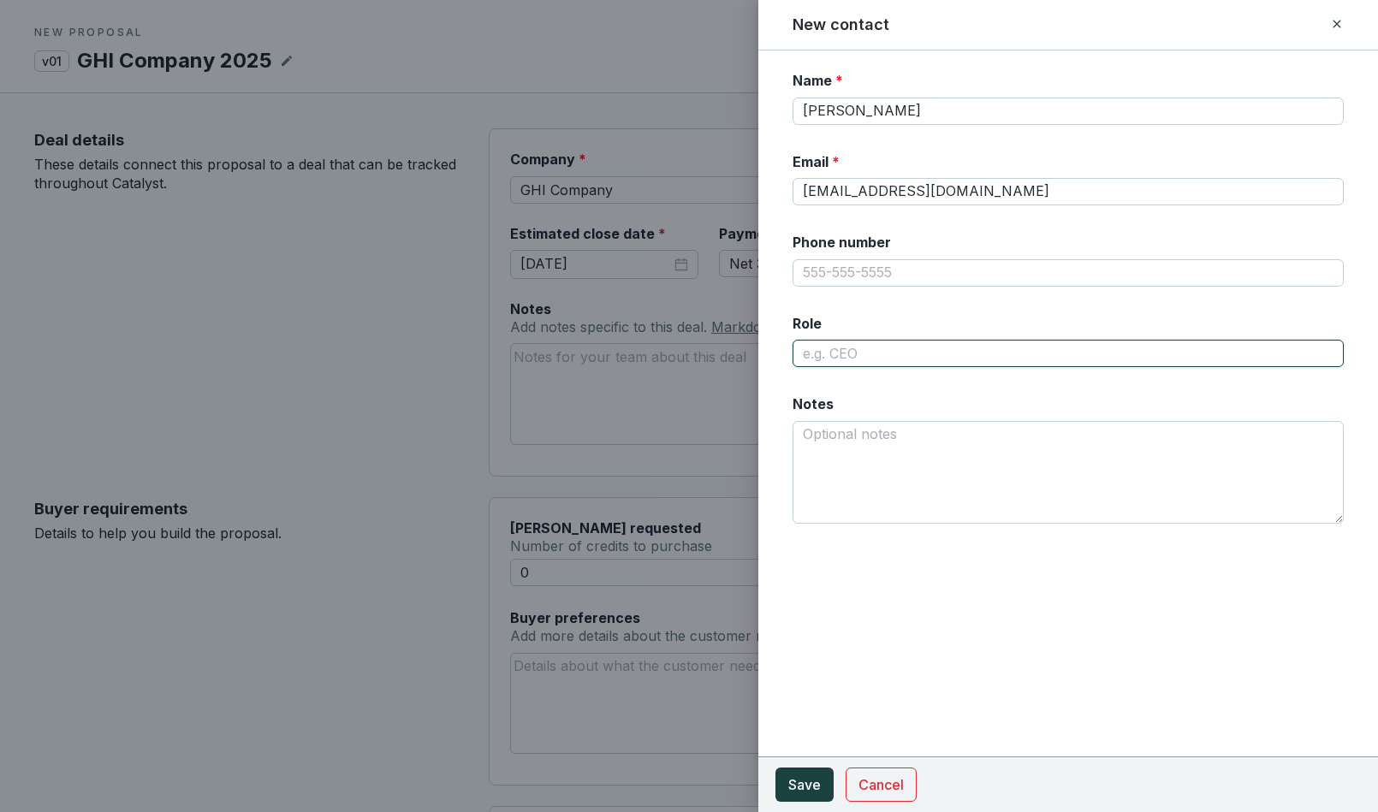
click at [829, 351] on input "Role" at bounding box center [1069, 353] width 552 height 27
drag, startPoint x: 837, startPoint y: 351, endPoint x: 854, endPoint y: 340, distance: 19.7
click at [837, 351] on input "Role" at bounding box center [1069, 353] width 552 height 27
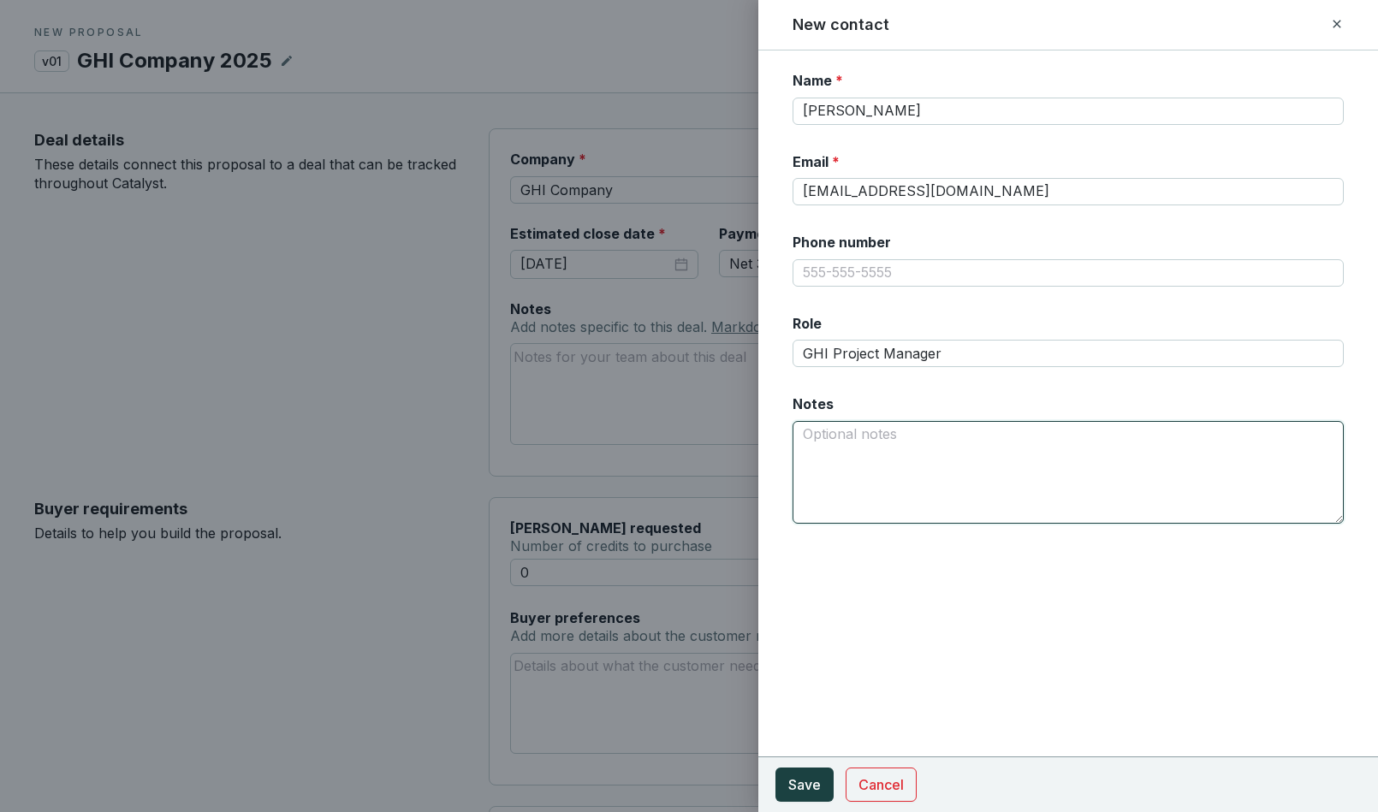
click at [842, 444] on textarea "Notes Add notes specific to this deal. Markdown supported." at bounding box center [1069, 472] width 552 height 103
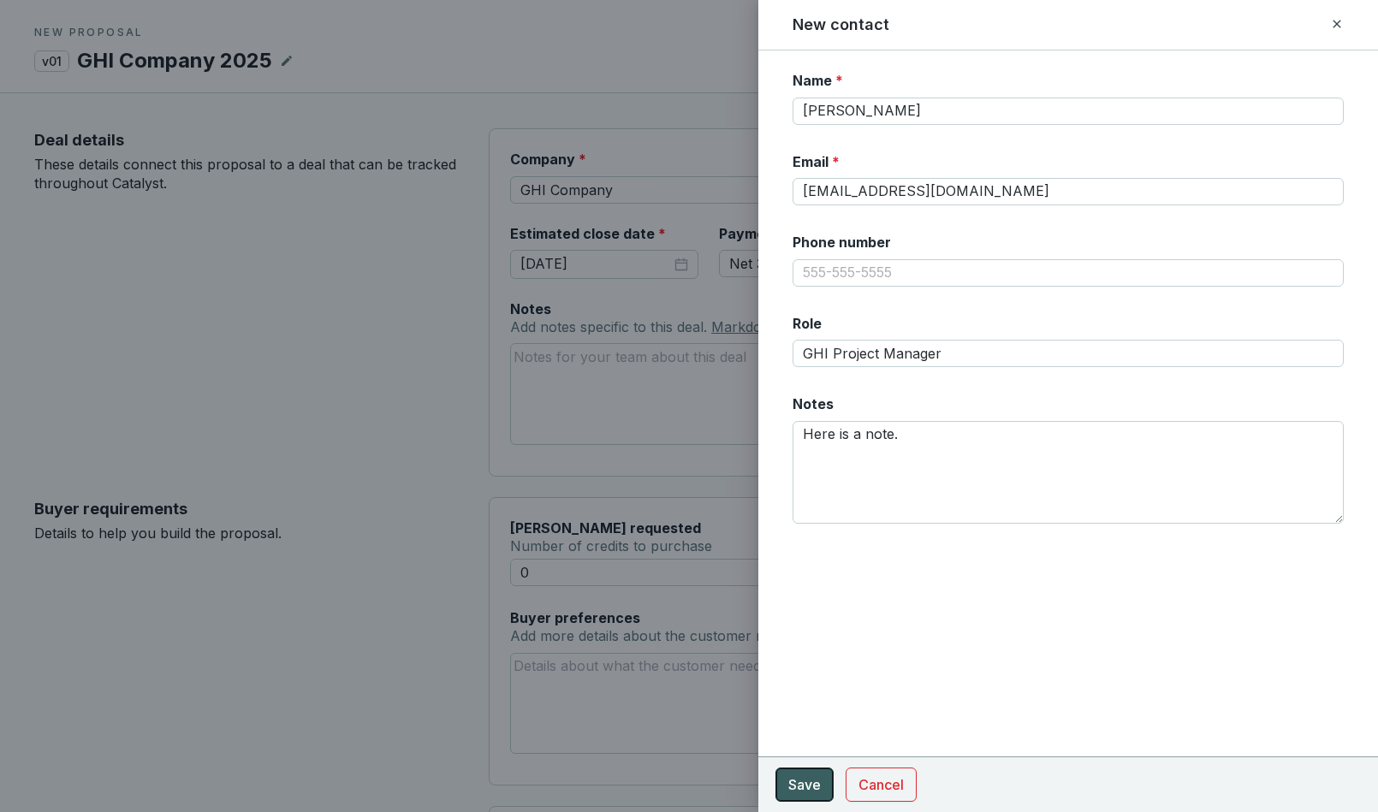
click at [797, 783] on span "Save" at bounding box center [805, 785] width 33 height 21
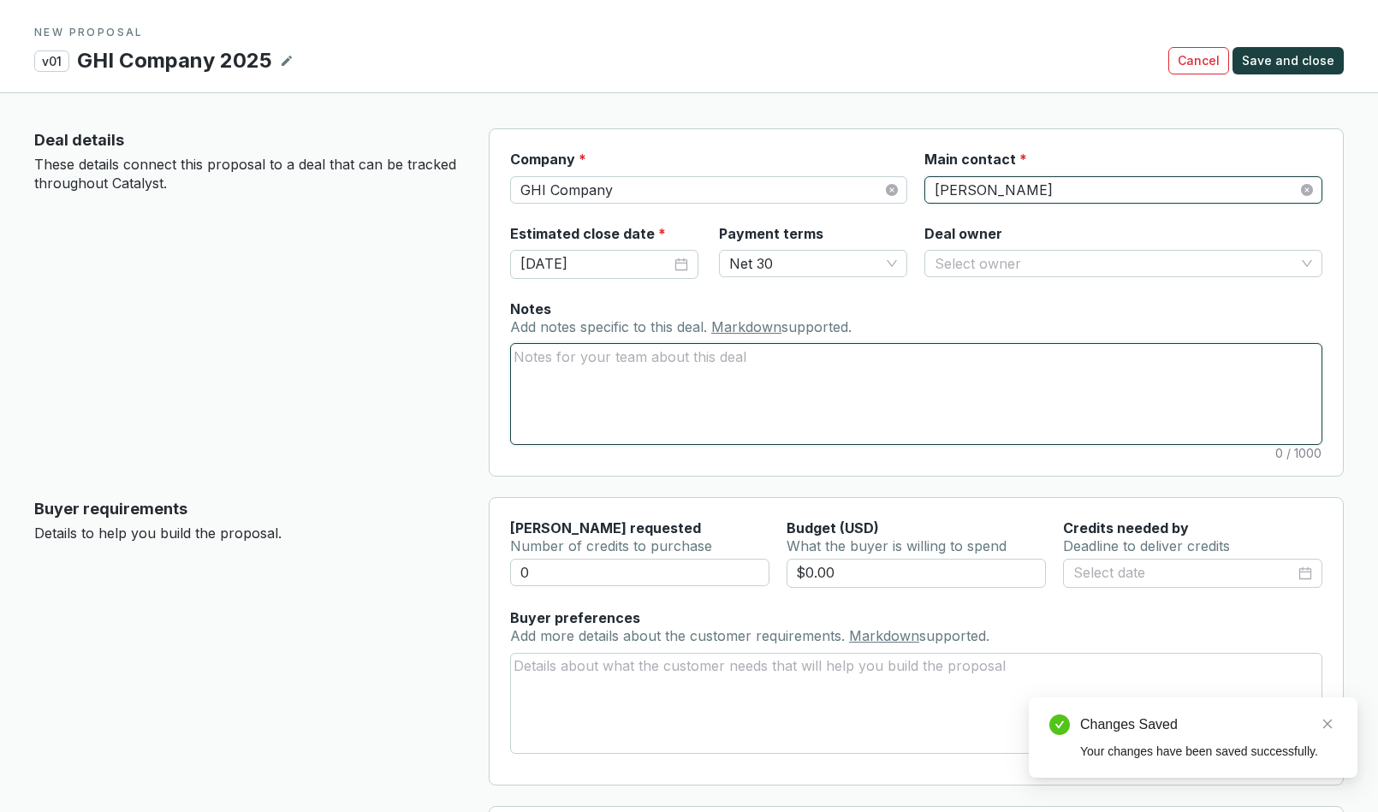
click at [556, 376] on textarea "Notes Add notes specific to this deal. Markdown supported." at bounding box center [916, 393] width 811 height 99
paste textarea "At vero eos et accusamus et iusto odio dignissimos ducimus qui blanditiis praes…"
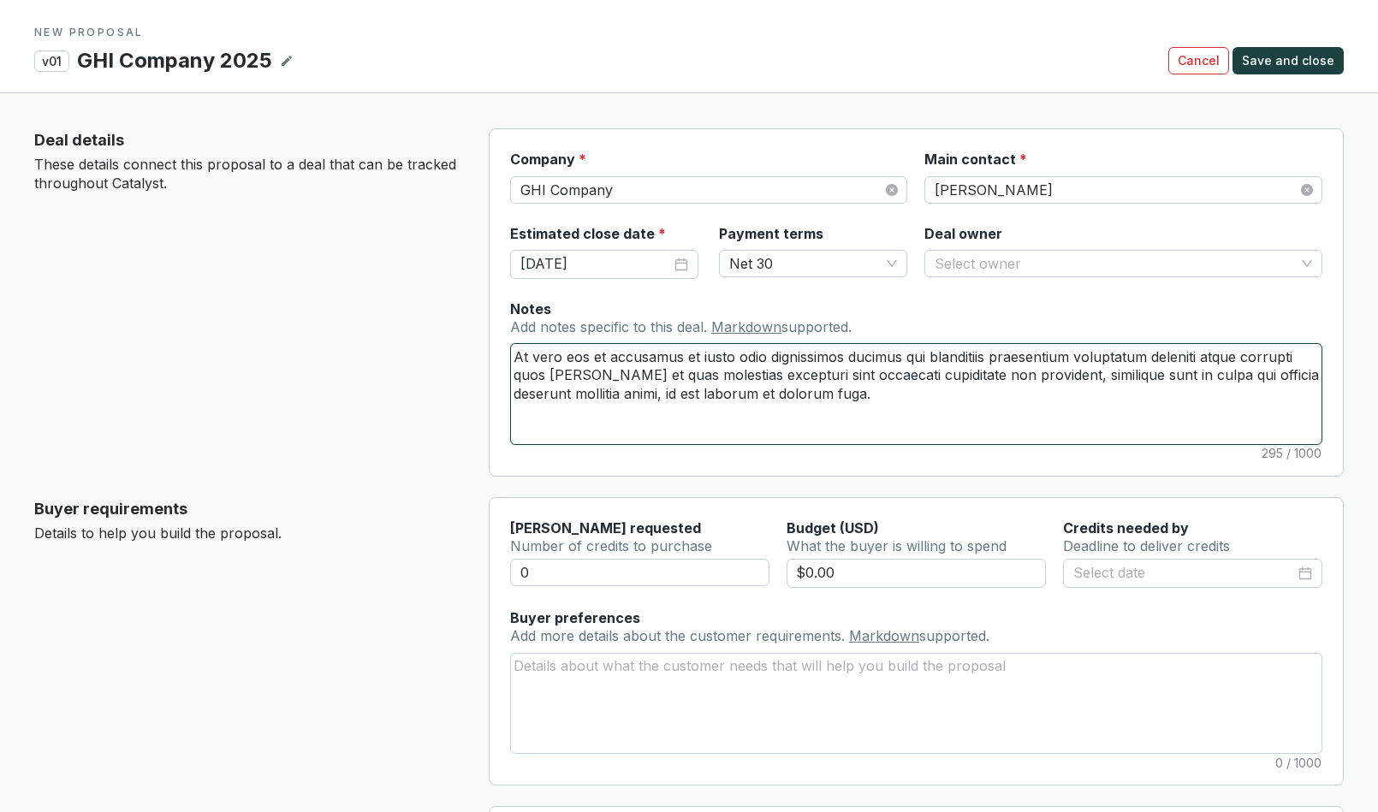
click at [515, 355] on textarea "At vero eos et accusamus et iusto odio dignissimos ducimus qui blanditiis praes…" at bounding box center [916, 393] width 811 height 99
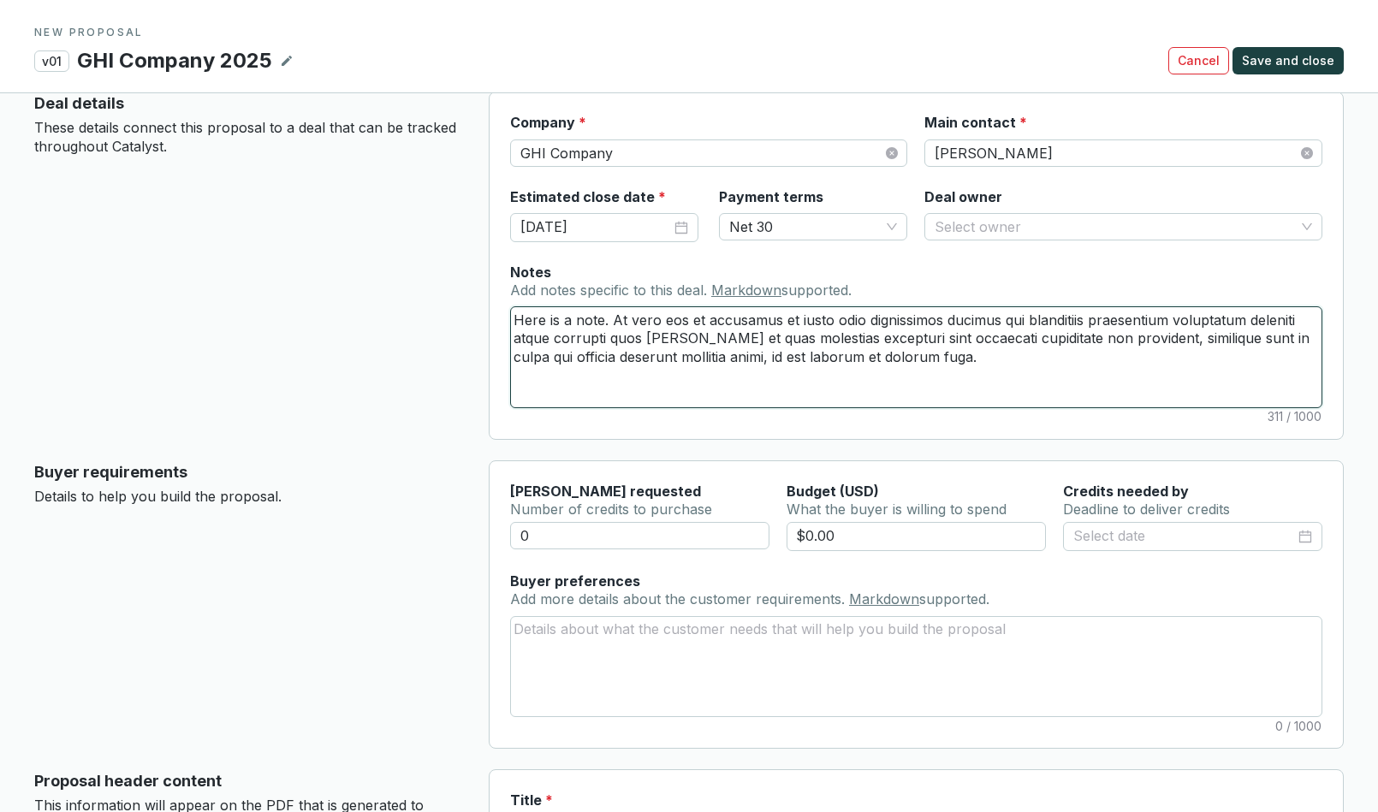
scroll to position [40, 0]
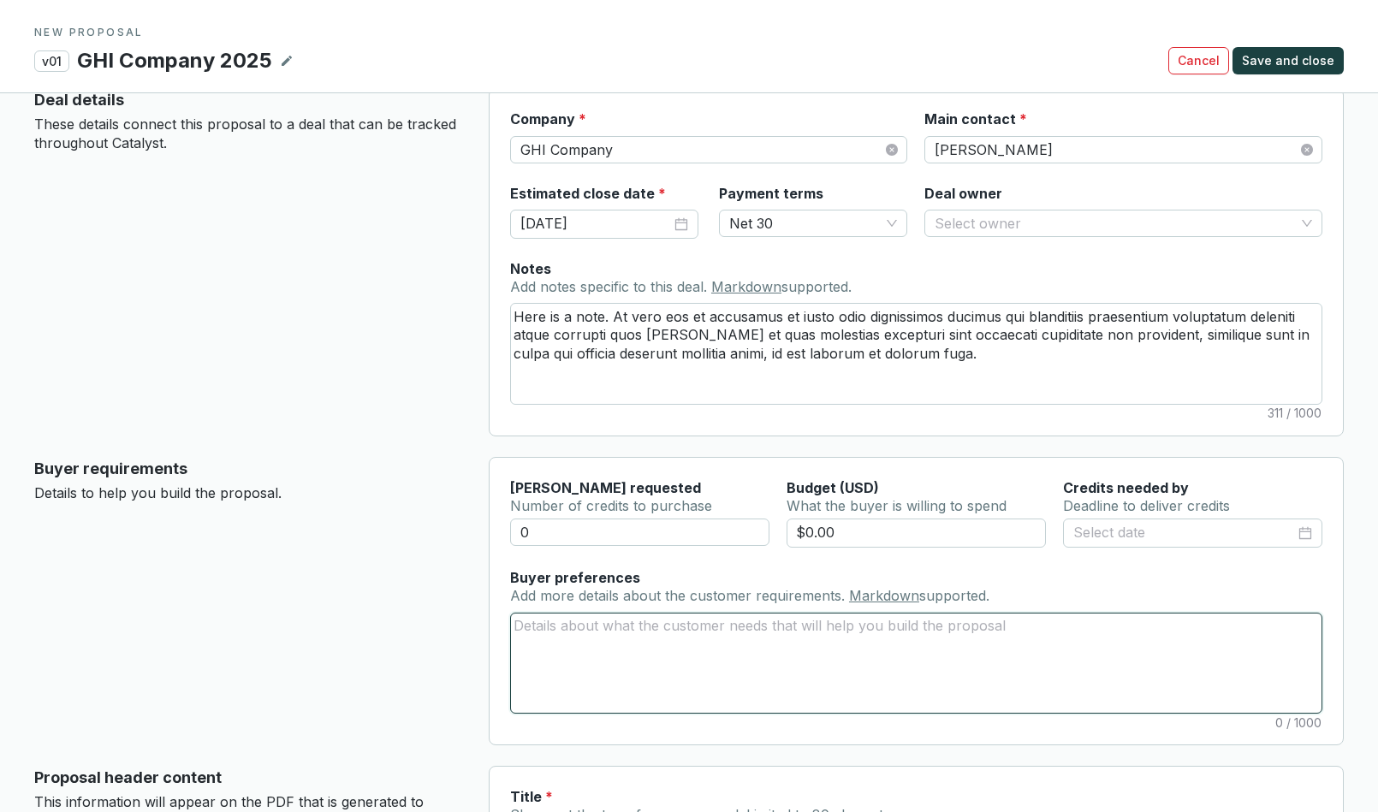
click at [557, 633] on textarea "Buyer preferences Add more details about the customer requirements. Markdown su…" at bounding box center [916, 663] width 811 height 99
paste textarea "At vero eos et accusamus et iusto odio dignissimos ducimus qui blanditiis praes…"
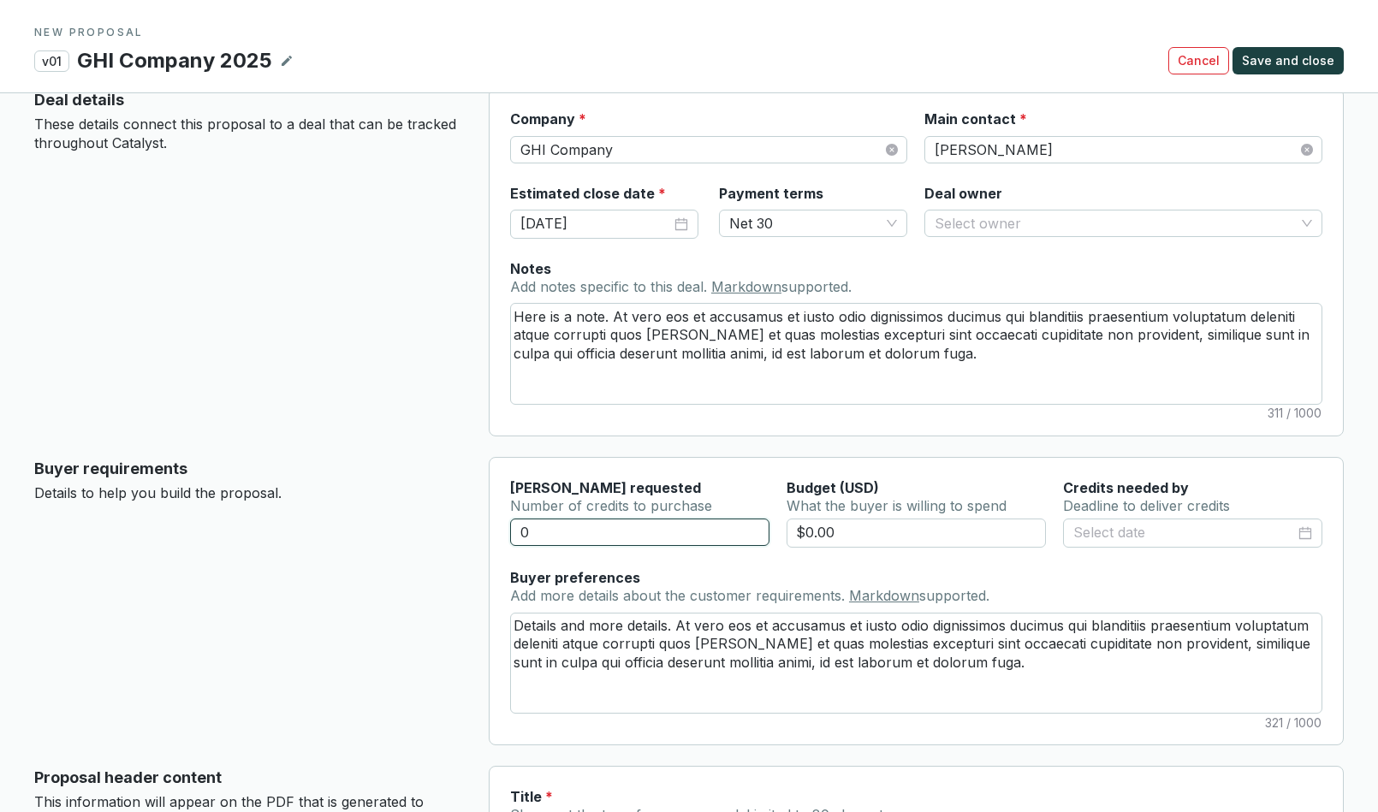
click at [560, 532] on input "0" at bounding box center [639, 532] width 259 height 27
click at [831, 529] on input "$0.00" at bounding box center [917, 533] width 260 height 29
drag, startPoint x: 847, startPoint y: 535, endPoint x: 757, endPoint y: 524, distance: 90.6
click at [757, 524] on div "5000 $0.00" at bounding box center [916, 544] width 812 height 50
click at [1107, 527] on input at bounding box center [1185, 533] width 222 height 22
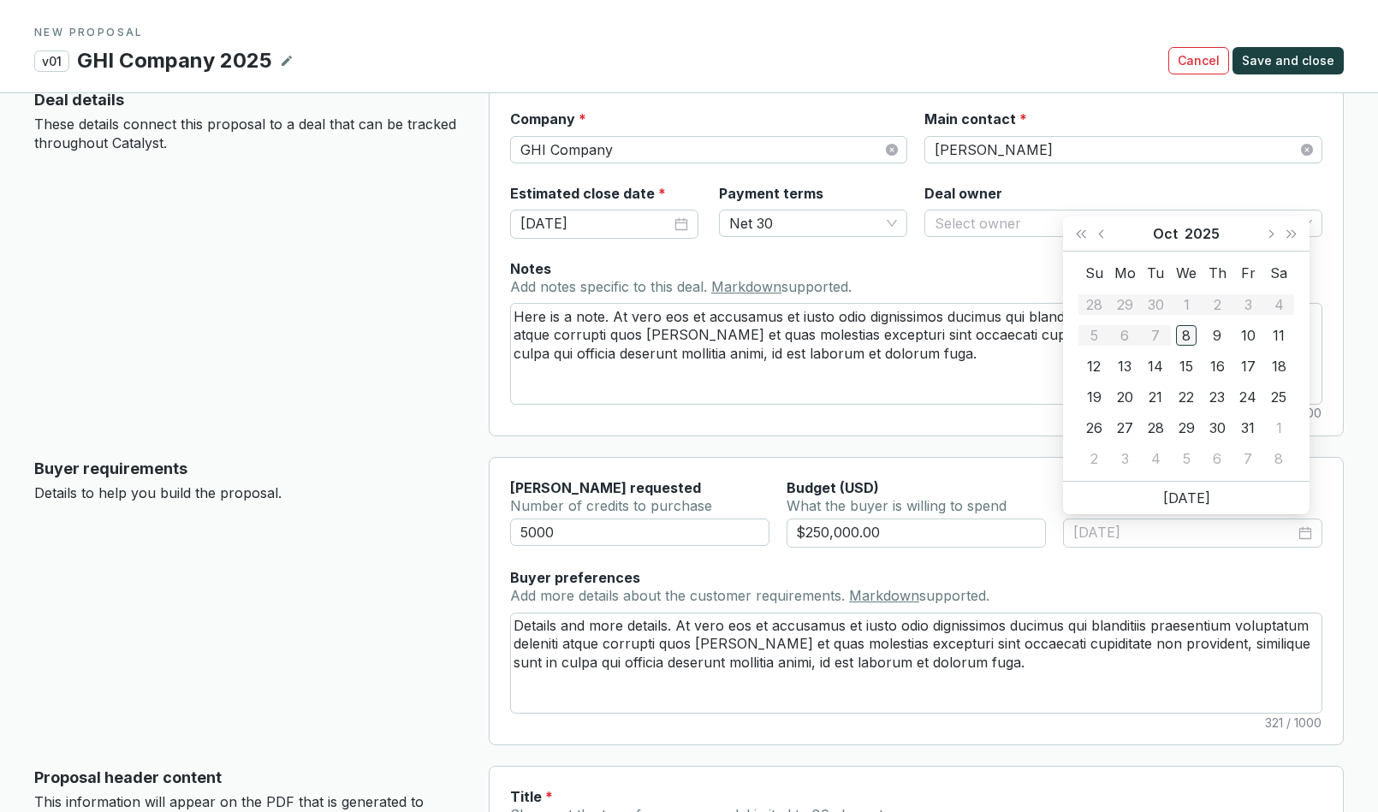
click at [1187, 330] on div "8" at bounding box center [1186, 335] width 21 height 21
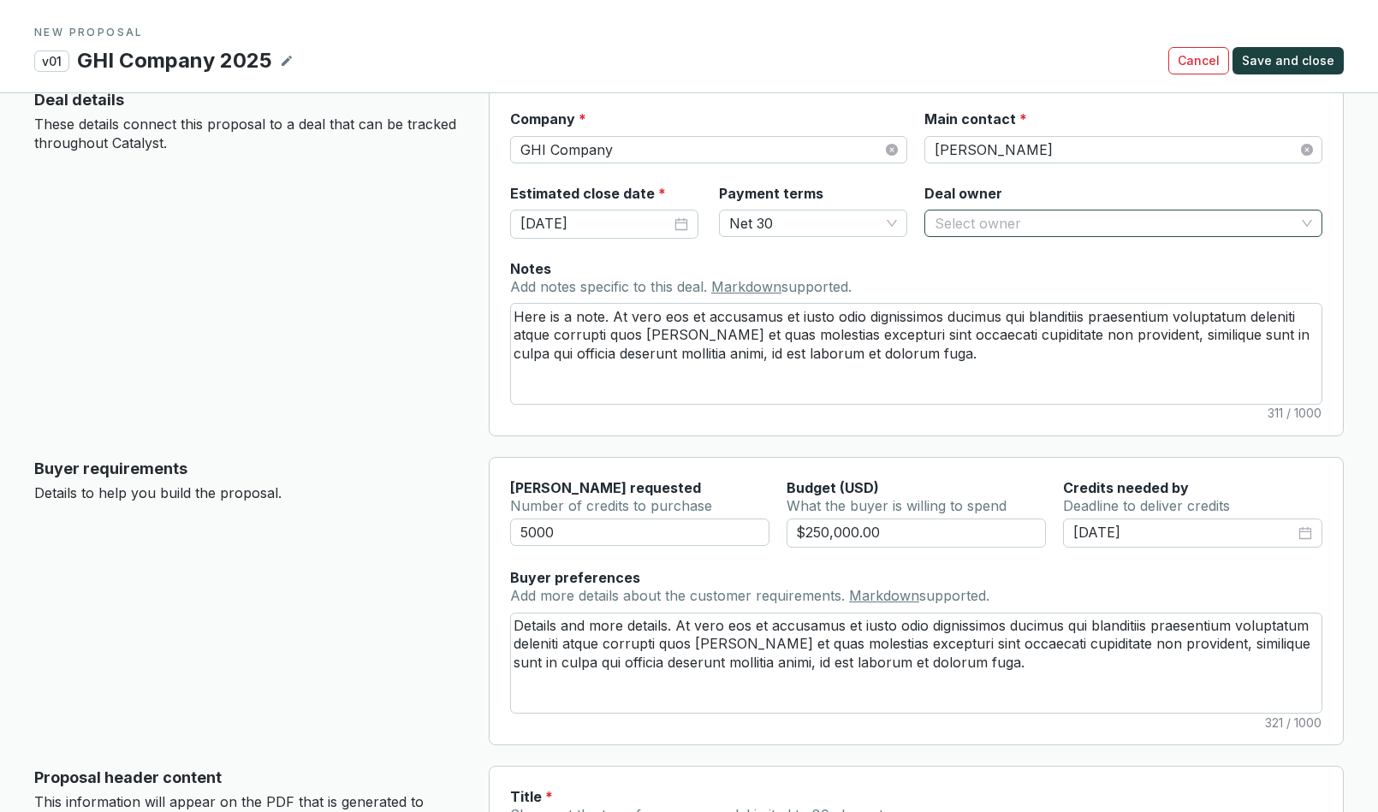
click at [979, 218] on input "Deal owner" at bounding box center [1115, 224] width 360 height 26
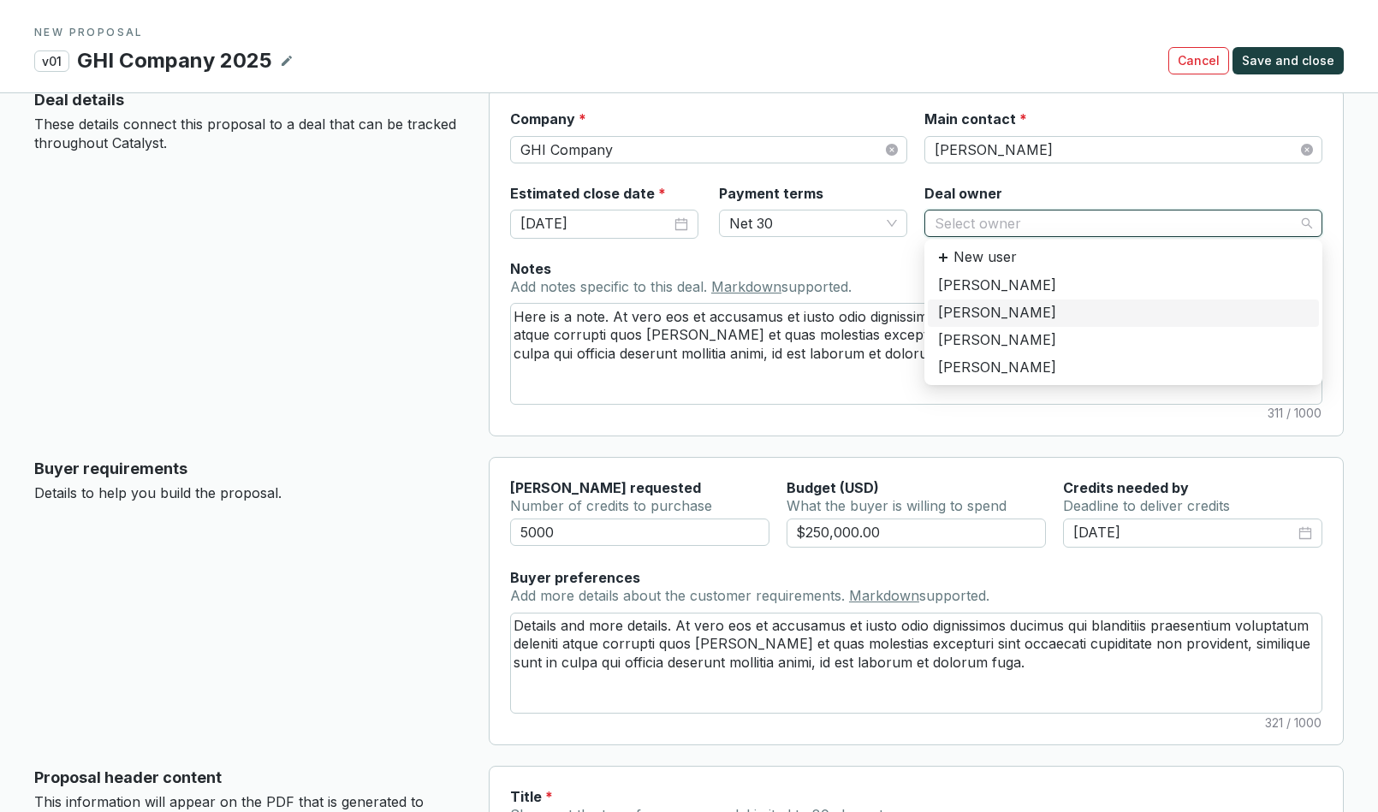
click at [974, 310] on div "[PERSON_NAME]" at bounding box center [1123, 313] width 371 height 19
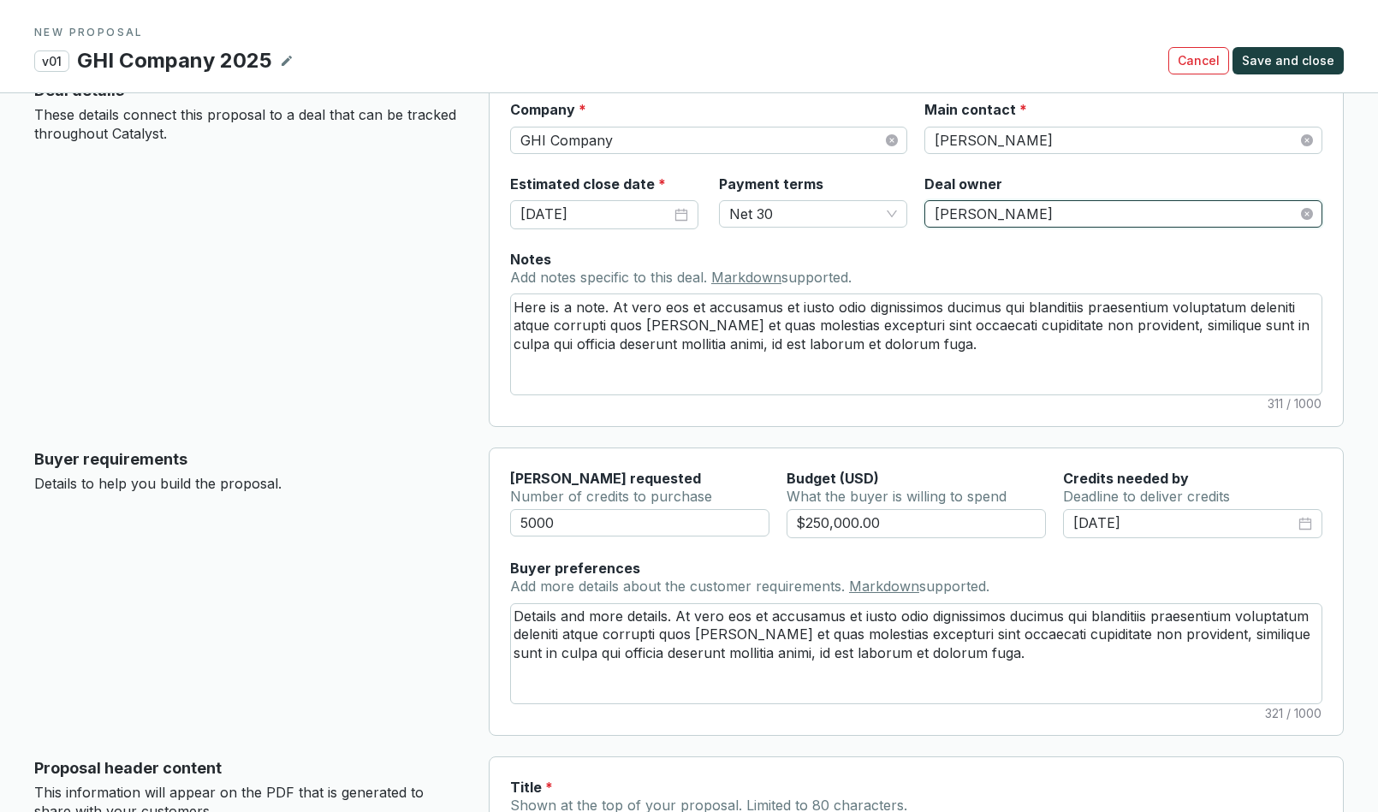
scroll to position [51, 0]
click at [790, 206] on span "Net 30" at bounding box center [813, 213] width 168 height 26
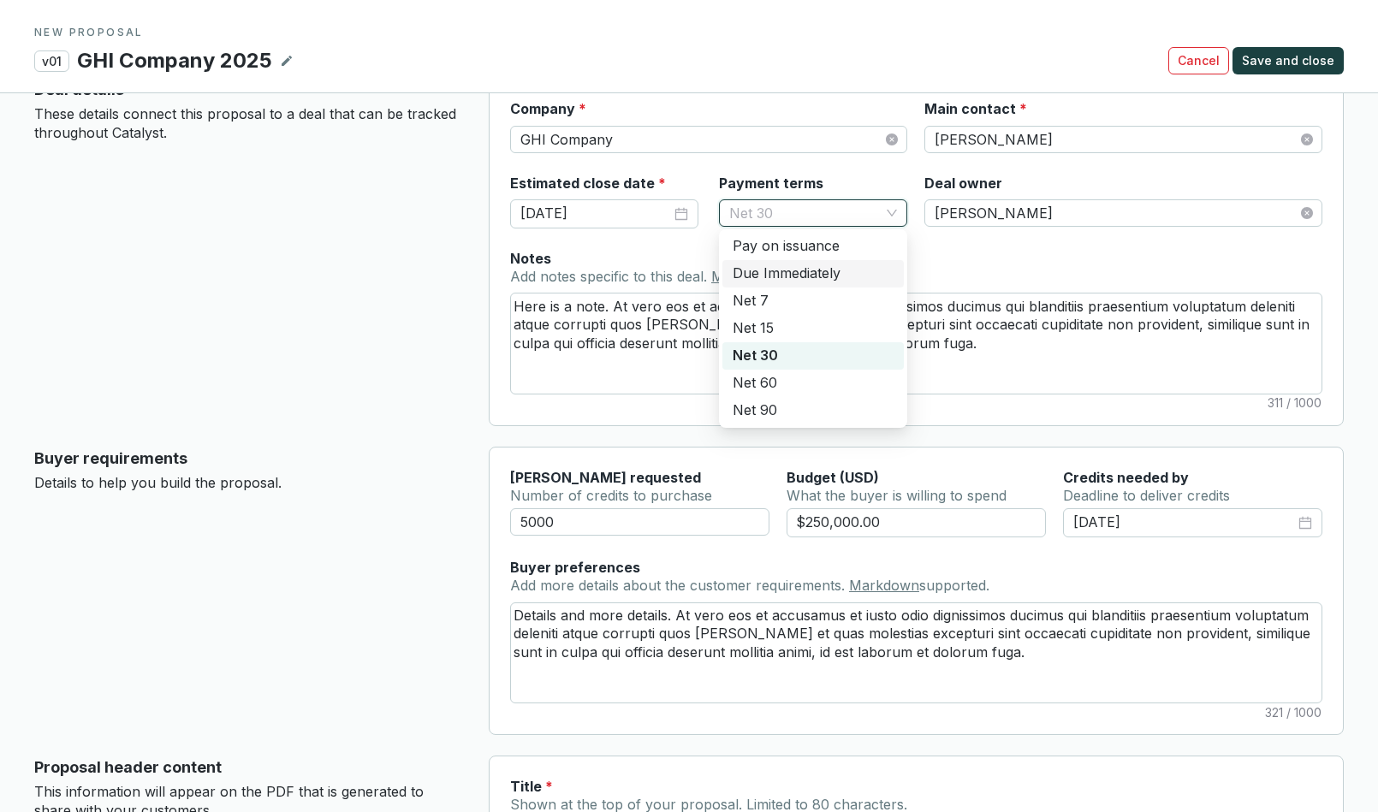
click at [424, 278] on div "Deal details These details connect this proposal to a deal that can be tracked …" at bounding box center [247, 252] width 427 height 348
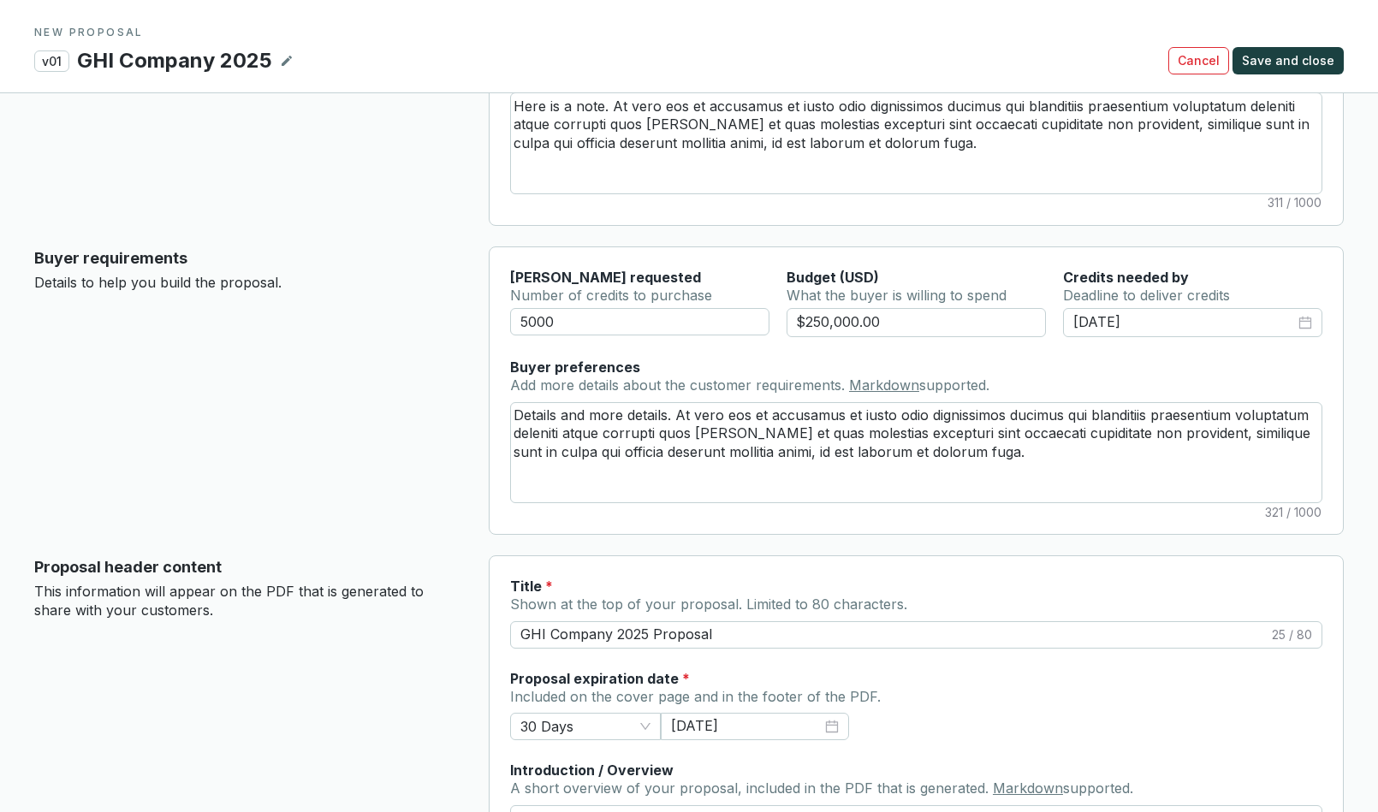
scroll to position [82, 0]
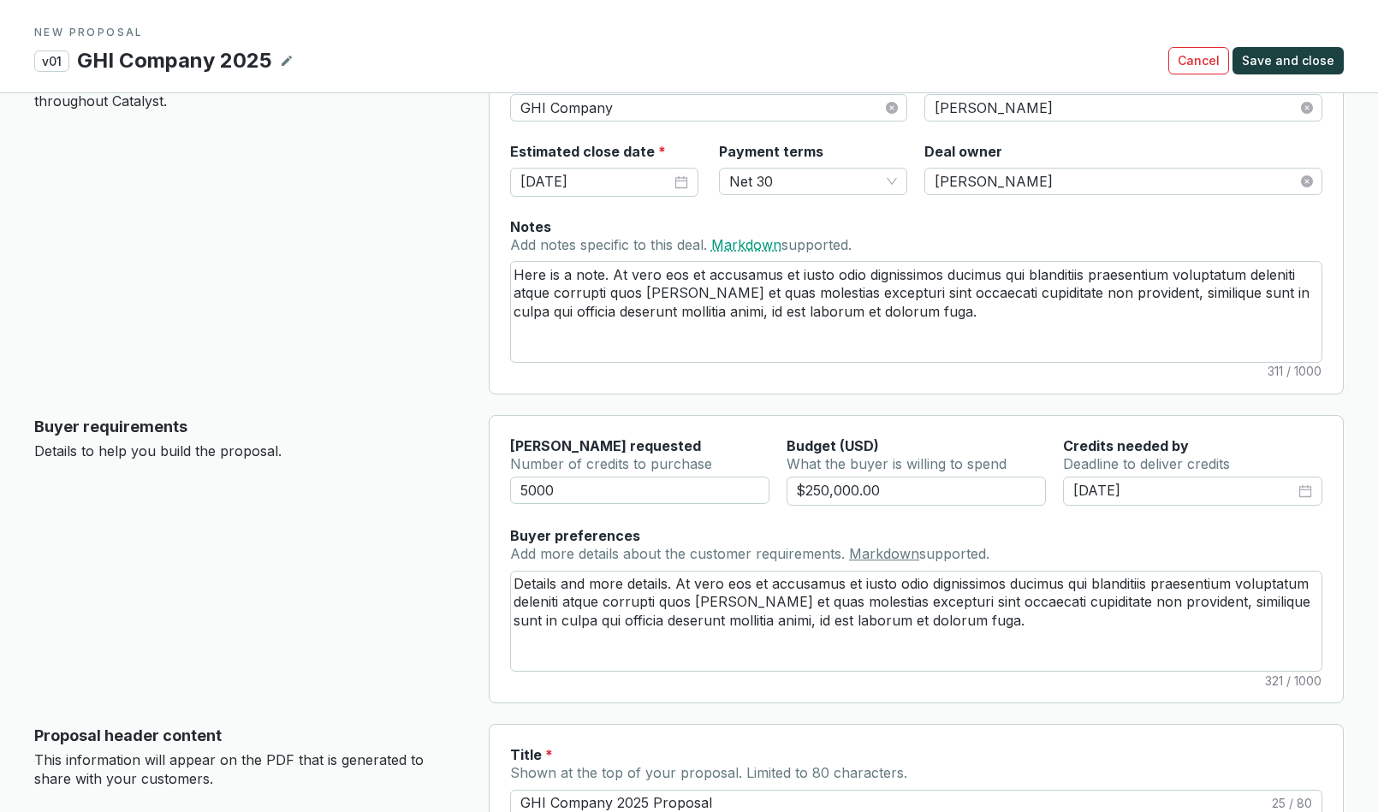
click at [746, 238] on link "Markdown" at bounding box center [746, 244] width 70 height 17
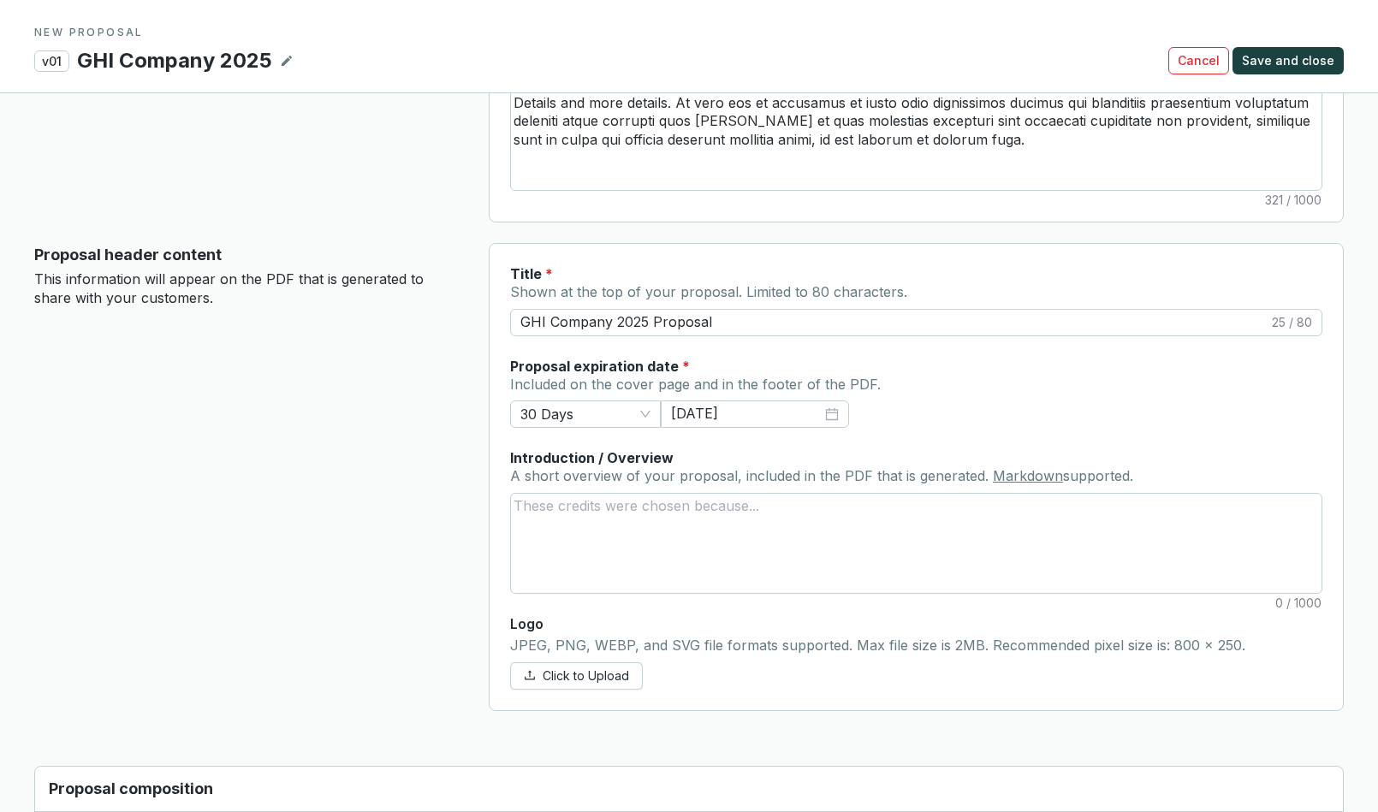
scroll to position [571, 0]
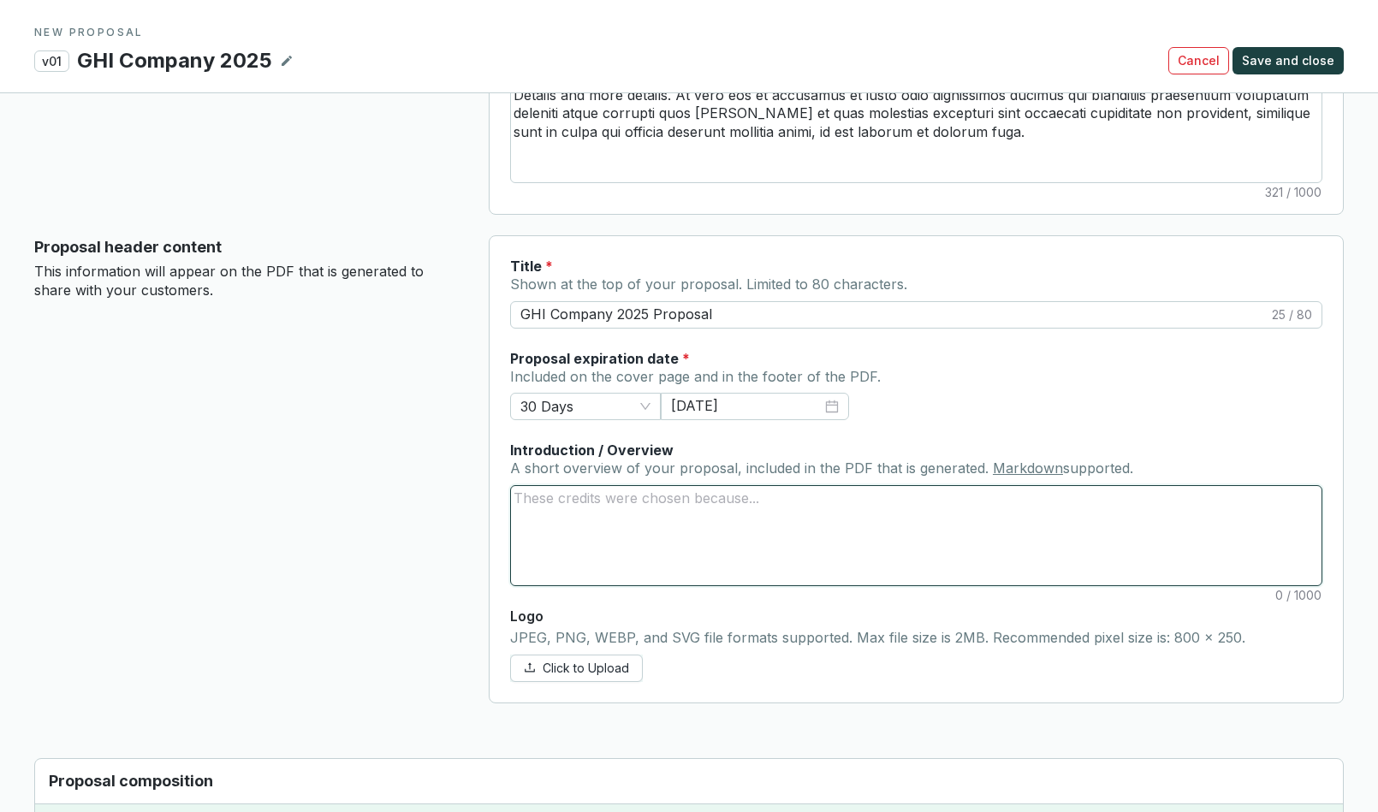
click at [595, 509] on textarea "Introduction / Overview A short overview of your proposal, included in the PDF …" at bounding box center [916, 535] width 811 height 99
paste textarea "At vero eos et accusamus et iusto odio dignissimos ducimus qui blanditiis praes…"
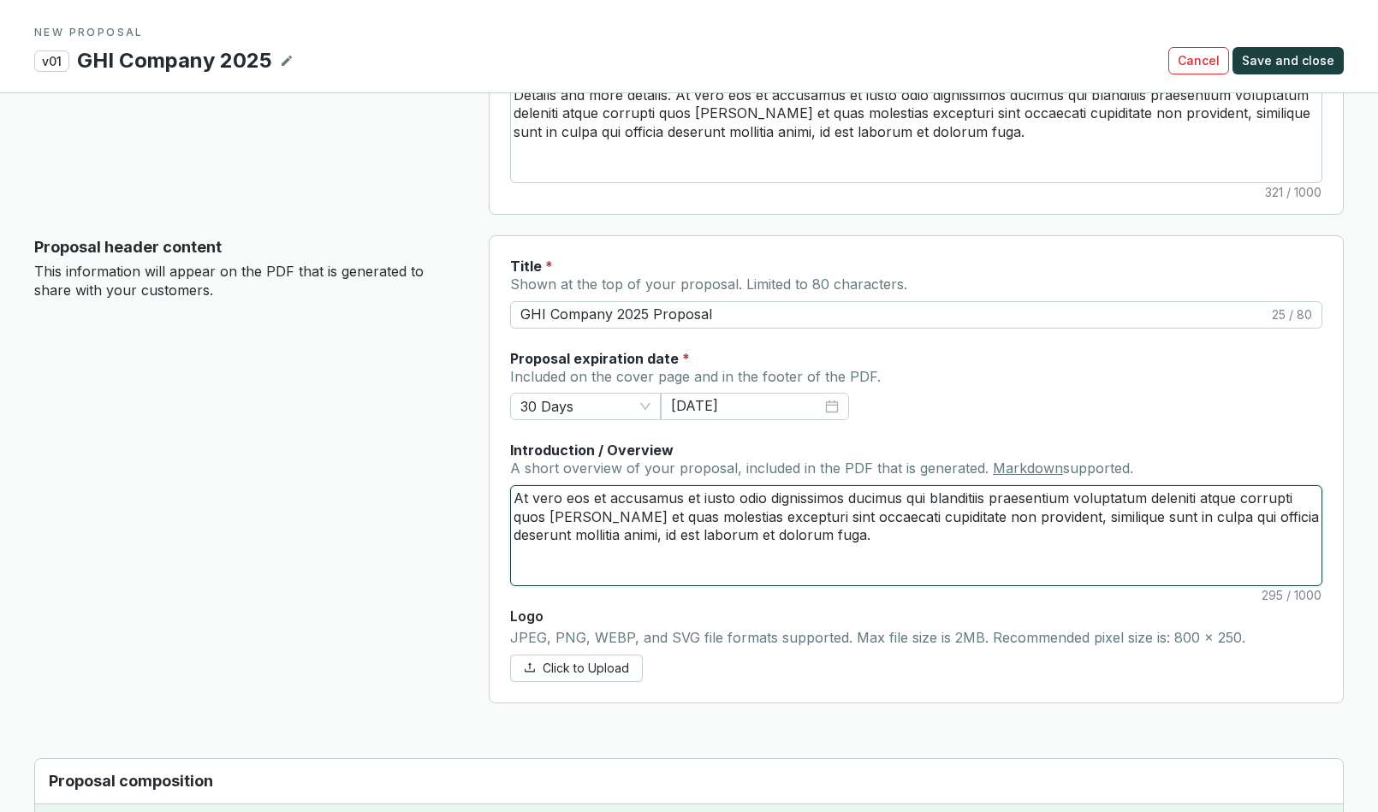
drag, startPoint x: 947, startPoint y: 516, endPoint x: 947, endPoint y: 553, distance: 36.8
click at [947, 553] on textarea "At vero eos et accusamus et iusto odio dignissimos ducimus qui blanditiis praes…" at bounding box center [916, 535] width 811 height 99
click at [518, 498] on textarea "At vero eos et accusamus et iusto odio dignissimos ducimus qui blanditiis praes…" at bounding box center [916, 535] width 811 height 99
paste textarea "non provident, similique sunt in culpa qui officia deserunt mollitia animi, id …"
click at [521, 499] on textarea "non provident, similique sunt in culpa qui officia deserunt mollitia animi, id …" at bounding box center [916, 535] width 811 height 99
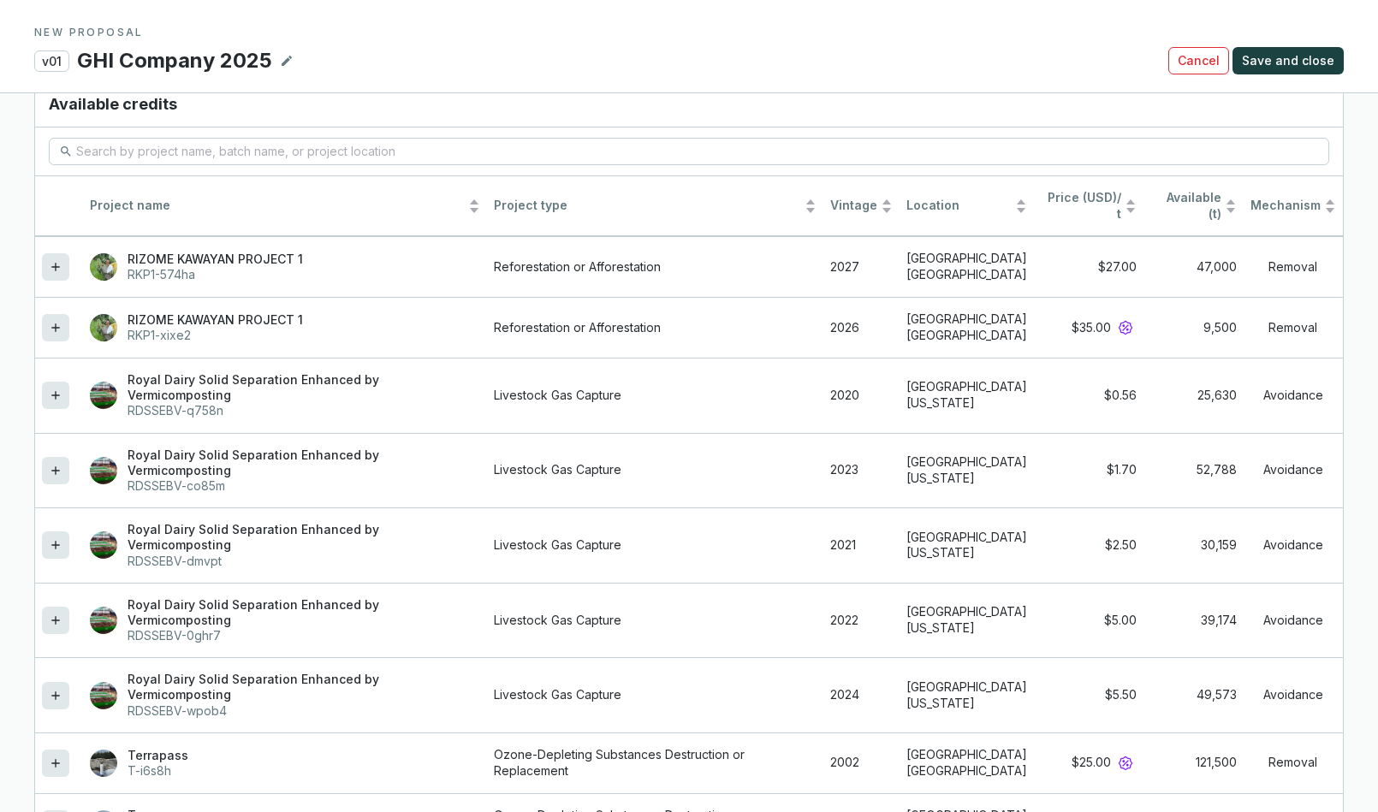
scroll to position [1513, 0]
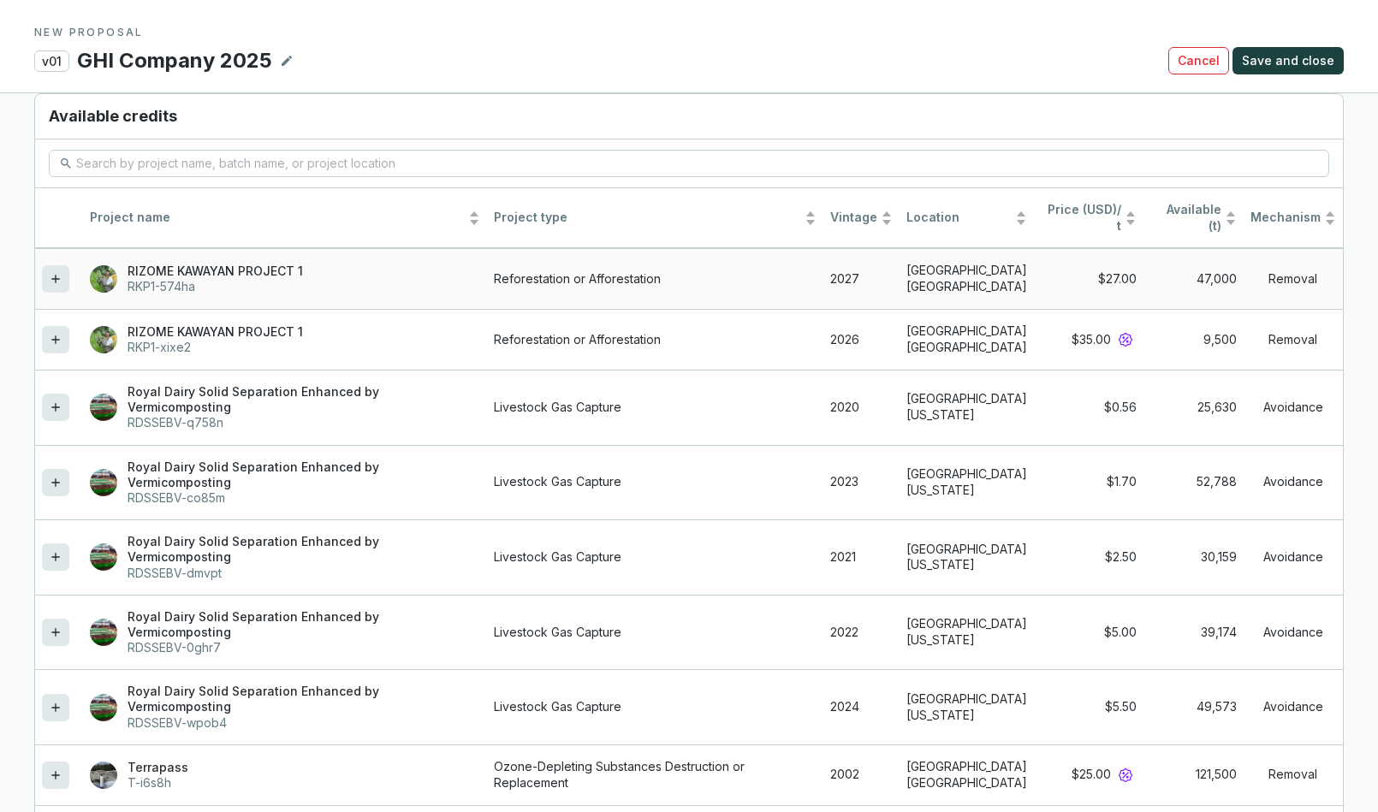
click at [57, 274] on icon at bounding box center [56, 279] width 14 height 21
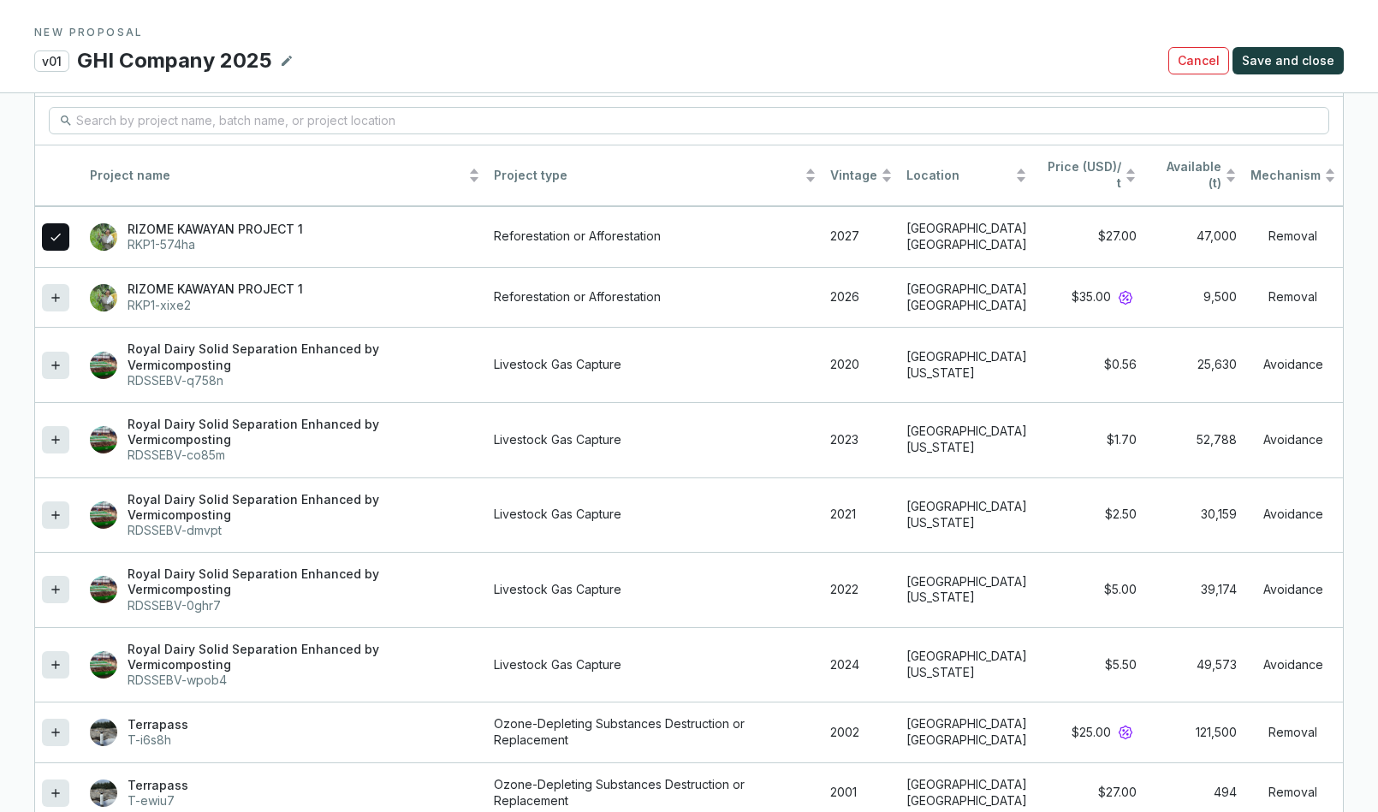
scroll to position [1533, 0]
click at [62, 437] on div at bounding box center [55, 438] width 27 height 27
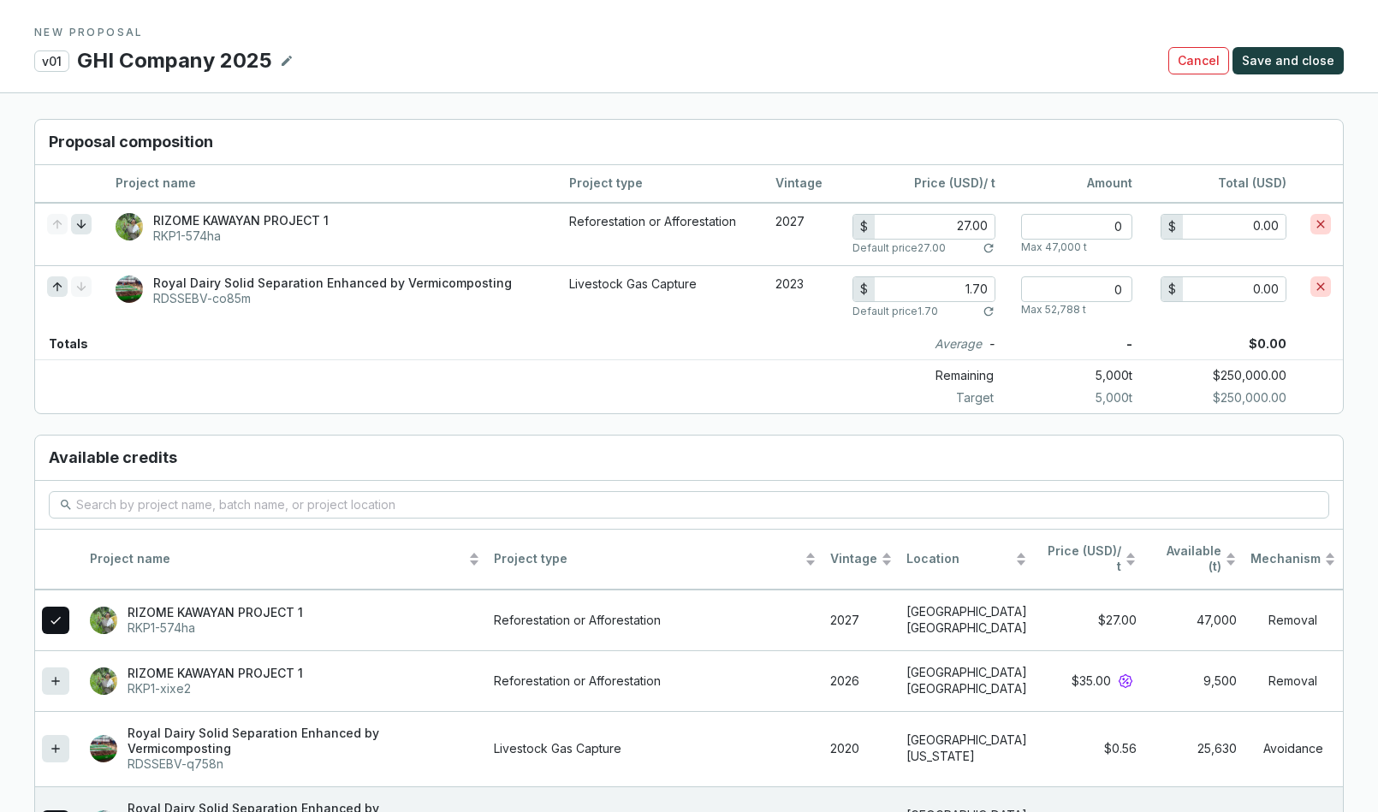
scroll to position [1209, 0]
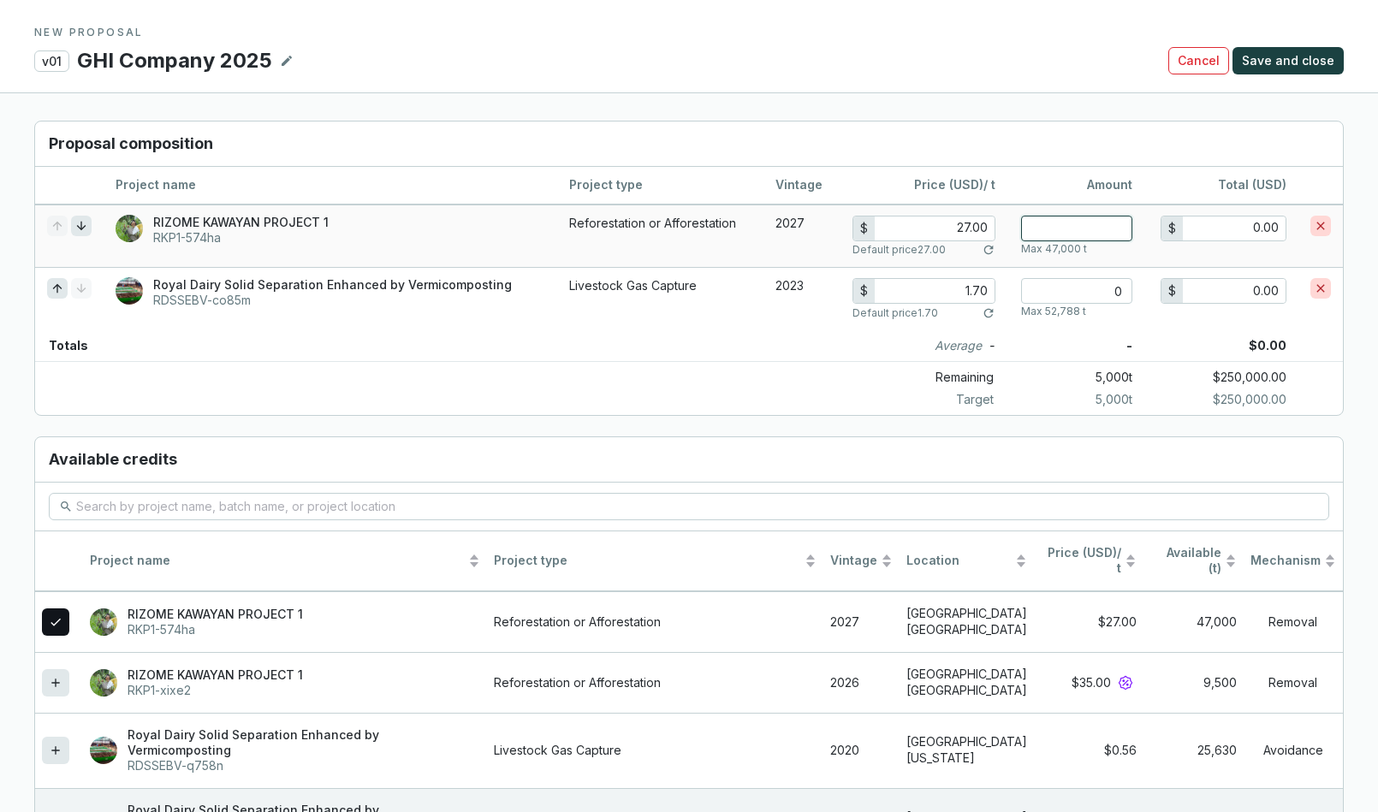
click at [1110, 226] on input "number" at bounding box center [1076, 229] width 111 height 26
click at [1090, 290] on input "0" at bounding box center [1076, 291] width 111 height 26
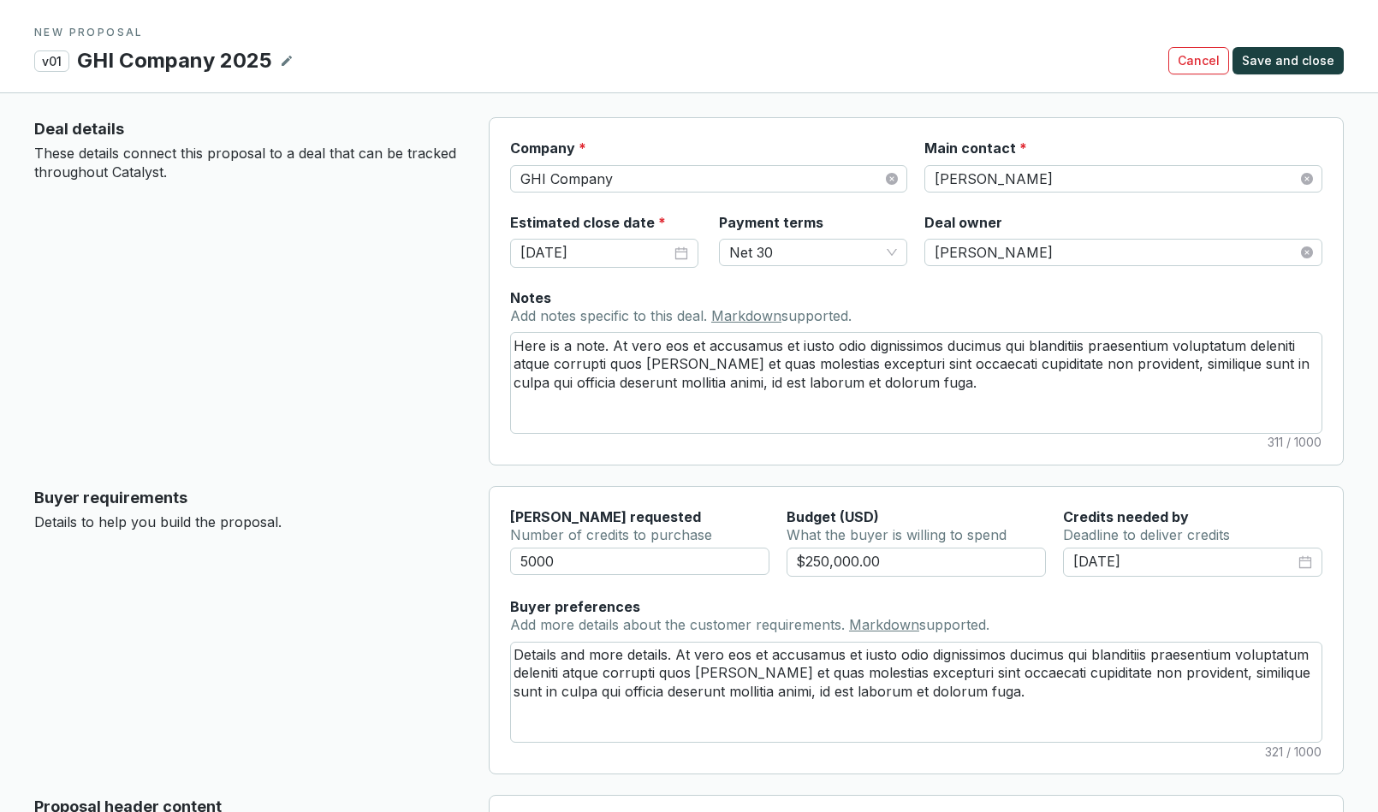
scroll to position [0, 0]
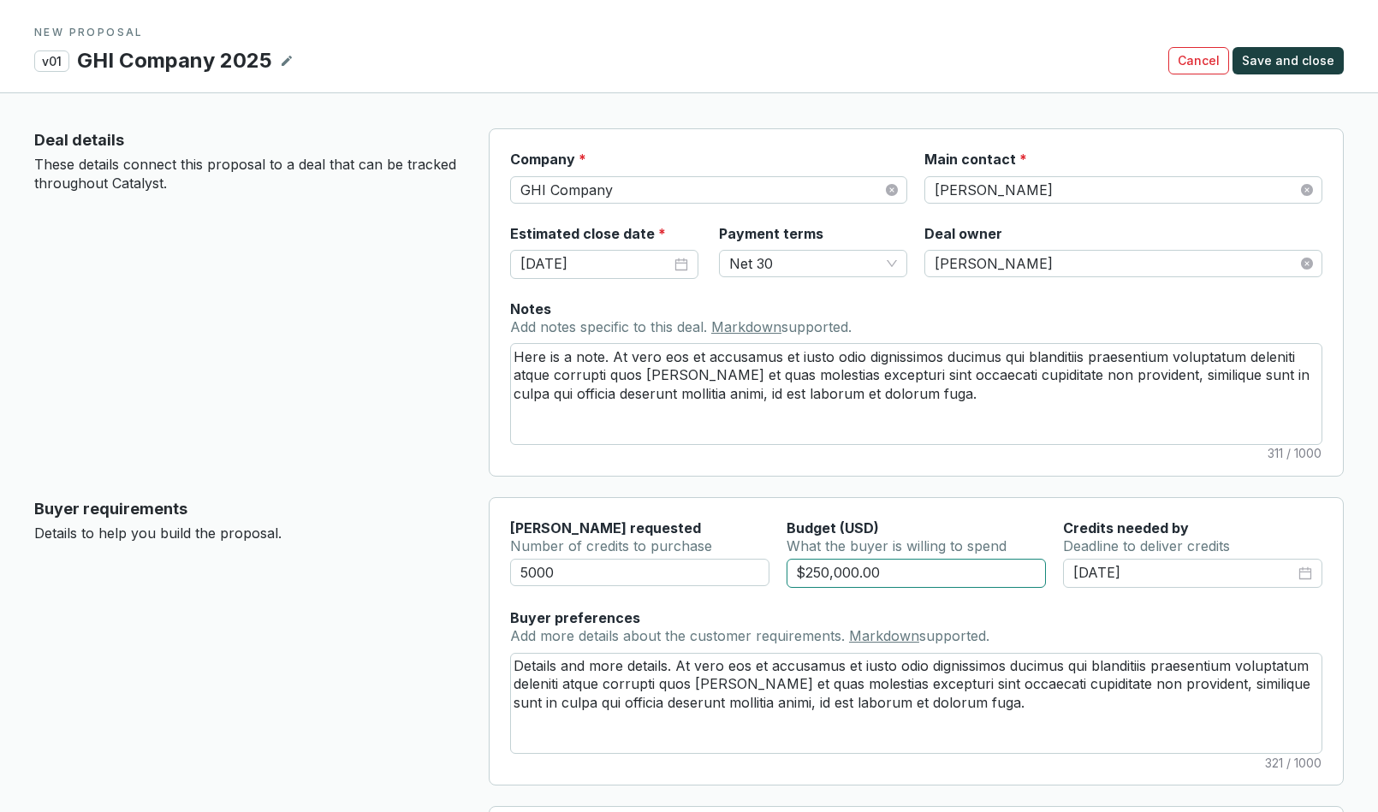
drag, startPoint x: 830, startPoint y: 574, endPoint x: 808, endPoint y: 574, distance: 21.4
click at [808, 574] on input "$250,000.00" at bounding box center [917, 573] width 260 height 29
click at [806, 571] on input "$5,000.00" at bounding box center [917, 573] width 260 height 29
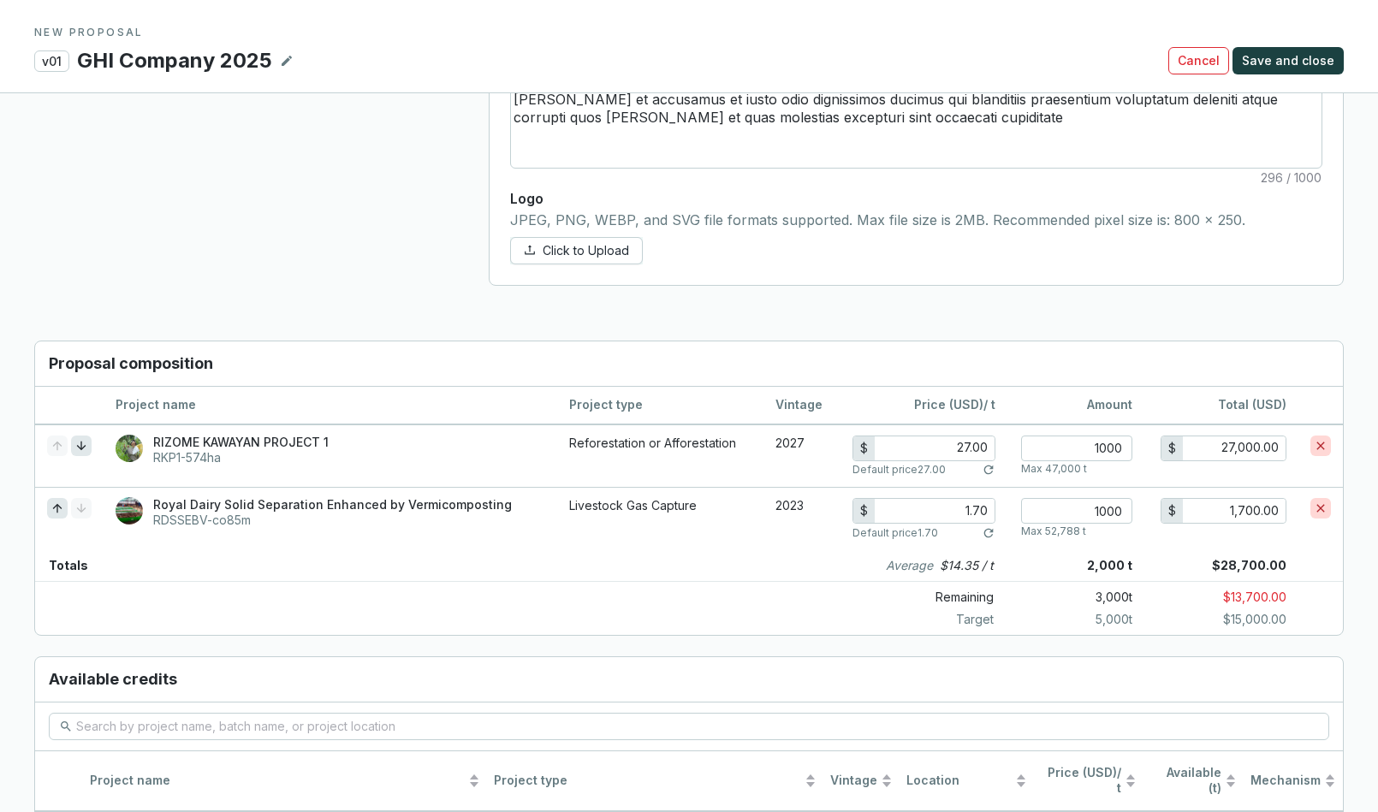
scroll to position [991, 0]
drag, startPoint x: 1122, startPoint y: 445, endPoint x: 1081, endPoint y: 446, distance: 40.2
click at [1081, 447] on input "1000" at bounding box center [1076, 447] width 111 height 26
drag, startPoint x: 1087, startPoint y: 514, endPoint x: 1154, endPoint y: 492, distance: 70.1
click at [1154, 508] on tr "Royal Dairy Solid Separation Enhanced by Vermicomposting RDSSEBV-co85m Livestoc…" at bounding box center [689, 516] width 1308 height 63
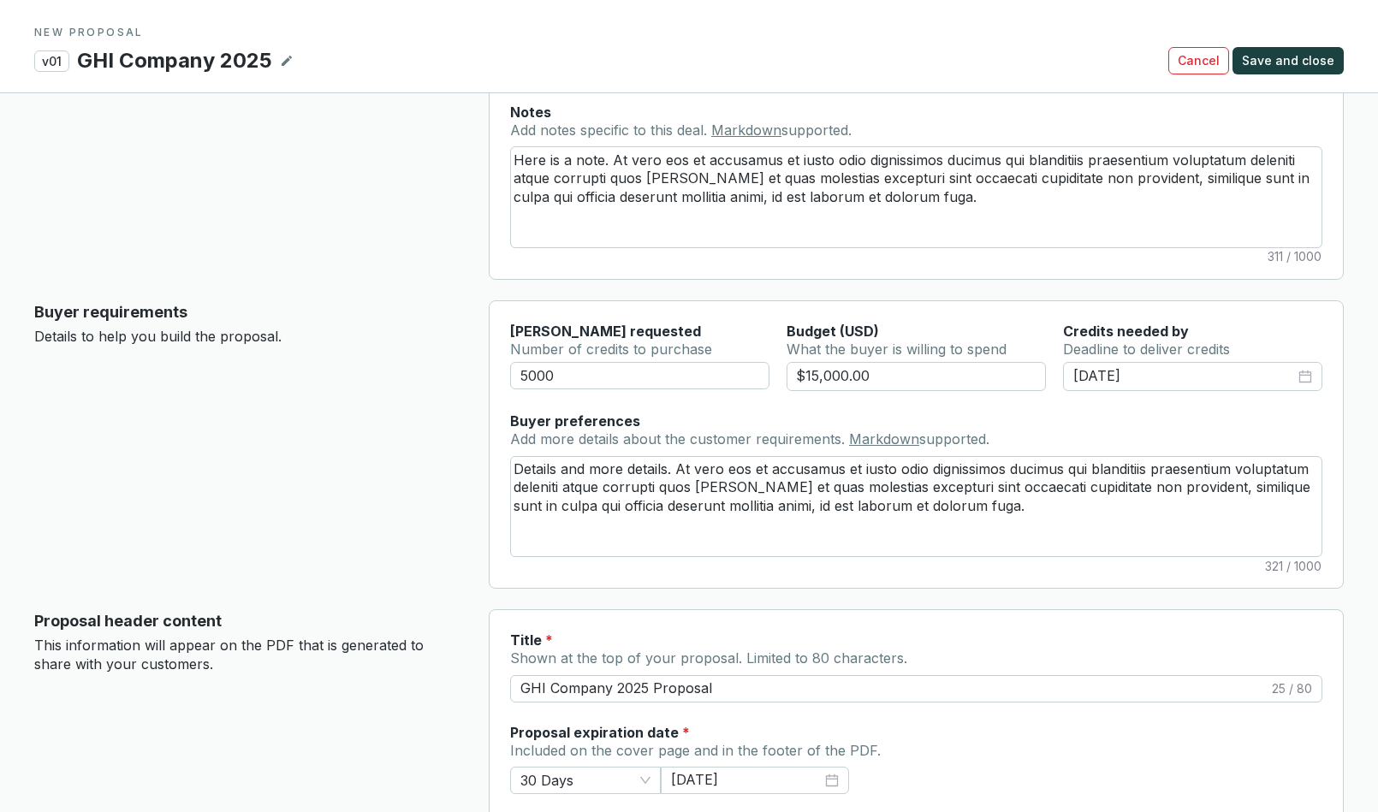
scroll to position [194, 0]
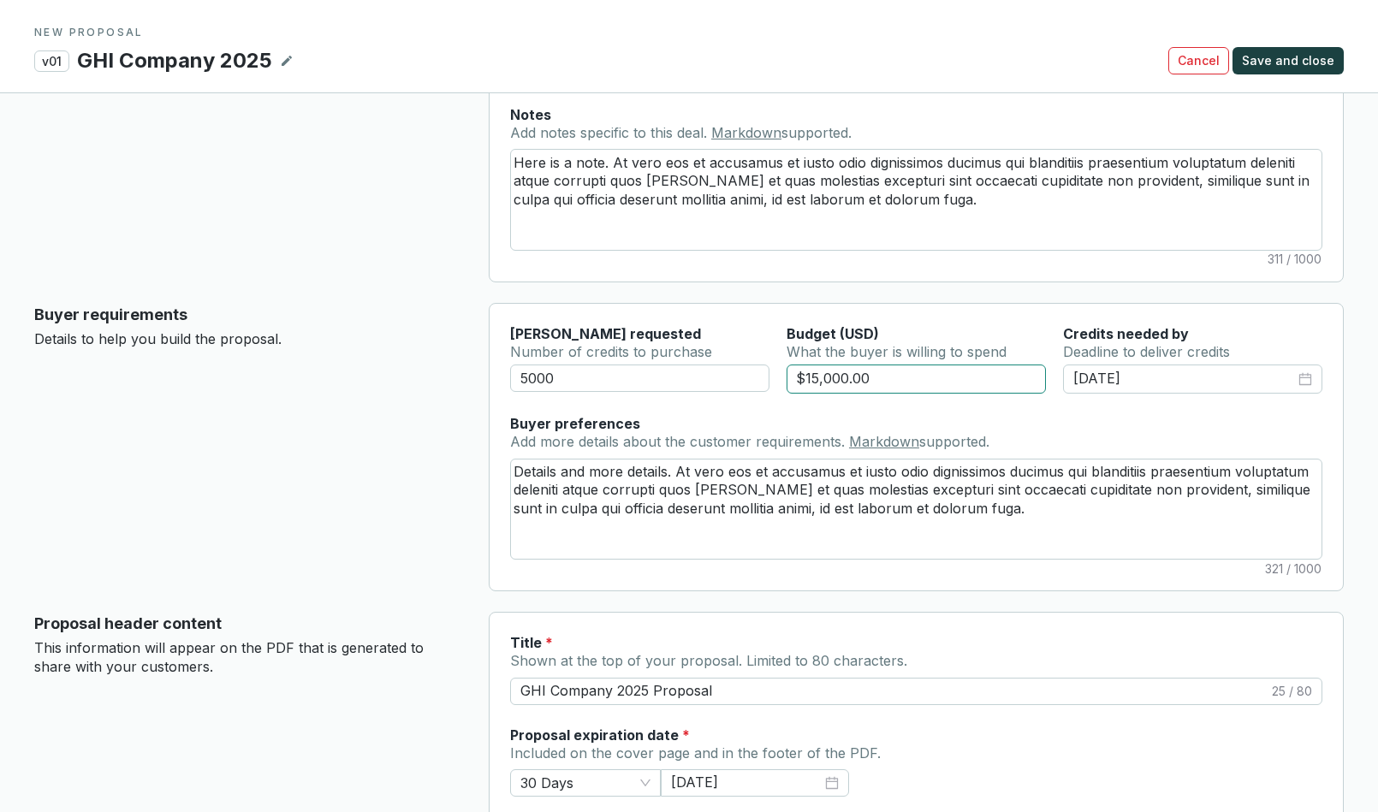
click at [812, 378] on input "$15,000.00" at bounding box center [917, 379] width 260 height 29
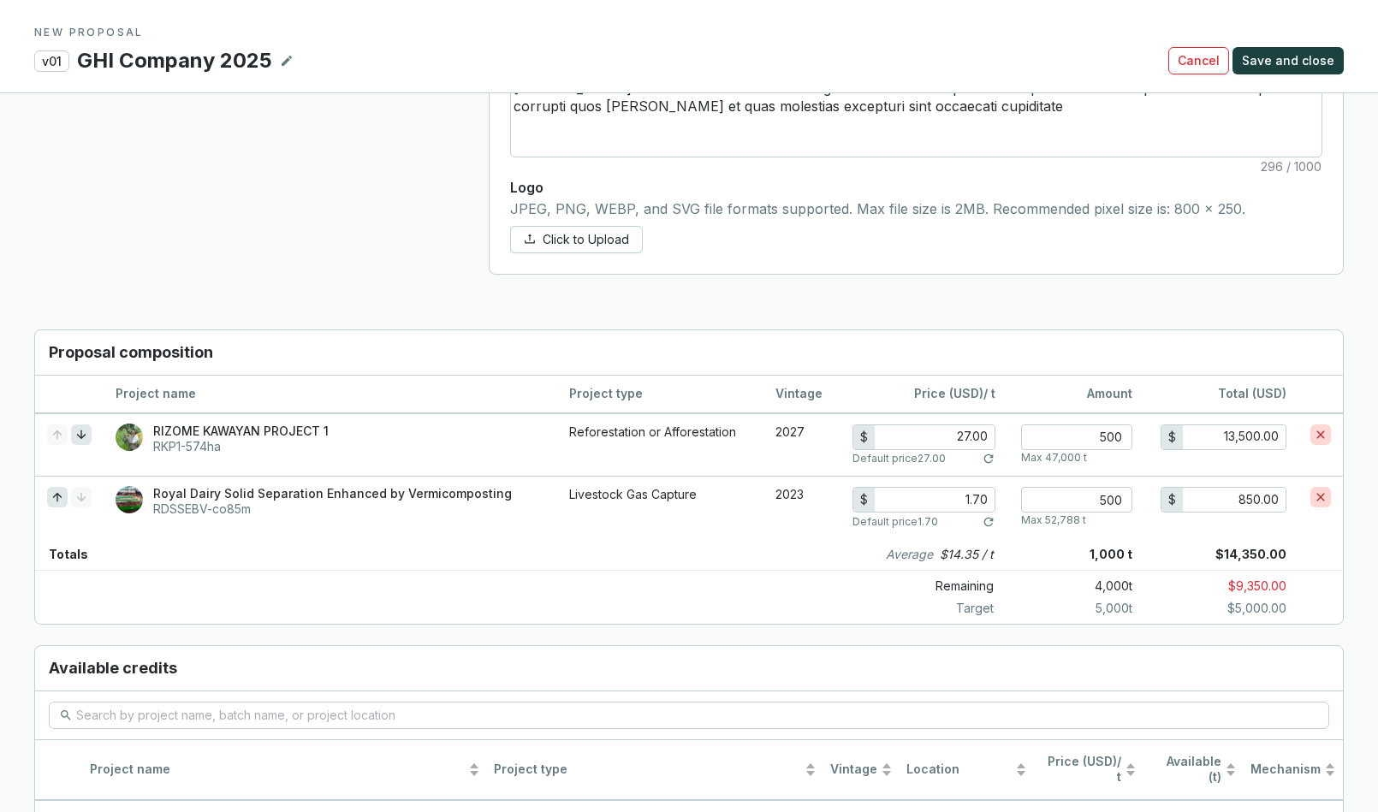
scroll to position [1002, 0]
click at [1109, 437] on input "500" at bounding box center [1076, 436] width 111 height 26
drag, startPoint x: 1101, startPoint y: 433, endPoint x: 1139, endPoint y: 432, distance: 37.7
click at [1139, 432] on td "50 Max 47,000 t" at bounding box center [1076, 443] width 137 height 63
drag, startPoint x: 1093, startPoint y: 500, endPoint x: 1151, endPoint y: 491, distance: 58.1
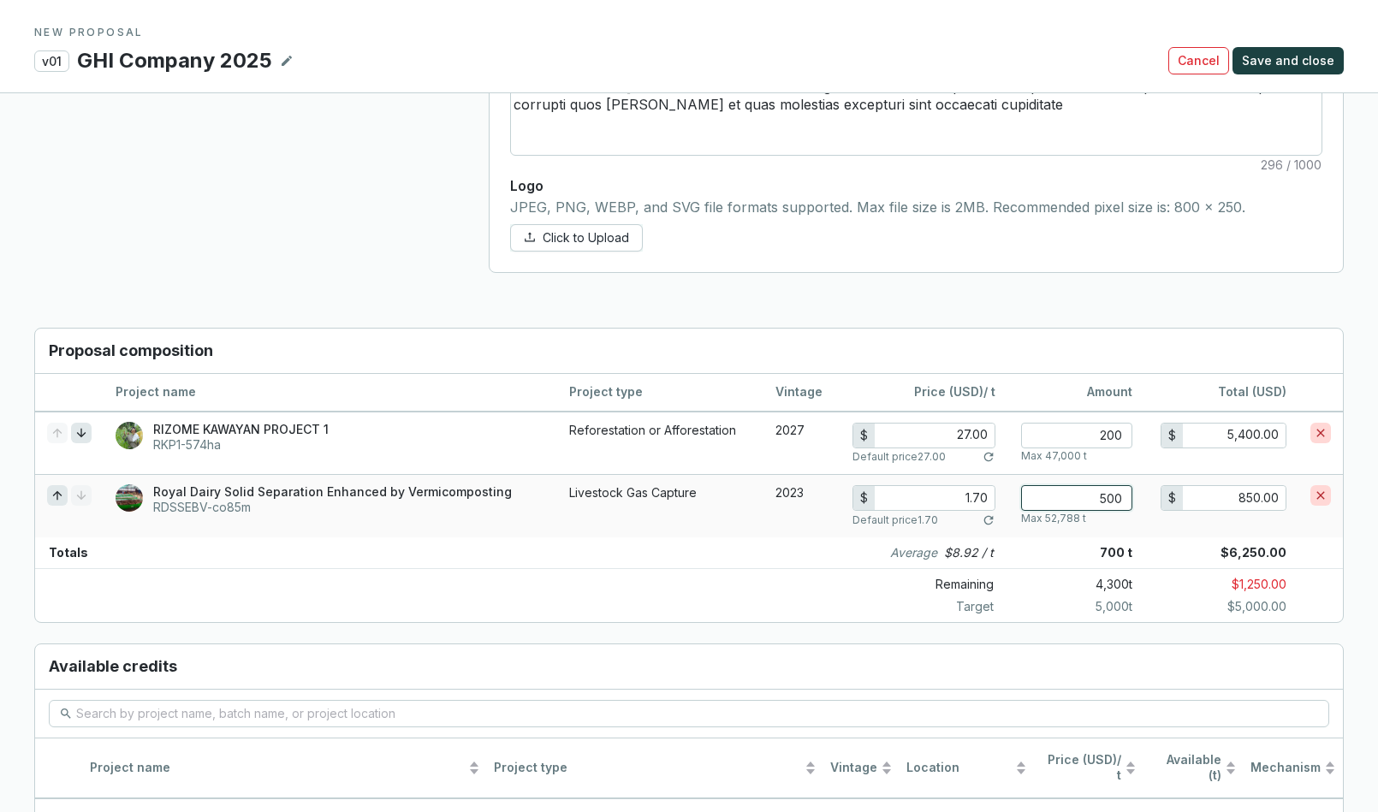
click at [1148, 500] on tr "Royal Dairy Solid Separation Enhanced by Vermicomposting RDSSEBV-co85m Livestoc…" at bounding box center [689, 505] width 1308 height 63
drag, startPoint x: 1090, startPoint y: 496, endPoint x: 1148, endPoint y: 496, distance: 58.2
click at [1148, 496] on tr "Royal Dairy Solid Separation Enhanced by Vermicomposting RDSSEBV-co85m Livestoc…" at bounding box center [689, 505] width 1308 height 63
drag, startPoint x: 1094, startPoint y: 434, endPoint x: 1140, endPoint y: 434, distance: 45.4
click at [1140, 434] on td "200 Max 47,000 t" at bounding box center [1076, 443] width 137 height 63
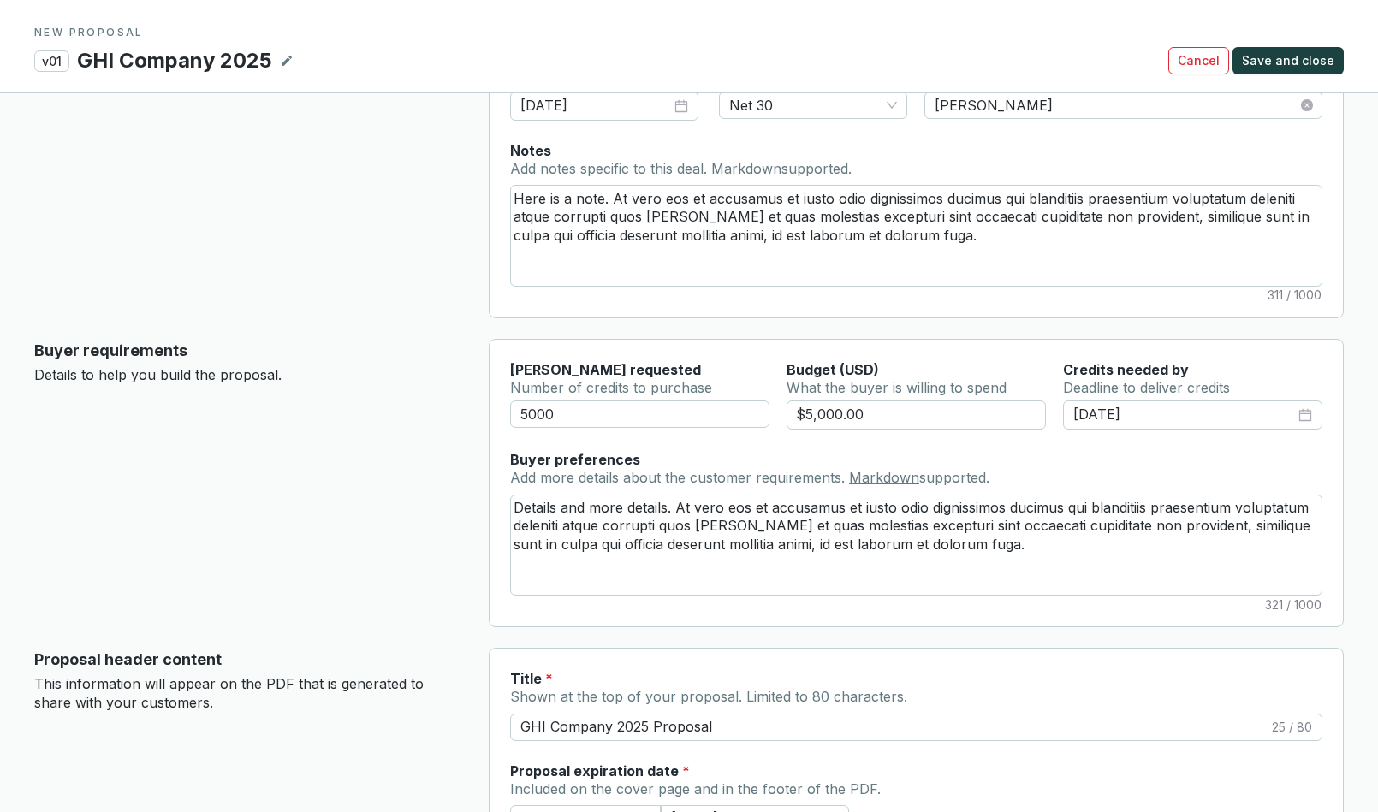
scroll to position [130, 0]
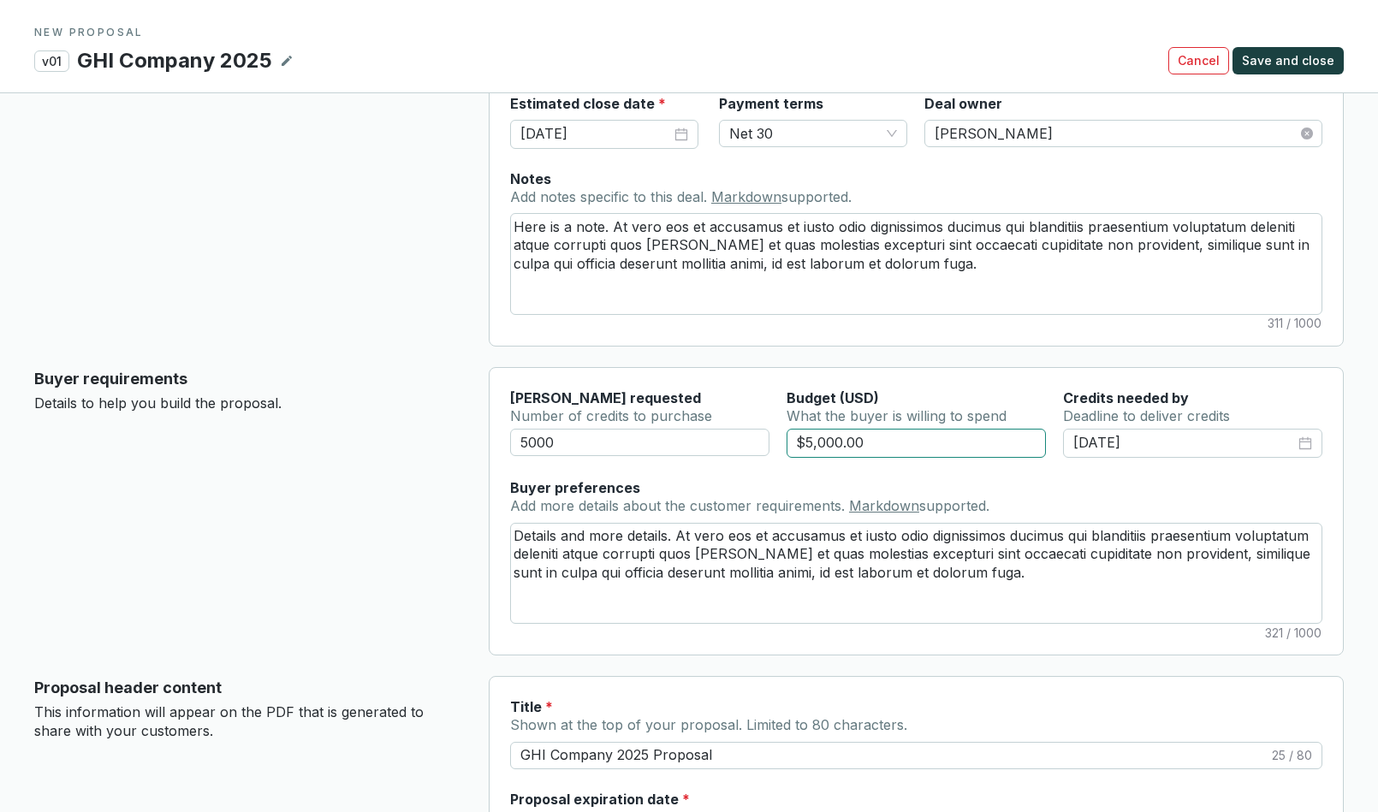
drag, startPoint x: 823, startPoint y: 443, endPoint x: 805, endPoint y: 443, distance: 18.0
click at [805, 443] on input "$5,000.00" at bounding box center [917, 443] width 260 height 29
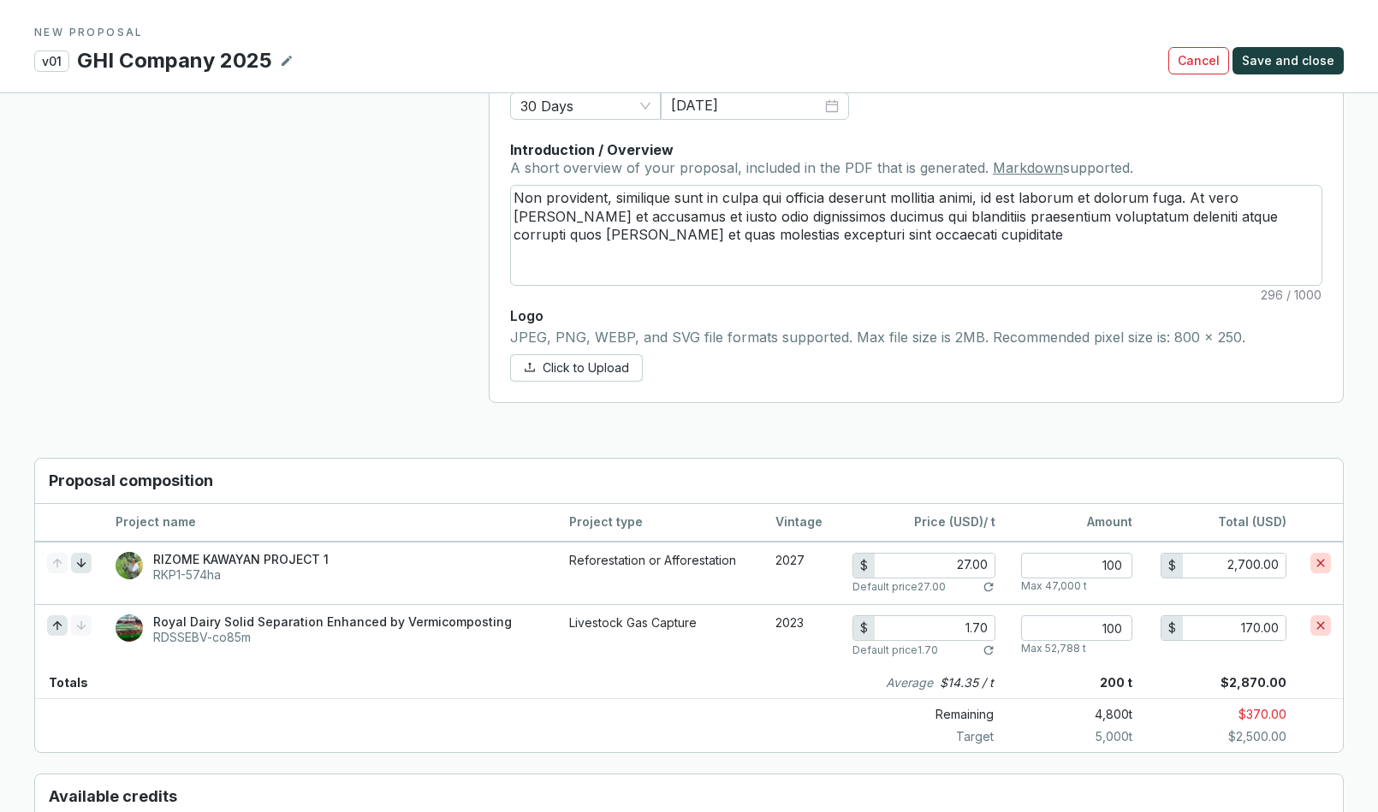
scroll to position [870, 0]
click at [1215, 66] on span "Save and close" at bounding box center [1288, 60] width 92 height 17
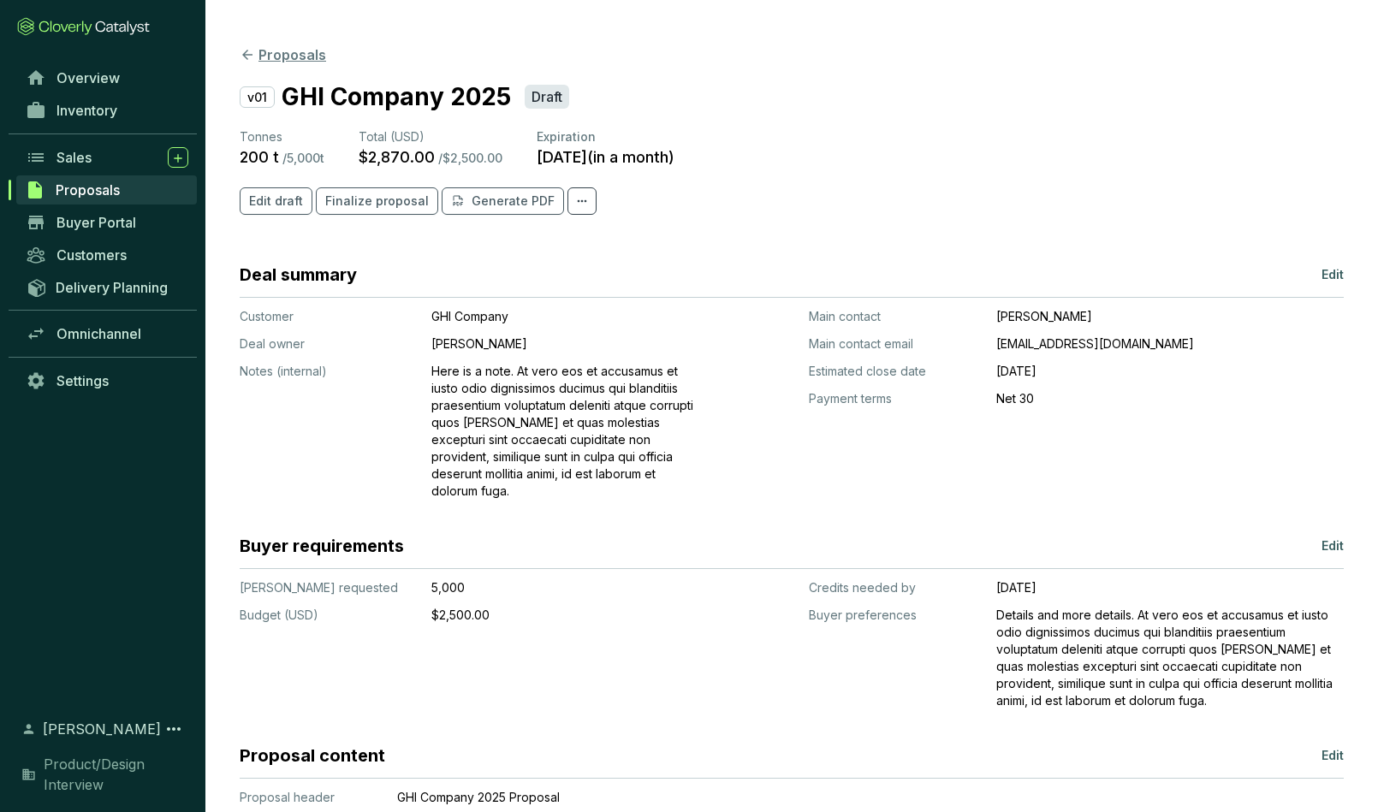
click at [251, 56] on icon at bounding box center [247, 54] width 15 height 15
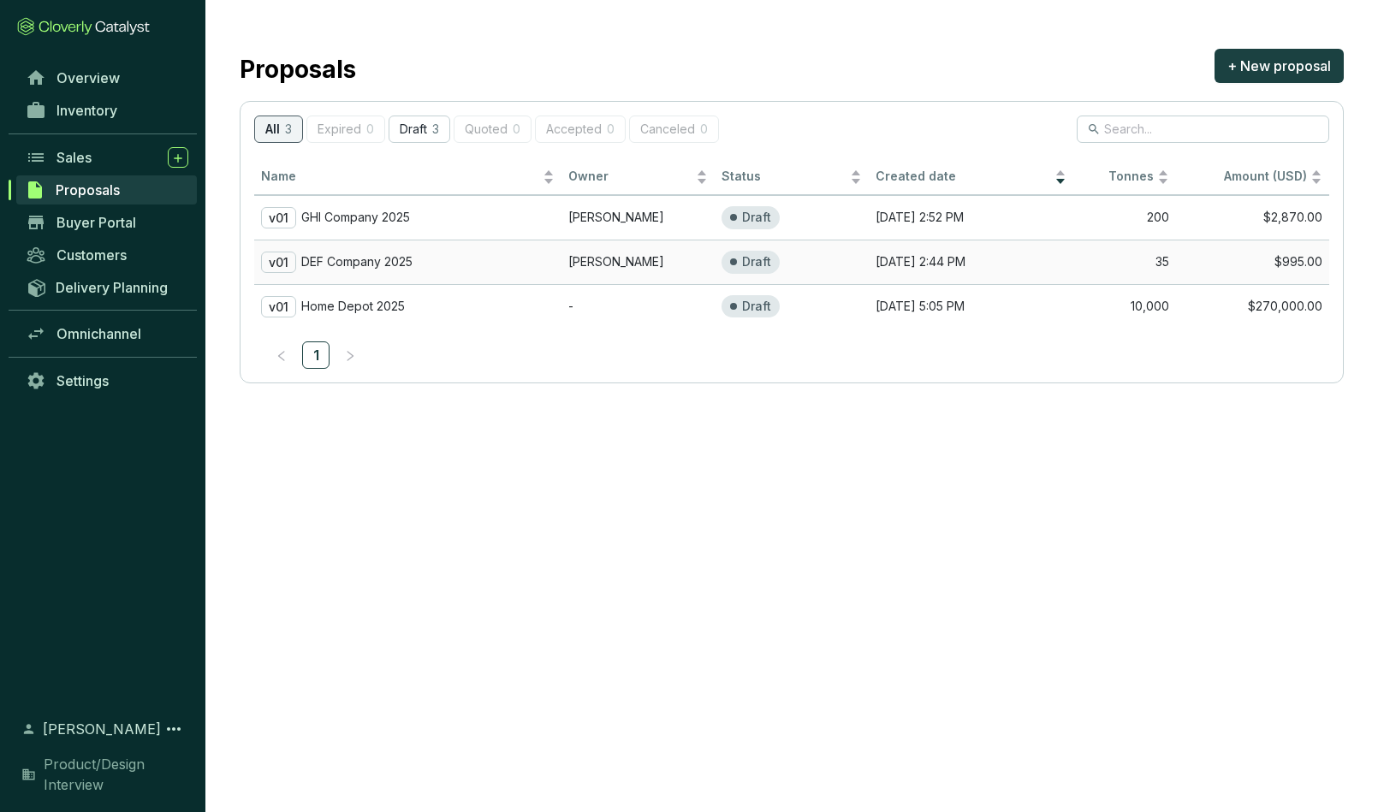
click at [407, 259] on p "DEF Company 2025" at bounding box center [356, 261] width 111 height 15
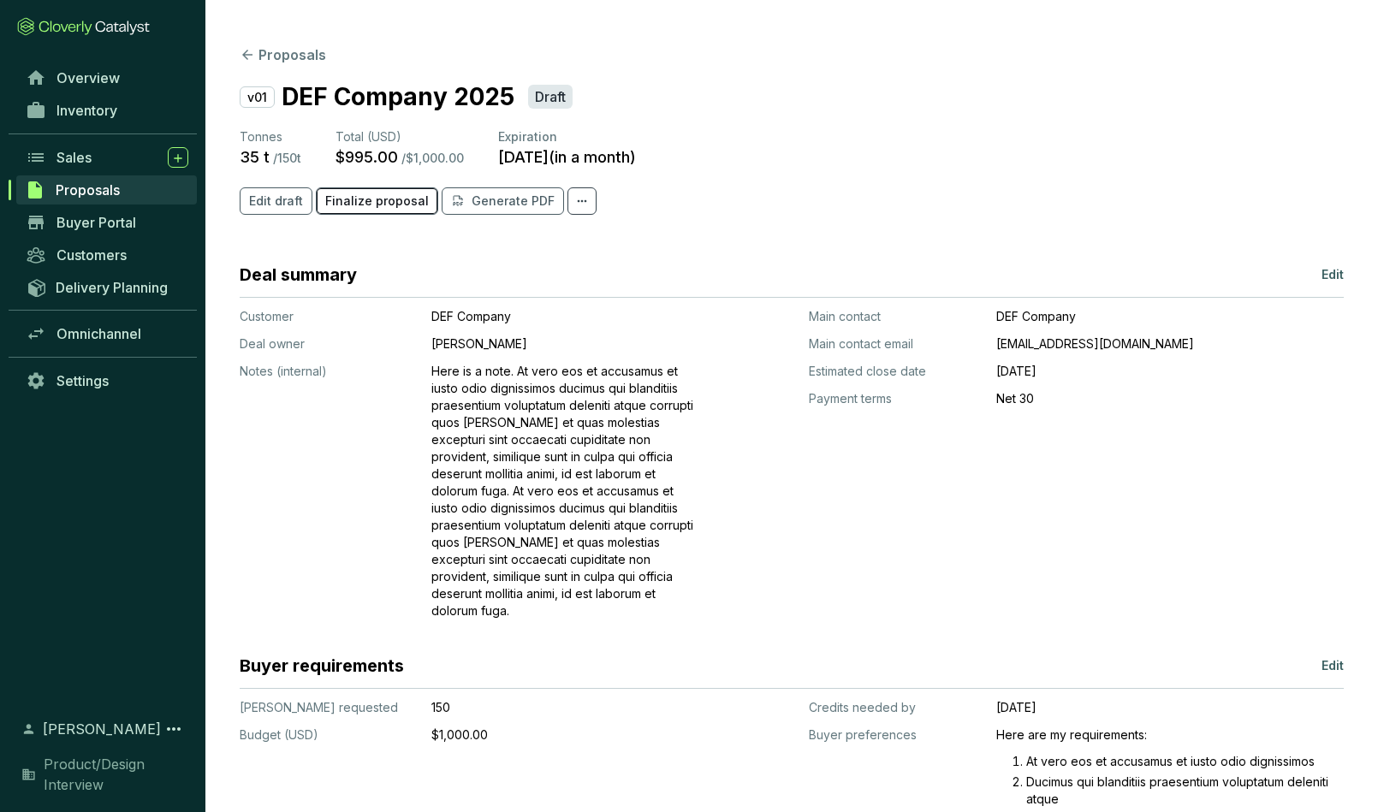
click at [383, 204] on span "Finalize proposal" at bounding box center [377, 201] width 104 height 17
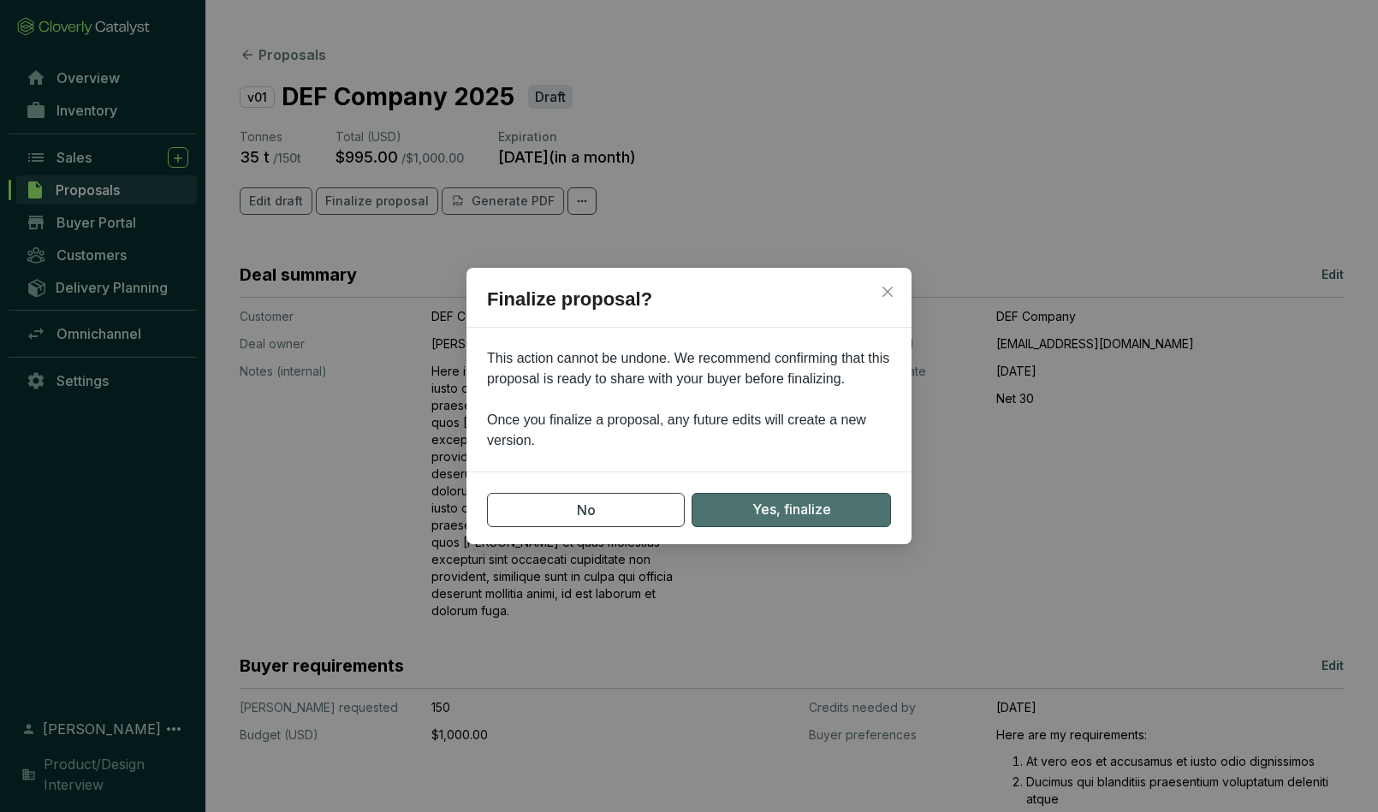
click at [782, 518] on span "Yes, finalize" at bounding box center [792, 509] width 79 height 21
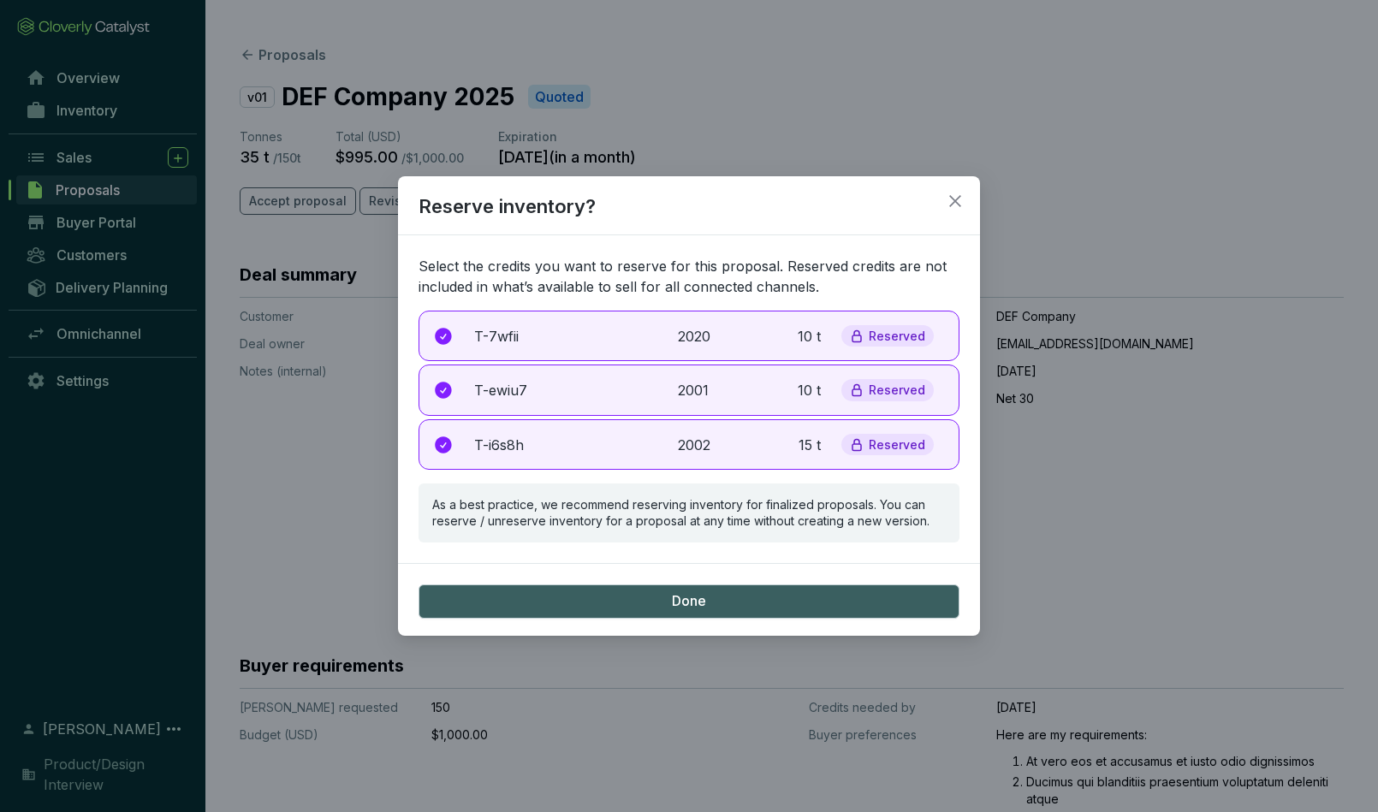
click at [445, 338] on icon at bounding box center [443, 336] width 16 height 16
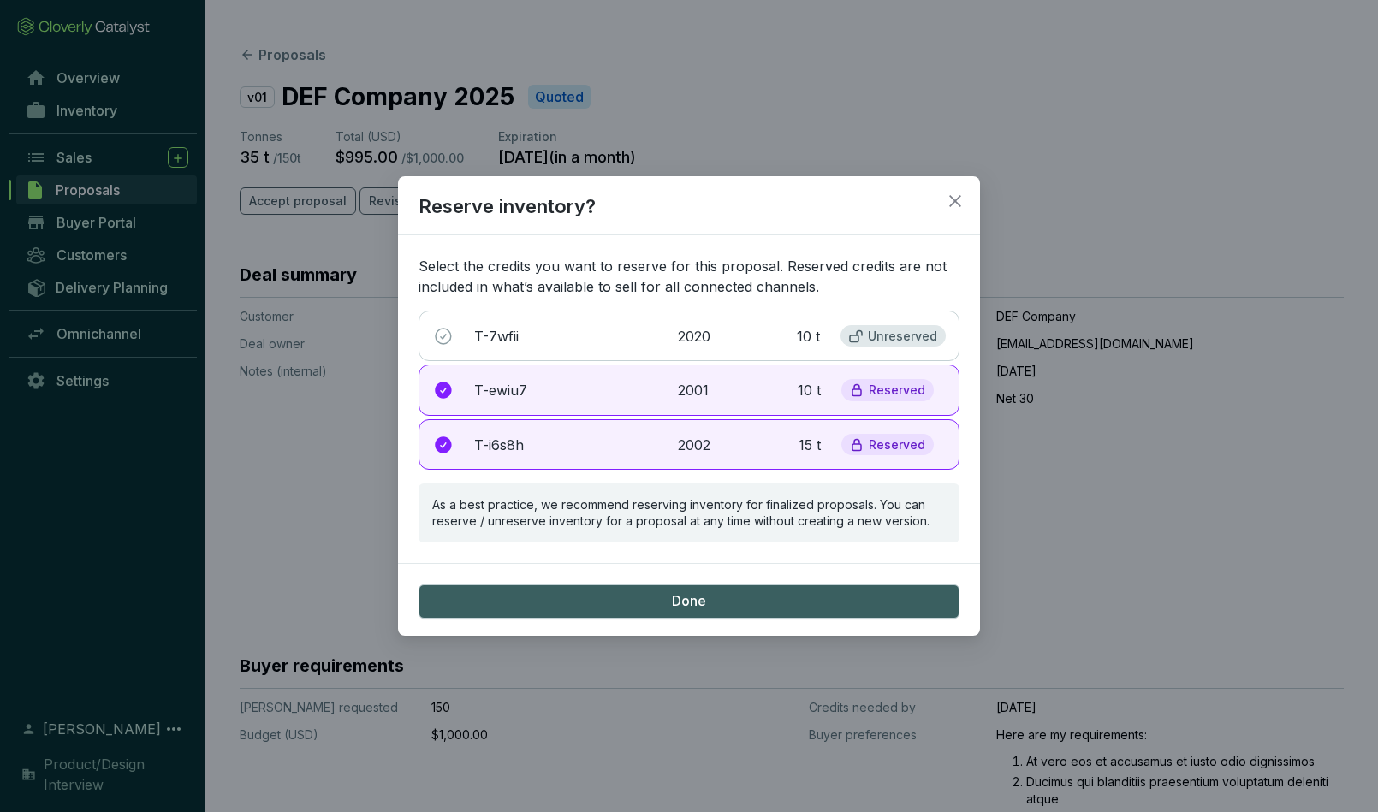
click at [445, 338] on icon at bounding box center [443, 336] width 21 height 21
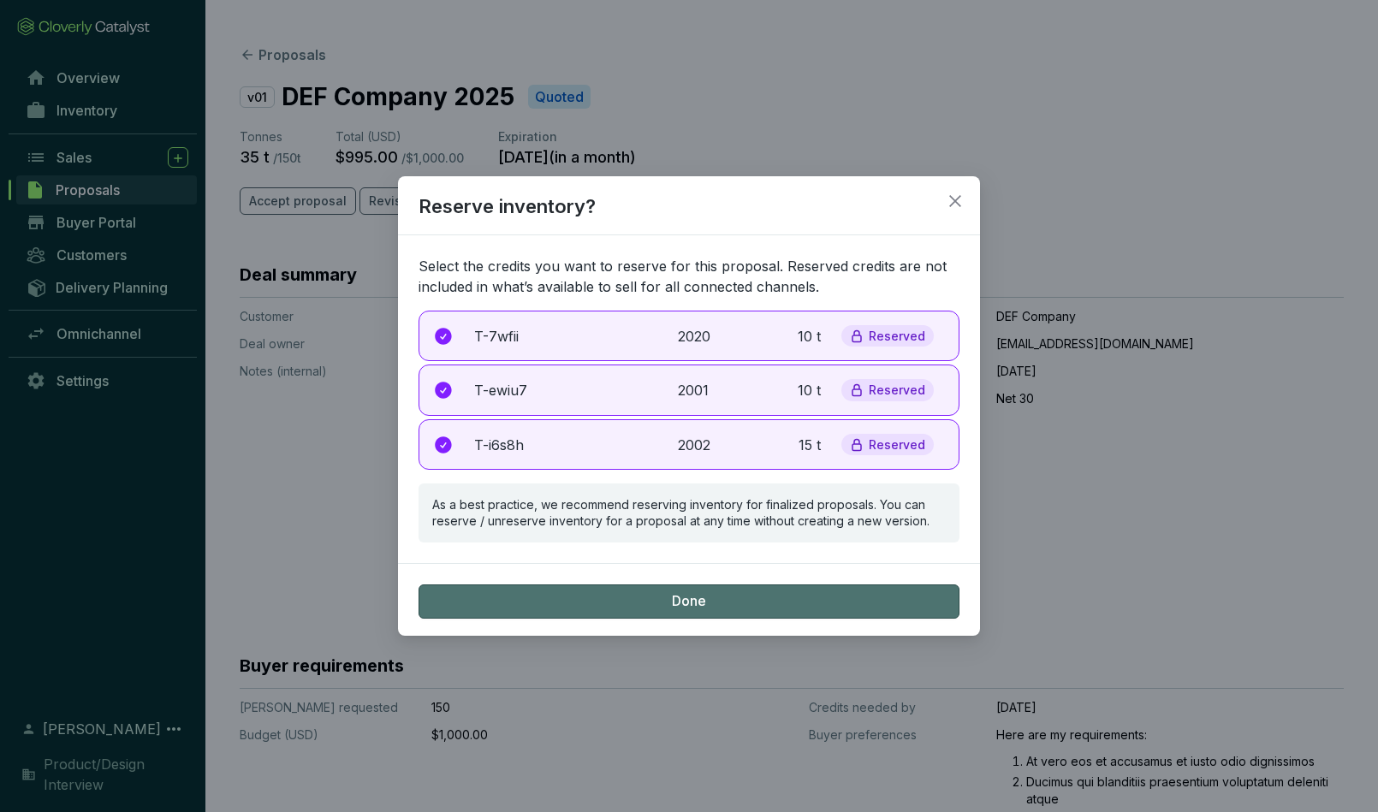
click at [664, 604] on button "Done" at bounding box center [689, 602] width 541 height 34
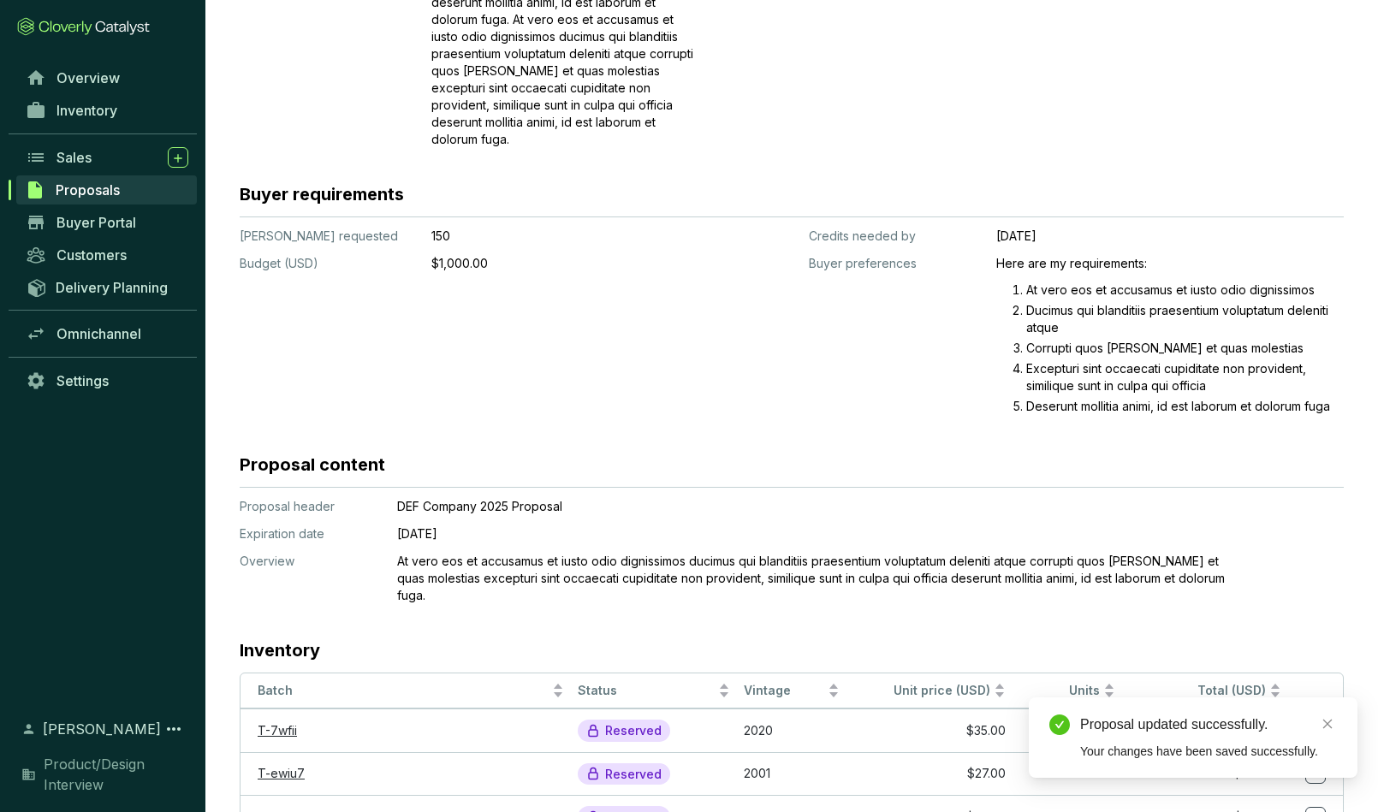
scroll to position [604, 0]
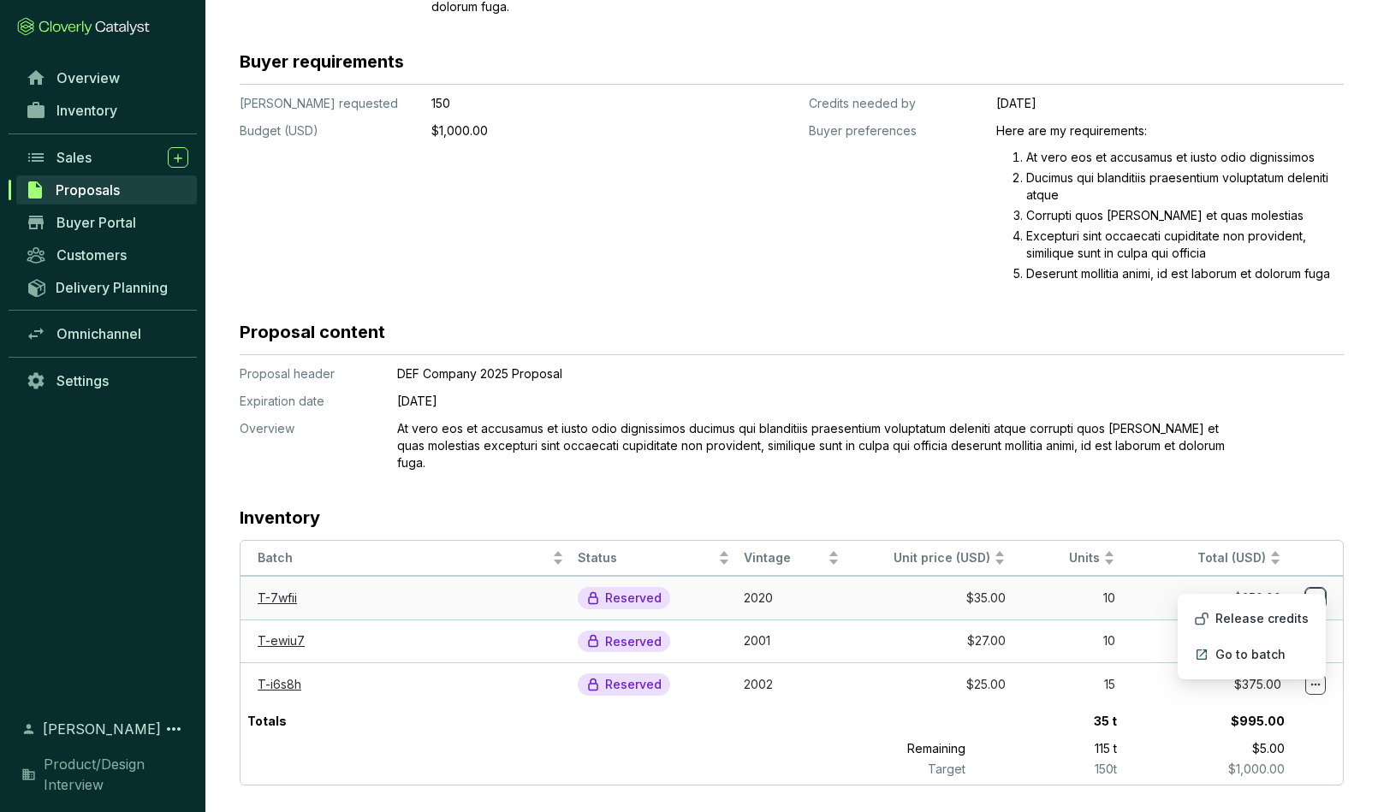
click at [1215, 588] on icon at bounding box center [1316, 598] width 14 height 21
click at [1215, 617] on p "Release credits" at bounding box center [1262, 618] width 93 height 17
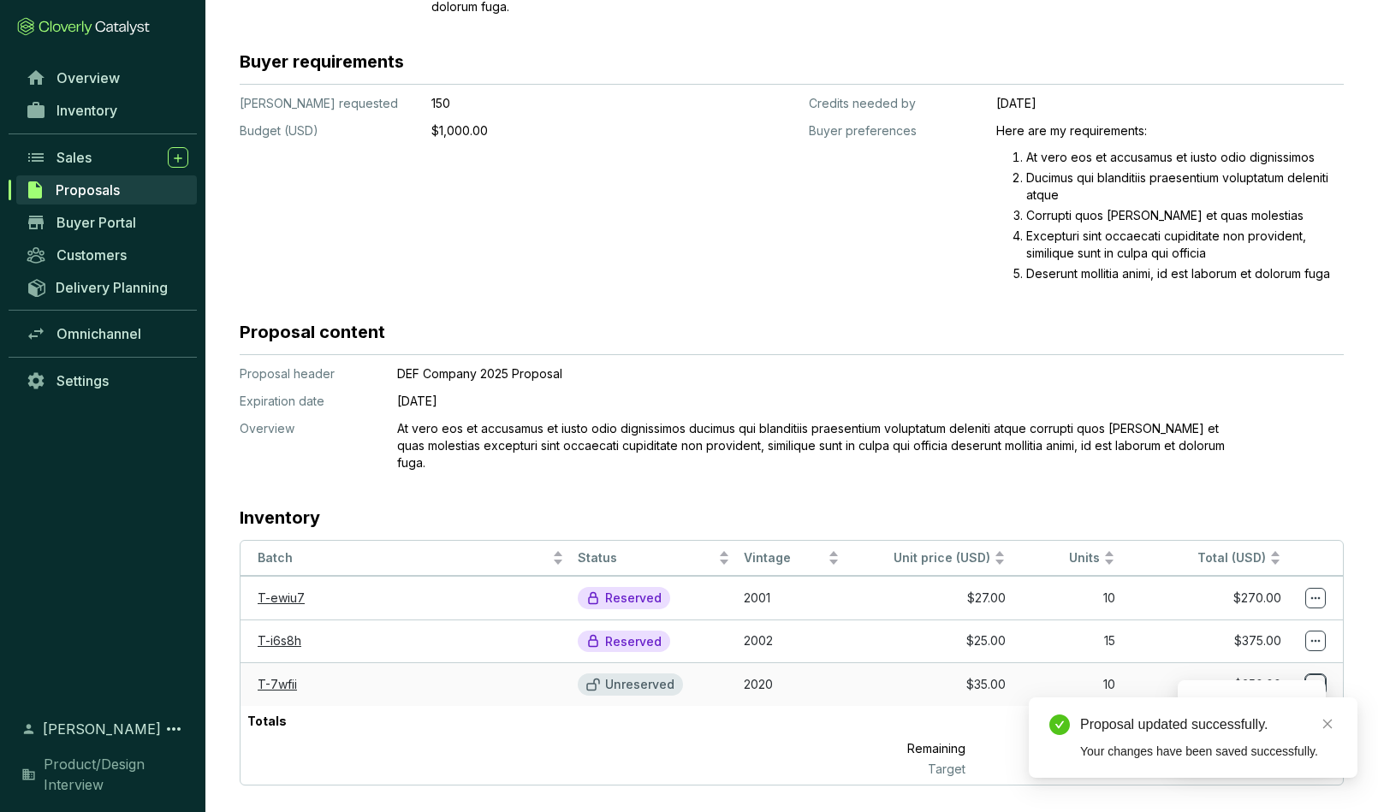
click at [1215, 684] on icon at bounding box center [1315, 685] width 9 height 3
click at [1215, 727] on icon "close" at bounding box center [1328, 724] width 9 height 9
click at [1215, 675] on icon at bounding box center [1316, 685] width 14 height 21
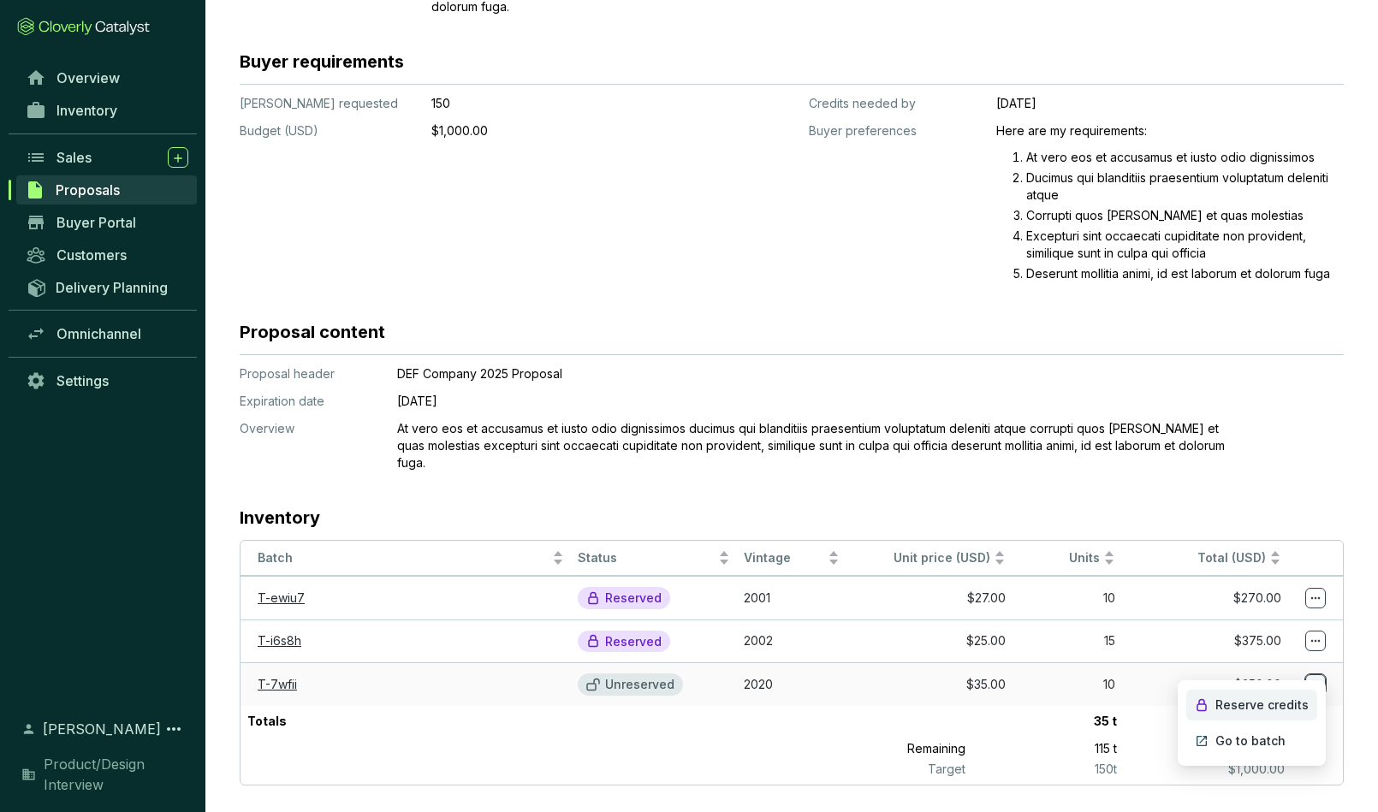
click at [1215, 705] on p "Reserve credits" at bounding box center [1262, 705] width 93 height 17
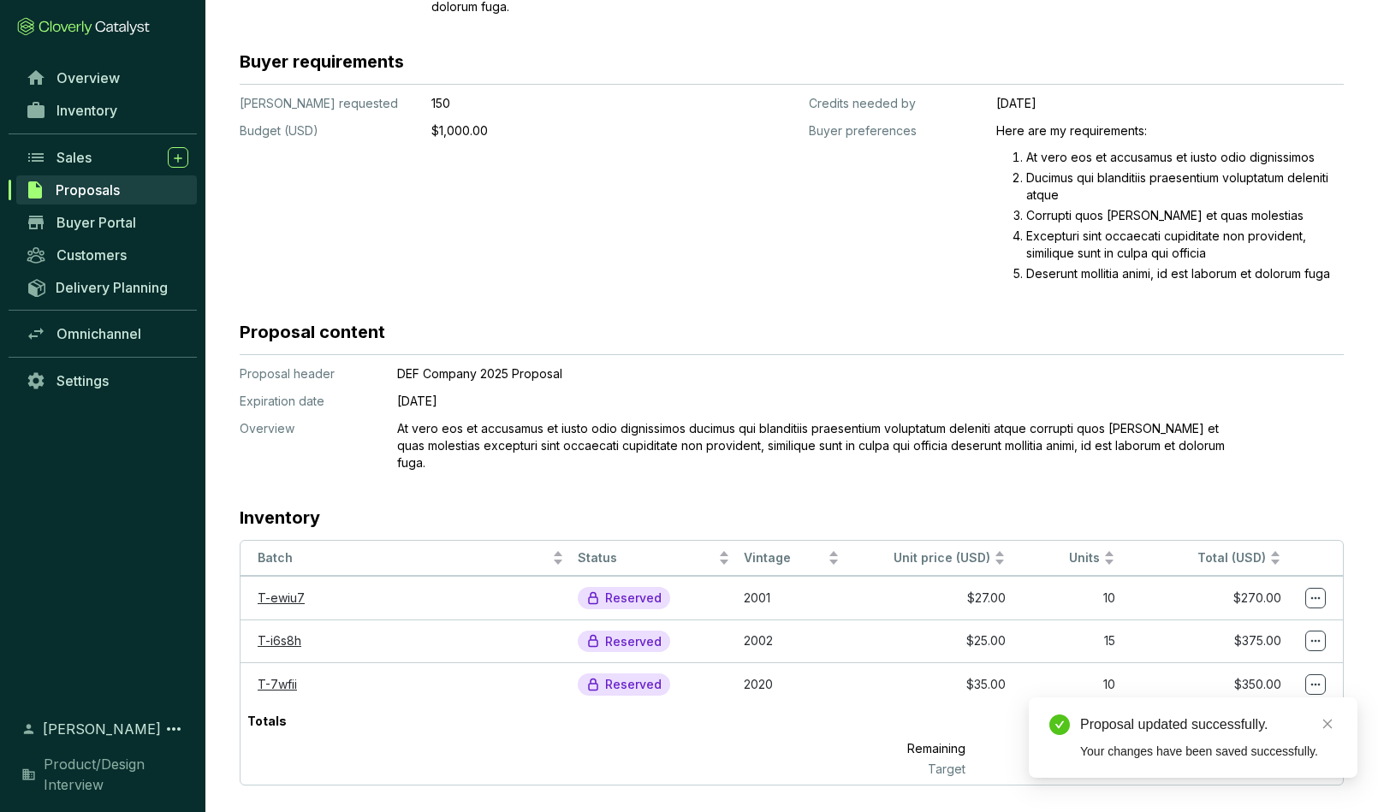
click at [580, 483] on section "Deal summary Customer Deal owner Notes (internal) DEF Company Jim Halpert Here …" at bounding box center [792, 221] width 1104 height 1127
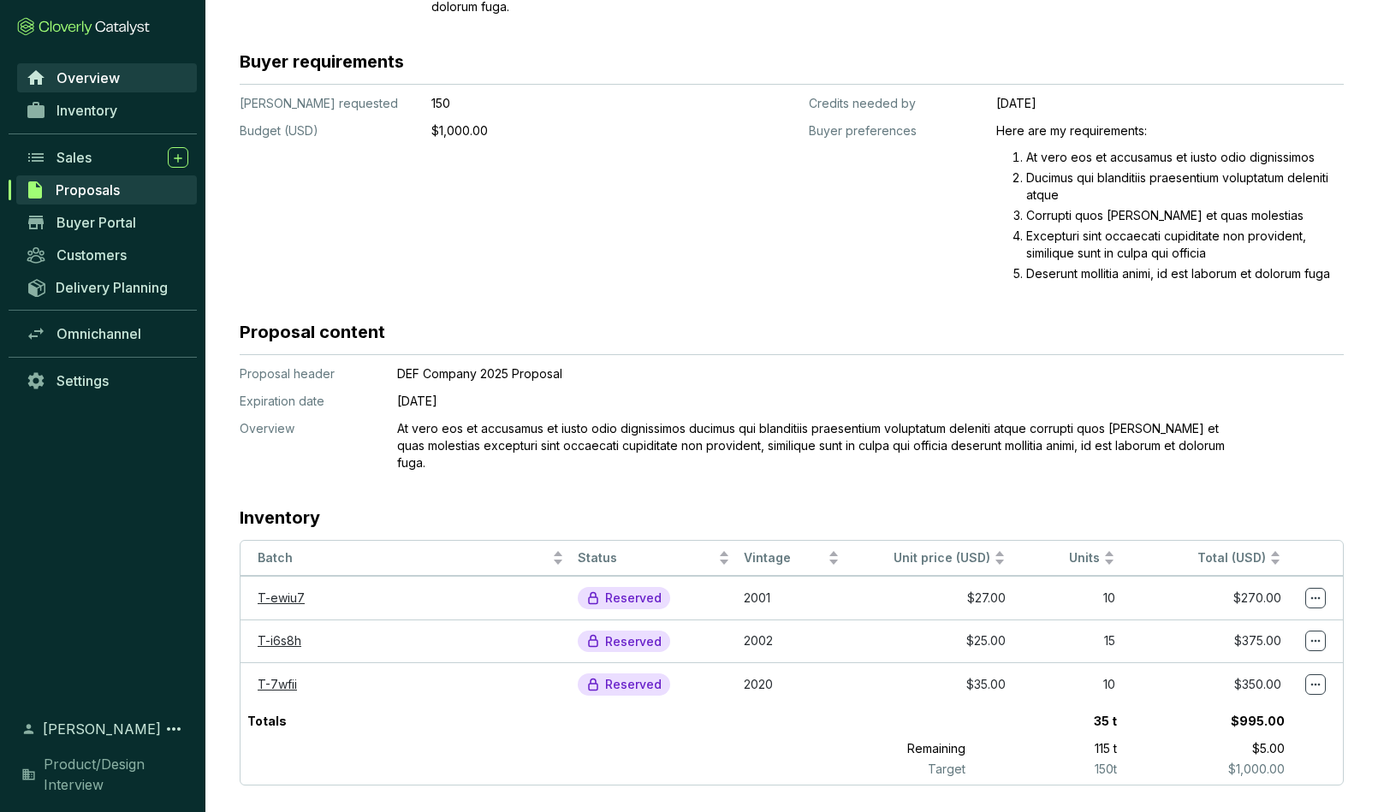
click at [88, 82] on span "Overview" at bounding box center [88, 77] width 63 height 17
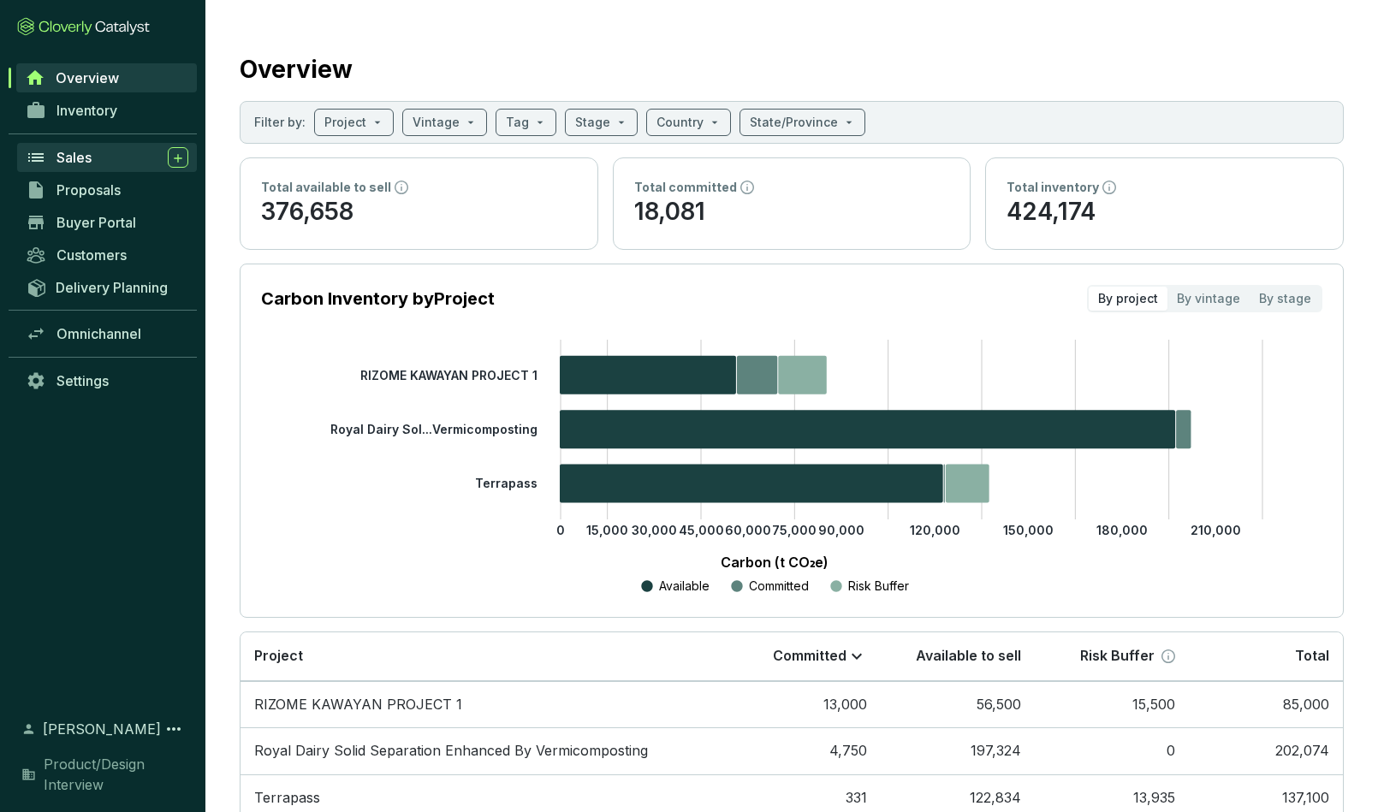
click at [80, 154] on span "Sales" at bounding box center [74, 157] width 35 height 17
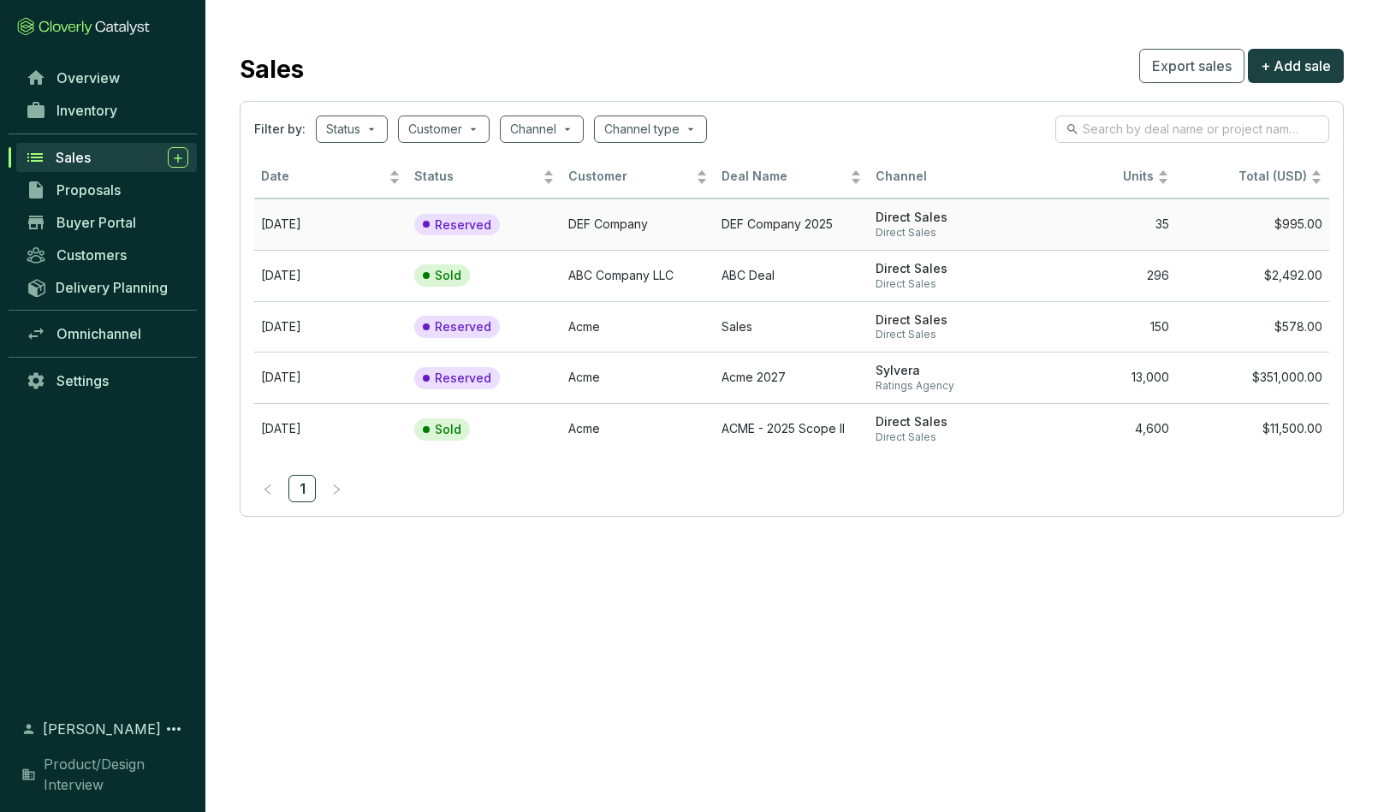
click at [461, 223] on p "Reserved" at bounding box center [463, 224] width 57 height 15
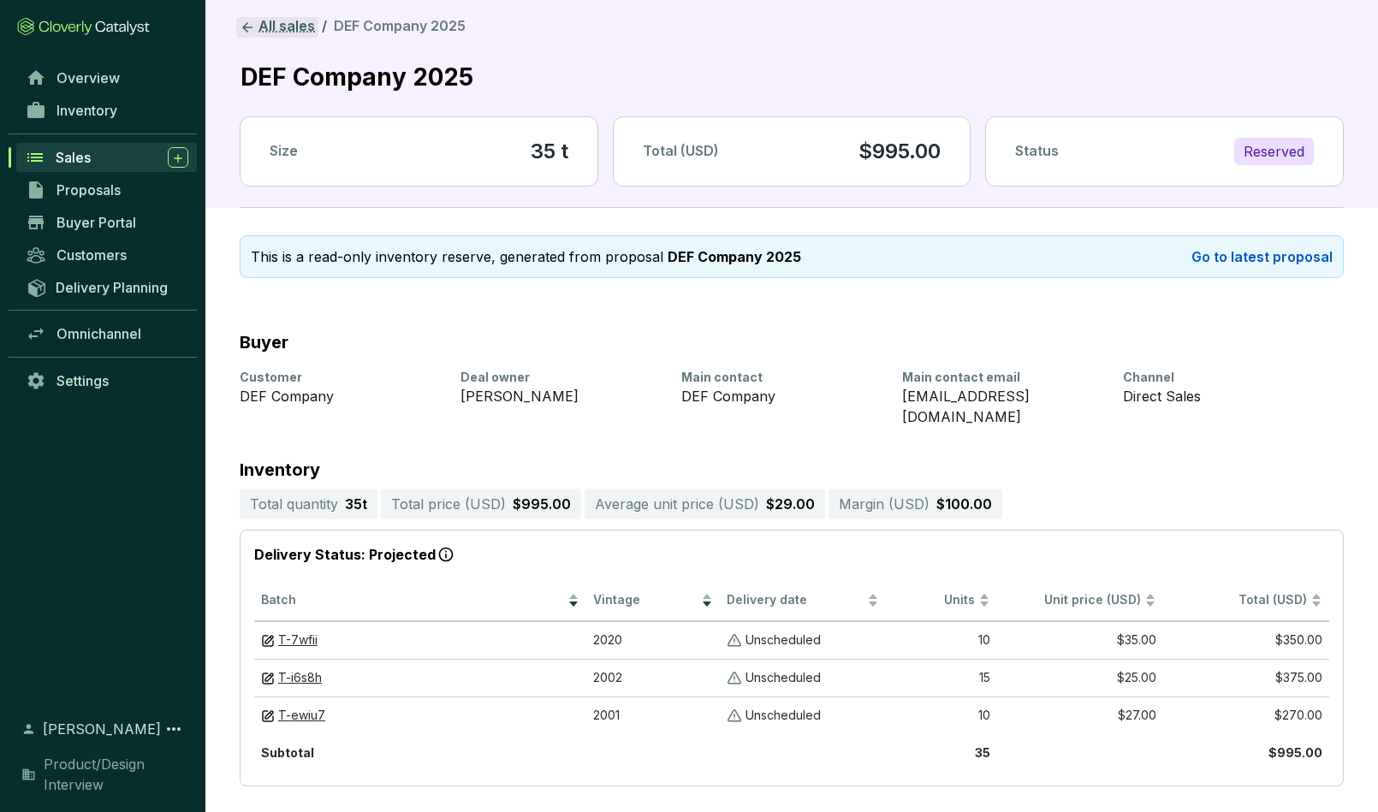
click at [247, 25] on icon at bounding box center [247, 27] width 15 height 15
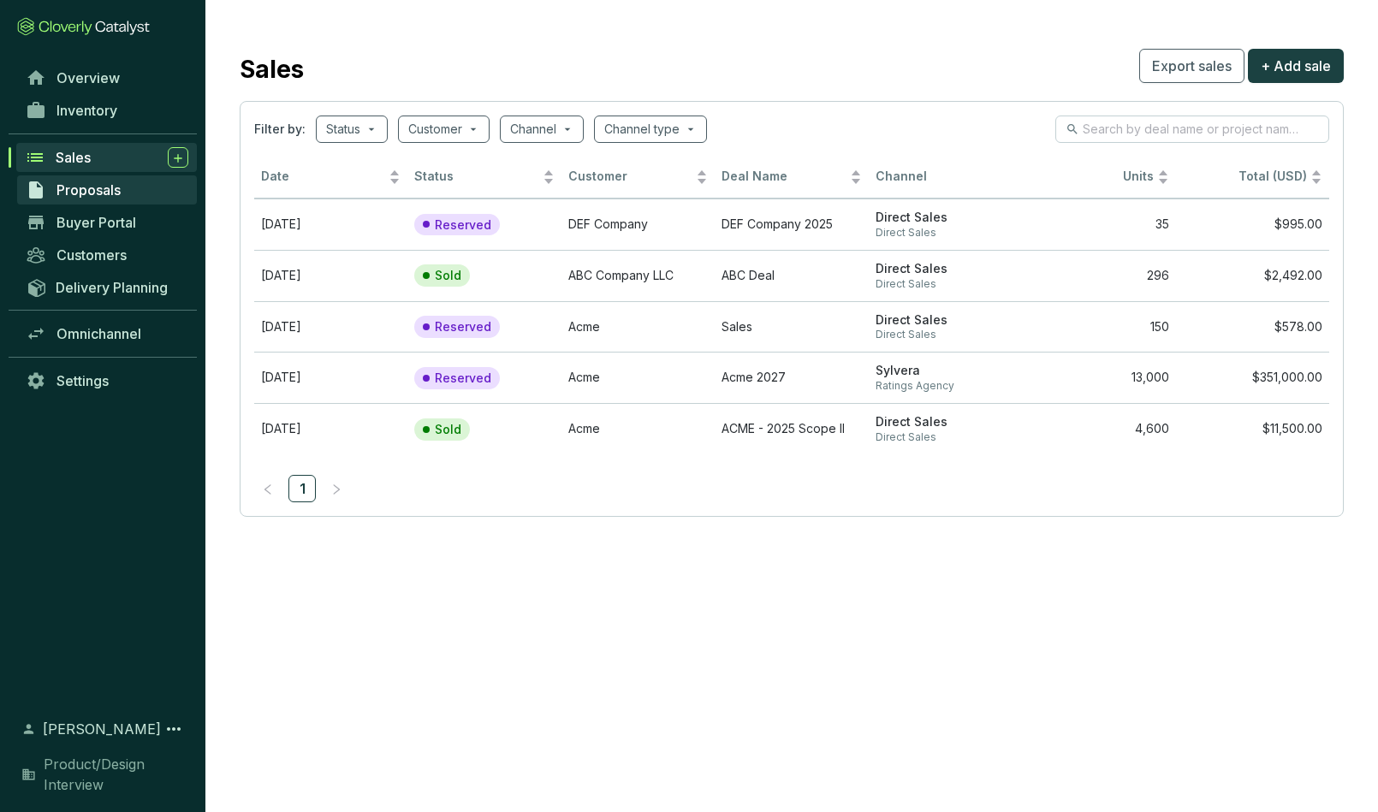
click at [78, 192] on span "Proposals" at bounding box center [89, 190] width 64 height 17
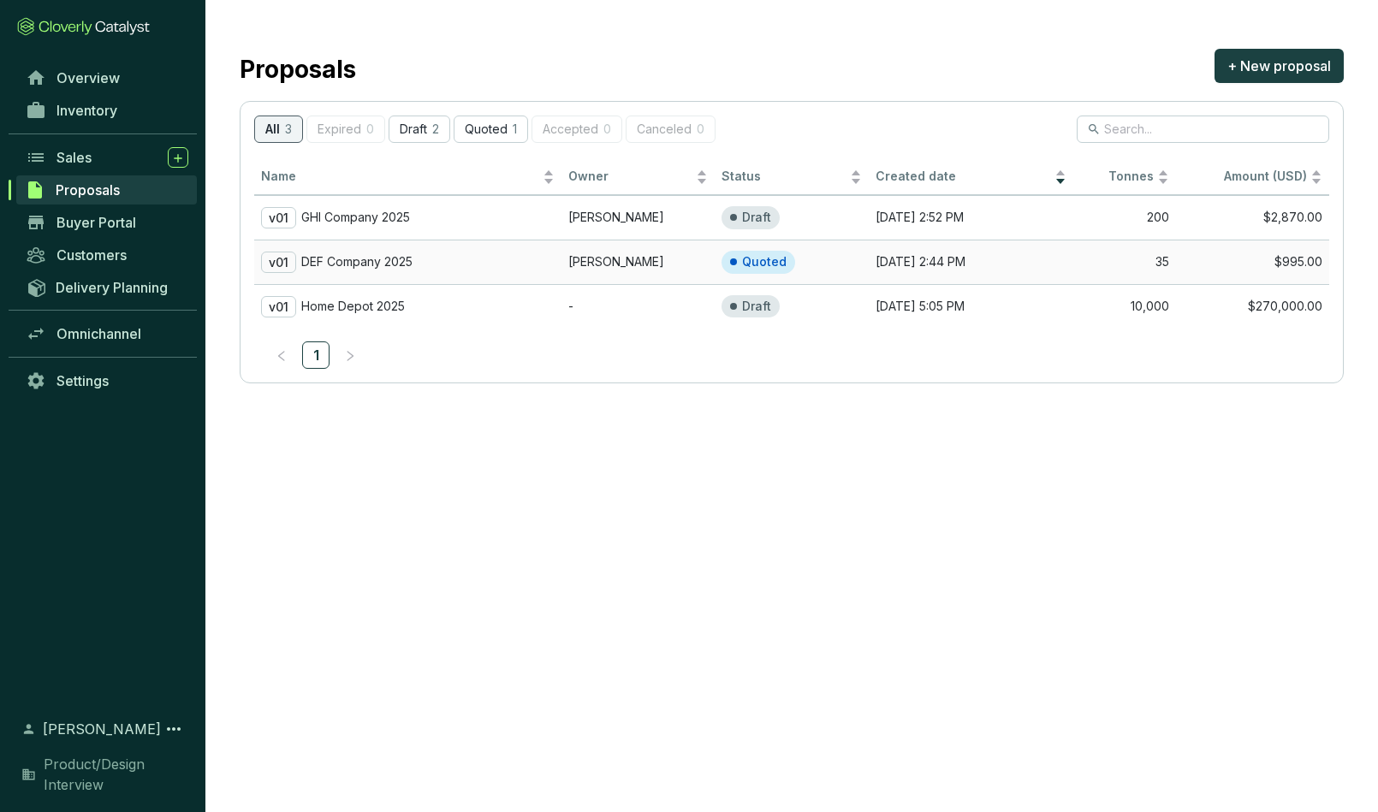
click at [343, 258] on p "DEF Company 2025" at bounding box center [356, 261] width 111 height 15
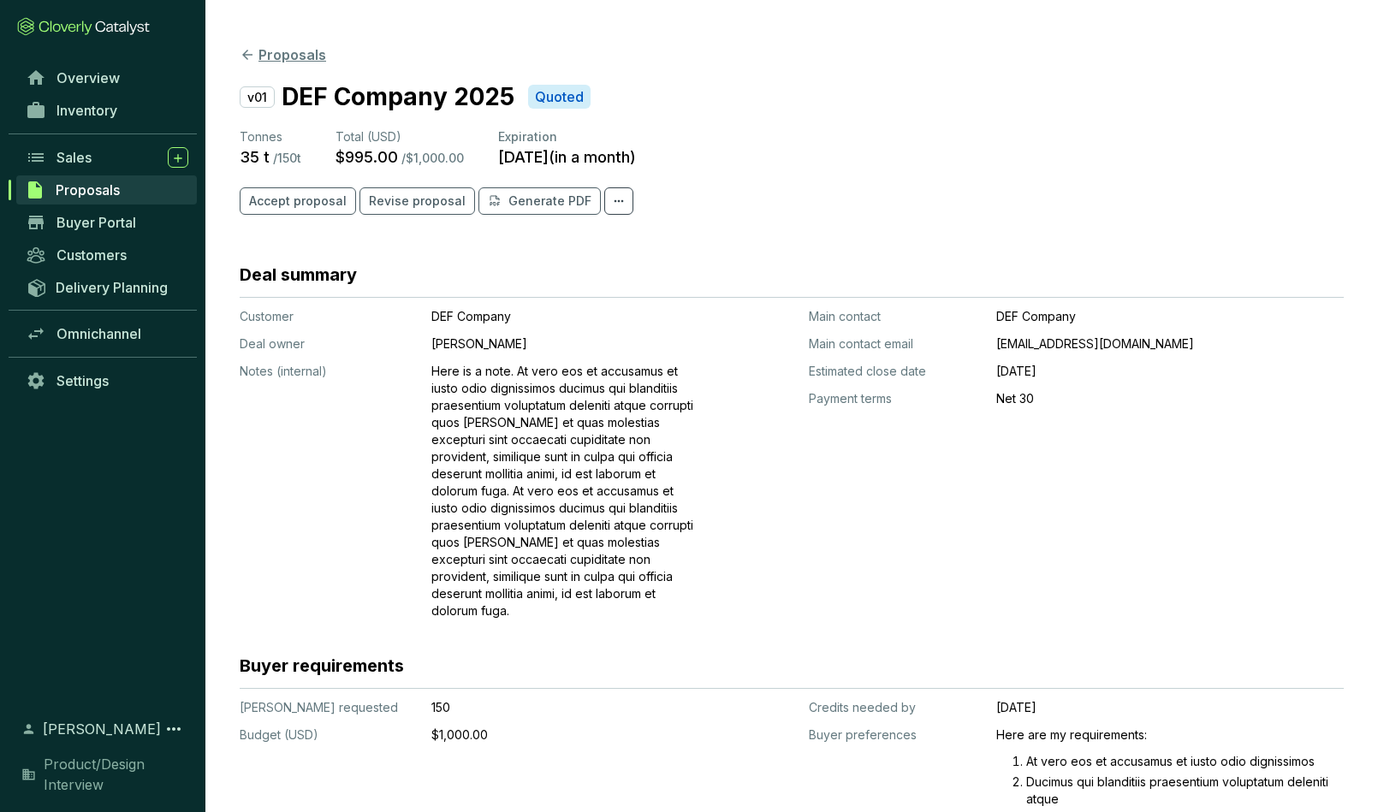
click at [251, 52] on icon at bounding box center [247, 54] width 15 height 15
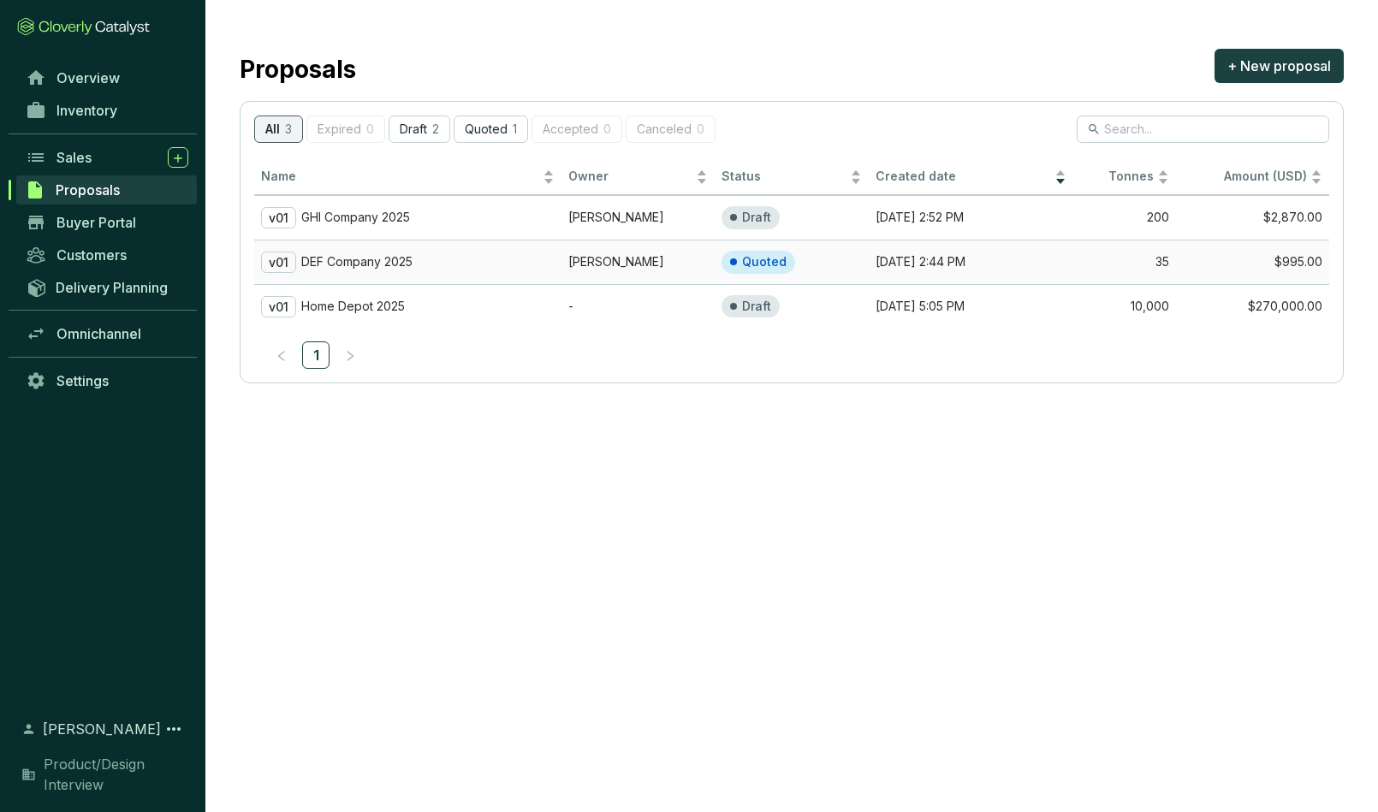
click at [381, 261] on p "DEF Company 2025" at bounding box center [356, 261] width 111 height 15
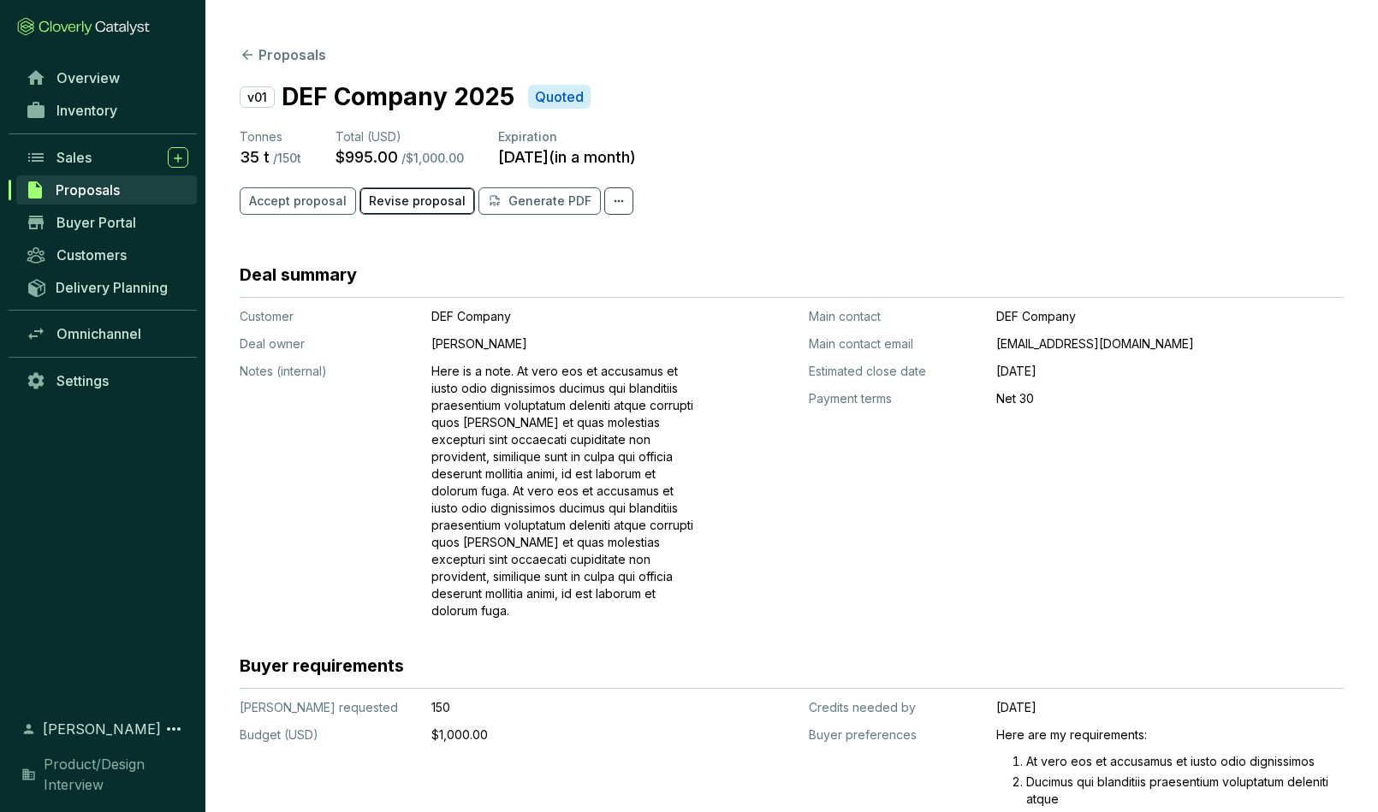
click at [396, 199] on span "Revise proposal" at bounding box center [417, 201] width 97 height 17
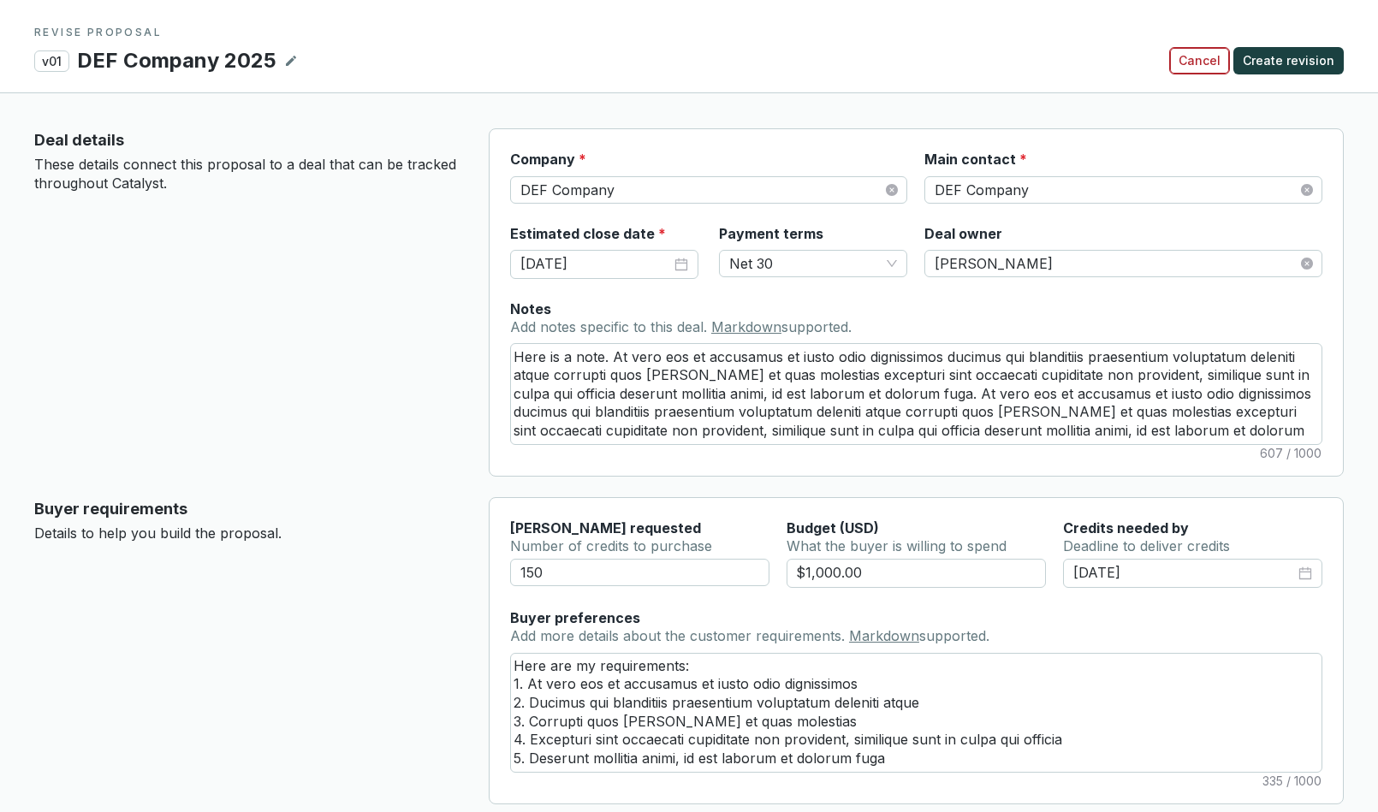
click at [1207, 60] on span "Cancel" at bounding box center [1200, 60] width 42 height 17
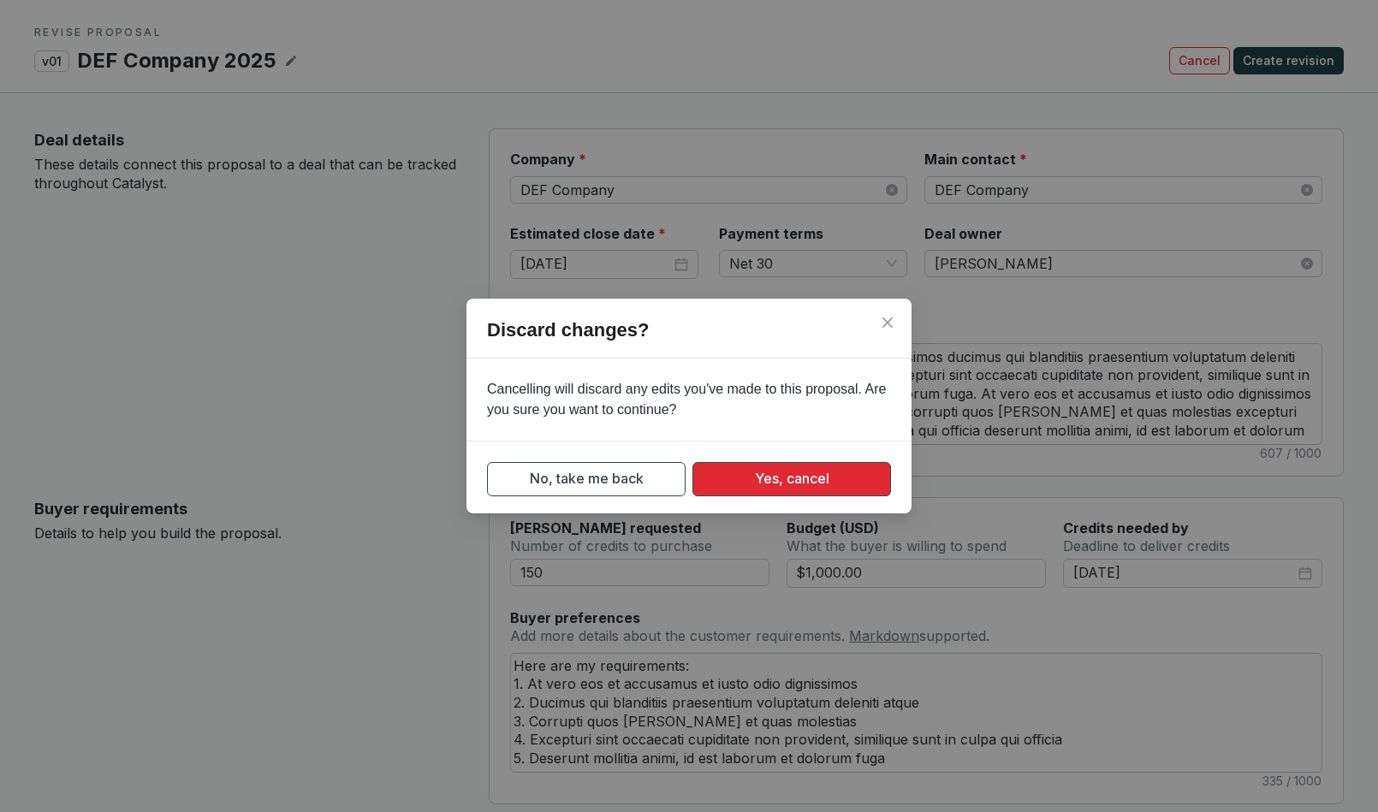
click at [793, 481] on span "Yes, cancel" at bounding box center [792, 478] width 74 height 21
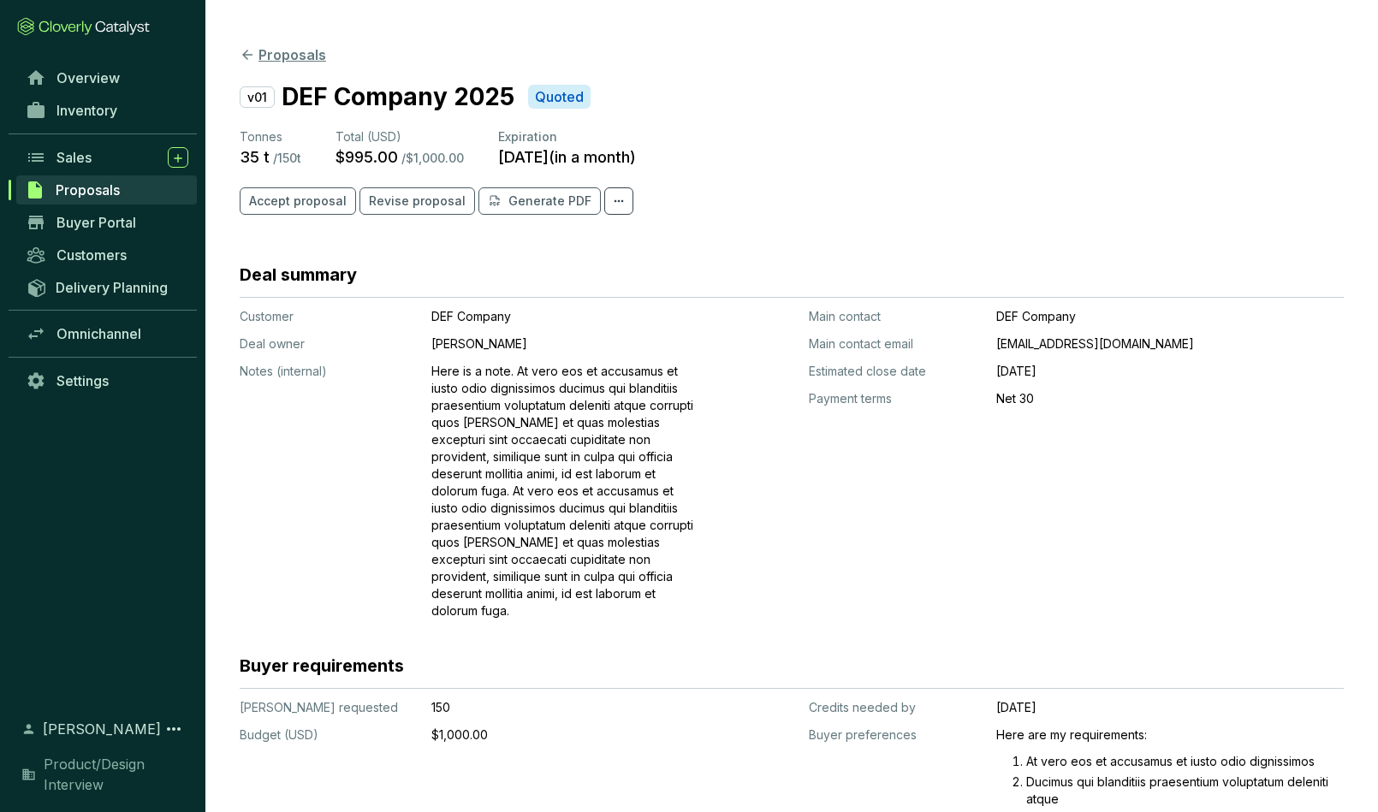
click at [277, 56] on button "Proposals" at bounding box center [283, 55] width 86 height 21
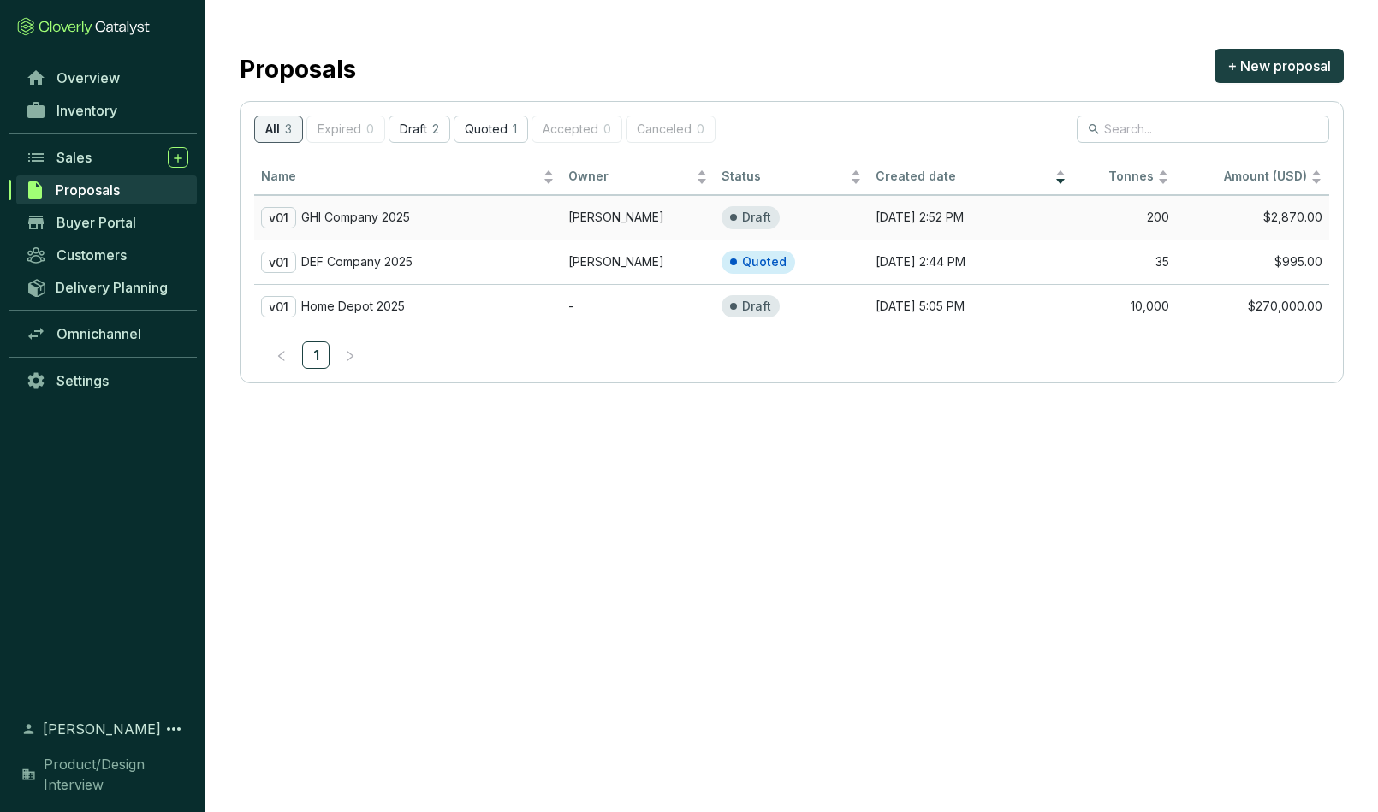
click at [603, 213] on td "[PERSON_NAME]" at bounding box center [638, 217] width 153 height 45
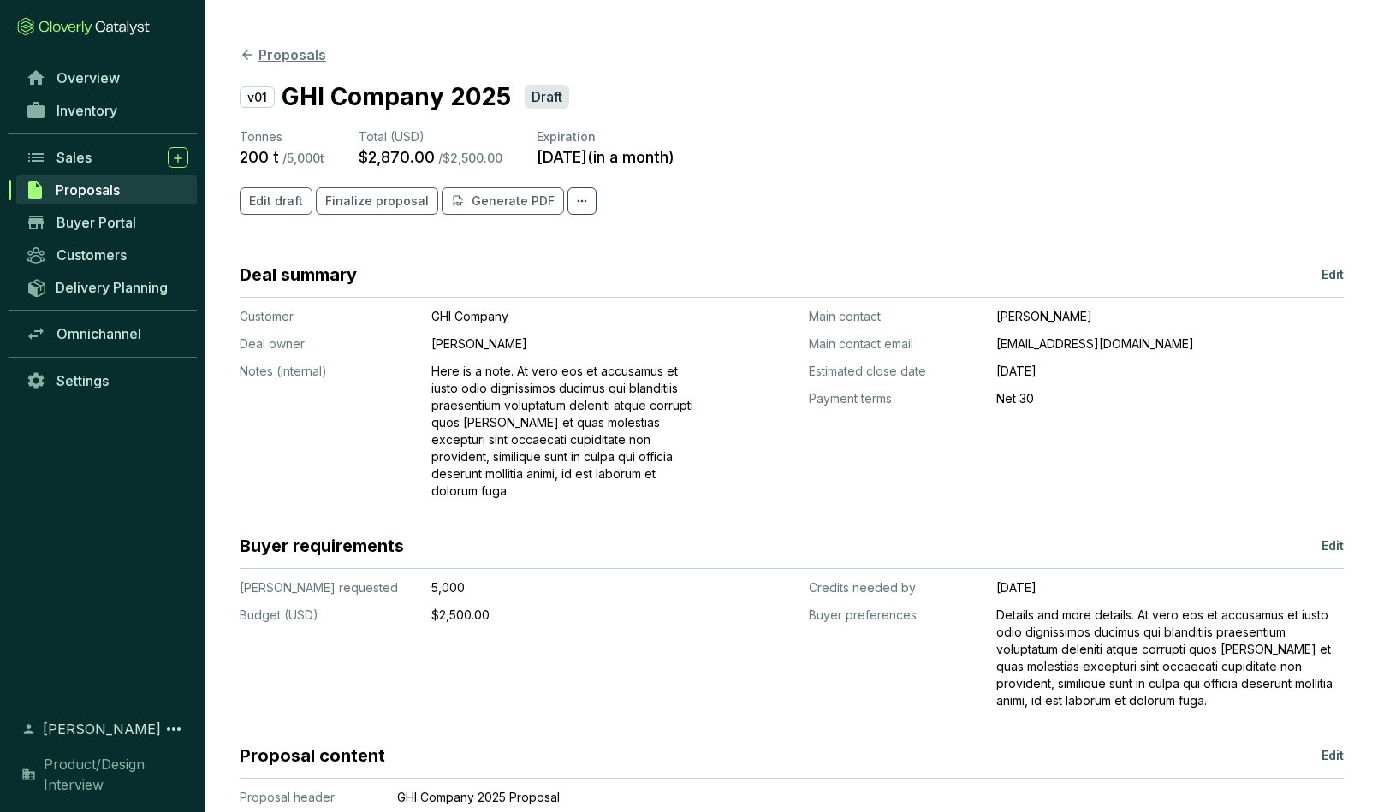
click at [246, 57] on icon at bounding box center [247, 54] width 15 height 15
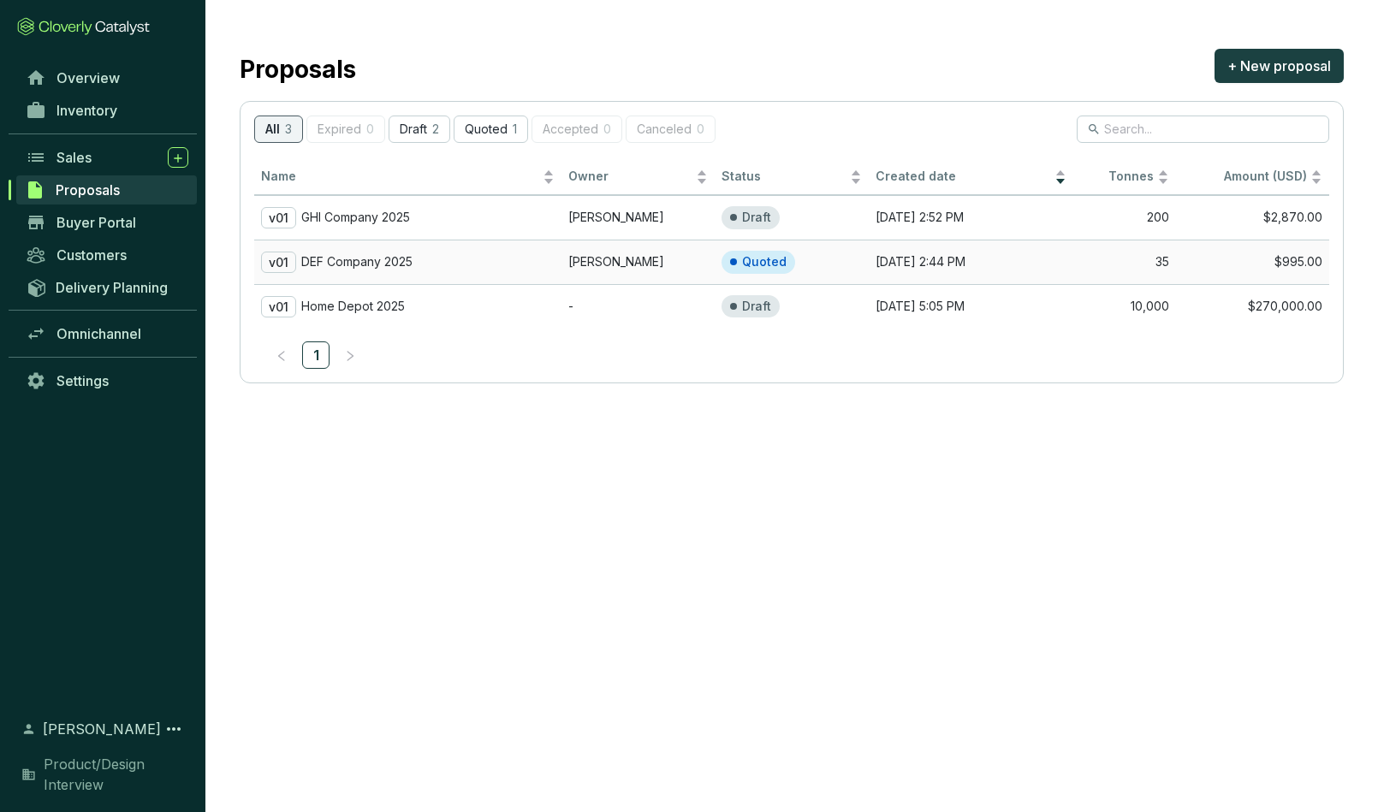
click at [615, 263] on td "[PERSON_NAME]" at bounding box center [638, 262] width 153 height 45
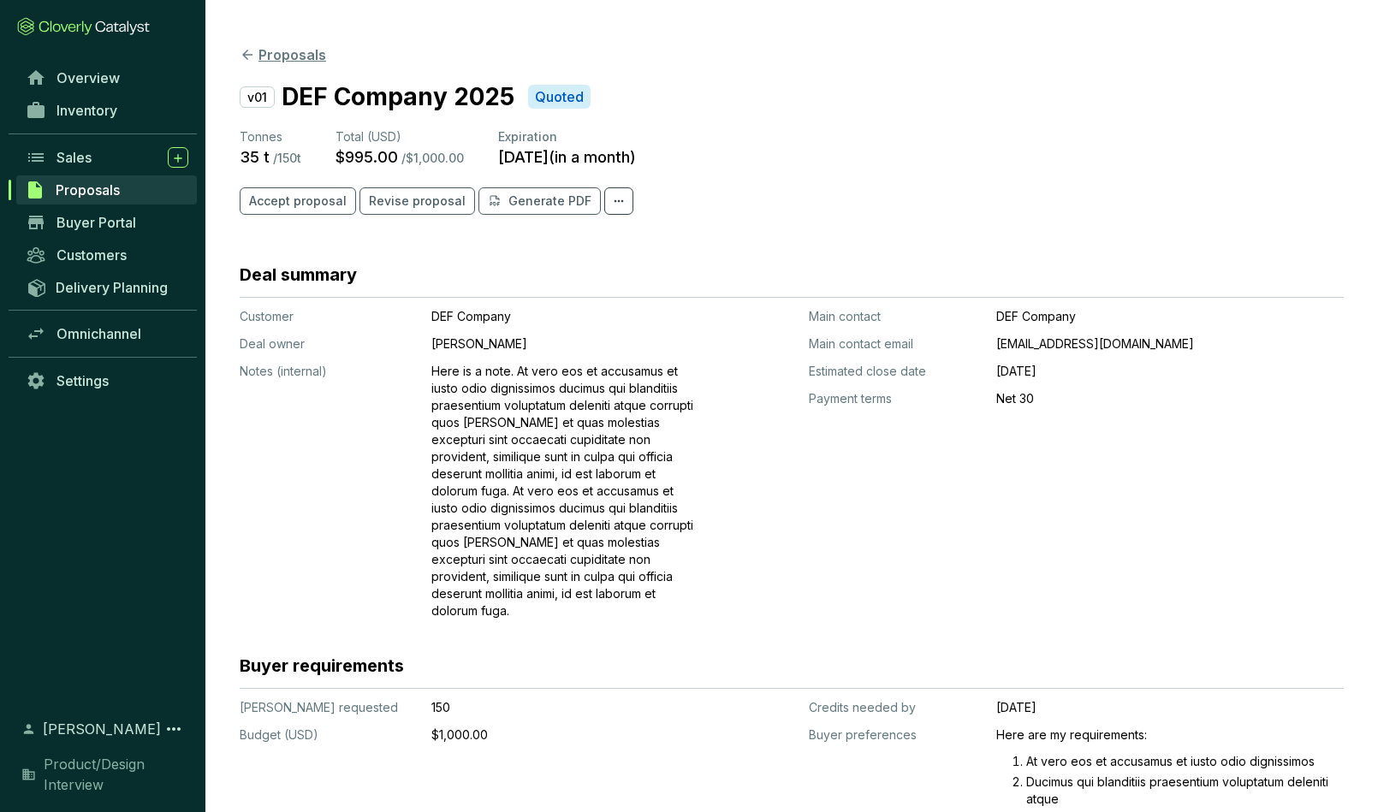
click at [248, 54] on icon at bounding box center [247, 54] width 15 height 15
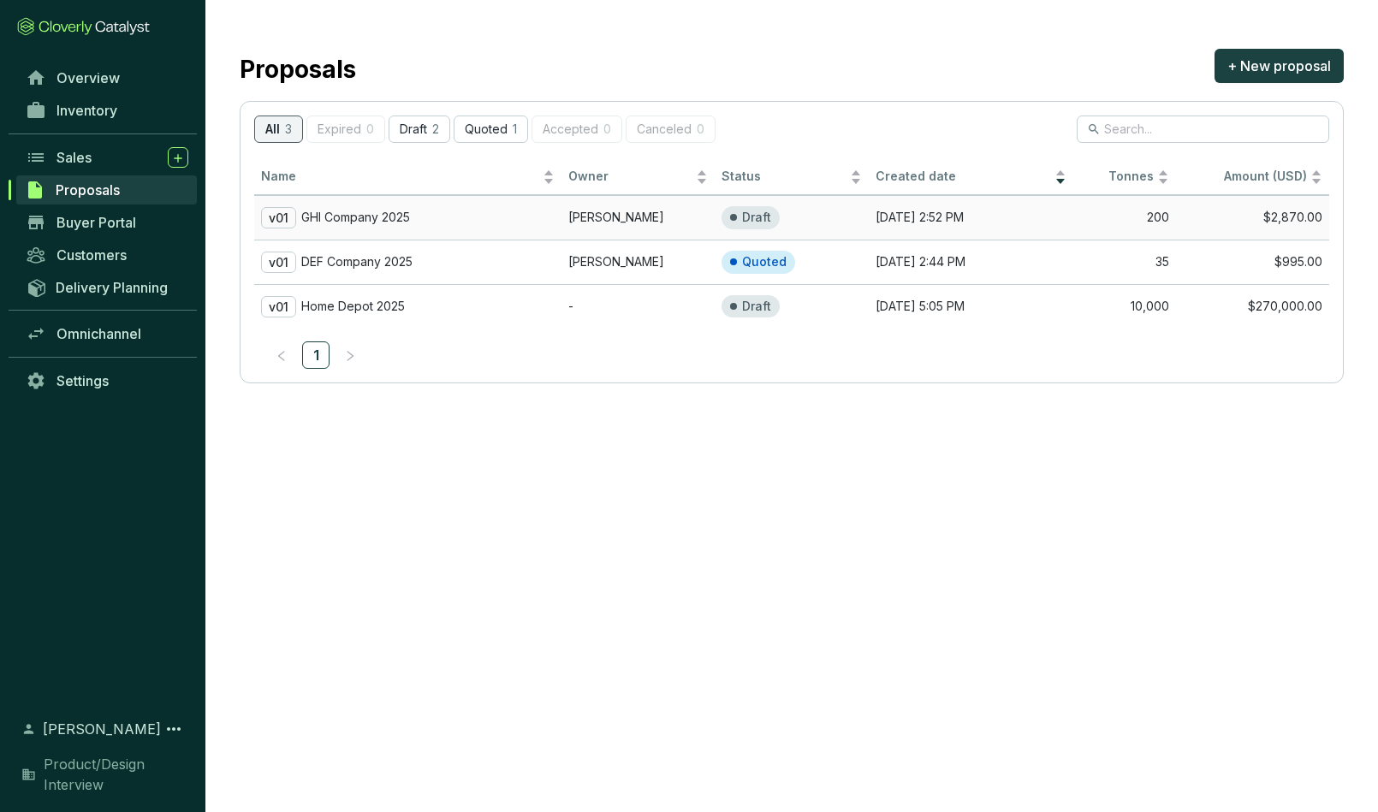
click at [596, 211] on td "[PERSON_NAME]" at bounding box center [638, 217] width 153 height 45
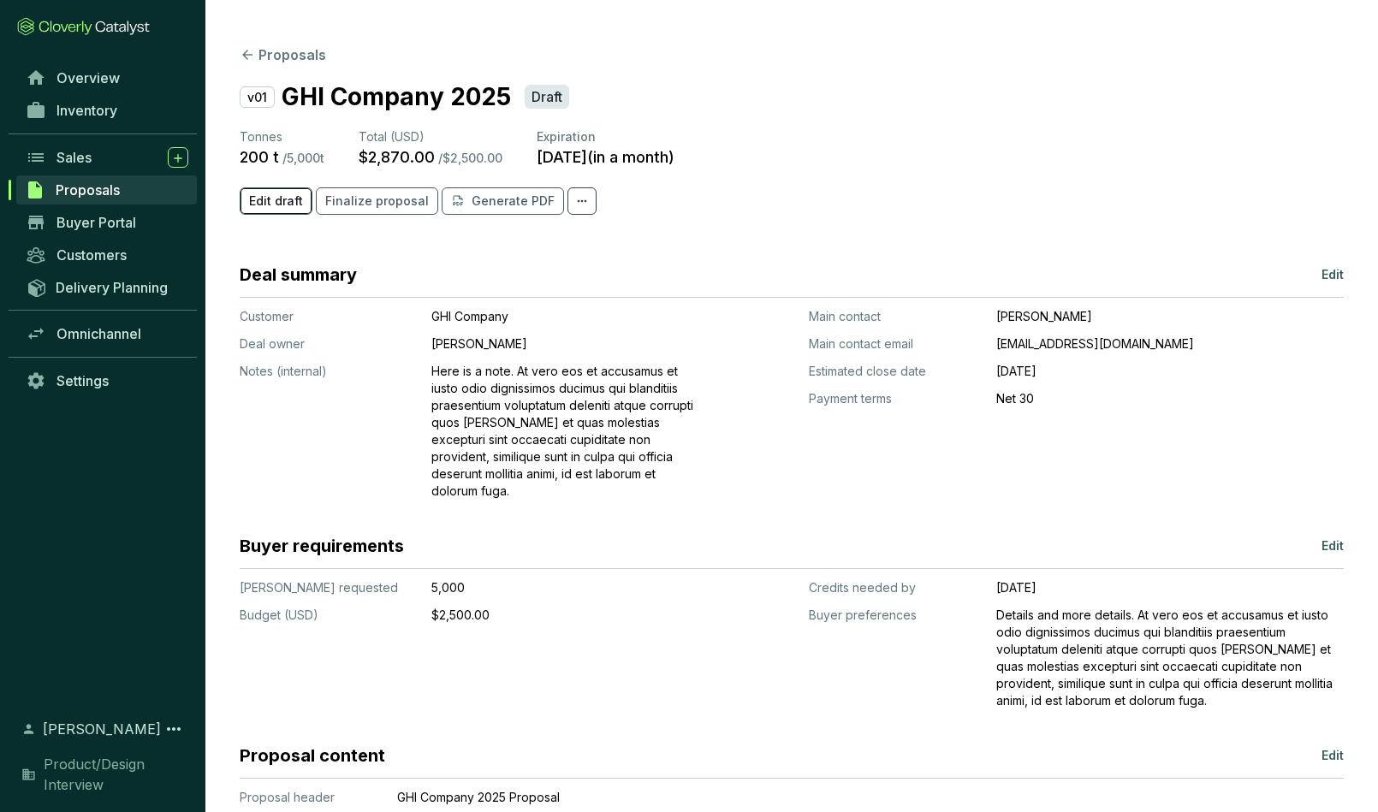
click at [271, 205] on span "Edit draft" at bounding box center [276, 201] width 54 height 17
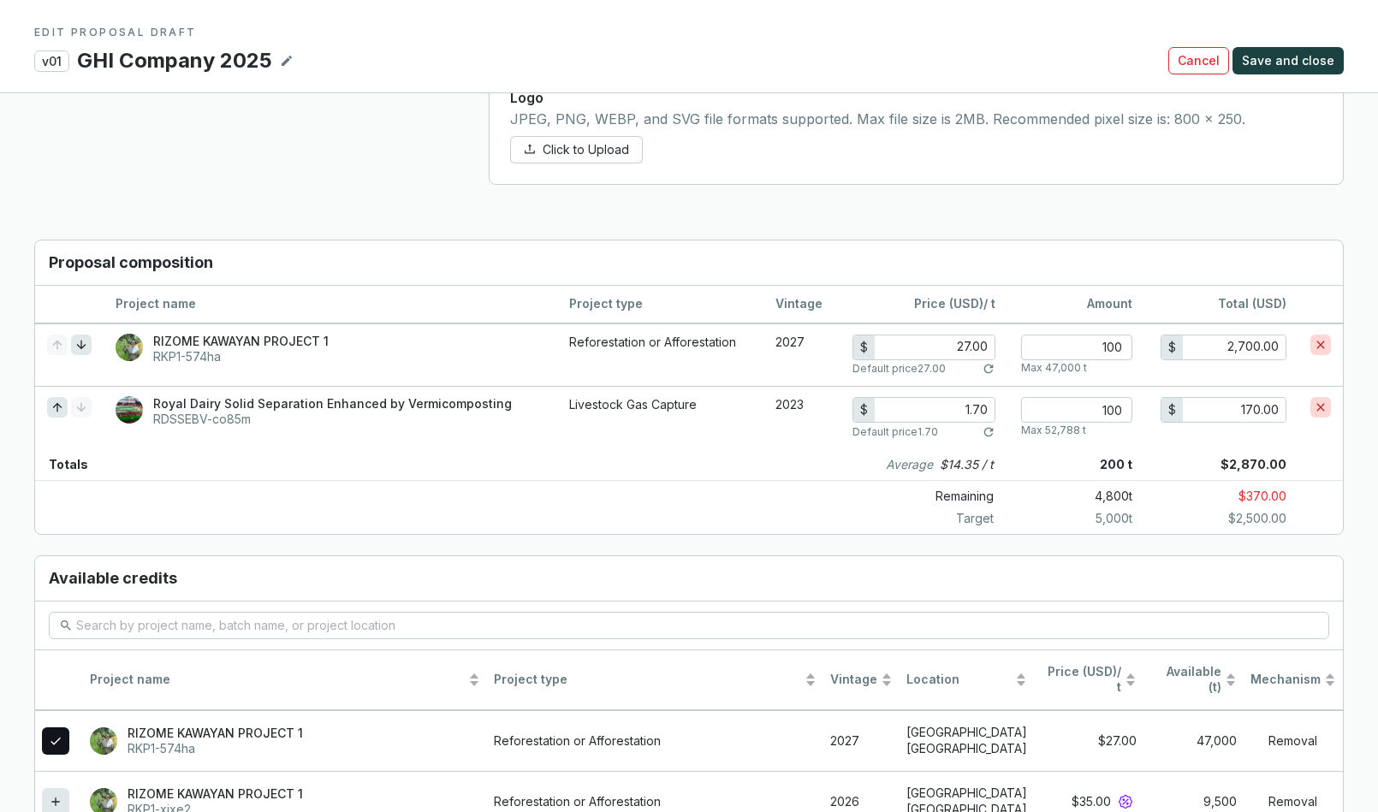
scroll to position [1122, 0]
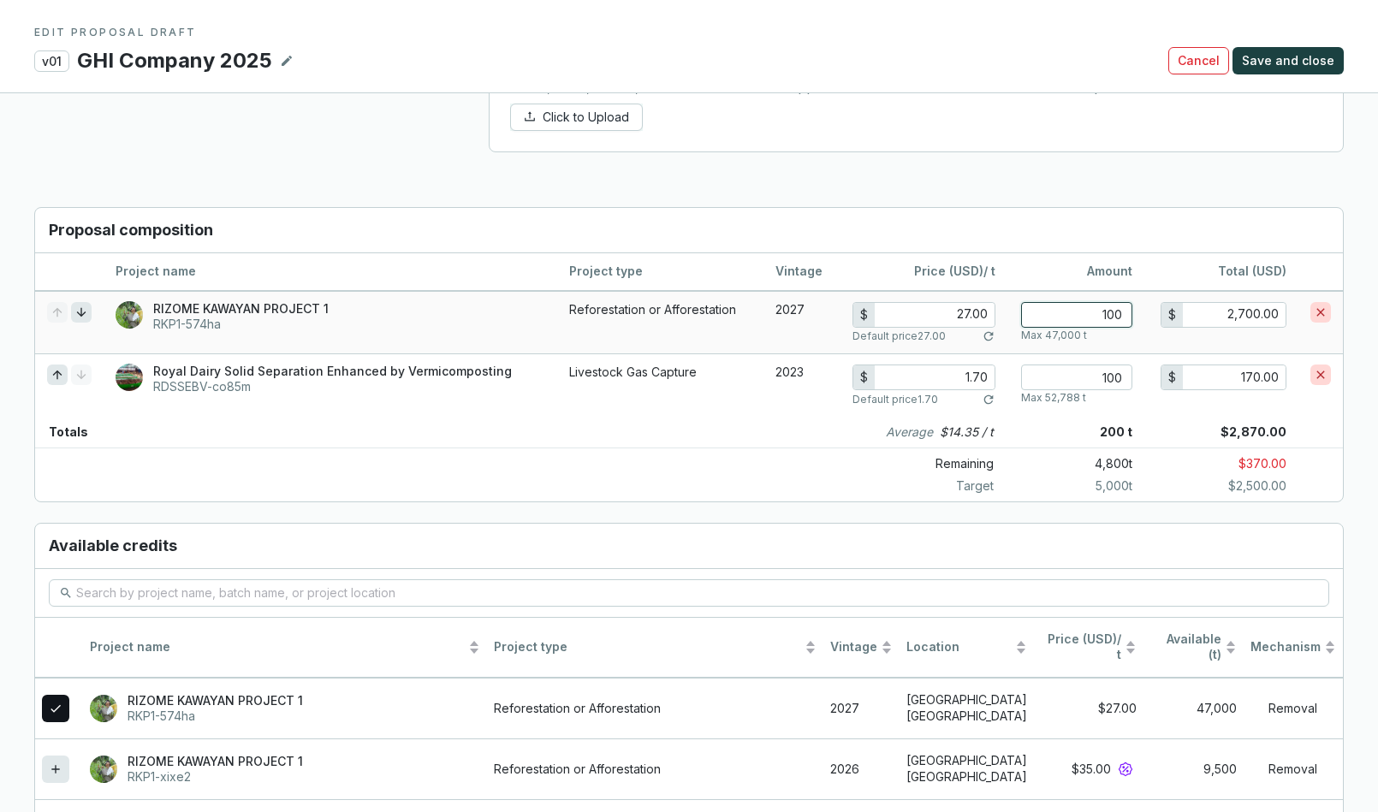
drag, startPoint x: 1088, startPoint y: 315, endPoint x: 1140, endPoint y: 314, distance: 51.4
click at [1140, 314] on td "100 Max 47,000 t" at bounding box center [1076, 322] width 137 height 63
click at [855, 478] on p "Target" at bounding box center [931, 486] width 154 height 17
click at [1215, 60] on span "Save and close" at bounding box center [1288, 60] width 92 height 17
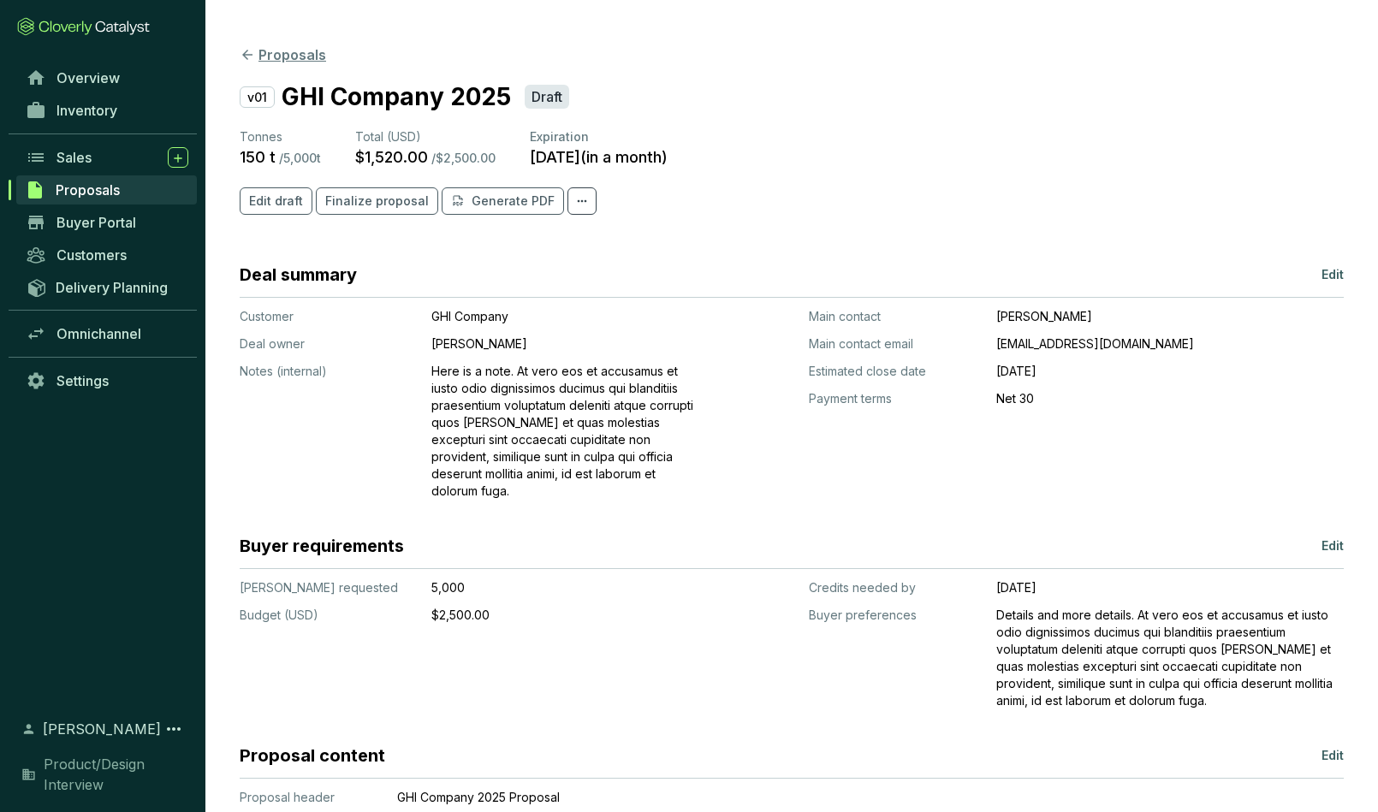
click at [249, 53] on icon at bounding box center [247, 54] width 15 height 15
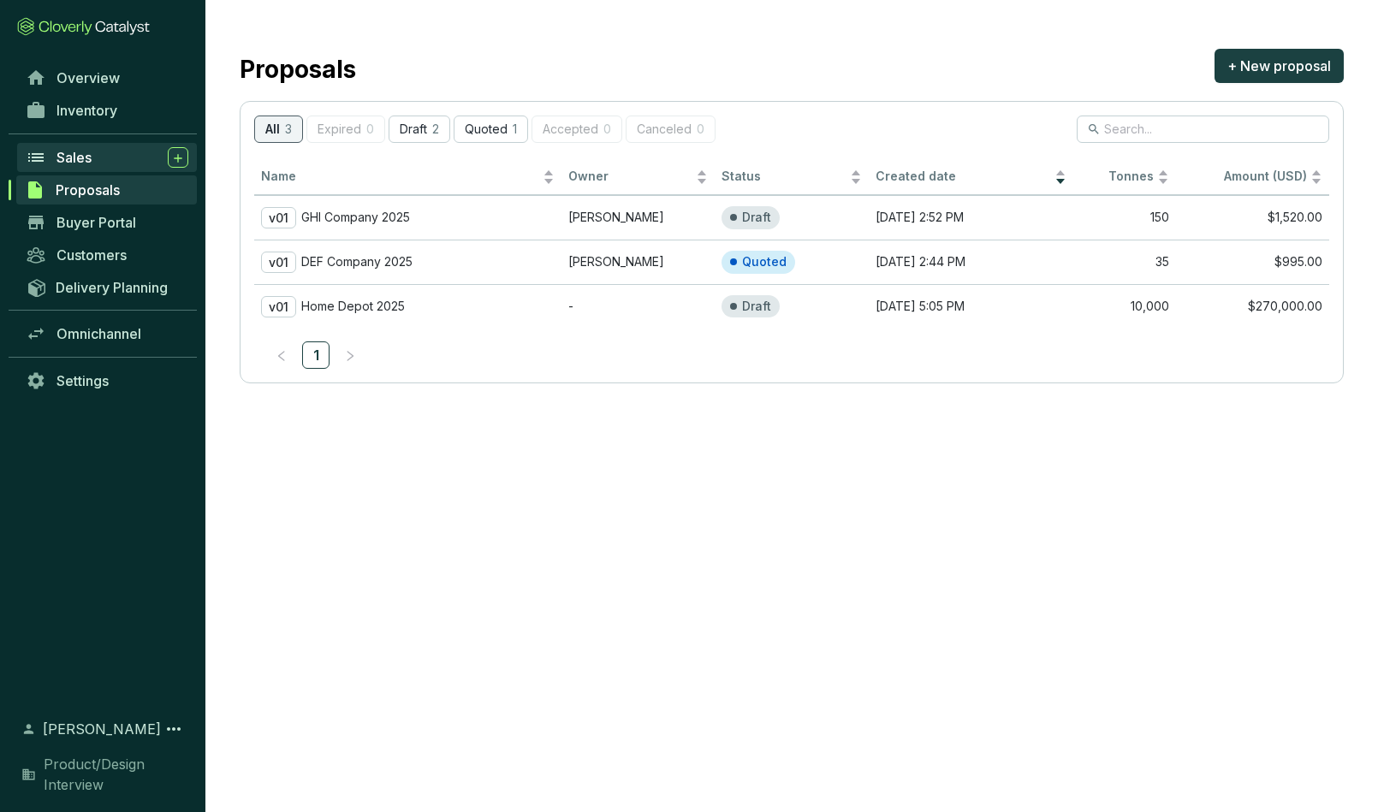
click at [76, 151] on span "Sales" at bounding box center [74, 157] width 35 height 17
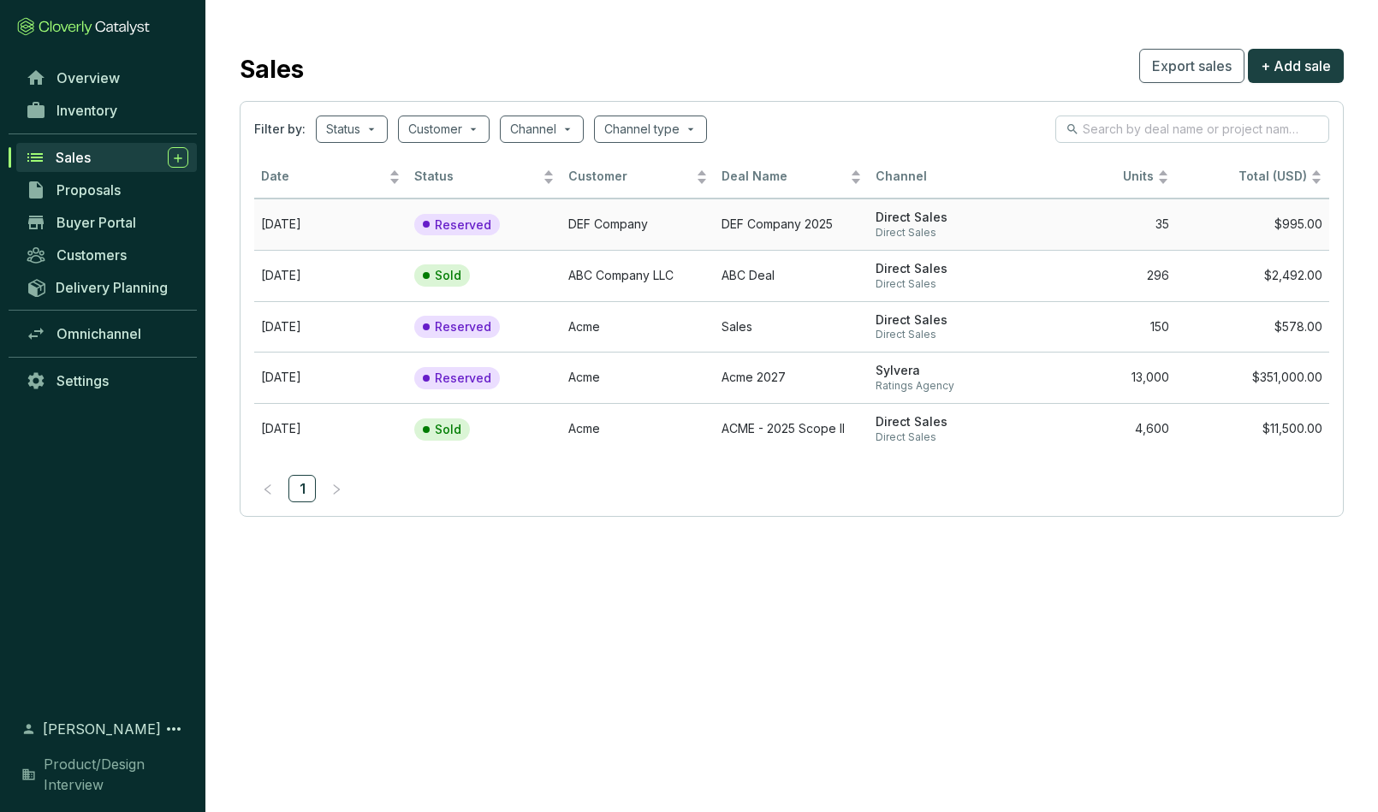
click at [461, 221] on p "Reserved" at bounding box center [463, 224] width 57 height 15
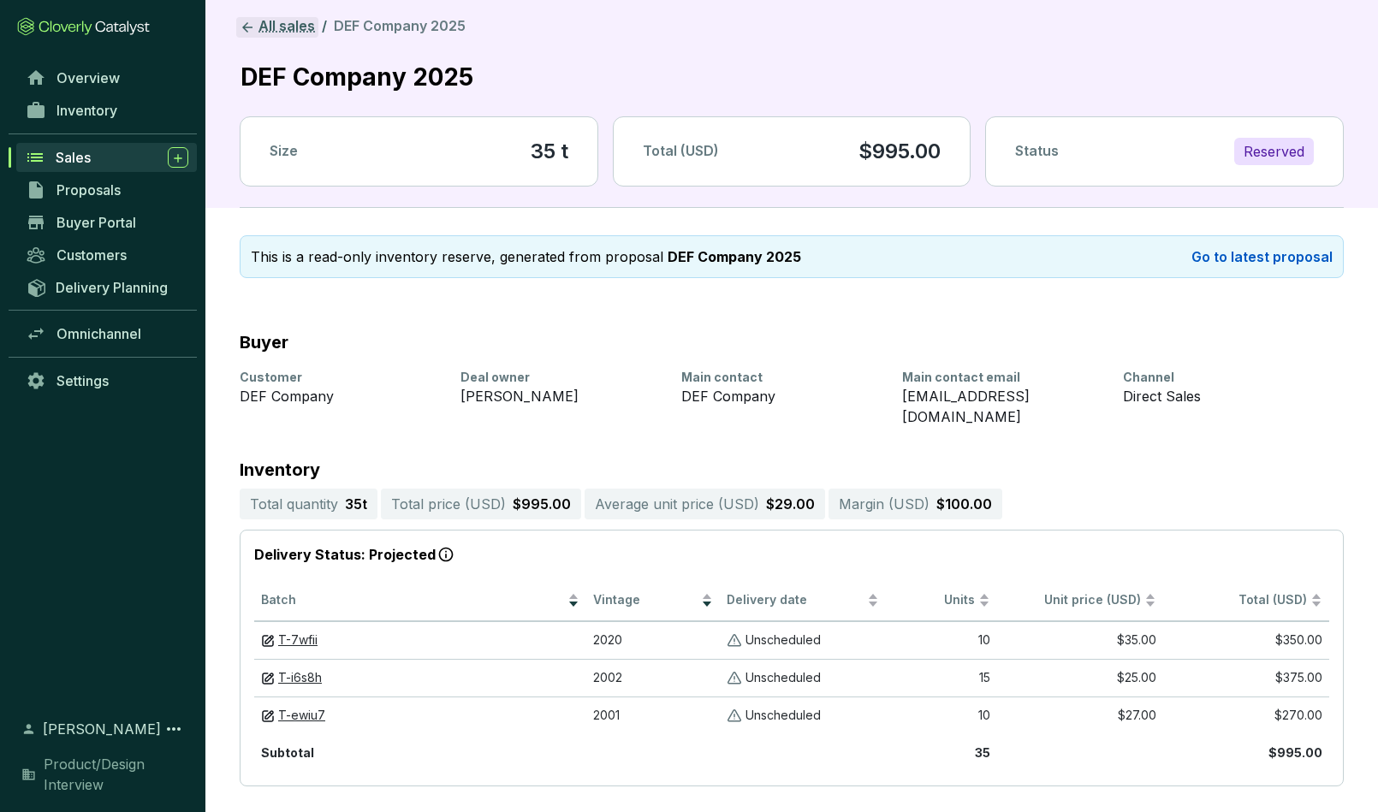
click at [247, 27] on icon at bounding box center [247, 27] width 10 height 10
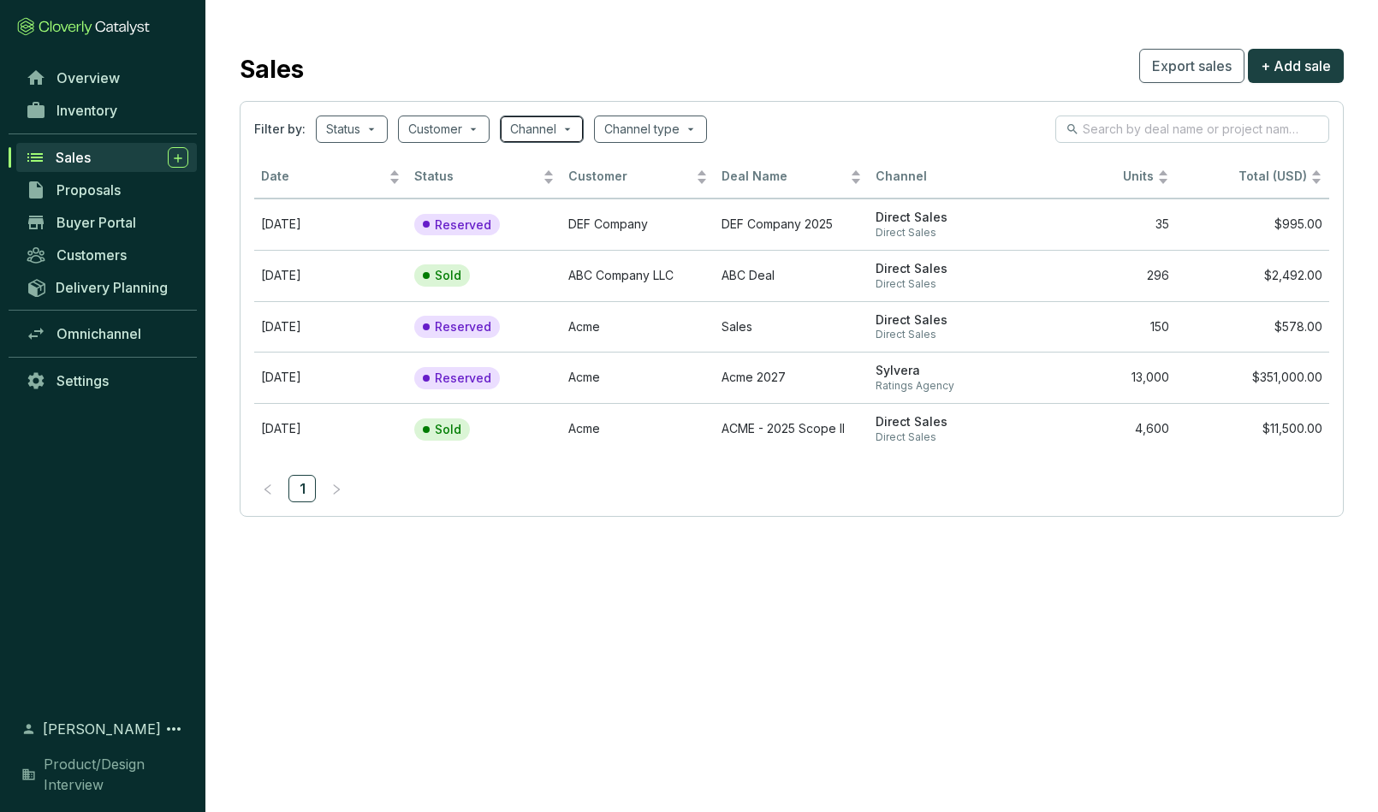
click at [563, 126] on span at bounding box center [541, 129] width 63 height 26
click at [471, 126] on span at bounding box center [443, 129] width 71 height 26
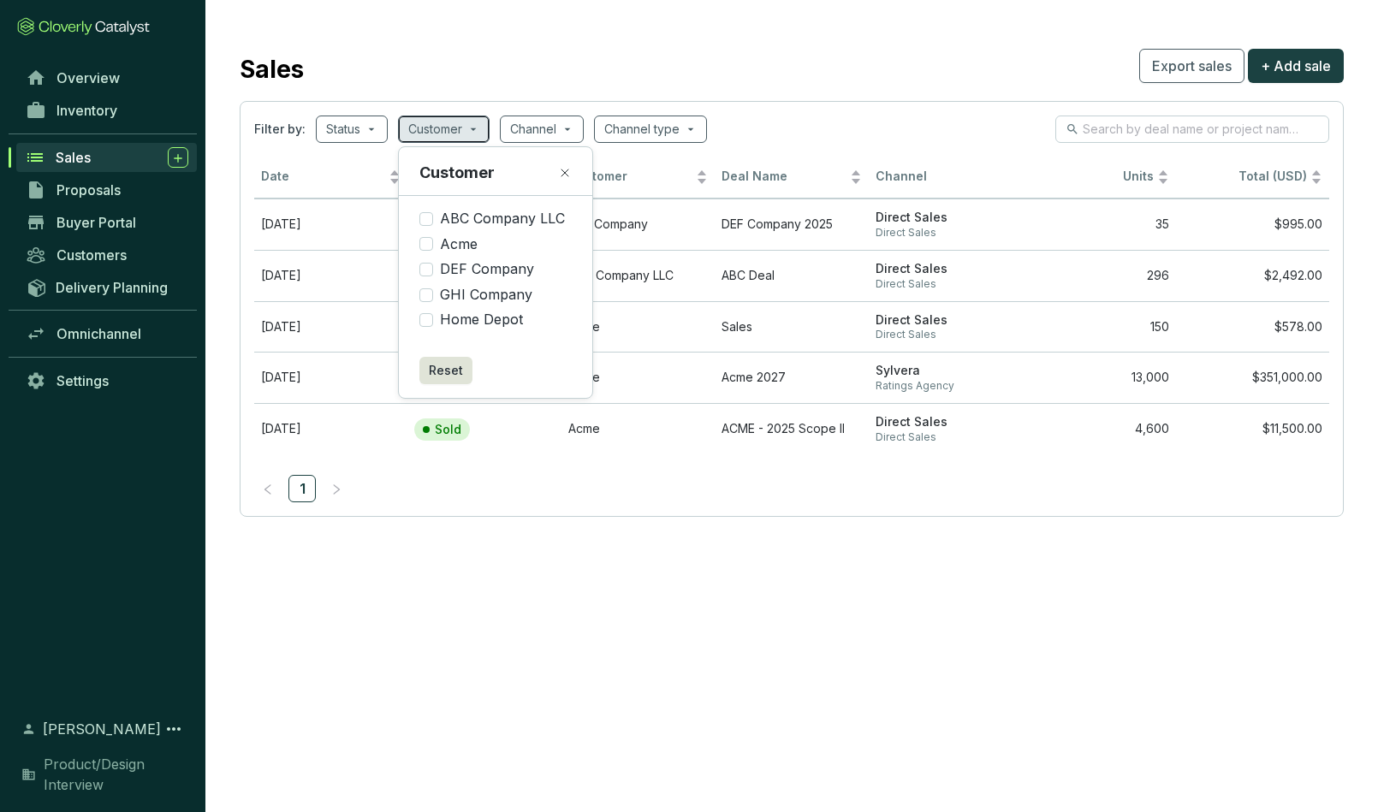
click at [471, 126] on span at bounding box center [443, 129] width 71 height 26
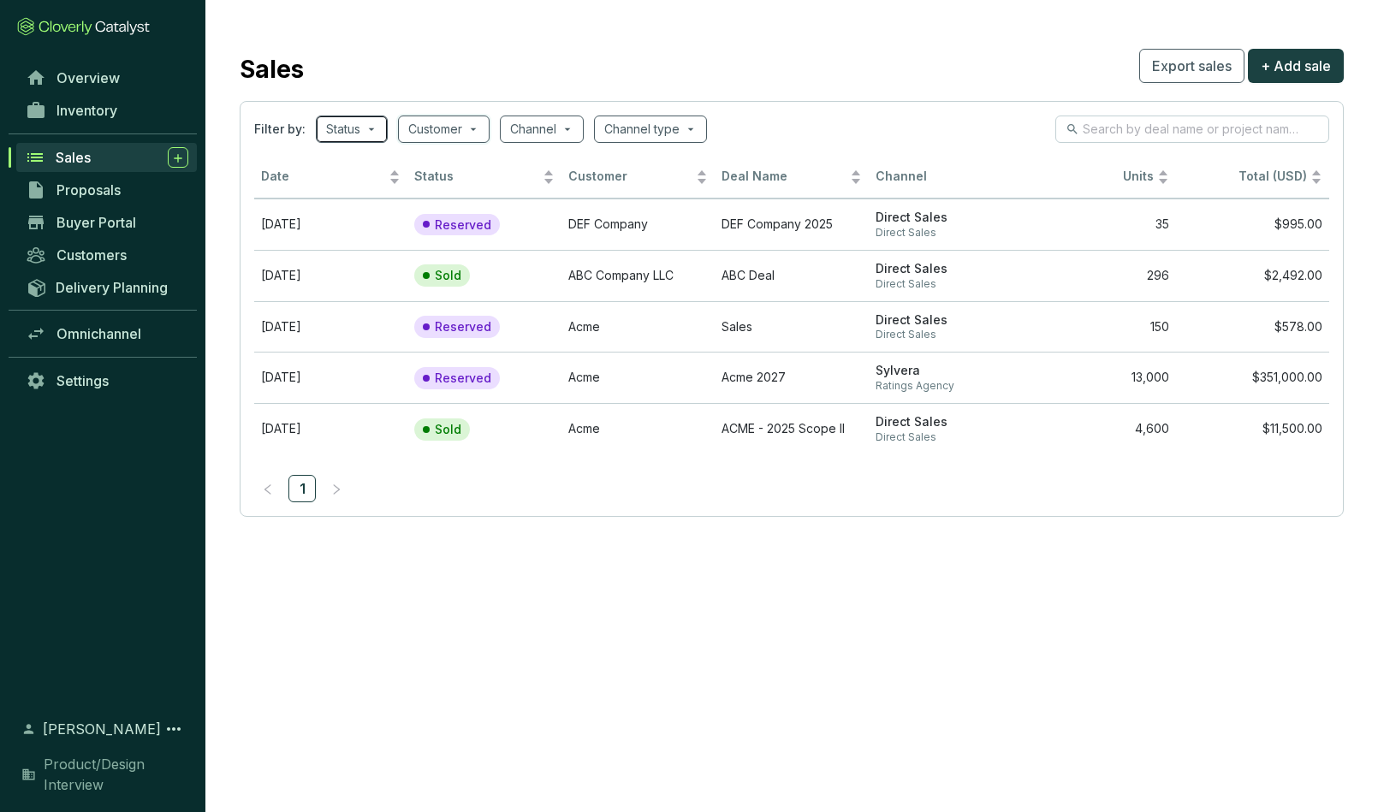
click at [371, 127] on span at bounding box center [351, 129] width 51 height 26
click at [399, 71] on div "Sales Export sales + Add sale" at bounding box center [792, 66] width 1104 height 43
click at [83, 188] on span "Proposals" at bounding box center [89, 190] width 64 height 17
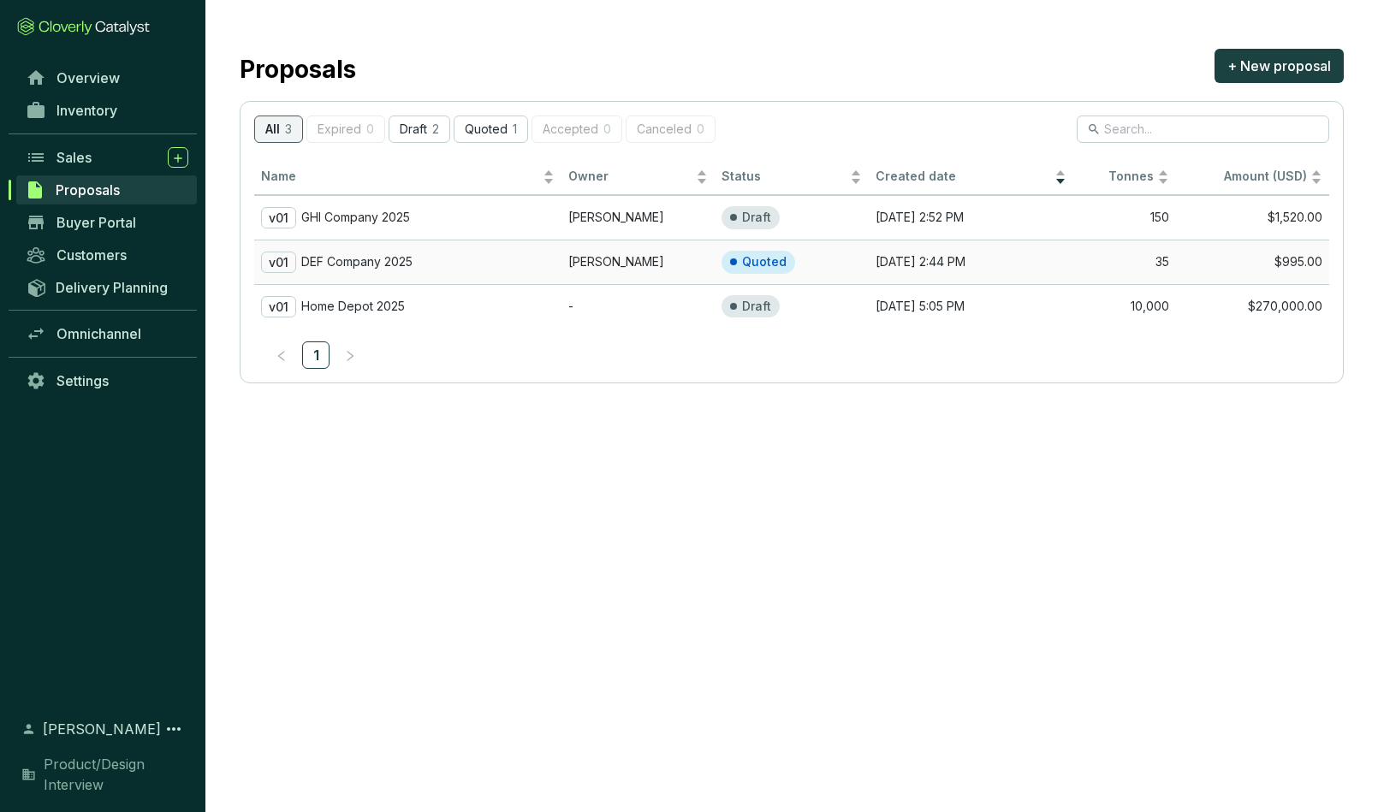
click at [382, 260] on p "DEF Company 2025" at bounding box center [356, 261] width 111 height 15
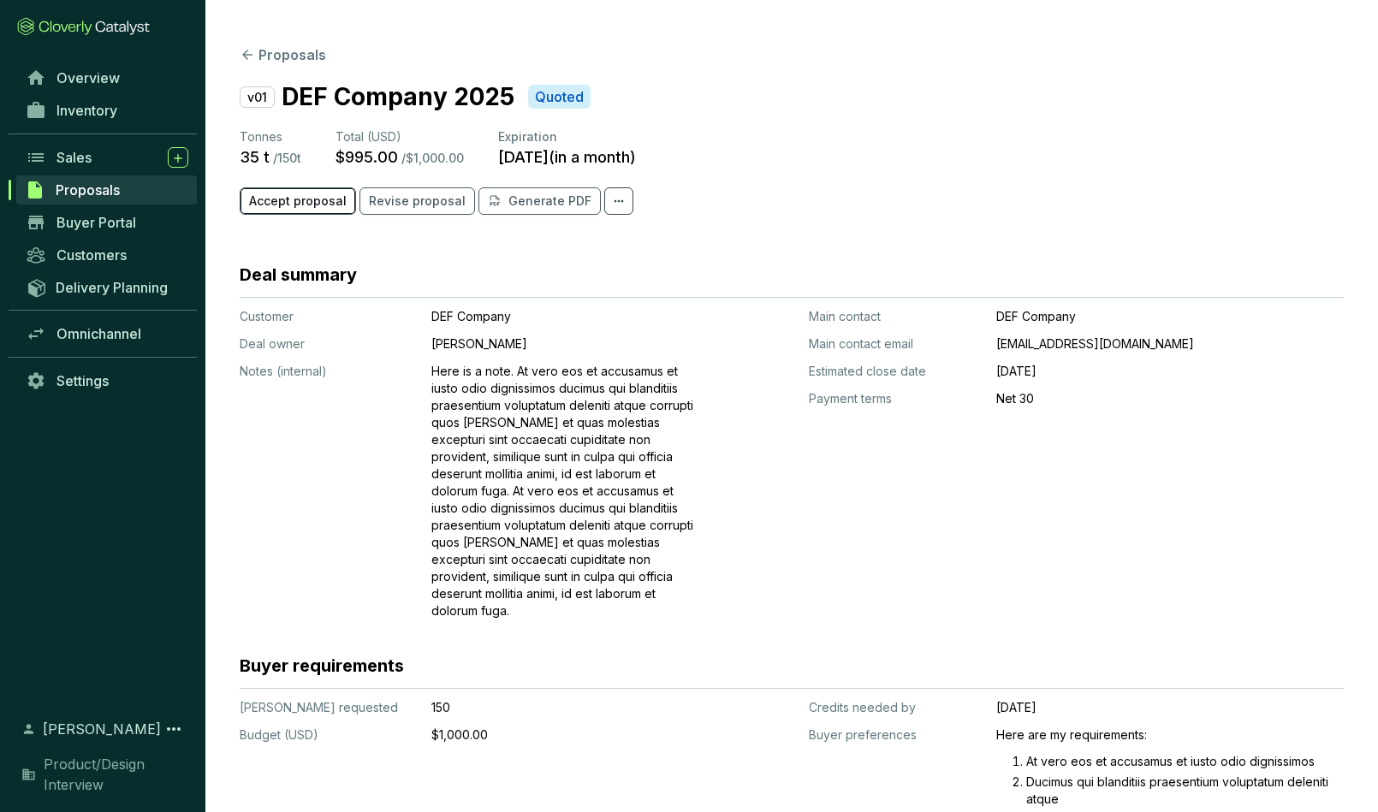
click at [295, 203] on span "Accept proposal" at bounding box center [298, 201] width 98 height 17
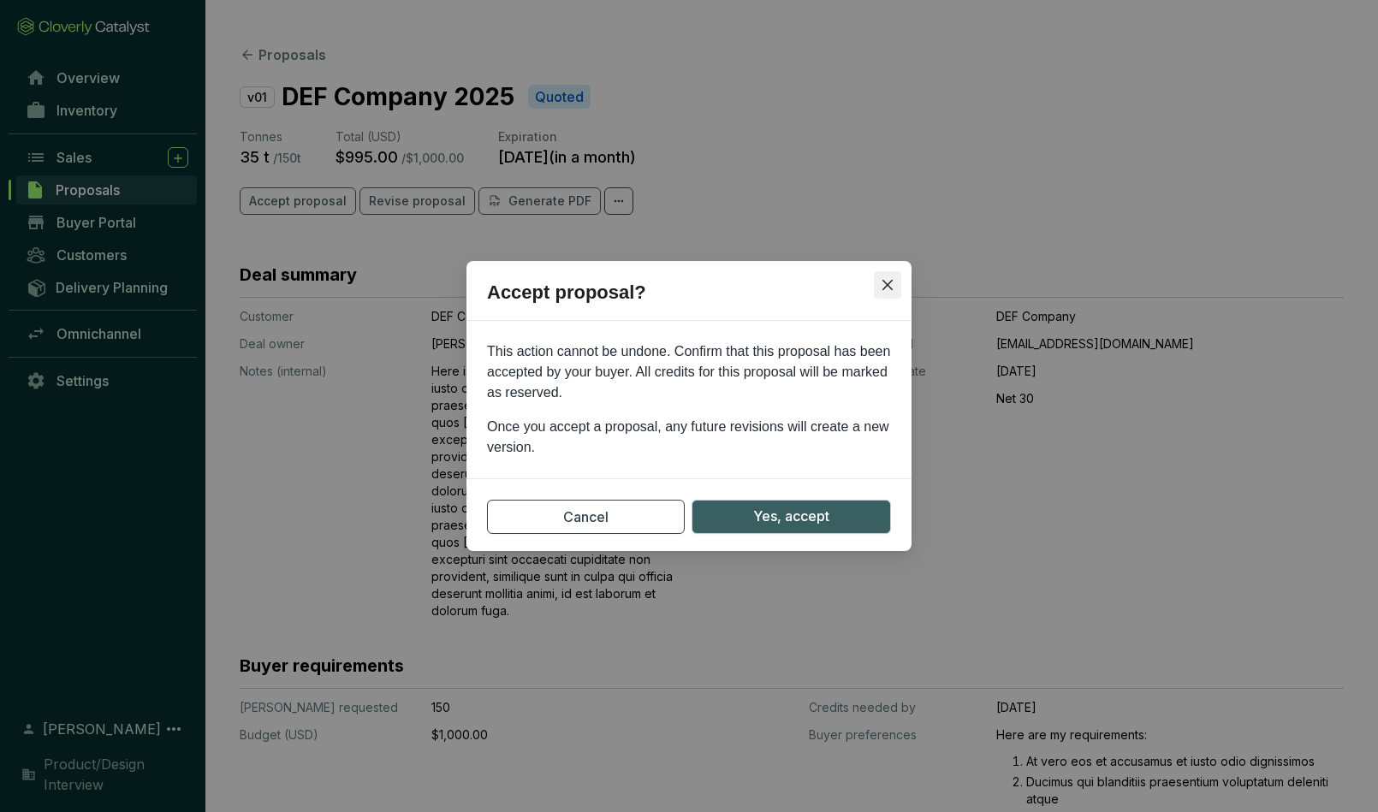
click at [892, 284] on icon "close" at bounding box center [888, 285] width 14 height 14
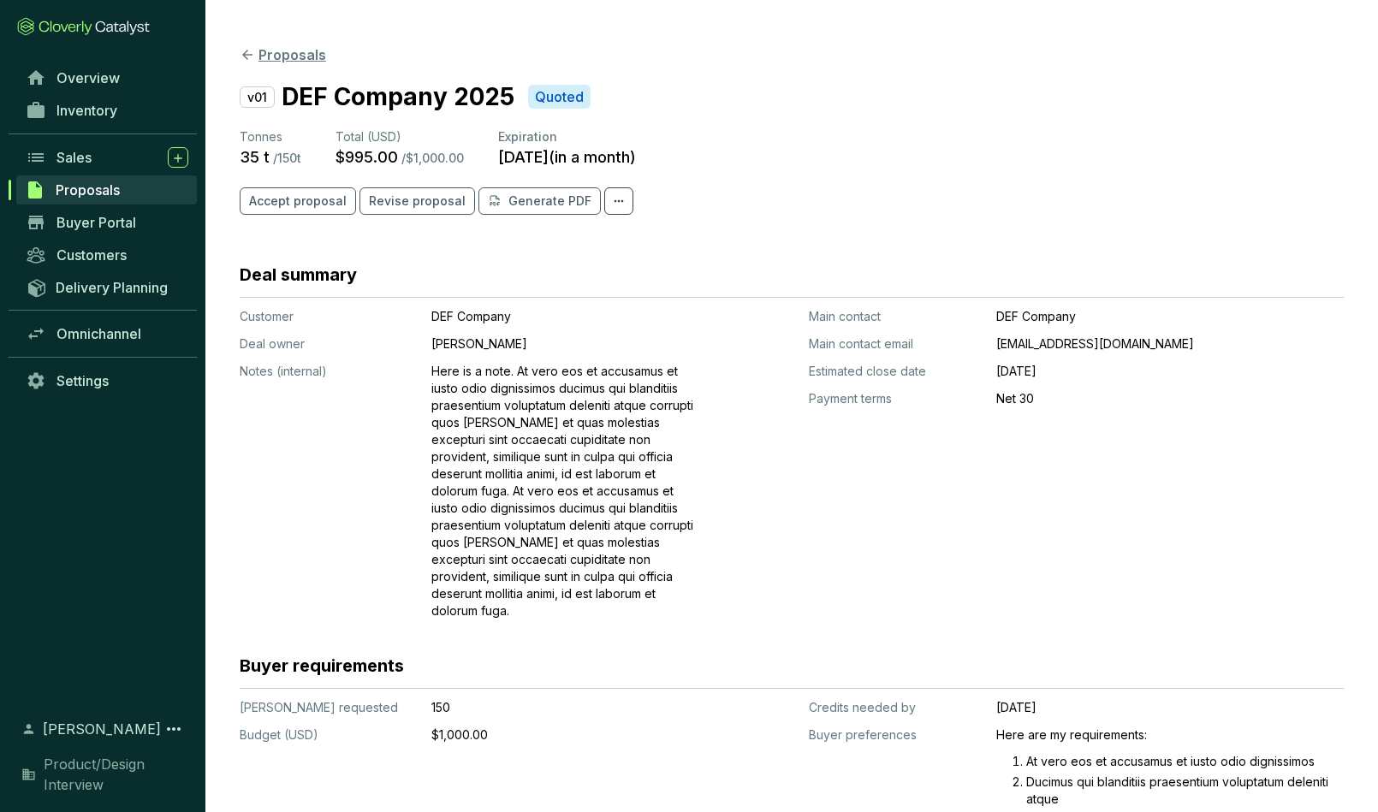
click at [253, 52] on icon at bounding box center [247, 54] width 15 height 15
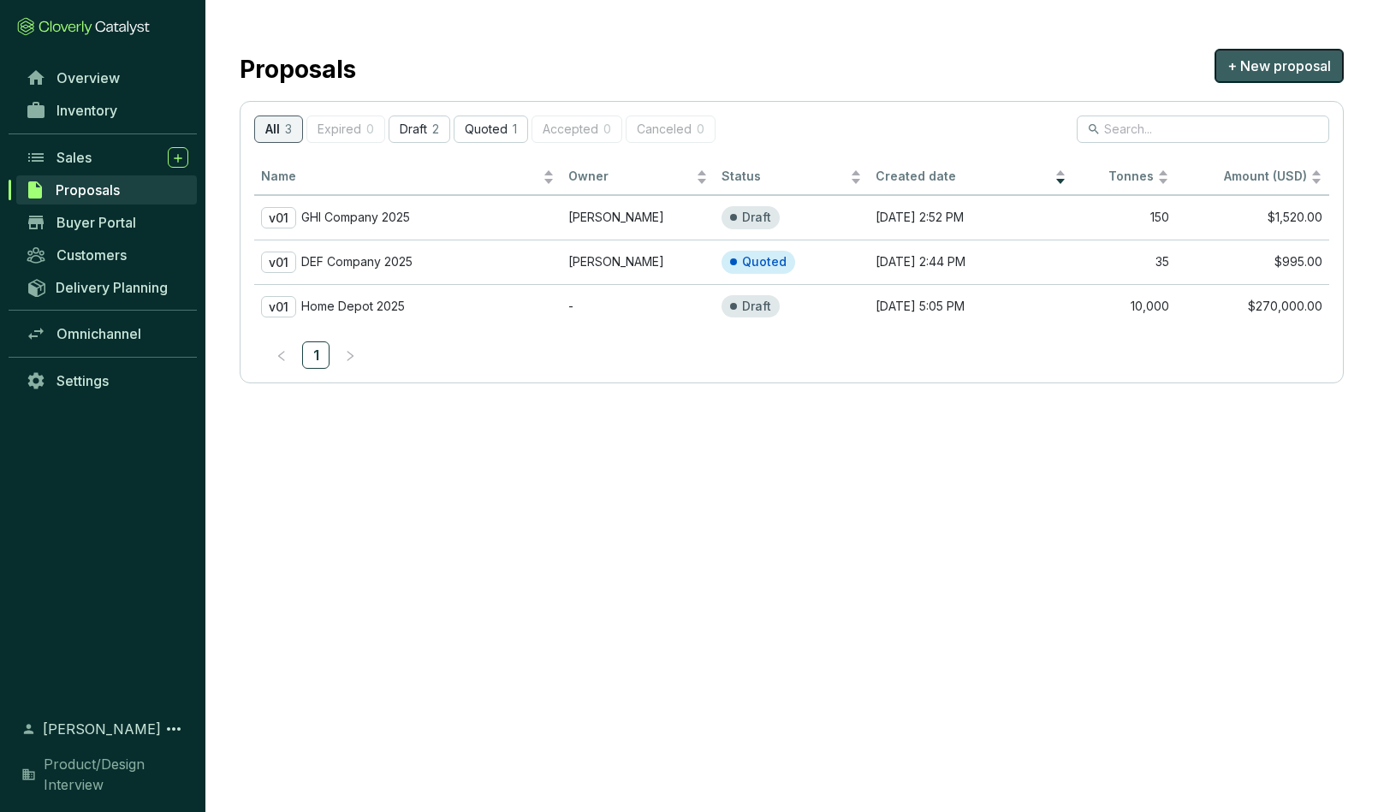
click at [1215, 63] on span "+ New proposal" at bounding box center [1280, 66] width 104 height 21
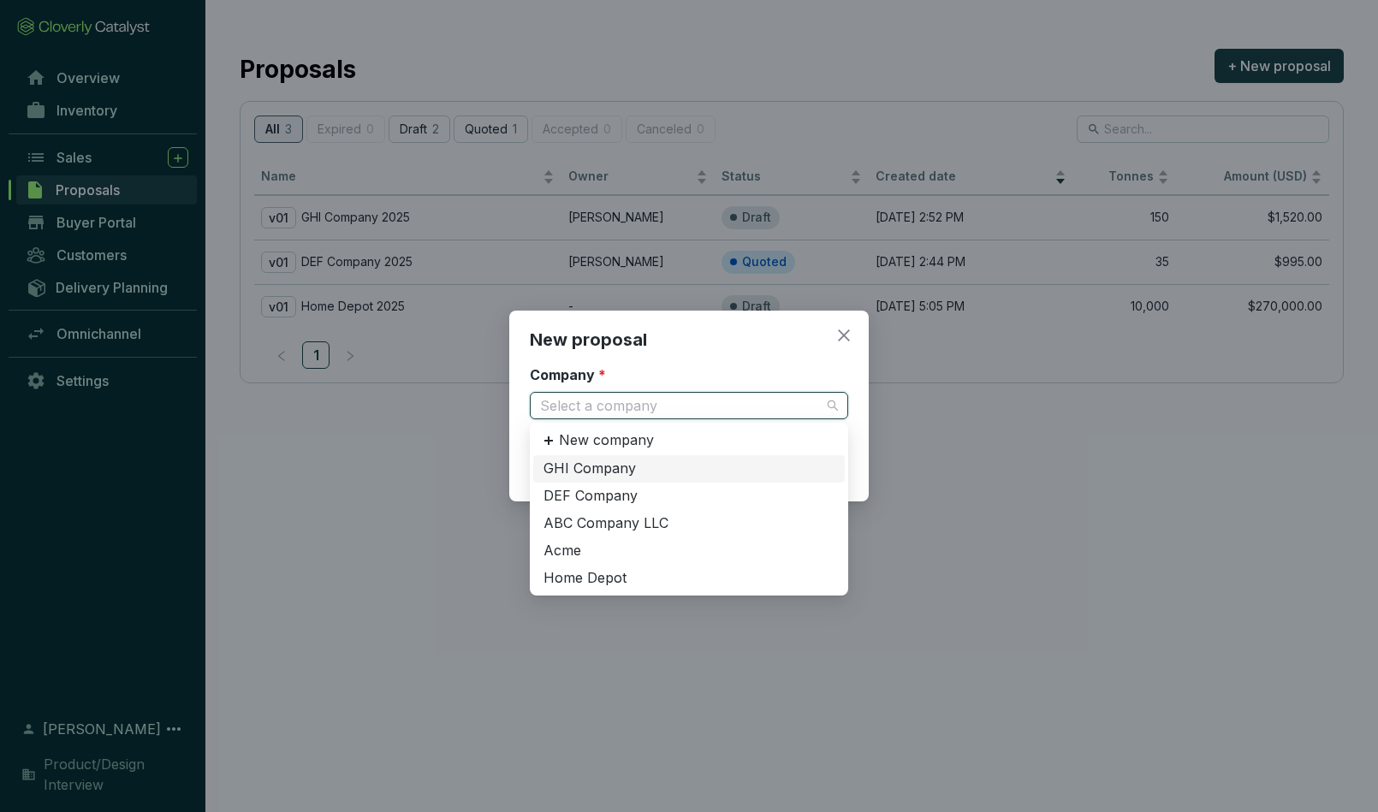
click at [616, 408] on input "Company *" at bounding box center [680, 406] width 281 height 26
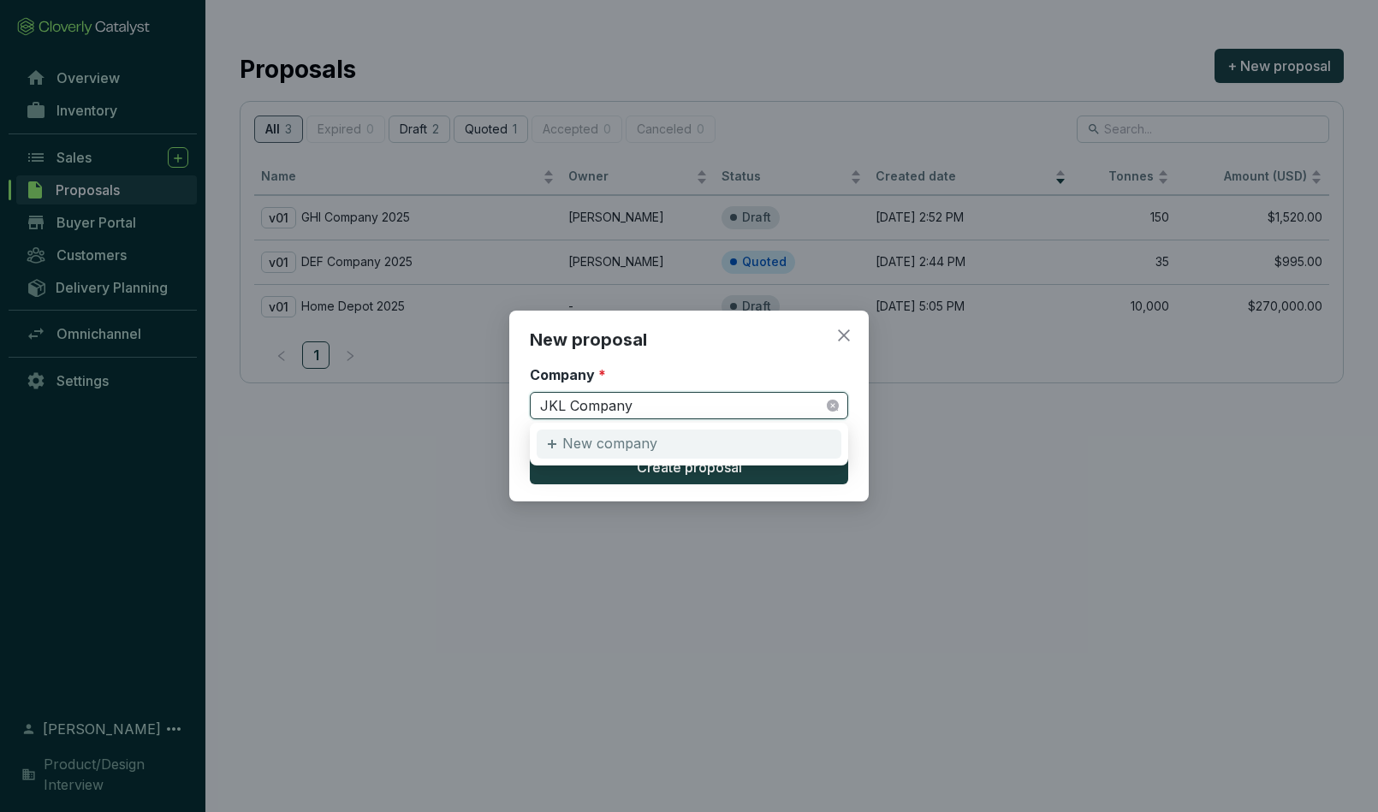
click at [619, 447] on p "New company" at bounding box center [609, 444] width 95 height 19
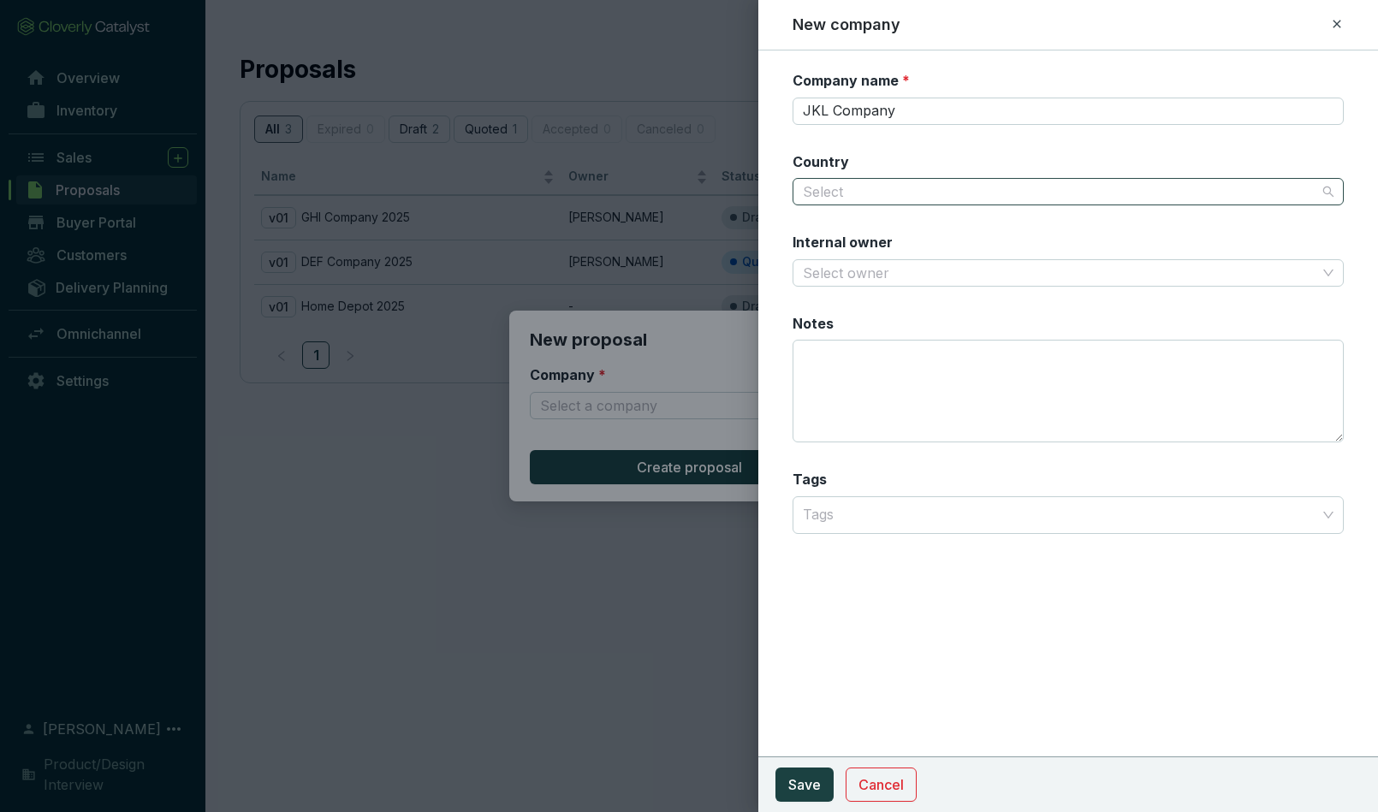
click at [839, 185] on input "Country" at bounding box center [1060, 192] width 515 height 26
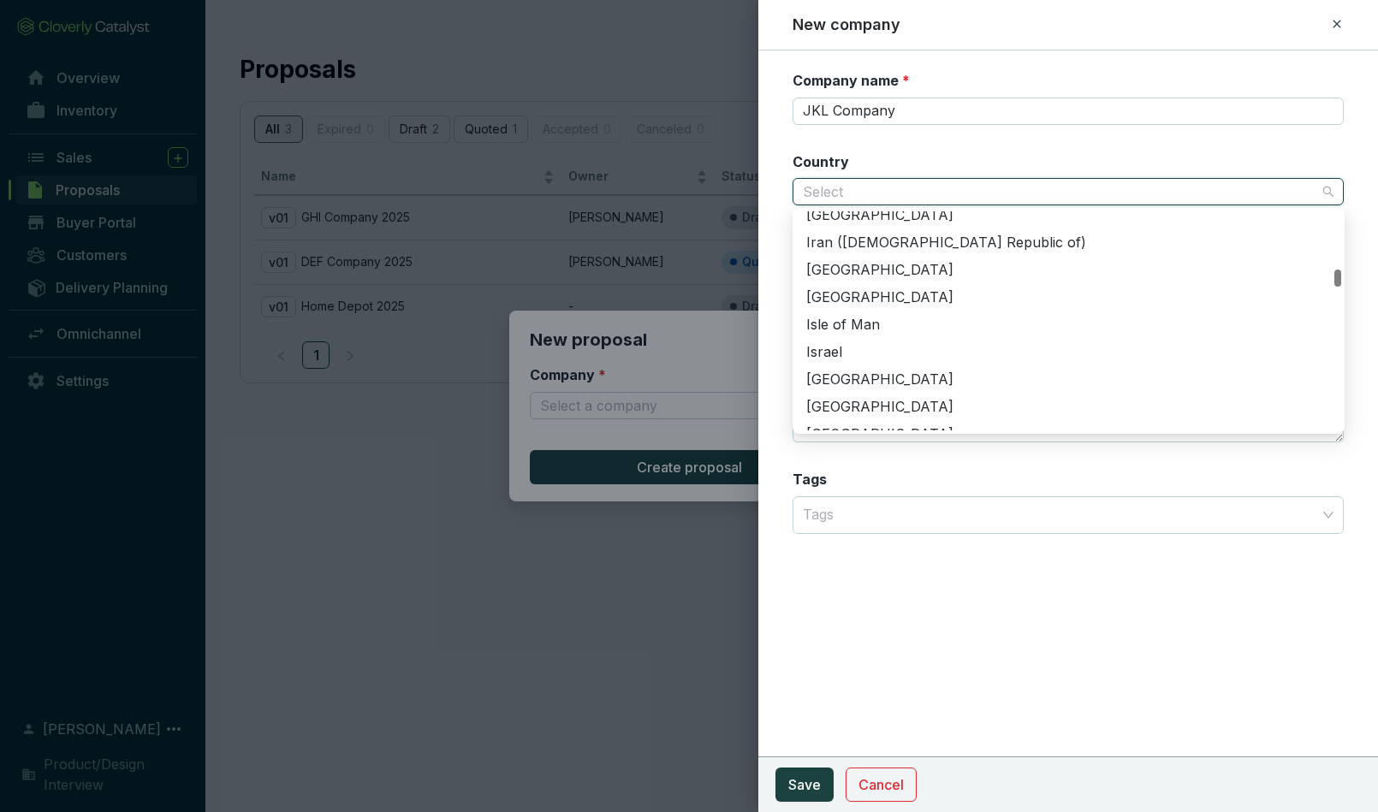
scroll to position [1919, 0]
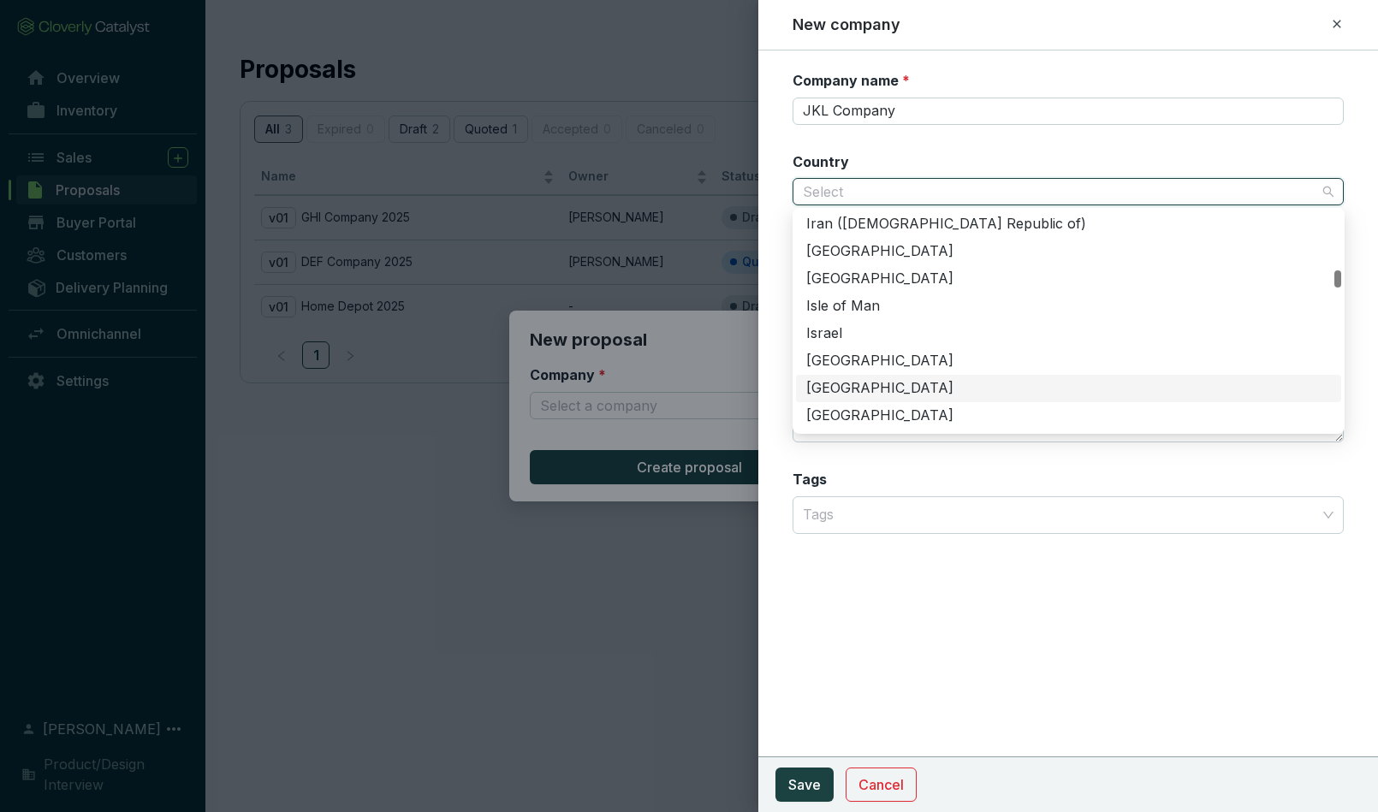
click at [879, 392] on div "Jamaica" at bounding box center [1068, 388] width 525 height 19
click at [862, 192] on span "Jamaica" at bounding box center [1069, 192] width 532 height 26
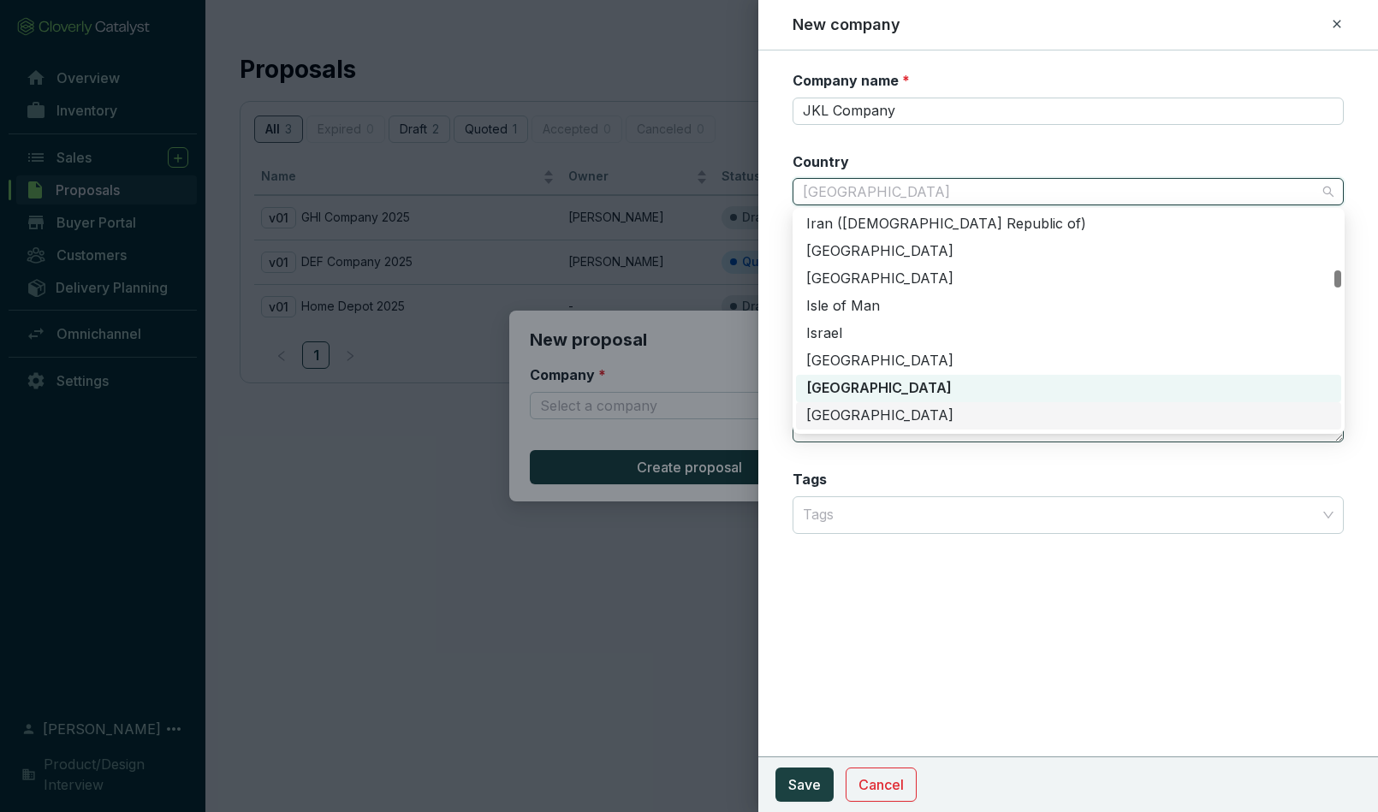
click at [854, 420] on div "Japan" at bounding box center [1068, 416] width 525 height 19
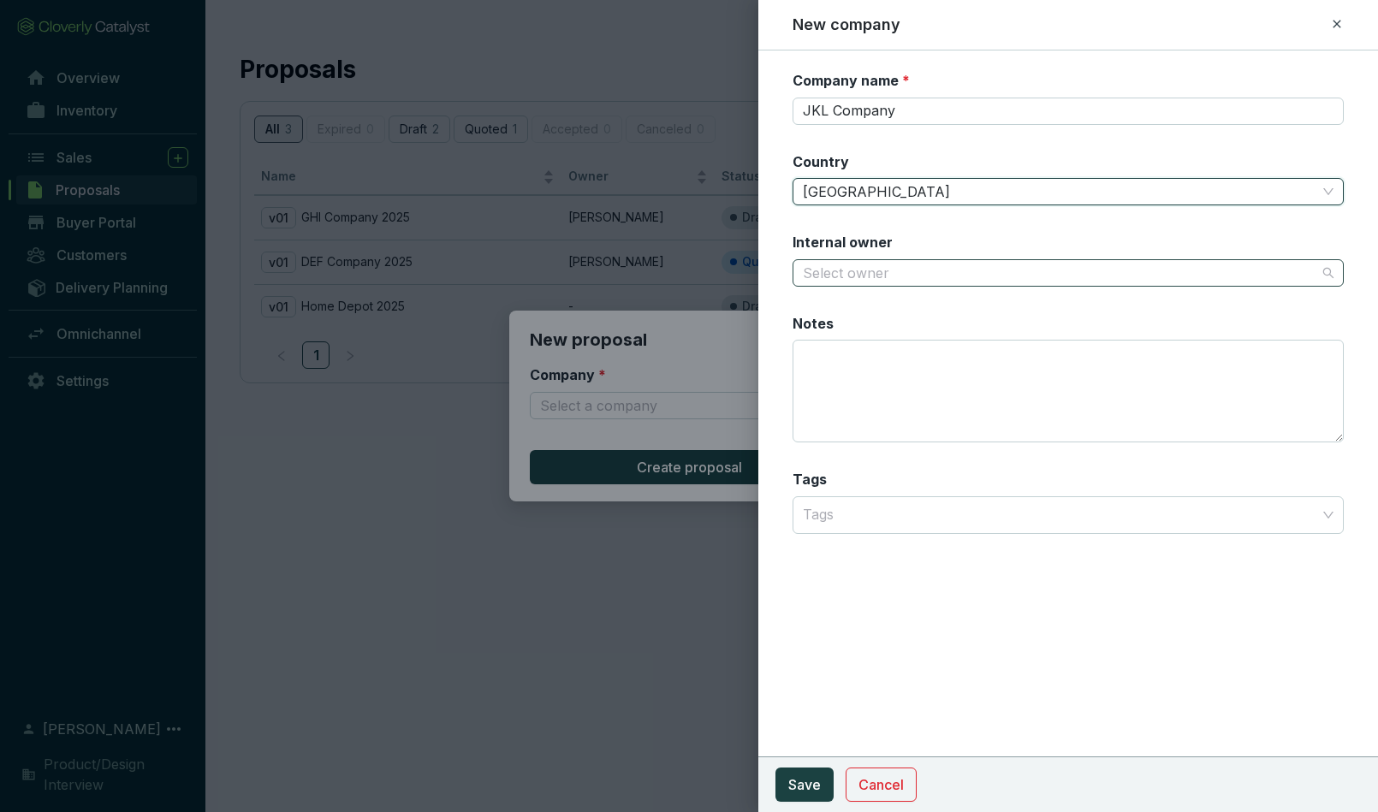
click at [861, 271] on input "Internal owner" at bounding box center [1060, 273] width 515 height 26
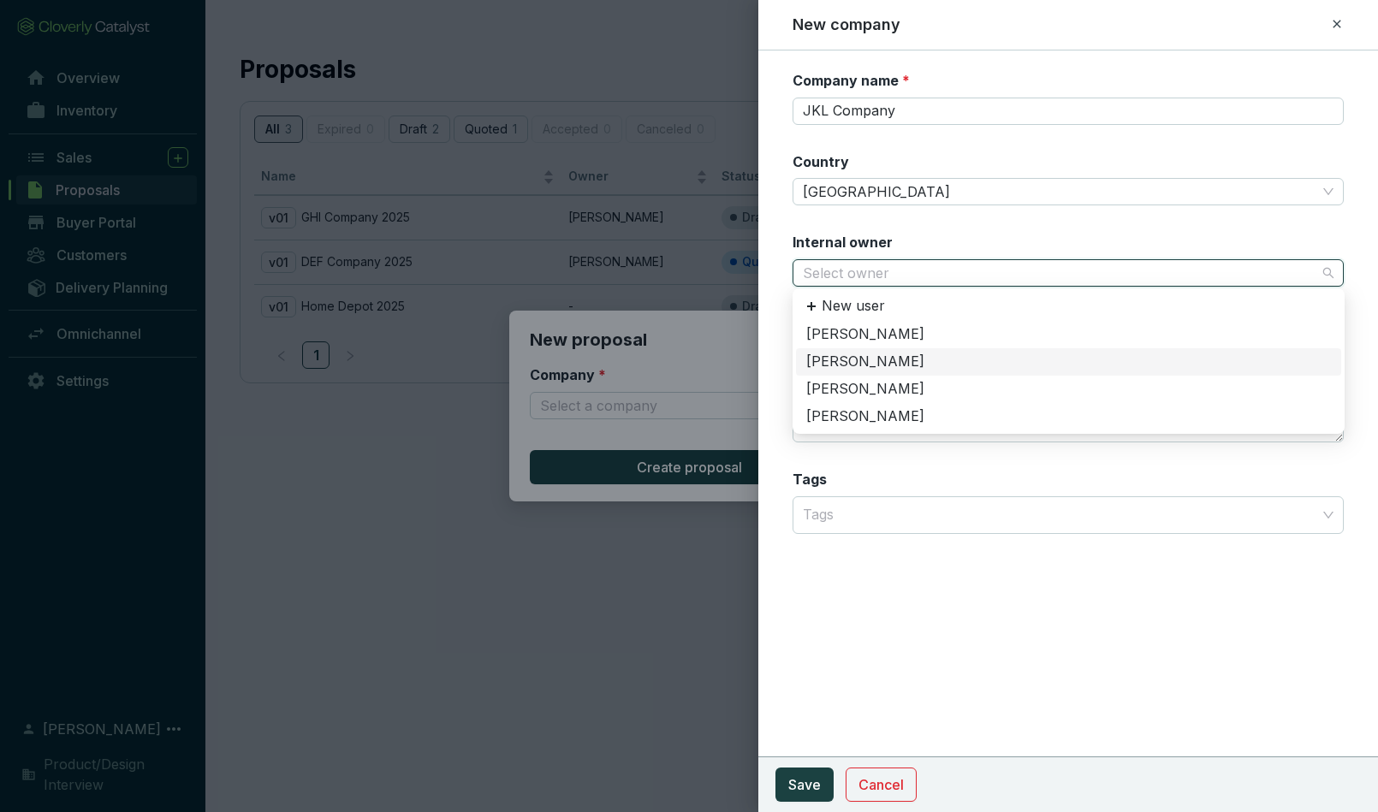
click at [858, 361] on div "[PERSON_NAME]" at bounding box center [1068, 362] width 525 height 19
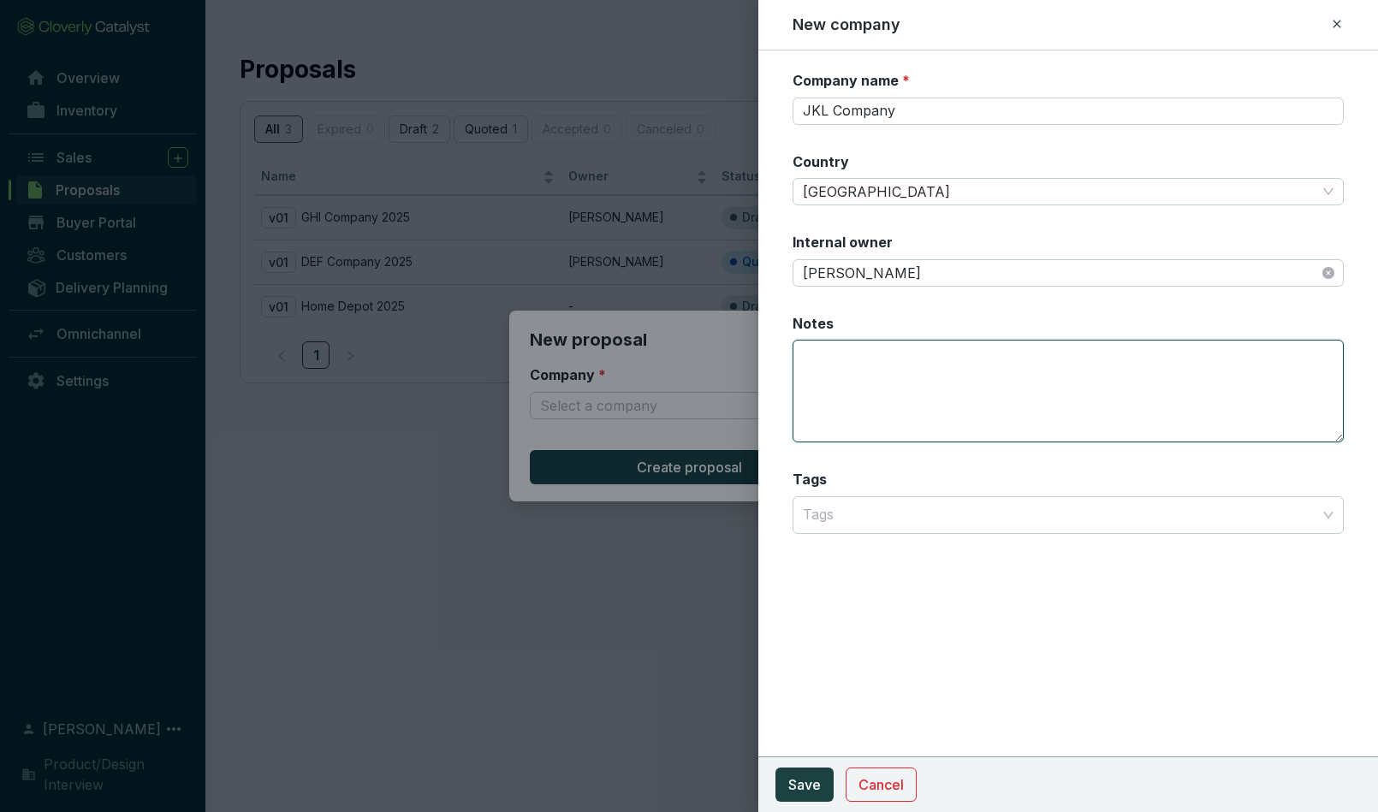
click at [860, 378] on textarea "Notes" at bounding box center [1069, 391] width 552 height 103
click at [850, 513] on div at bounding box center [1059, 515] width 526 height 34
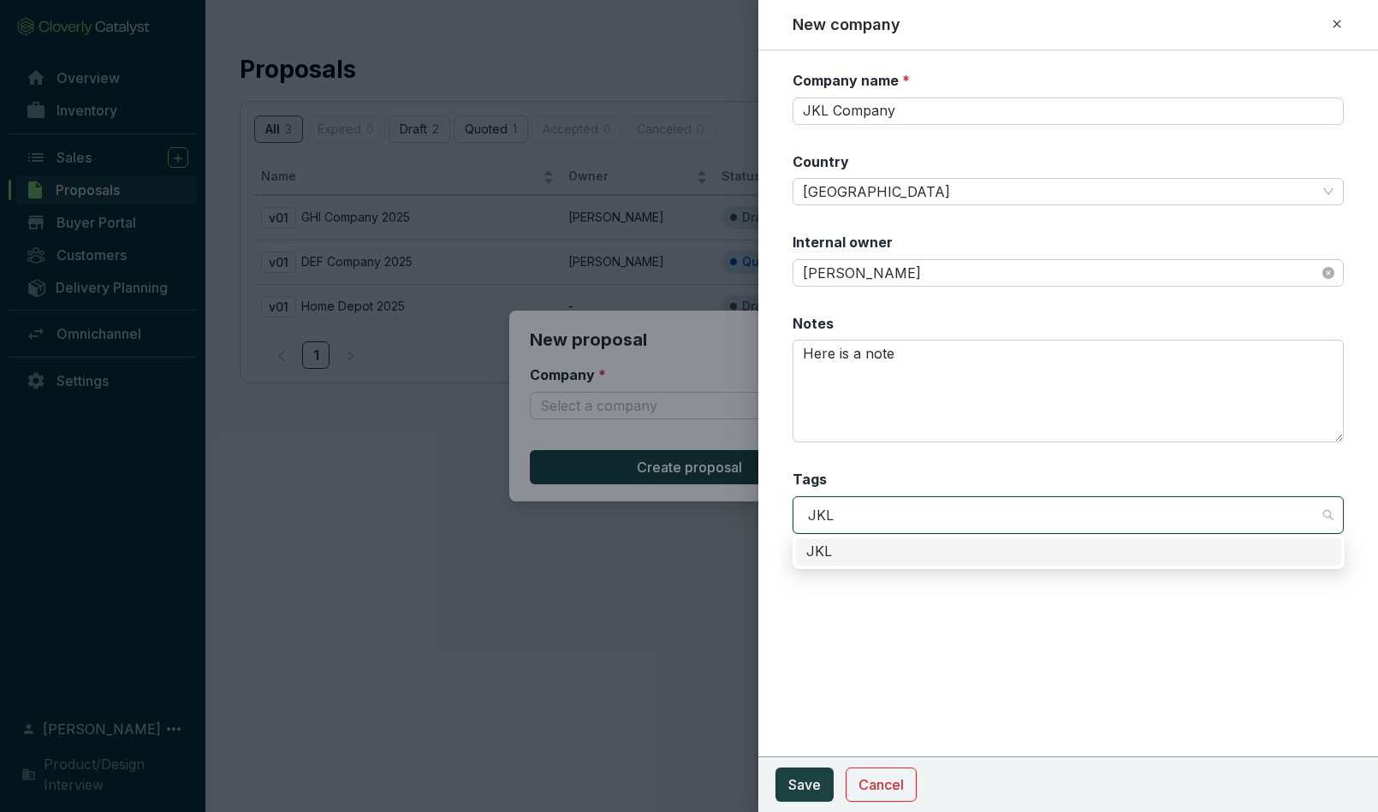
click at [820, 550] on div "JKL" at bounding box center [1068, 552] width 525 height 19
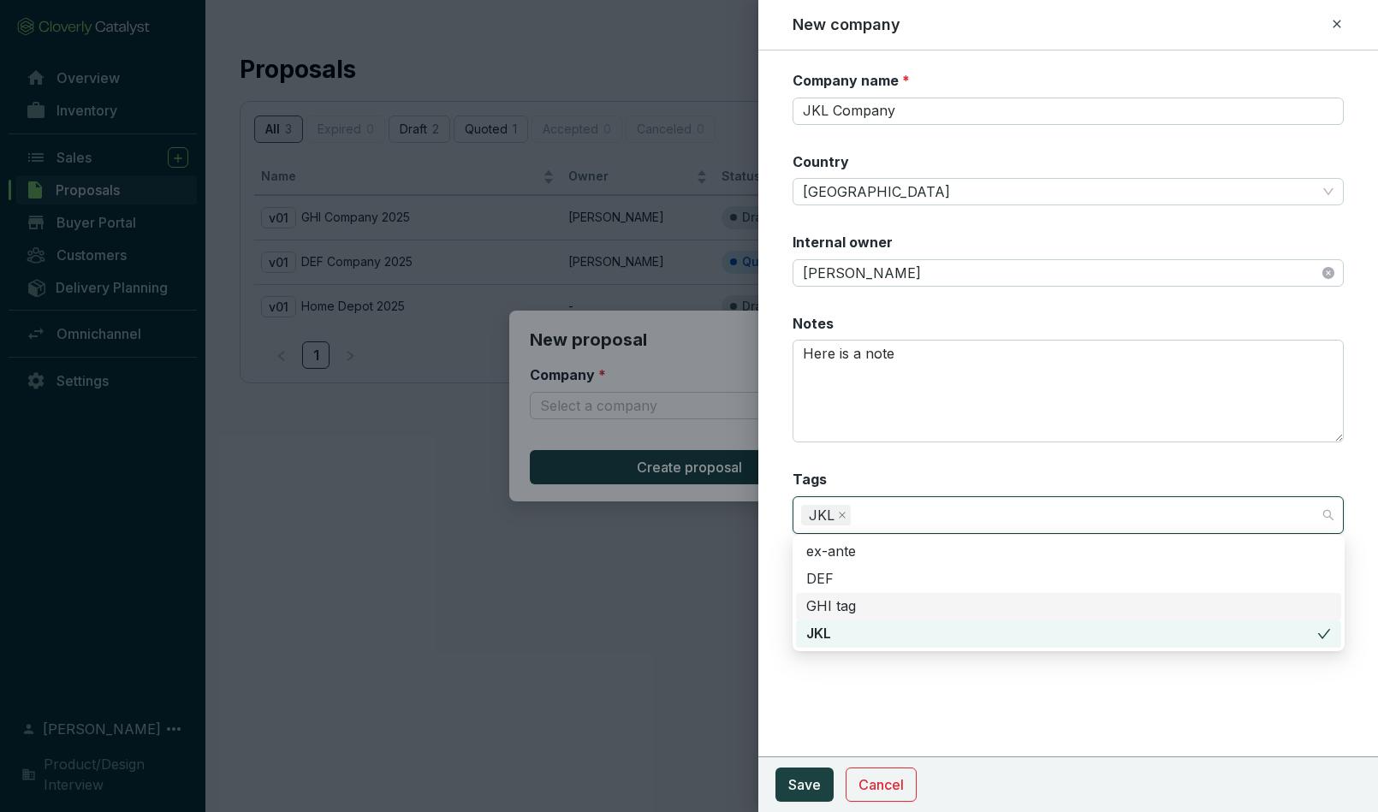
click at [796, 687] on div "Company name * JKL Company Country Japan Internal owner Jim Halpert Notes Here …" at bounding box center [1069, 432] width 621 height 762
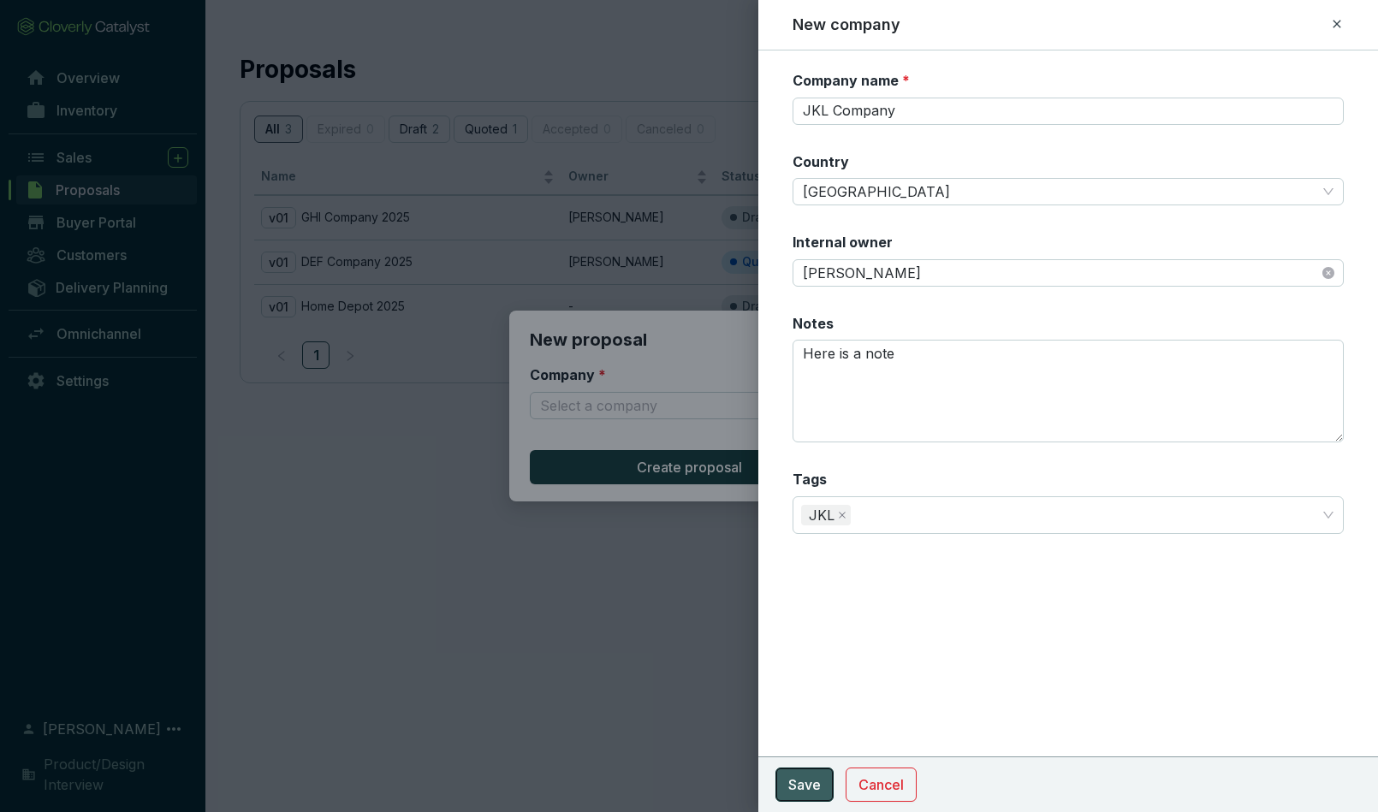
click at [799, 790] on span "Save" at bounding box center [805, 785] width 33 height 21
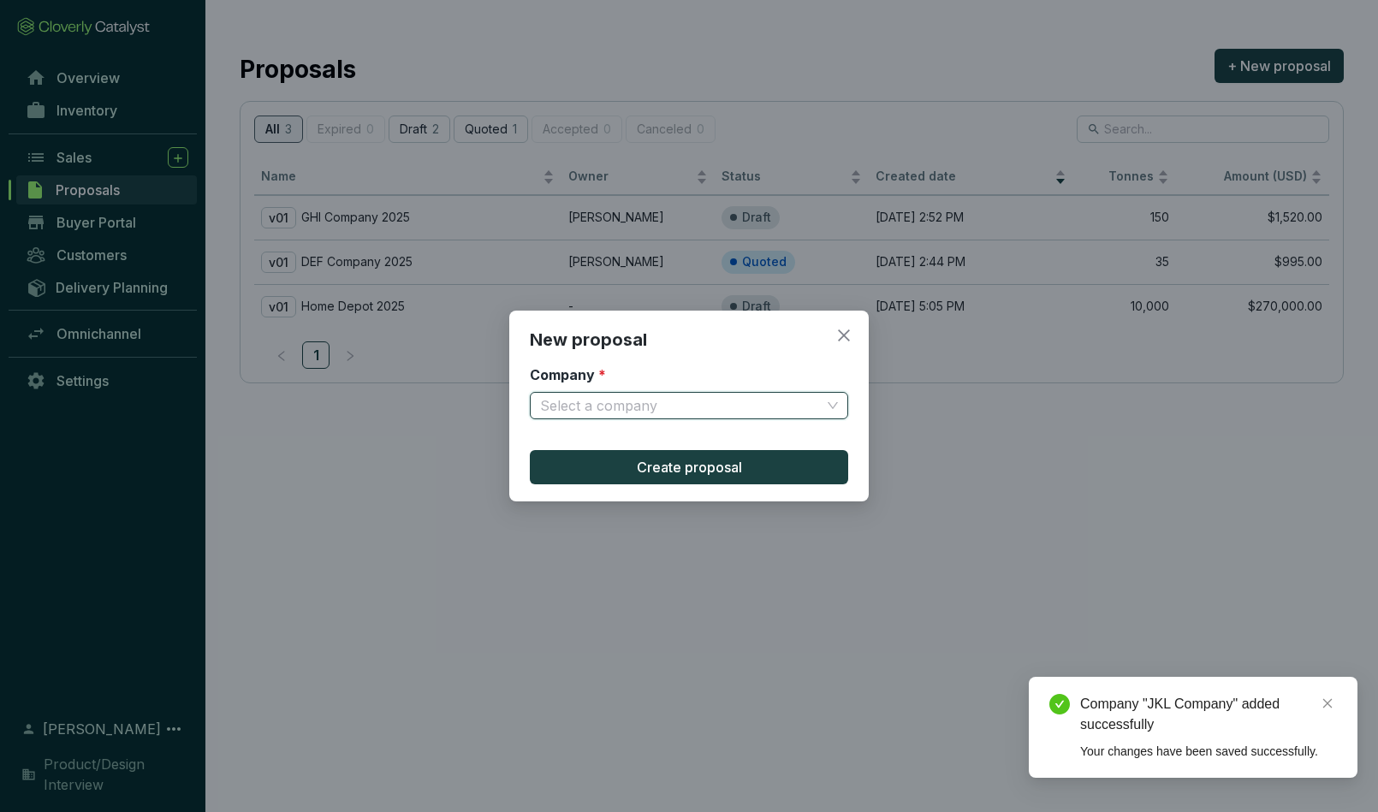
click at [614, 400] on input "Company *" at bounding box center [680, 406] width 281 height 26
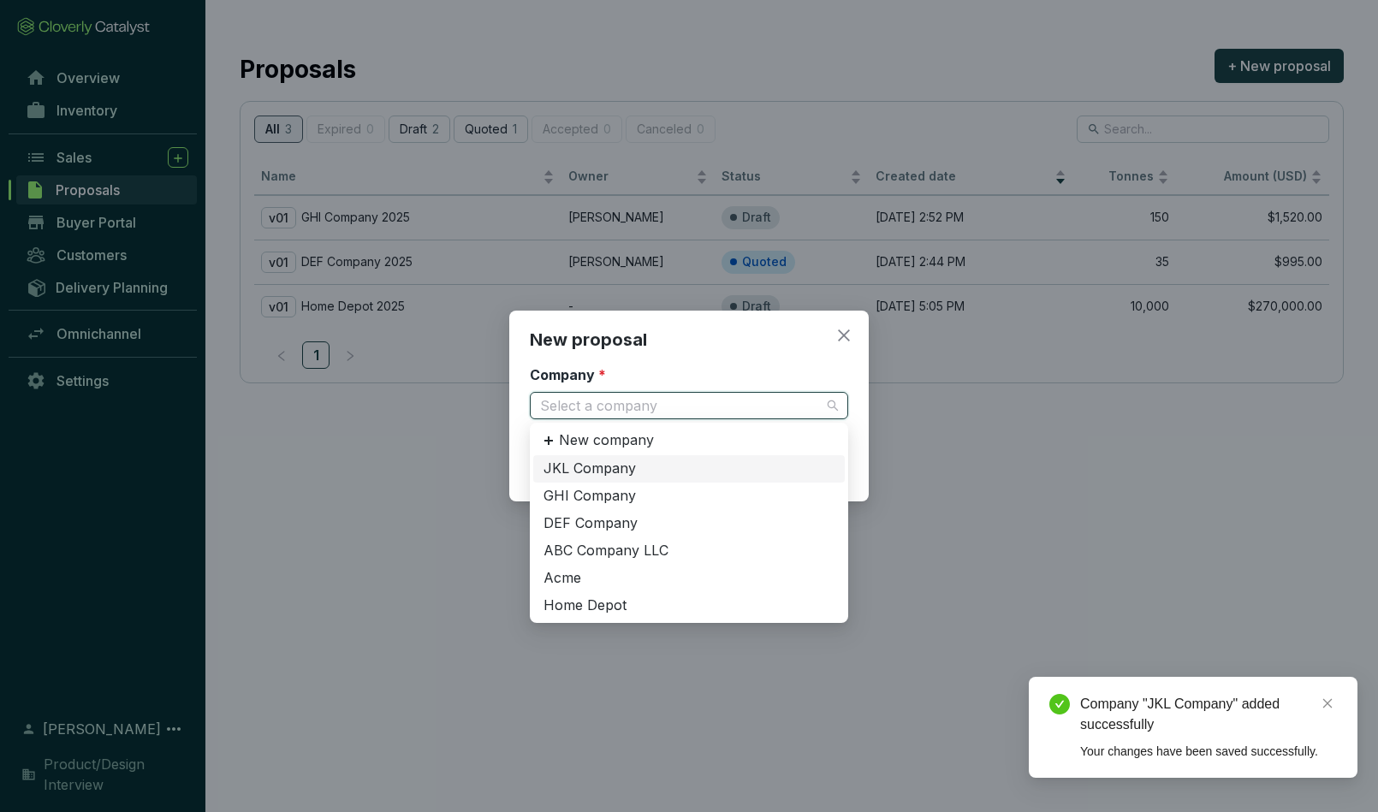
click at [604, 468] on div "JKL Company" at bounding box center [689, 469] width 291 height 19
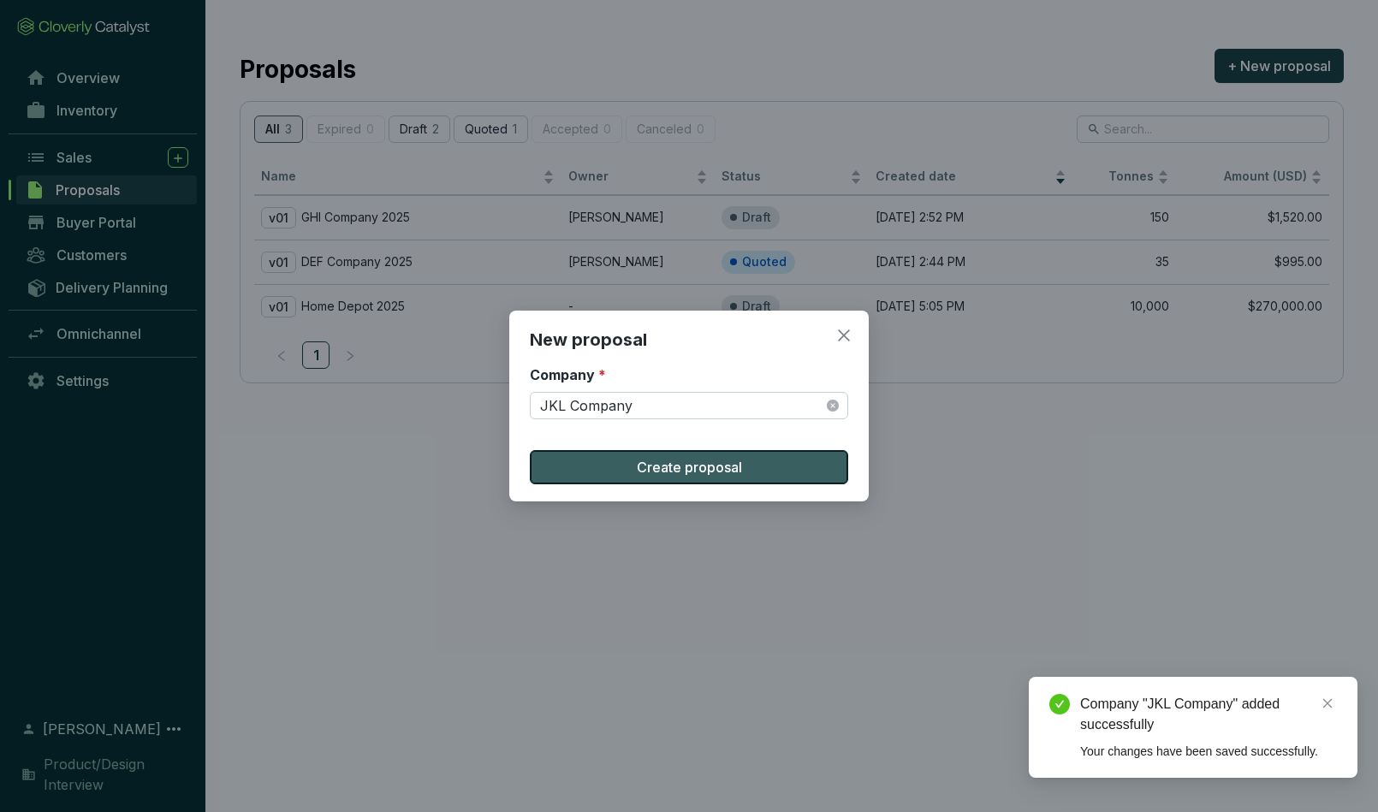
click at [662, 467] on span "Create proposal" at bounding box center [689, 467] width 105 height 21
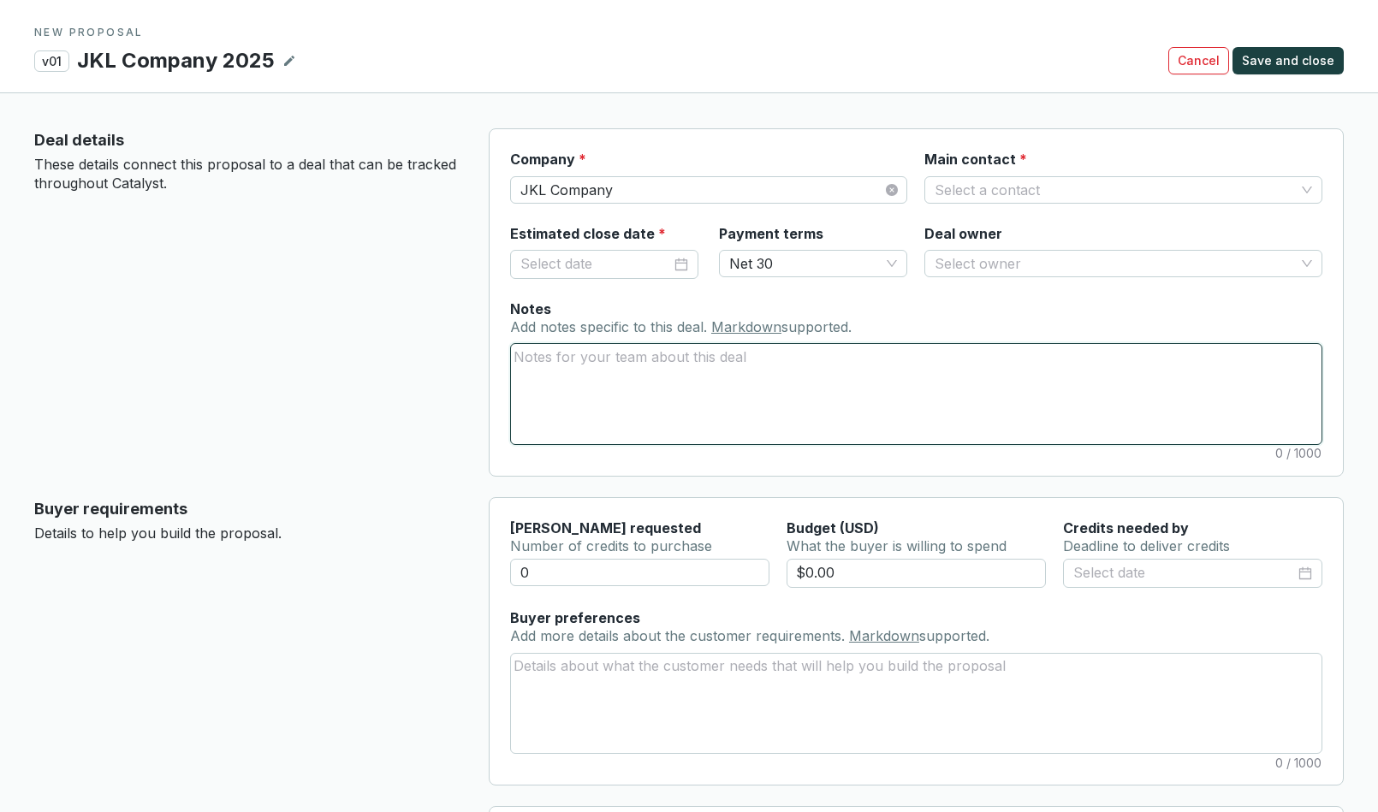
click at [579, 362] on textarea "Notes Add notes specific to this deal. Markdown supported." at bounding box center [916, 393] width 811 height 99
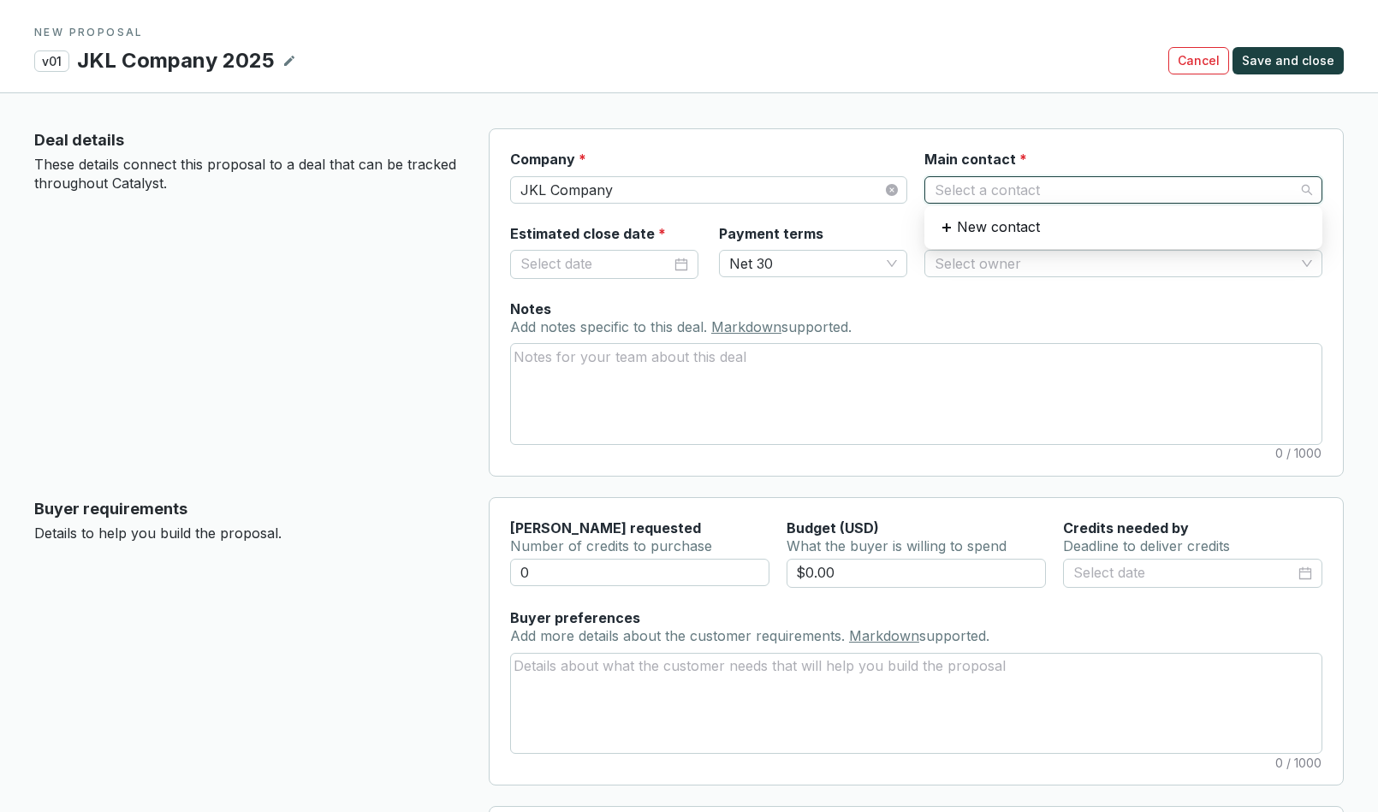
click at [958, 186] on input "Main contact *" at bounding box center [1115, 190] width 360 height 26
click at [978, 229] on p "New contact" at bounding box center [998, 227] width 83 height 19
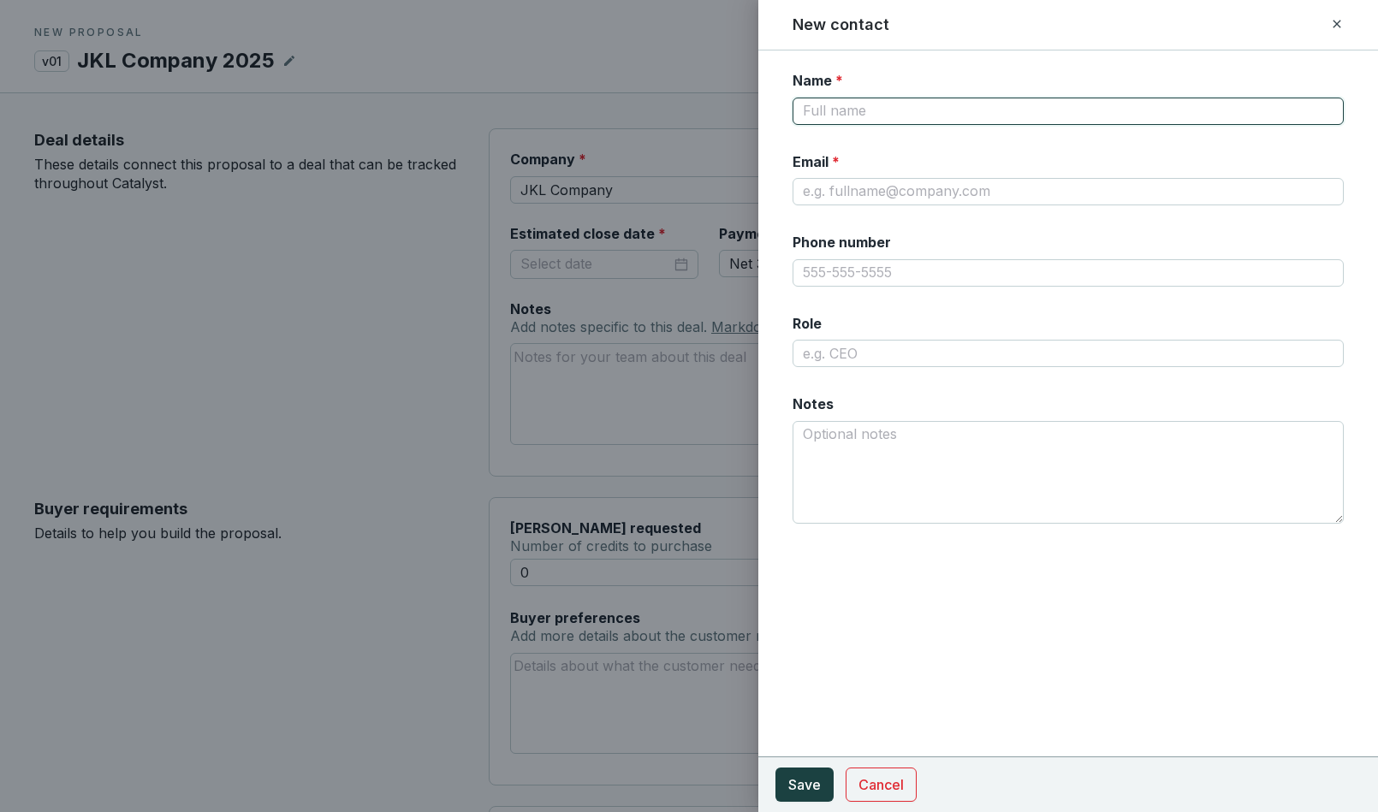
click at [839, 112] on input "Name *" at bounding box center [1069, 111] width 552 height 27
click at [781, 128] on form "Name * Kim Jones Email * Phone number Role Notes Cancel Save" at bounding box center [1069, 318] width 621 height 494
click at [835, 193] on input "Email *" at bounding box center [1069, 191] width 552 height 27
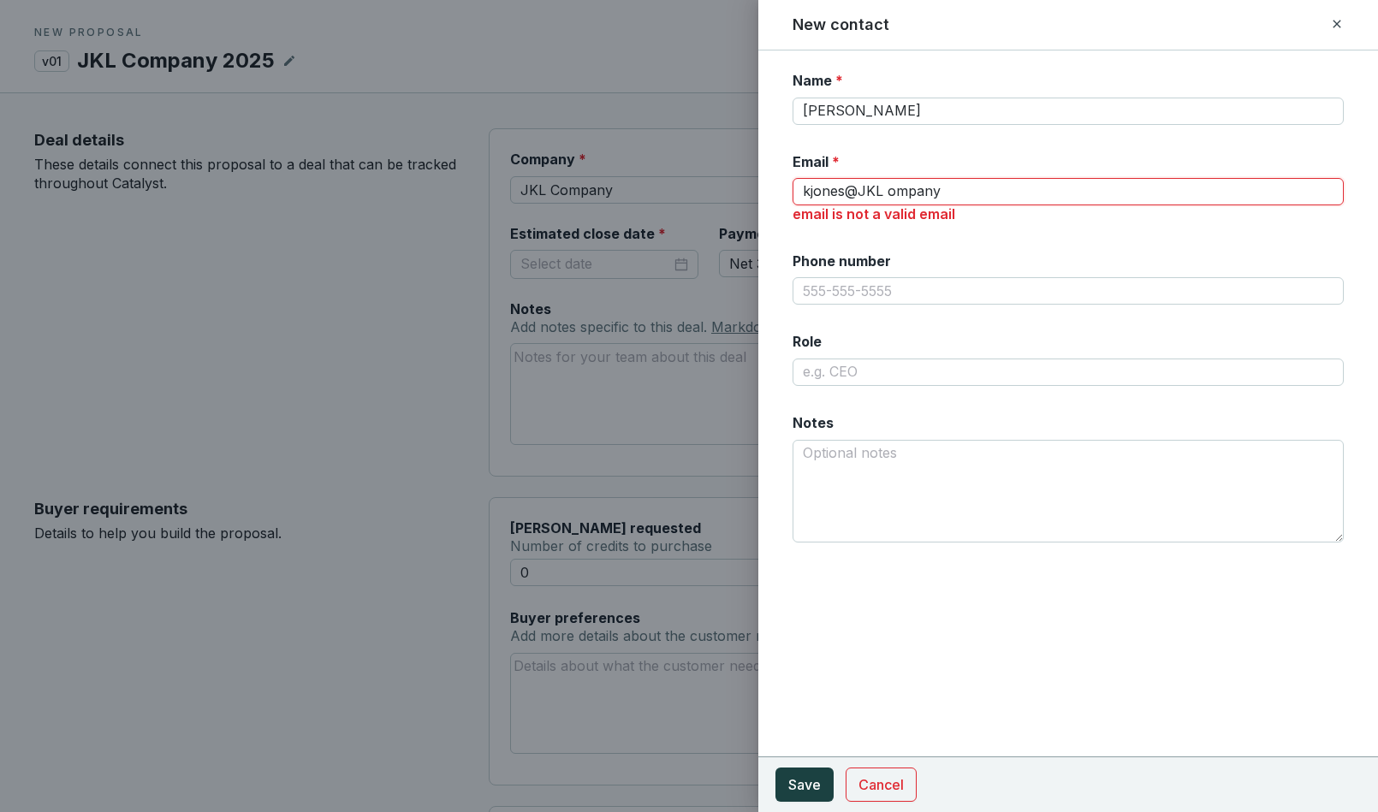
click at [896, 193] on input "kjones@JKL ompany" at bounding box center [1069, 191] width 552 height 27
click at [957, 194] on input "kjones@jklcompany" at bounding box center [1069, 191] width 552 height 27
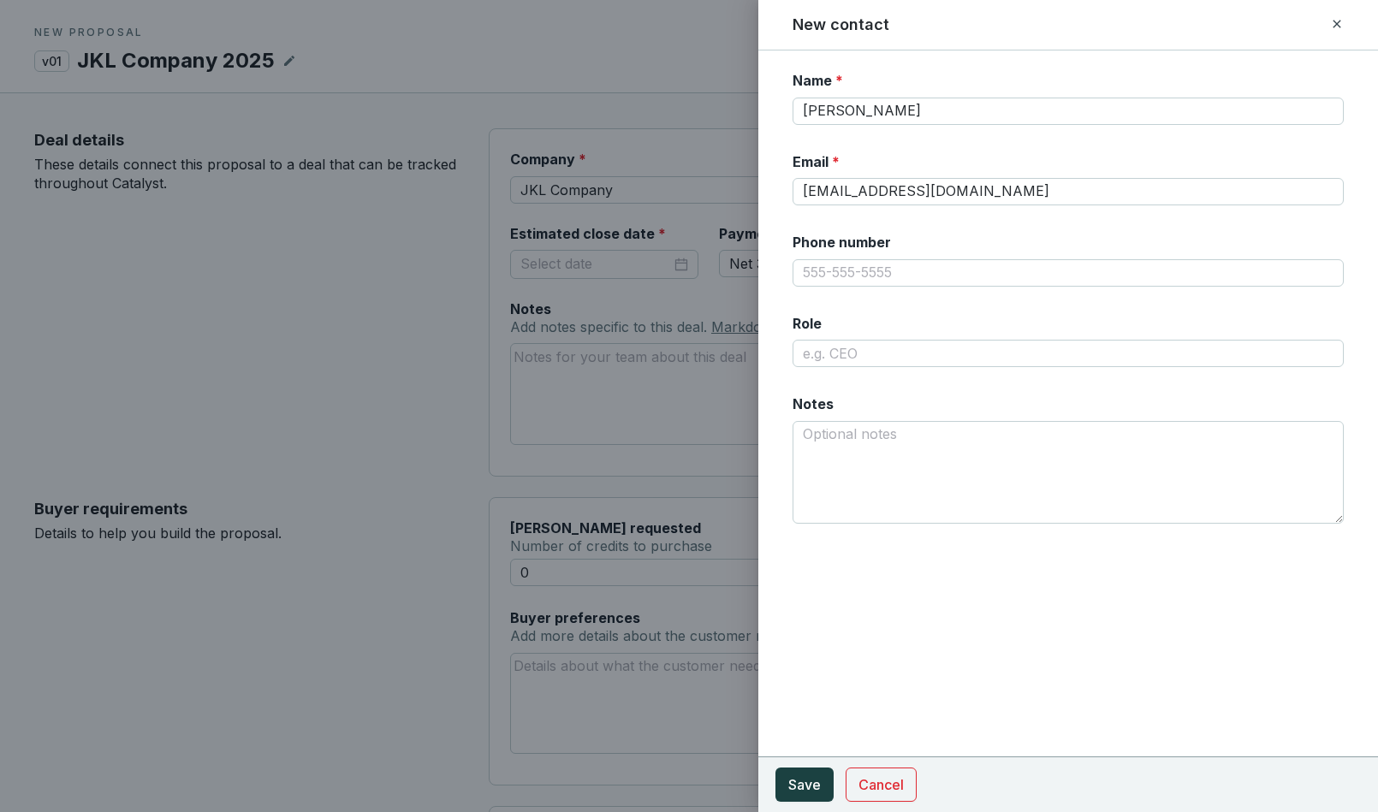
click at [775, 159] on form "Name * Kim Jones Email * kjones@jklcompany.com Phone number Role Notes Cancel S…" at bounding box center [1069, 318] width 621 height 494
click at [830, 349] on input "Role" at bounding box center [1069, 353] width 552 height 27
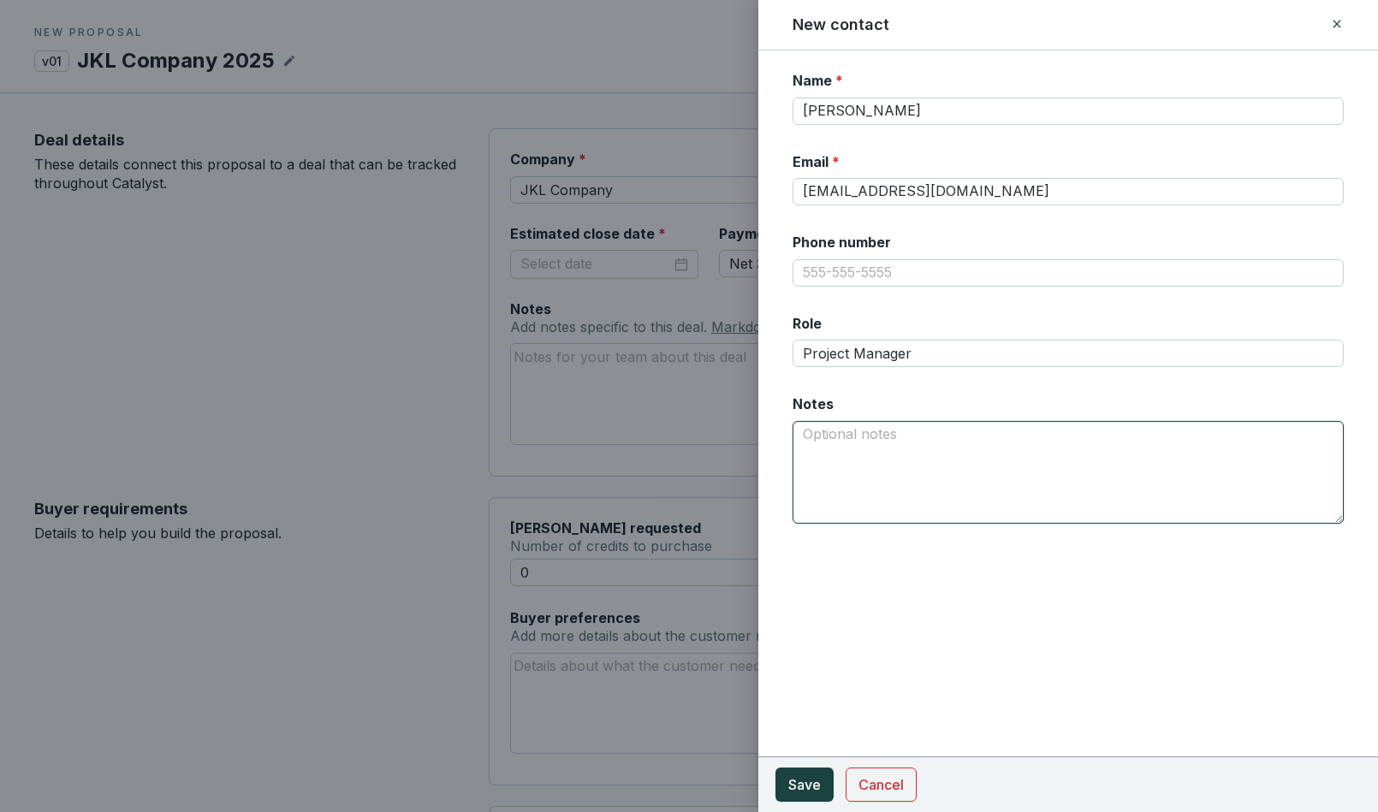
click at [833, 434] on textarea "Notes Add notes specific to this deal. Markdown supported." at bounding box center [1069, 472] width 552 height 103
click at [812, 434] on textarea "Note" at bounding box center [1069, 472] width 552 height 103
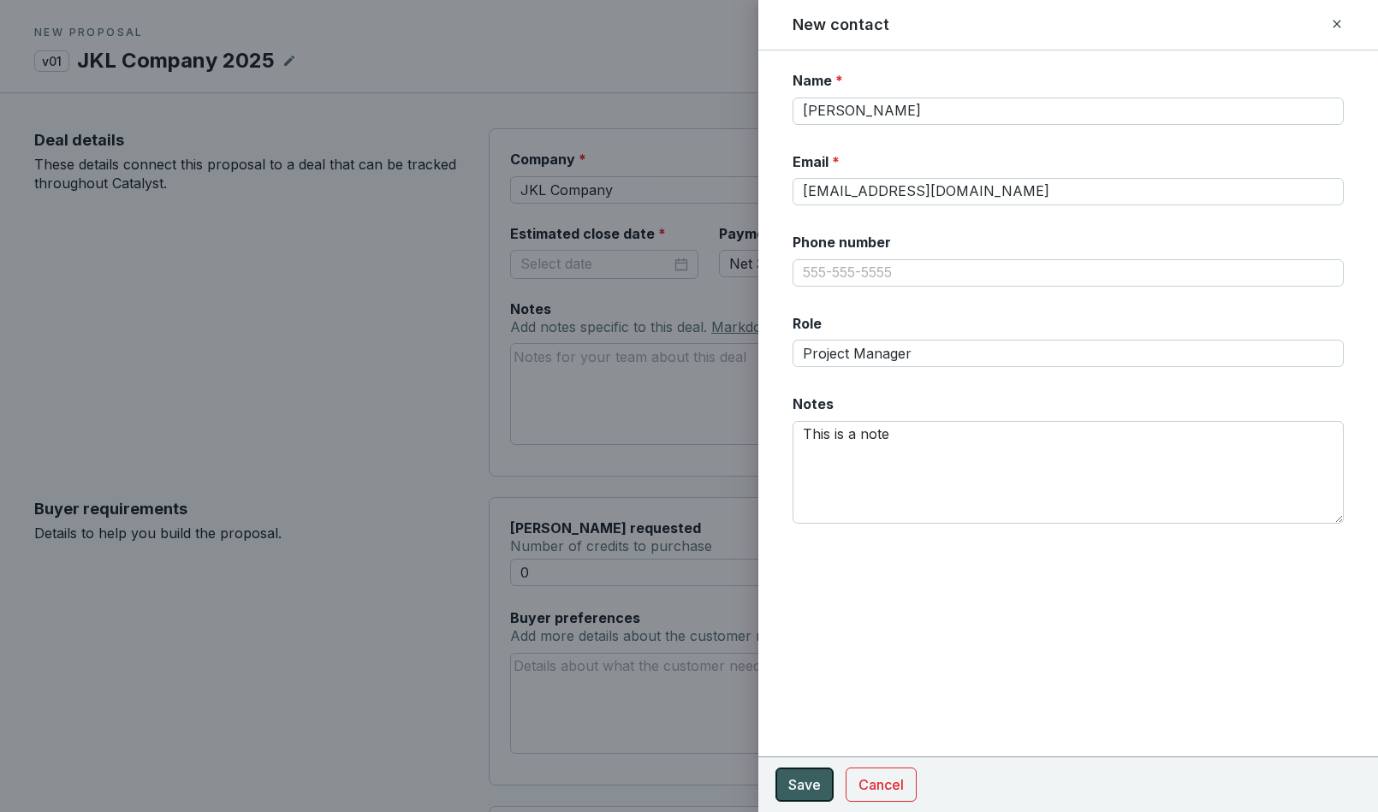
click at [798, 790] on span "Save" at bounding box center [805, 785] width 33 height 21
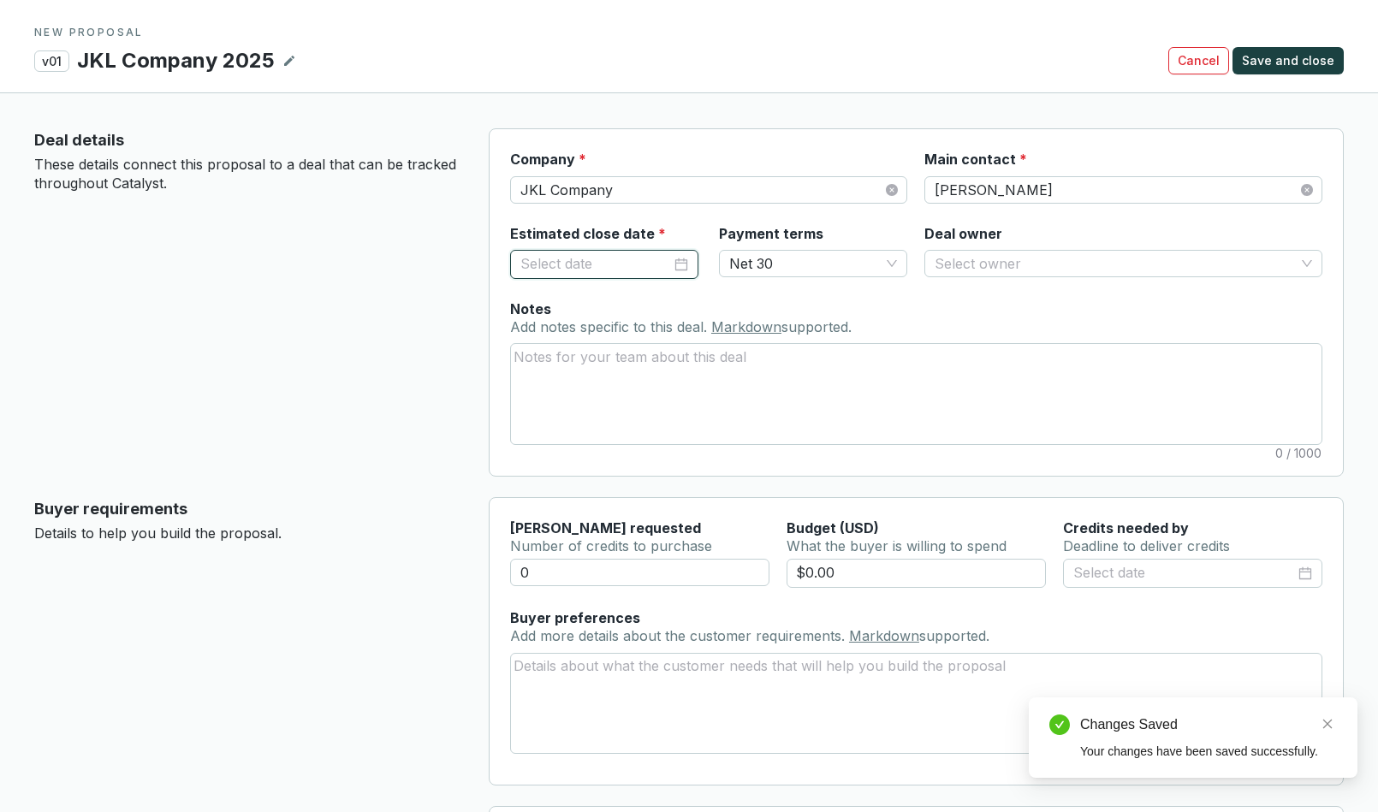
click at [550, 256] on input "Estimated close date *" at bounding box center [596, 264] width 151 height 22
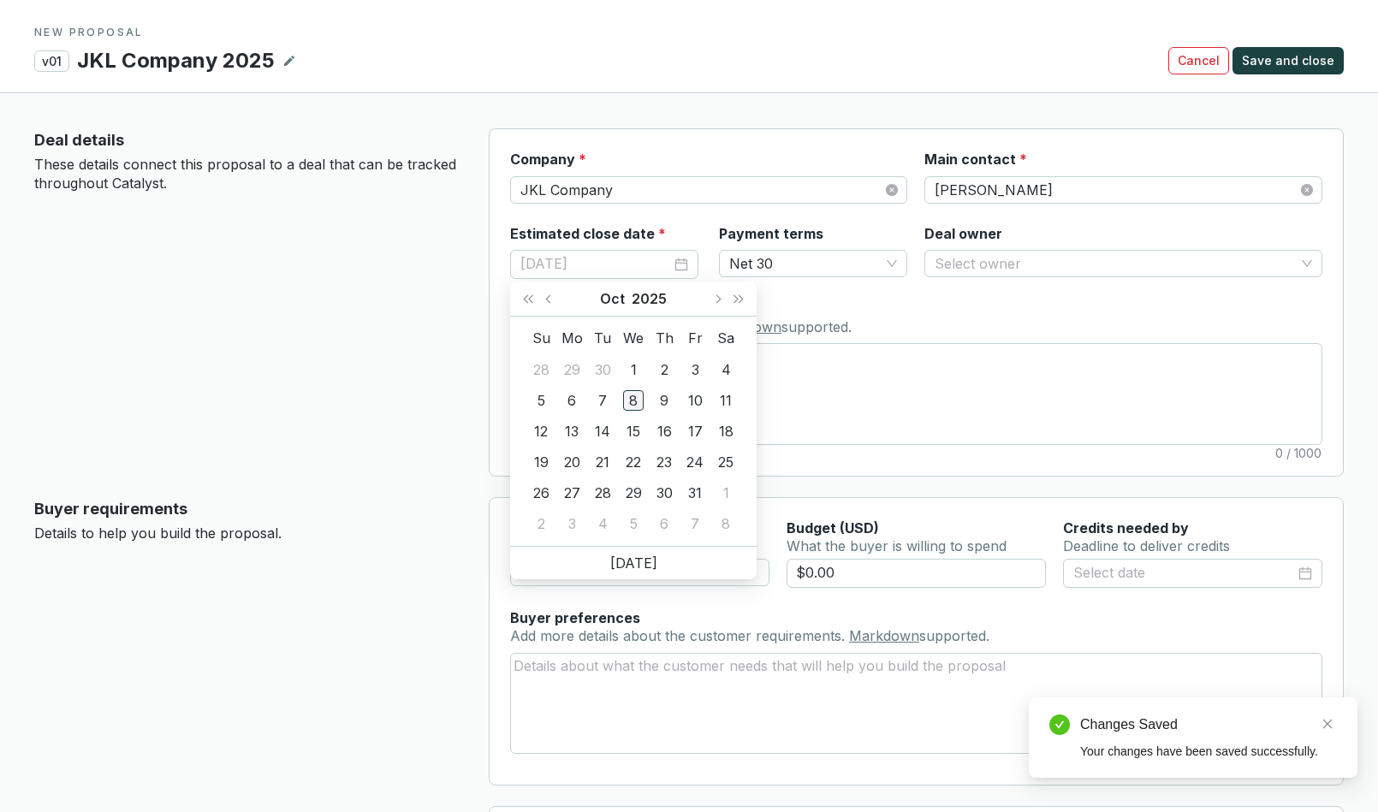
click at [636, 402] on div "8" at bounding box center [633, 400] width 21 height 21
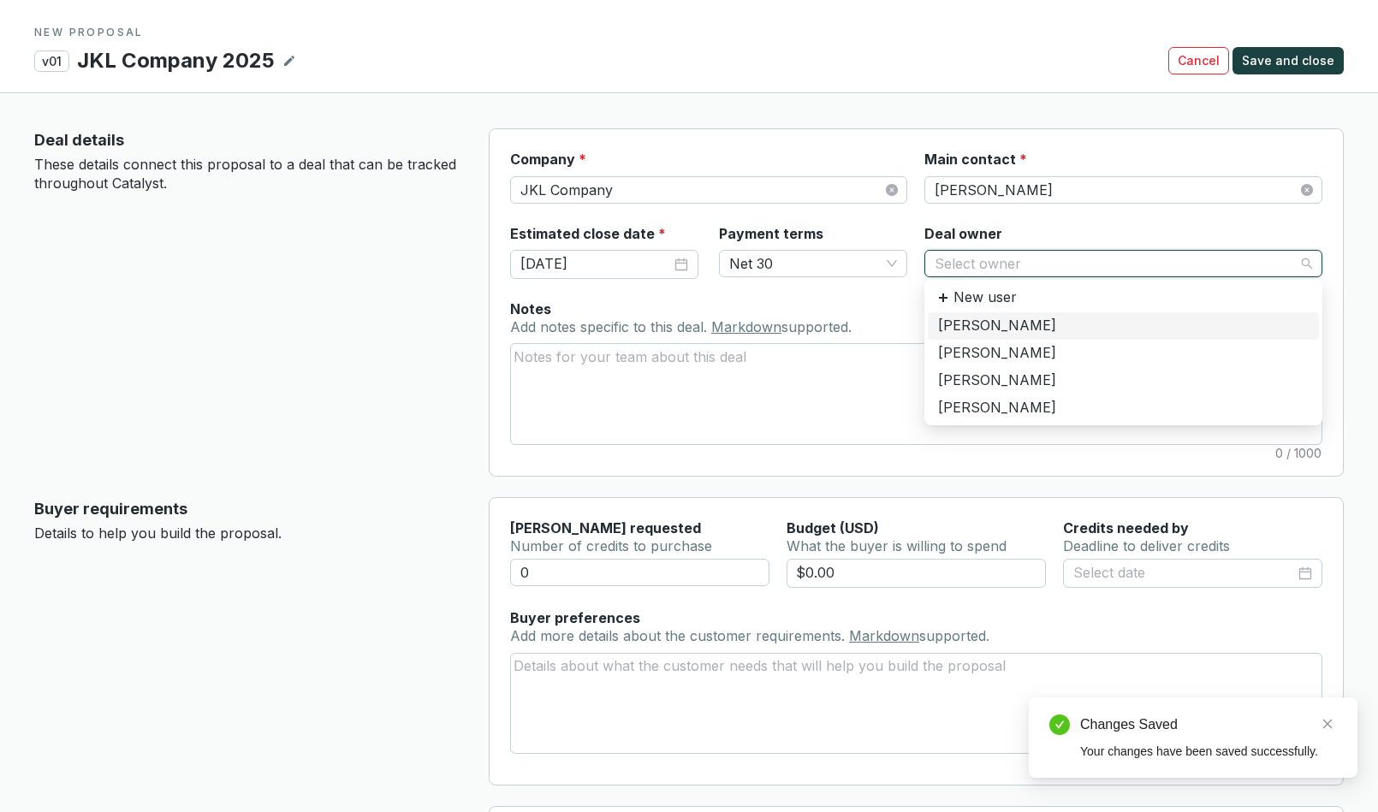
click at [994, 253] on input "Deal owner" at bounding box center [1115, 264] width 360 height 26
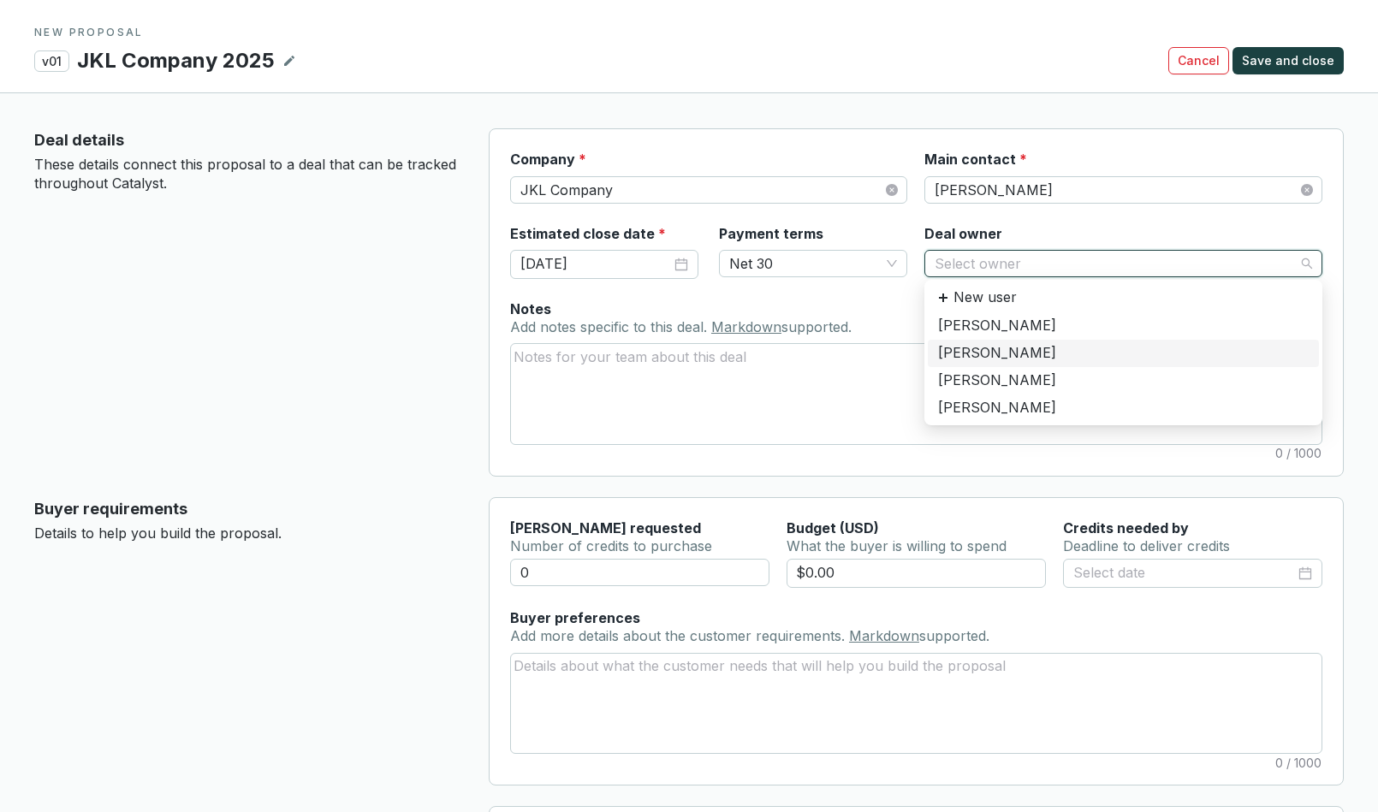
click at [1002, 355] on div "[PERSON_NAME]" at bounding box center [1123, 353] width 371 height 19
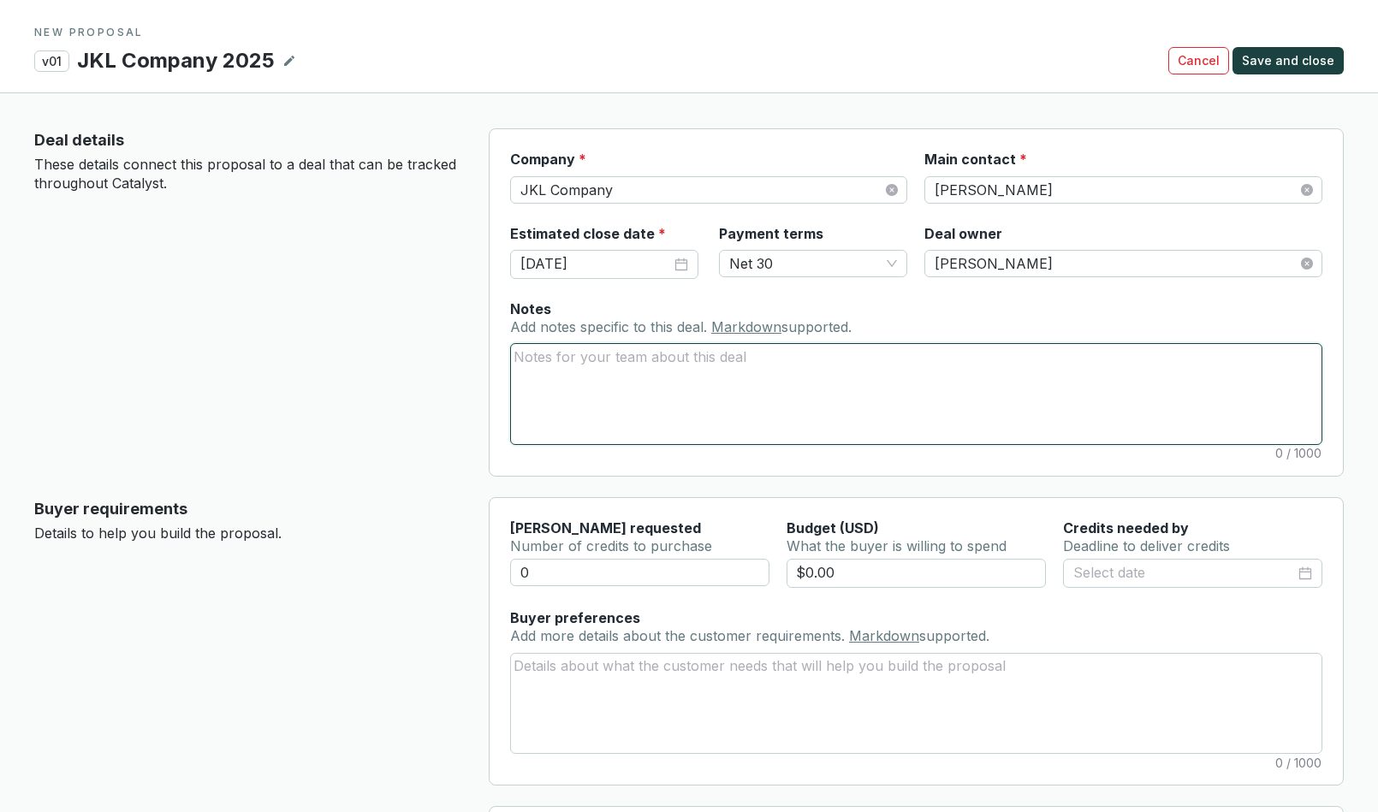
click at [598, 368] on textarea "Notes Add notes specific to this deal. Markdown supported." at bounding box center [916, 393] width 811 height 99
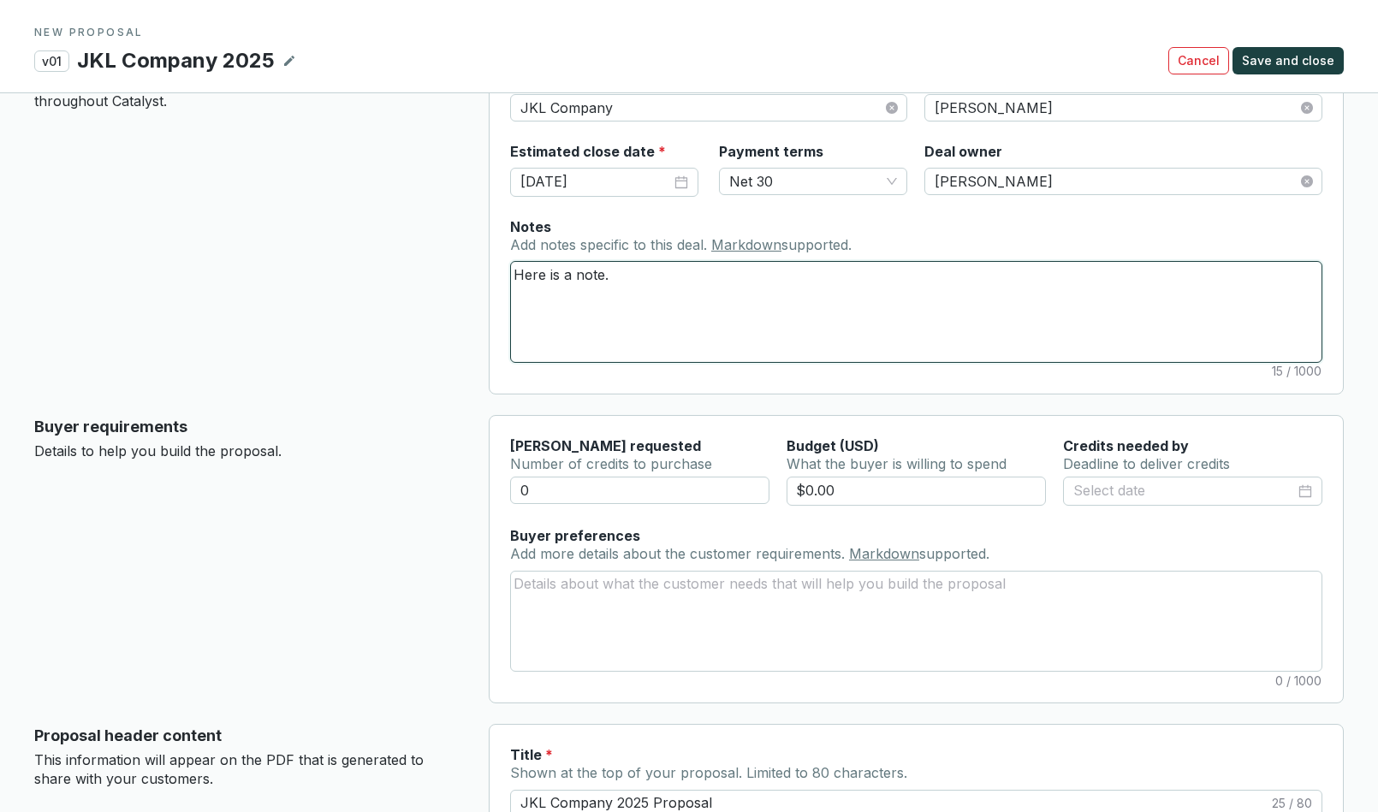
scroll to position [90, 0]
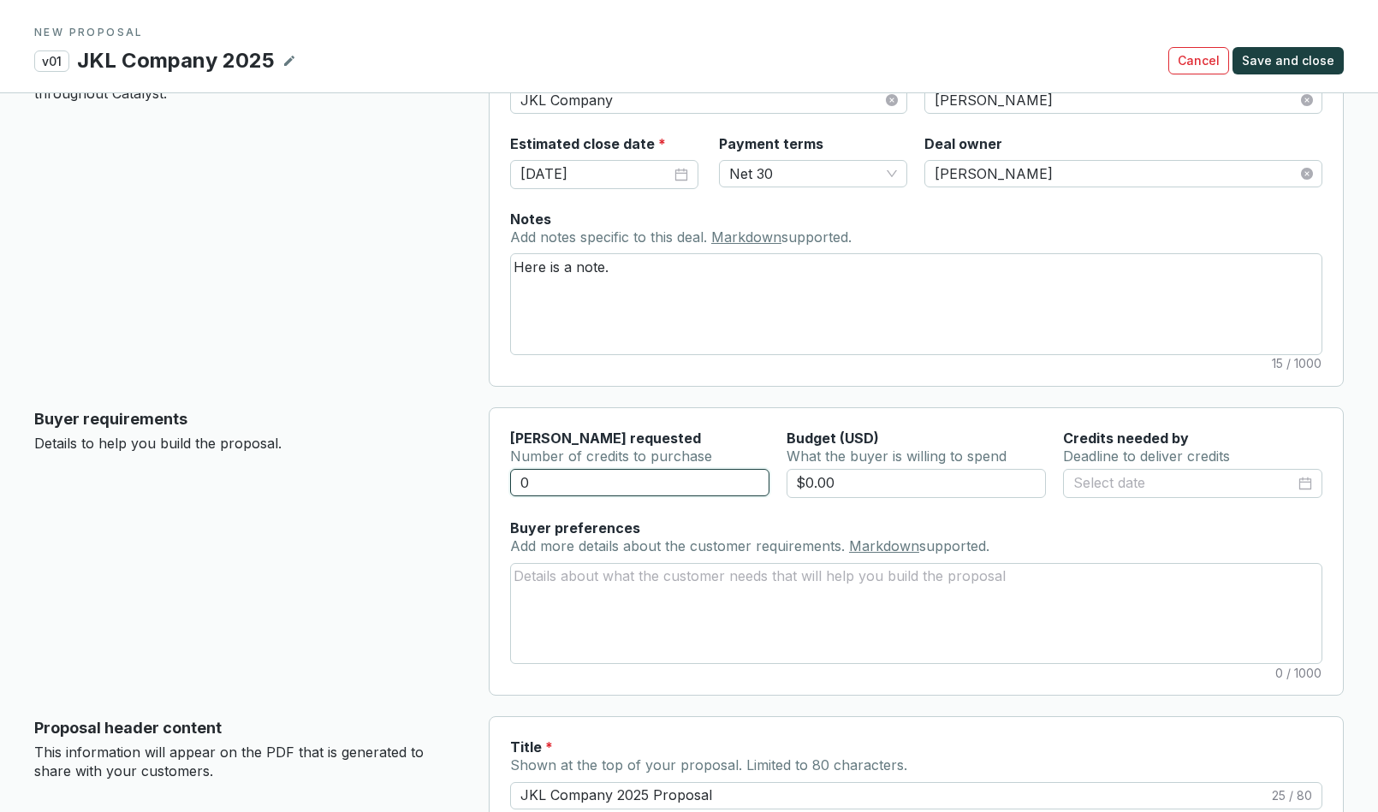
click at [550, 487] on input "0" at bounding box center [639, 482] width 259 height 27
click at [812, 483] on input "$0.00" at bounding box center [917, 483] width 260 height 29
drag, startPoint x: 845, startPoint y: 485, endPoint x: 766, endPoint y: 481, distance: 78.8
click at [767, 484] on div "50 $0.00" at bounding box center [916, 494] width 812 height 50
click at [1109, 483] on input at bounding box center [1185, 484] width 222 height 22
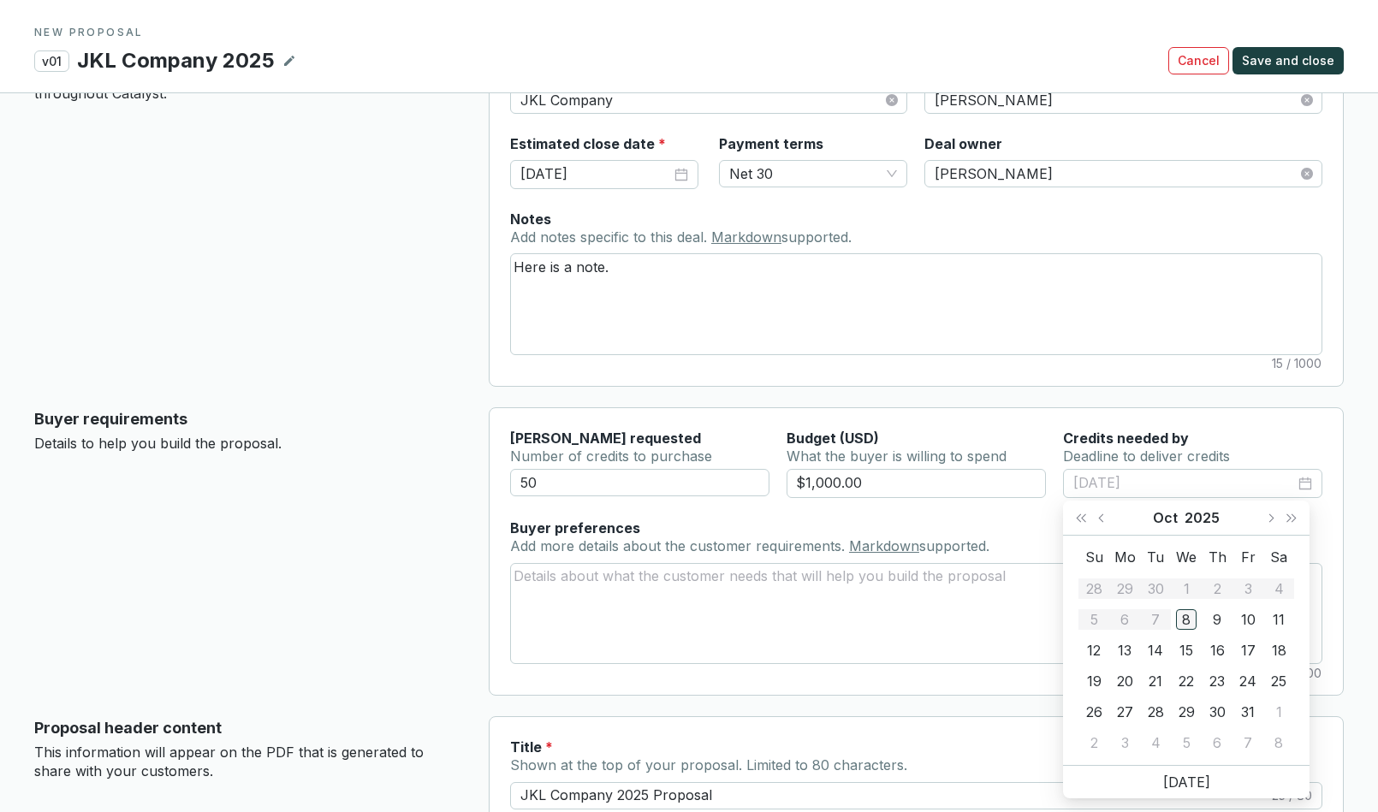
click at [1184, 620] on div "8" at bounding box center [1186, 620] width 21 height 21
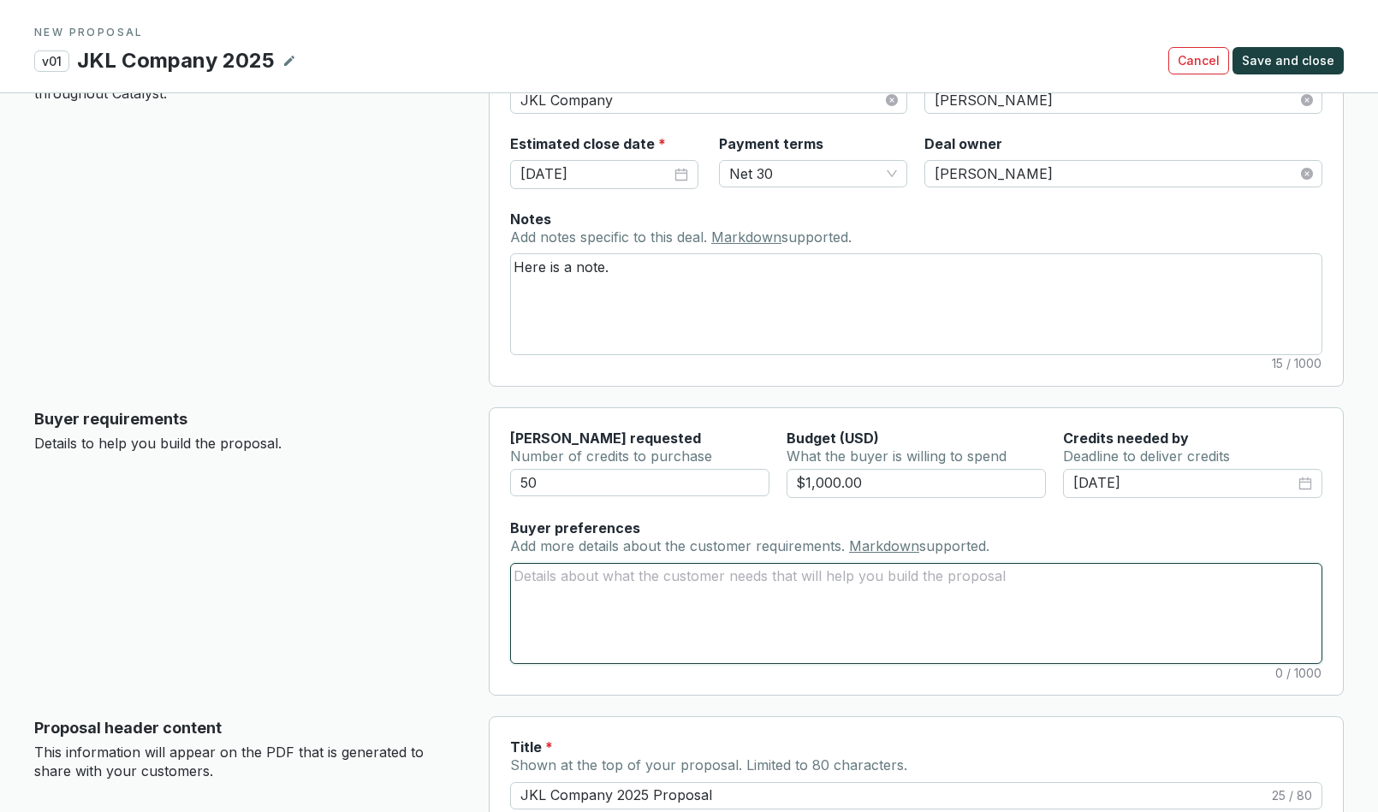
click at [548, 582] on textarea "Buyer preferences Add more details about the customer requirements. Markdown su…" at bounding box center [916, 613] width 811 height 99
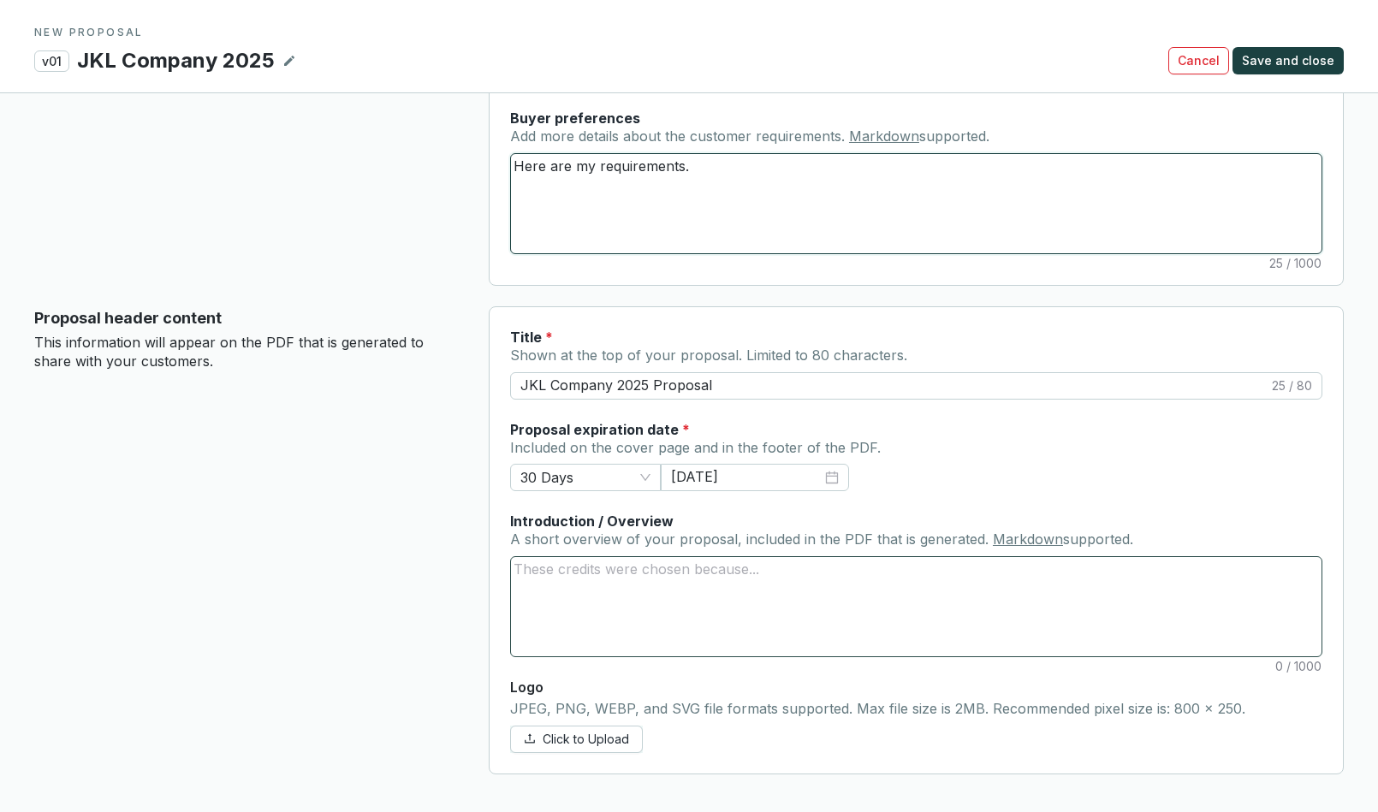
scroll to position [502, 0]
click at [574, 579] on textarea "Introduction / Overview A short overview of your proposal, included in the PDF …" at bounding box center [916, 605] width 811 height 99
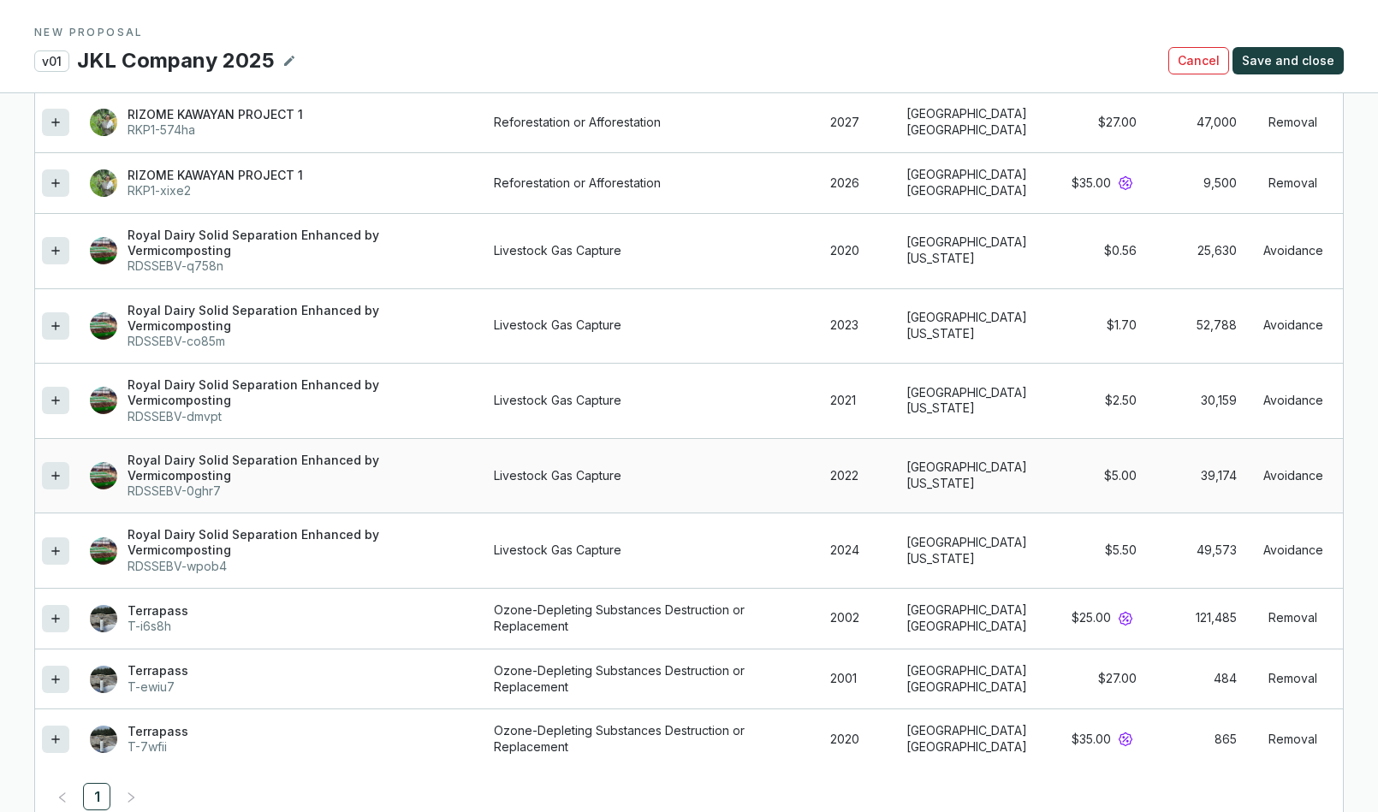
scroll to position [1693, 0]
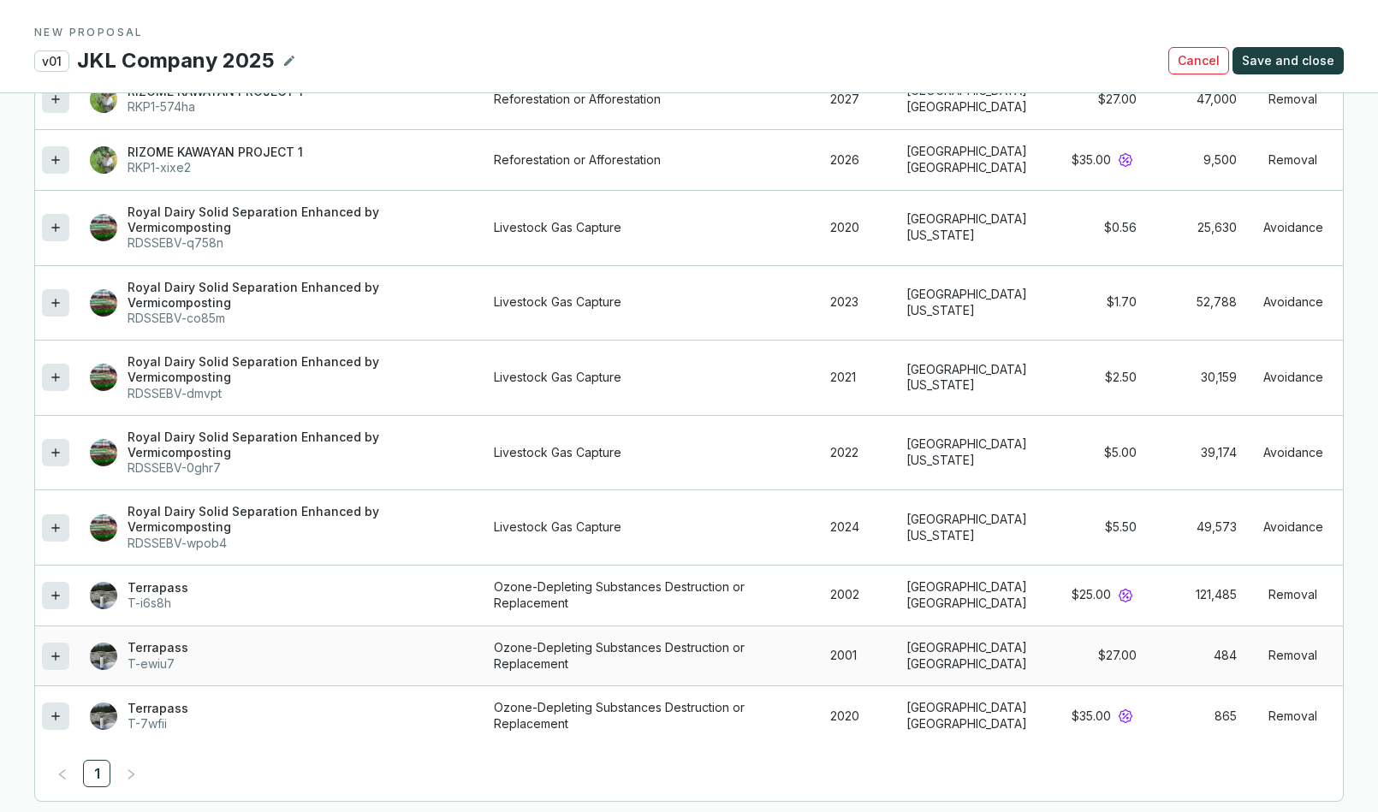
click at [56, 660] on icon at bounding box center [55, 656] width 8 height 8
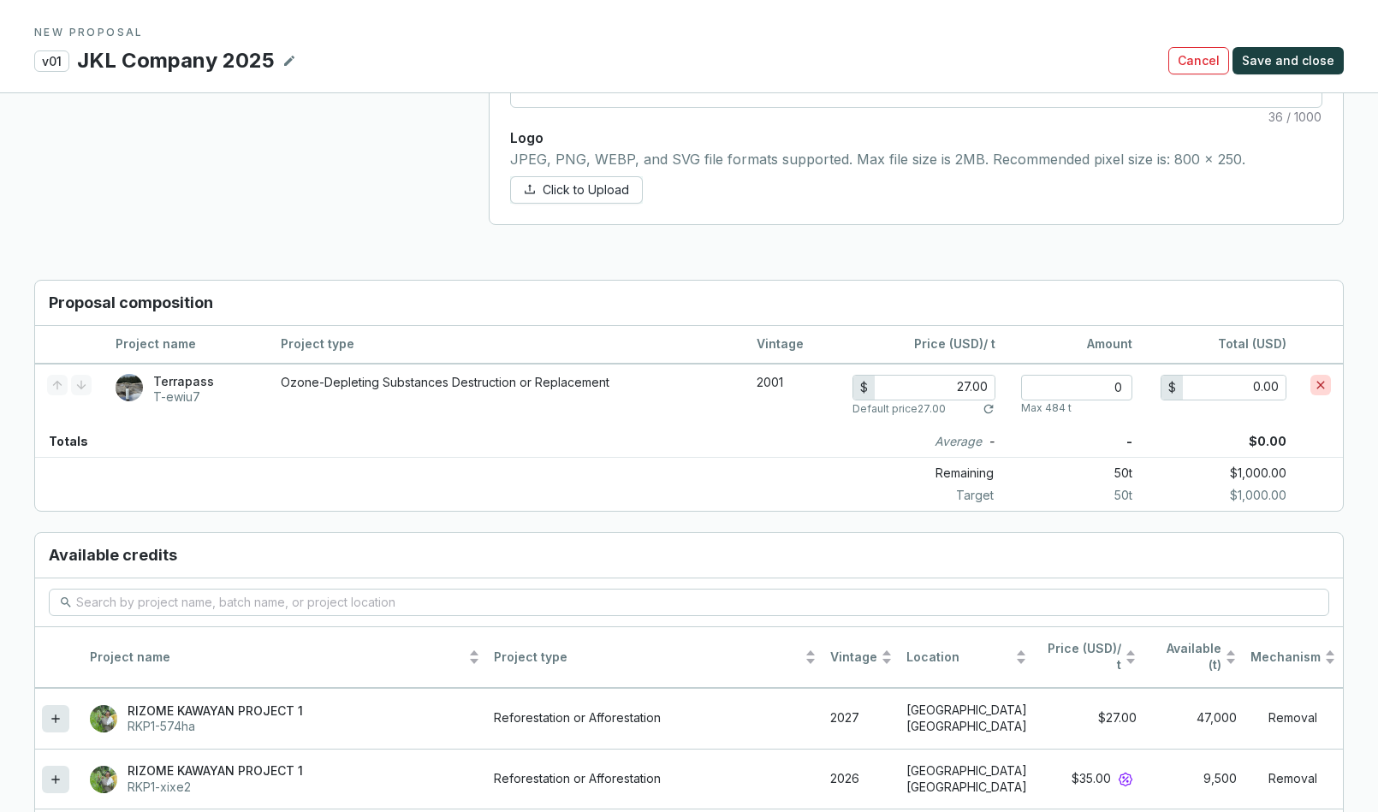
scroll to position [1052, 0]
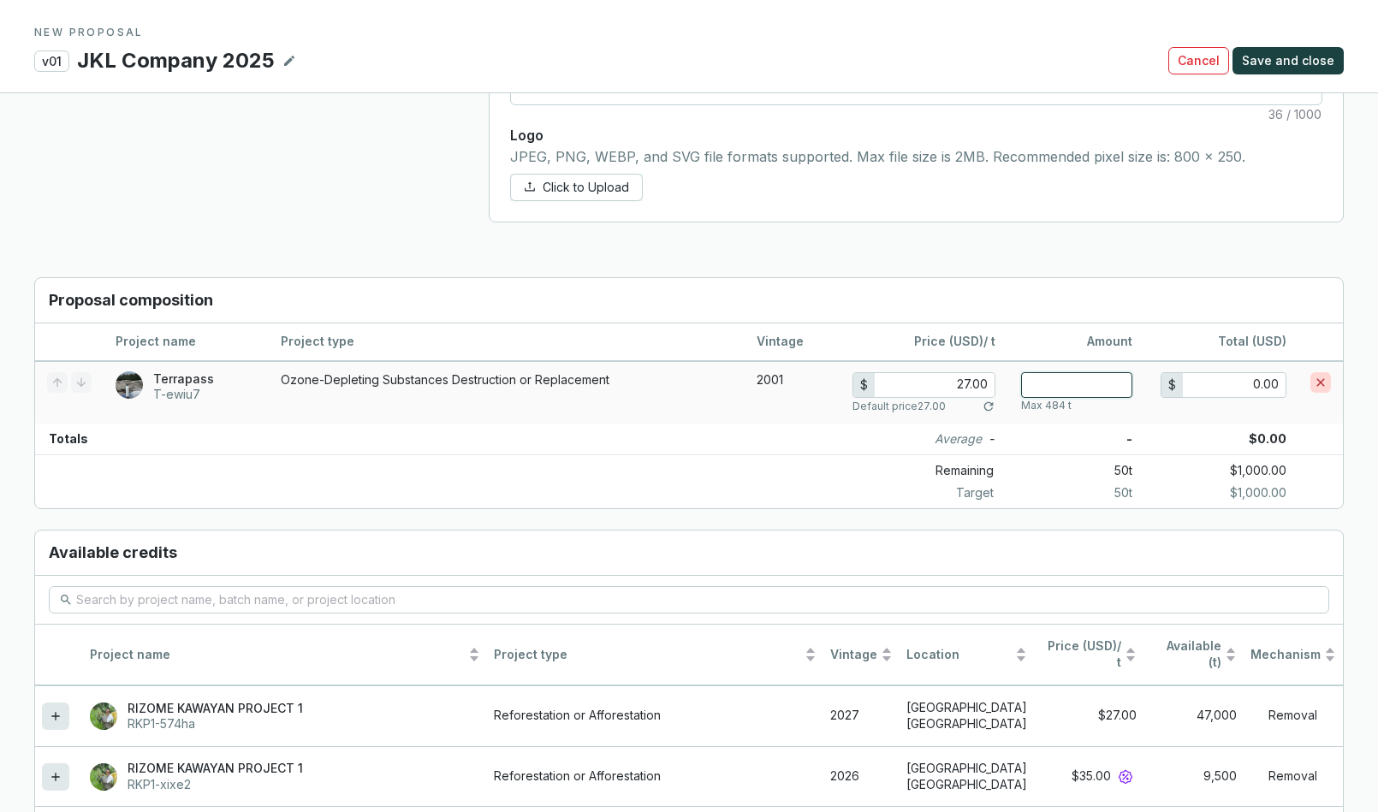
click at [1100, 383] on input "number" at bounding box center [1076, 385] width 111 height 26
click at [536, 478] on section "Remaining 15 t $55.00 Target 50 t $1,000.00" at bounding box center [689, 480] width 1308 height 50
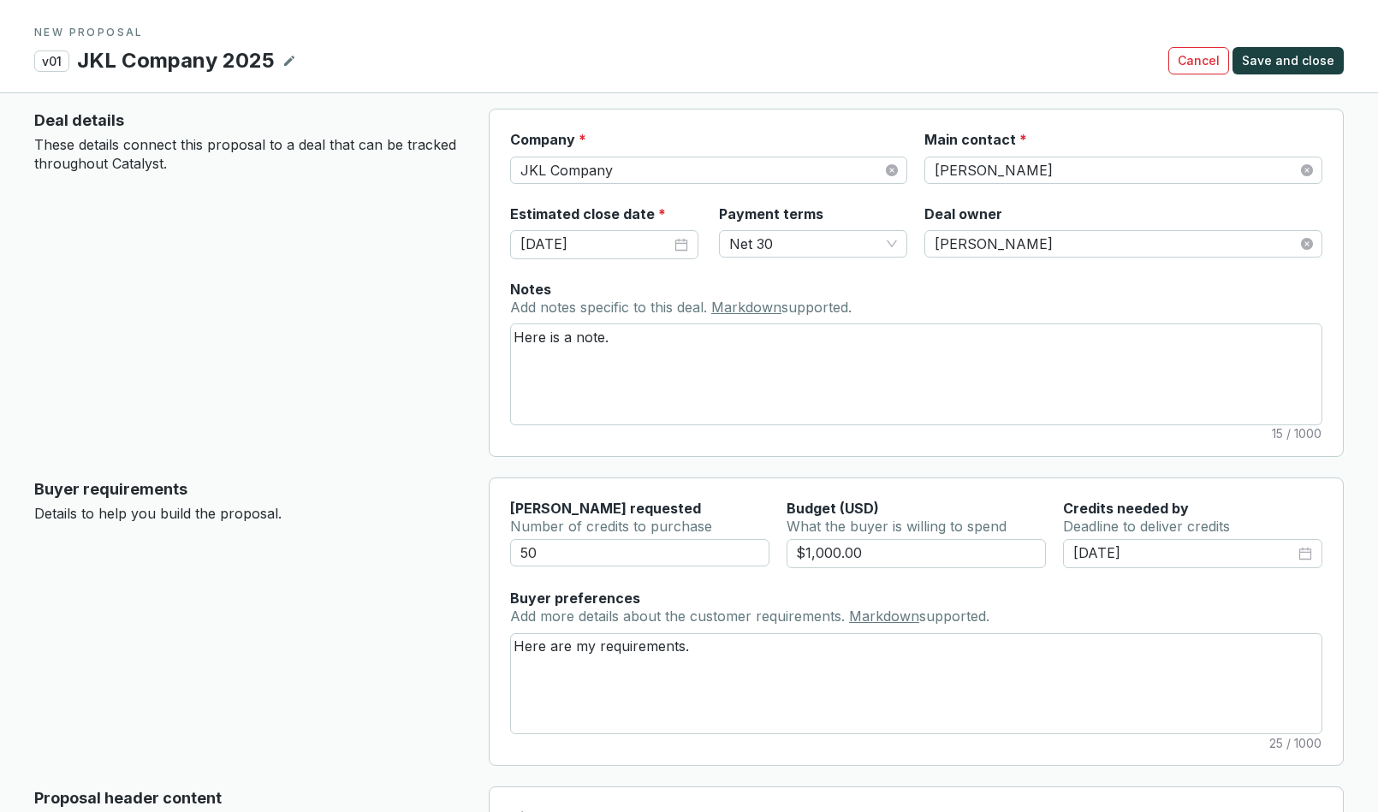
scroll to position [0, 0]
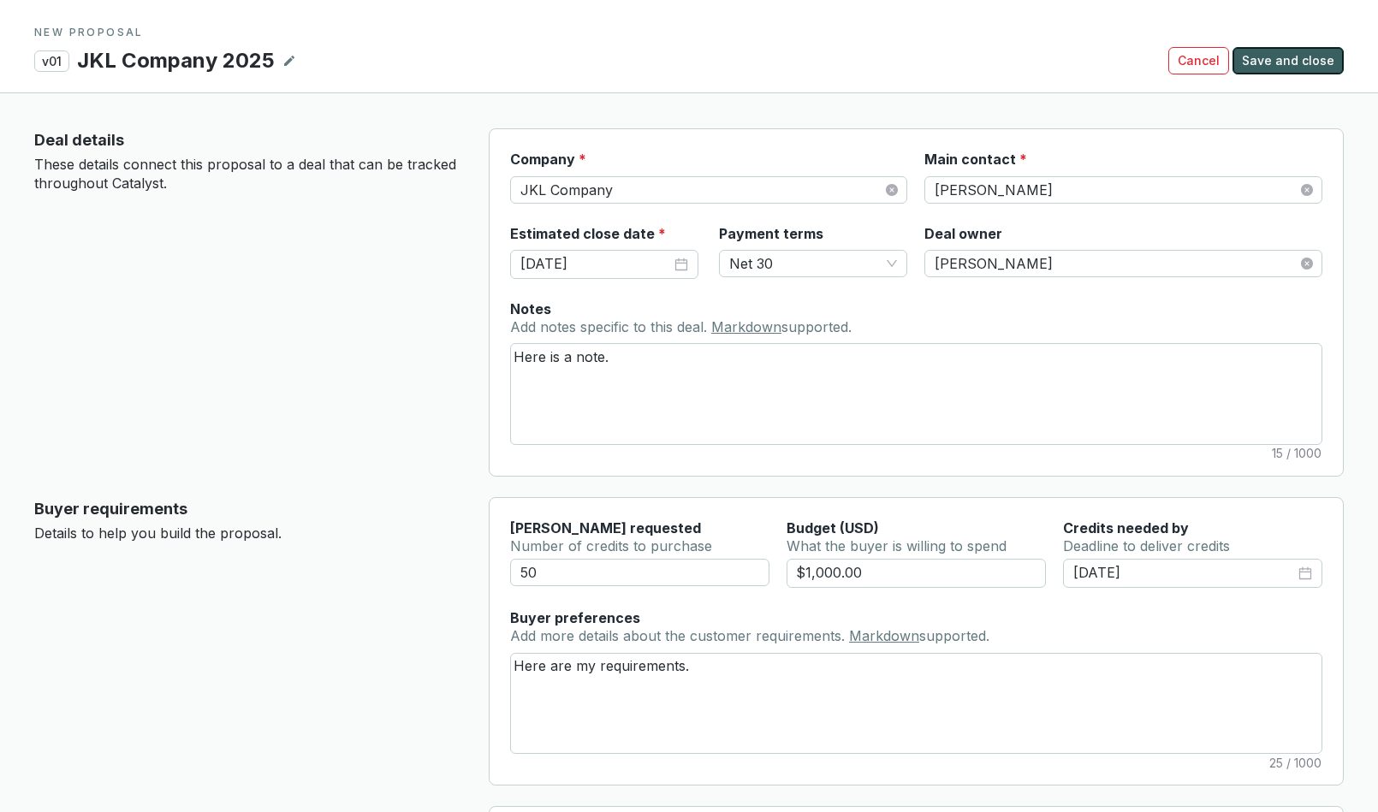
click at [1215, 58] on span "Save and close" at bounding box center [1288, 60] width 92 height 17
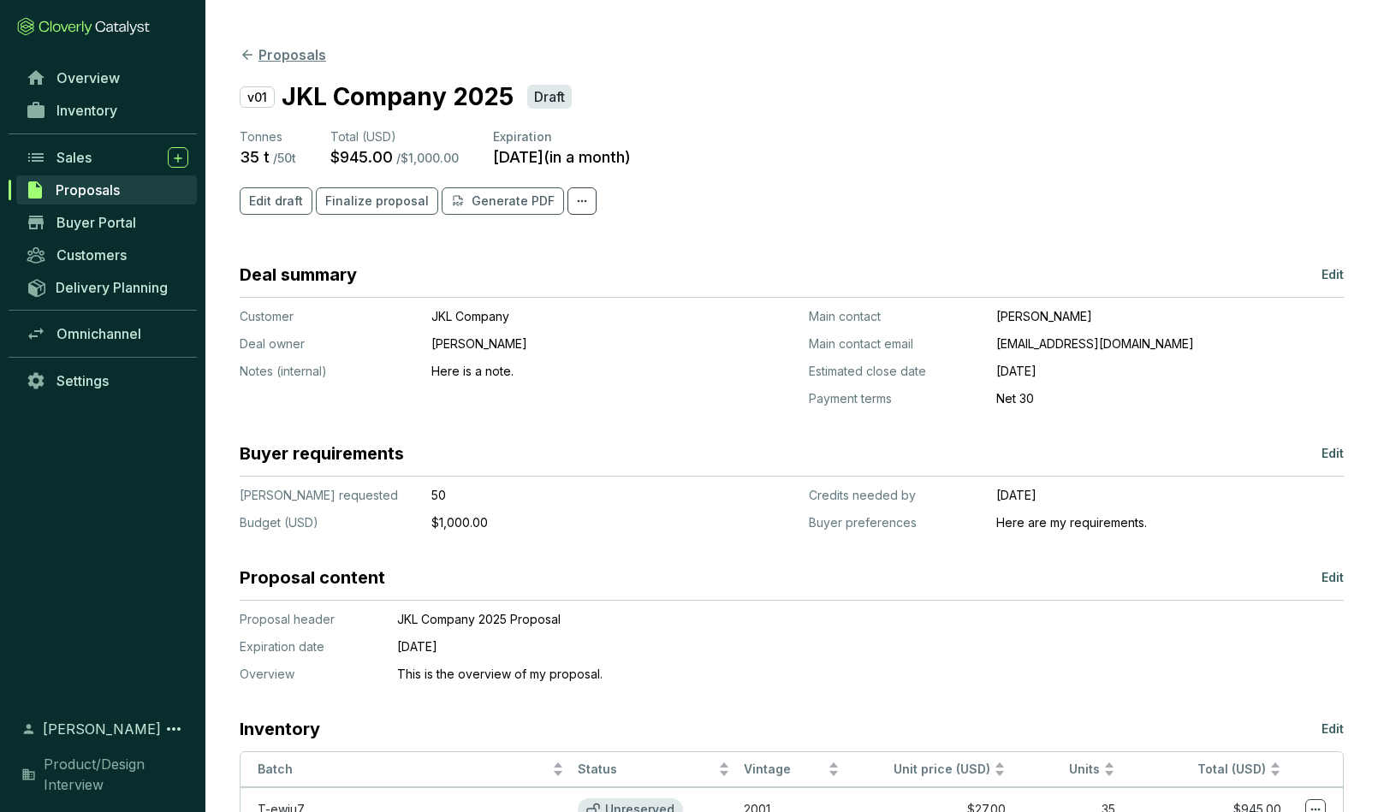
click at [278, 53] on button "Proposals" at bounding box center [283, 55] width 86 height 21
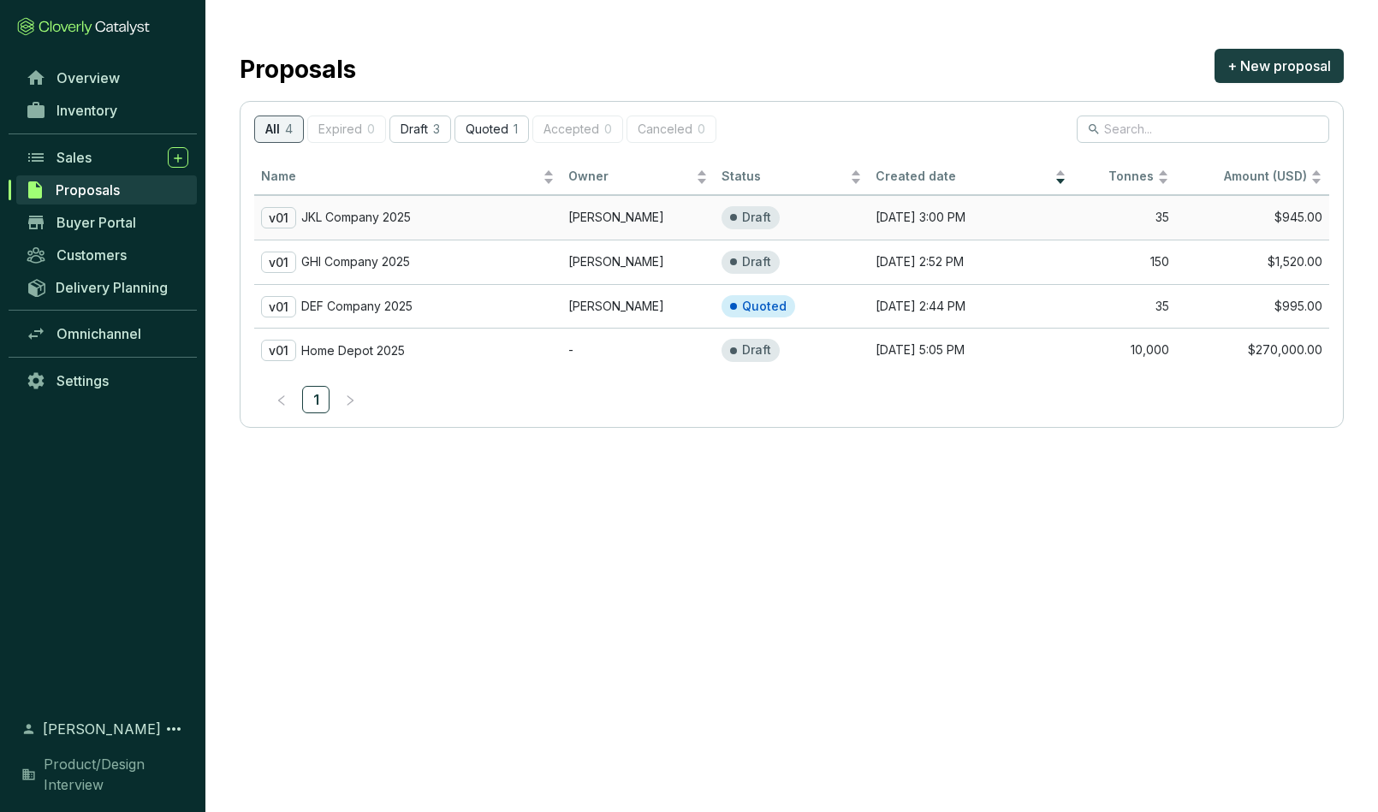
click at [597, 217] on td "[PERSON_NAME]" at bounding box center [638, 217] width 153 height 45
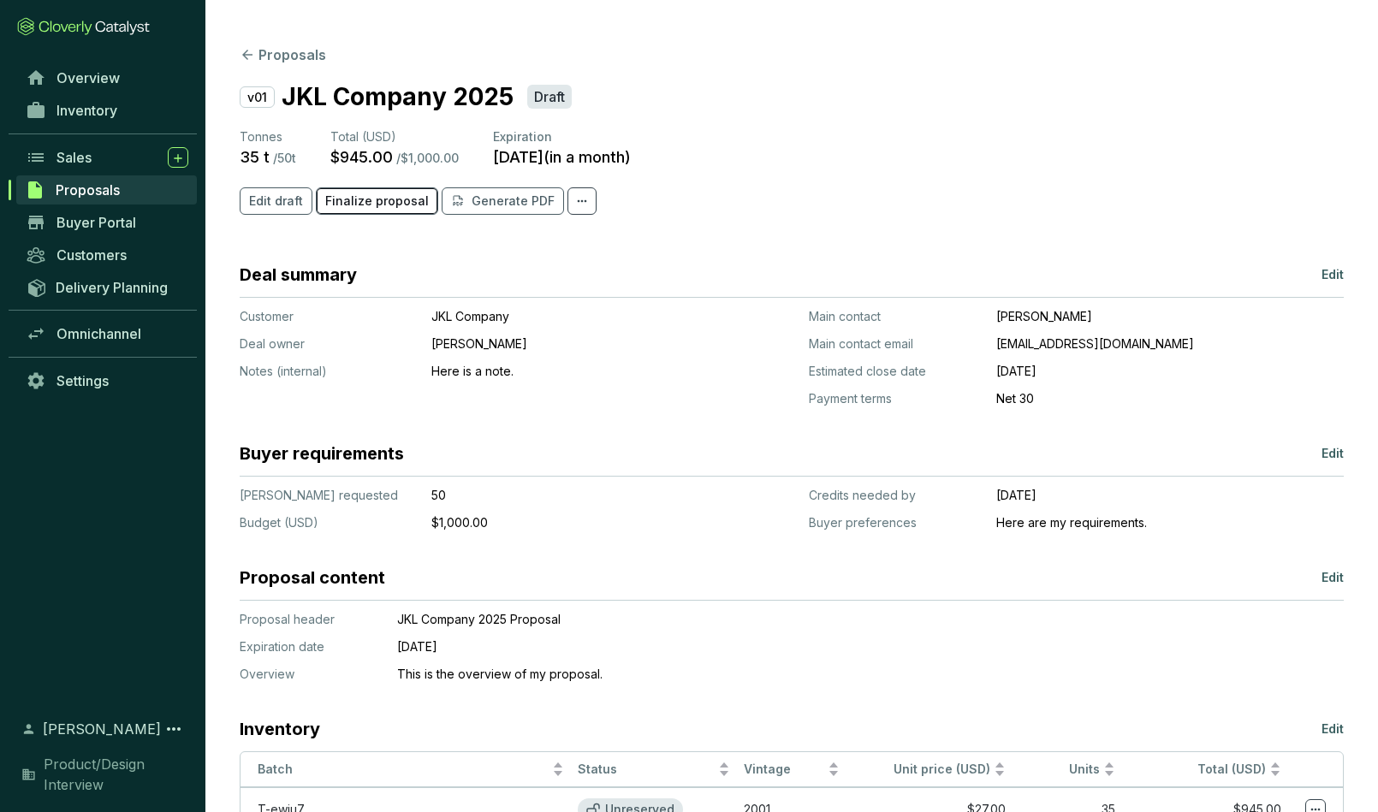
click at [378, 199] on span "Finalize proposal" at bounding box center [377, 201] width 104 height 17
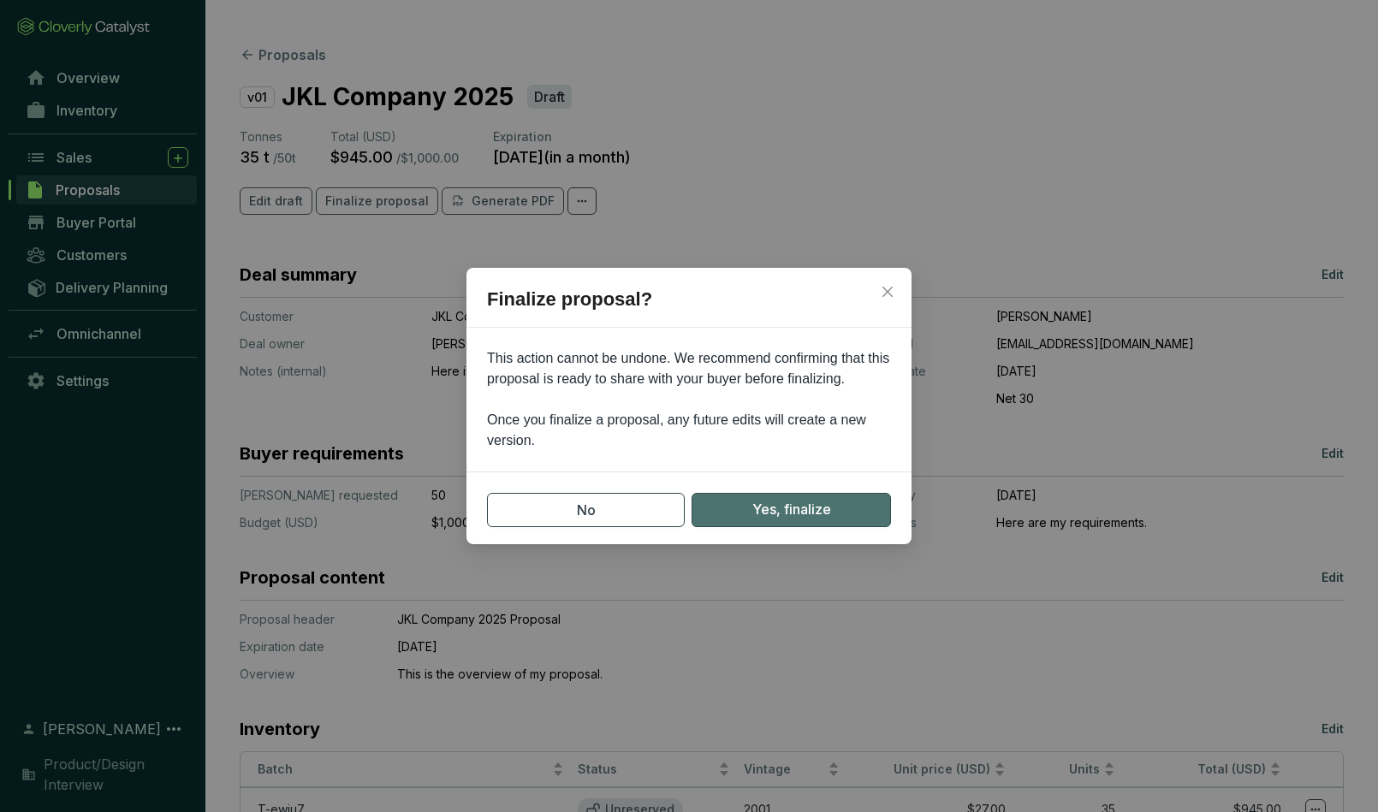
click at [764, 507] on span "Yes, finalize" at bounding box center [792, 509] width 79 height 21
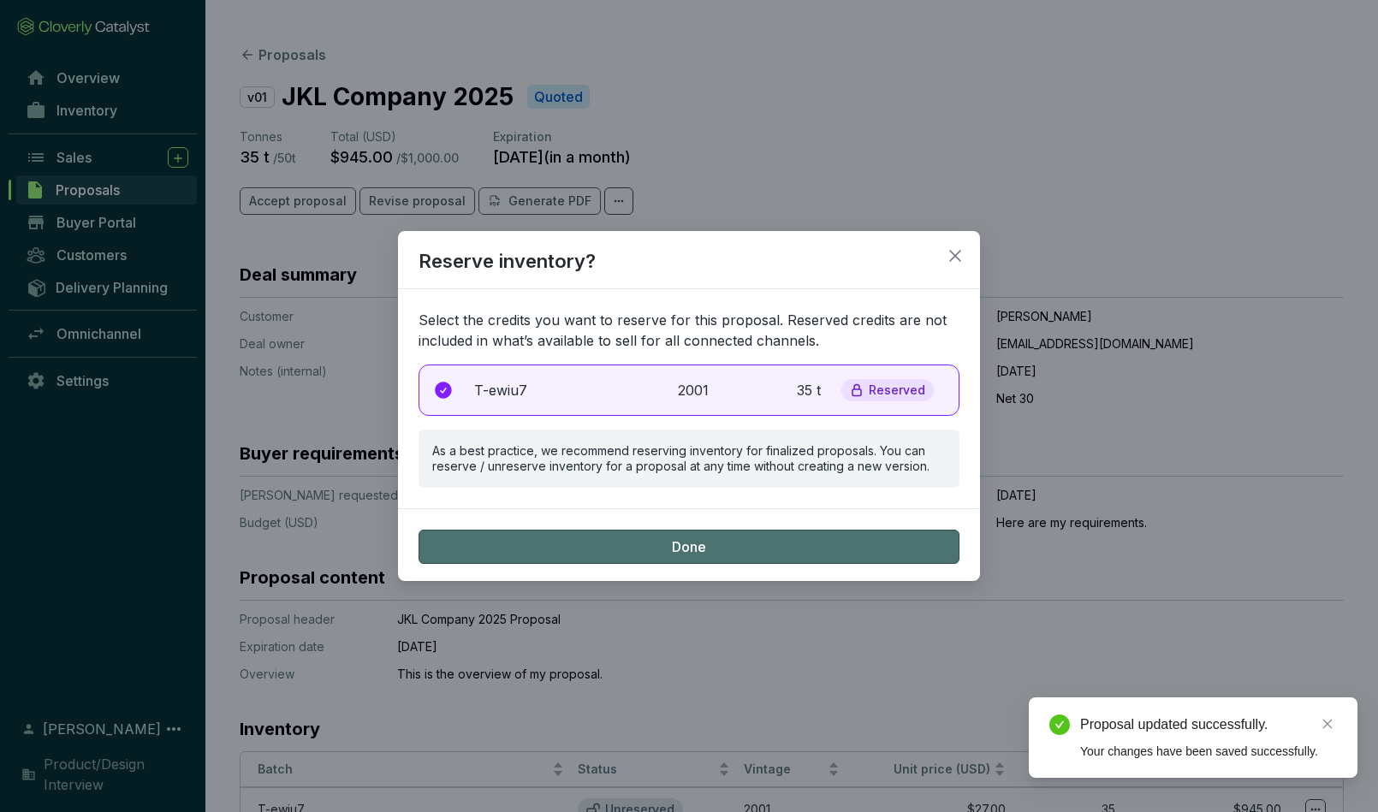
click at [671, 543] on button "Done" at bounding box center [689, 547] width 541 height 34
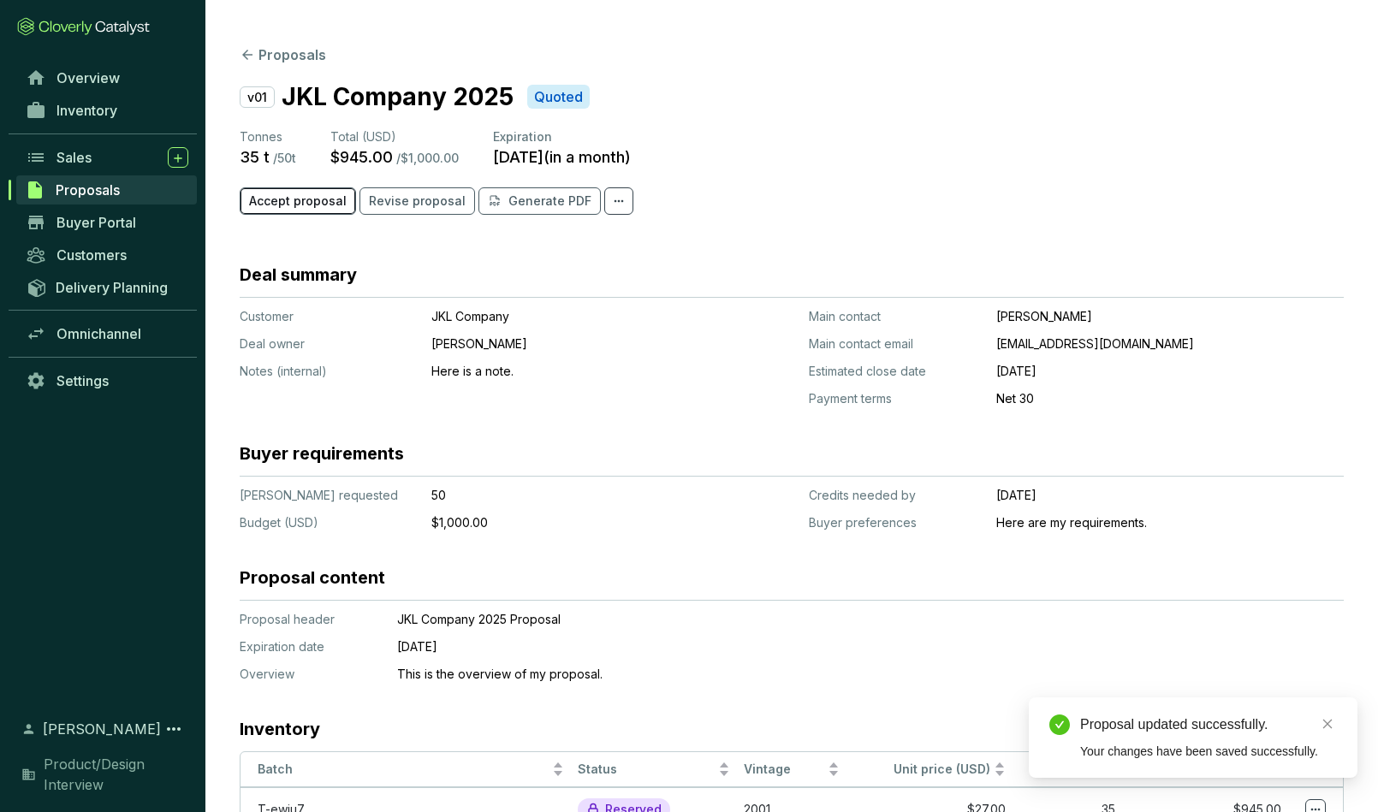
click at [318, 201] on span "Accept proposal" at bounding box center [298, 201] width 98 height 17
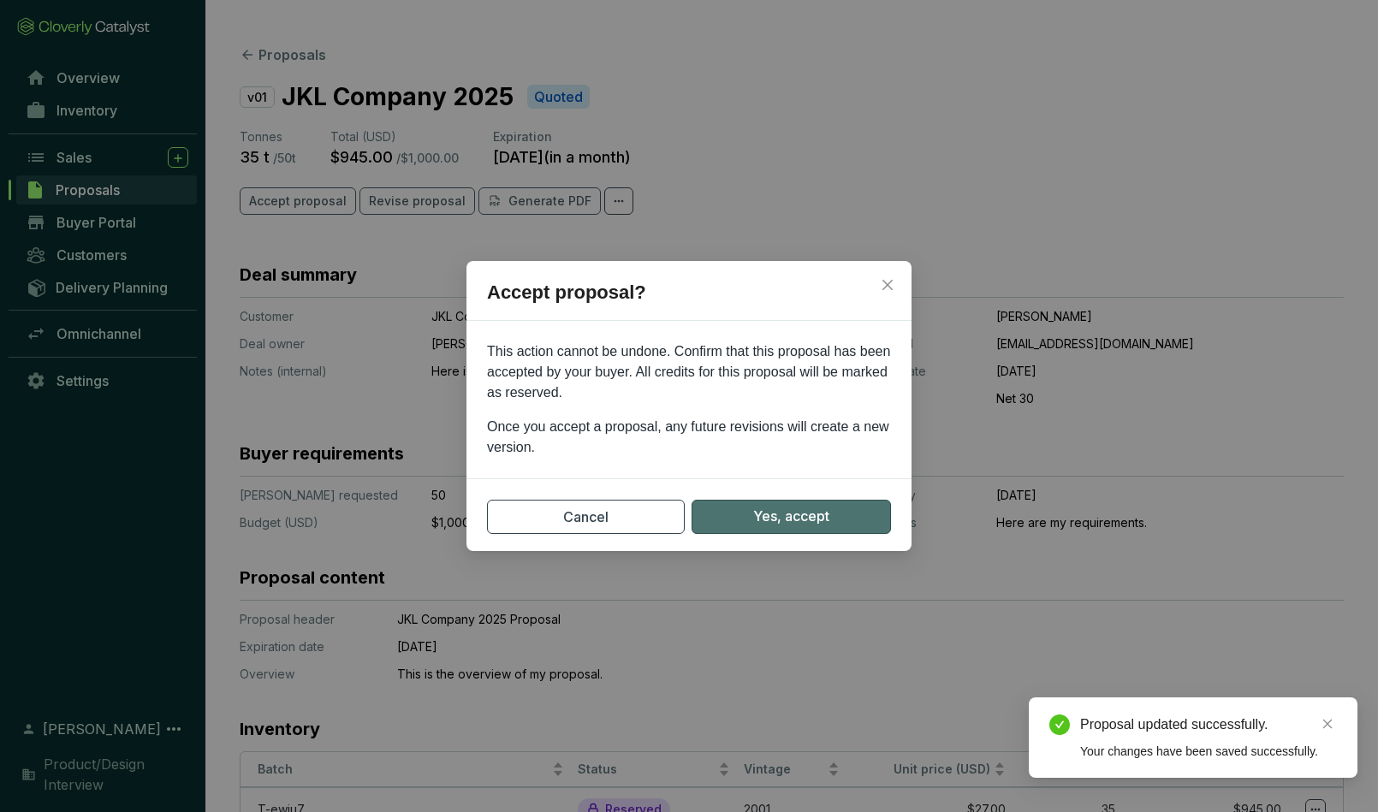
click at [755, 517] on span "Yes, accept" at bounding box center [791, 516] width 76 height 21
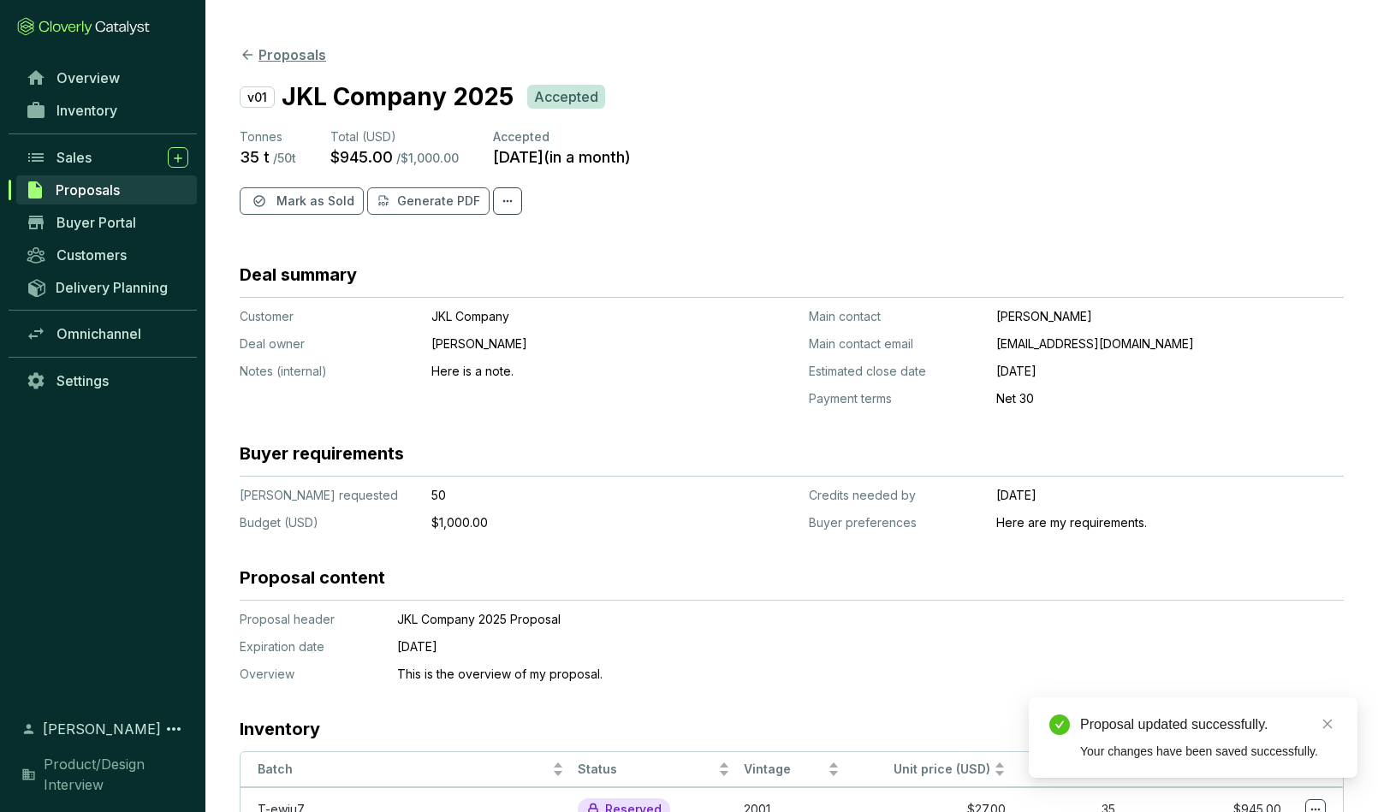
click at [261, 53] on button "Proposals" at bounding box center [283, 55] width 86 height 21
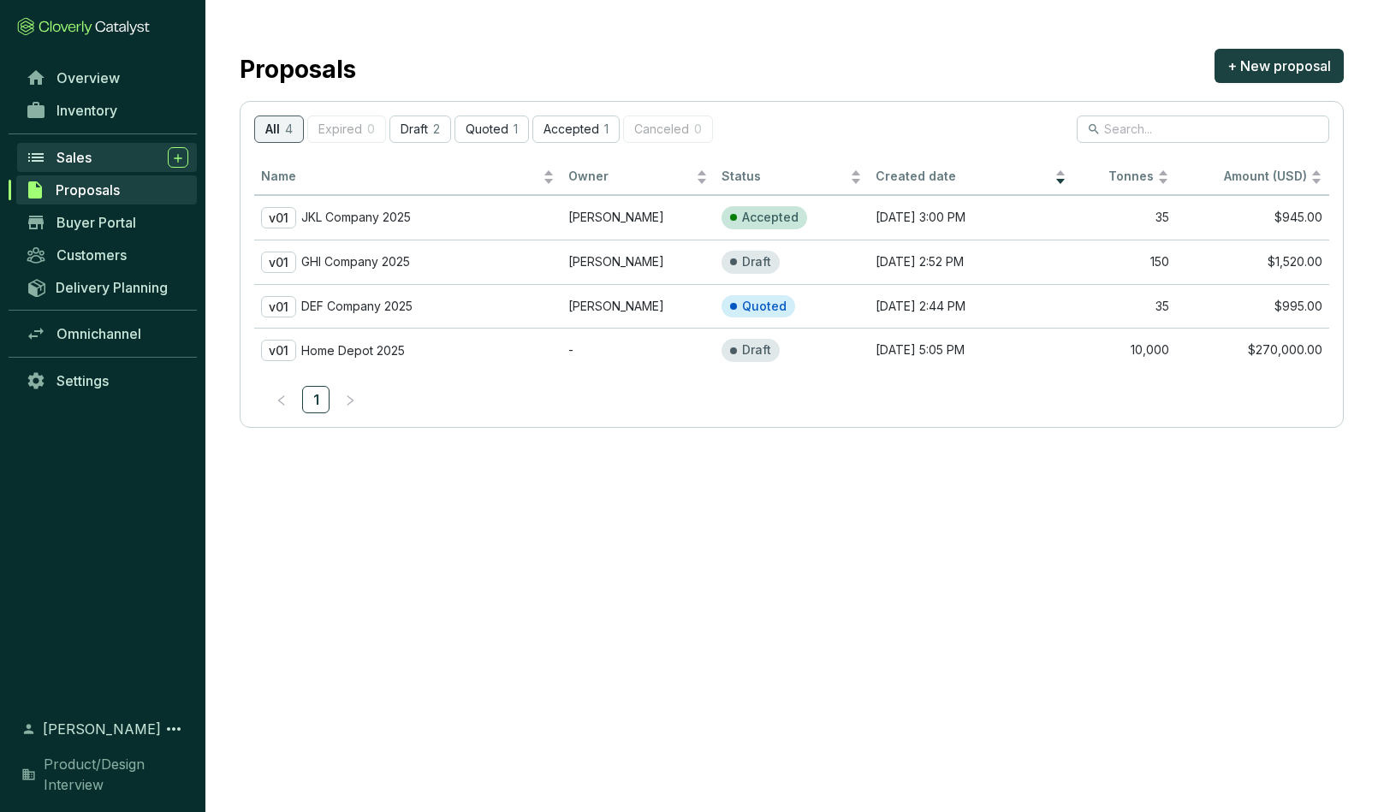
click at [84, 160] on span "Sales" at bounding box center [74, 157] width 35 height 17
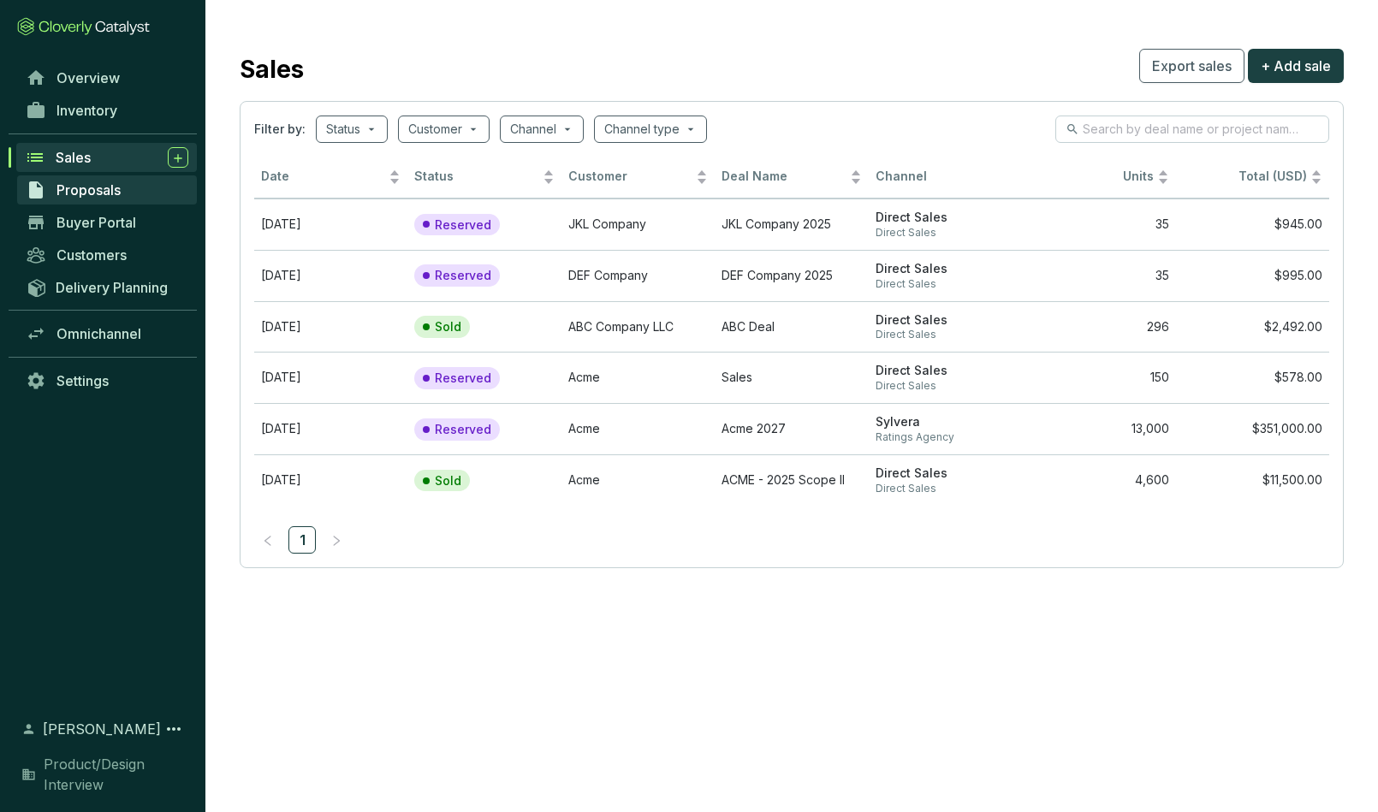
click at [83, 187] on span "Proposals" at bounding box center [89, 190] width 64 height 17
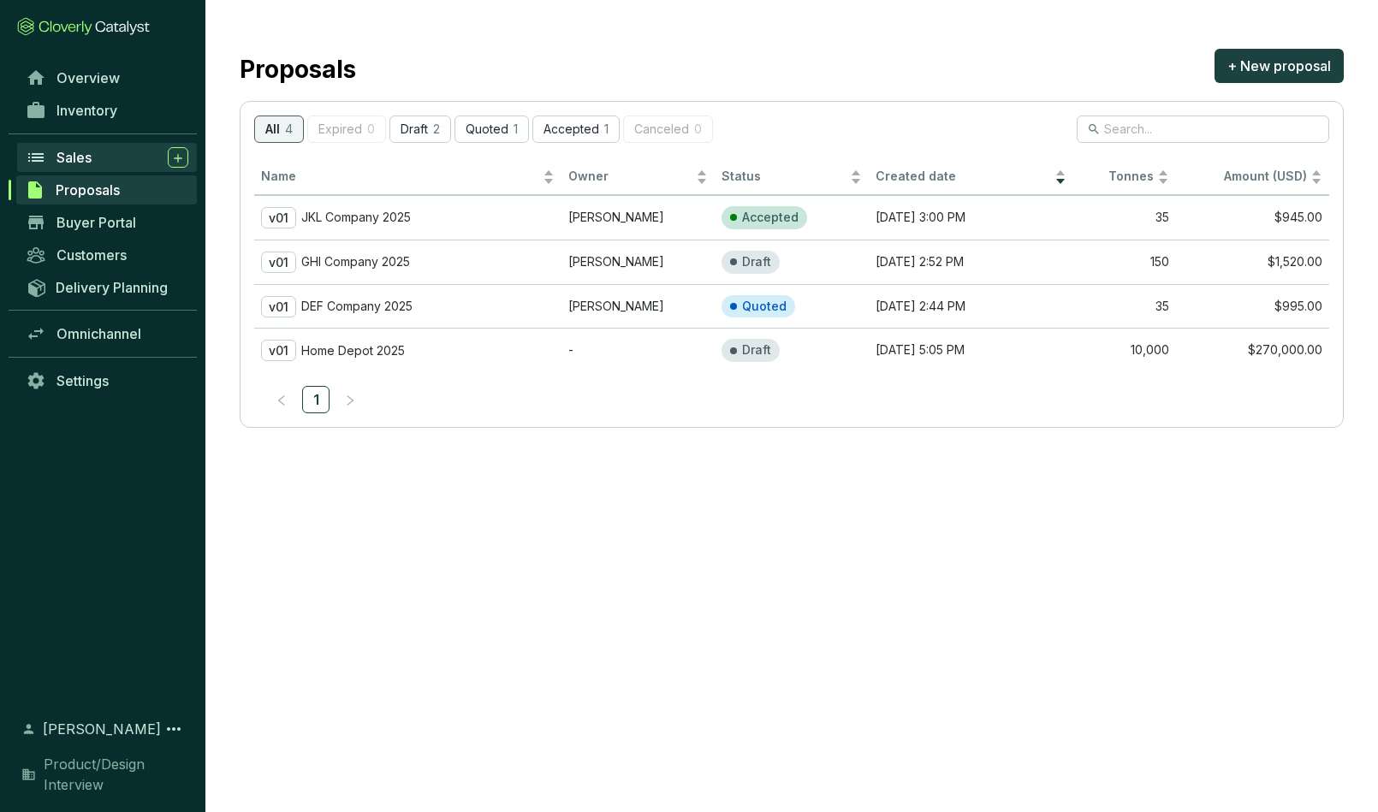
click at [78, 158] on span "Sales" at bounding box center [74, 157] width 35 height 17
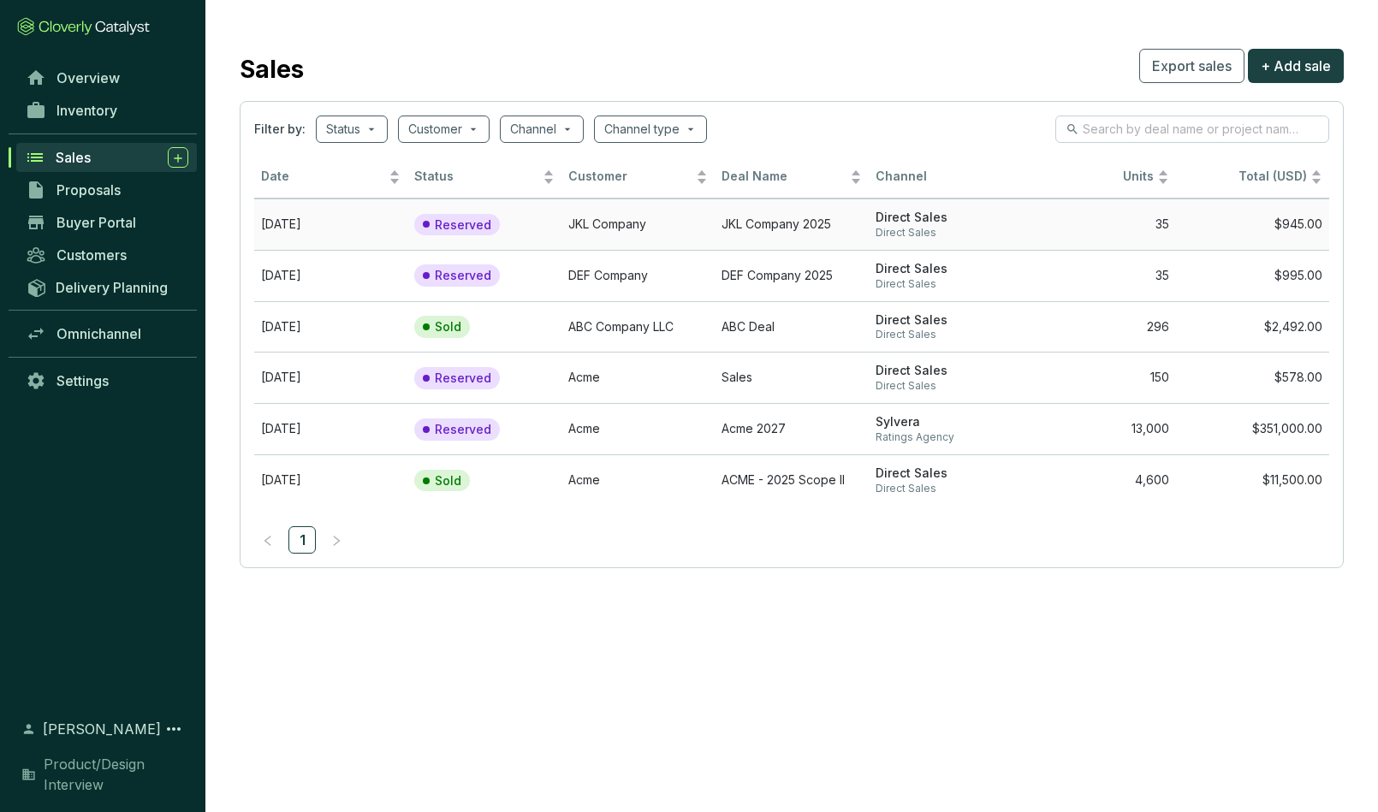
click at [604, 224] on td "JKL Company" at bounding box center [638, 224] width 153 height 51
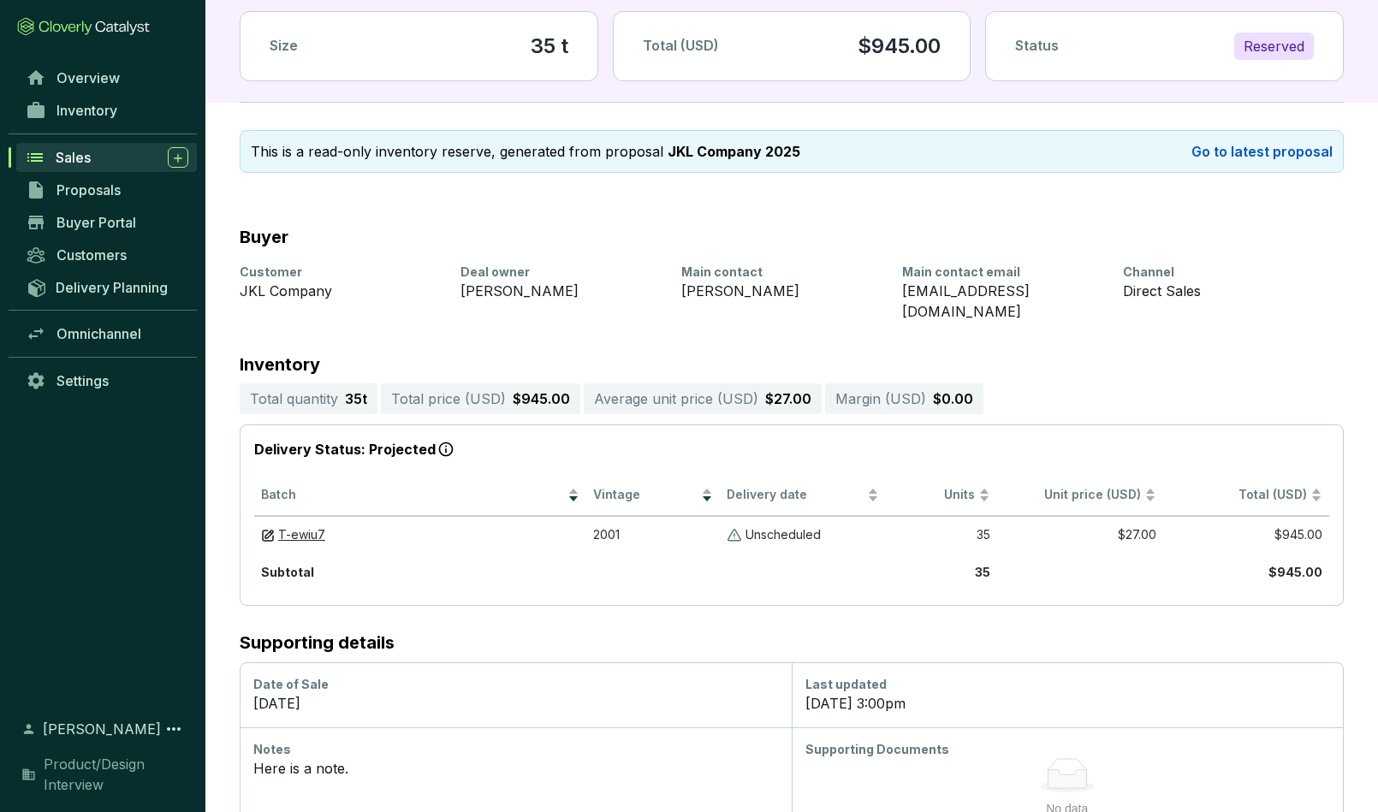
scroll to position [101, 0]
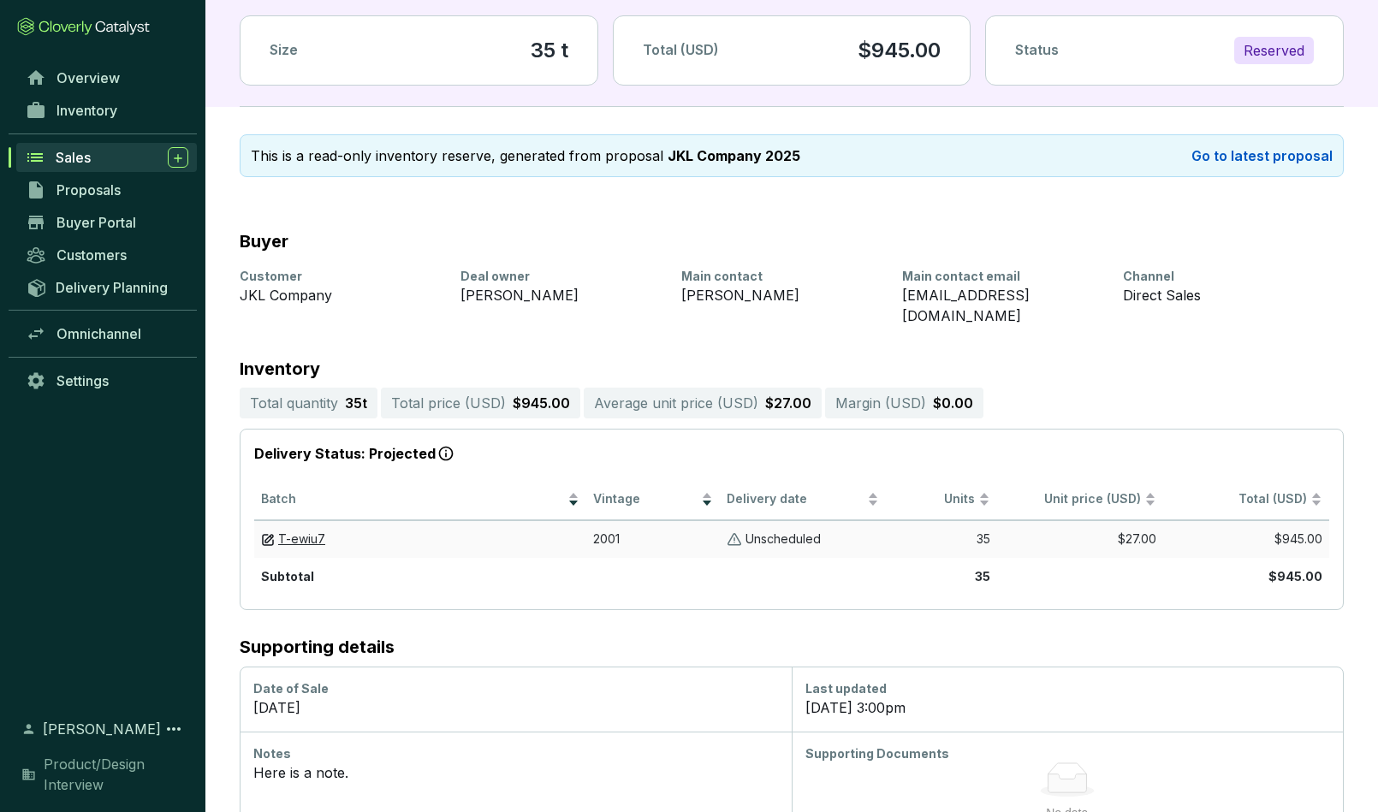
click at [770, 532] on p "Unscheduled" at bounding box center [783, 540] width 75 height 16
click at [790, 532] on p "Unscheduled" at bounding box center [783, 540] width 75 height 16
click at [1215, 155] on link "Go to latest proposal" at bounding box center [1262, 156] width 141 height 21
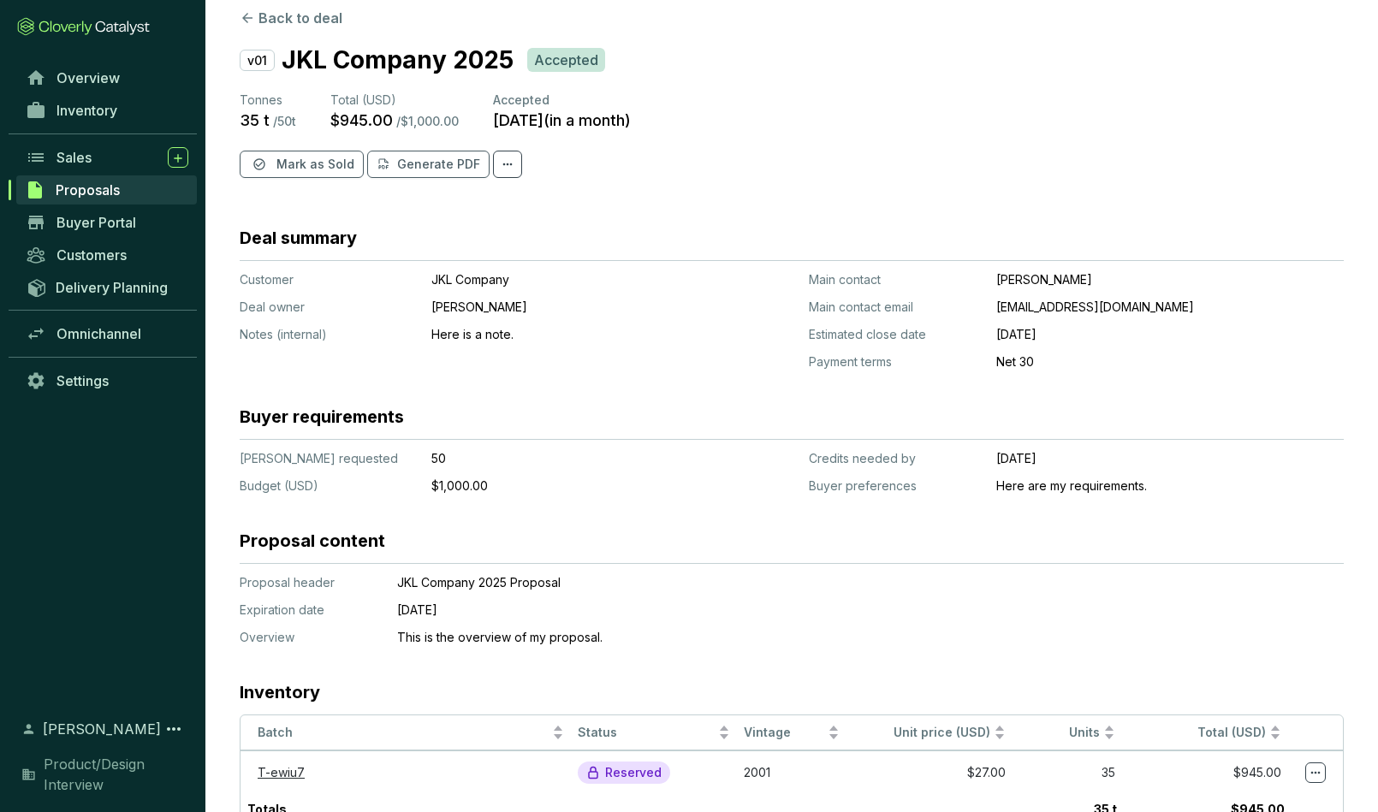
scroll to position [60, 0]
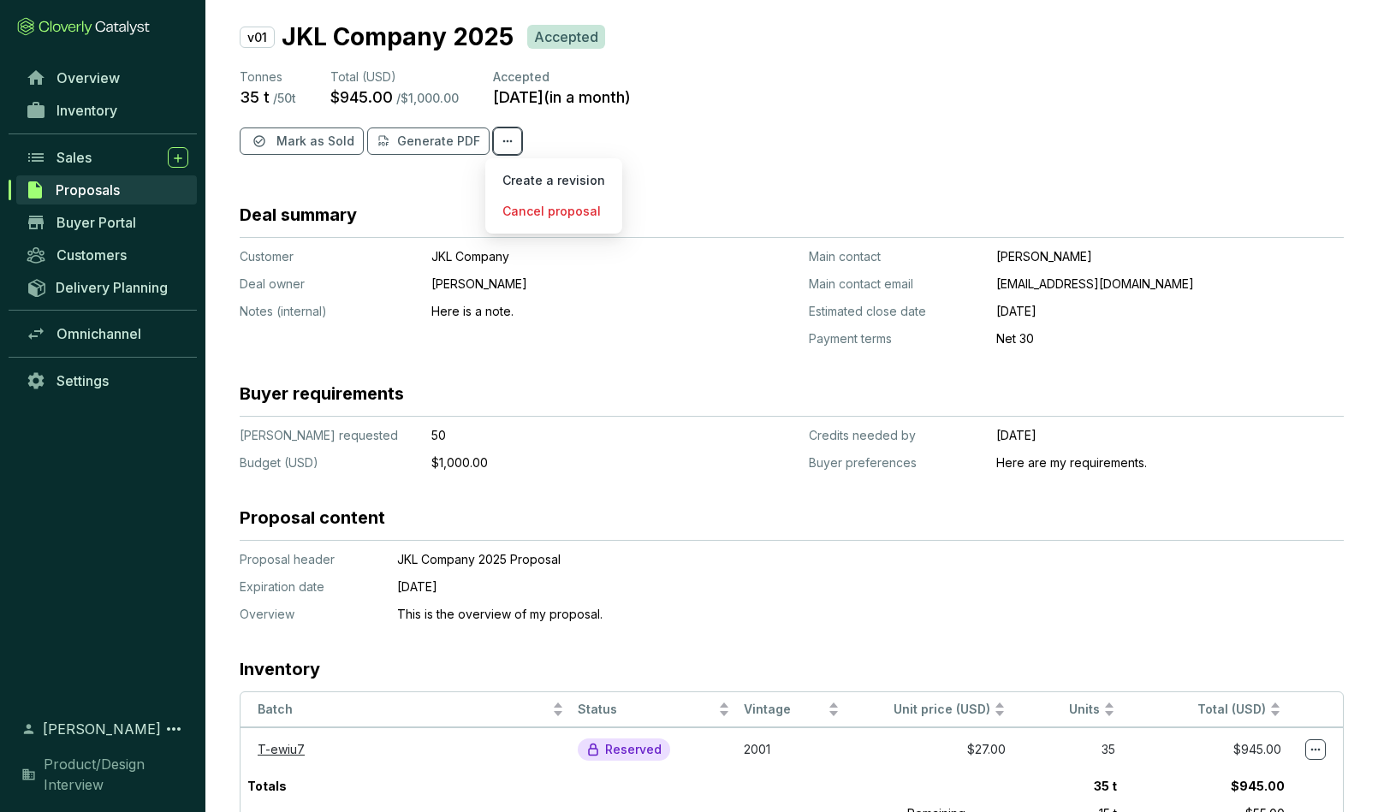
click at [501, 141] on icon at bounding box center [508, 141] width 14 height 21
click at [671, 164] on section "v01 JKL Company 2025 Accepted Tonnes 35 t / 50 t Total (USD) $945.00 / $1,000.0…" at bounding box center [792, 97] width 1104 height 157
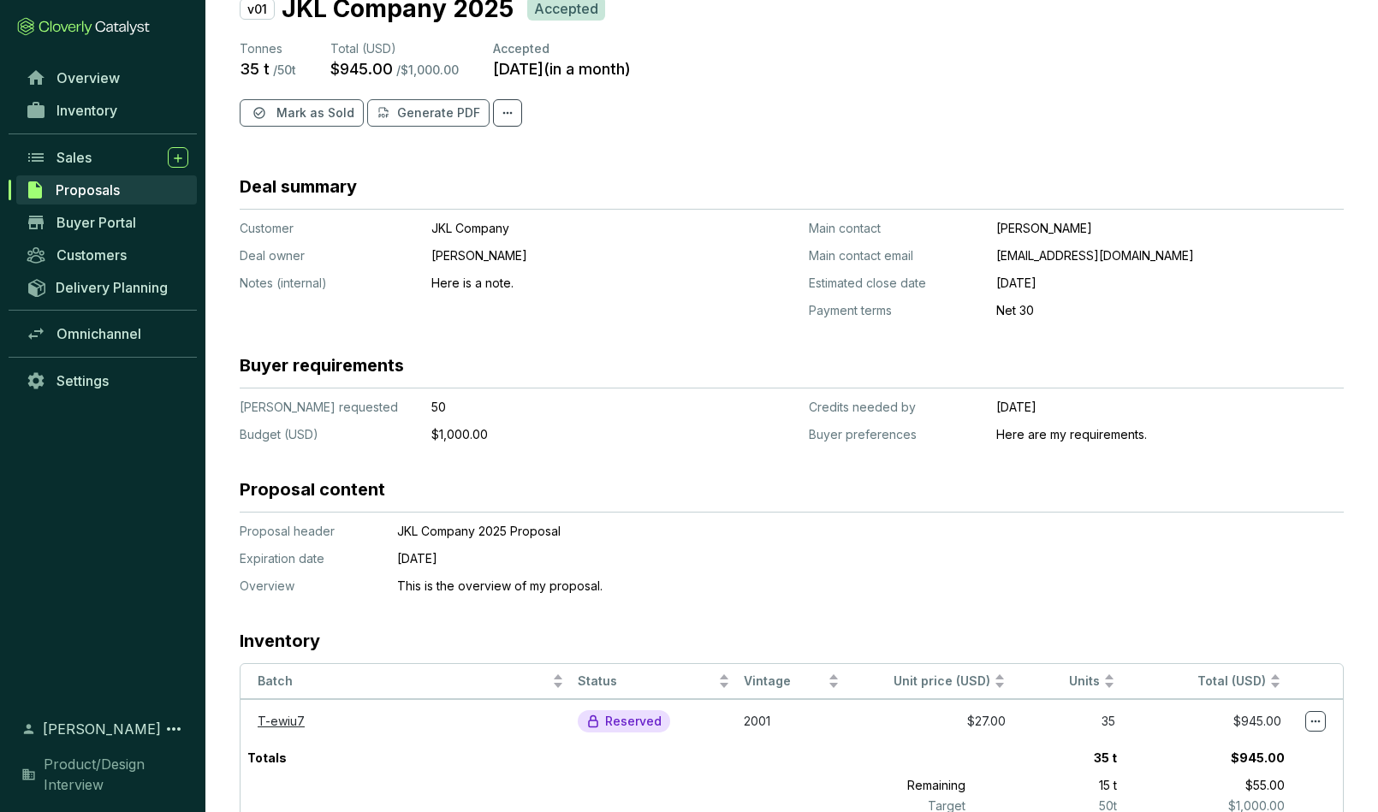
scroll to position [142, 0]
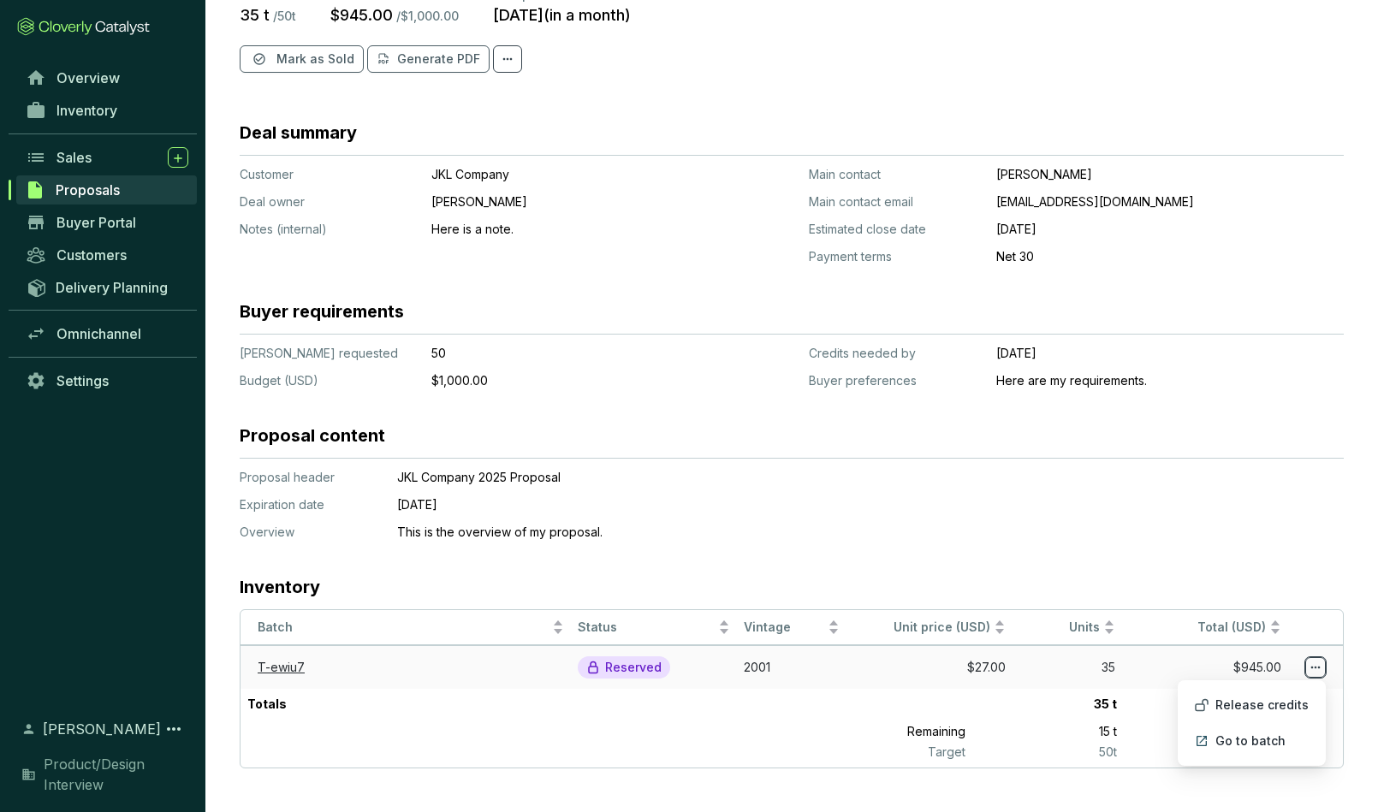
click at [1215, 665] on icon at bounding box center [1316, 668] width 14 height 21
click at [1215, 555] on section "Deal summary Customer Deal owner Notes (internal) JKL Company Jim Halpert Here …" at bounding box center [792, 444] width 1104 height 647
click at [1215, 675] on icon at bounding box center [1316, 668] width 14 height 21
click at [1215, 741] on link "Go to batch" at bounding box center [1251, 741] width 70 height 17
click at [81, 70] on span "Overview" at bounding box center [88, 77] width 63 height 17
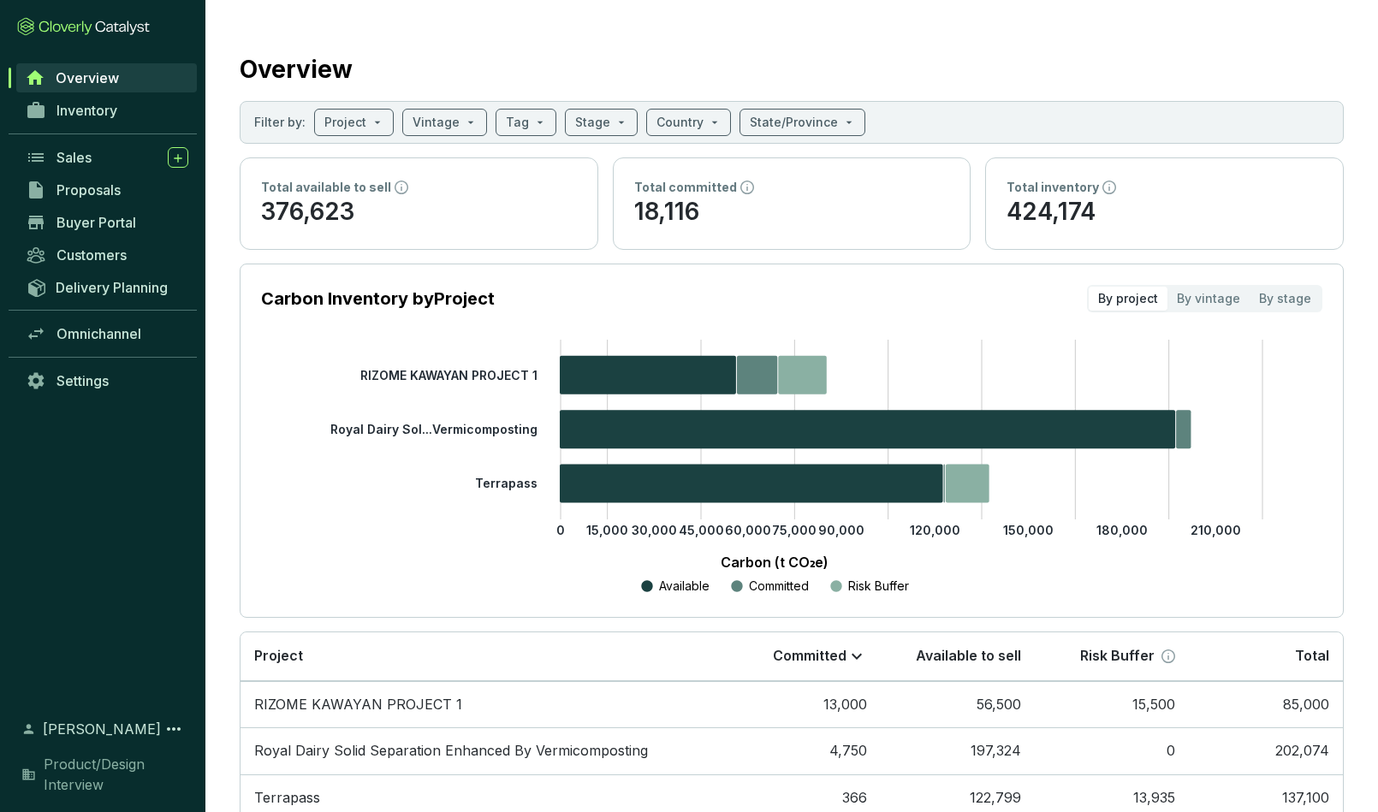
click at [79, 71] on span "Overview" at bounding box center [87, 77] width 63 height 17
click at [80, 113] on span "Inventory" at bounding box center [87, 110] width 61 height 17
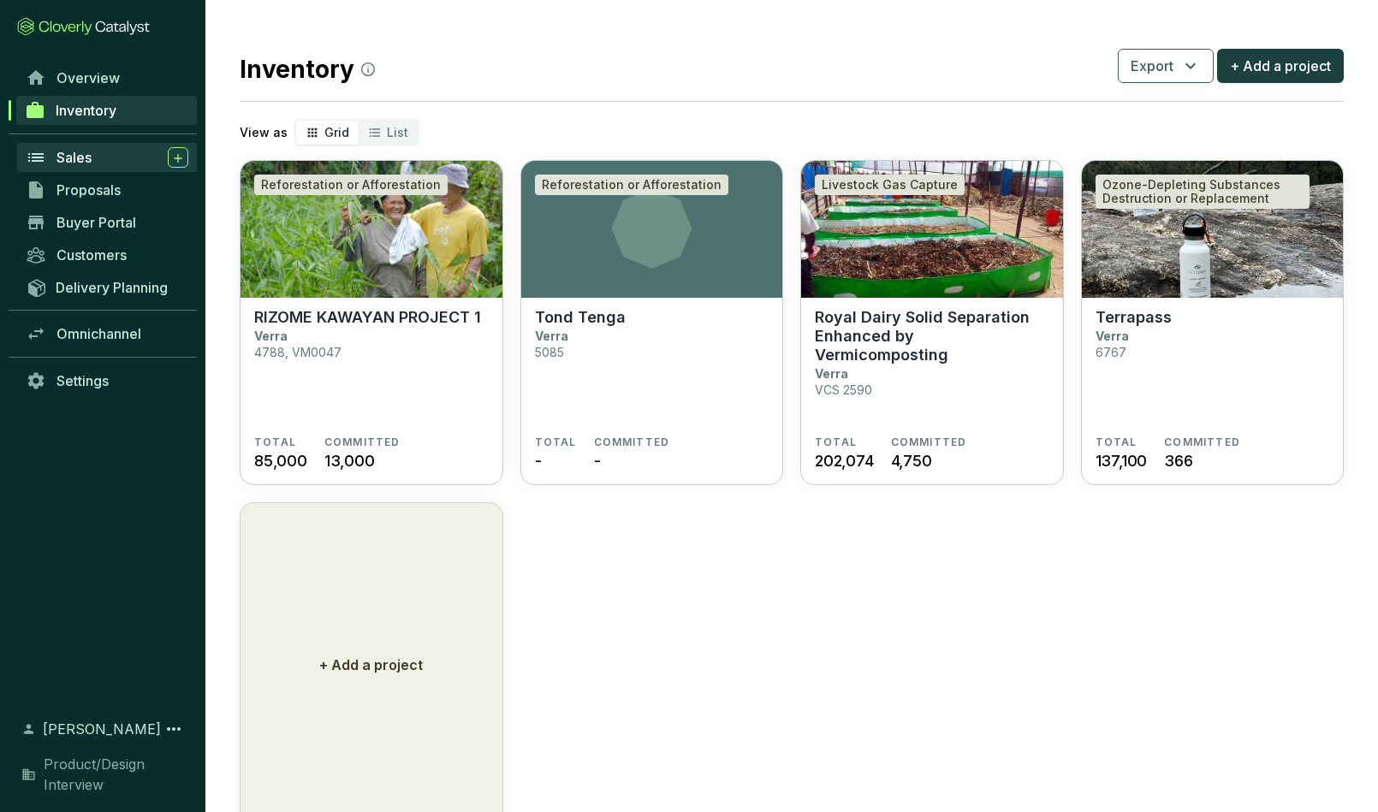
click at [80, 154] on span "Sales" at bounding box center [74, 157] width 35 height 17
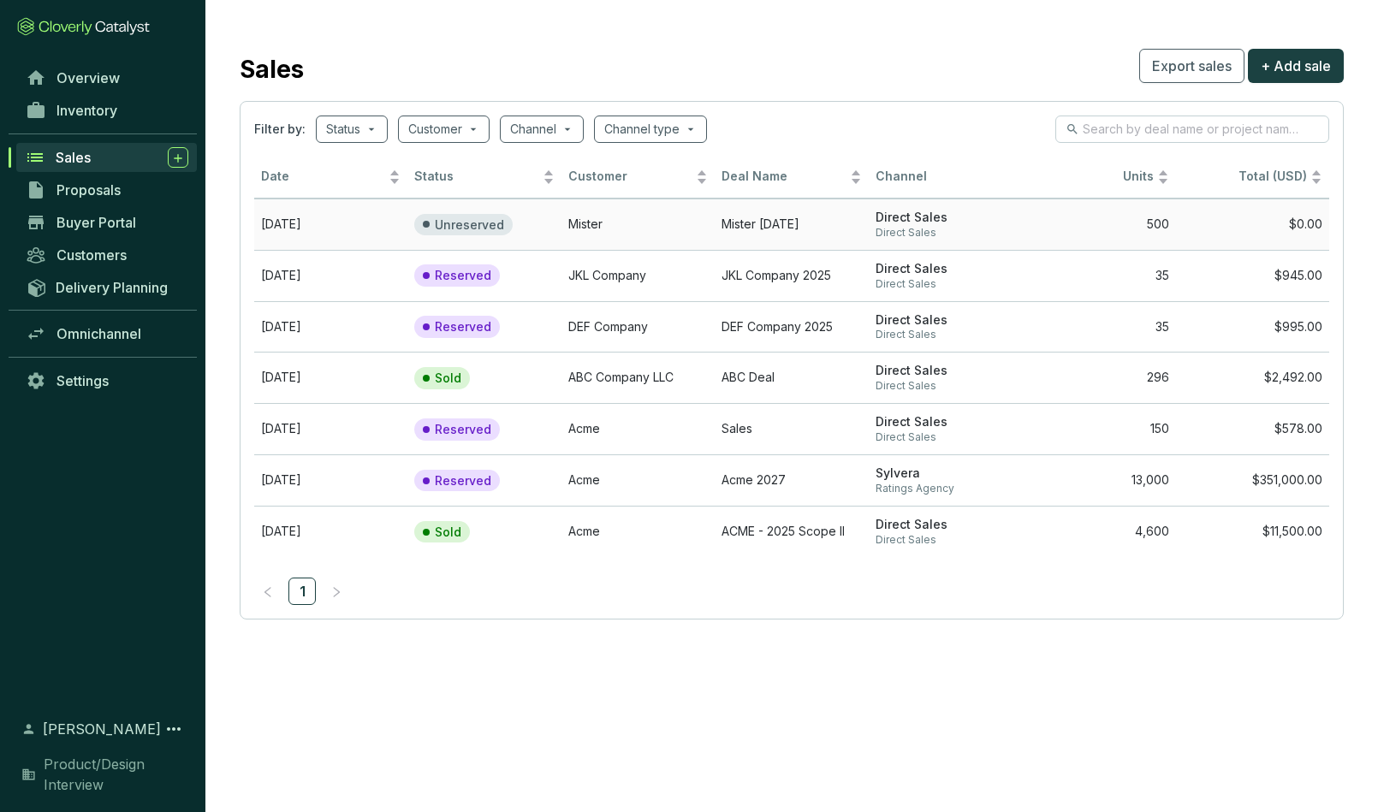
click at [586, 220] on td "Mister" at bounding box center [638, 224] width 153 height 51
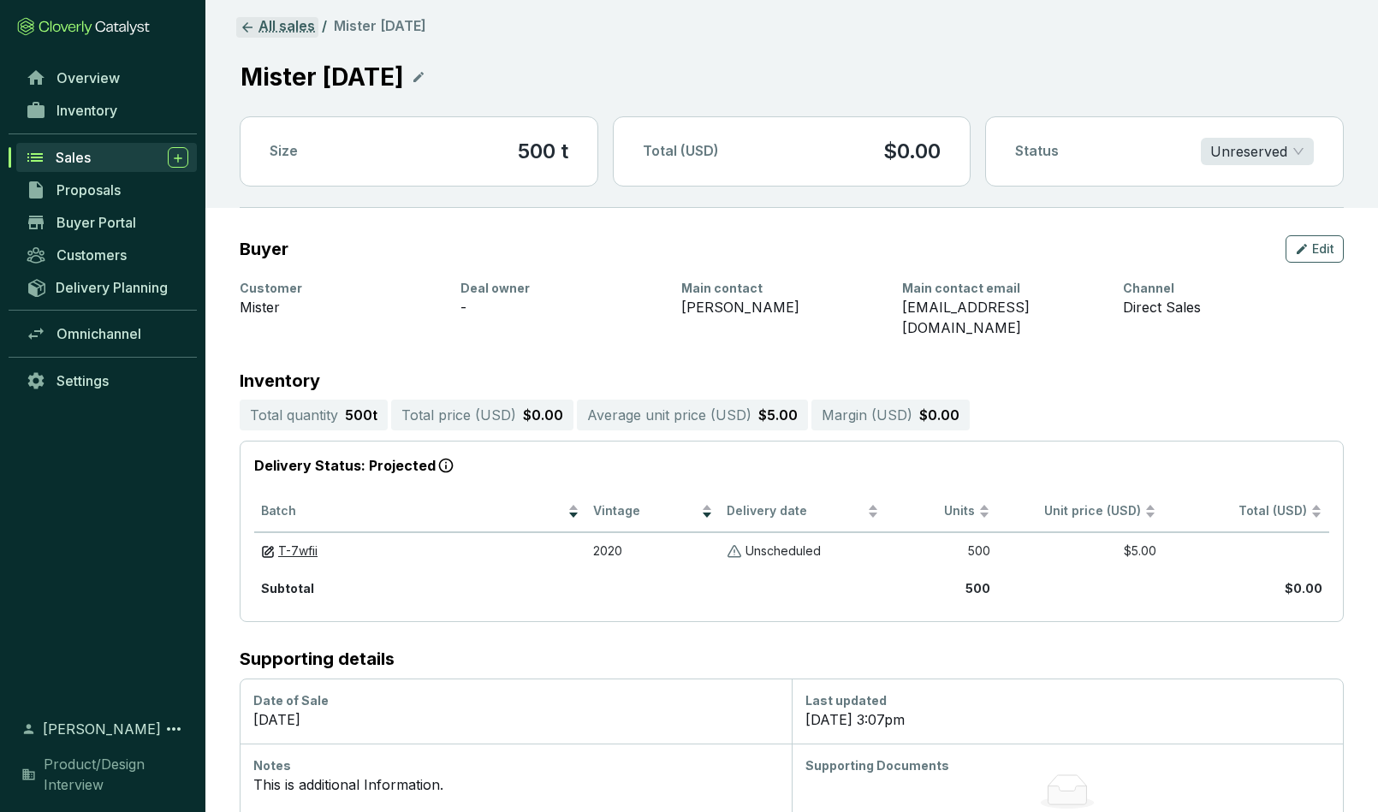
click at [252, 27] on icon at bounding box center [247, 27] width 15 height 15
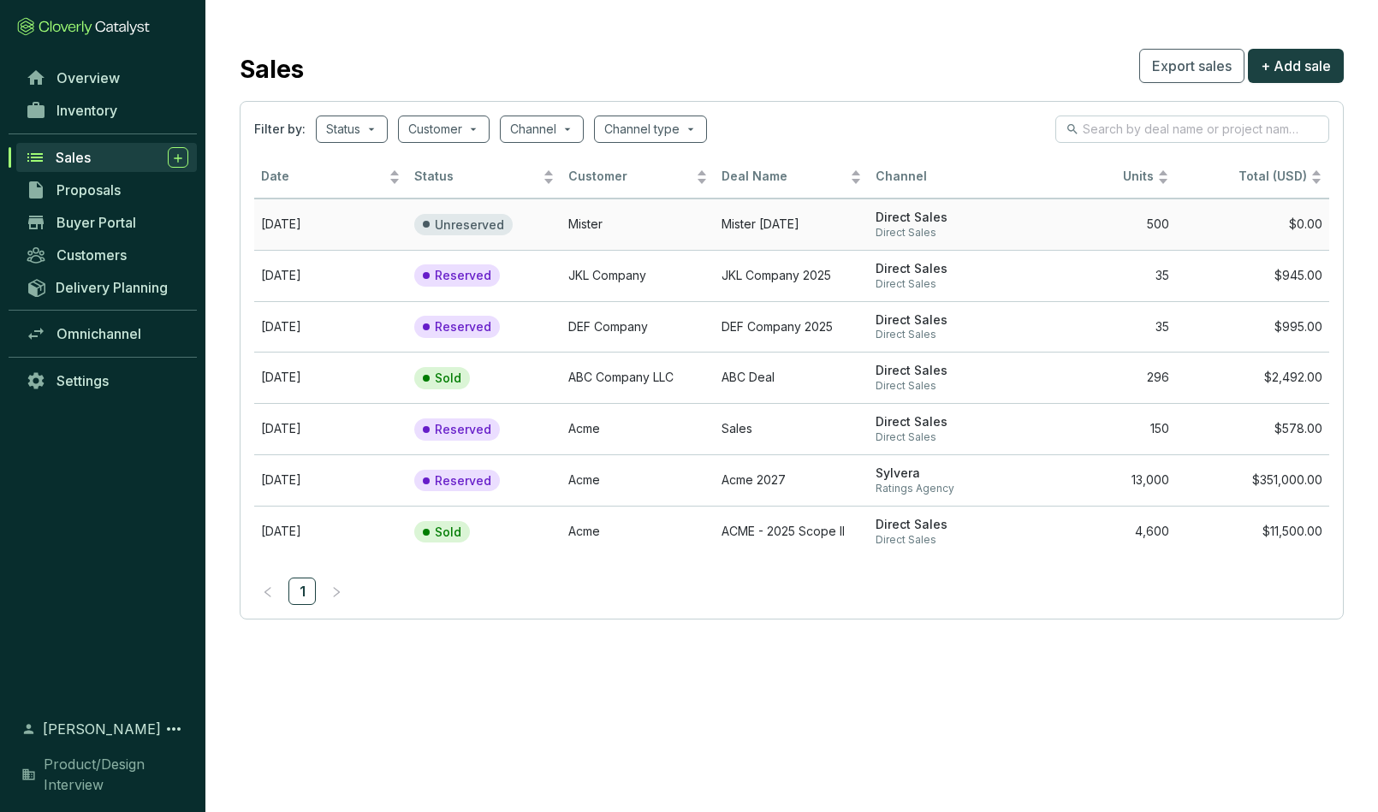
click at [466, 220] on p "Unreserved" at bounding box center [469, 224] width 69 height 15
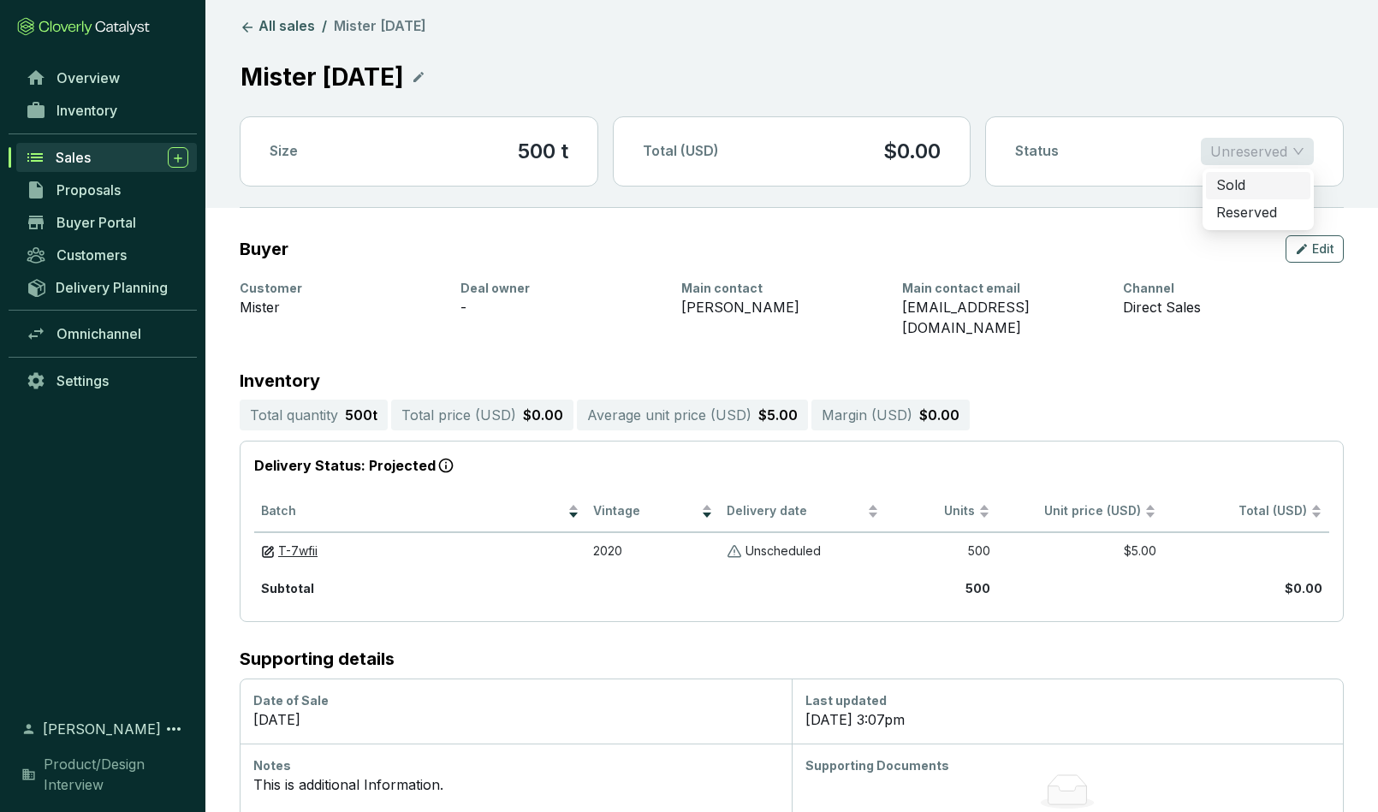
click at [1215, 148] on span "Unreserved" at bounding box center [1258, 152] width 94 height 26
click at [1215, 184] on div "Sold" at bounding box center [1259, 185] width 84 height 19
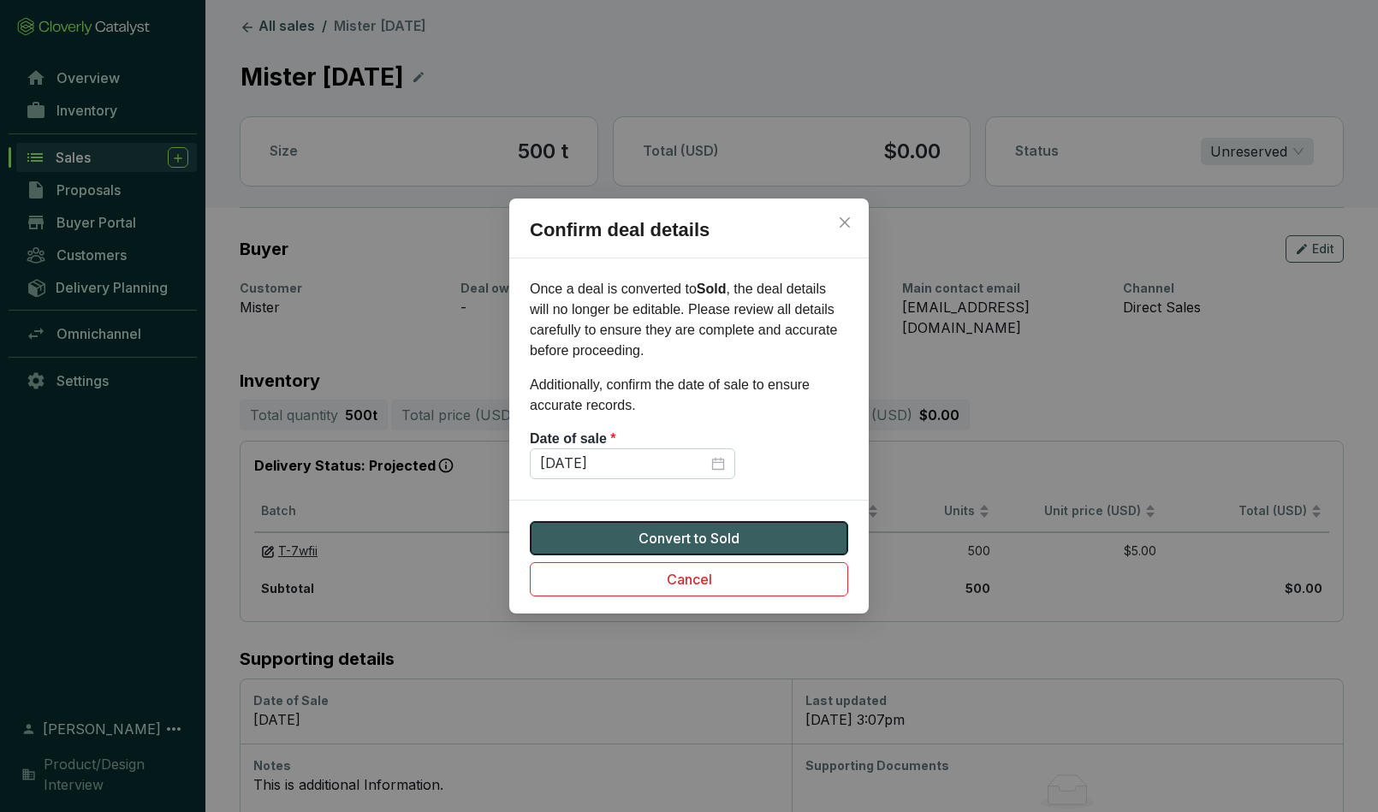
click at [697, 541] on span "Convert to Sold" at bounding box center [689, 538] width 101 height 21
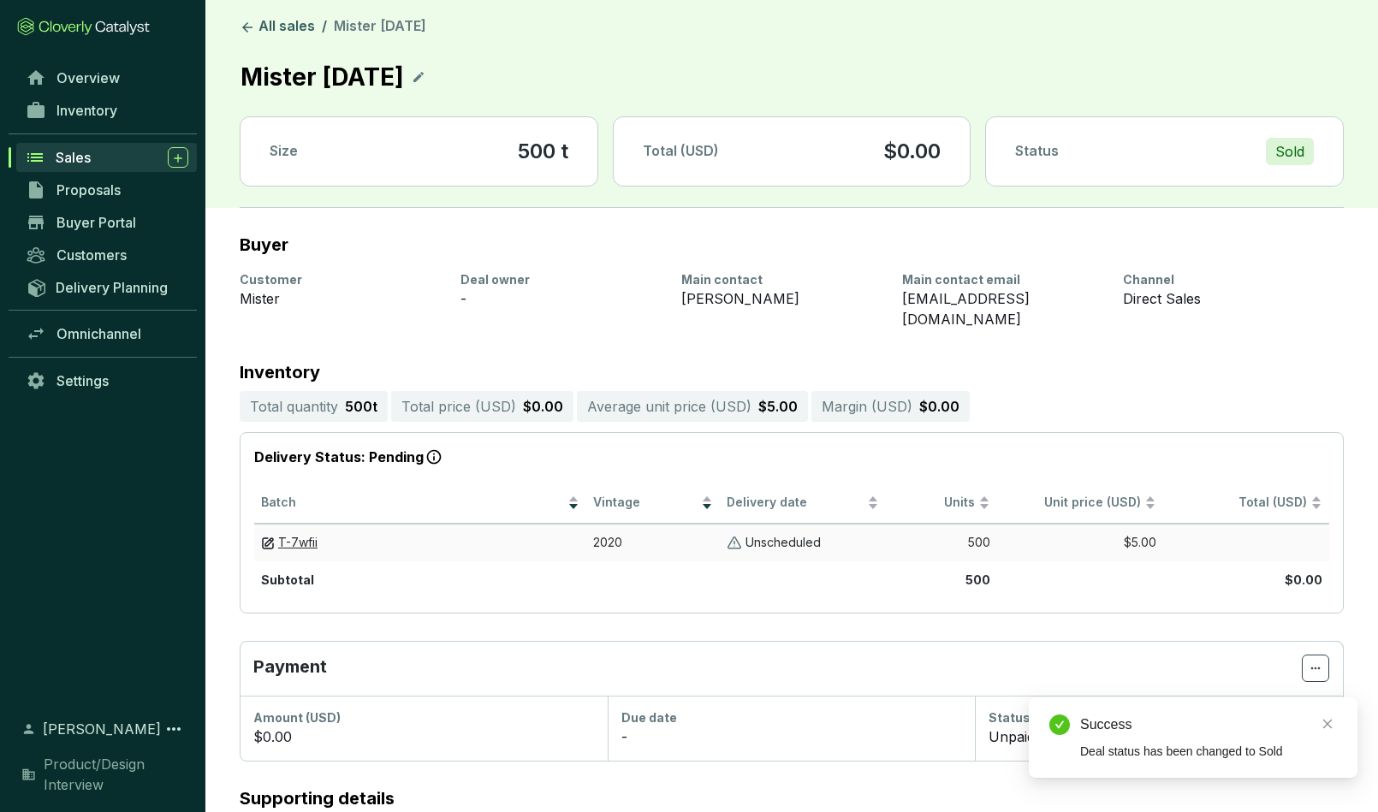
scroll to position [167, 0]
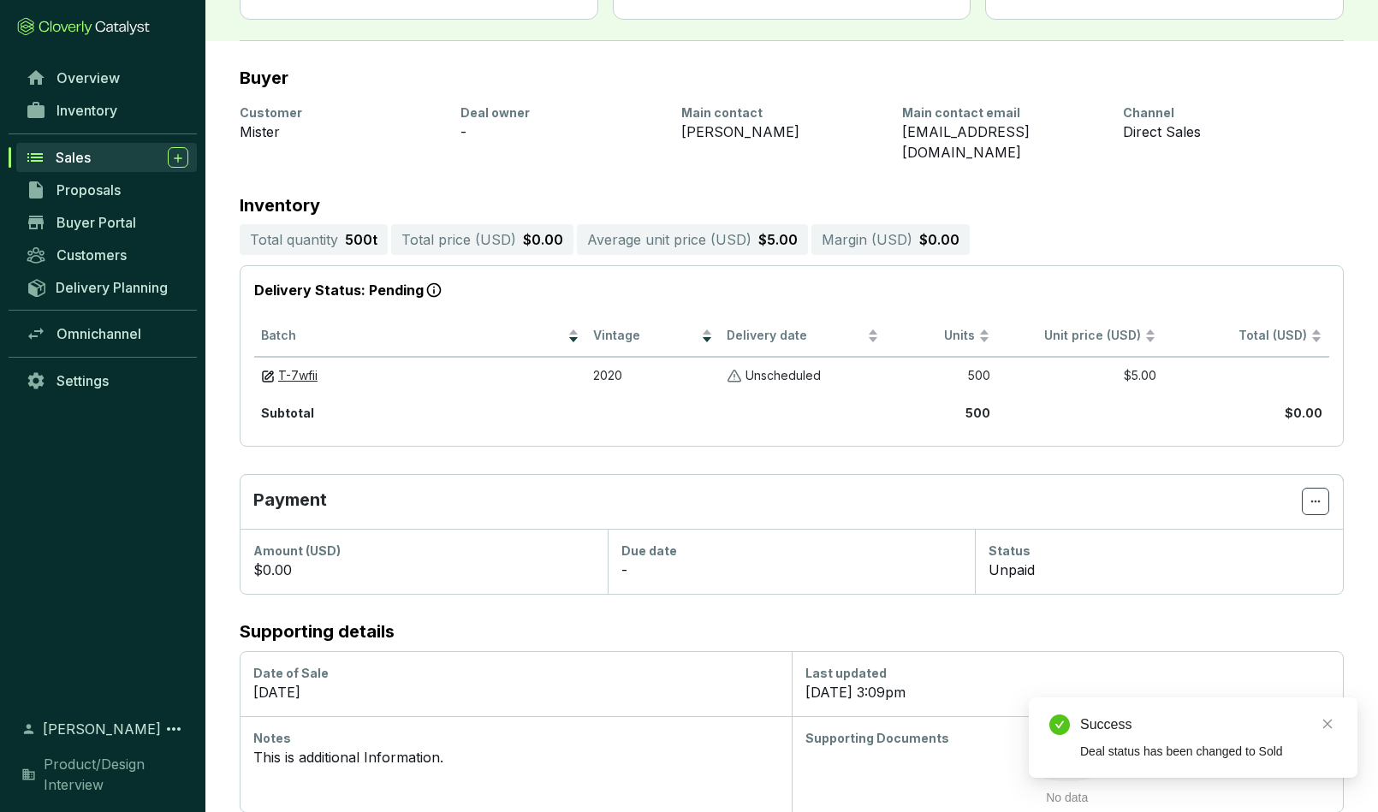
click at [1023, 560] on p "Unpaid" at bounding box center [1012, 570] width 46 height 21
click at [1215, 491] on icon at bounding box center [1316, 501] width 14 height 21
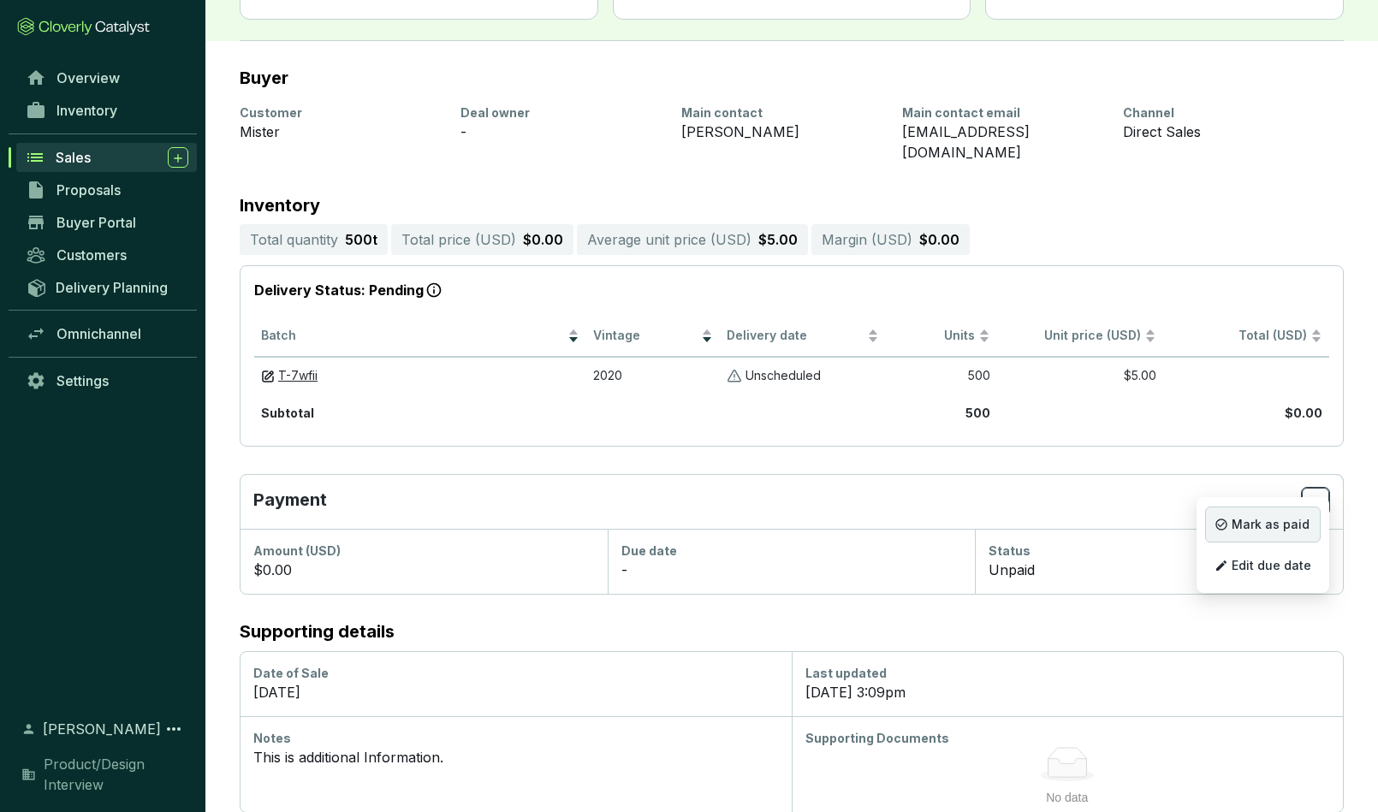
click at [1215, 525] on span "Mark as paid" at bounding box center [1271, 525] width 78 height 14
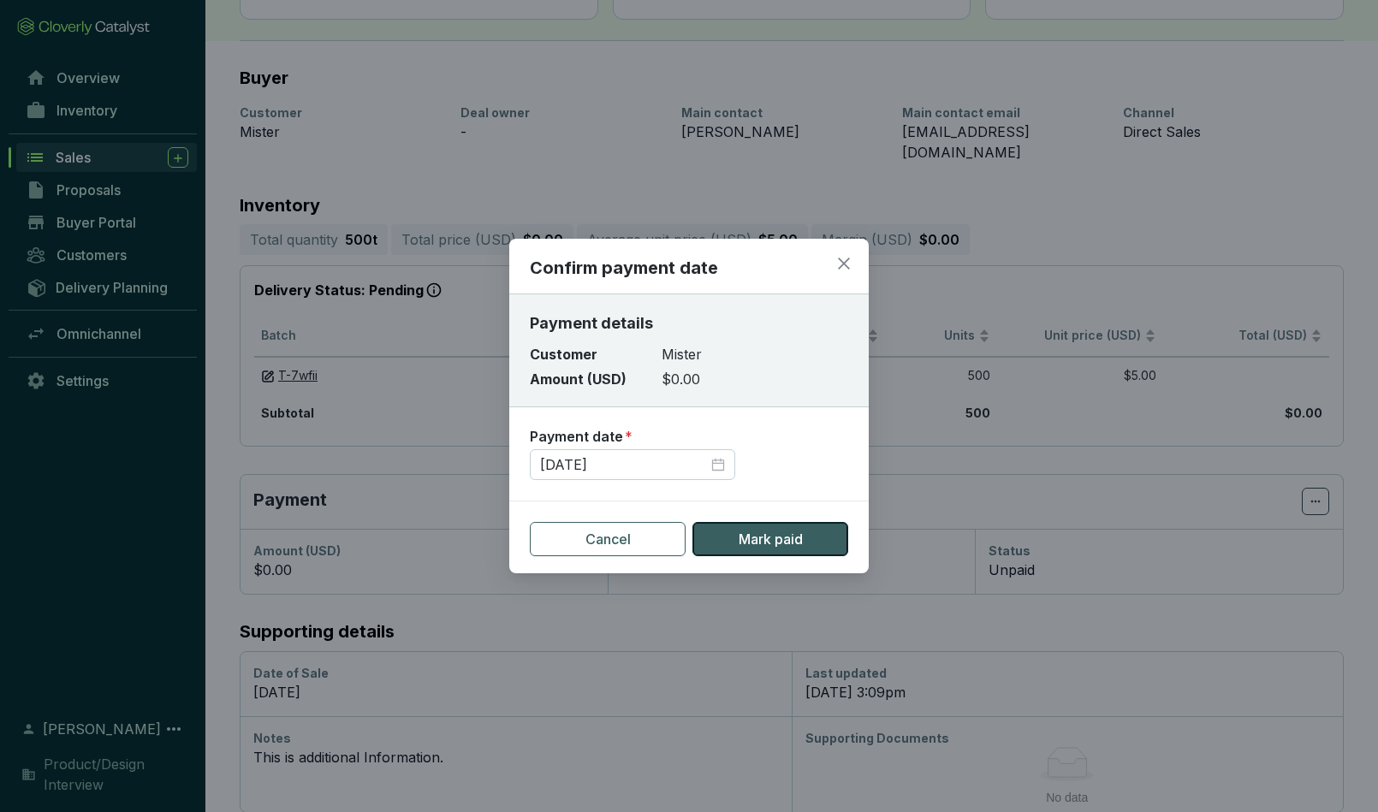
click at [753, 537] on span "Mark paid" at bounding box center [771, 539] width 64 height 21
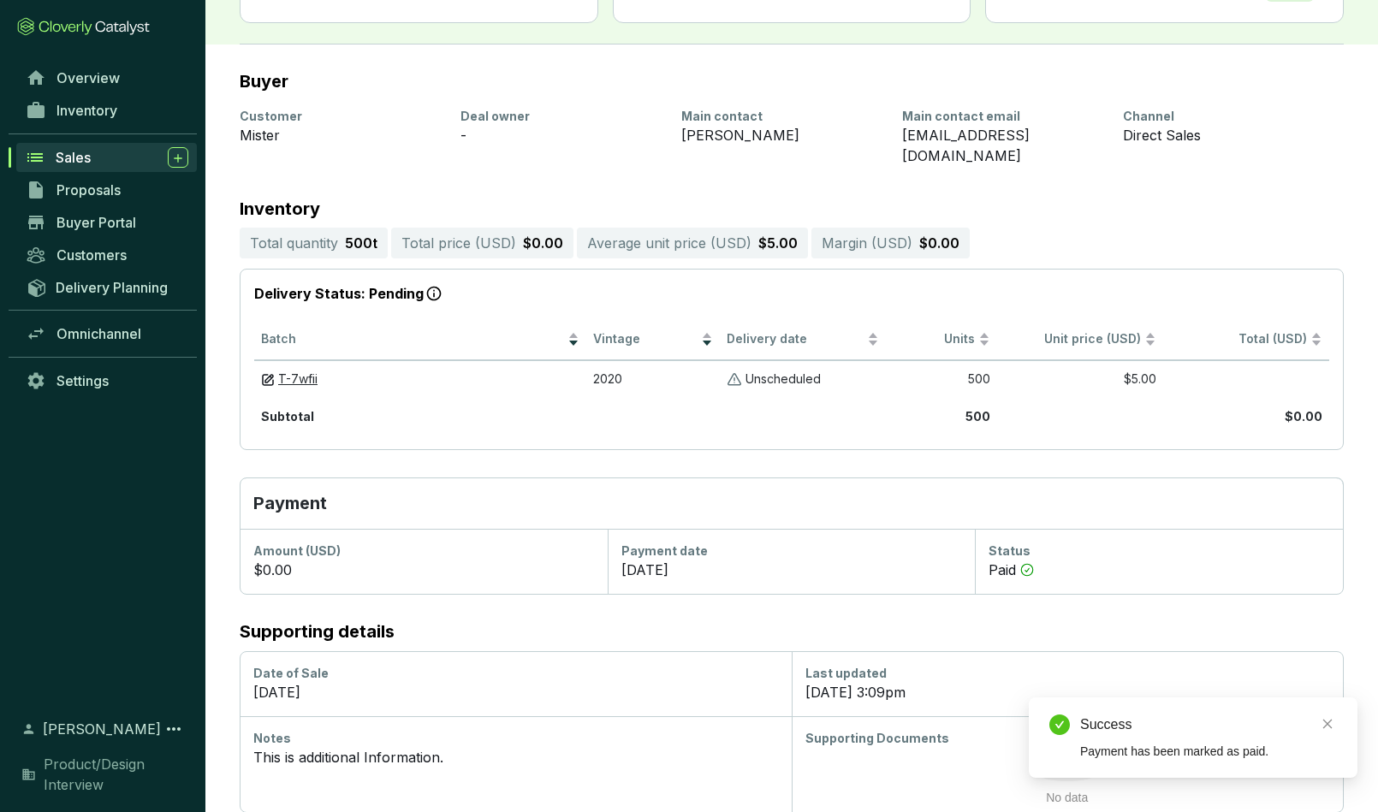
scroll to position [0, 0]
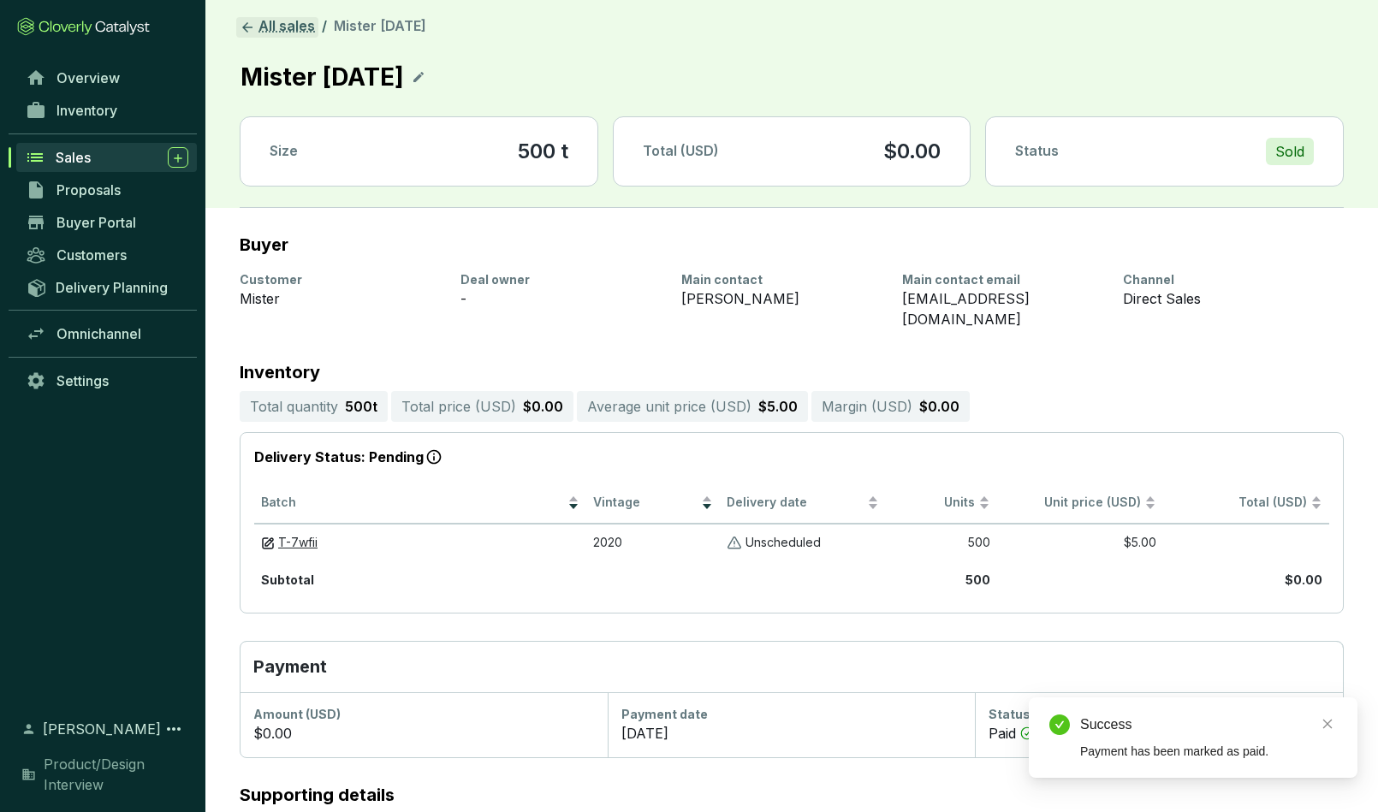
click at [256, 25] on link "All sales" at bounding box center [277, 27] width 82 height 21
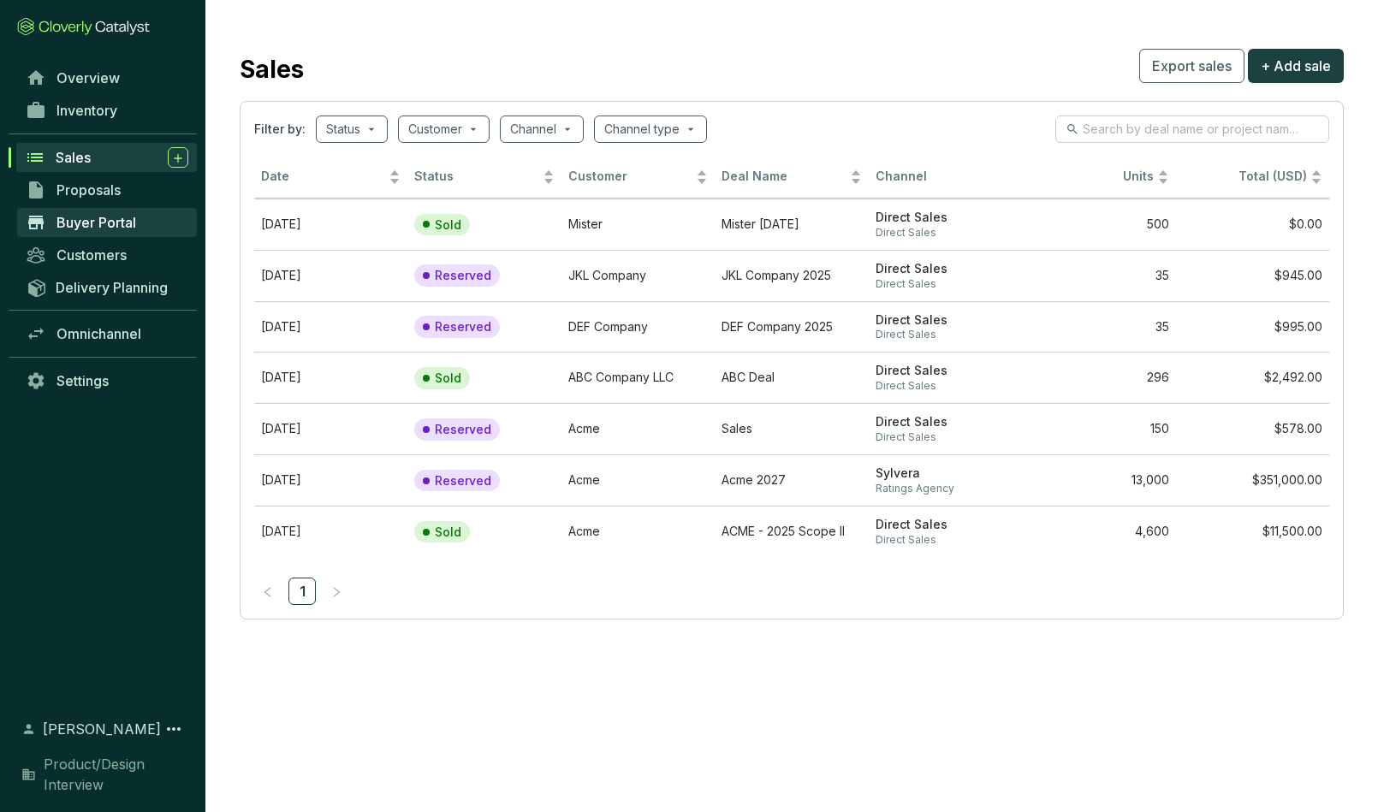
click at [91, 211] on link "Buyer Portal" at bounding box center [107, 222] width 180 height 29
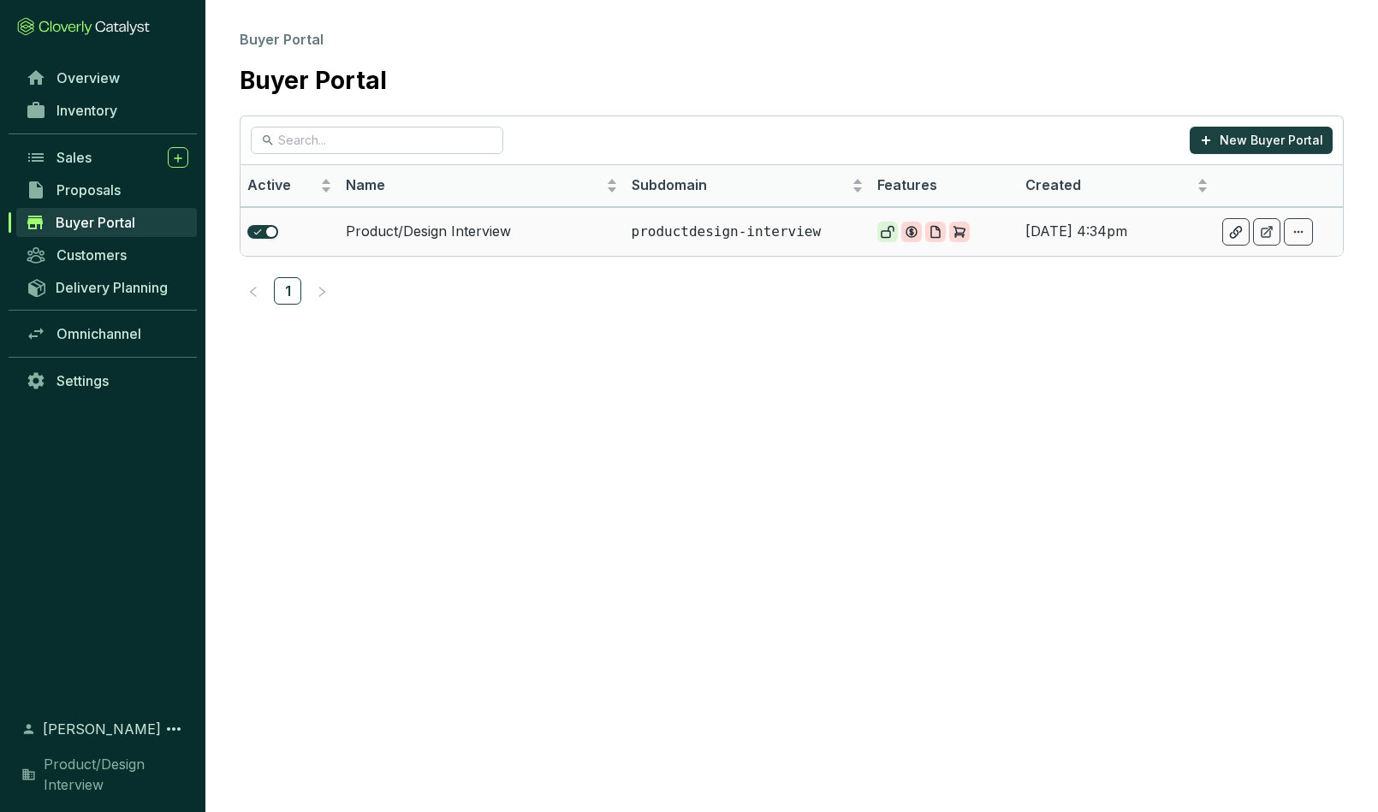
click at [459, 230] on td "Product/Design Interview" at bounding box center [482, 231] width 286 height 49
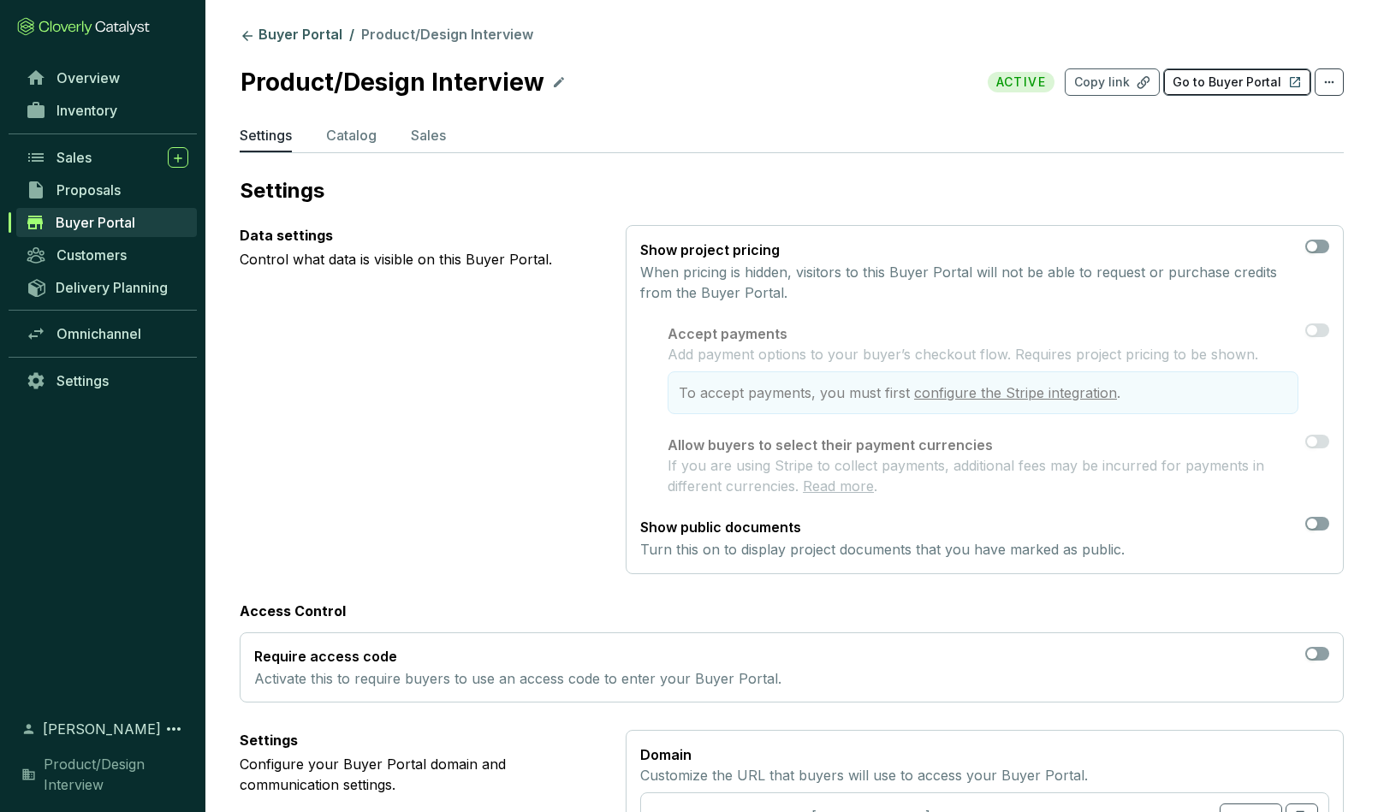
click at [1215, 81] on p "Go to Buyer Portal" at bounding box center [1227, 82] width 109 height 17
click at [84, 159] on span "Sales" at bounding box center [74, 157] width 35 height 17
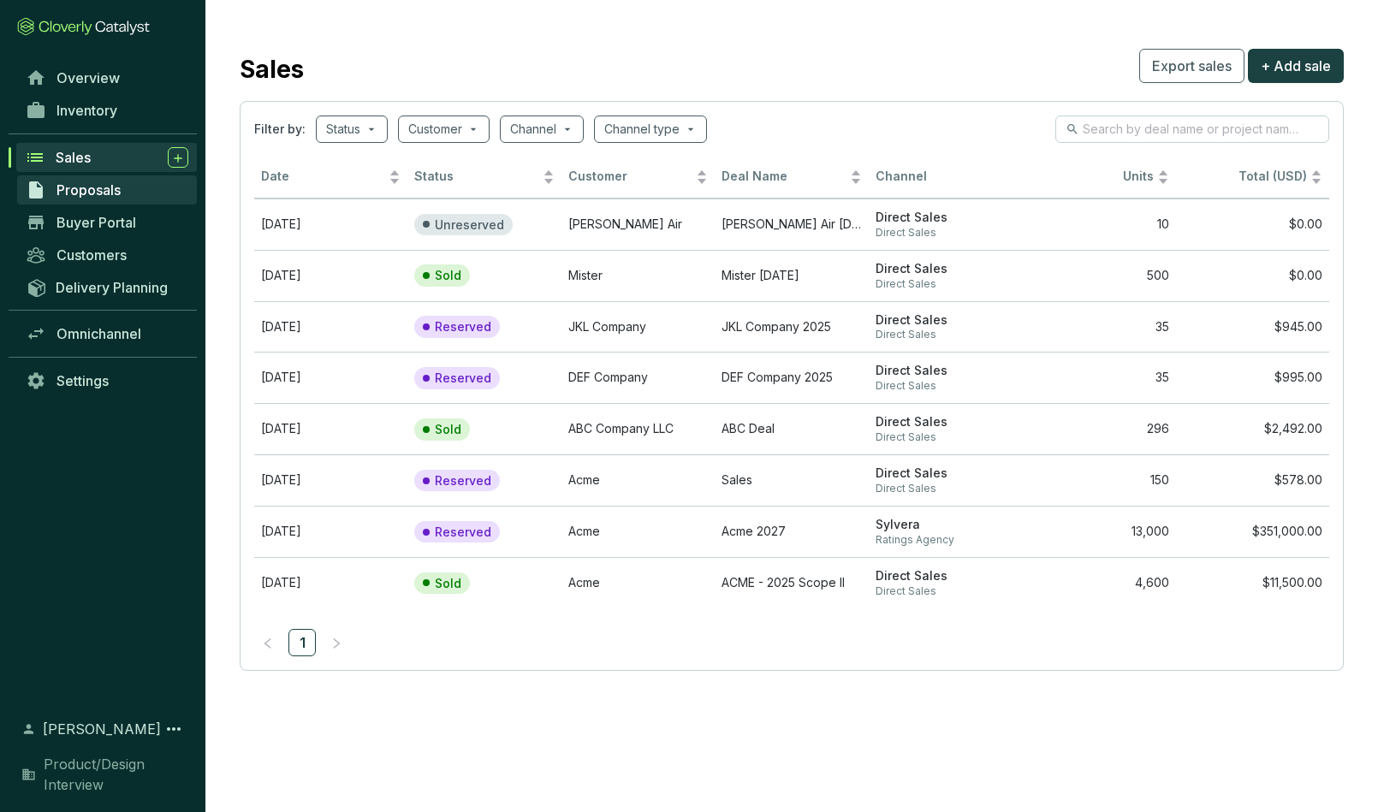
click at [80, 191] on span "Proposals" at bounding box center [89, 190] width 64 height 17
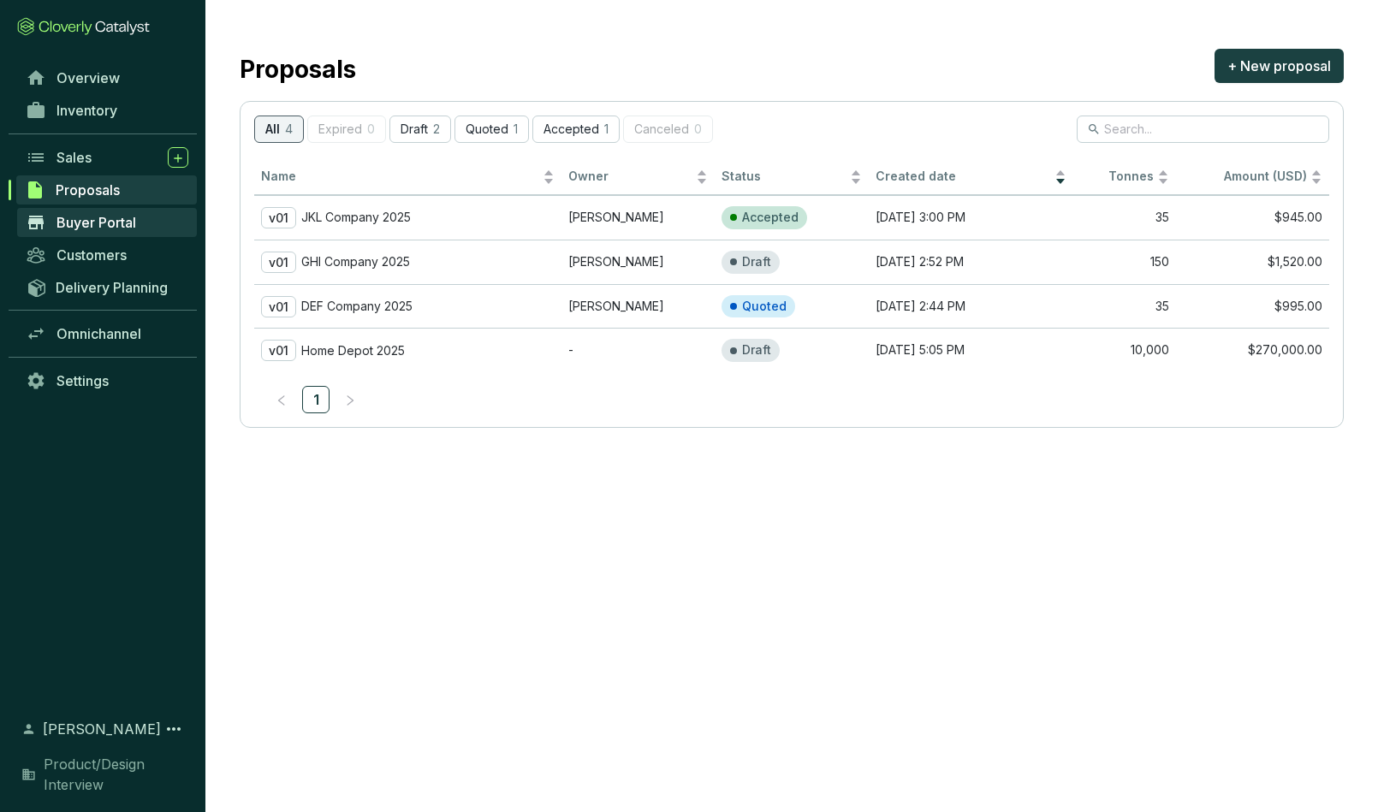
click at [80, 223] on span "Buyer Portal" at bounding box center [97, 222] width 80 height 17
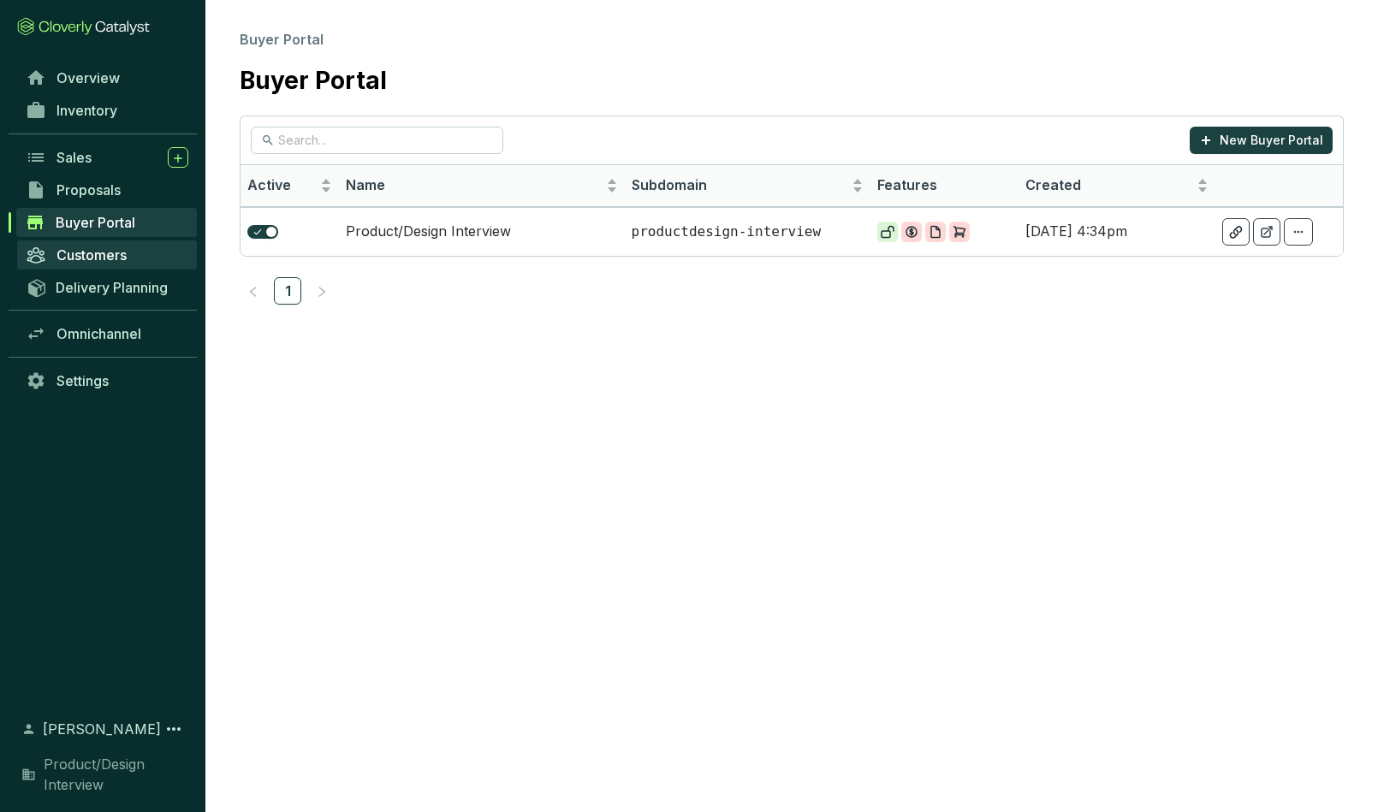
click at [80, 264] on link "Customers" at bounding box center [107, 255] width 180 height 29
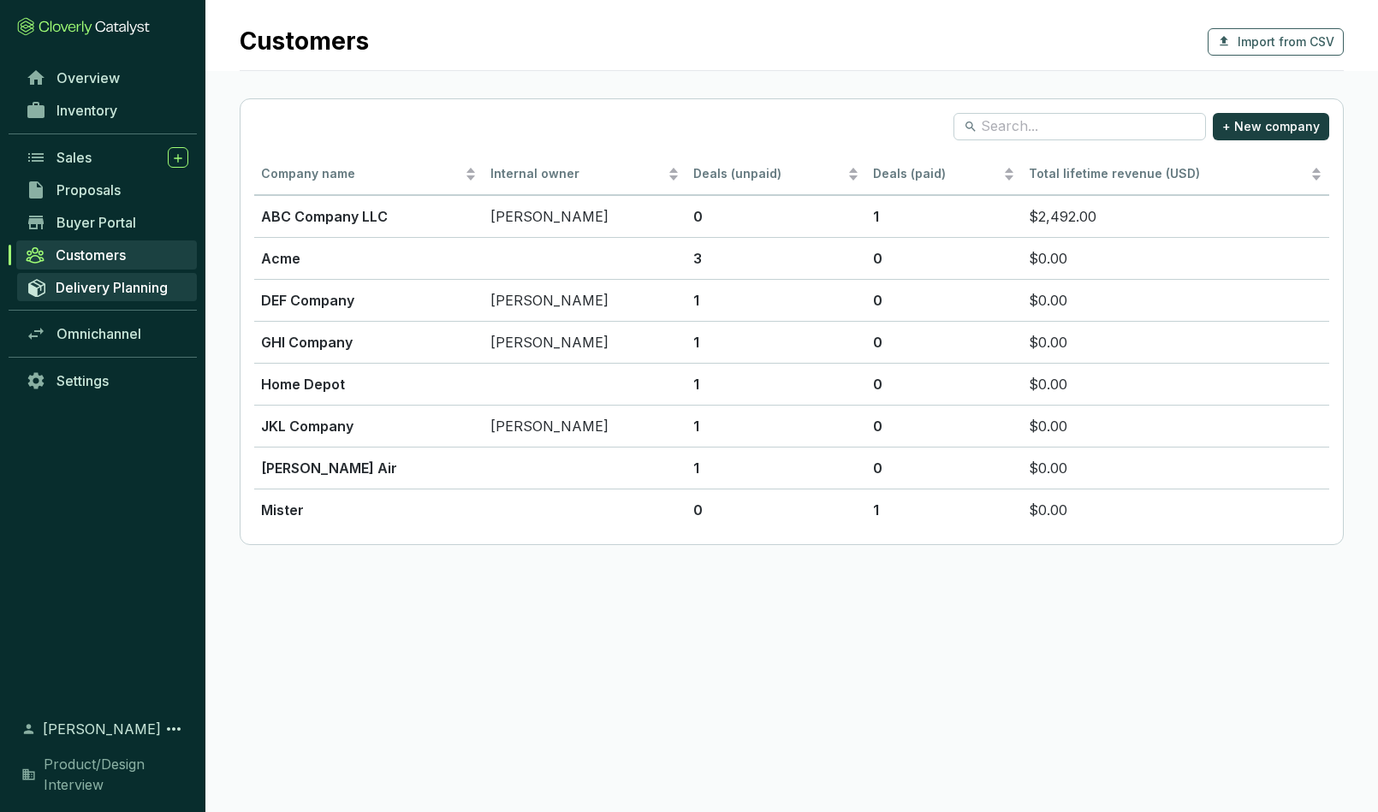
click at [86, 289] on span "Delivery Planning" at bounding box center [112, 287] width 112 height 17
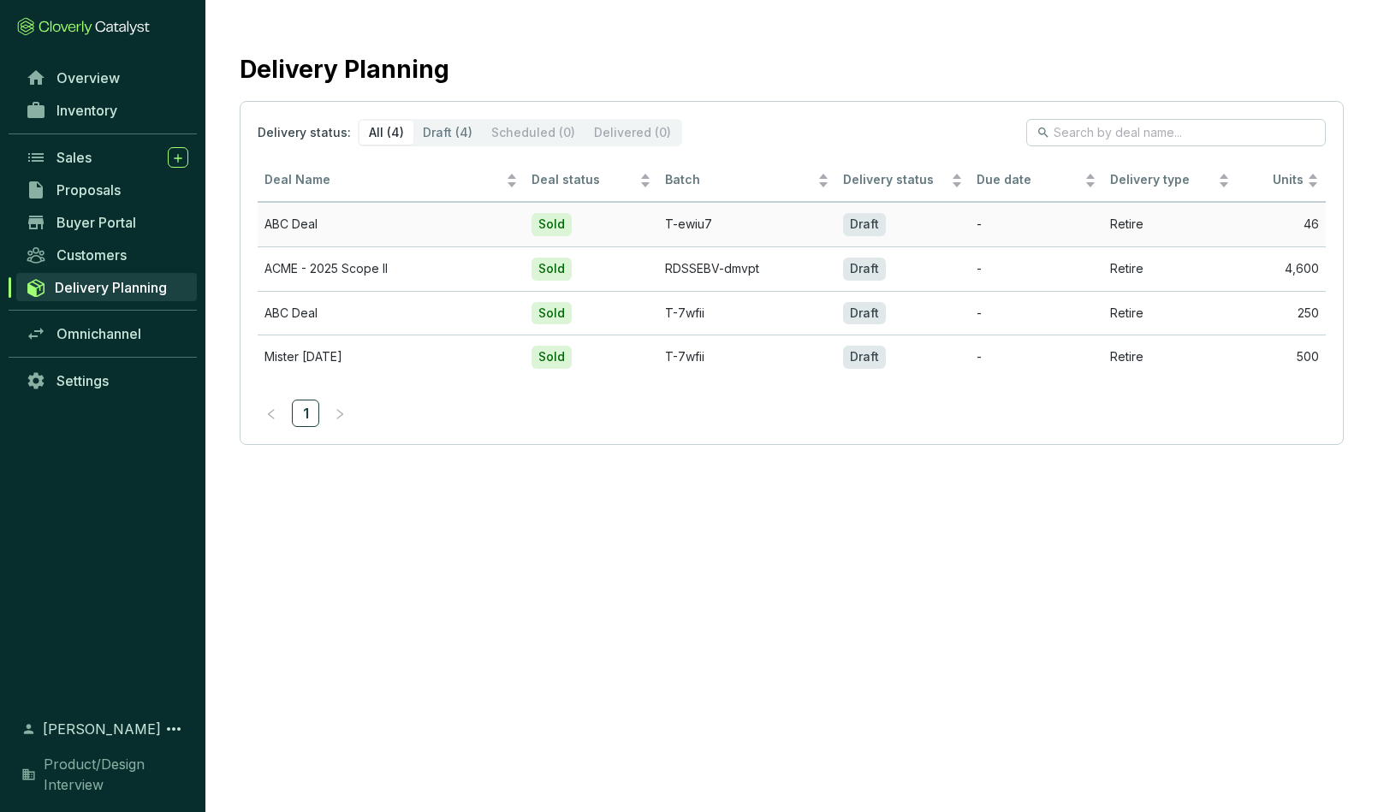
click at [390, 224] on td "ABC Deal" at bounding box center [391, 224] width 267 height 45
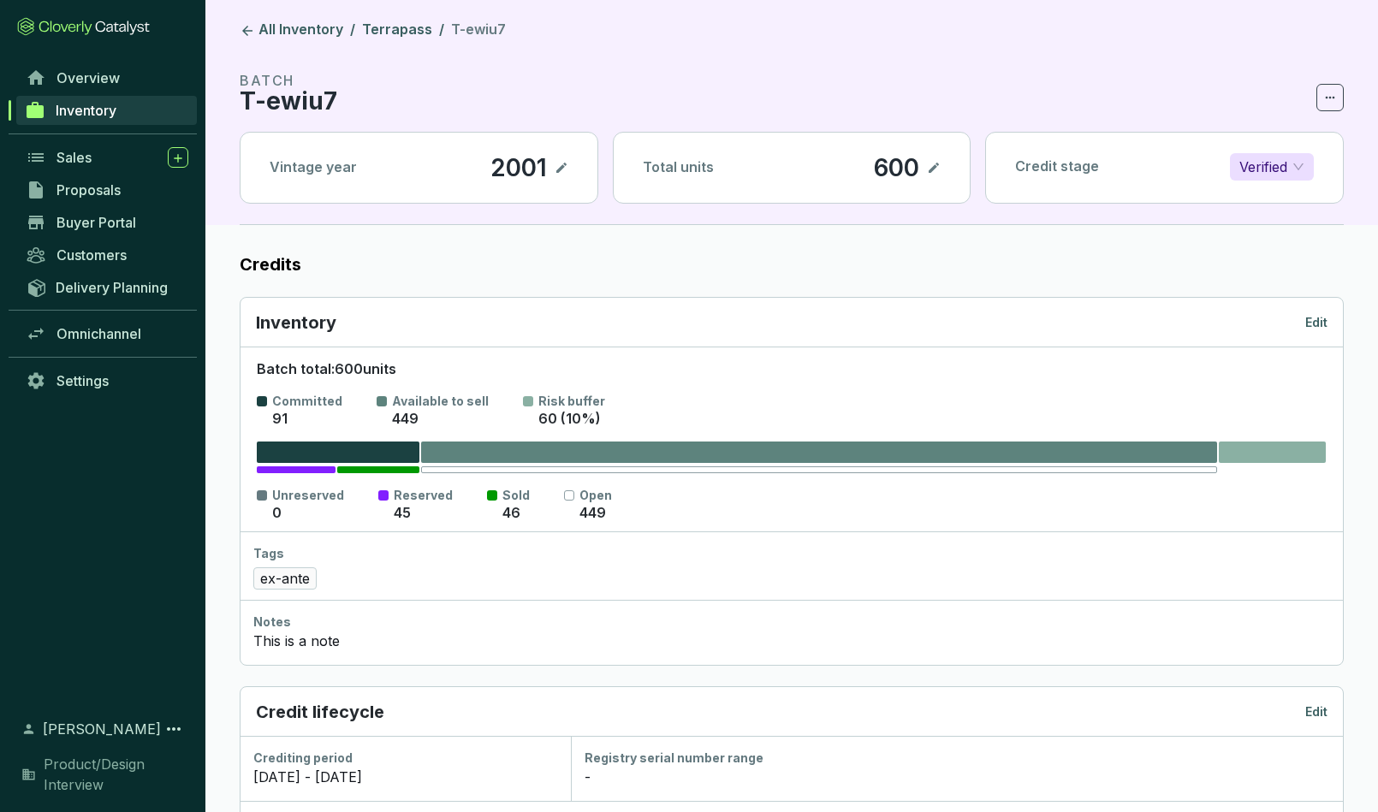
click at [1272, 165] on p "Verified" at bounding box center [1264, 167] width 48 height 26
click at [1265, 278] on p "Issued" at bounding box center [1277, 283] width 72 height 19
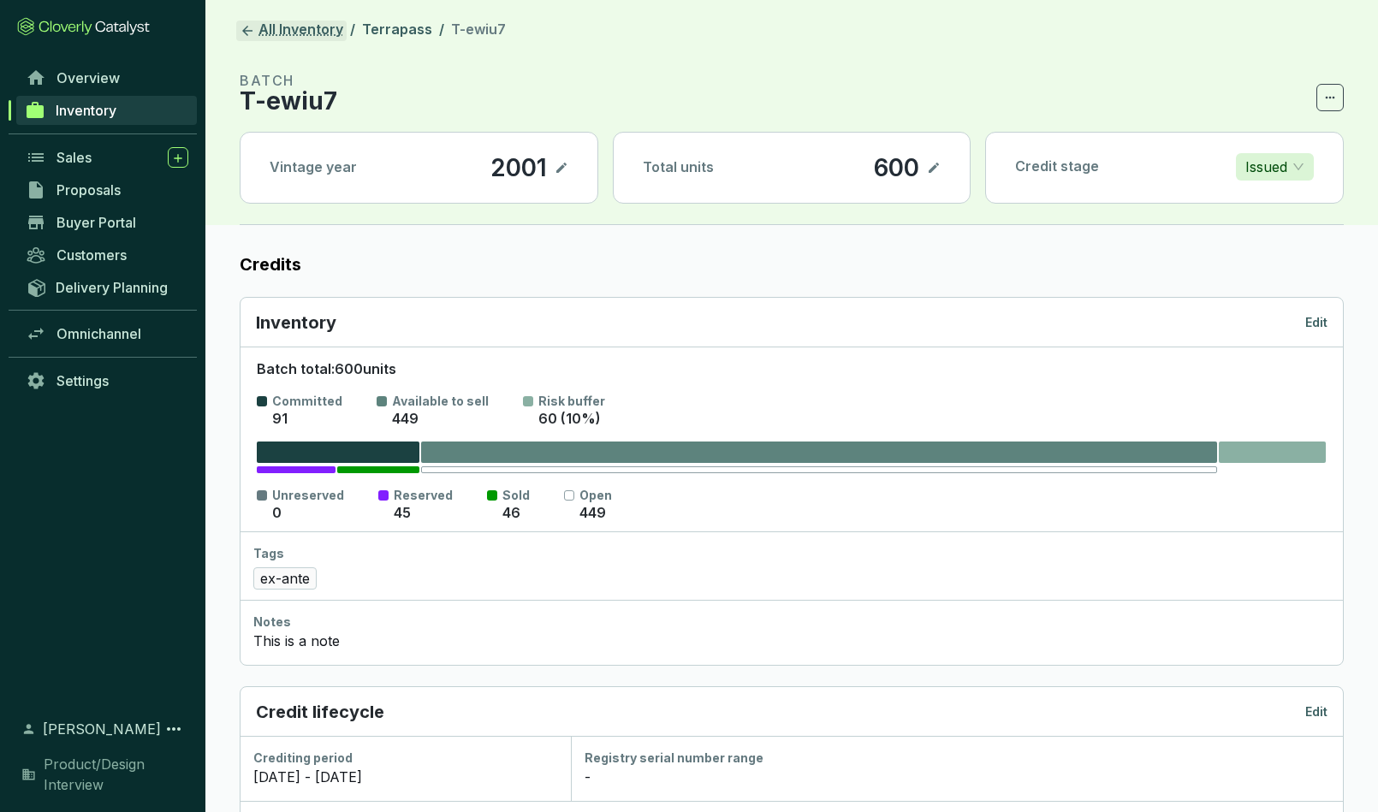
click at [272, 28] on link "All Inventory" at bounding box center [291, 31] width 110 height 21
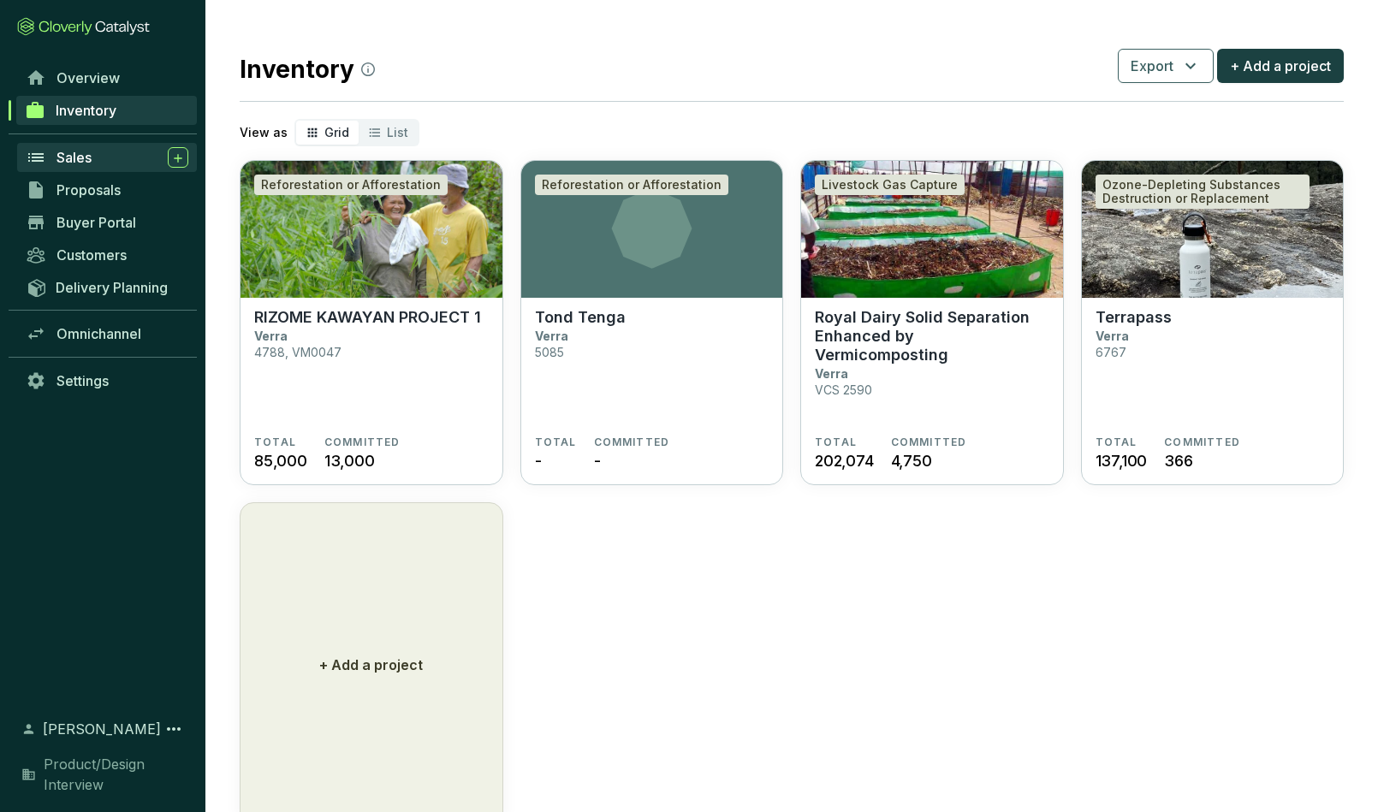
click at [79, 155] on span "Sales" at bounding box center [74, 157] width 35 height 17
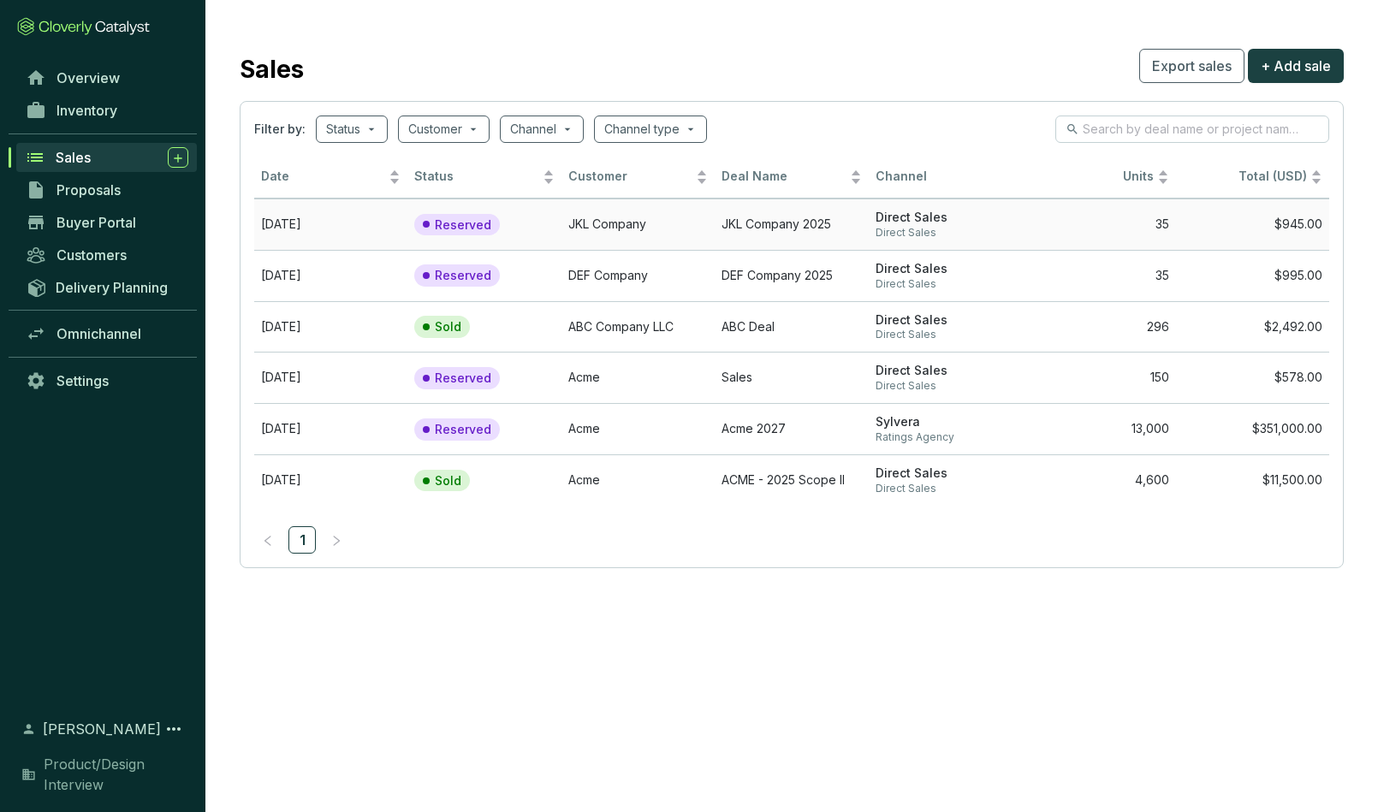
click at [635, 229] on td "JKL Company" at bounding box center [638, 224] width 153 height 51
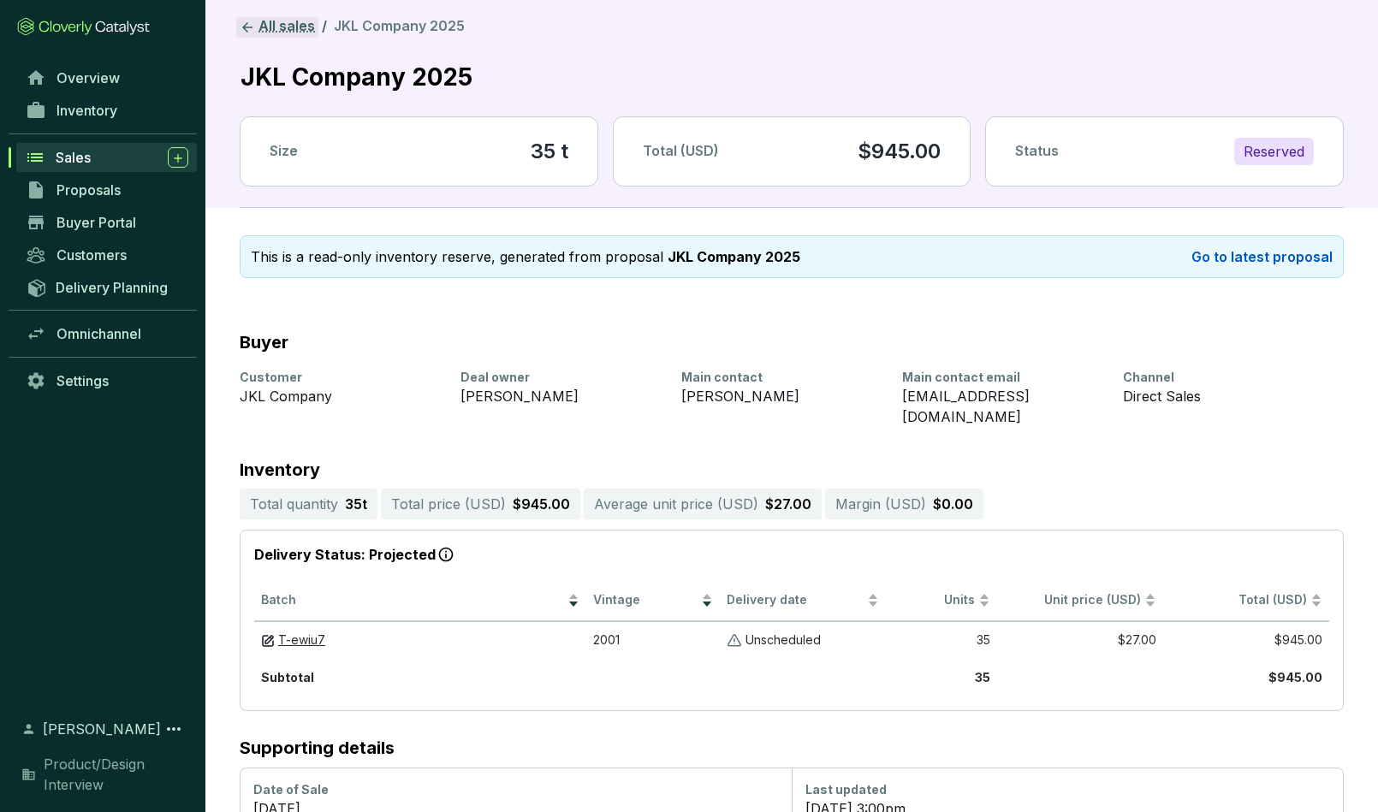
click at [252, 27] on icon at bounding box center [247, 27] width 10 height 10
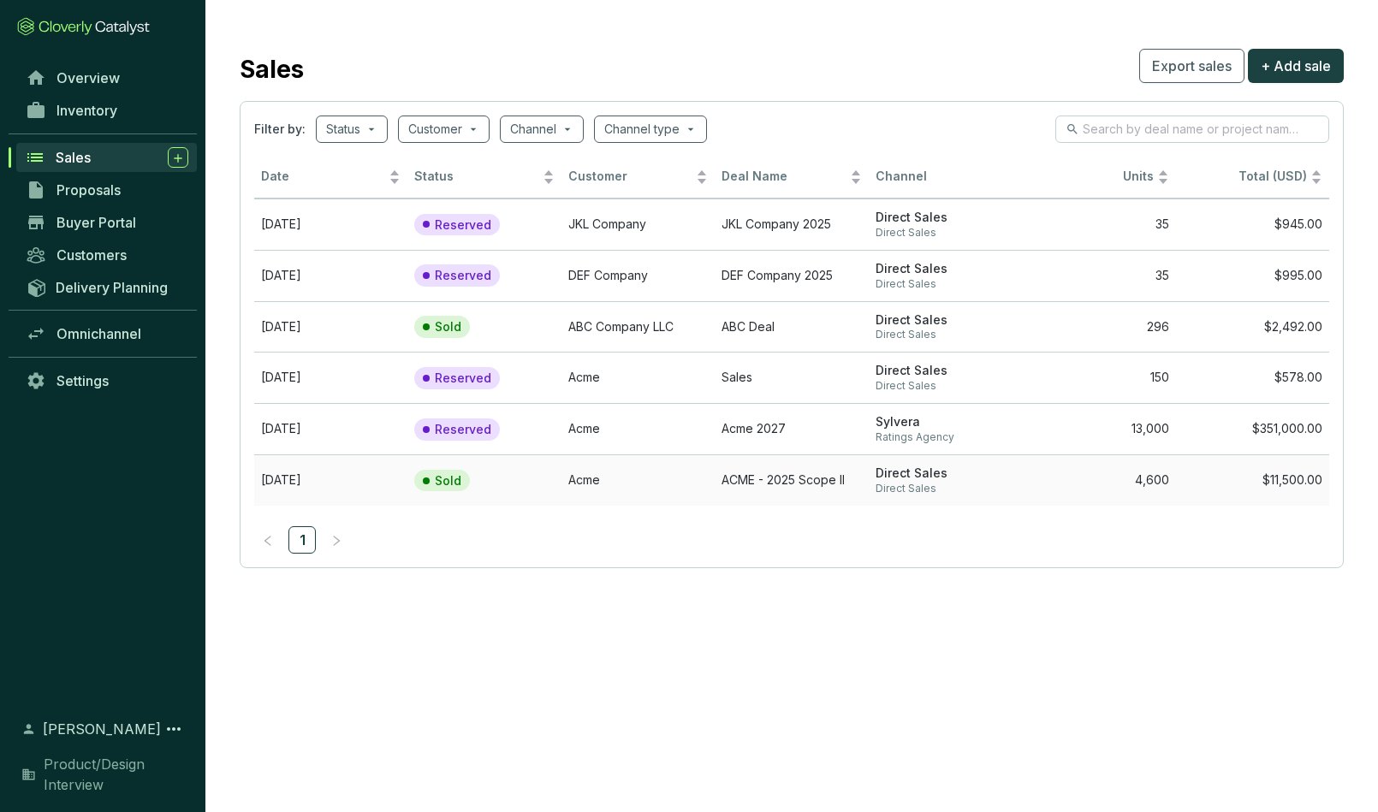
click at [508, 482] on section "Sold" at bounding box center [466, 481] width 104 height 22
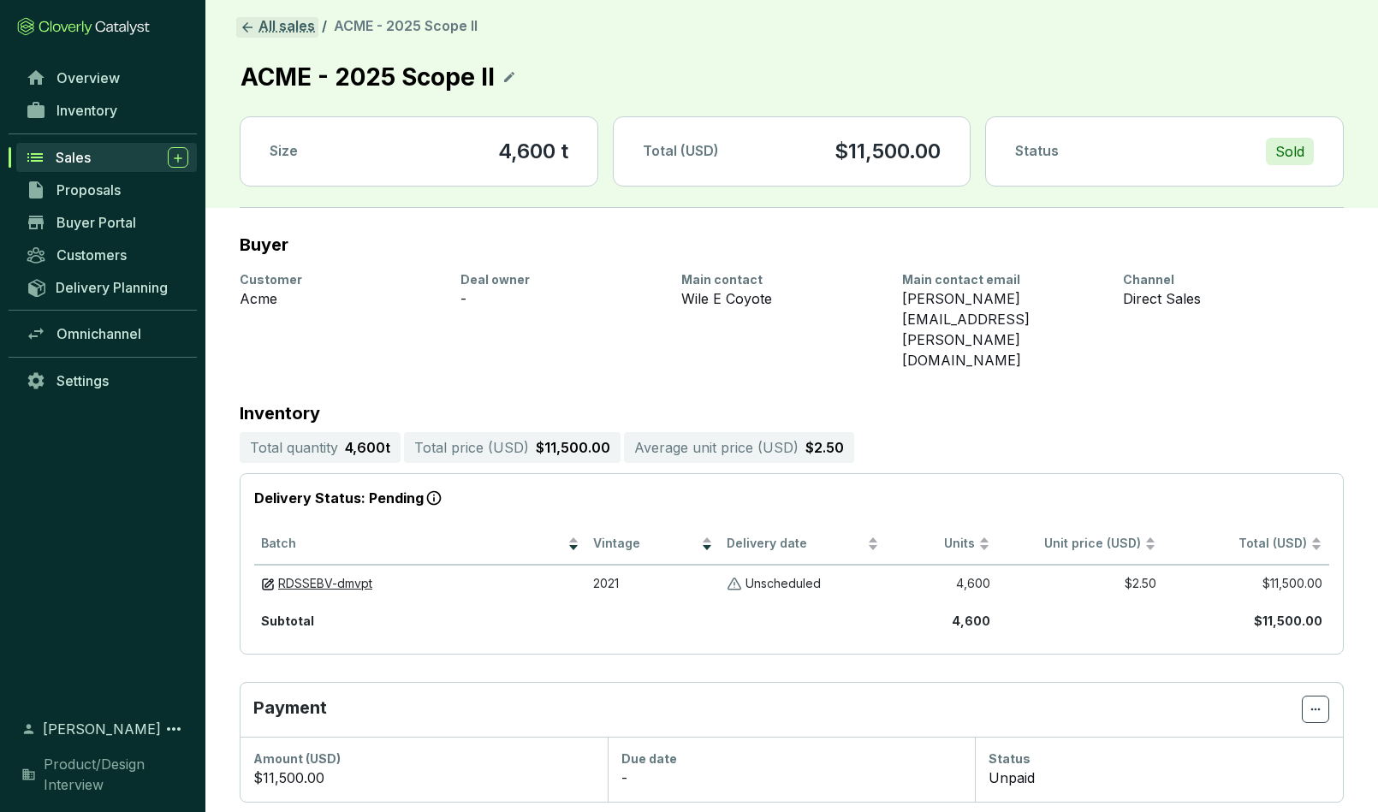
click at [247, 23] on icon at bounding box center [247, 27] width 10 height 10
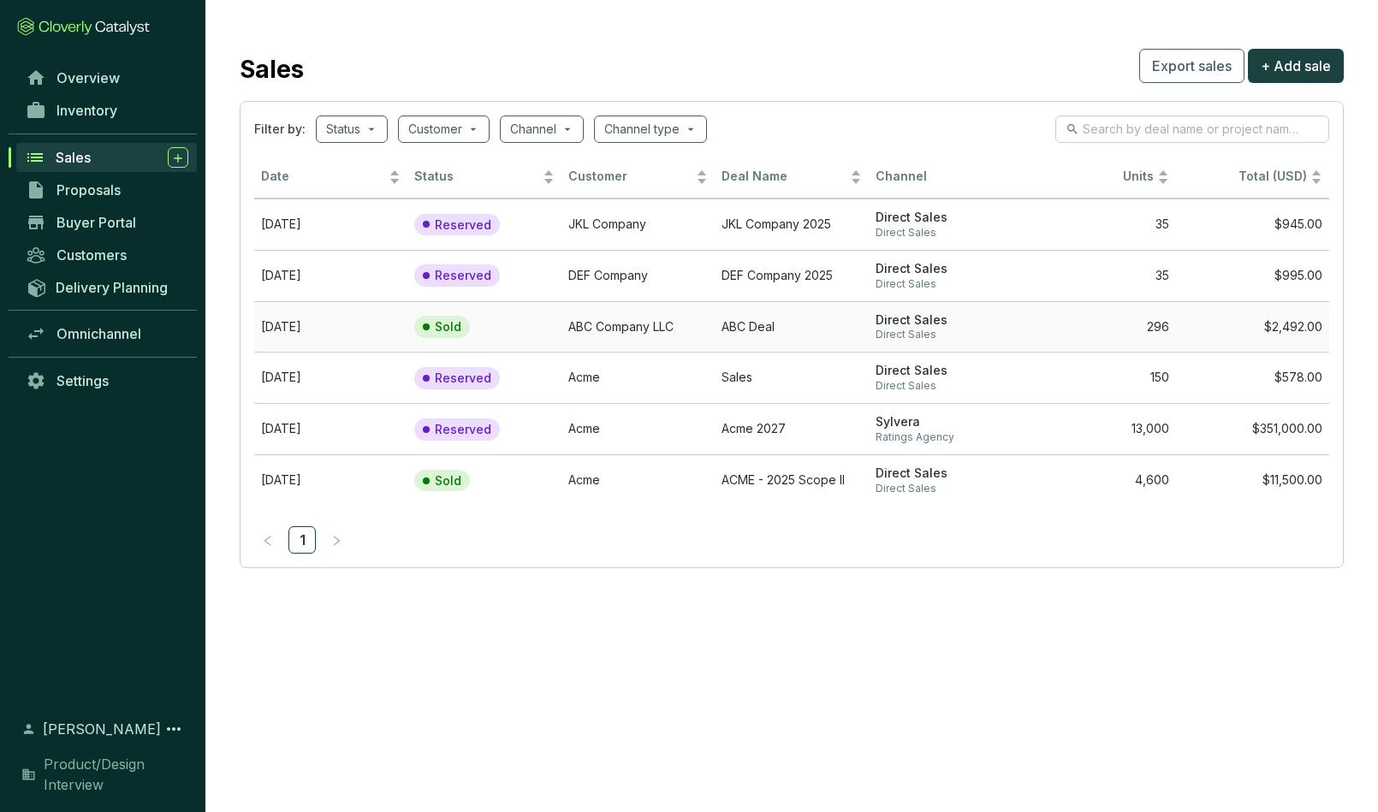
click at [619, 318] on td "ABC Company LLC" at bounding box center [638, 326] width 153 height 51
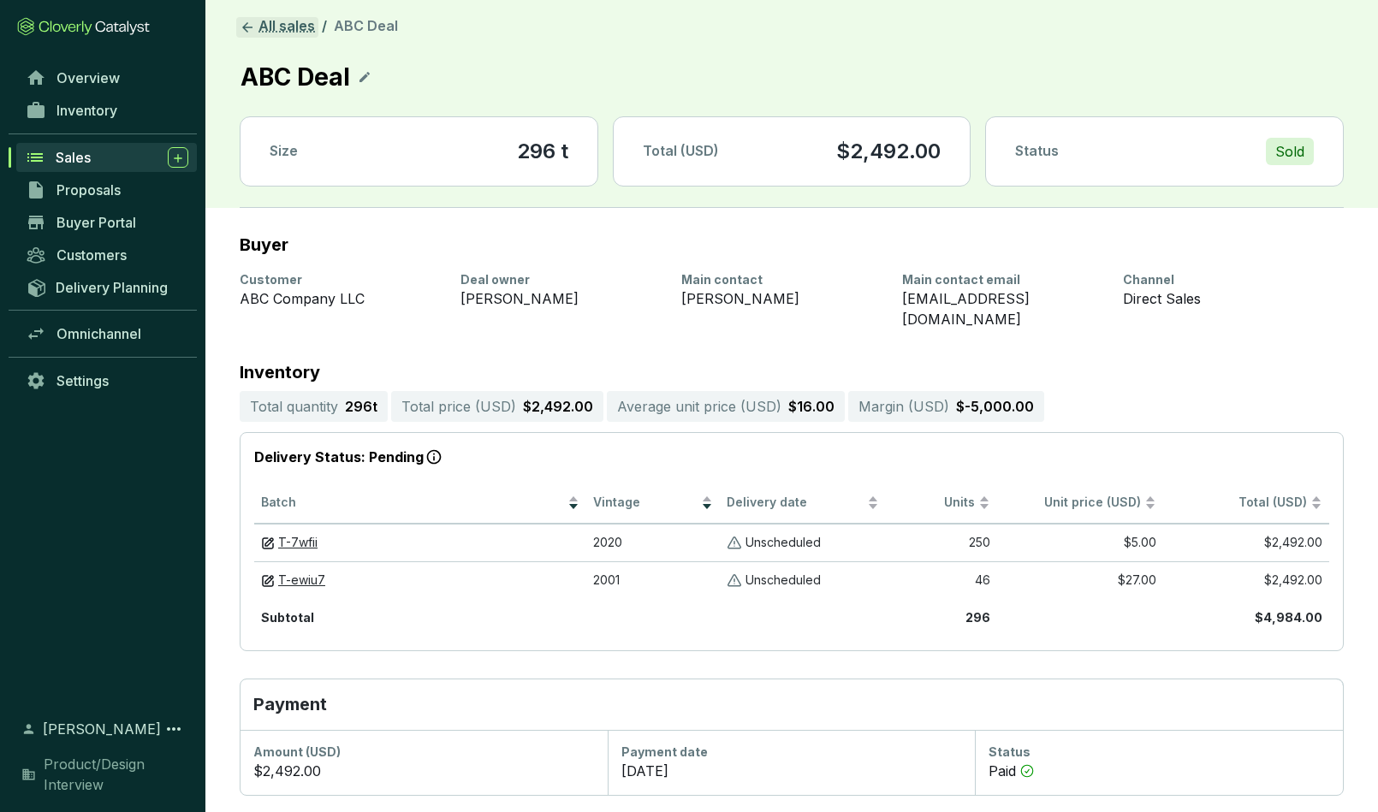
click at [265, 24] on link "All sales" at bounding box center [277, 27] width 82 height 21
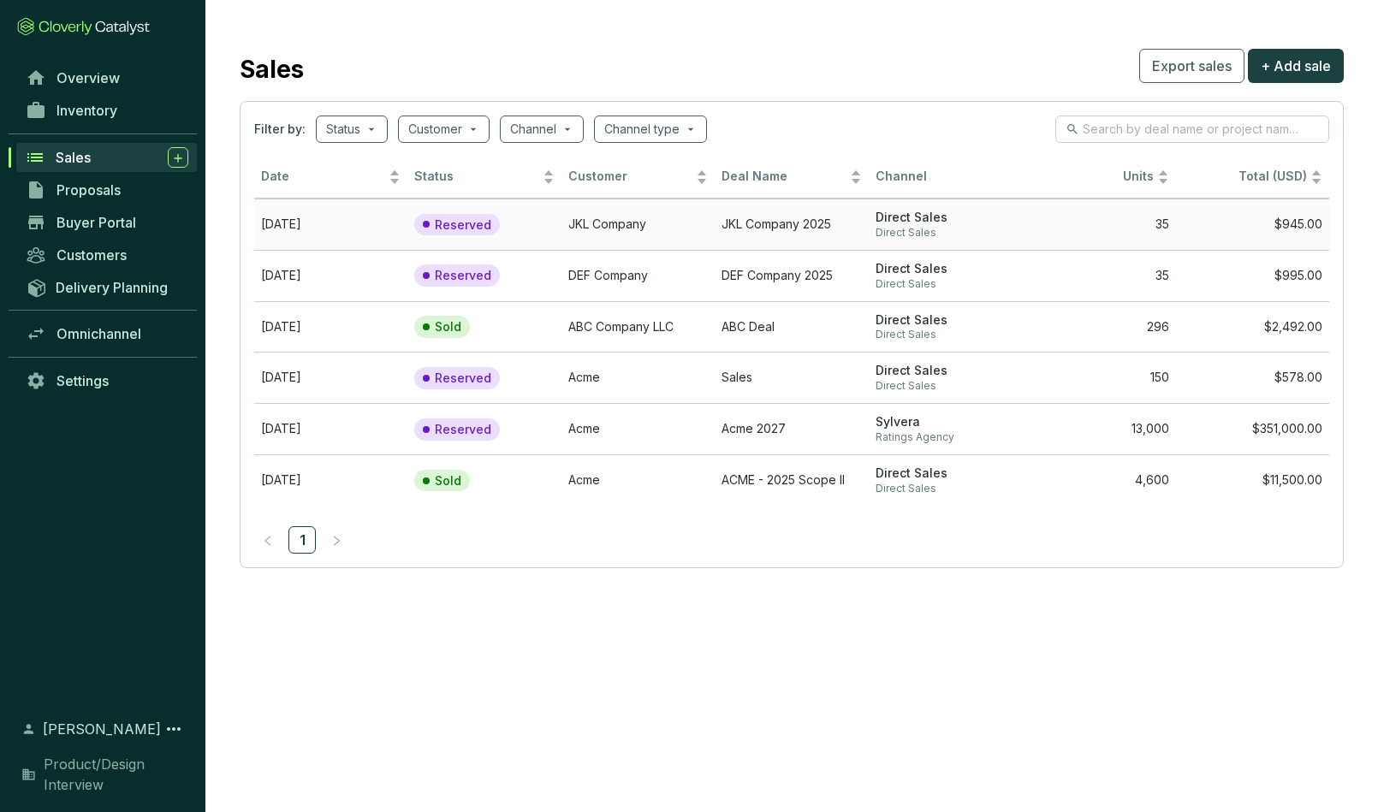
click at [611, 219] on td "JKL Company" at bounding box center [638, 224] width 153 height 51
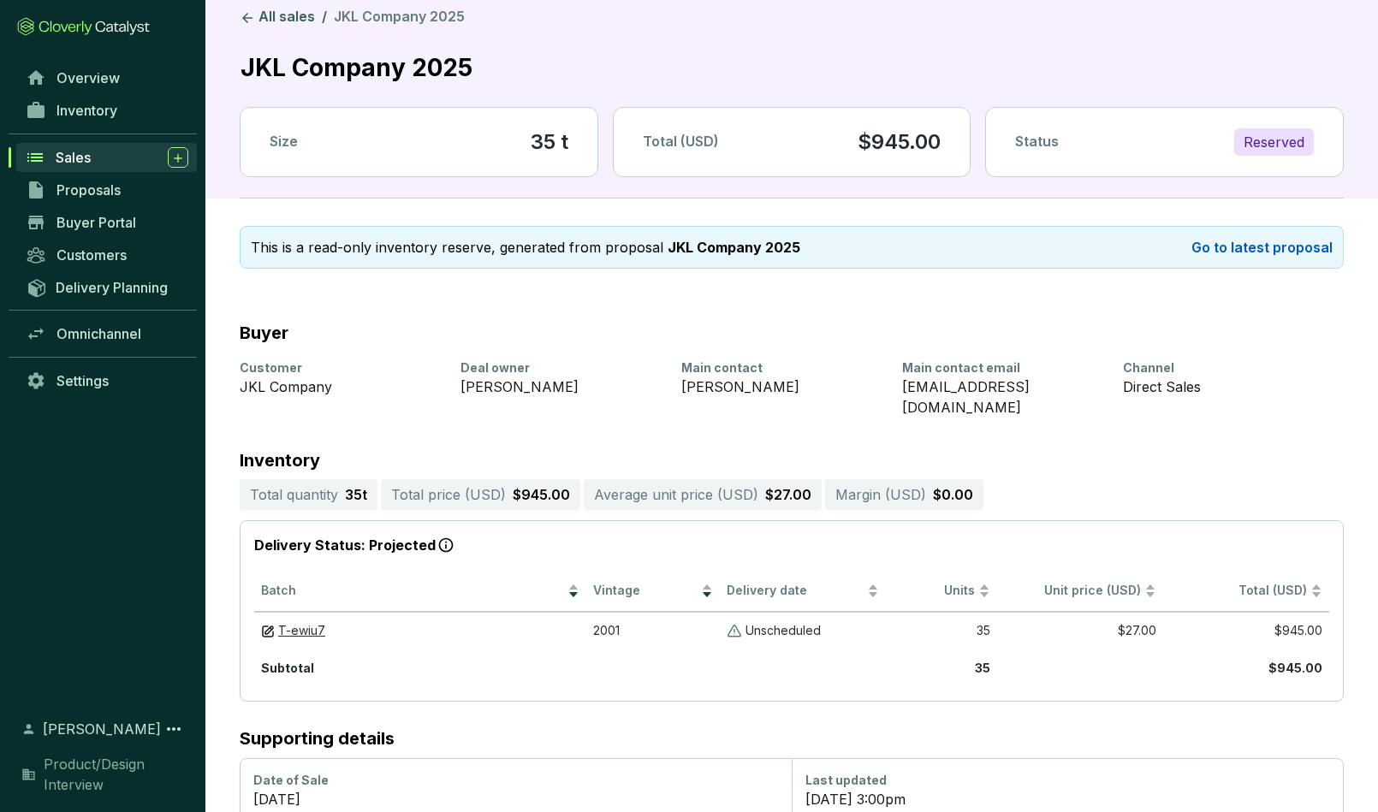
scroll to position [13, 0]
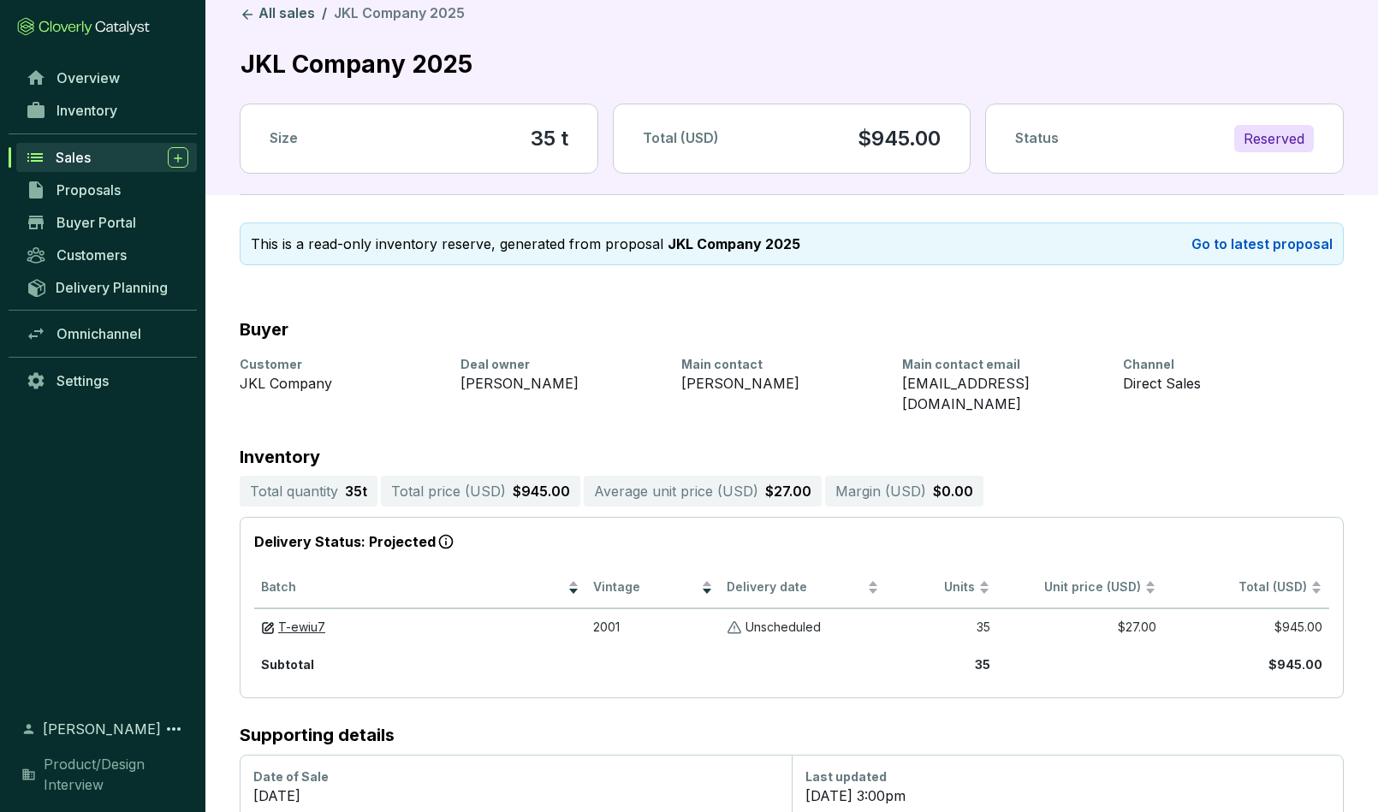
click at [1265, 136] on div "Reserved" at bounding box center [1275, 138] width 80 height 27
click at [1291, 136] on div "Reserved" at bounding box center [1275, 138] width 80 height 27
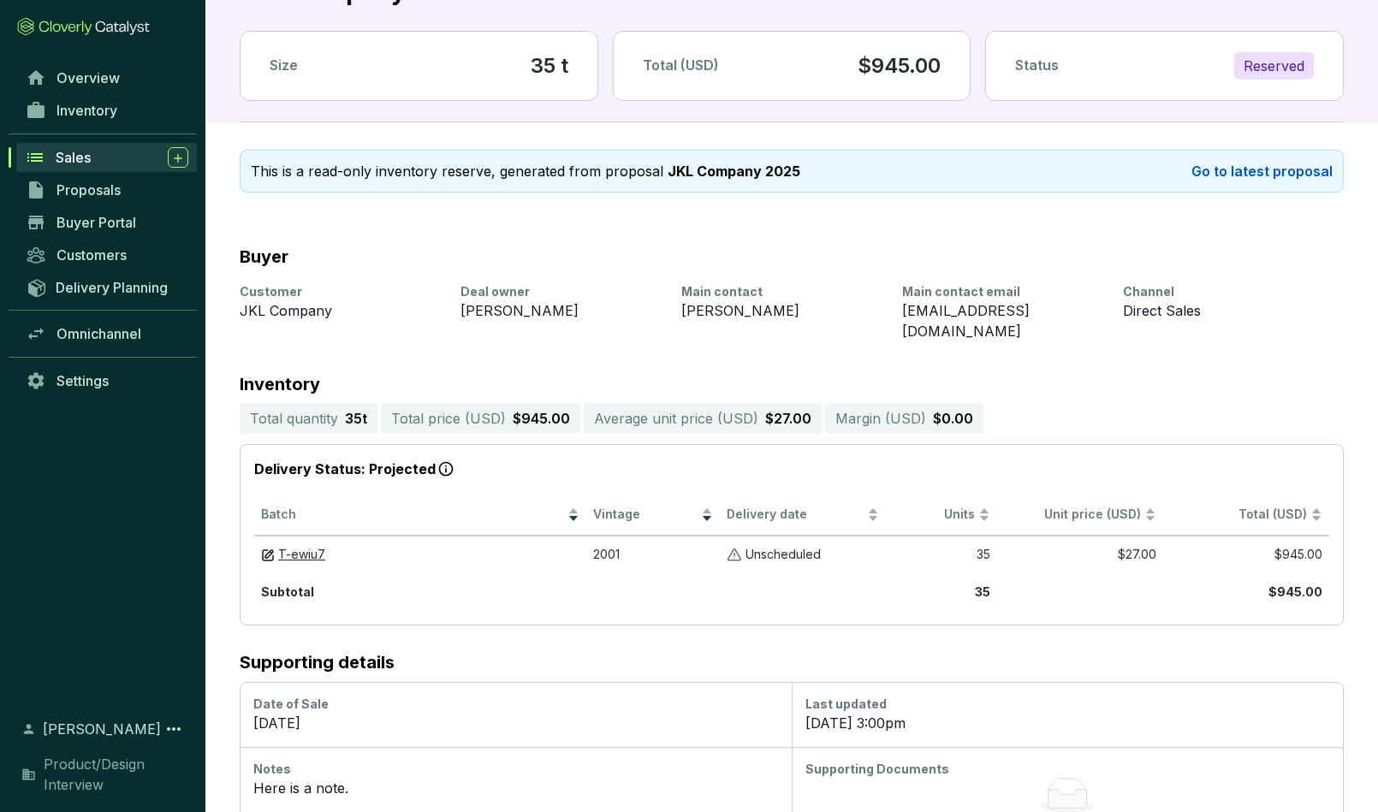
scroll to position [81, 0]
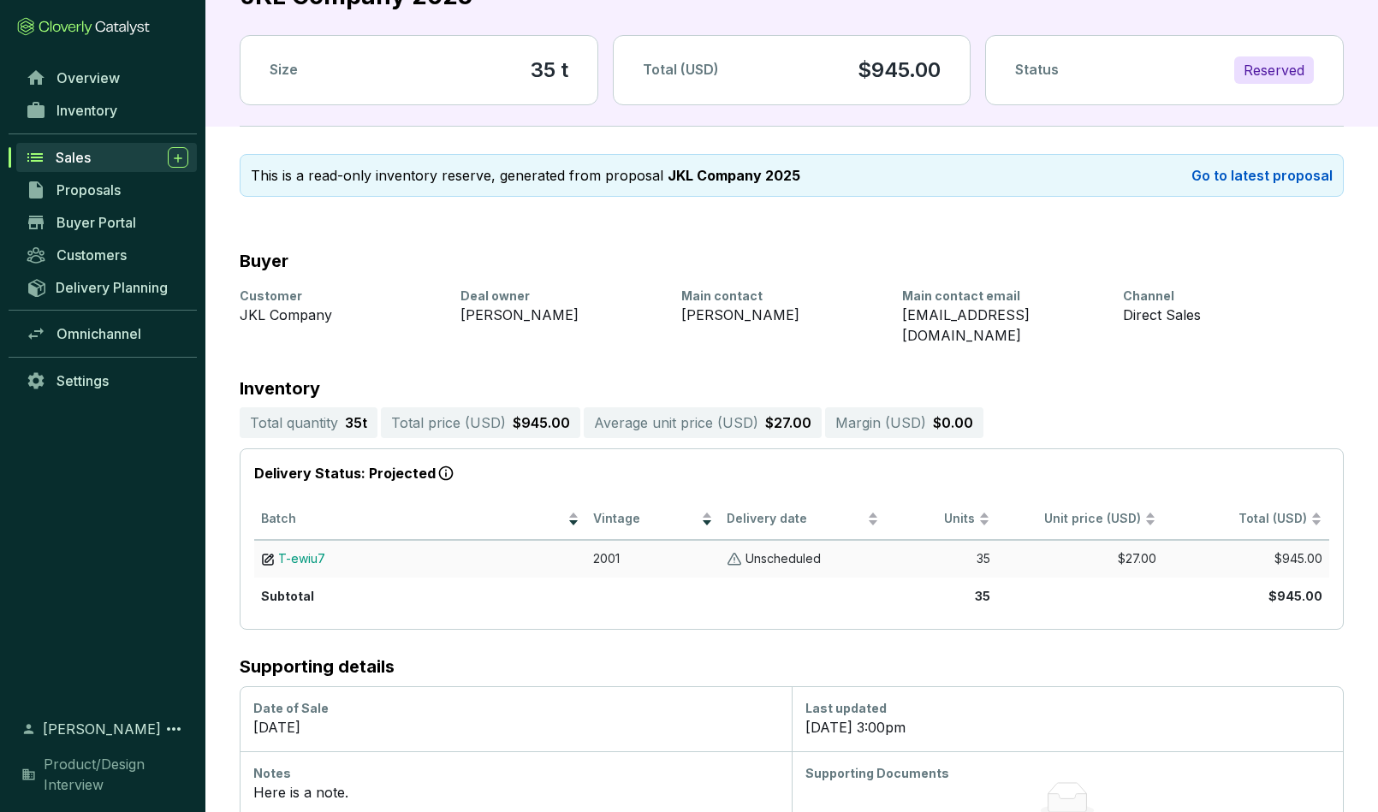
click at [300, 551] on span "T-ewiu7" at bounding box center [301, 558] width 47 height 15
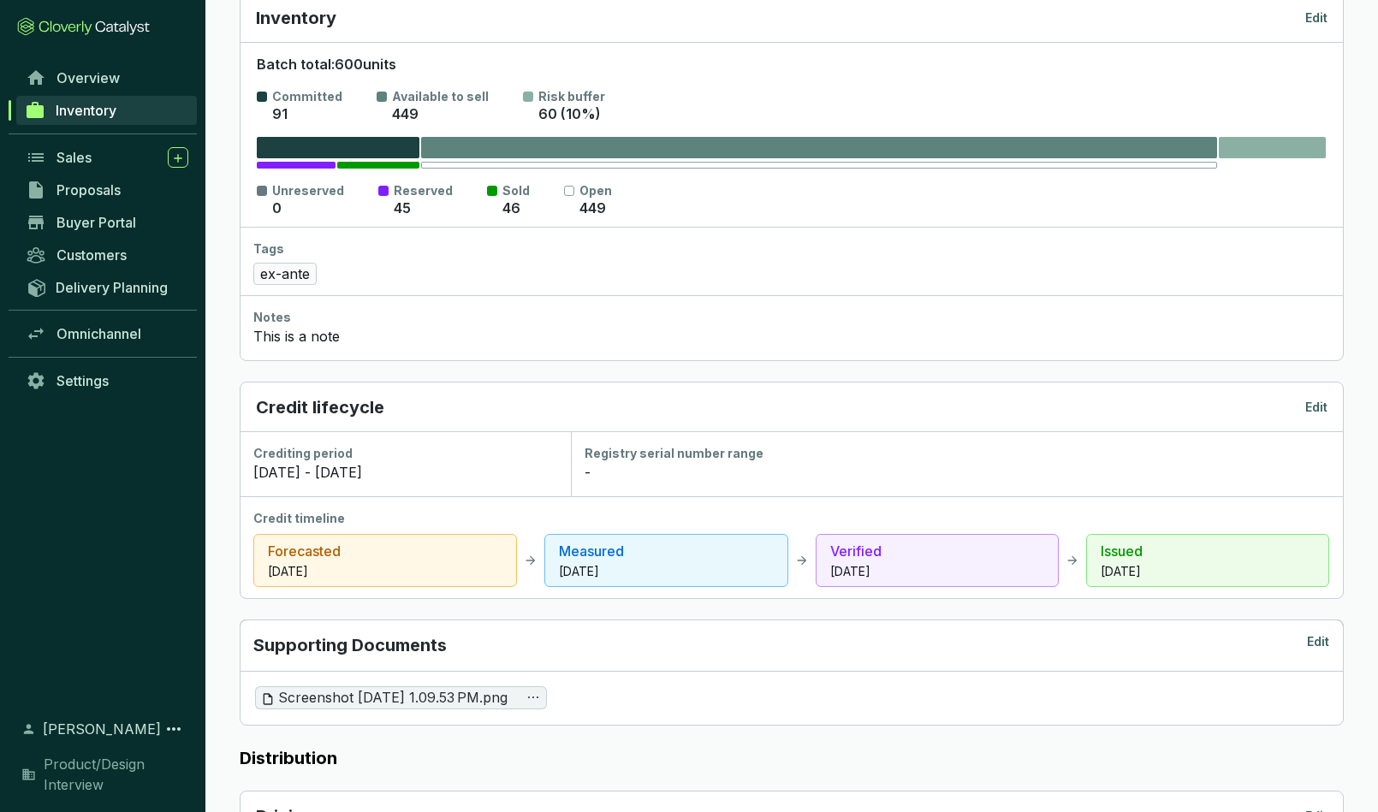
scroll to position [306, 0]
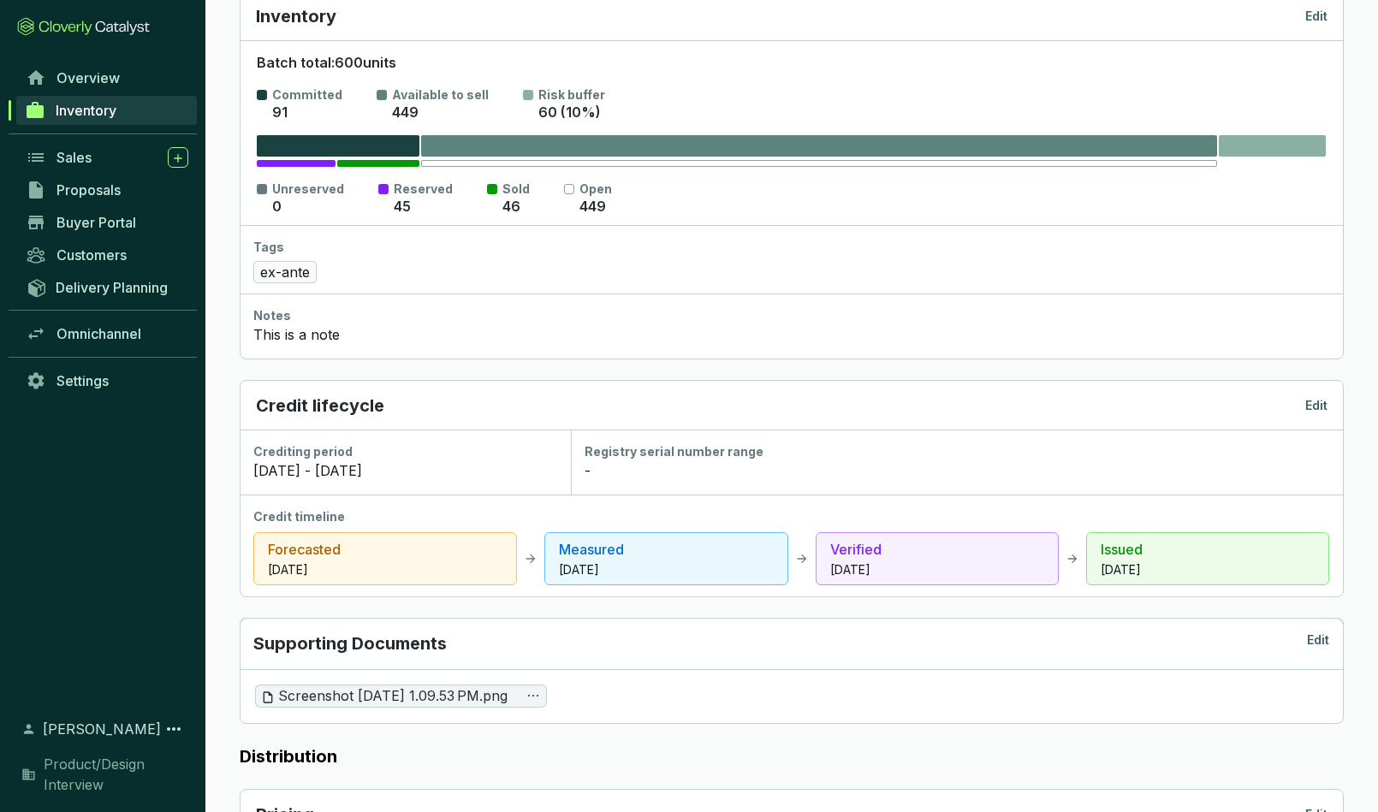
click at [1314, 403] on p "Edit" at bounding box center [1317, 405] width 22 height 17
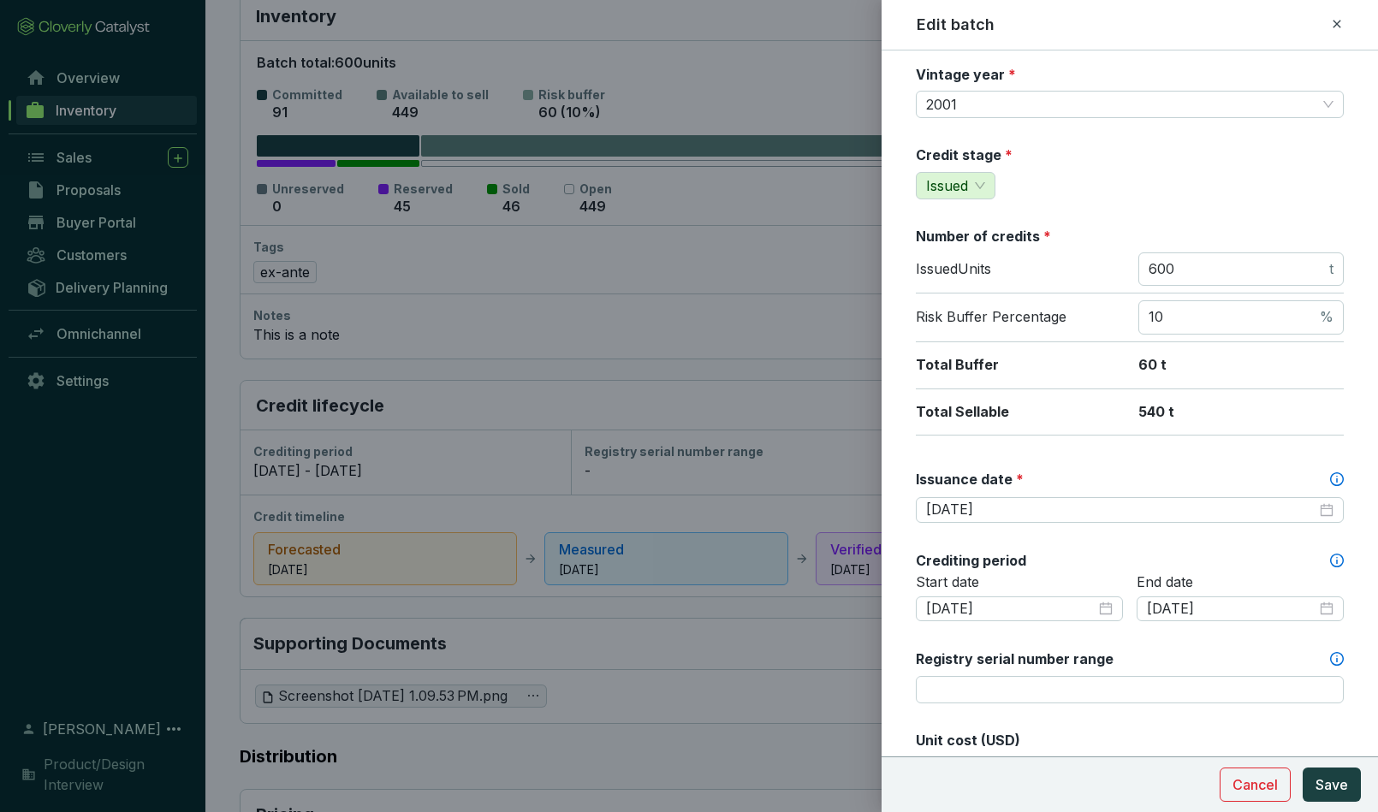
scroll to position [0, 0]
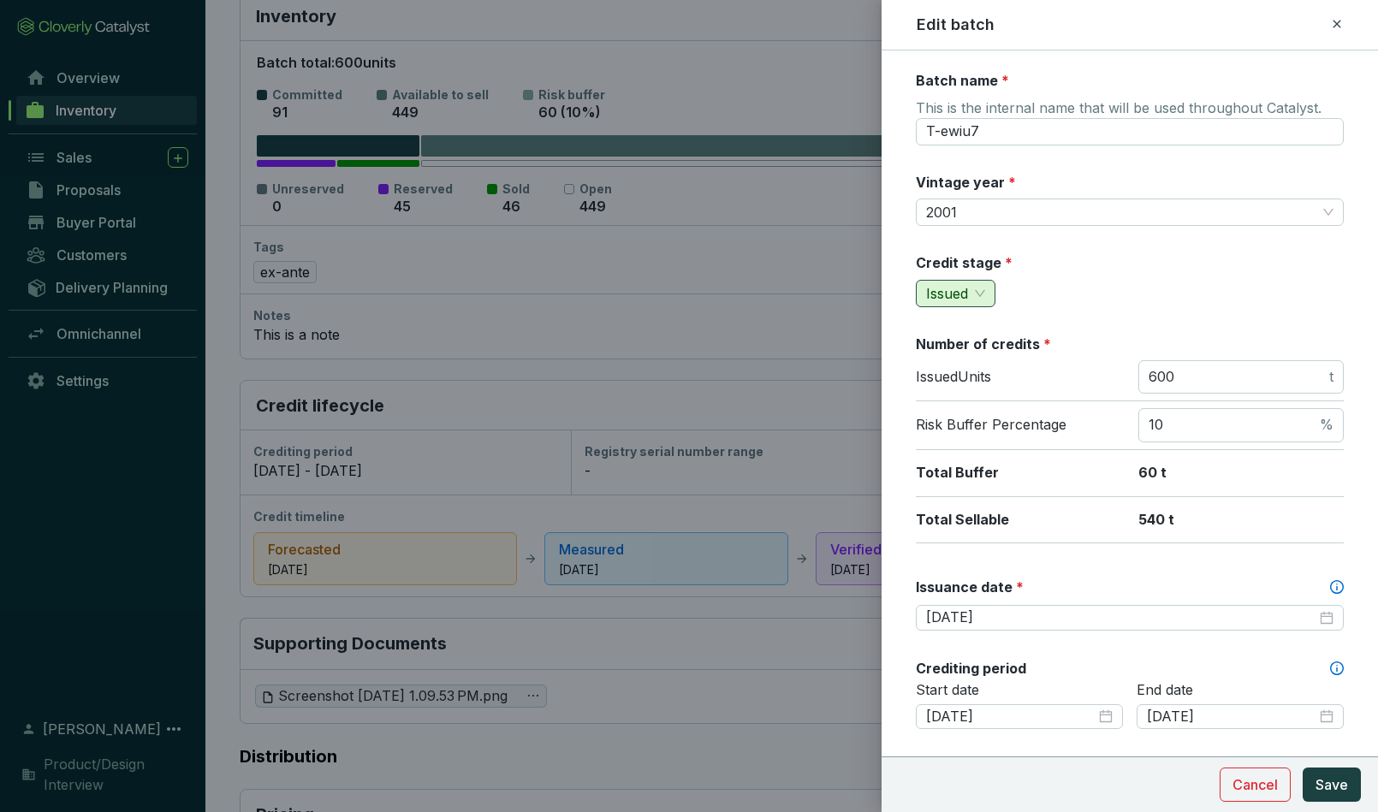
click at [979, 290] on span "Issued" at bounding box center [955, 294] width 59 height 26
click at [1069, 293] on div "Credit stage * Issued" at bounding box center [1130, 280] width 428 height 54
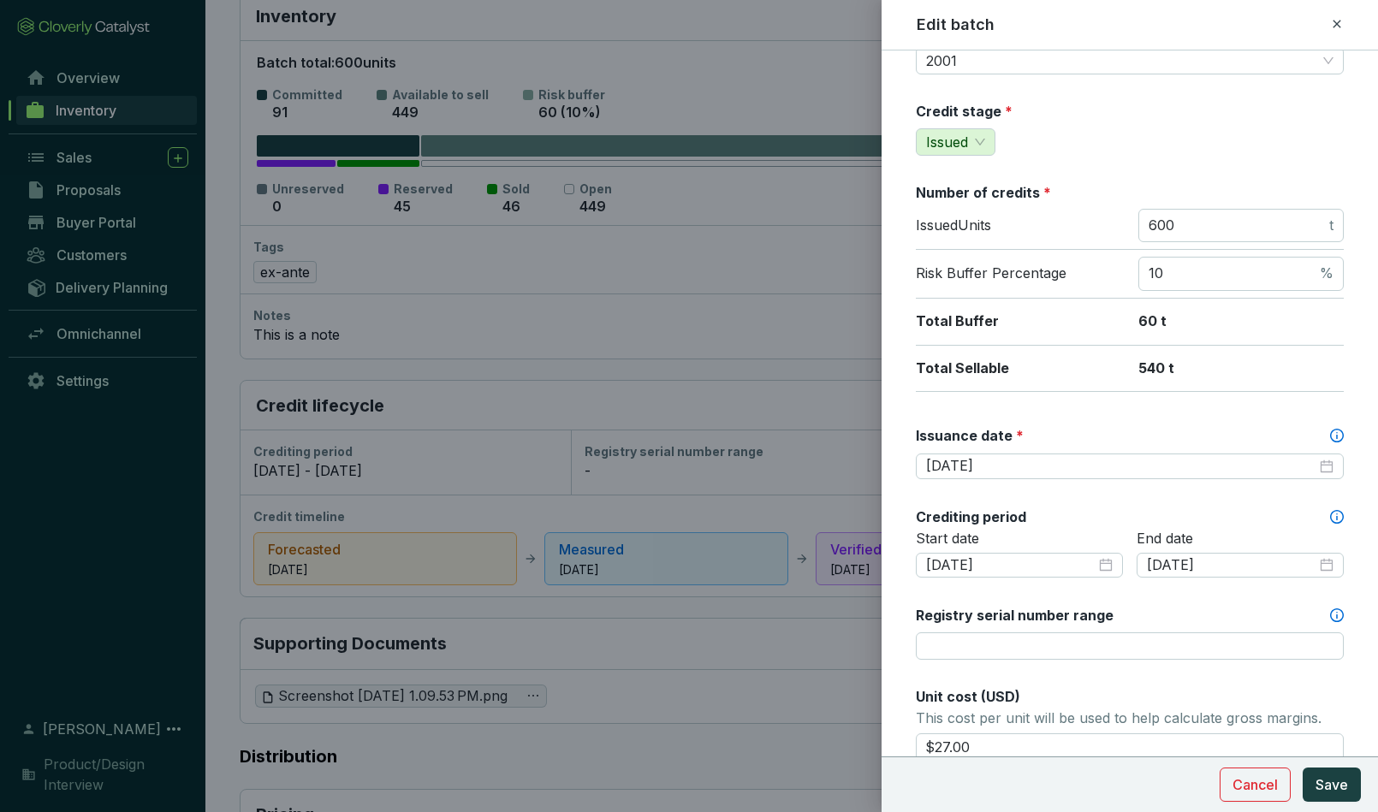
scroll to position [154, 0]
click at [1241, 783] on span "Cancel" at bounding box center [1255, 785] width 45 height 21
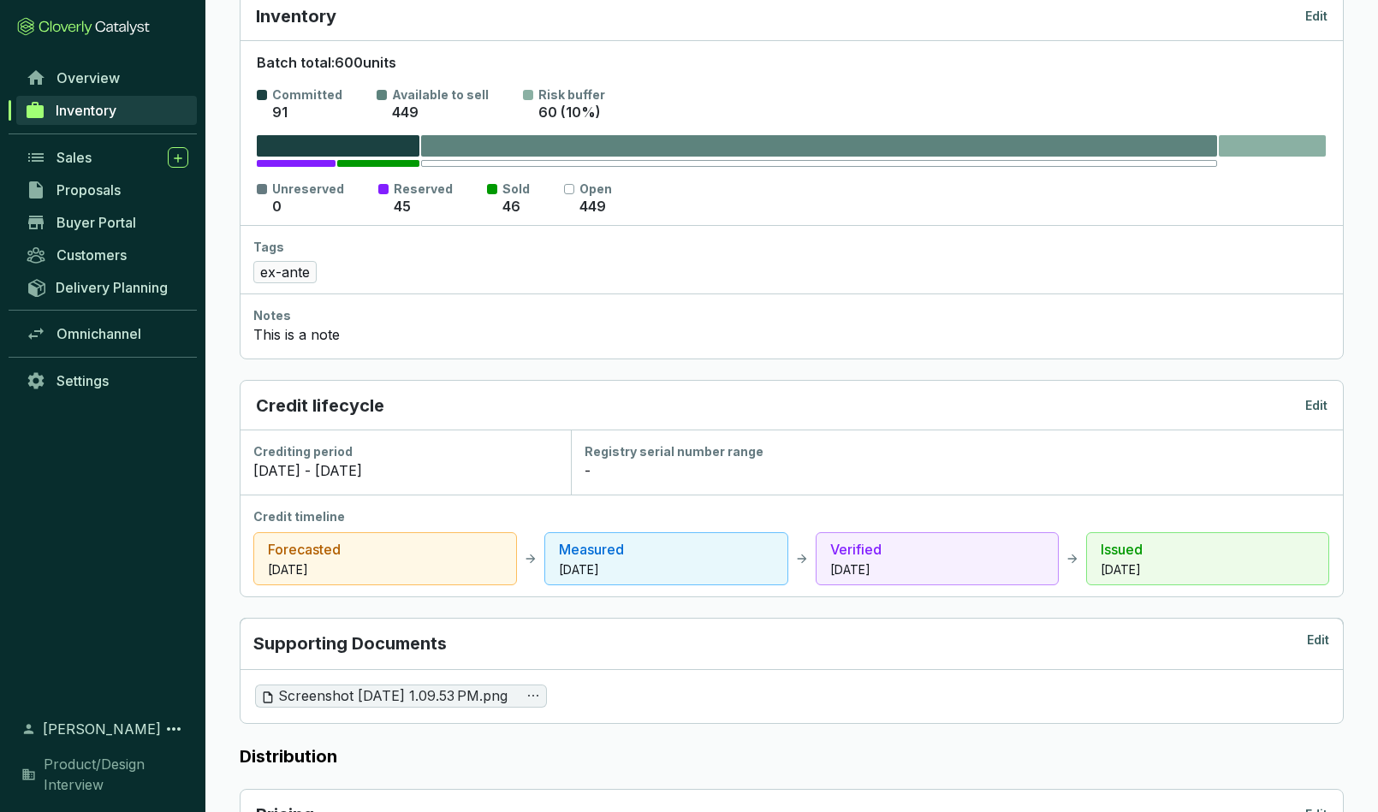
scroll to position [0, 0]
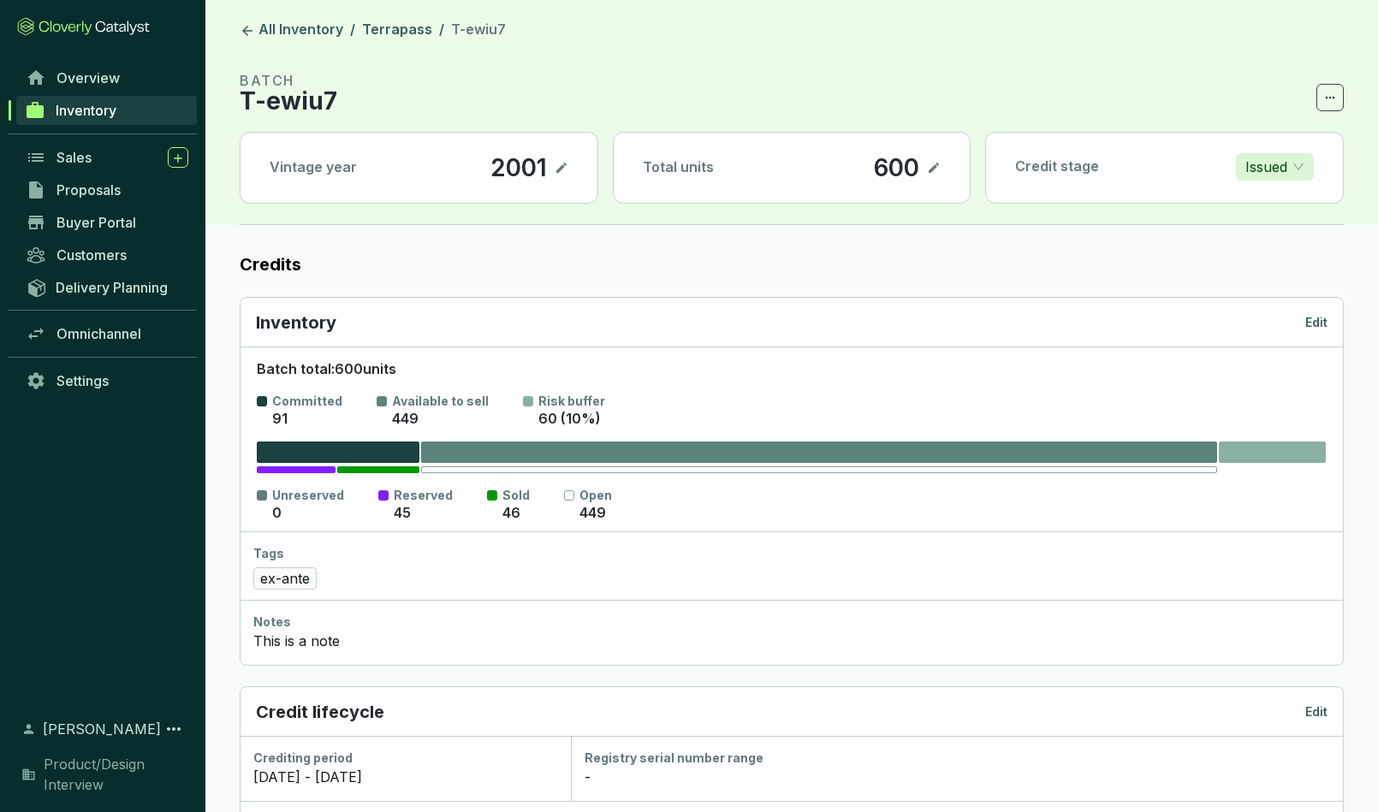
click at [90, 105] on span "Inventory" at bounding box center [86, 110] width 61 height 17
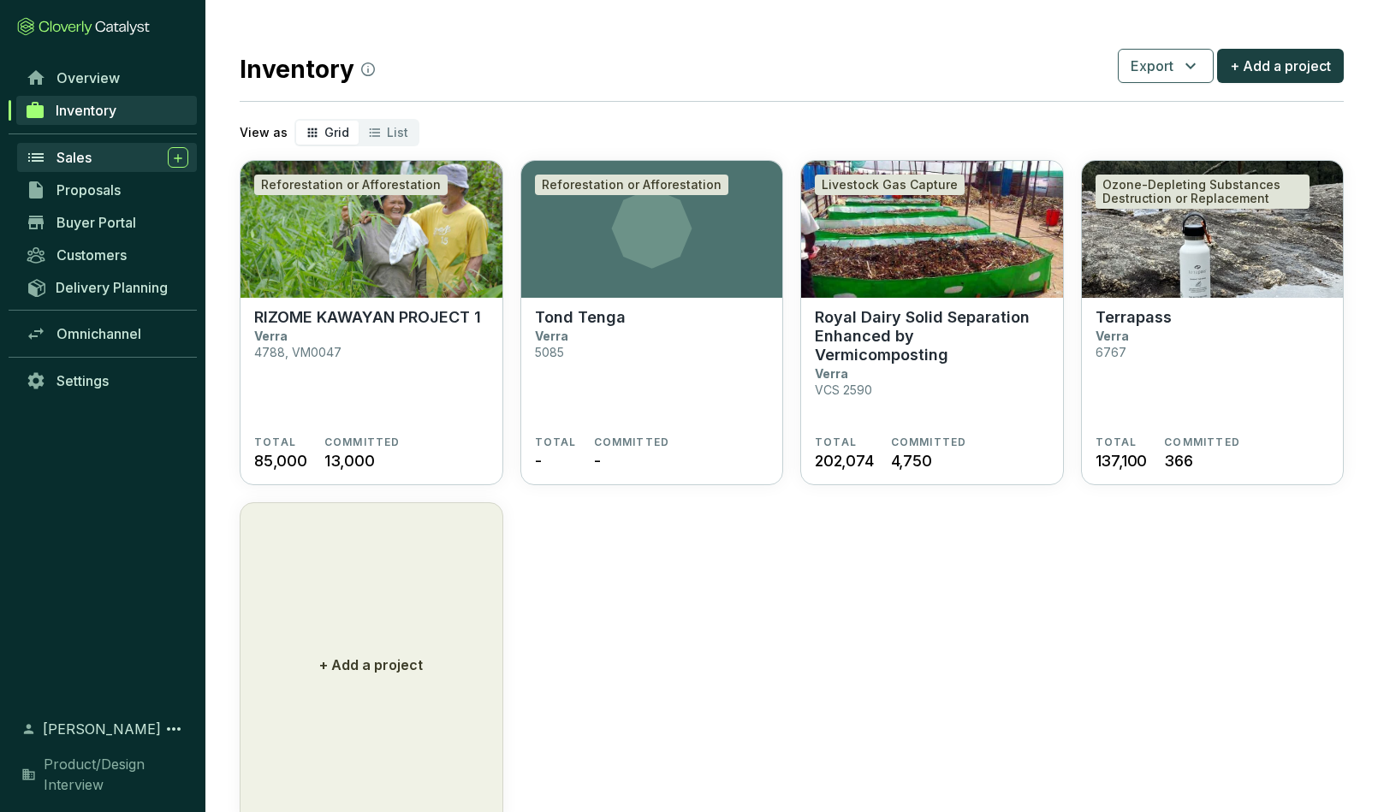
click at [64, 154] on span "Sales" at bounding box center [74, 157] width 35 height 17
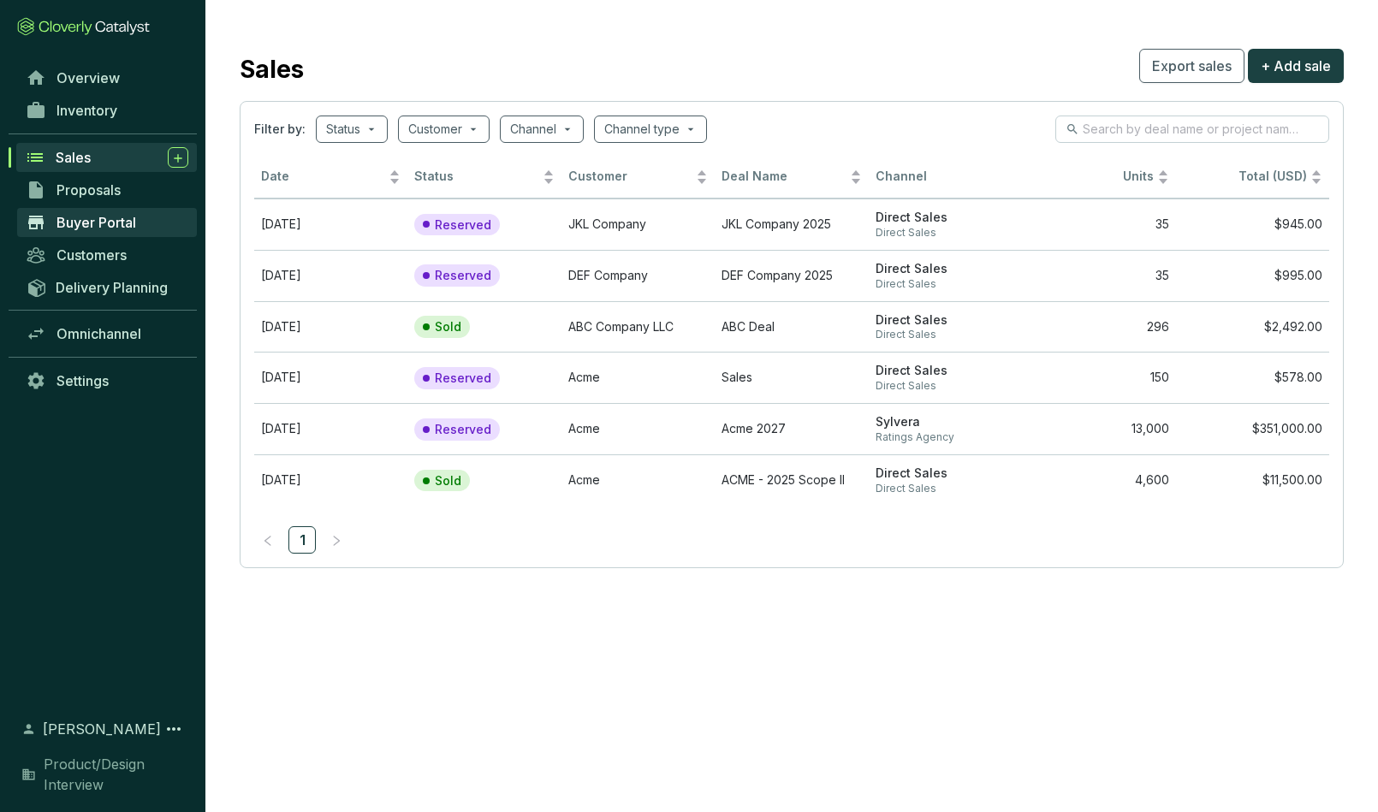
click at [92, 227] on span "Buyer Portal" at bounding box center [97, 222] width 80 height 17
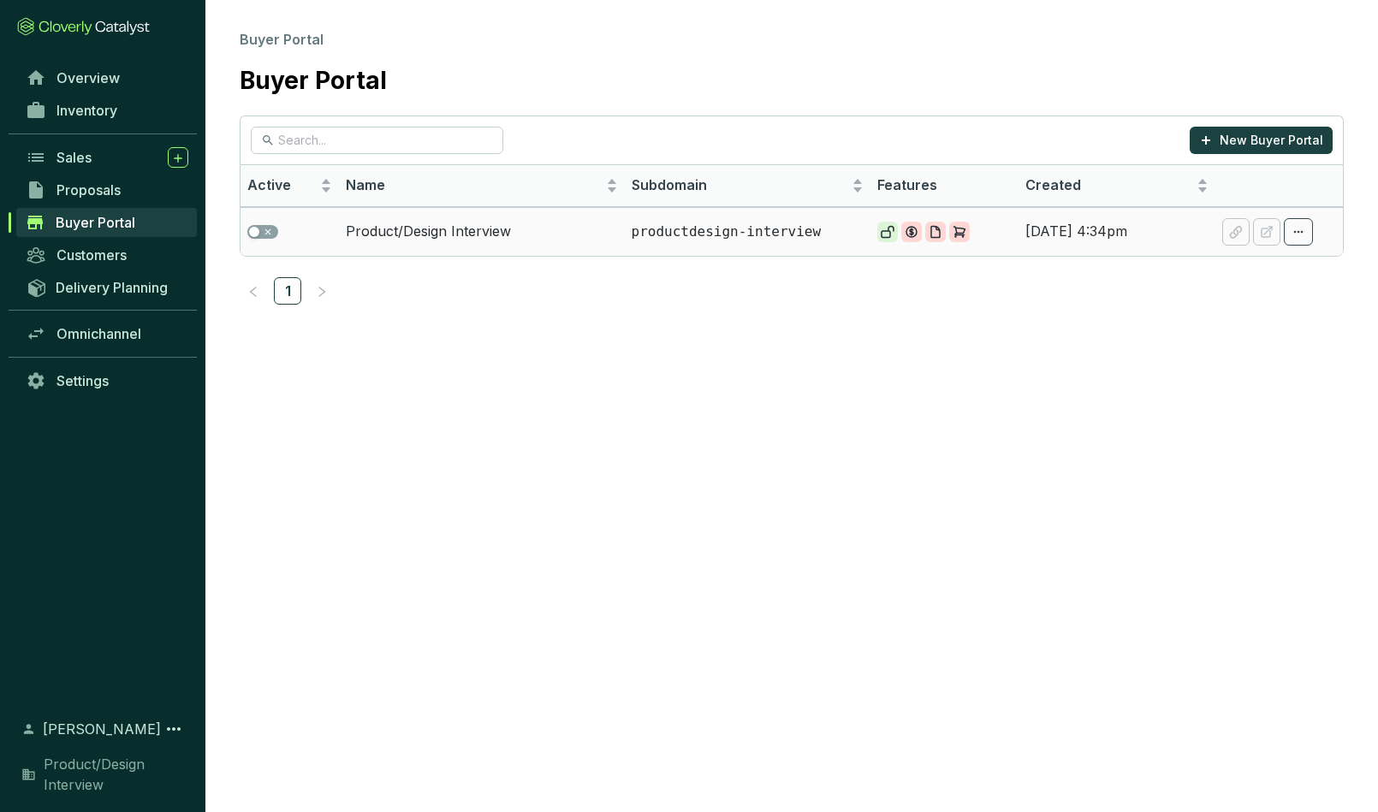
click at [675, 233] on p "productdesign-interview" at bounding box center [748, 232] width 233 height 19
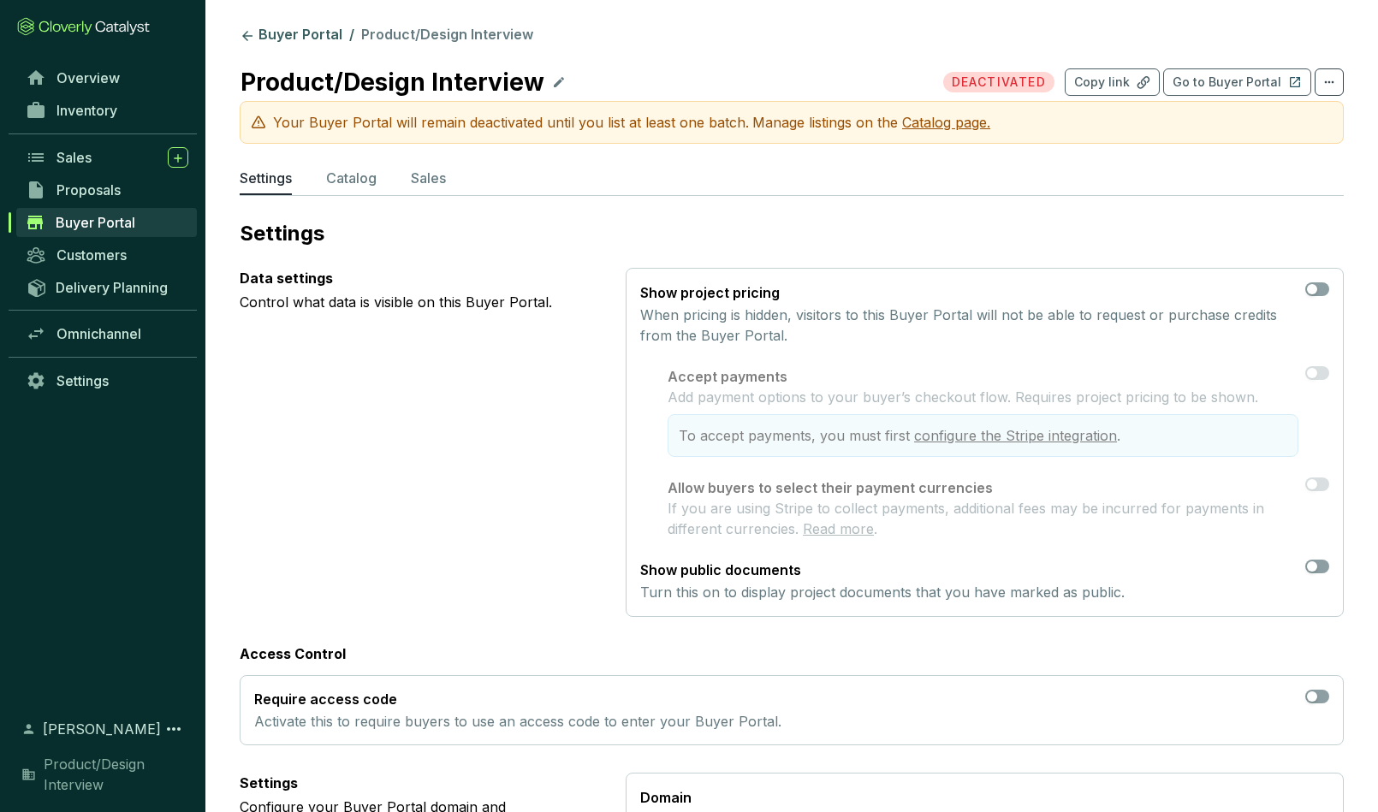
click at [920, 122] on span "Catalog page." at bounding box center [946, 122] width 88 height 17
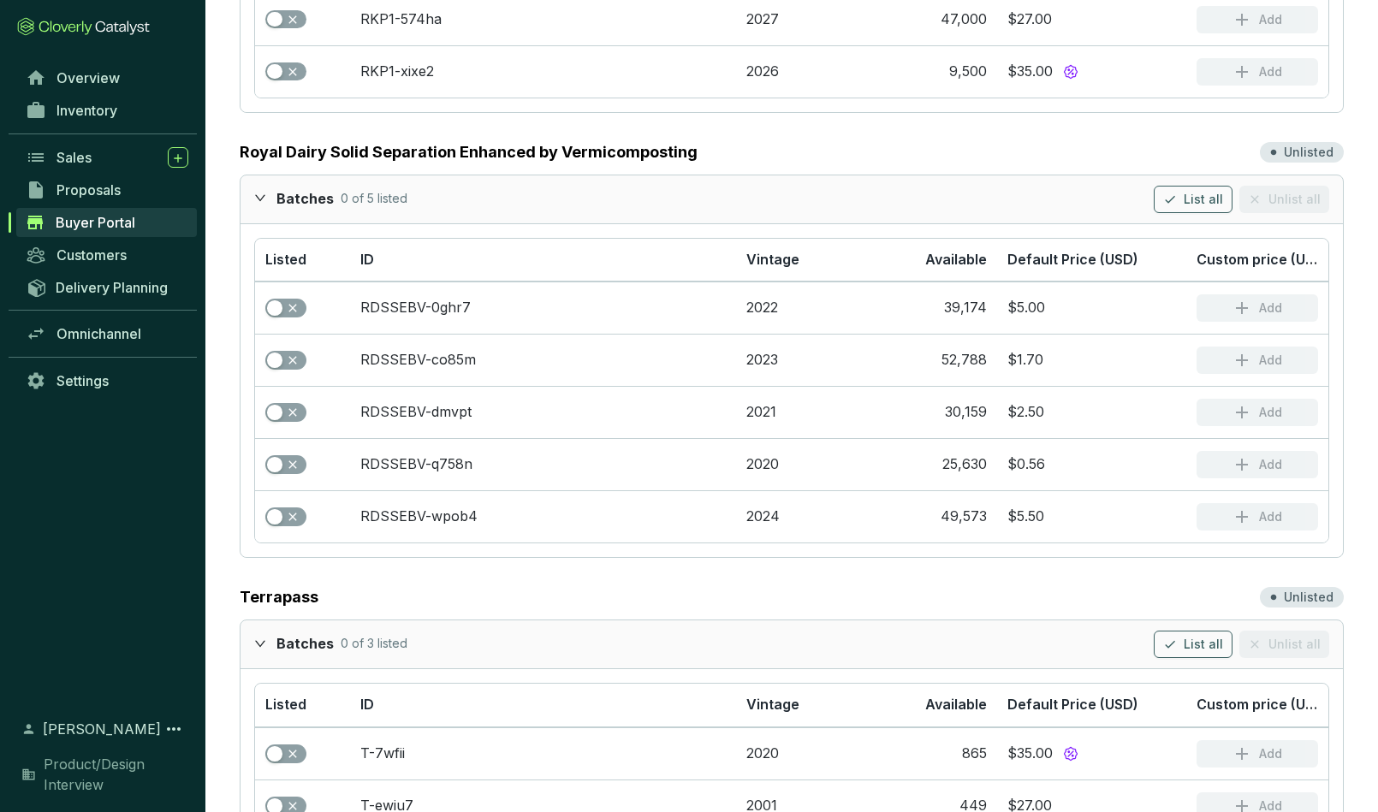
scroll to position [554, 0]
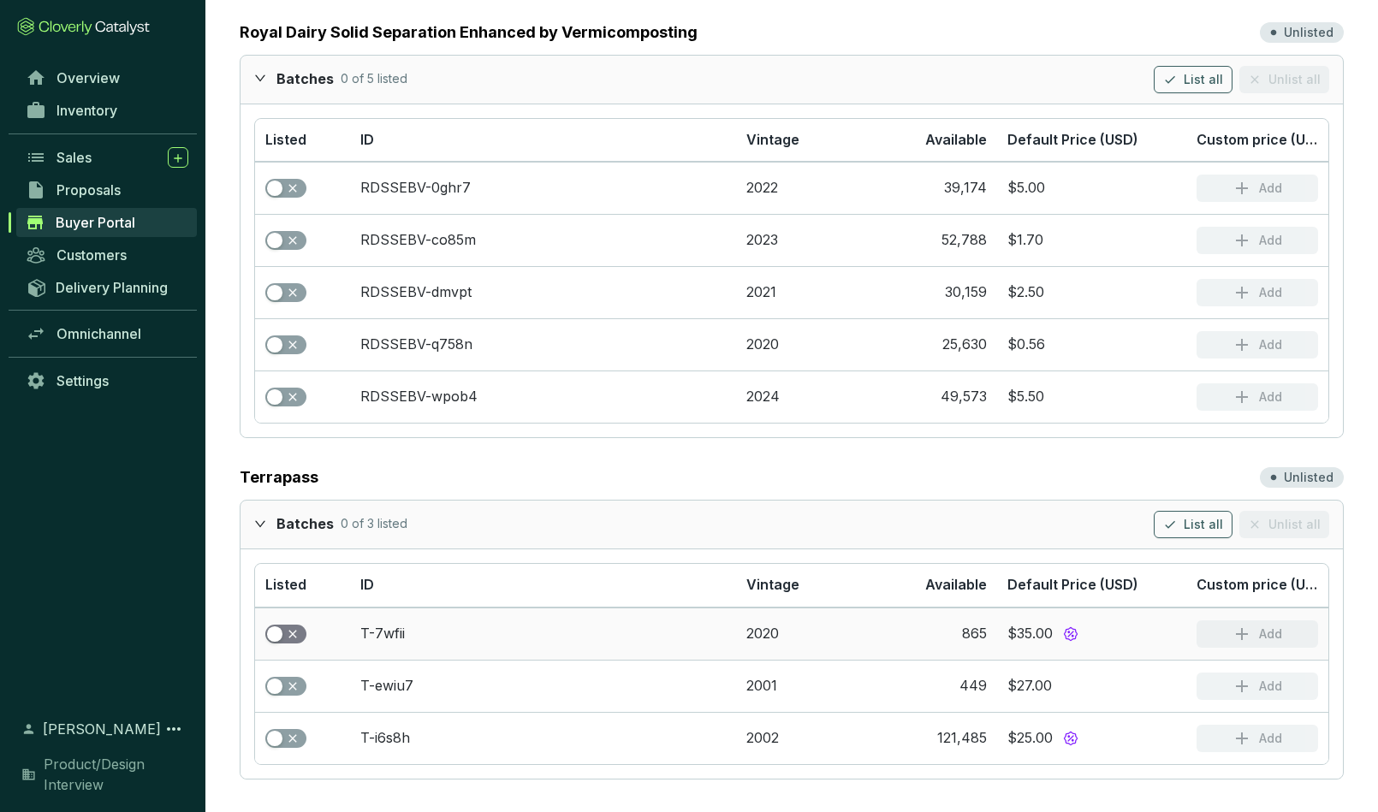
click at [292, 634] on span "button" at bounding box center [285, 634] width 41 height 19
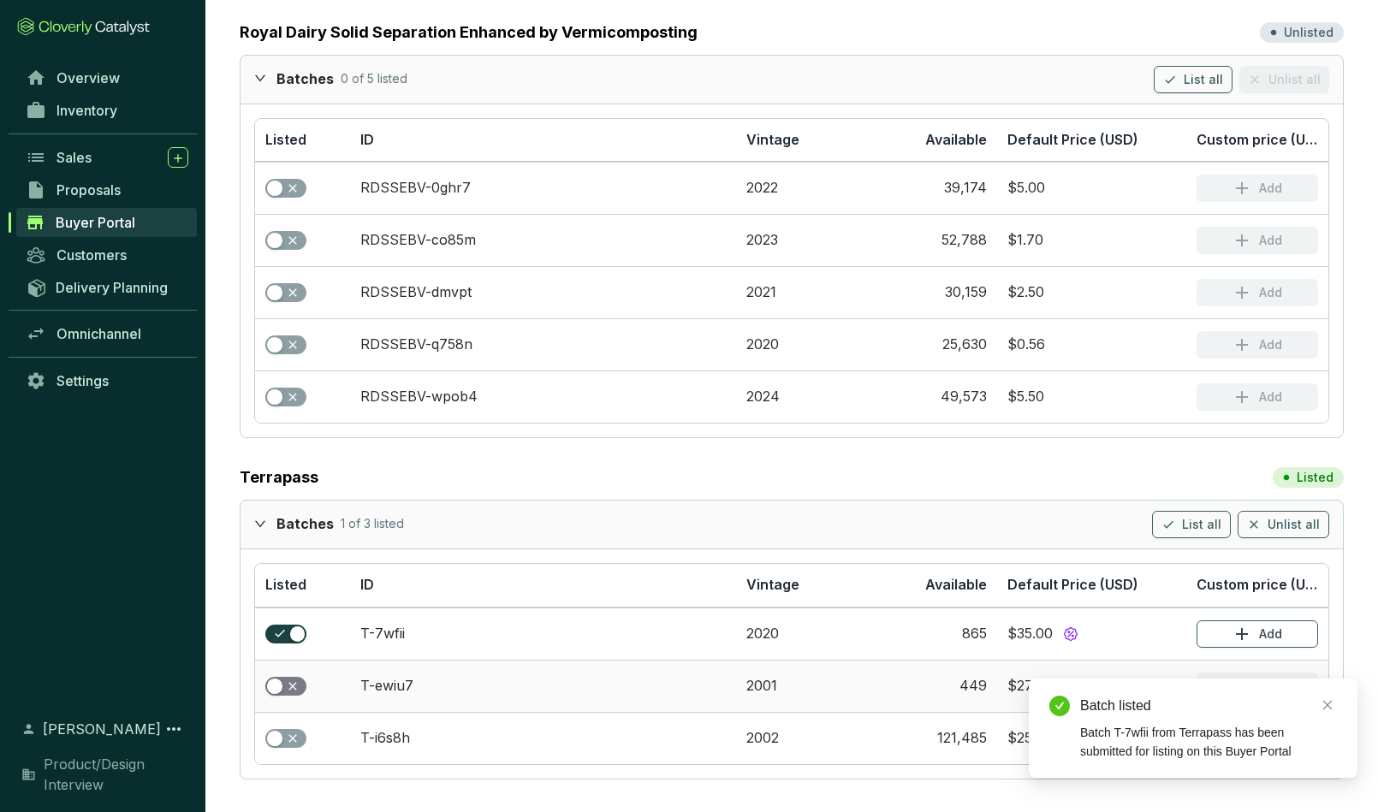
click at [292, 687] on span "button" at bounding box center [285, 686] width 41 height 19
click at [295, 739] on span "button" at bounding box center [285, 738] width 41 height 19
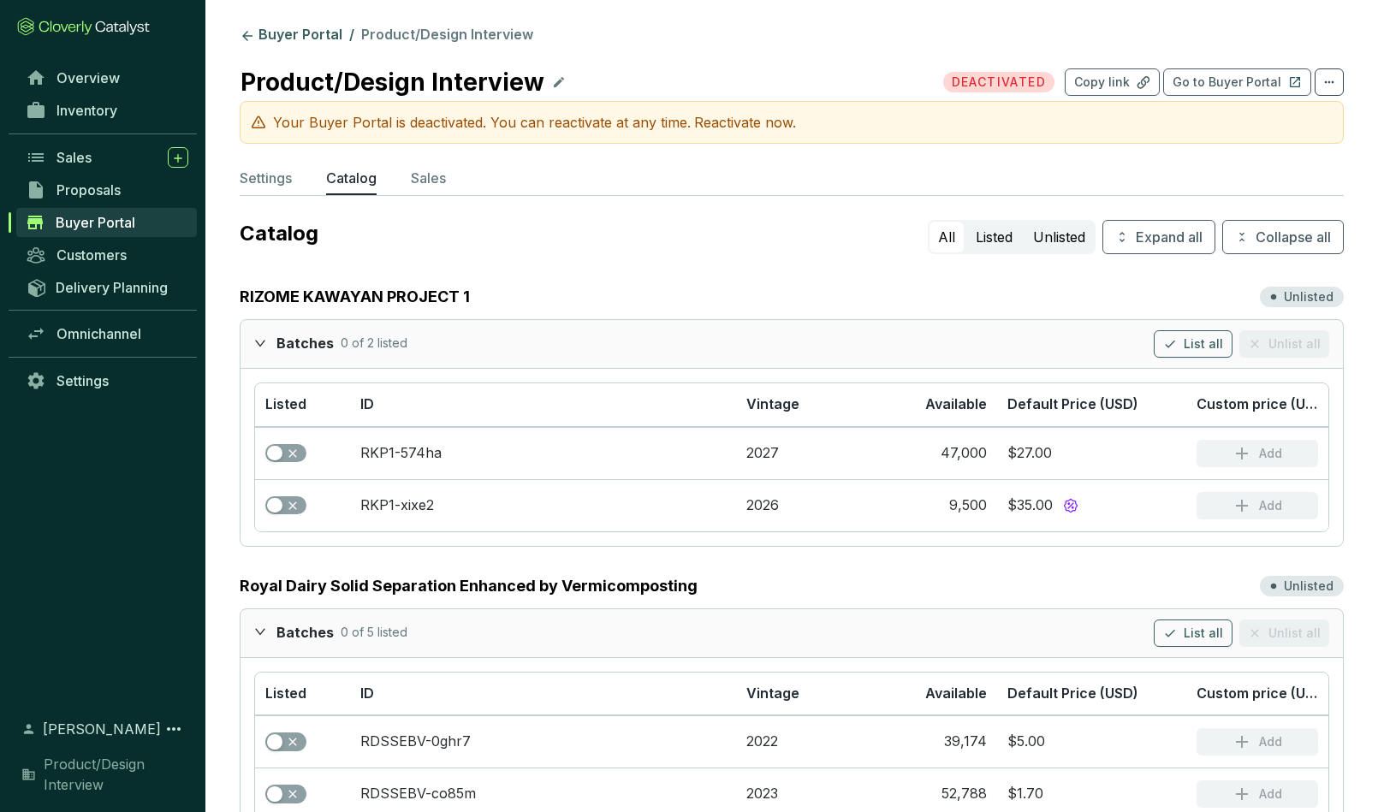
click at [720, 122] on p "Reactivate now." at bounding box center [745, 122] width 102 height 21
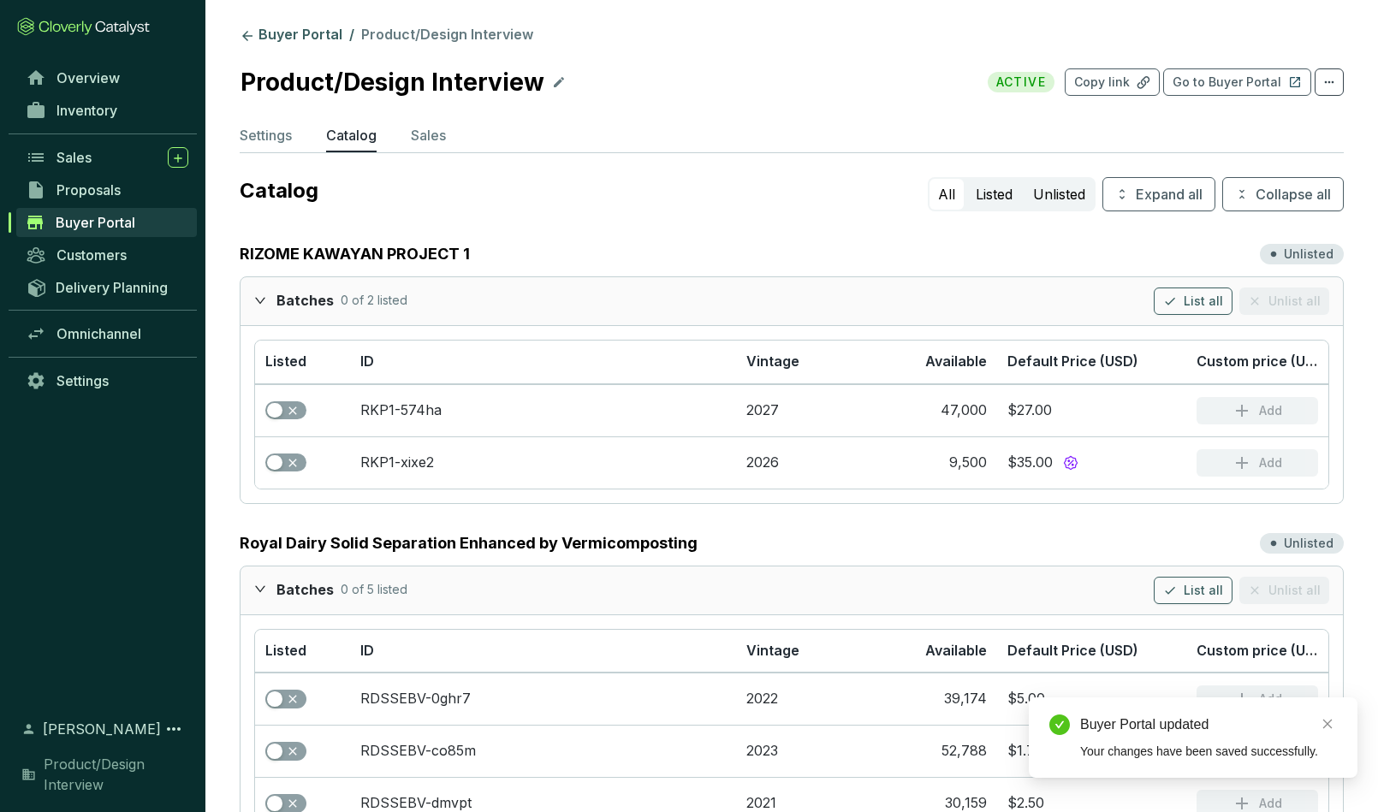
click at [101, 222] on span "Buyer Portal" at bounding box center [96, 222] width 80 height 17
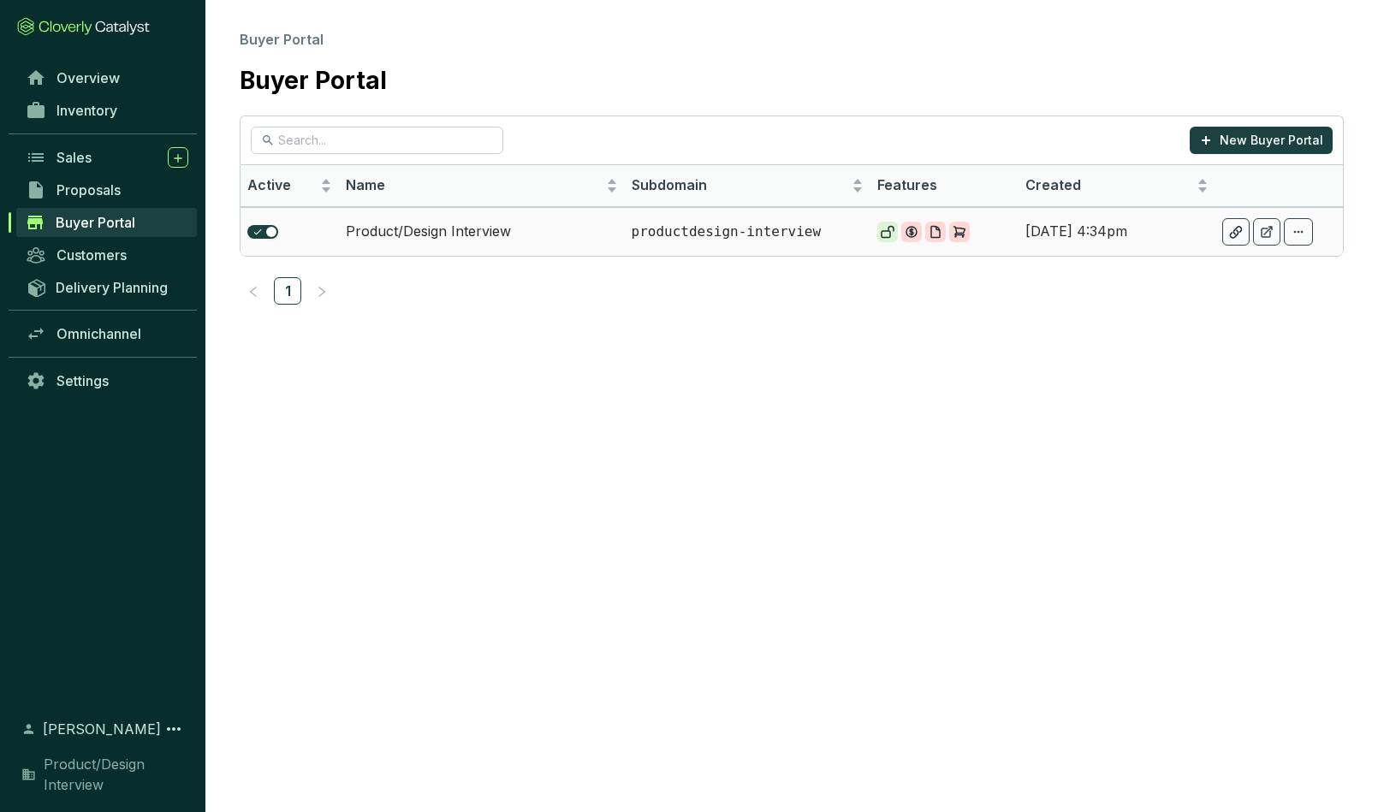
click at [509, 231] on td "Product/Design Interview" at bounding box center [482, 231] width 286 height 49
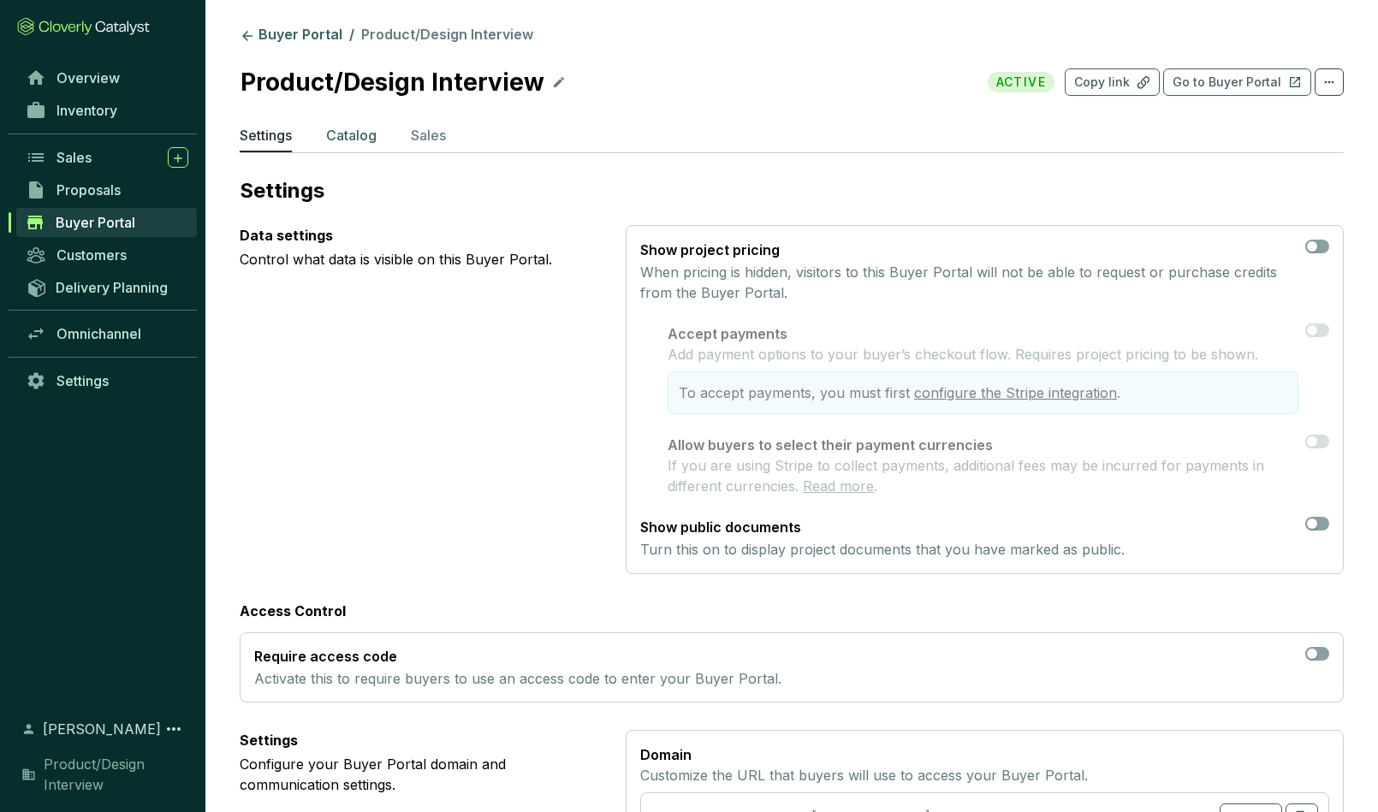
click at [357, 139] on p "Catalog" at bounding box center [351, 135] width 51 height 21
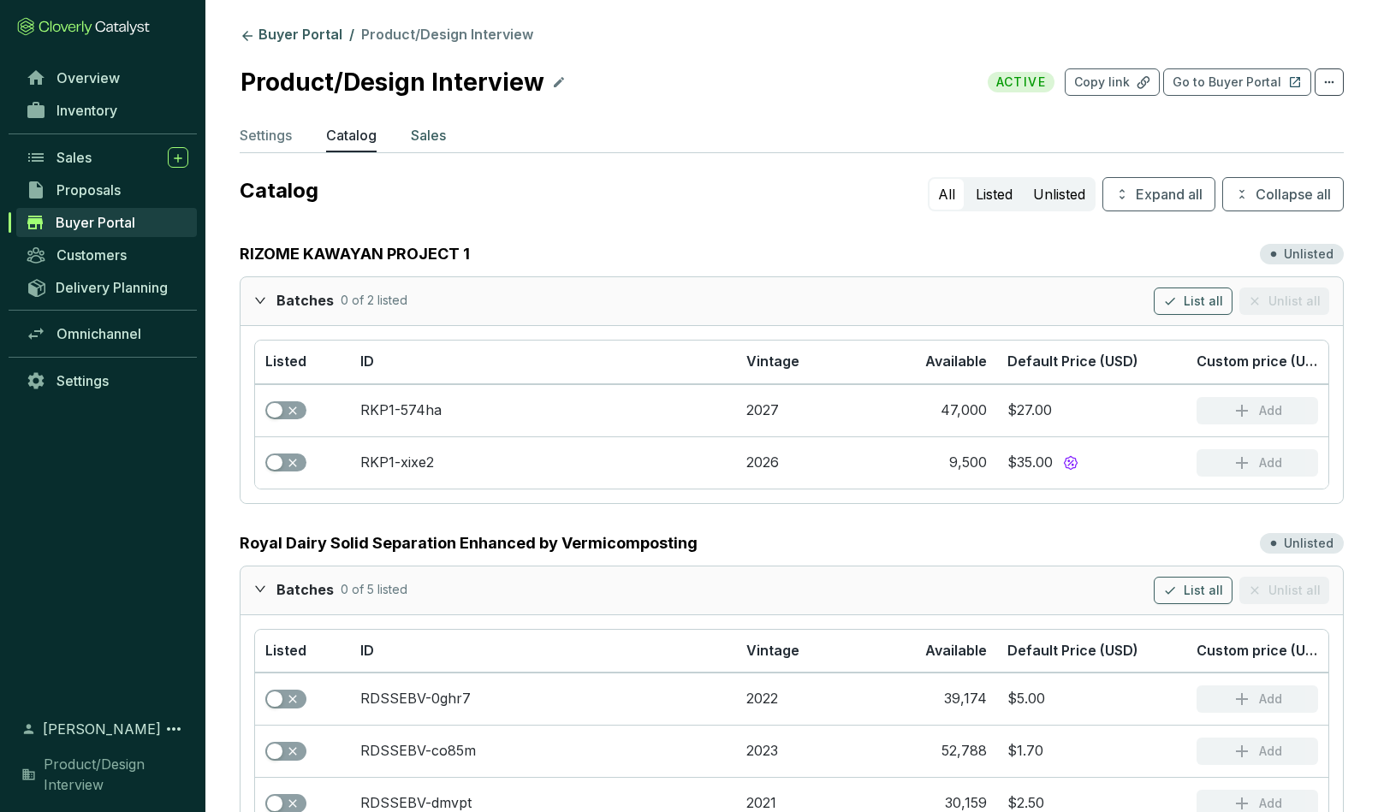
click at [429, 130] on p "Sales" at bounding box center [428, 135] width 35 height 21
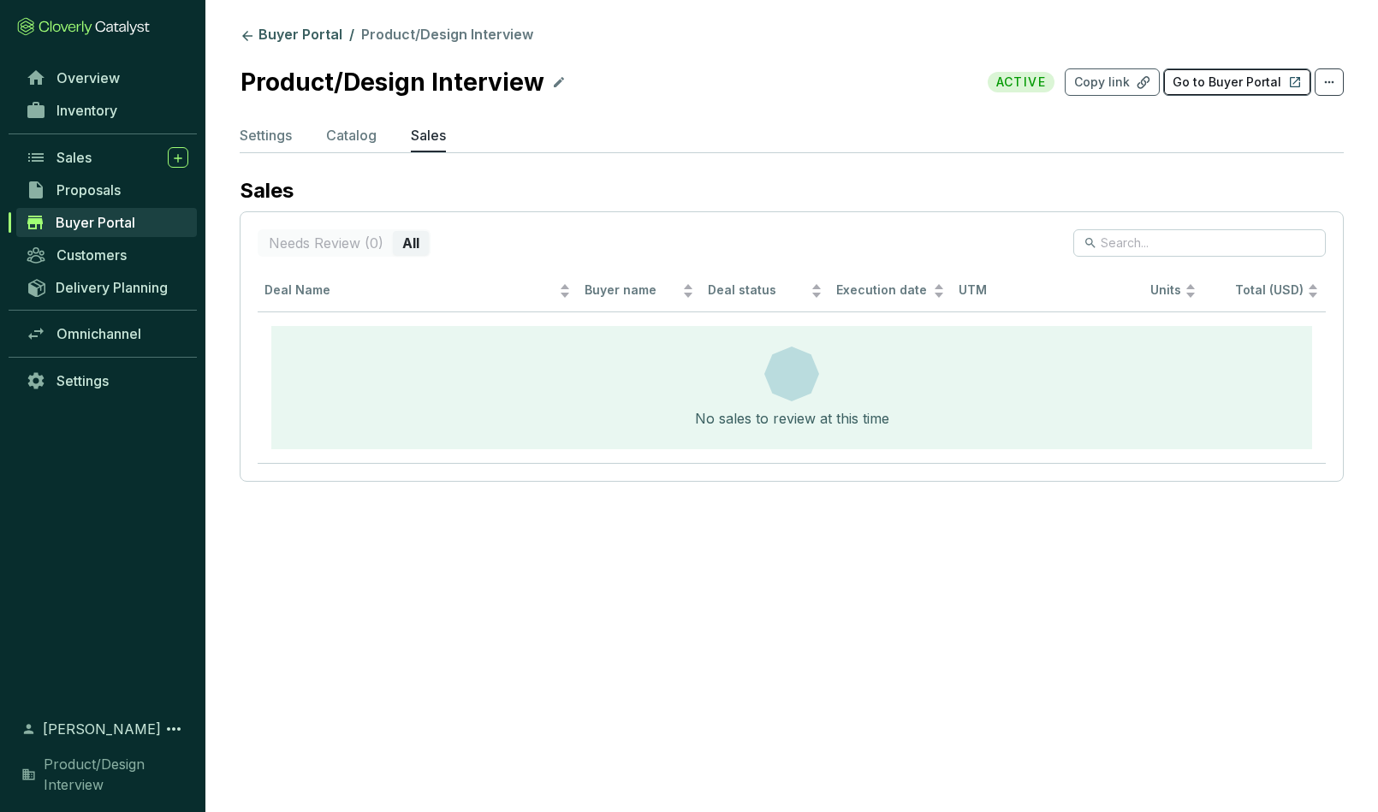
click at [1238, 83] on p "Go to Buyer Portal" at bounding box center [1227, 82] width 109 height 17
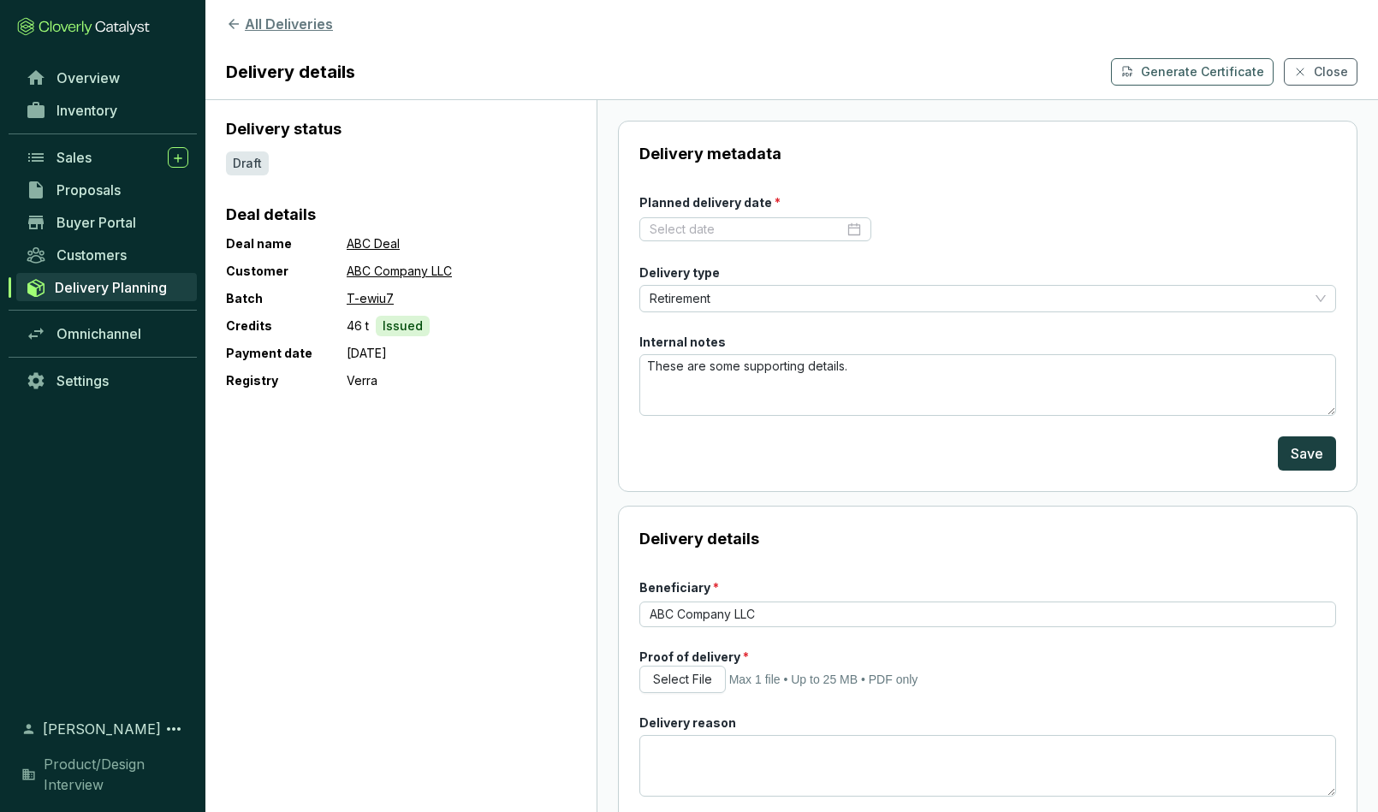
click at [235, 24] on icon at bounding box center [234, 24] width 10 height 10
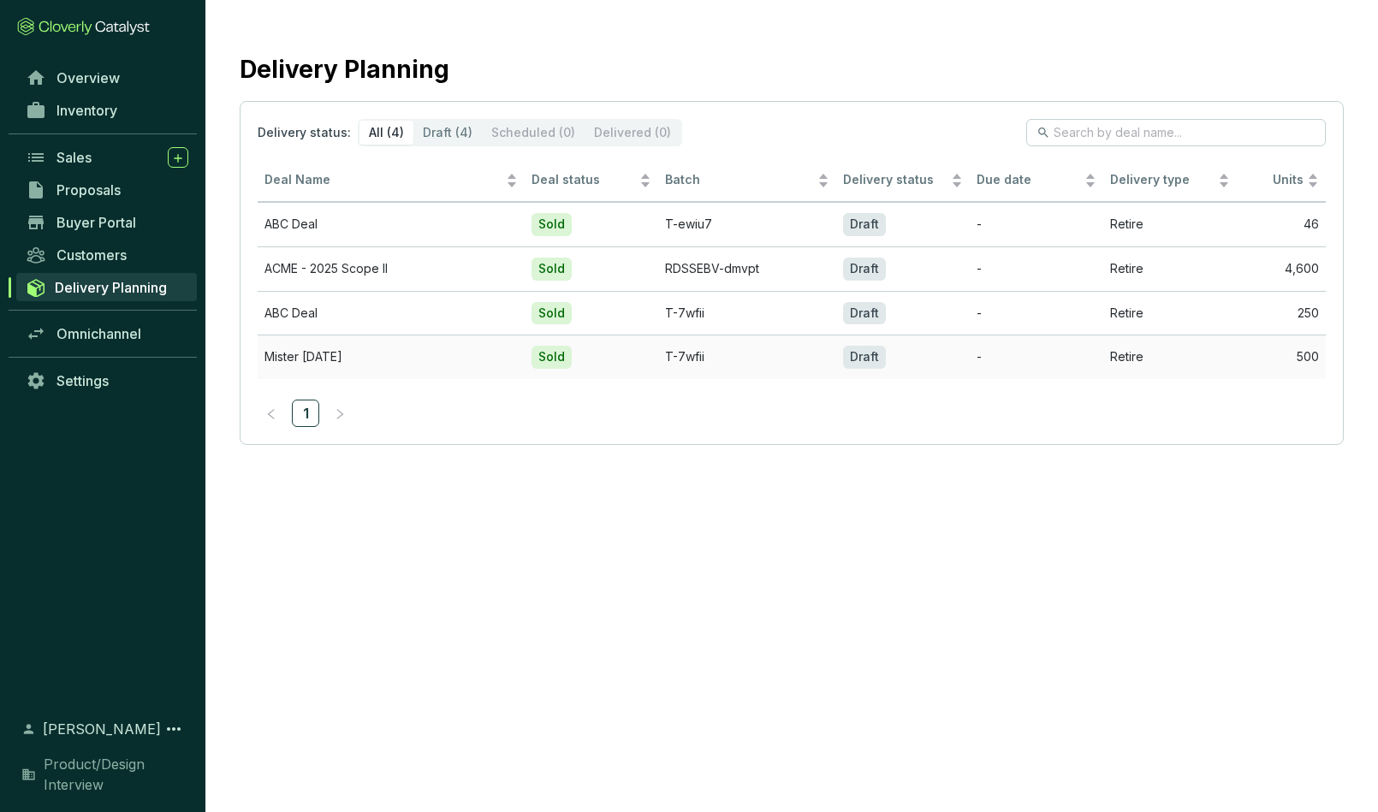
click at [298, 361] on td "Mister [DATE]" at bounding box center [391, 357] width 267 height 45
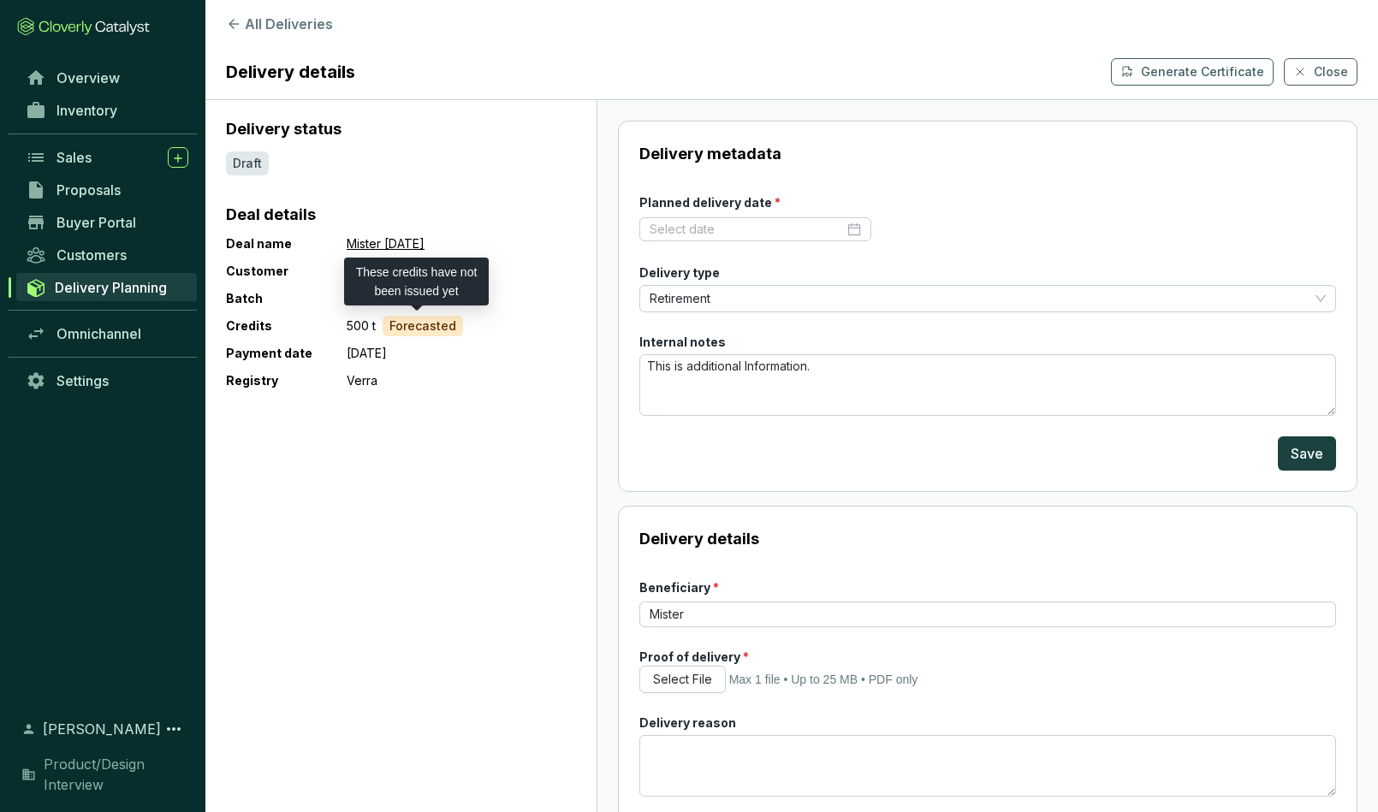
click at [420, 324] on p "Forecasted" at bounding box center [423, 326] width 67 height 17
click at [769, 297] on span "Retirement" at bounding box center [988, 299] width 676 height 26
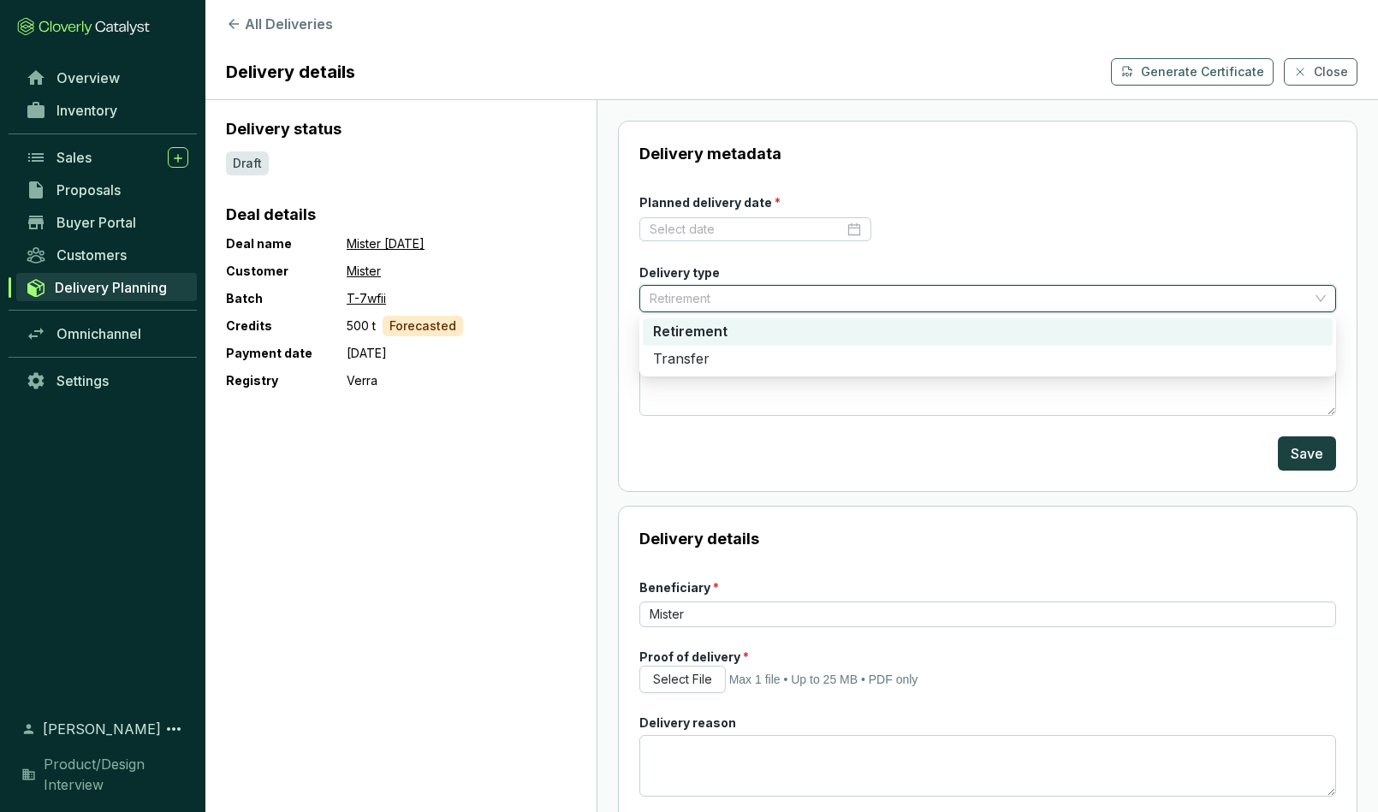
click at [601, 329] on section "Delivery metadata Planned delivery date * Delivery type Retirement Internal not…" at bounding box center [988, 456] width 782 height 712
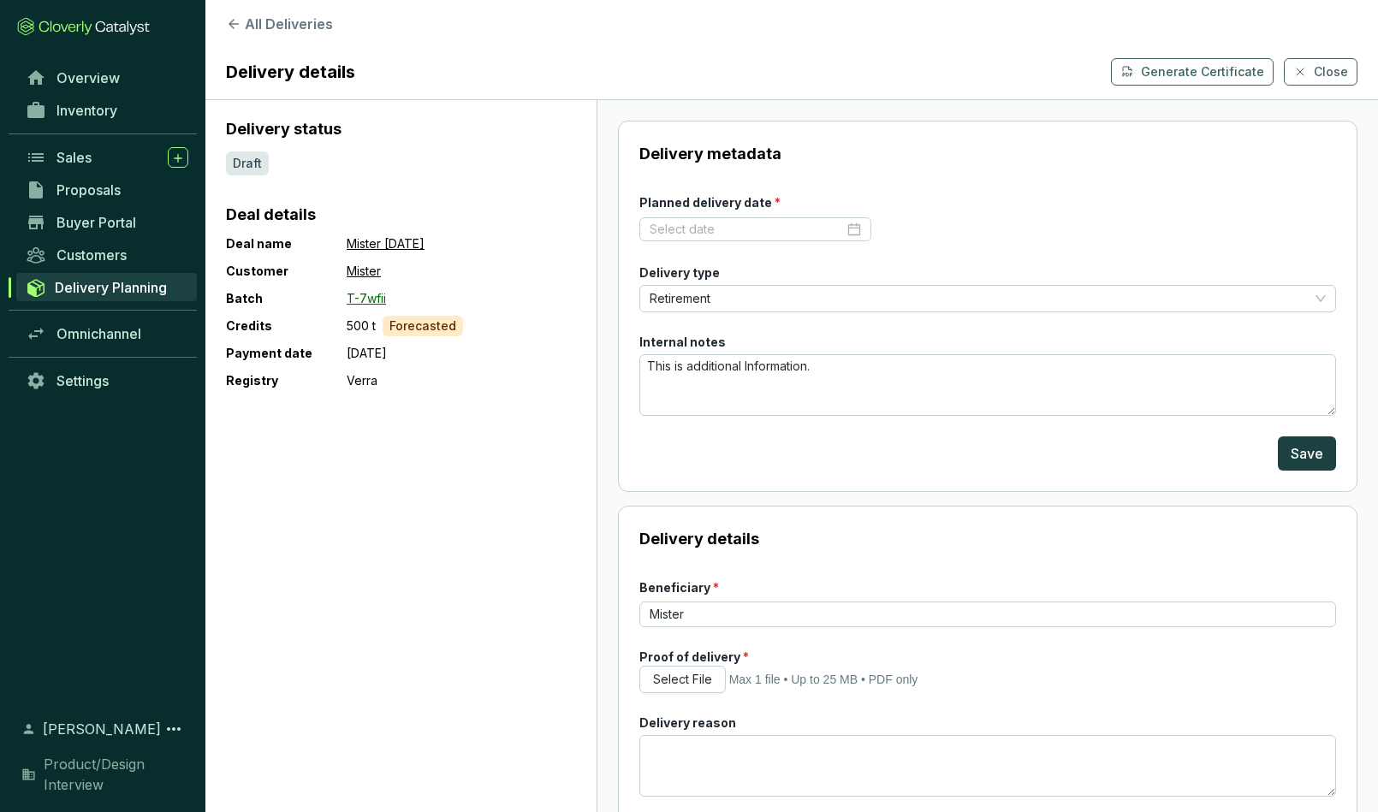
click at [357, 299] on link "T-7wfii" at bounding box center [366, 299] width 39 height 21
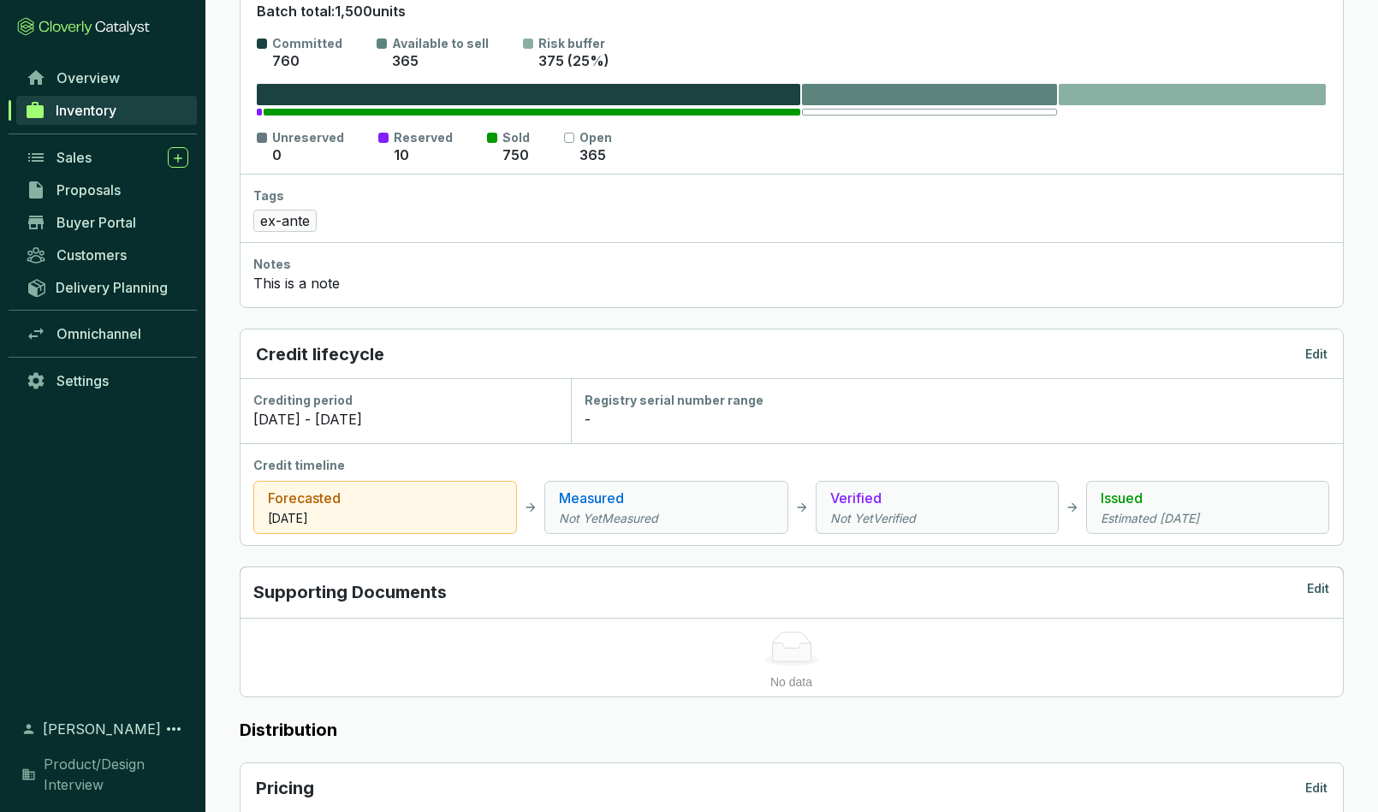
scroll to position [359, 0]
click at [1316, 352] on p "Edit" at bounding box center [1317, 353] width 22 height 17
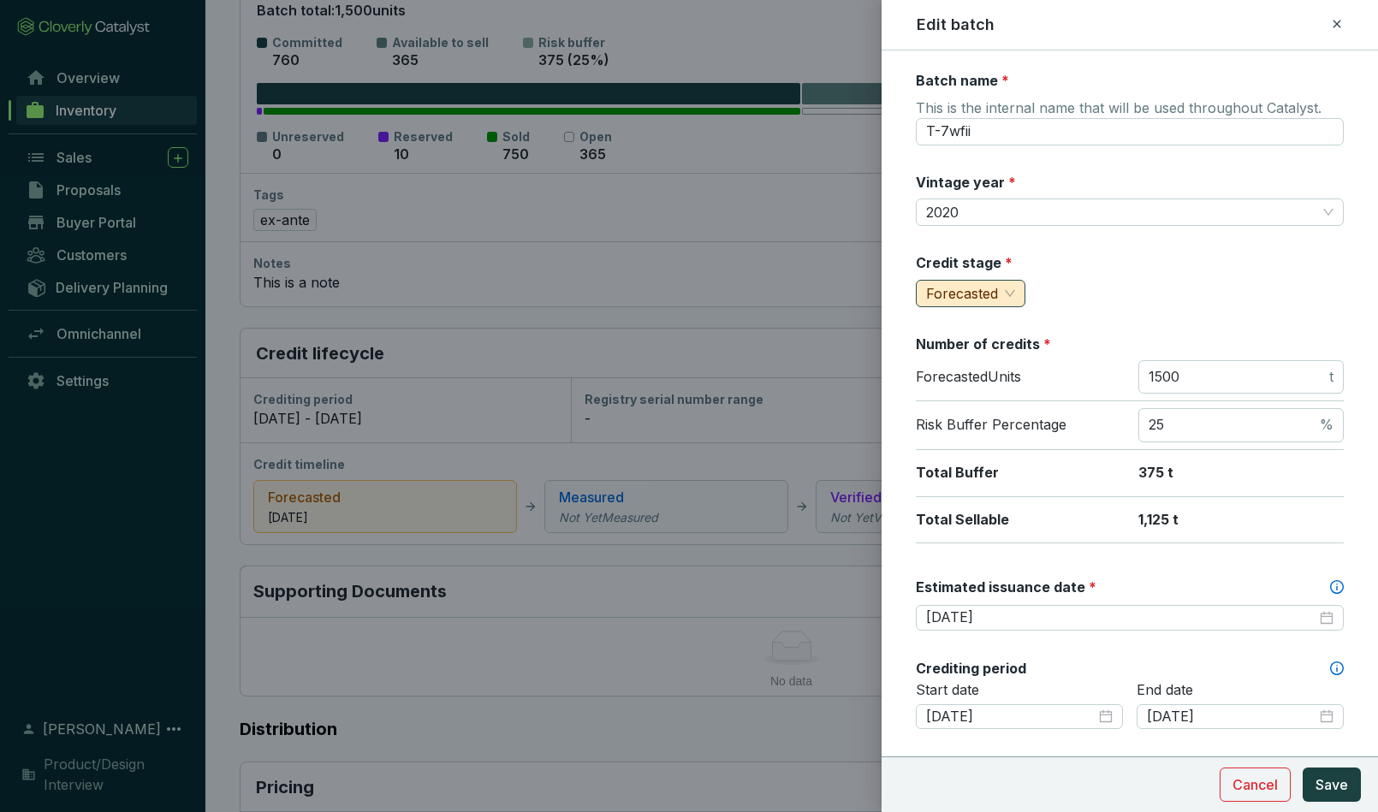
click at [1017, 290] on div "Forecasted" at bounding box center [971, 293] width 110 height 27
click at [996, 351] on div "Measured" at bounding box center [968, 353] width 77 height 19
click at [1334, 785] on span "Save" at bounding box center [1332, 785] width 33 height 21
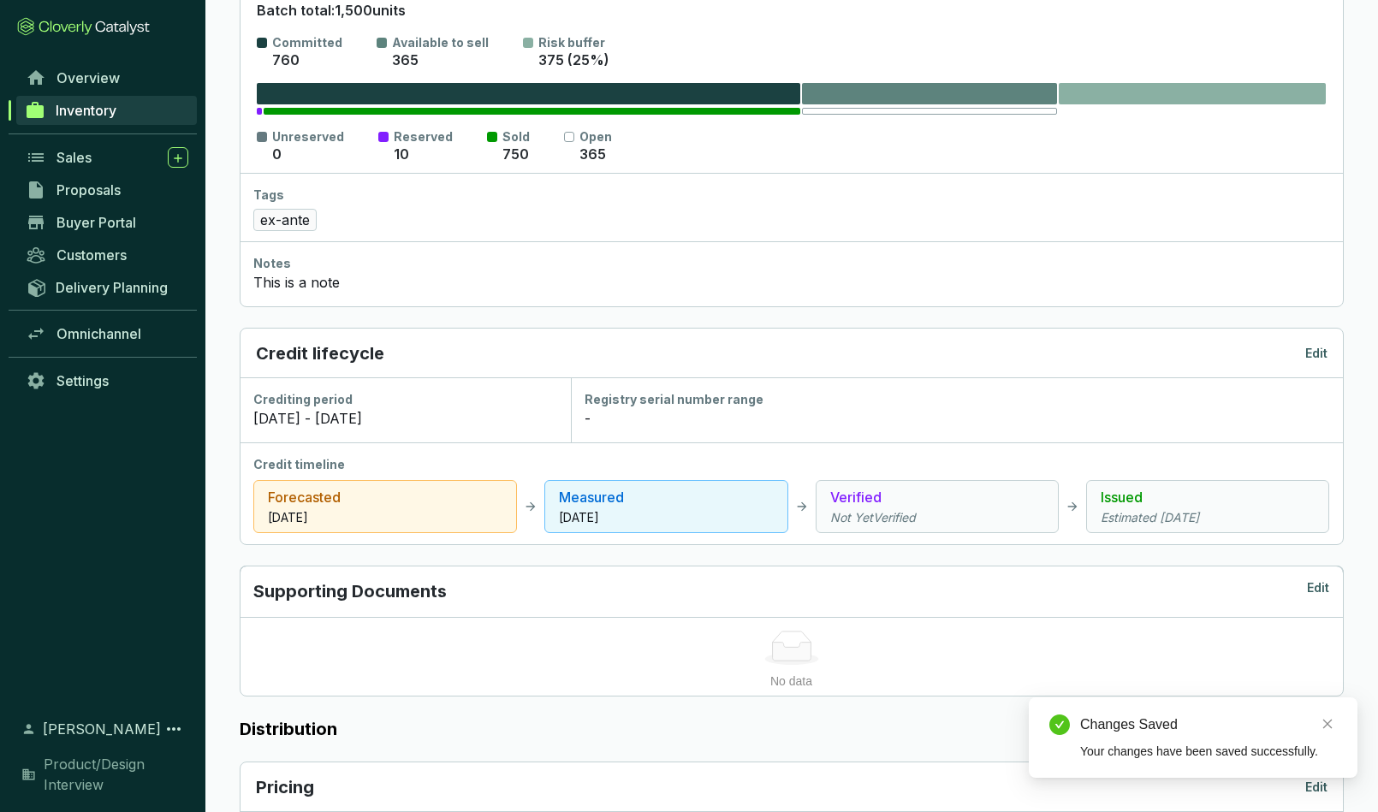
click at [1313, 350] on p "Edit" at bounding box center [1317, 353] width 22 height 17
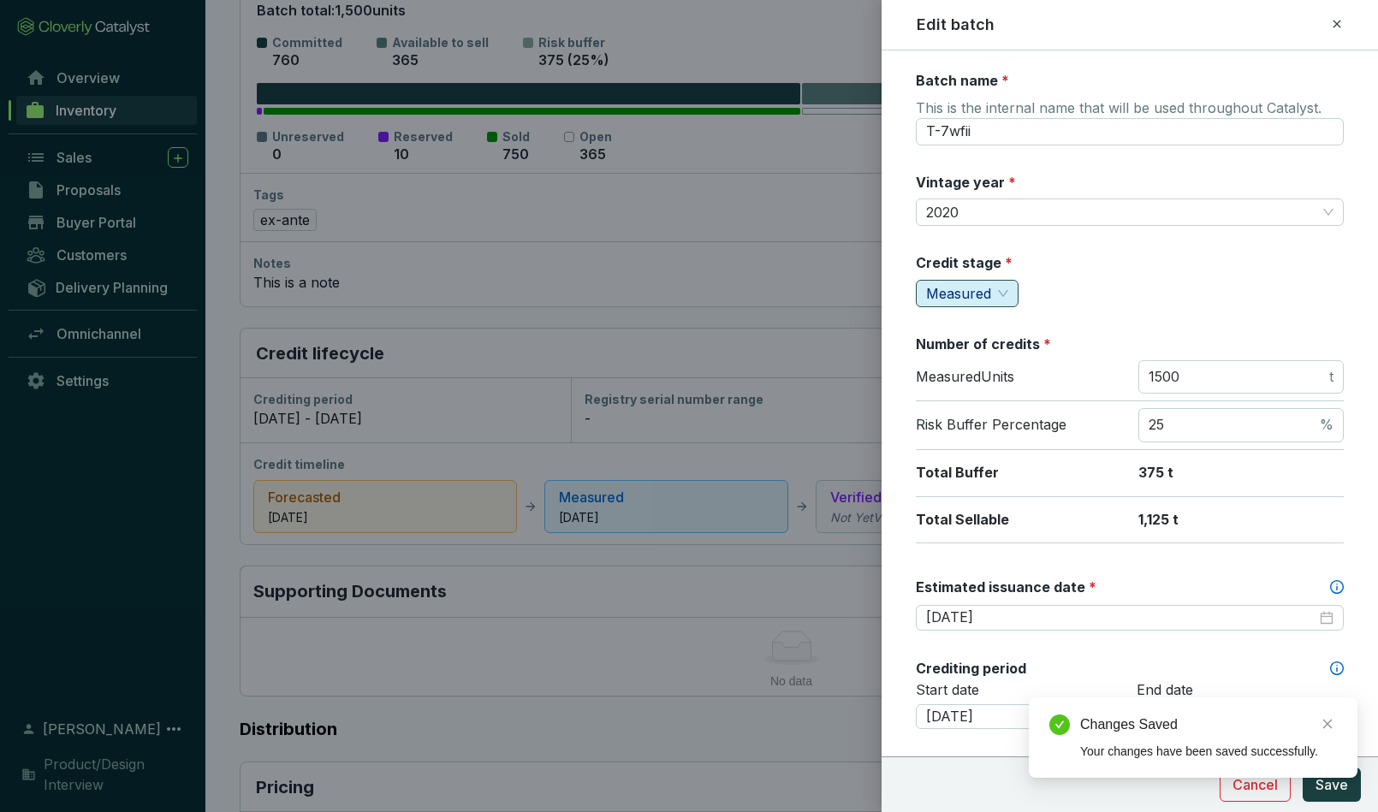
click at [1009, 291] on div "Measured" at bounding box center [967, 293] width 103 height 27
click at [978, 380] on span "Verified" at bounding box center [954, 380] width 48 height 17
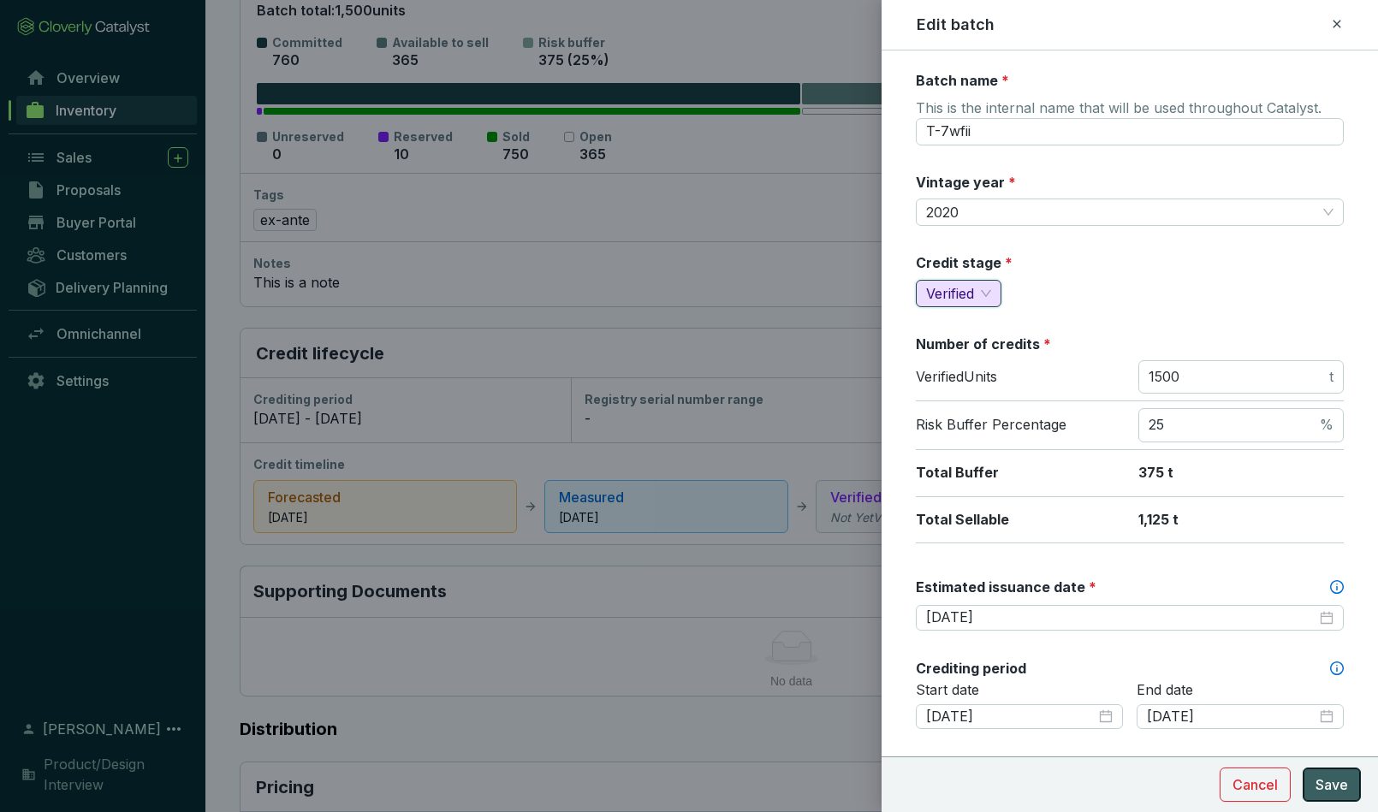
click at [1336, 784] on span "Save" at bounding box center [1332, 785] width 33 height 21
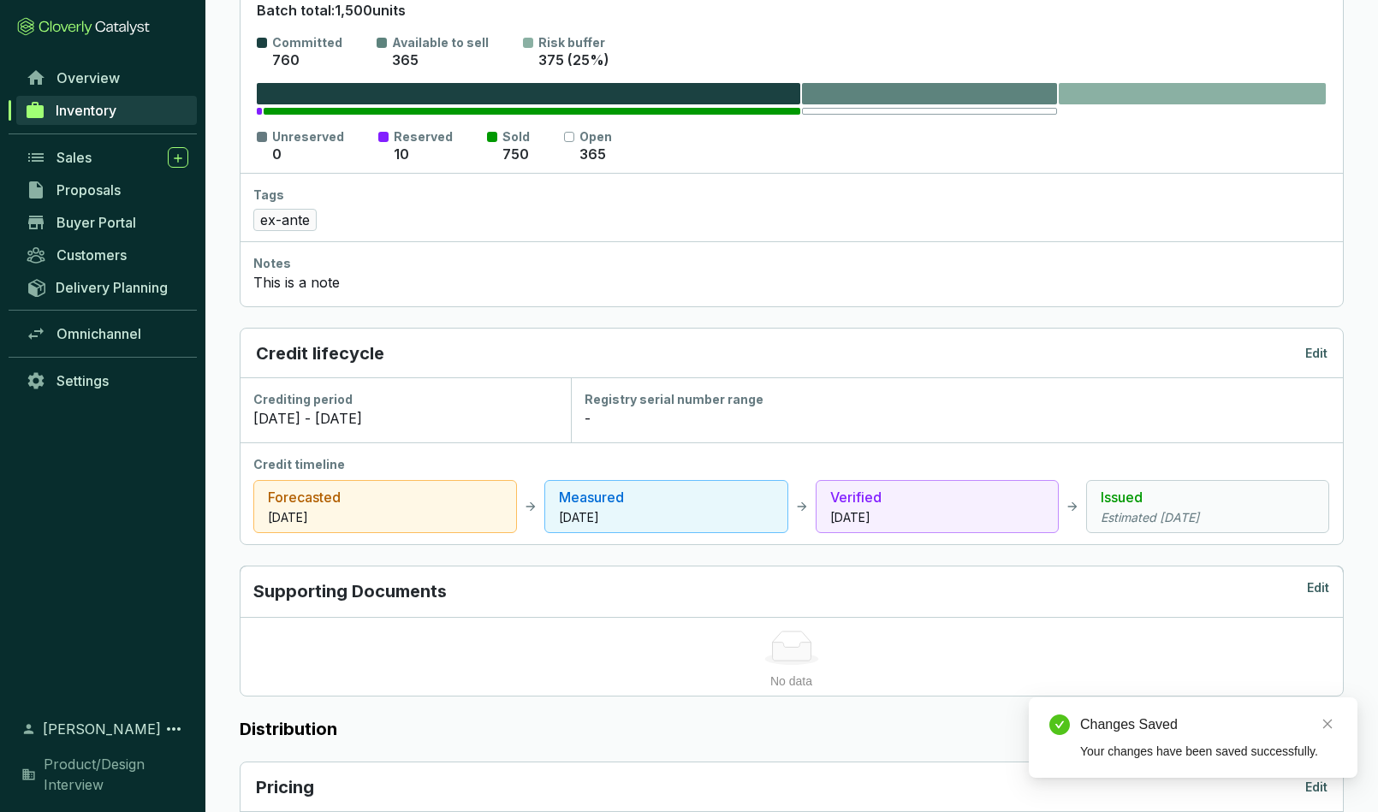
click at [1315, 352] on p "Edit" at bounding box center [1317, 353] width 22 height 17
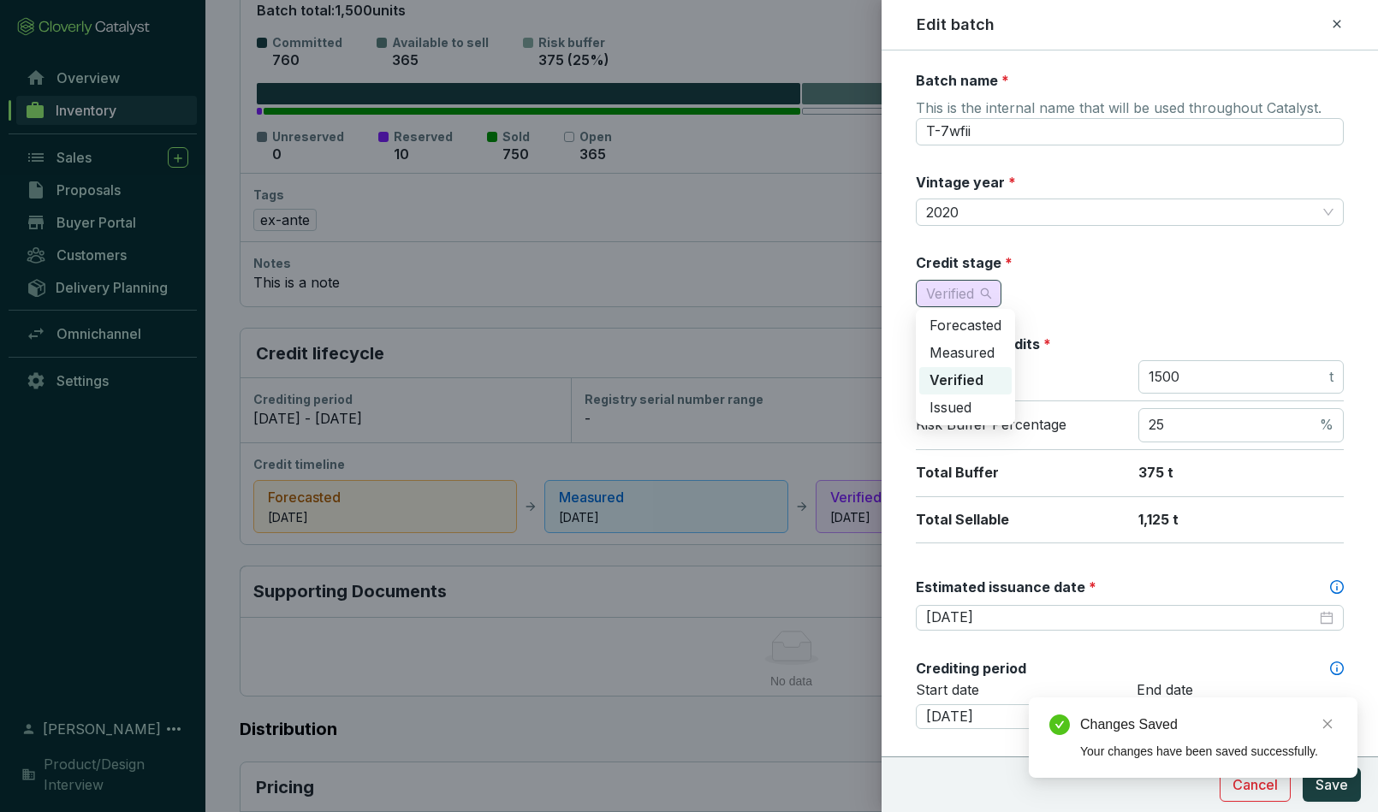
click at [991, 288] on span "Verified" at bounding box center [958, 294] width 65 height 26
click at [967, 415] on span "Issued" at bounding box center [951, 407] width 42 height 17
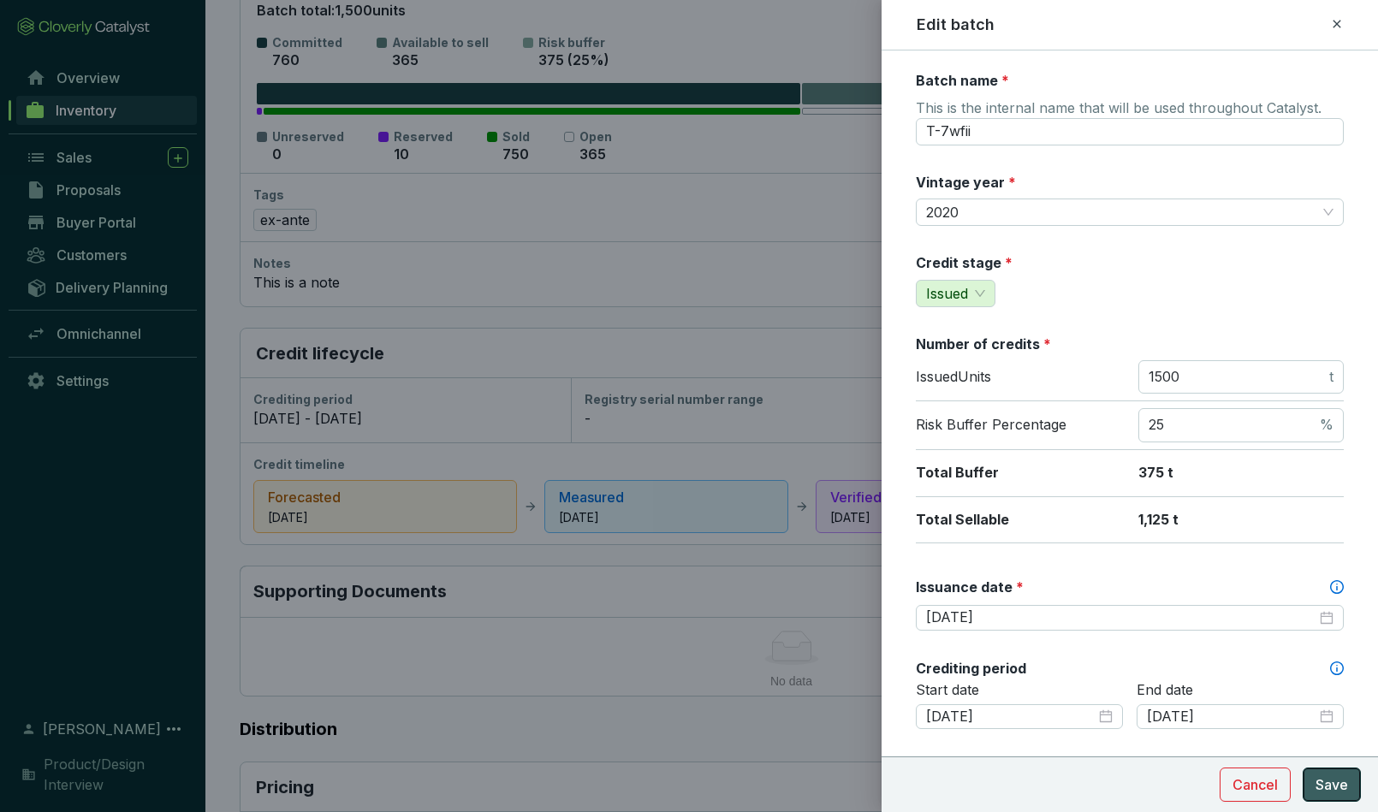
click at [1333, 782] on span "Save" at bounding box center [1332, 785] width 33 height 21
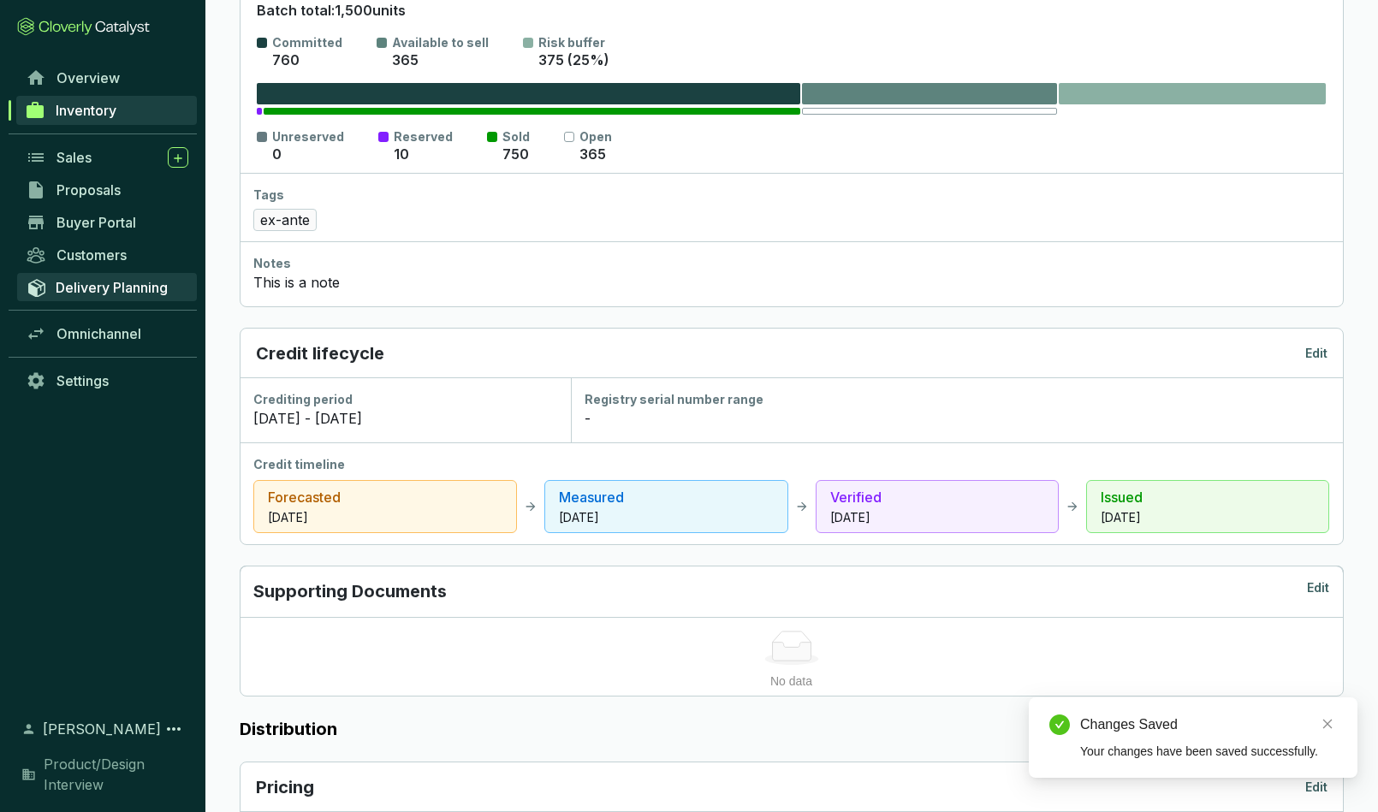
click at [87, 280] on span "Delivery Planning" at bounding box center [112, 287] width 112 height 17
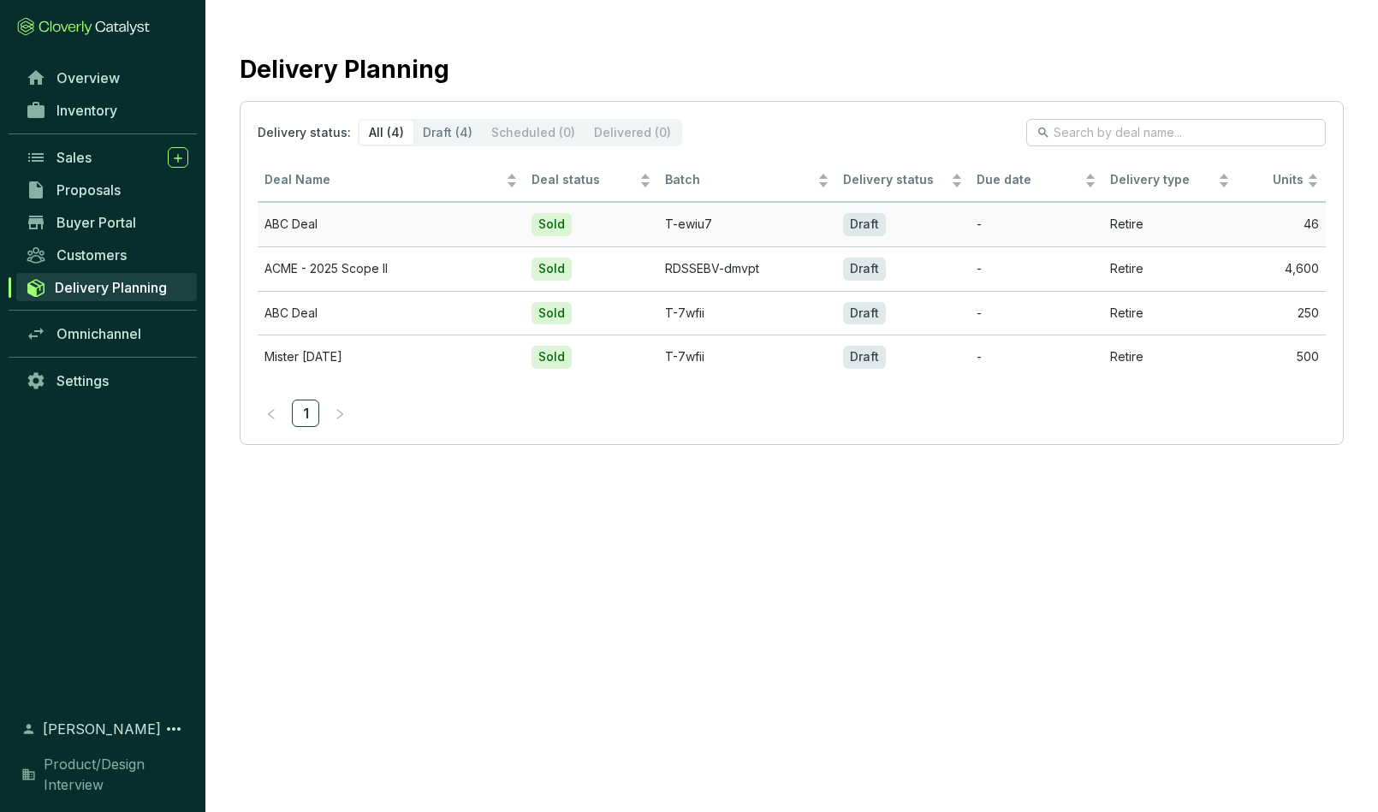
click at [291, 218] on td "ABC Deal" at bounding box center [391, 224] width 267 height 45
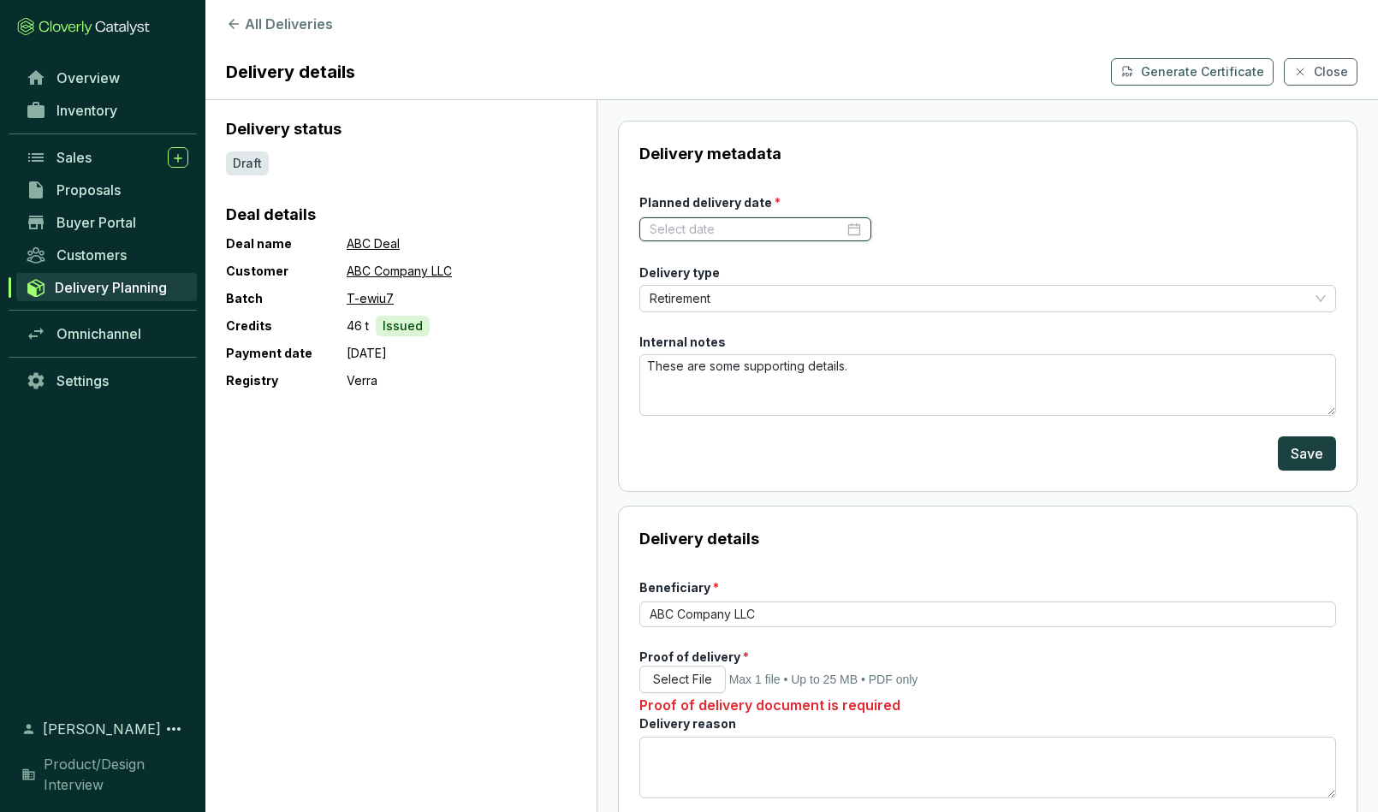
click at [729, 226] on input "Planned delivery date *" at bounding box center [747, 229] width 194 height 17
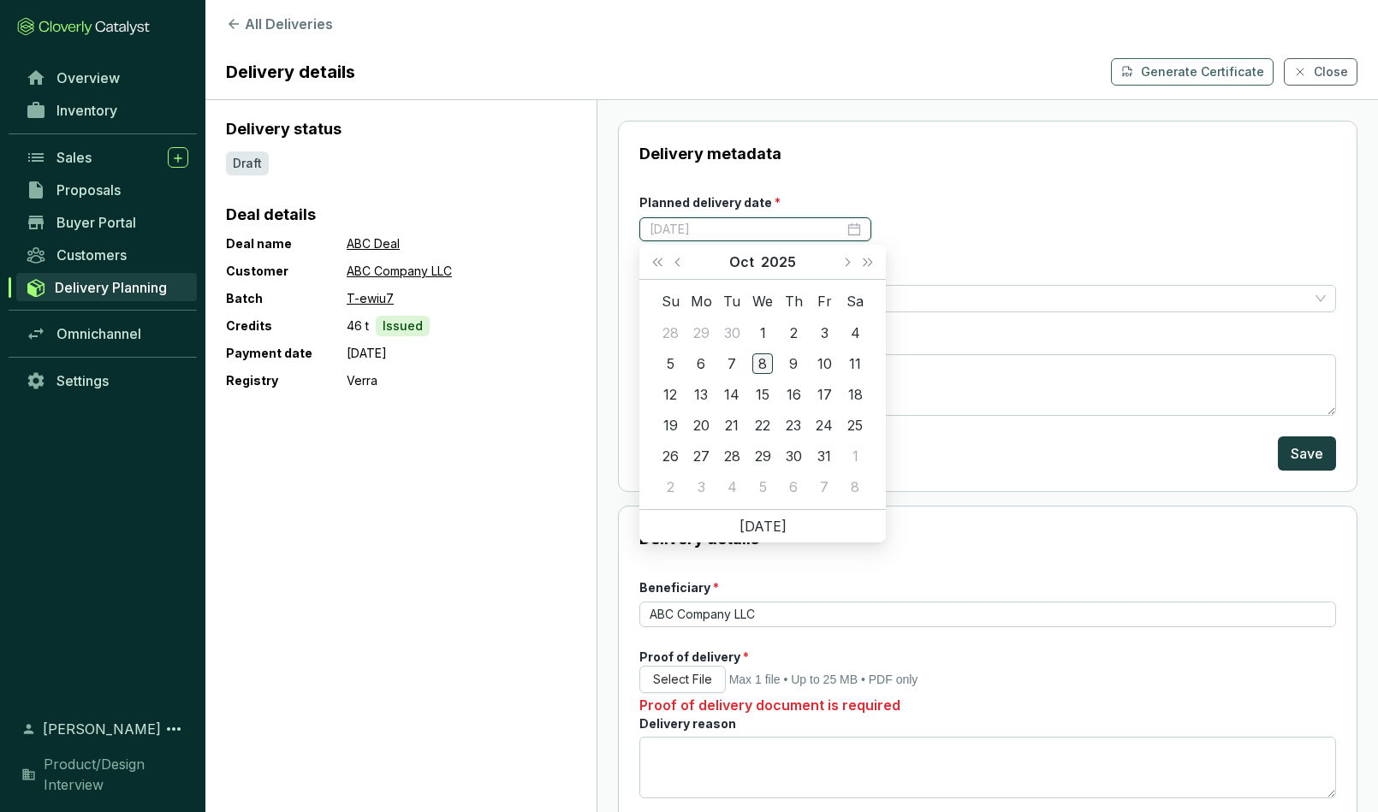
type input "[DATE]"
click at [763, 366] on div "8" at bounding box center [763, 364] width 21 height 21
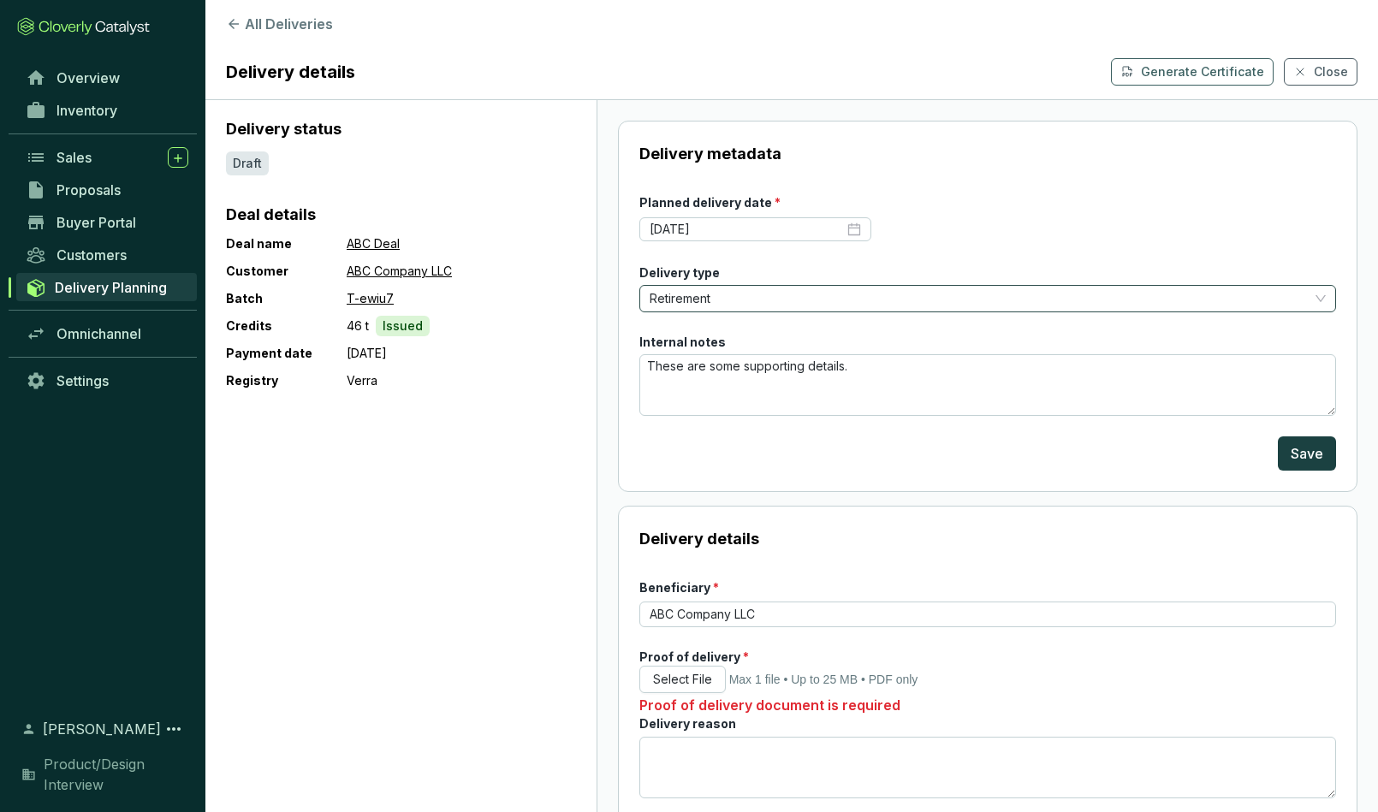
click at [690, 289] on span "Retirement" at bounding box center [988, 299] width 676 height 26
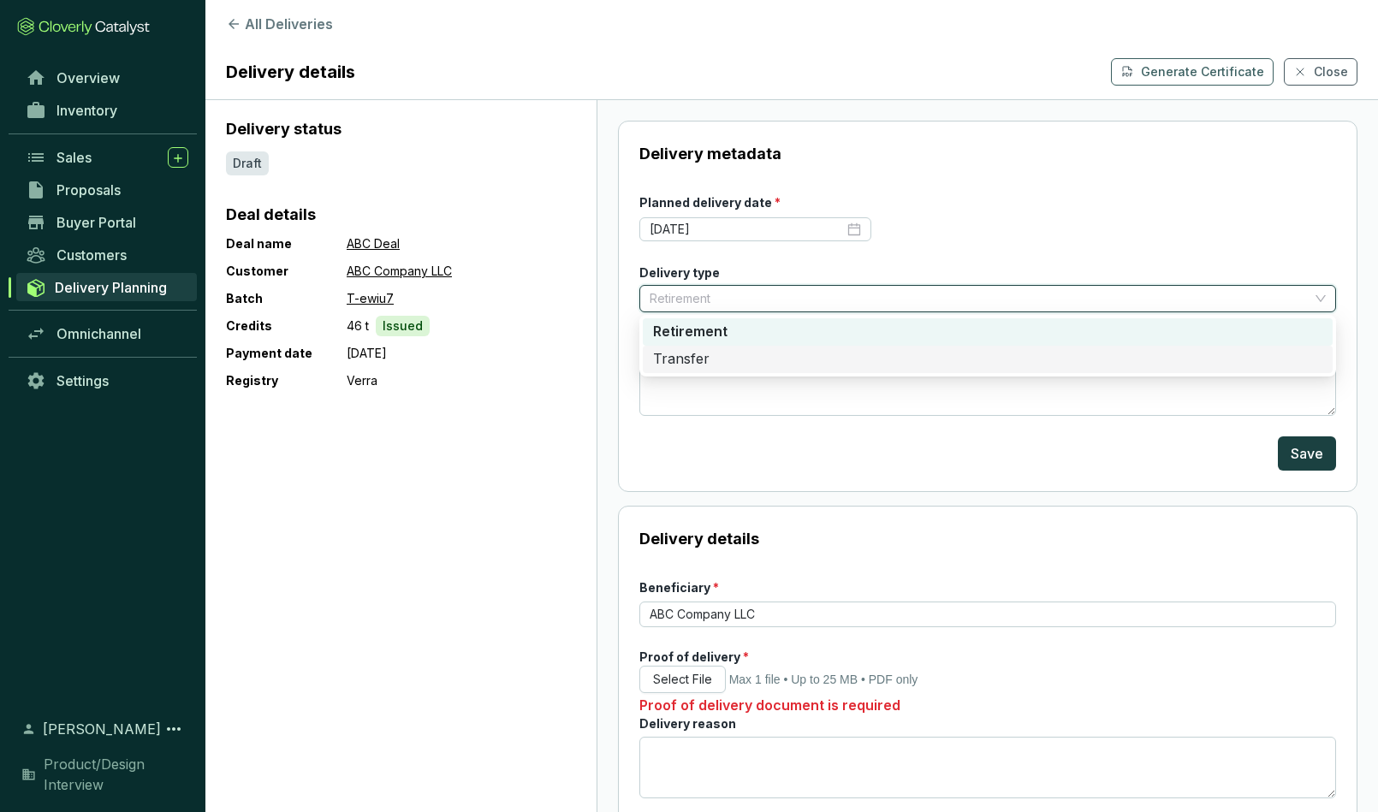
click at [680, 355] on div "Transfer" at bounding box center [988, 359] width 670 height 19
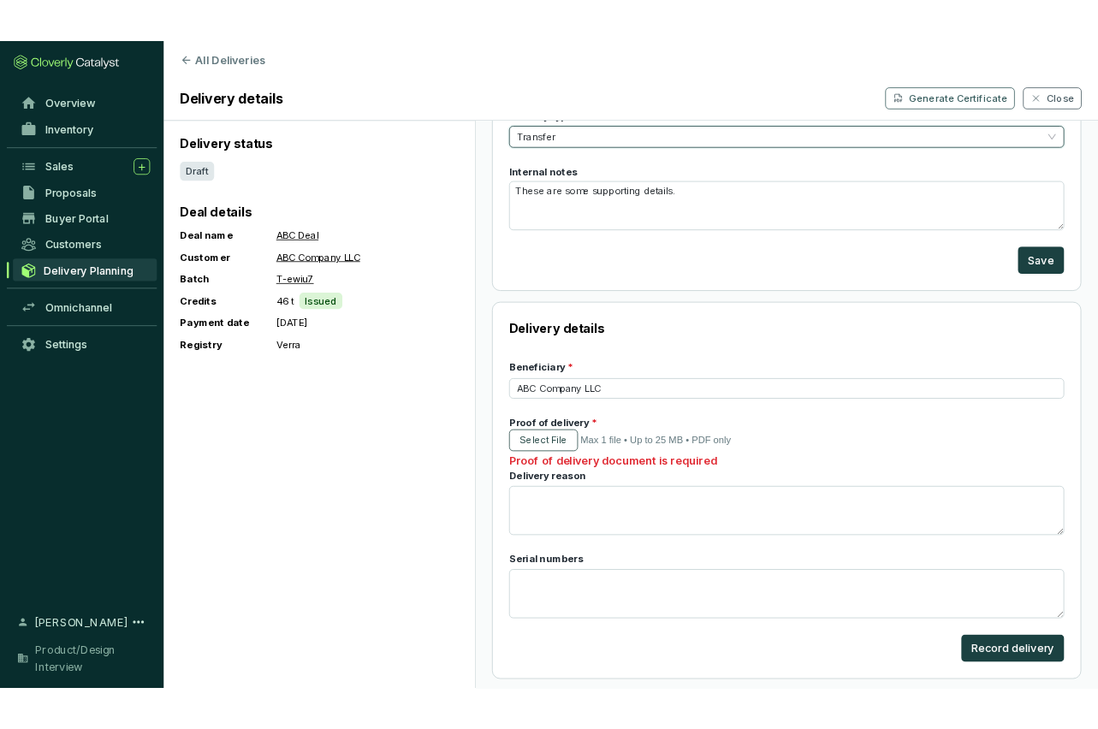
scroll to position [187, 0]
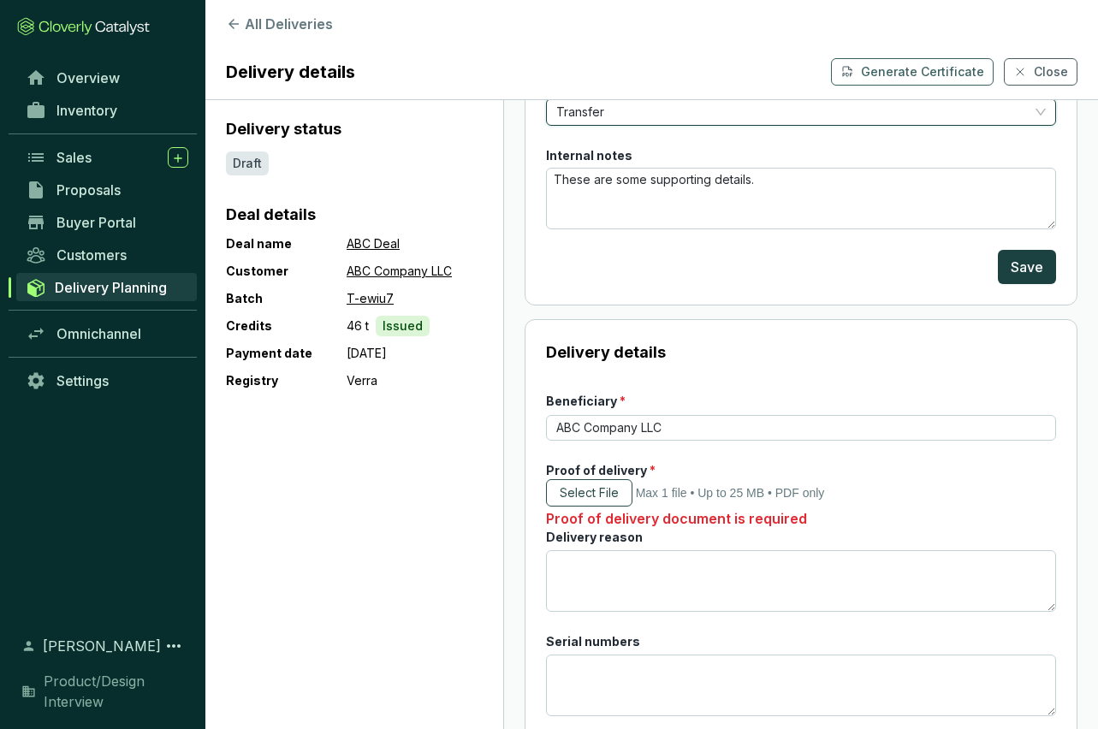
click at [594, 493] on span "Select File" at bounding box center [589, 493] width 59 height 17
click at [919, 72] on p "Generate Certificate" at bounding box center [922, 71] width 123 height 17
click at [593, 488] on span "Select File" at bounding box center [589, 493] width 59 height 17
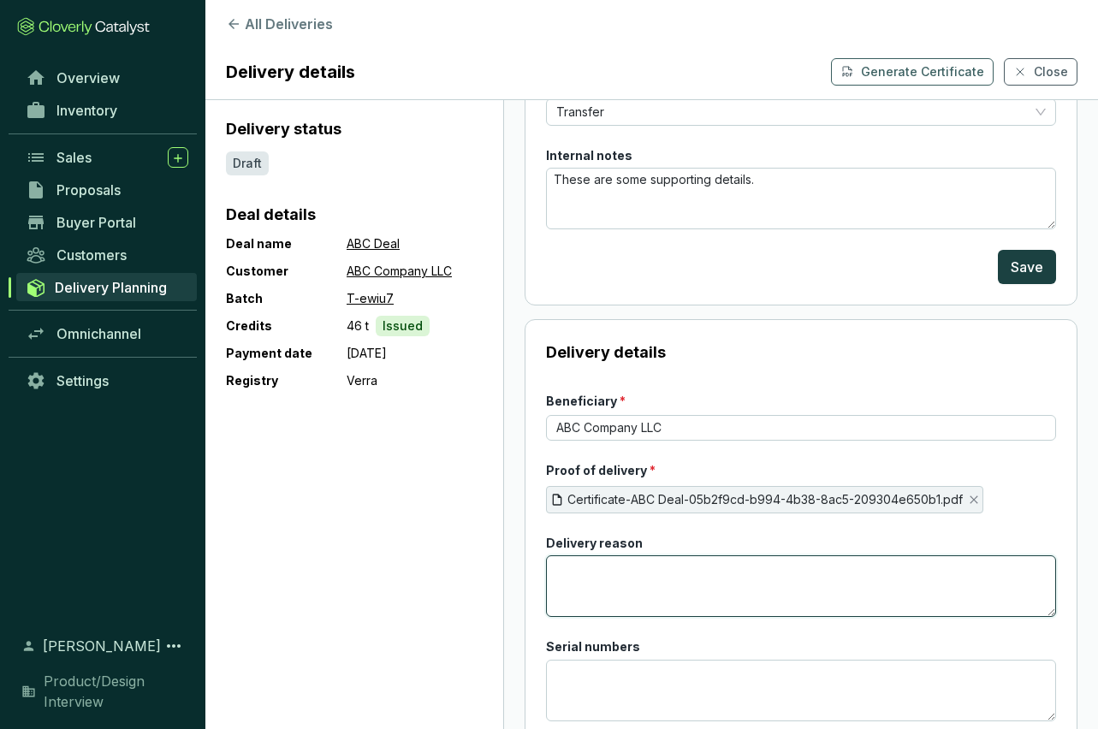
click at [586, 568] on textarea "Delivery reason" at bounding box center [801, 587] width 510 height 62
paste textarea "non provident, similique sunt in culpa qui officia deserunt mollitia animi, id …"
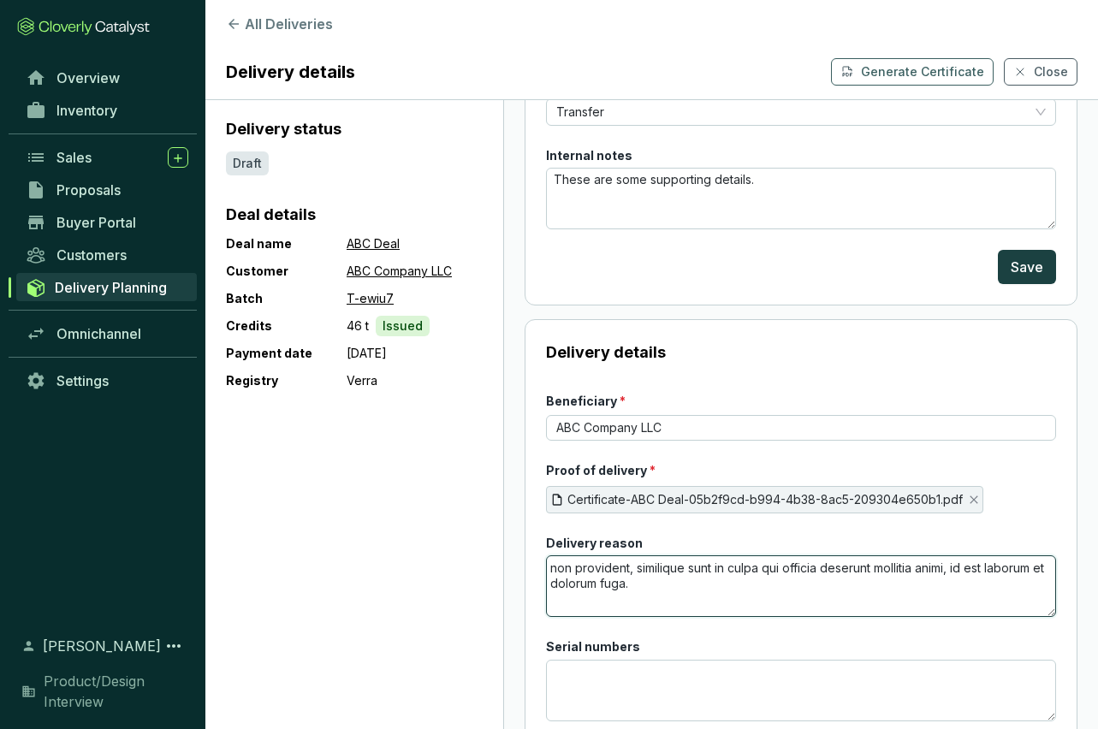
click at [556, 570] on textarea "non provident, similique sunt in culpa qui officia deserunt mollitia animi, id …" at bounding box center [801, 587] width 510 height 62
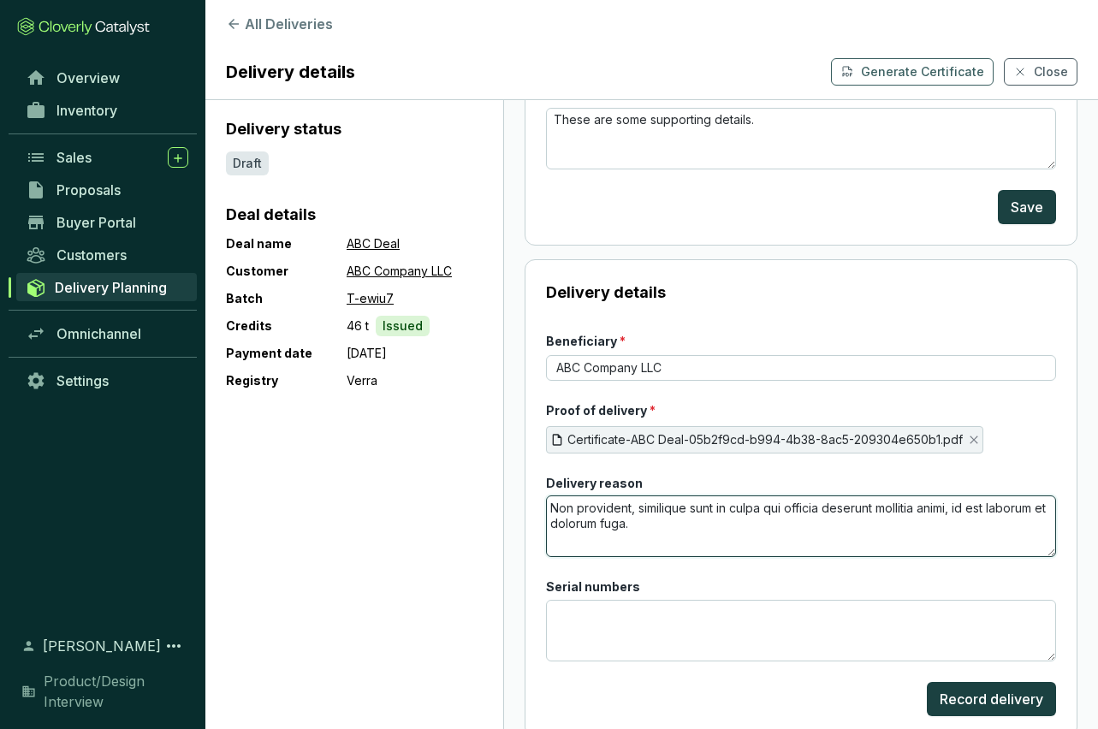
scroll to position [275, 0]
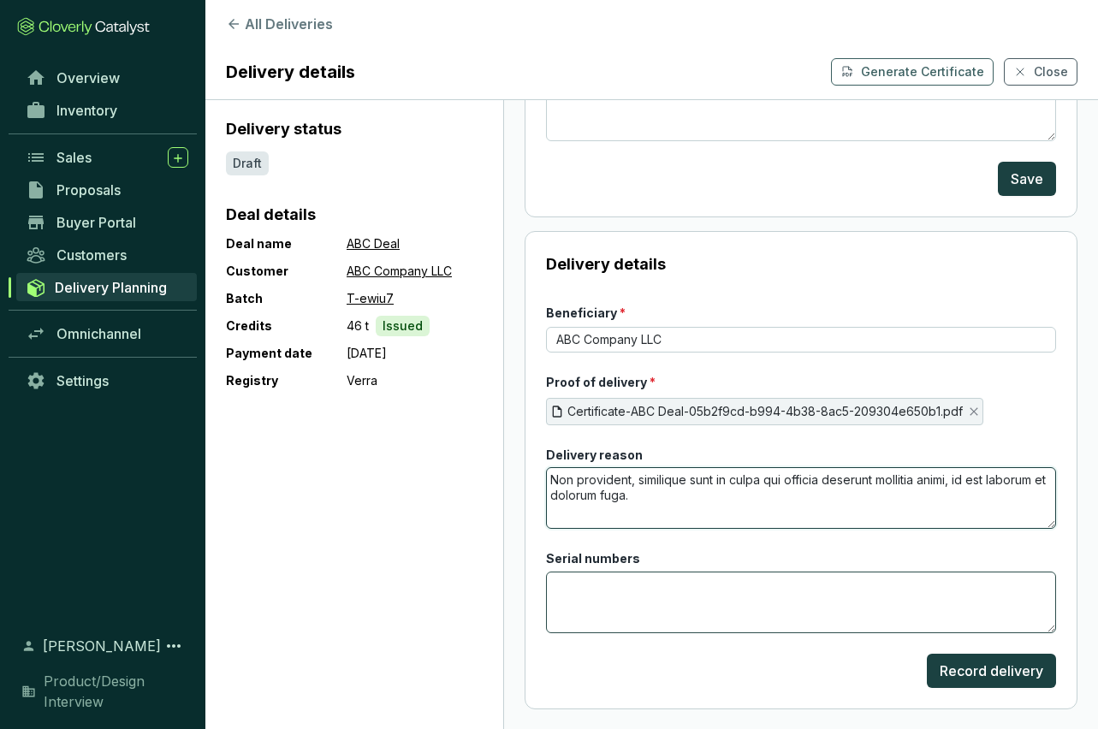
type textarea "Non provident, similique sunt in culpa qui officia deserunt mollitia animi, id …"
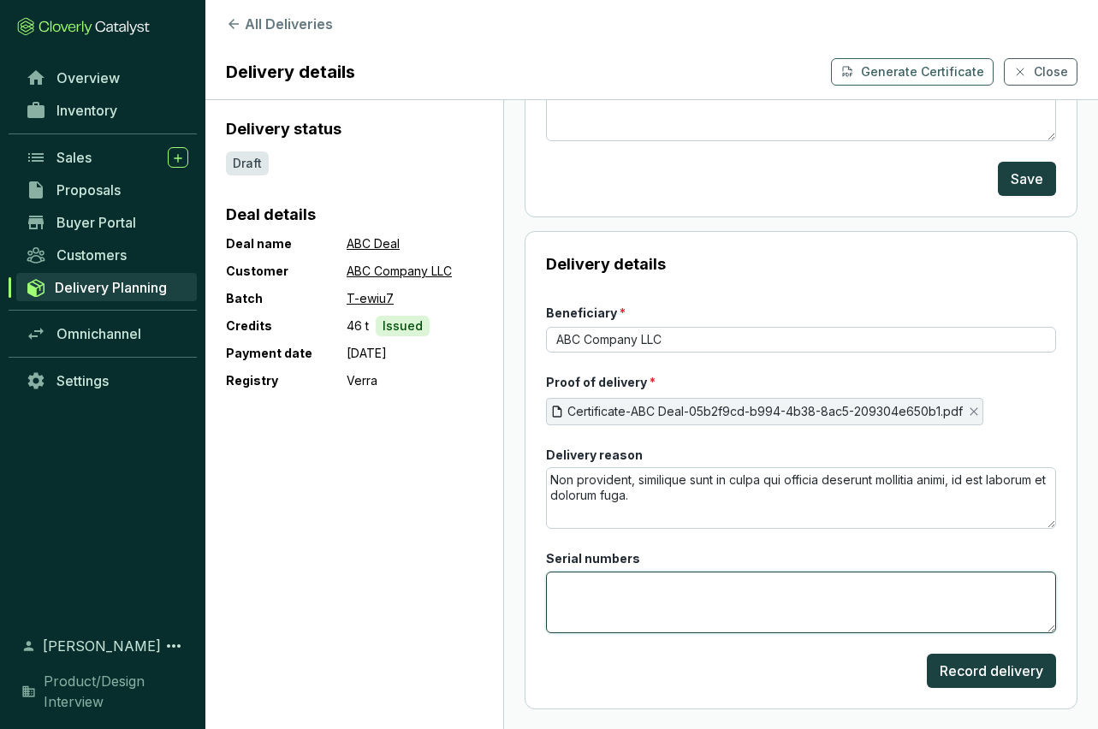
click at [582, 583] on textarea "Serial numbers" at bounding box center [801, 603] width 510 height 62
click at [630, 581] on textarea "[PHONE_NUMBER] ABC T" at bounding box center [801, 603] width 510 height 62
click at [660, 583] on textarea "123-456-789-ABC T" at bounding box center [801, 603] width 510 height 62
click at [675, 583] on textarea "123-456-789-ABC-T" at bounding box center [801, 603] width 510 height 62
type textarea "123-456-789-ABC-T-ewiu7"
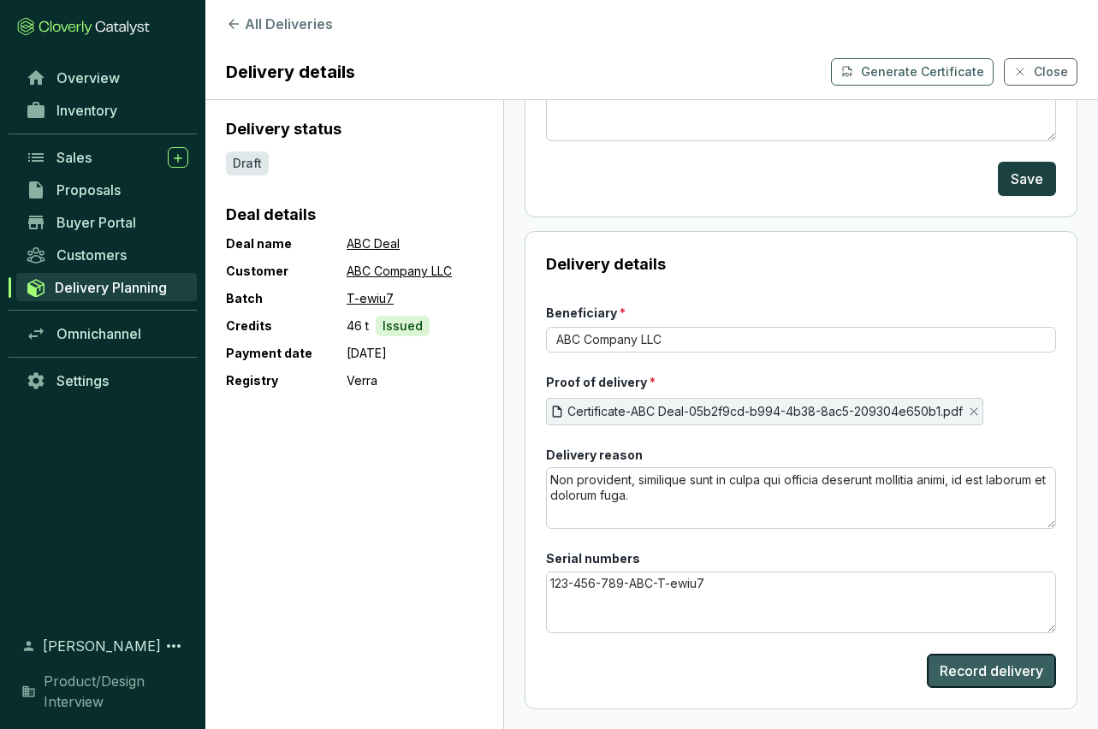
click at [970, 670] on span "Record delivery" at bounding box center [992, 671] width 104 height 21
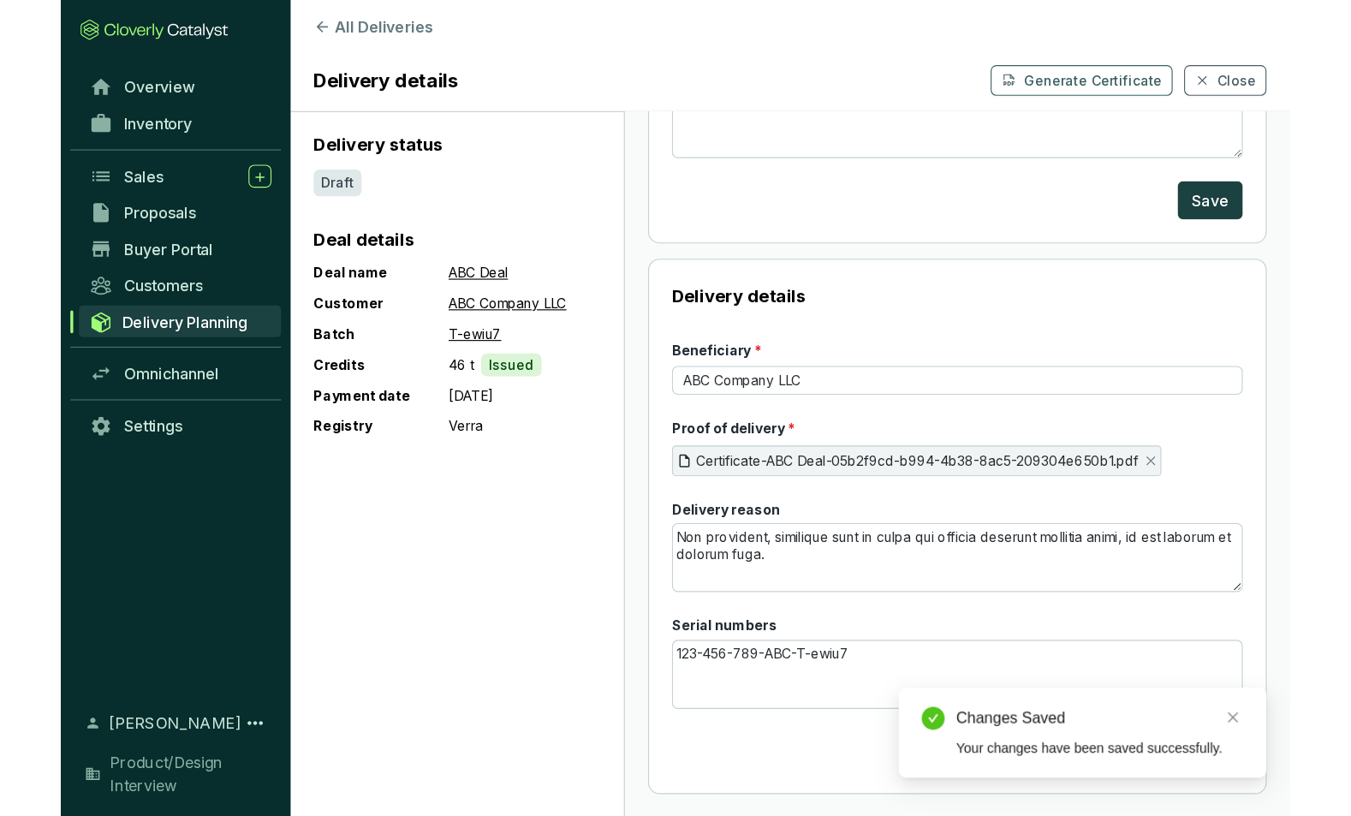
scroll to position [0, 0]
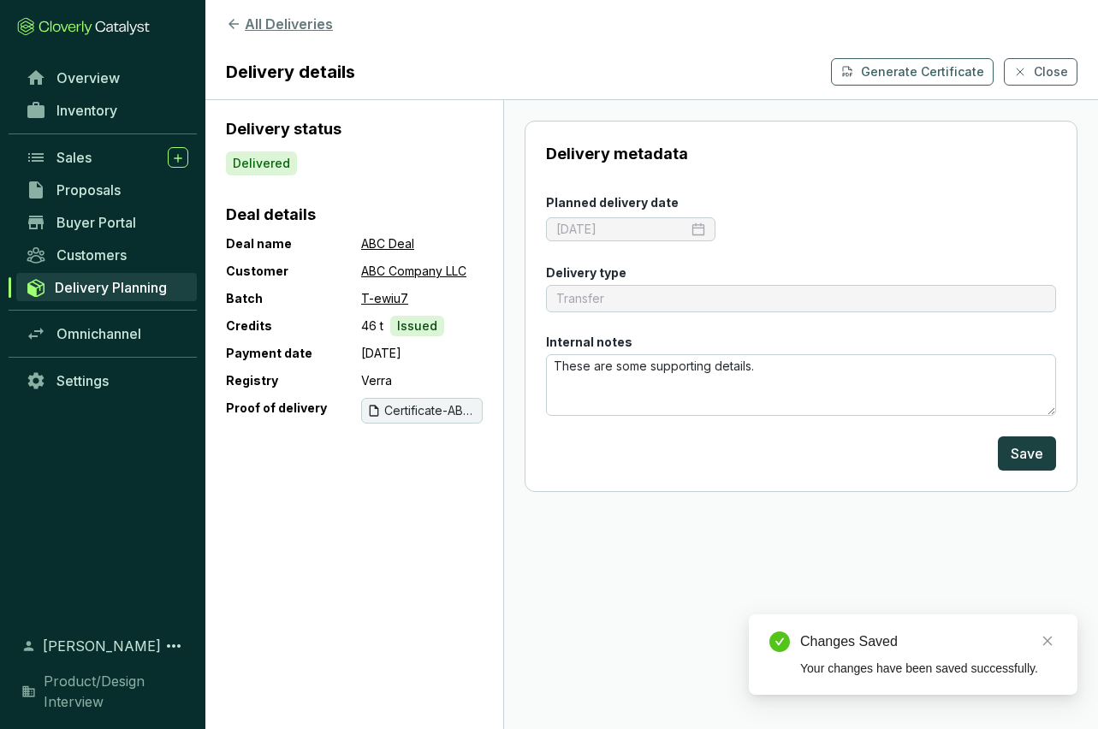
click at [270, 24] on button "All Deliveries" at bounding box center [652, 24] width 852 height 21
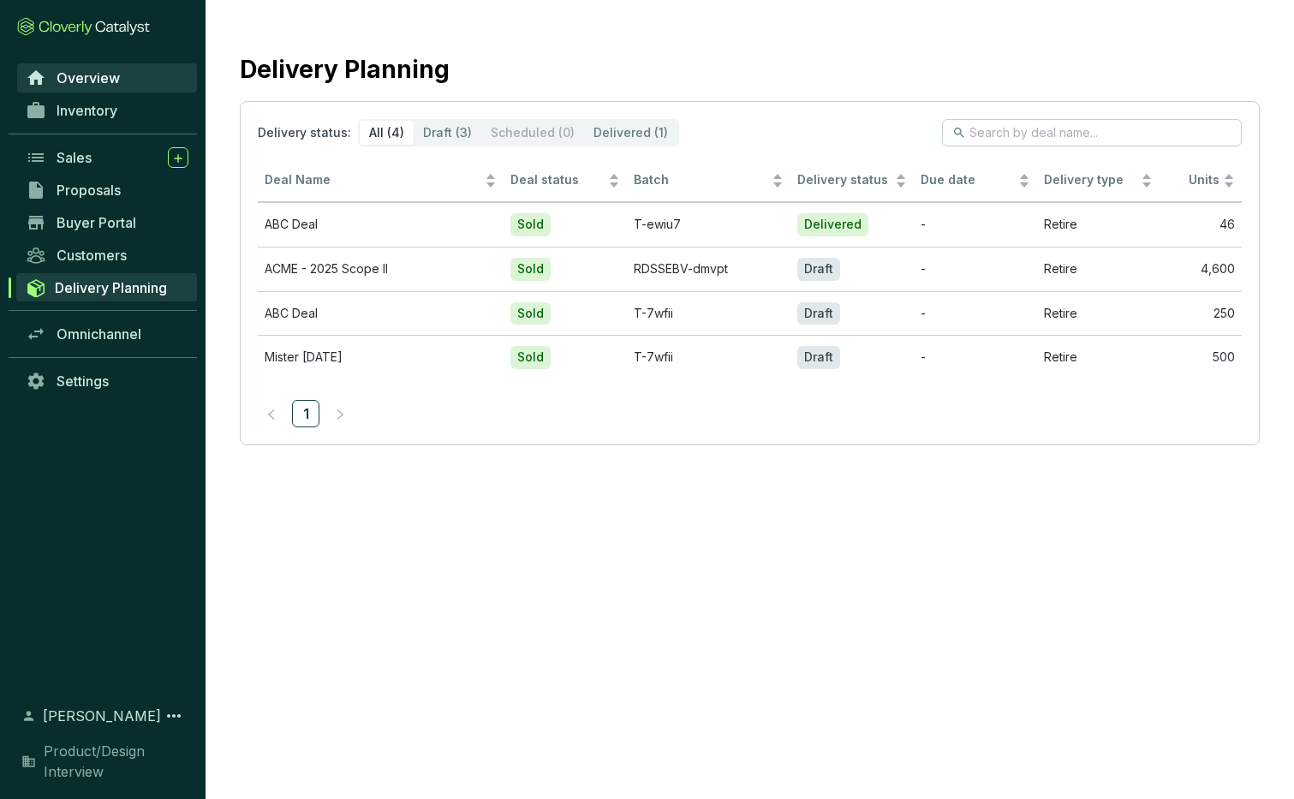
click at [93, 73] on span "Overview" at bounding box center [88, 77] width 63 height 17
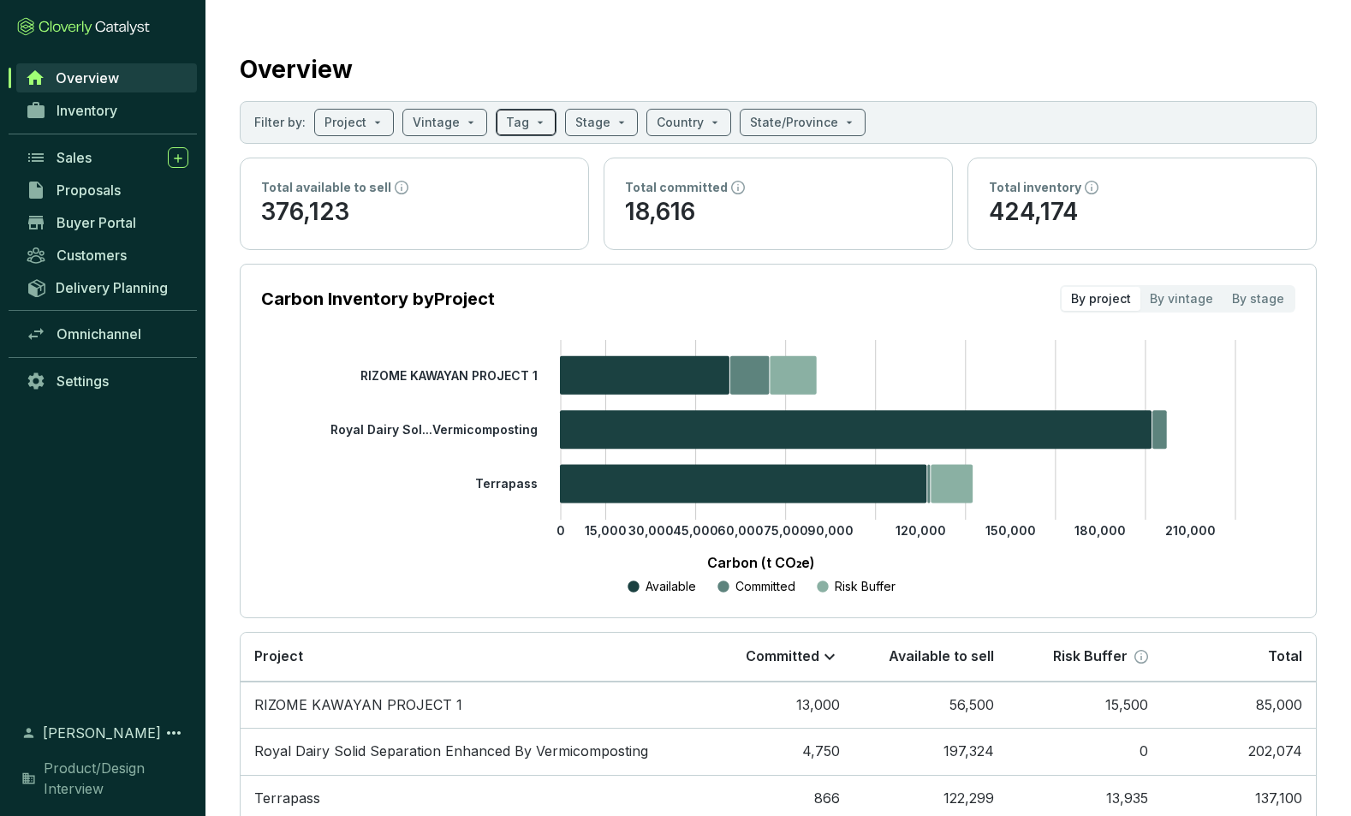
click at [539, 121] on div "Tag" at bounding box center [526, 122] width 61 height 27
click at [539, 55] on div "Overview" at bounding box center [778, 66] width 1077 height 43
click at [539, 126] on div "Tag" at bounding box center [526, 122] width 61 height 27
click at [628, 164] on icon at bounding box center [628, 166] width 14 height 14
click at [617, 119] on span at bounding box center [601, 123] width 52 height 26
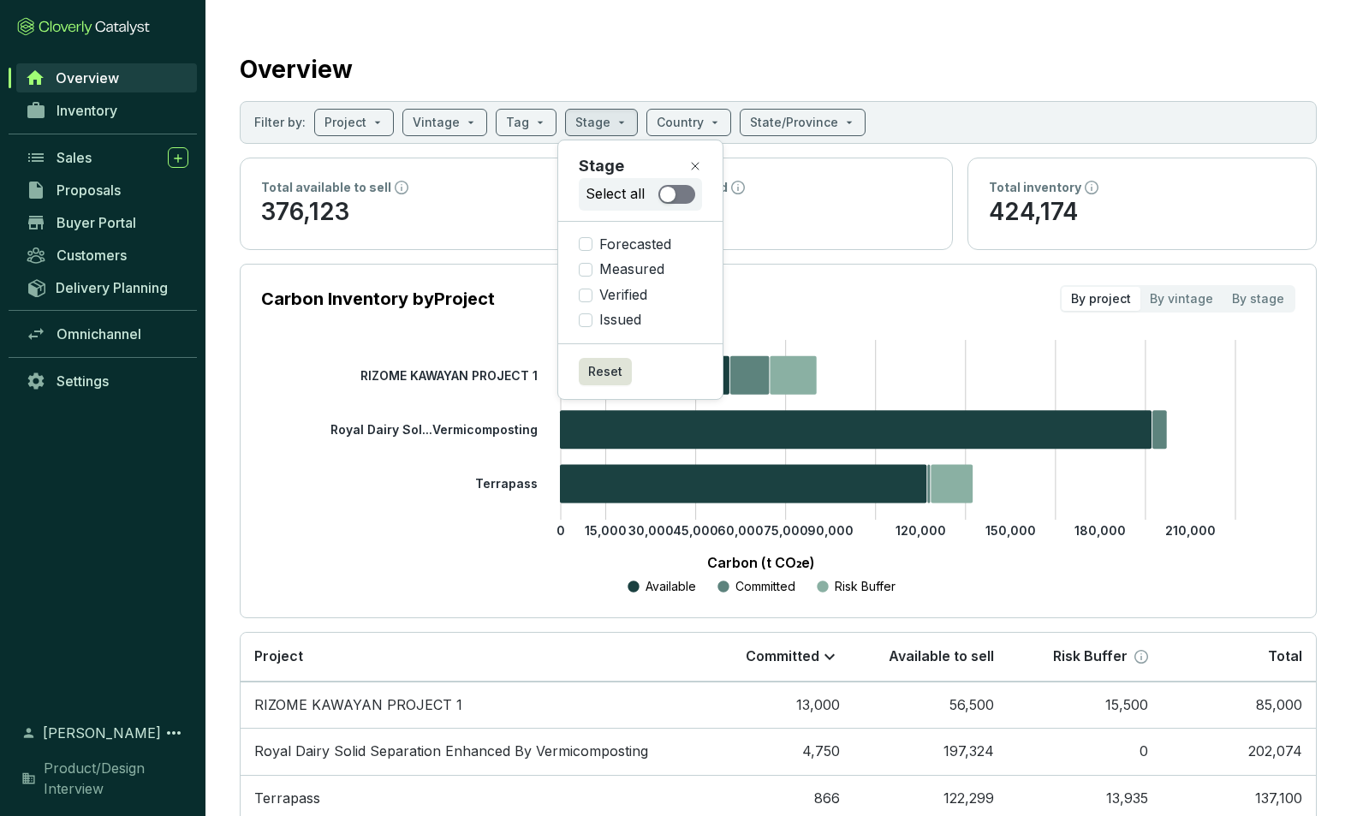
click at [681, 196] on span "button" at bounding box center [676, 194] width 37 height 19
checkbox input "true"
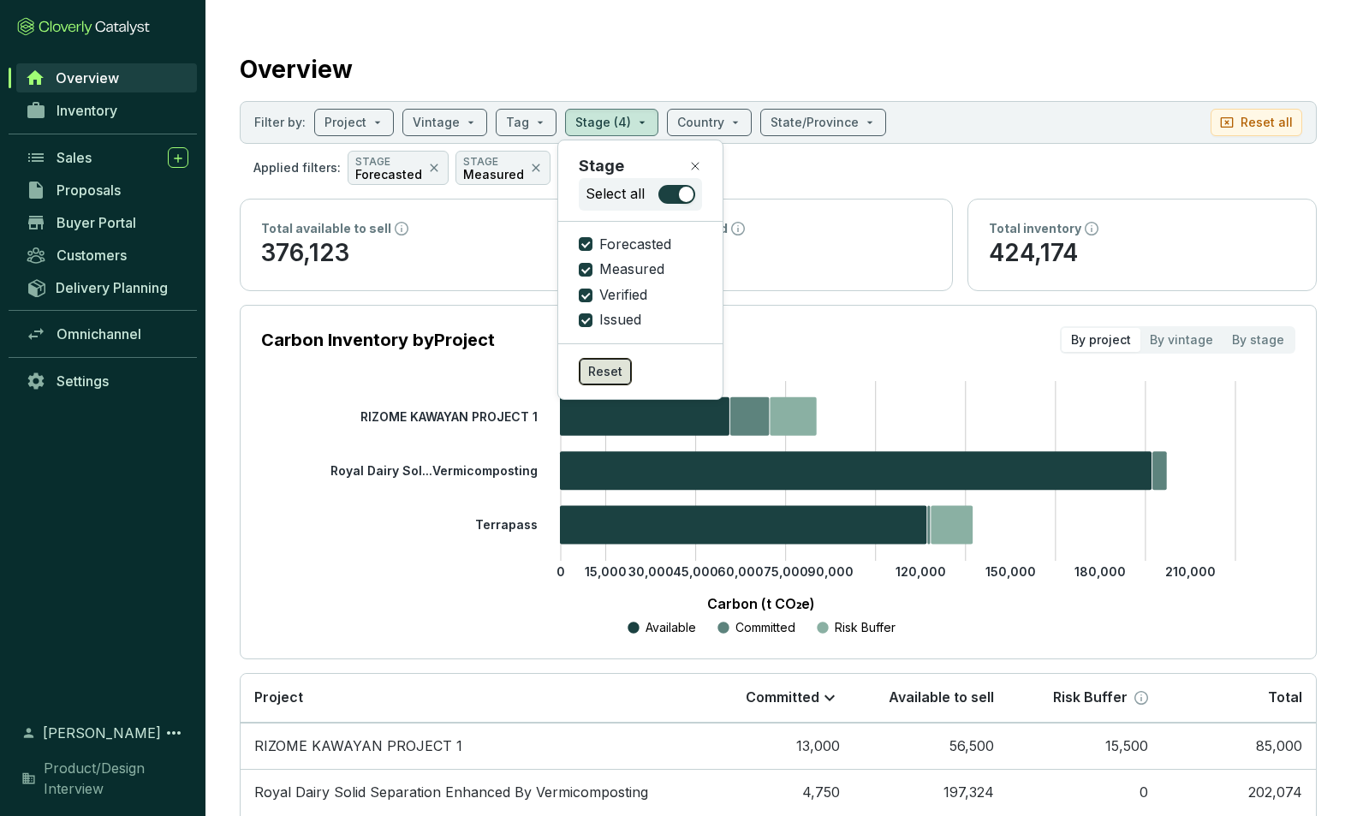
click at [600, 371] on span "Reset" at bounding box center [605, 371] width 34 height 17
checkbox input "false"
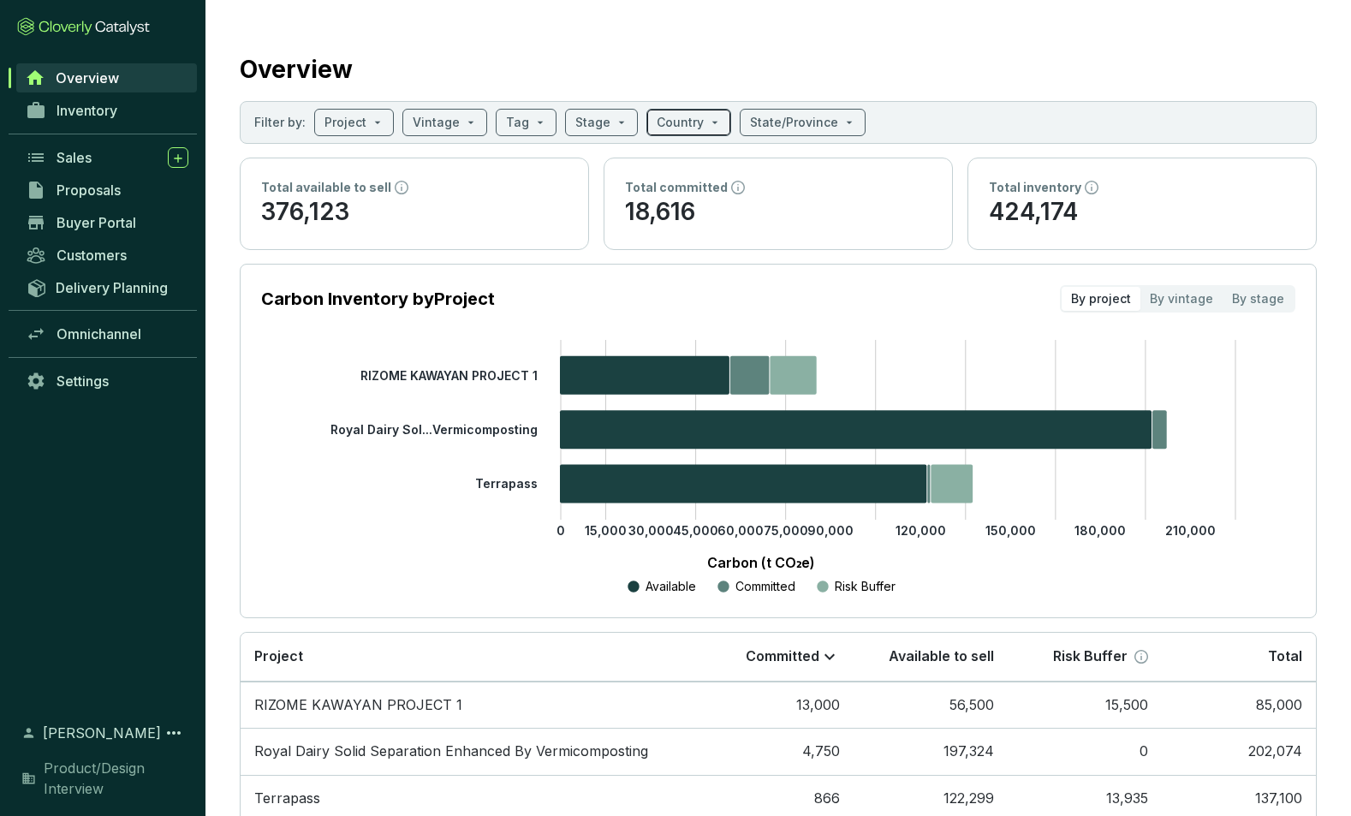
click at [705, 126] on span at bounding box center [689, 123] width 64 height 26
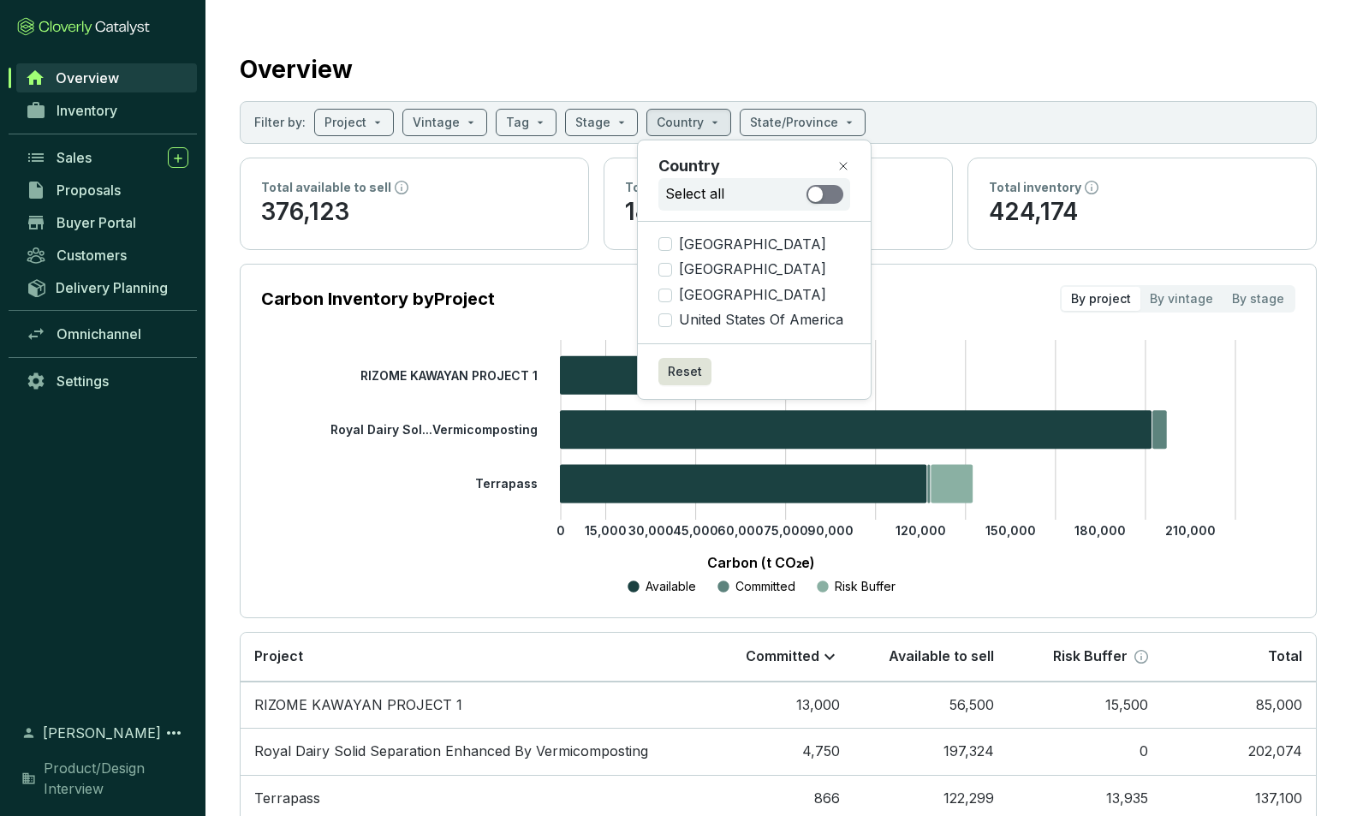
click at [824, 194] on span "button" at bounding box center [824, 194] width 37 height 19
checkbox input "true"
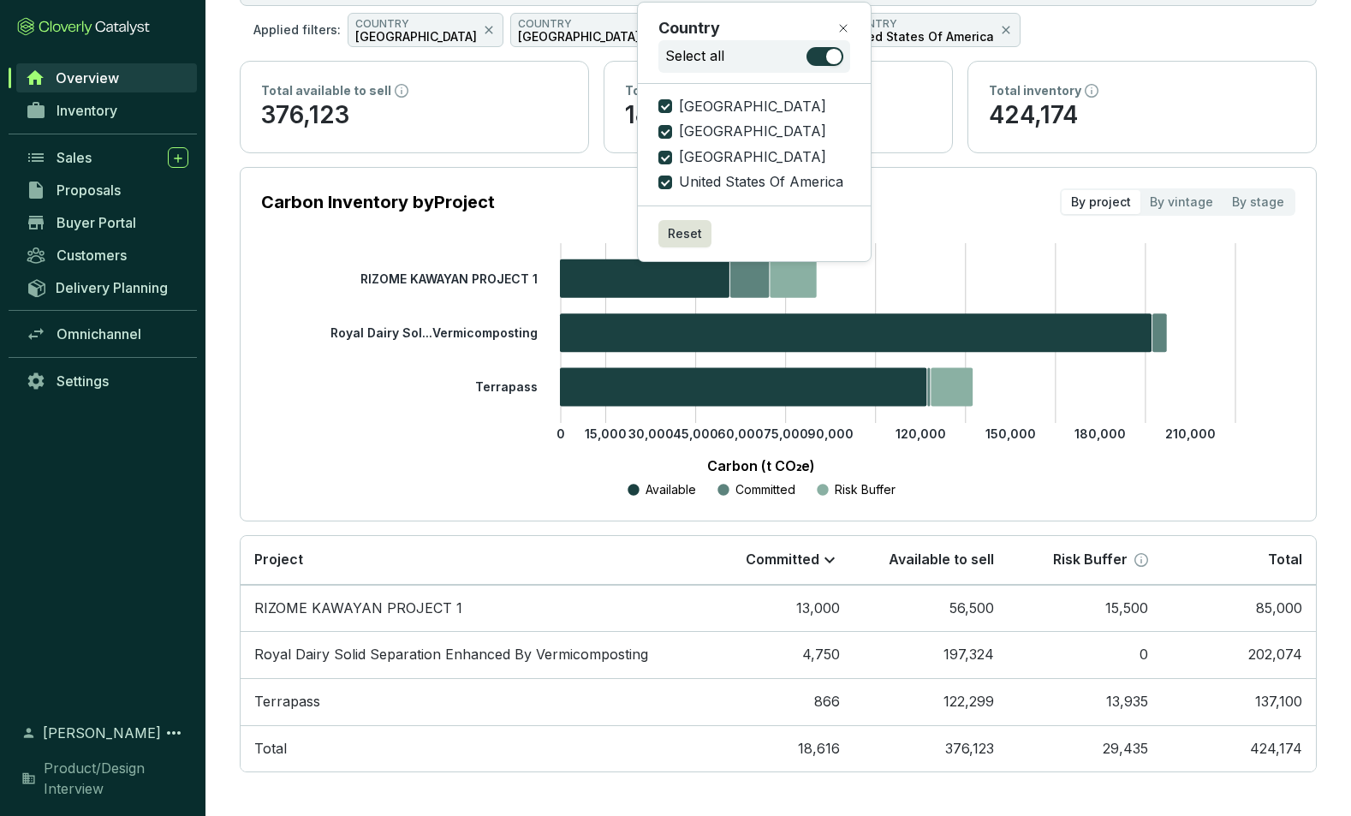
scroll to position [138, 0]
click at [820, 57] on span "button" at bounding box center [824, 56] width 37 height 19
checkbox input "false"
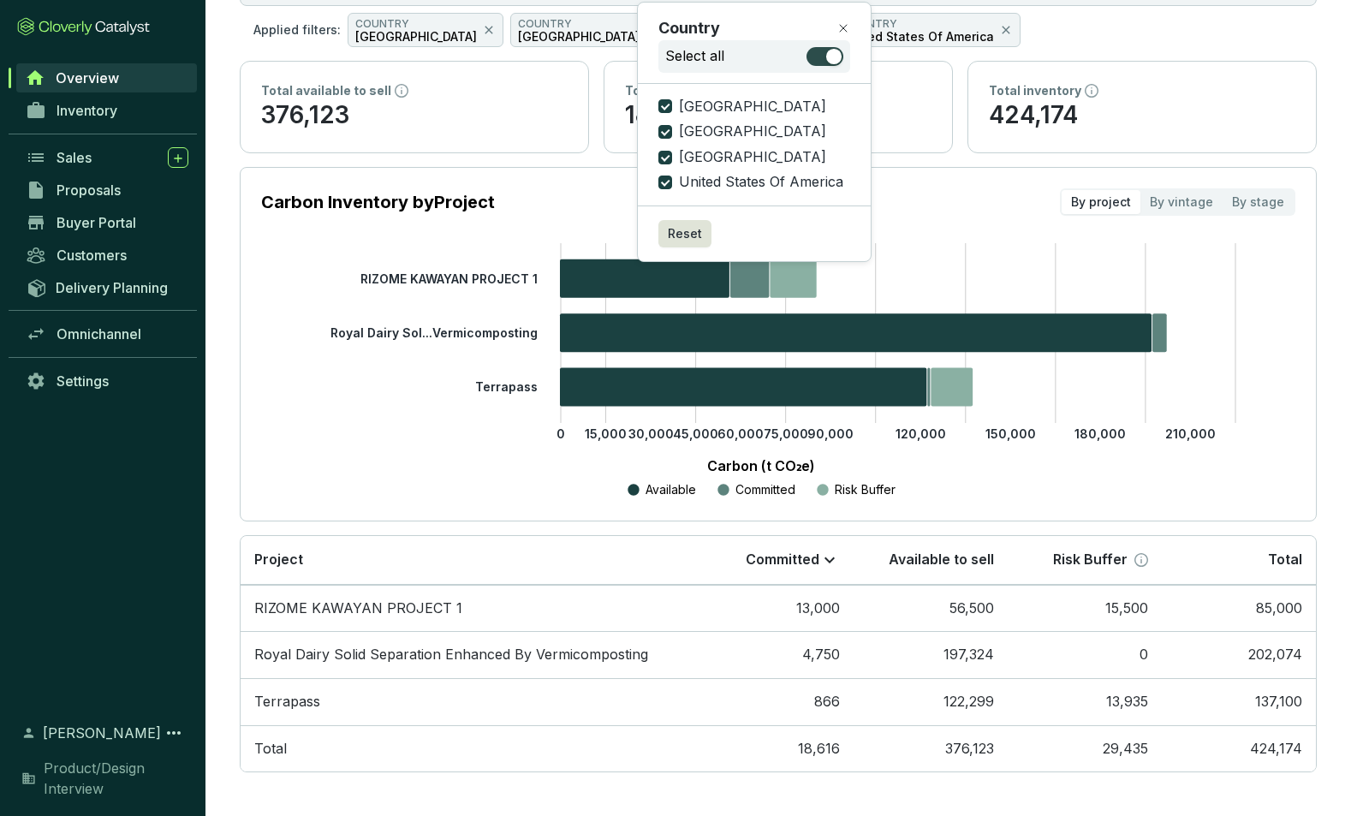
checkbox input "false"
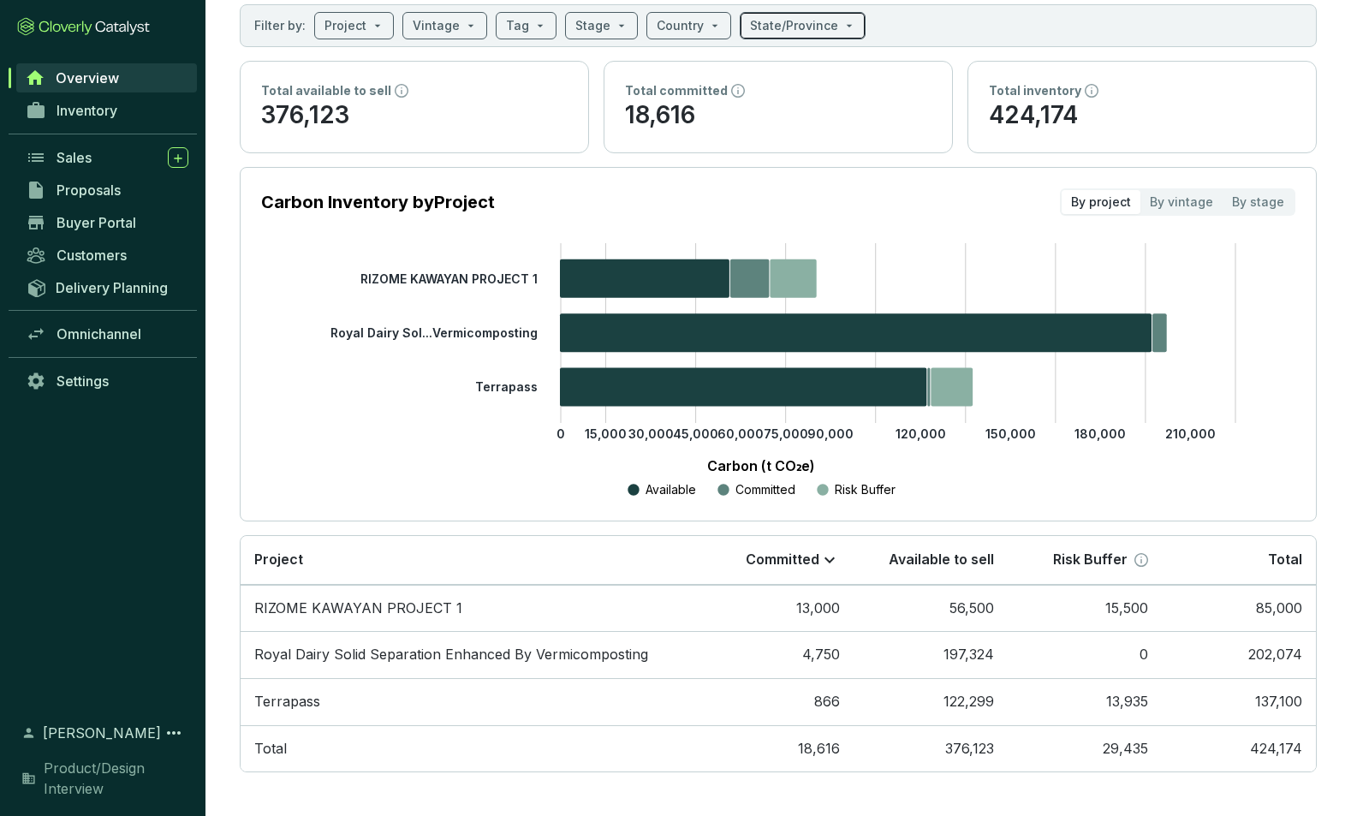
click at [826, 28] on span at bounding box center [802, 26] width 105 height 26
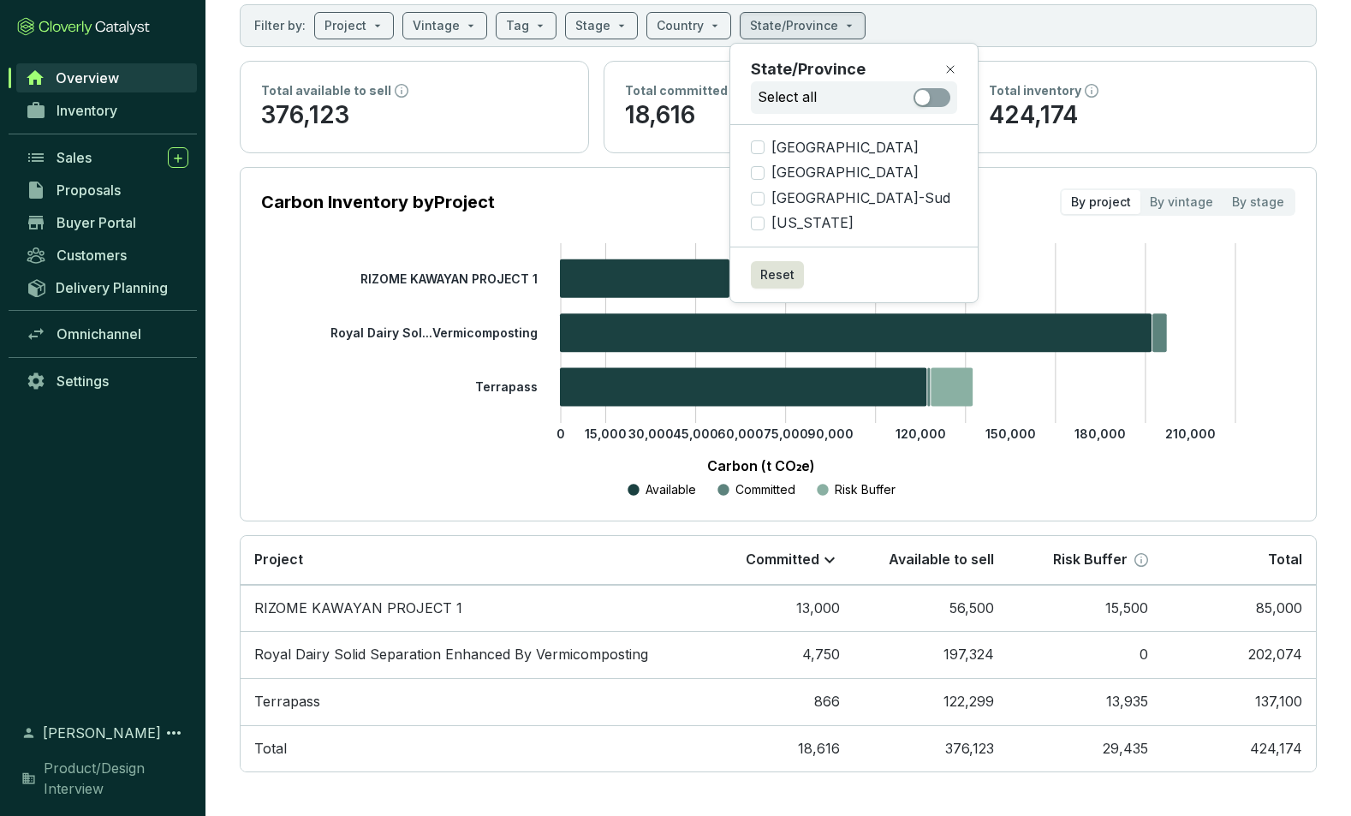
click at [951, 8] on section "Filter by: Project Vintage Tag Stage Country State/Province" at bounding box center [778, 25] width 1077 height 43
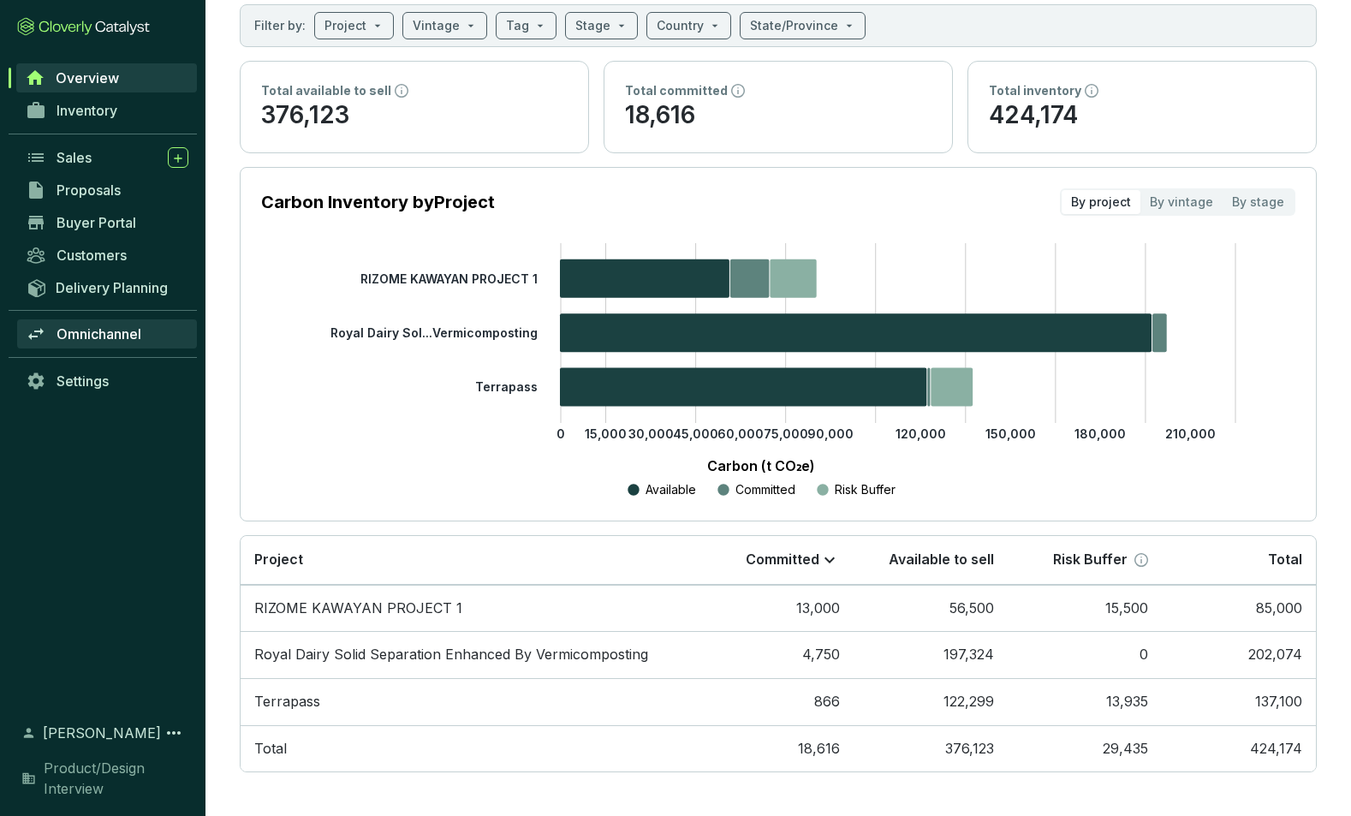
click at [95, 333] on span "Omnichannel" at bounding box center [99, 333] width 85 height 17
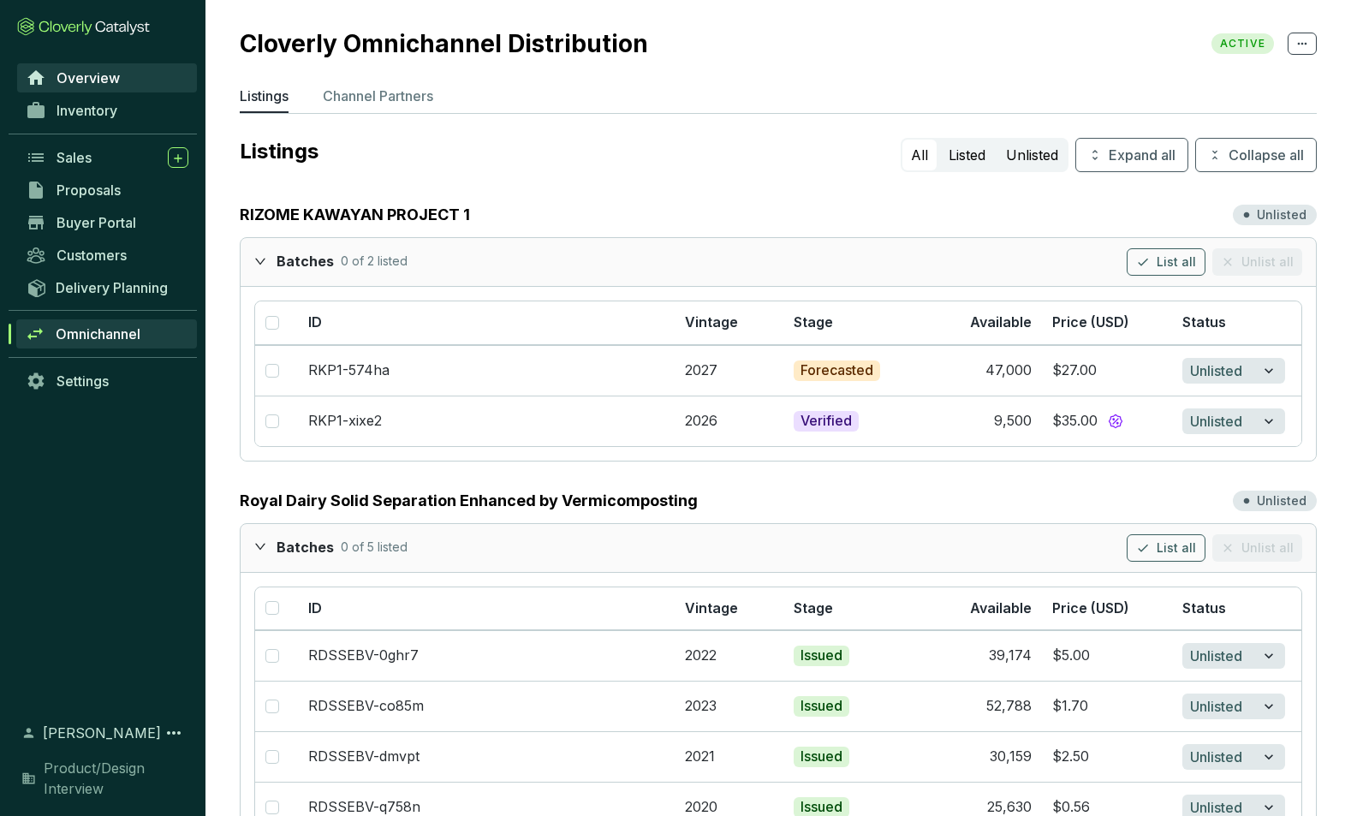
click at [90, 76] on span "Overview" at bounding box center [88, 77] width 63 height 17
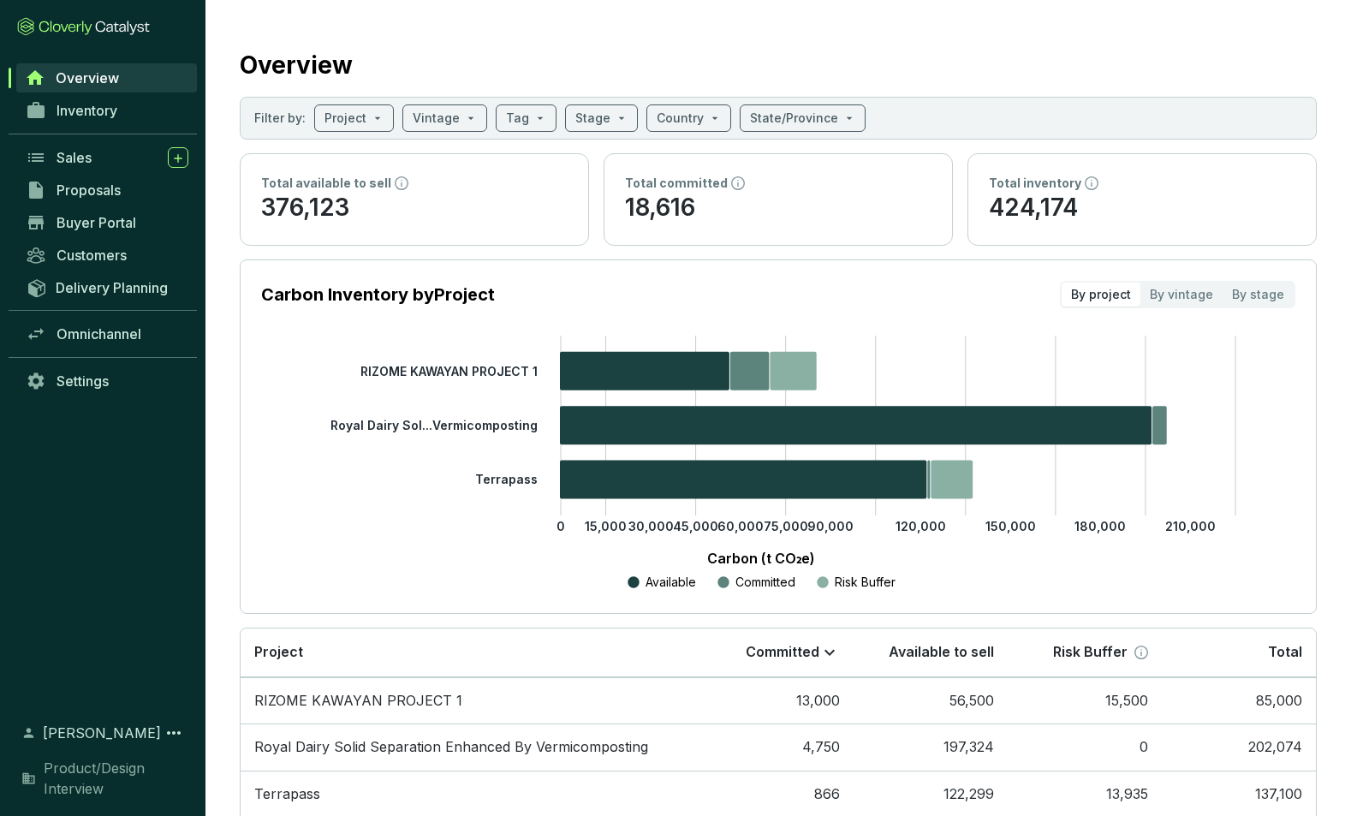
scroll to position [5, 0]
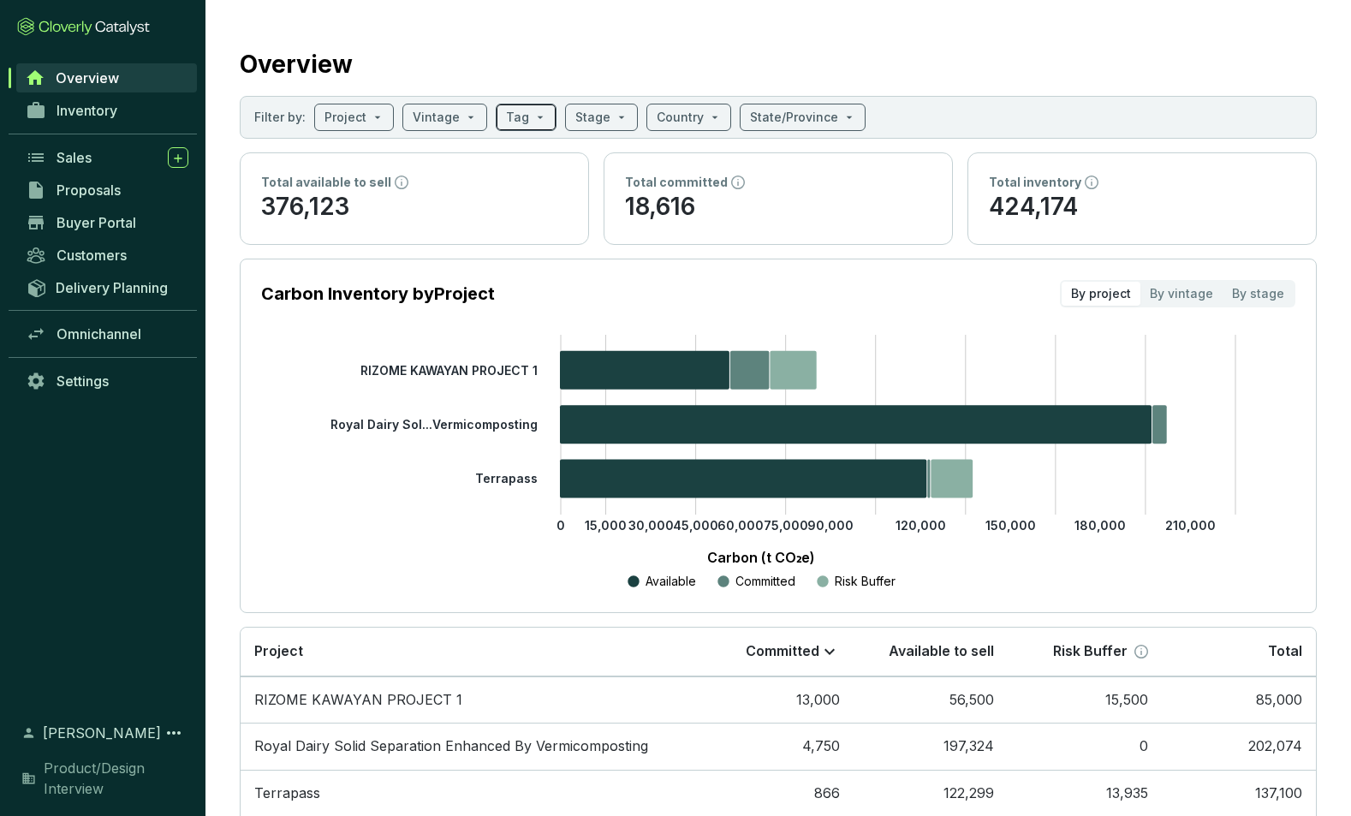
click at [530, 116] on span at bounding box center [526, 117] width 40 height 26
click at [483, 26] on section "Overview Filter by: Project Vintage Tag Stage Country State/Province Total avai…" at bounding box center [778, 452] width 1146 height 914
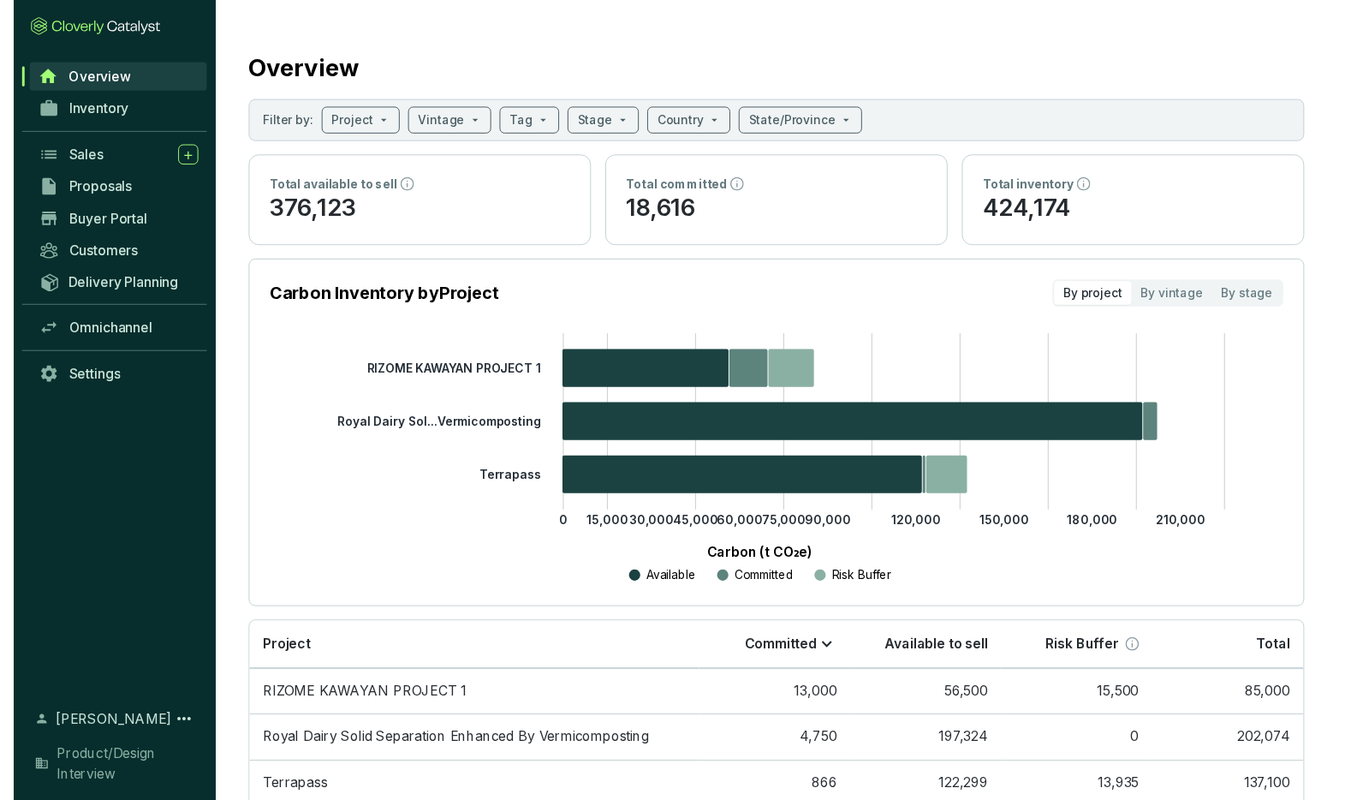
scroll to position [5, 0]
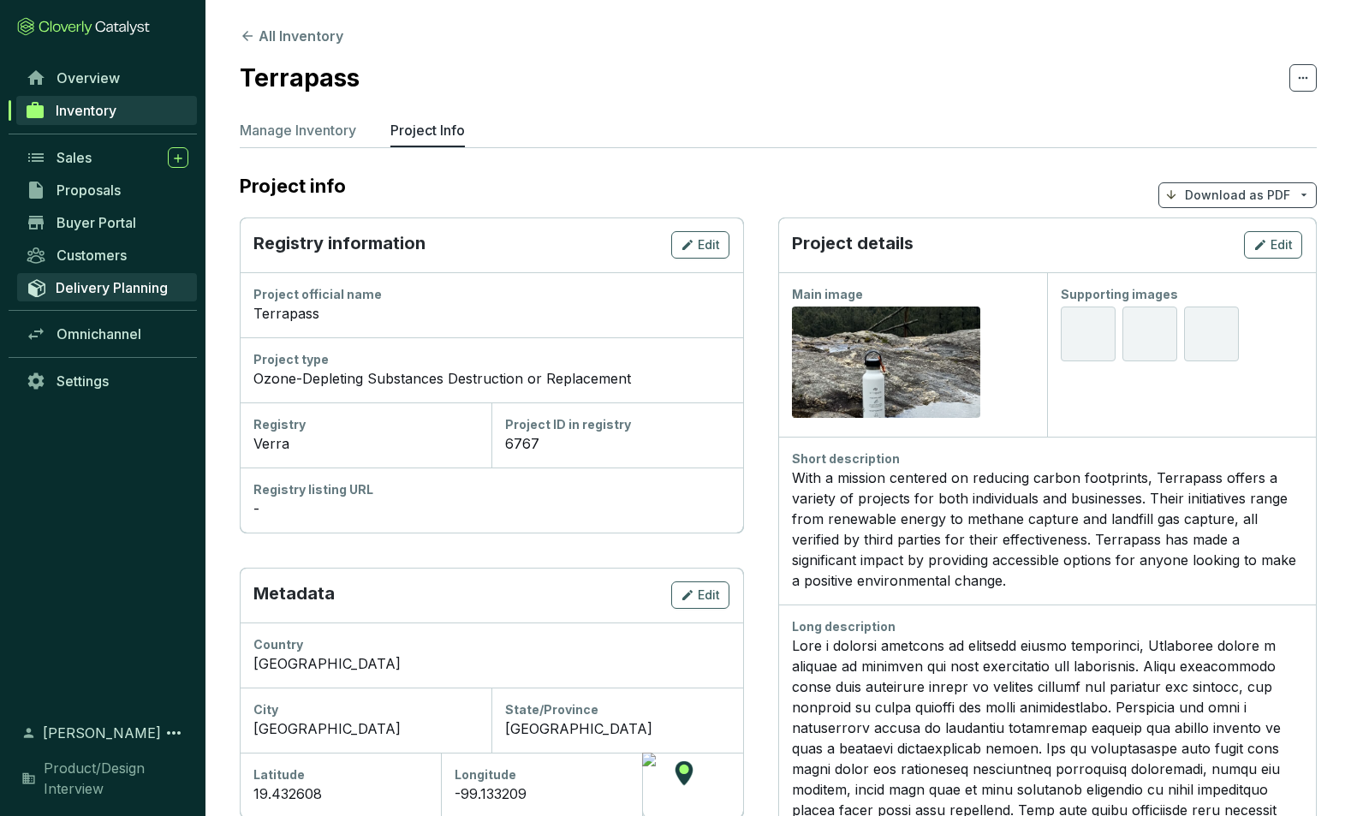
click at [98, 284] on span "Delivery Planning" at bounding box center [112, 287] width 112 height 17
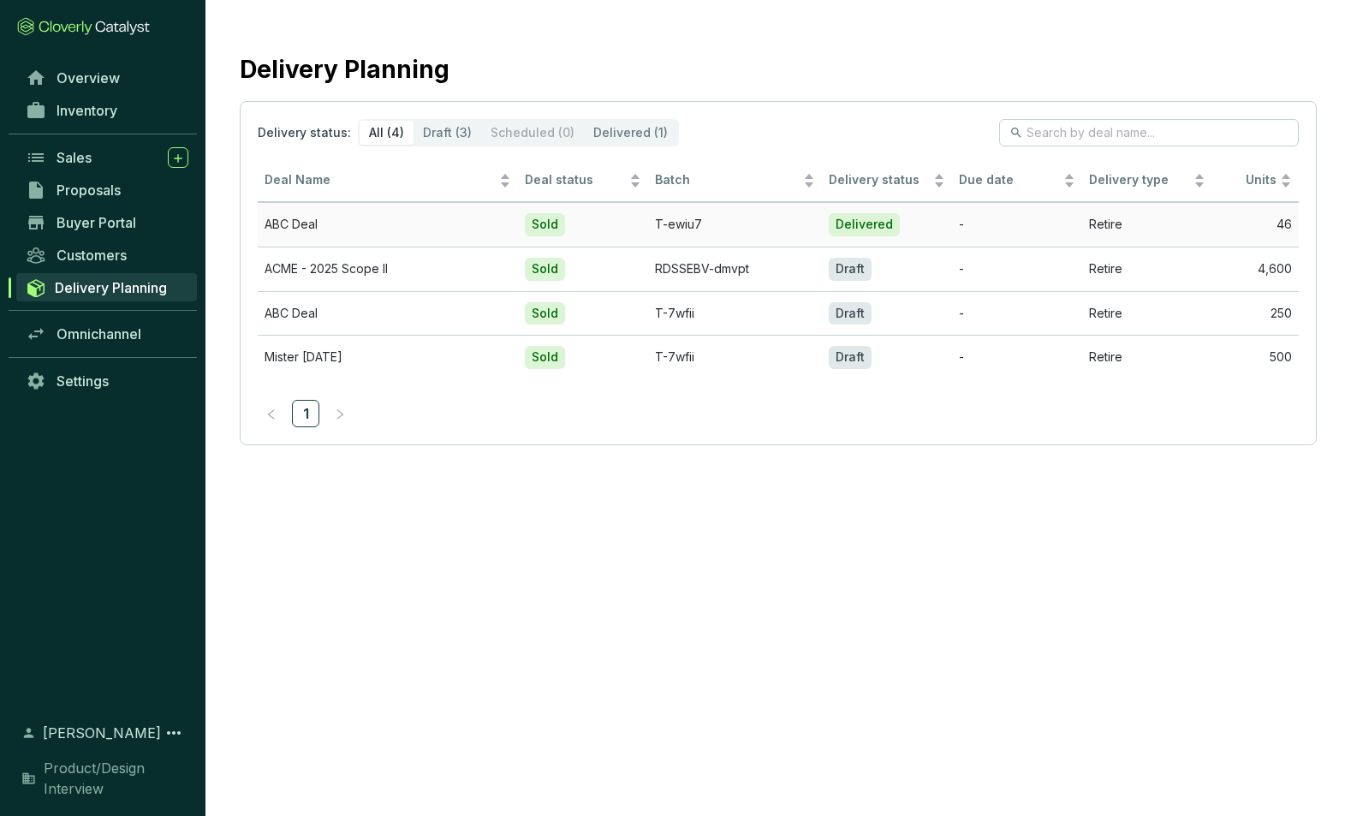
click at [317, 220] on td "ABC Deal" at bounding box center [388, 224] width 260 height 45
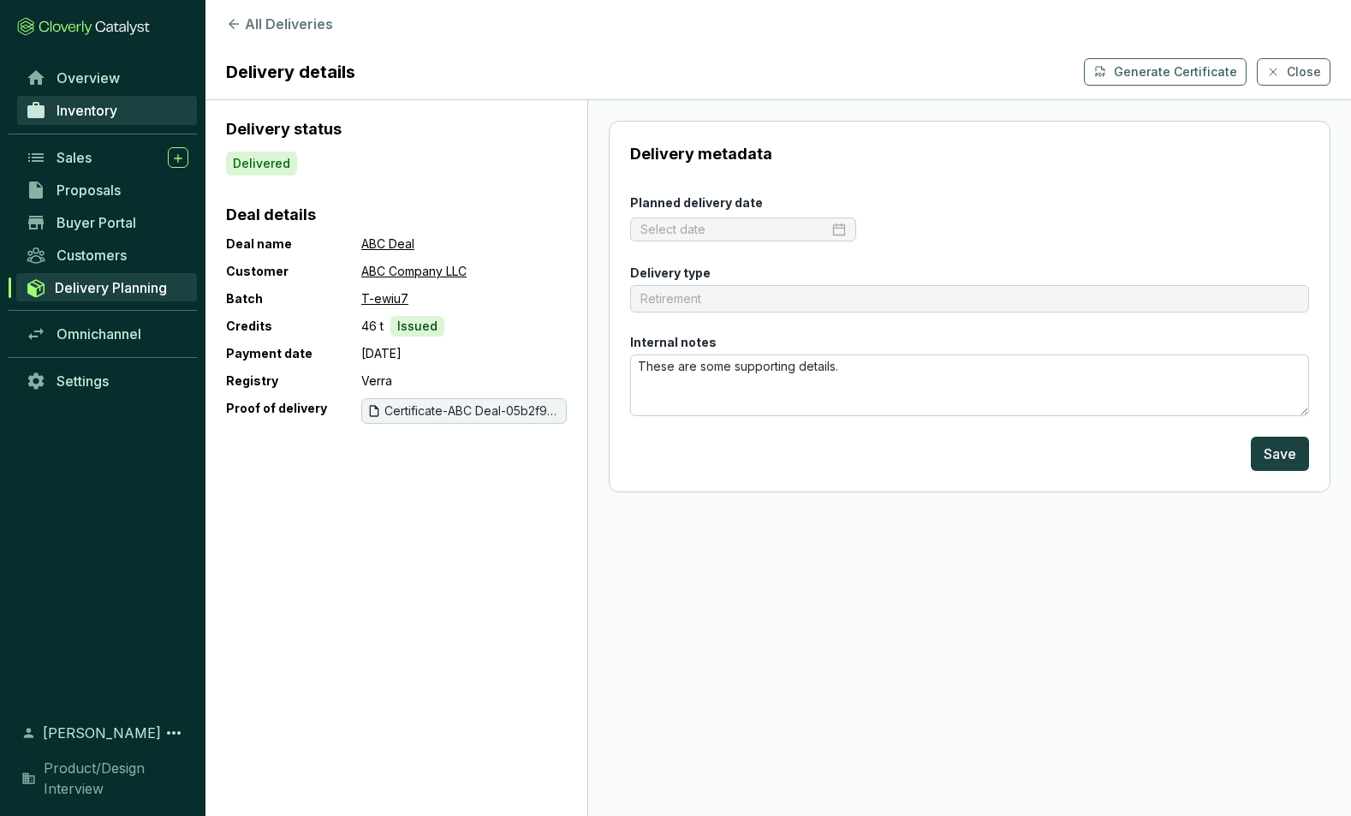
click at [104, 113] on span "Inventory" at bounding box center [87, 110] width 61 height 17
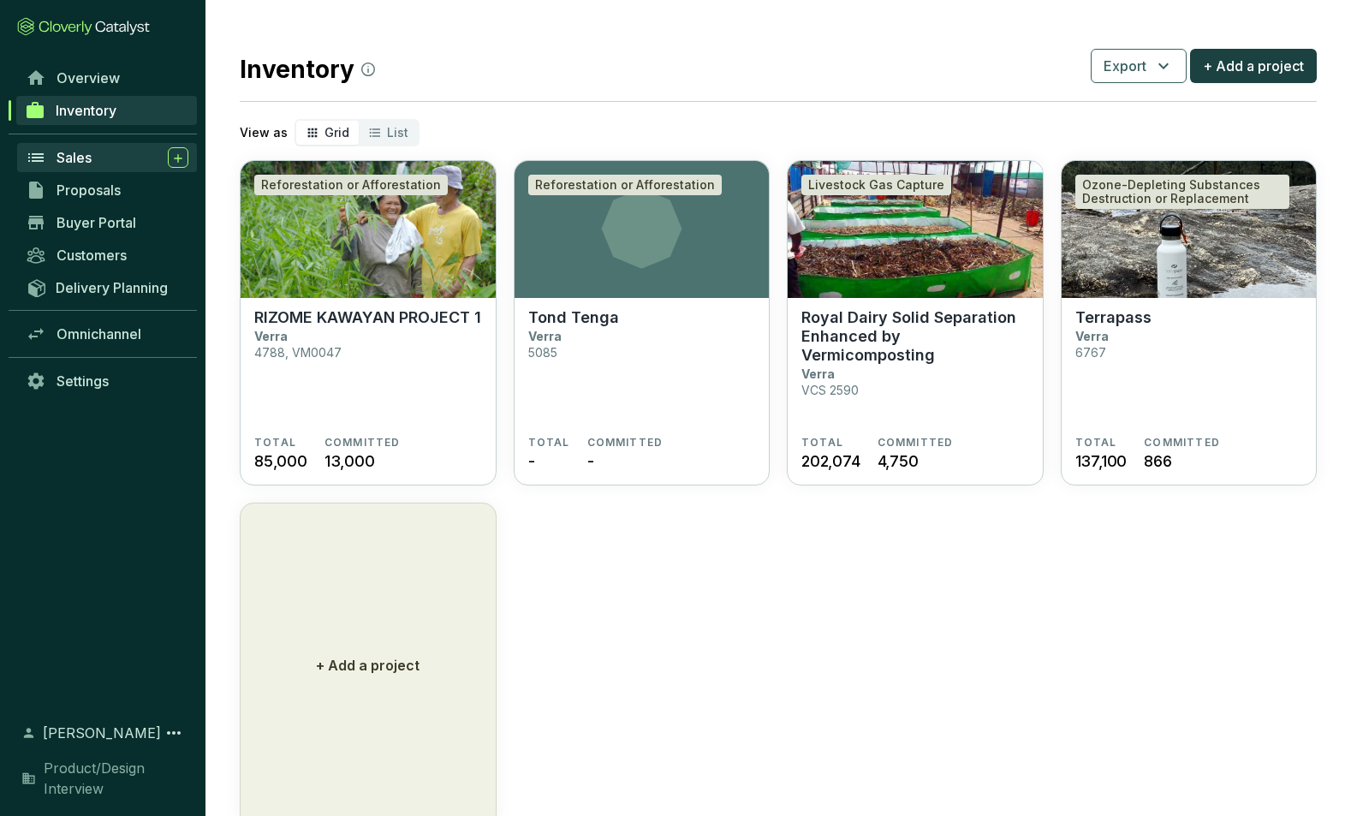
click at [77, 154] on span "Sales" at bounding box center [74, 157] width 35 height 17
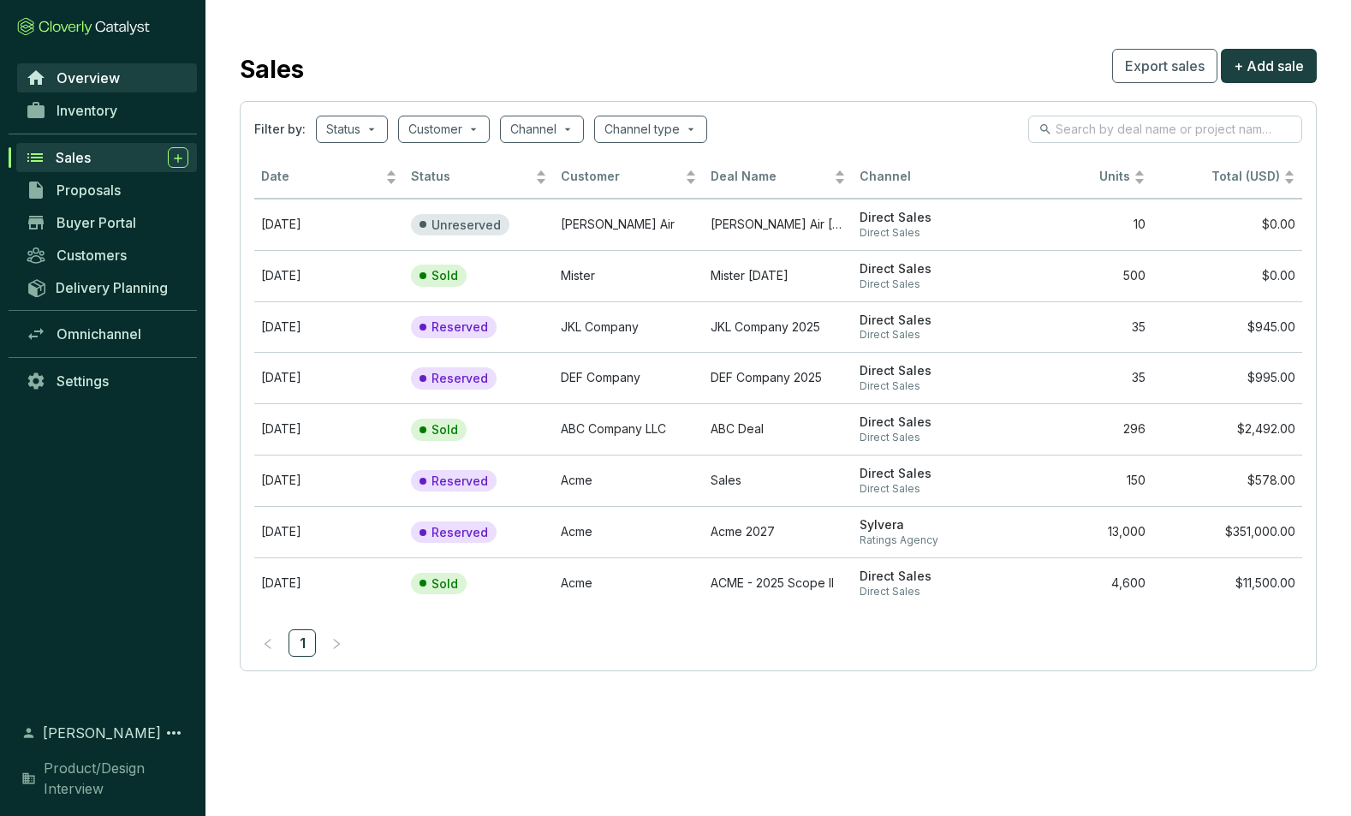
click at [83, 76] on span "Overview" at bounding box center [88, 77] width 63 height 17
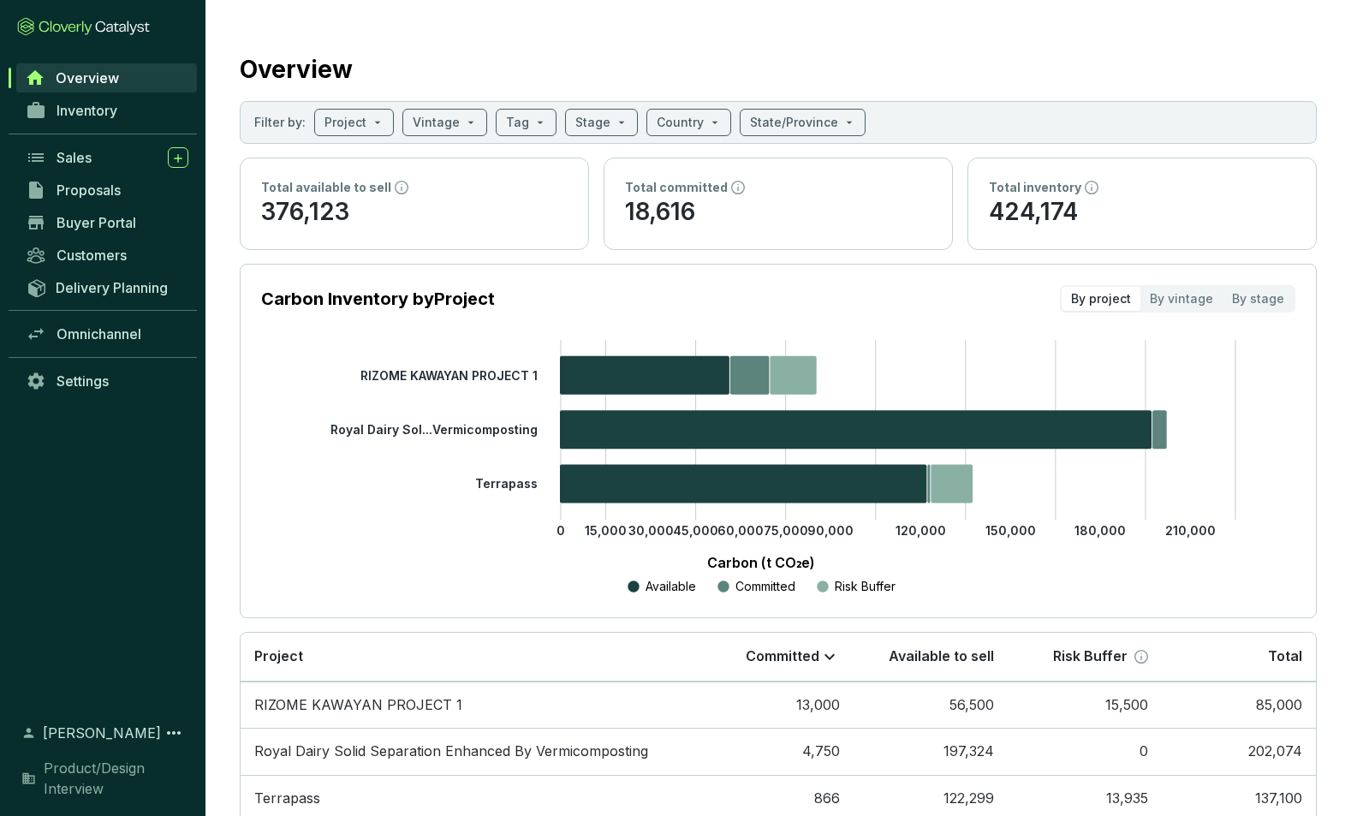
click at [75, 73] on span "Overview" at bounding box center [87, 77] width 63 height 17
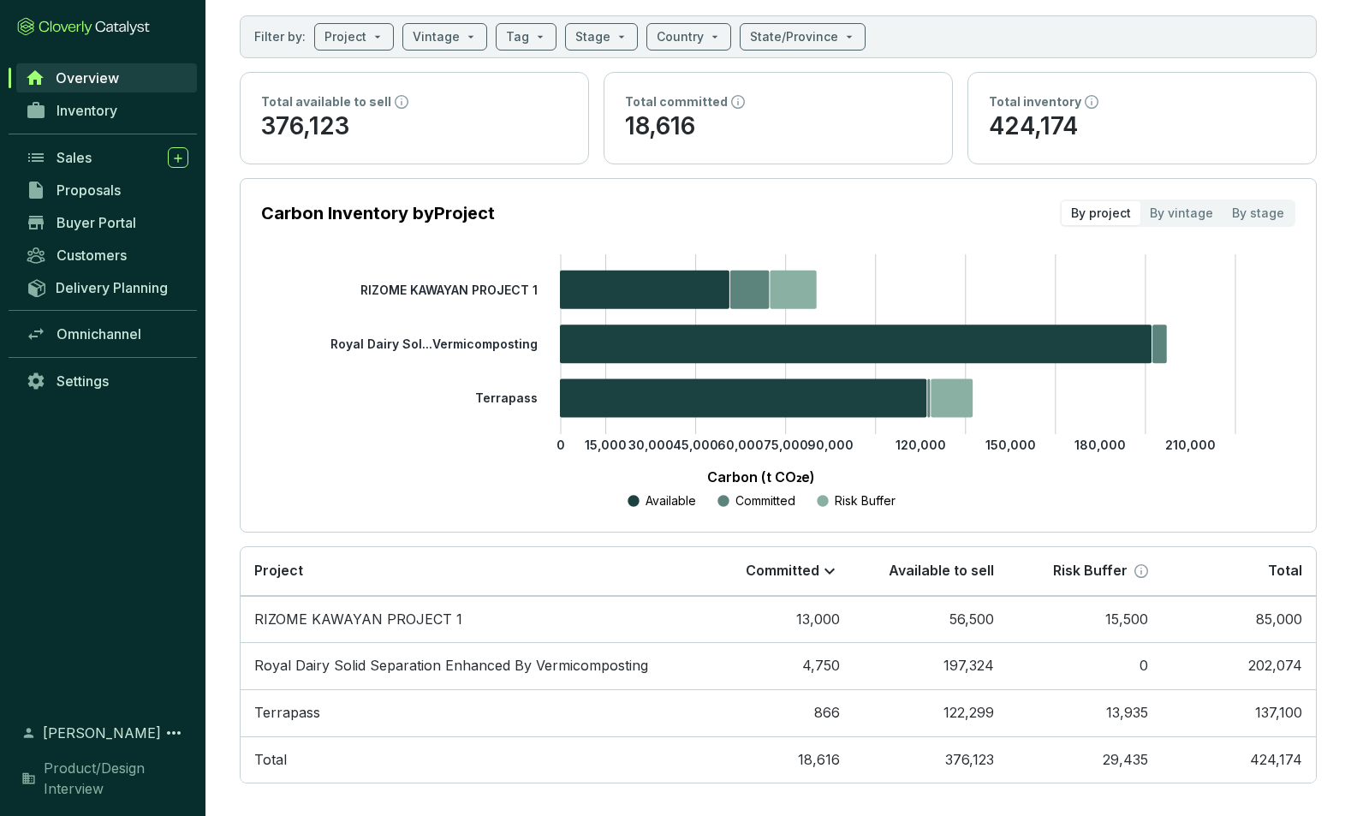
scroll to position [97, 0]
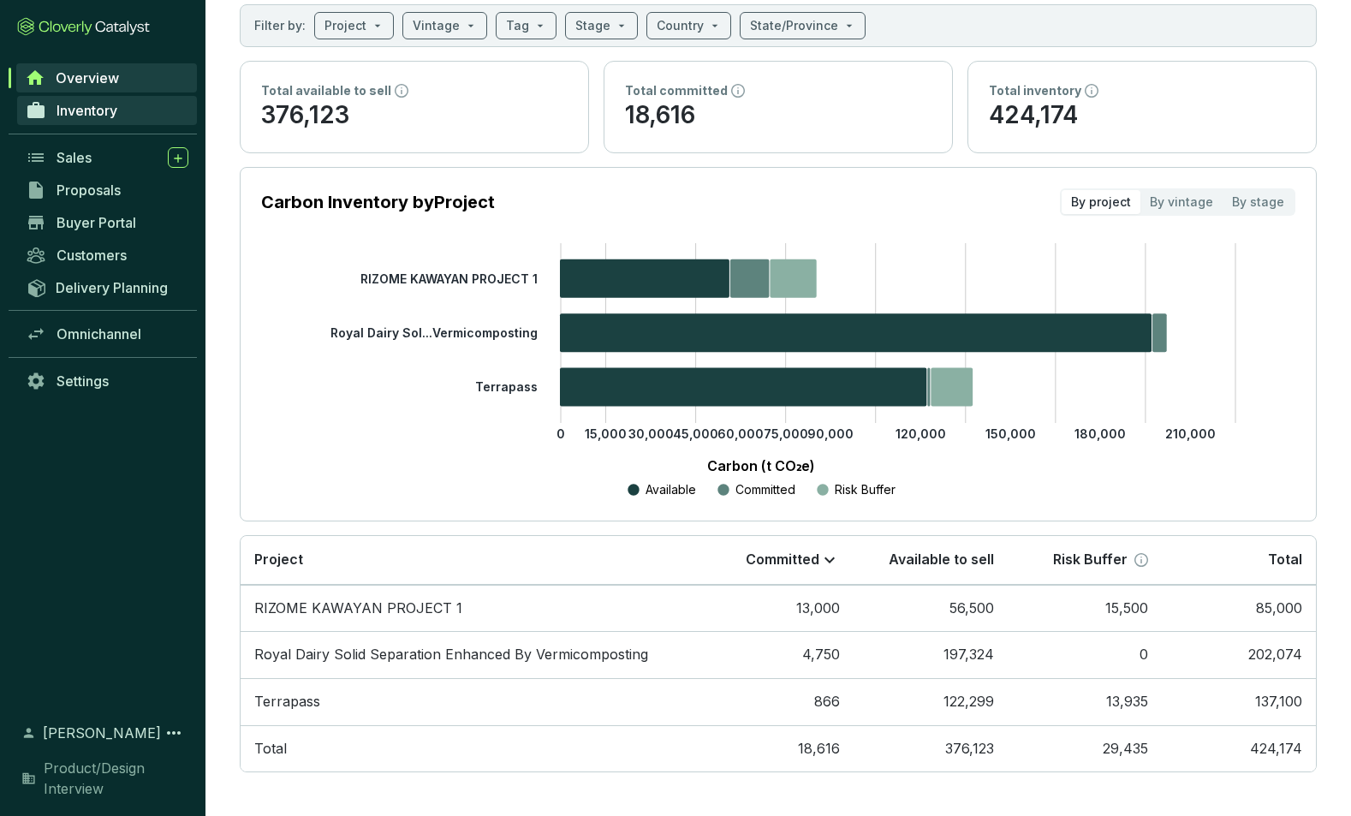
click at [80, 110] on span "Inventory" at bounding box center [87, 110] width 61 height 17
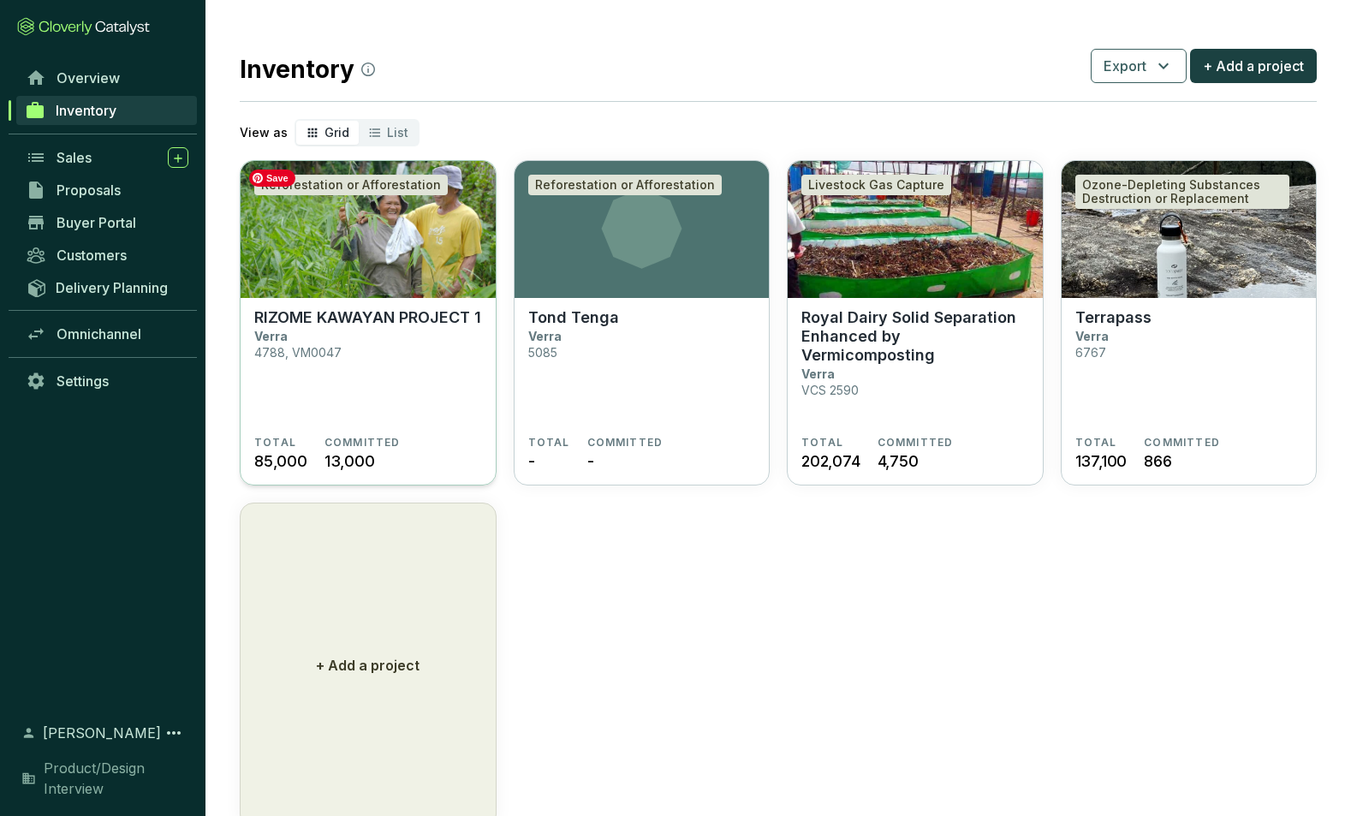
click at [332, 261] on img at bounding box center [368, 229] width 255 height 137
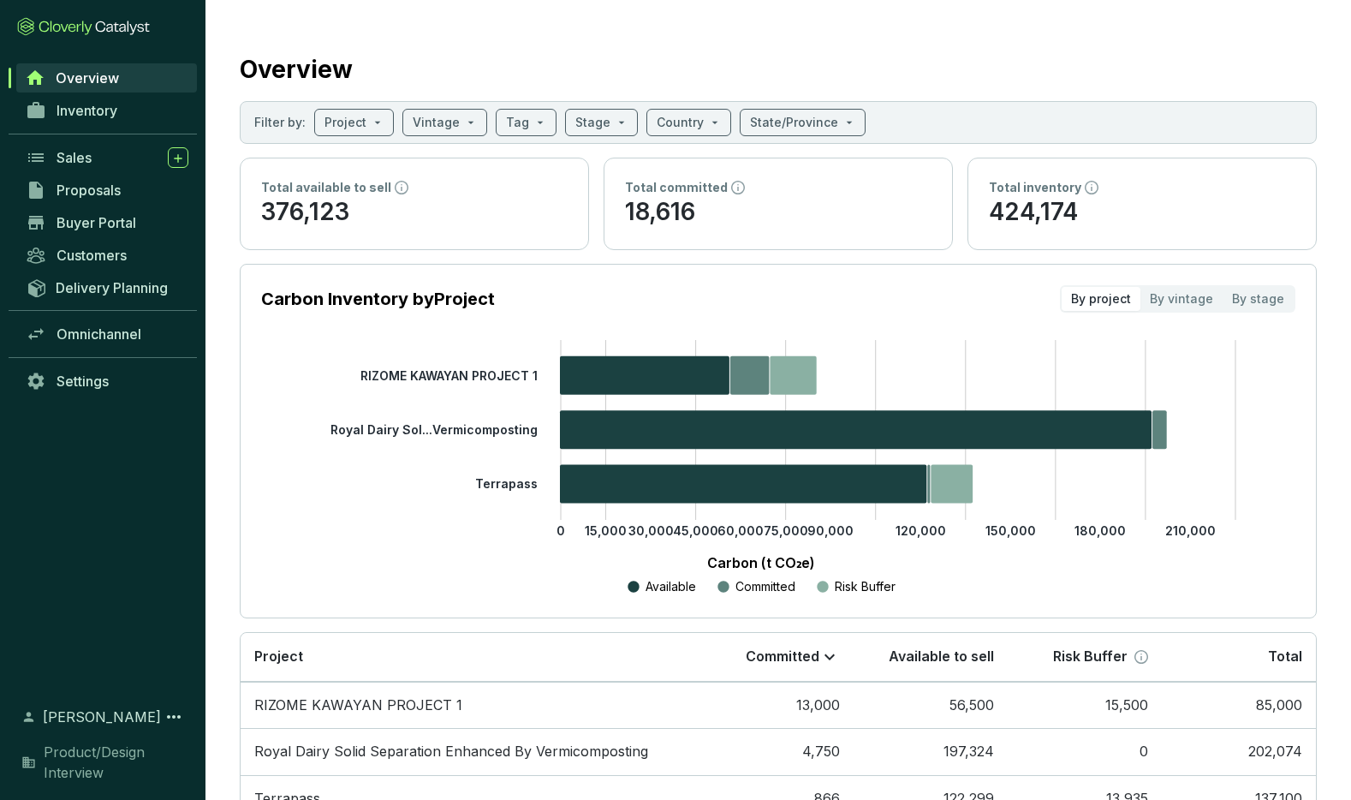
scroll to position [5, 0]
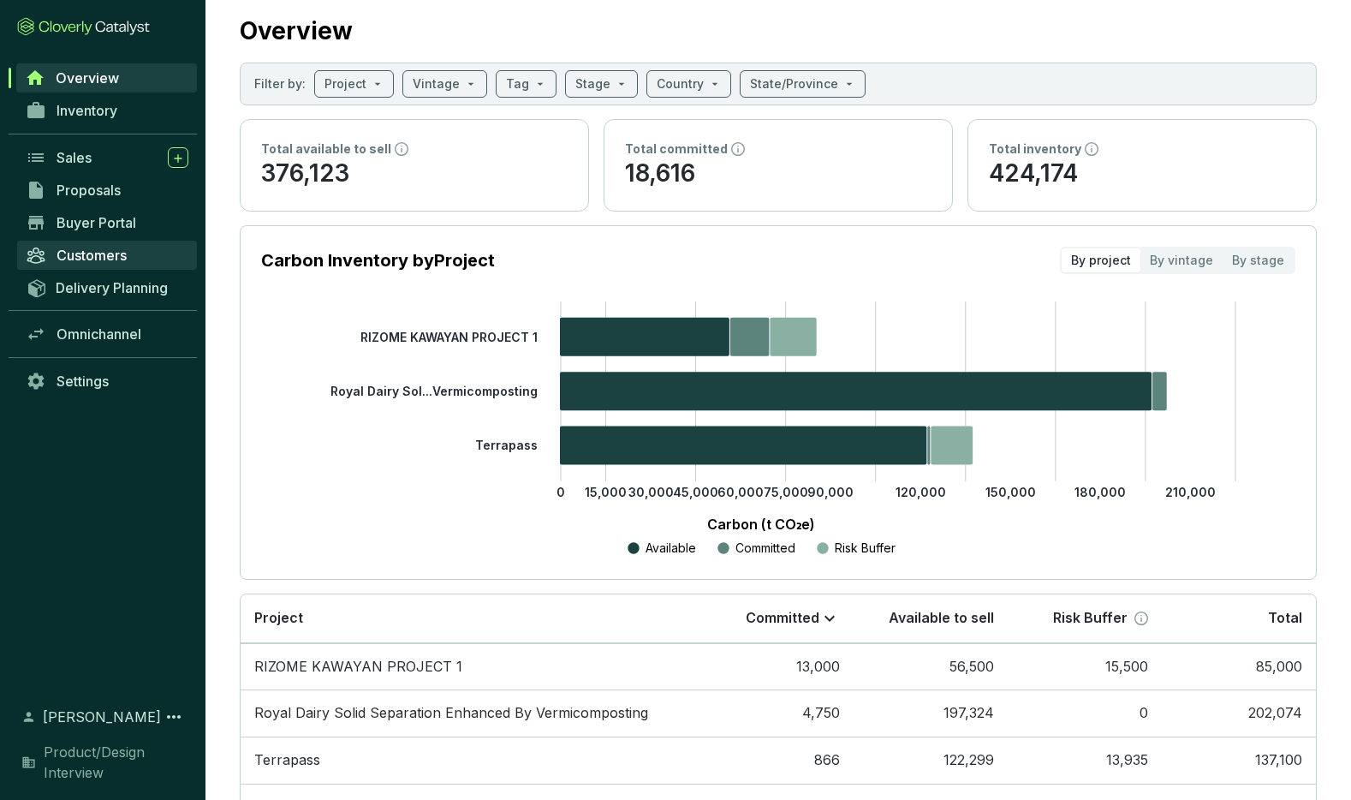
scroll to position [41, 0]
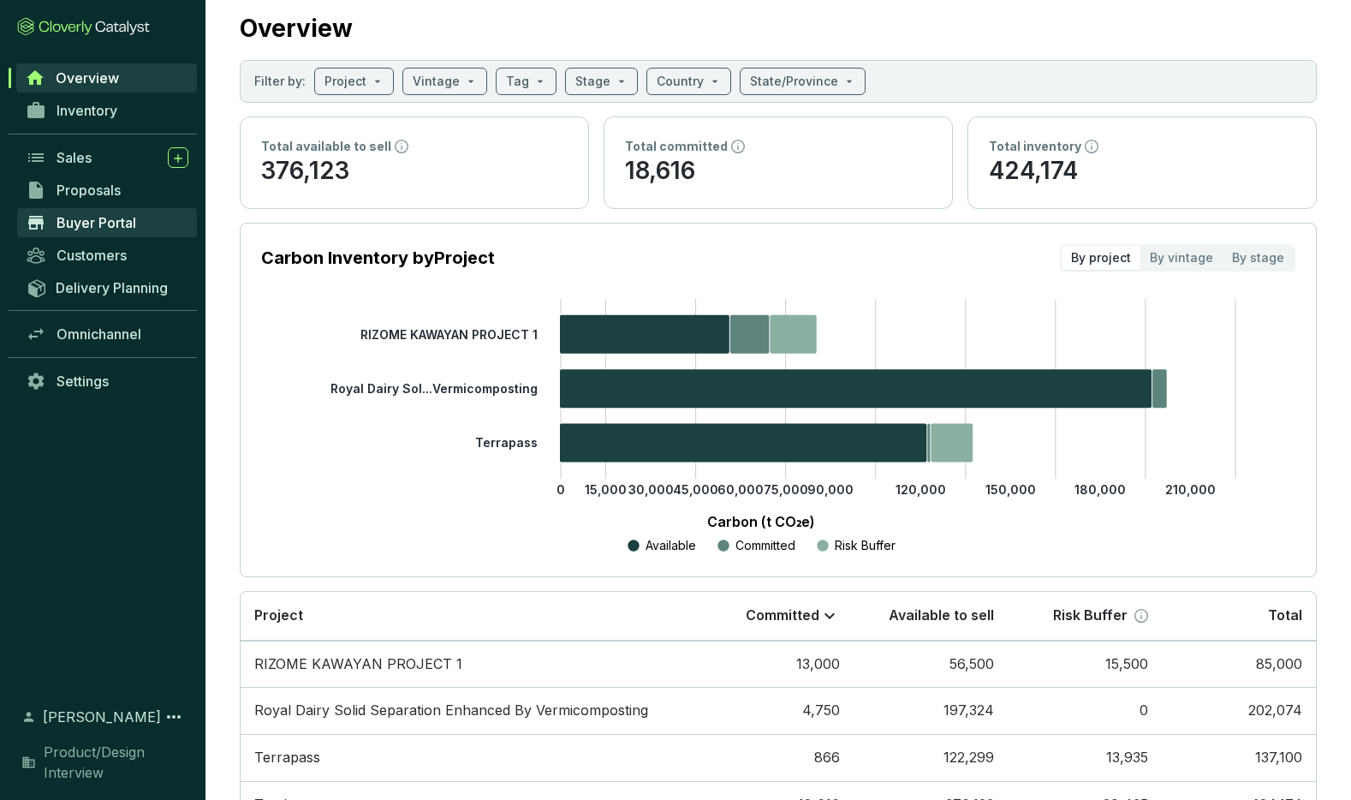
click at [76, 217] on span "Buyer Portal" at bounding box center [97, 222] width 80 height 17
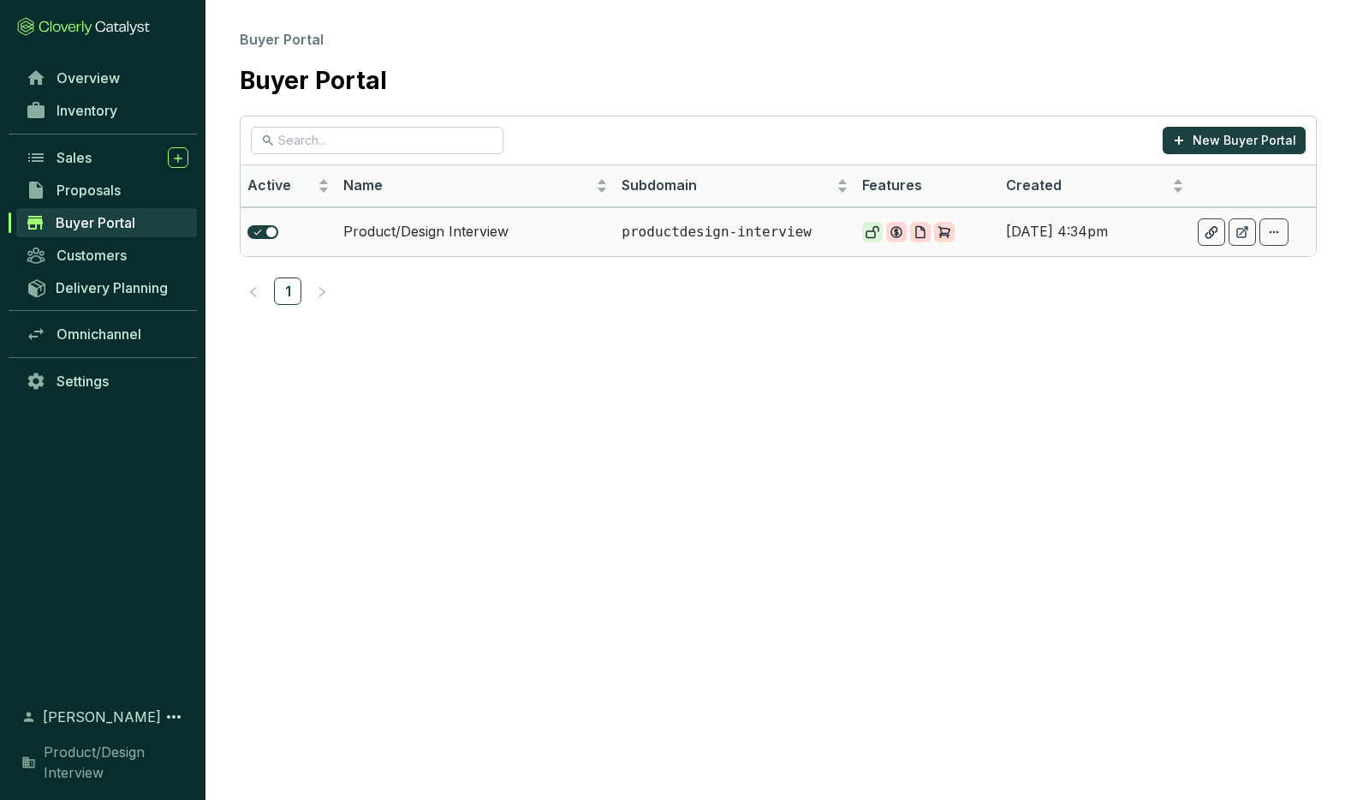
click at [634, 229] on p "productdesign-interview" at bounding box center [735, 232] width 226 height 19
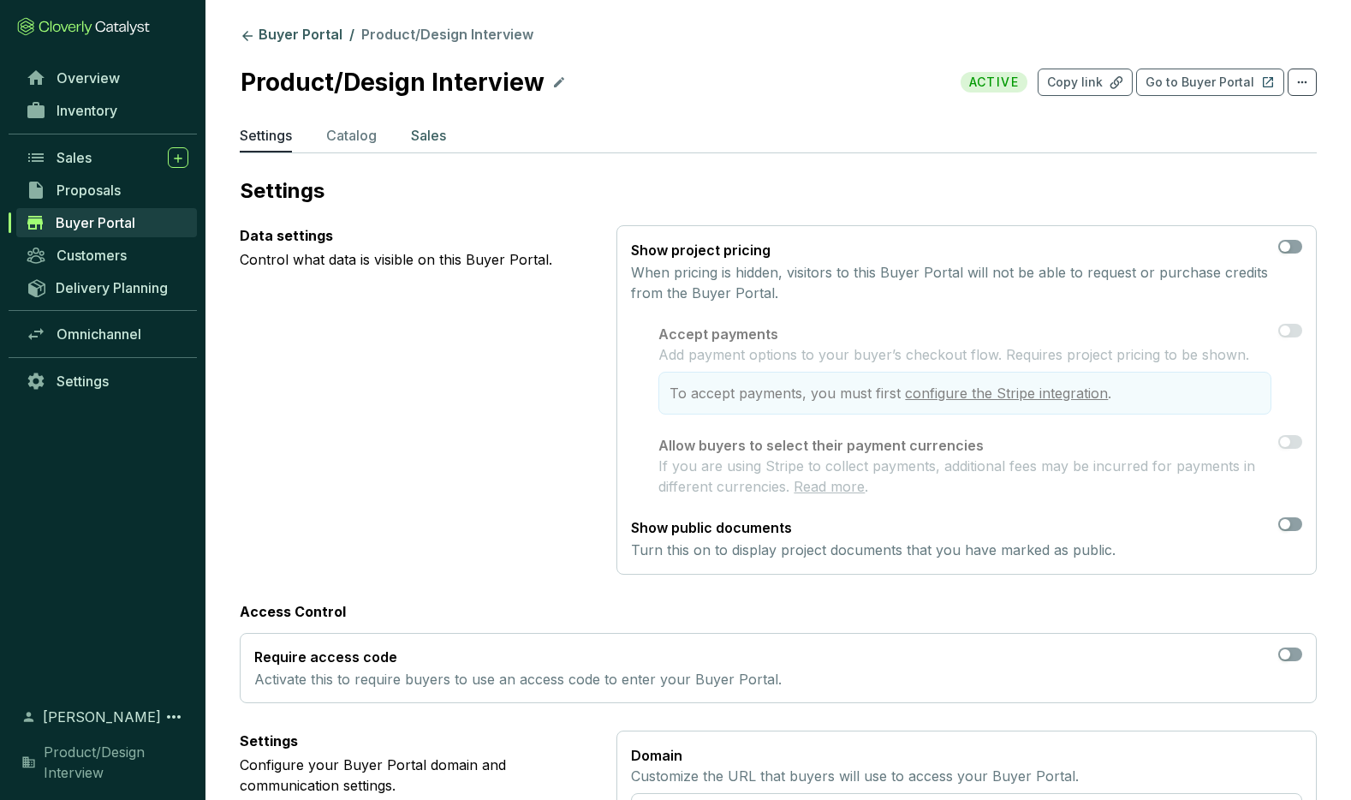
click at [428, 138] on p "Sales" at bounding box center [428, 135] width 35 height 21
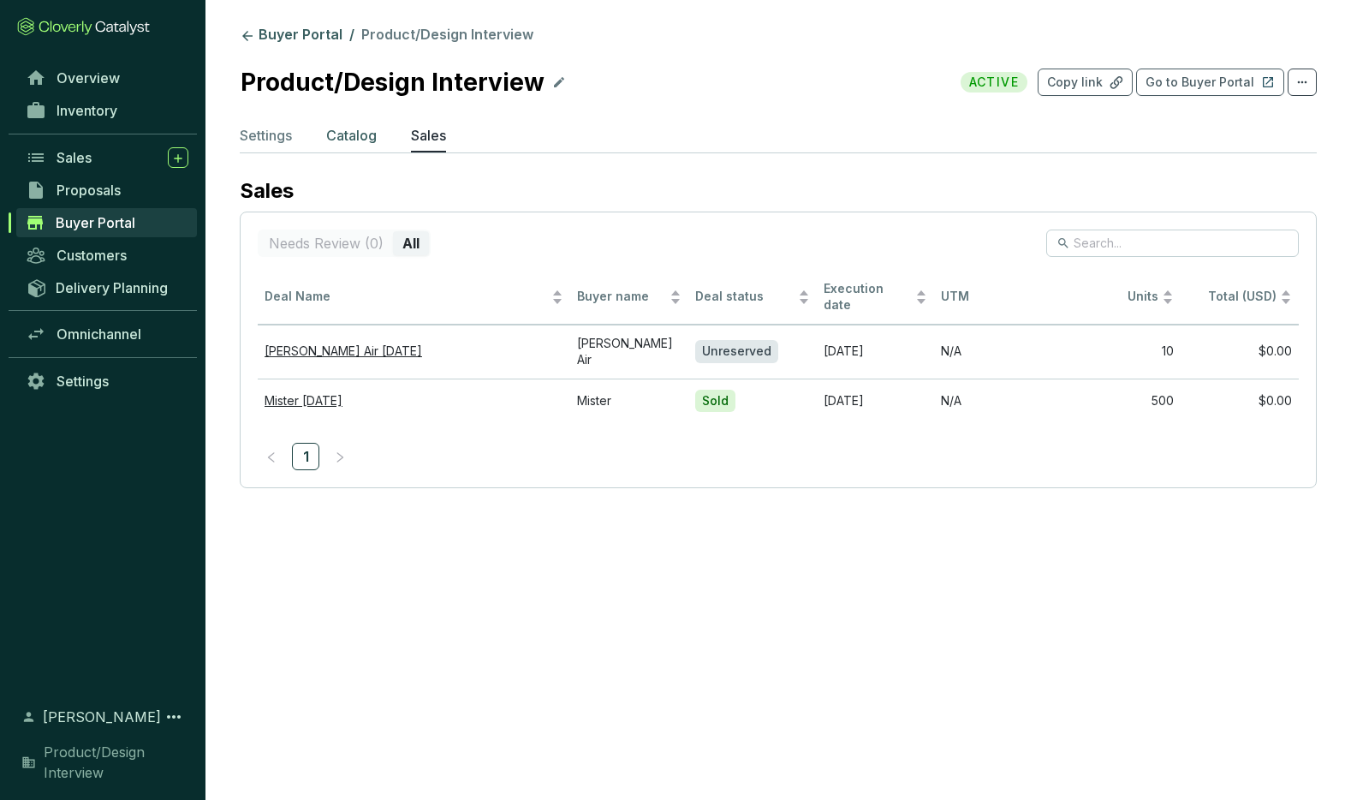
click at [341, 137] on p "Catalog" at bounding box center [351, 135] width 51 height 21
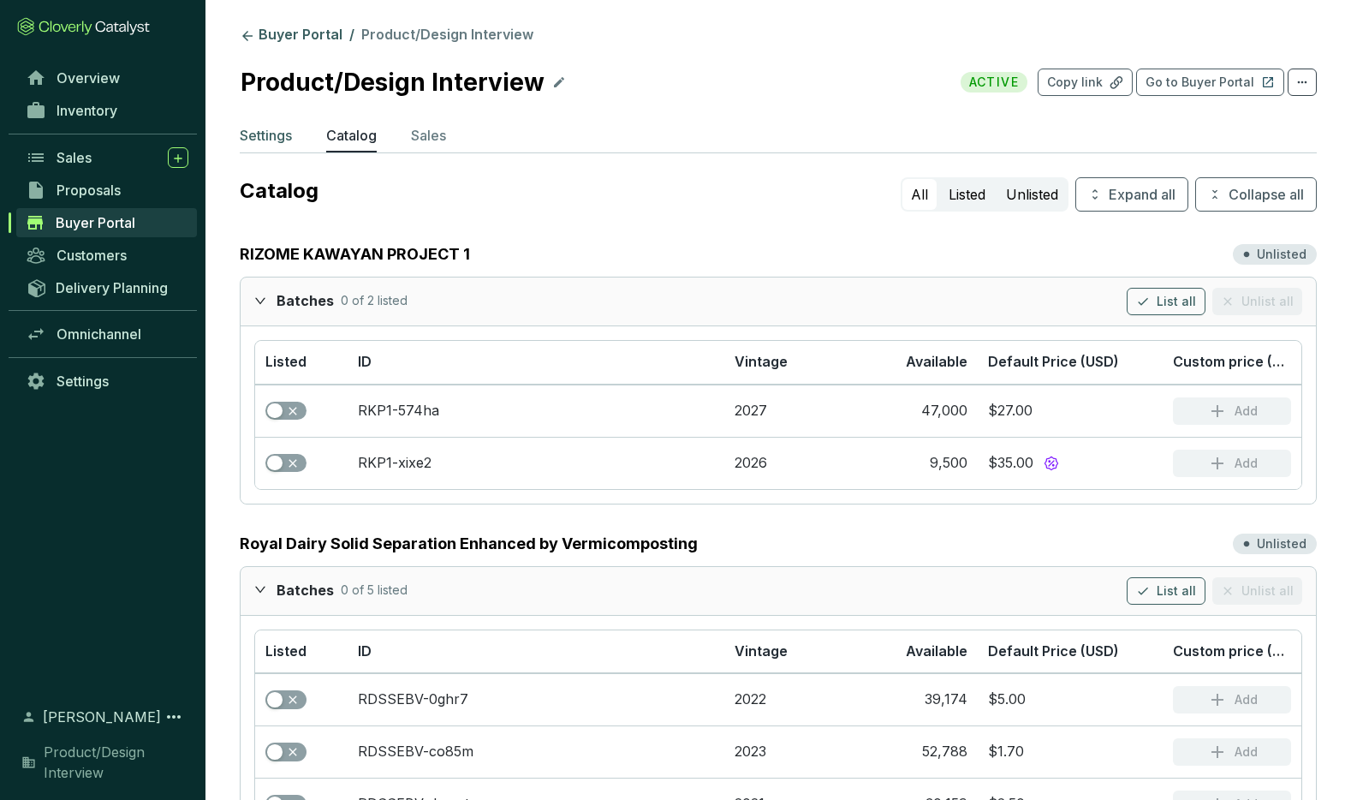
click at [267, 127] on p "Settings" at bounding box center [266, 135] width 52 height 21
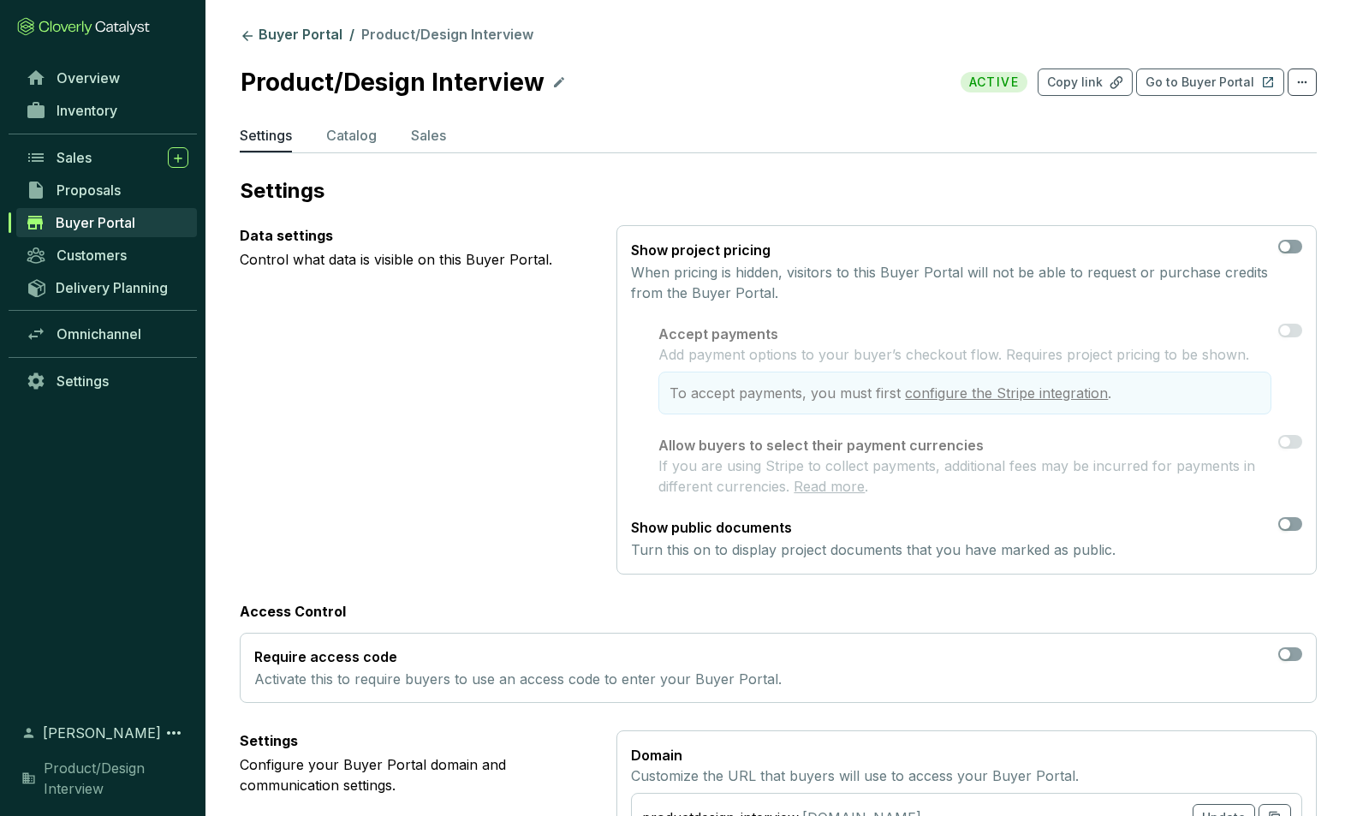
click at [93, 21] on icon at bounding box center [83, 26] width 133 height 19
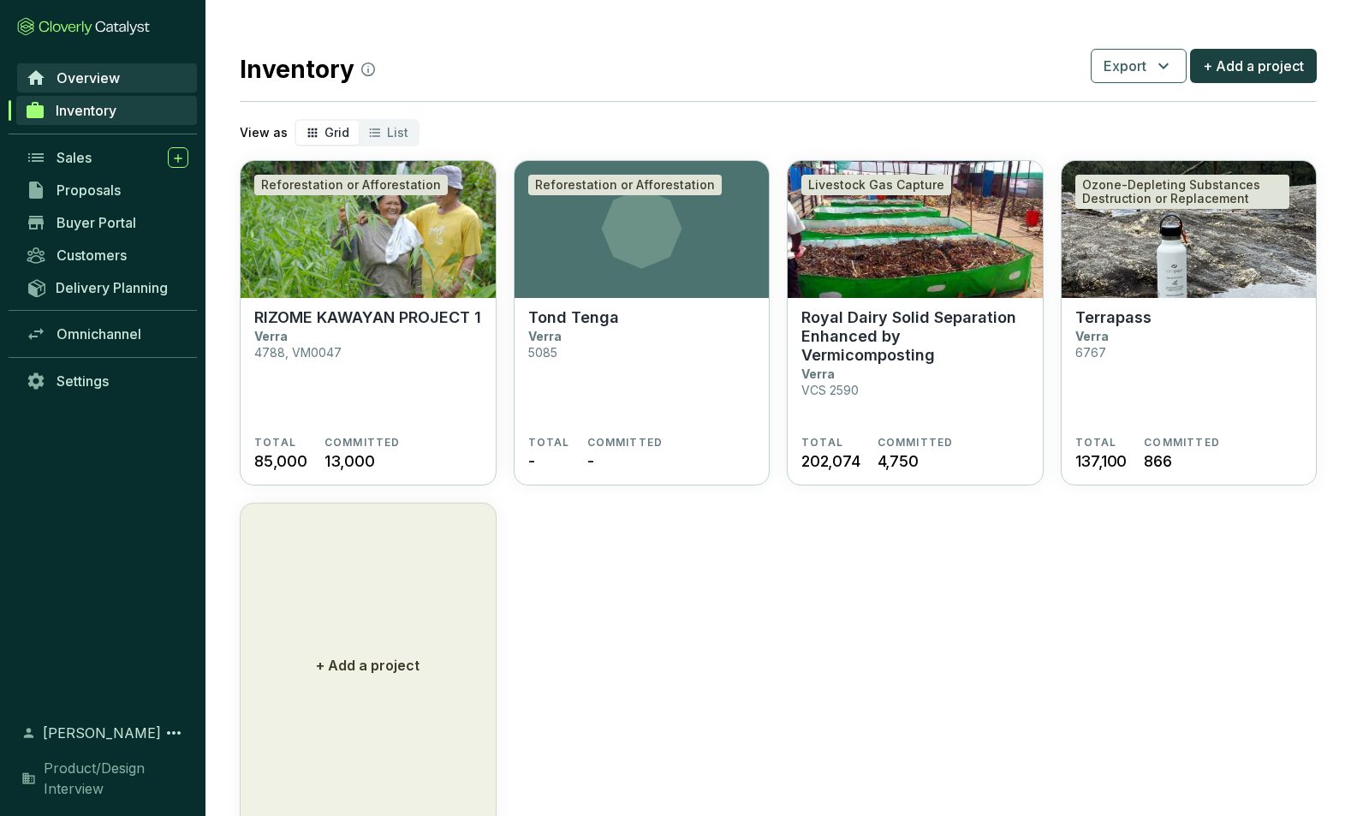
click at [89, 74] on span "Overview" at bounding box center [88, 77] width 63 height 17
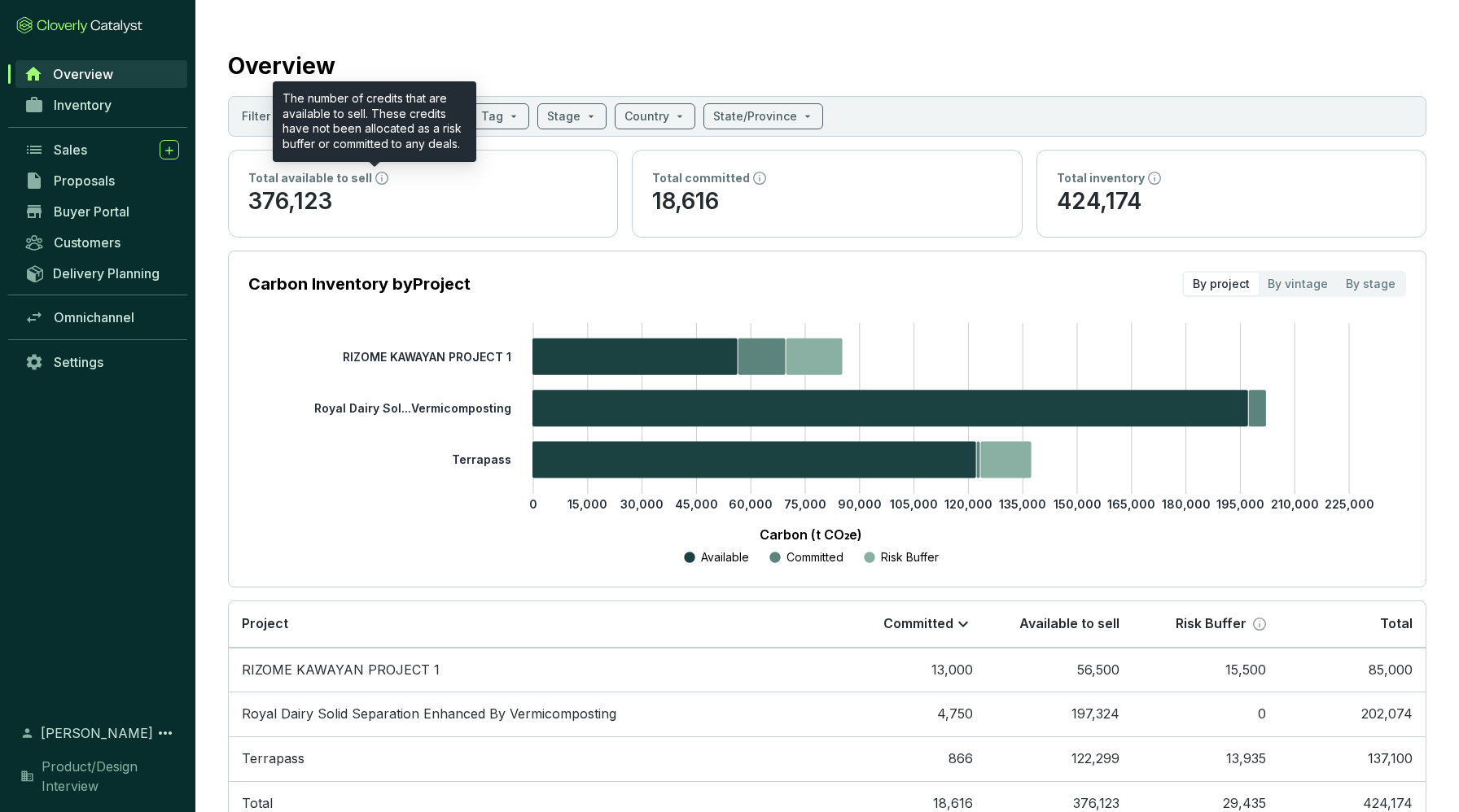
click at [379, 184] on icon at bounding box center [382, 179] width 13 height 13
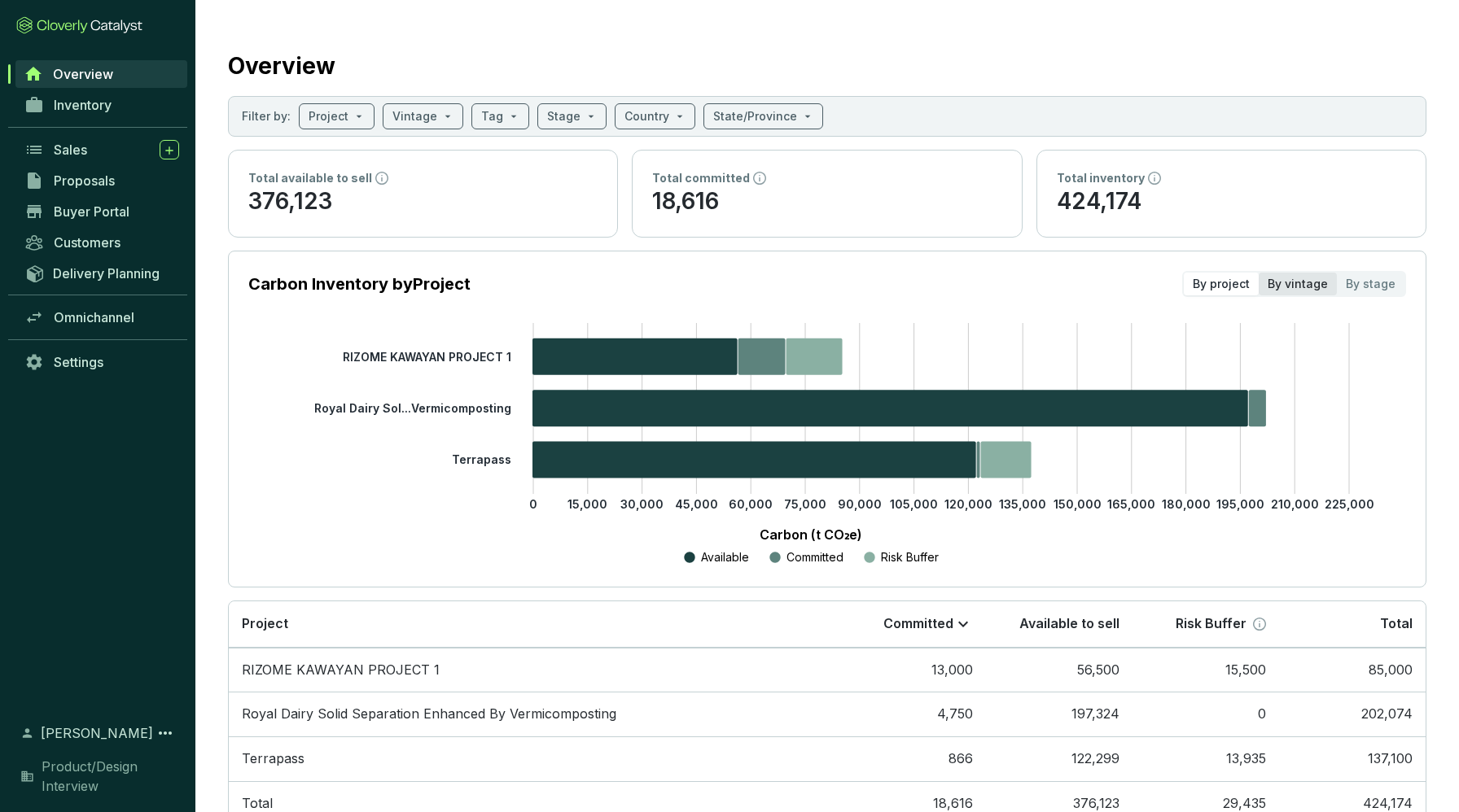
click at [1284, 286] on div "By vintage" at bounding box center [1298, 284] width 78 height 23
click at [1259, 273] on input "By vintage" at bounding box center [1259, 273] width 0 height 0
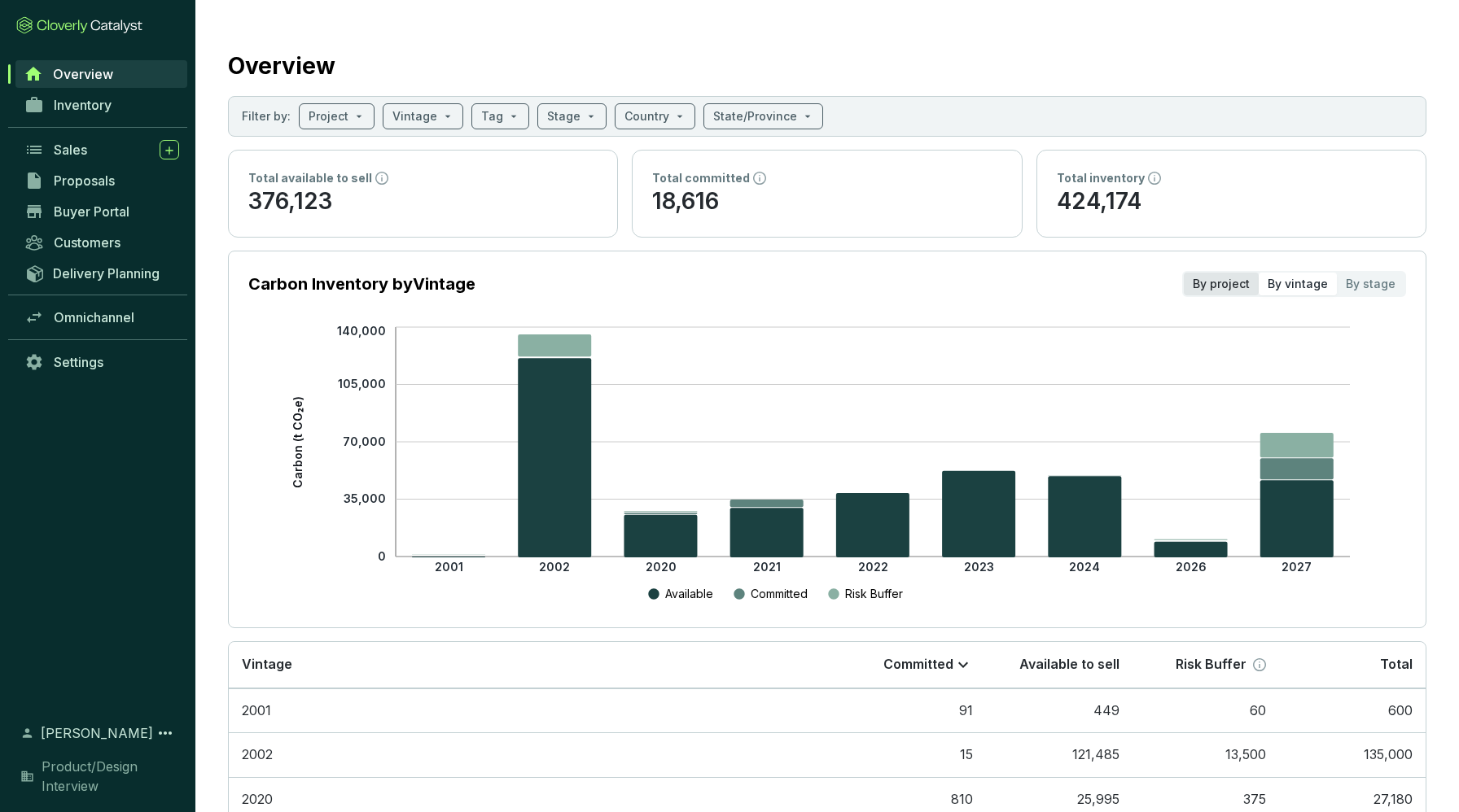
click at [1236, 289] on div "By project" at bounding box center [1221, 284] width 75 height 23
click at [1184, 273] on input "By project" at bounding box center [1184, 273] width 0 height 0
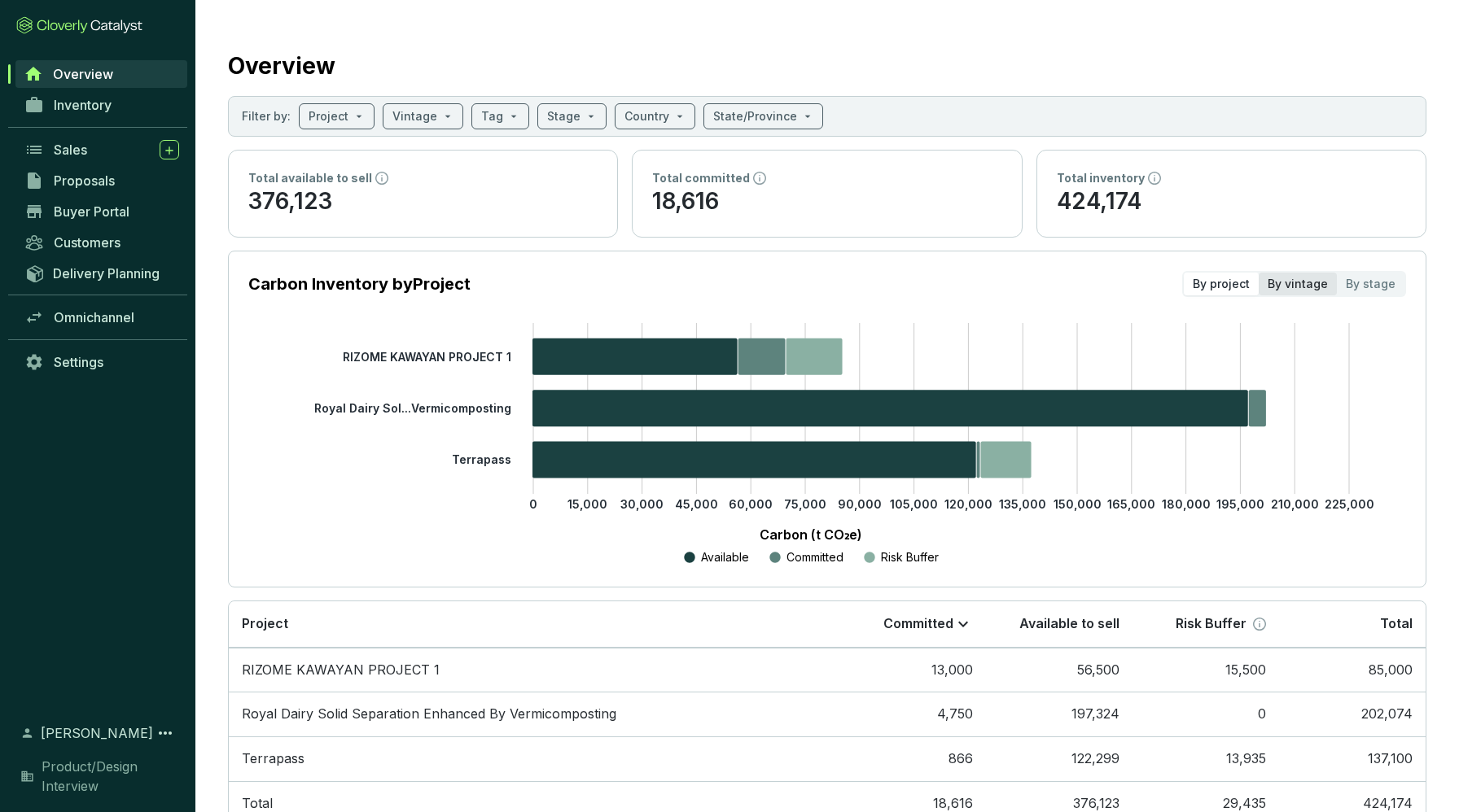
click at [1284, 283] on div "By vintage" at bounding box center [1298, 284] width 78 height 23
click at [1259, 273] on input "By vintage" at bounding box center [1259, 273] width 0 height 0
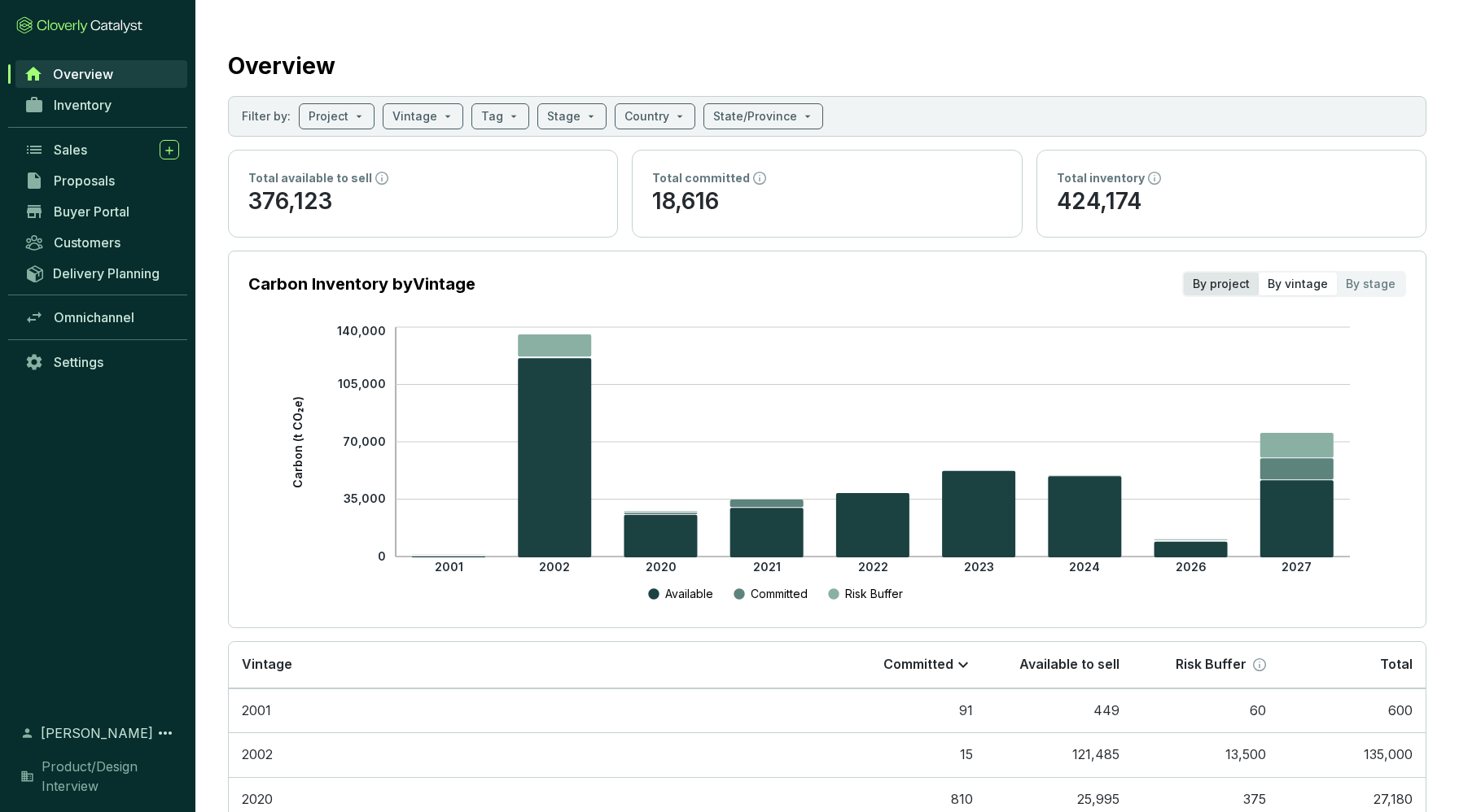
click at [1208, 280] on div "By project" at bounding box center [1221, 284] width 75 height 23
click at [1184, 273] on input "By project" at bounding box center [1184, 273] width 0 height 0
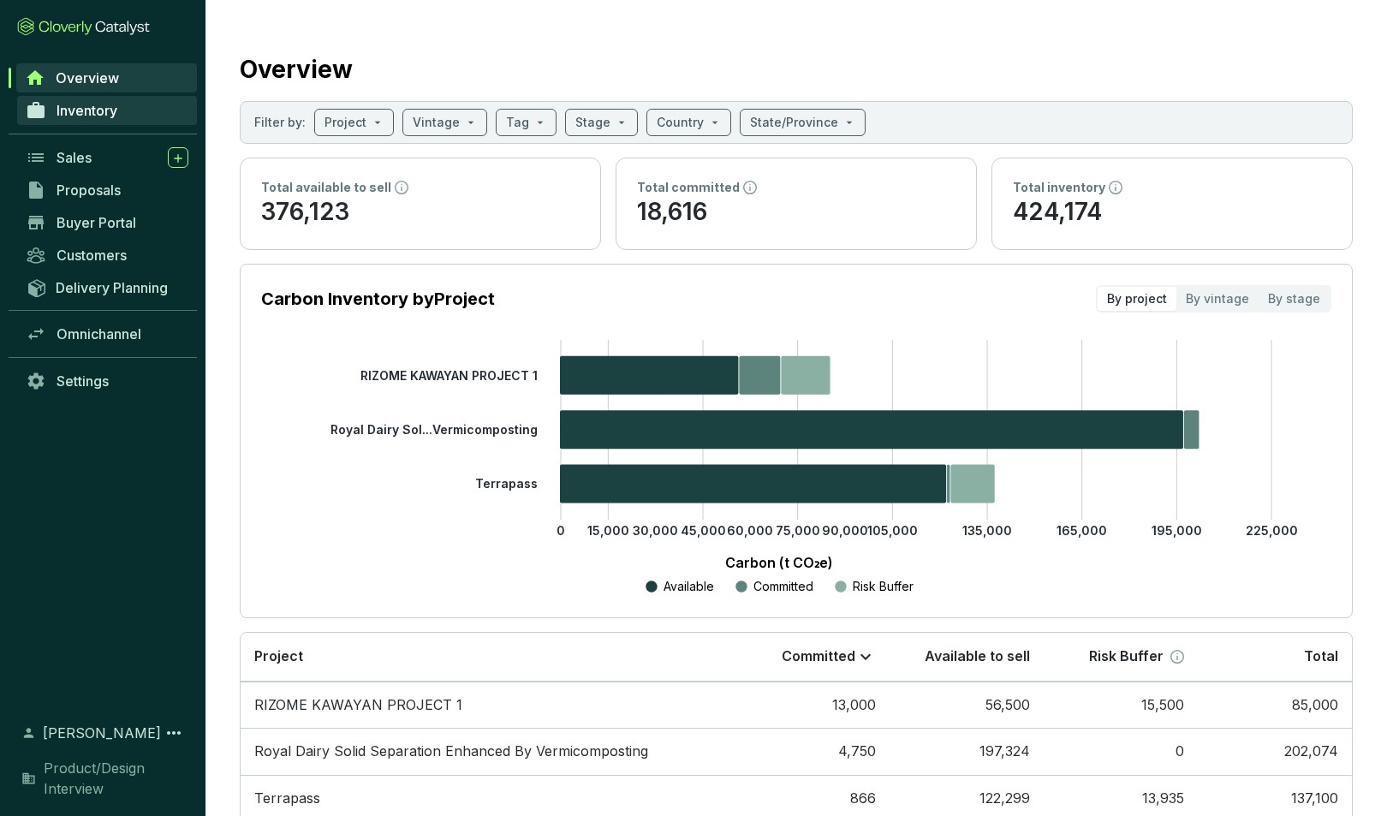
click at [98, 115] on span "Inventory" at bounding box center [87, 110] width 61 height 17
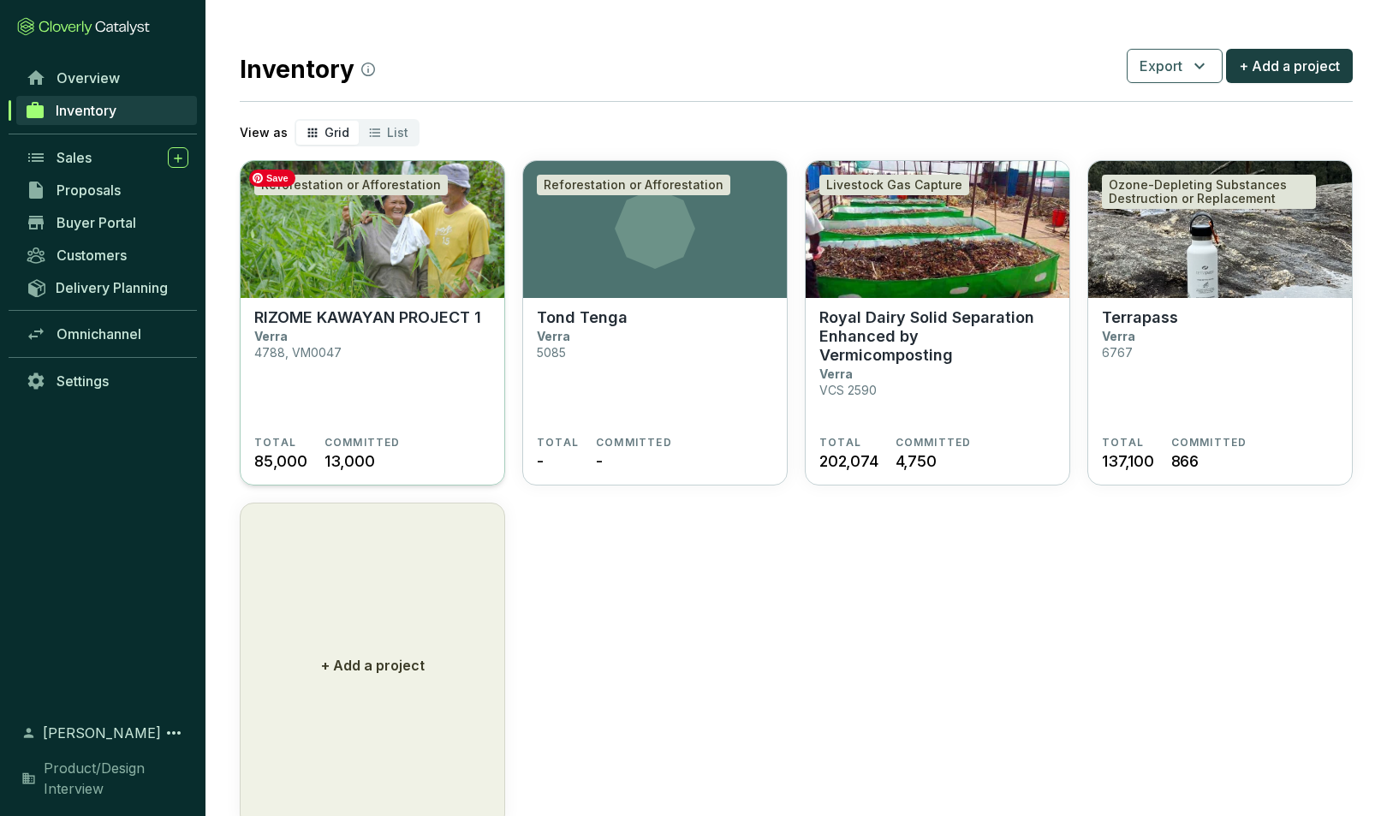
click at [330, 270] on img at bounding box center [373, 229] width 264 height 137
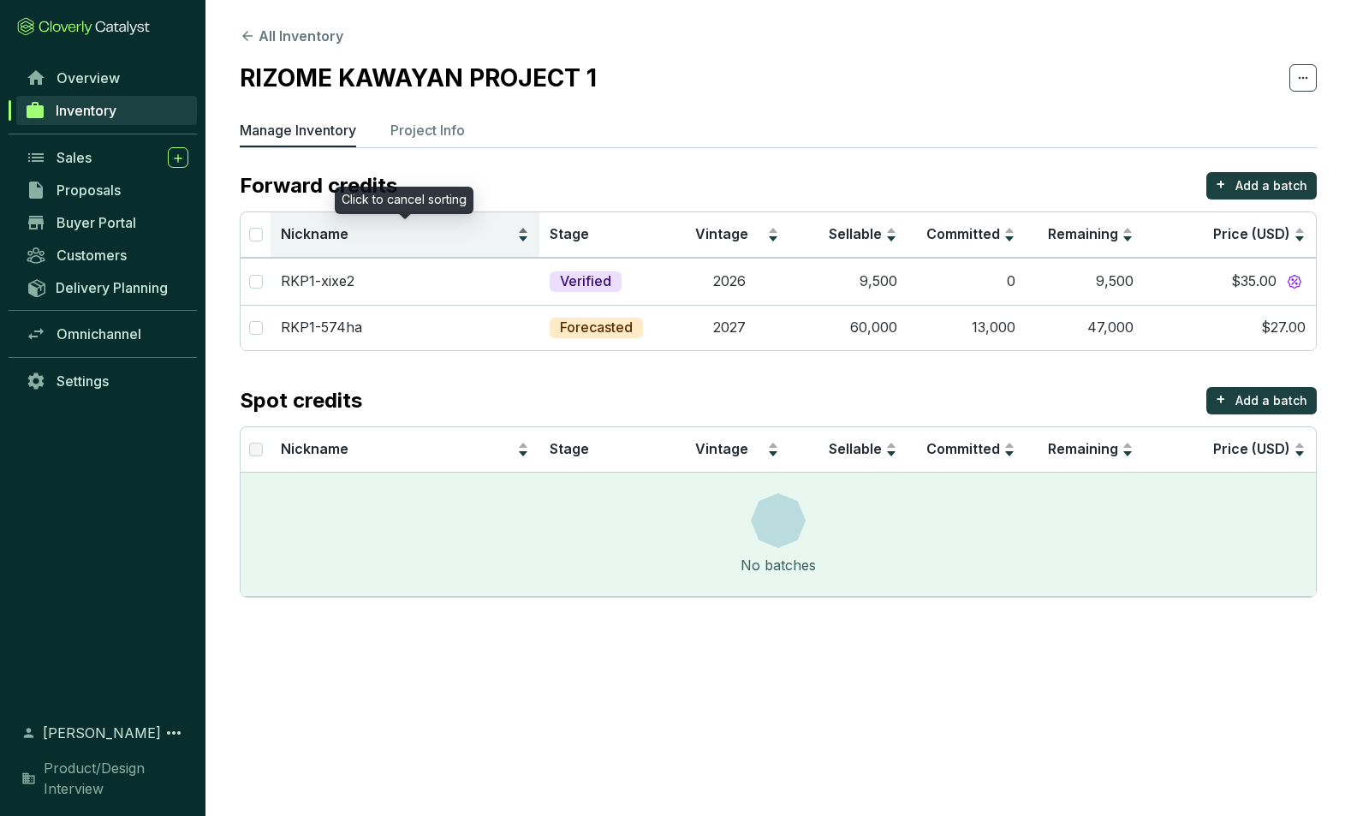
click at [359, 235] on span "Nickname" at bounding box center [397, 234] width 233 height 19
click at [434, 235] on span "Nickname" at bounding box center [397, 234] width 233 height 19
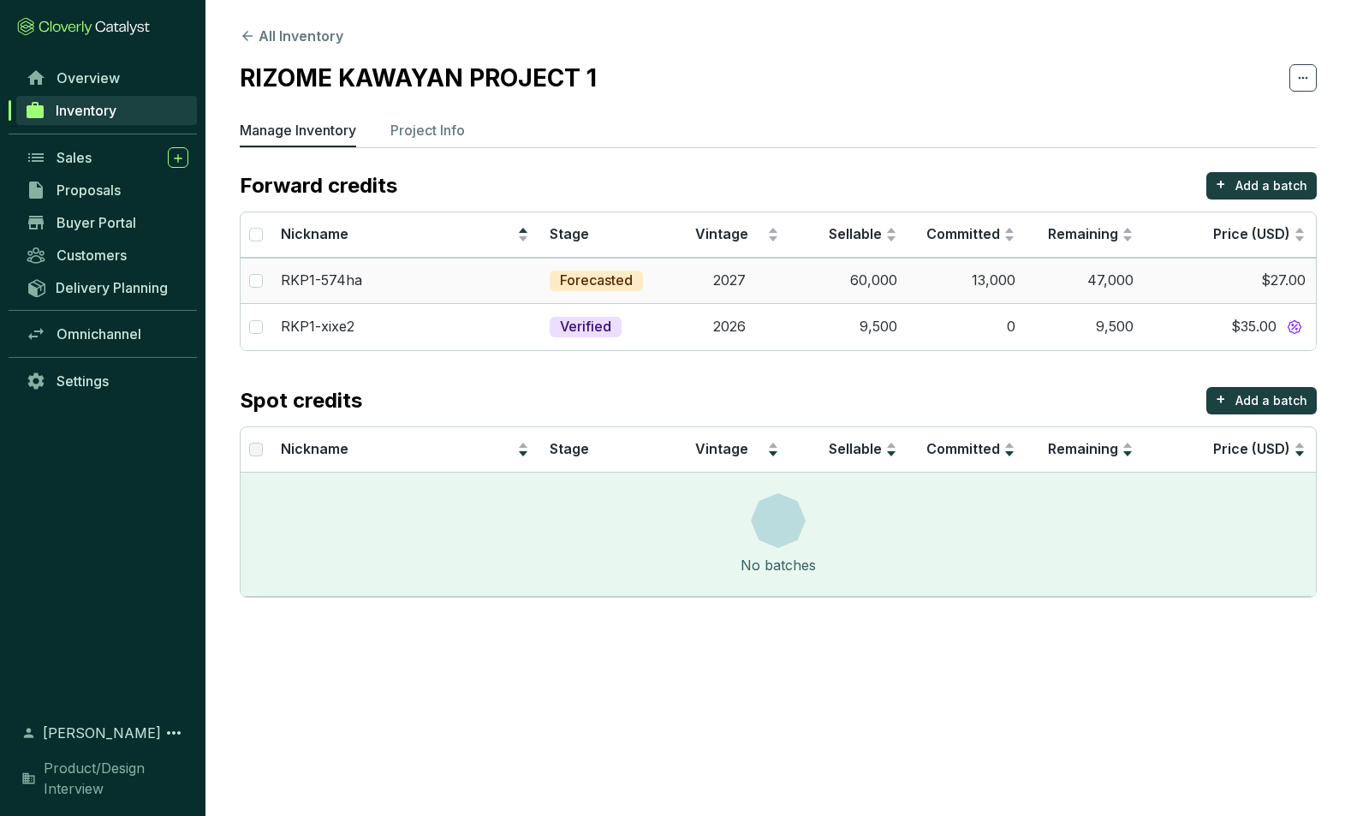
click at [409, 267] on td "RKP1-574ha" at bounding box center [405, 280] width 269 height 45
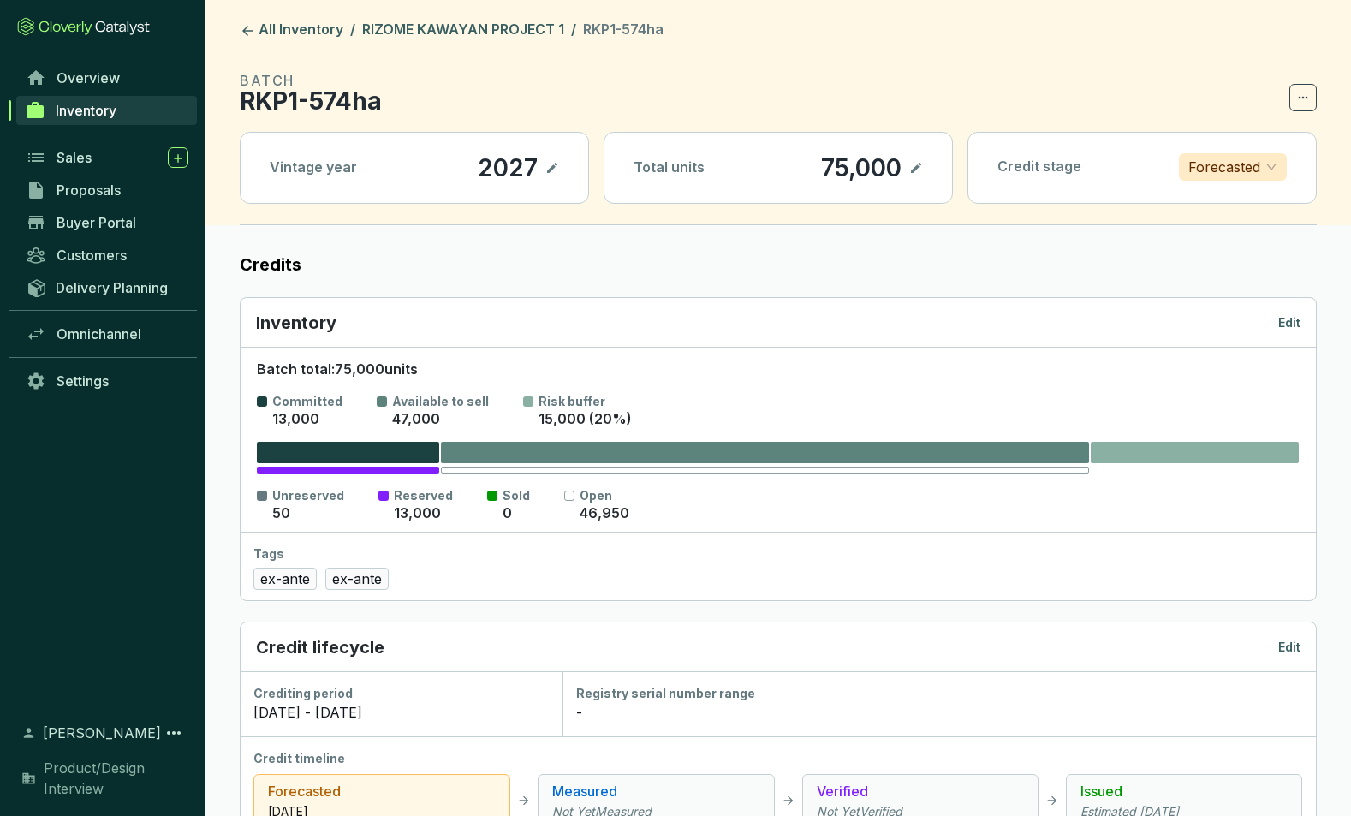
click at [1264, 169] on span "Forecasted" at bounding box center [1232, 167] width 89 height 26
click at [253, 24] on icon at bounding box center [247, 30] width 15 height 15
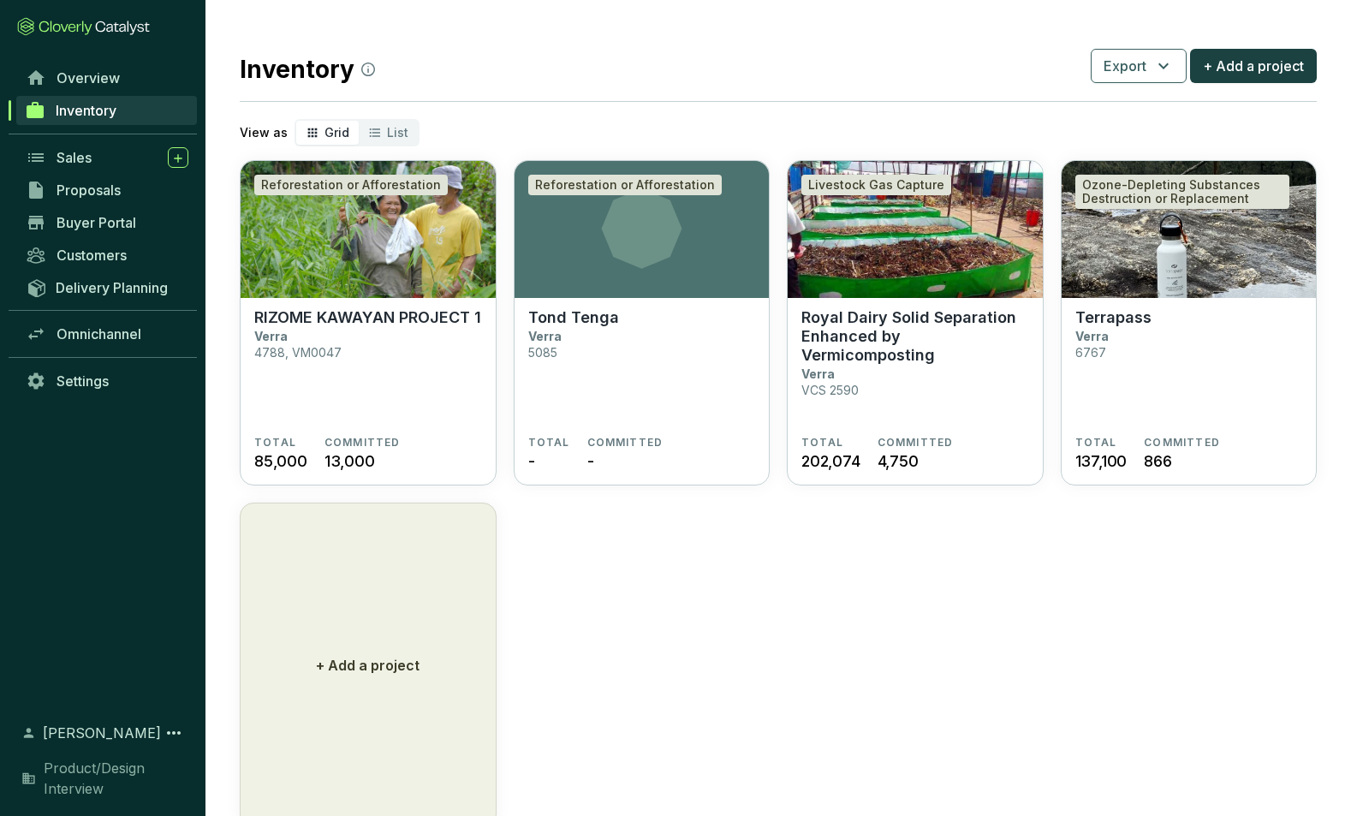
click at [226, 32] on section "Inventory Export + Add a project View as Grid List Reforestation or Afforestati…" at bounding box center [778, 436] width 1146 height 872
click at [83, 23] on icon at bounding box center [83, 26] width 133 height 19
click at [77, 75] on span "Overview" at bounding box center [88, 77] width 63 height 17
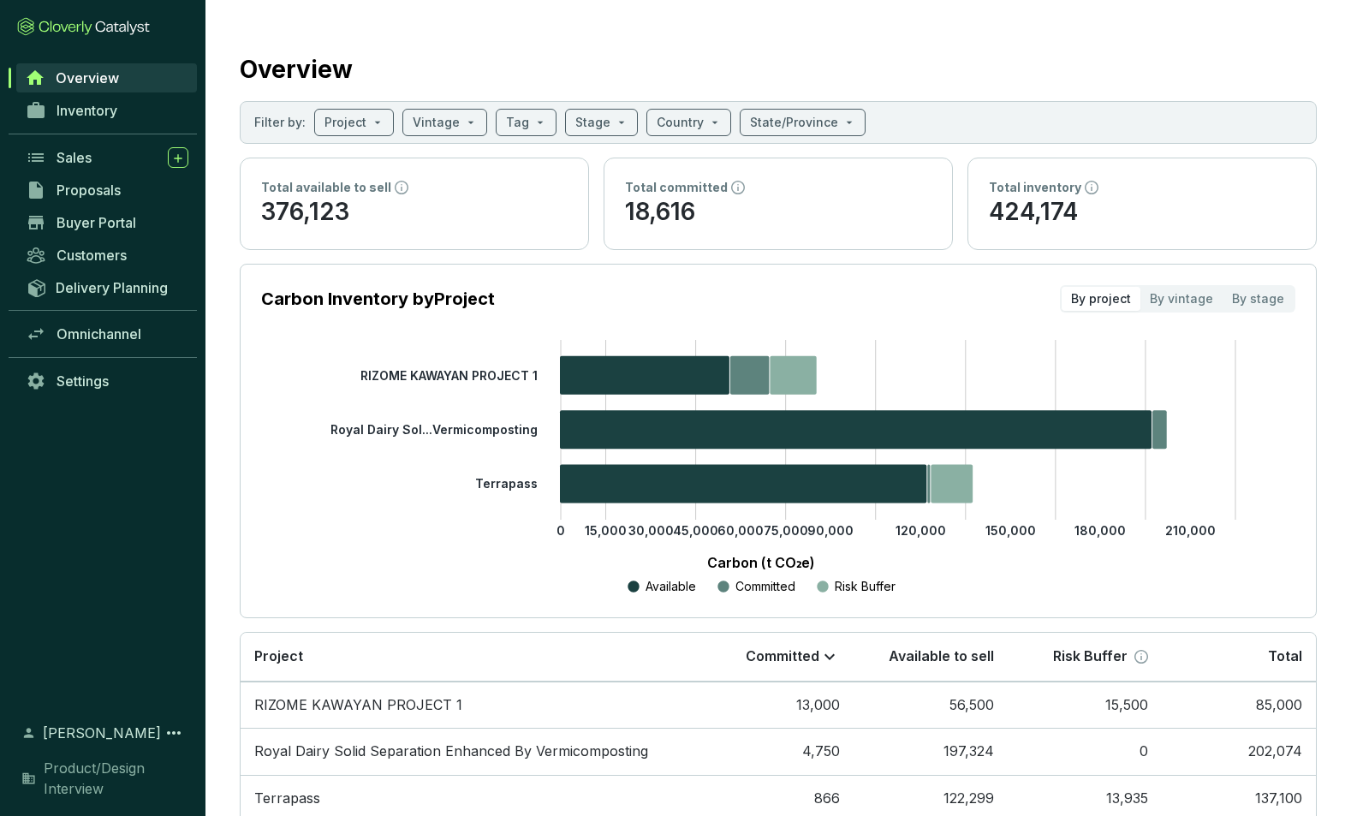
click at [84, 27] on icon at bounding box center [83, 26] width 133 height 19
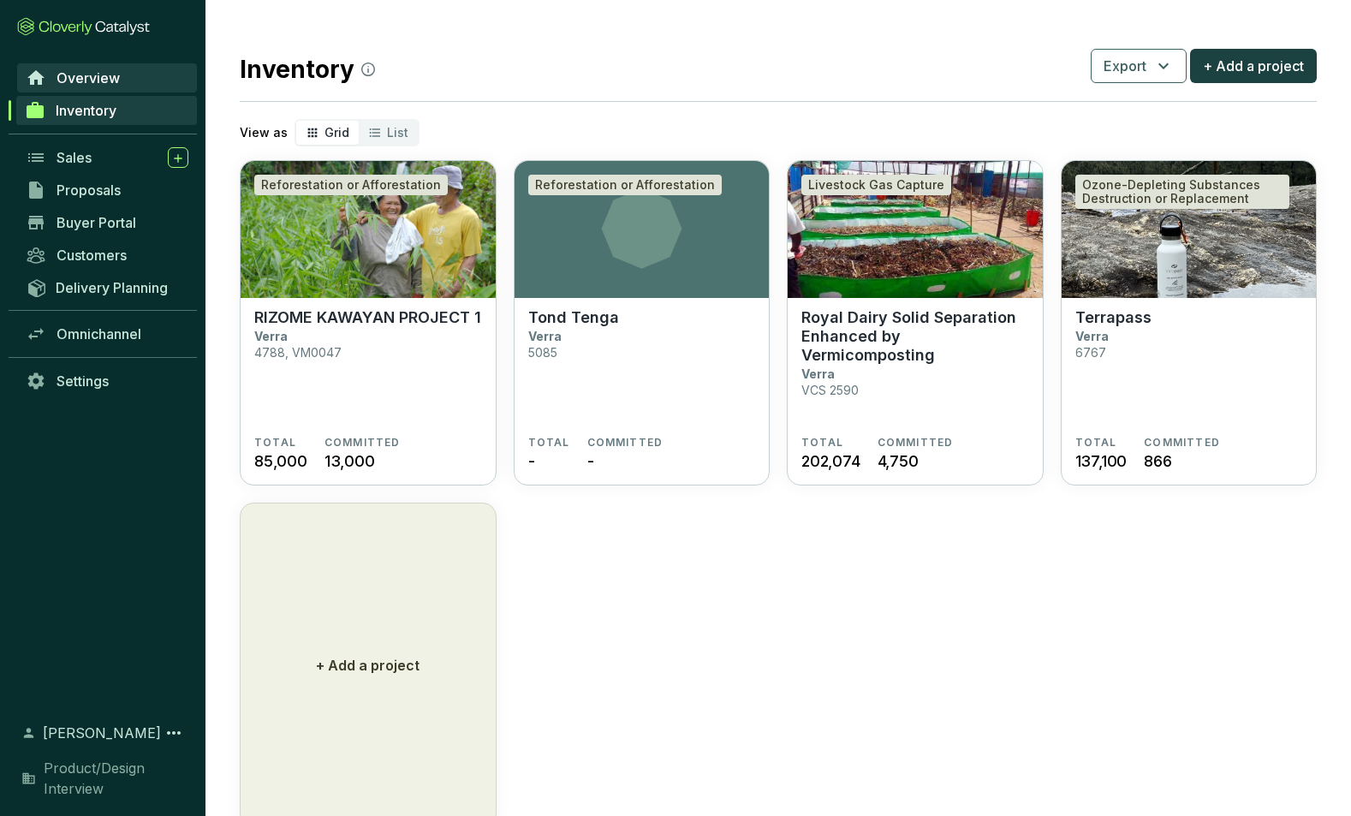
click at [87, 74] on span "Overview" at bounding box center [88, 77] width 63 height 17
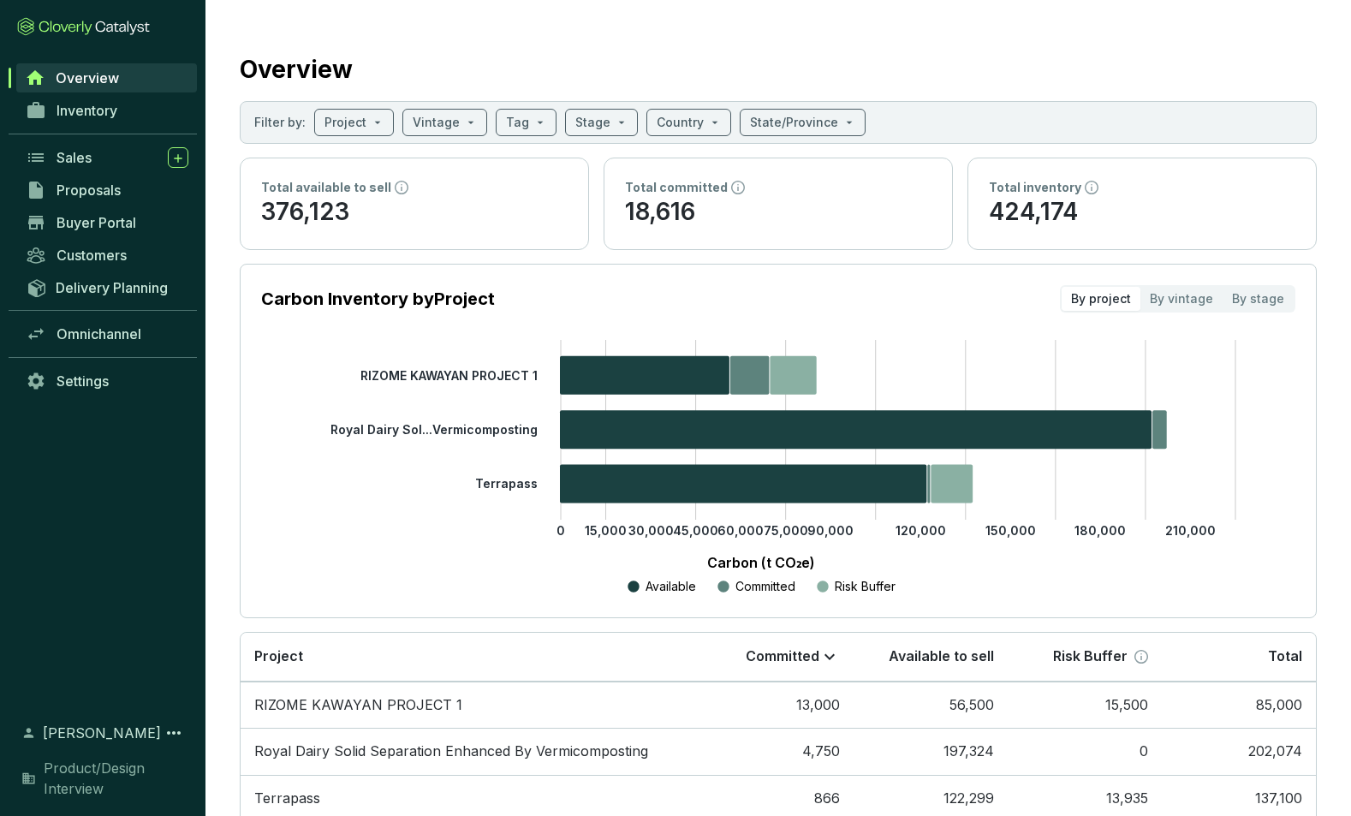
click at [86, 23] on icon at bounding box center [83, 26] width 133 height 19
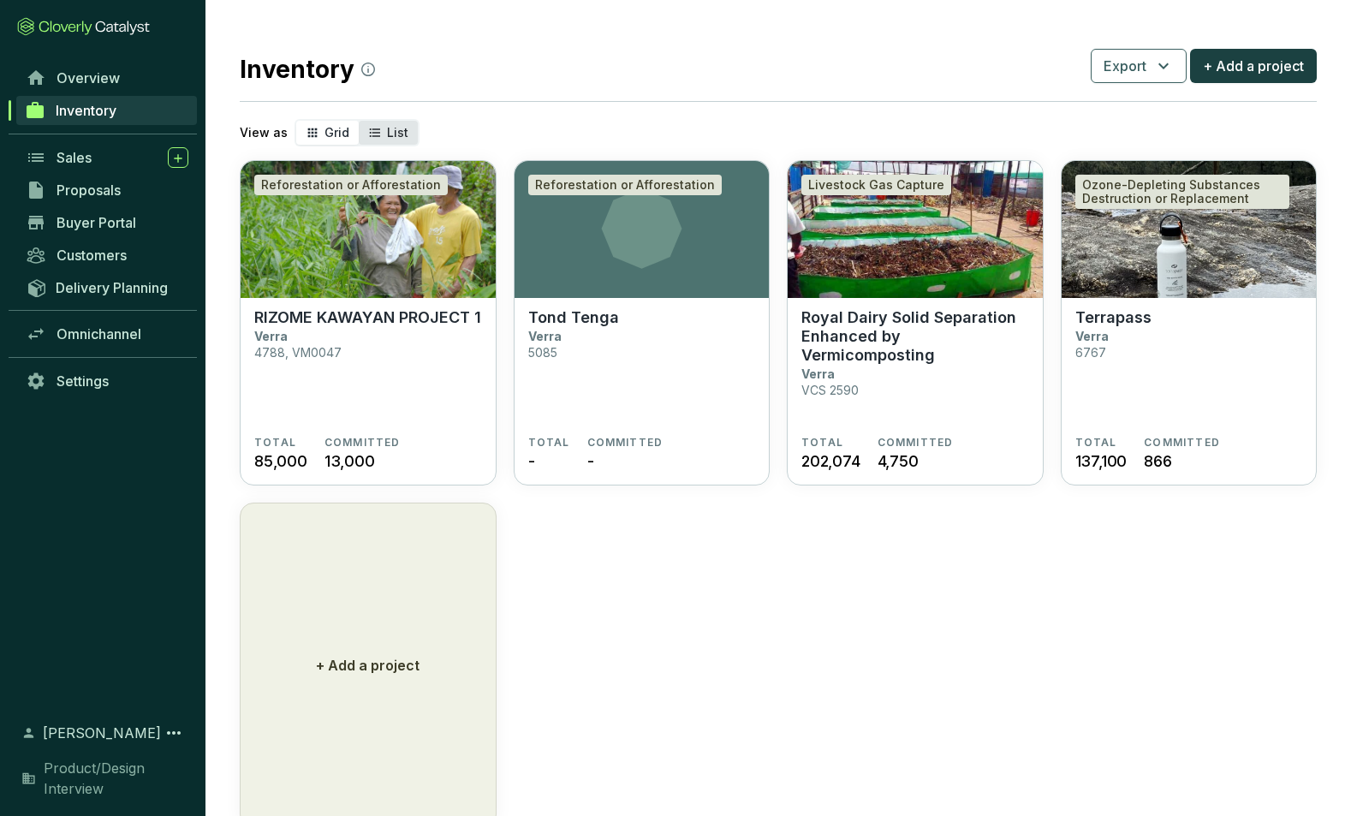
click at [387, 130] on span "List" at bounding box center [397, 132] width 21 height 15
click at [359, 121] on input "List" at bounding box center [359, 121] width 0 height 0
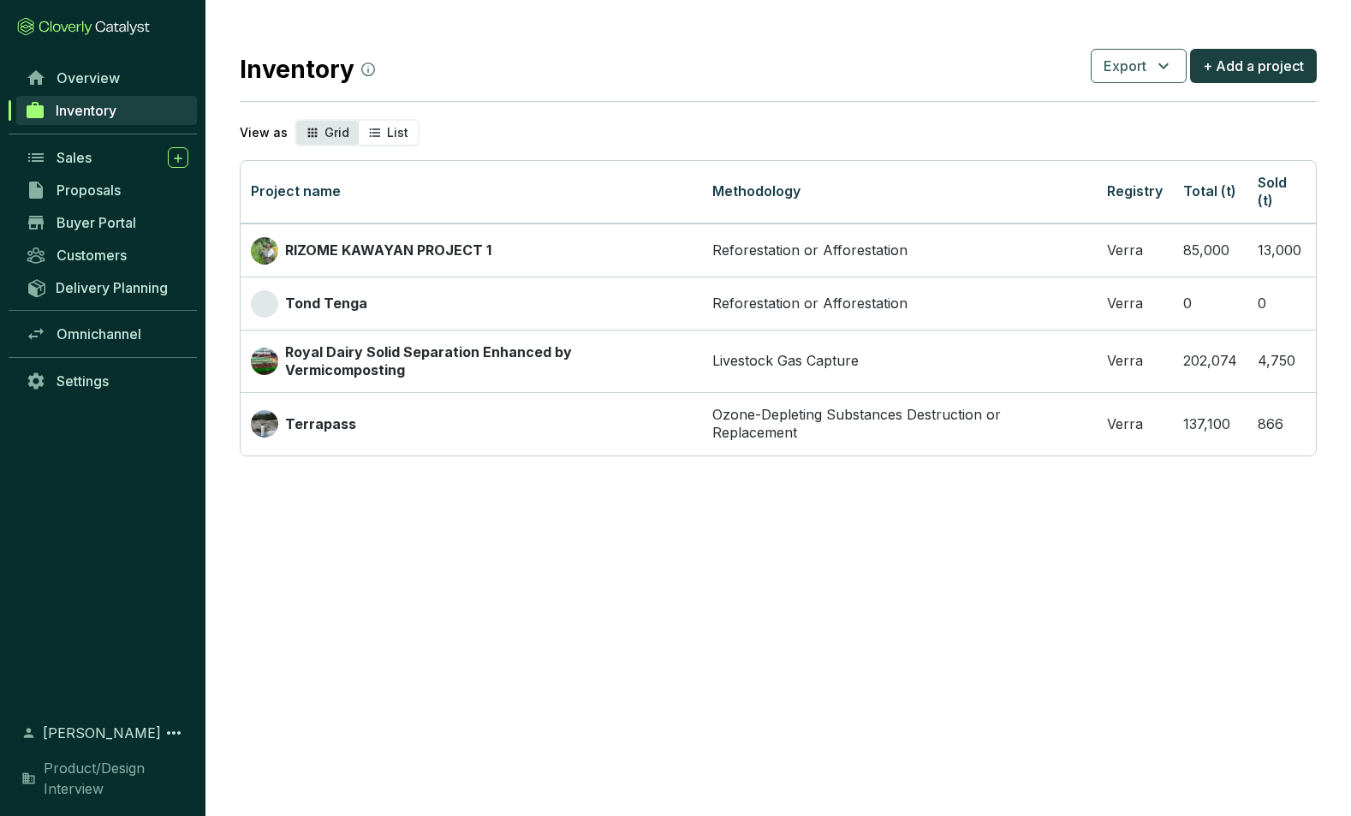
click at [329, 132] on span "Grid" at bounding box center [336, 132] width 25 height 15
click at [296, 121] on input "Grid" at bounding box center [296, 121] width 0 height 0
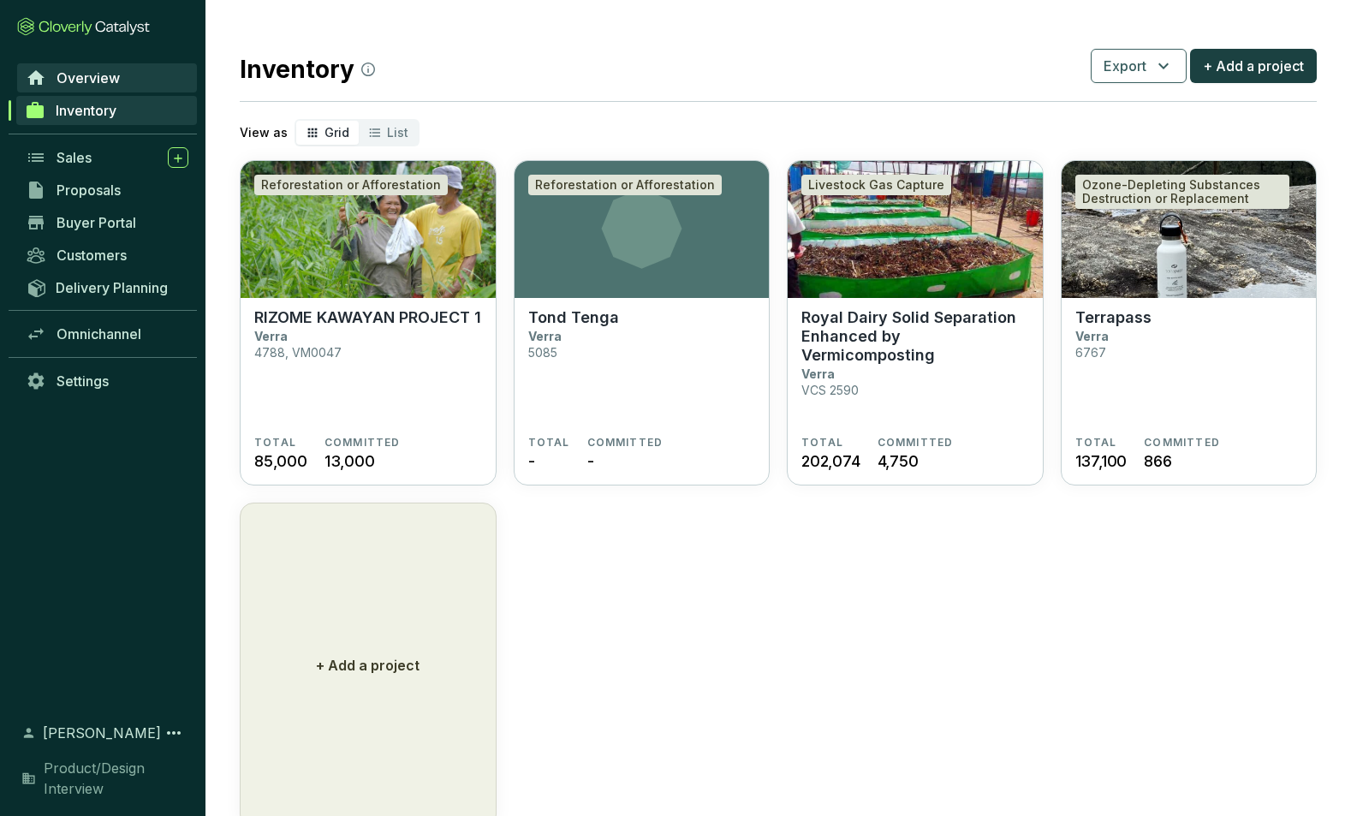
click at [75, 76] on span "Overview" at bounding box center [88, 77] width 63 height 17
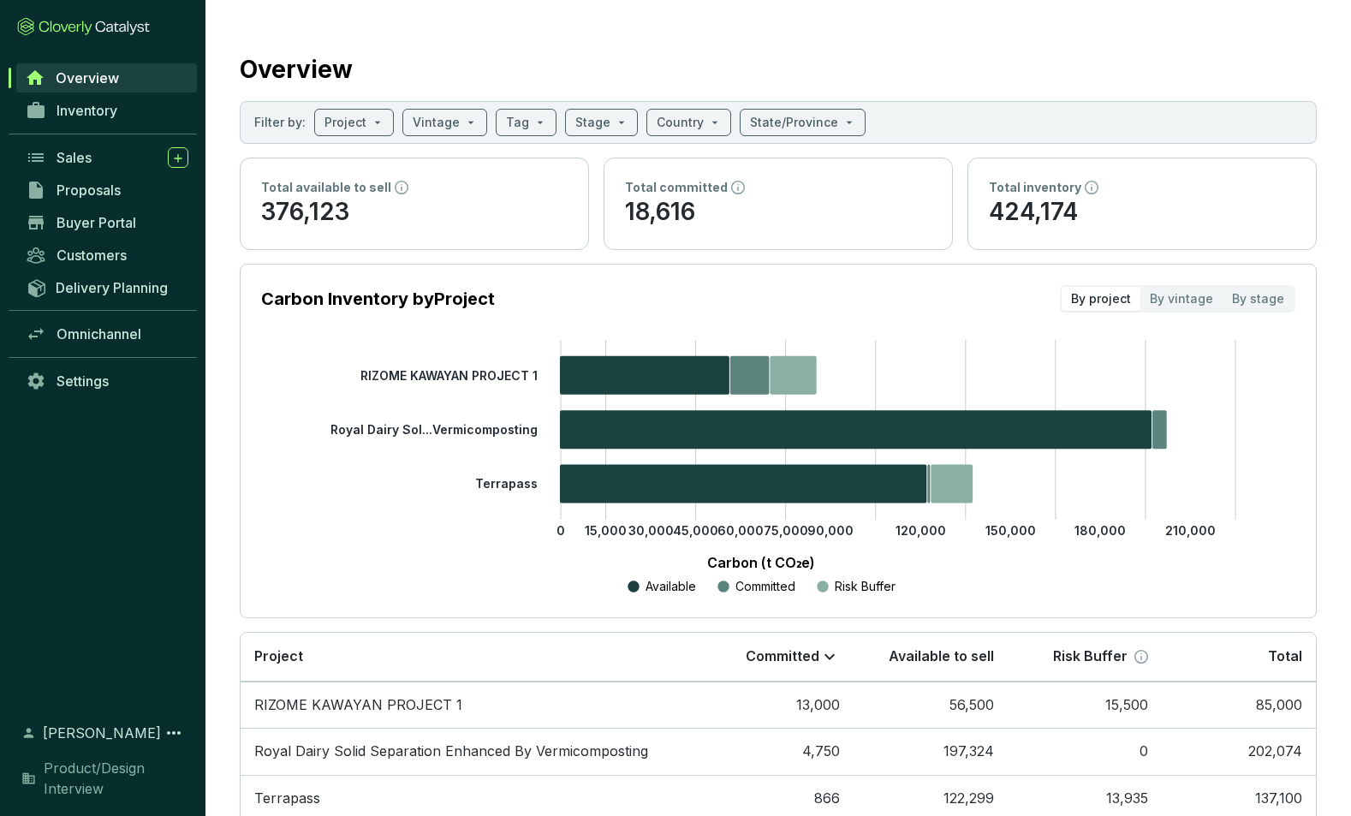
click at [212, 51] on section "Overview Filter by: Project Vintage Tag Stage Country State/Province Total avai…" at bounding box center [778, 457] width 1146 height 914
click at [89, 253] on span "Customers" at bounding box center [92, 255] width 70 height 17
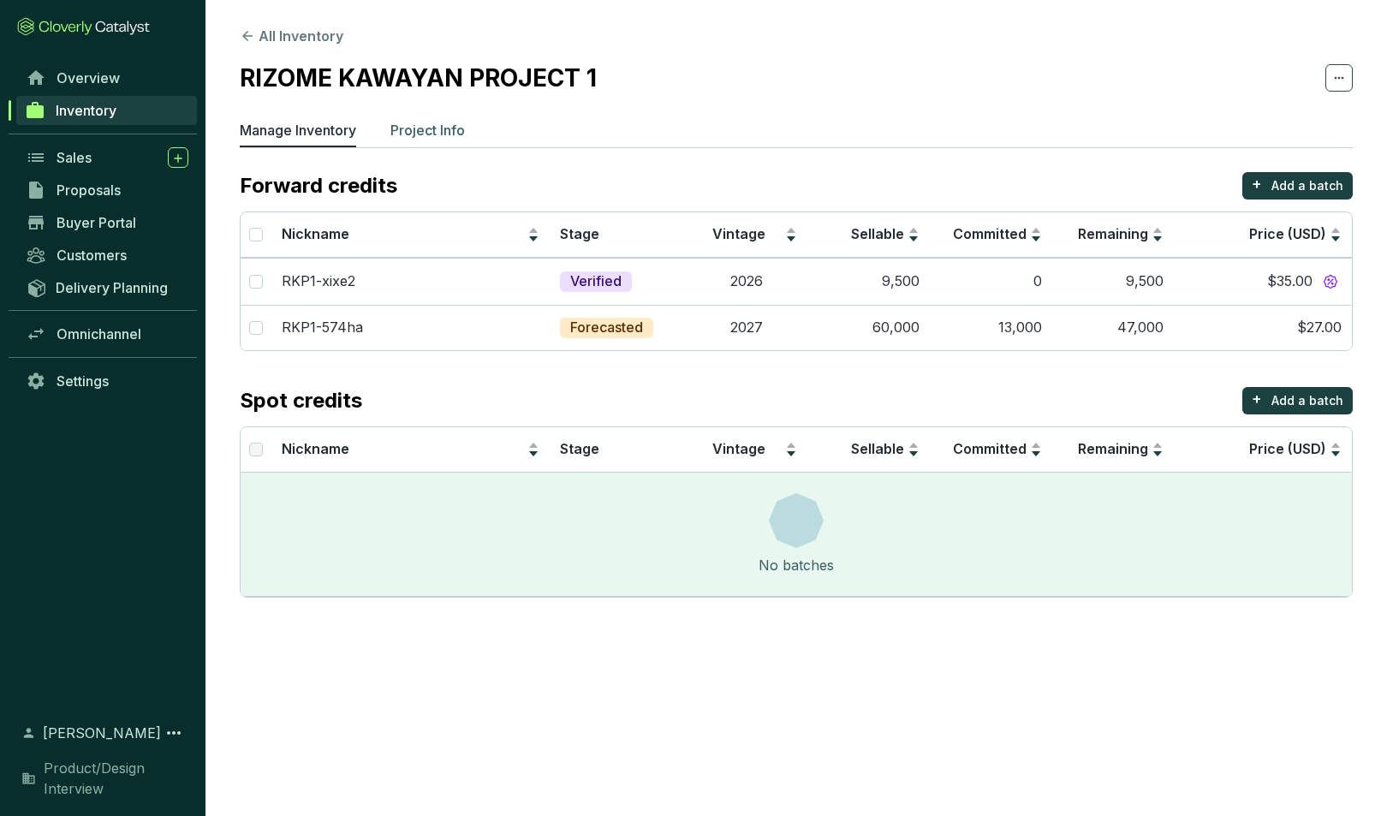
click at [443, 128] on p "Project Info" at bounding box center [427, 130] width 74 height 21
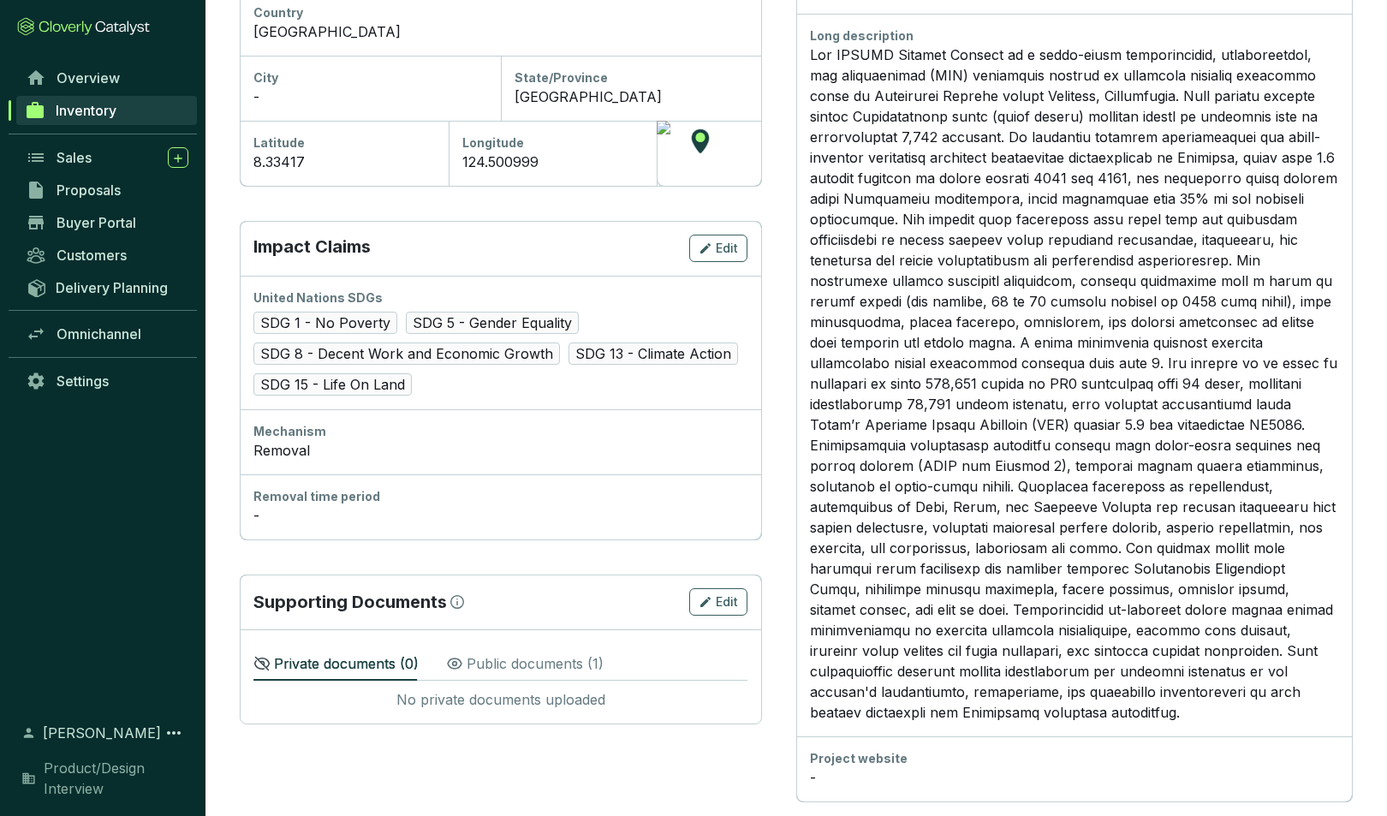
scroll to position [652, 0]
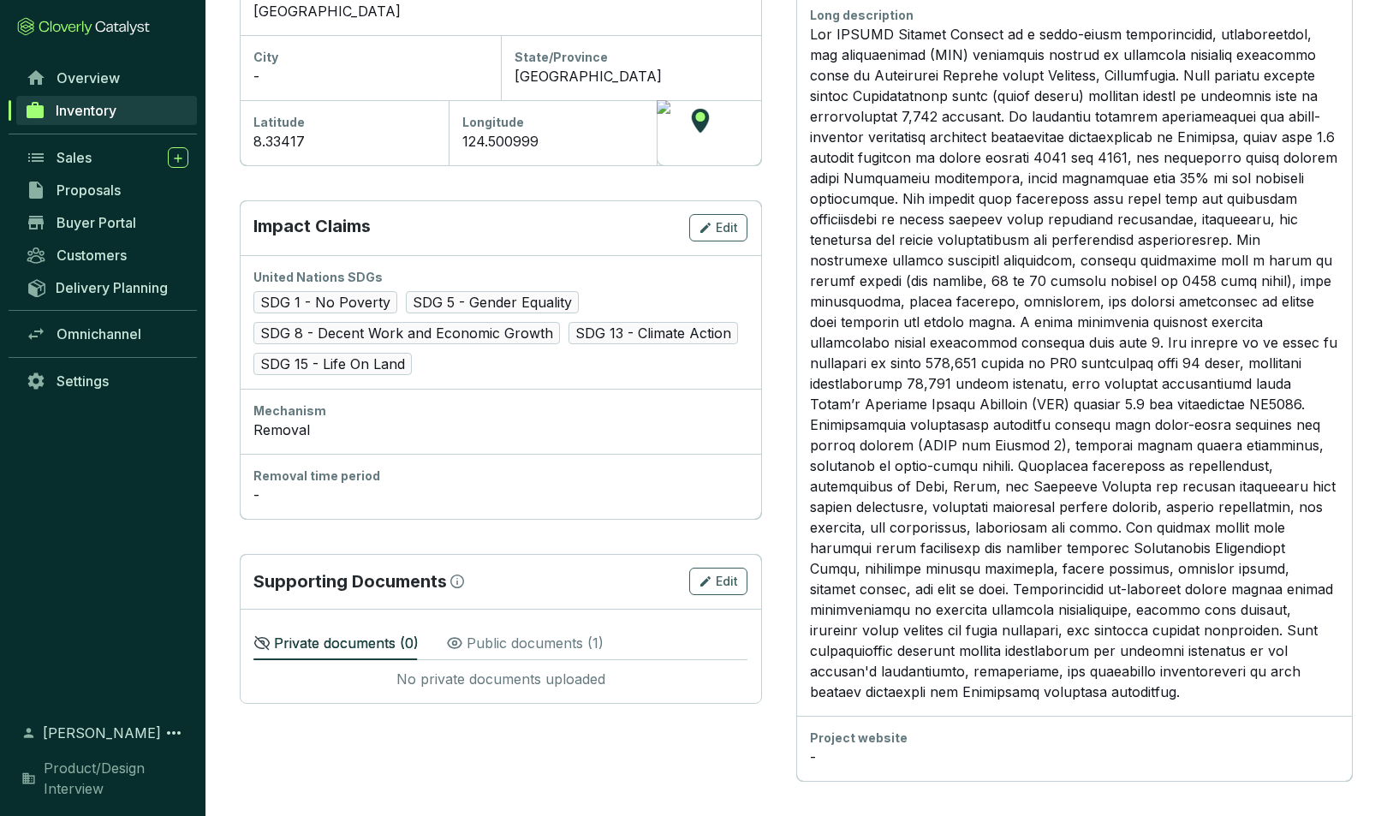
click at [713, 135] on div at bounding box center [709, 132] width 104 height 65
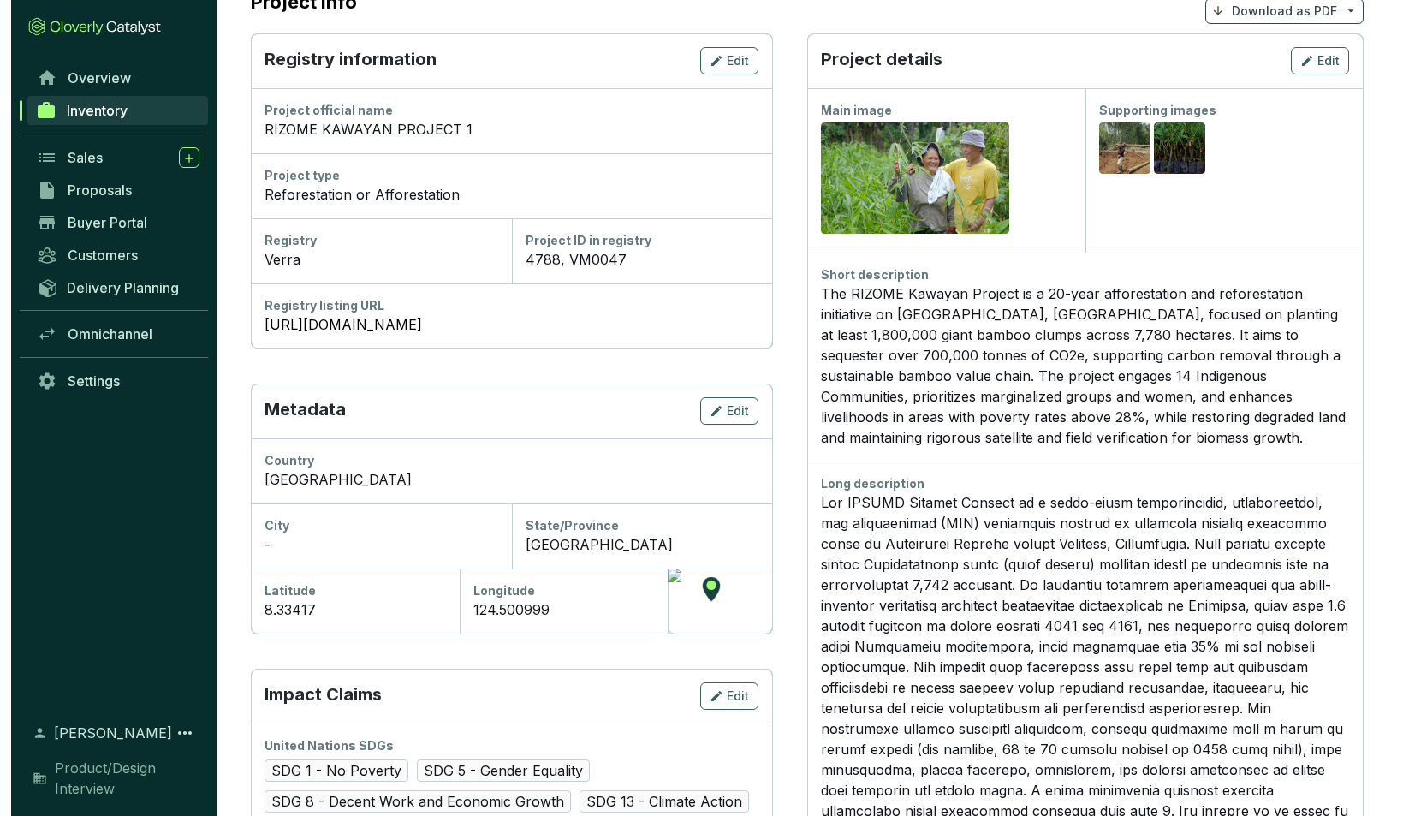
scroll to position [0, 0]
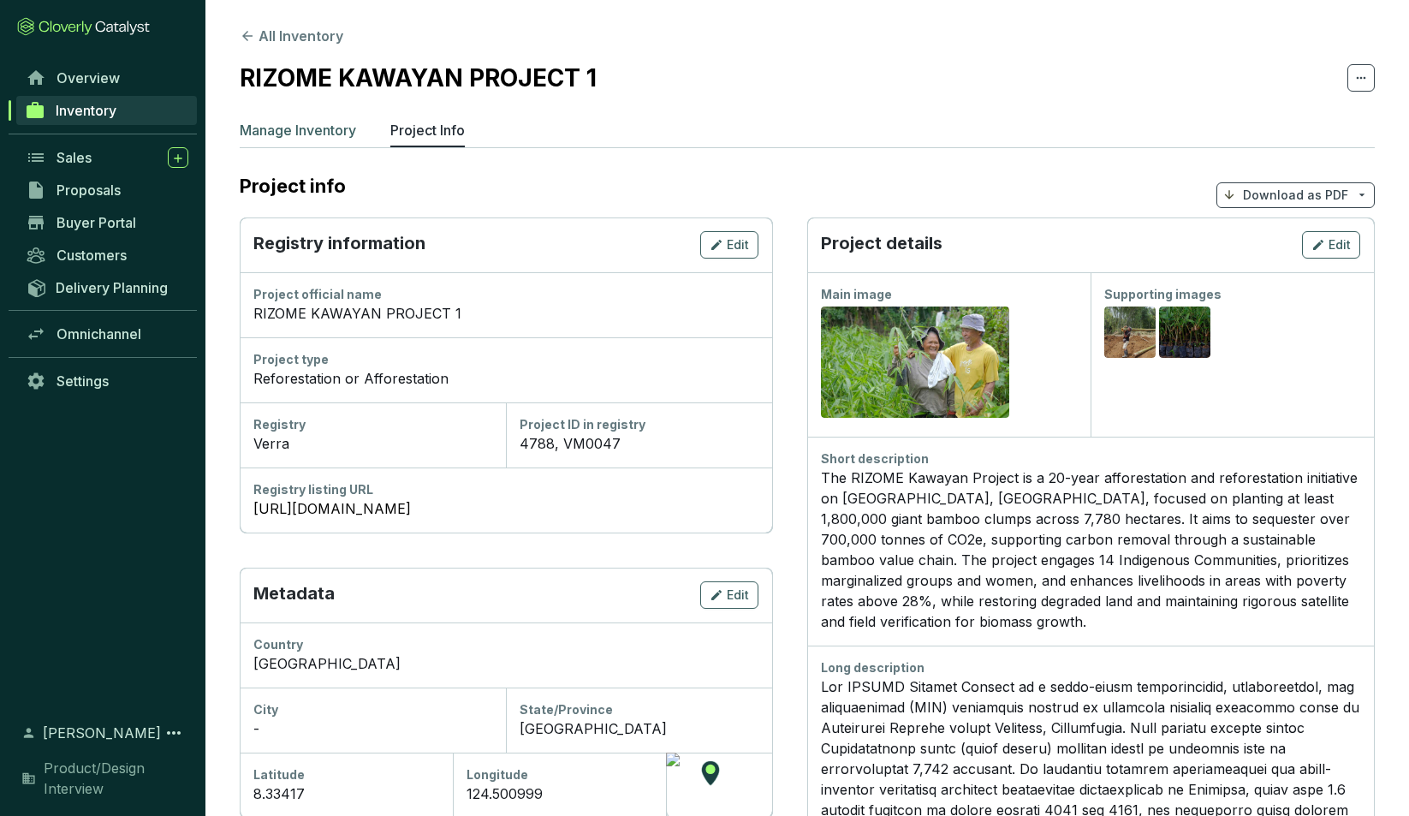
click at [280, 128] on p "Manage Inventory" at bounding box center [298, 130] width 116 height 21
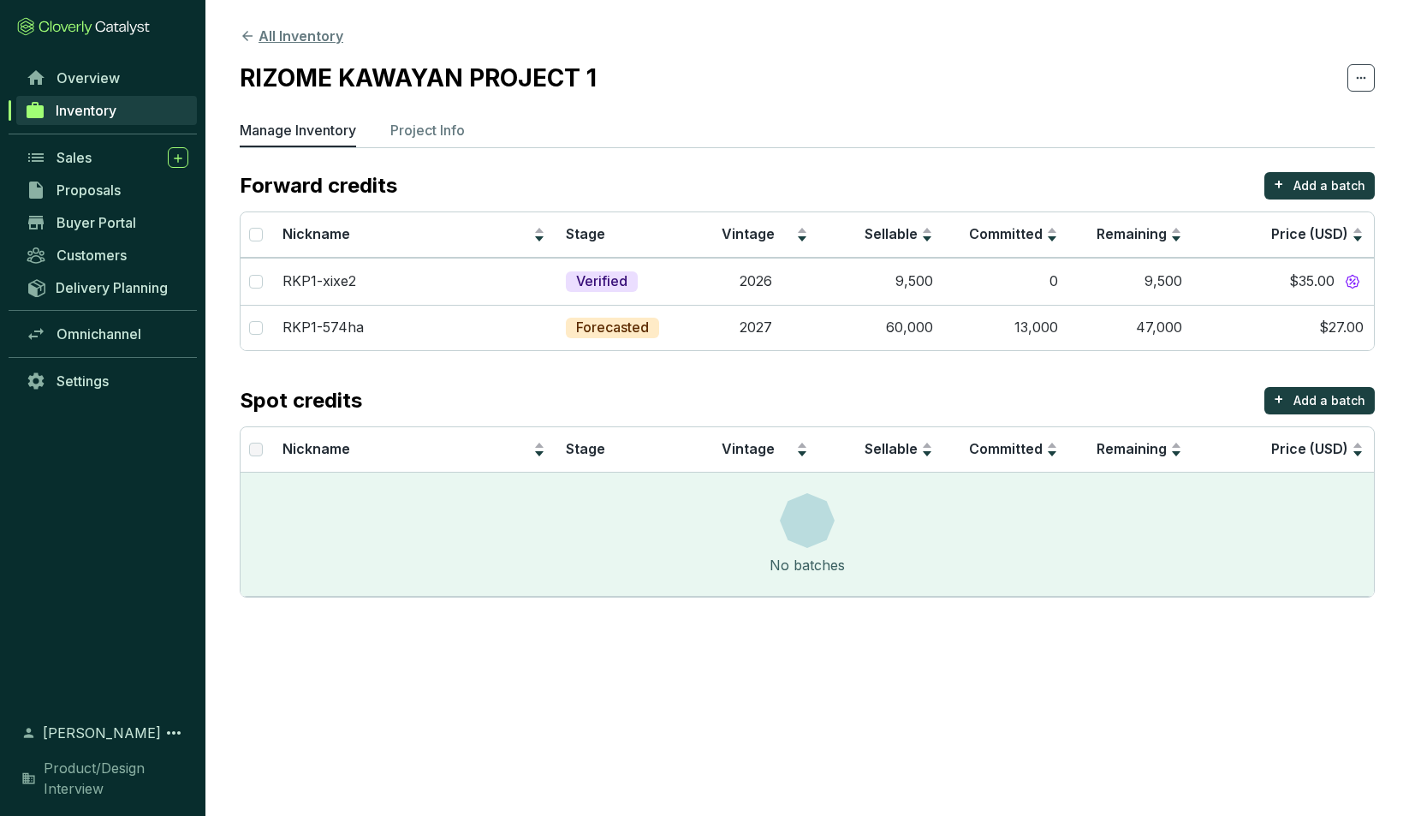
click at [247, 34] on icon at bounding box center [247, 35] width 15 height 15
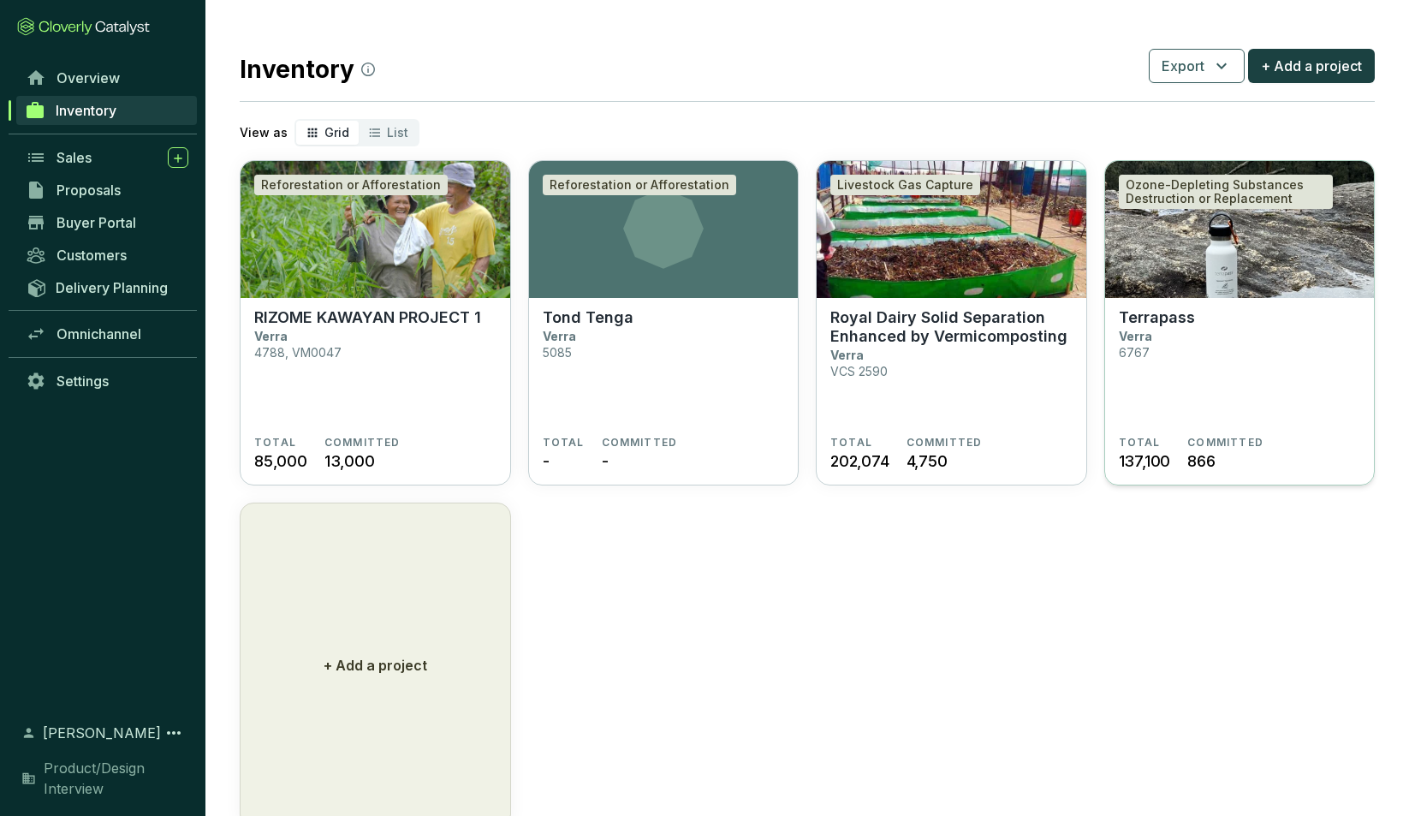
click at [1176, 355] on section "Terrapass Verra 6767" at bounding box center [1240, 372] width 242 height 128
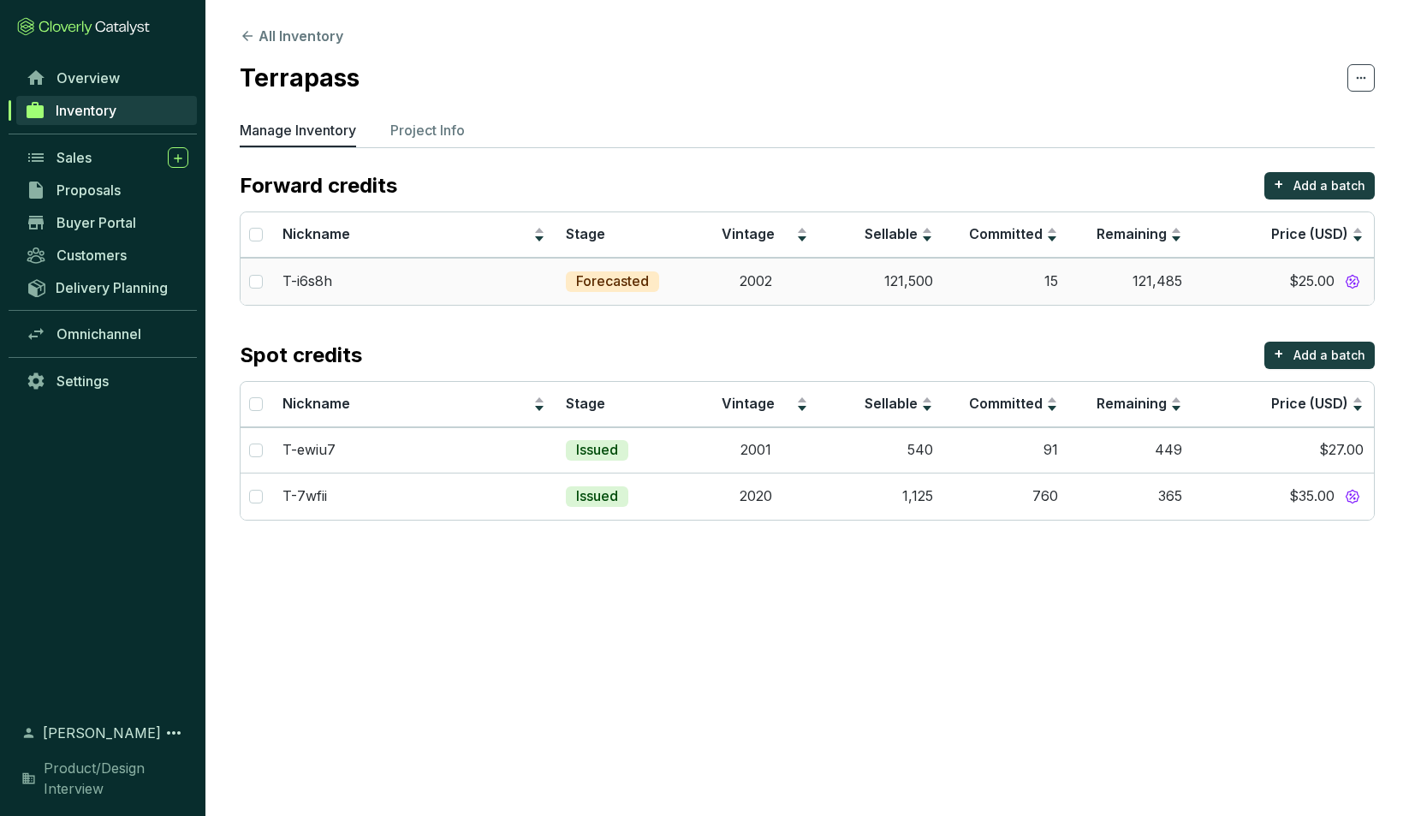
click at [687, 287] on td "Forecasted" at bounding box center [625, 281] width 139 height 47
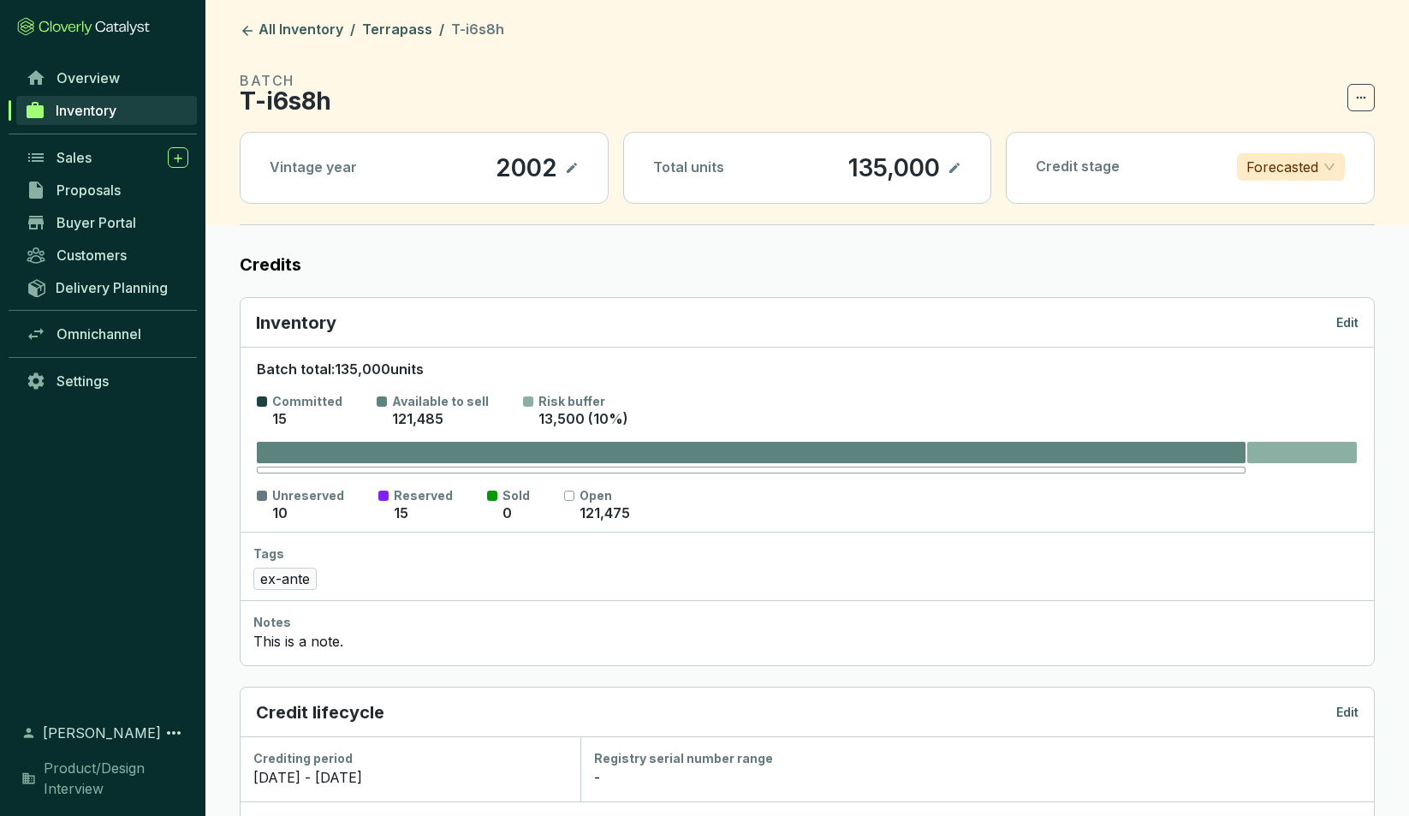
click at [570, 170] on icon at bounding box center [572, 168] width 10 height 10
click at [253, 32] on icon at bounding box center [247, 30] width 15 height 15
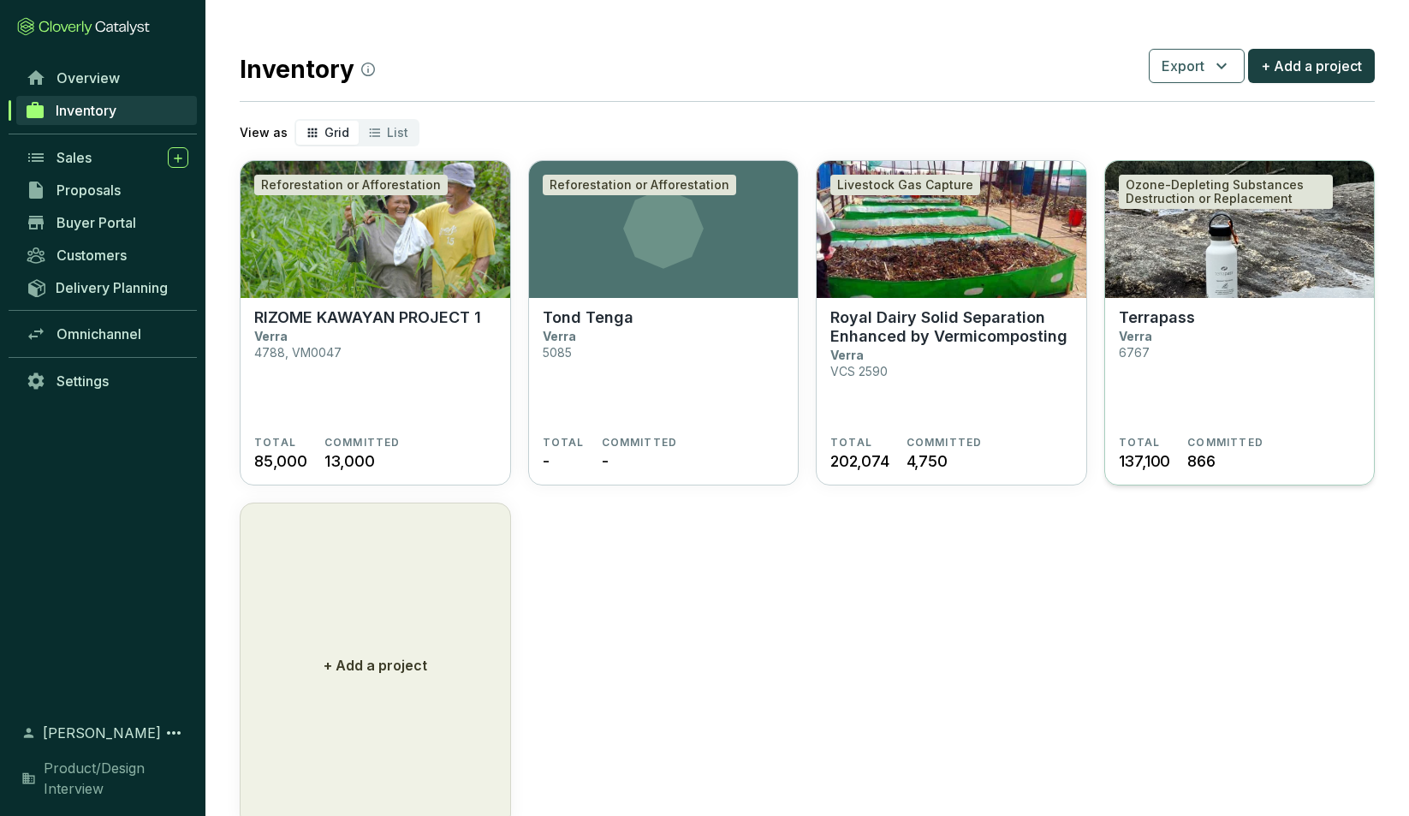
click at [1234, 318] on section "Terrapass Verra 6767" at bounding box center [1240, 372] width 242 height 128
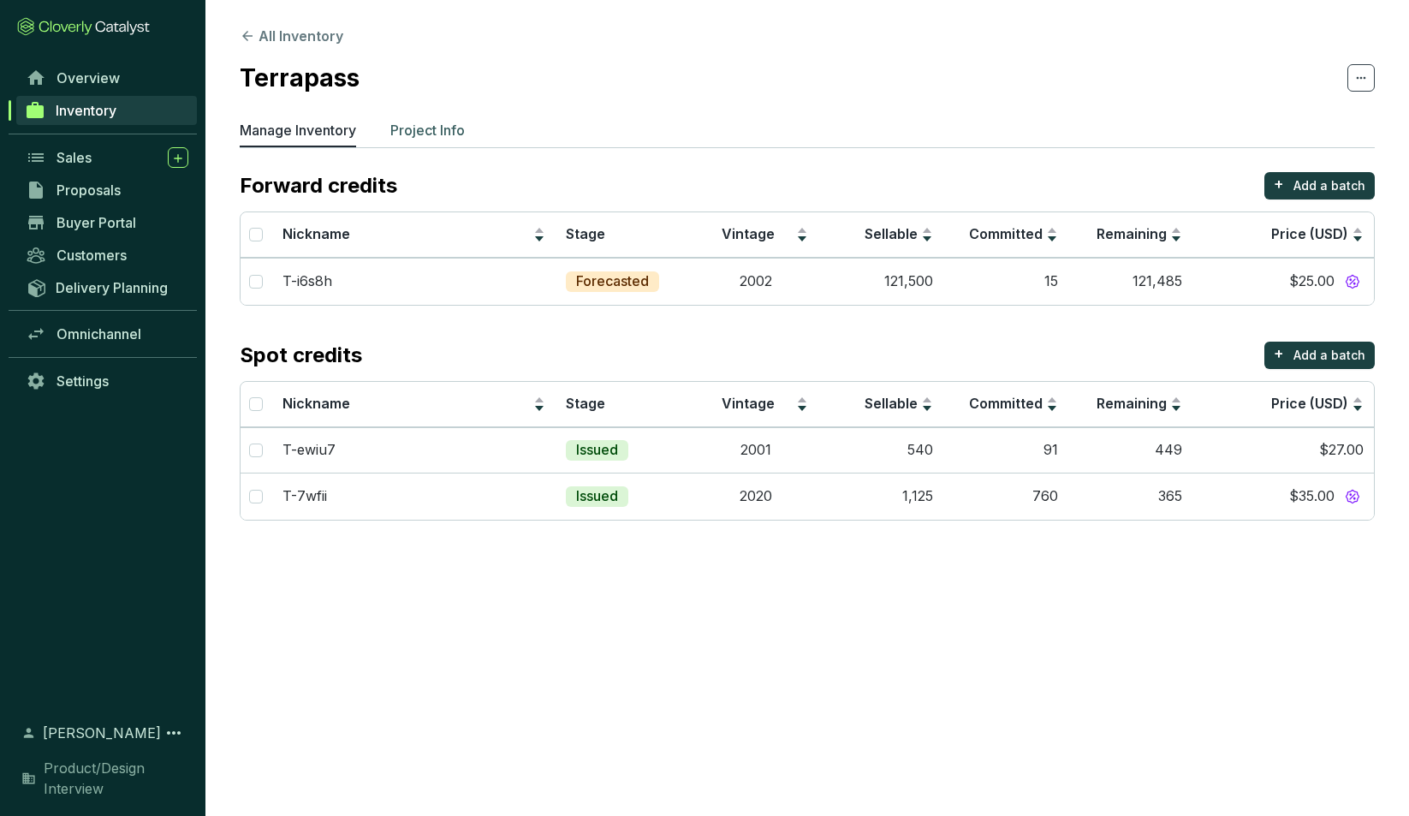
click at [438, 131] on p "Project Info" at bounding box center [427, 130] width 74 height 21
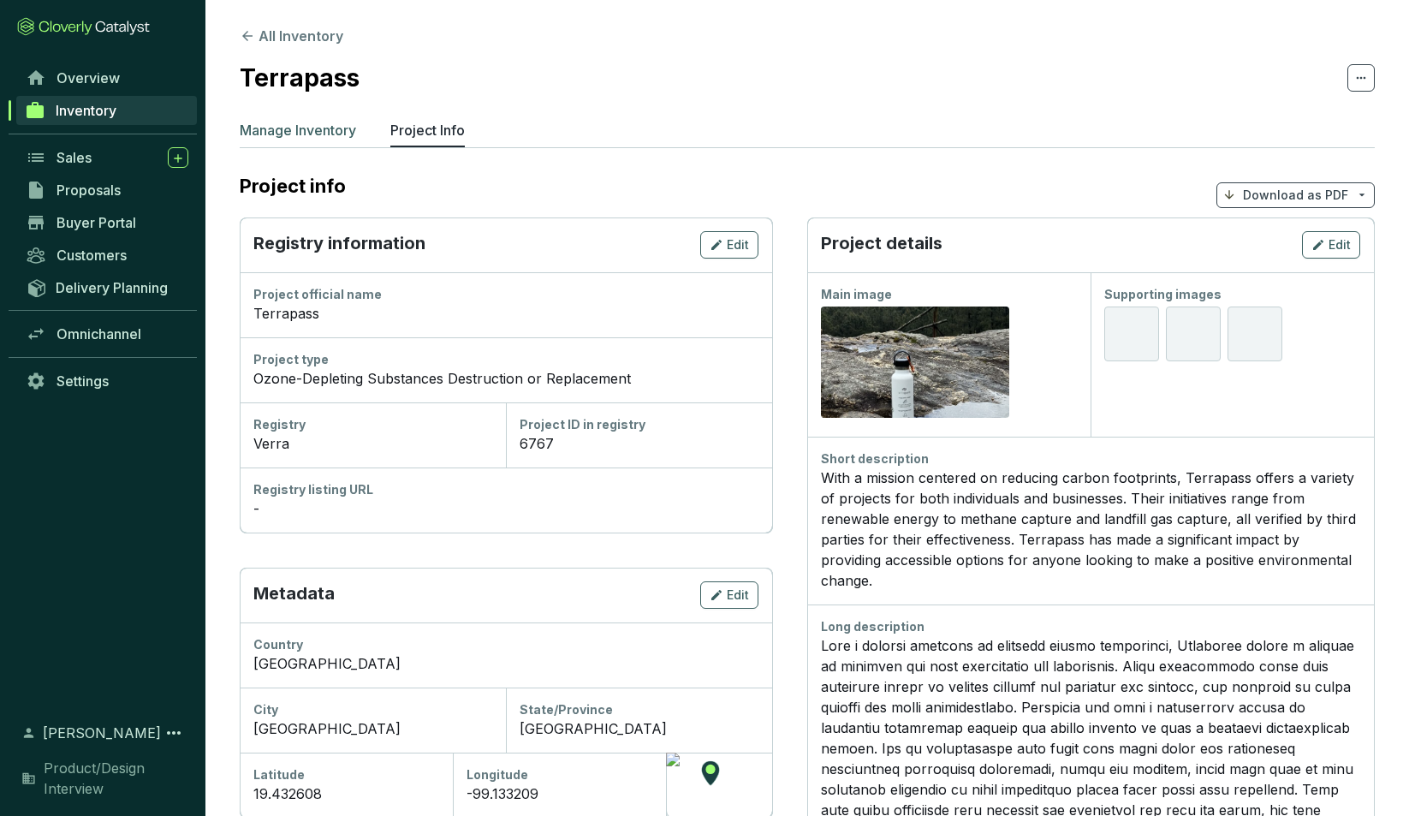
click at [286, 129] on p "Manage Inventory" at bounding box center [298, 130] width 116 height 21
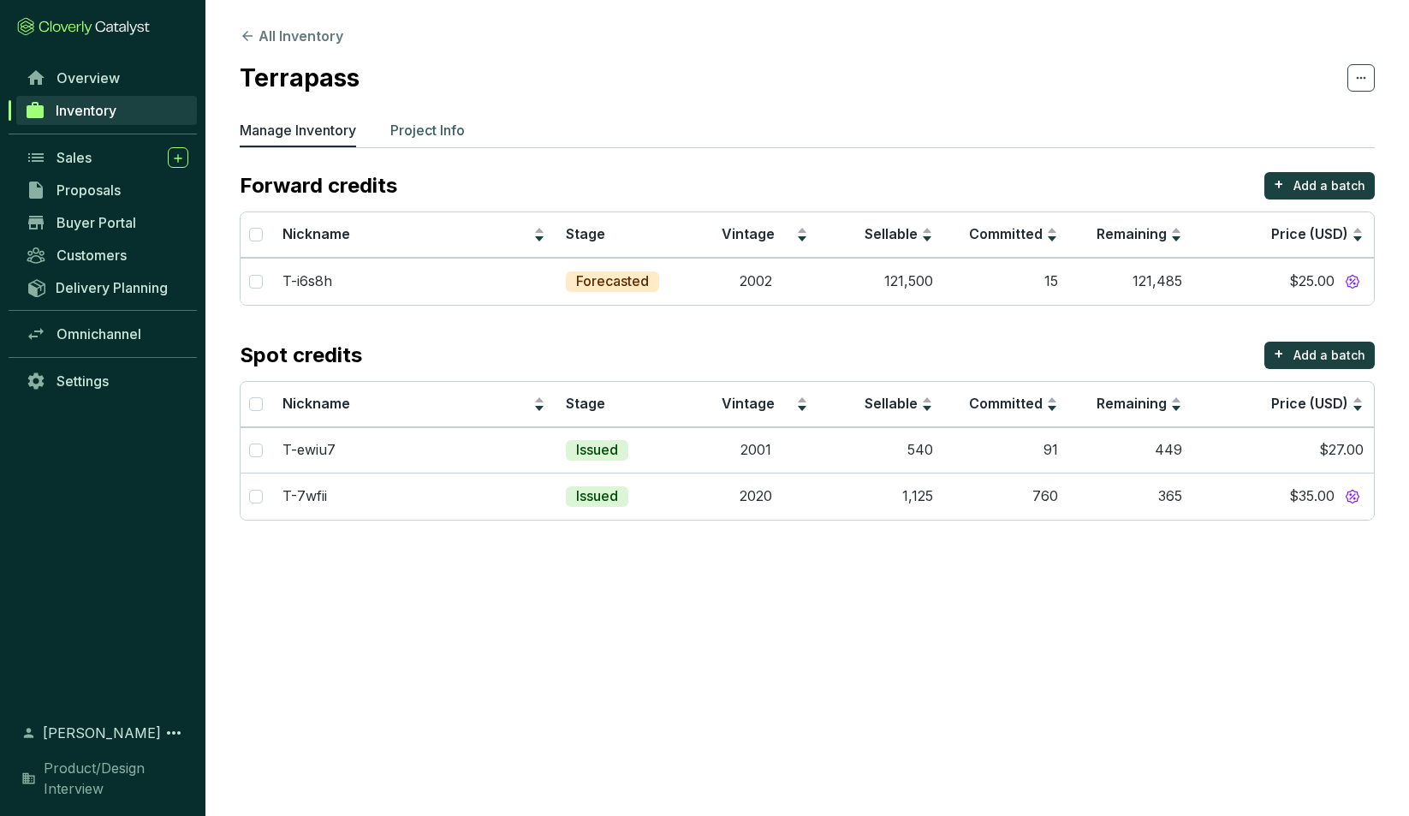
click at [424, 128] on p "Project Info" at bounding box center [427, 130] width 74 height 21
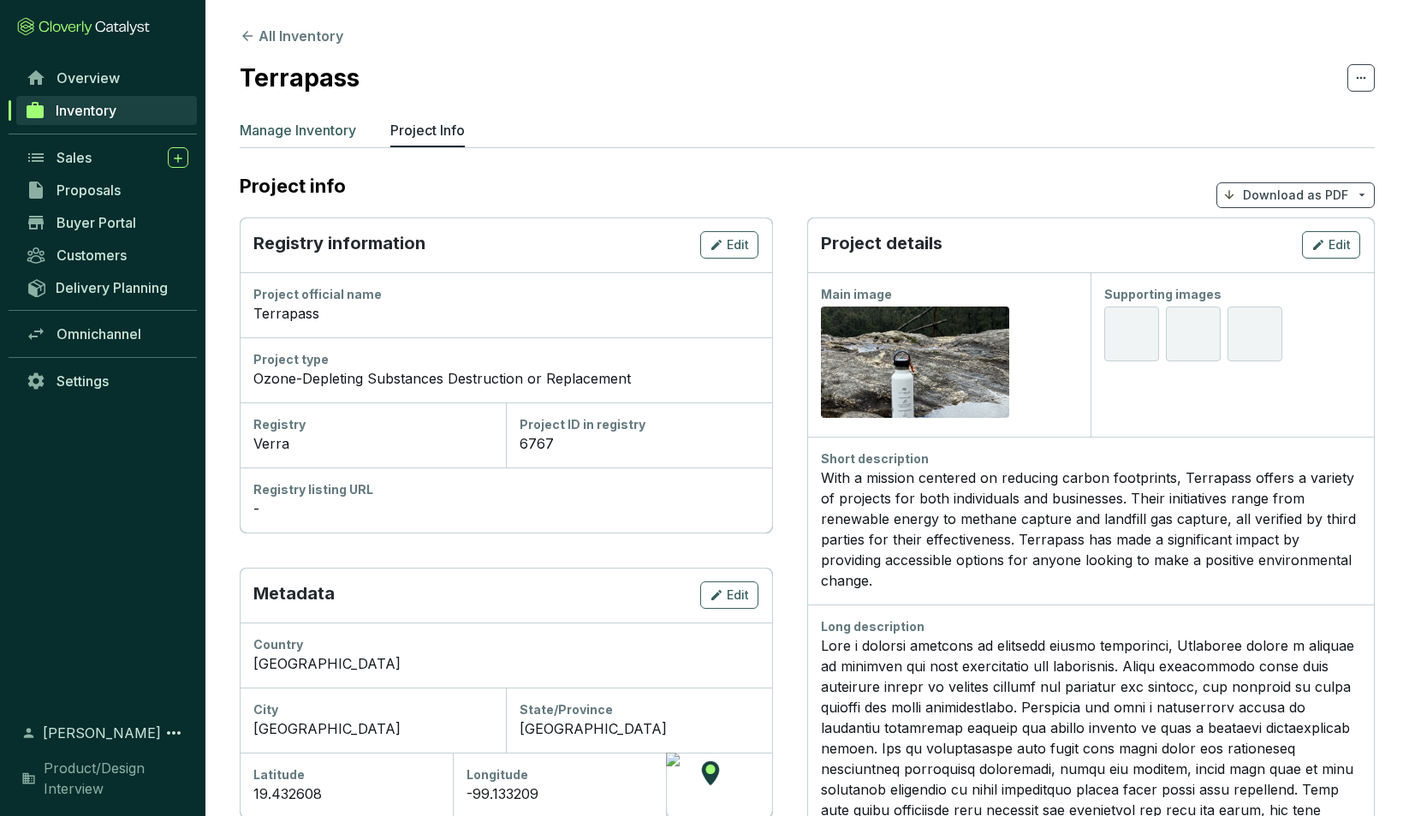
click at [321, 132] on p "Manage Inventory" at bounding box center [298, 130] width 116 height 21
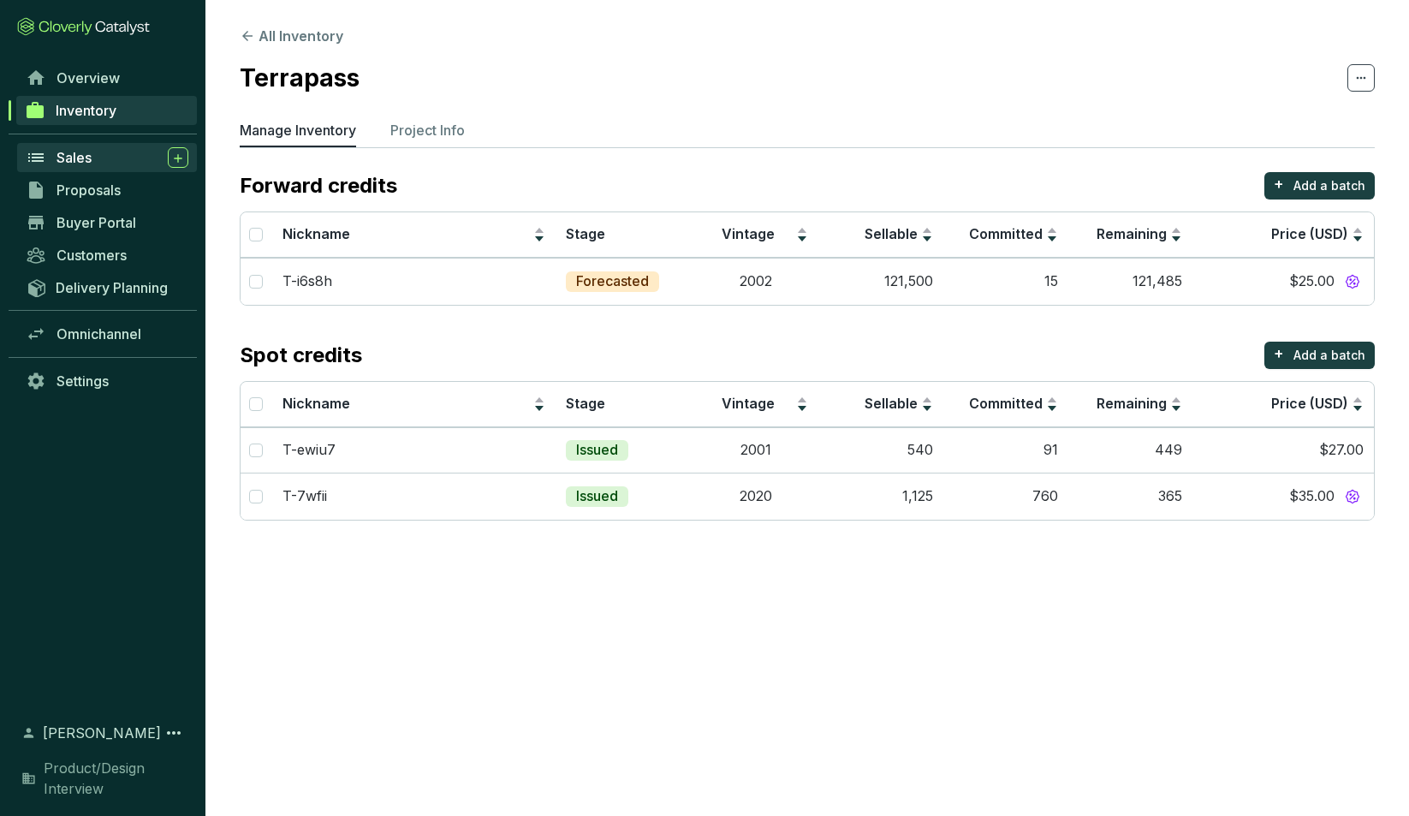
click at [128, 156] on div "Sales" at bounding box center [123, 157] width 132 height 21
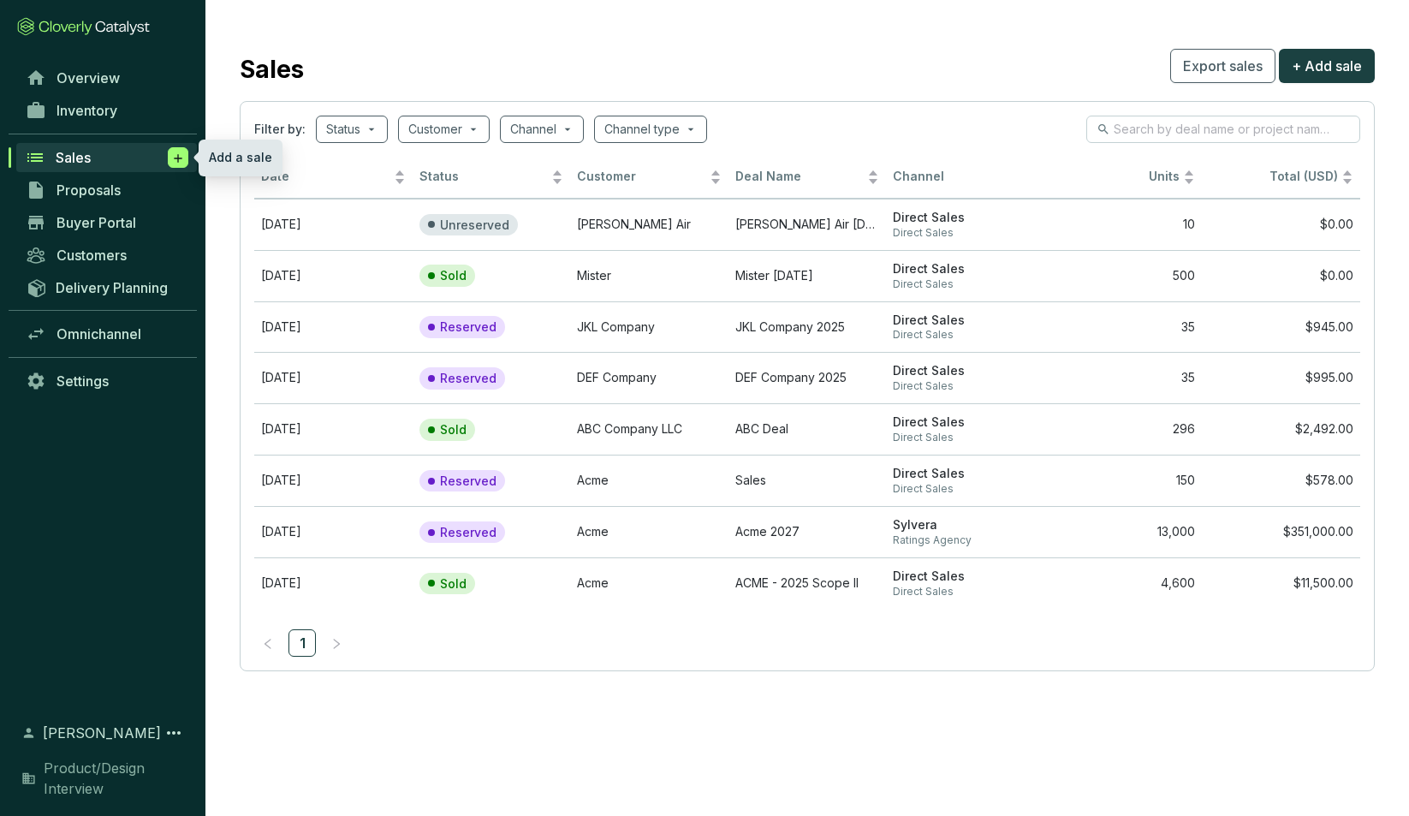
click at [176, 159] on icon at bounding box center [178, 158] width 14 height 17
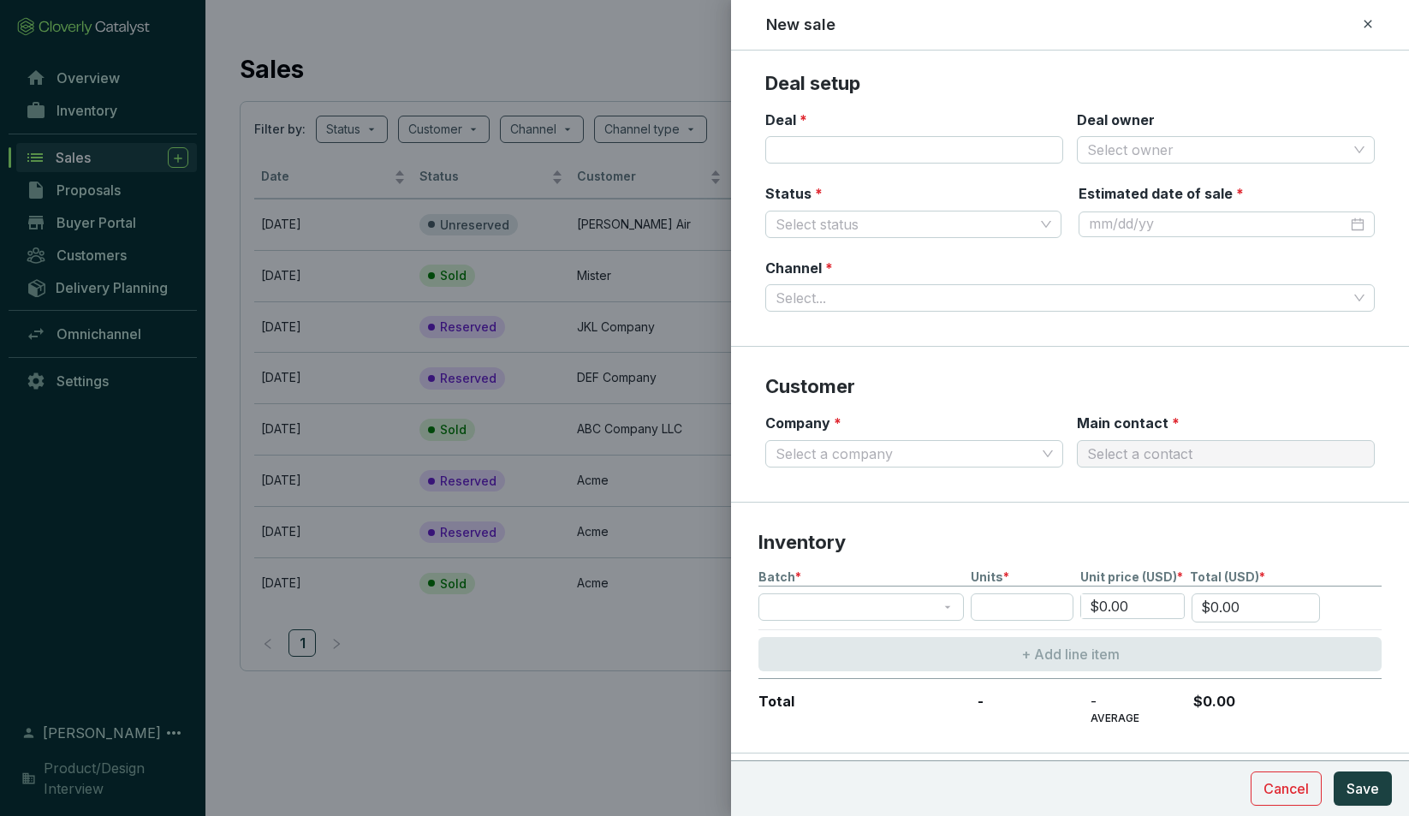
click at [1371, 24] on icon at bounding box center [1368, 24] width 14 height 21
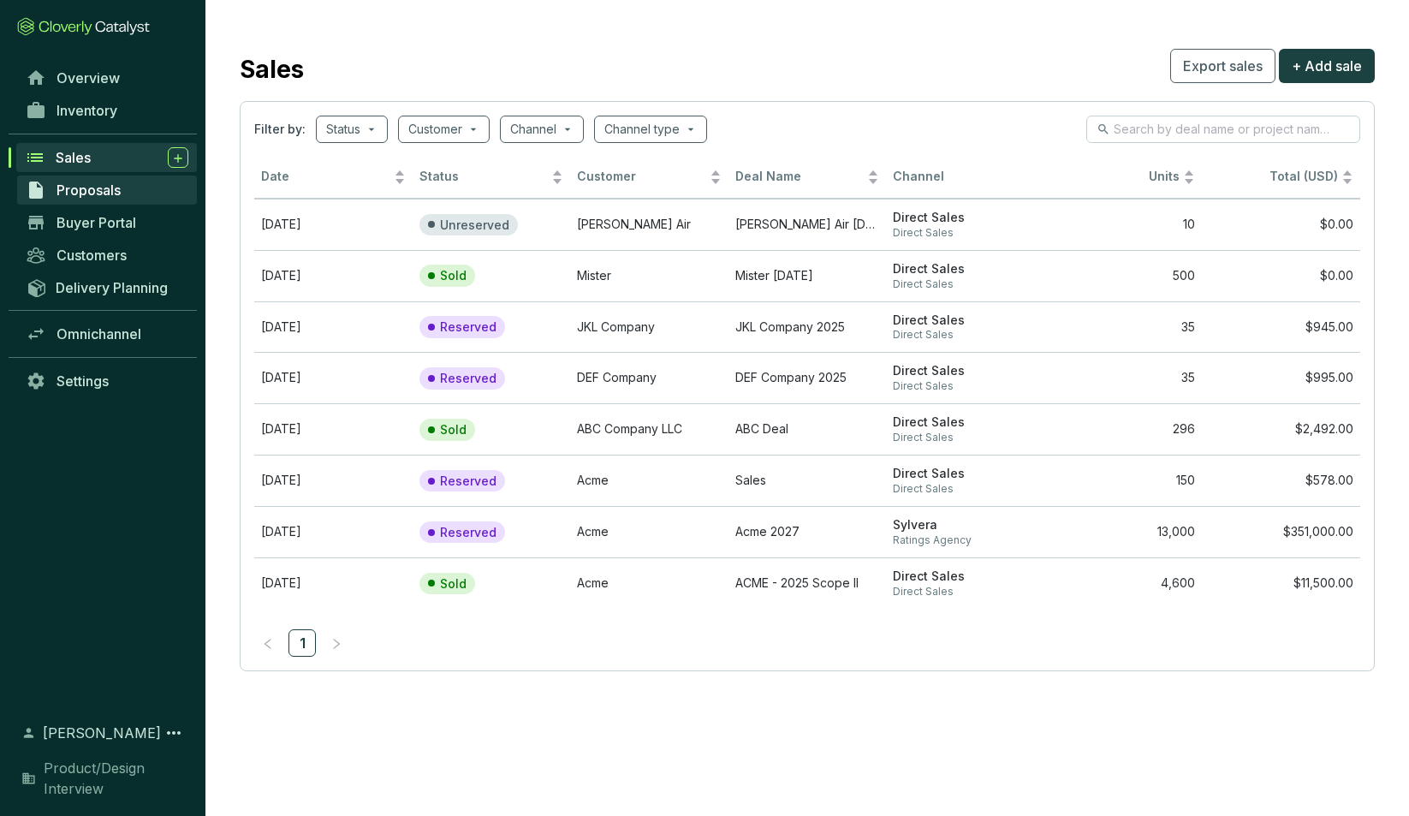
click at [92, 193] on span "Proposals" at bounding box center [89, 190] width 64 height 17
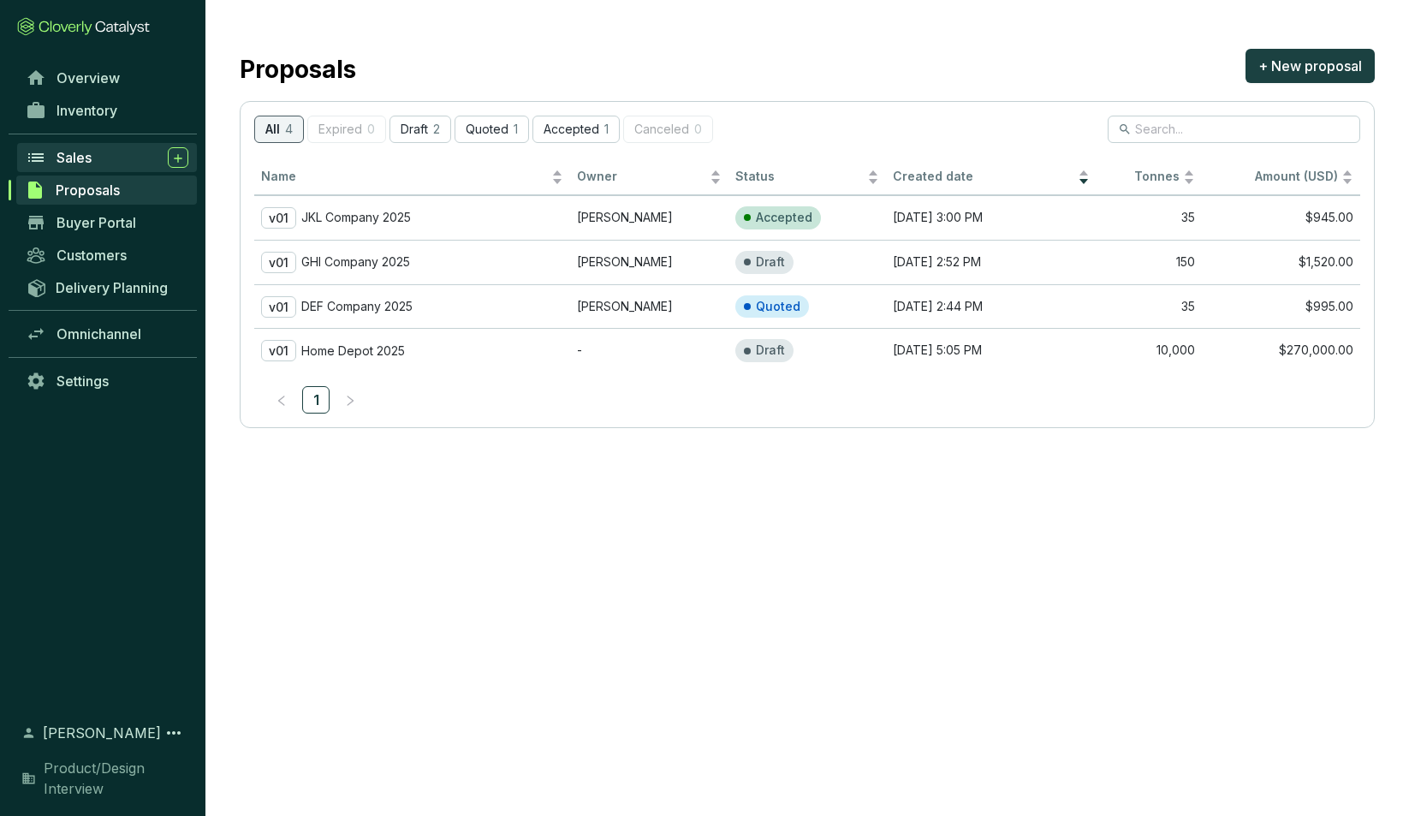
click at [63, 146] on link "Sales" at bounding box center [107, 157] width 180 height 29
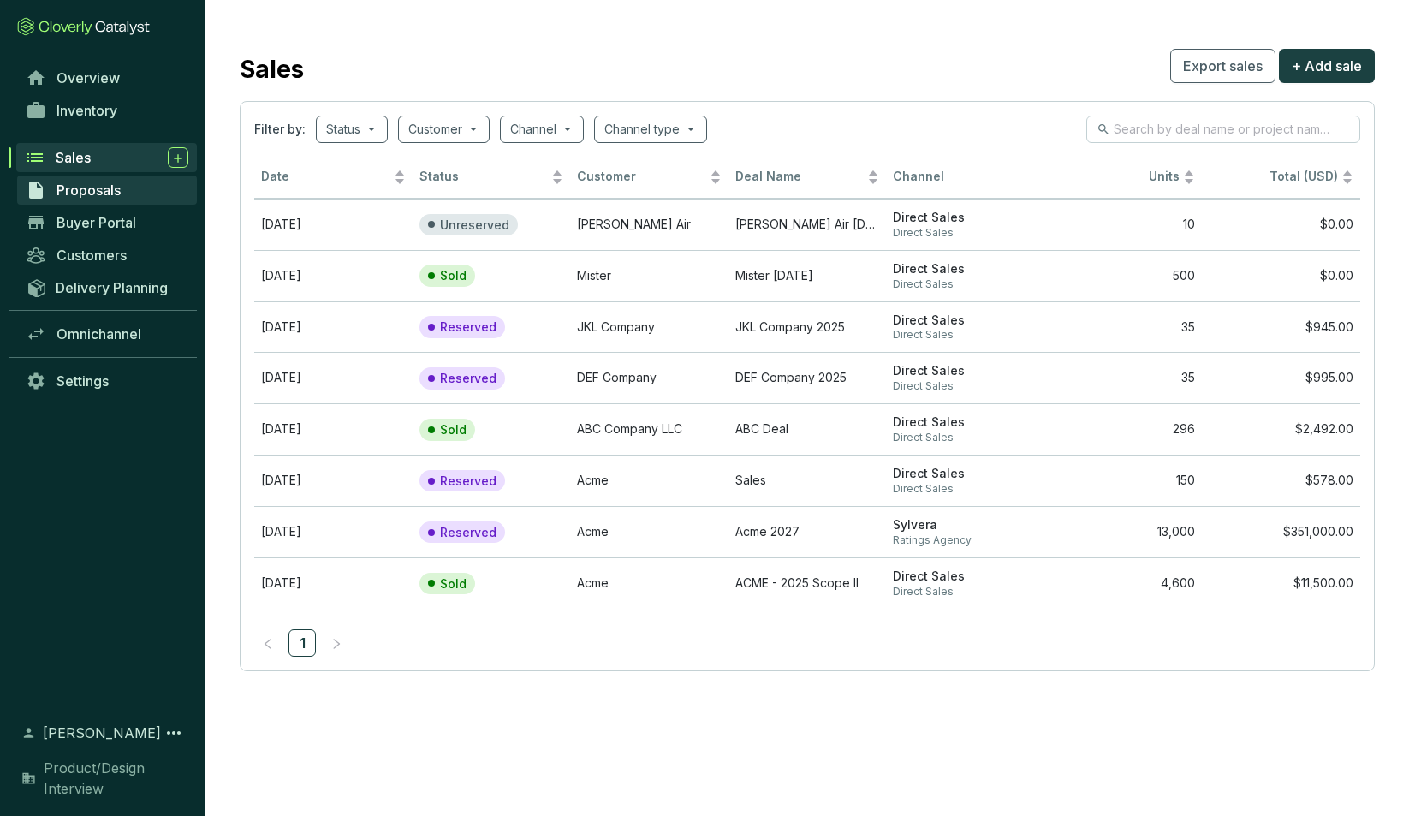
click at [87, 189] on span "Proposals" at bounding box center [89, 190] width 64 height 17
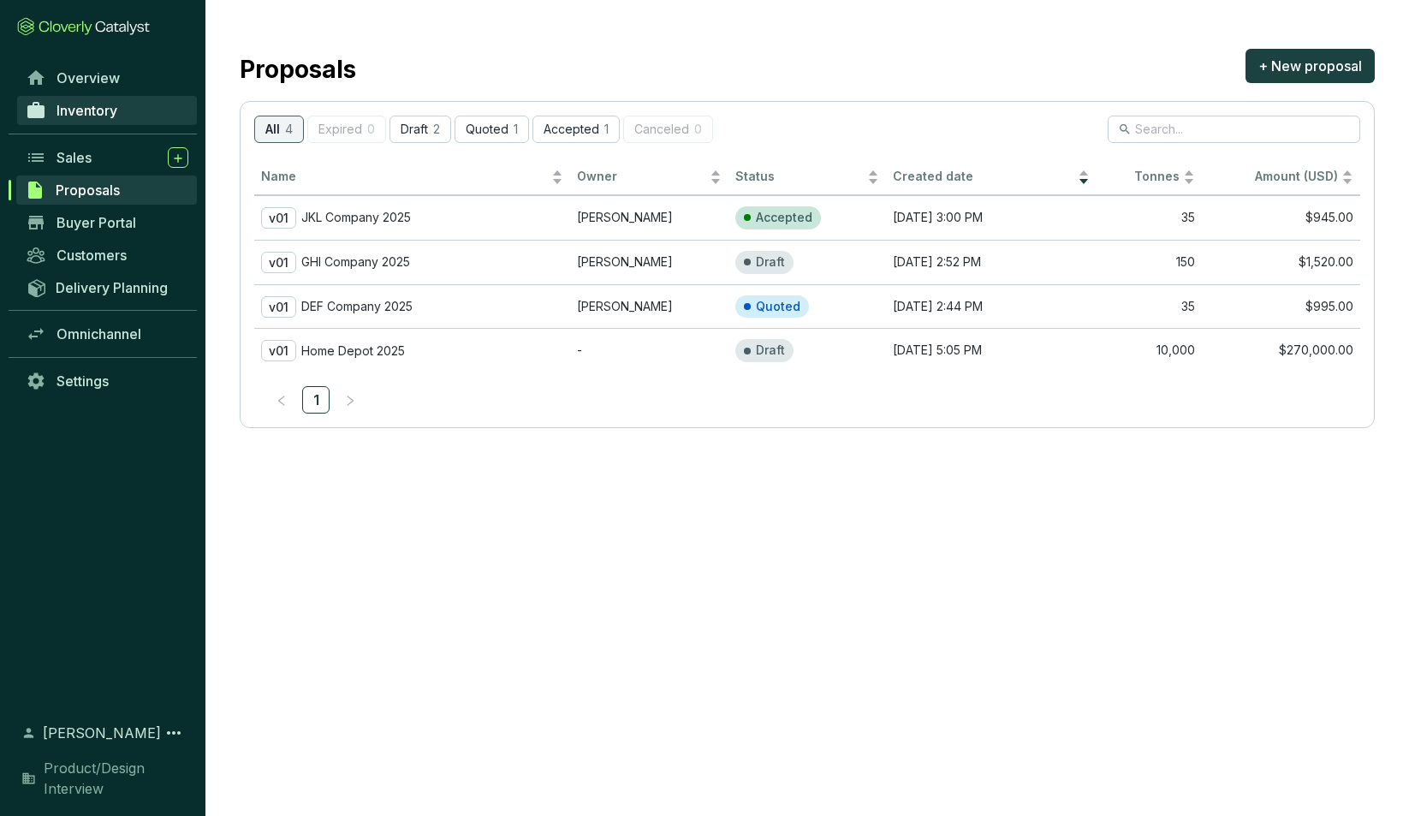
click at [100, 105] on span "Inventory" at bounding box center [87, 110] width 61 height 17
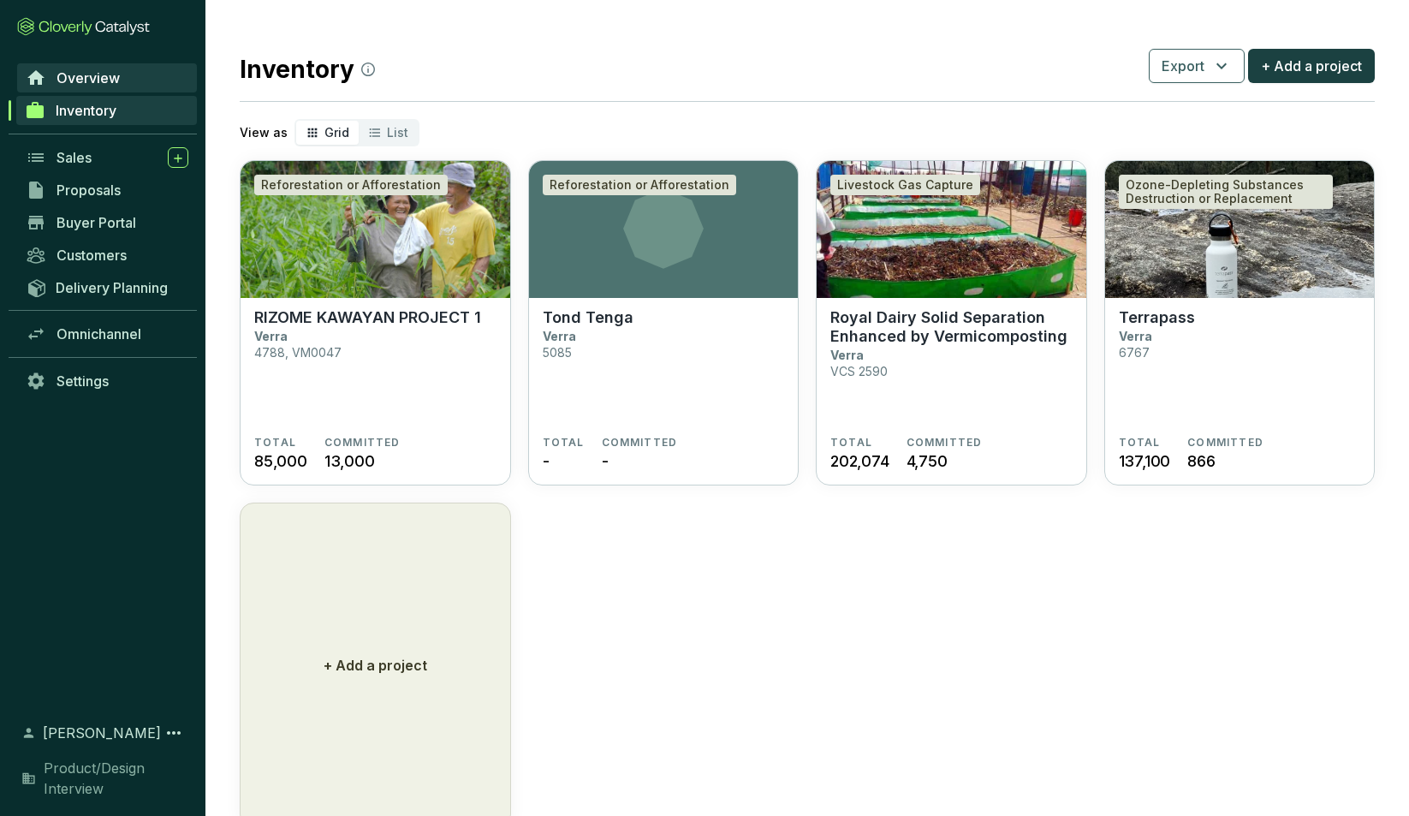
click at [98, 77] on span "Overview" at bounding box center [88, 77] width 63 height 17
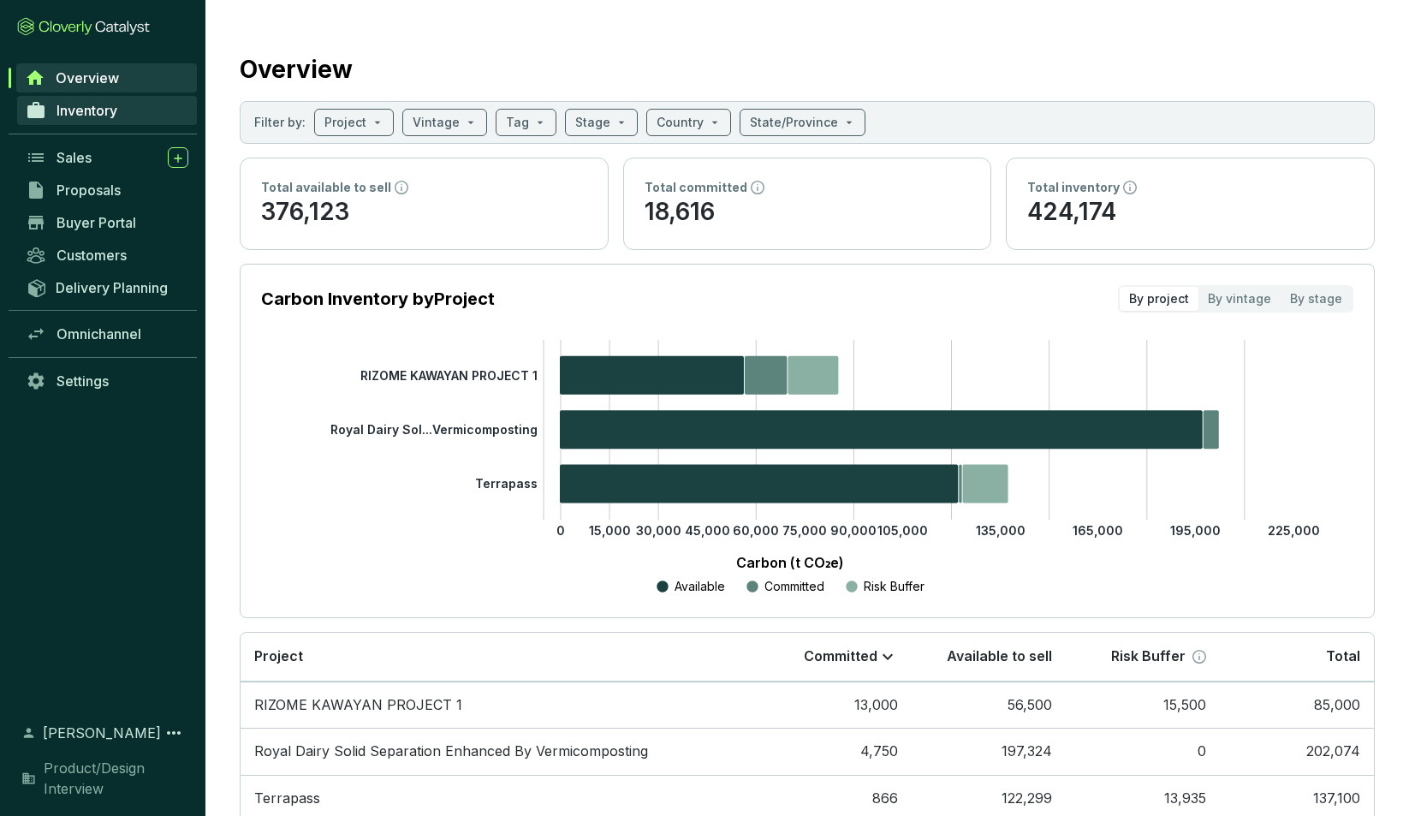
click at [92, 108] on span "Inventory" at bounding box center [87, 110] width 61 height 17
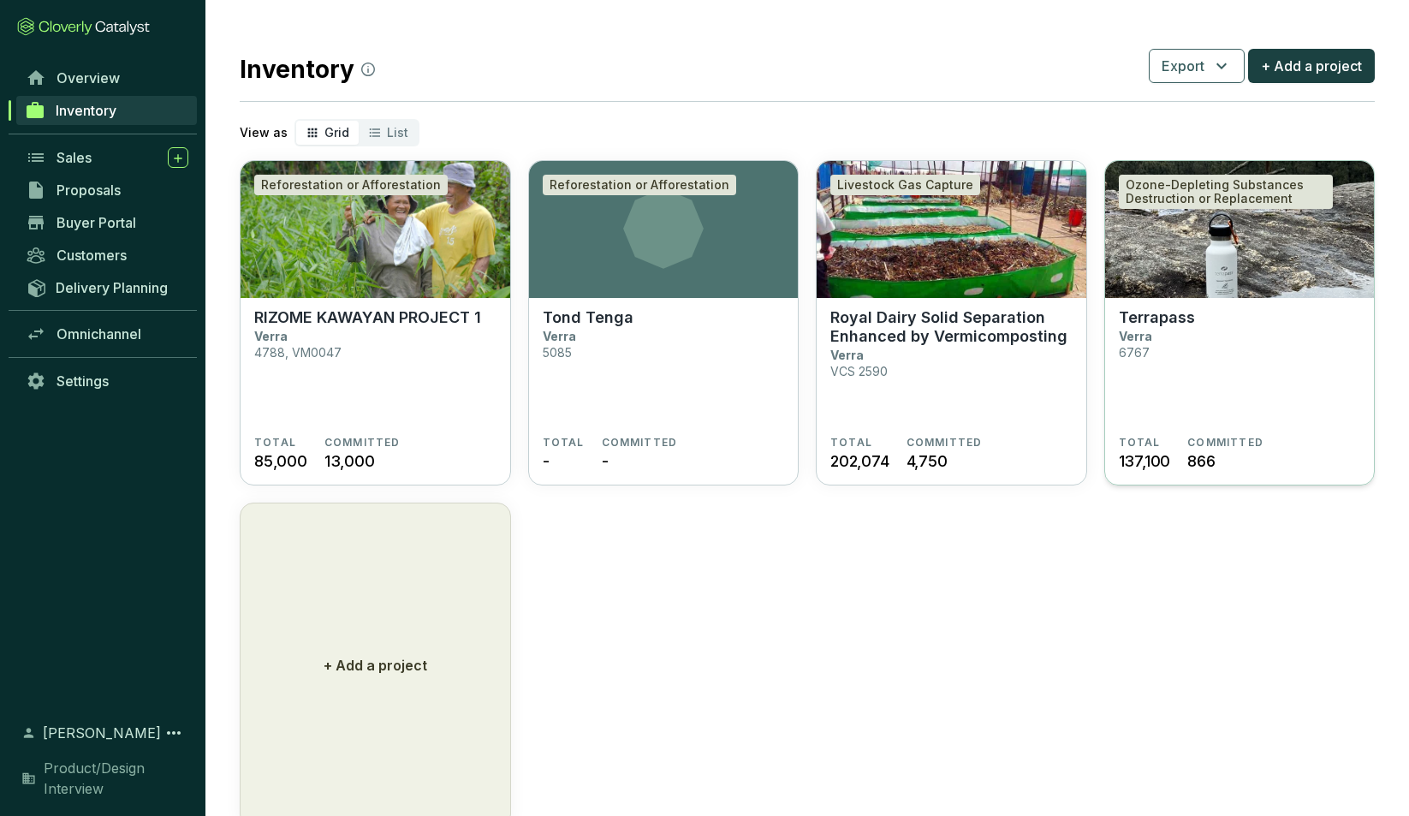
click at [1143, 316] on p "Terrapass" at bounding box center [1157, 317] width 76 height 19
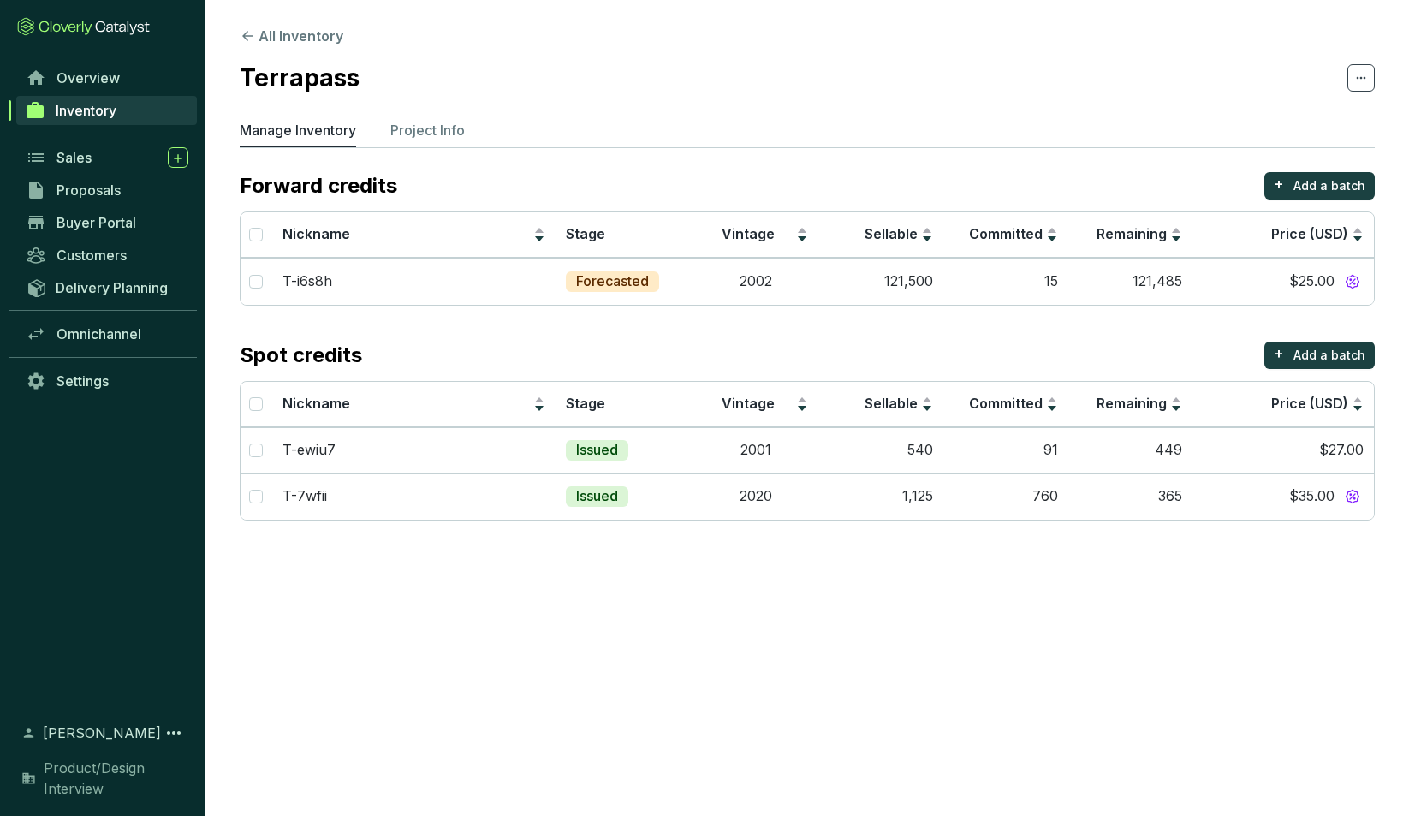
click at [1160, 124] on ul "Manage Inventory Project Info" at bounding box center [807, 133] width 1135 height 27
click at [1363, 74] on icon at bounding box center [1361, 78] width 14 height 21
click at [1199, 66] on section "Terrapass" at bounding box center [807, 78] width 1135 height 36
click at [1243, 72] on section "Terrapass" at bounding box center [807, 78] width 1135 height 36
click at [1363, 80] on icon at bounding box center [1361, 78] width 14 height 21
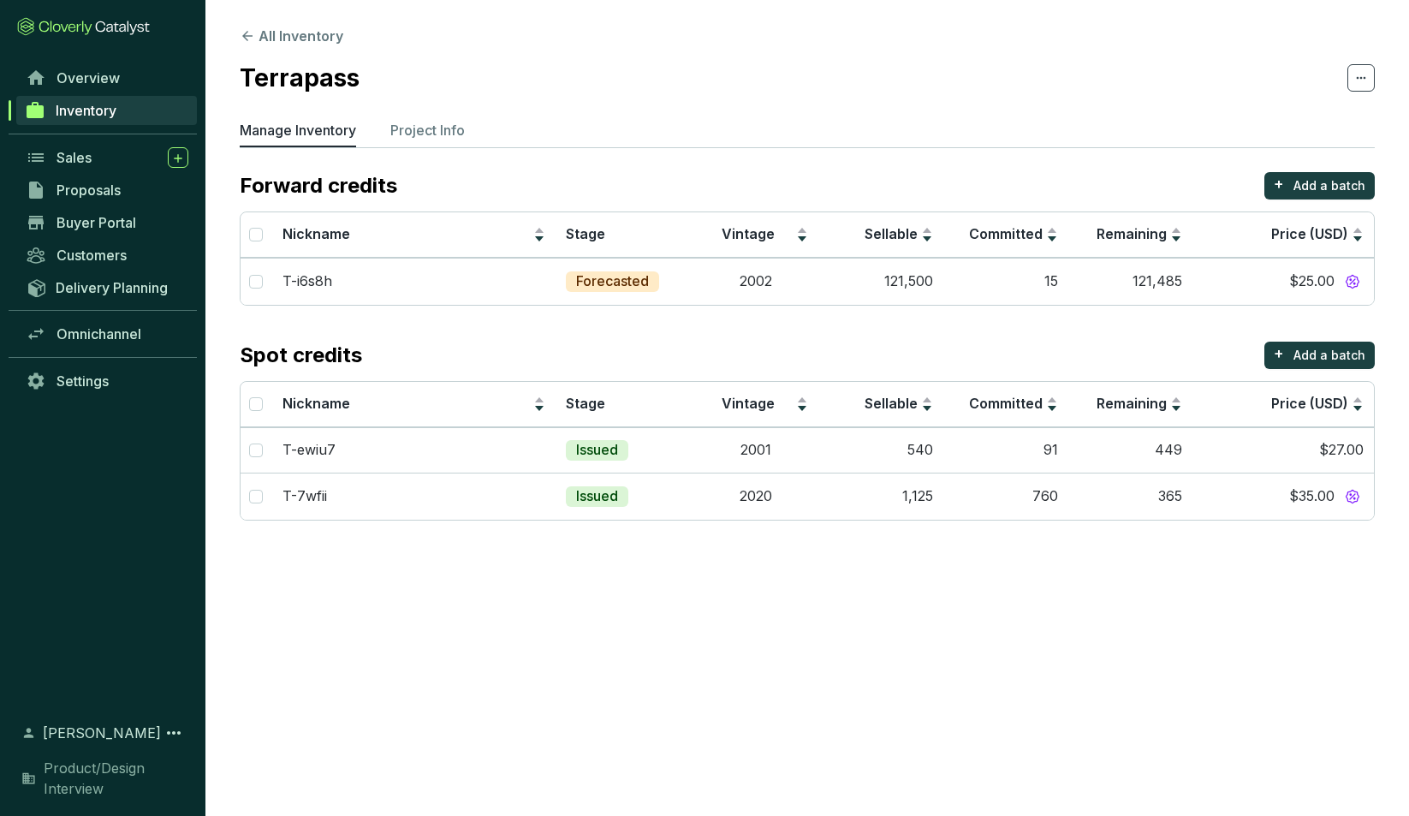
click at [1263, 74] on section "Terrapass" at bounding box center [807, 78] width 1135 height 36
click at [439, 136] on p "Project Info" at bounding box center [427, 130] width 74 height 21
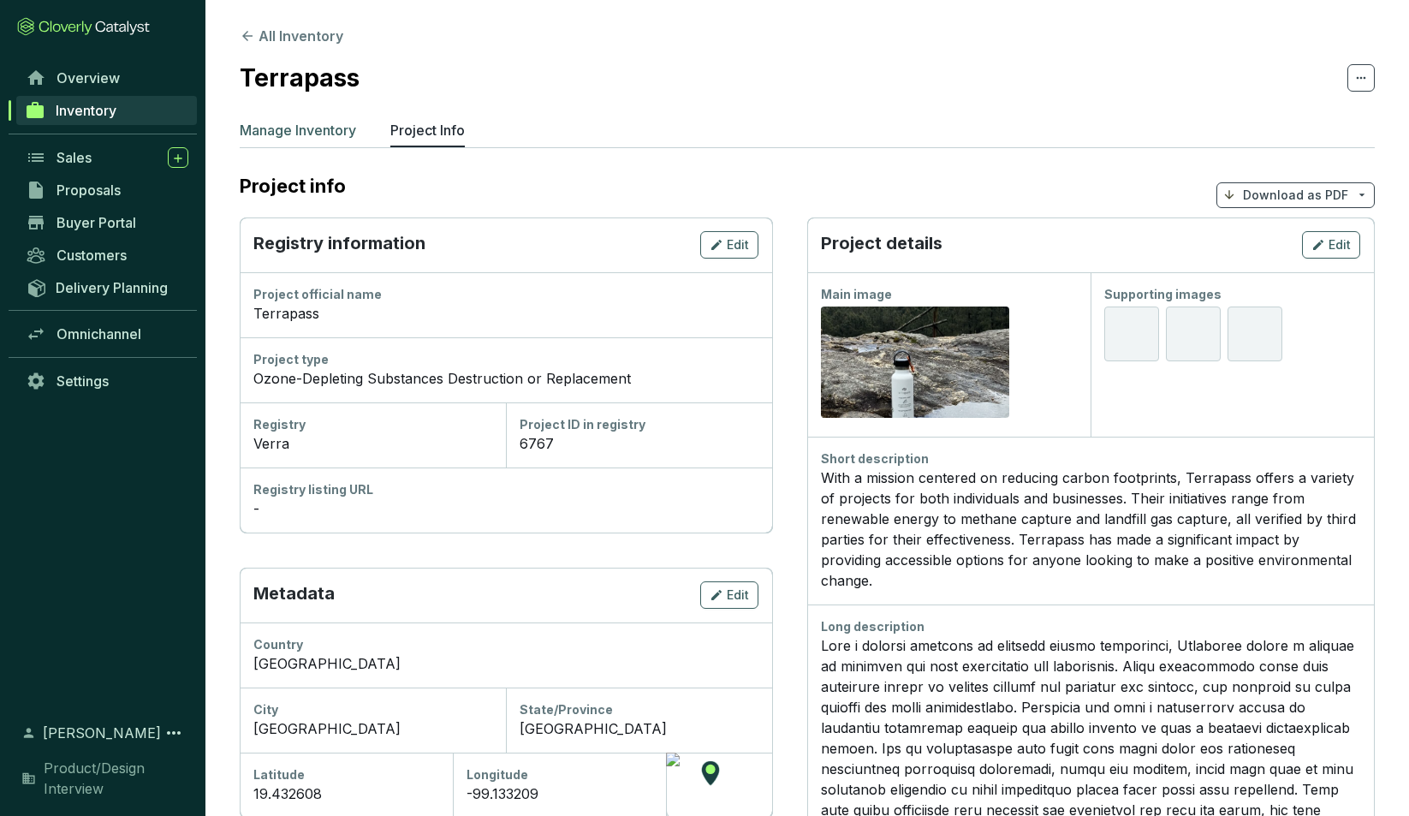
click at [299, 132] on p "Manage Inventory" at bounding box center [298, 130] width 116 height 21
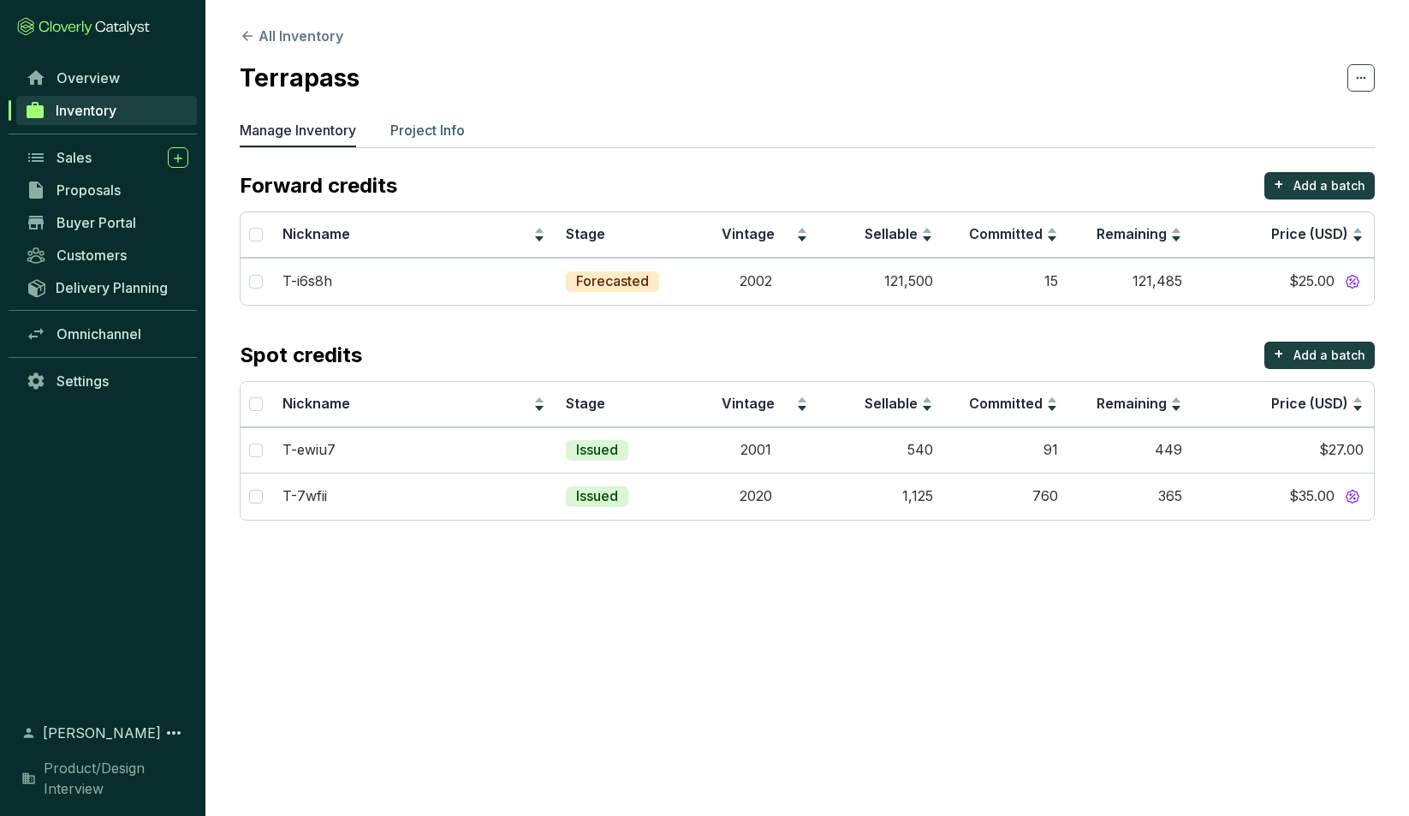
click at [408, 128] on p "Project Info" at bounding box center [427, 130] width 74 height 21
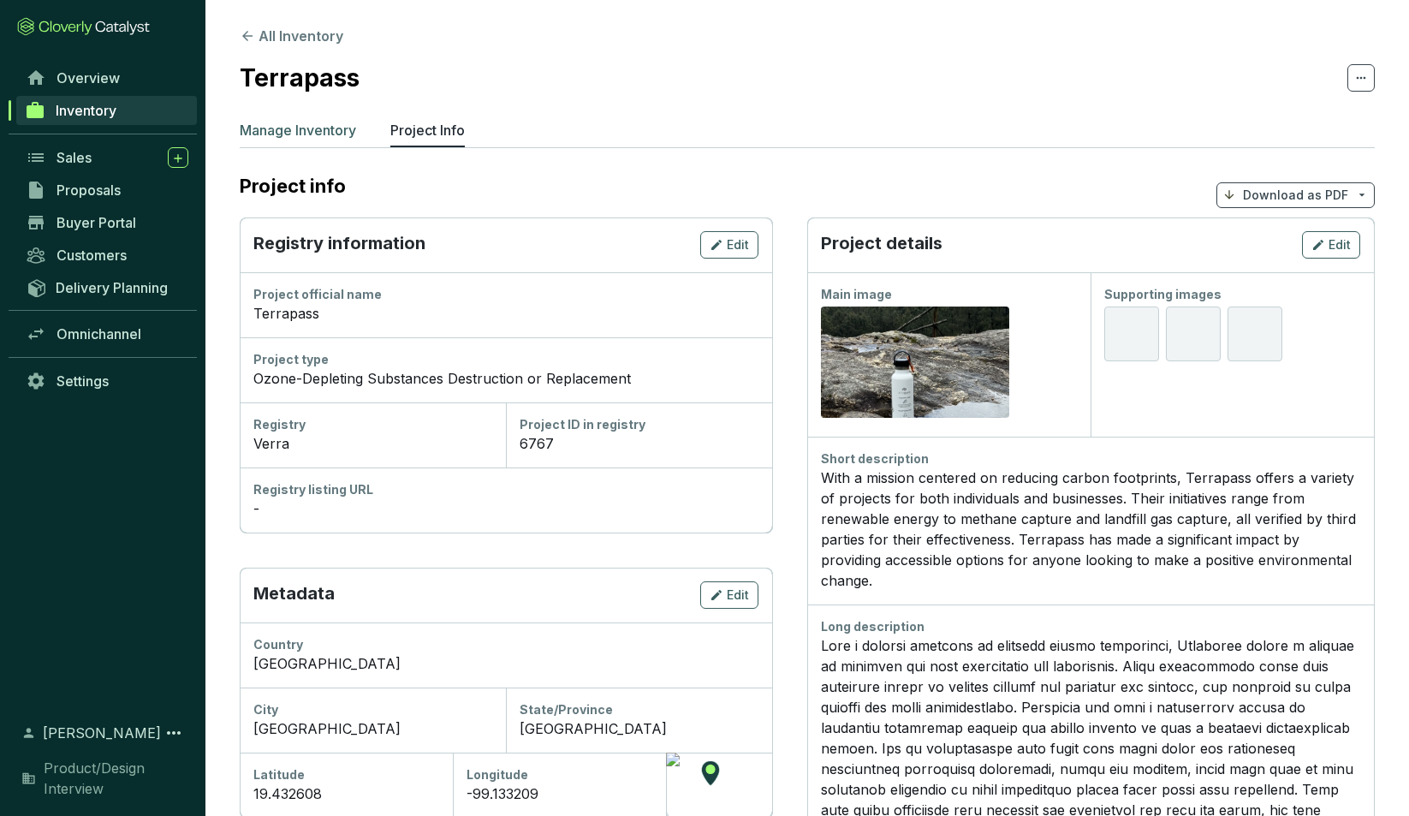
click at [313, 123] on p "Manage Inventory" at bounding box center [298, 130] width 116 height 21
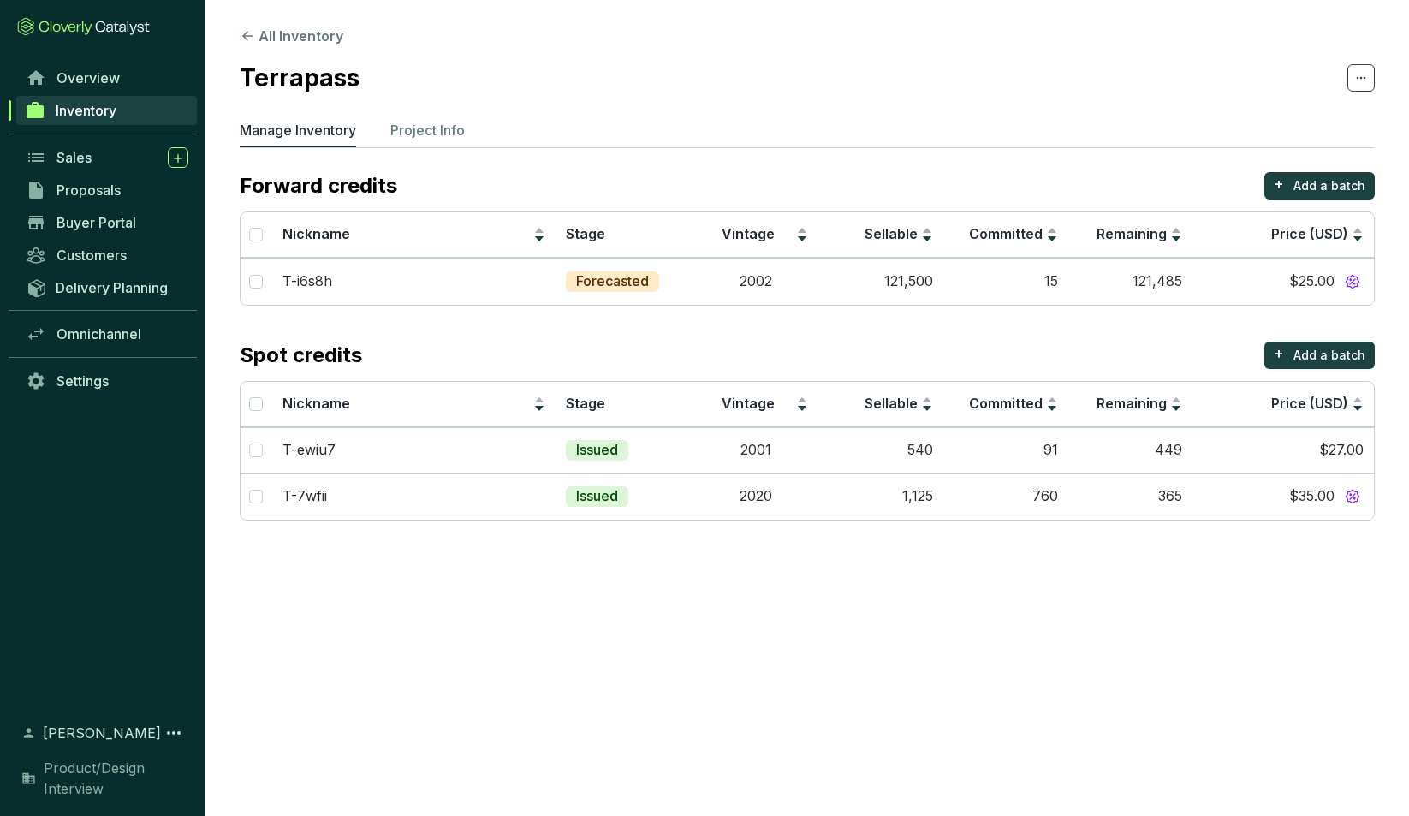
click at [1152, 95] on section "Terrapass" at bounding box center [807, 78] width 1135 height 36
click at [249, 33] on icon at bounding box center [247, 35] width 15 height 15
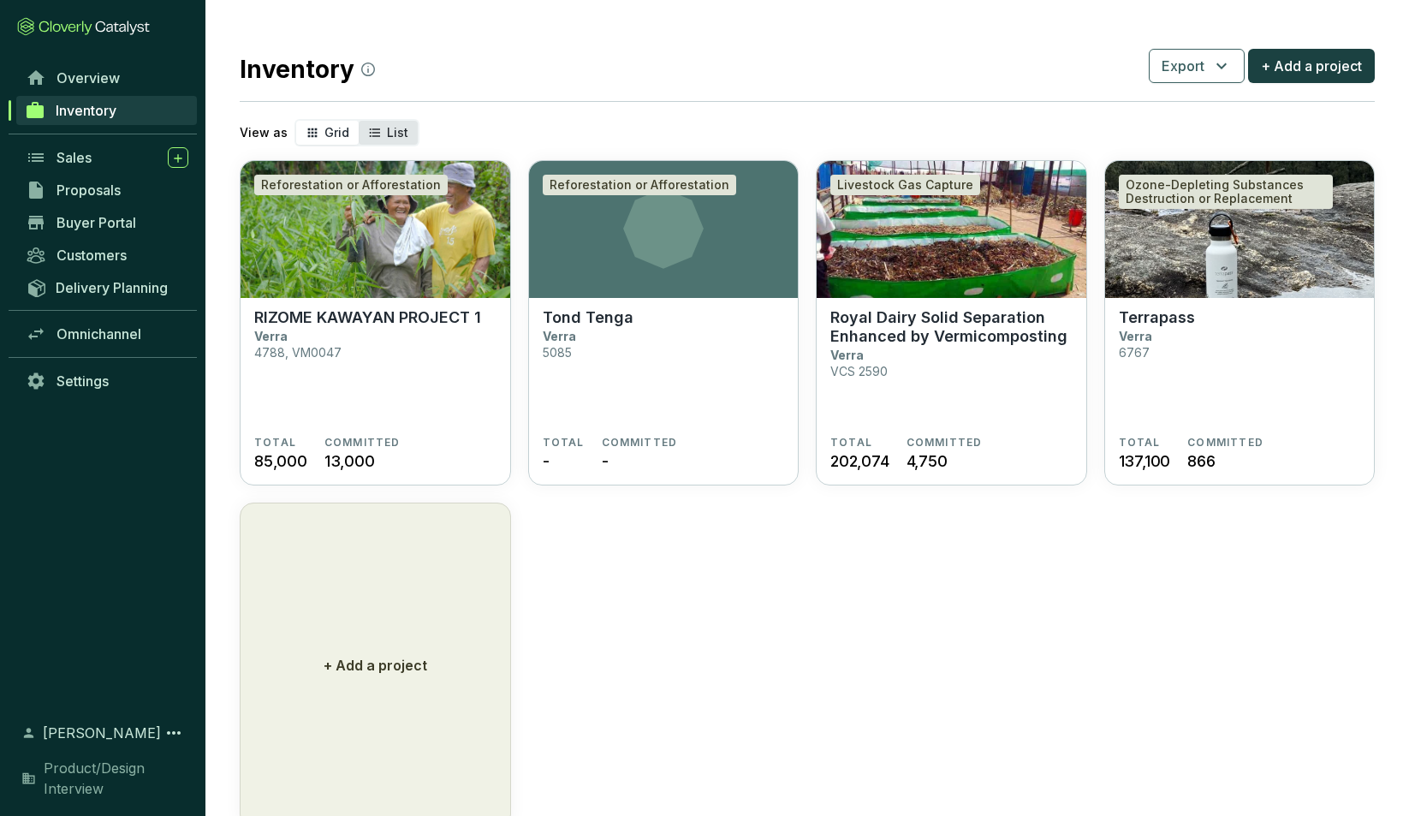
click at [387, 133] on span "List" at bounding box center [397, 132] width 21 height 15
click at [359, 121] on input "List" at bounding box center [359, 121] width 0 height 0
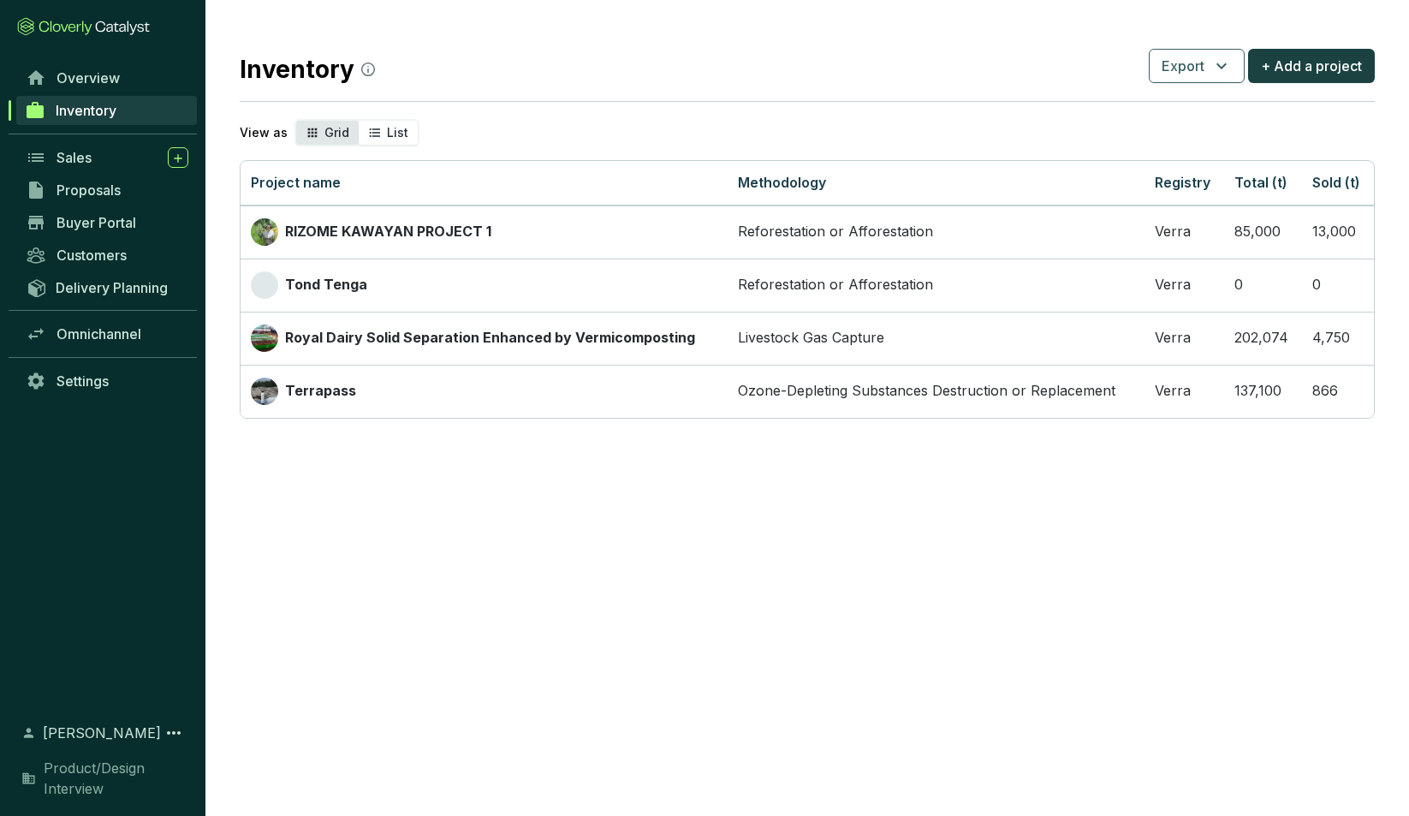
click at [333, 135] on span "Grid" at bounding box center [336, 132] width 25 height 15
click at [296, 121] on input "Grid" at bounding box center [296, 121] width 0 height 0
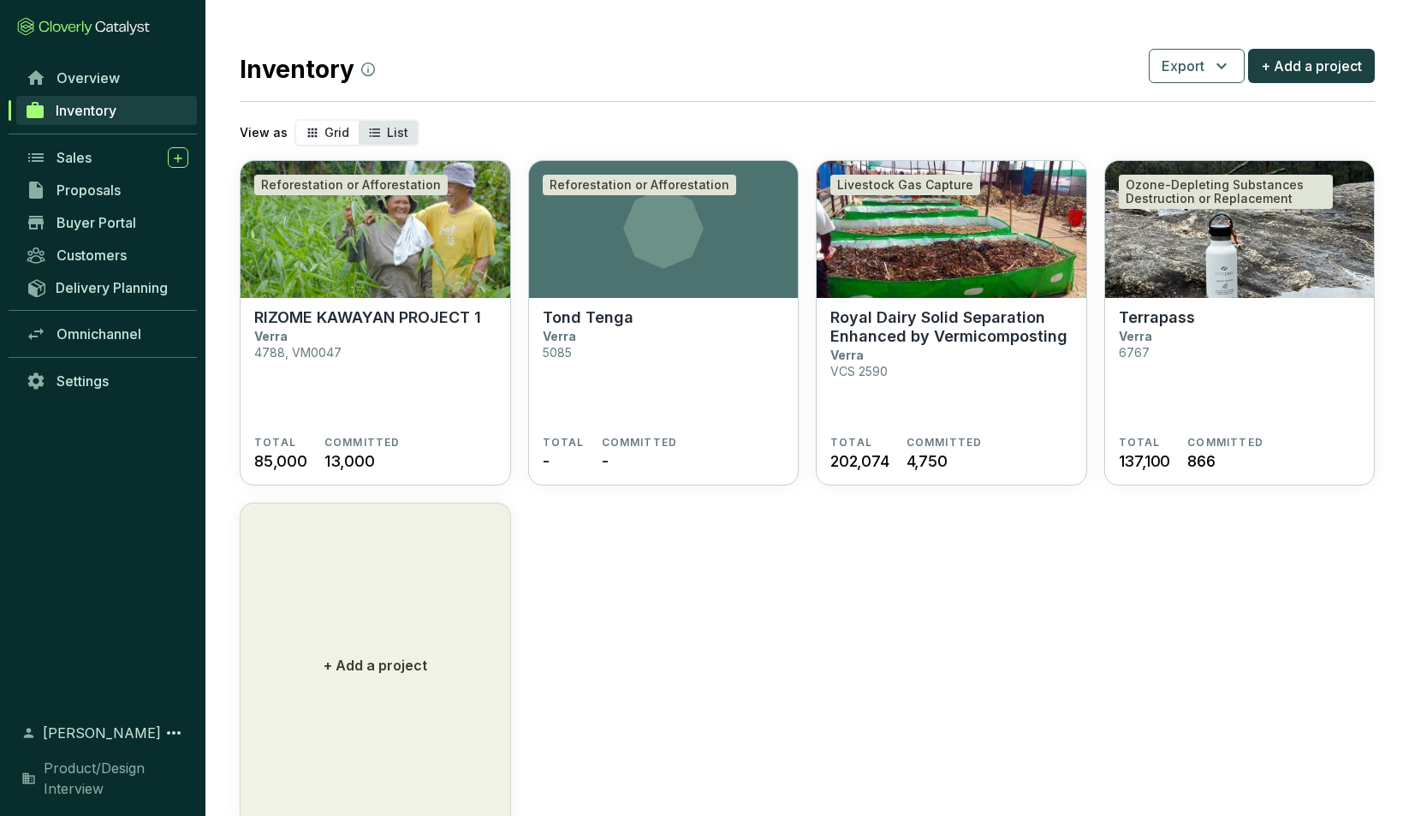
click at [387, 136] on span "List" at bounding box center [397, 132] width 21 height 15
click at [359, 121] on input "List" at bounding box center [359, 121] width 0 height 0
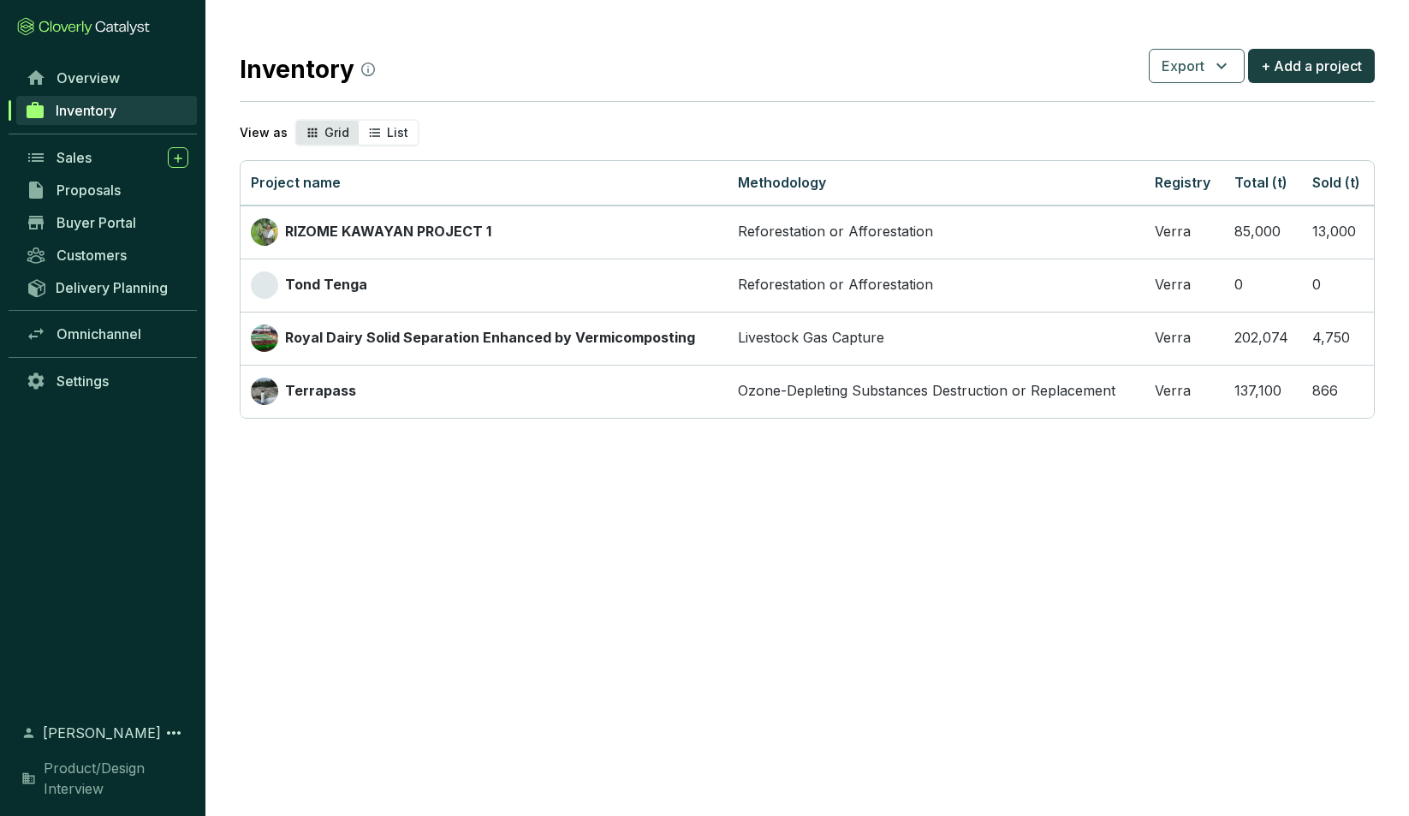
click at [329, 134] on span "Grid" at bounding box center [336, 132] width 25 height 15
click at [296, 121] on input "Grid" at bounding box center [296, 121] width 0 height 0
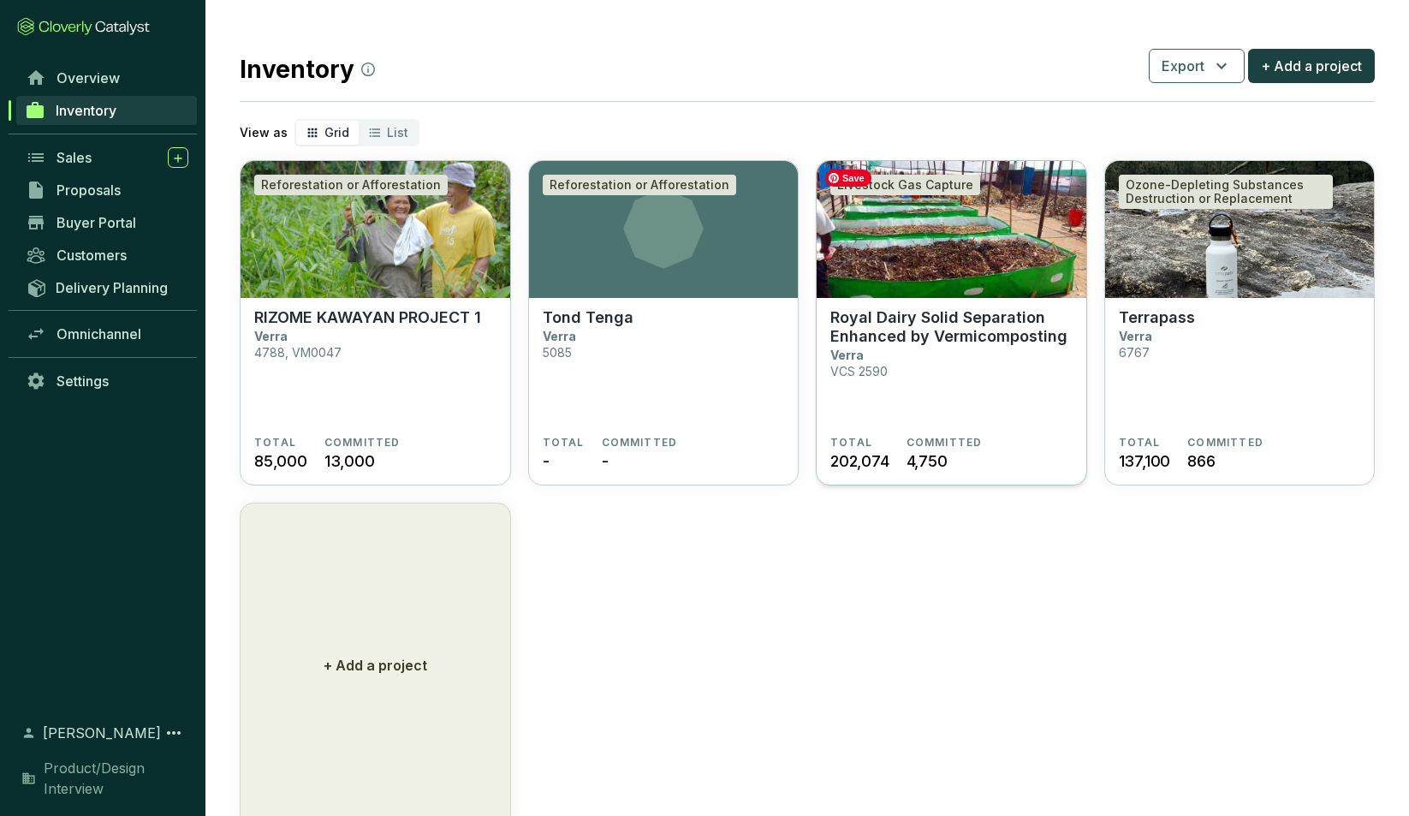
click at [964, 251] on img at bounding box center [952, 229] width 270 height 137
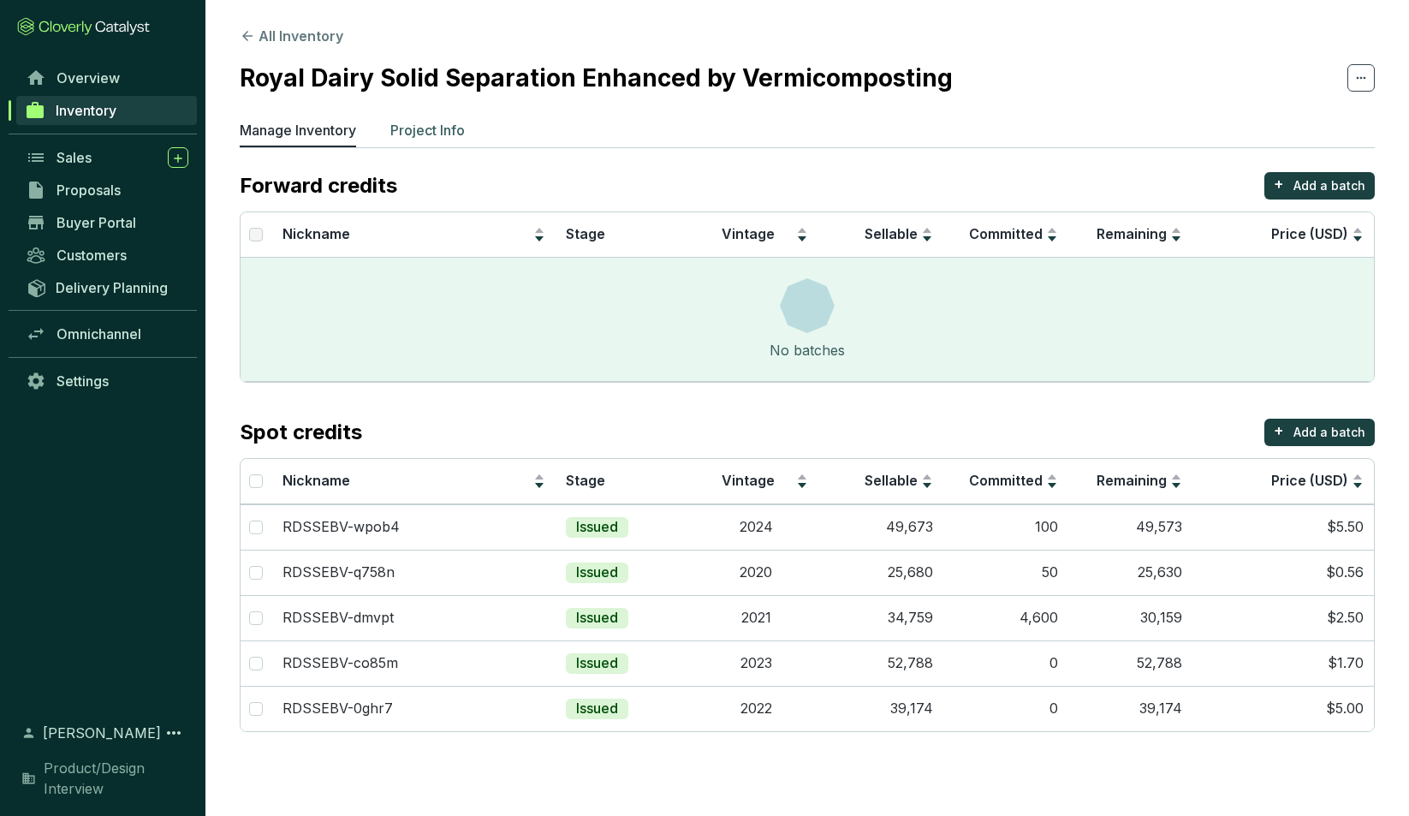
click at [424, 122] on p "Project Info" at bounding box center [427, 130] width 74 height 21
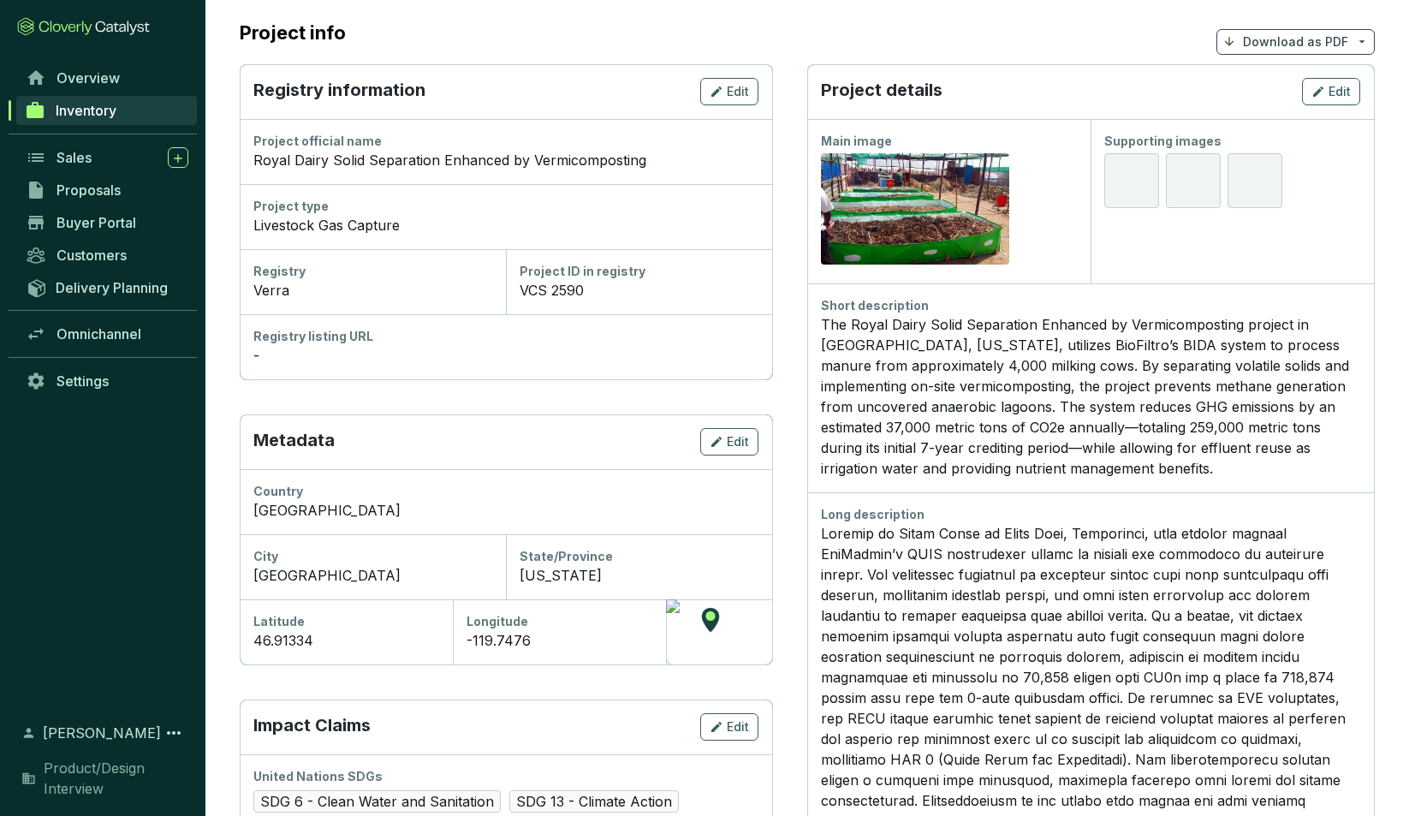
scroll to position [147, 0]
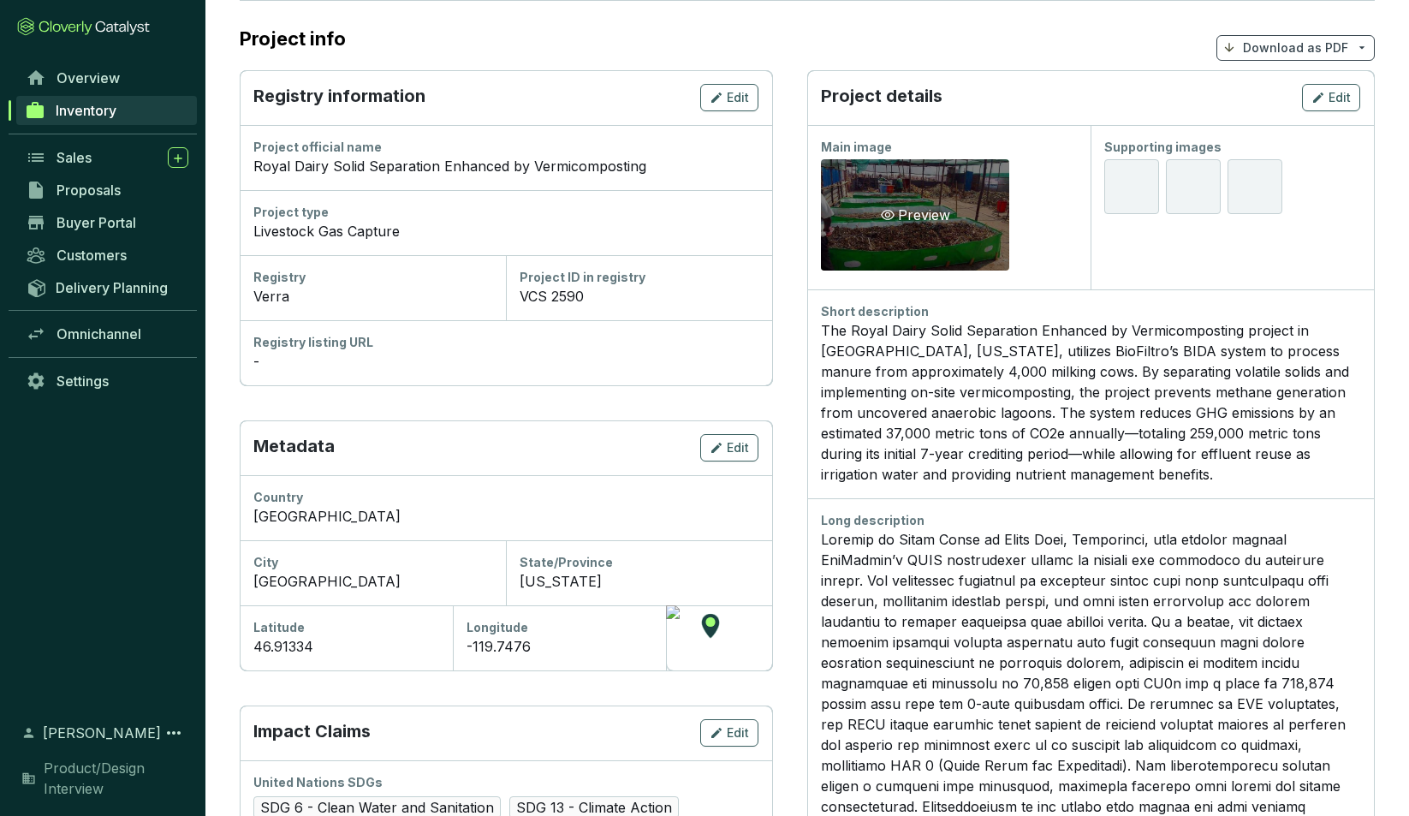
click at [917, 230] on div "Preview" at bounding box center [915, 214] width 188 height 111
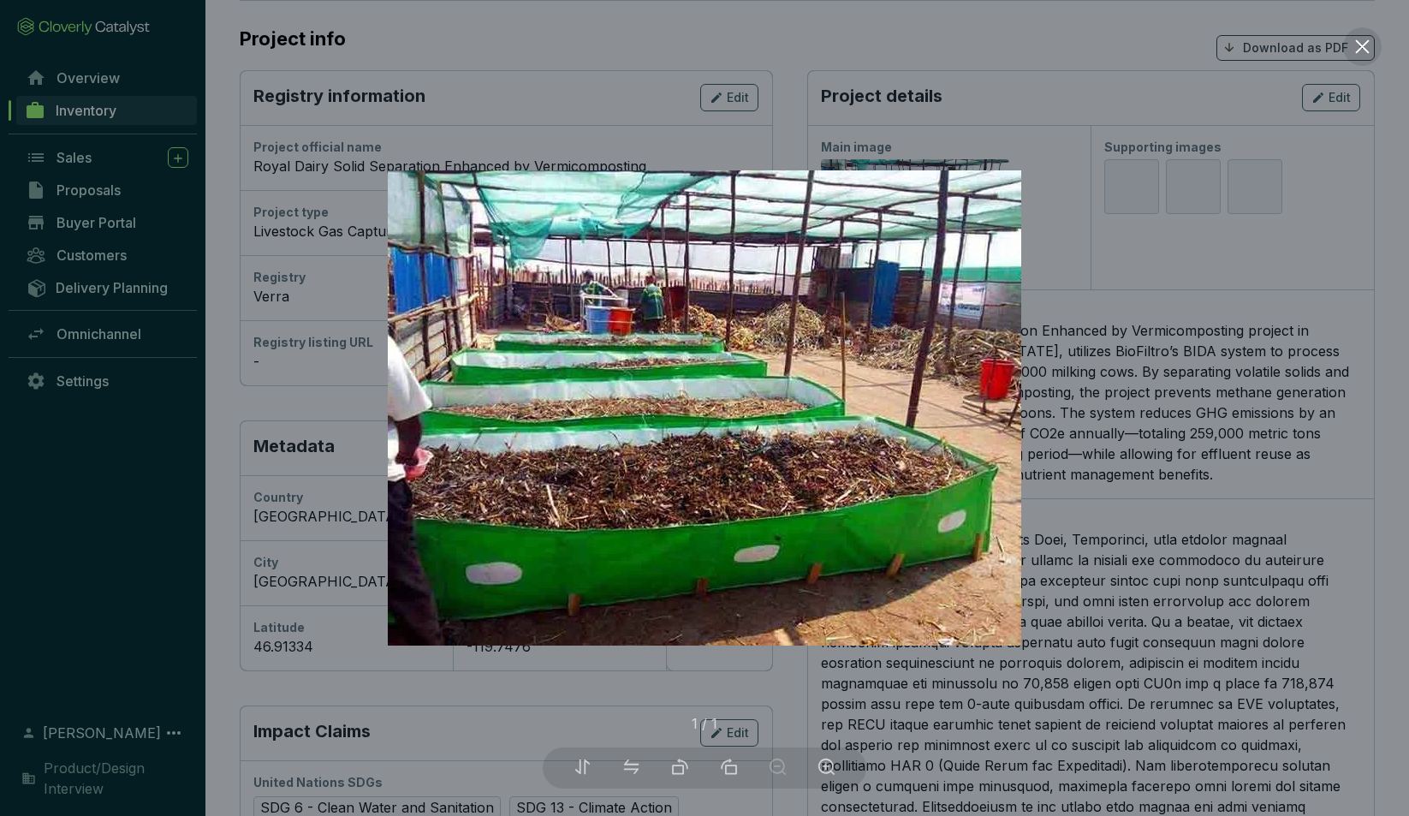
click at [1069, 232] on div at bounding box center [704, 408] width 1409 height 816
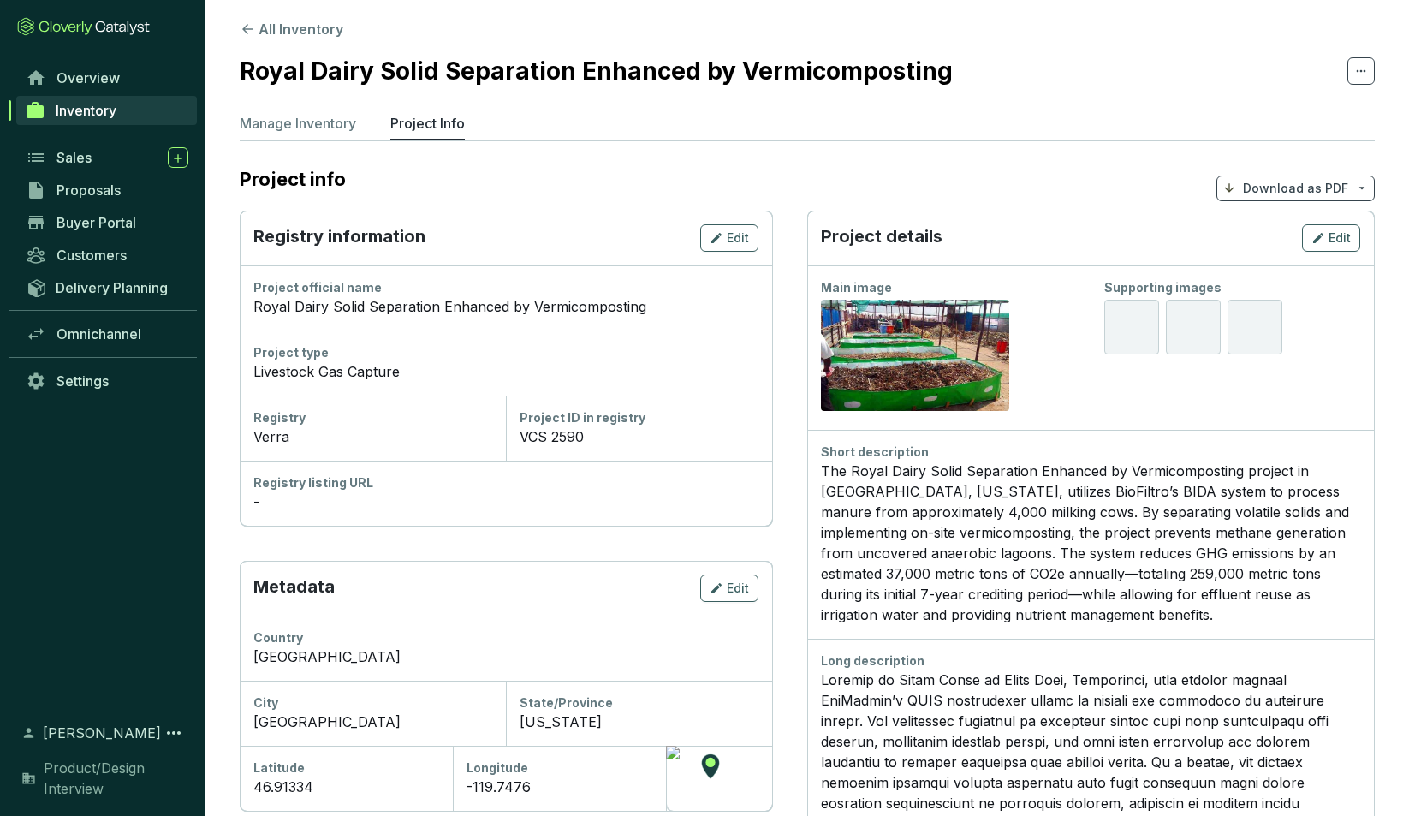
scroll to position [0, 0]
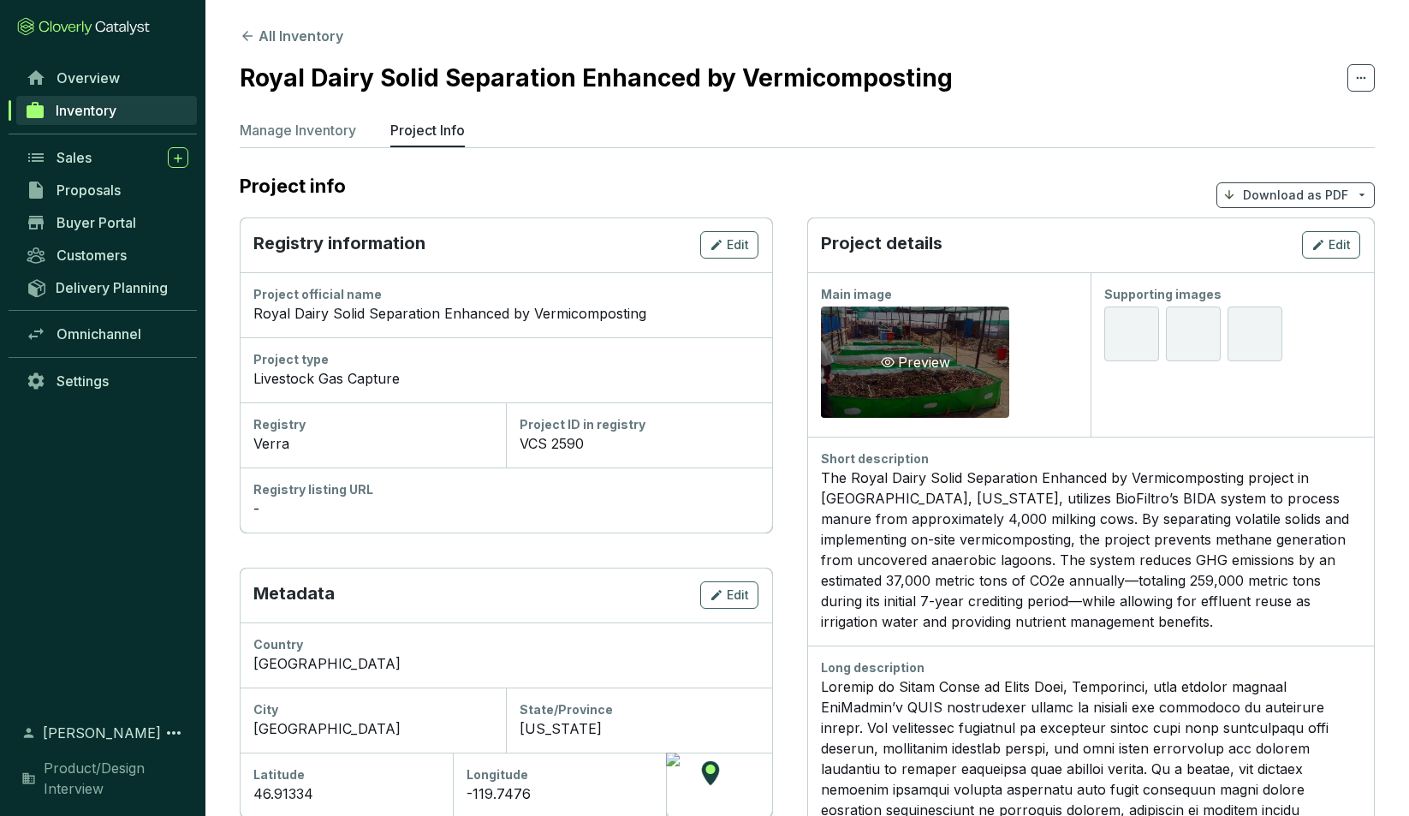
click at [873, 341] on div "Preview" at bounding box center [915, 361] width 188 height 111
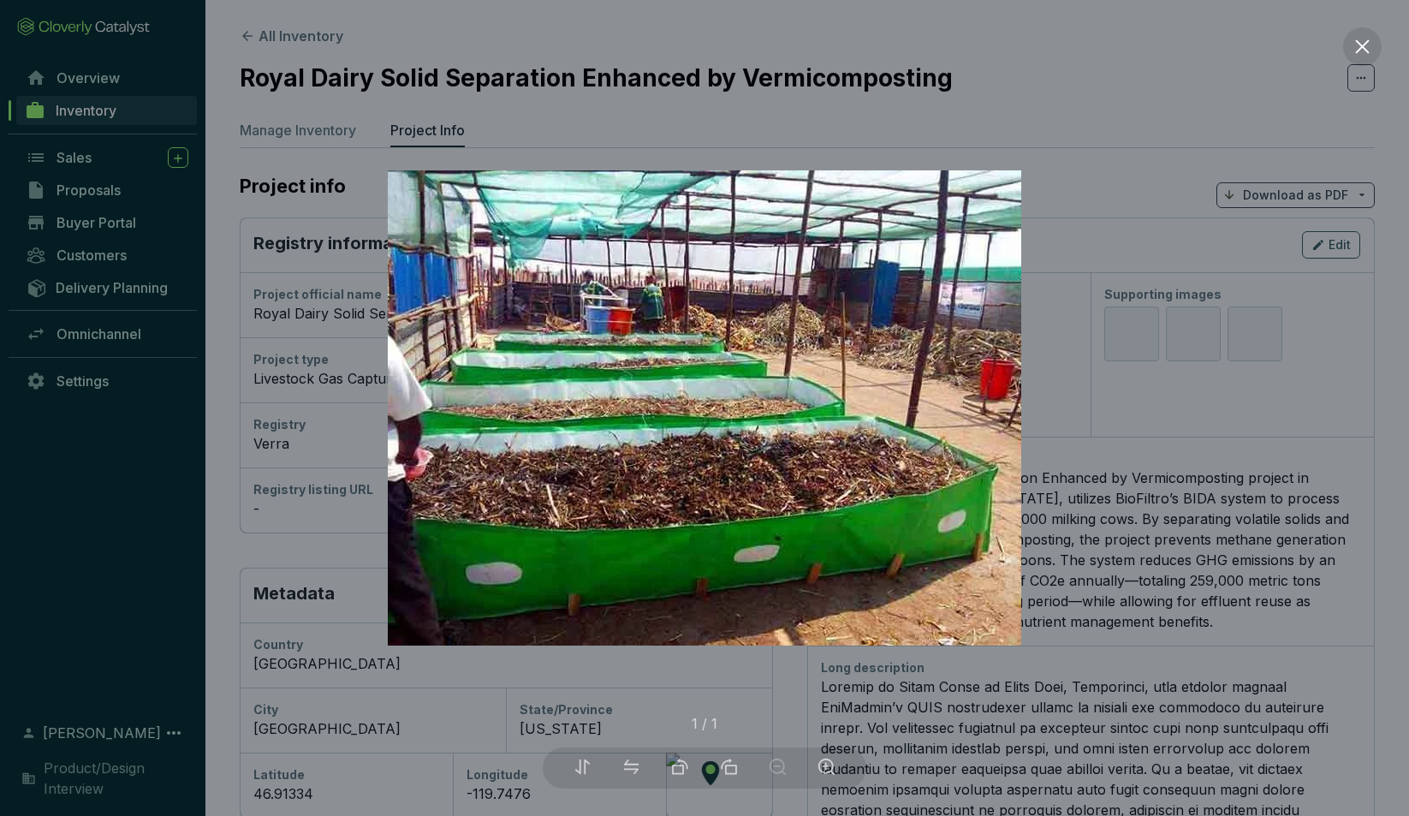
click at [1050, 194] on div at bounding box center [704, 408] width 1409 height 816
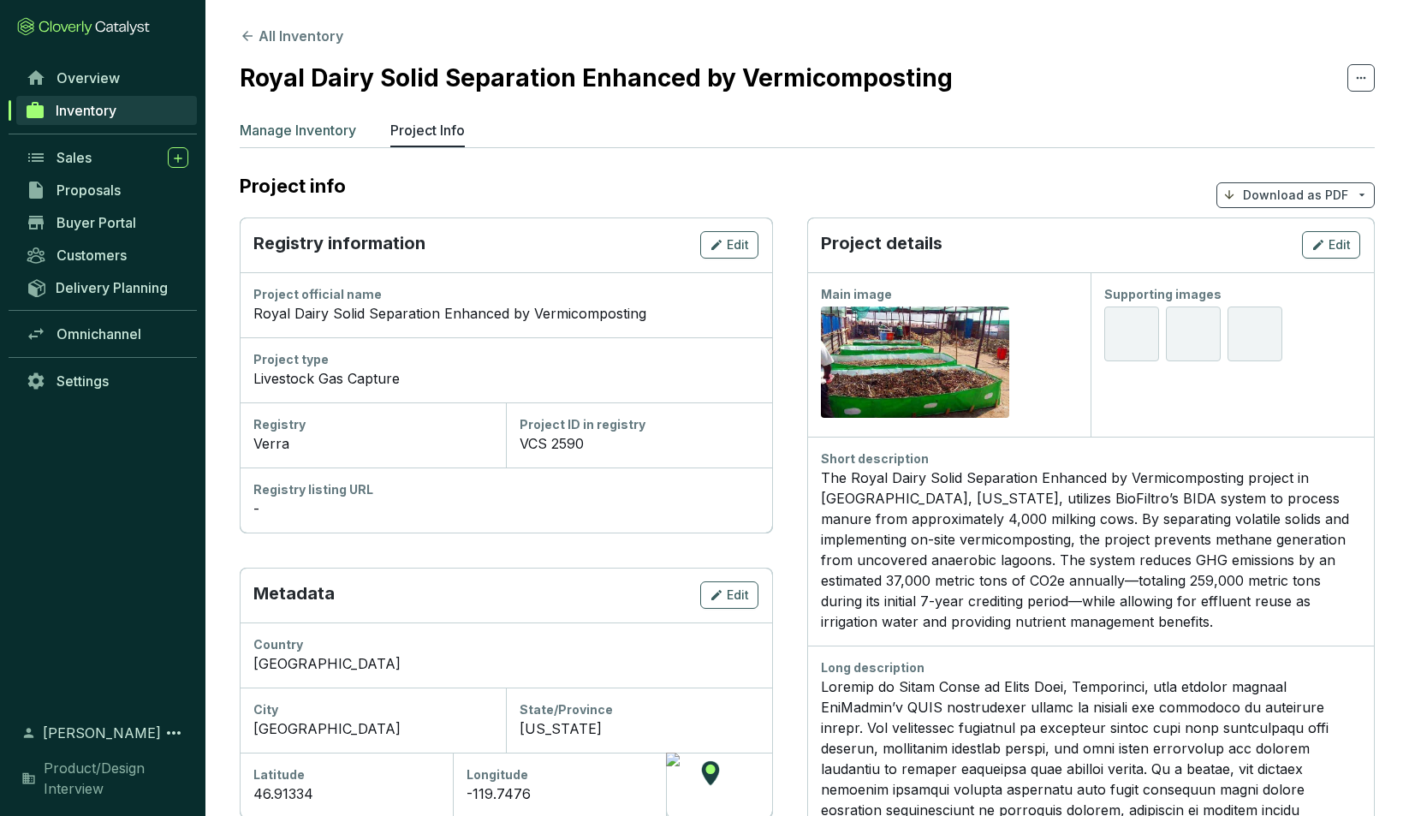
click at [289, 134] on p "Manage Inventory" at bounding box center [298, 130] width 116 height 21
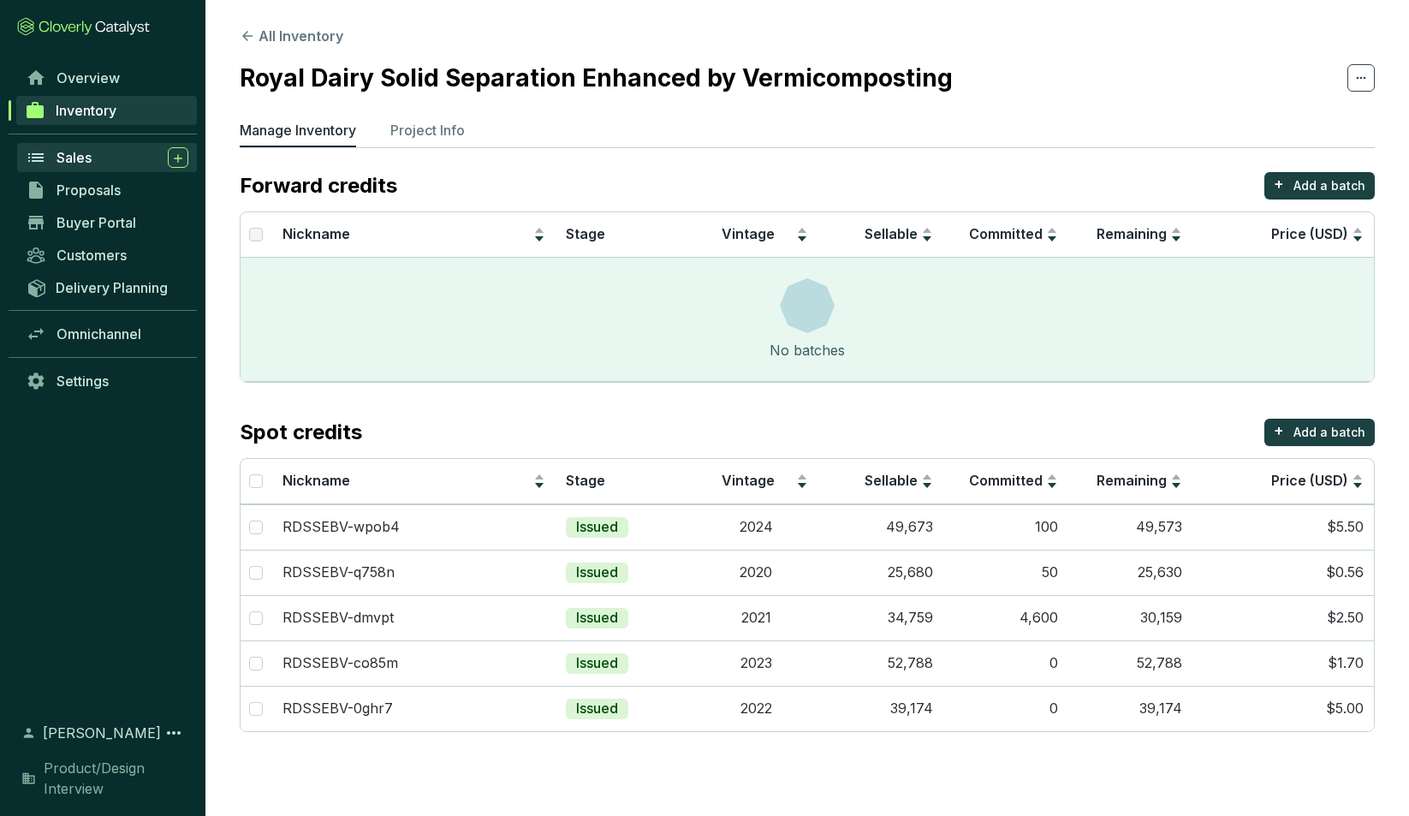
click at [77, 156] on span "Sales" at bounding box center [74, 157] width 35 height 17
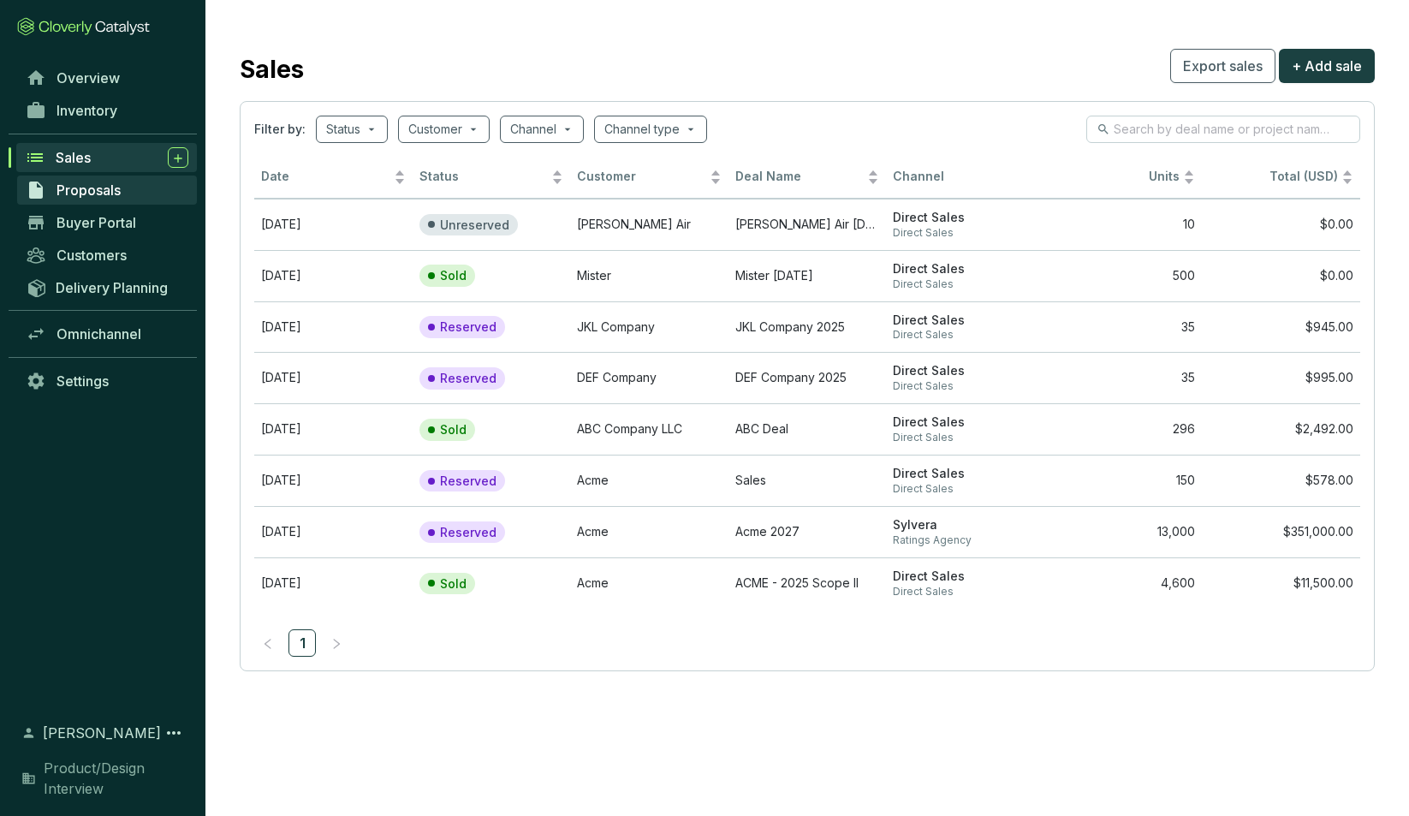
click at [87, 188] on span "Proposals" at bounding box center [89, 190] width 64 height 17
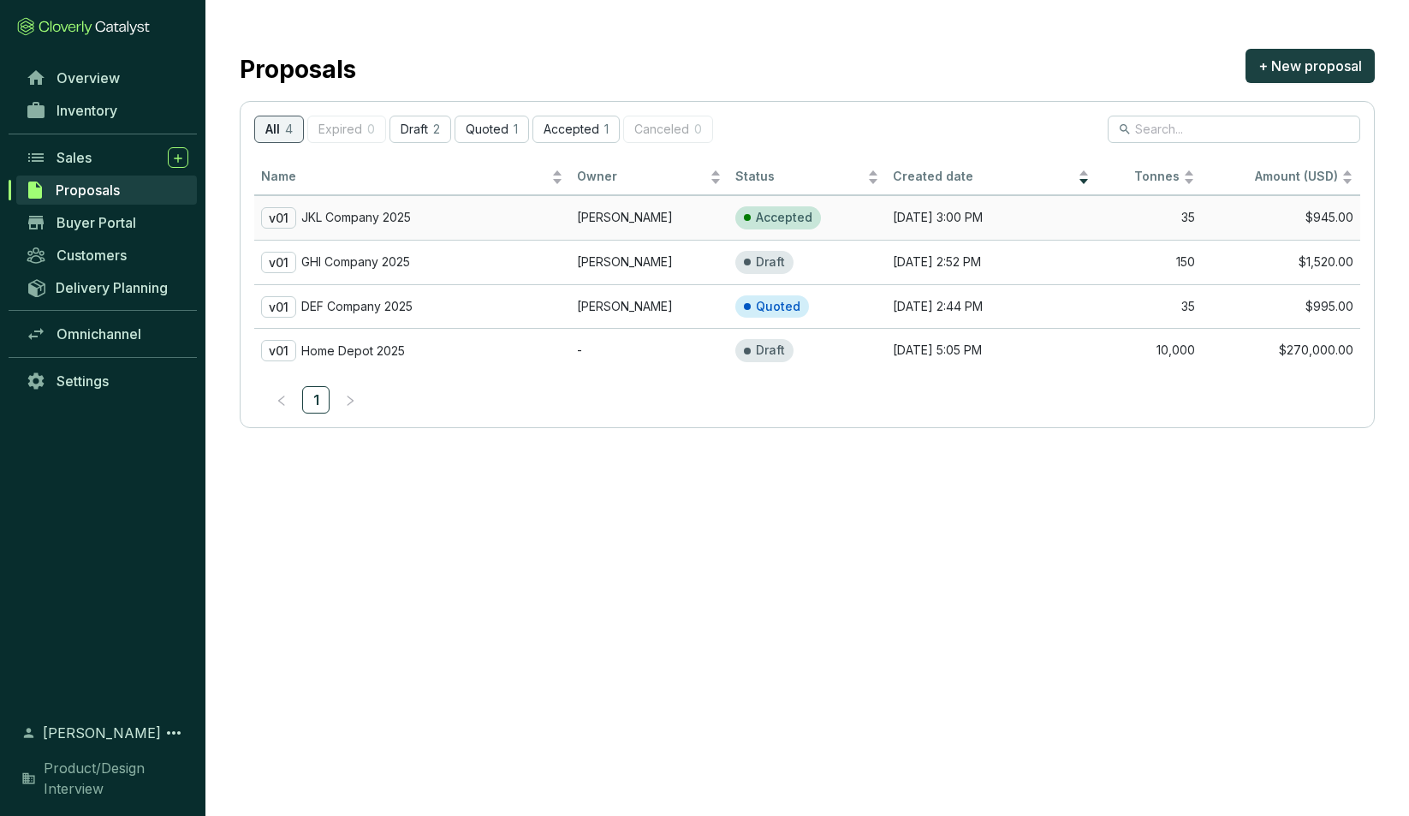
click at [373, 216] on p "JKL Company 2025" at bounding box center [356, 217] width 110 height 15
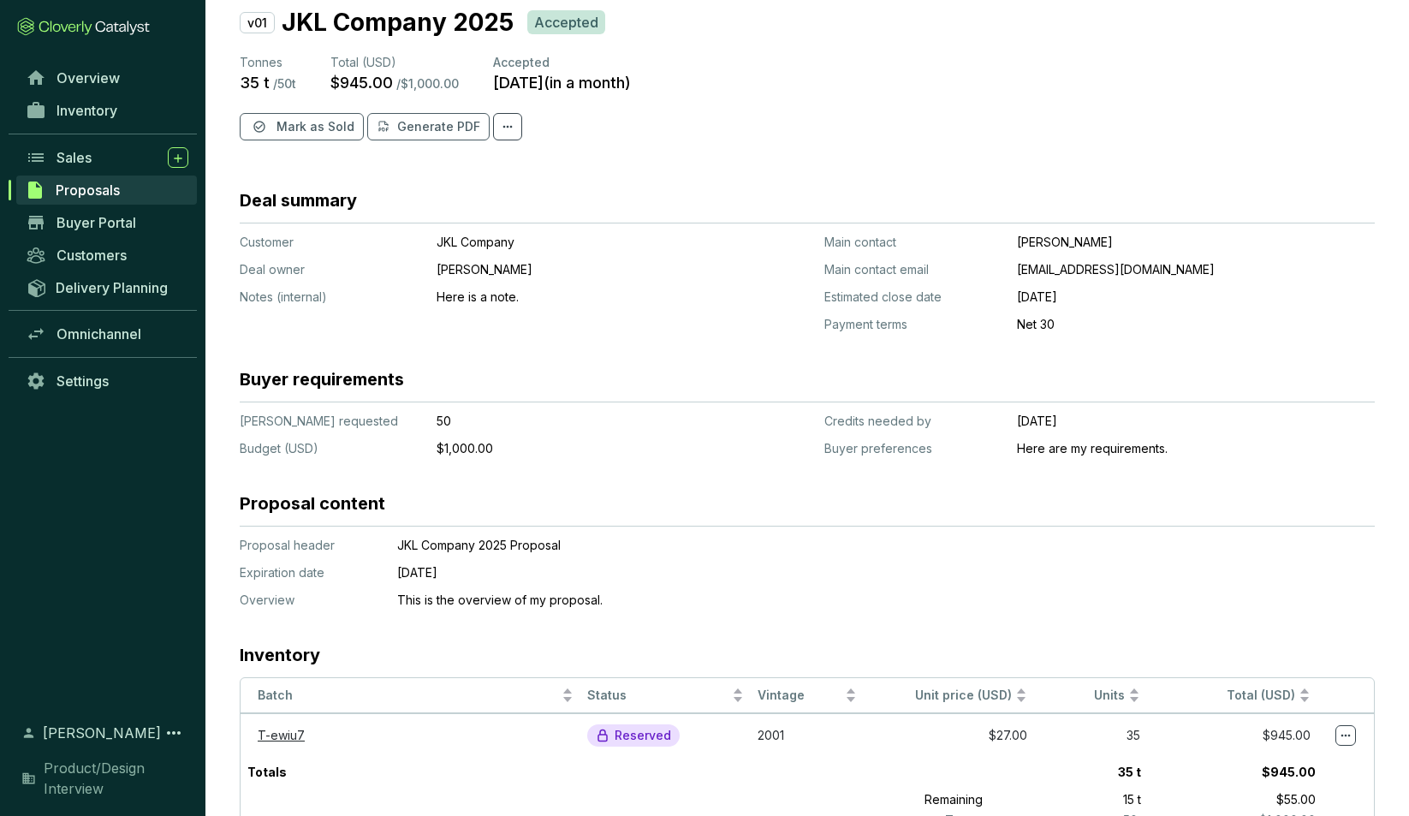
scroll to position [139, 0]
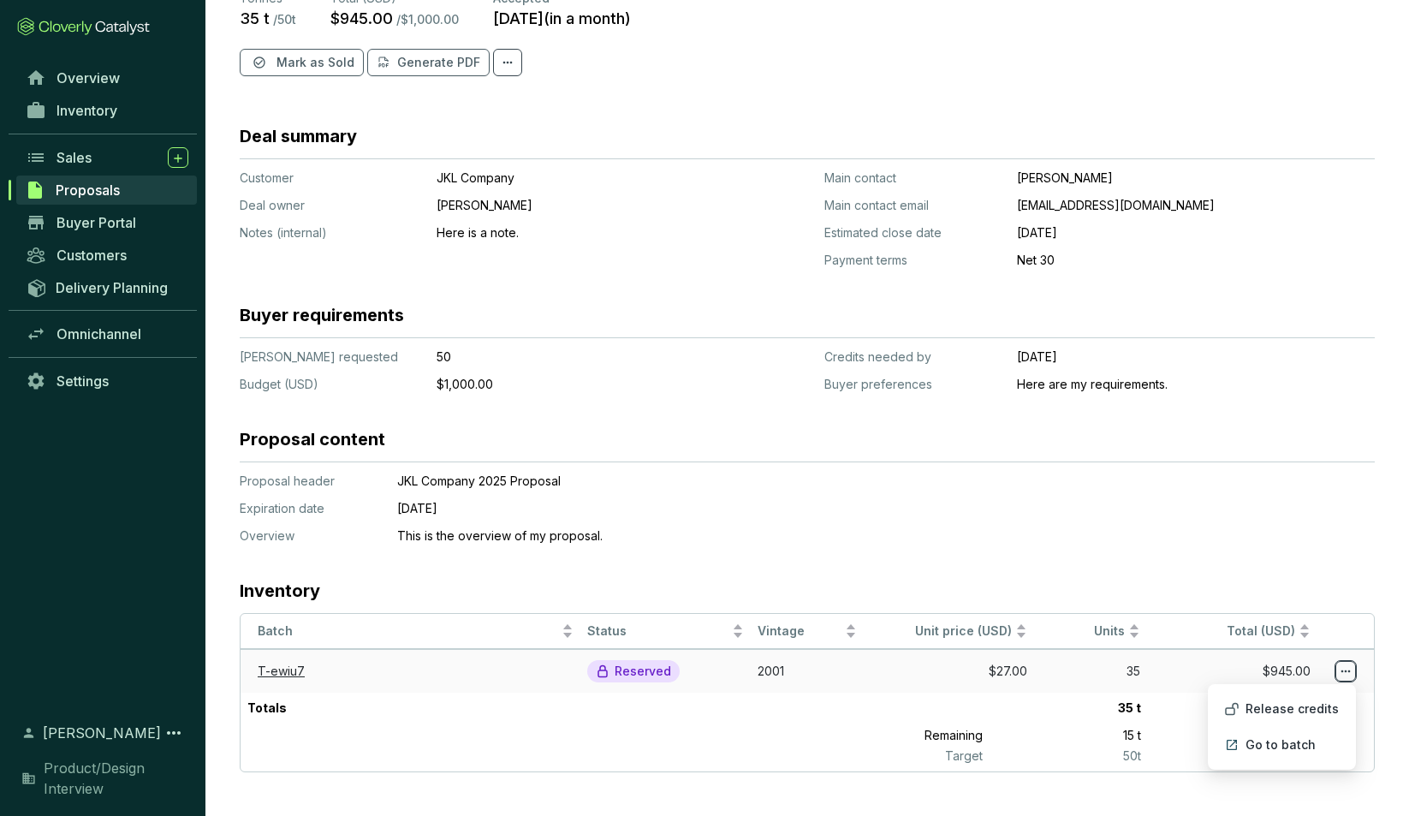
click at [1348, 674] on icon at bounding box center [1346, 671] width 14 height 21
click at [1281, 531] on section "Proposal header Expiration date Overview JKL Company 2025 Proposal [DATE] This …" at bounding box center [807, 509] width 1135 height 72
click at [78, 222] on span "Buyer Portal" at bounding box center [97, 222] width 80 height 17
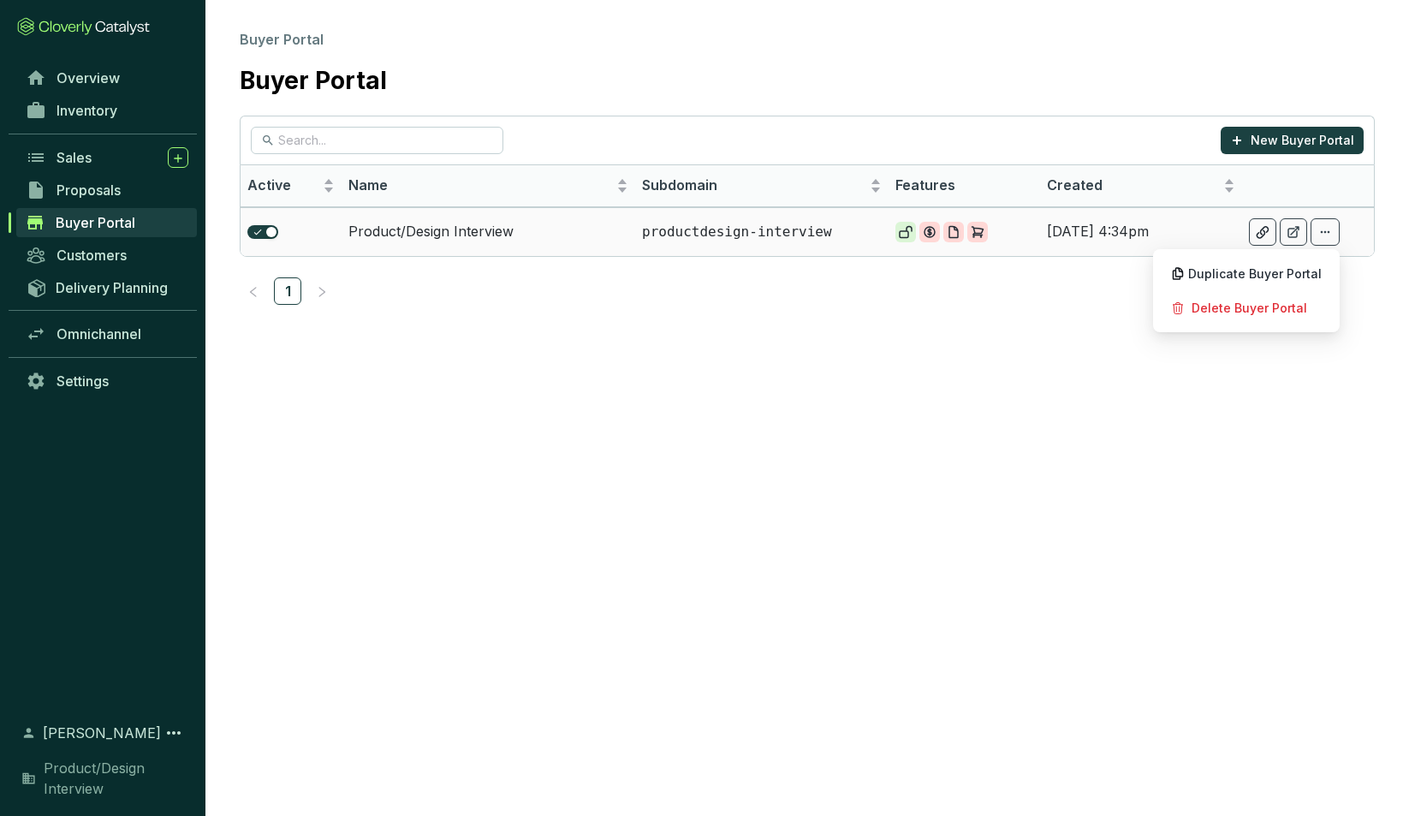
click at [1326, 234] on icon at bounding box center [1325, 232] width 14 height 21
click at [1333, 382] on section "Buyer Portal Buyer Portal New Buyer Portal Active Name Subdomain Features Creat…" at bounding box center [704, 408] width 1409 height 816
click at [81, 153] on span "Sales" at bounding box center [74, 157] width 35 height 17
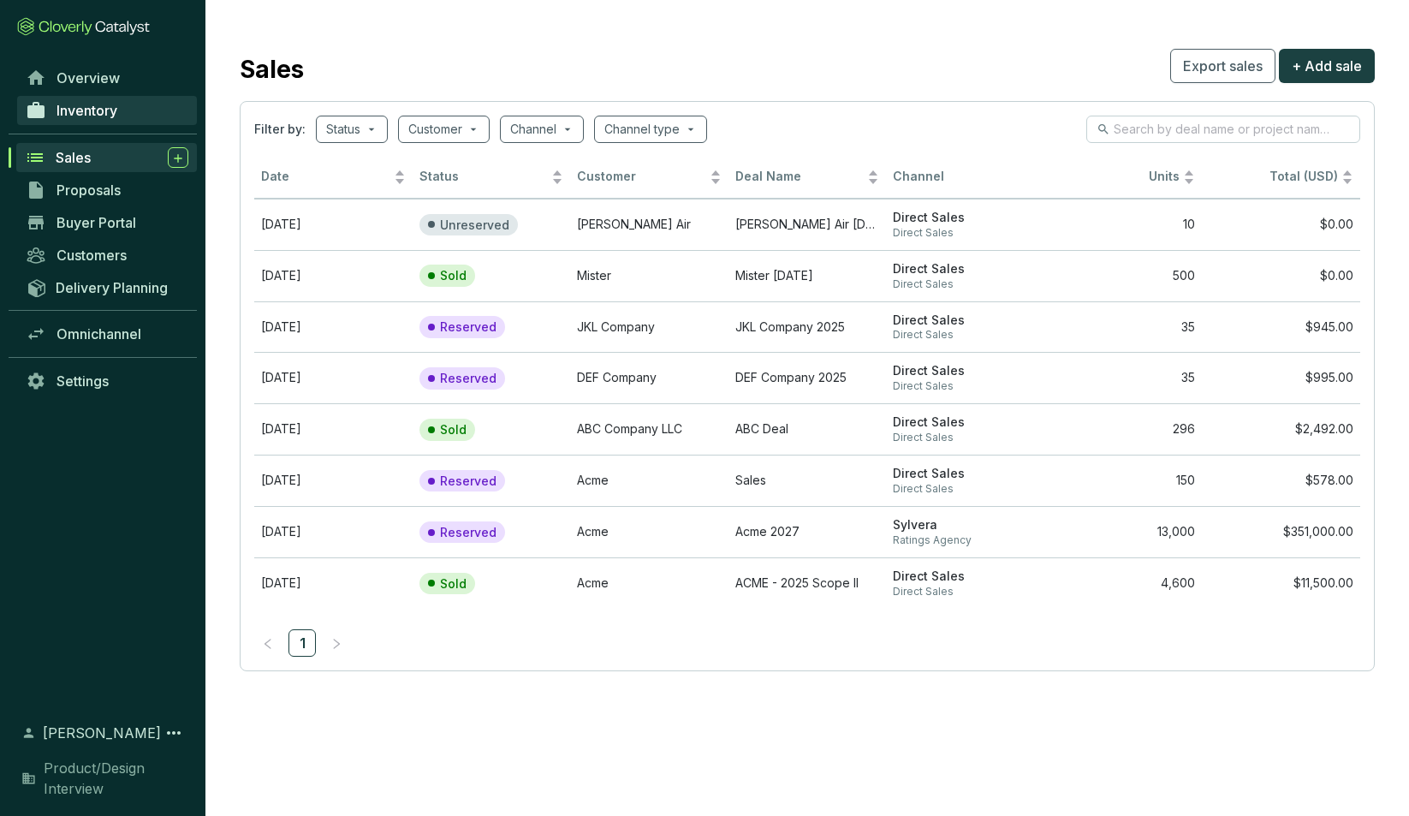
click at [92, 115] on span "Inventory" at bounding box center [87, 110] width 61 height 17
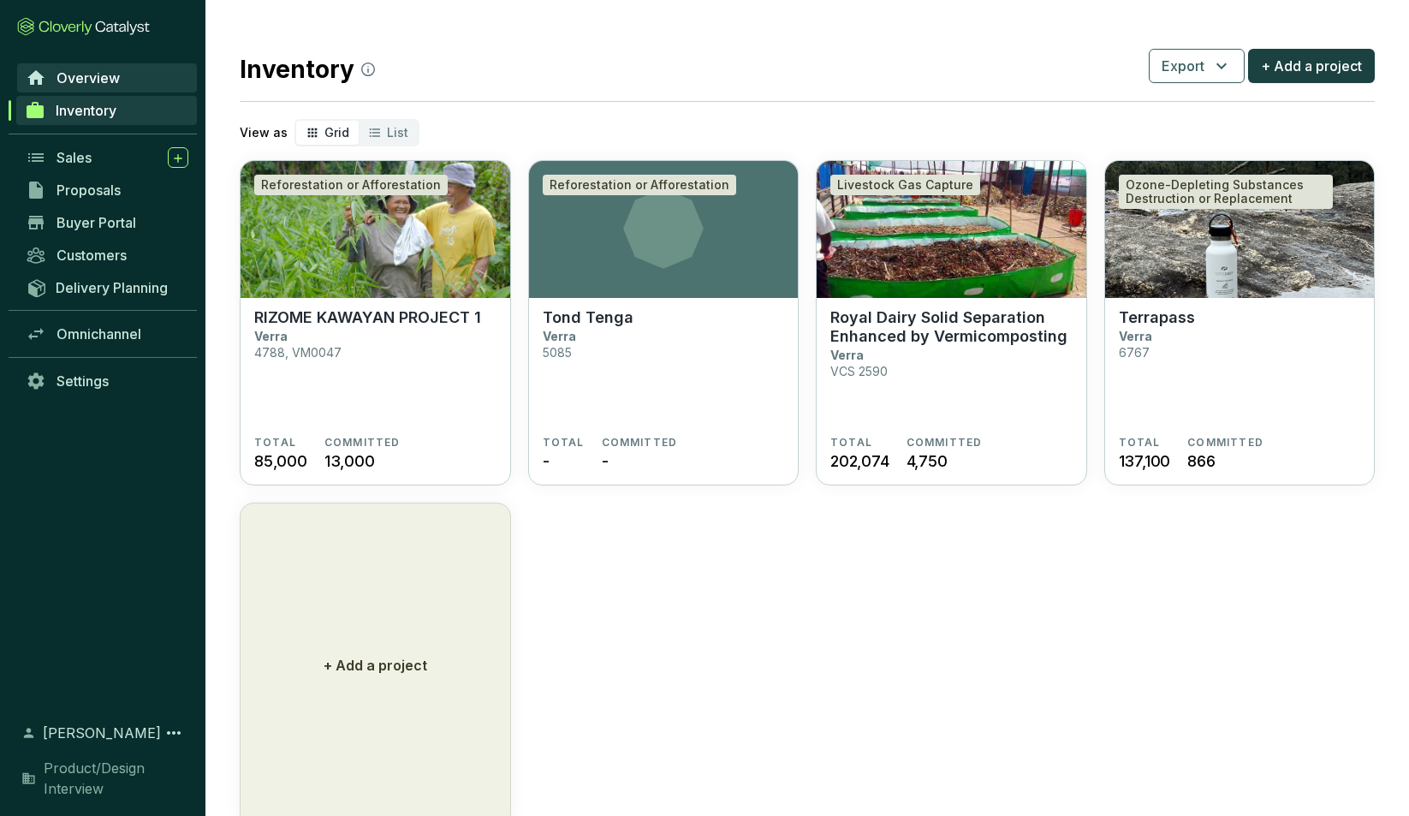
click at [93, 74] on span "Overview" at bounding box center [88, 77] width 63 height 17
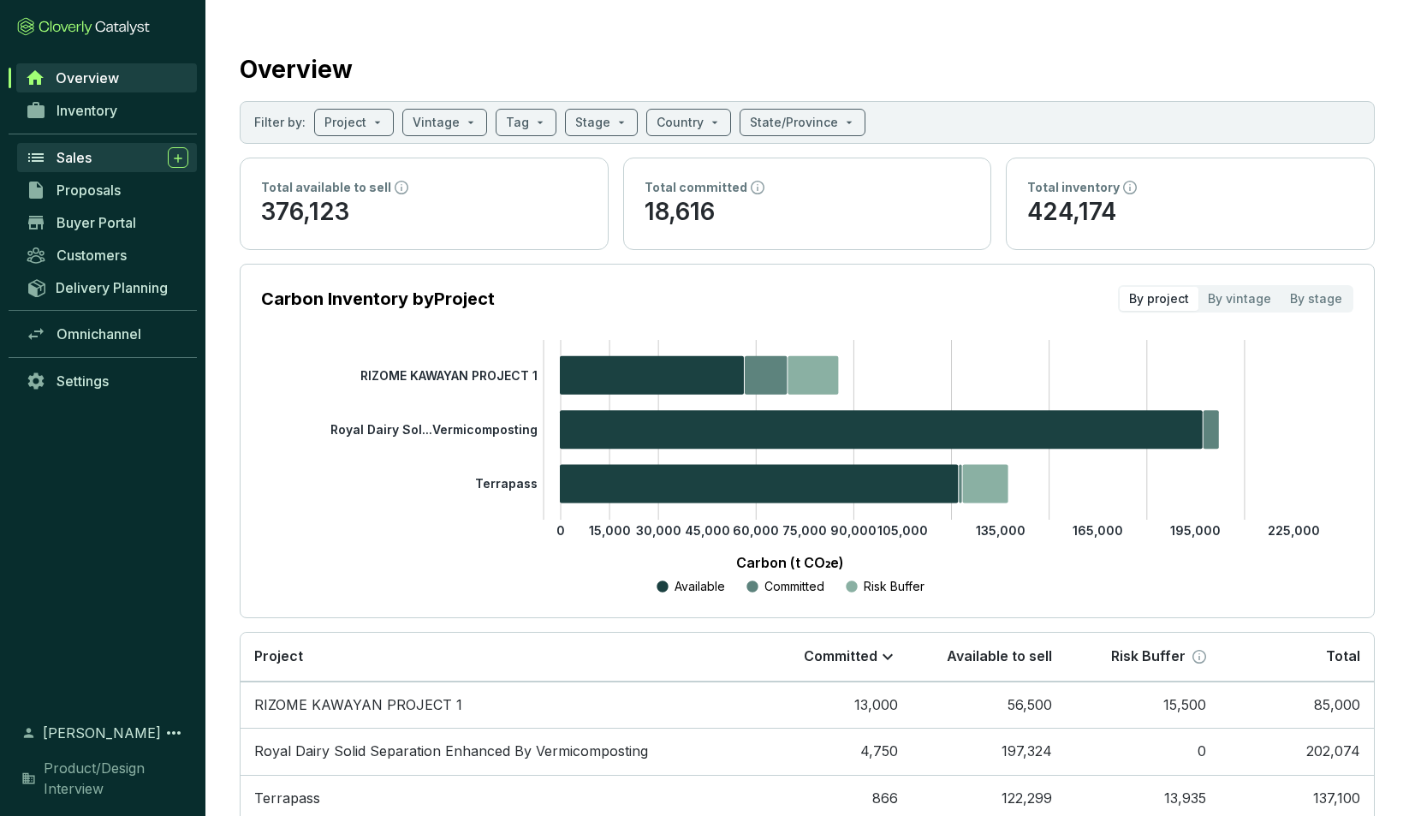
click at [76, 161] on span "Sales" at bounding box center [74, 157] width 35 height 17
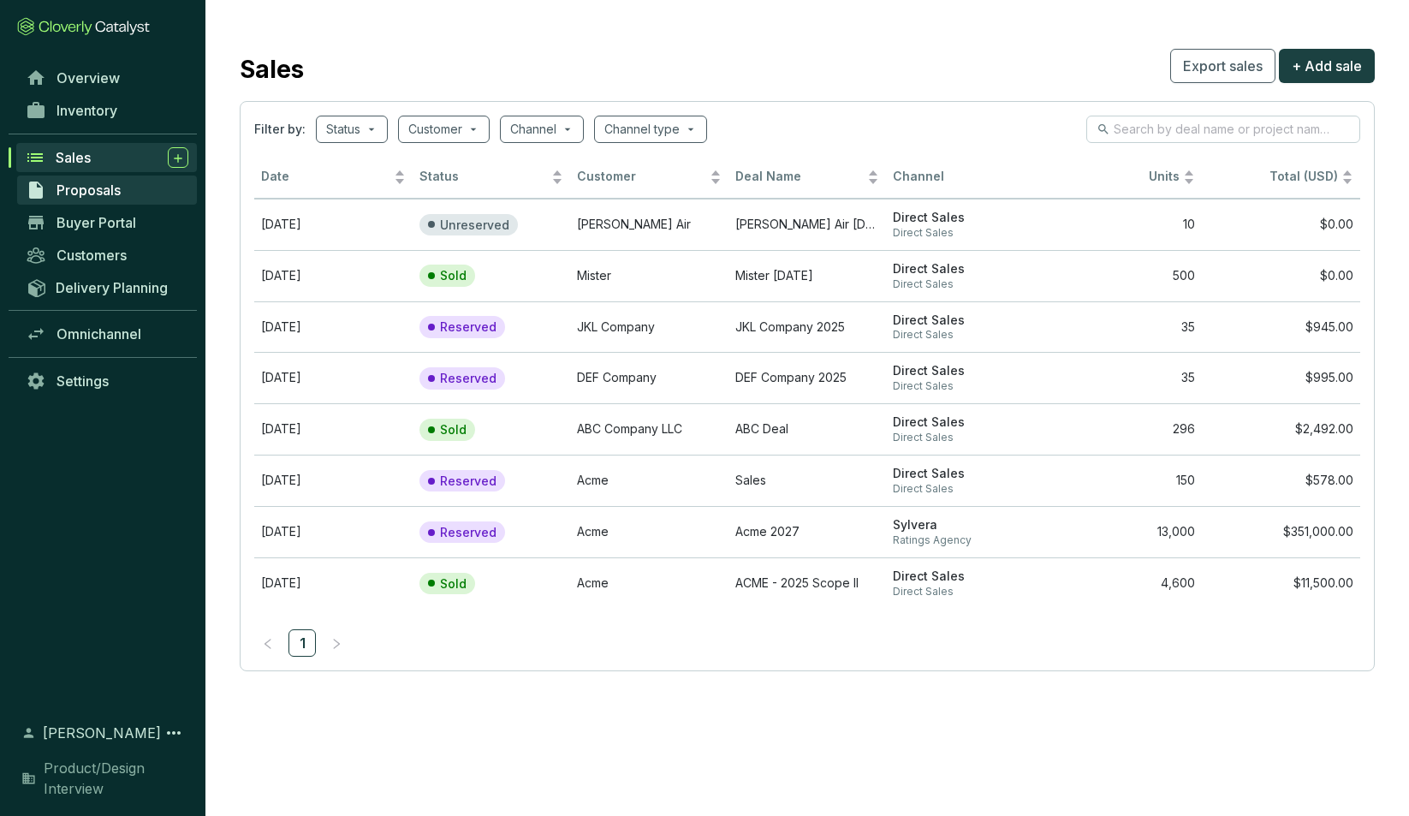
click at [77, 190] on span "Proposals" at bounding box center [89, 190] width 64 height 17
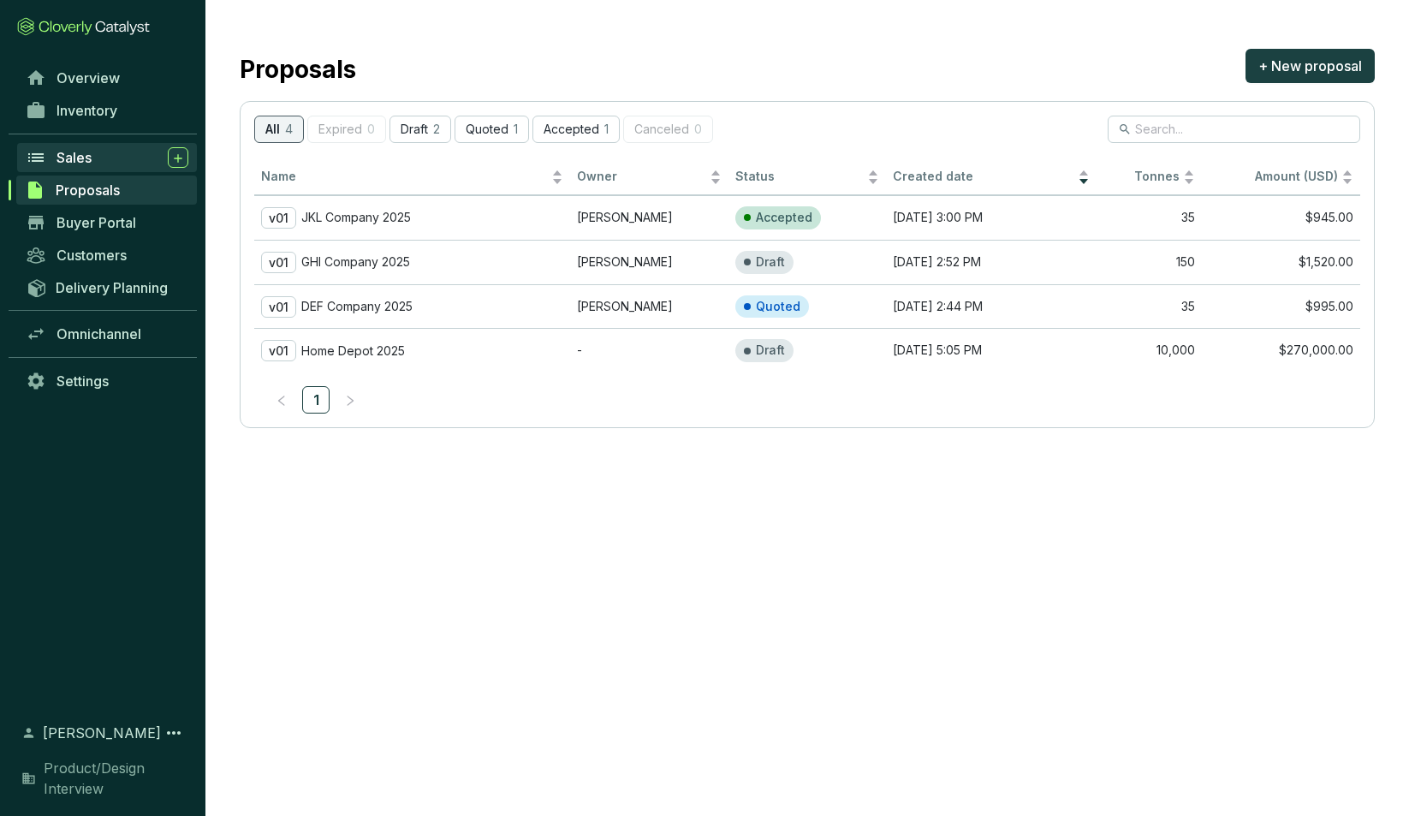
click at [85, 151] on span "Sales" at bounding box center [74, 157] width 35 height 17
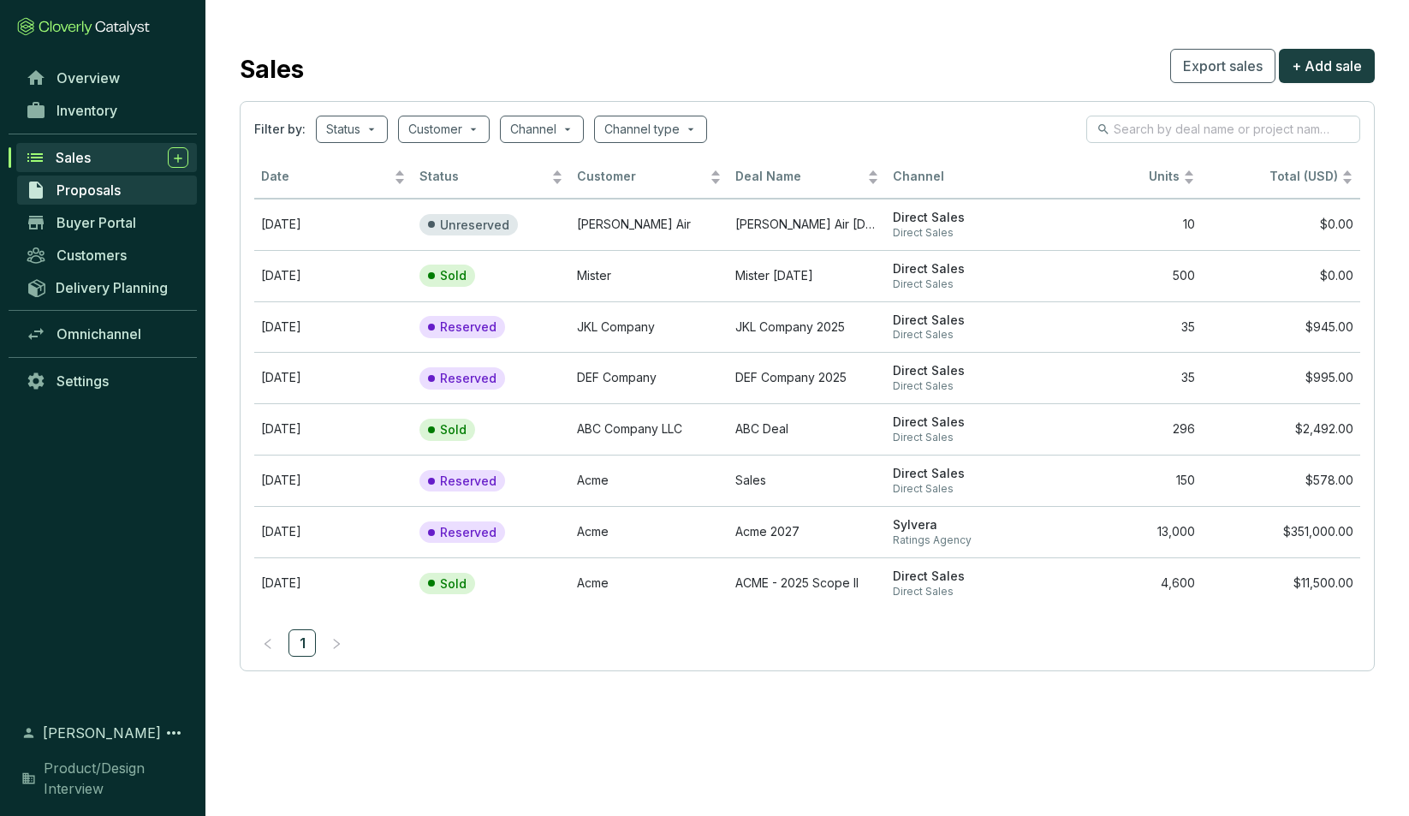
click at [85, 185] on span "Proposals" at bounding box center [89, 190] width 64 height 17
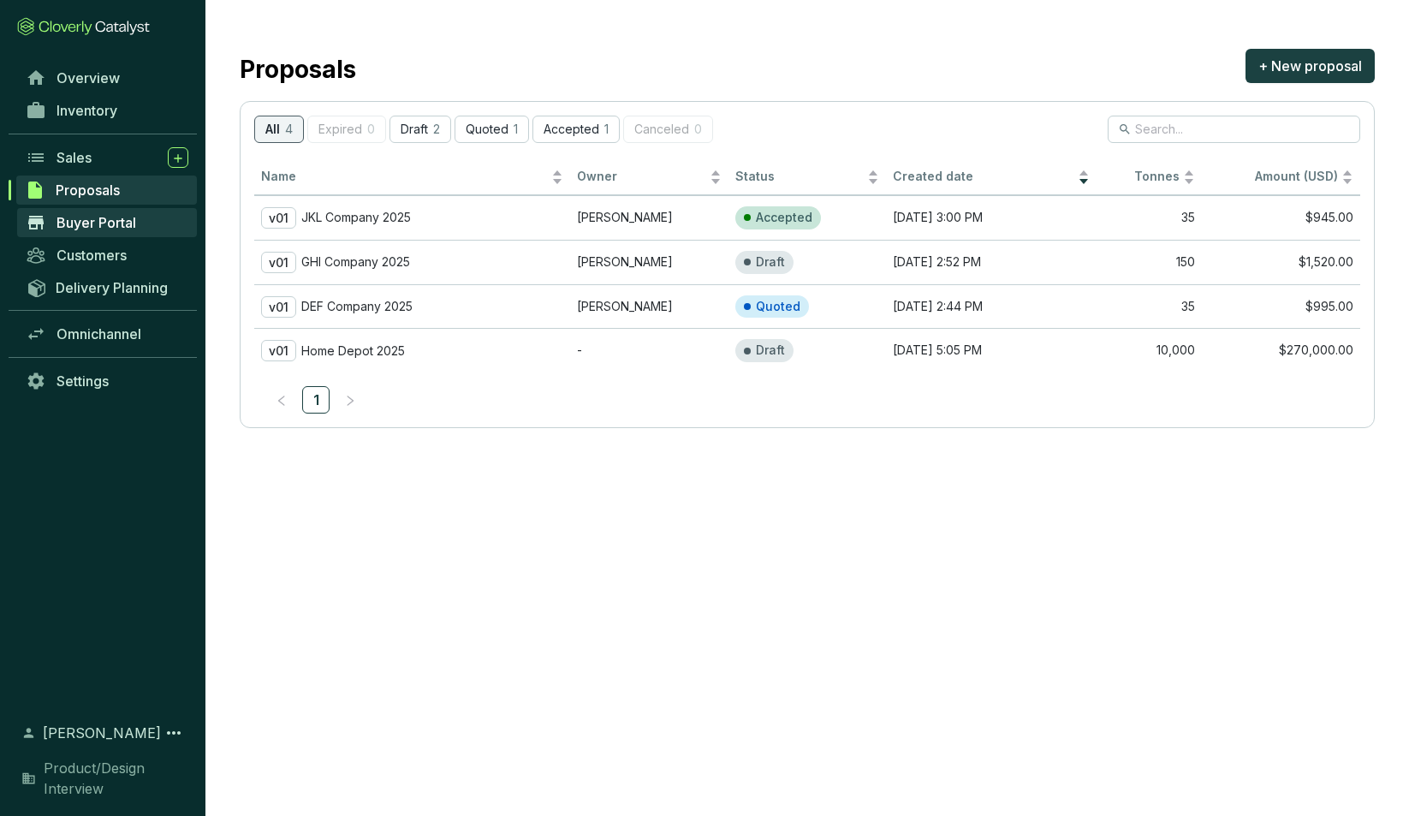
click at [82, 224] on span "Buyer Portal" at bounding box center [97, 222] width 80 height 17
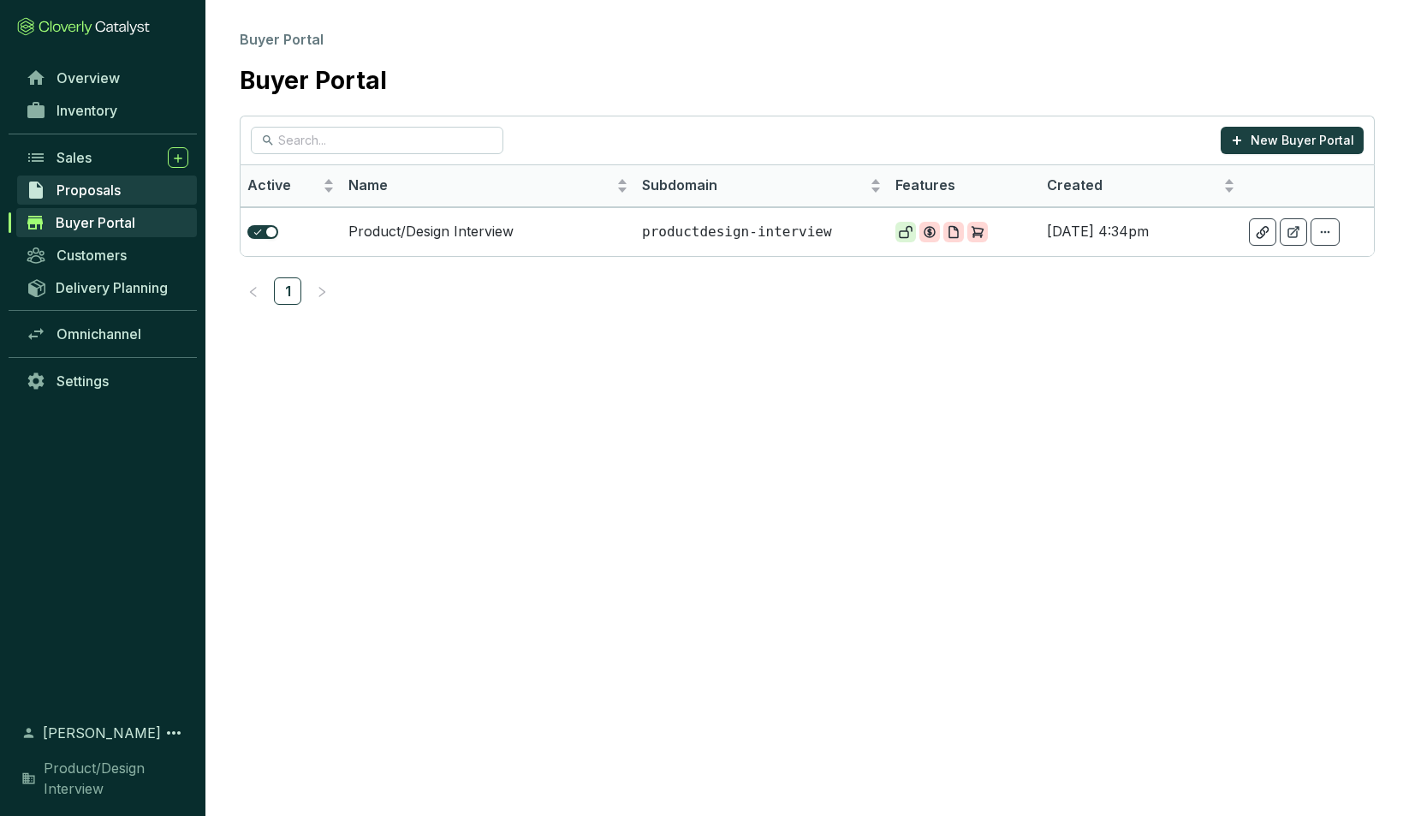
click at [65, 187] on span "Proposals" at bounding box center [89, 190] width 64 height 17
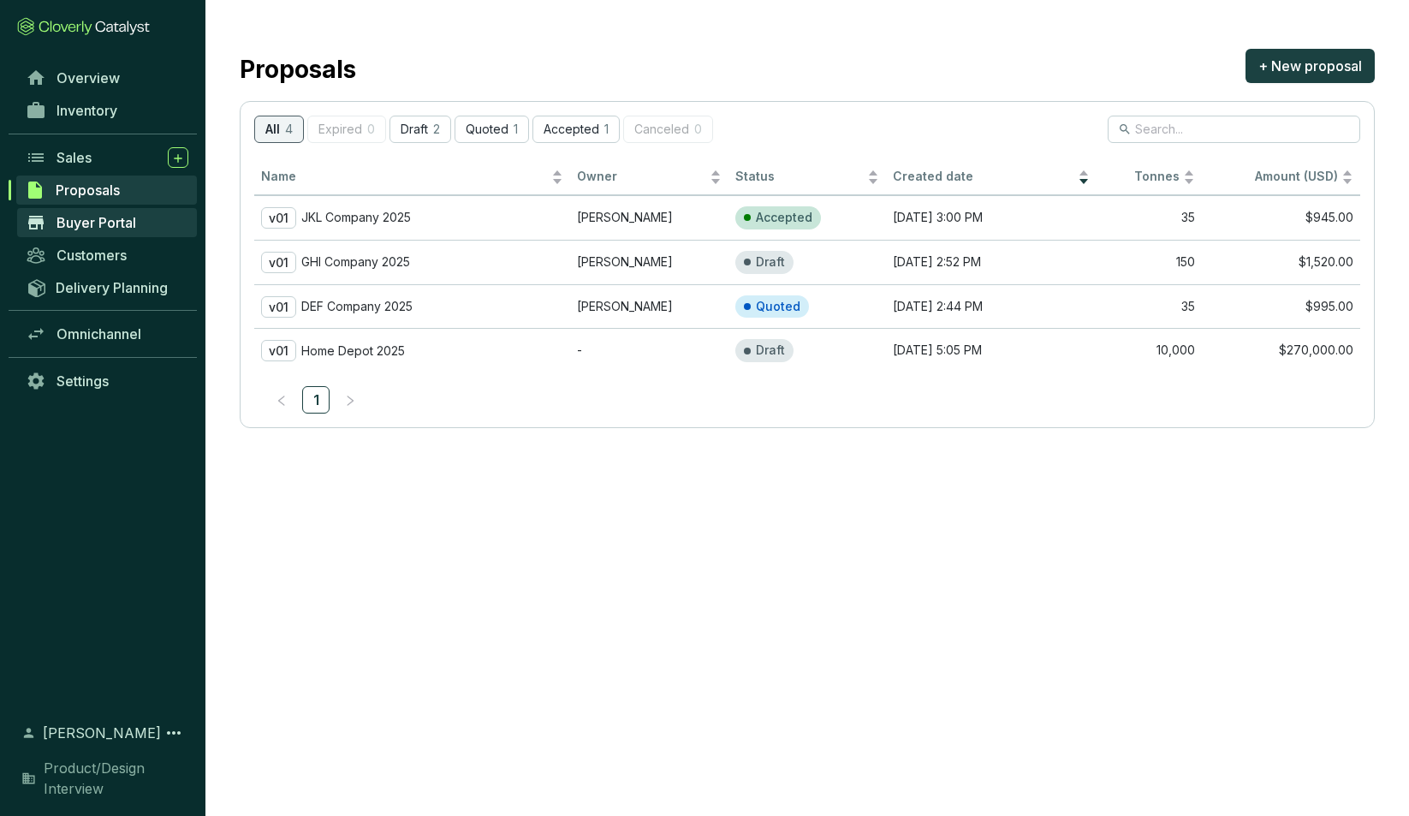
click at [80, 223] on span "Buyer Portal" at bounding box center [97, 222] width 80 height 17
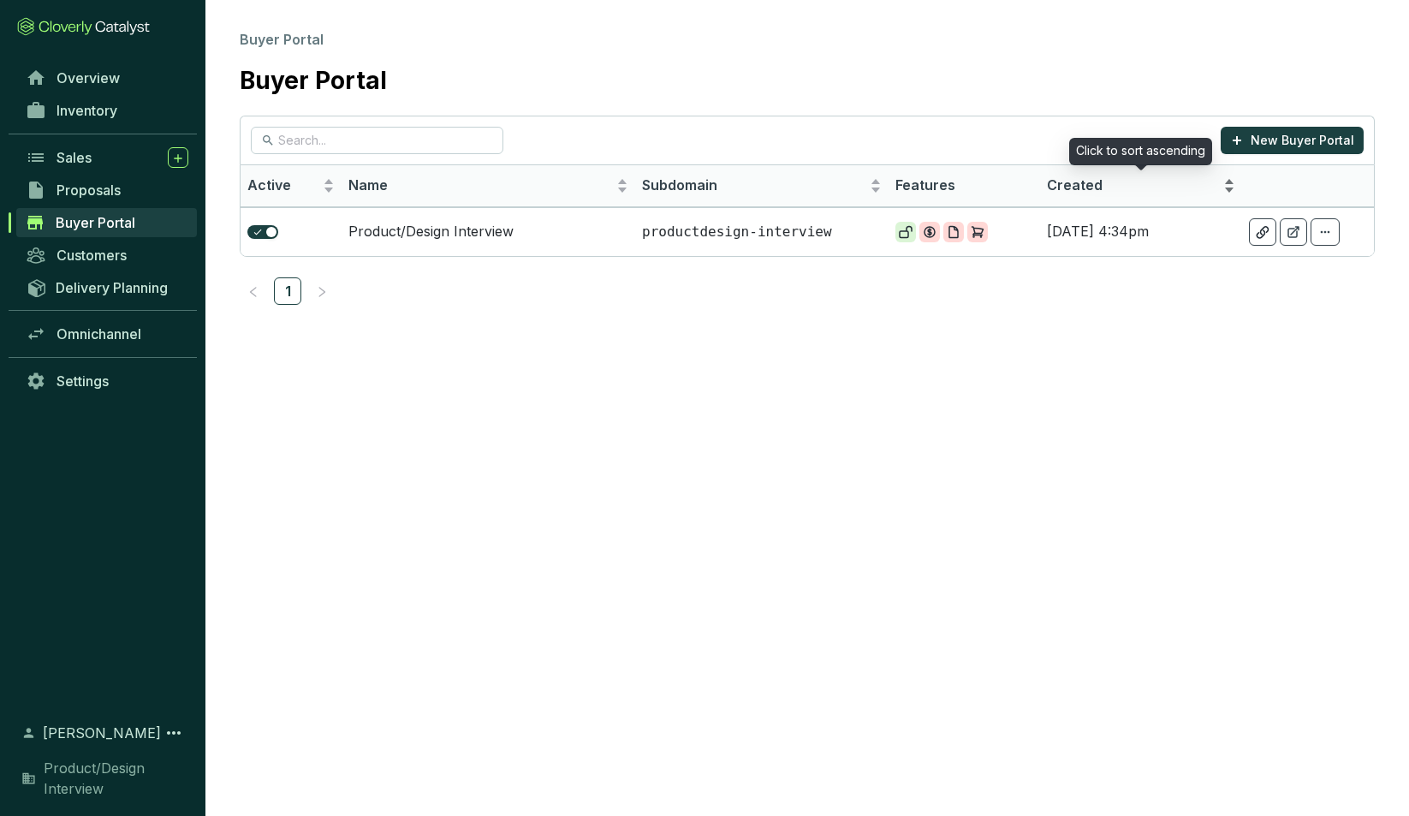
click at [1235, 192] on div "Created" at bounding box center [1141, 186] width 188 height 21
click at [103, 251] on span "Customers" at bounding box center [92, 255] width 70 height 17
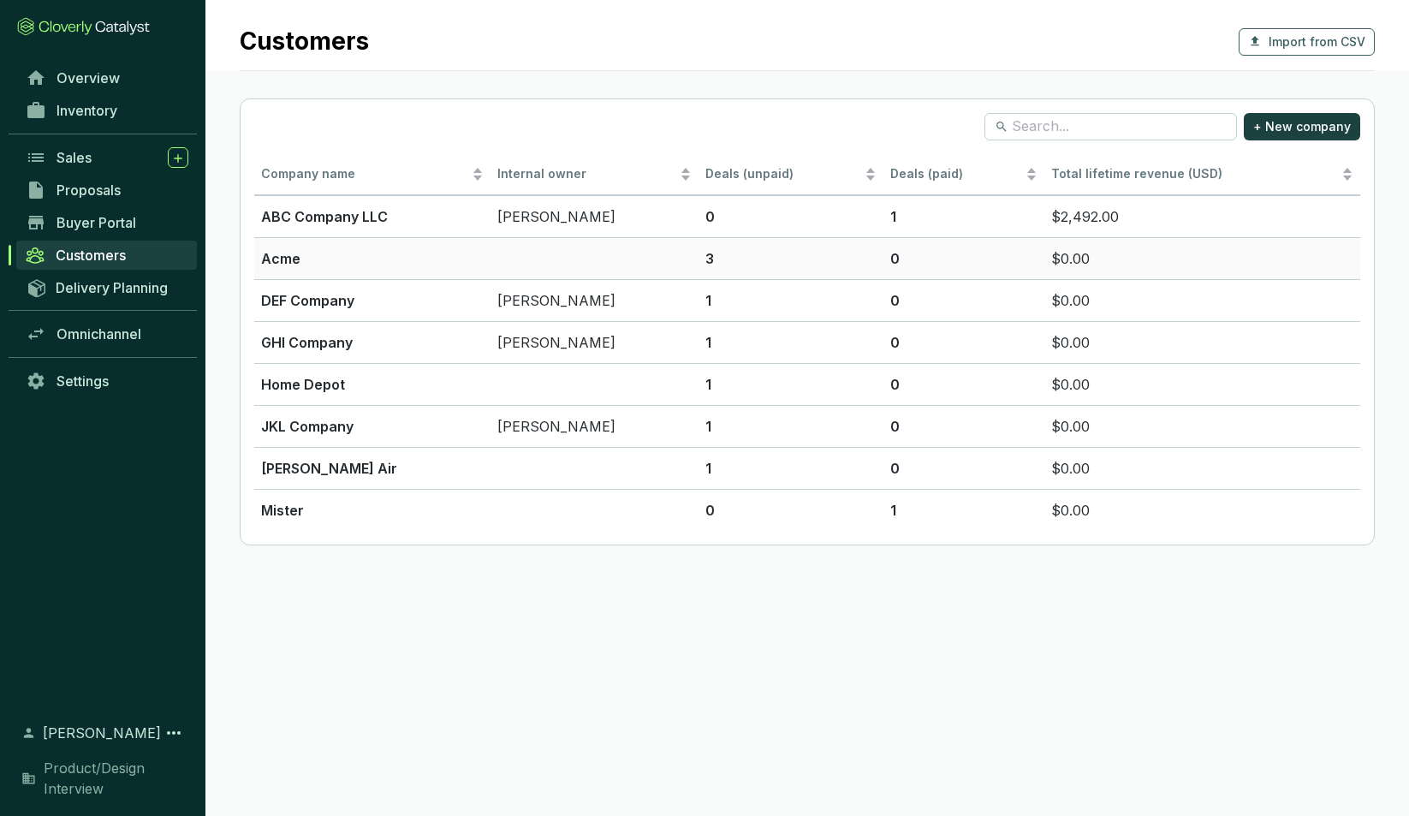
click at [396, 264] on p "Acme" at bounding box center [372, 258] width 223 height 21
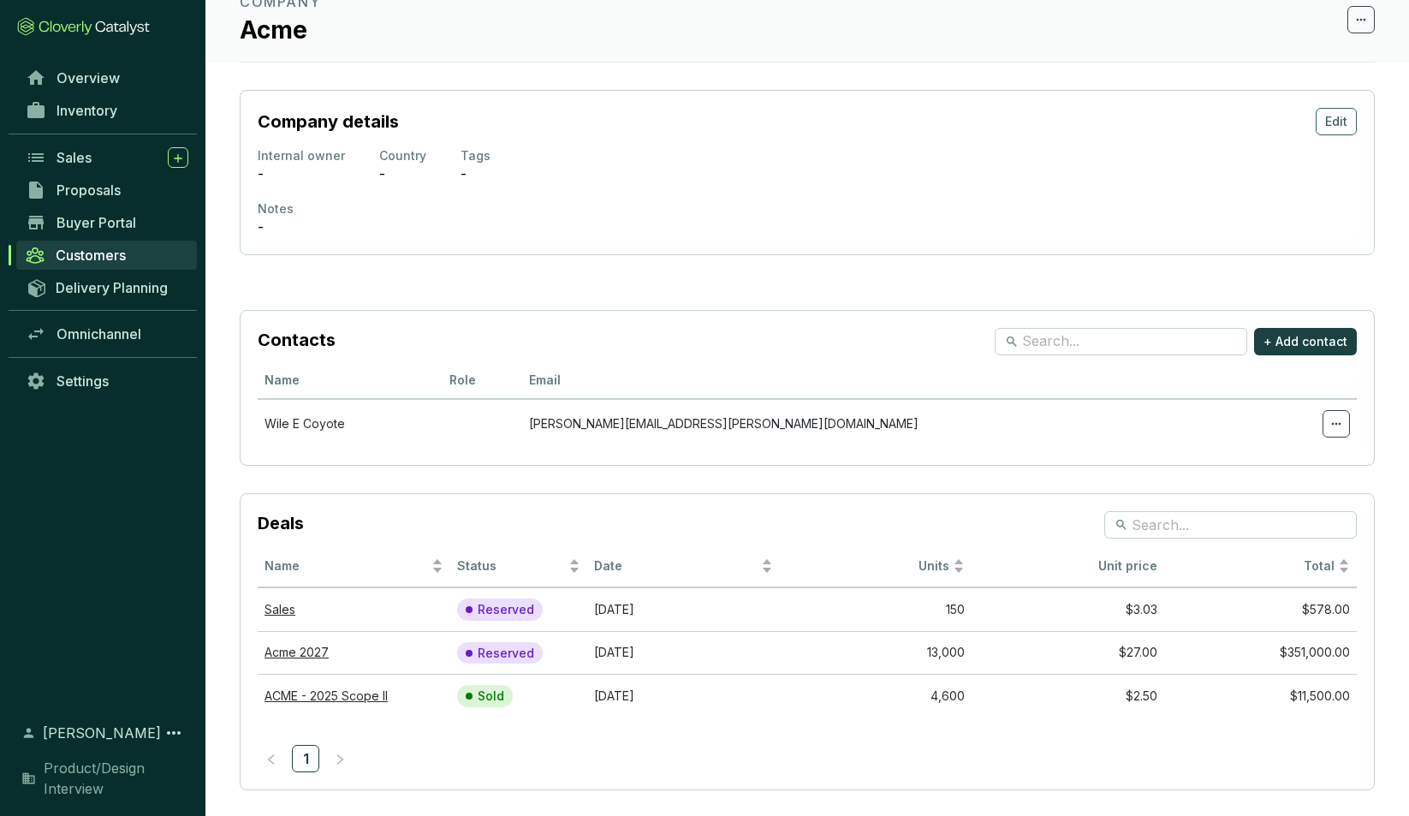
scroll to position [85, 0]
click at [74, 189] on span "Proposals" at bounding box center [89, 190] width 64 height 17
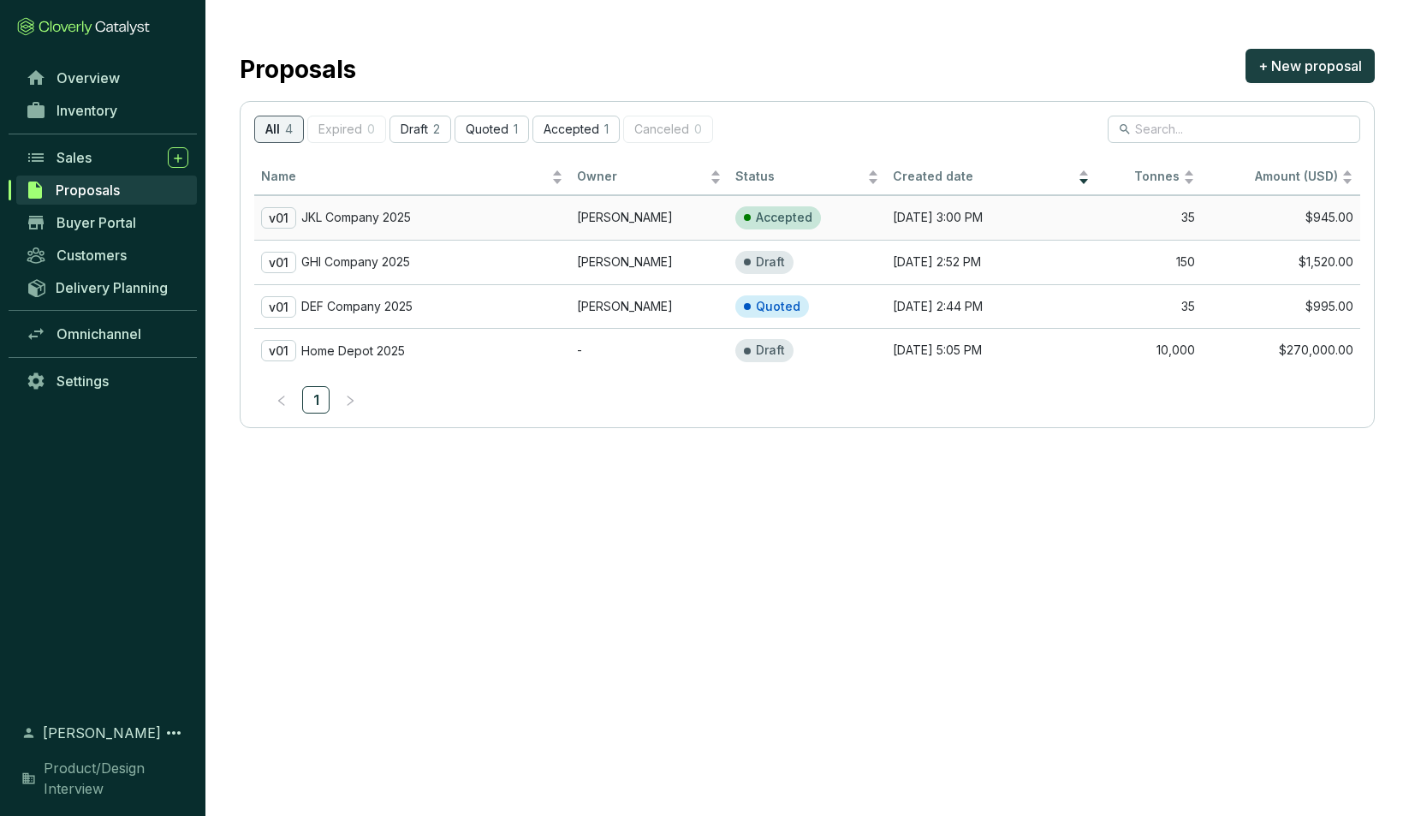
click at [426, 212] on div "v01 JKL Company 2025" at bounding box center [412, 217] width 302 height 21
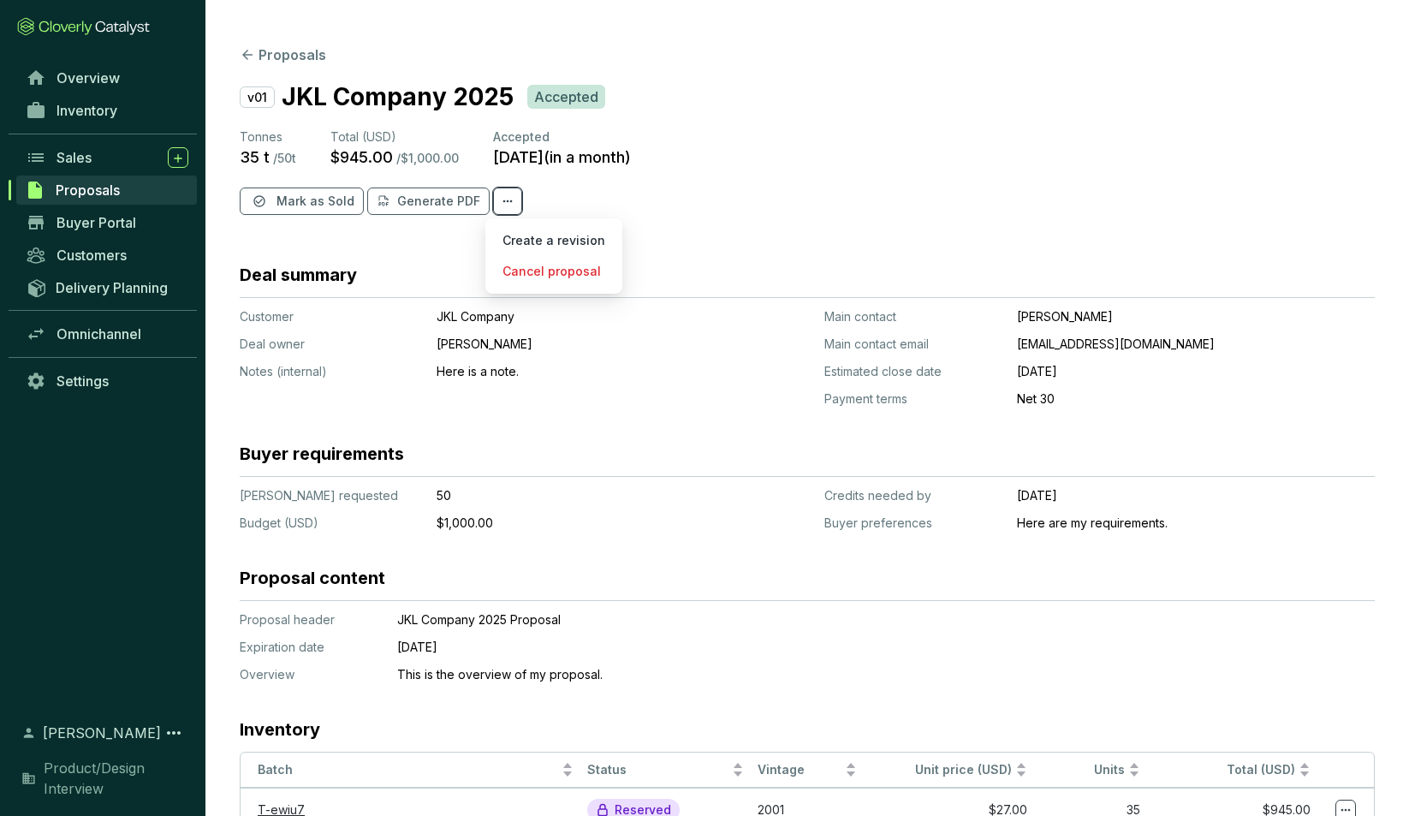
click at [501, 197] on icon at bounding box center [508, 201] width 14 height 21
click at [448, 245] on section "Proposals v01 JKL Company 2025 Accepted Tonnes 35 t / 50 t Total (USD) $945.00 …" at bounding box center [807, 477] width 1204 height 955
click at [1405, 289] on section "Proposals v01 JKL Company 2025 Accepted Tonnes 35 t / 50 t Total (USD) $945.00 …" at bounding box center [807, 477] width 1204 height 955
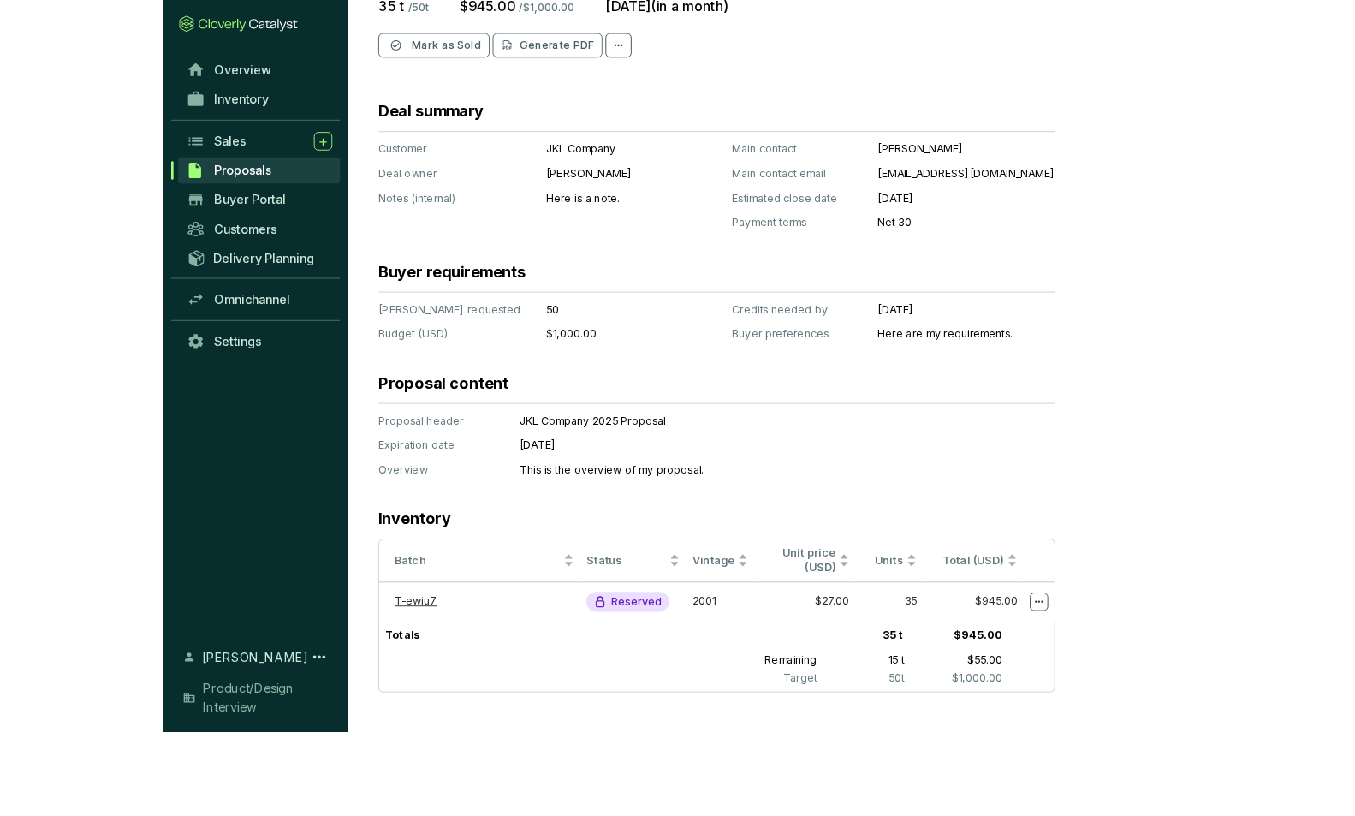
scroll to position [139, 0]
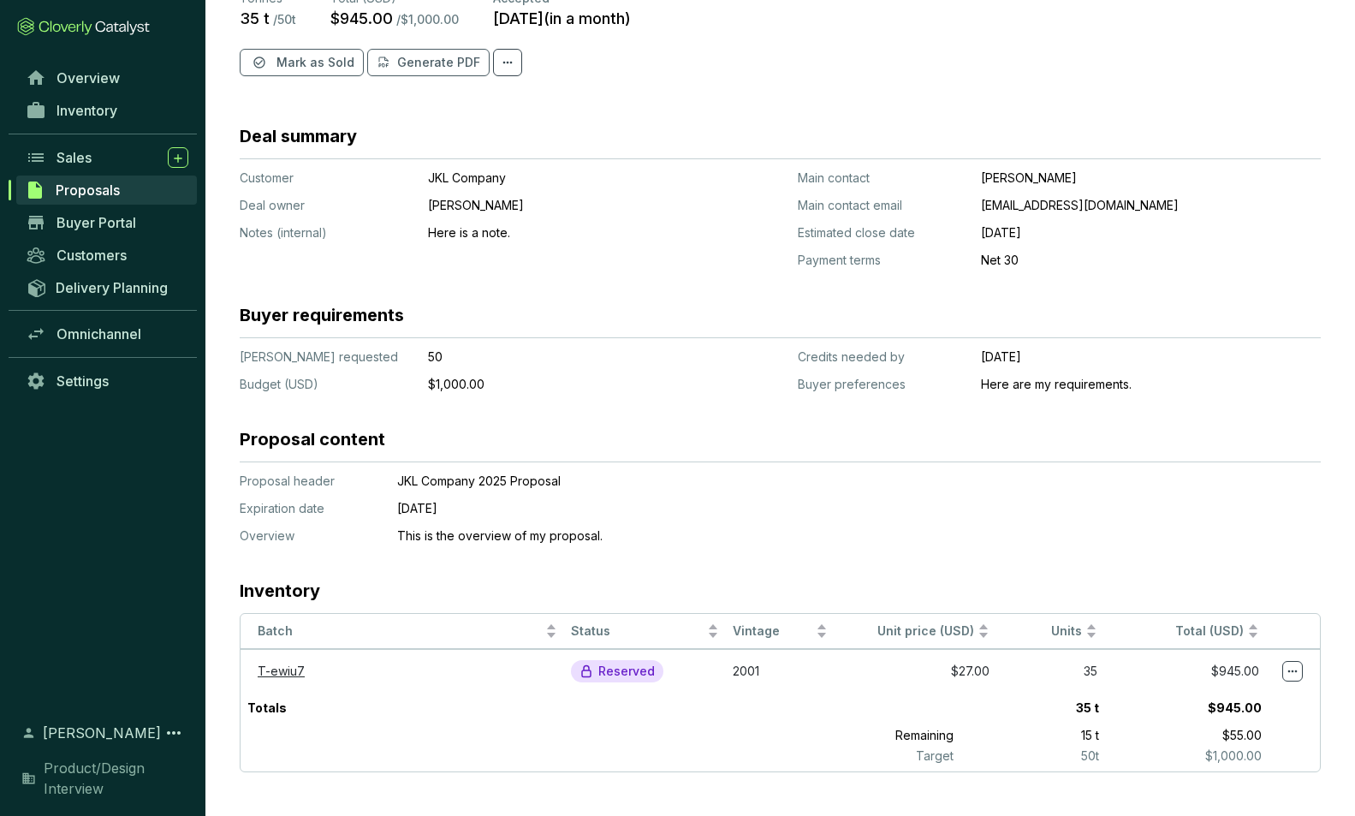
click at [833, 207] on p "Main contact email" at bounding box center [883, 205] width 170 height 17
click at [845, 203] on p "Main contact email" at bounding box center [883, 205] width 170 height 17
click at [740, 207] on section "Customer Deal owner Notes (internal) JKL Company [PERSON_NAME] Here is a note." at bounding box center [502, 219] width 524 height 99
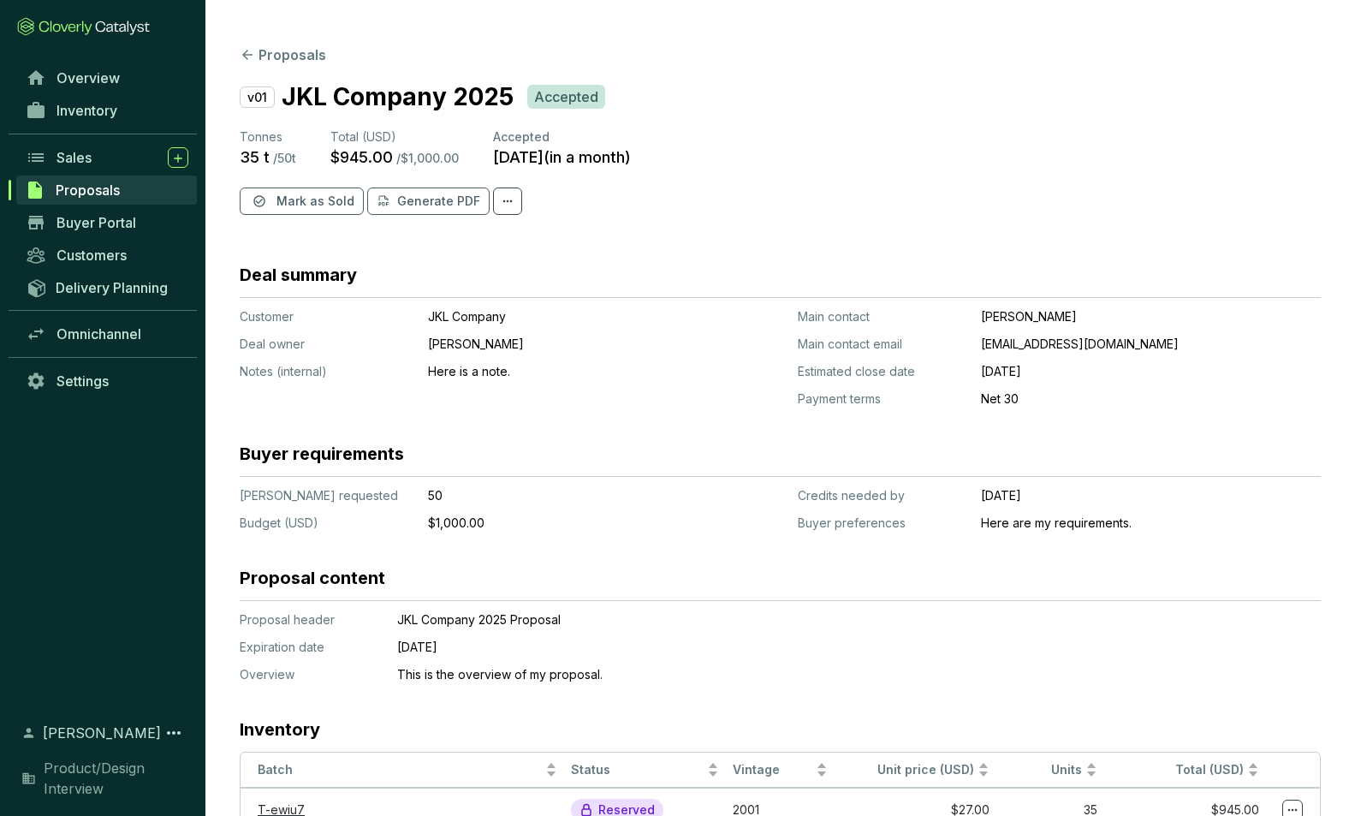
click at [77, 190] on span "Proposals" at bounding box center [88, 190] width 64 height 17
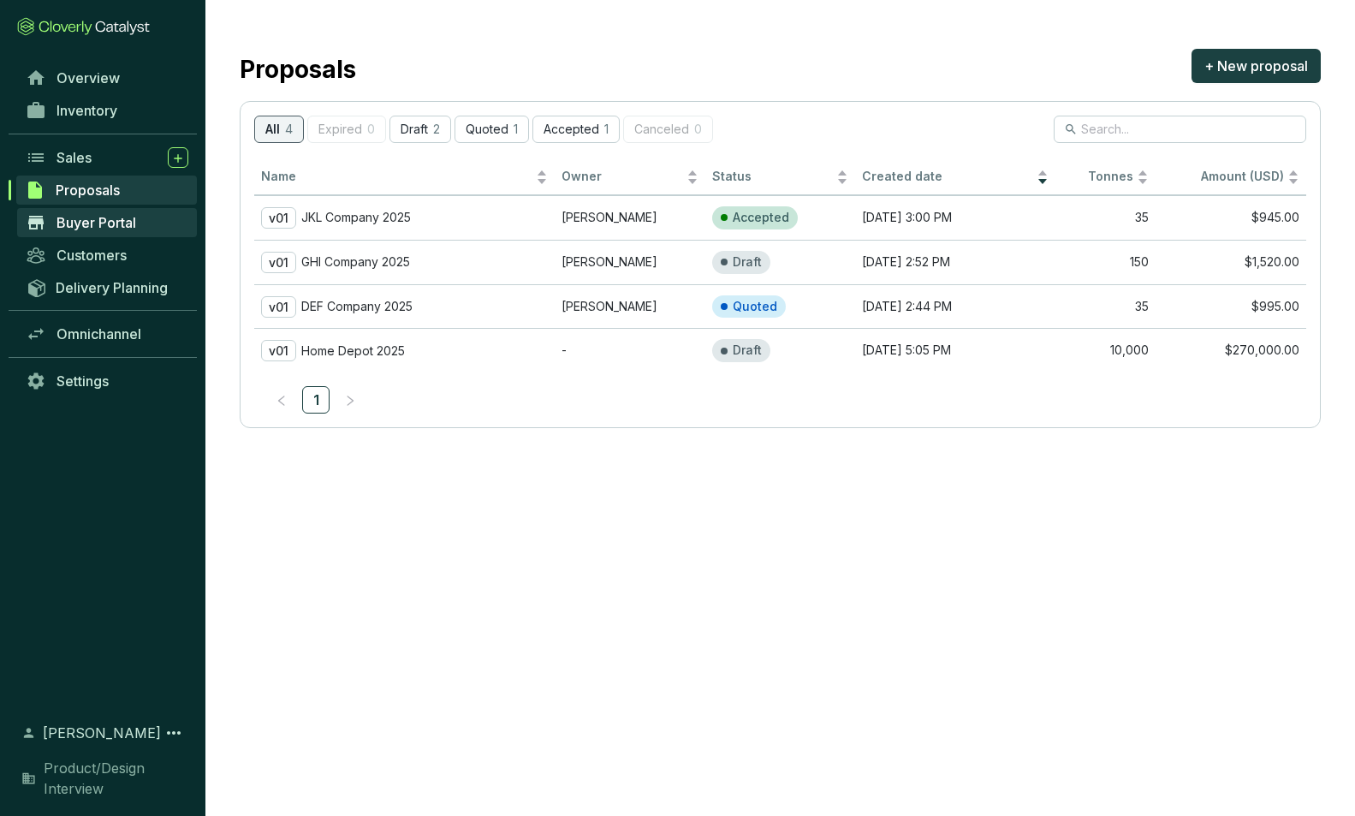
click at [72, 219] on span "Buyer Portal" at bounding box center [97, 222] width 80 height 17
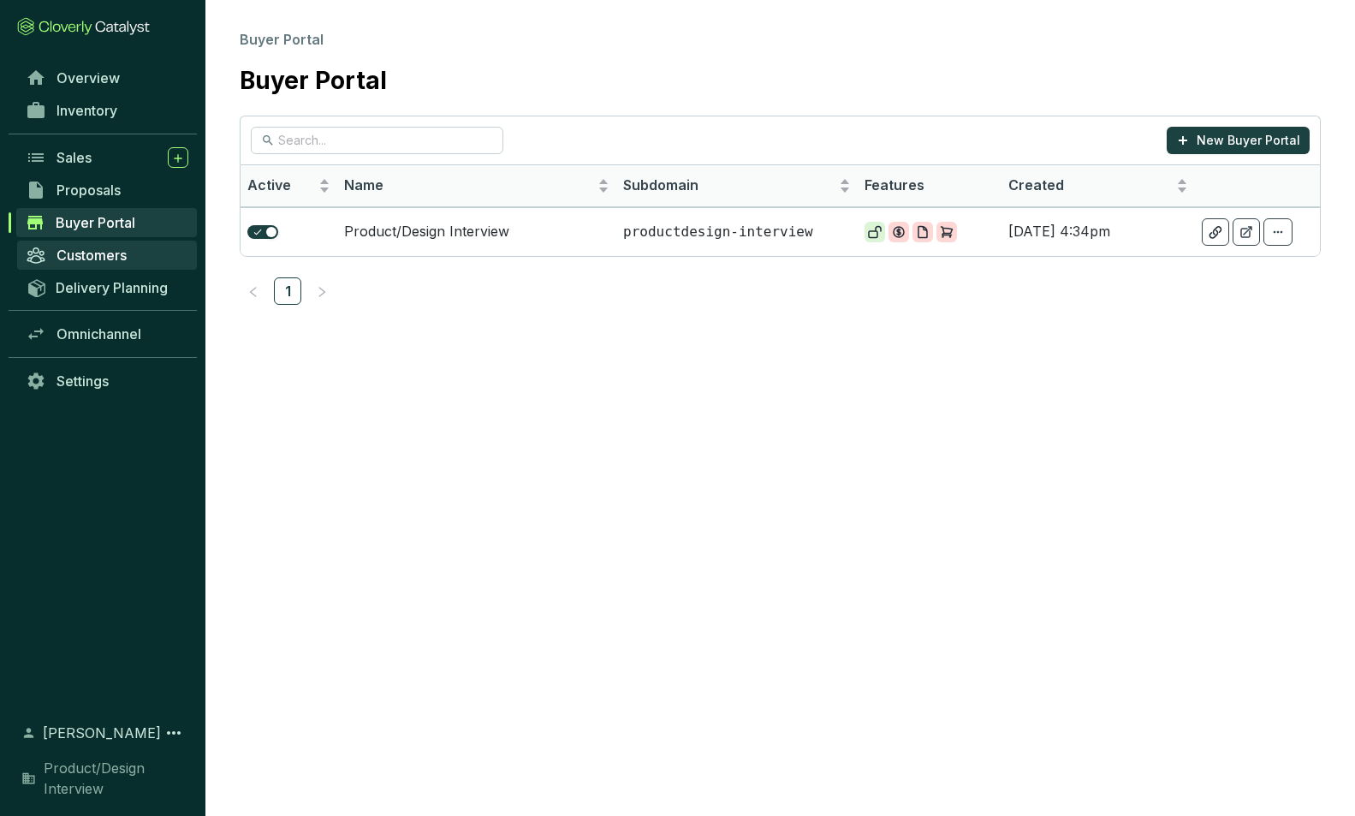
click at [80, 256] on span "Customers" at bounding box center [92, 255] width 70 height 17
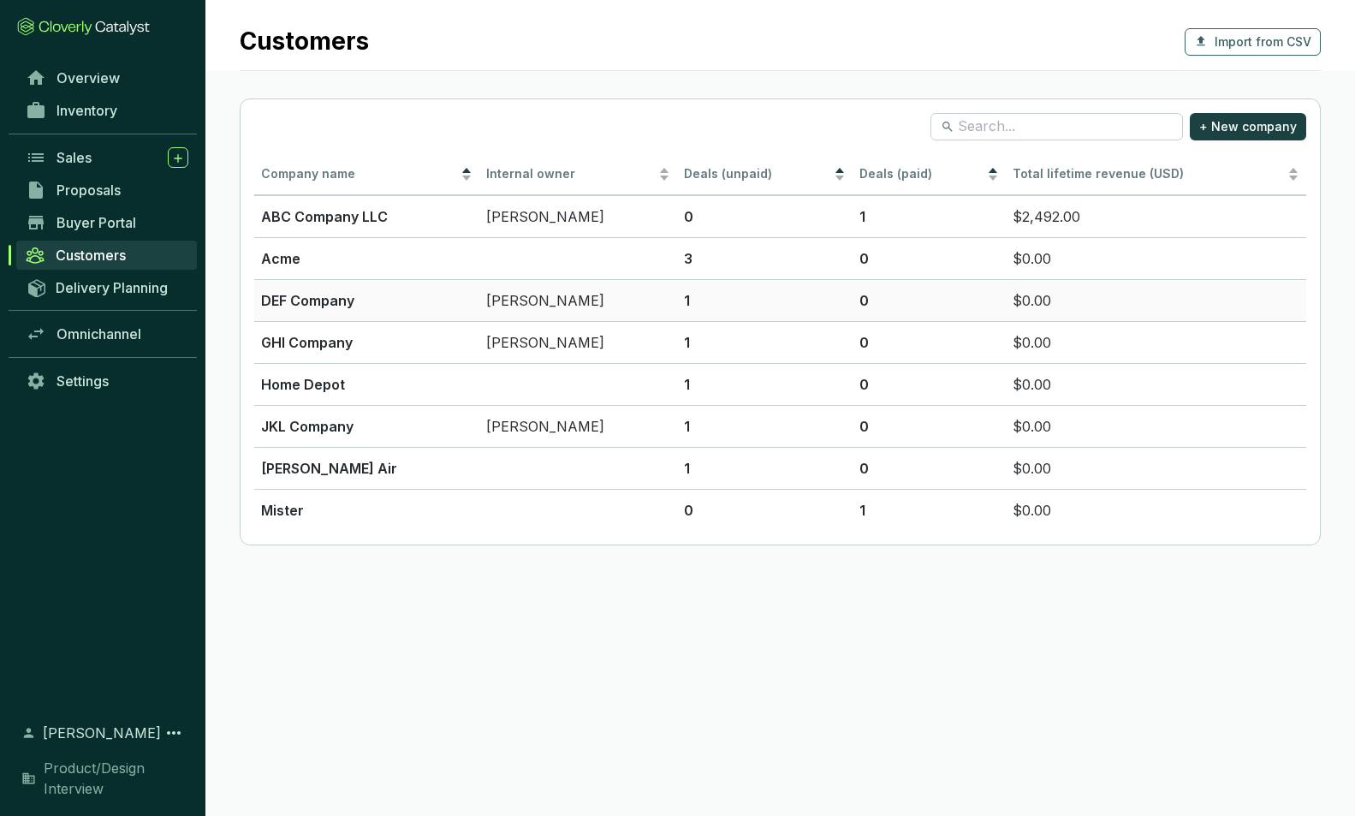
click at [347, 304] on p "DEF Company" at bounding box center [366, 300] width 211 height 21
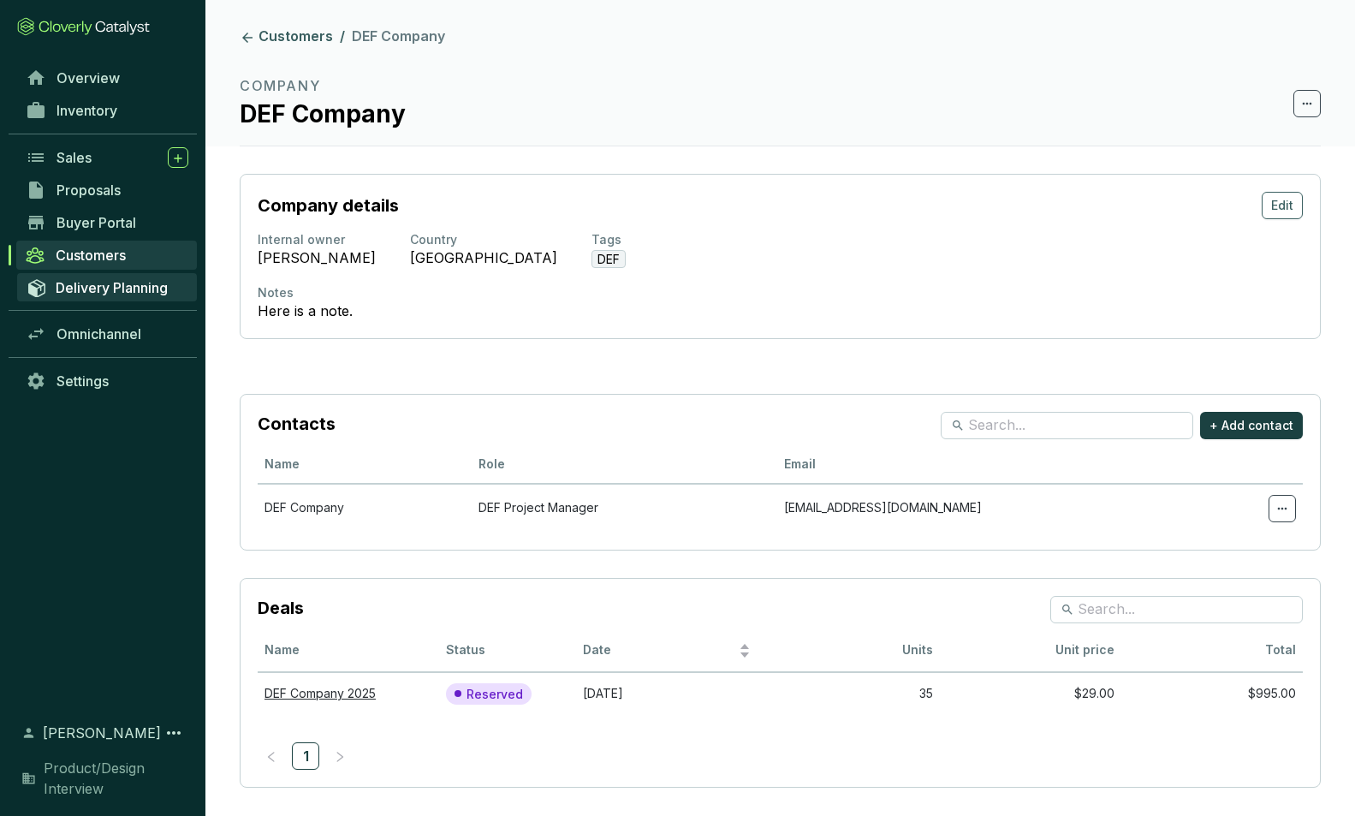
click at [106, 286] on span "Delivery Planning" at bounding box center [112, 287] width 112 height 17
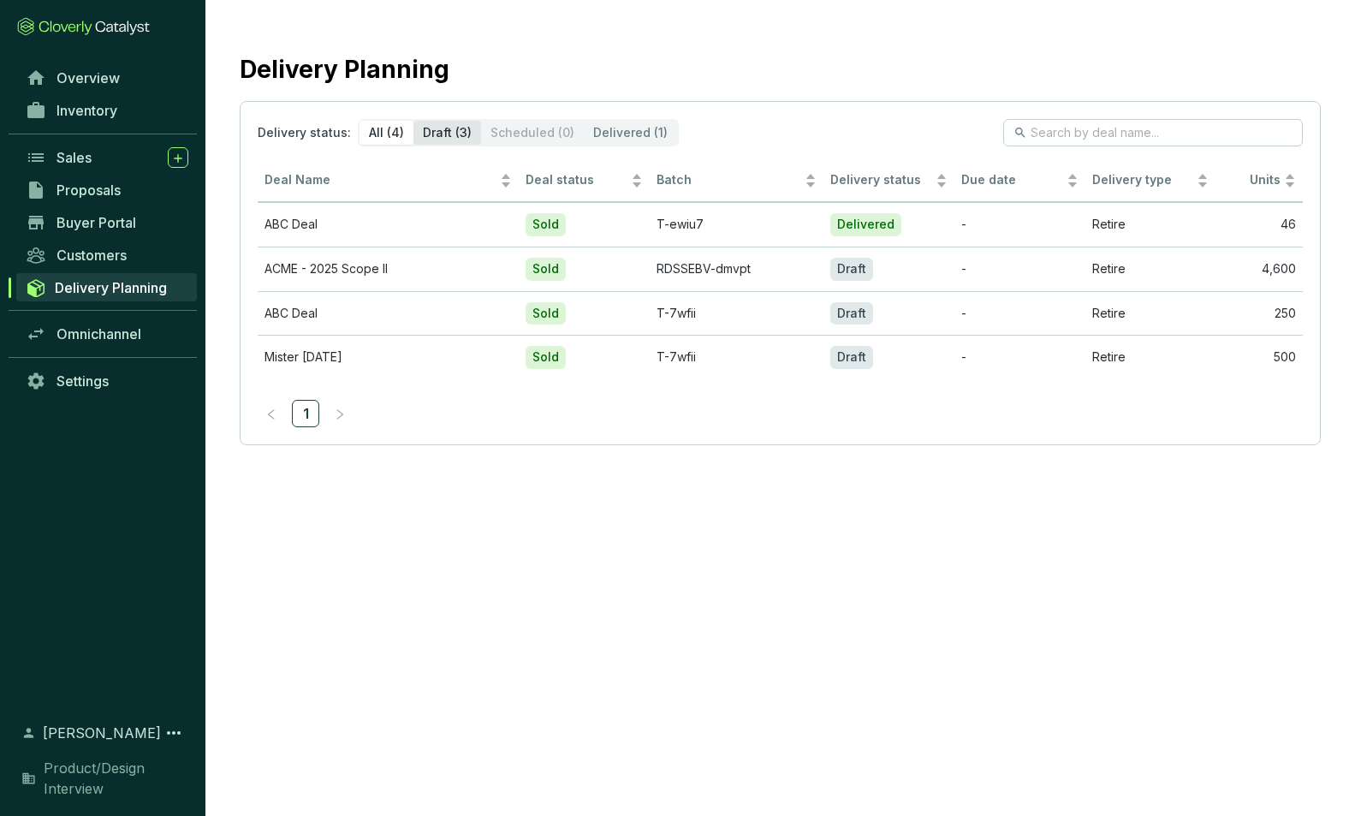
click at [456, 132] on div "Draft (3)" at bounding box center [448, 133] width 68 height 24
click at [414, 121] on input "Draft (3)" at bounding box center [414, 121] width 0 height 0
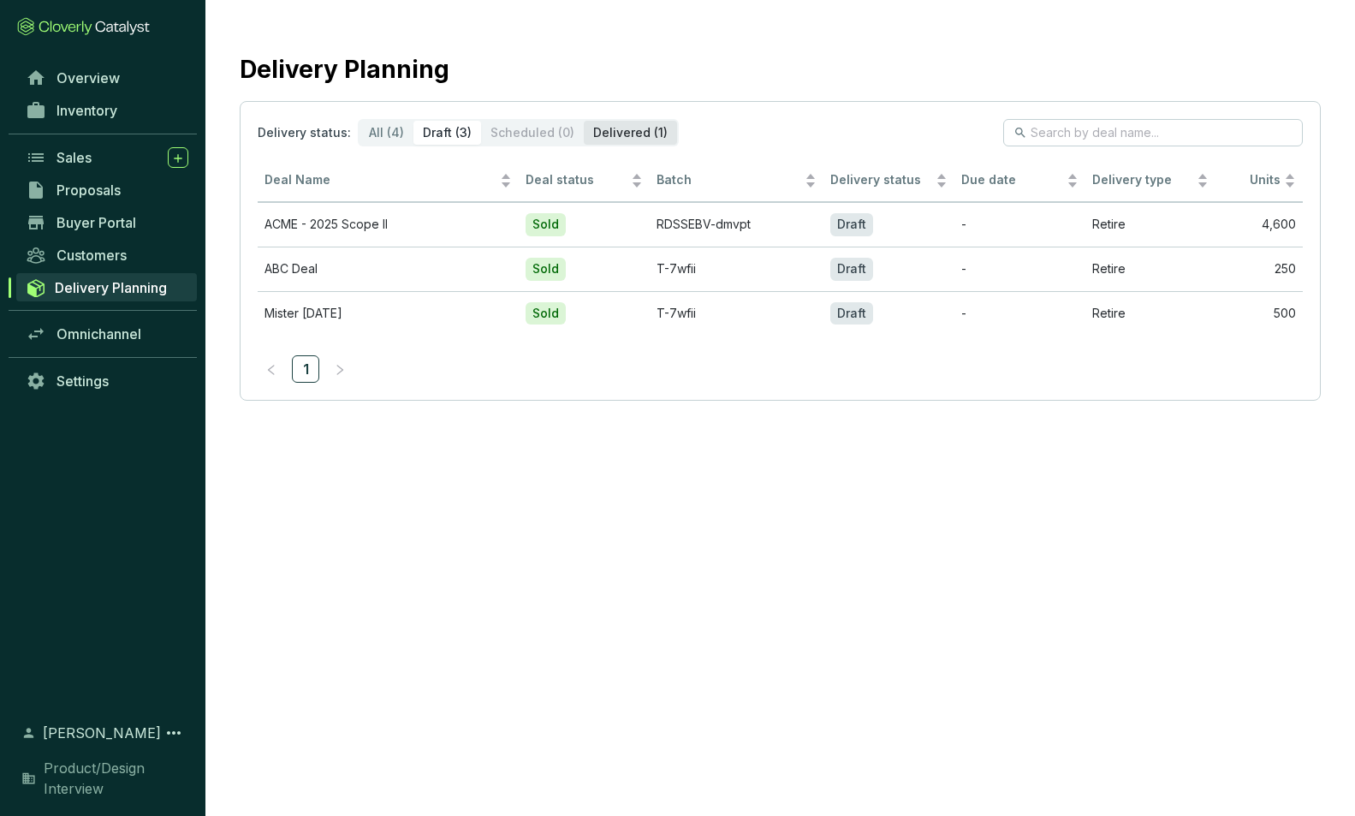
click at [617, 129] on div "Delivered (1)" at bounding box center [630, 133] width 93 height 24
click at [584, 121] on input "Delivered (1)" at bounding box center [584, 121] width 0 height 0
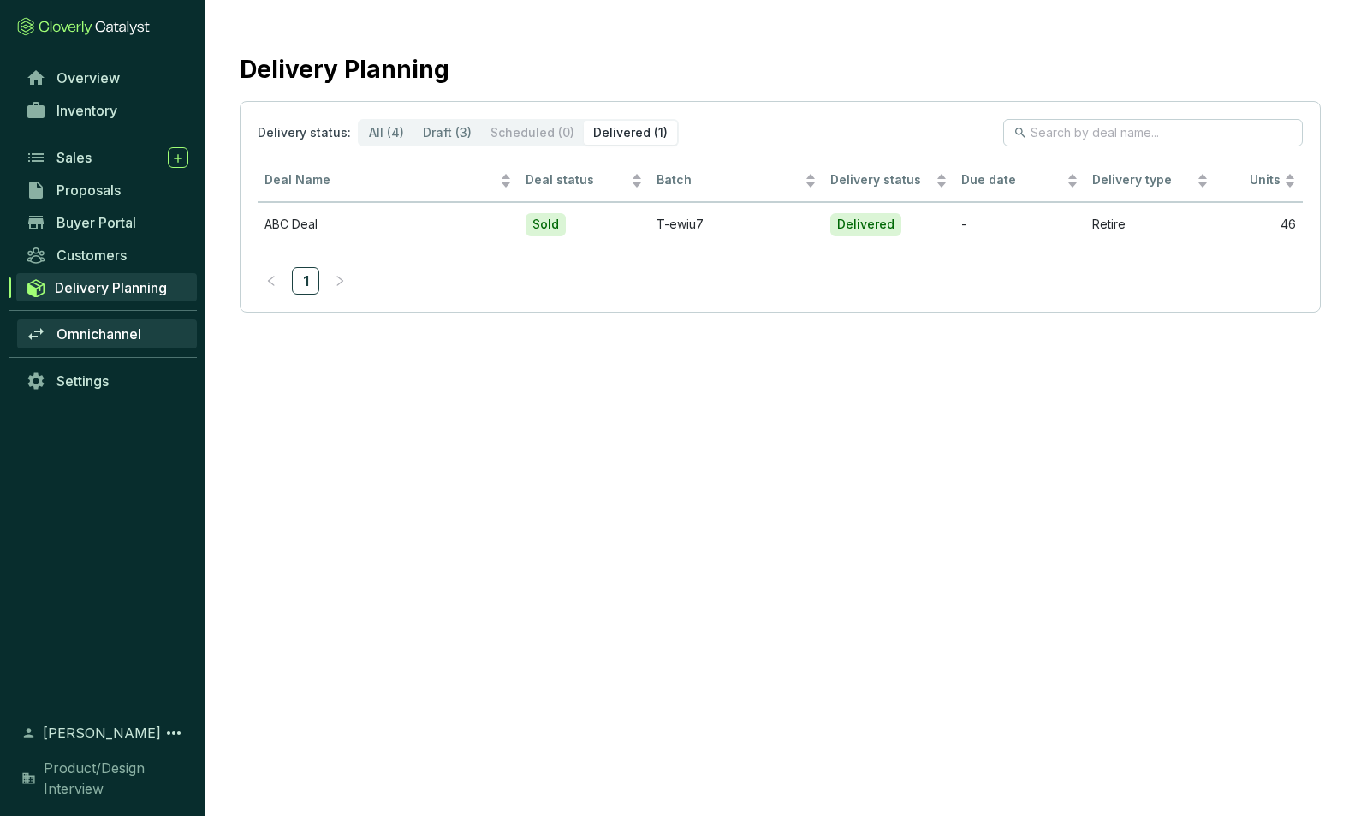
click at [85, 334] on span "Omnichannel" at bounding box center [99, 333] width 85 height 17
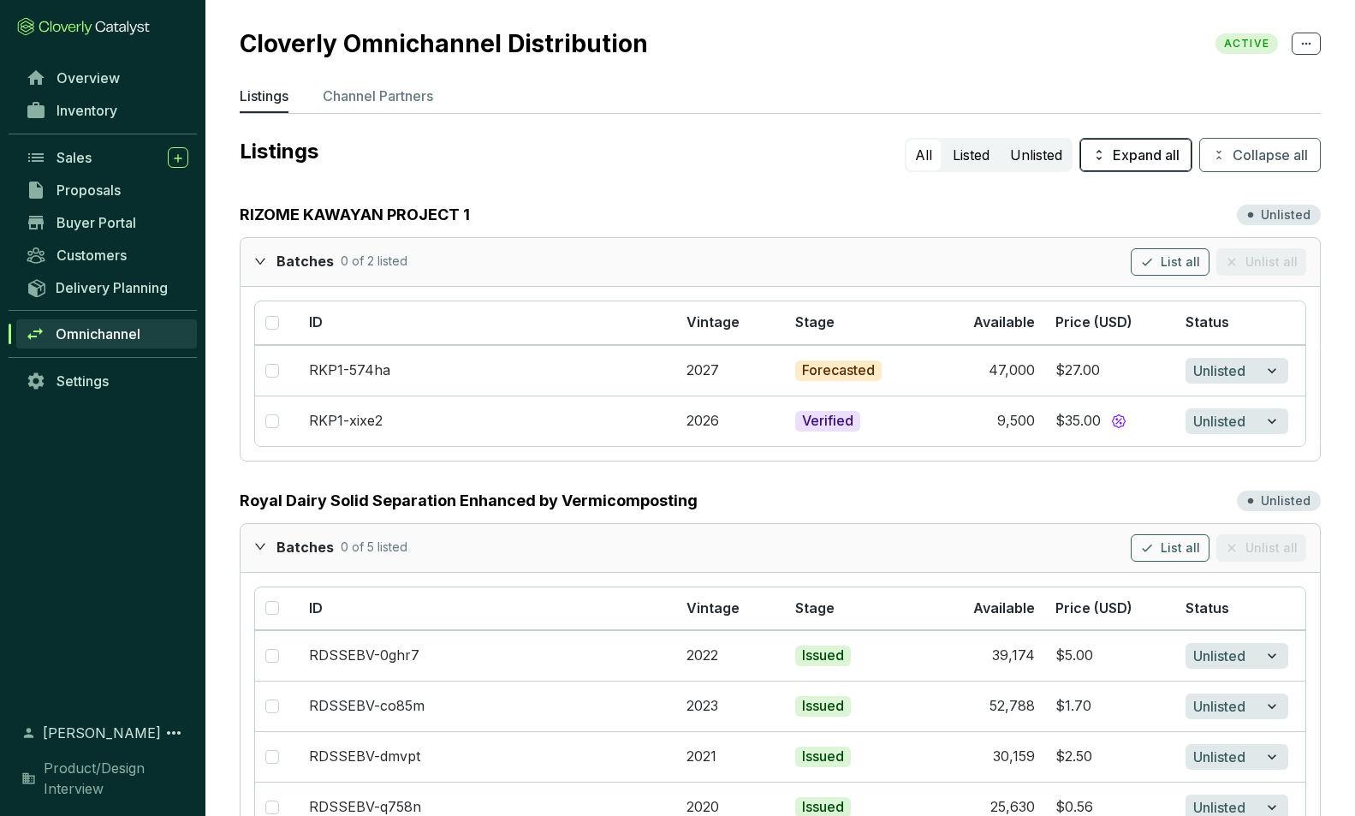
click at [1136, 158] on span "Expand all" at bounding box center [1146, 155] width 67 height 21
click at [1254, 158] on span "Collapse all" at bounding box center [1270, 155] width 75 height 21
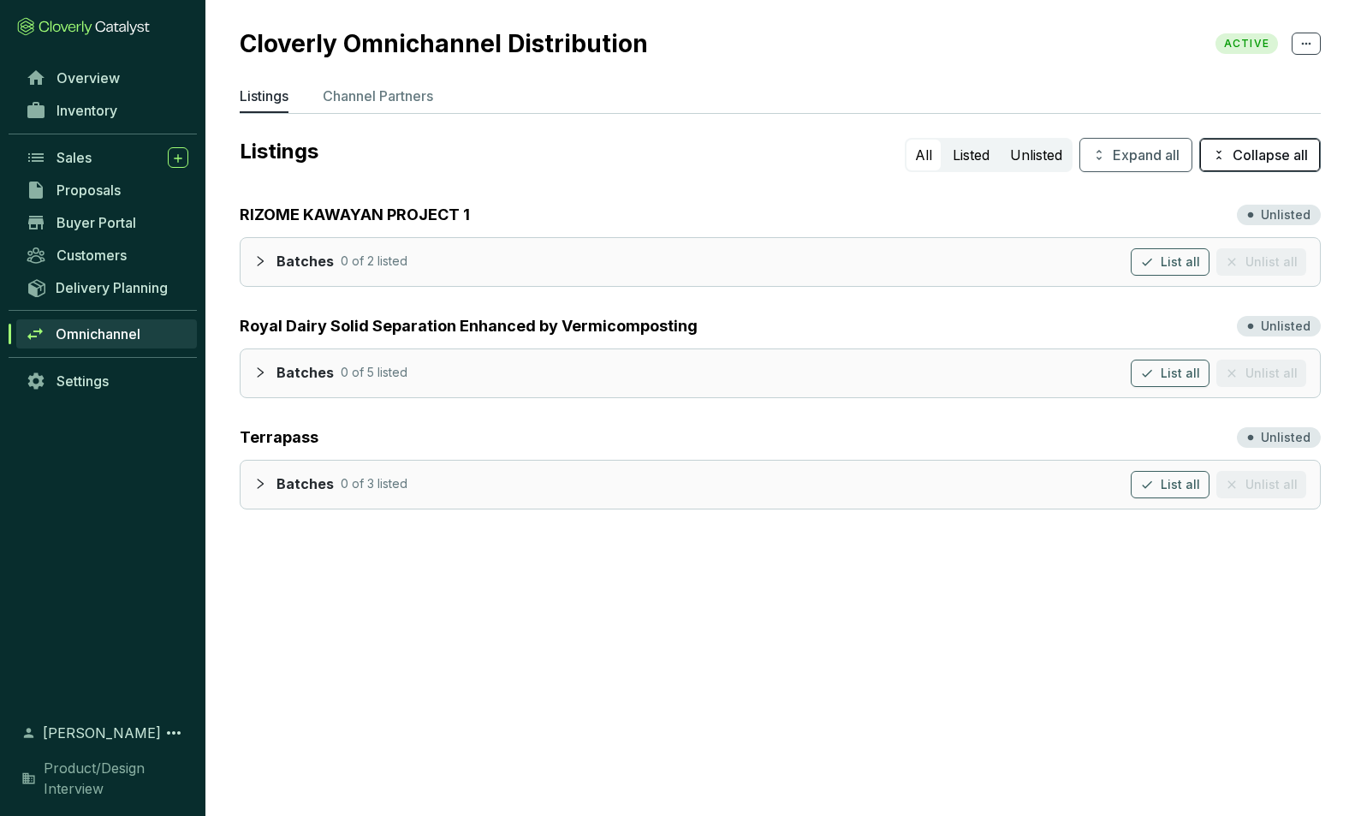
click at [1254, 158] on span "Collapse all" at bounding box center [1270, 155] width 75 height 21
click at [1155, 157] on span "Expand all" at bounding box center [1146, 155] width 67 height 21
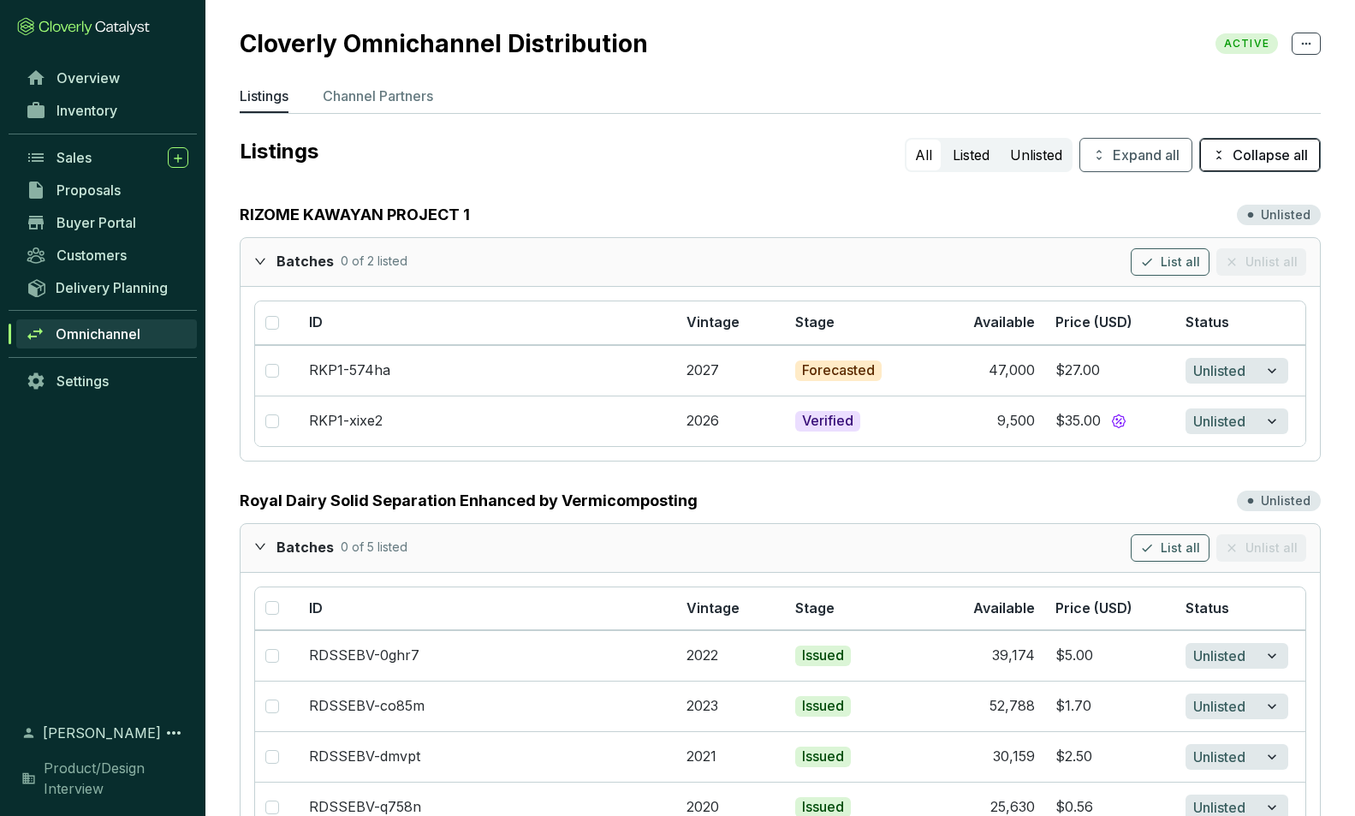
click at [1258, 158] on span "Collapse all" at bounding box center [1270, 155] width 75 height 21
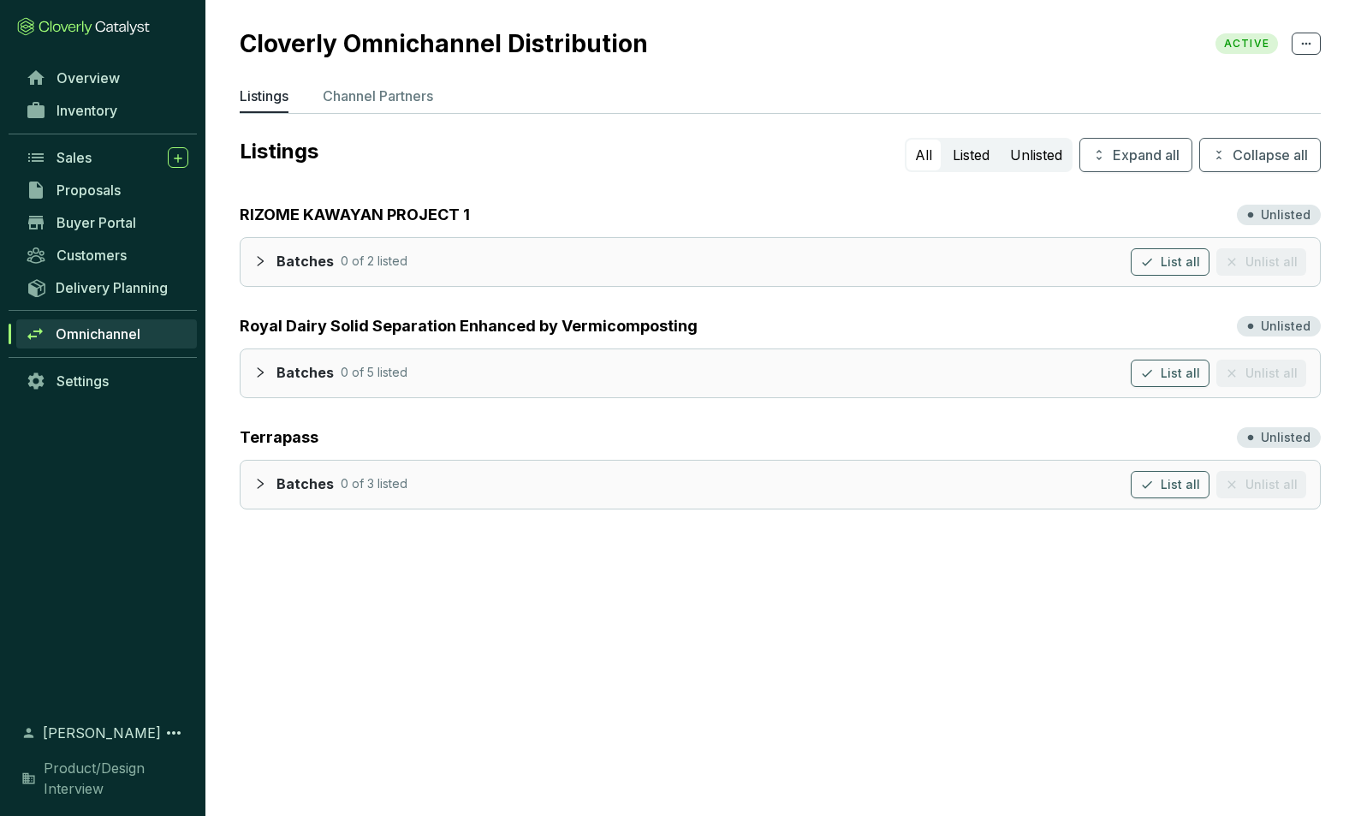
click at [259, 259] on icon "collapsed" at bounding box center [260, 261] width 12 height 12
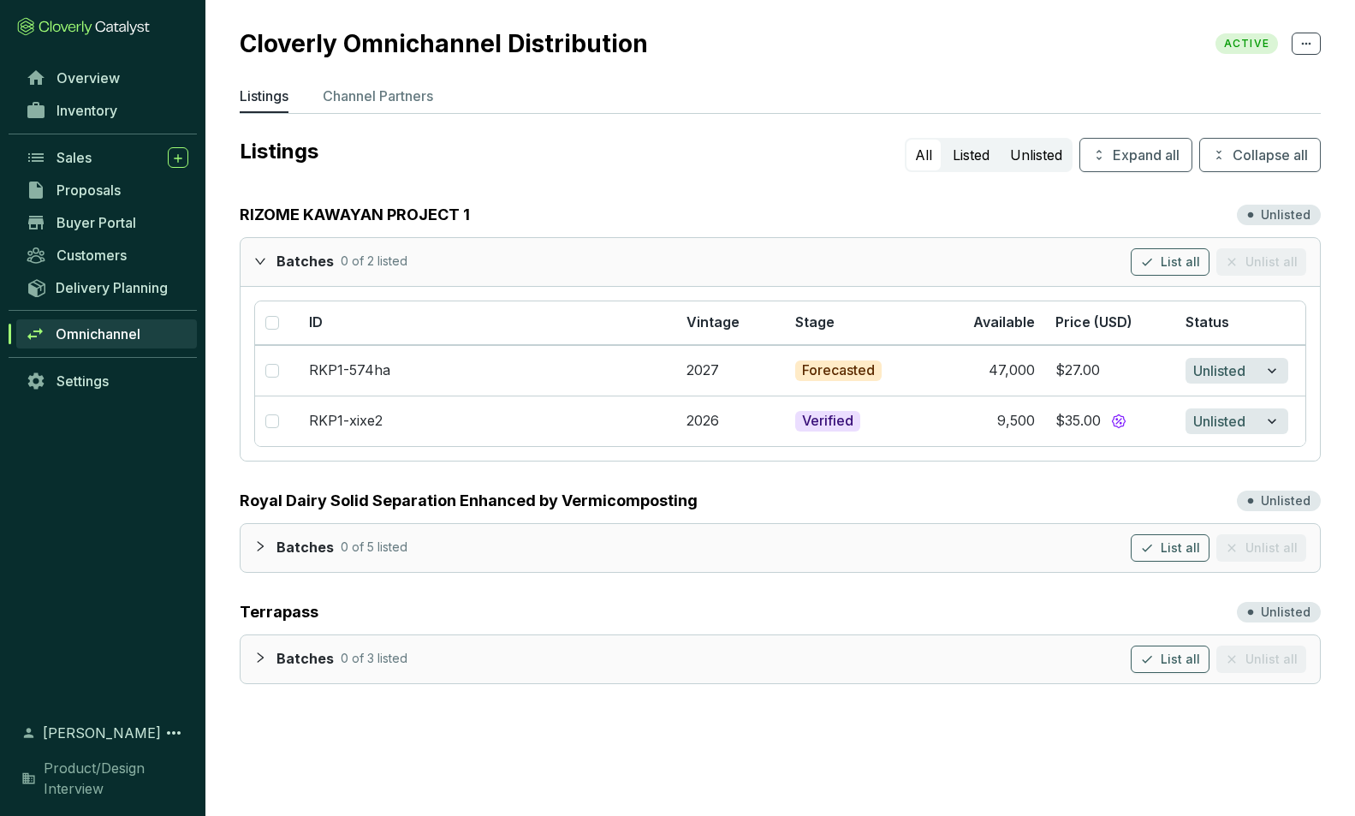
click at [259, 259] on icon "expanded" at bounding box center [260, 261] width 12 height 12
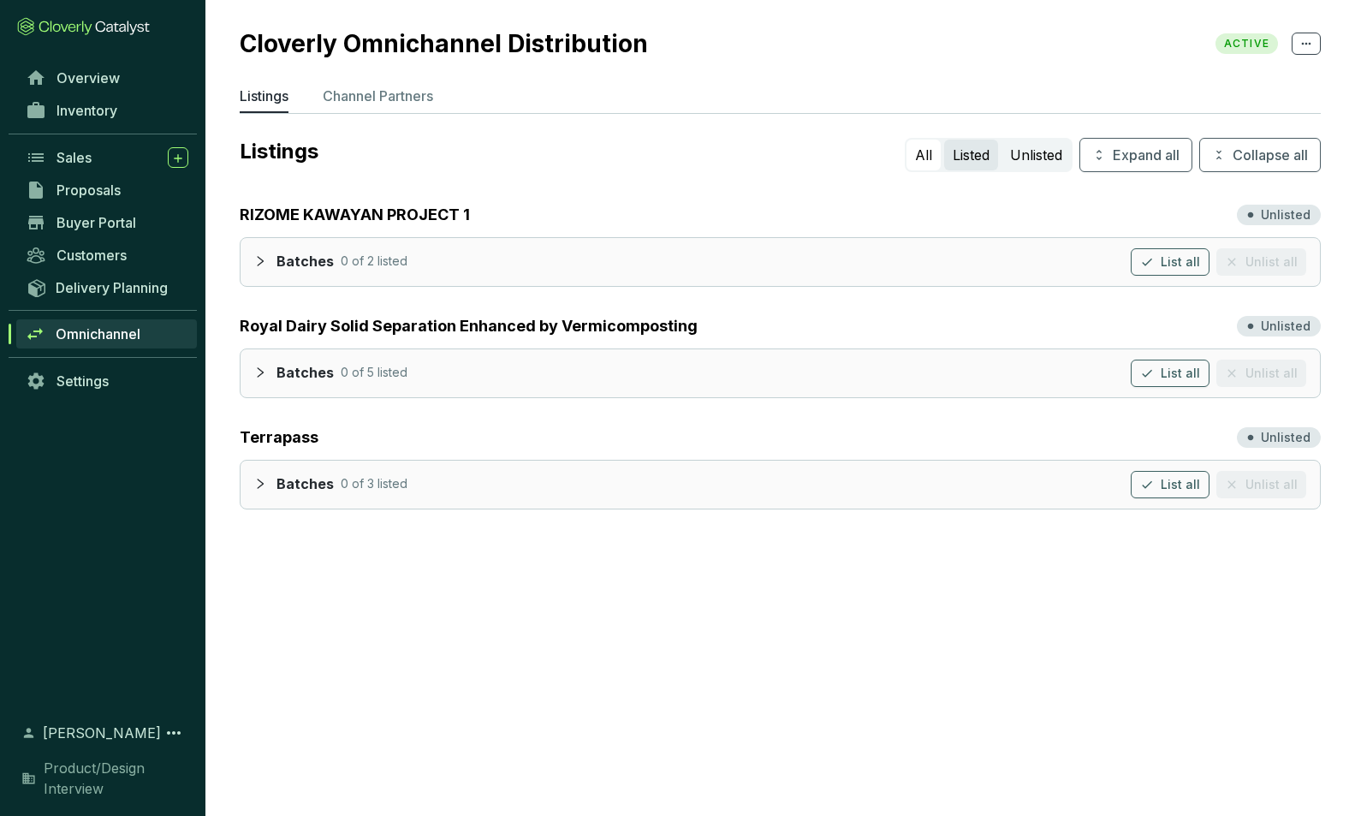
click at [964, 152] on button "Listed" at bounding box center [971, 155] width 54 height 31
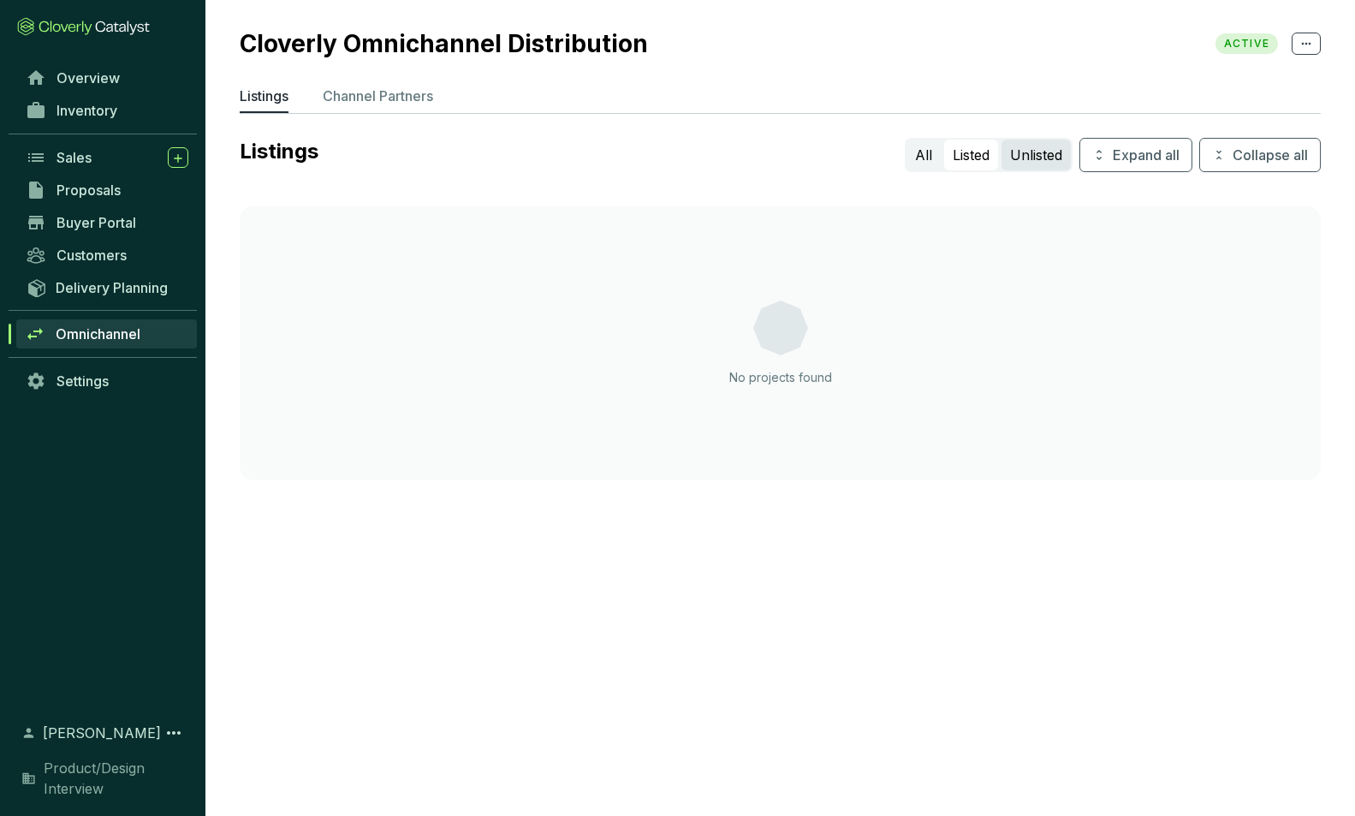
click at [1033, 151] on button "Unlisted" at bounding box center [1036, 155] width 69 height 31
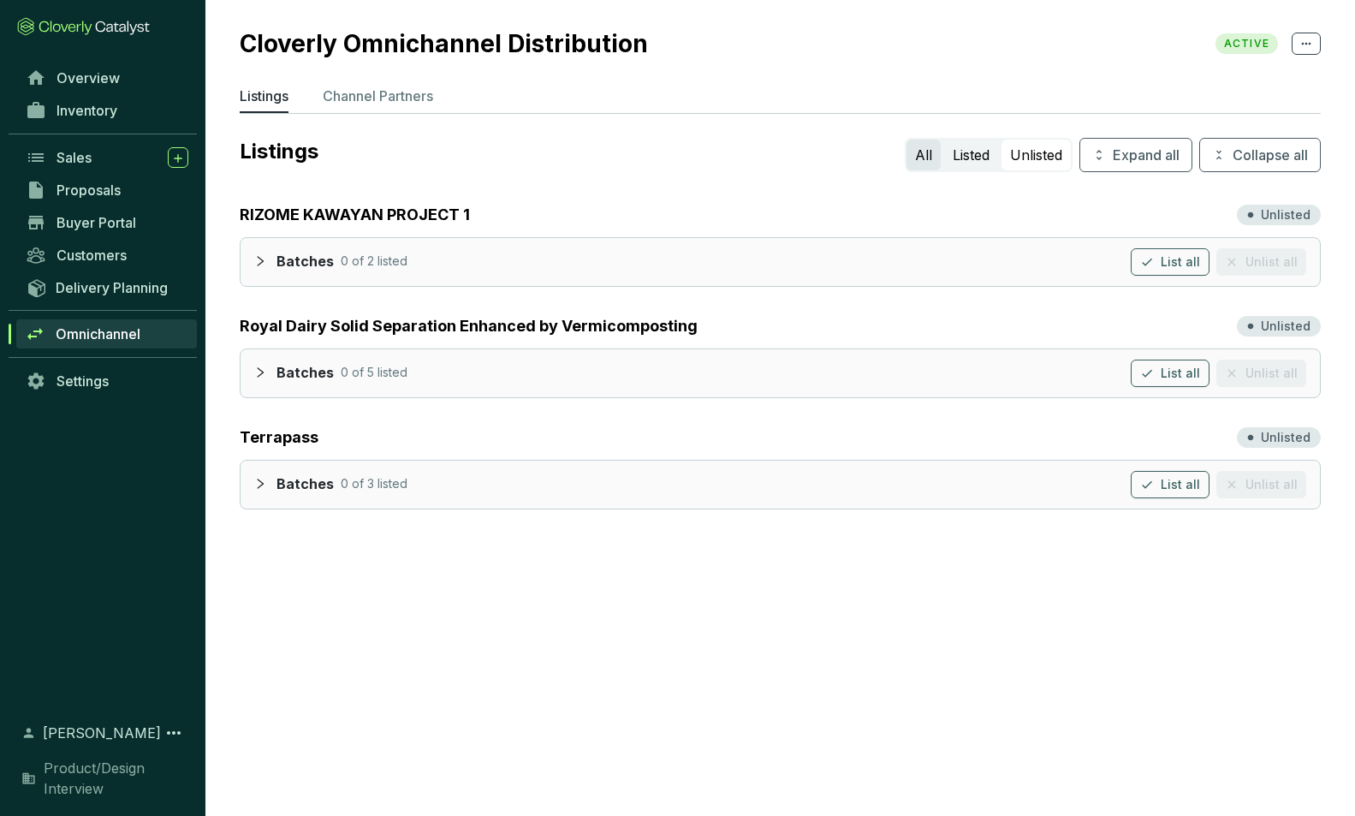
click at [921, 155] on button "All" at bounding box center [924, 155] width 34 height 31
click at [262, 485] on icon "collapsed" at bounding box center [260, 484] width 12 height 12
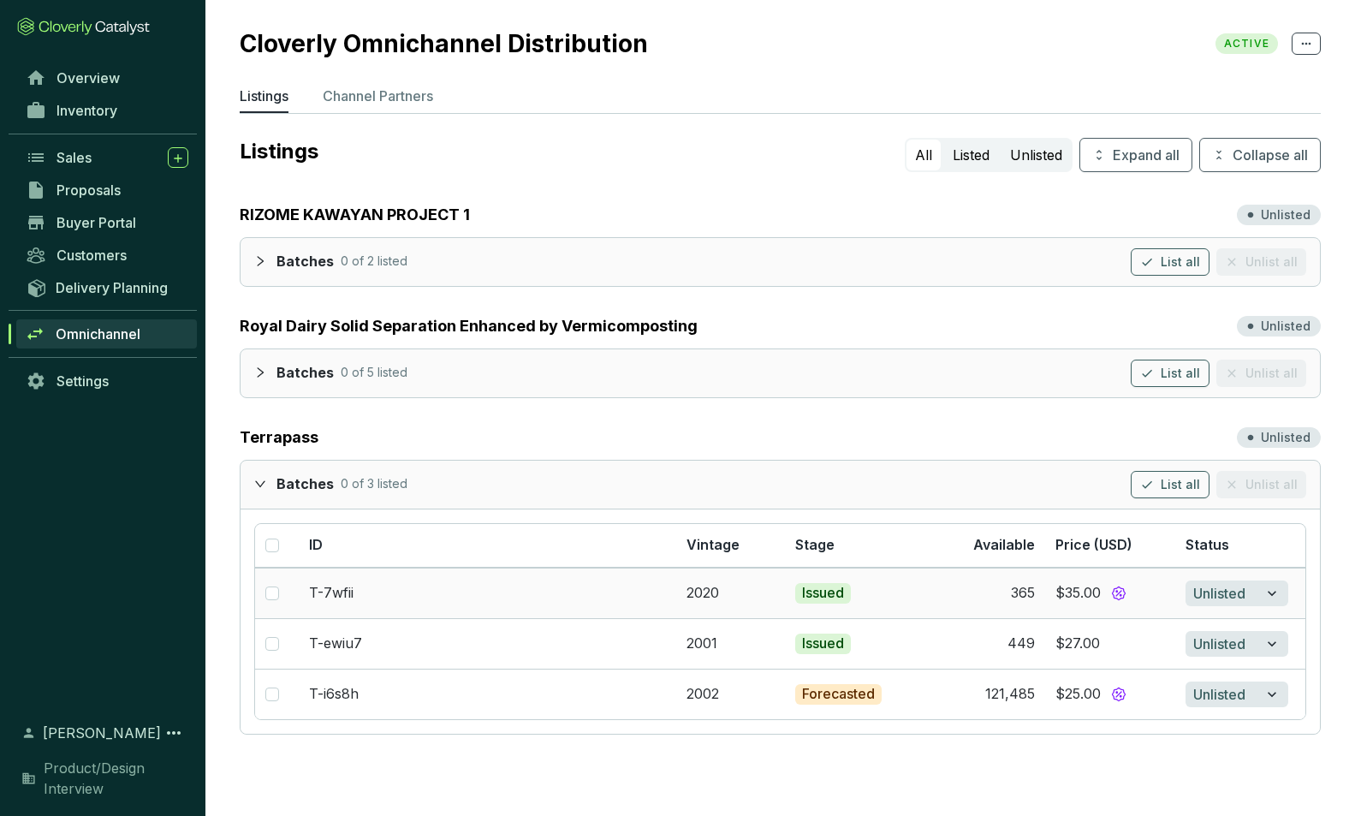
click at [393, 595] on td "T-7wfii" at bounding box center [488, 593] width 378 height 51
click at [765, 599] on td "2020" at bounding box center [730, 593] width 109 height 51
click at [262, 259] on icon "collapsed" at bounding box center [261, 261] width 6 height 10
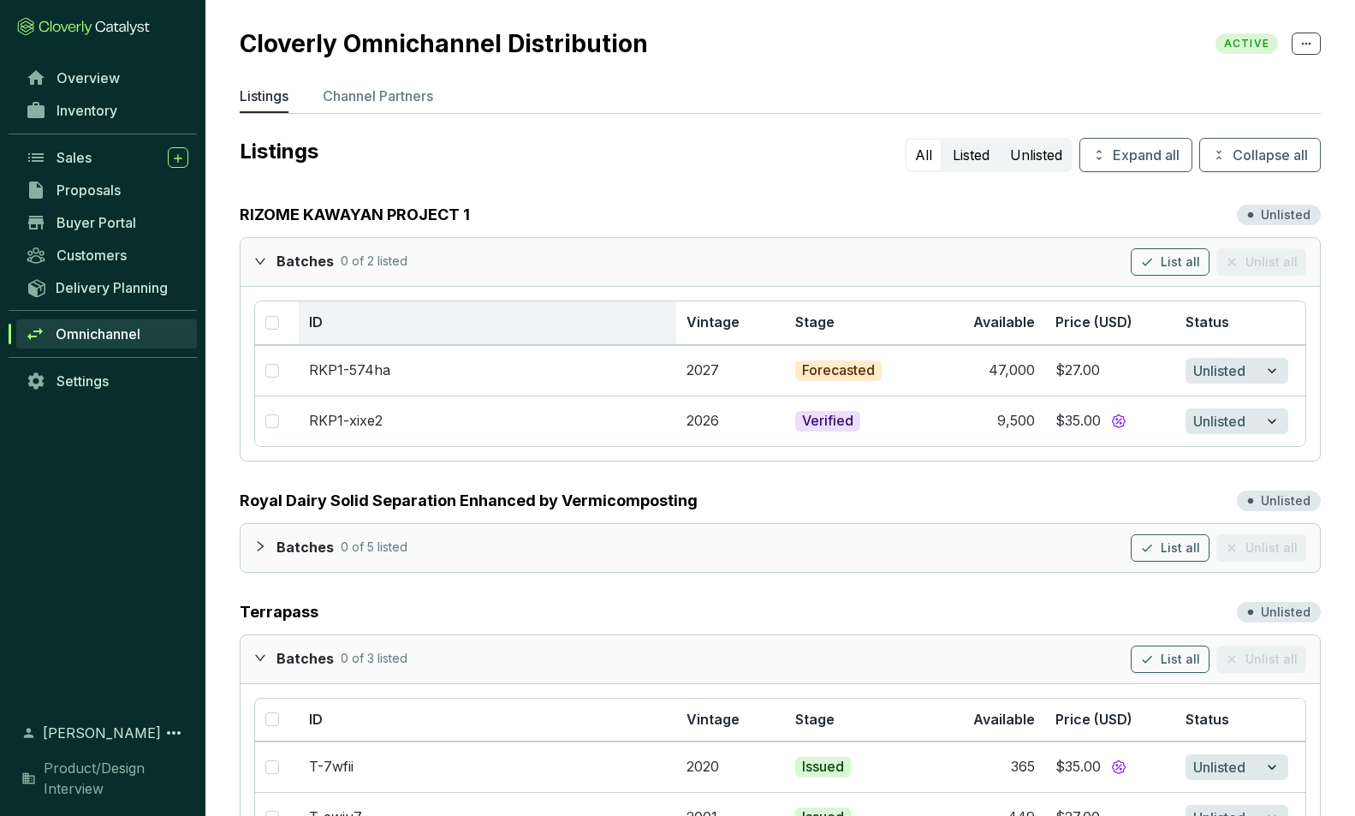
click at [443, 324] on th "ID" at bounding box center [488, 323] width 378 height 44
click at [260, 260] on icon "expanded" at bounding box center [260, 261] width 12 height 12
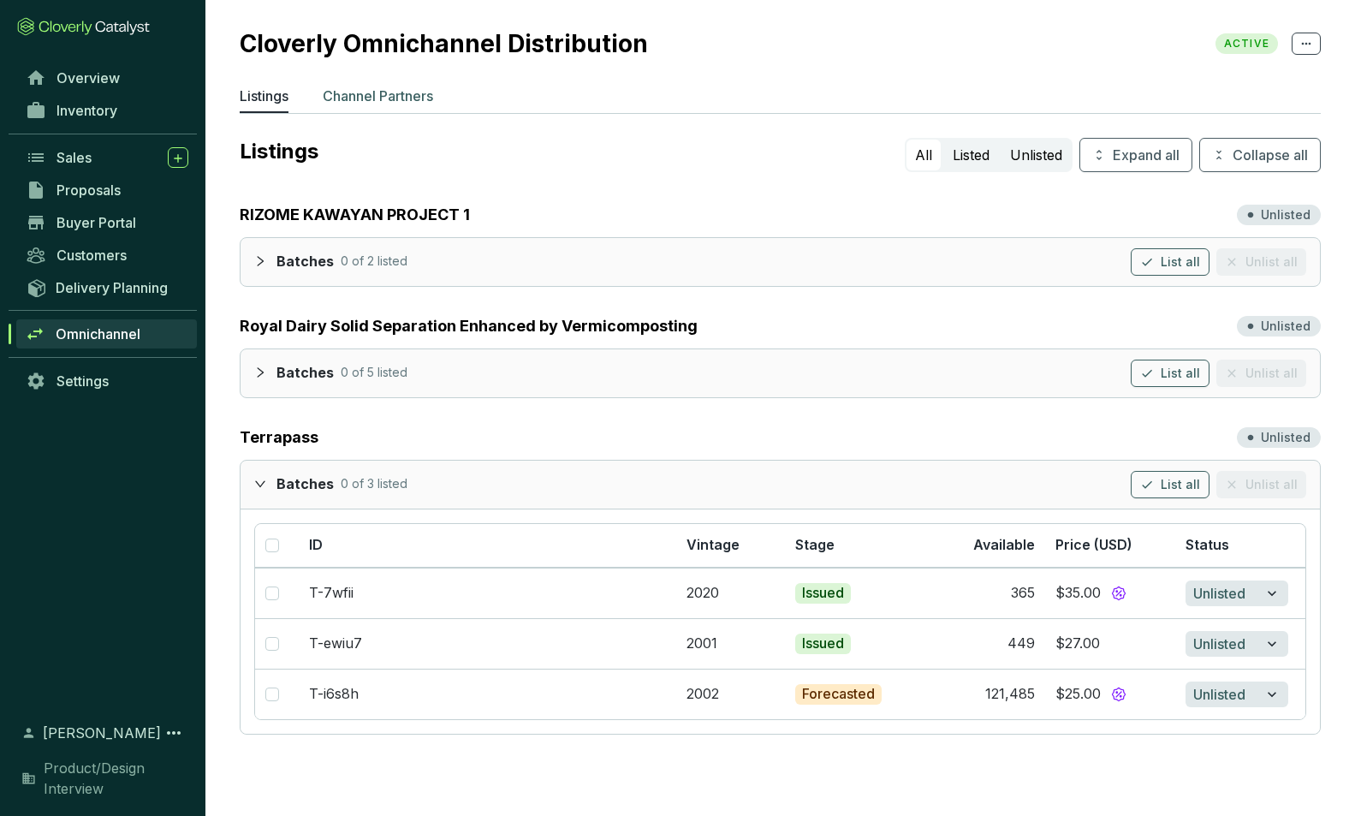
click at [359, 91] on p "Channel Partners" at bounding box center [378, 96] width 110 height 21
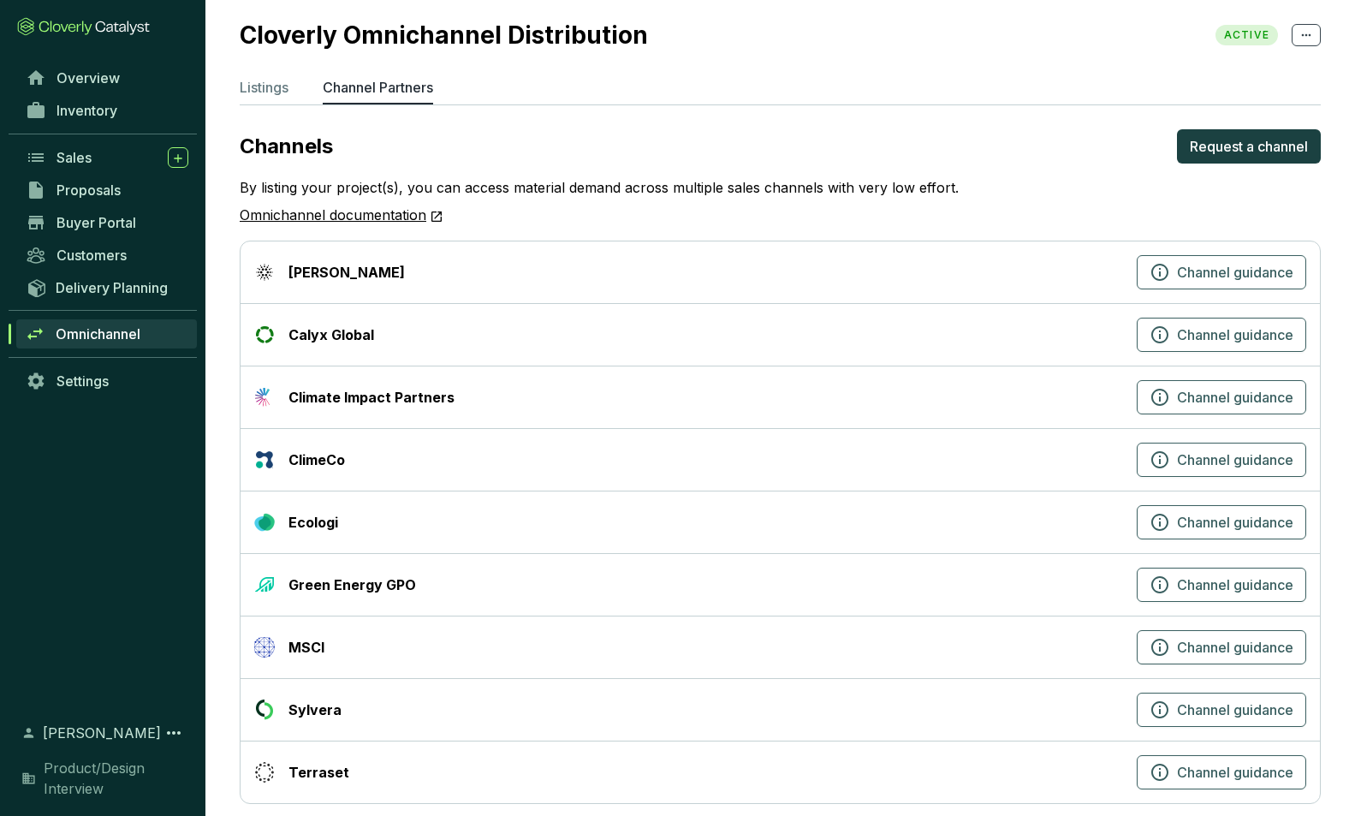
scroll to position [10, 0]
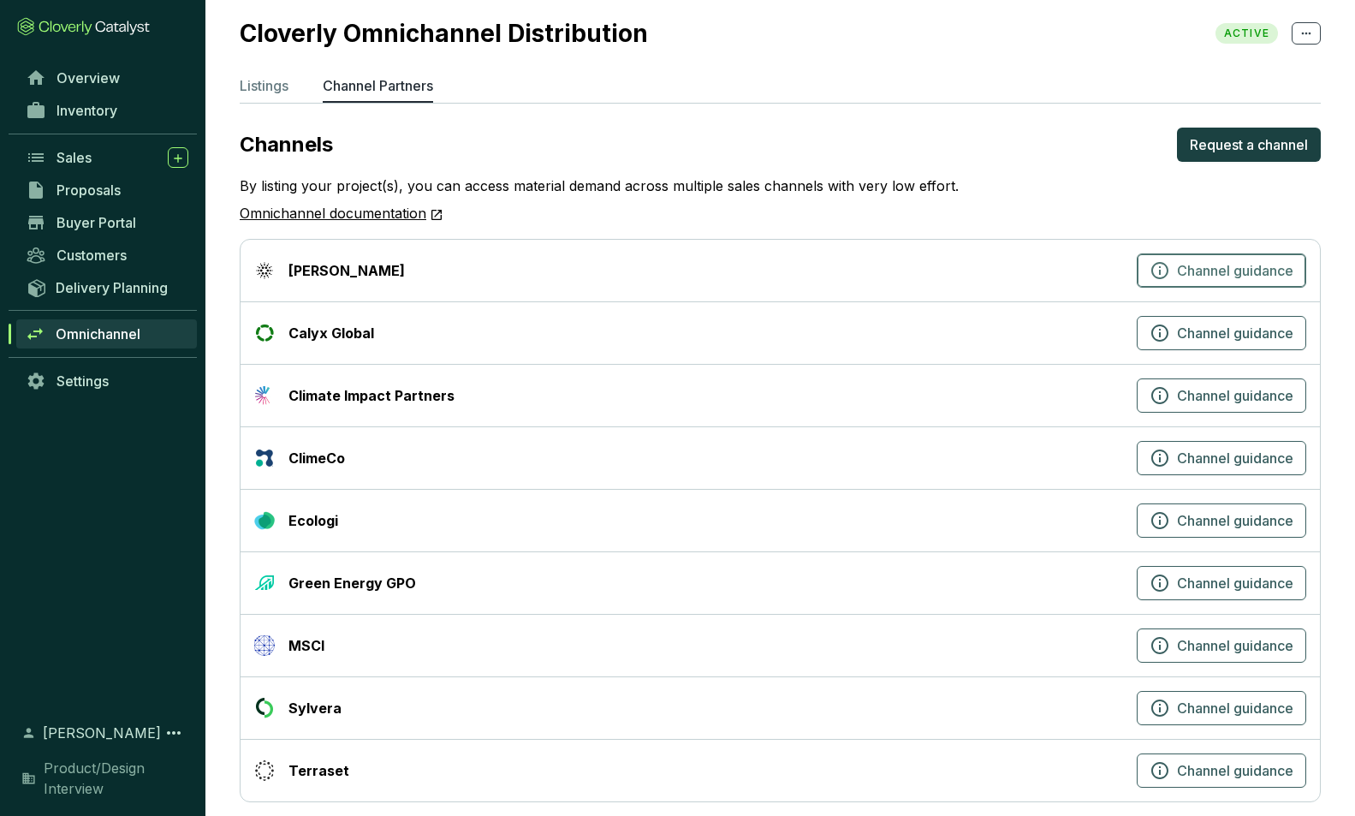
click at [1159, 268] on icon "button" at bounding box center [1160, 270] width 21 height 21
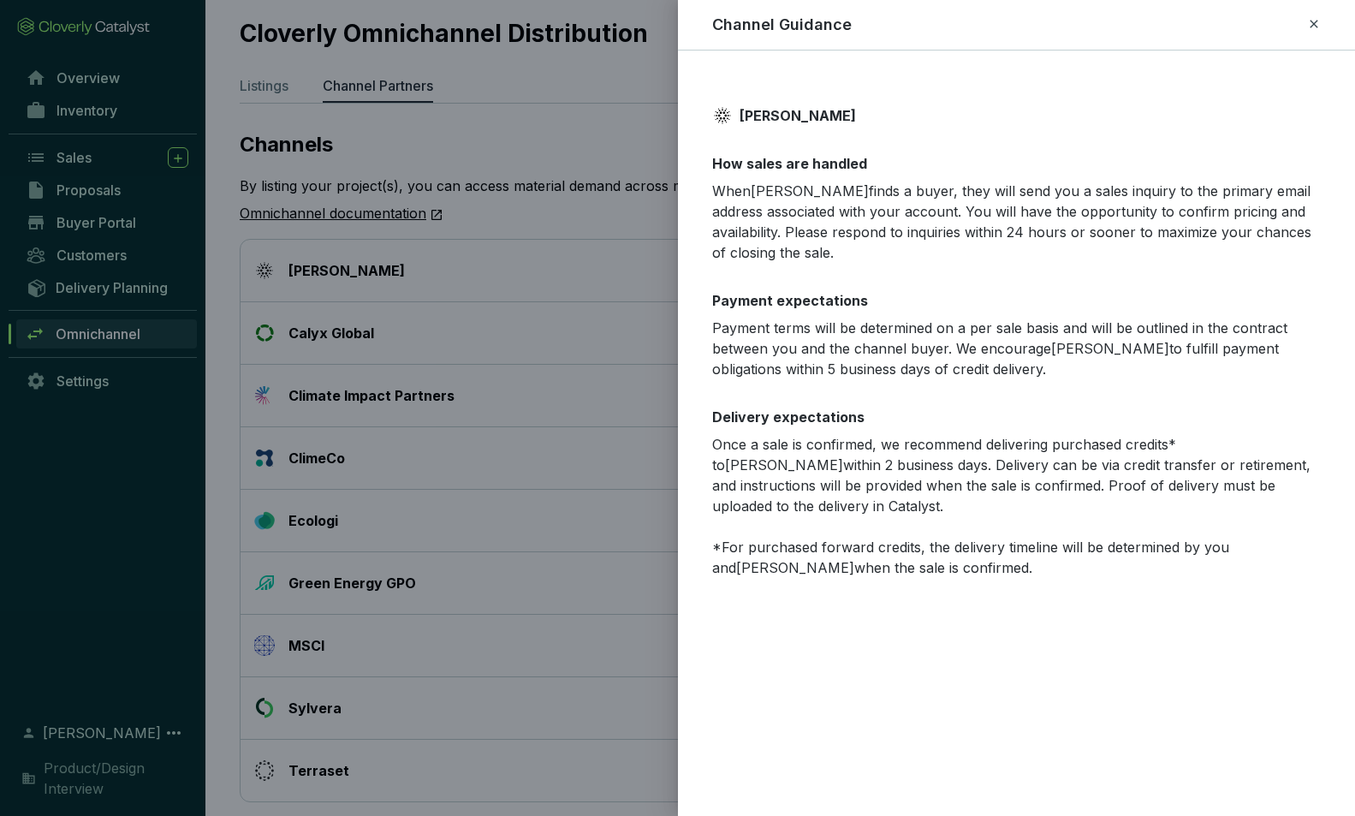
click at [664, 151] on div at bounding box center [677, 408] width 1355 height 816
click at [649, 135] on div at bounding box center [677, 408] width 1355 height 816
click at [624, 136] on div at bounding box center [677, 408] width 1355 height 816
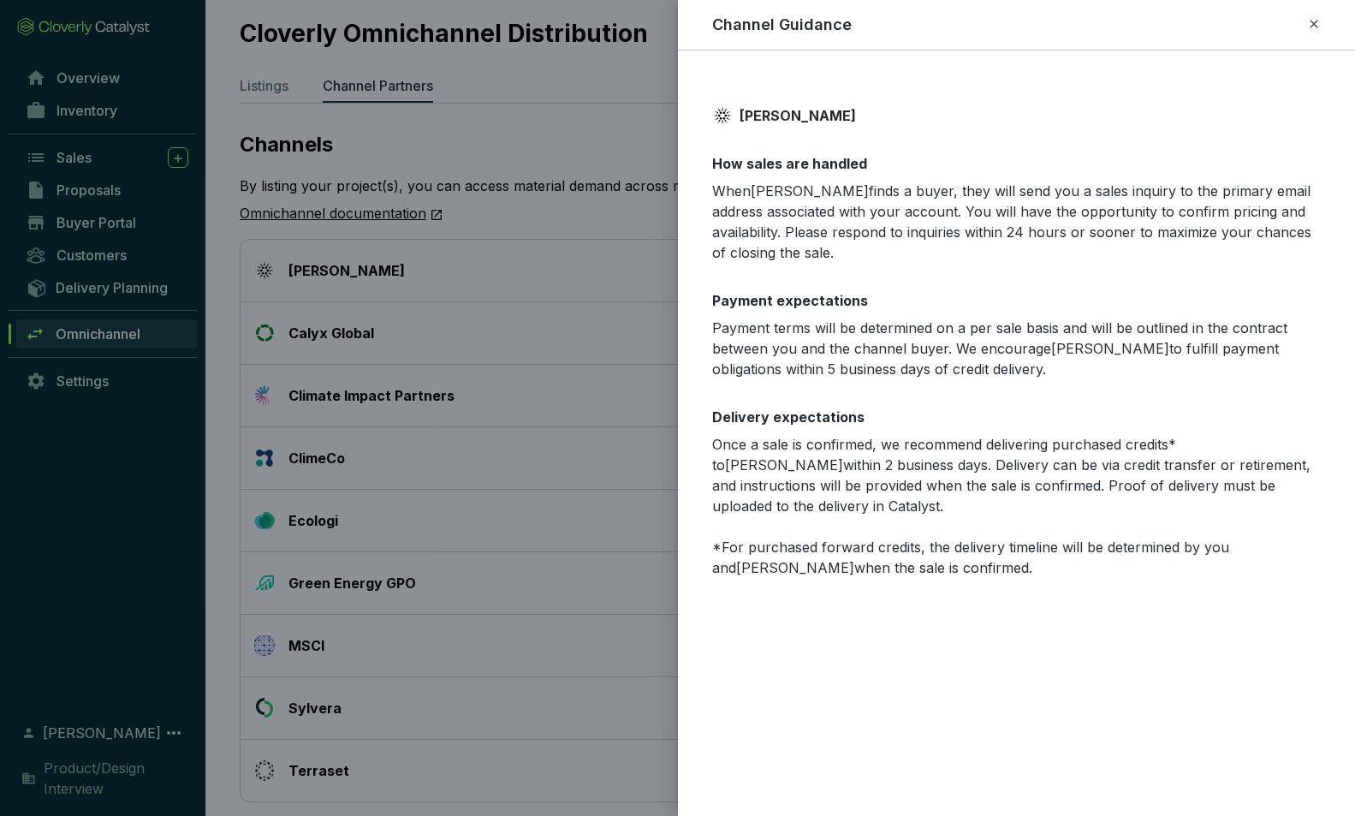
click at [624, 136] on div at bounding box center [677, 408] width 1355 height 816
click at [531, 136] on div at bounding box center [677, 408] width 1355 height 816
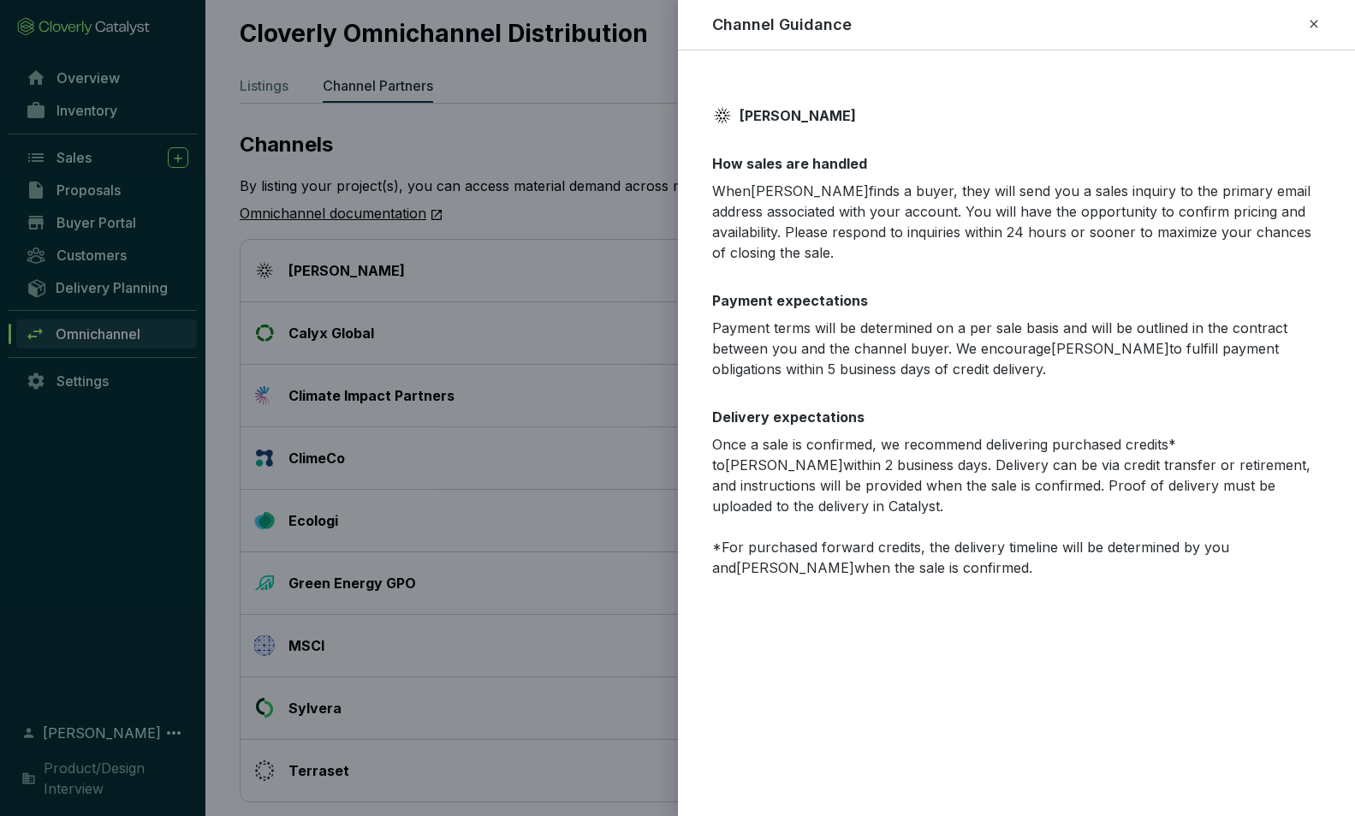
click at [531, 136] on div at bounding box center [677, 408] width 1355 height 816
click at [598, 158] on div at bounding box center [677, 408] width 1355 height 816
click at [659, 105] on div at bounding box center [677, 408] width 1355 height 816
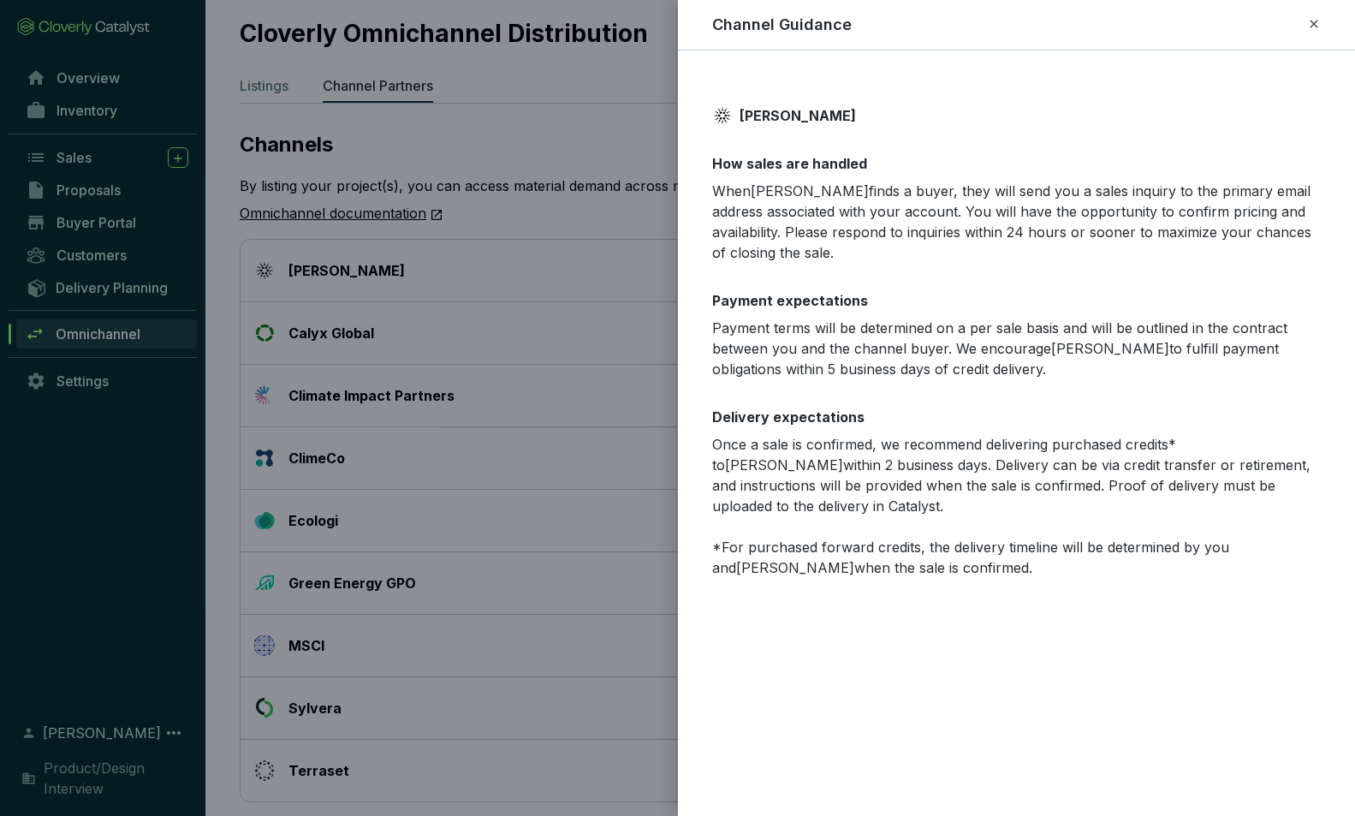
click at [1313, 21] on icon at bounding box center [1314, 24] width 14 height 21
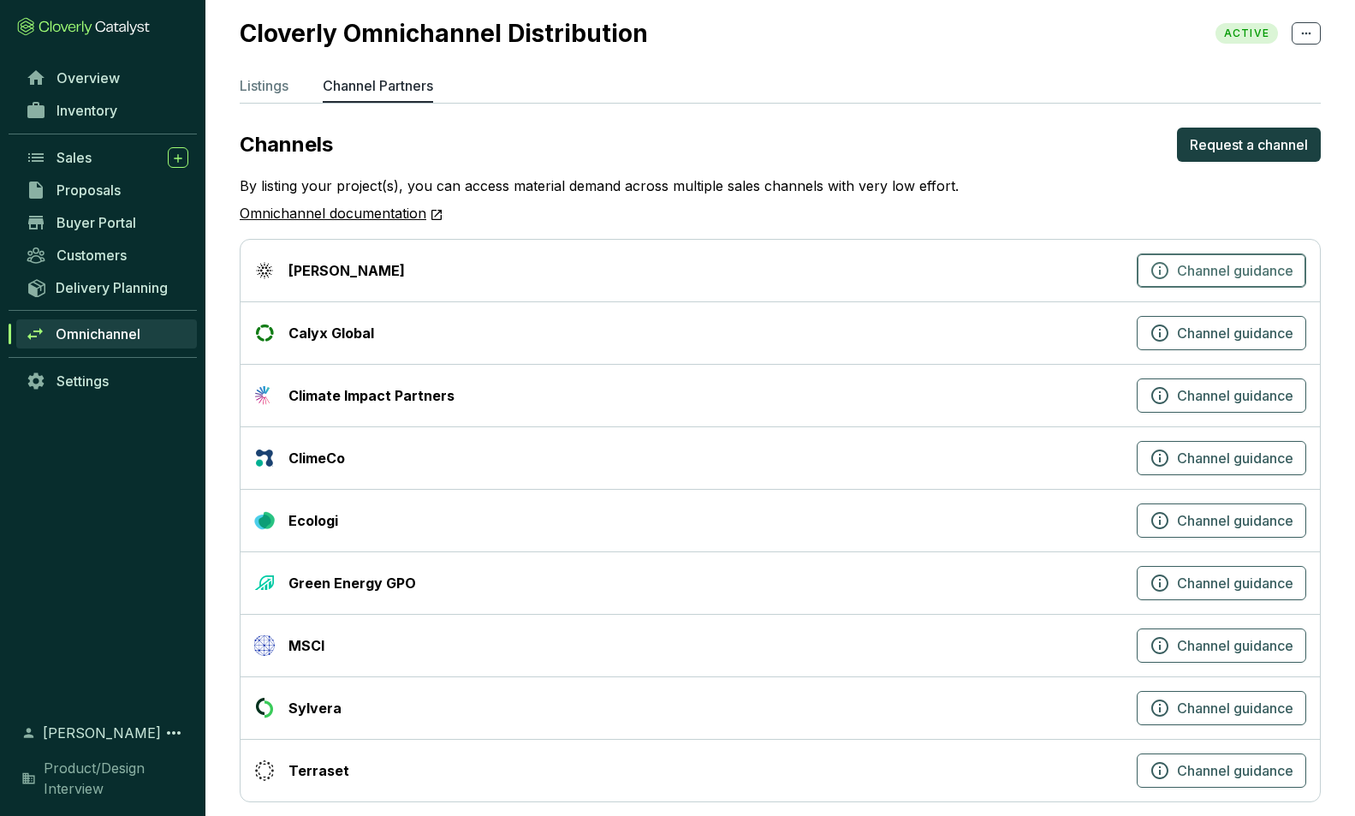
click at [1155, 269] on icon "button" at bounding box center [1160, 270] width 21 height 21
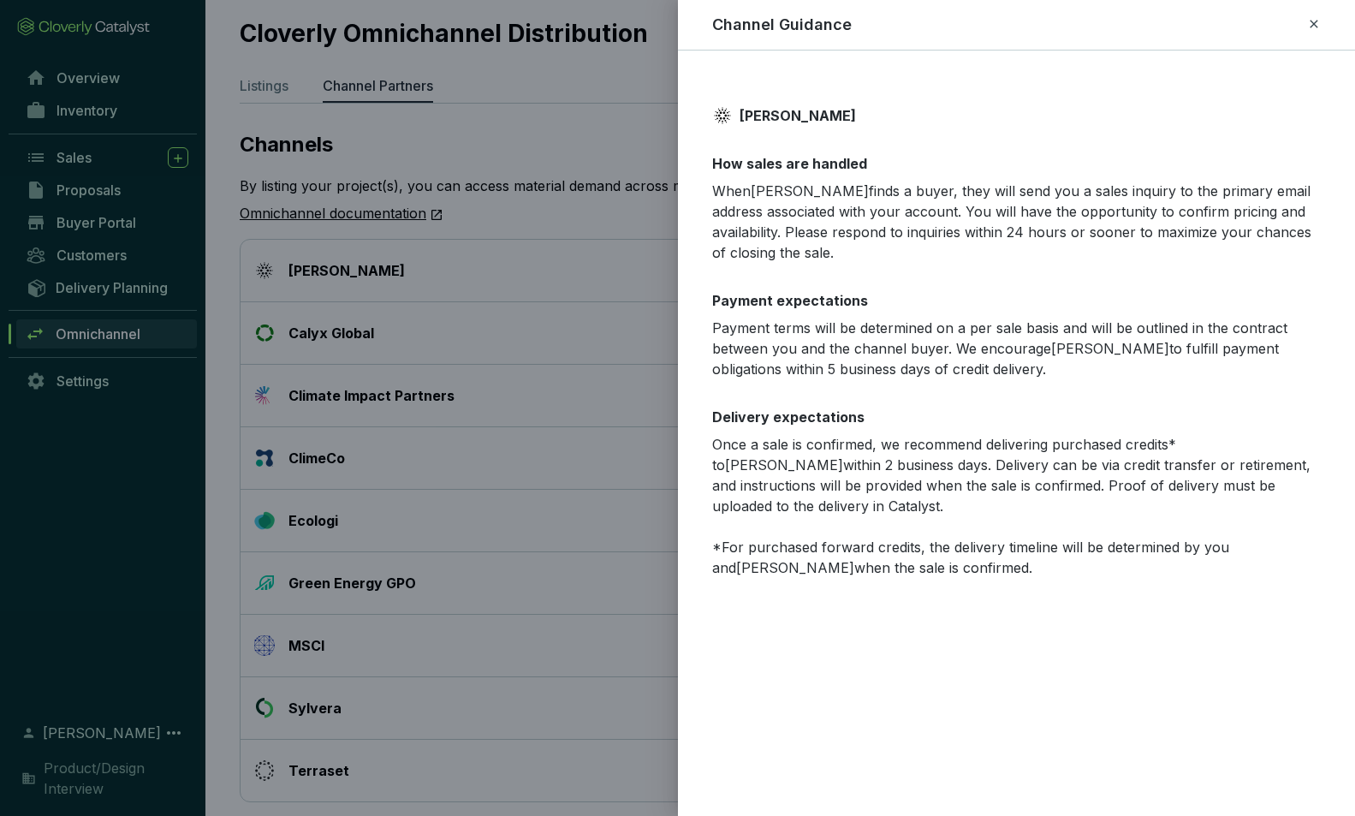
click at [1316, 21] on icon at bounding box center [1314, 24] width 8 height 8
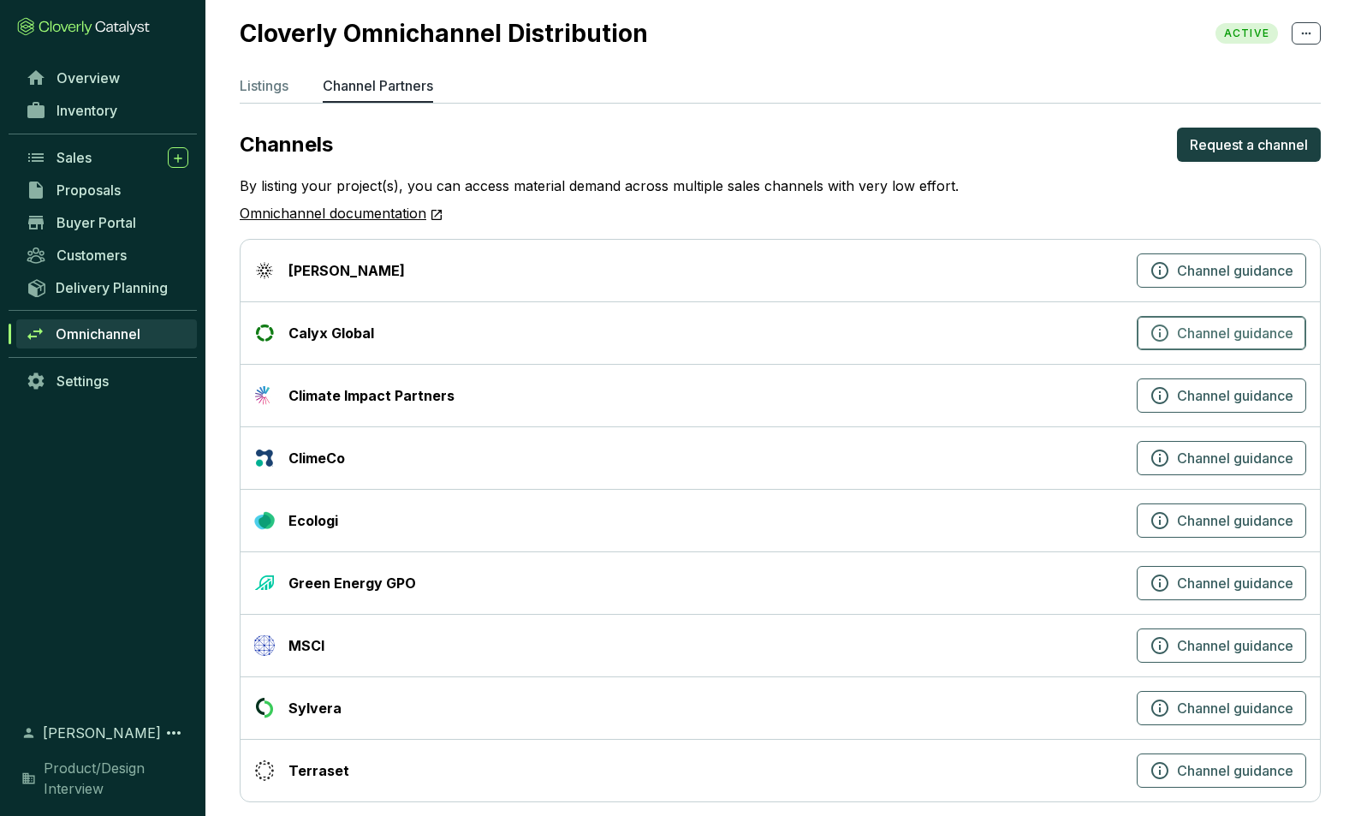
click at [1159, 330] on icon "button" at bounding box center [1160, 333] width 21 height 21
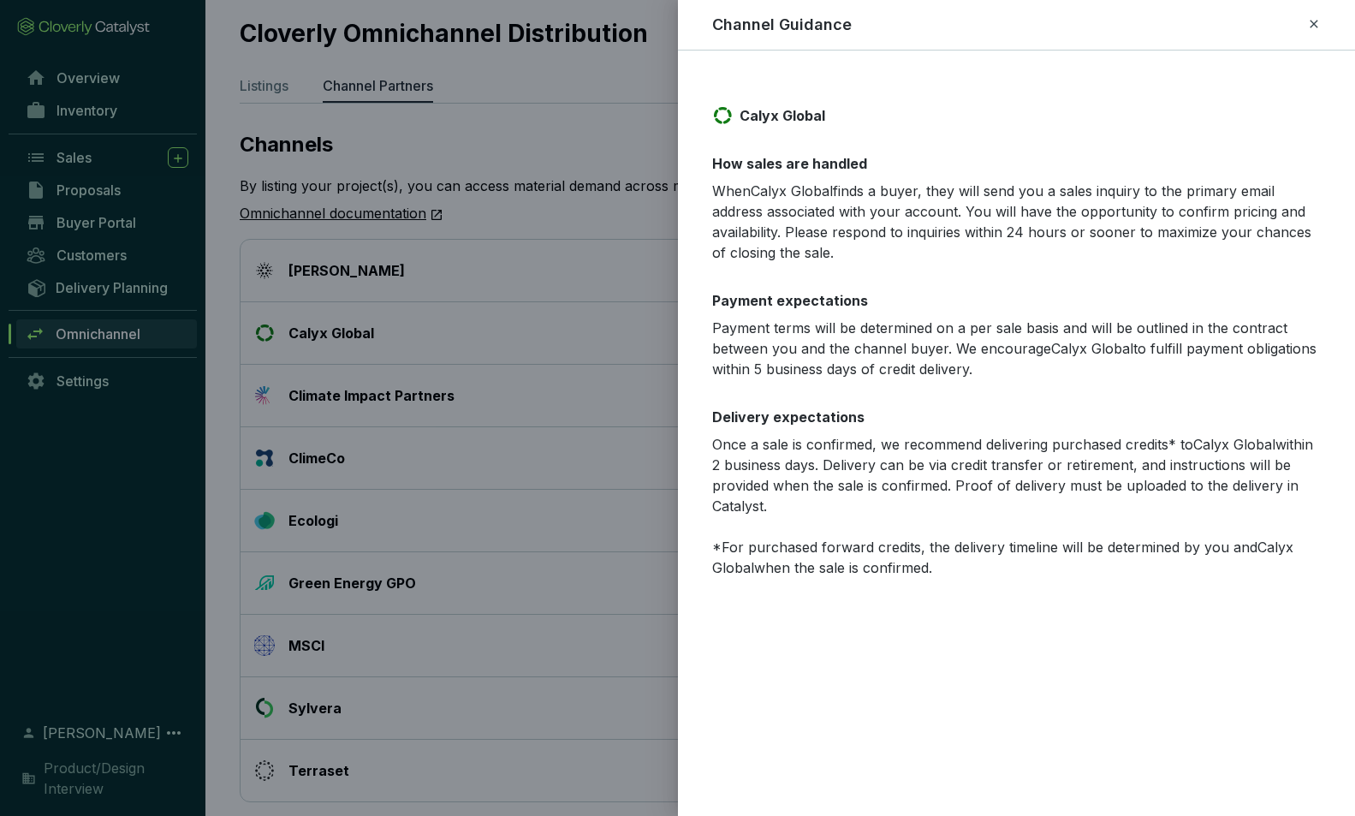
click at [1316, 22] on icon at bounding box center [1314, 24] width 14 height 21
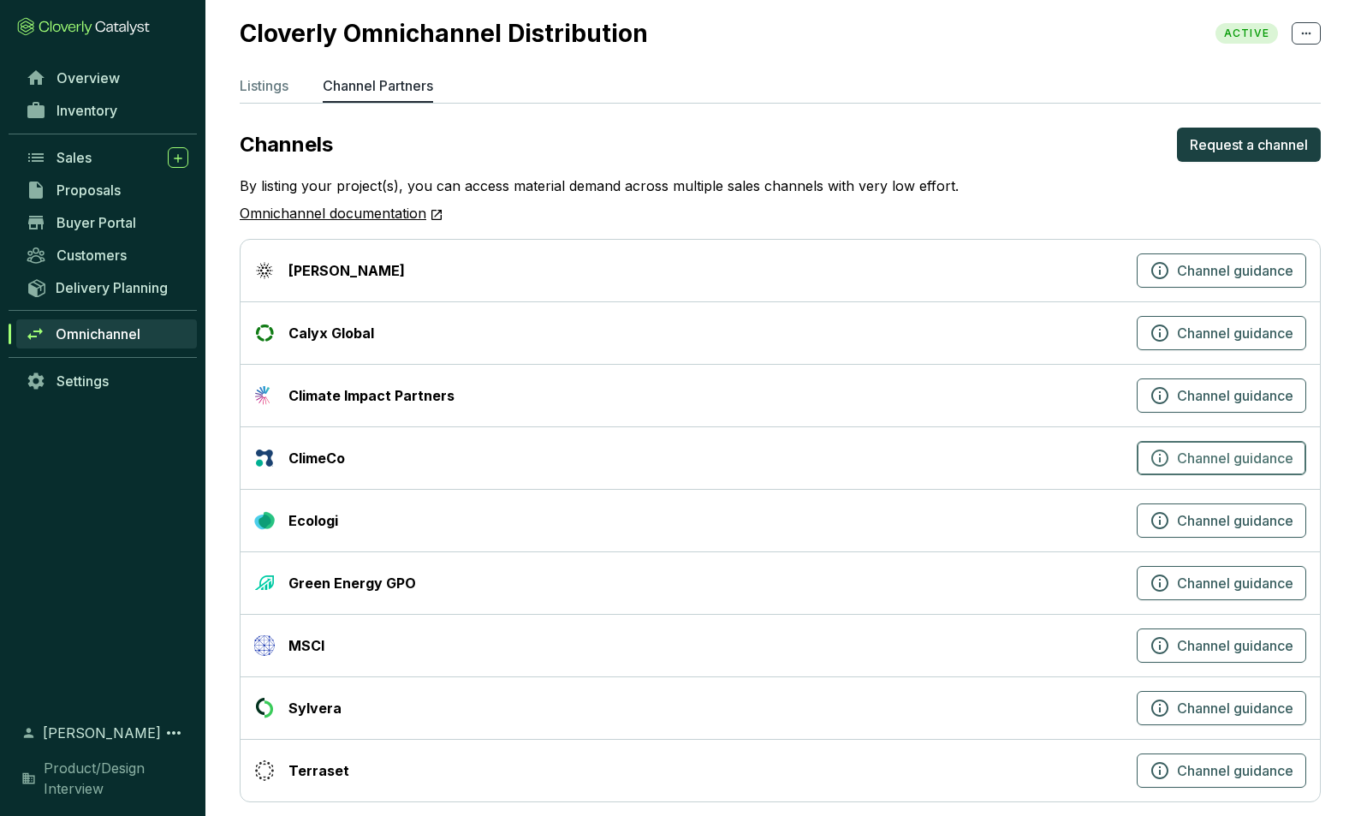
click at [1161, 456] on icon "button" at bounding box center [1160, 458] width 21 height 21
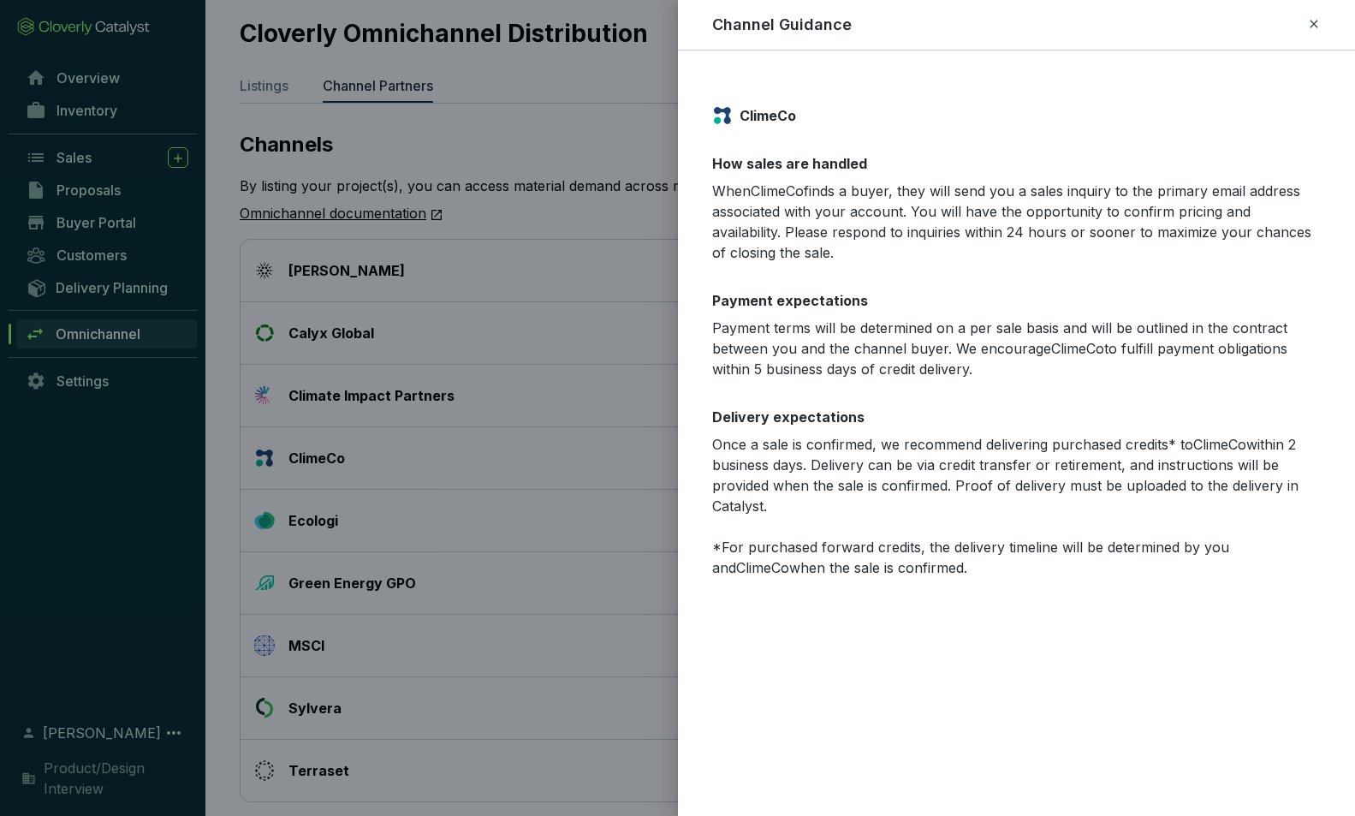
click at [1319, 21] on icon at bounding box center [1314, 24] width 14 height 21
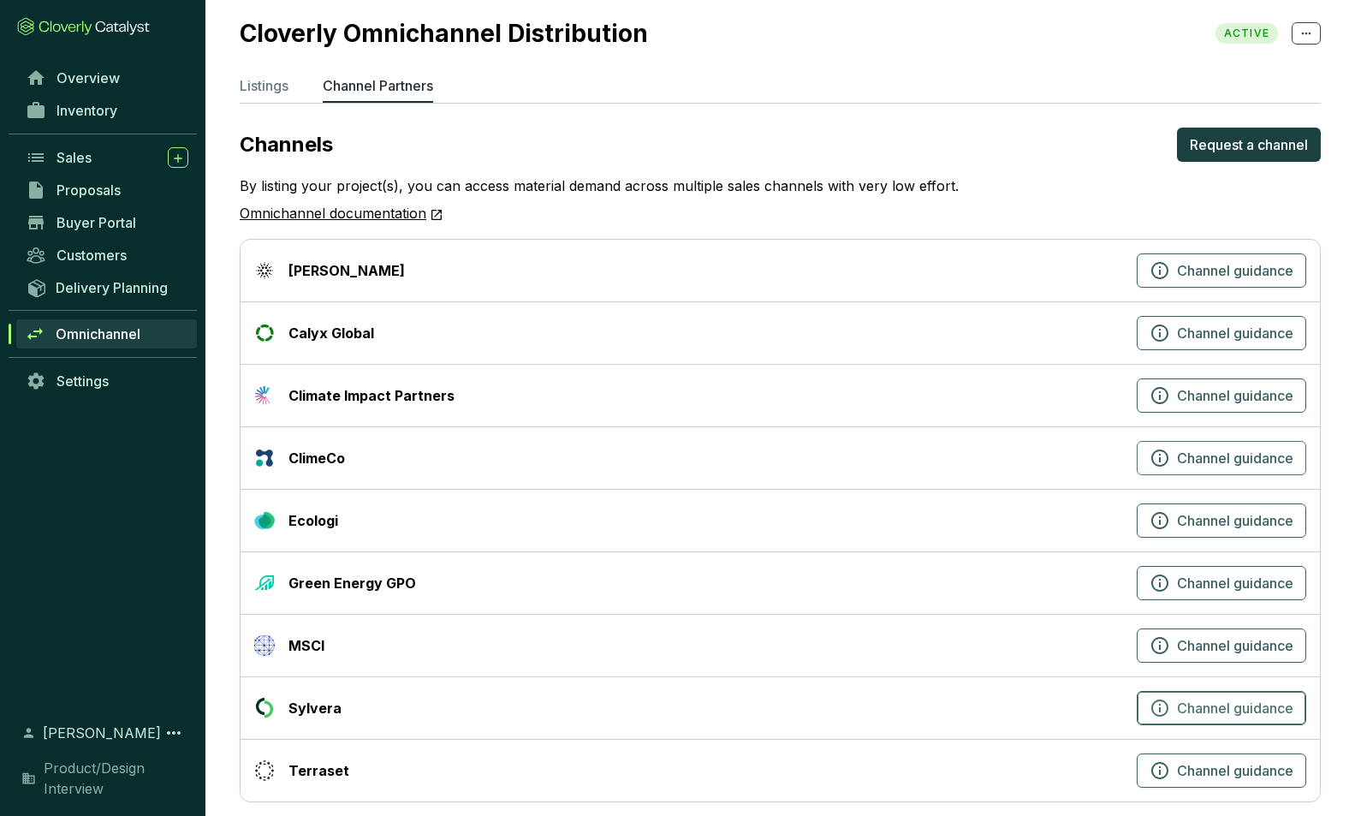
scroll to position [30, 0]
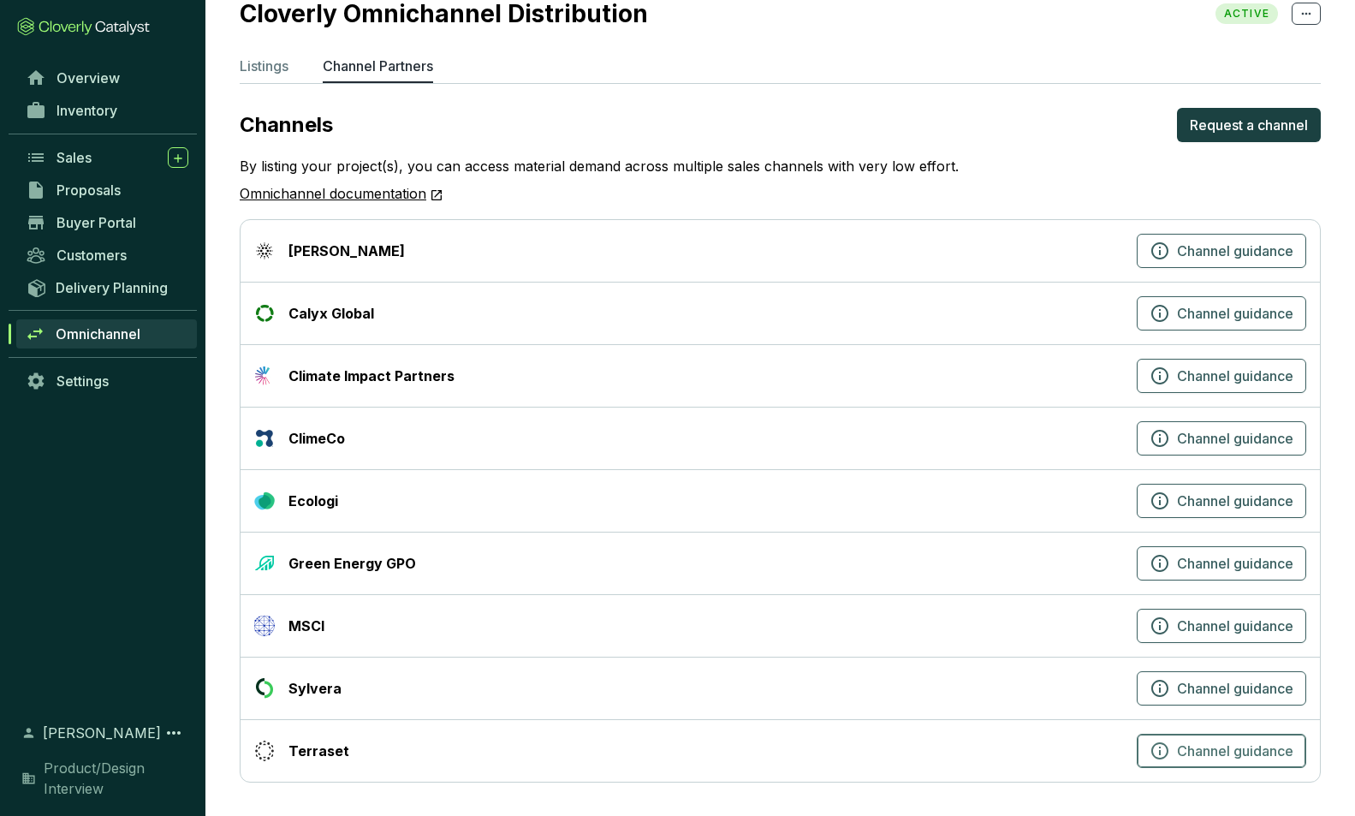
click at [1146, 757] on button "Channel guidance" at bounding box center [1222, 751] width 170 height 34
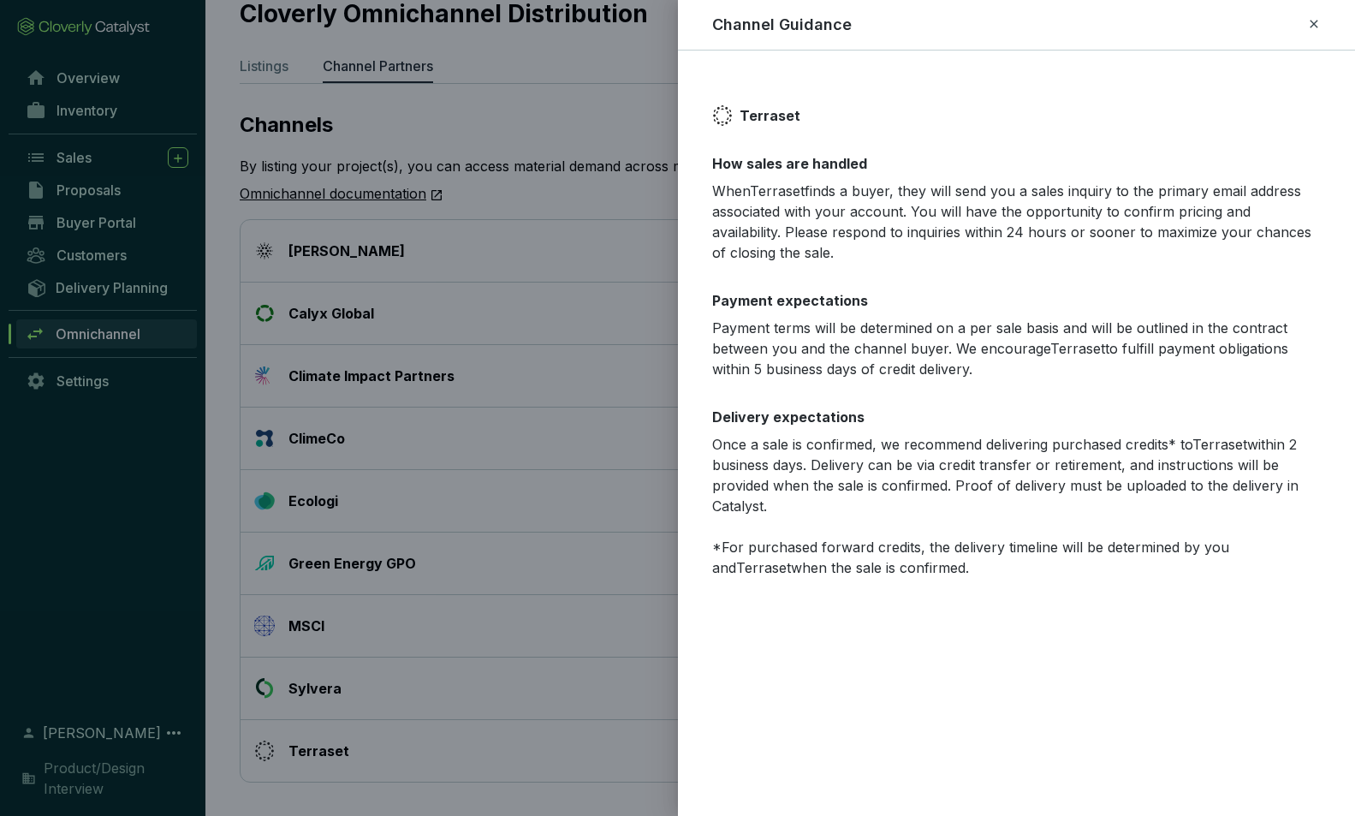
click at [1315, 24] on icon at bounding box center [1314, 24] width 14 height 21
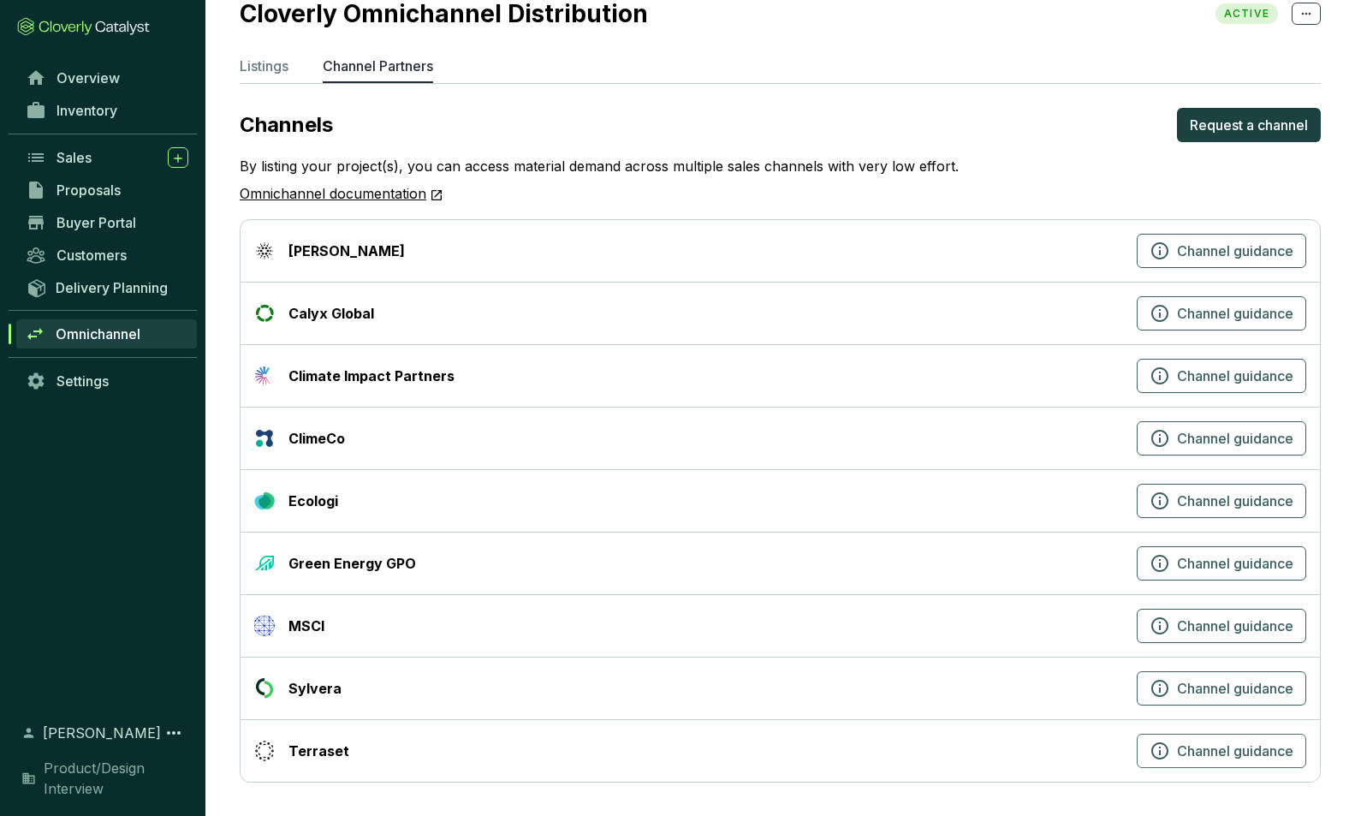
scroll to position [0, 0]
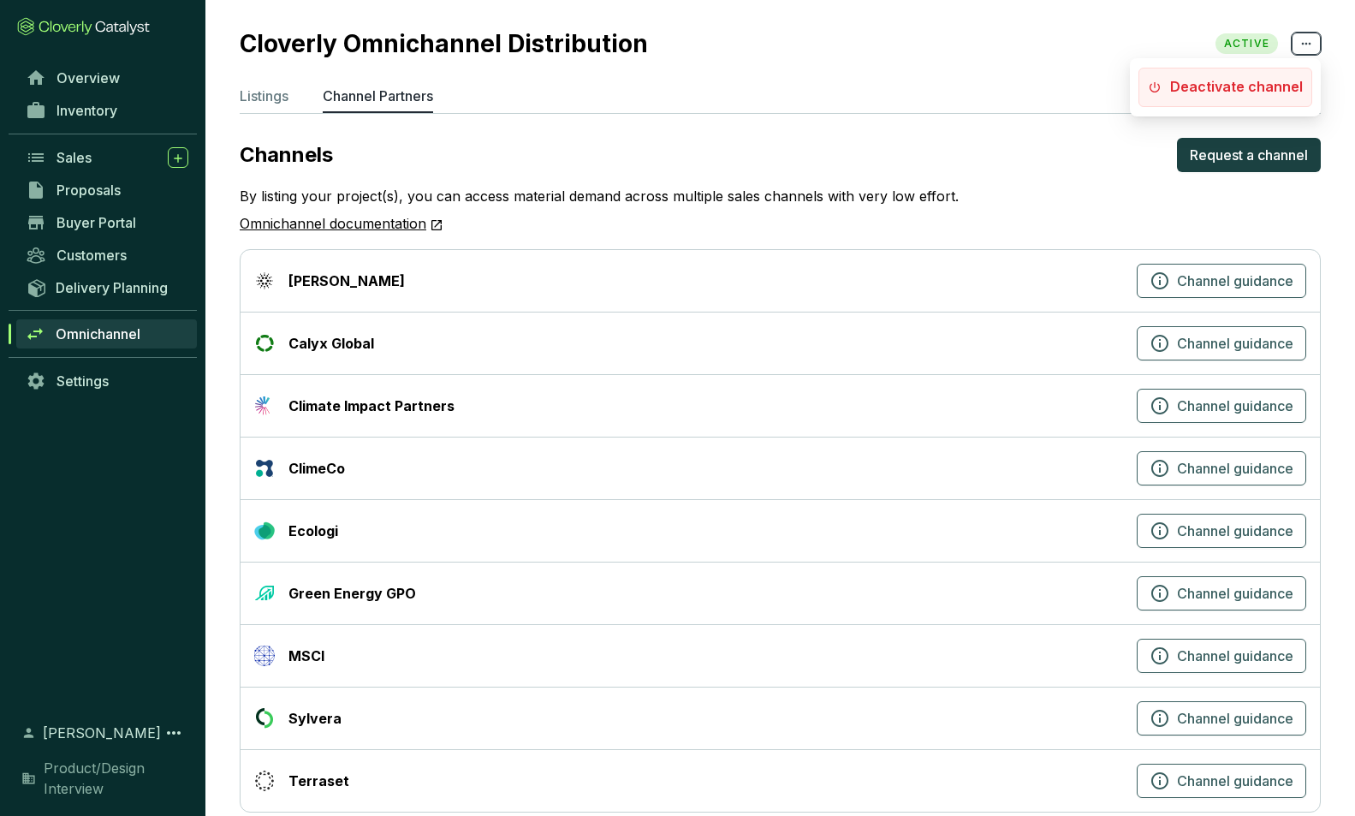
click at [1304, 43] on icon at bounding box center [1307, 43] width 14 height 21
click at [1076, 40] on div "Cloverly Omnichannel Distribution ACTIVE" at bounding box center [780, 44] width 1081 height 36
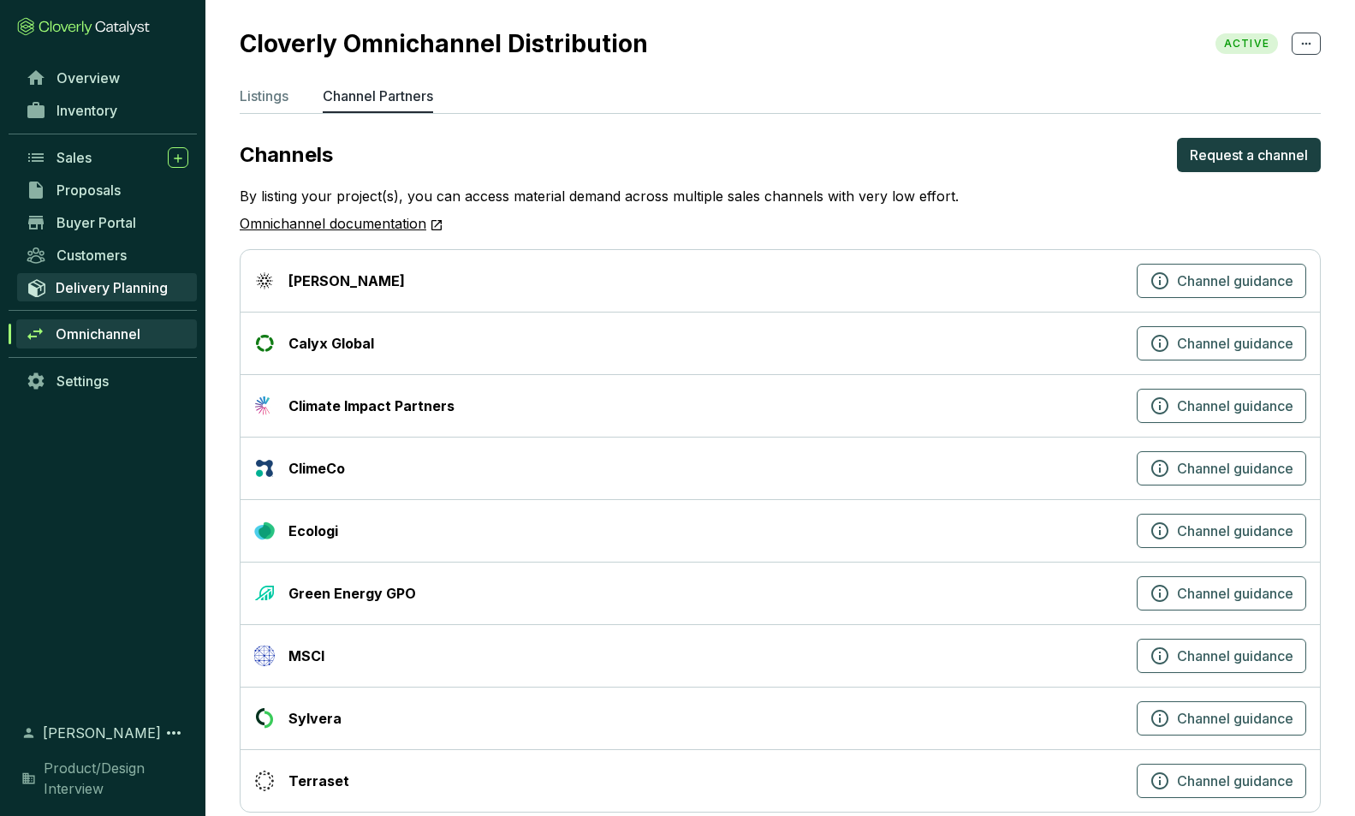
click at [92, 287] on span "Delivery Planning" at bounding box center [112, 287] width 112 height 17
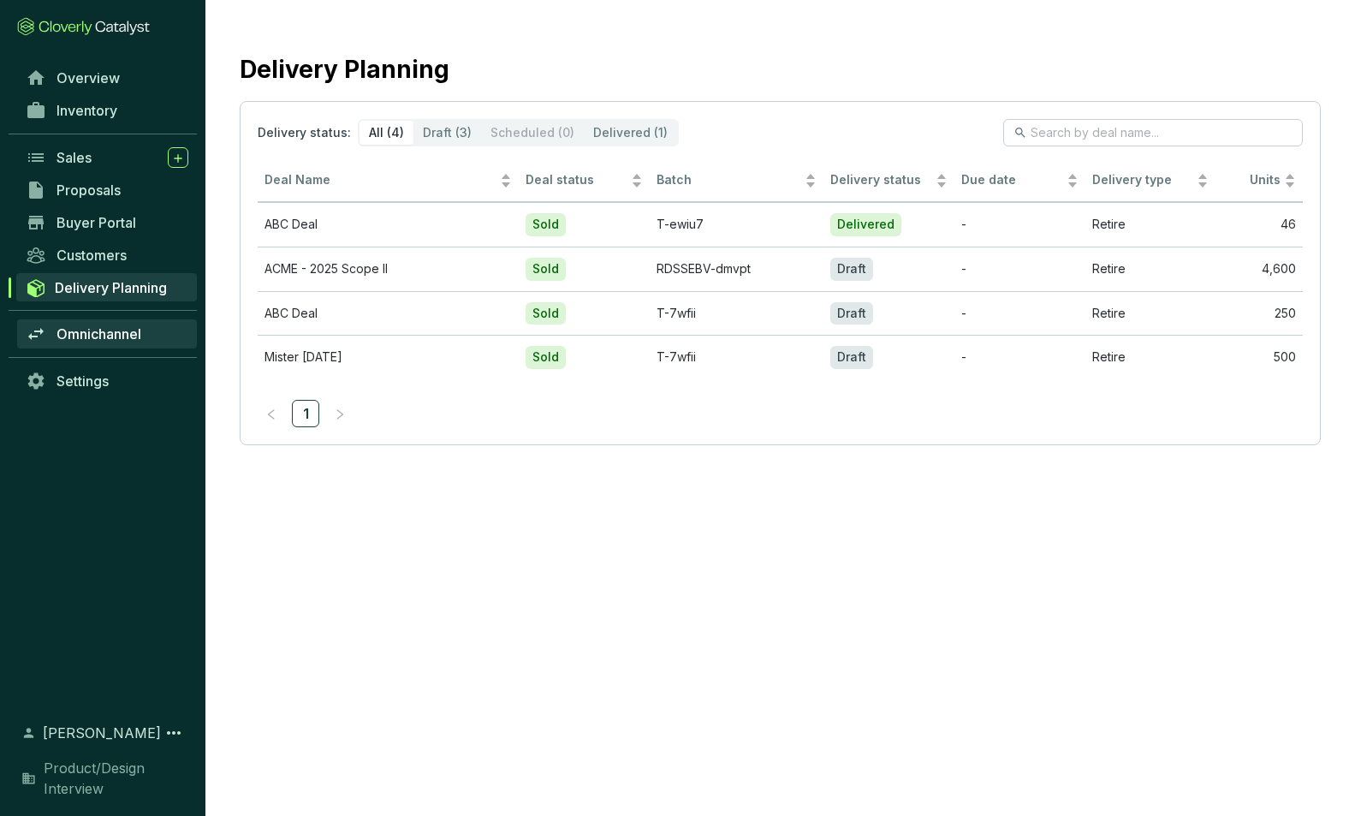
click at [80, 335] on span "Omnichannel" at bounding box center [99, 333] width 85 height 17
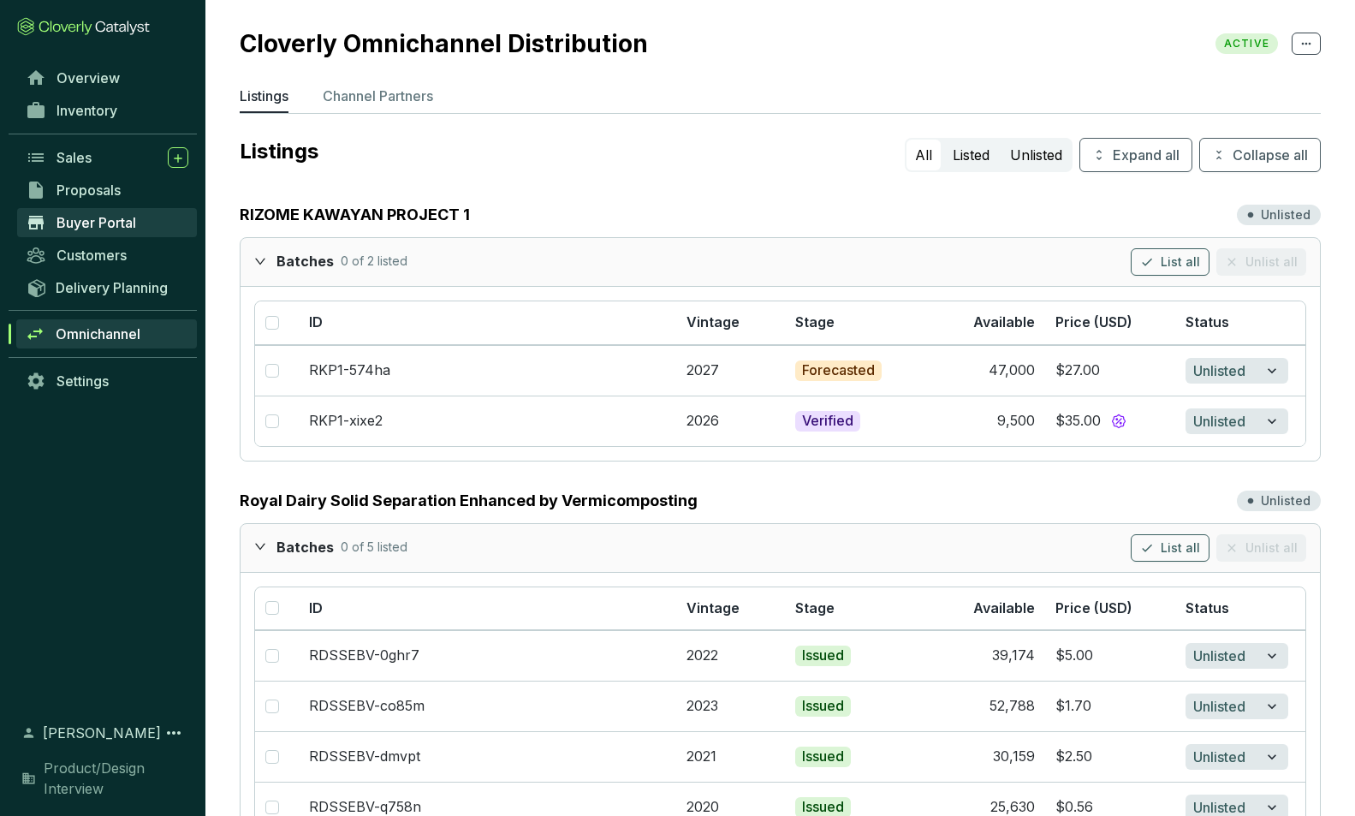
click at [88, 222] on span "Buyer Portal" at bounding box center [97, 222] width 80 height 17
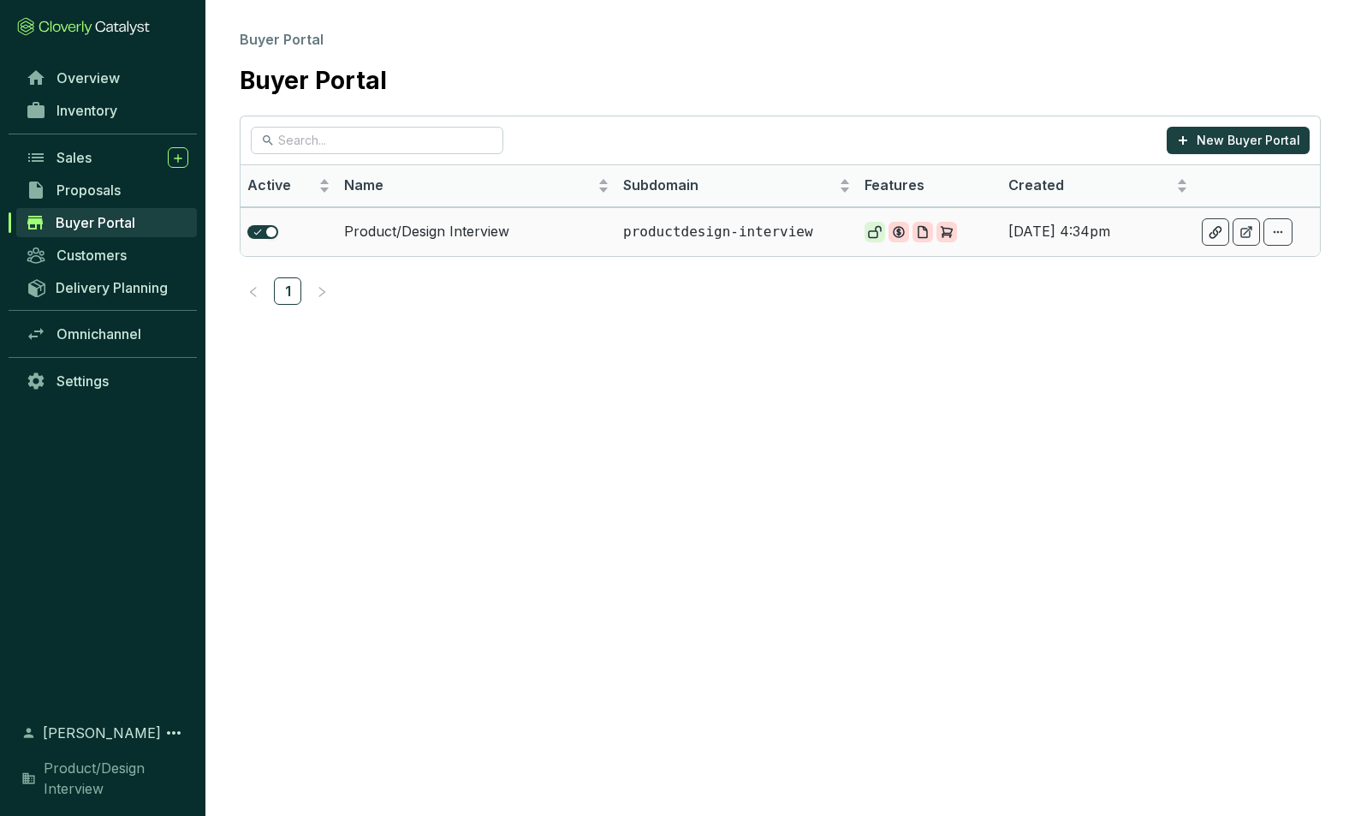
click at [733, 234] on p "productdesign-interview" at bounding box center [736, 232] width 227 height 19
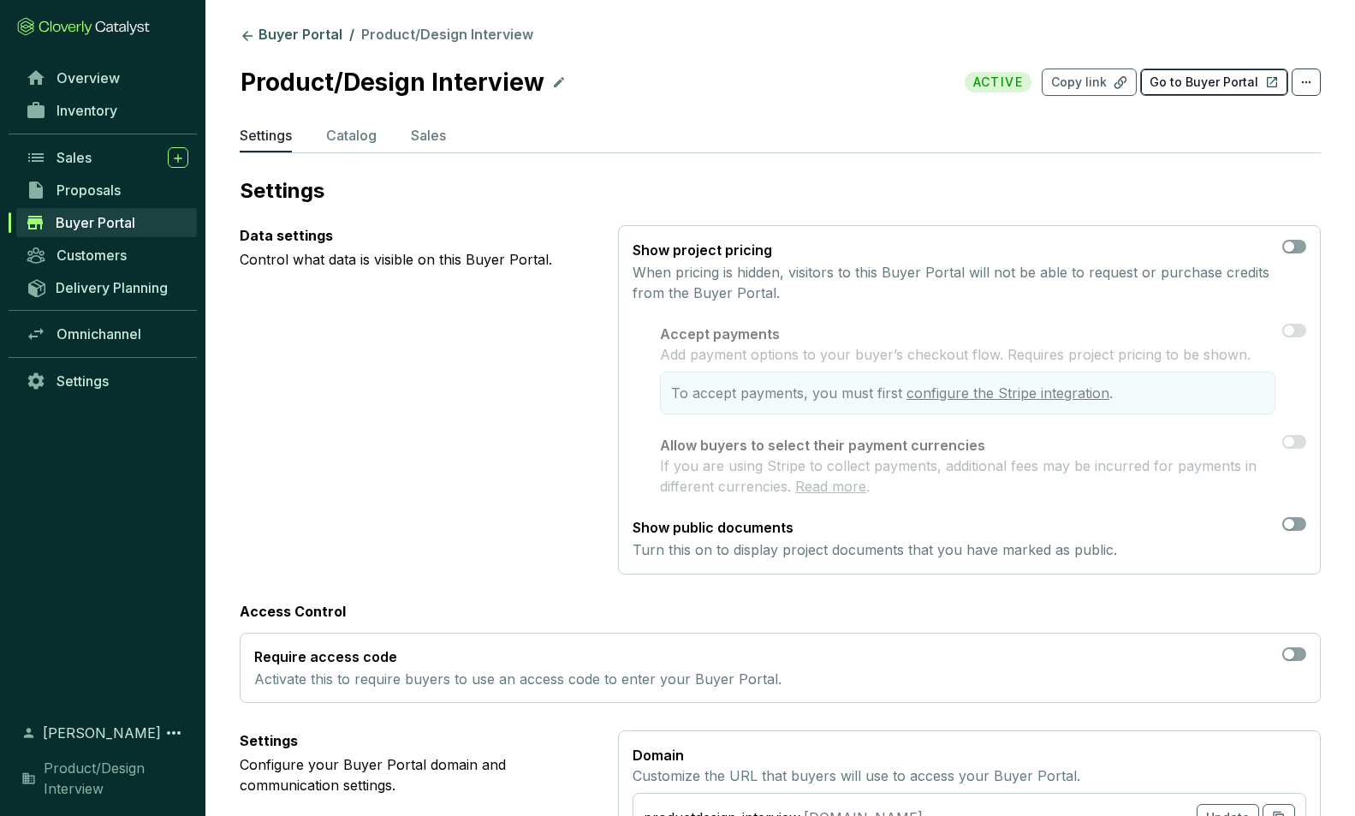
click at [1170, 82] on p "Go to Buyer Portal" at bounding box center [1204, 82] width 109 height 17
click at [74, 187] on span "Proposals" at bounding box center [89, 190] width 64 height 17
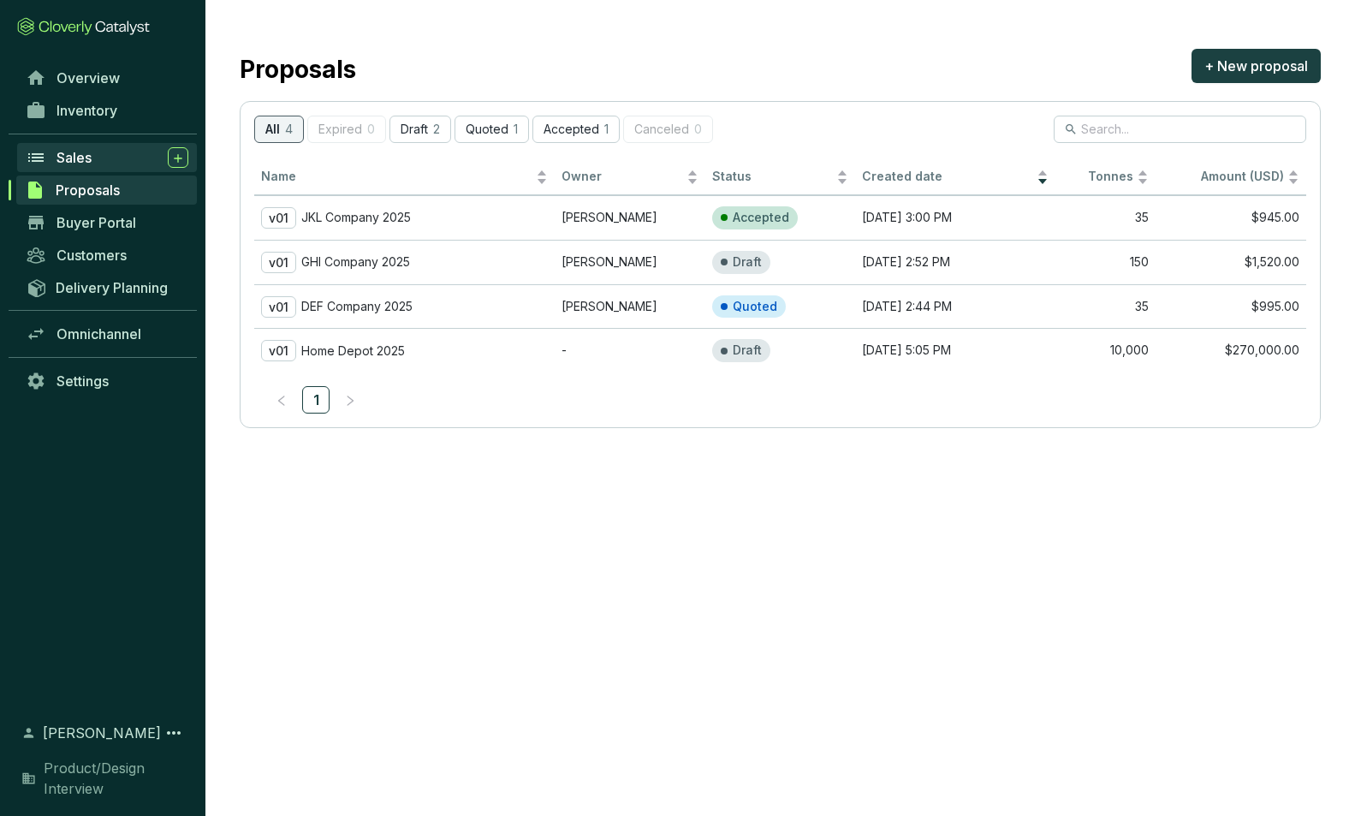
click at [87, 159] on span "Sales" at bounding box center [74, 157] width 35 height 17
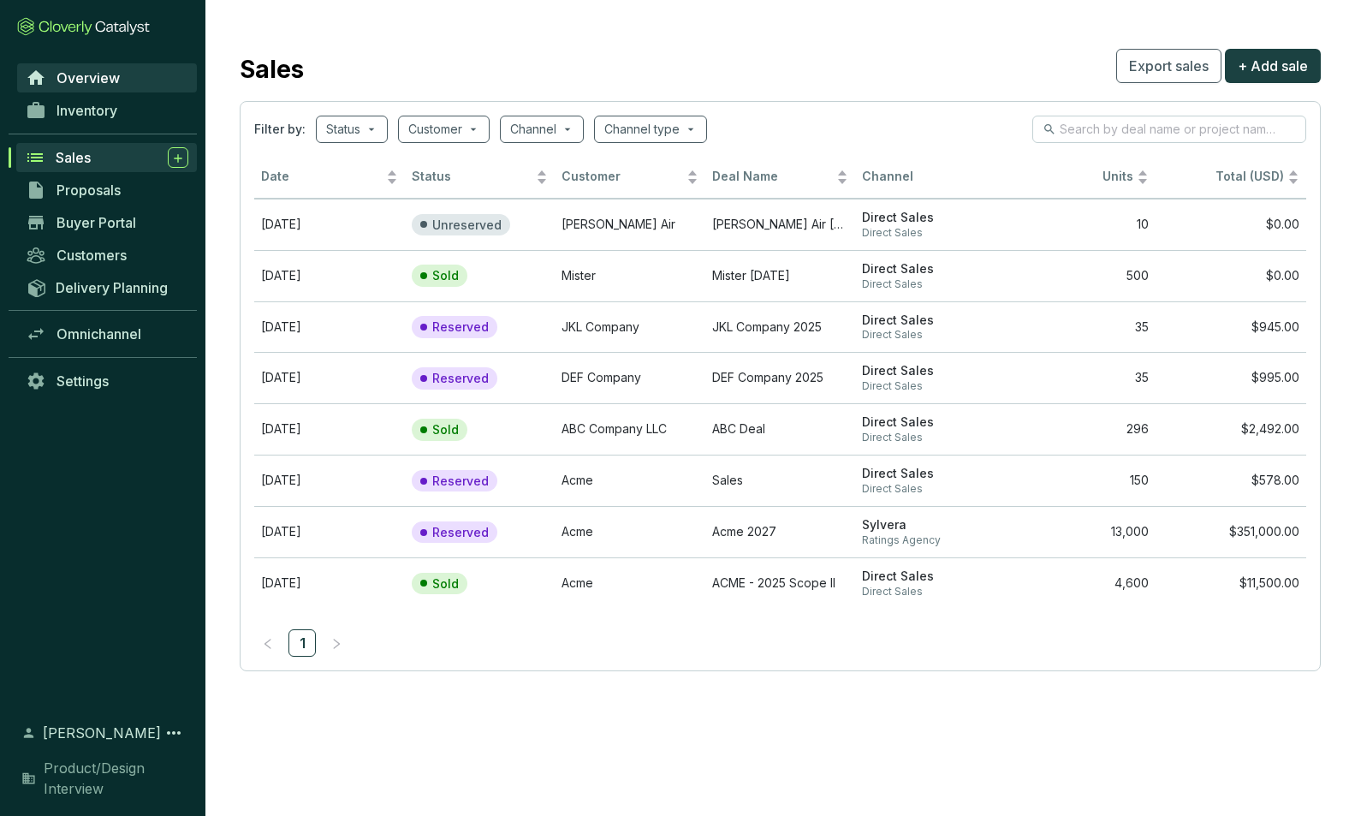
click at [93, 77] on span "Overview" at bounding box center [88, 77] width 63 height 17
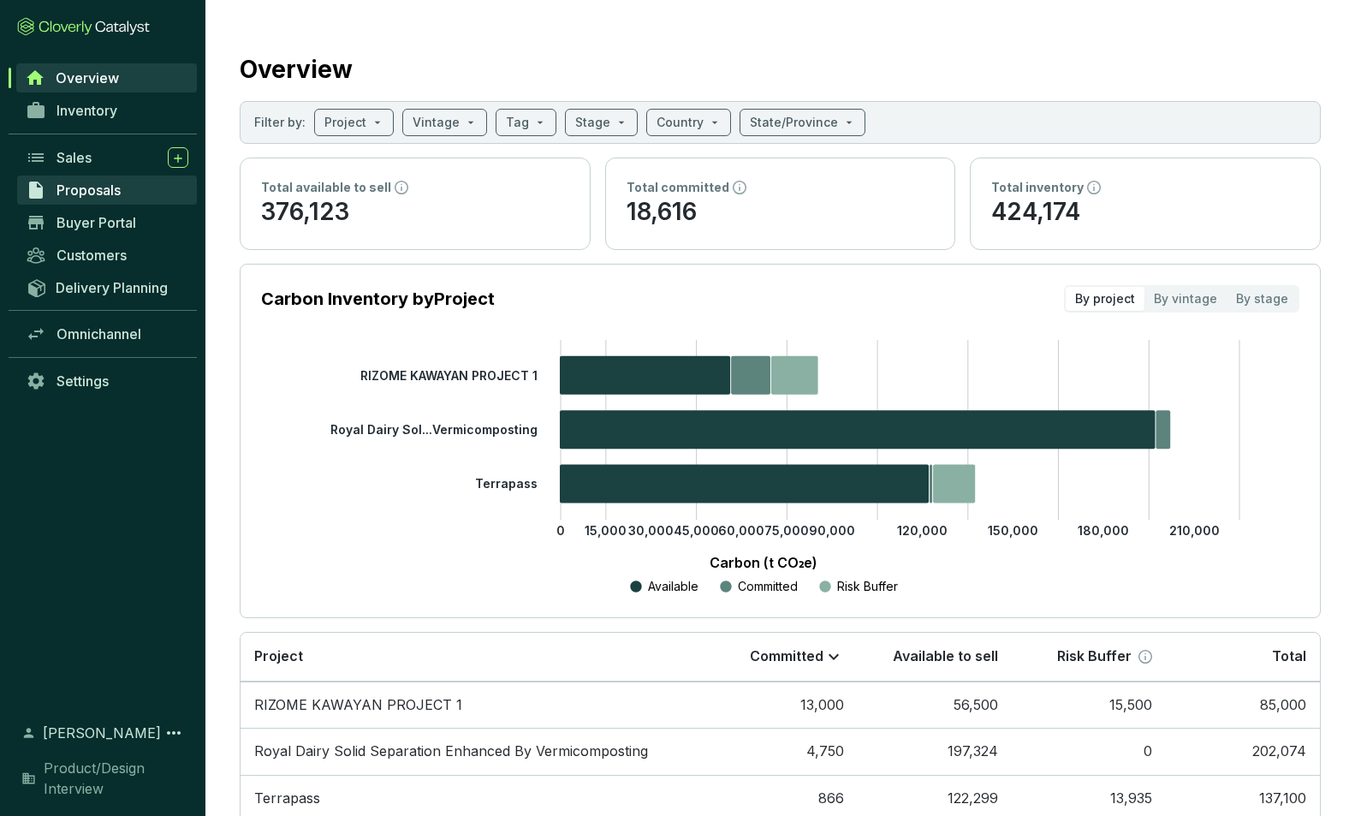
click at [80, 193] on span "Proposals" at bounding box center [89, 190] width 64 height 17
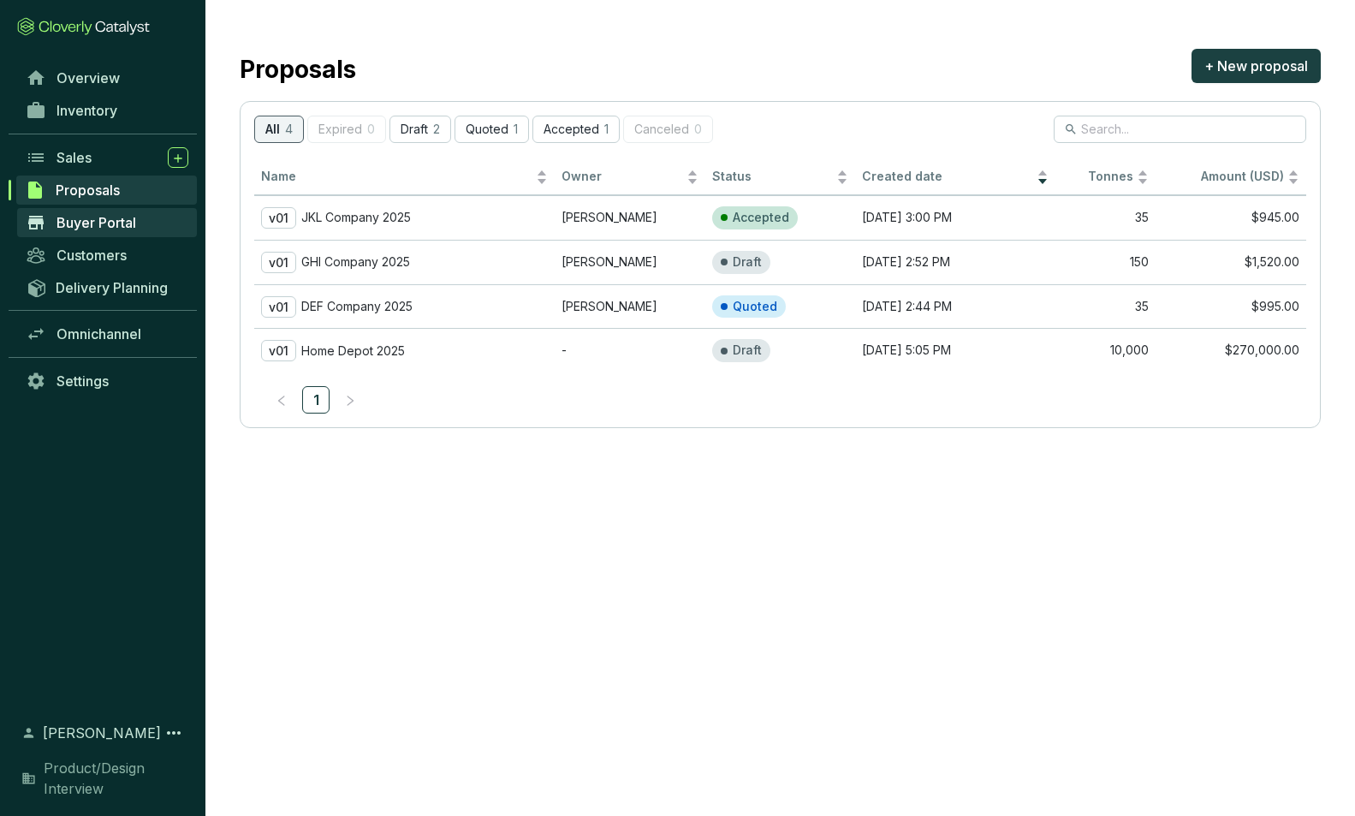
click at [88, 218] on span "Buyer Portal" at bounding box center [97, 222] width 80 height 17
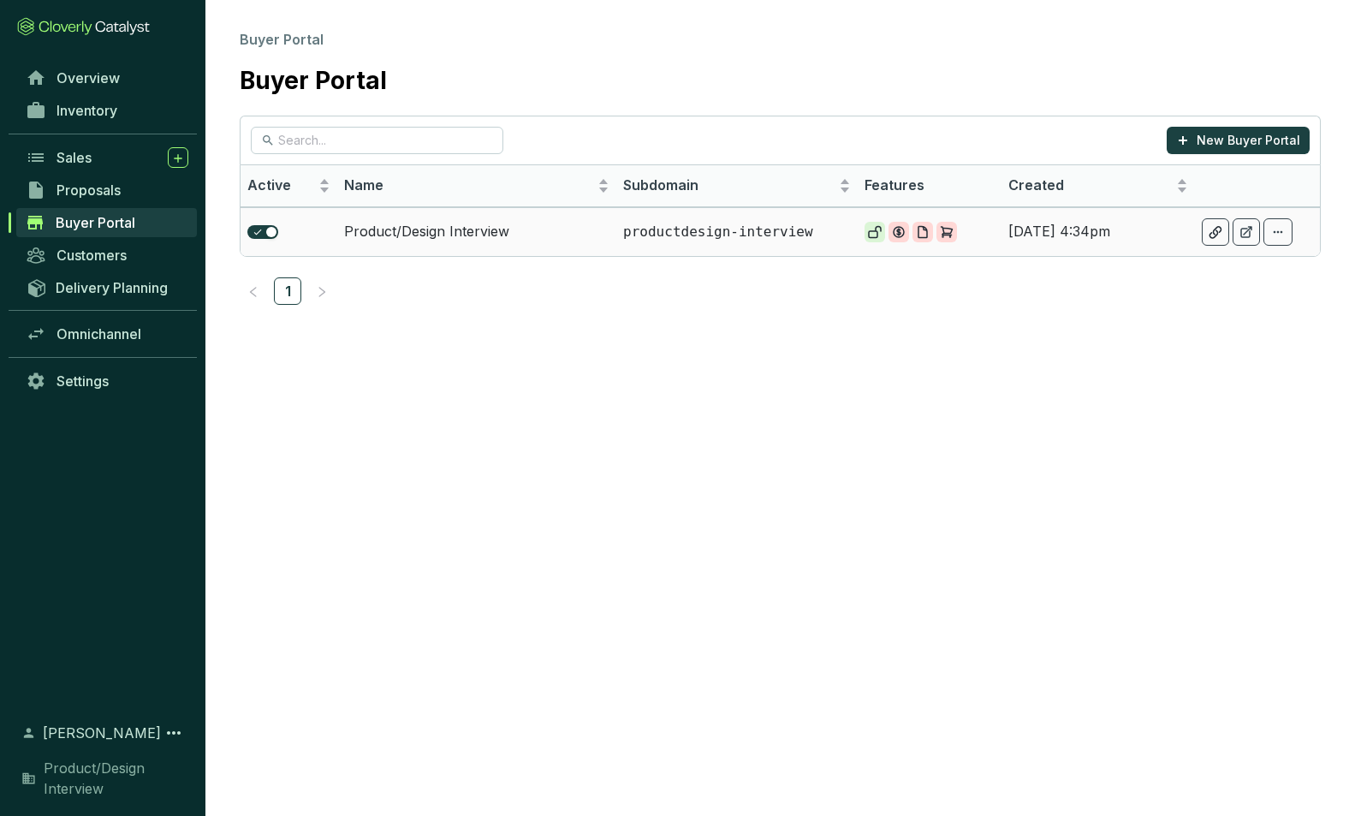
click at [756, 227] on p "productdesign-interview" at bounding box center [736, 232] width 227 height 19
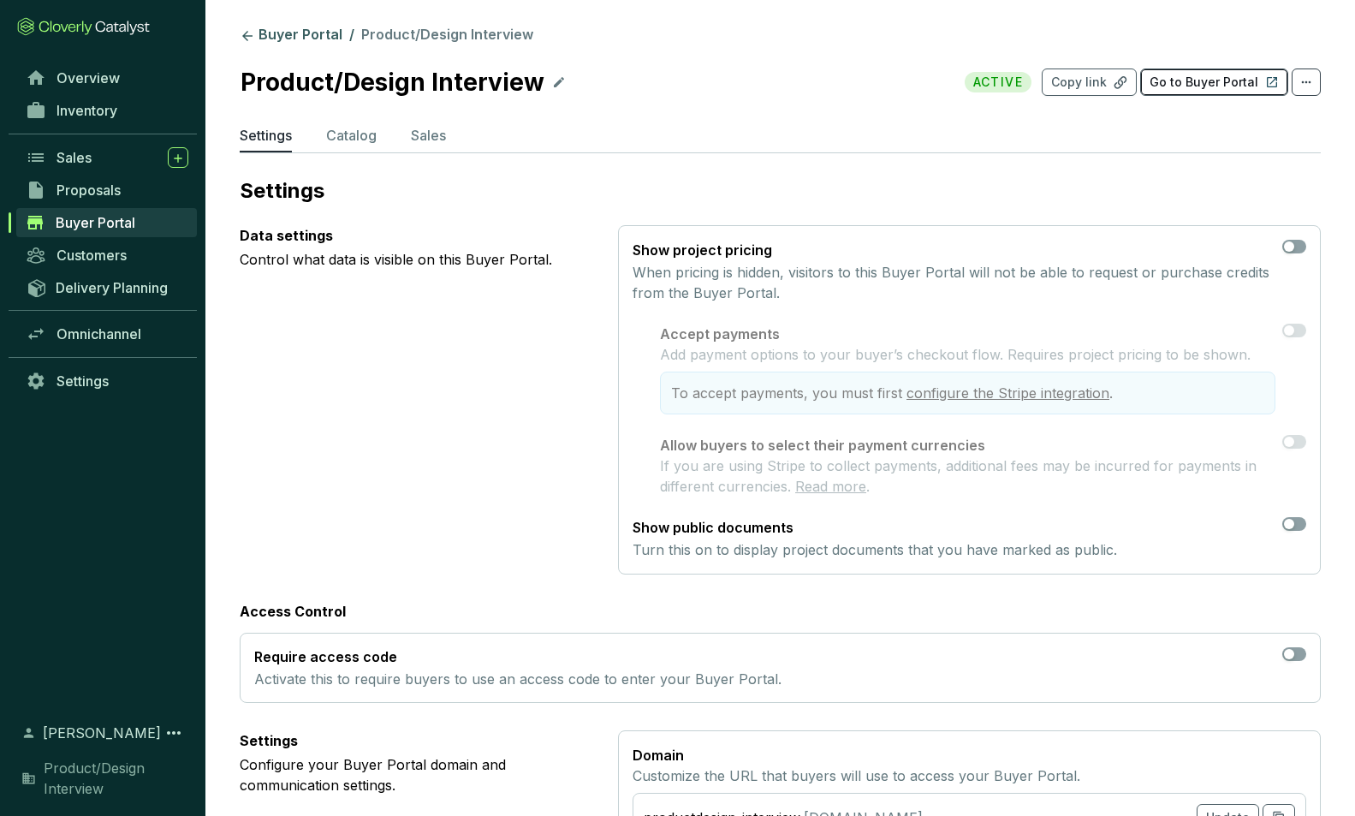
click at [1175, 83] on p "Go to Buyer Portal" at bounding box center [1204, 82] width 109 height 17
click at [347, 134] on p "Catalog" at bounding box center [351, 135] width 51 height 21
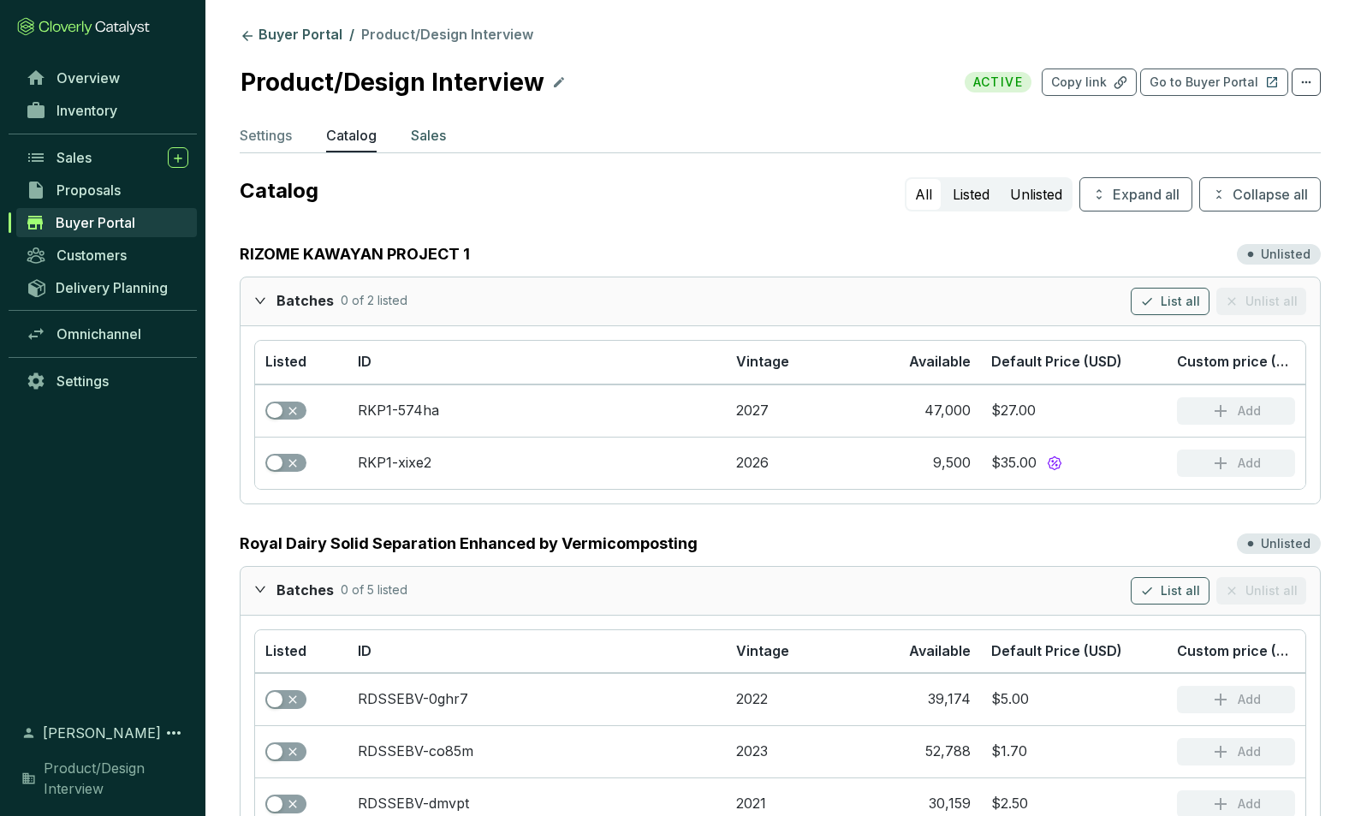
click at [426, 132] on p "Sales" at bounding box center [428, 135] width 35 height 21
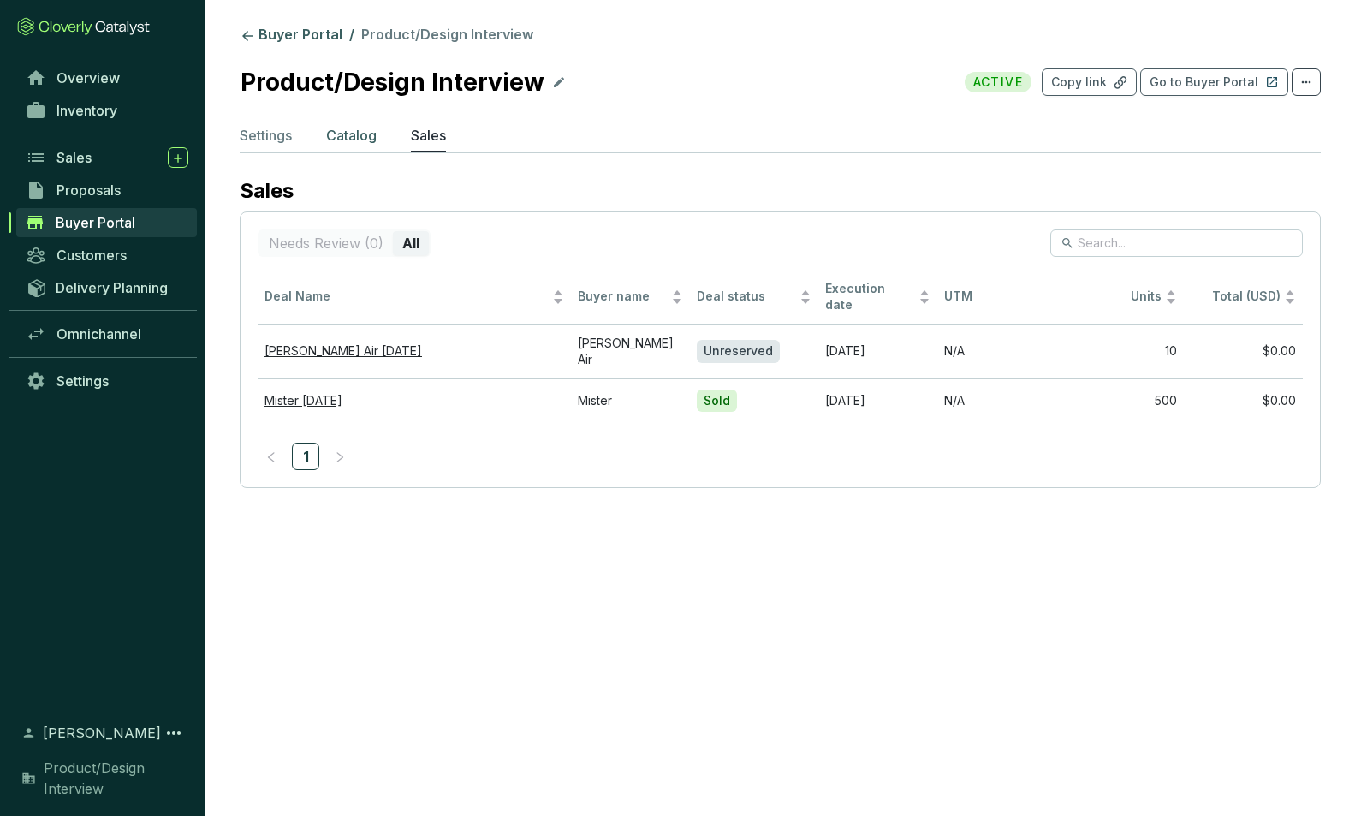
click at [360, 134] on p "Catalog" at bounding box center [351, 135] width 51 height 21
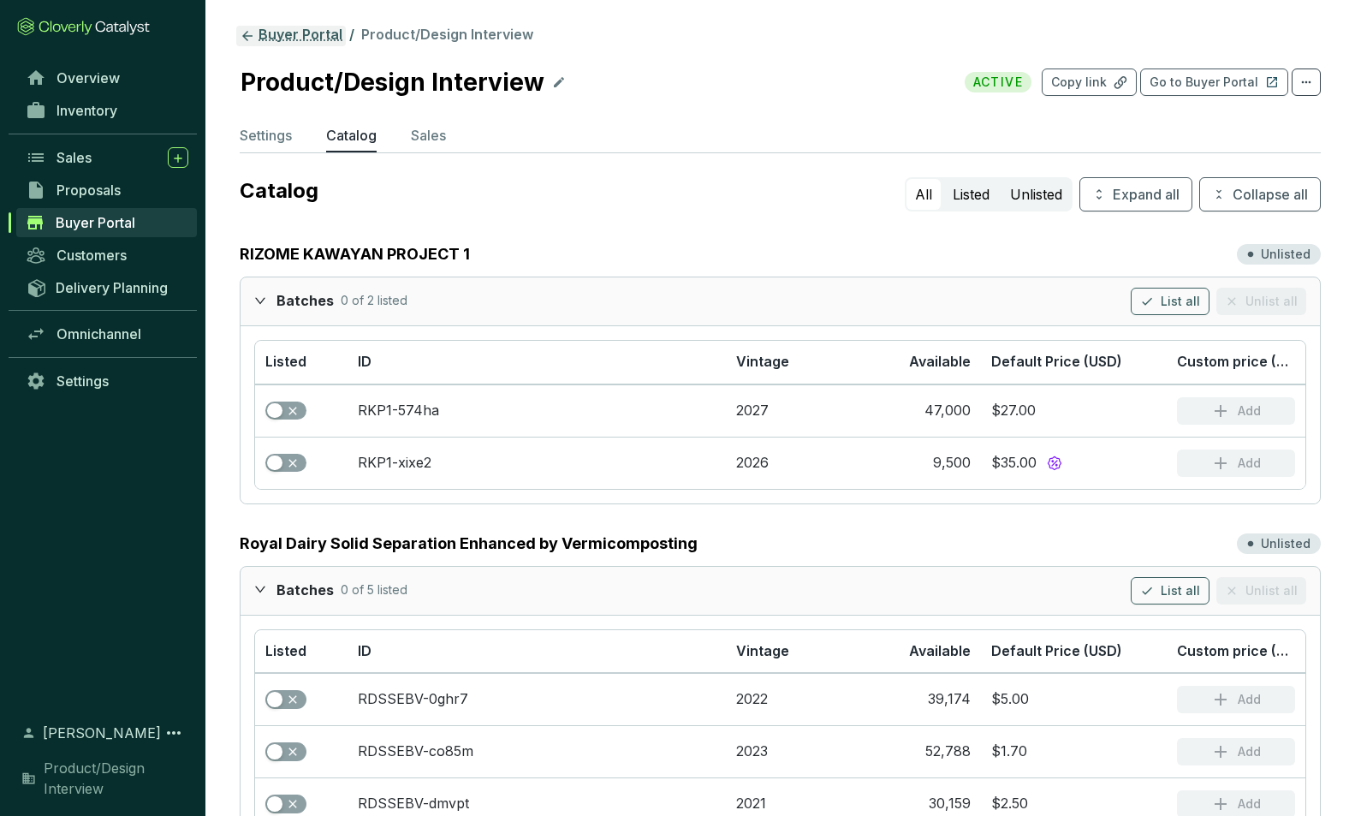
click at [273, 33] on link "Buyer Portal" at bounding box center [291, 36] width 110 height 21
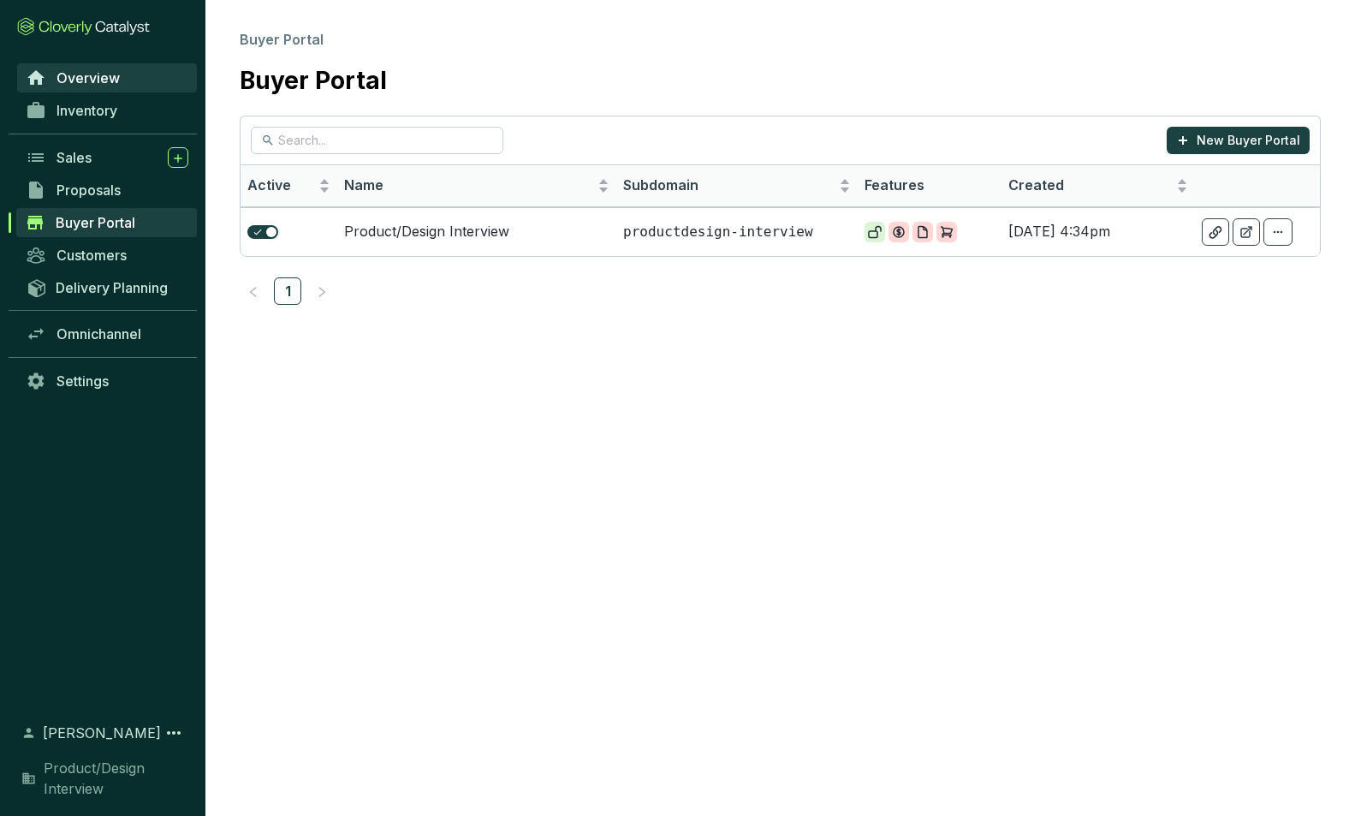
click at [104, 84] on span "Overview" at bounding box center [88, 77] width 63 height 17
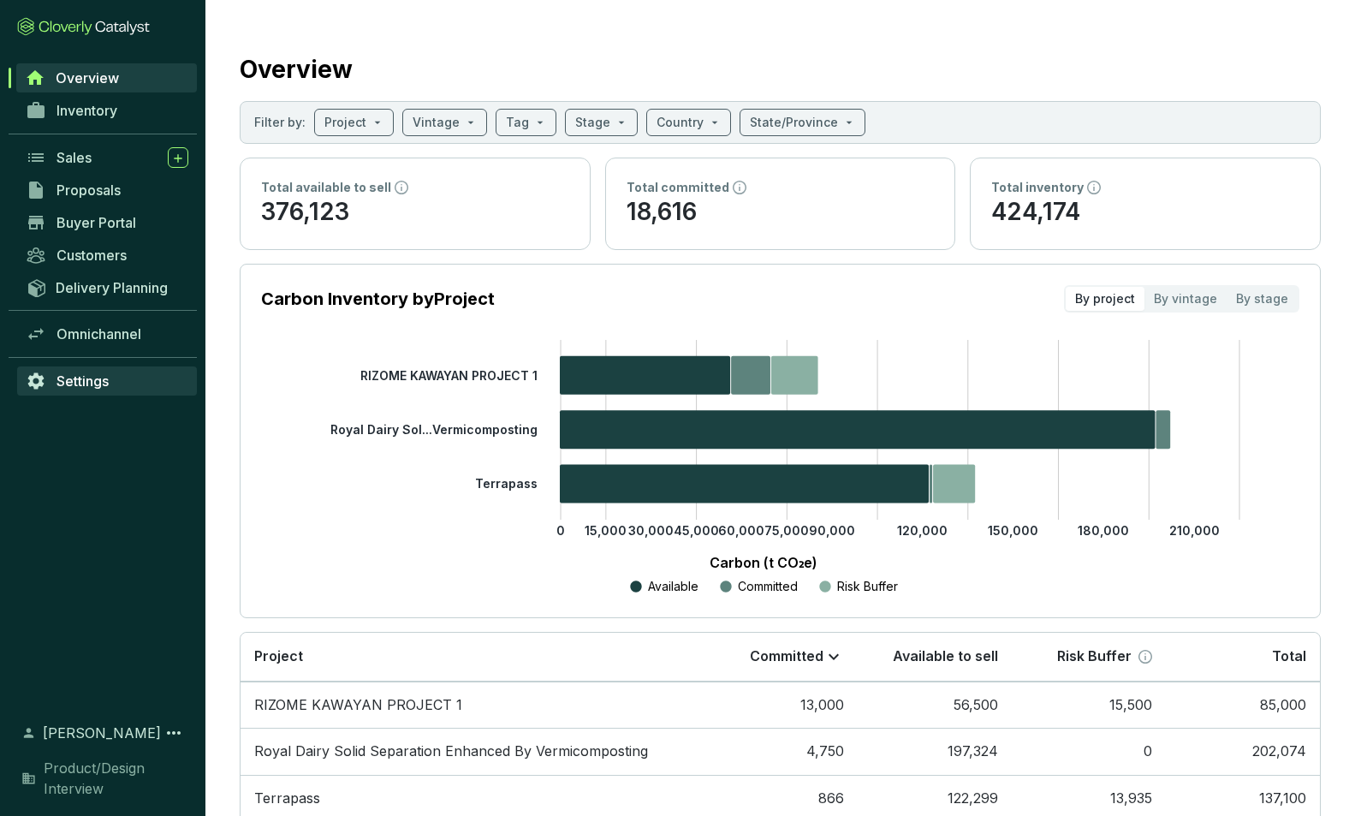
click at [71, 379] on span "Settings" at bounding box center [83, 380] width 52 height 17
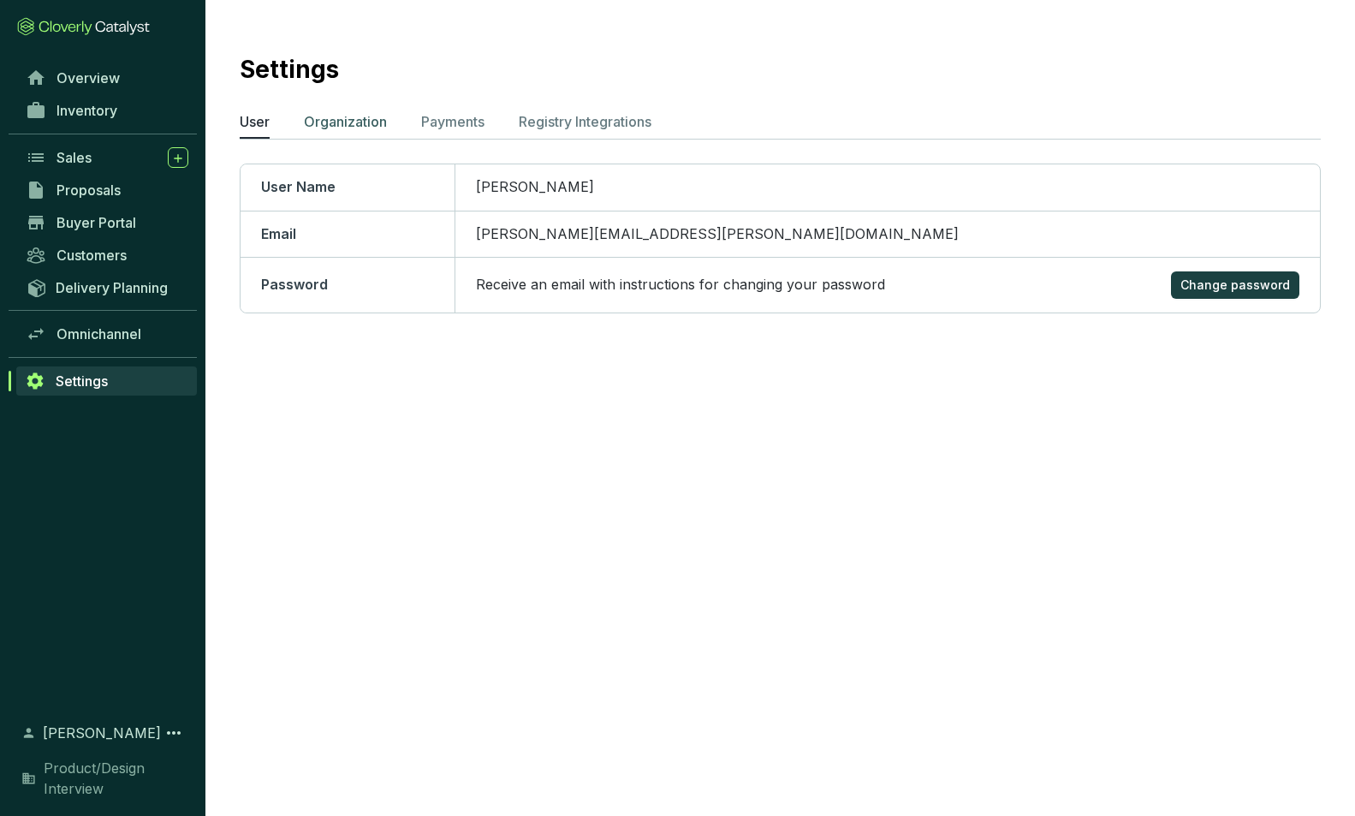
click at [324, 119] on p "Organization" at bounding box center [345, 121] width 83 height 21
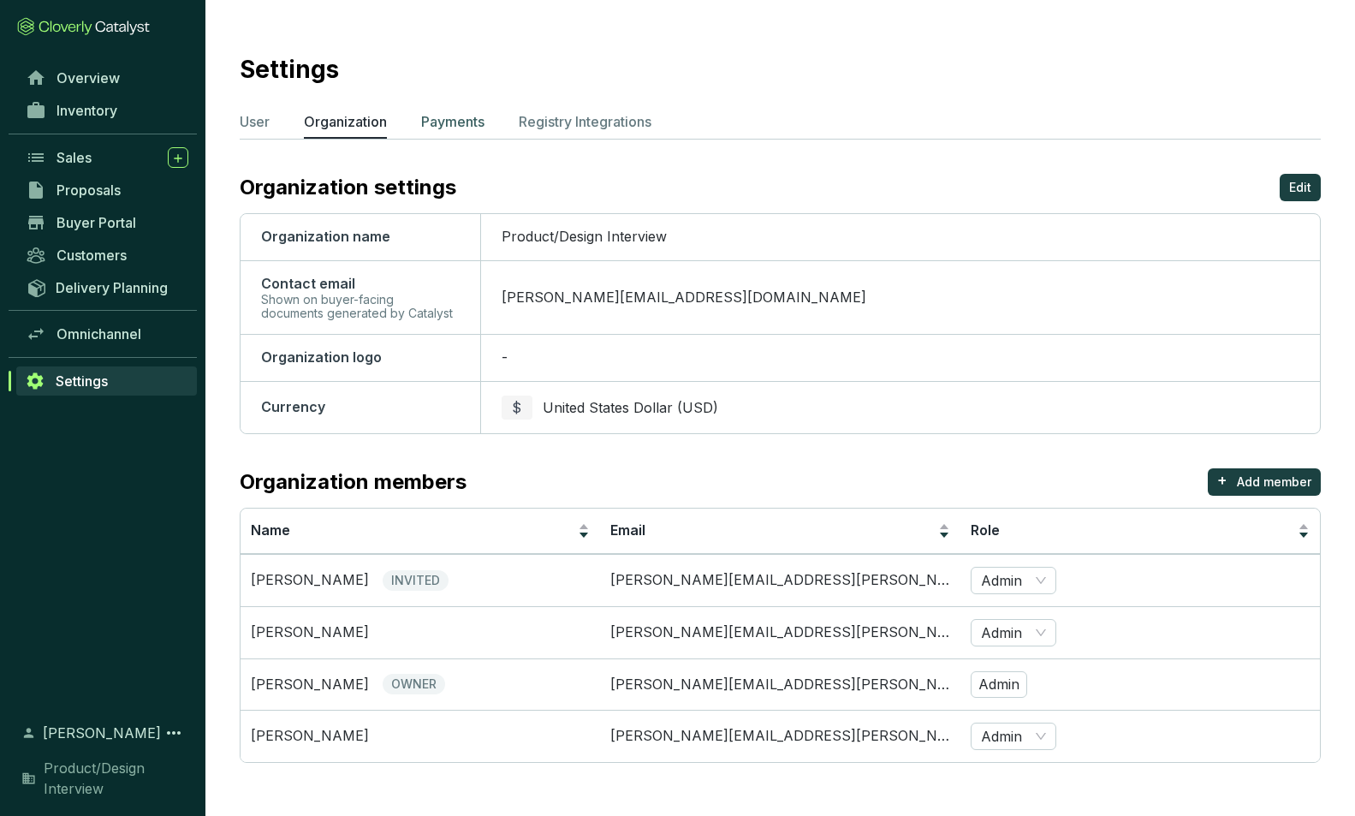
click at [446, 114] on p "Payments" at bounding box center [452, 121] width 63 height 21
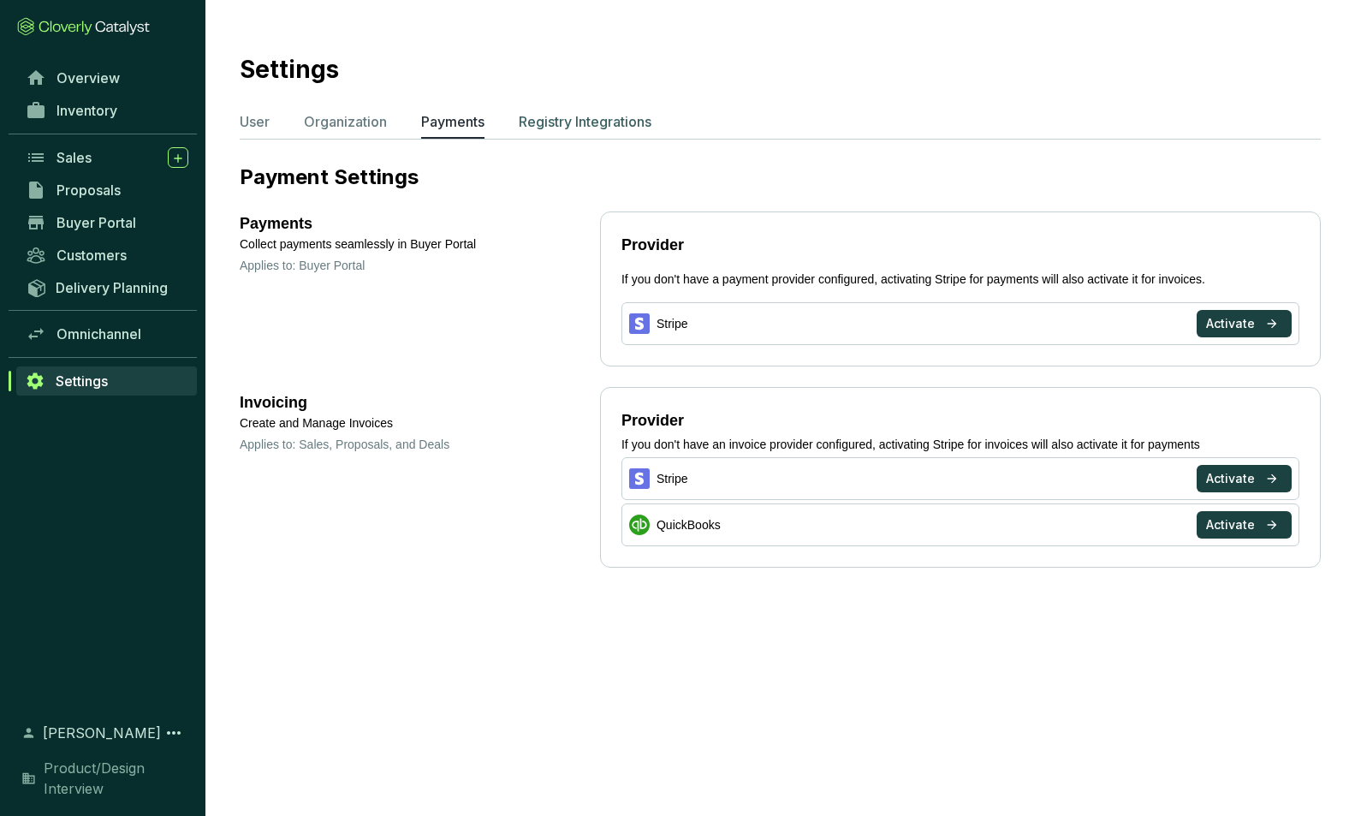
click at [574, 116] on p "Registry Integrations" at bounding box center [585, 121] width 133 height 21
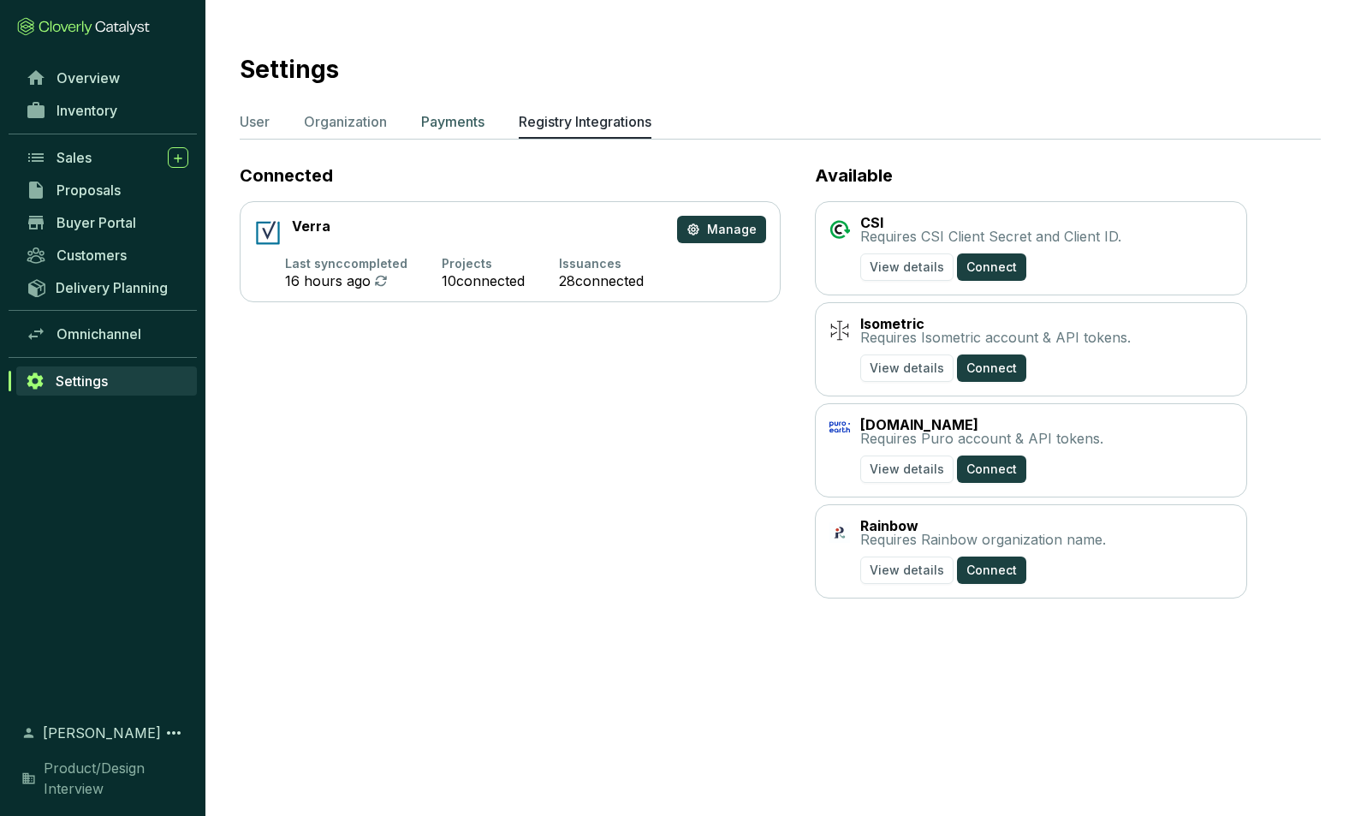
click at [461, 125] on p "Payments" at bounding box center [452, 121] width 63 height 21
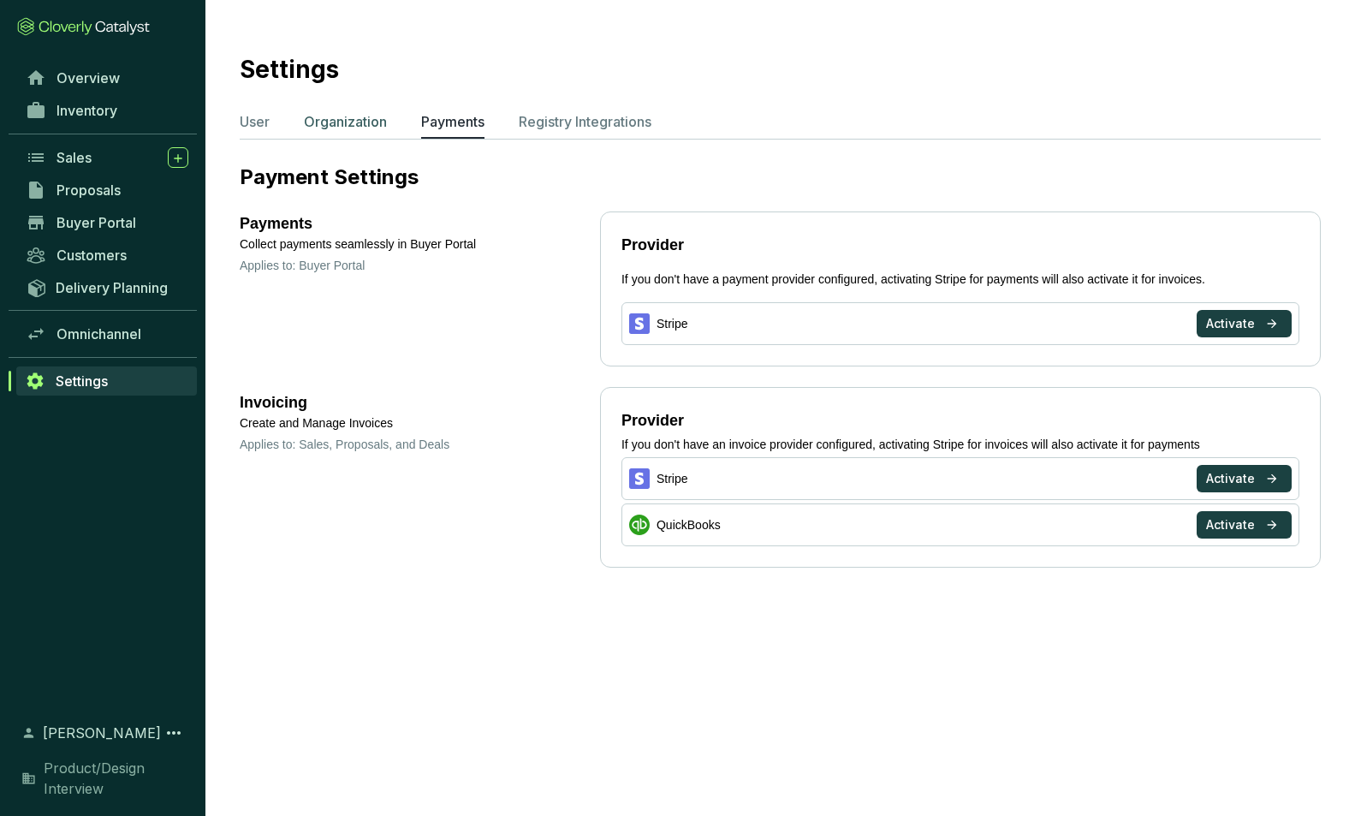
click at [345, 118] on p "Organization" at bounding box center [345, 121] width 83 height 21
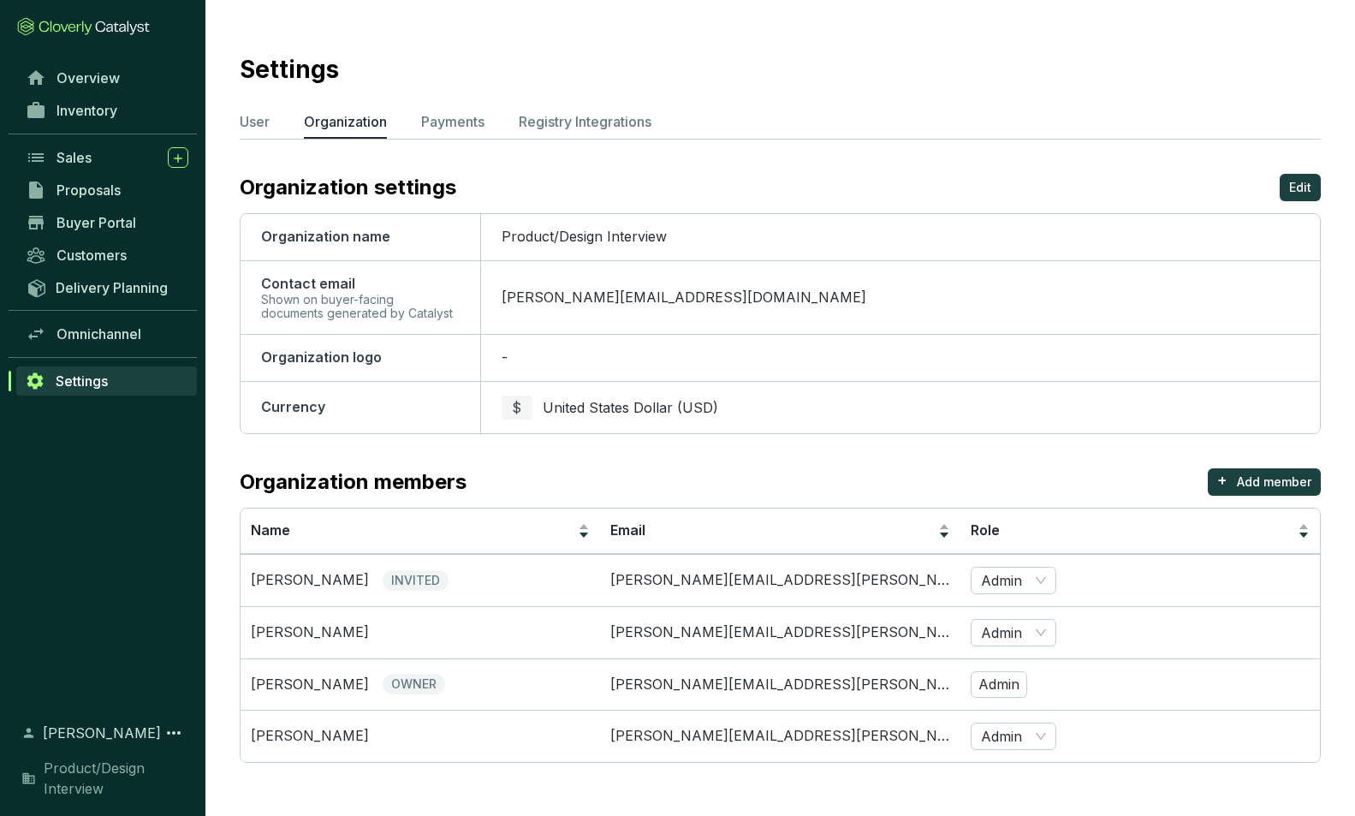
click at [72, 725] on span "[PERSON_NAME]" at bounding box center [102, 733] width 118 height 21
click at [88, 737] on span "[PERSON_NAME]" at bounding box center [102, 733] width 118 height 21
click at [170, 732] on icon at bounding box center [174, 733] width 21 height 21
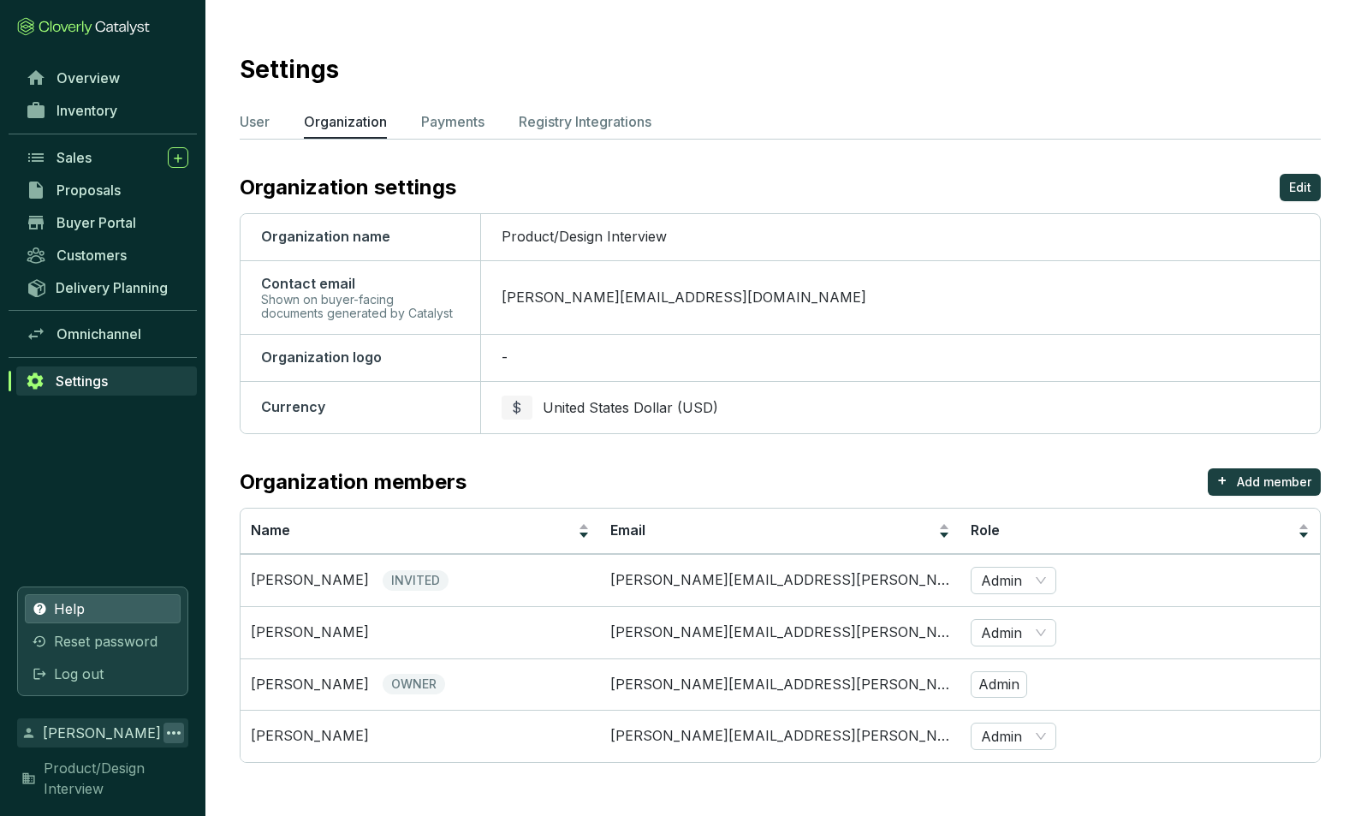
click at [78, 604] on span "Help" at bounding box center [69, 608] width 31 height 21
click at [80, 30] on icon at bounding box center [83, 26] width 133 height 19
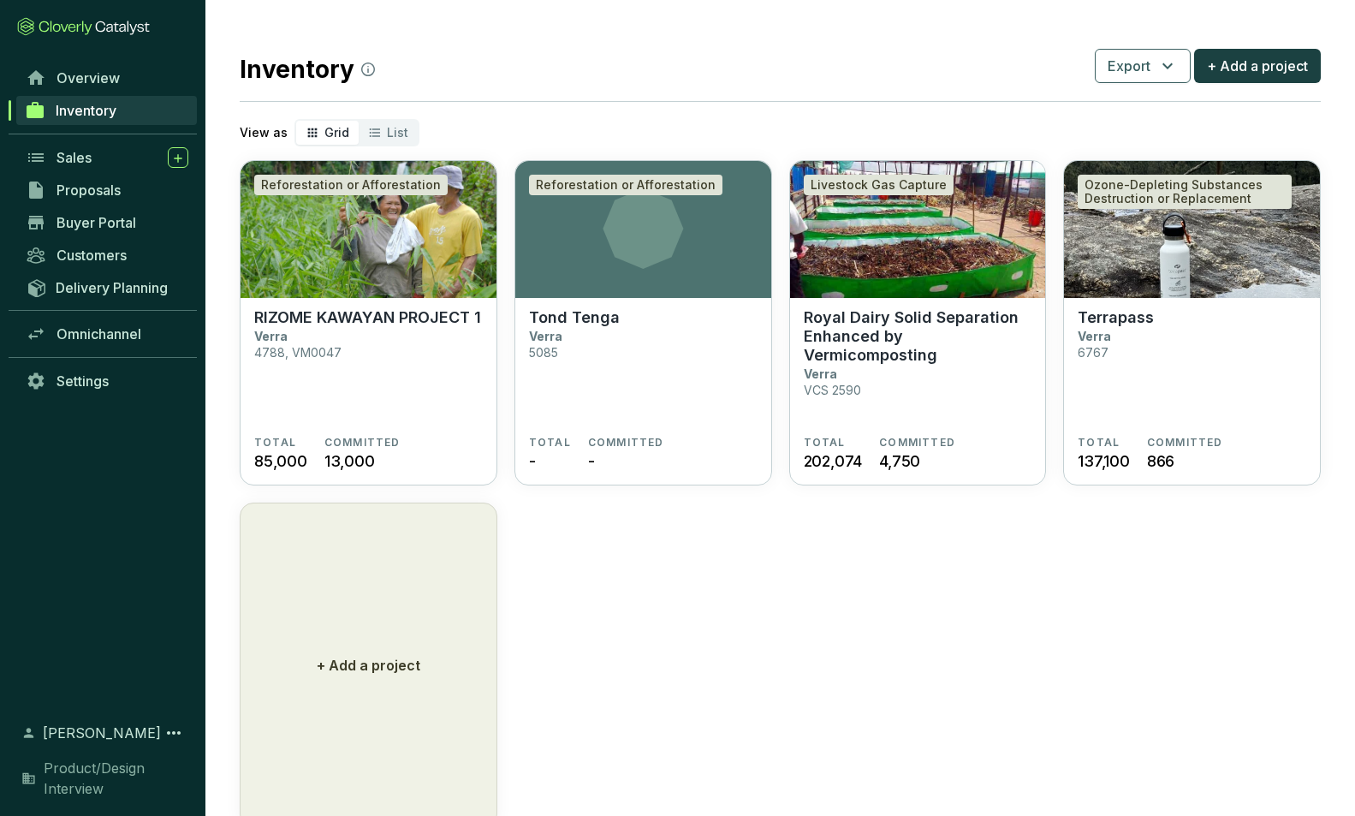
click at [627, 643] on section "Reforestation or Afforestation RIZOME KAWAYAN PROJECT 1 Verra 4788, VM0047 TOTA…" at bounding box center [780, 494] width 1081 height 668
click at [93, 289] on span "Delivery Planning" at bounding box center [112, 287] width 112 height 17
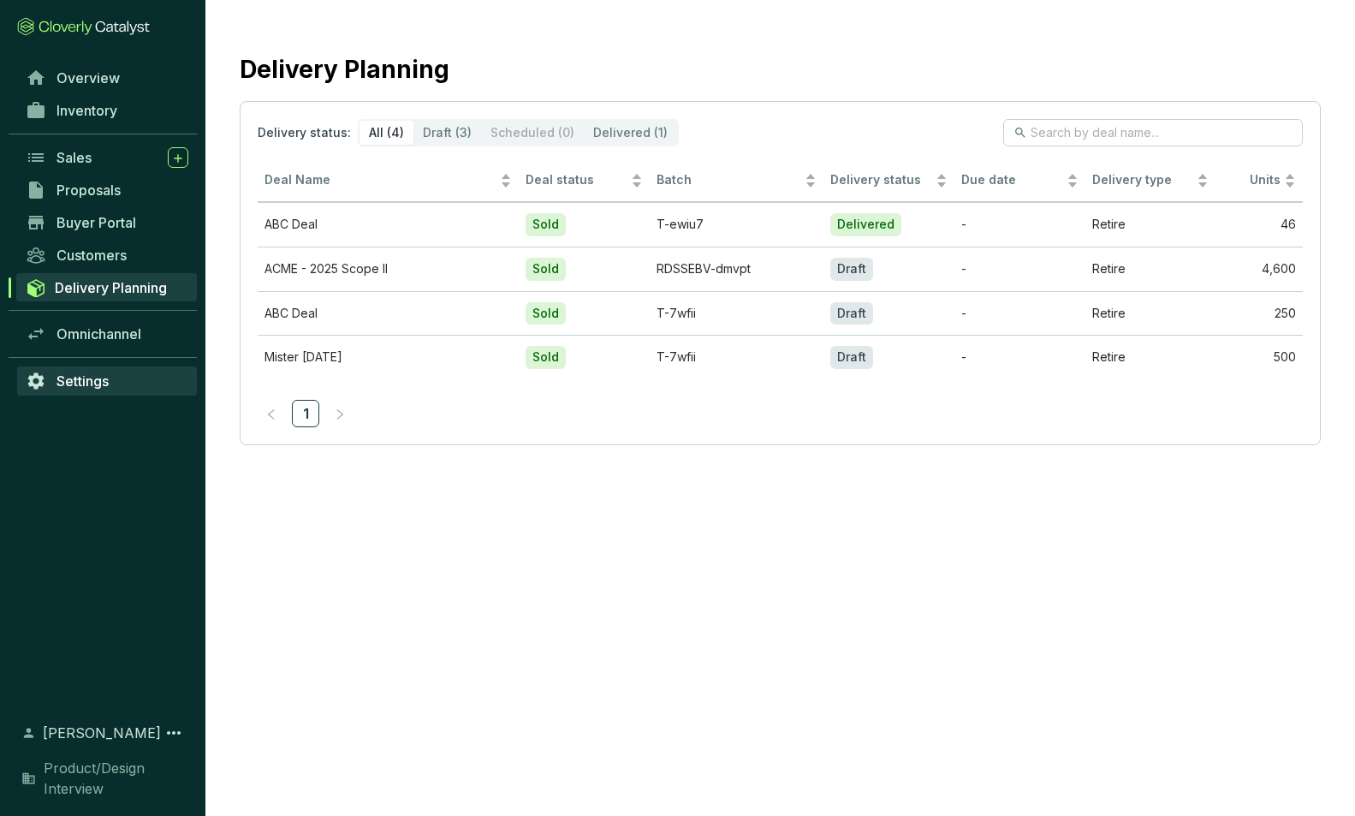
click at [92, 378] on span "Settings" at bounding box center [83, 380] width 52 height 17
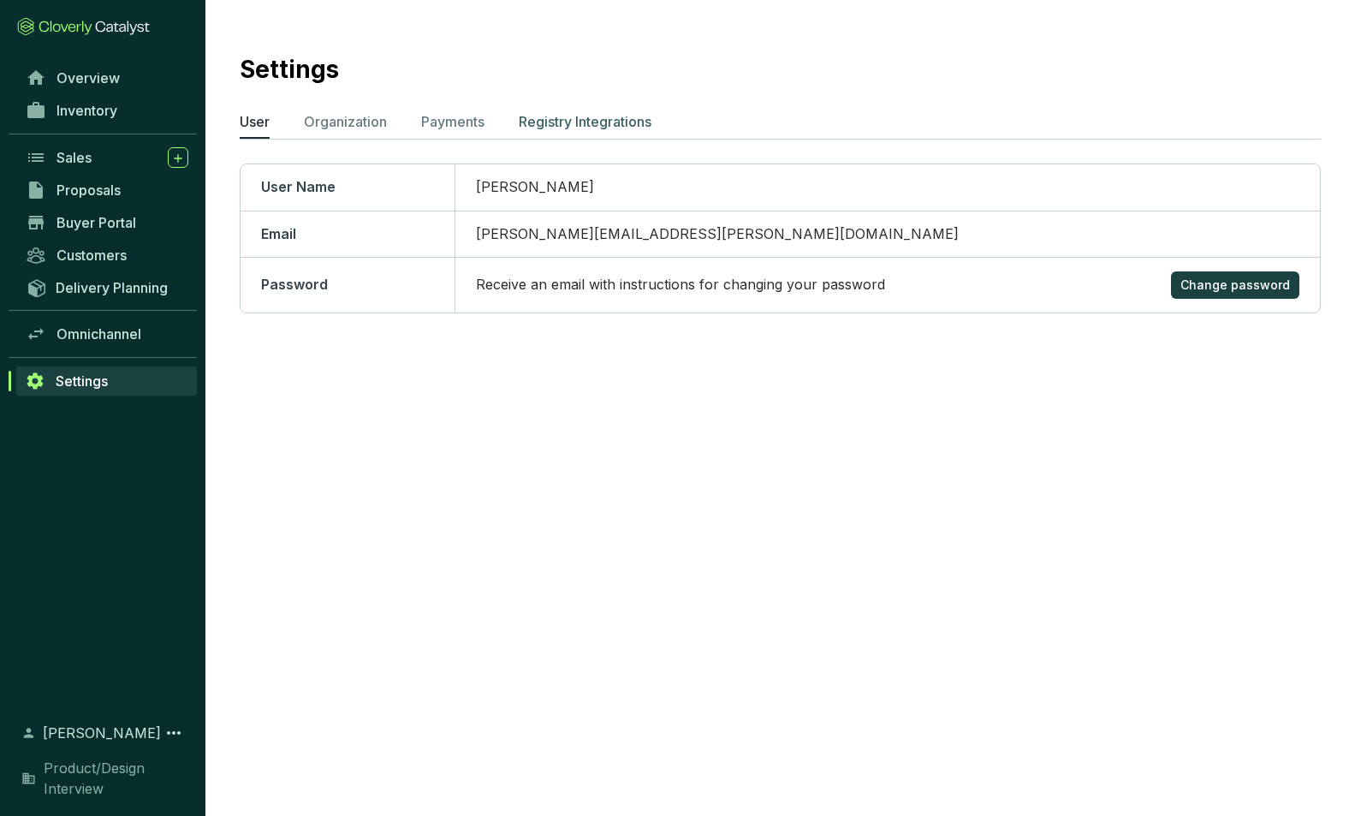
click at [566, 119] on p "Registry Integrations" at bounding box center [585, 121] width 133 height 21
